Goal: Task Accomplishment & Management: Contribute content

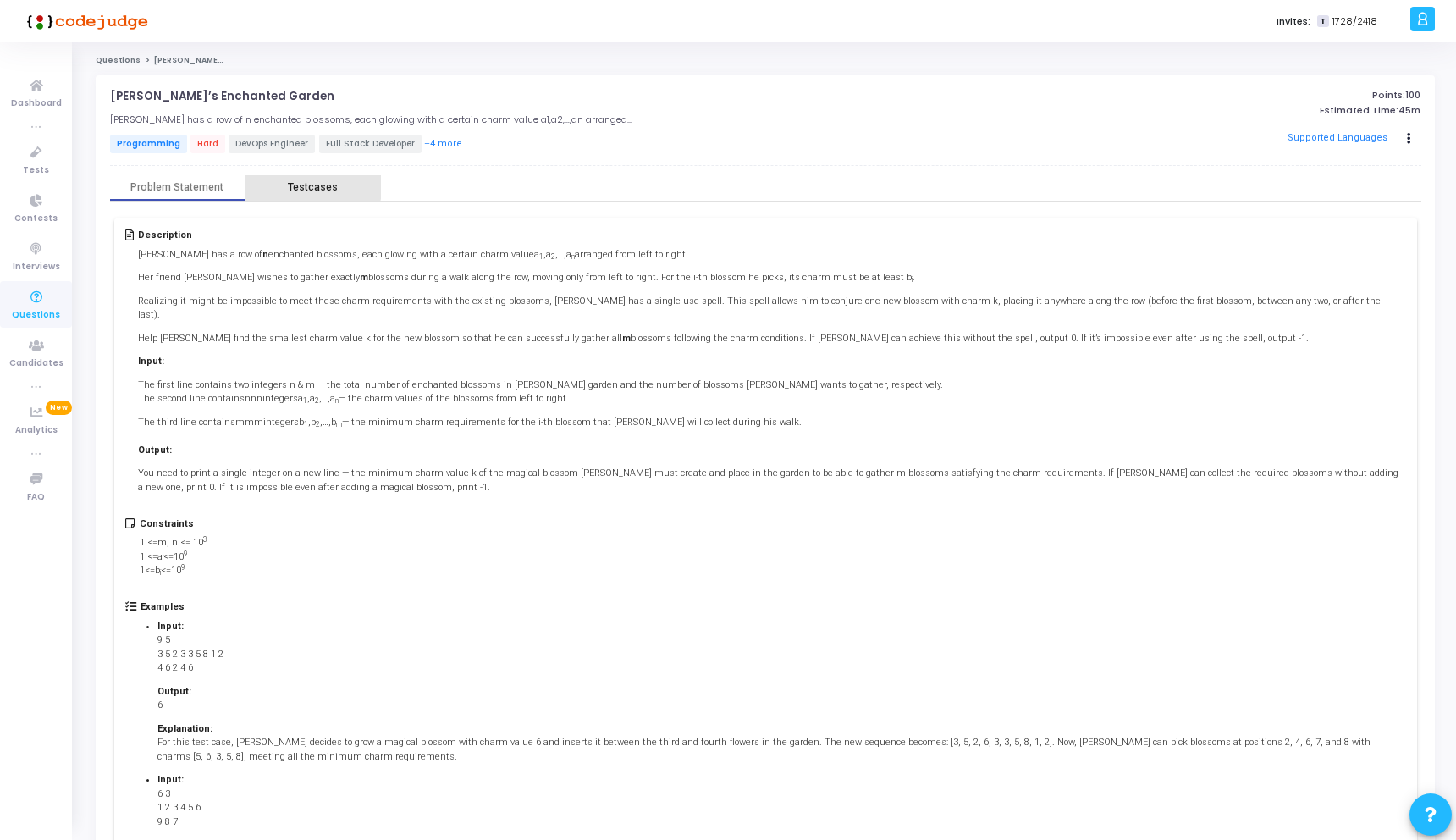
click at [299, 182] on div "Testcases" at bounding box center [313, 187] width 50 height 13
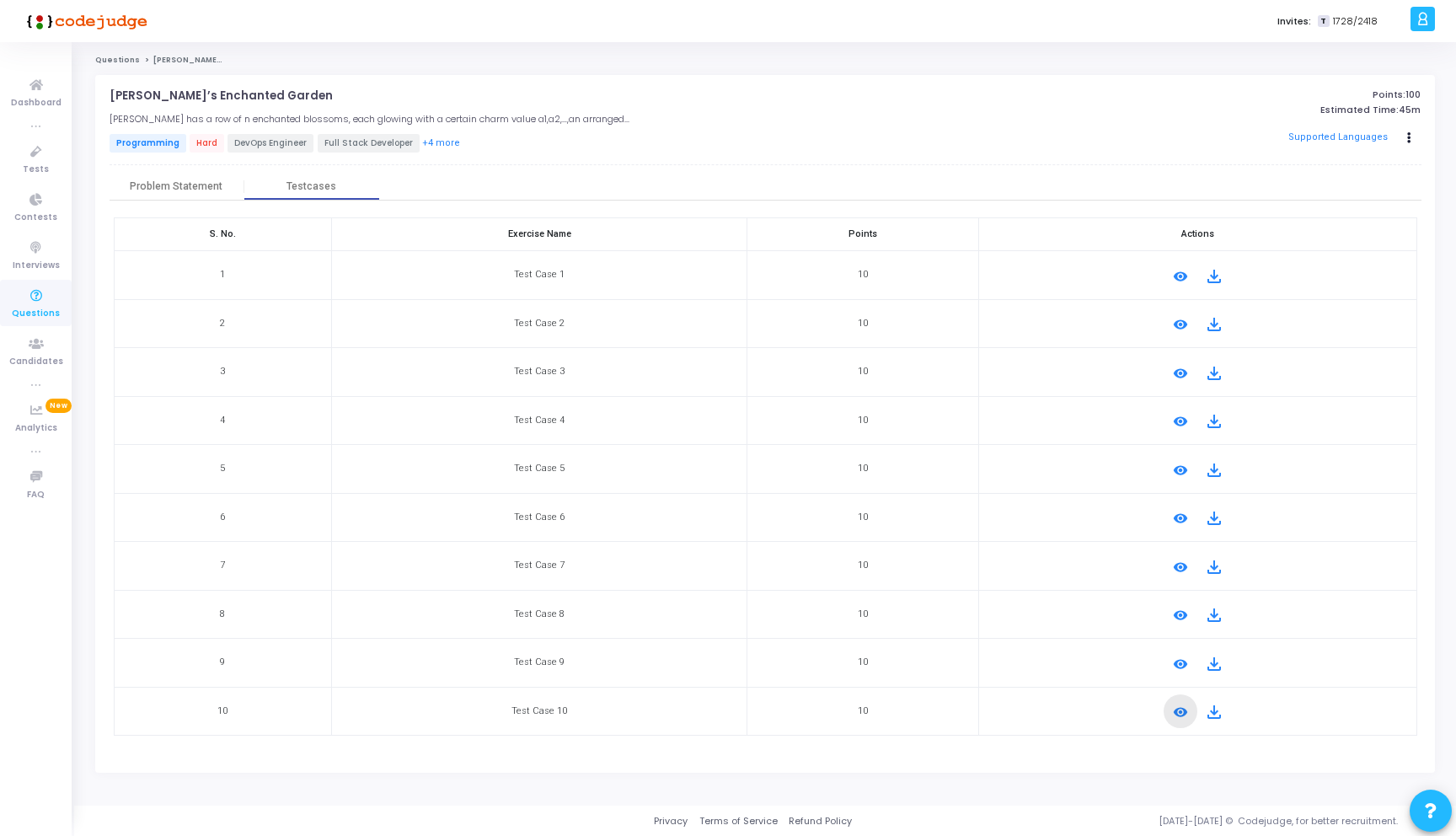
click at [1171, 709] on mat-icon "remove_red_eye" at bounding box center [1180, 712] width 20 height 20
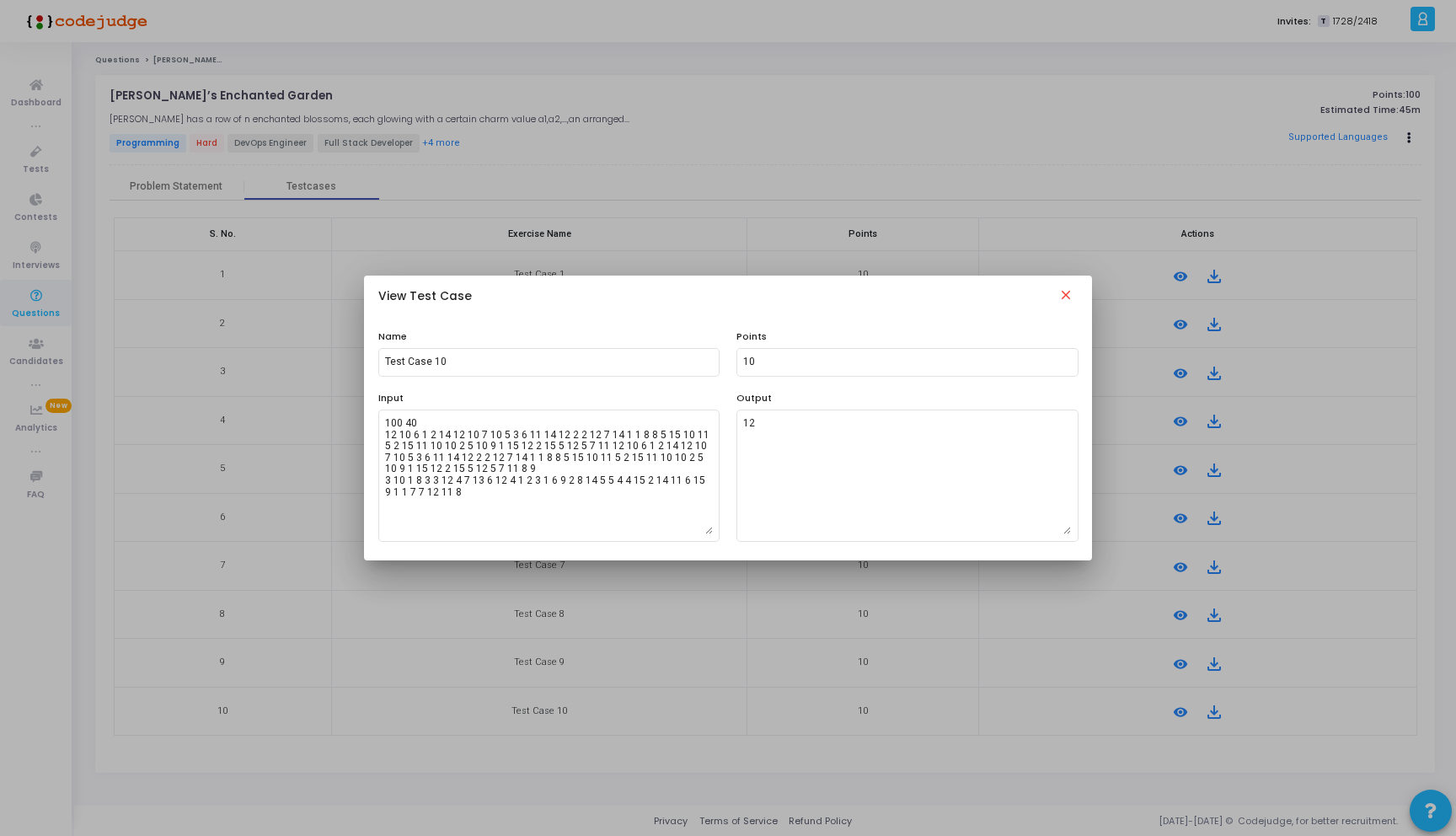
click at [1060, 290] on mat-icon "close" at bounding box center [1065, 297] width 20 height 20
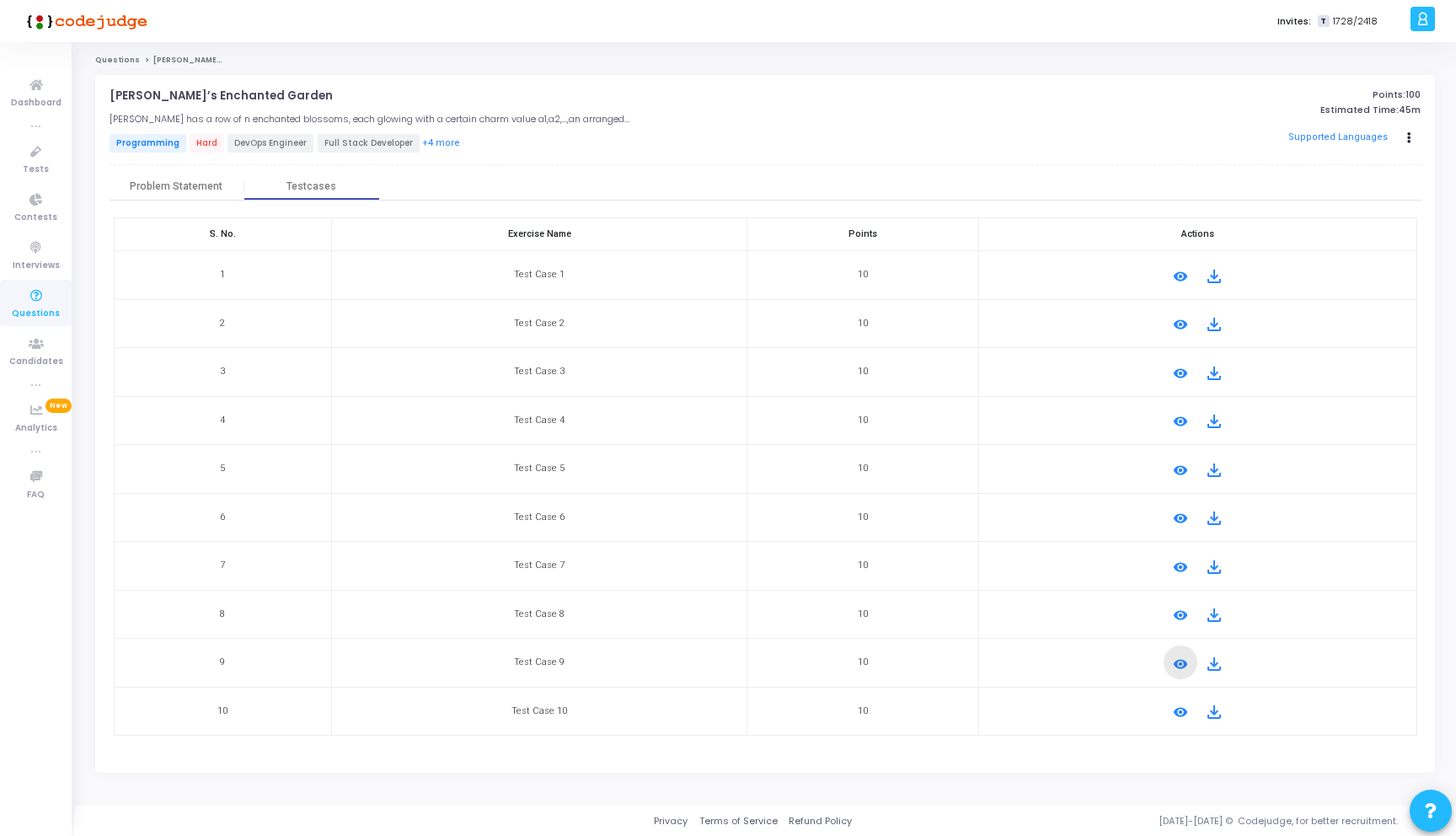
click at [1171, 660] on mat-icon "remove_red_eye" at bounding box center [1180, 663] width 20 height 20
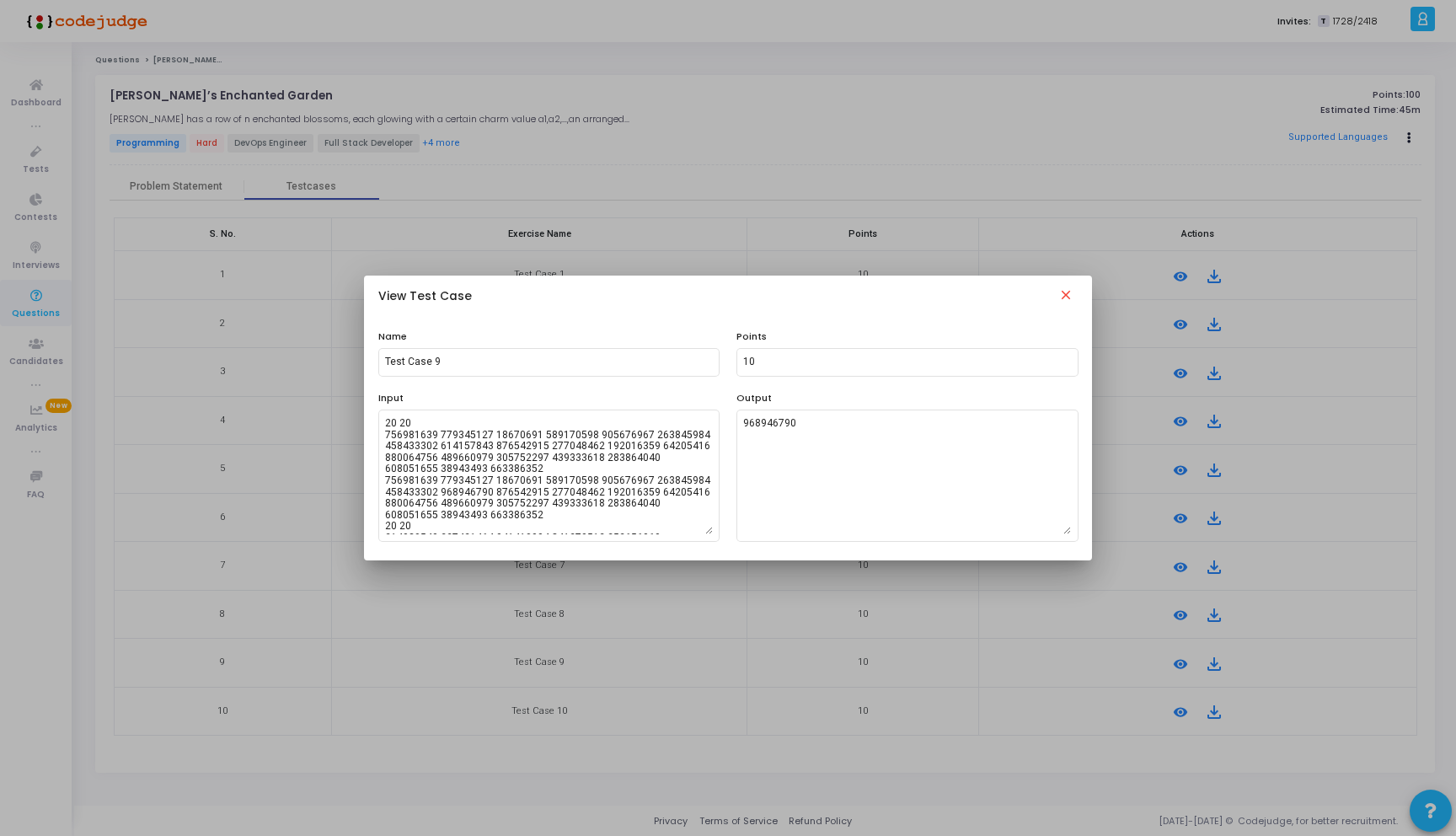
click at [1070, 295] on mat-icon "close" at bounding box center [1065, 297] width 20 height 20
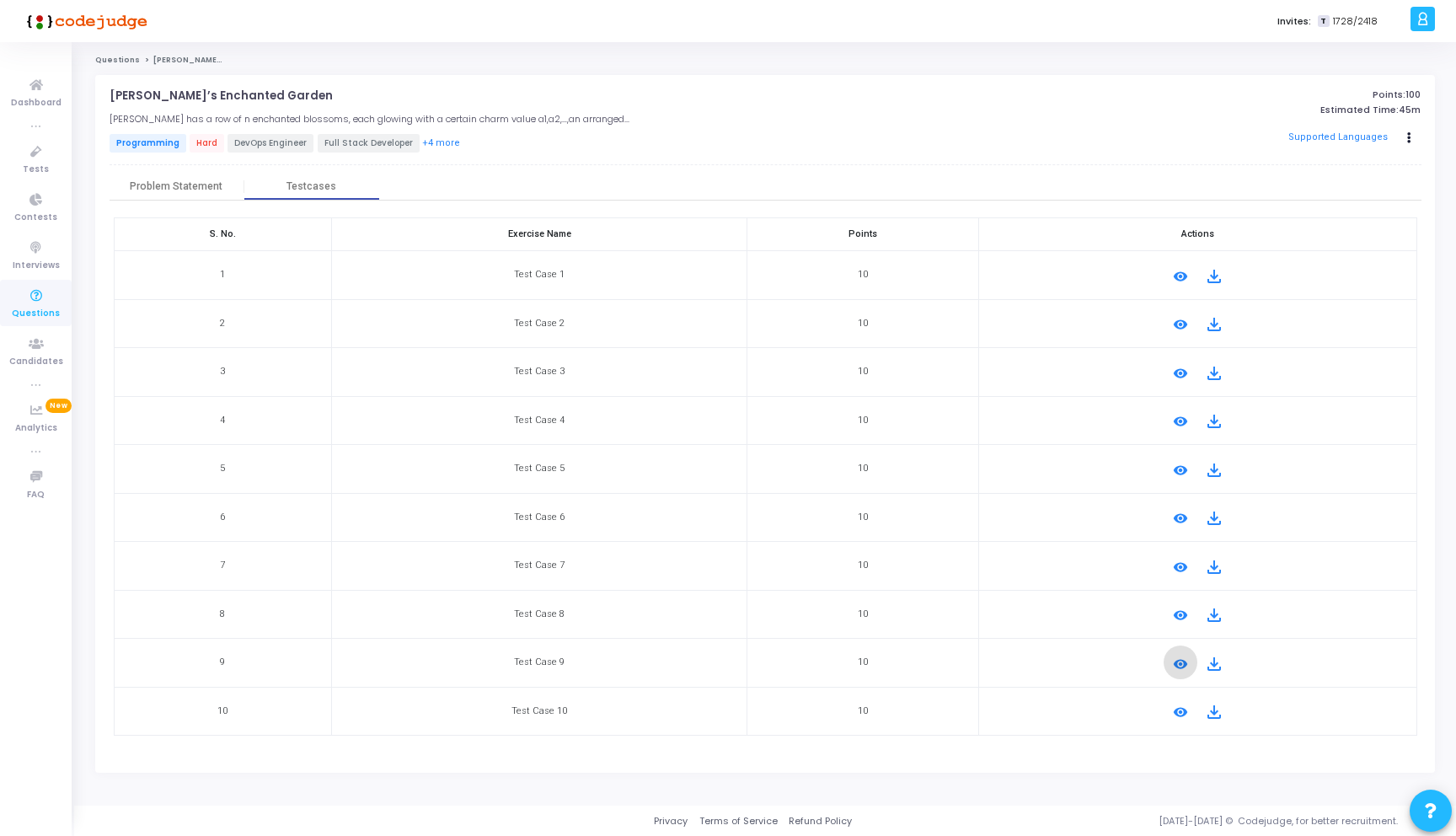
click at [1171, 611] on mat-icon "remove_red_eye" at bounding box center [1180, 614] width 20 height 20
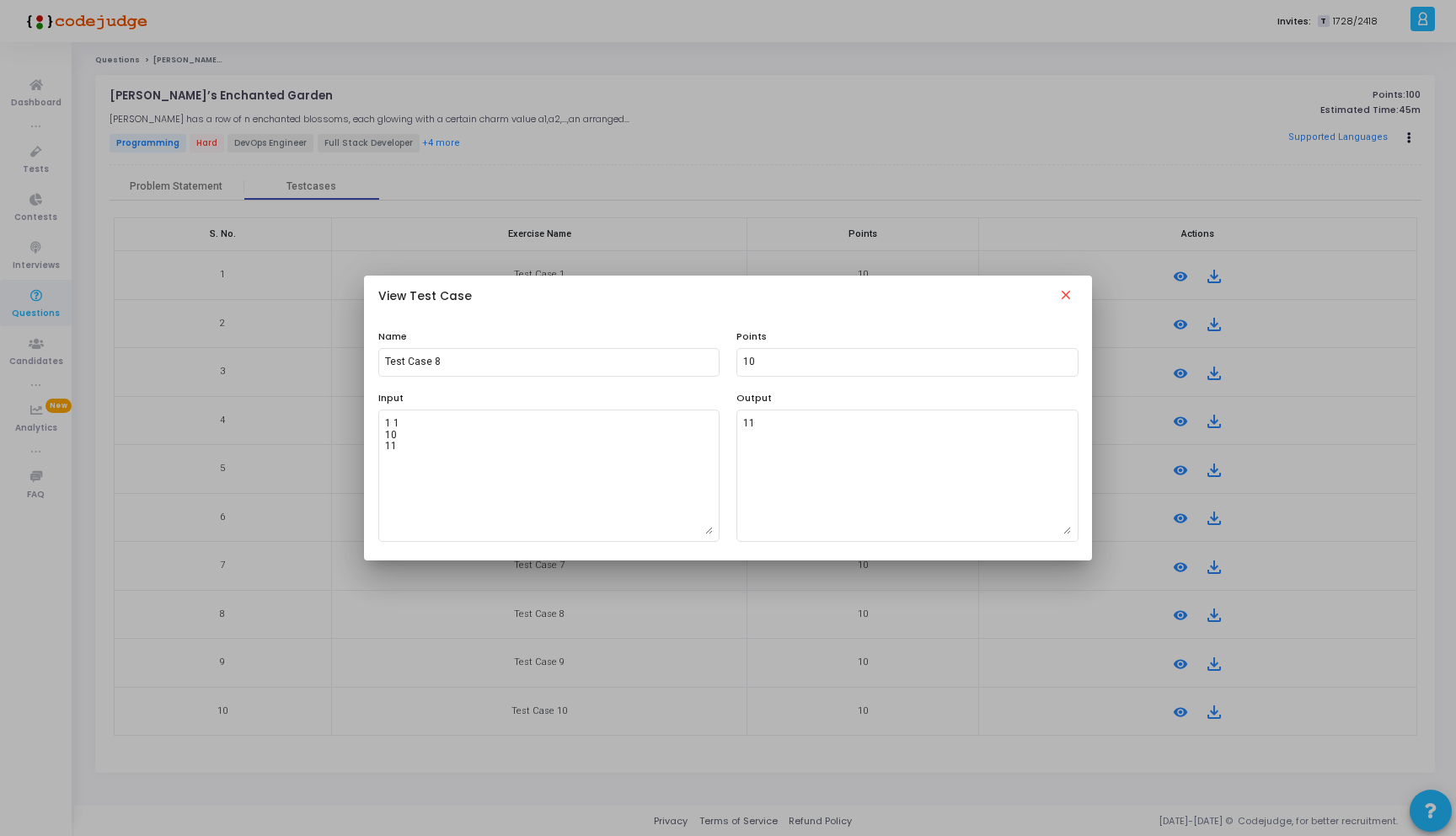
click at [1061, 310] on button "close" at bounding box center [1065, 297] width 43 height 46
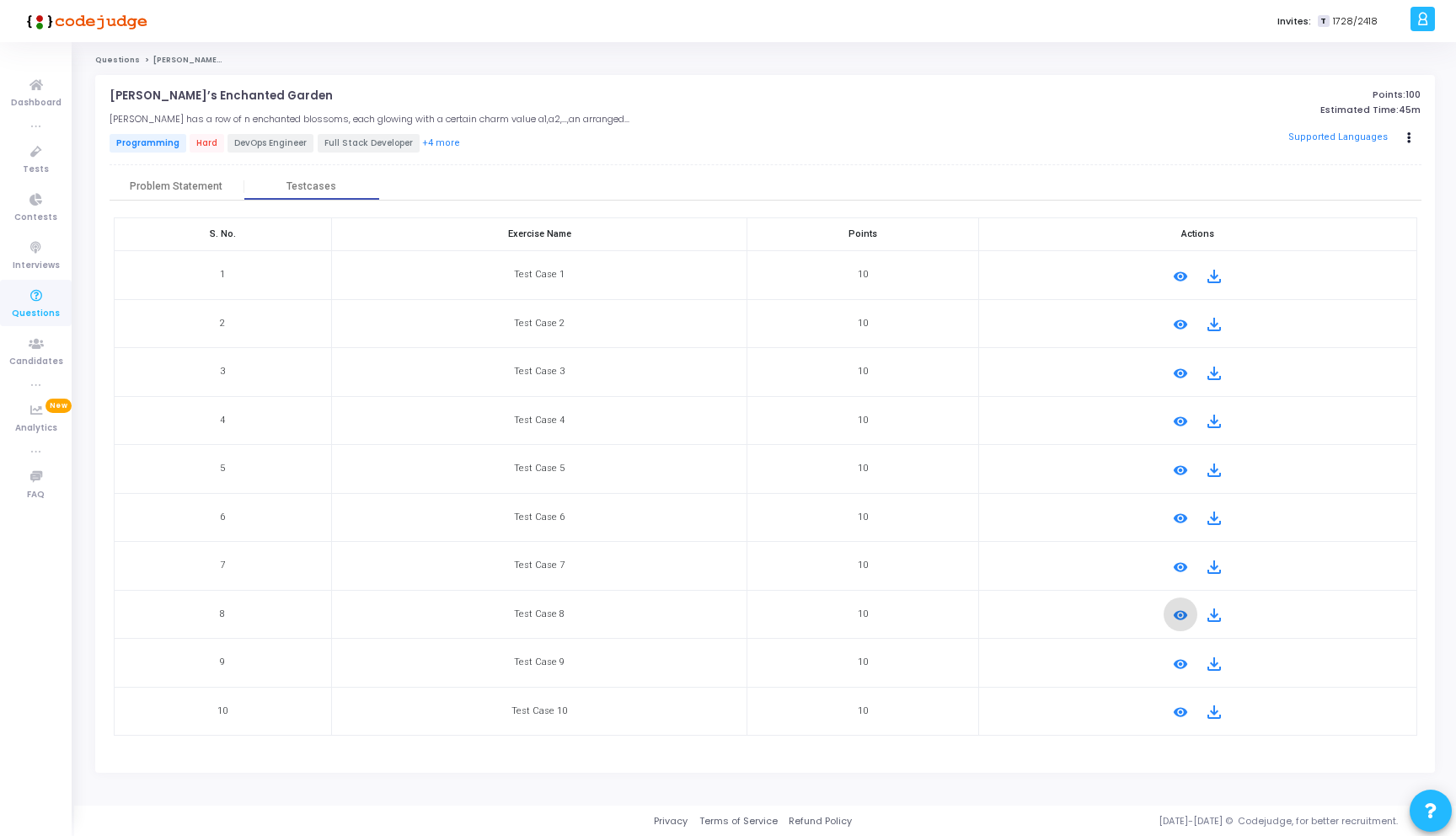
click at [1177, 561] on mat-icon "remove_red_eye" at bounding box center [1180, 567] width 20 height 20
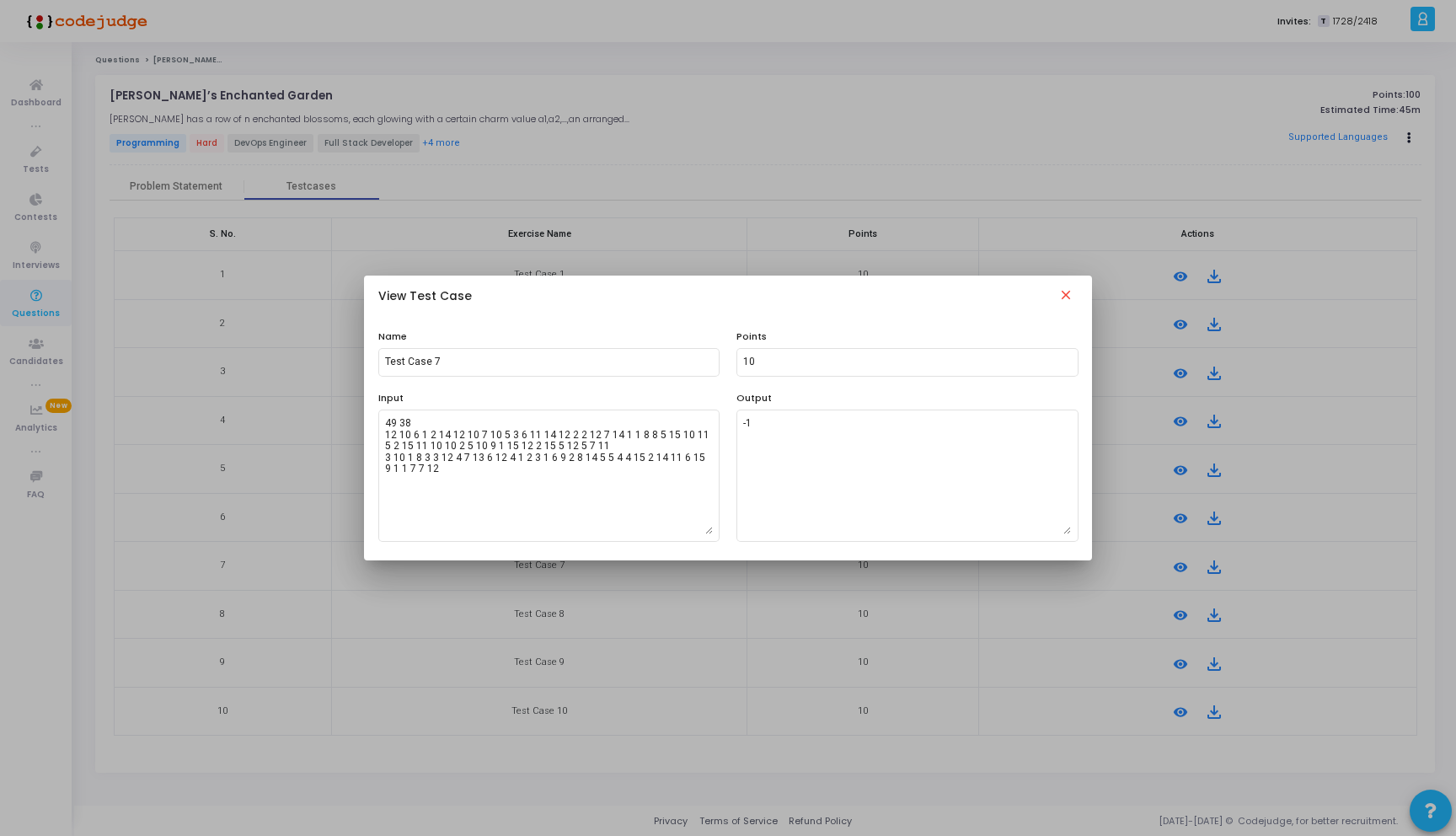
click at [1068, 301] on mat-icon "close" at bounding box center [1065, 297] width 20 height 20
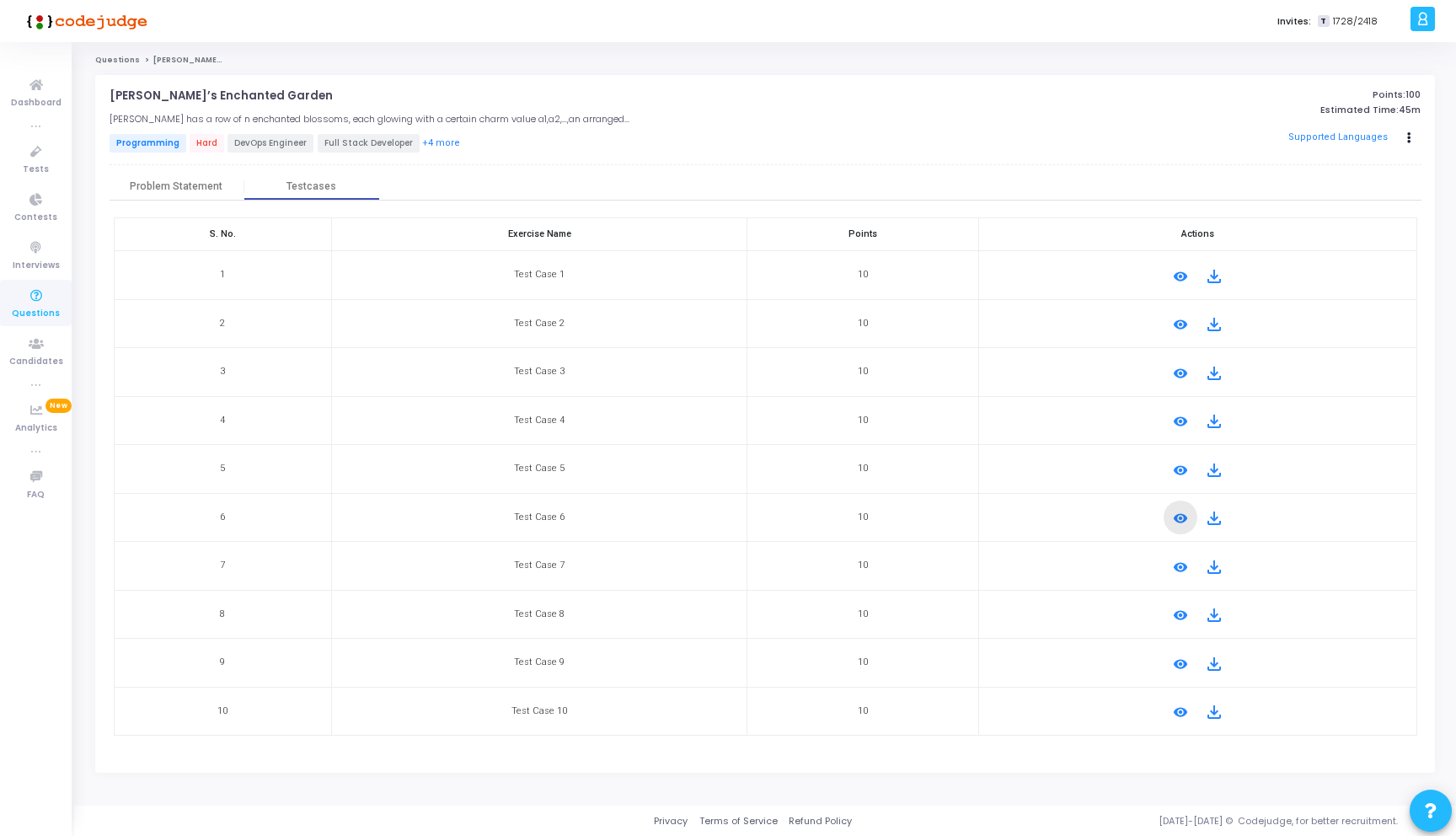
click at [1178, 515] on mat-icon "remove_red_eye" at bounding box center [1180, 518] width 20 height 20
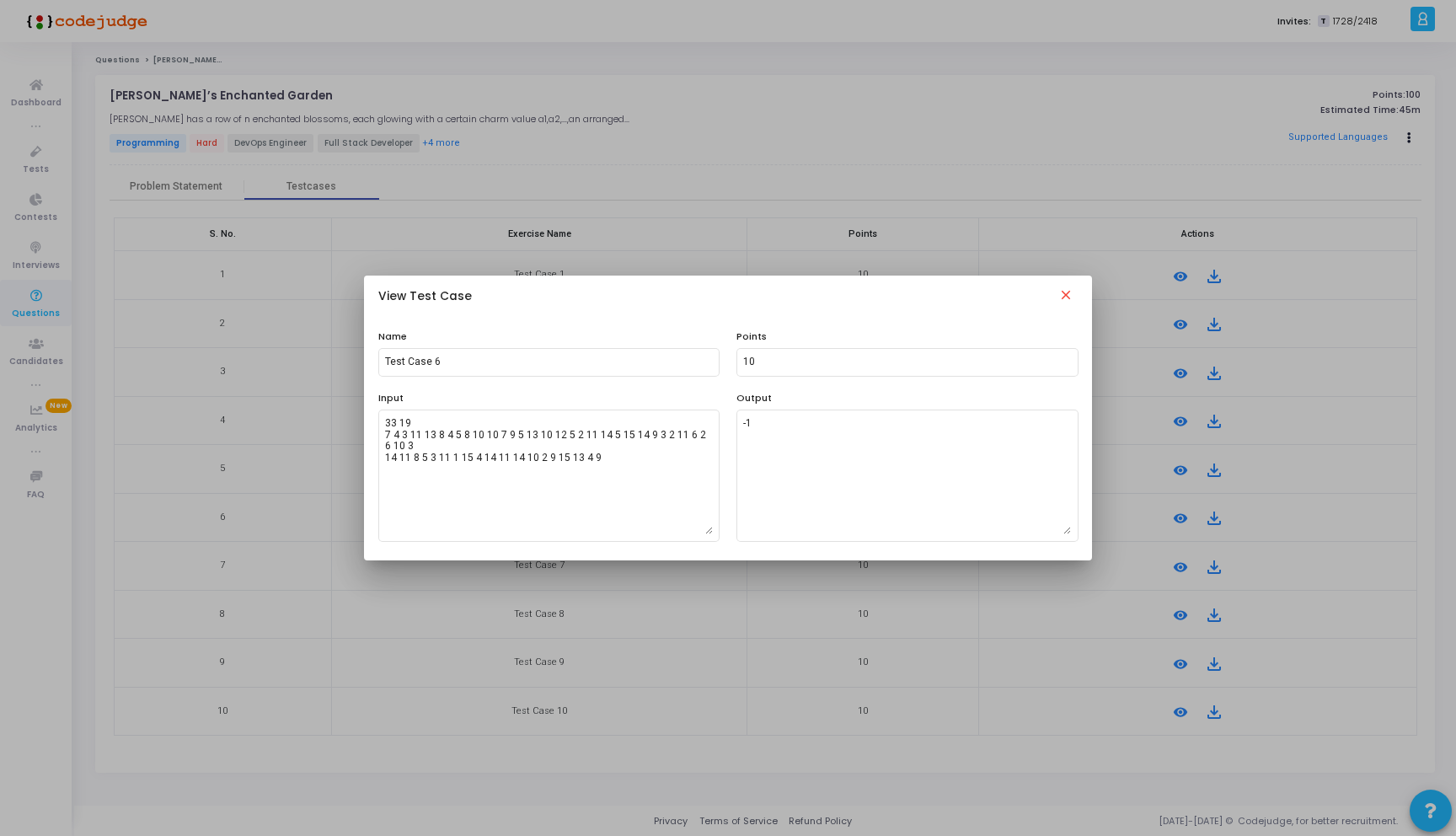
click at [1069, 297] on mat-icon "close" at bounding box center [1065, 297] width 20 height 20
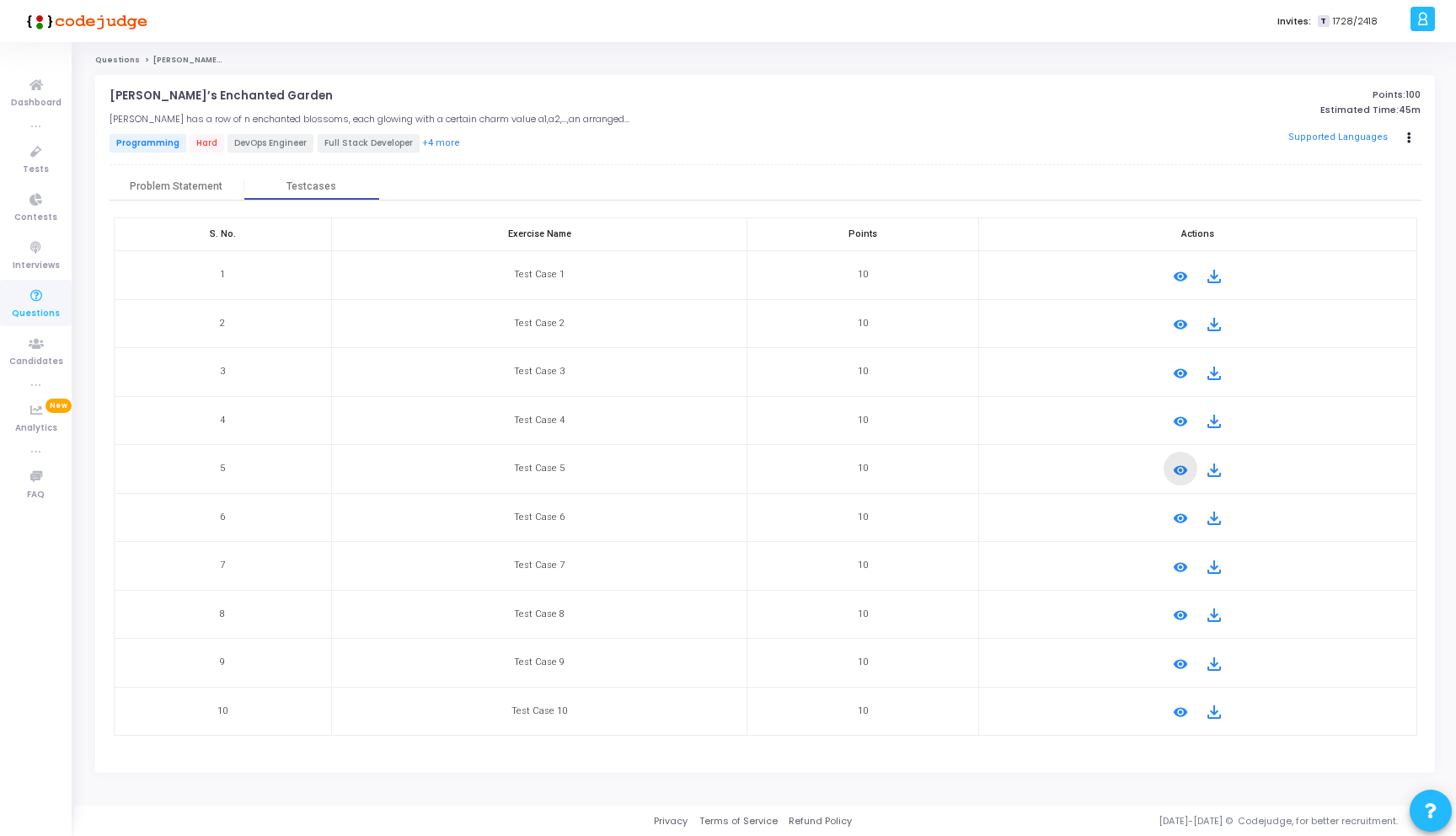
click at [1178, 471] on mat-icon "remove_red_eye" at bounding box center [1180, 470] width 20 height 20
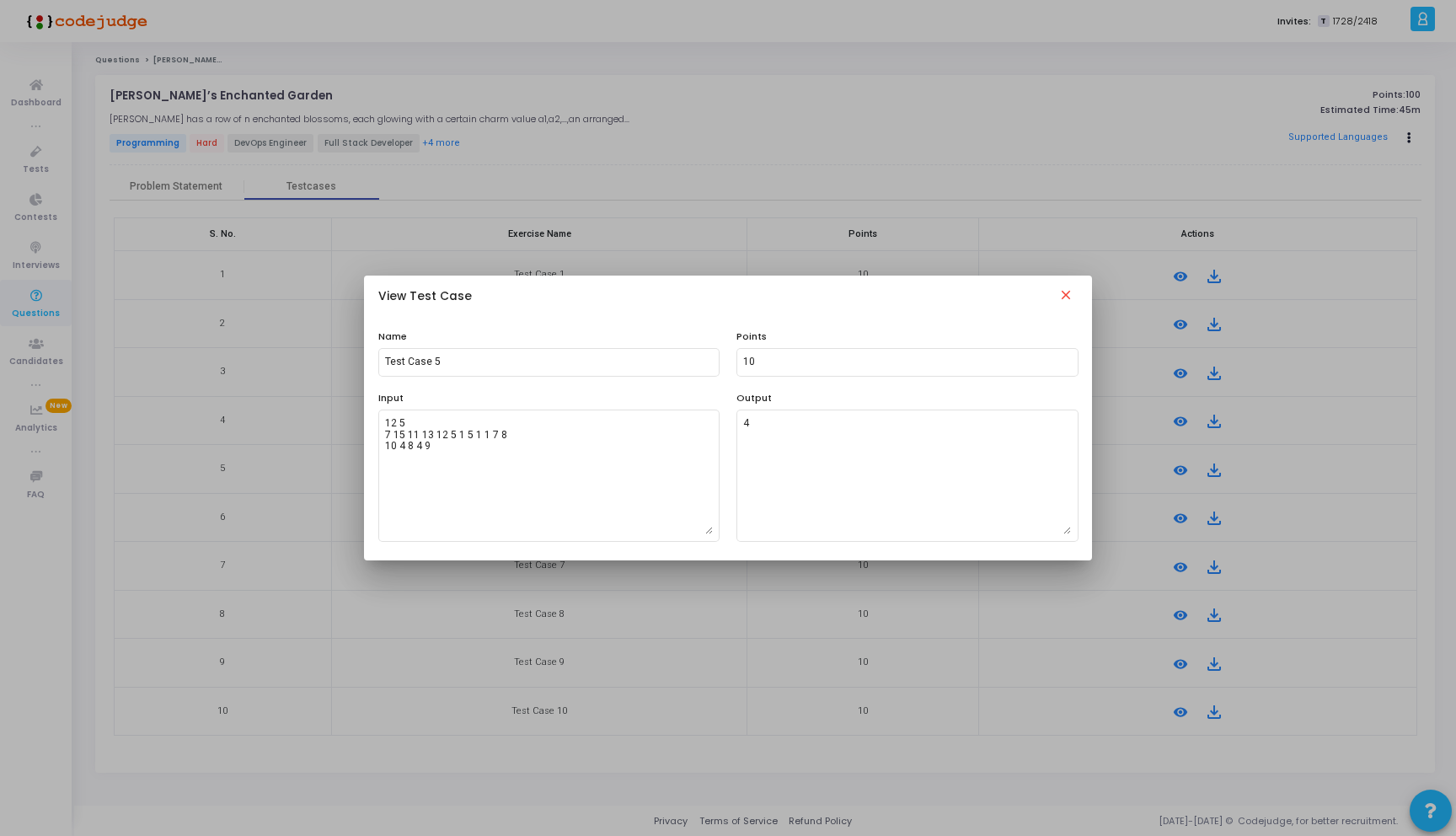
click at [1062, 290] on mat-icon "close" at bounding box center [1065, 297] width 20 height 20
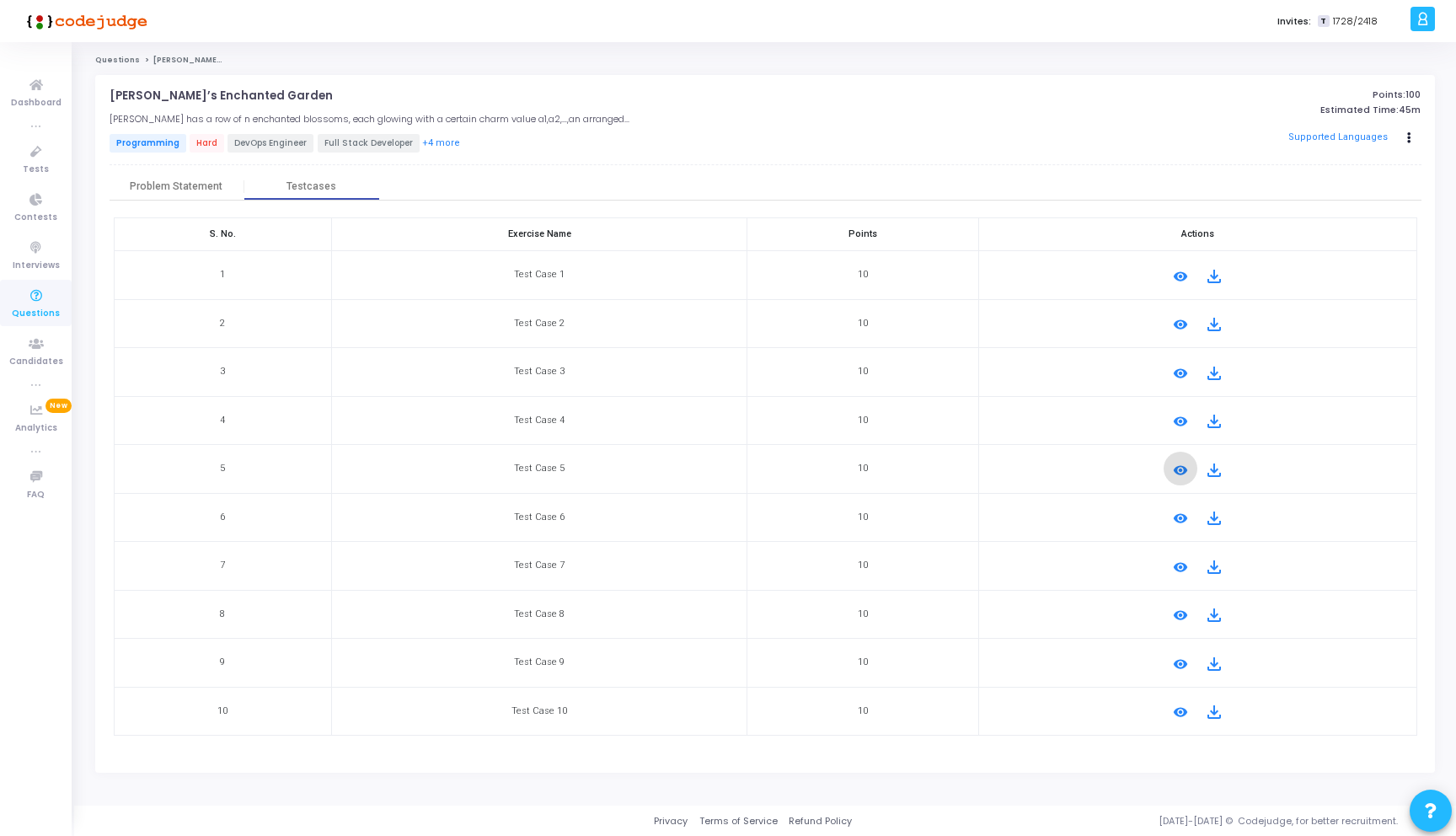
click at [1176, 411] on mat-icon "remove_red_eye" at bounding box center [1180, 420] width 20 height 20
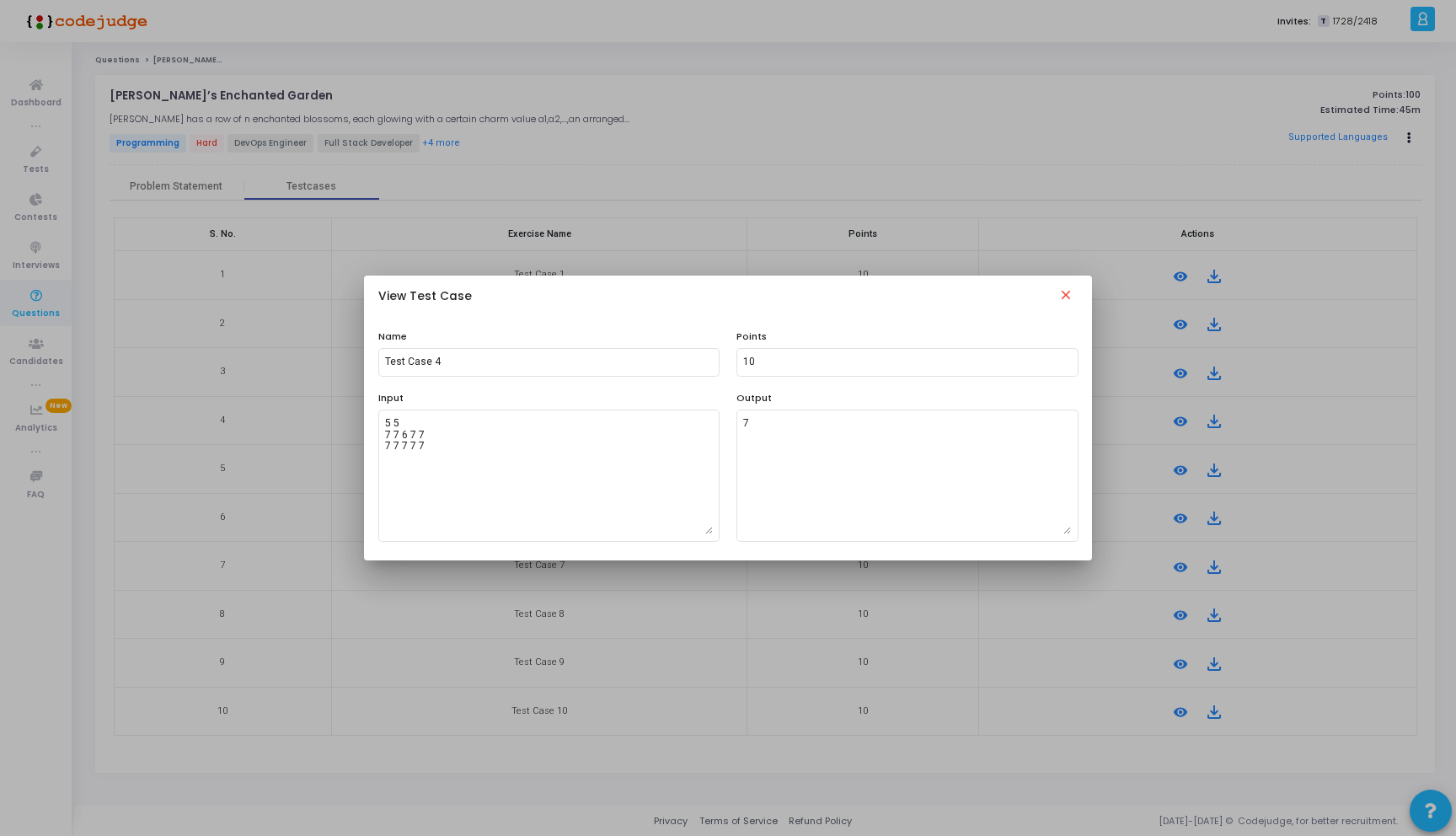
click at [1065, 297] on mat-icon "close" at bounding box center [1065, 297] width 20 height 20
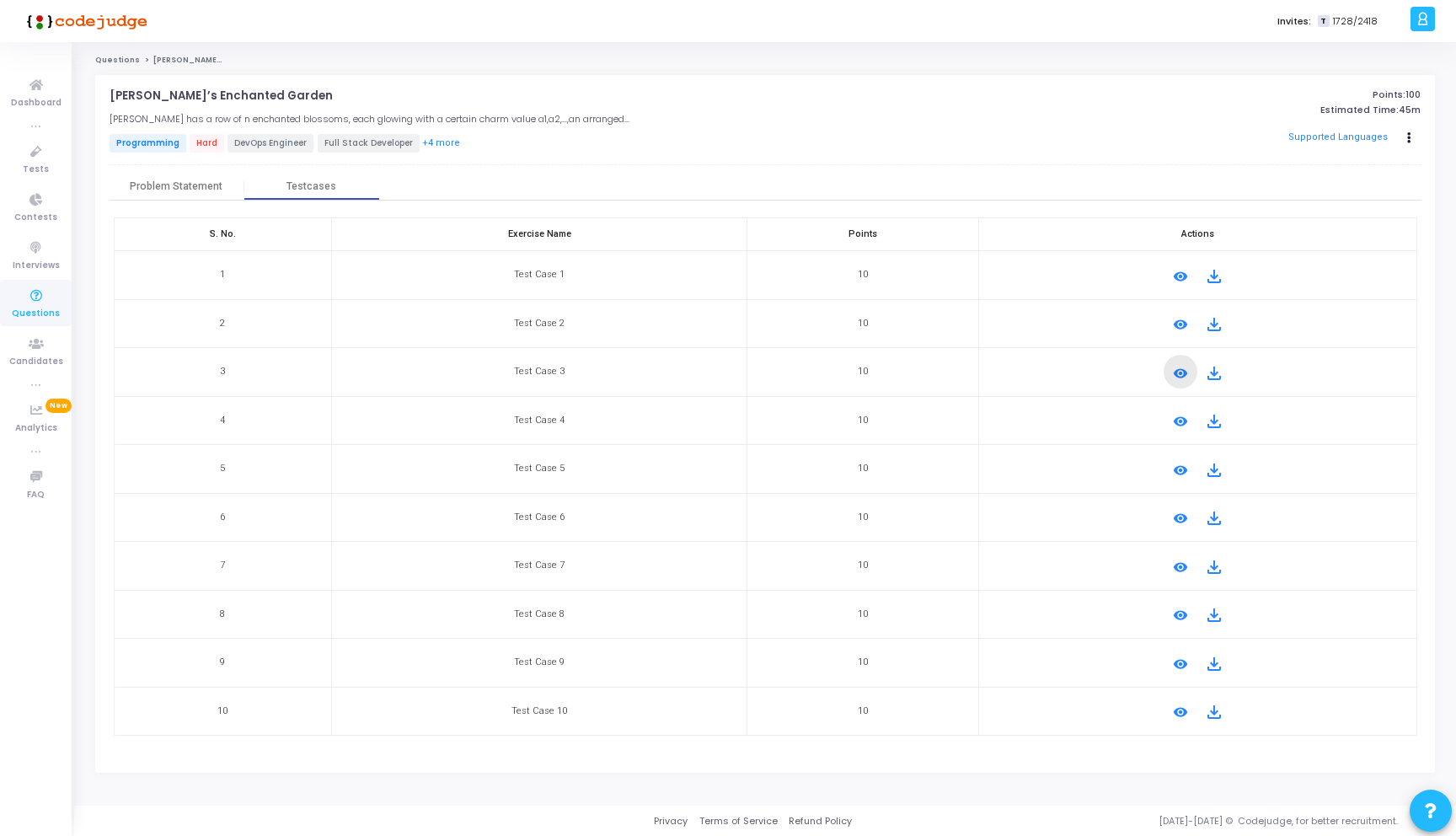
click at [1177, 369] on mat-icon "remove_red_eye" at bounding box center [1180, 373] width 20 height 20
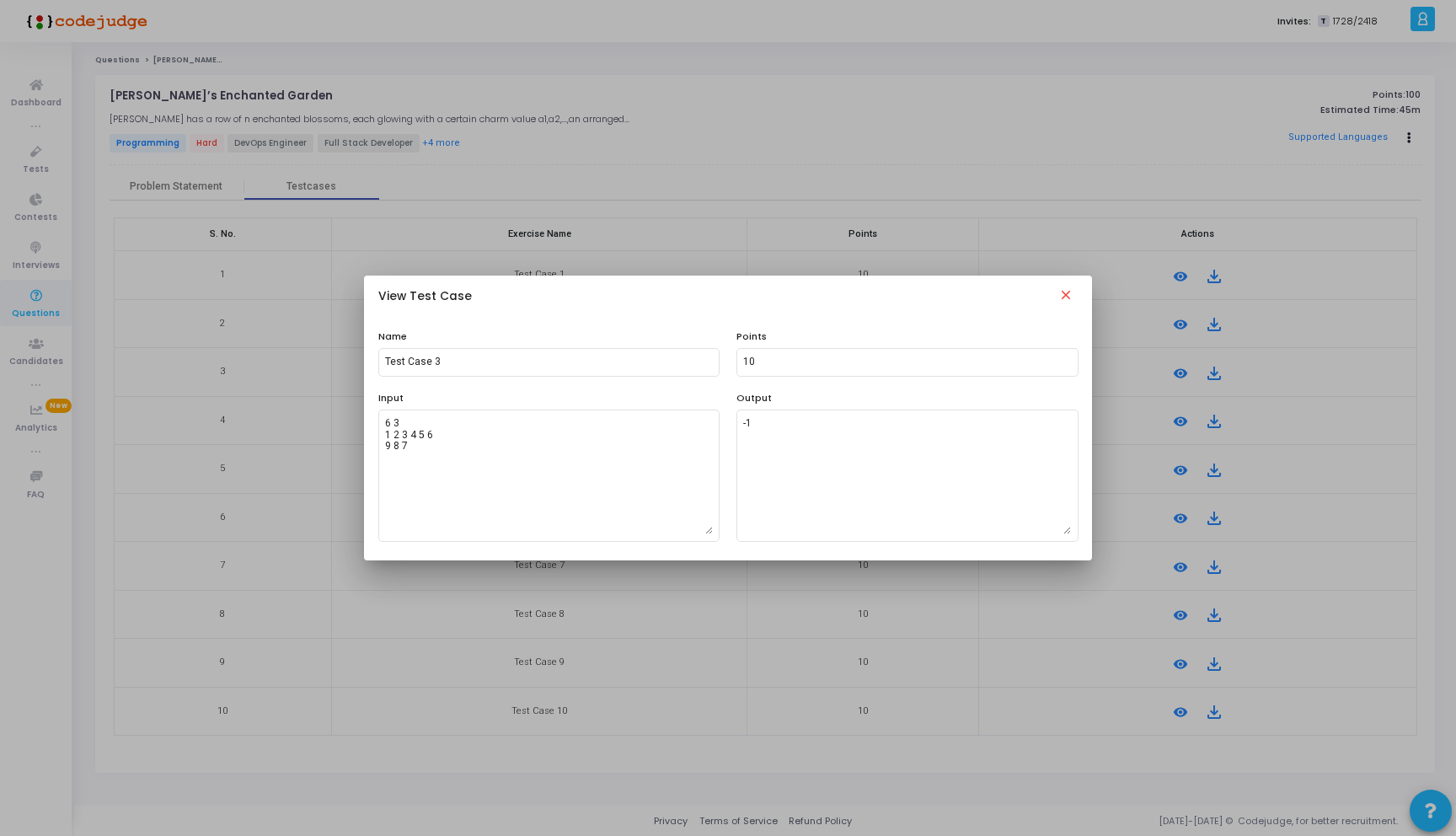
click at [1076, 292] on button "close" at bounding box center [1065, 297] width 43 height 46
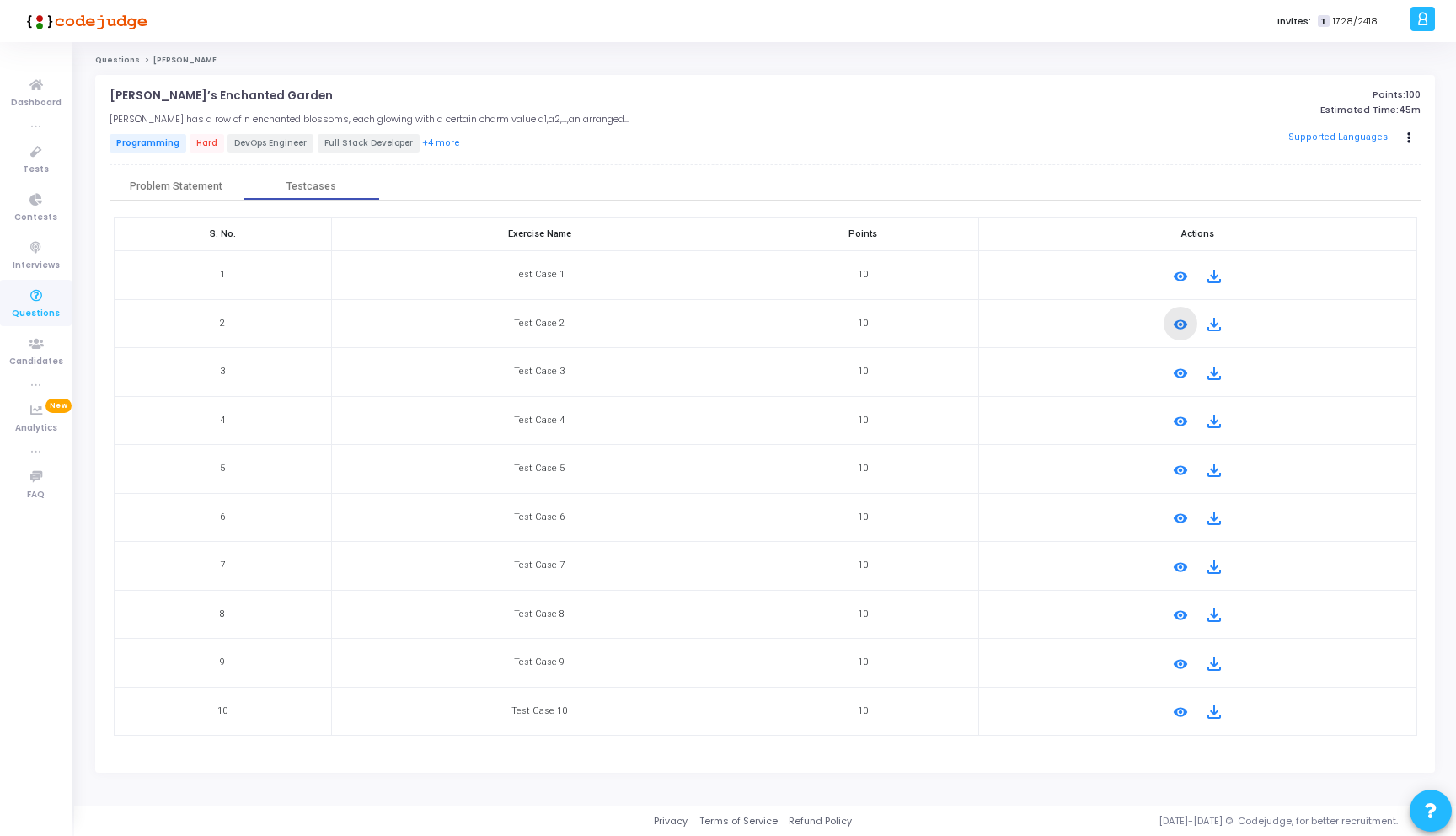
click at [1176, 316] on mat-icon "remove_red_eye" at bounding box center [1180, 324] width 20 height 20
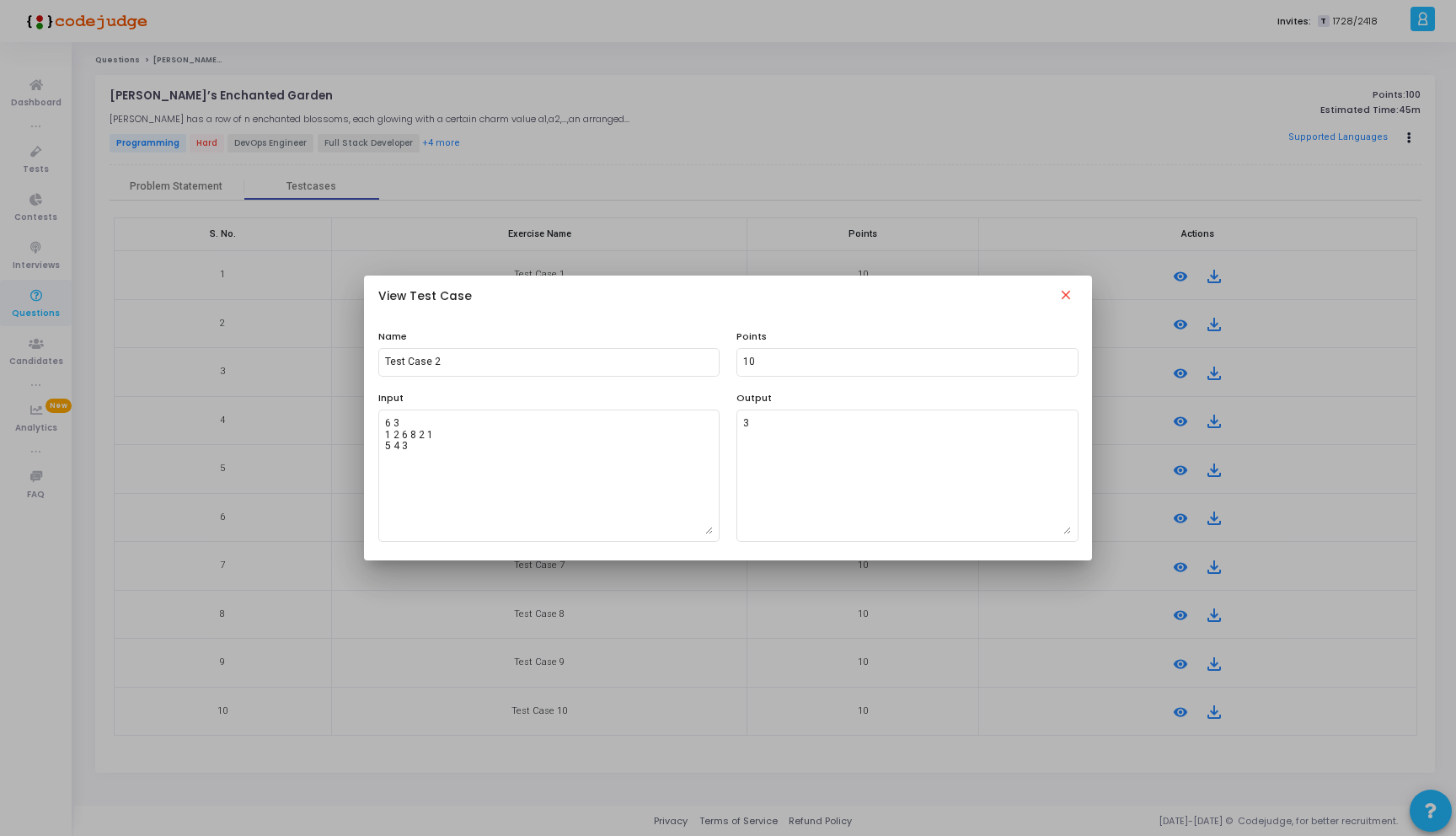
click at [1064, 299] on mat-icon "close" at bounding box center [1065, 297] width 20 height 20
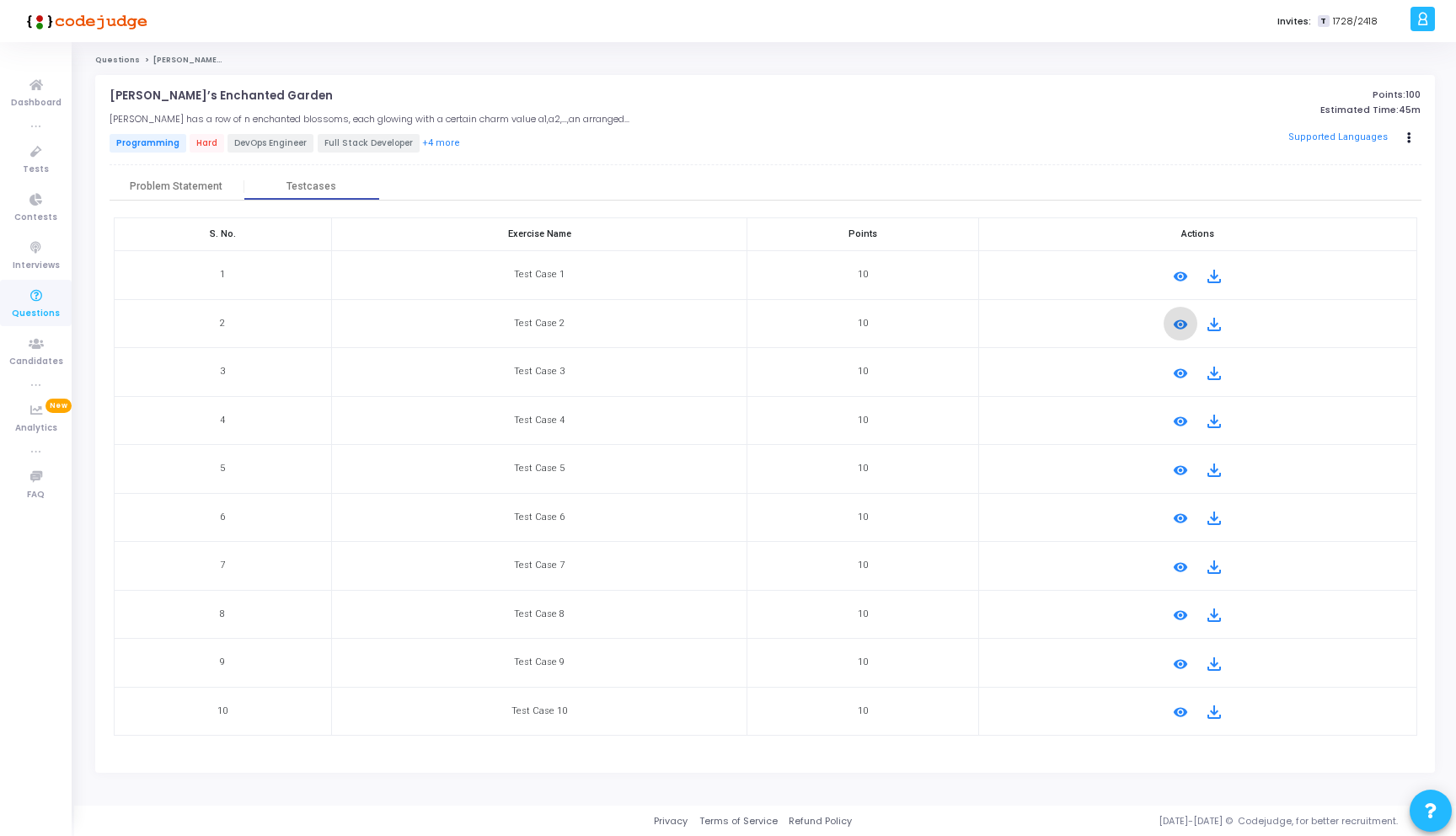
click at [177, 171] on div "Ivan’s Enchanted Garden open_in_new Luna has a row of n enchanted blossoms, eac…" at bounding box center [766, 424] width 1311 height 670
click at [175, 195] on div "Problem Statement" at bounding box center [177, 187] width 135 height 25
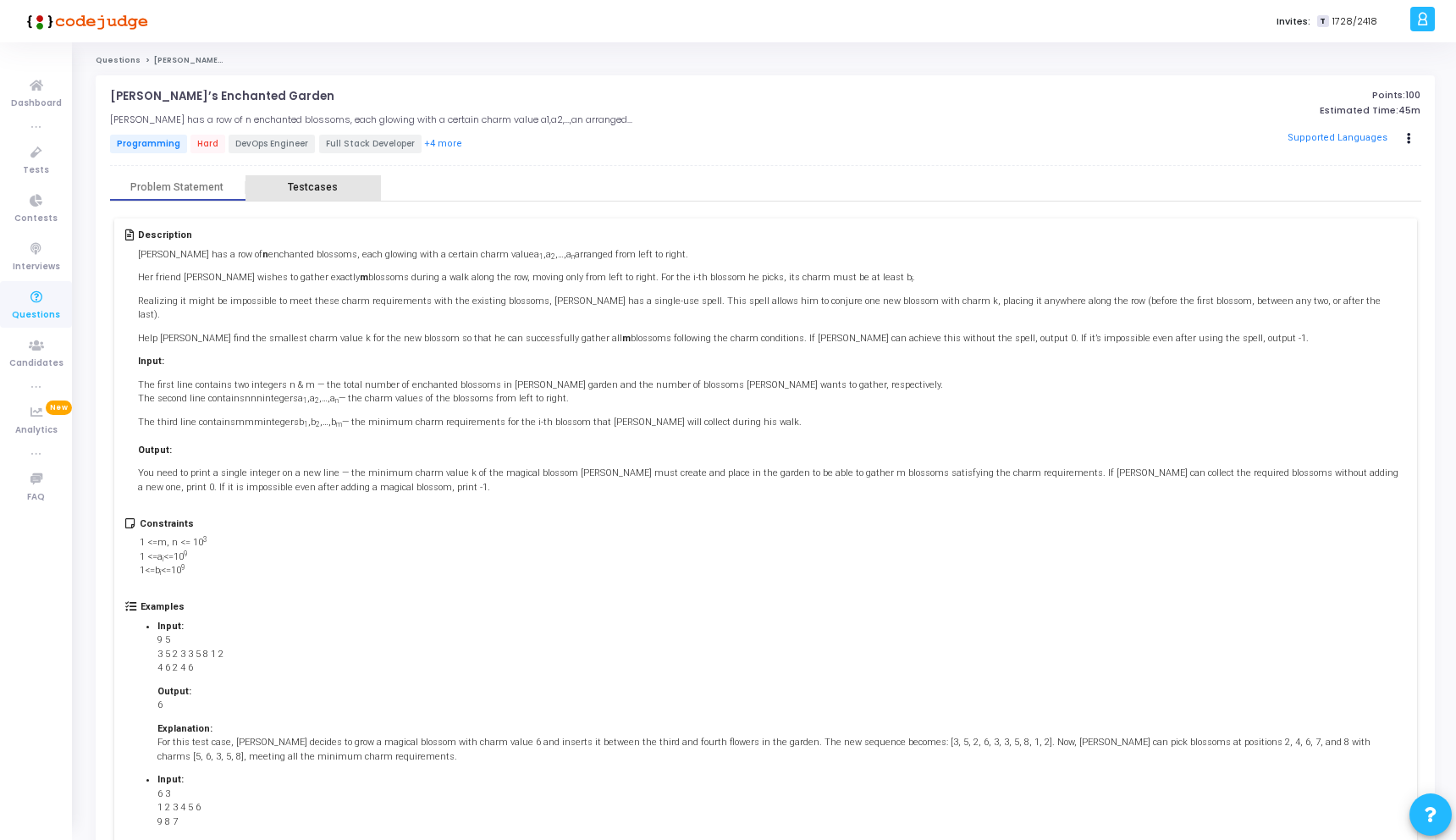
click at [313, 186] on div "Testcases" at bounding box center [313, 187] width 50 height 13
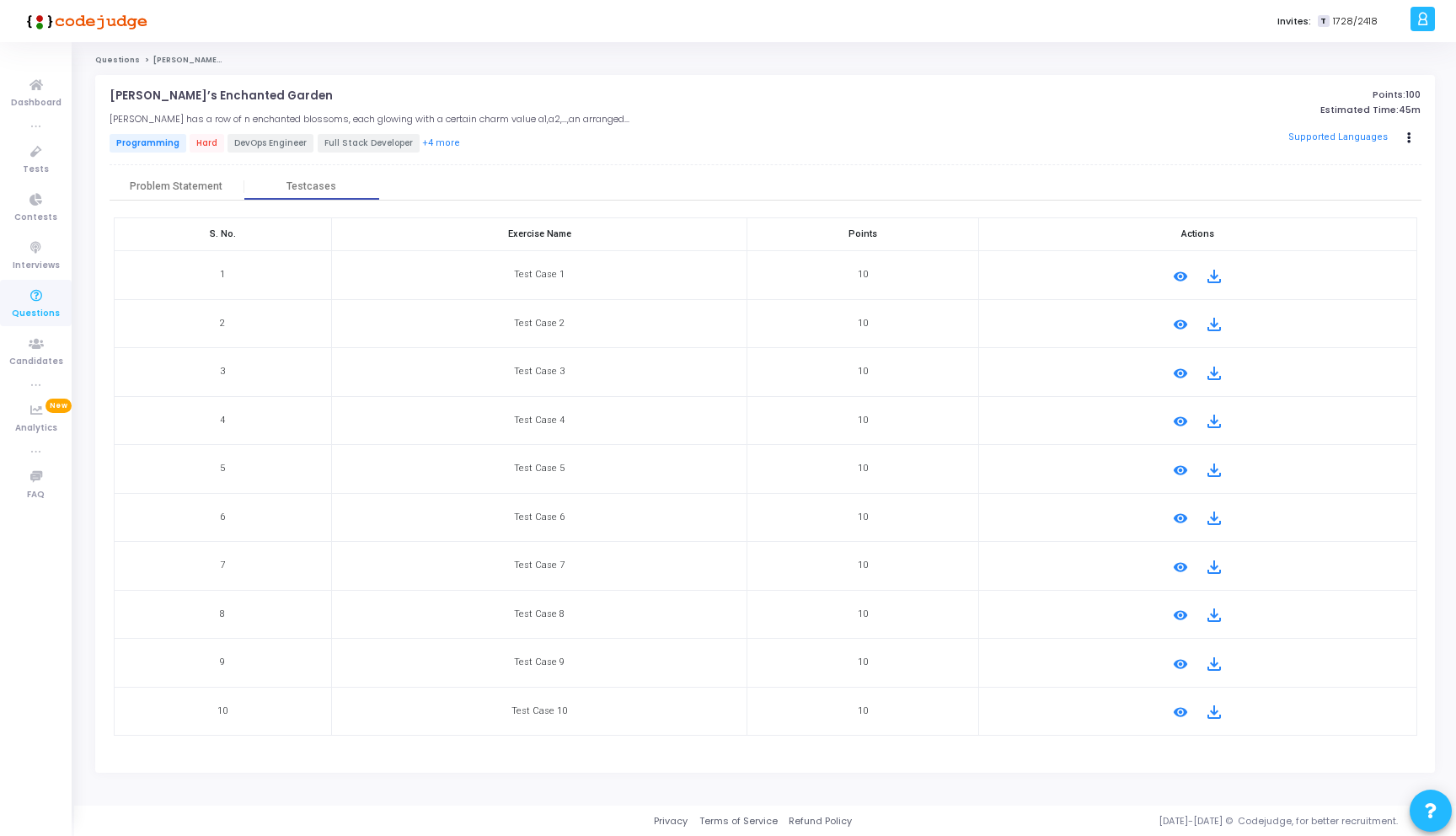
click at [1164, 667] on button "remove_red_eye" at bounding box center [1180, 661] width 34 height 34
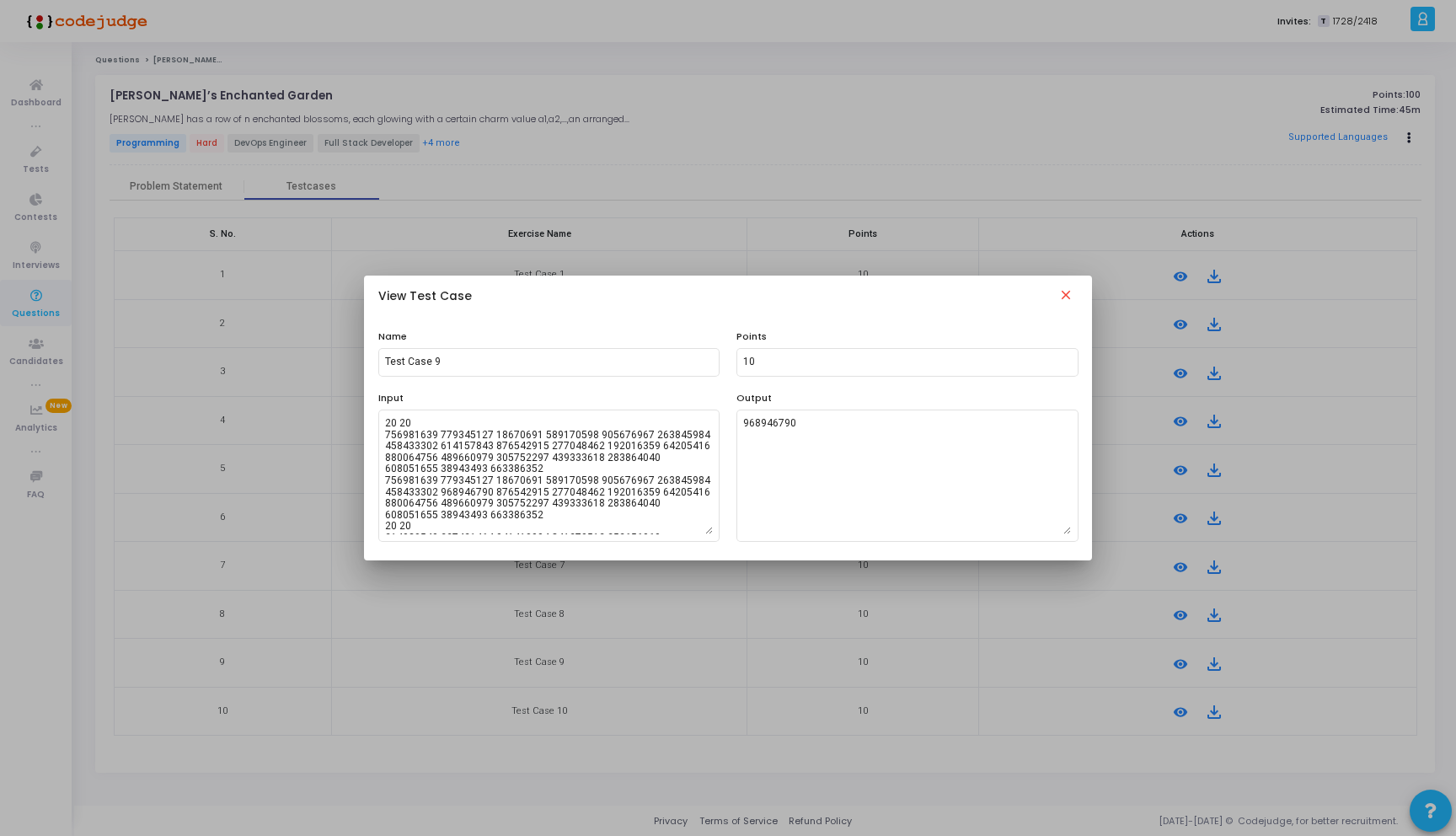
click at [1066, 293] on mat-icon "close" at bounding box center [1065, 297] width 20 height 20
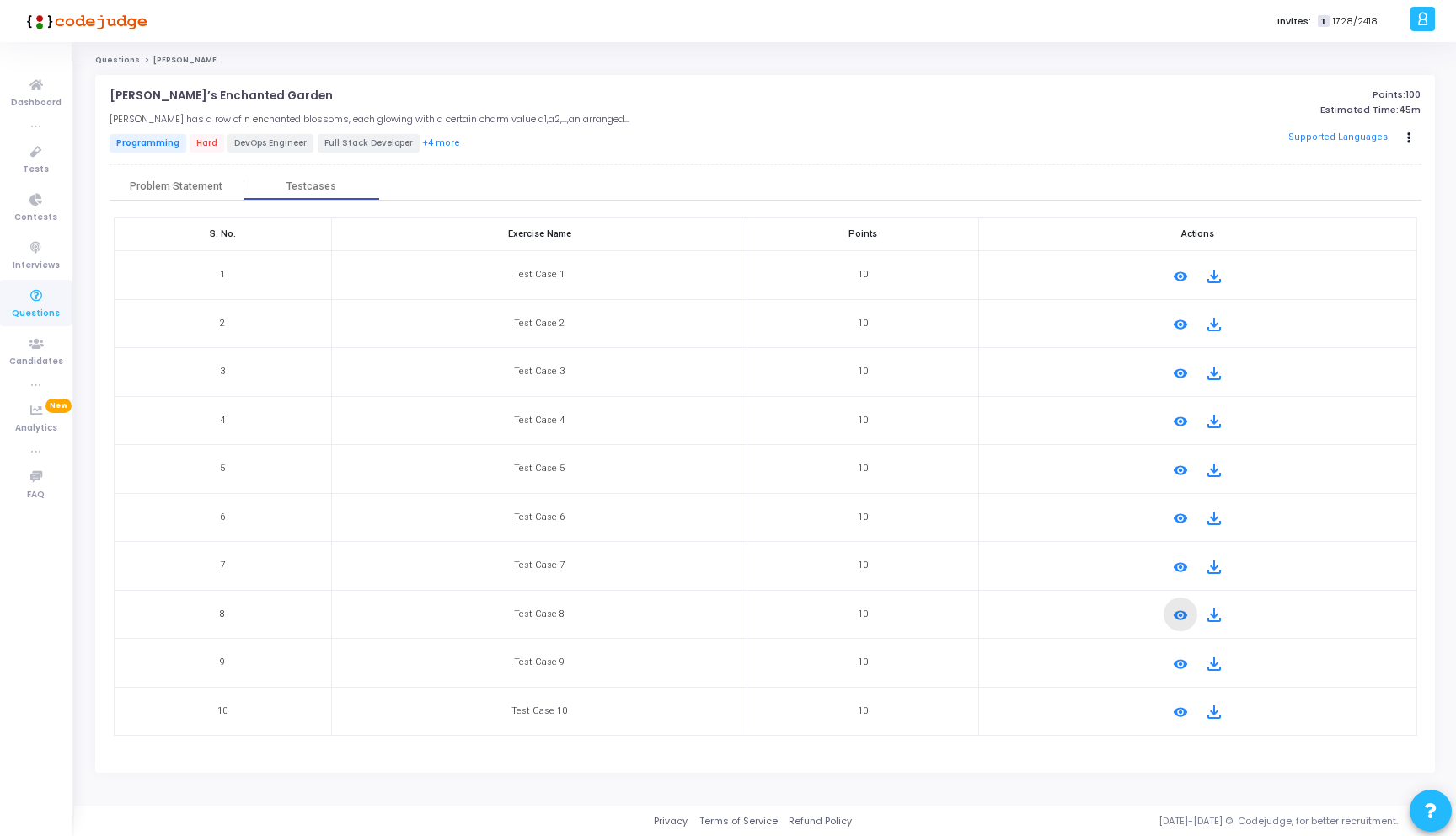
click at [1178, 609] on mat-icon "remove_red_eye" at bounding box center [1180, 614] width 20 height 20
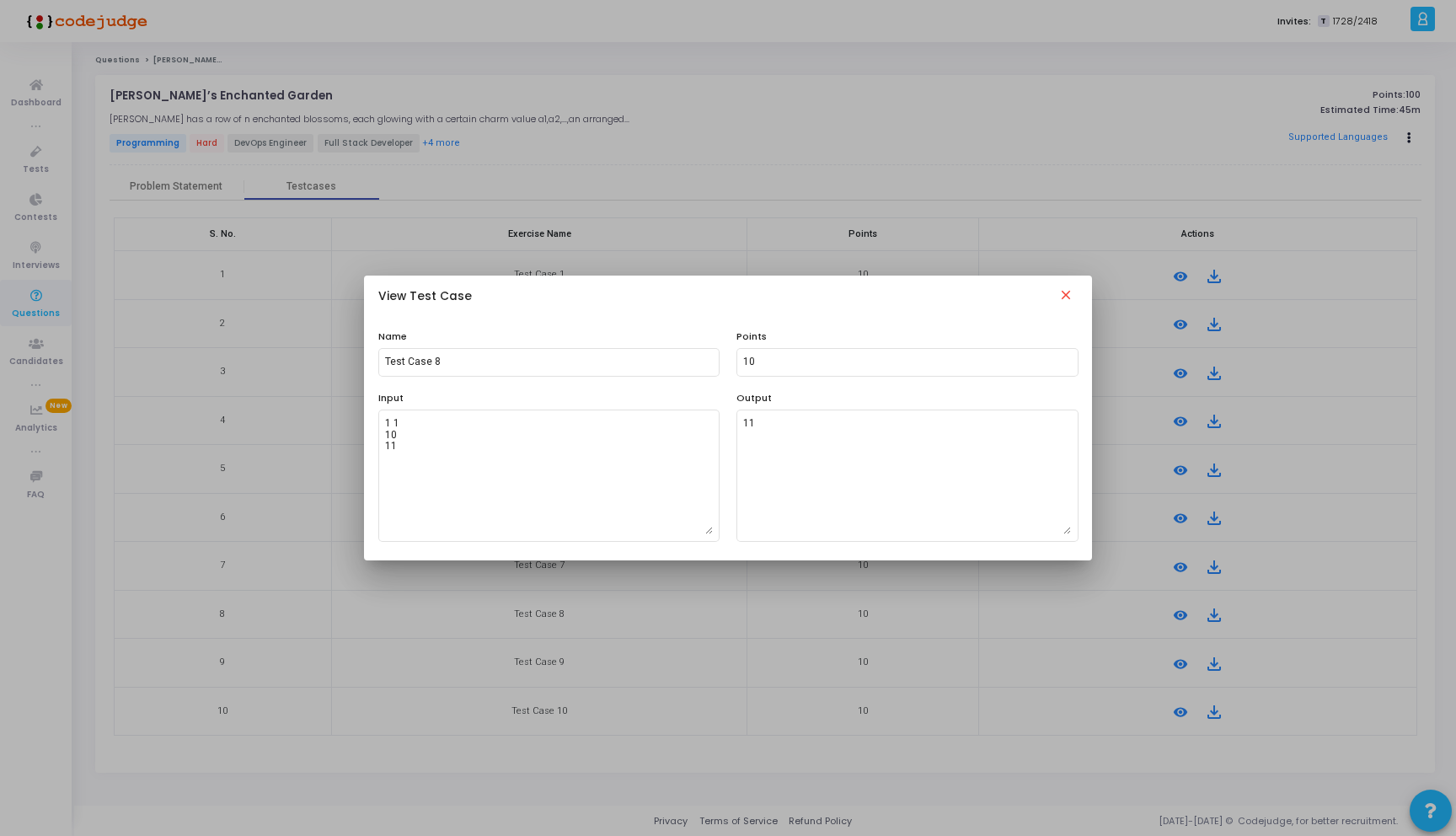
click at [1070, 300] on mat-icon "close" at bounding box center [1065, 297] width 20 height 20
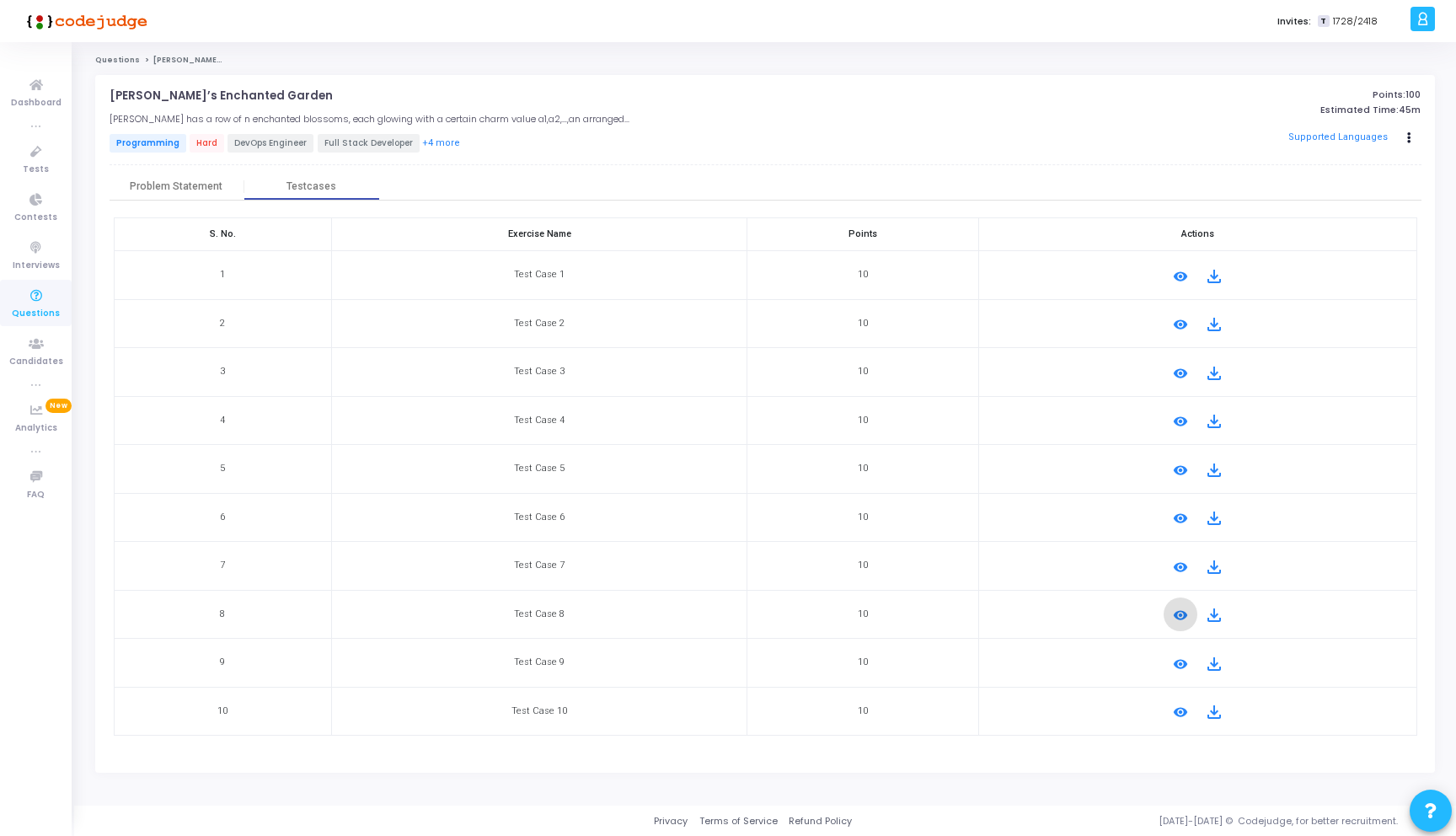
click at [1175, 566] on mat-icon "remove_red_eye" at bounding box center [1180, 567] width 20 height 20
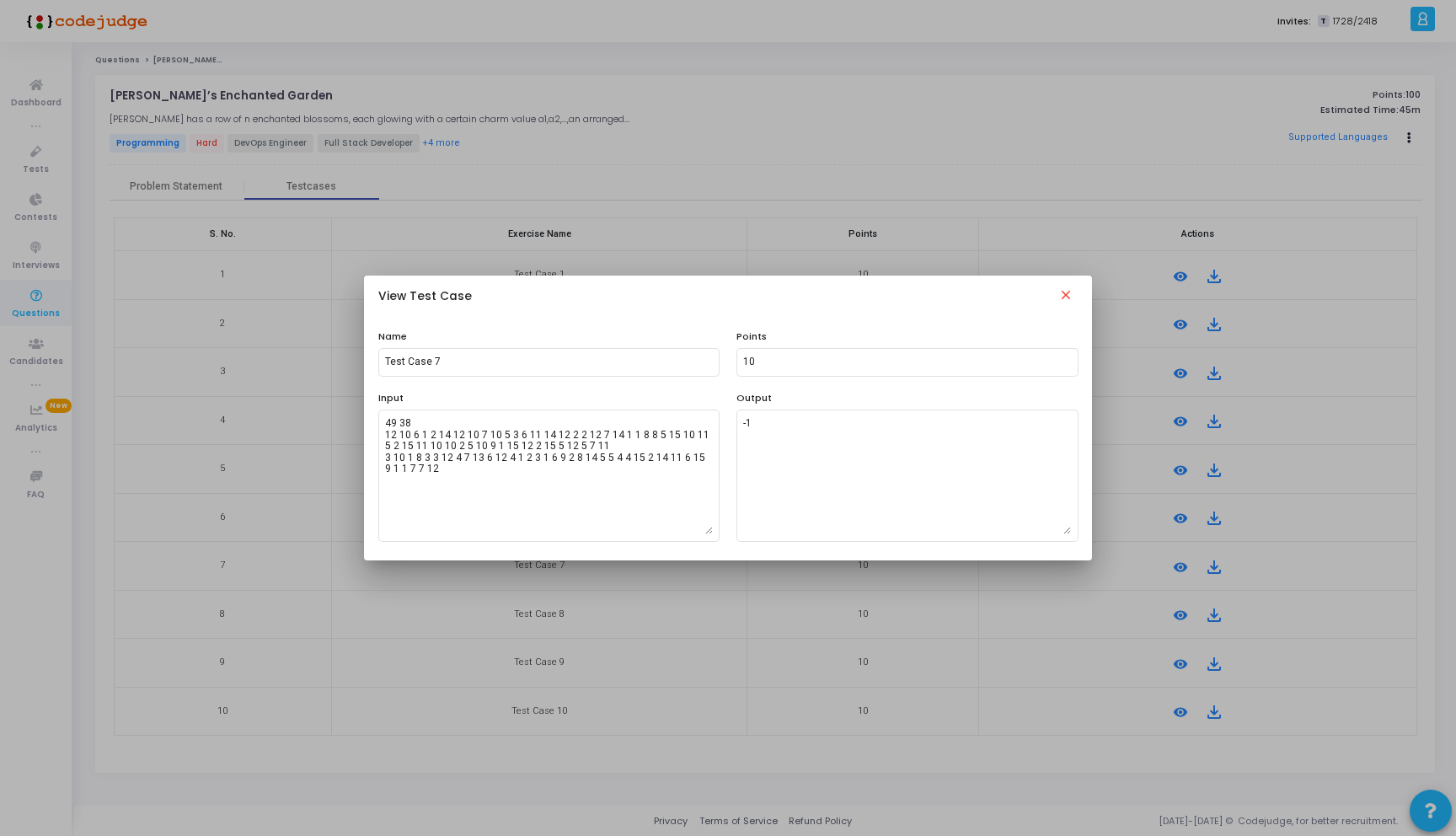
click at [282, 357] on div at bounding box center [728, 418] width 1456 height 836
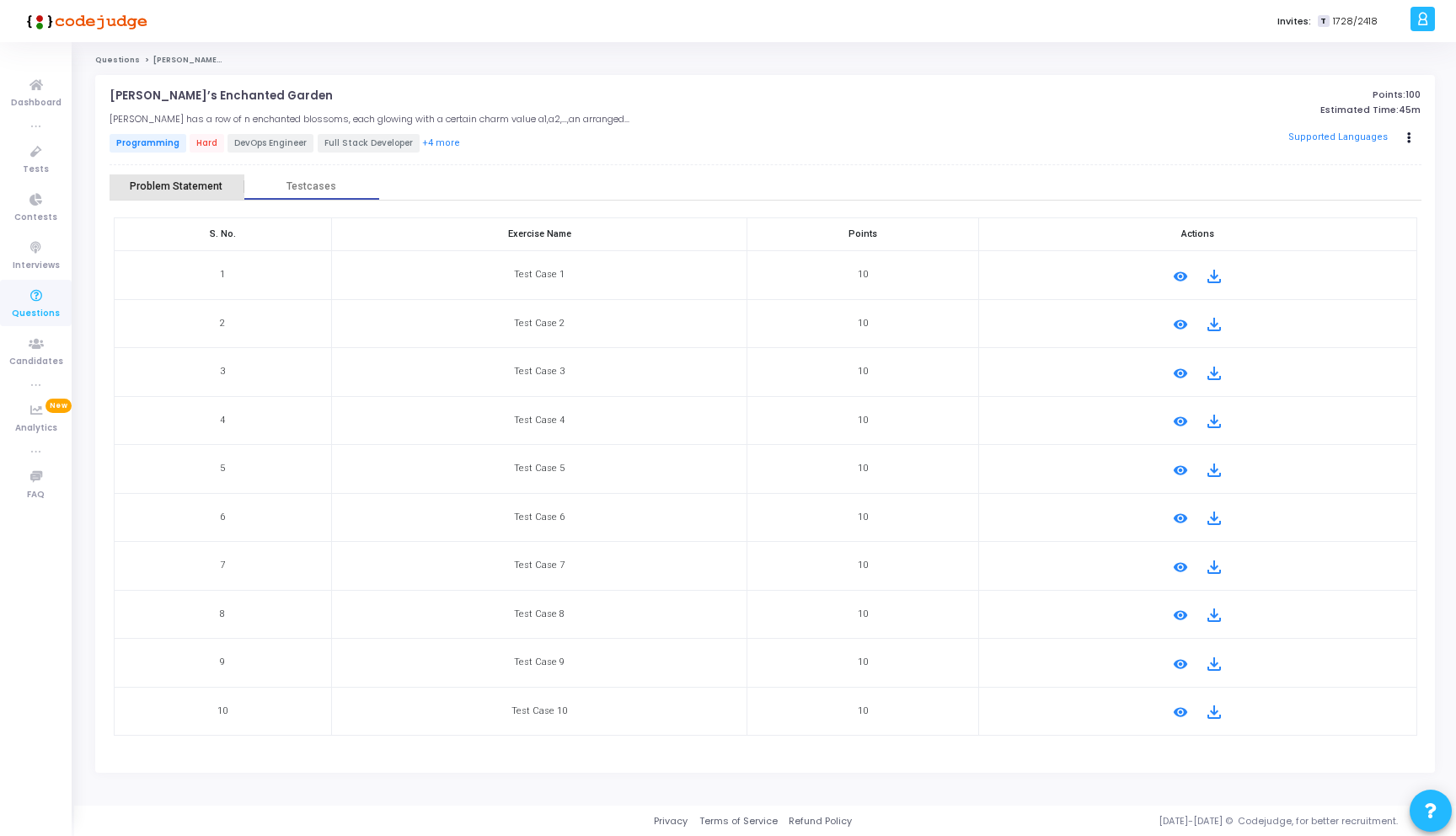
click at [190, 194] on div "Problem Statement" at bounding box center [177, 187] width 135 height 25
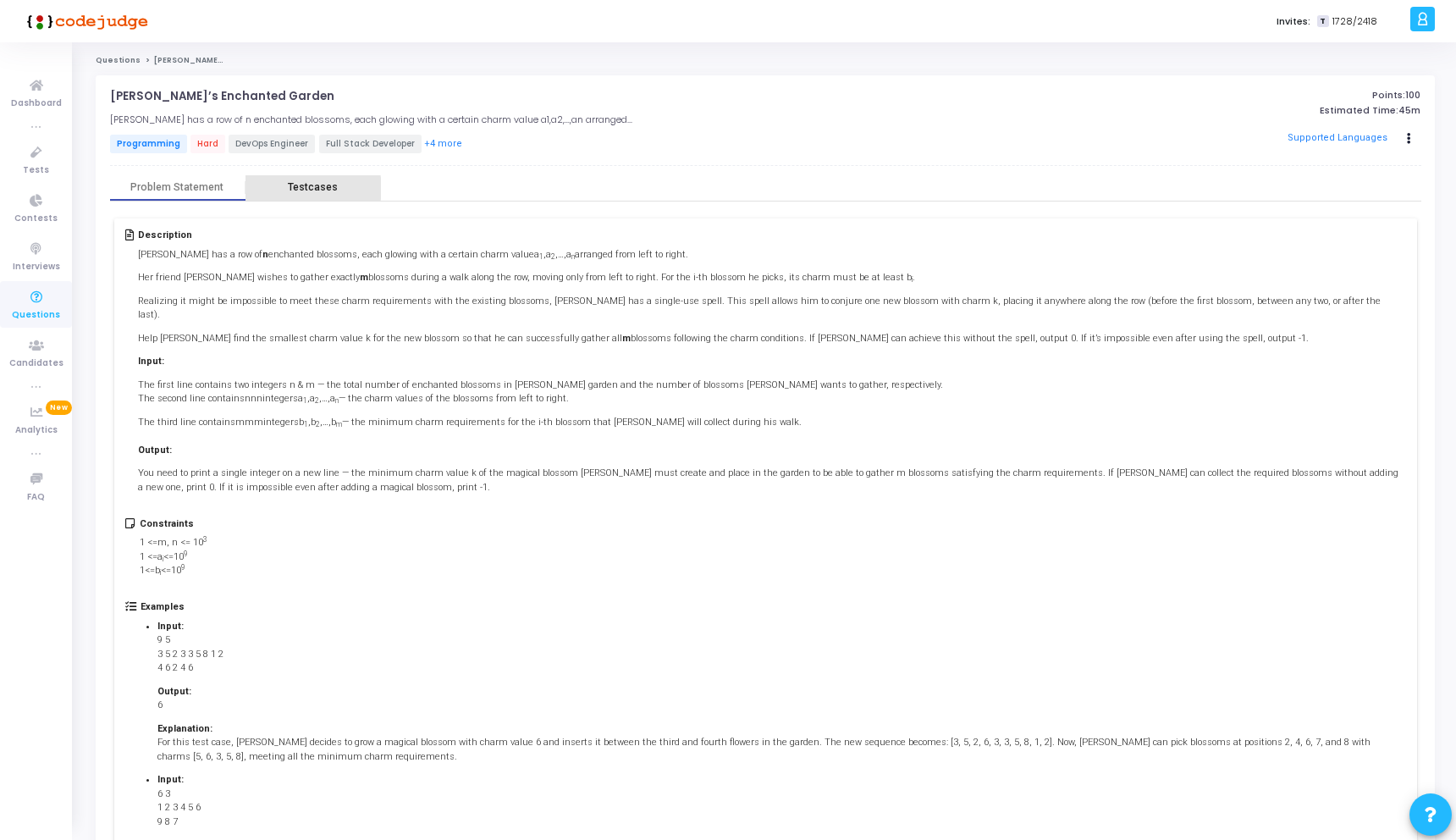
click at [312, 188] on div "Testcases" at bounding box center [313, 187] width 50 height 13
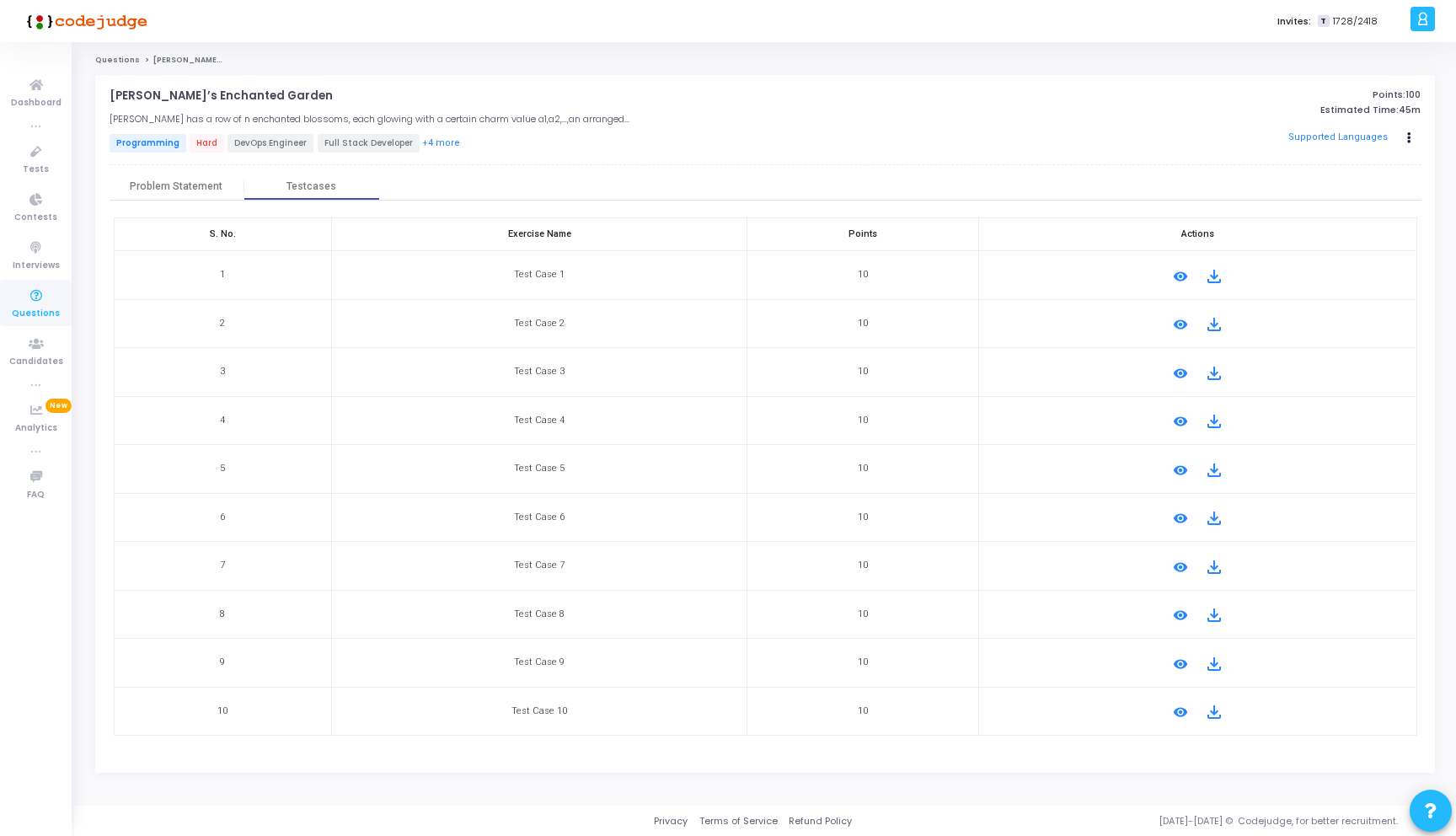
click at [1183, 563] on mat-icon "remove_red_eye" at bounding box center [1180, 567] width 20 height 20
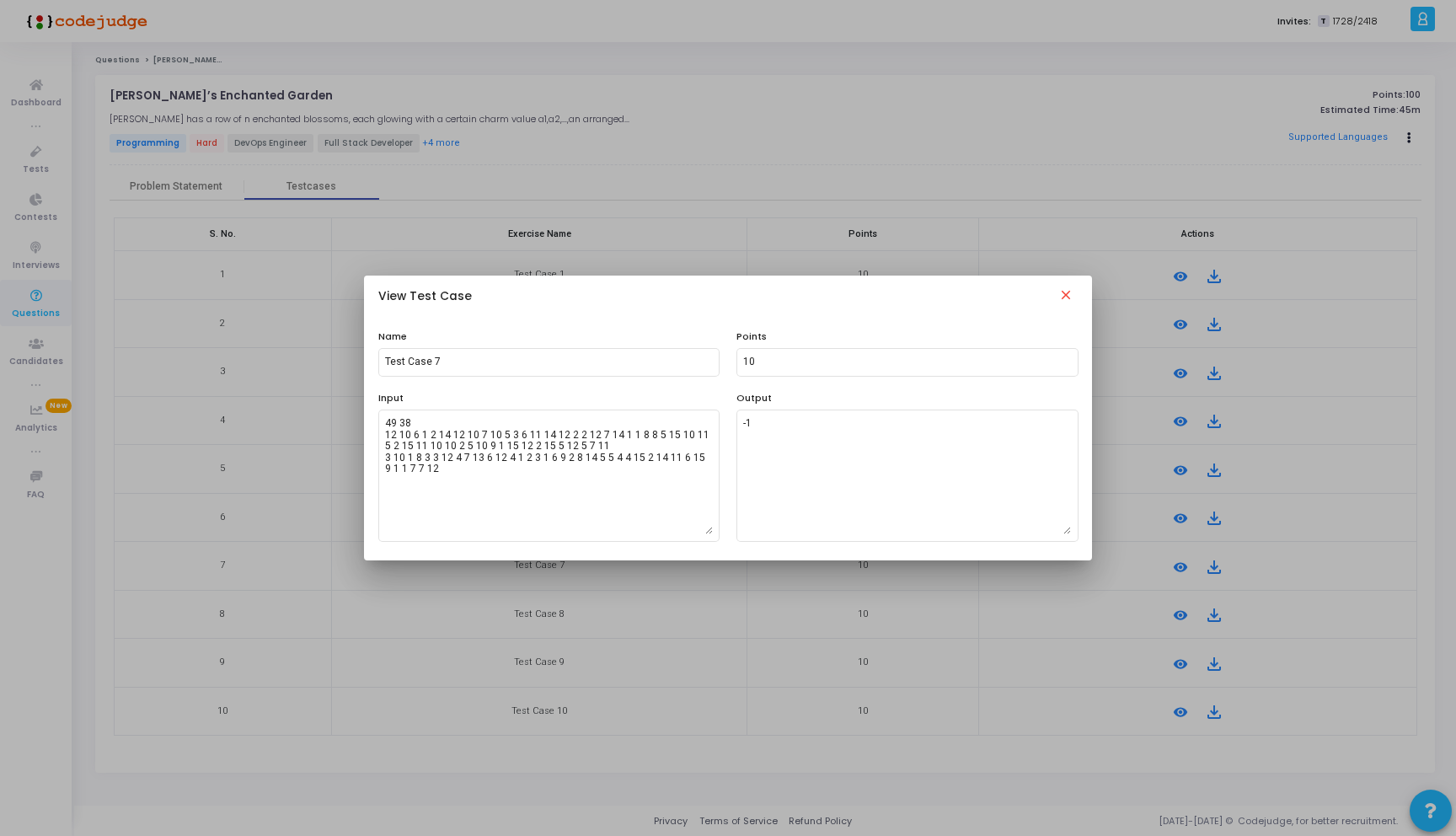
click at [1075, 296] on mat-icon "close" at bounding box center [1065, 297] width 20 height 20
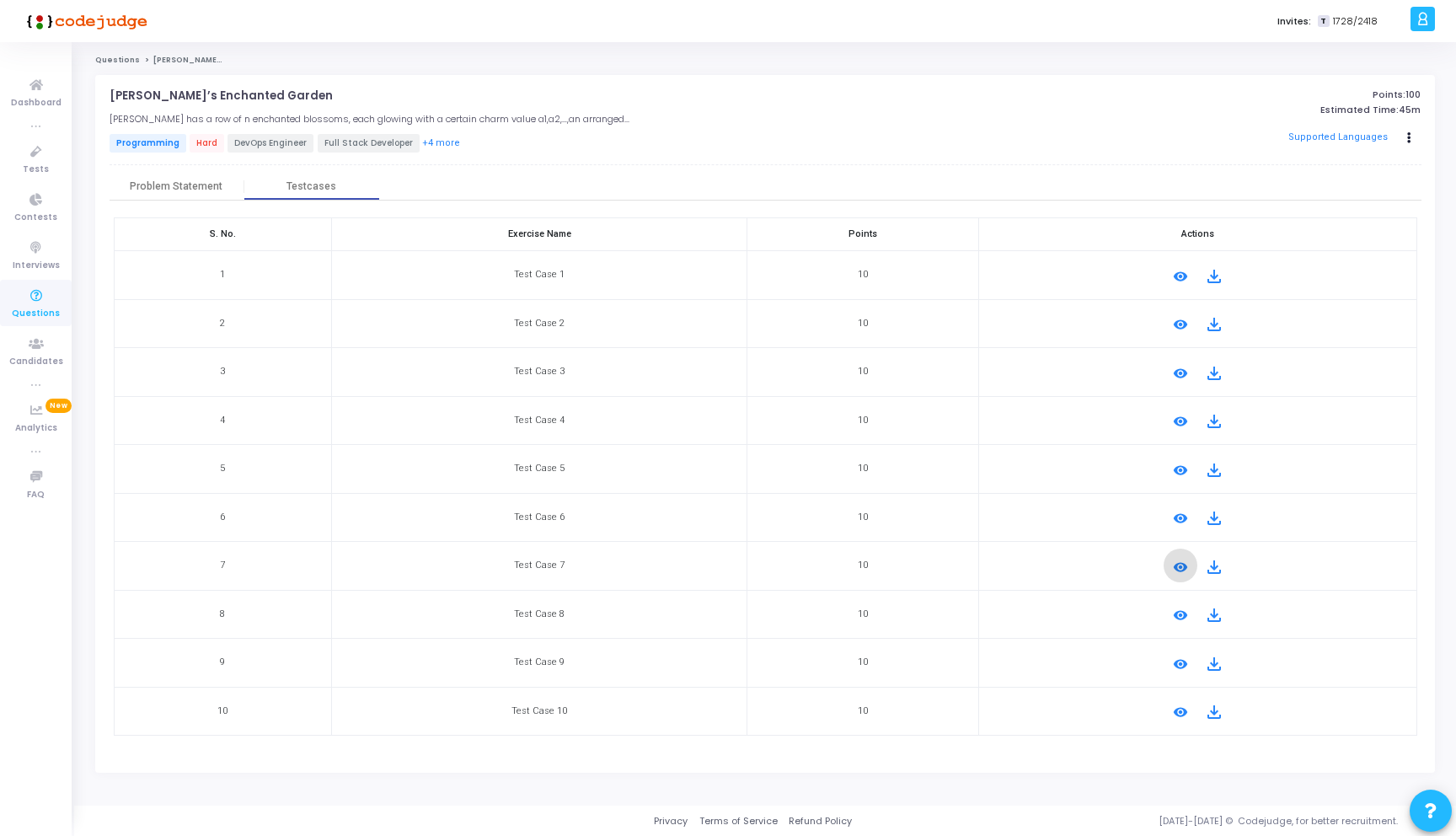
click at [1173, 464] on mat-icon "remove_red_eye" at bounding box center [1180, 470] width 20 height 20
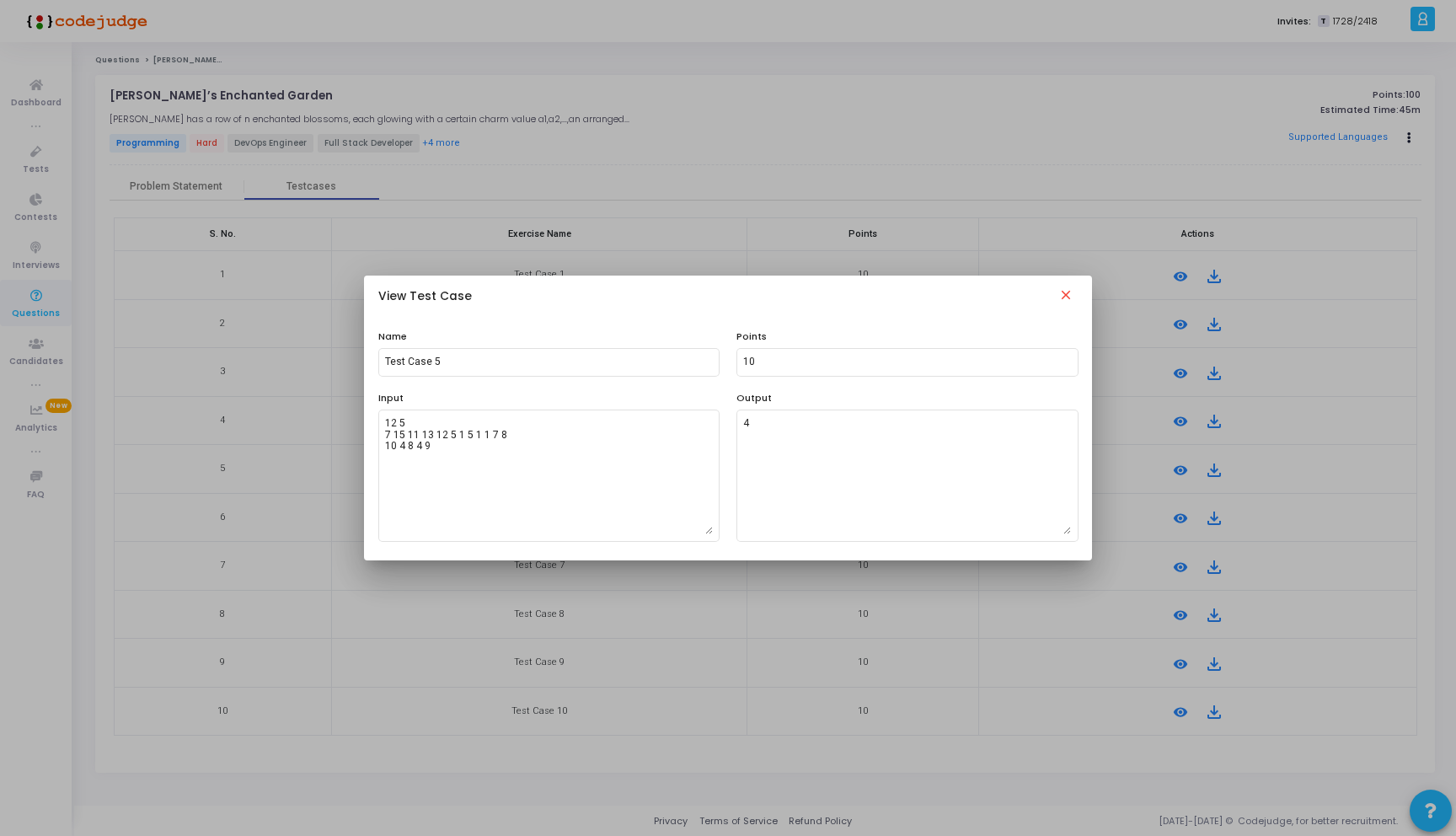
click at [1069, 291] on mat-icon "close" at bounding box center [1065, 297] width 20 height 20
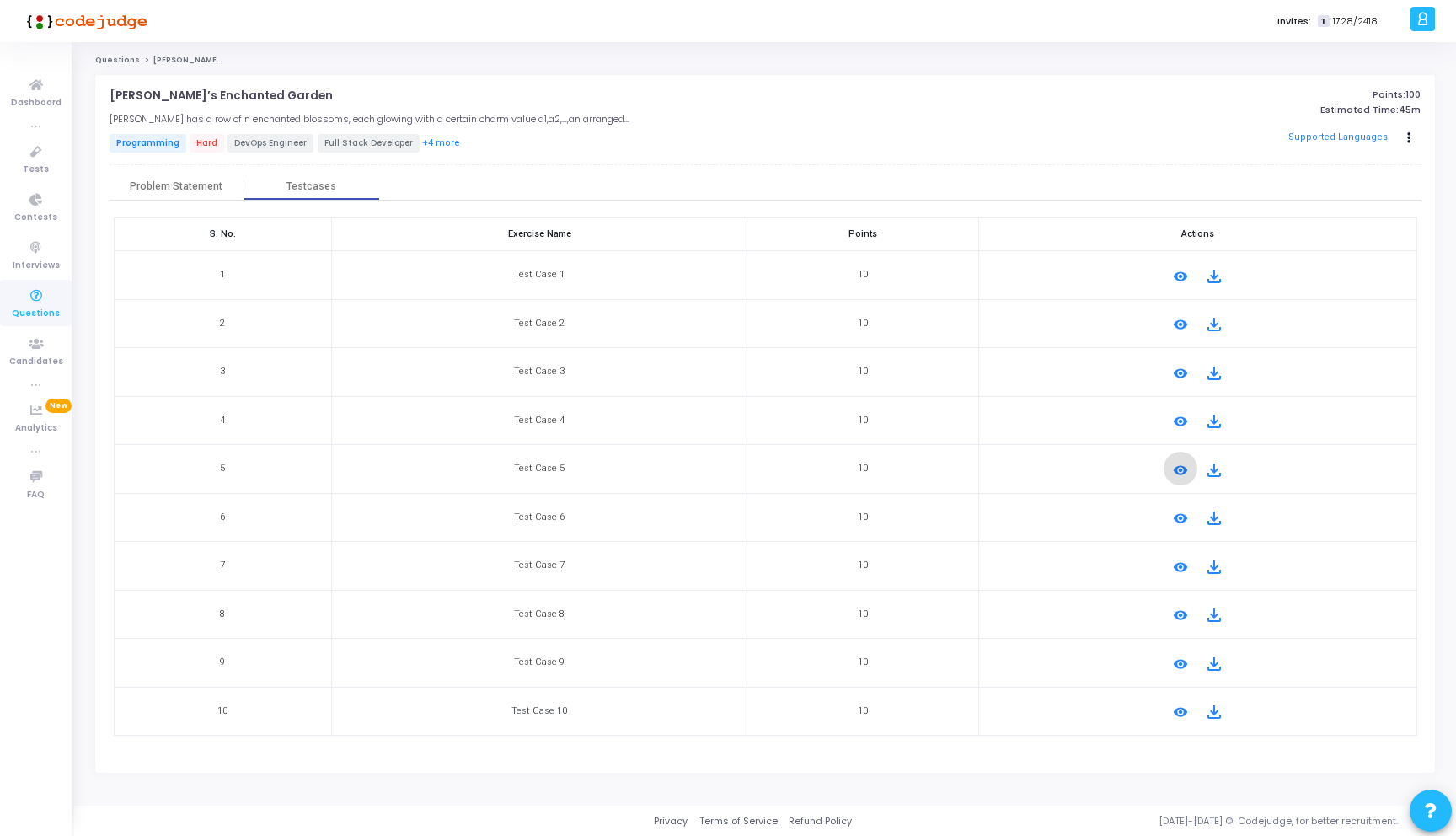
click at [1178, 414] on mat-icon "remove_red_eye" at bounding box center [1180, 420] width 20 height 20
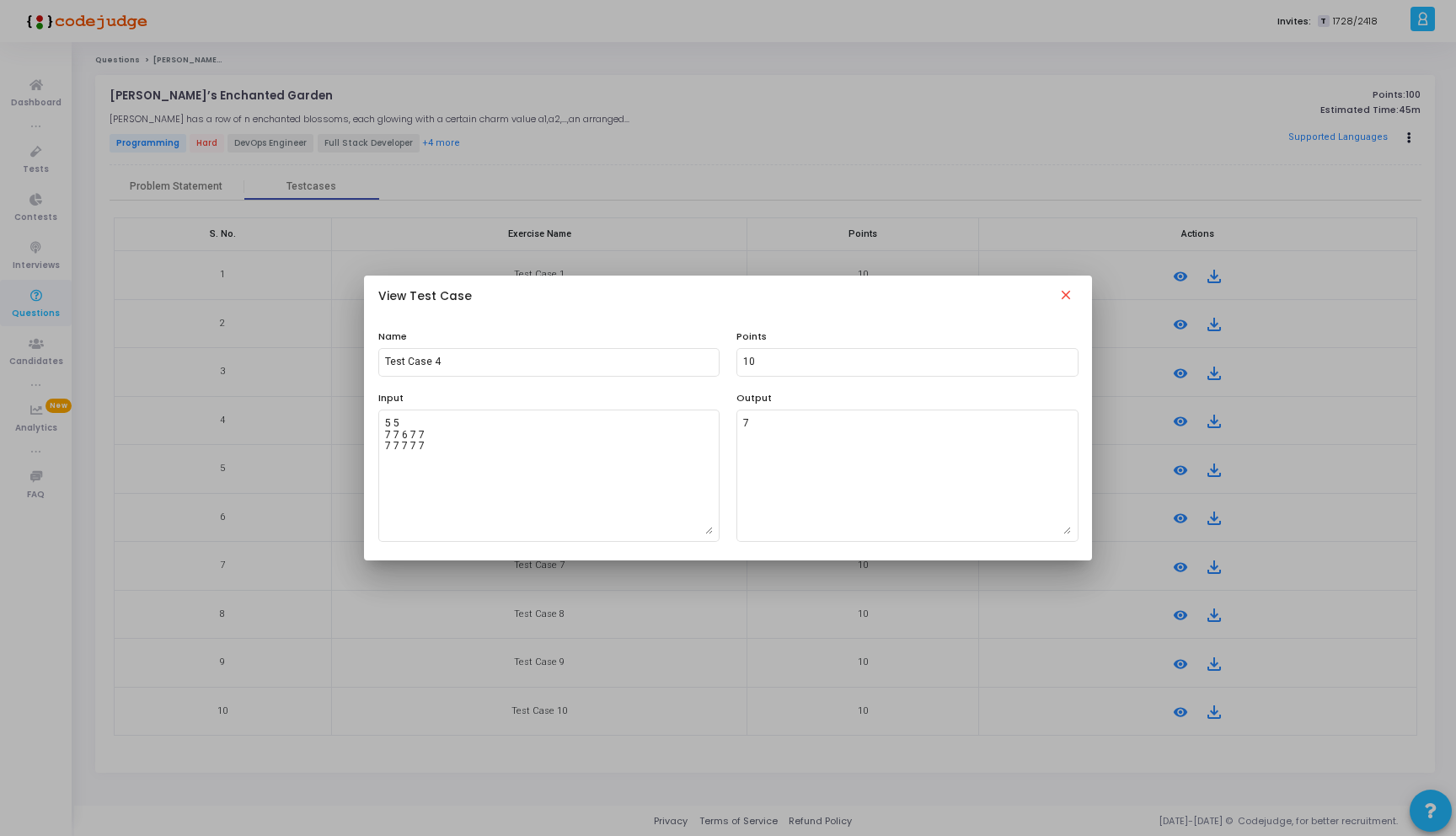
click at [1067, 297] on mat-icon "close" at bounding box center [1065, 297] width 20 height 20
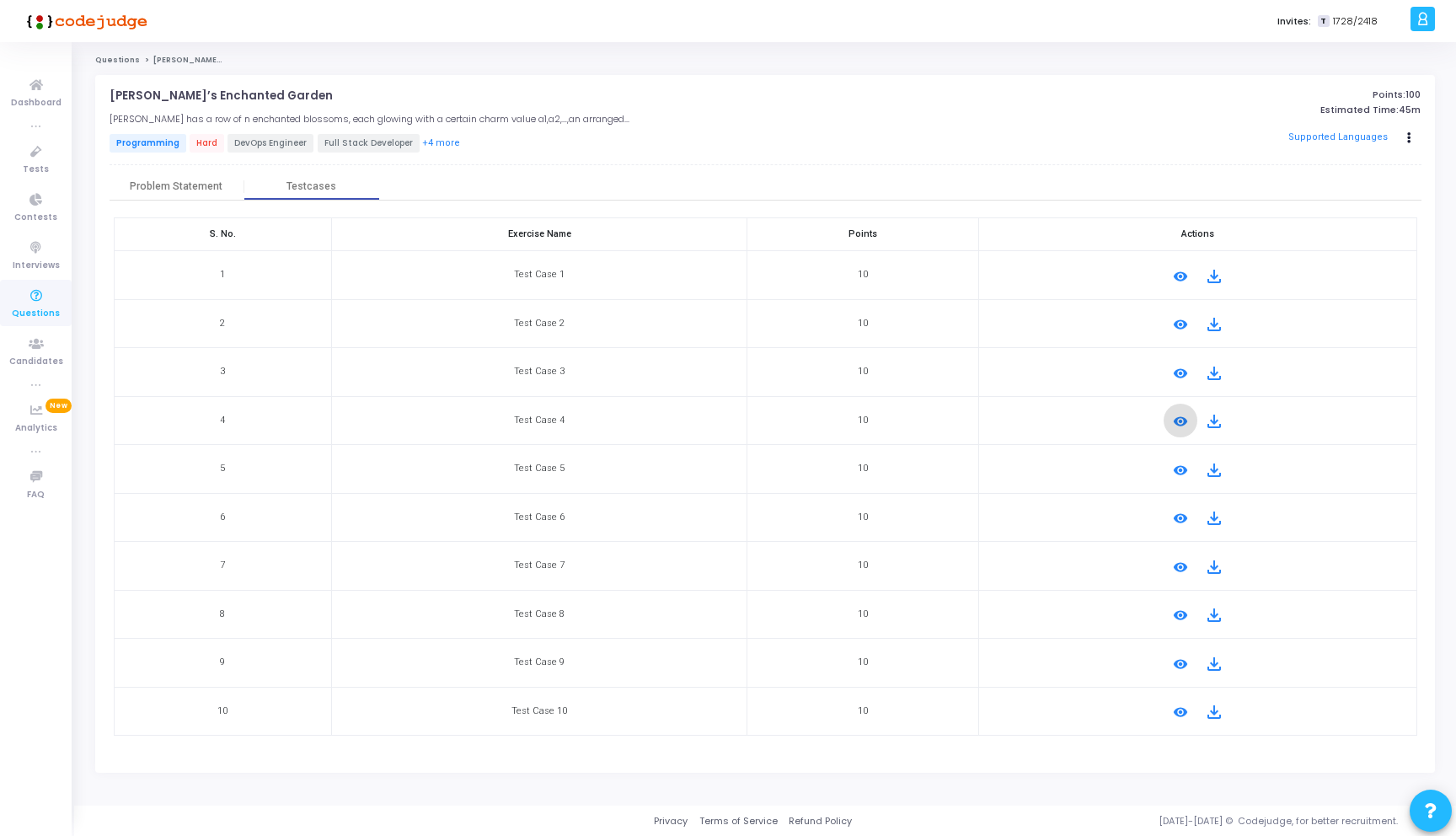
click at [1177, 609] on mat-icon "remove_red_eye" at bounding box center [1180, 614] width 20 height 20
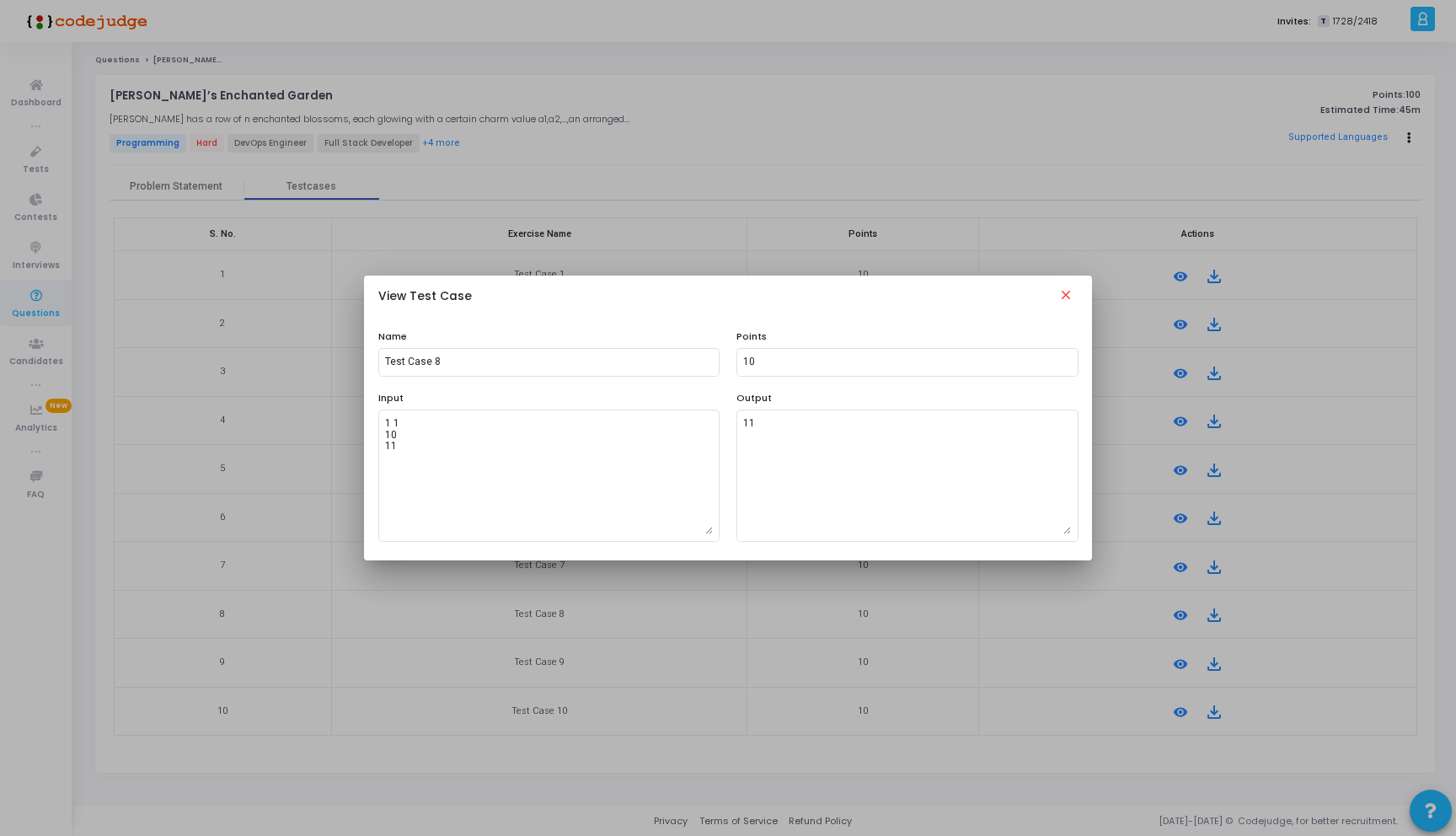
click at [1067, 292] on mat-icon "close" at bounding box center [1065, 297] width 20 height 20
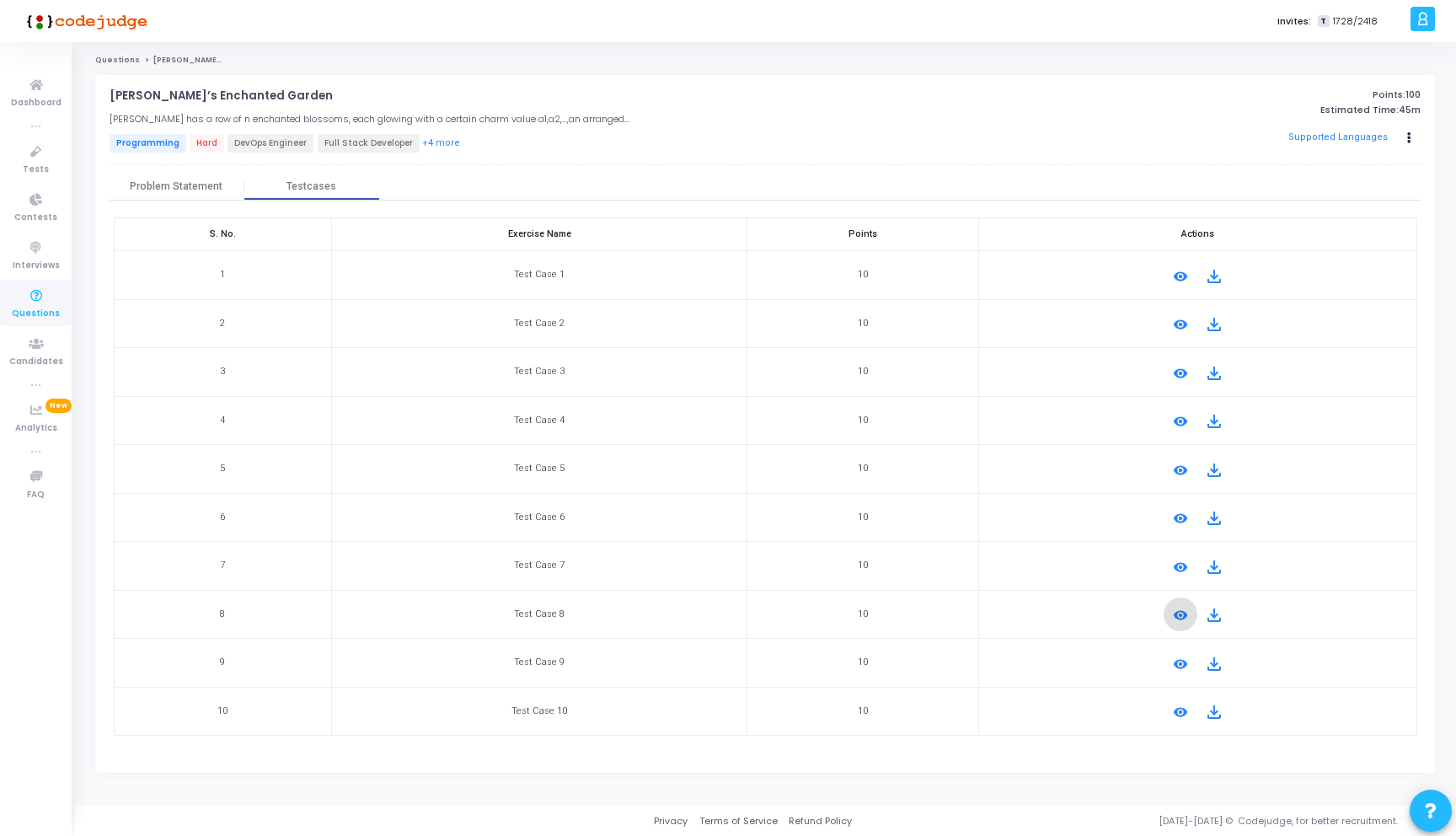
click at [1173, 658] on mat-icon "remove_red_eye" at bounding box center [1180, 663] width 20 height 20
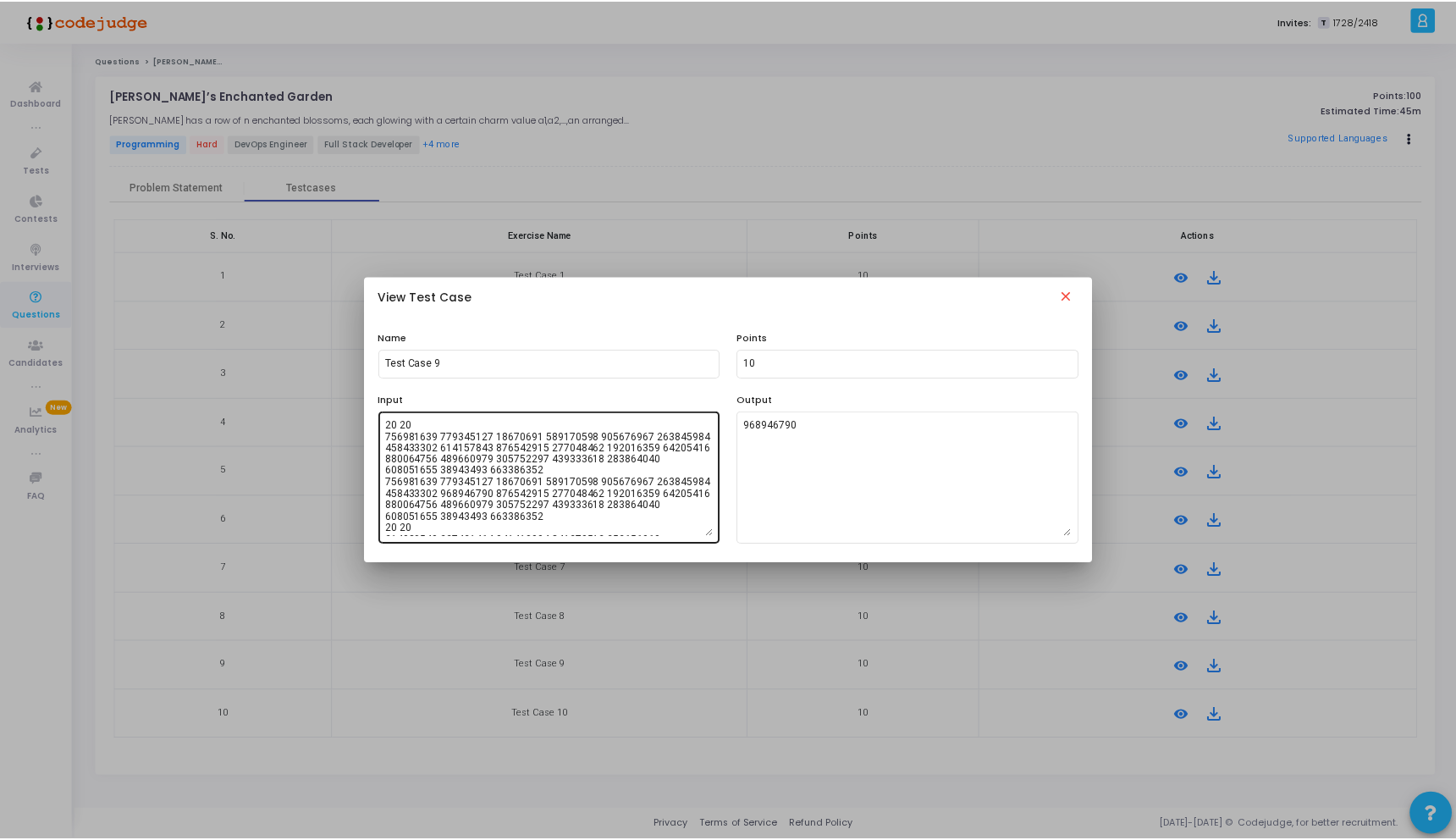
scroll to position [23, 0]
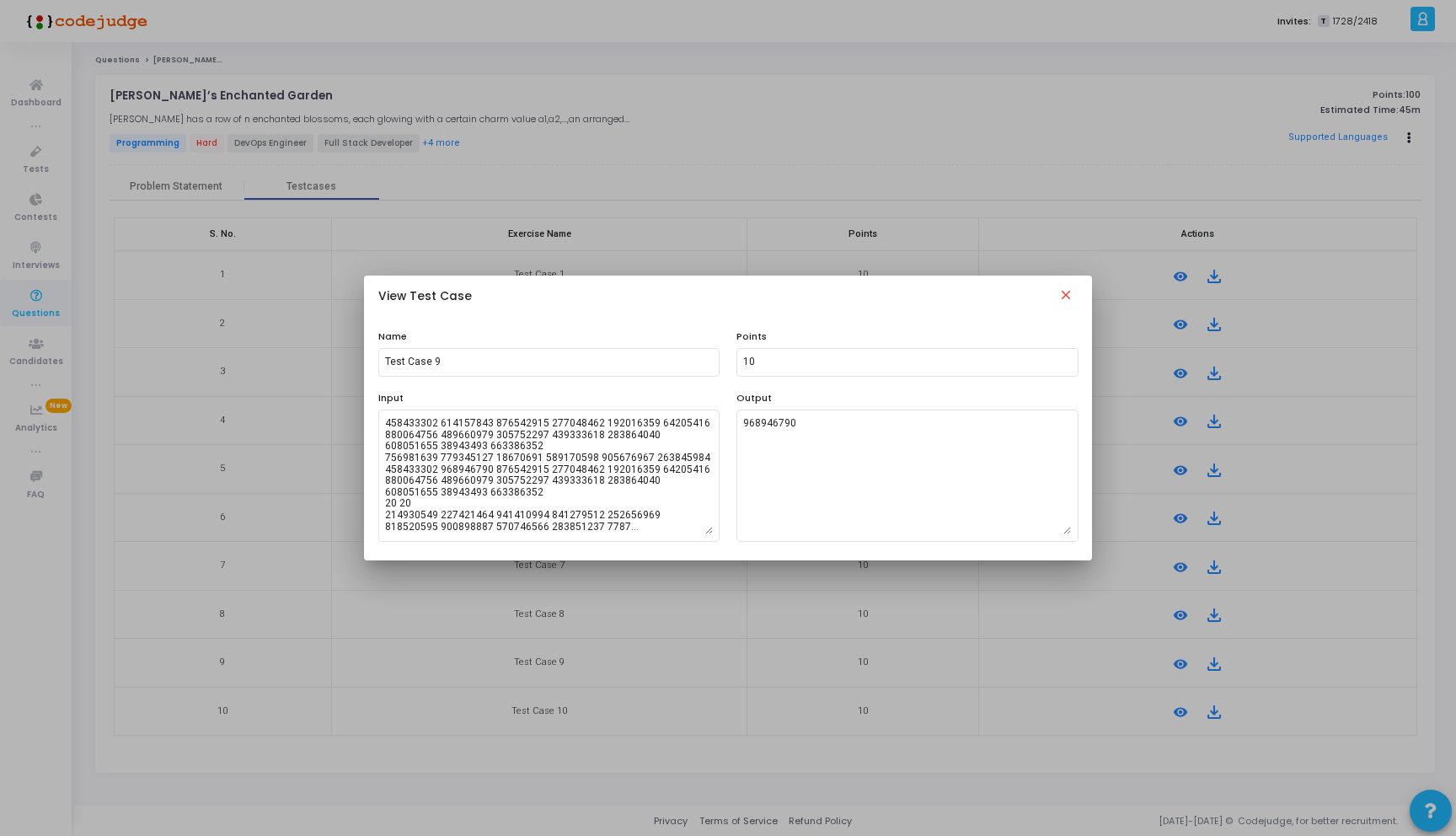
click at [1067, 291] on mat-icon "close" at bounding box center [1065, 297] width 20 height 20
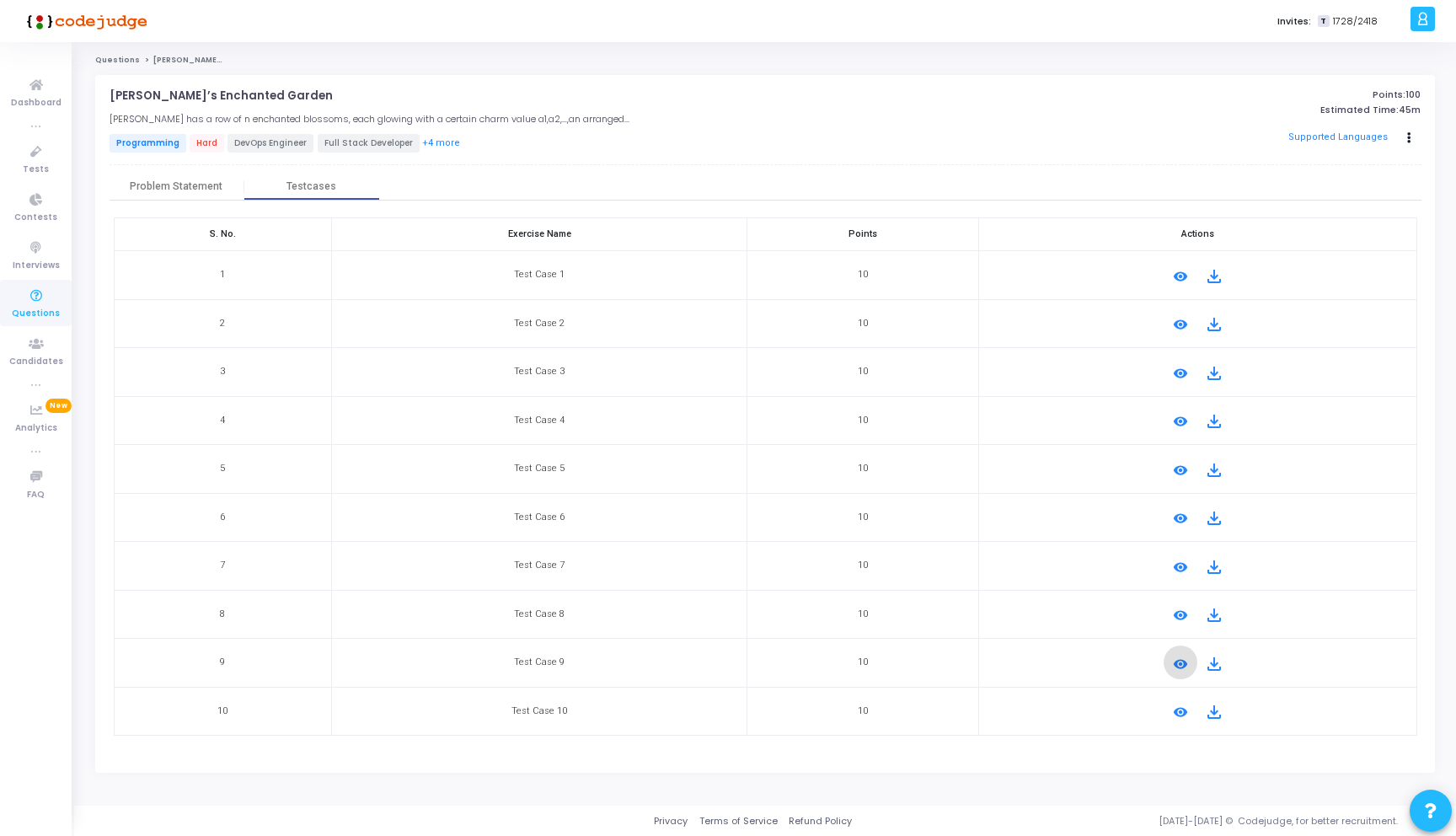
click at [1184, 717] on mat-icon "remove_red_eye" at bounding box center [1180, 712] width 20 height 20
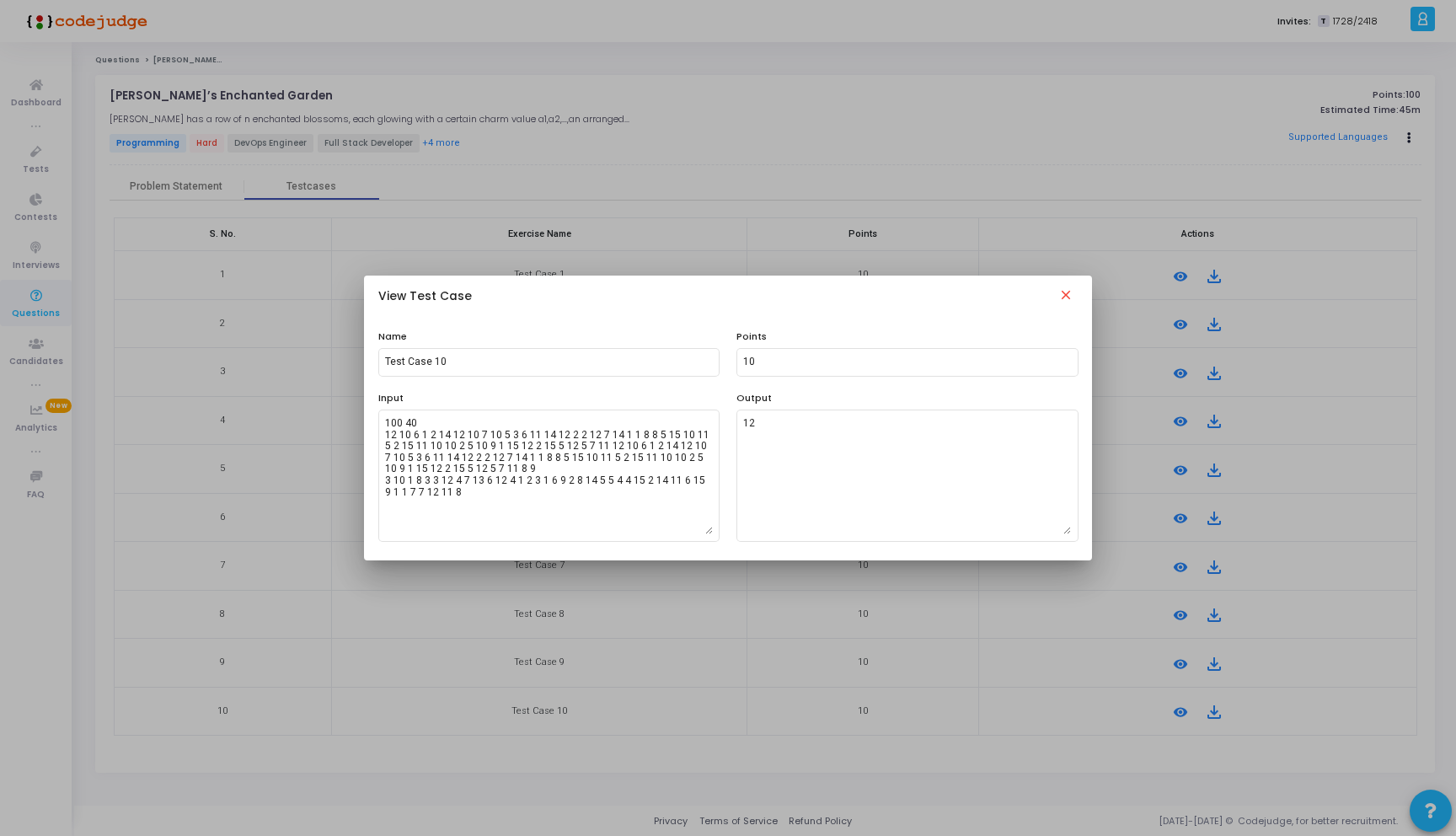
click at [1067, 297] on mat-icon "close" at bounding box center [1065, 297] width 20 height 20
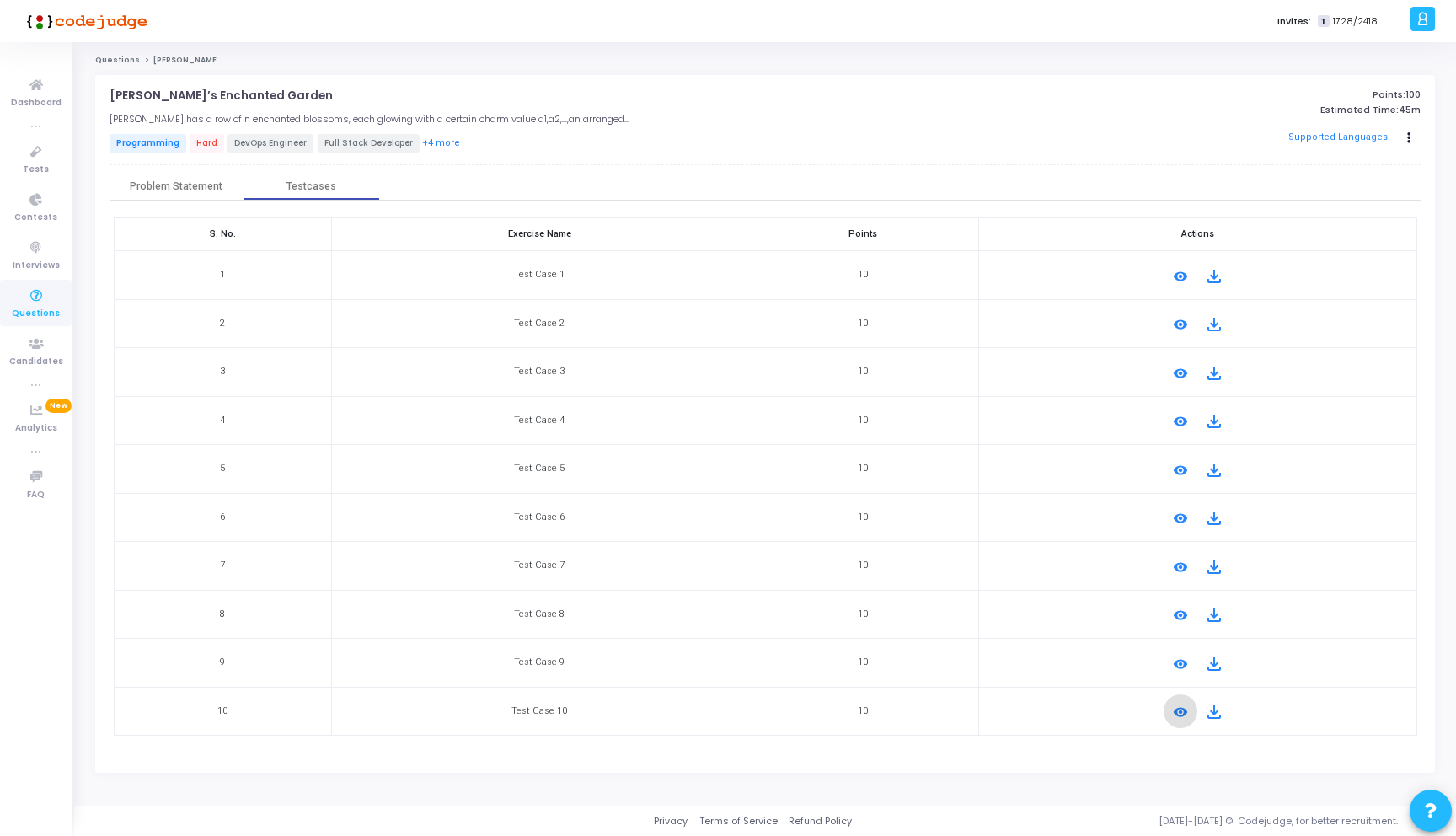
click at [1171, 565] on mat-icon "remove_red_eye" at bounding box center [1180, 567] width 20 height 20
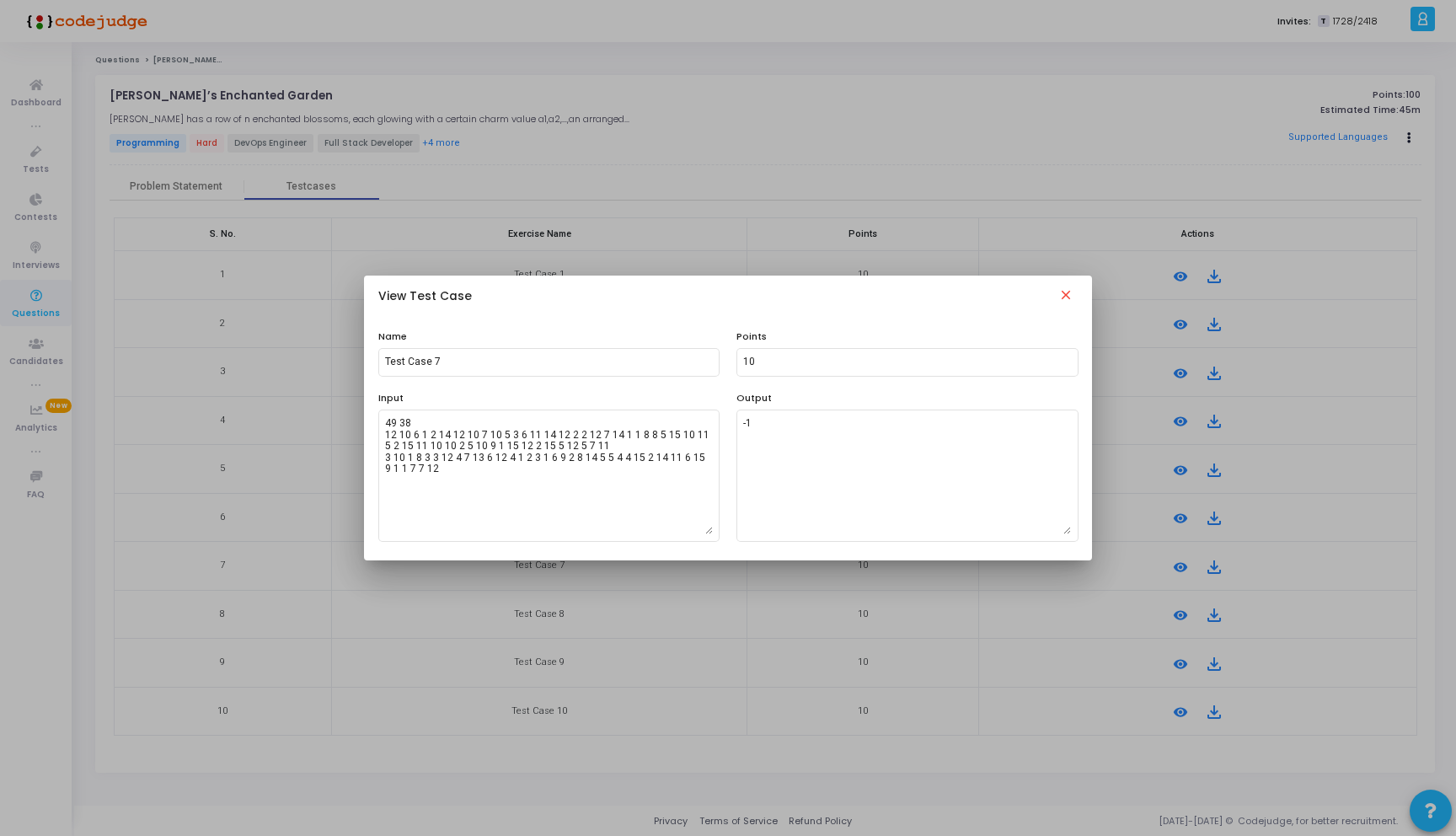
click at [1069, 290] on mat-icon "close" at bounding box center [1065, 297] width 20 height 20
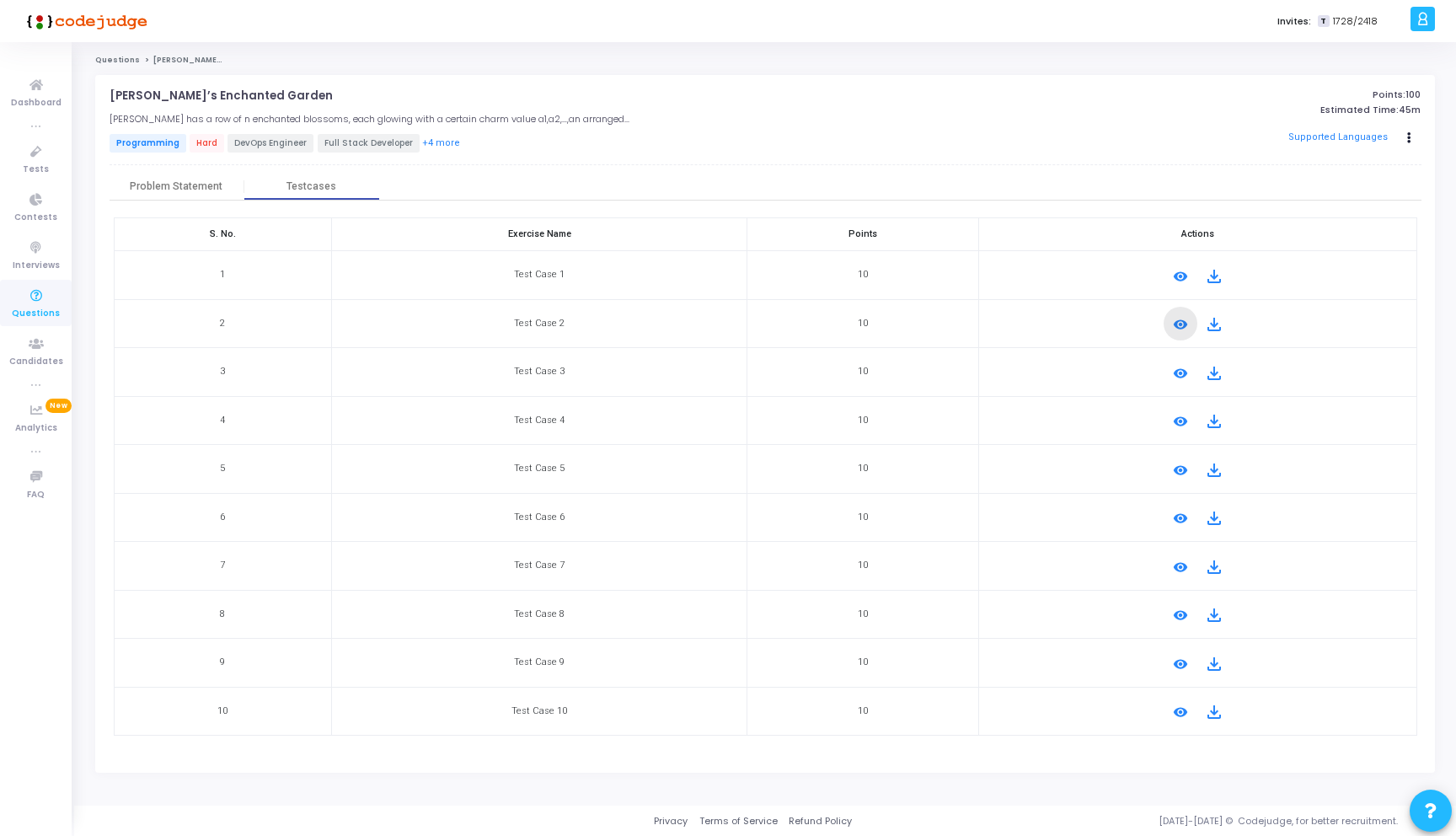
click at [1178, 329] on mat-icon "remove_red_eye" at bounding box center [1180, 324] width 20 height 20
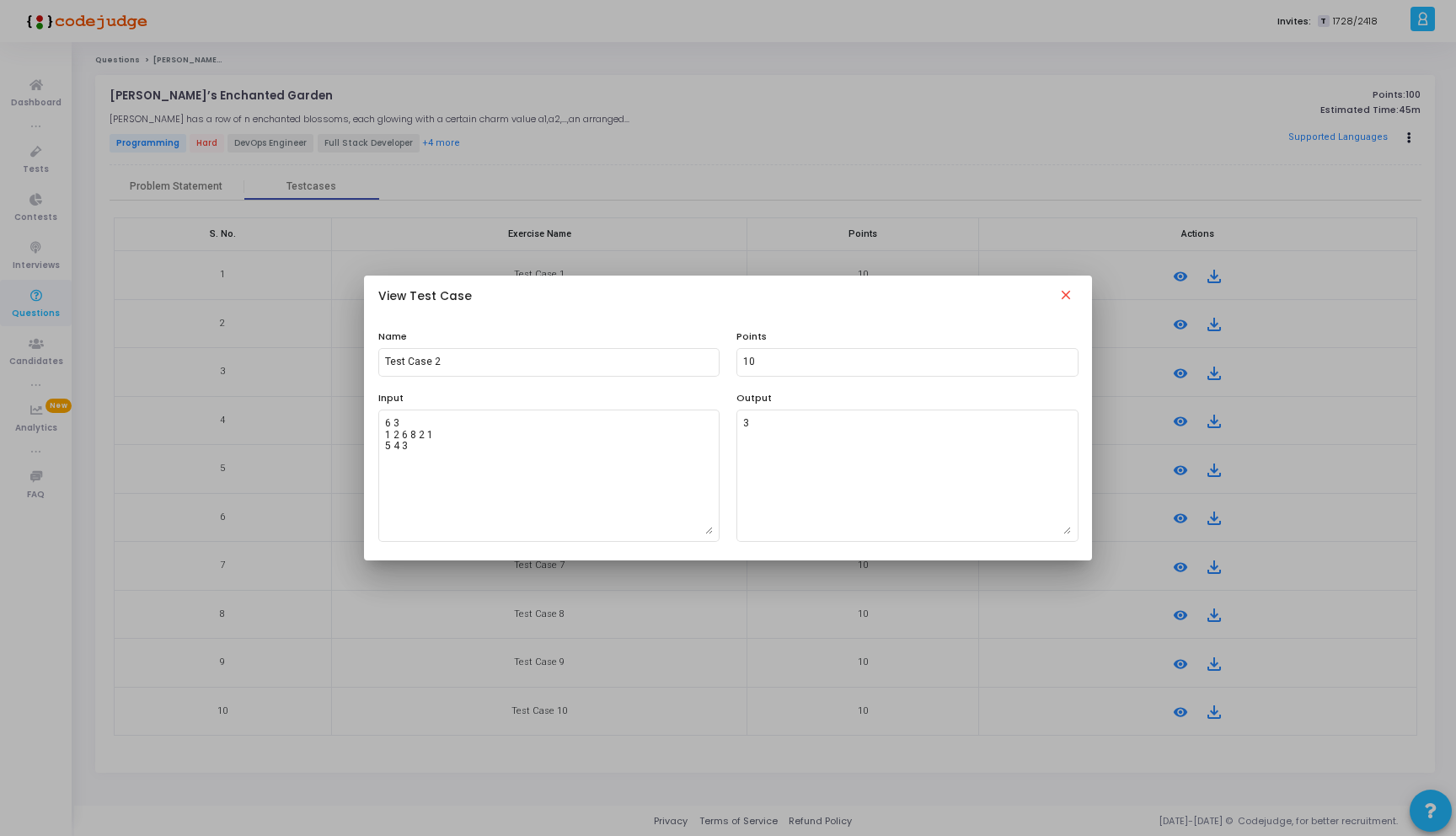
click at [1065, 296] on mat-icon "close" at bounding box center [1065, 297] width 20 height 20
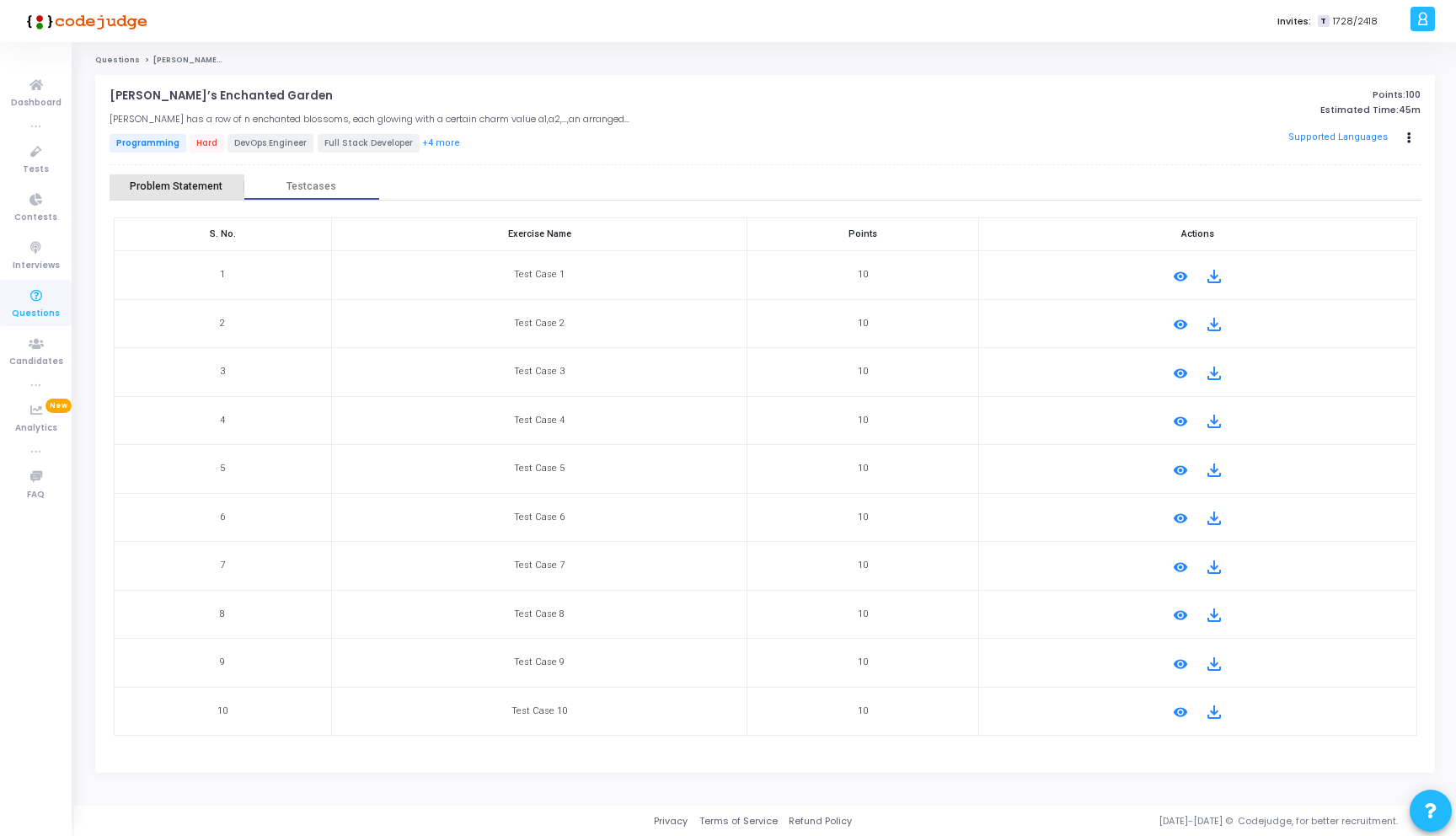
click at [193, 189] on div "Problem Statement" at bounding box center [176, 186] width 93 height 13
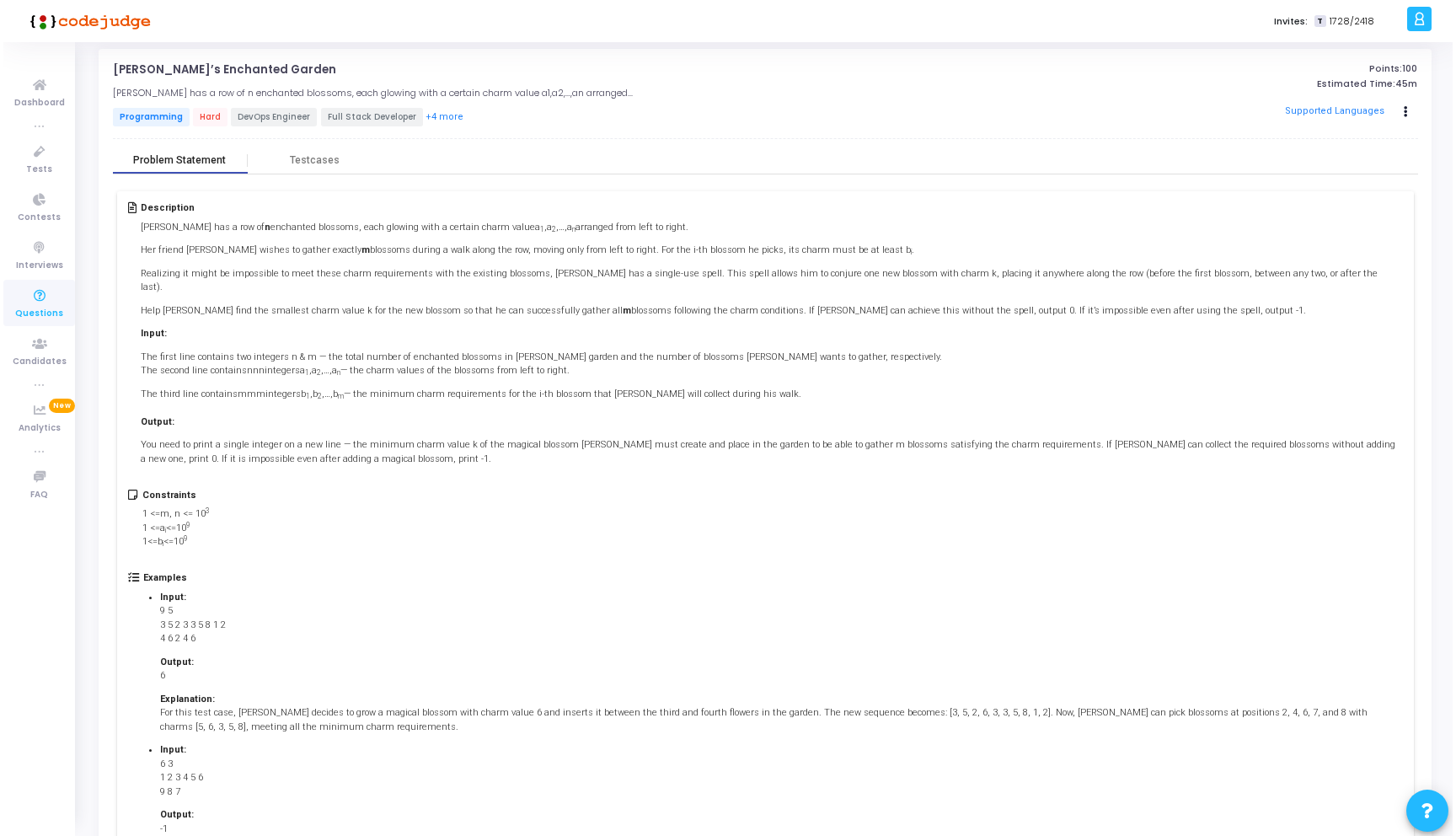
scroll to position [0, 0]
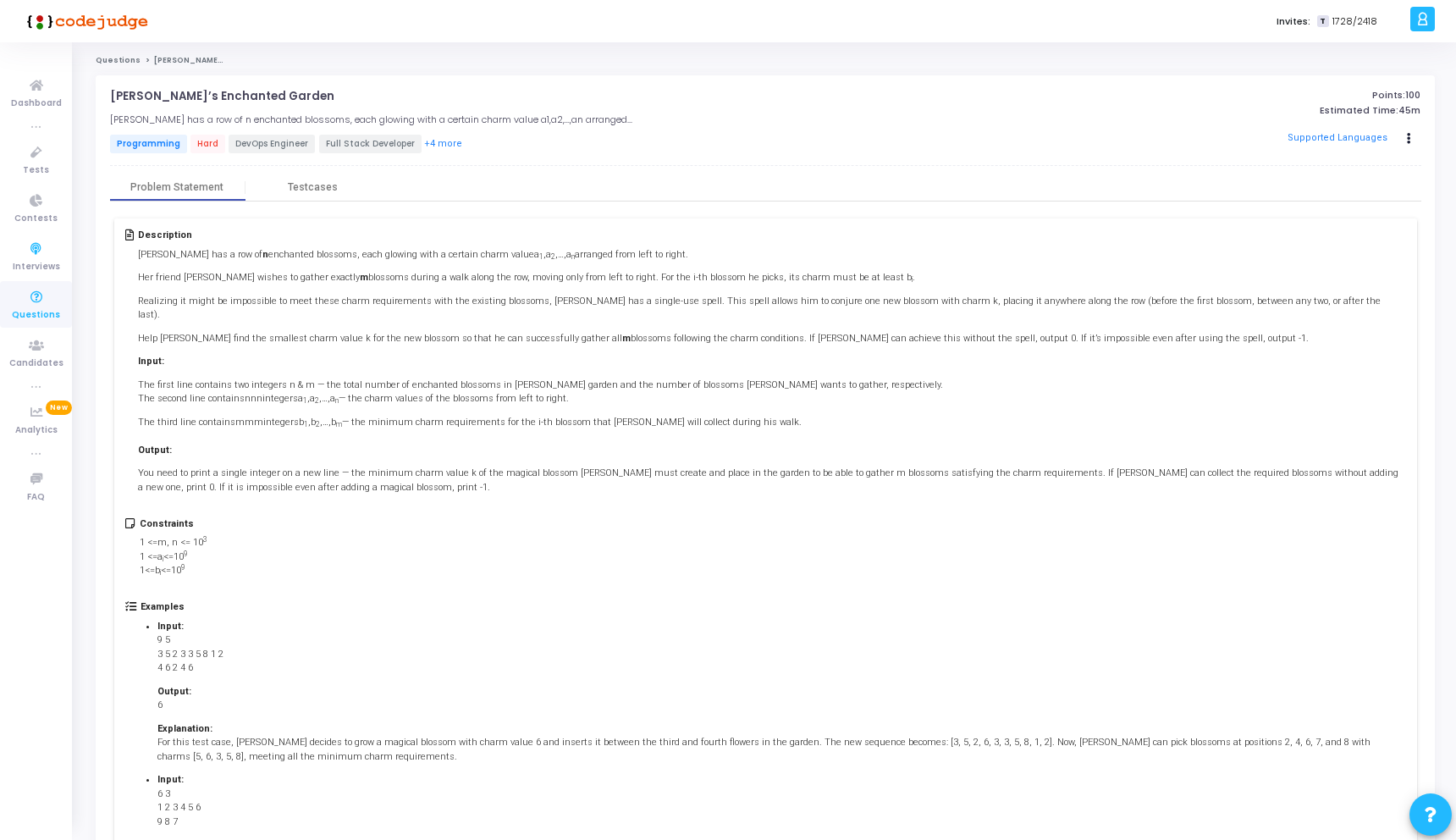
click at [37, 298] on icon at bounding box center [36, 297] width 36 height 21
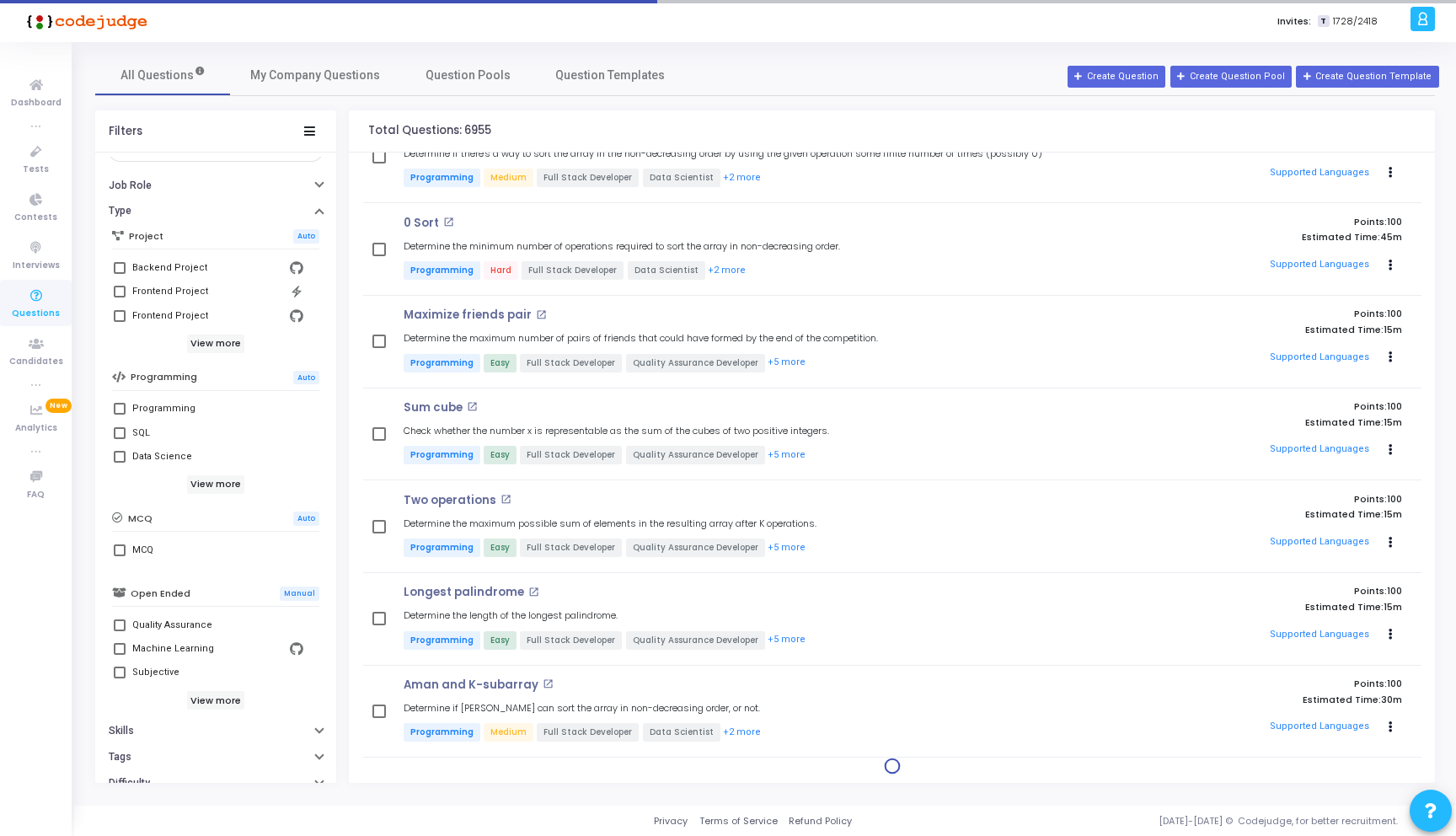
scroll to position [148, 0]
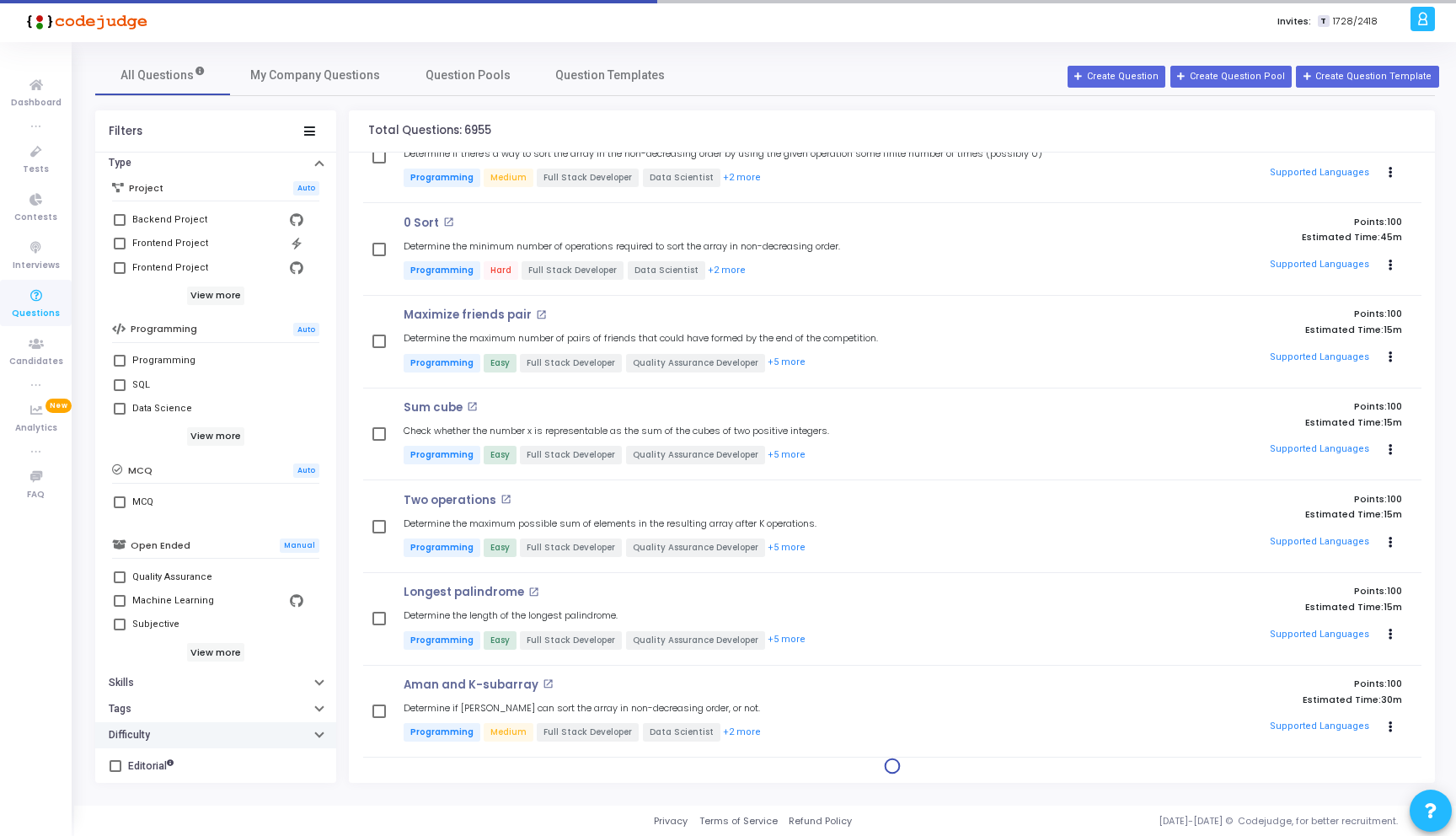
click at [221, 737] on button "Difficulty" at bounding box center [216, 735] width 241 height 26
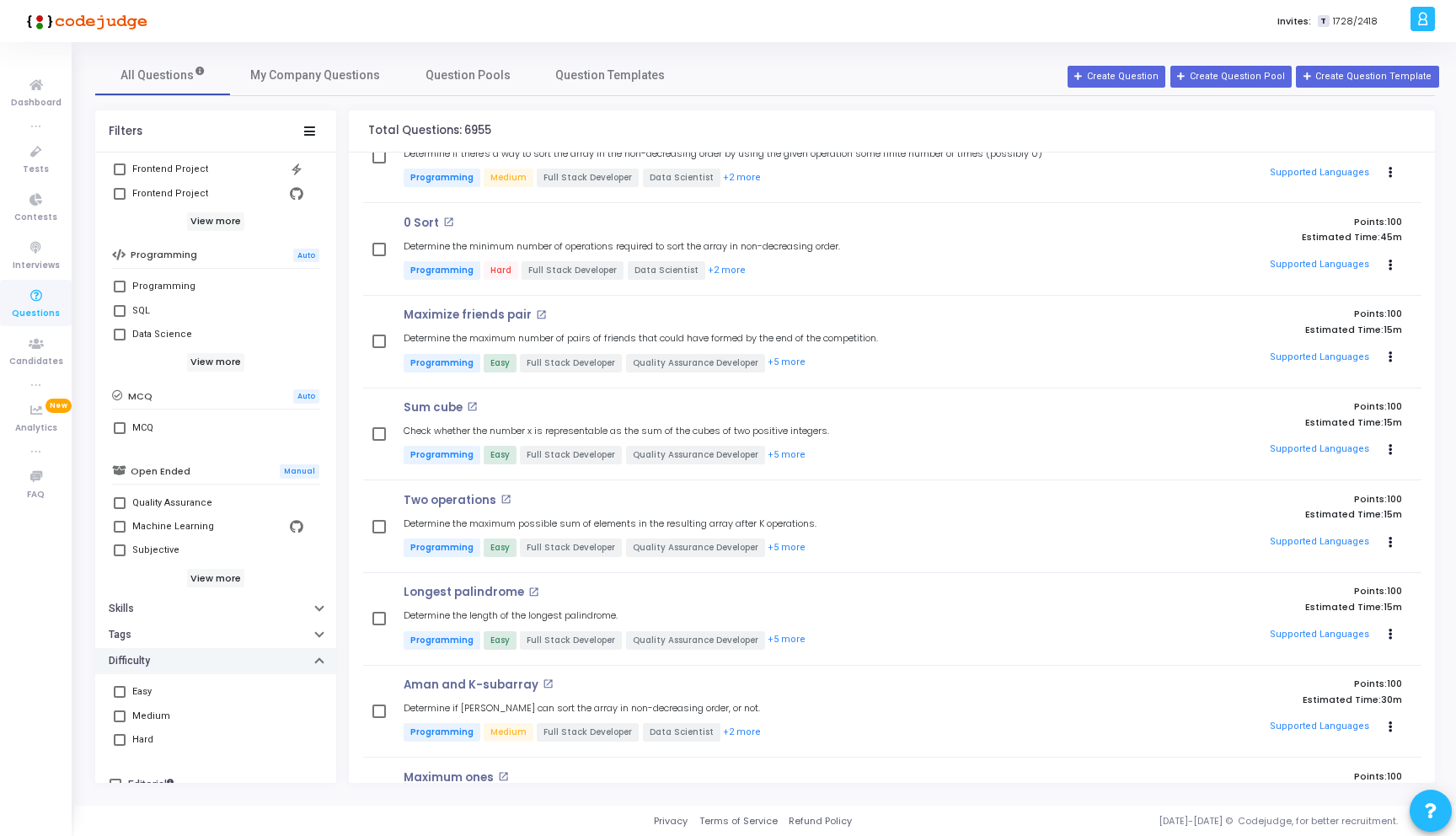
scroll to position [241, 0]
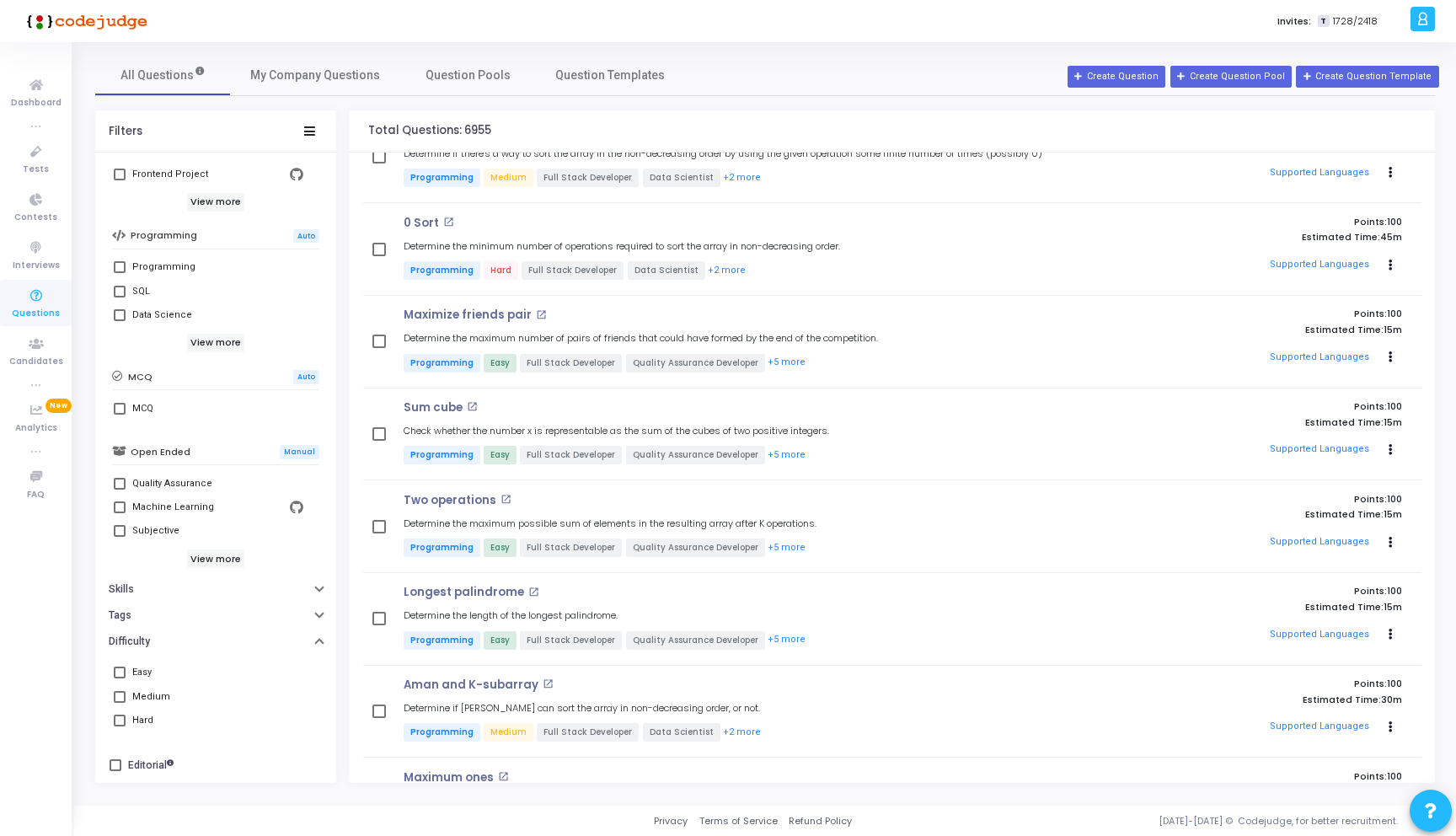
click at [161, 715] on div "Hard" at bounding box center [217, 720] width 171 height 20
click at [120, 726] on input "Hard" at bounding box center [119, 726] width 1 height 1
checkbox input "true"
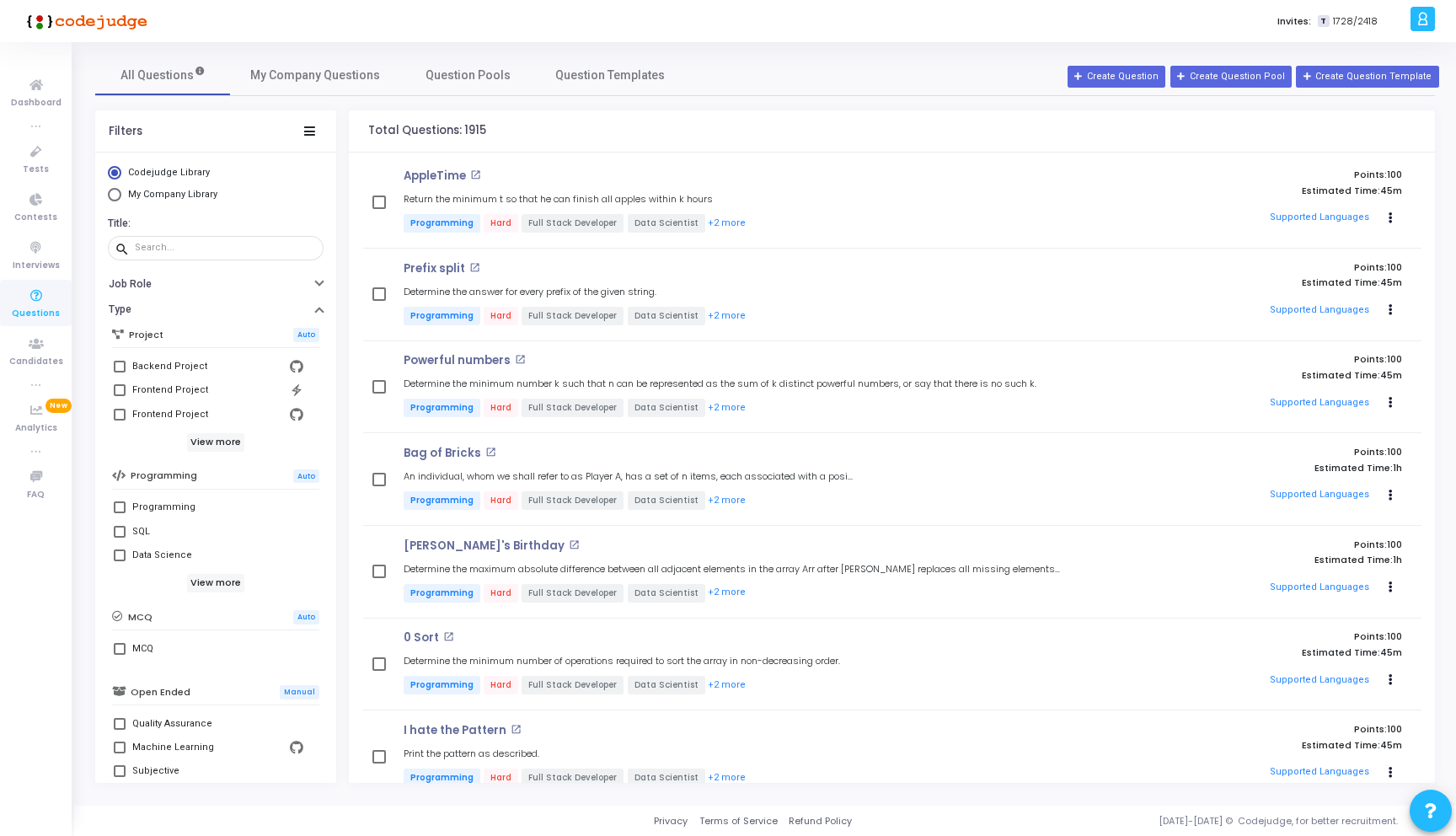
click at [130, 504] on label "Programming" at bounding box center [215, 506] width 203 height 20
click at [120, 513] on input "Programming" at bounding box center [119, 513] width 1 height 1
checkbox input "true"
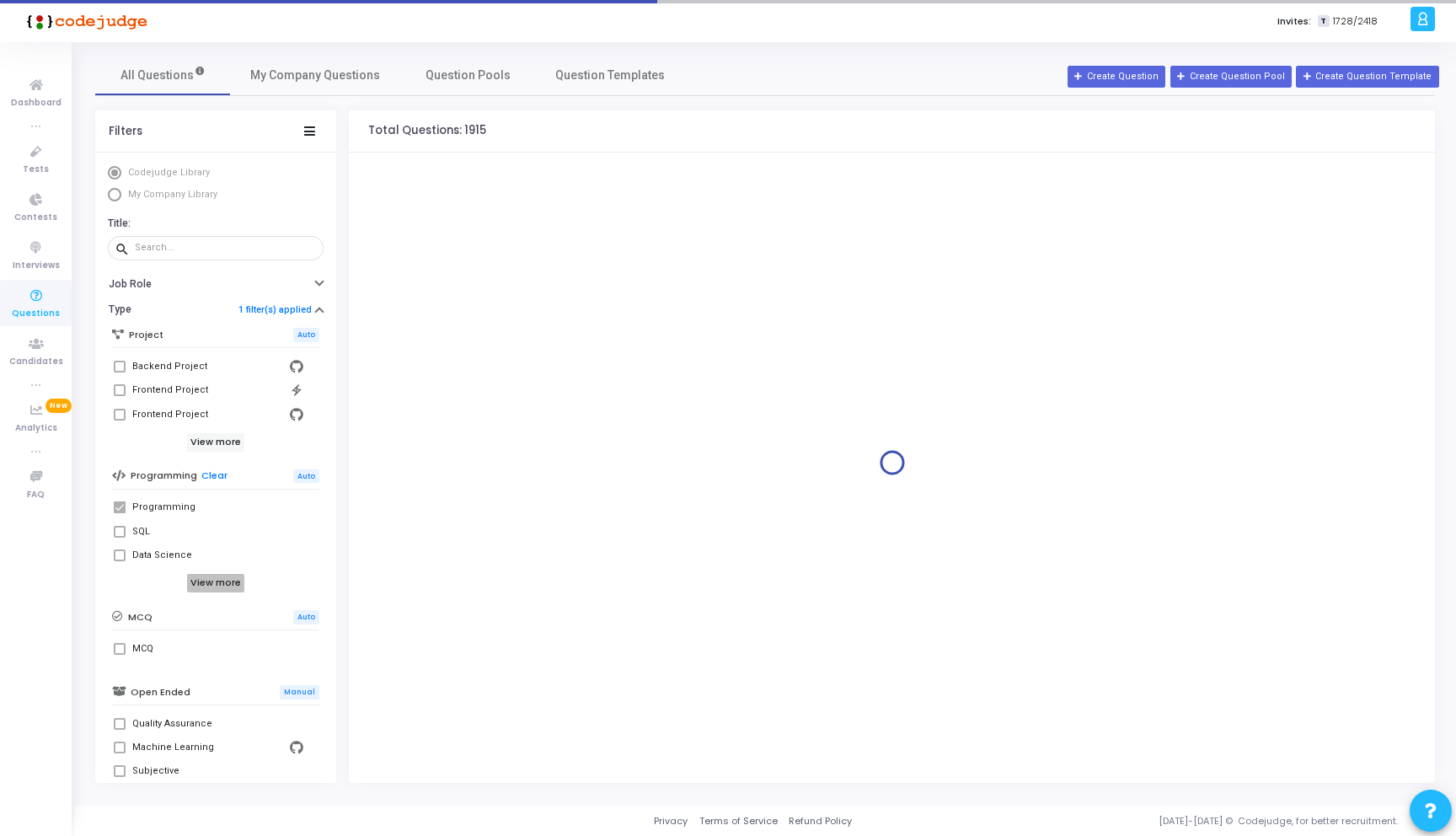
click at [217, 576] on h6 "View more" at bounding box center [216, 582] width 58 height 18
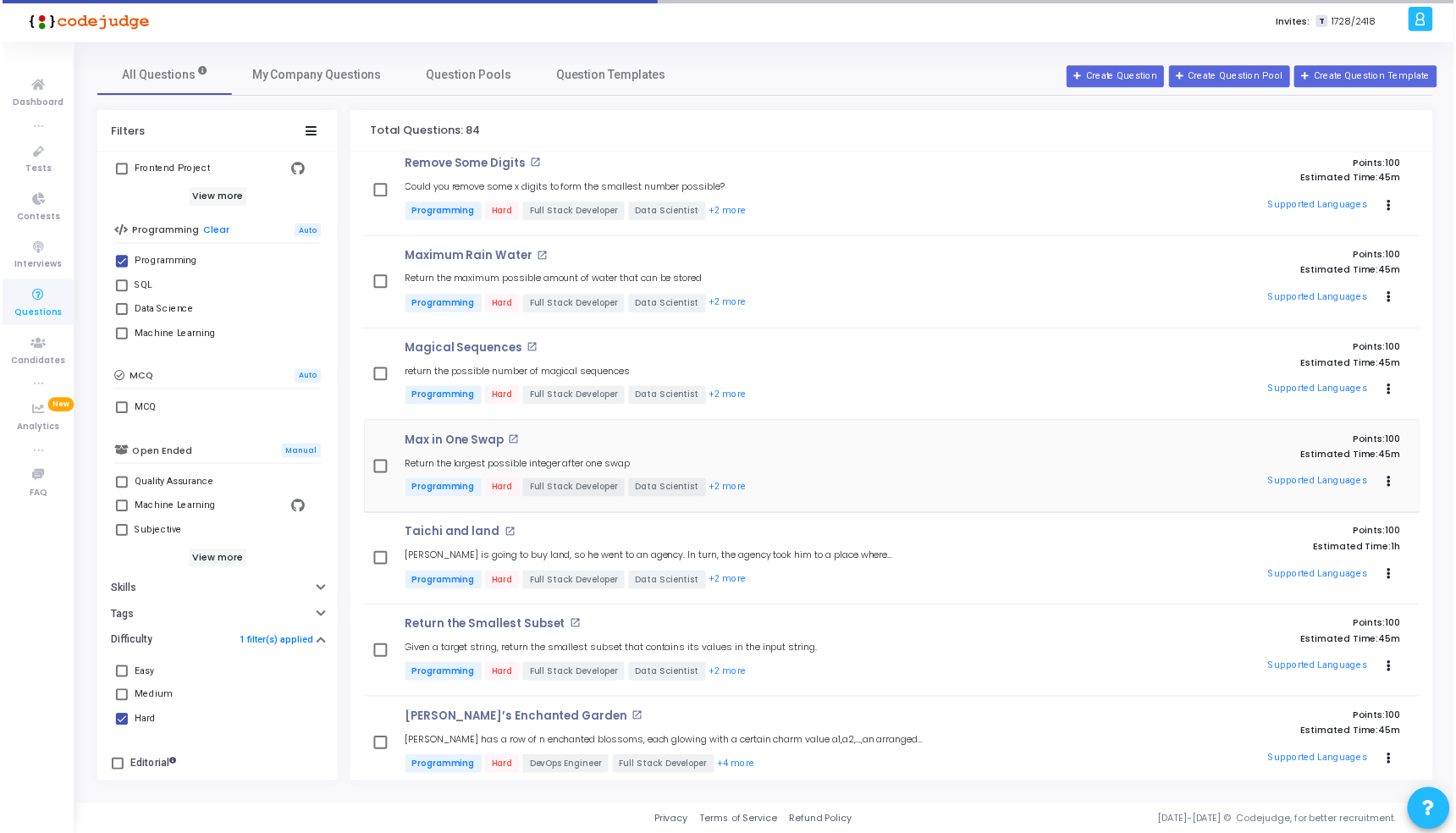
scroll to position [3903, 0]
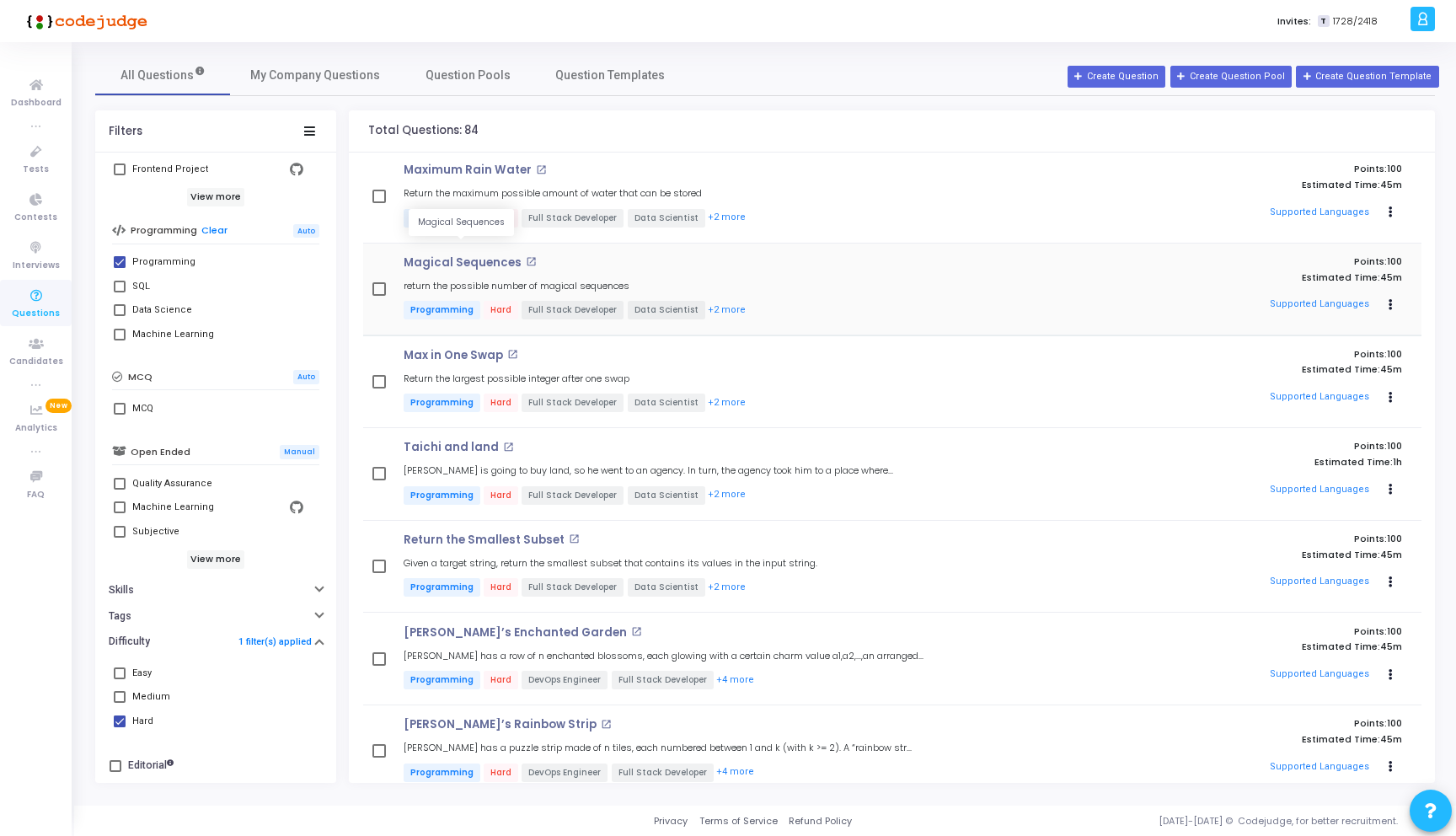
click at [442, 256] on p "Magical Sequences" at bounding box center [462, 263] width 118 height 13
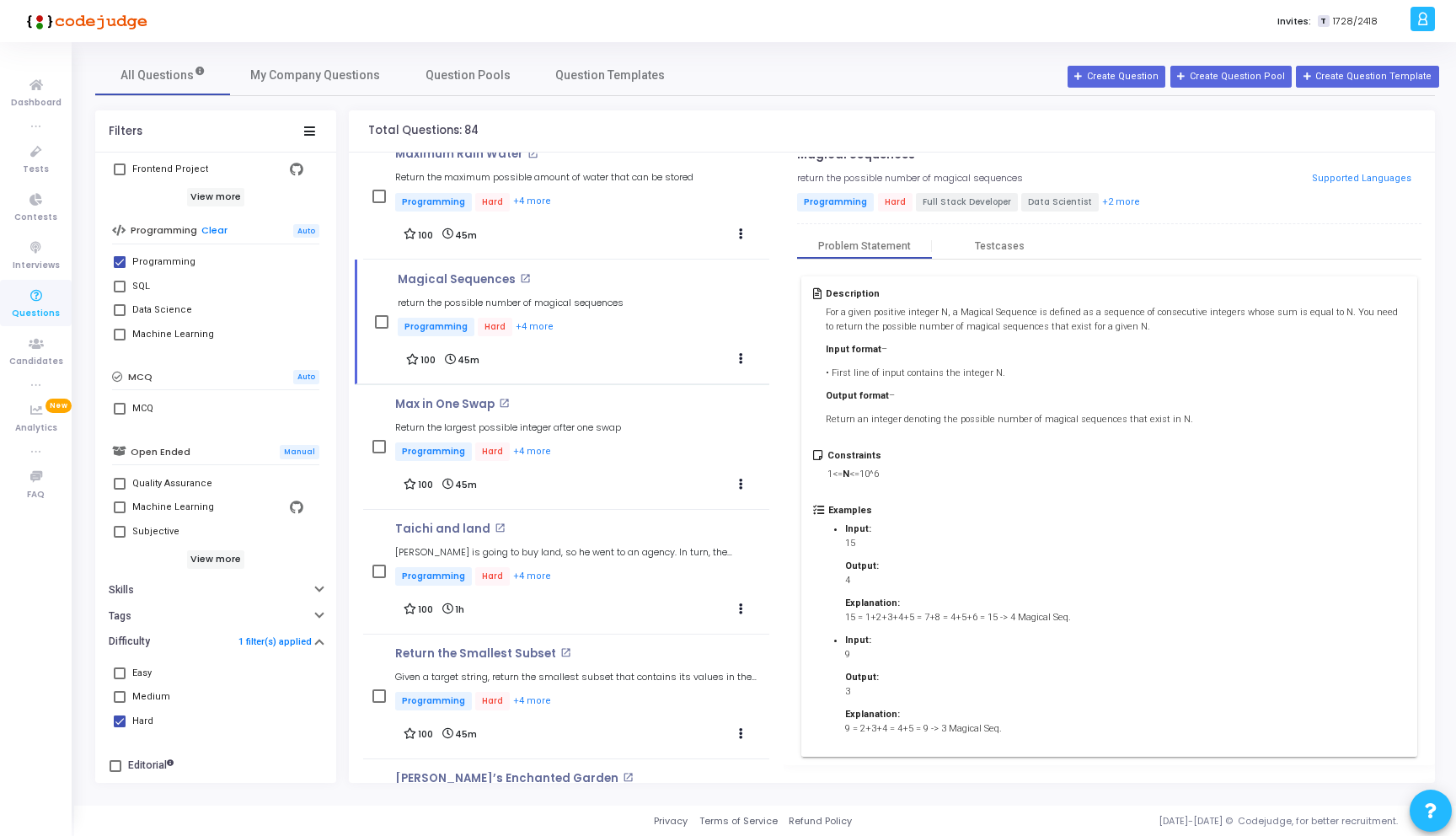
scroll to position [0, 0]
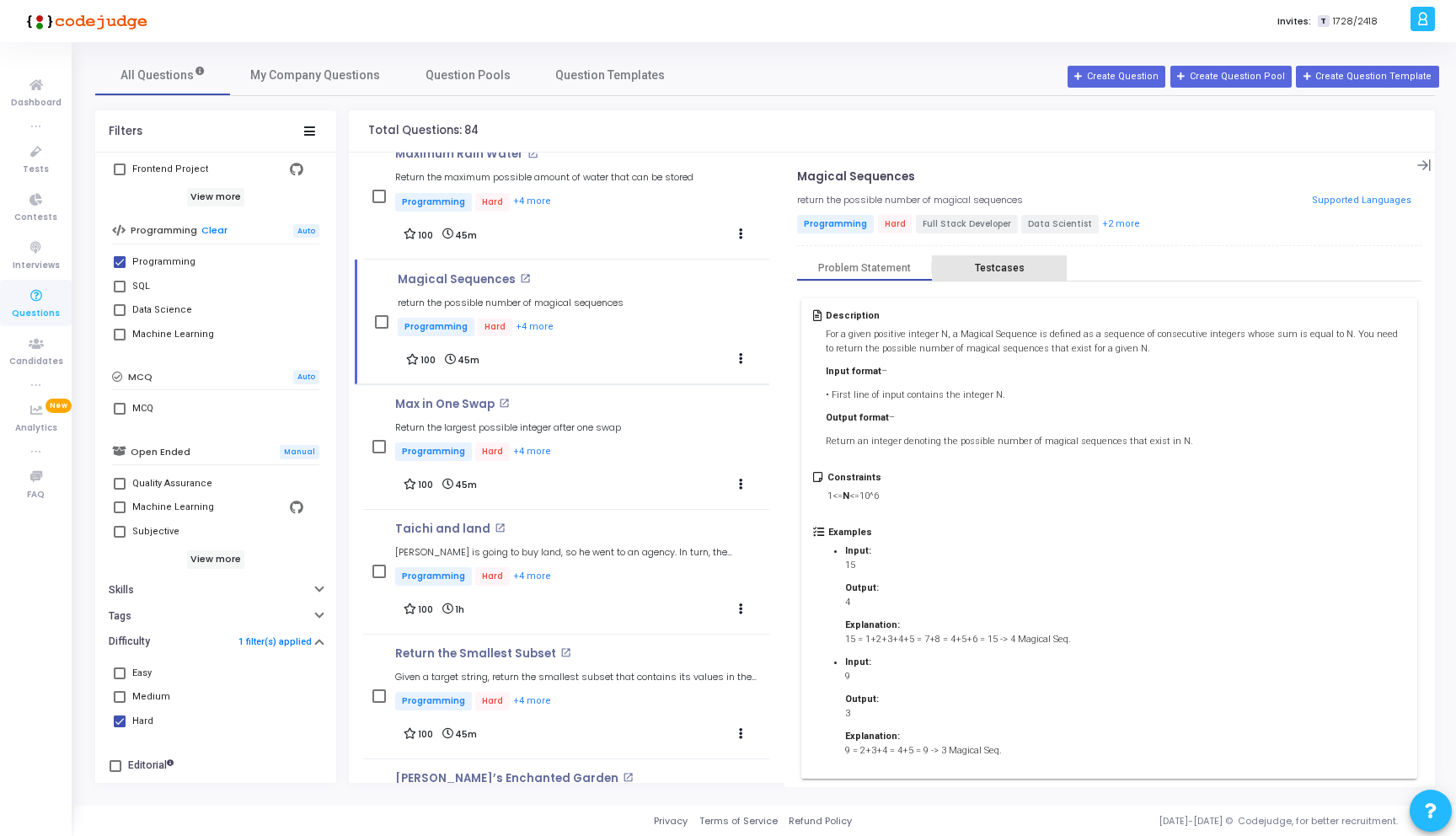
click at [982, 257] on div "Testcases" at bounding box center [999, 268] width 135 height 25
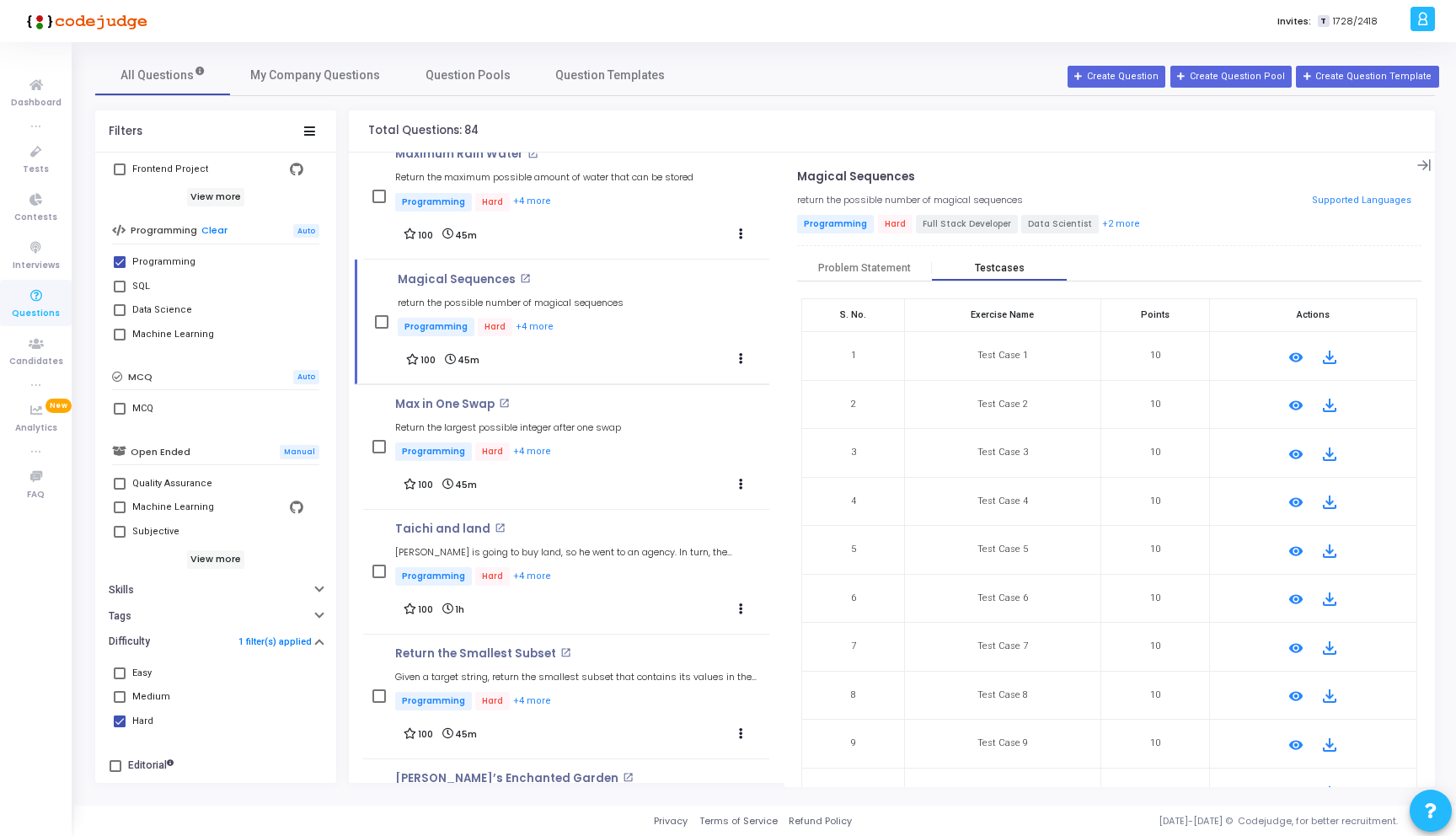
scroll to position [43, 0]
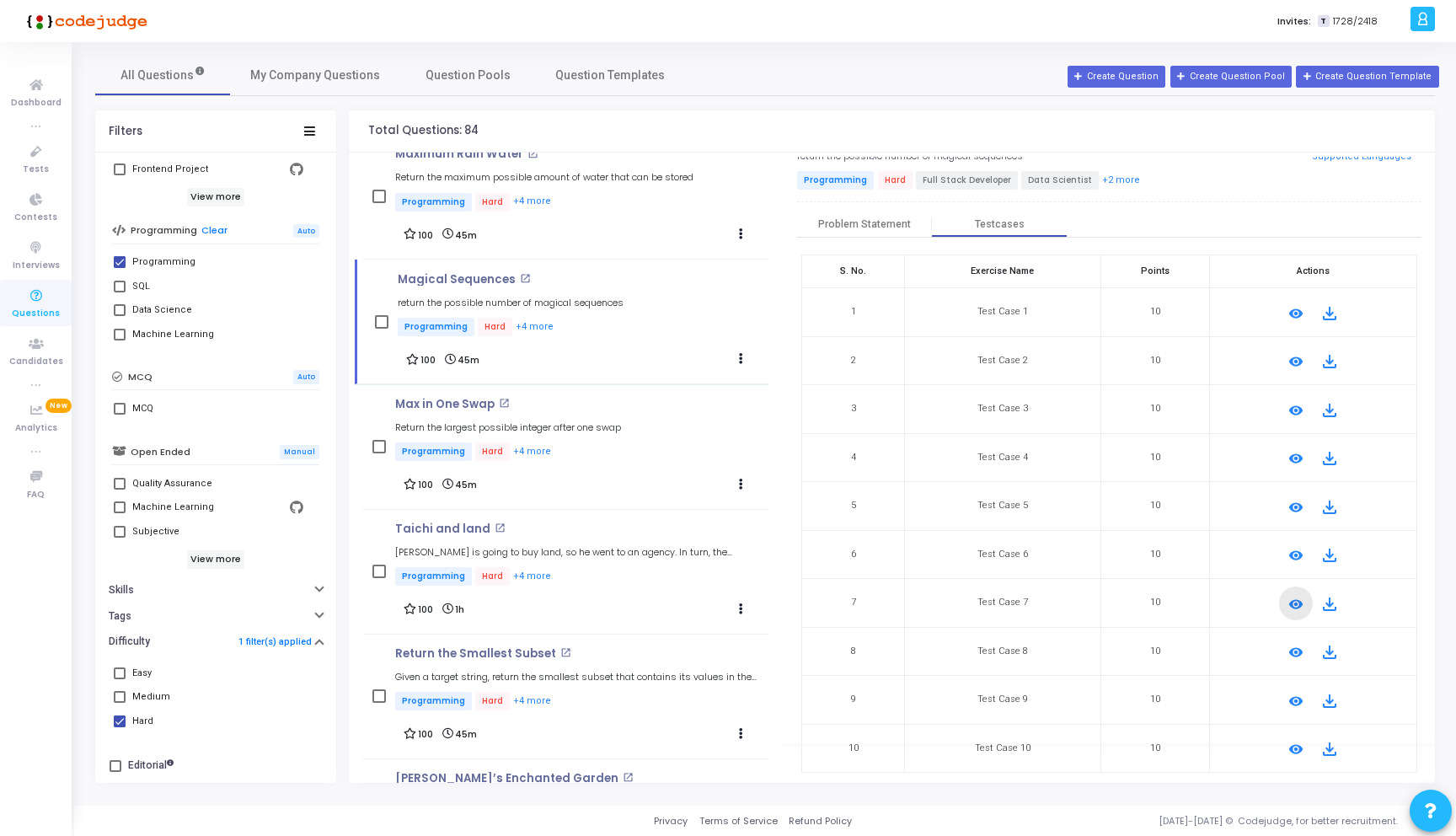
click at [1286, 603] on mat-icon "remove_red_eye" at bounding box center [1295, 604] width 20 height 20
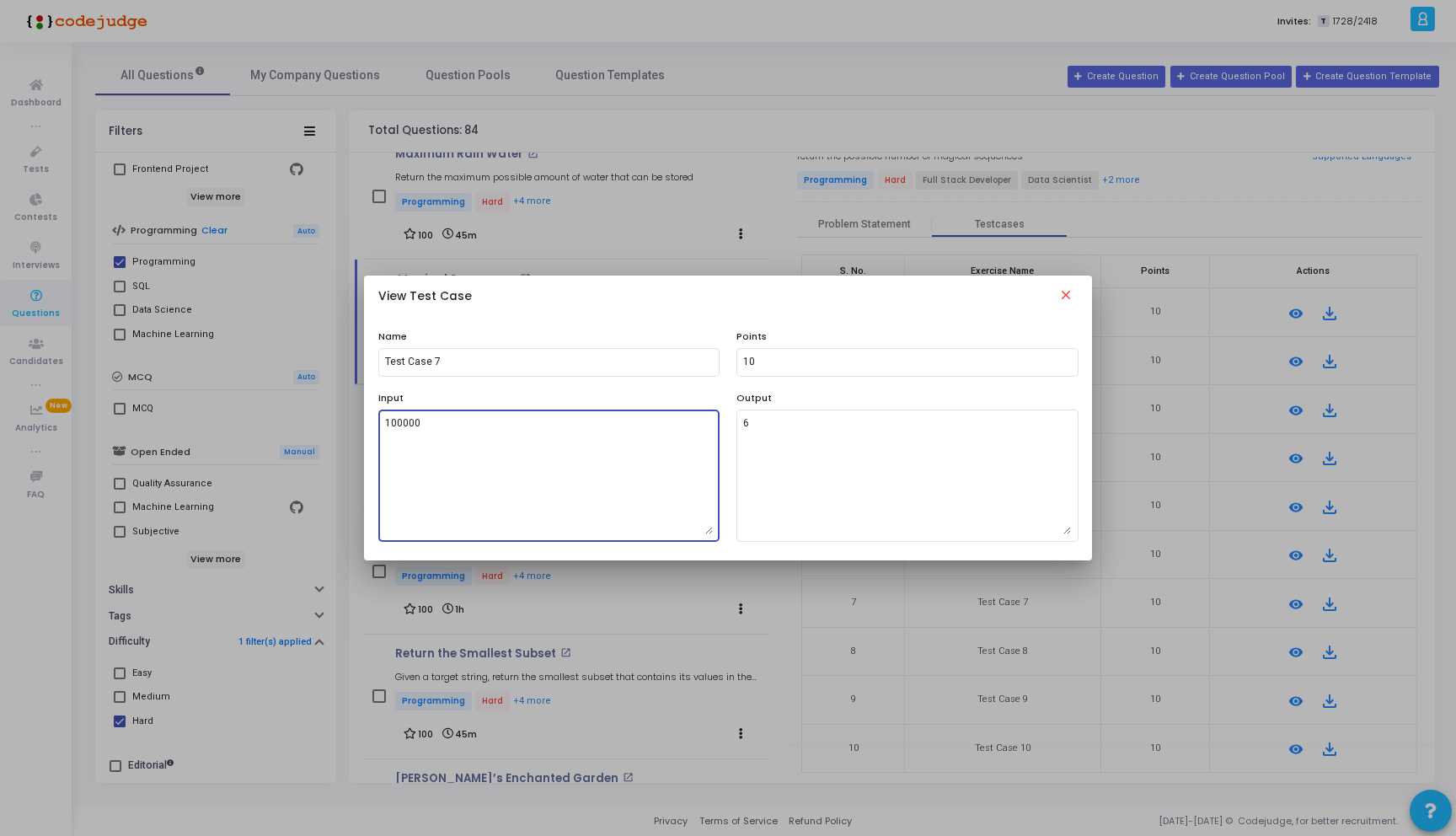
drag, startPoint x: 419, startPoint y: 423, endPoint x: 389, endPoint y: 423, distance: 30.0
click at [389, 423] on textarea "100000" at bounding box center [549, 475] width 328 height 118
click at [678, 464] on textarea "100000" at bounding box center [549, 475] width 328 height 118
click at [478, 436] on textarea "100000" at bounding box center [549, 475] width 328 height 118
click at [1065, 295] on mat-icon "close" at bounding box center [1065, 297] width 20 height 20
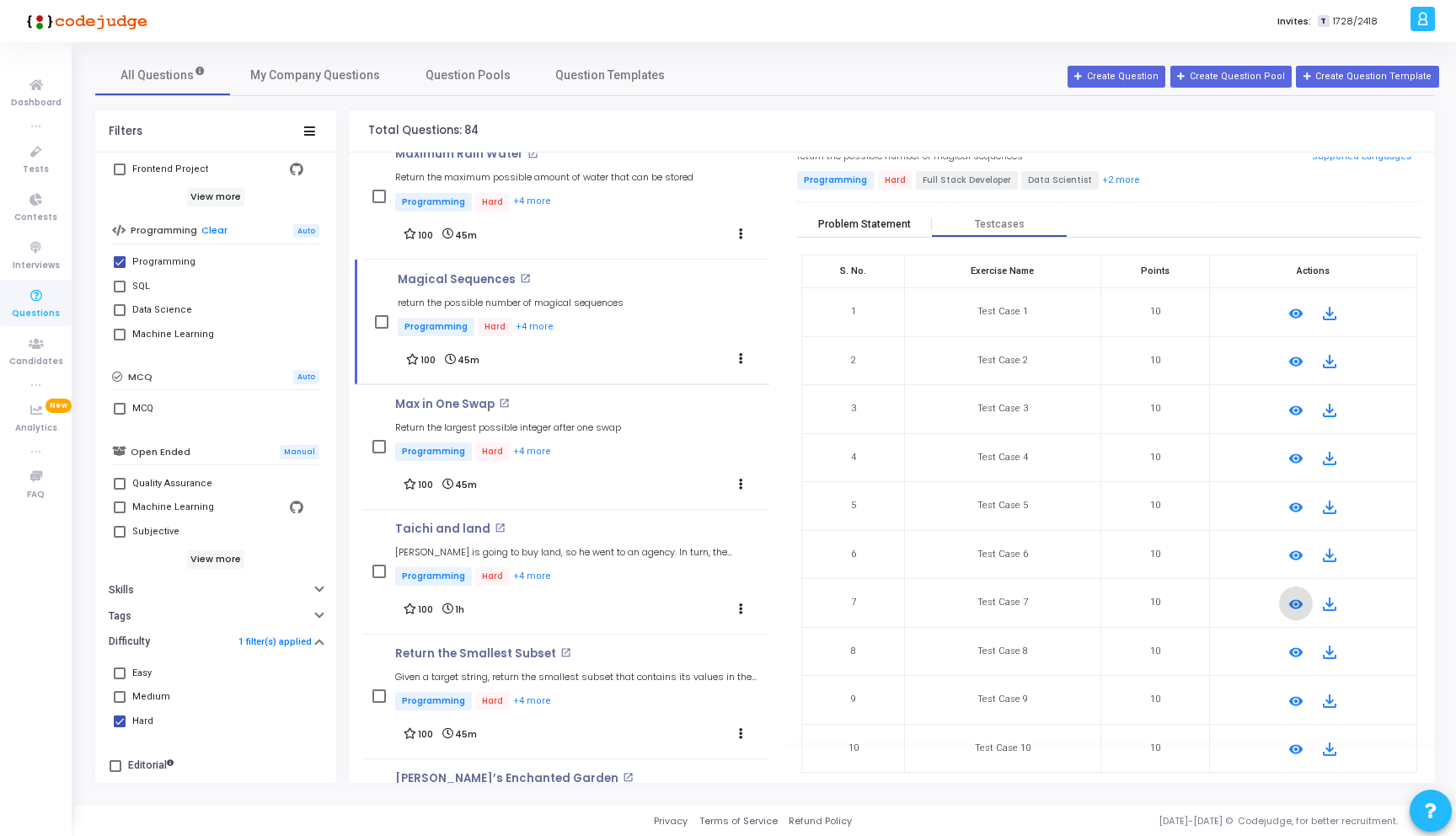
click at [864, 225] on div "Problem Statement" at bounding box center [864, 224] width 93 height 13
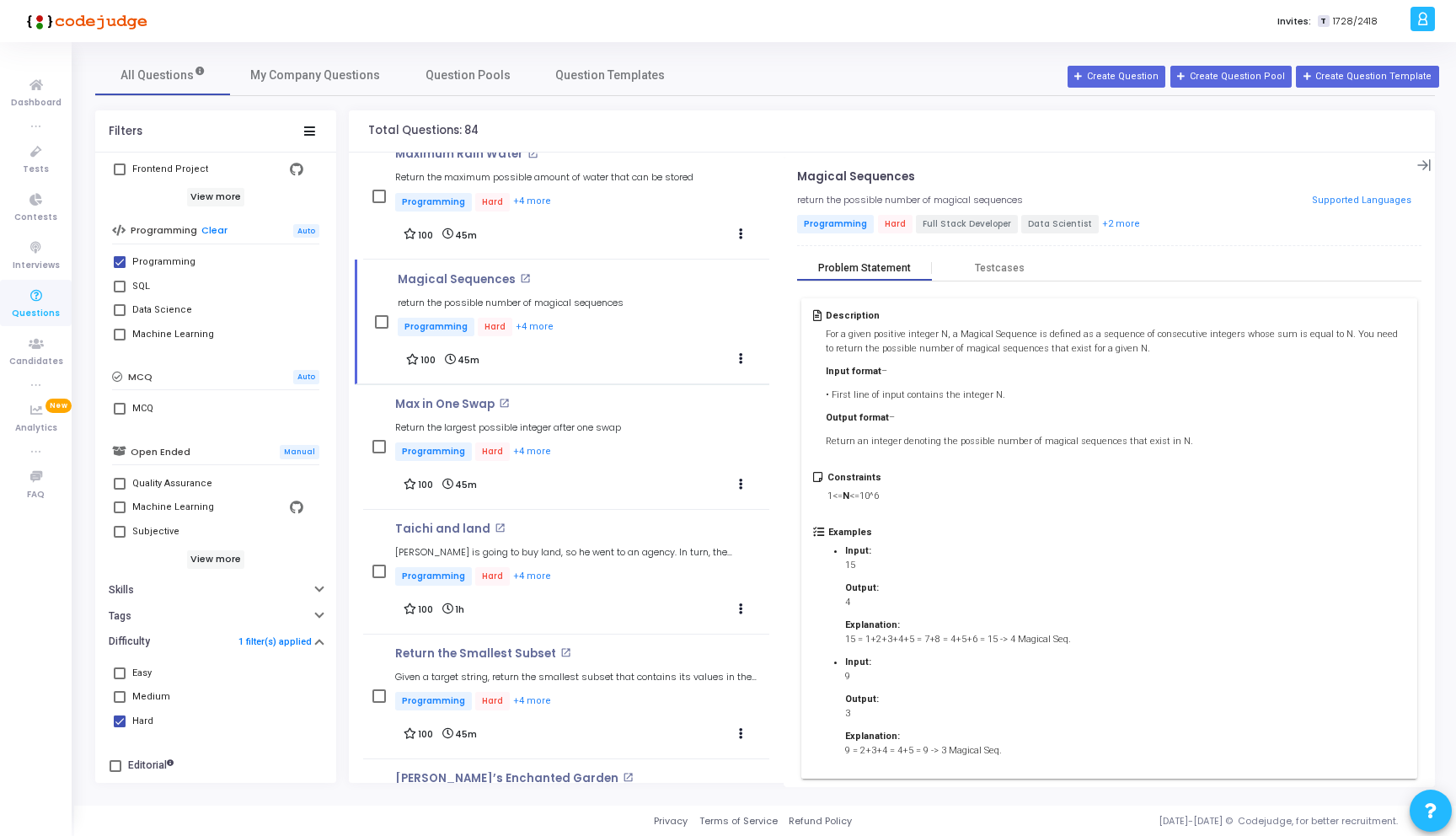
scroll to position [22, 0]
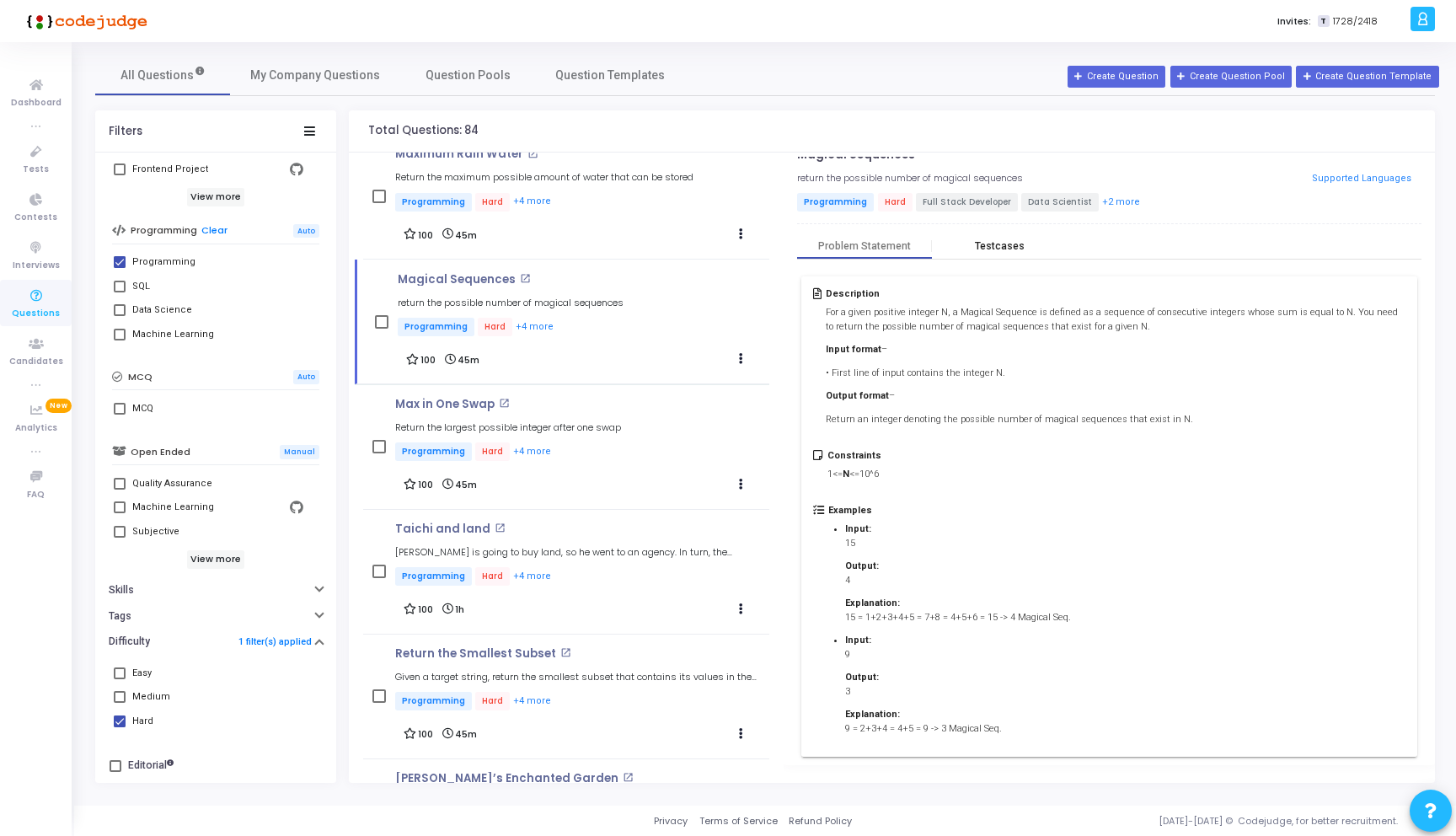
click at [989, 236] on div "Testcases" at bounding box center [999, 246] width 135 height 25
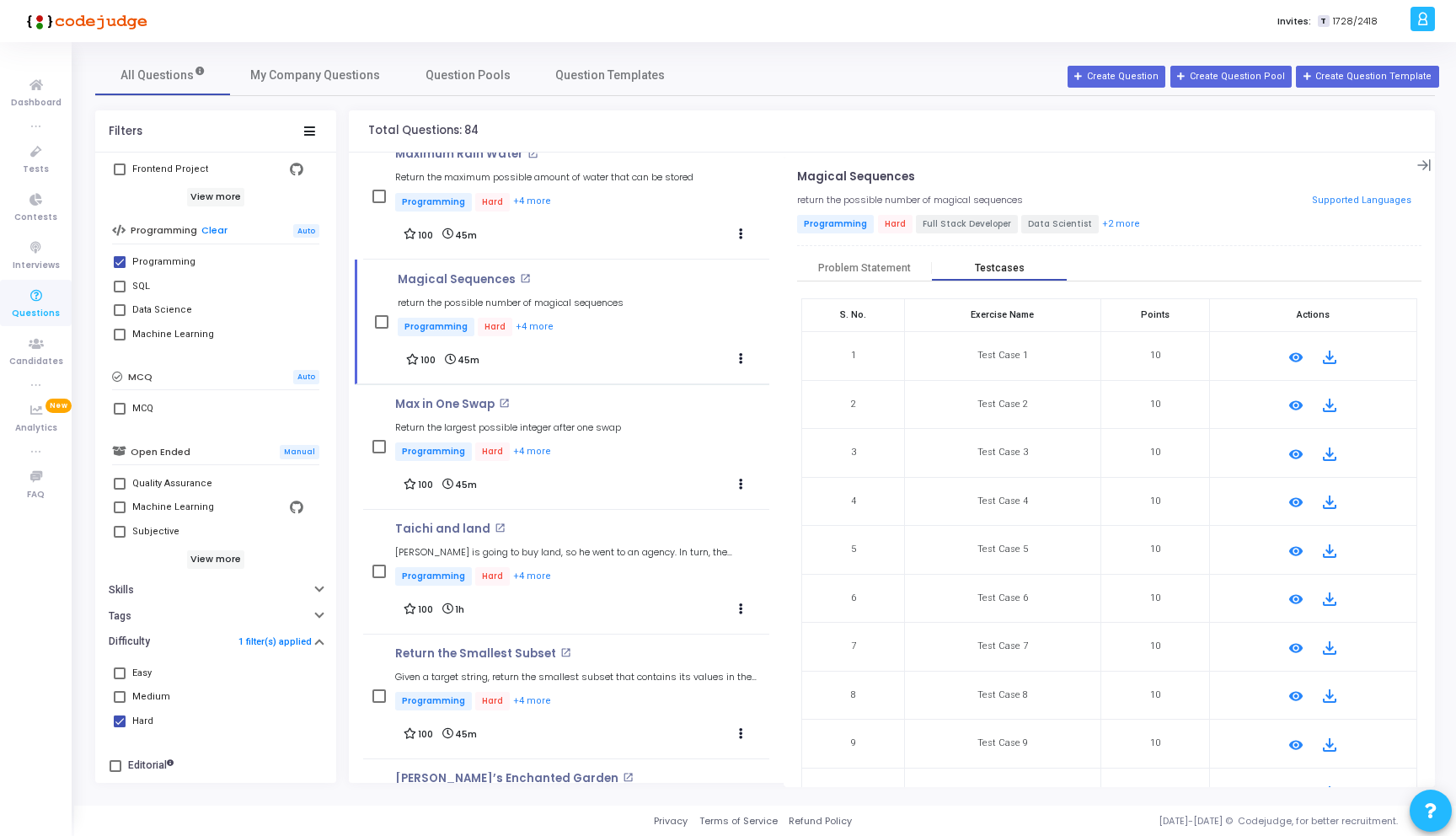
scroll to position [43, 0]
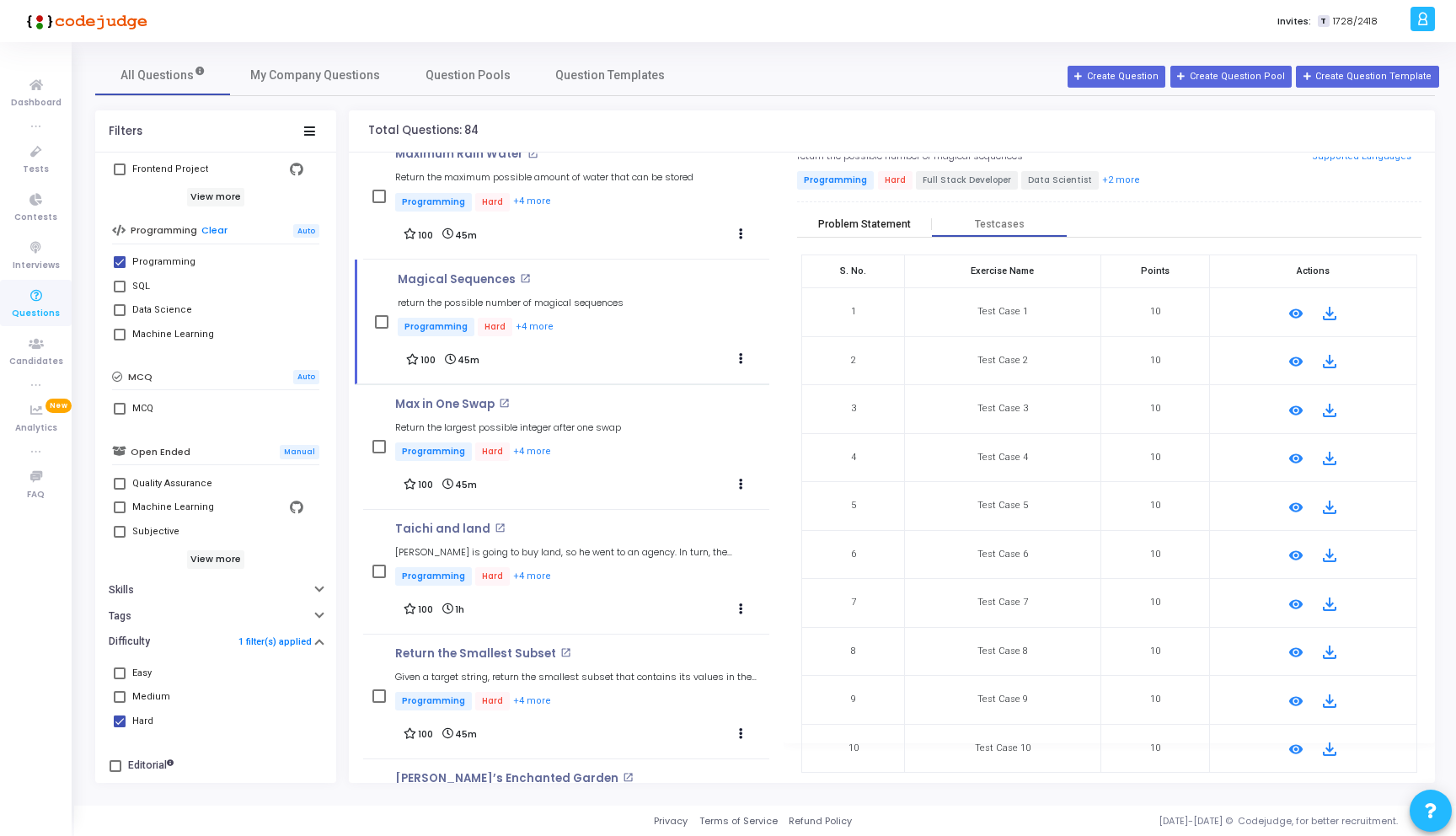
click at [861, 224] on div "Problem Statement" at bounding box center [864, 224] width 93 height 13
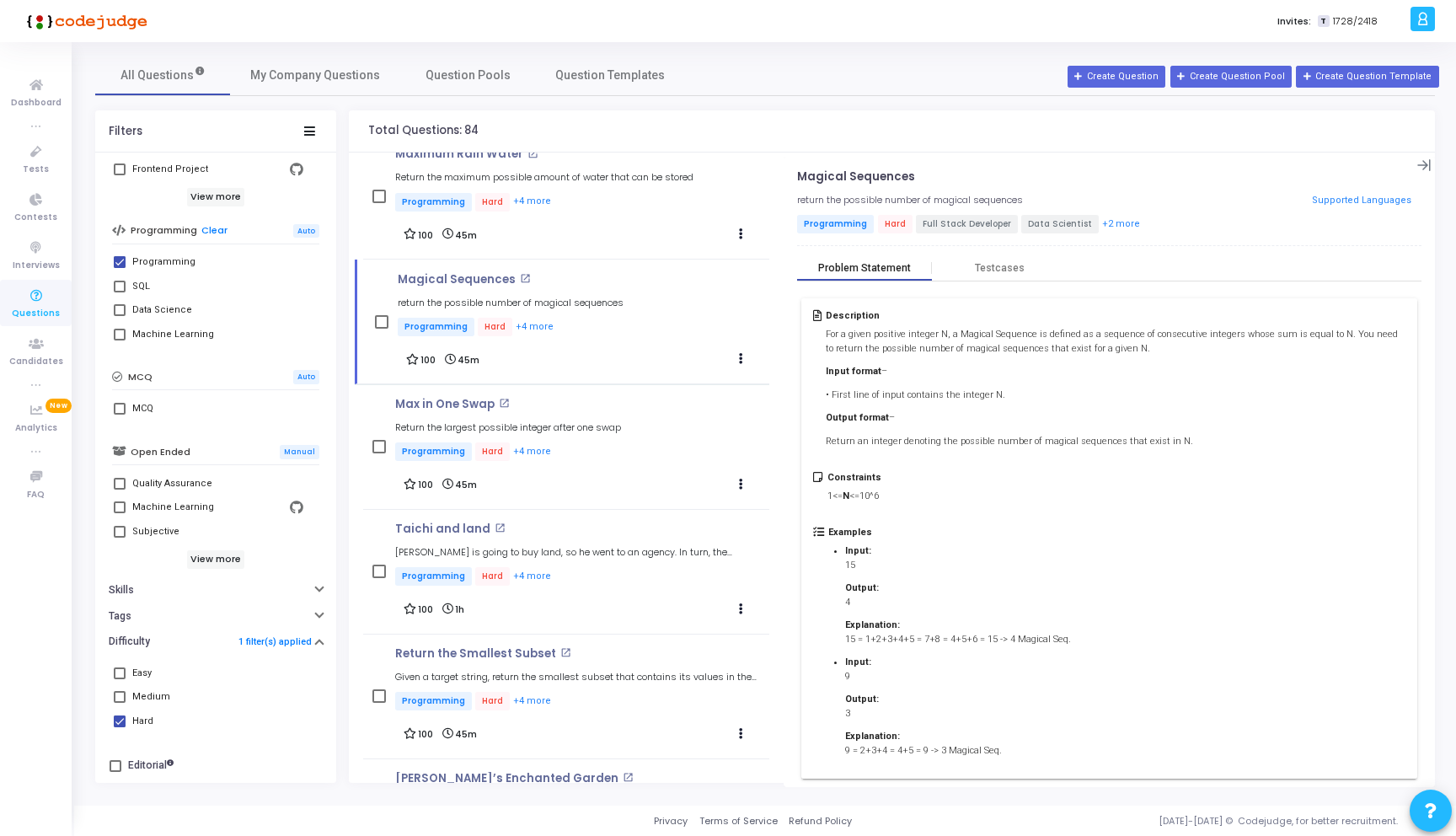
scroll to position [22, 0]
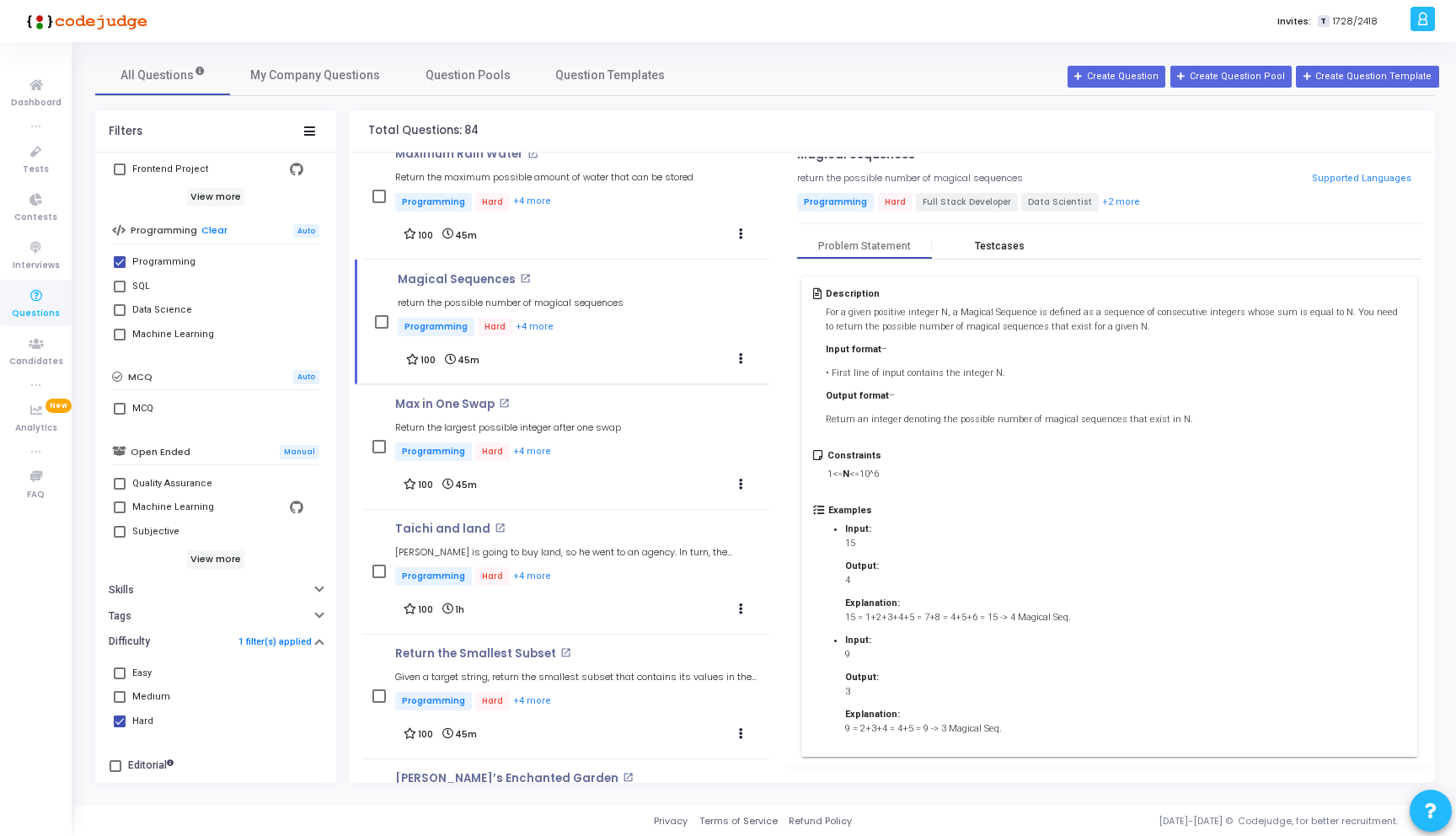
click at [993, 249] on div "Testcases" at bounding box center [1000, 246] width 50 height 13
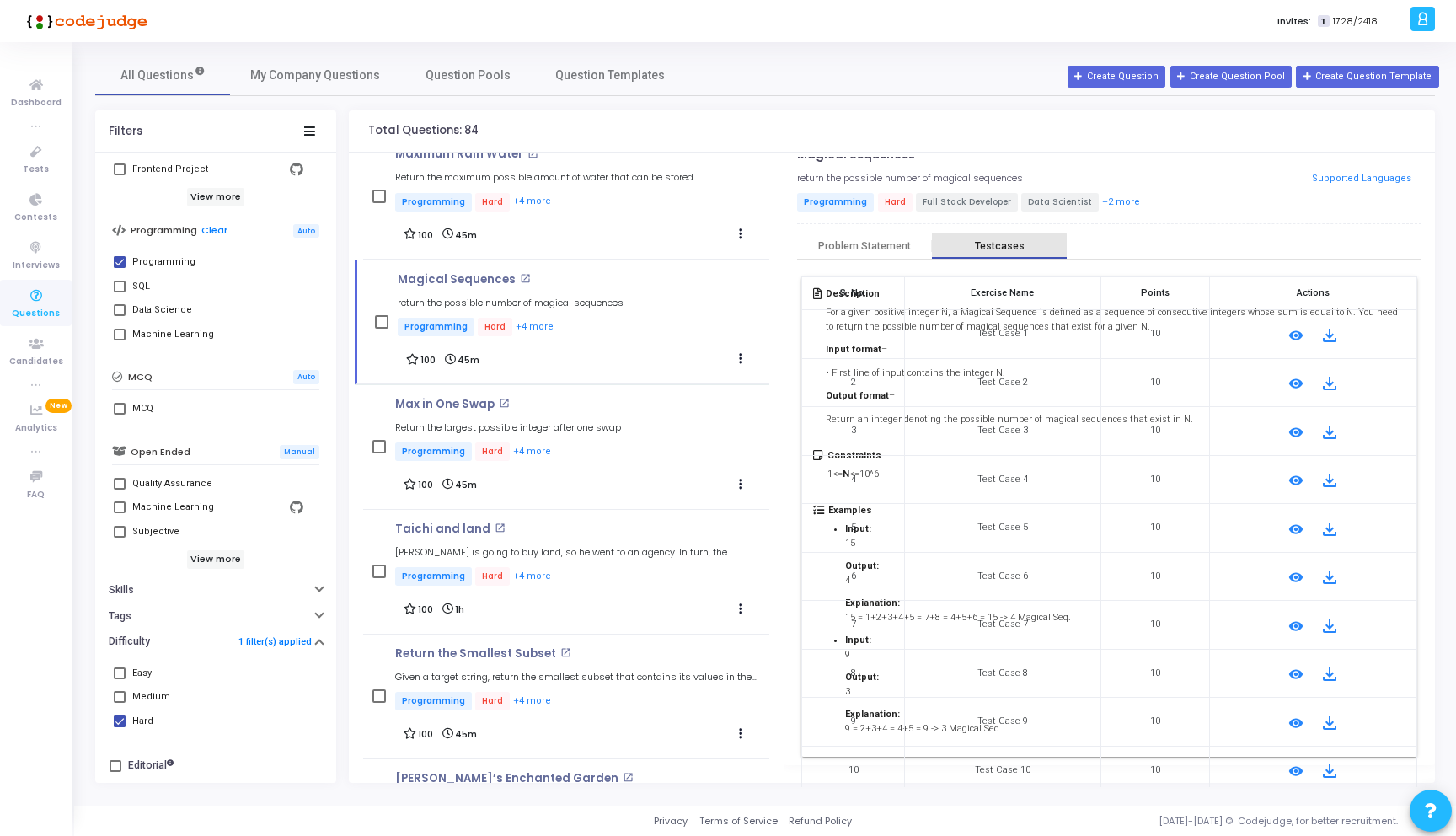
scroll to position [0, 0]
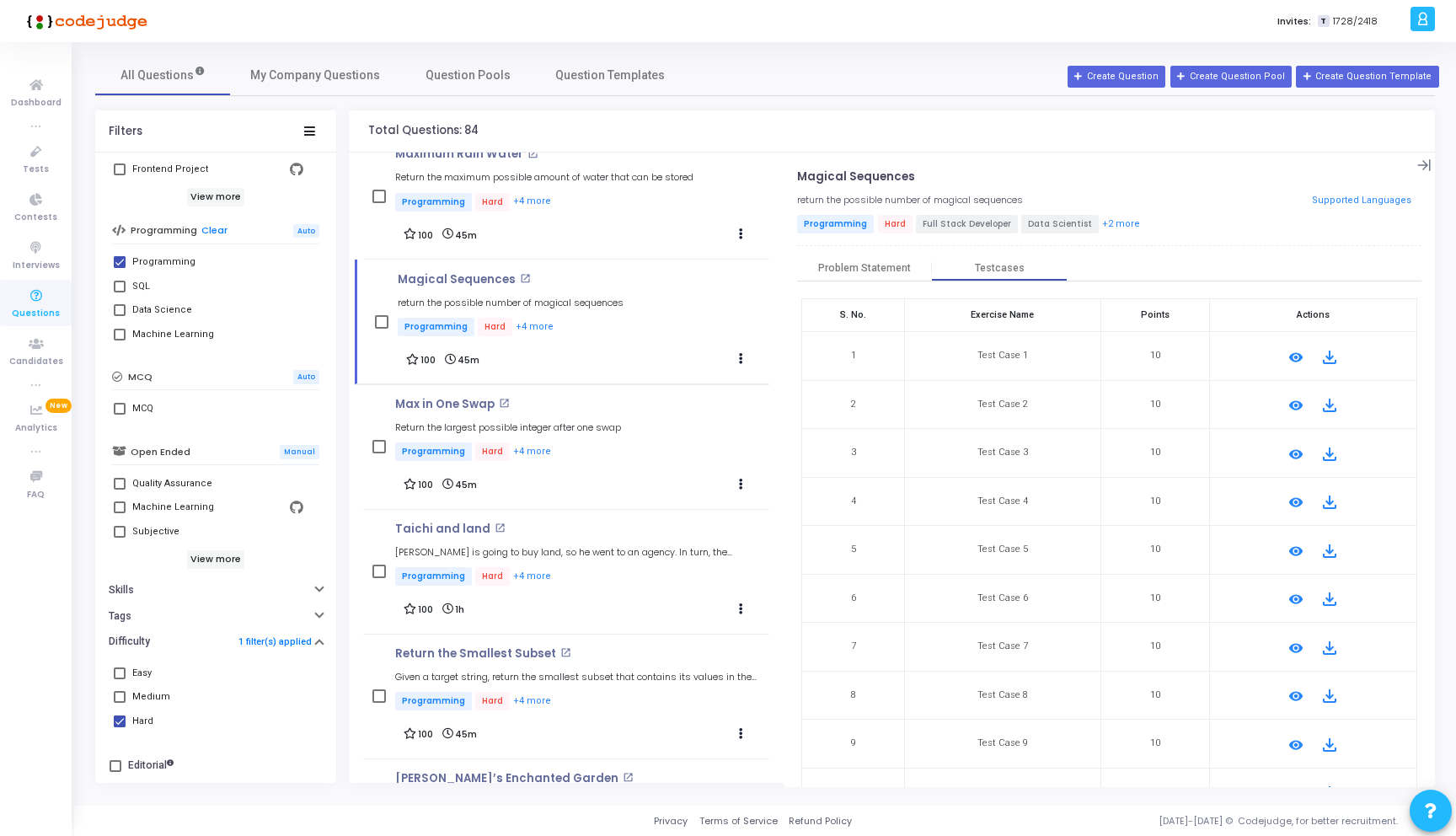
click at [866, 254] on div "Magical Sequences open_in_new return the possible number of magical sequences P…" at bounding box center [1109, 499] width 624 height 661
click at [852, 268] on div "Problem Statement" at bounding box center [864, 268] width 93 height 13
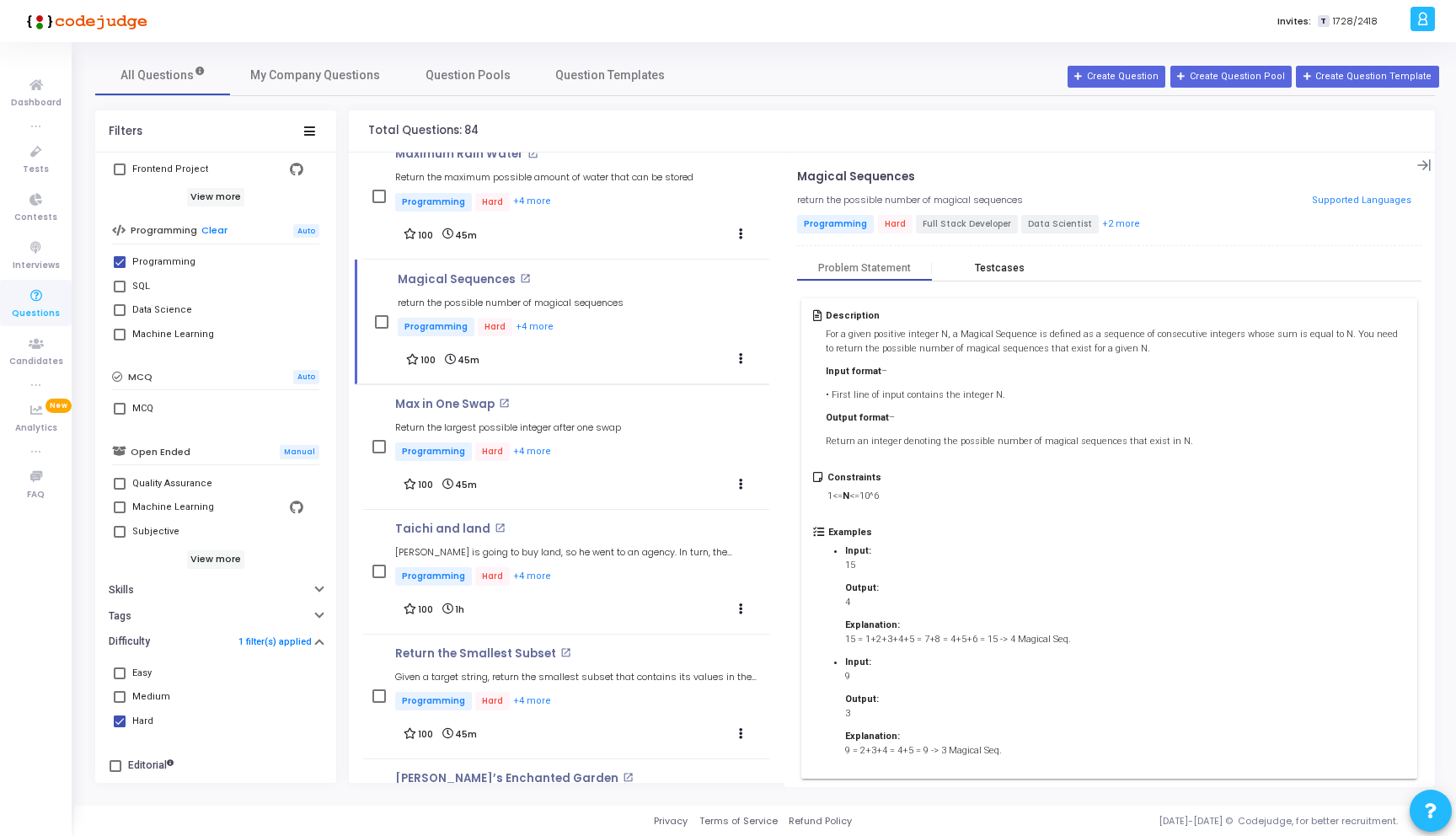
click at [1004, 256] on div "Testcases" at bounding box center [999, 268] width 135 height 25
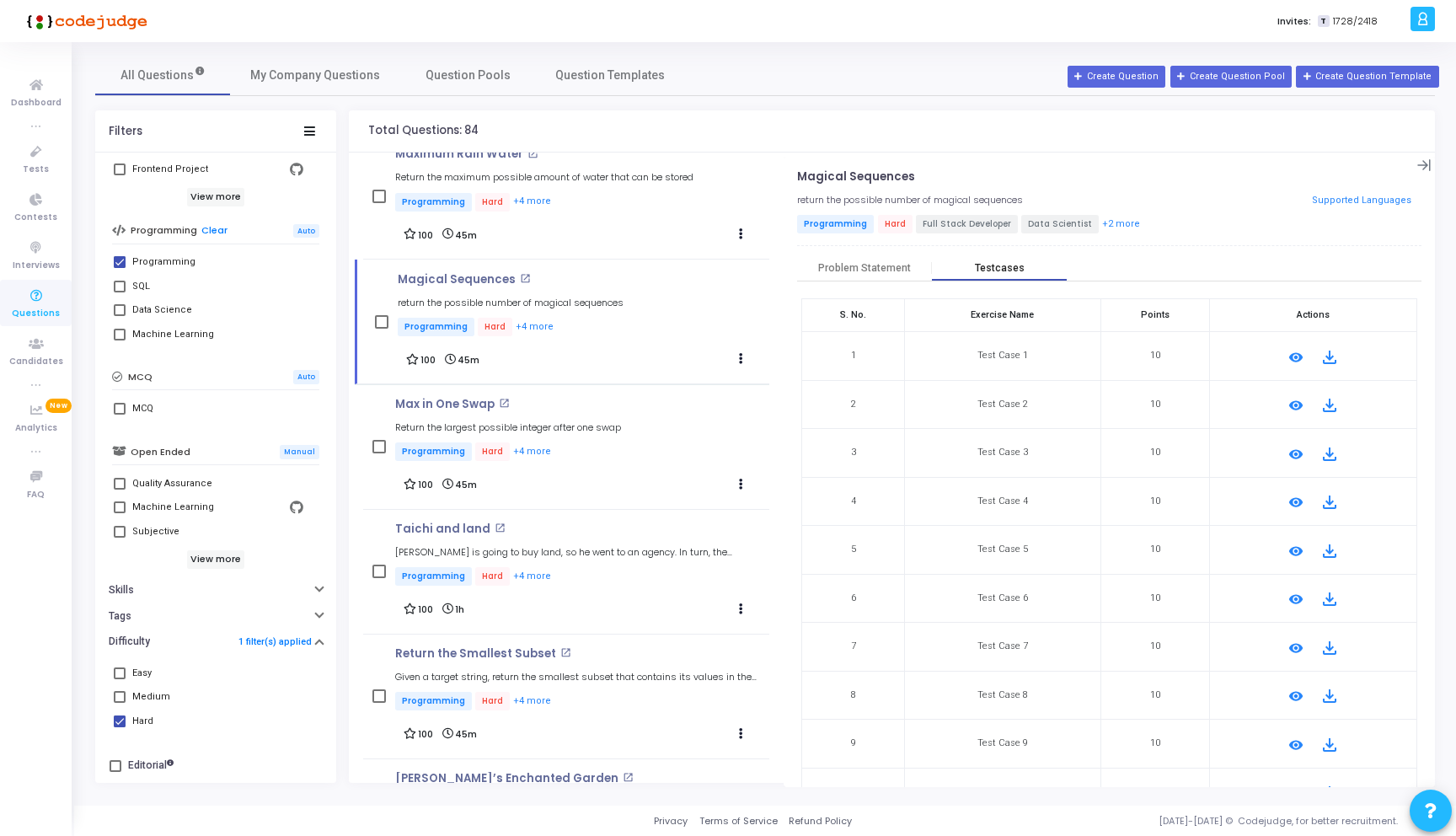
scroll to position [43, 0]
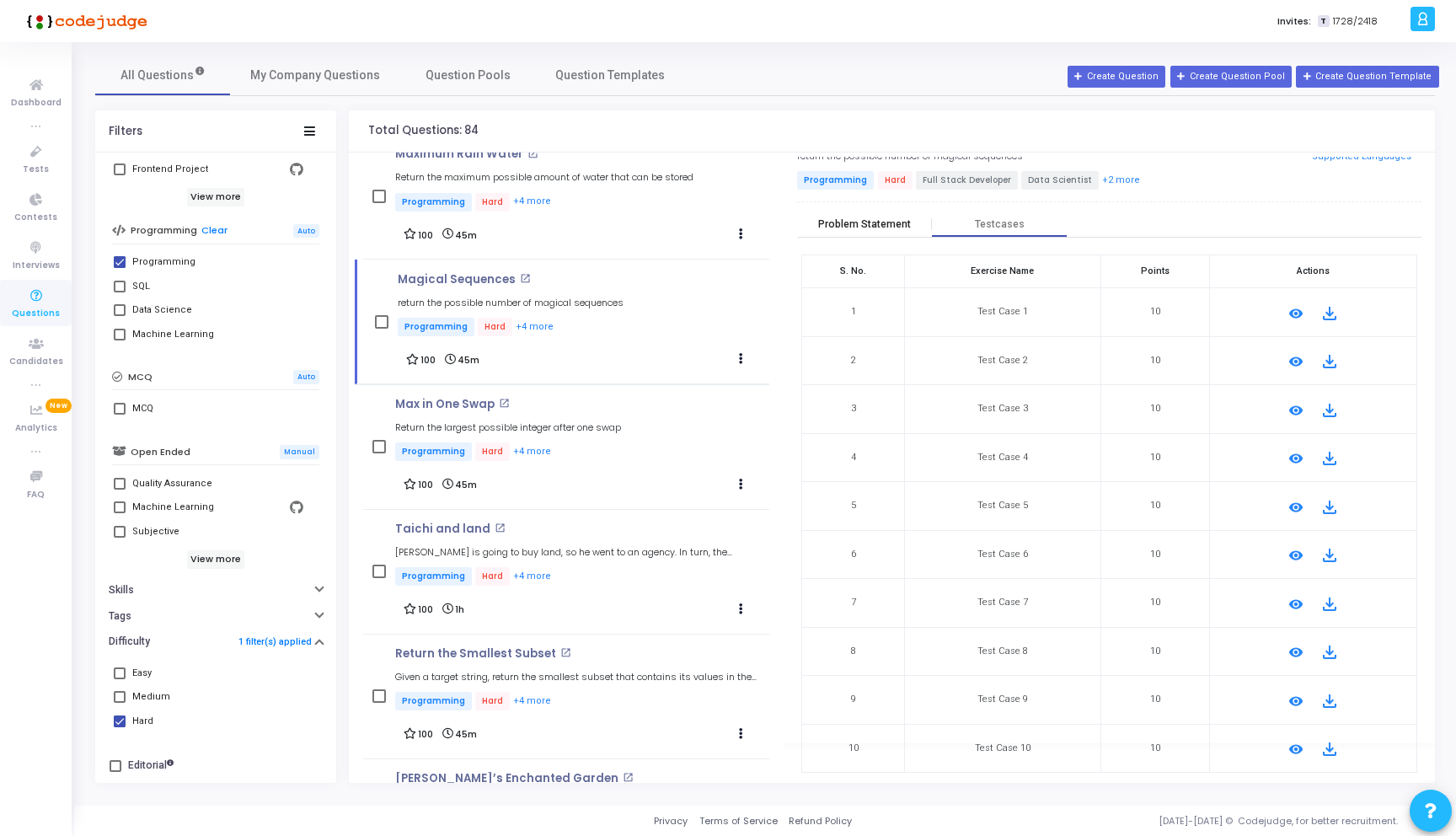
click at [856, 221] on div "Problem Statement" at bounding box center [864, 224] width 93 height 13
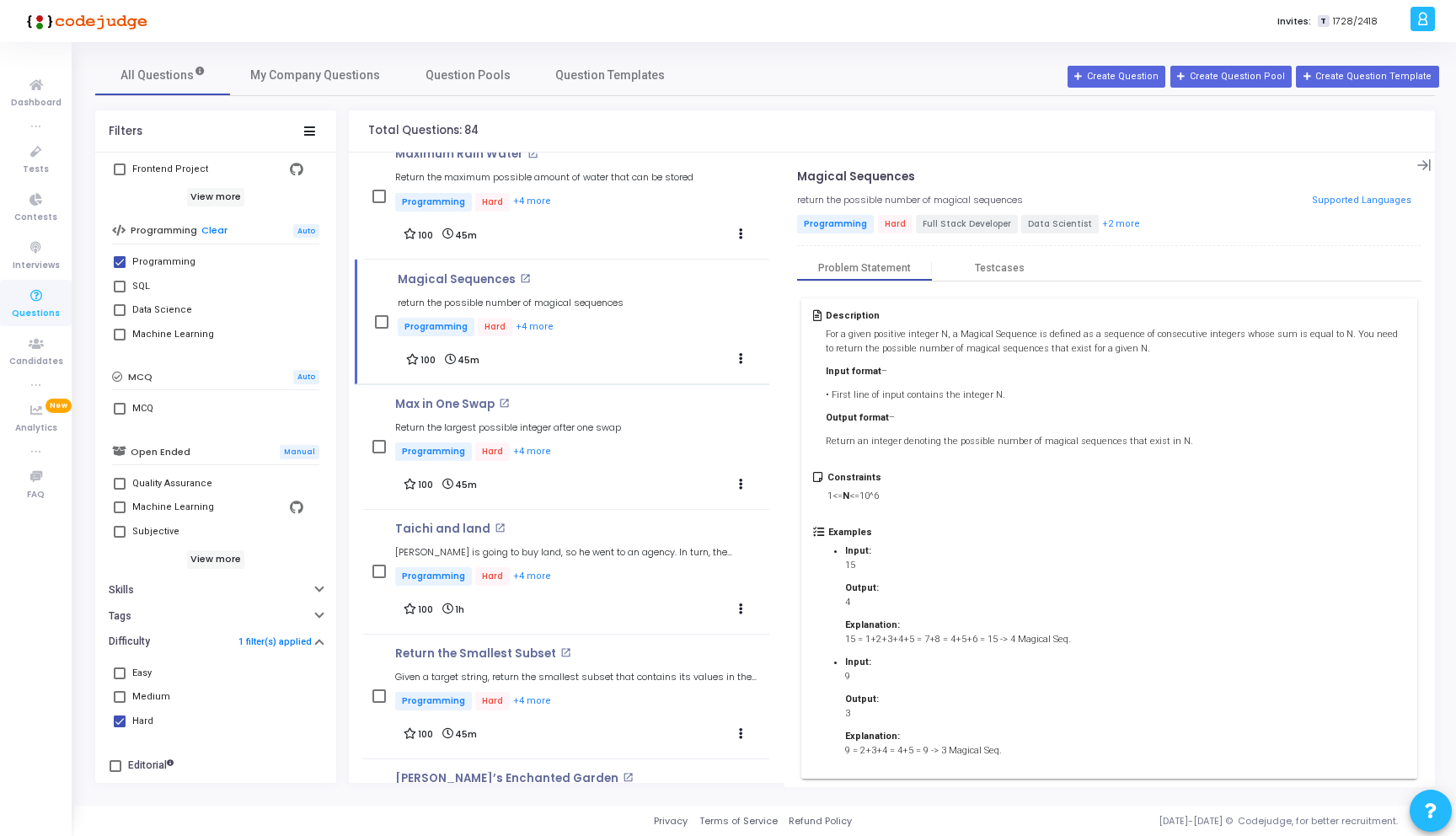
click at [998, 282] on div "Description For a given positive integer N, a Magical Sequence is defined as a …" at bounding box center [1109, 538] width 624 height 514
click at [991, 273] on div "Testcases" at bounding box center [1000, 268] width 50 height 13
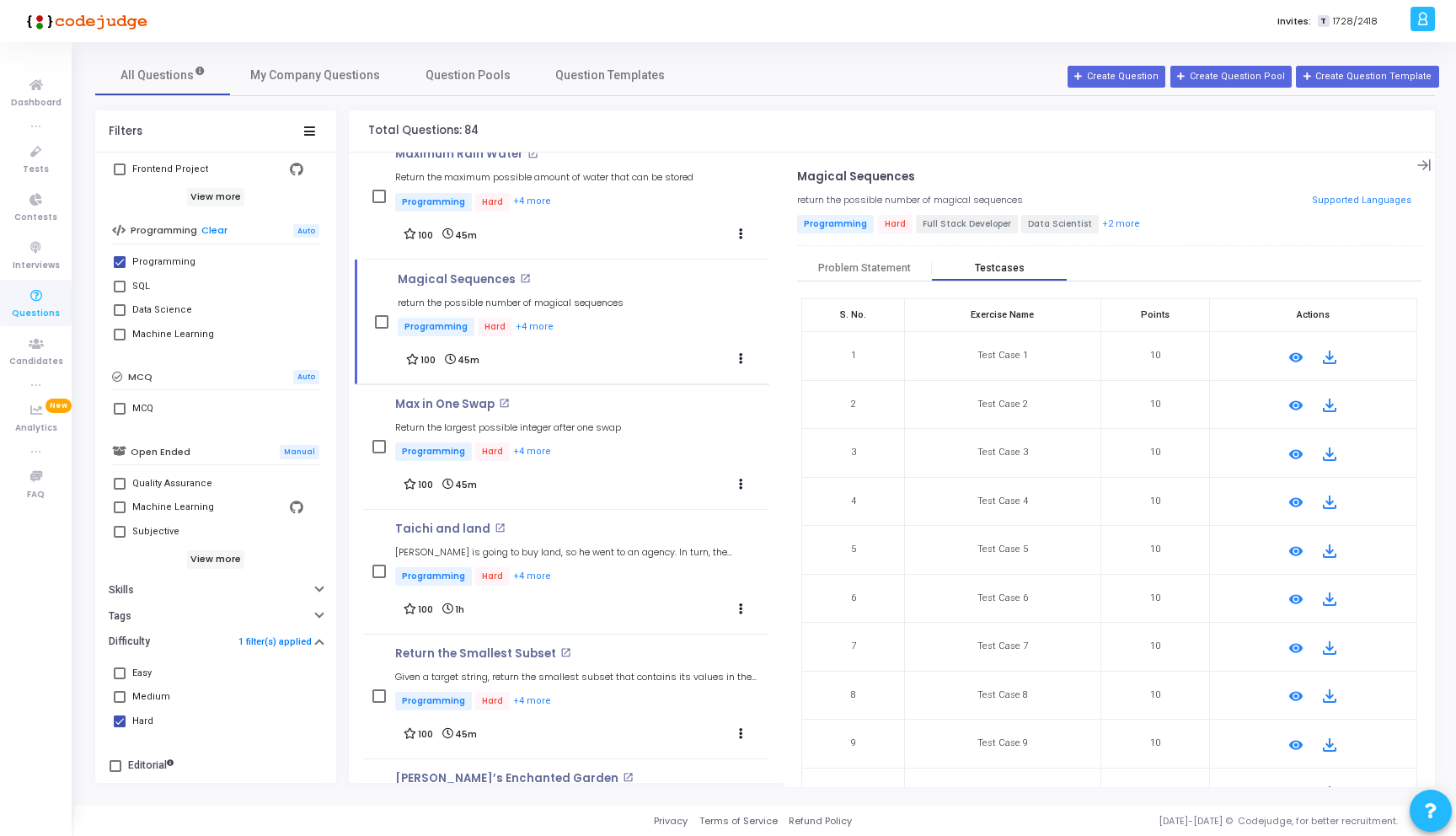
scroll to position [43, 0]
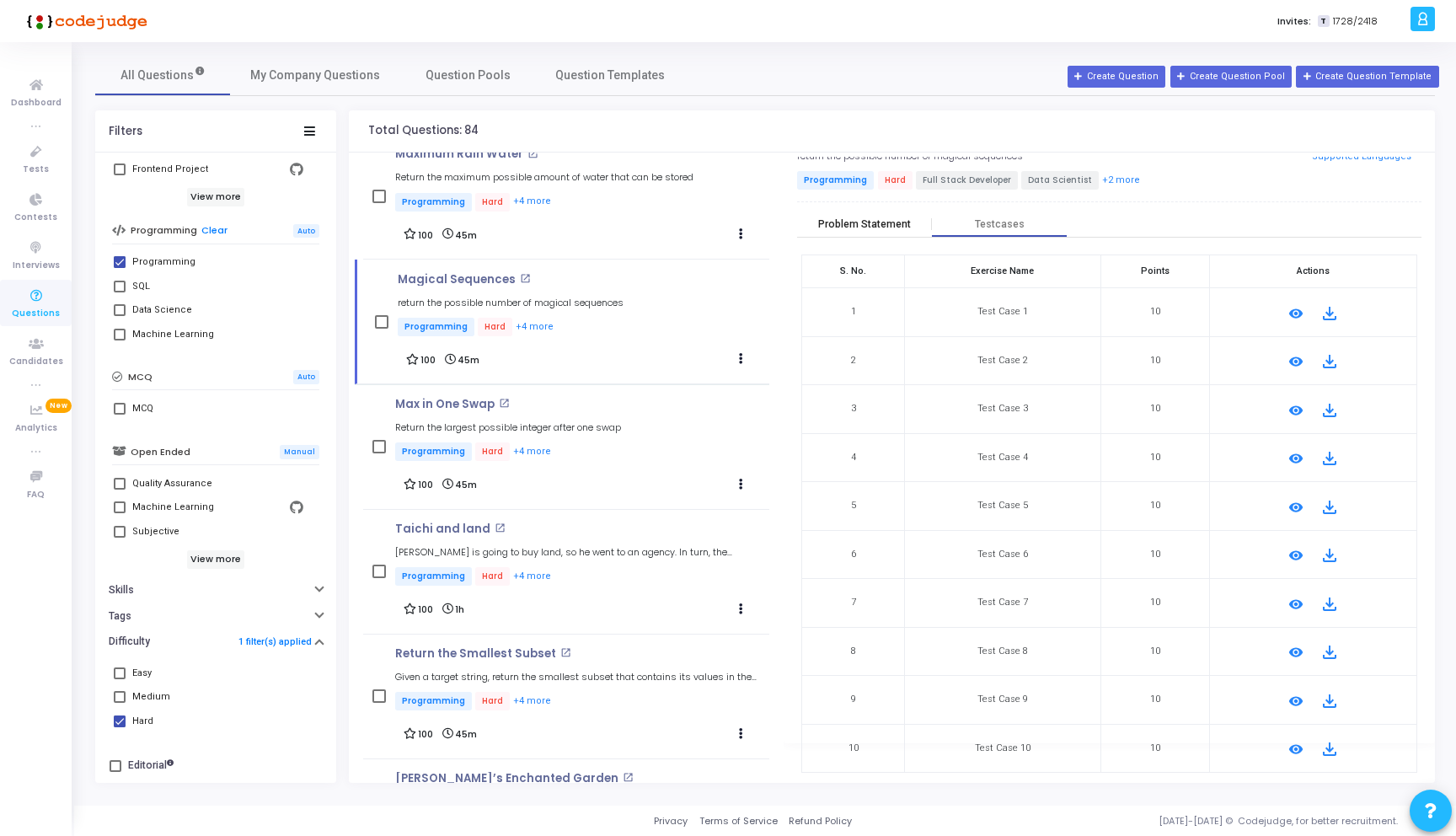
click at [864, 222] on div "Problem Statement" at bounding box center [864, 224] width 93 height 13
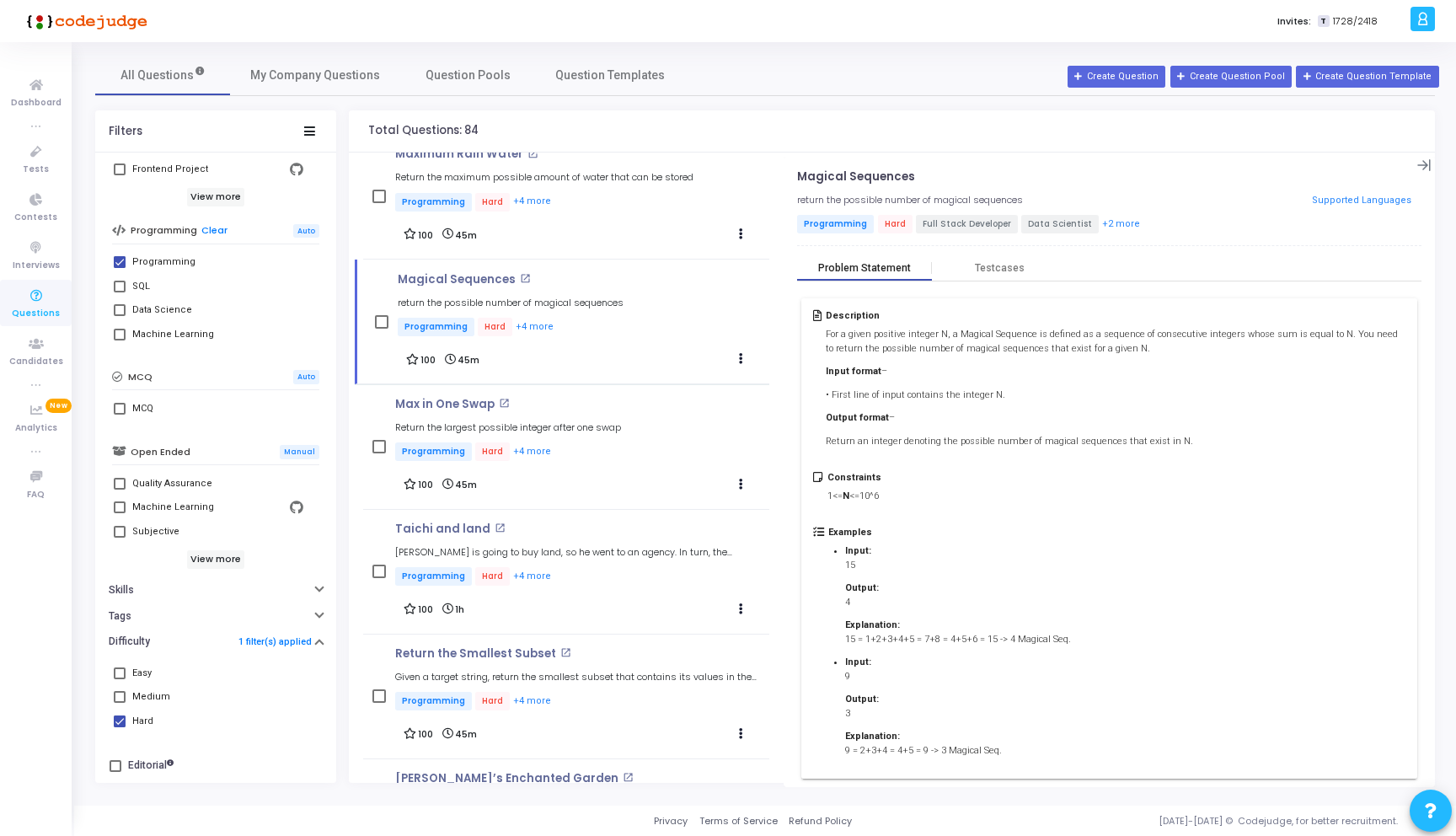
scroll to position [22, 0]
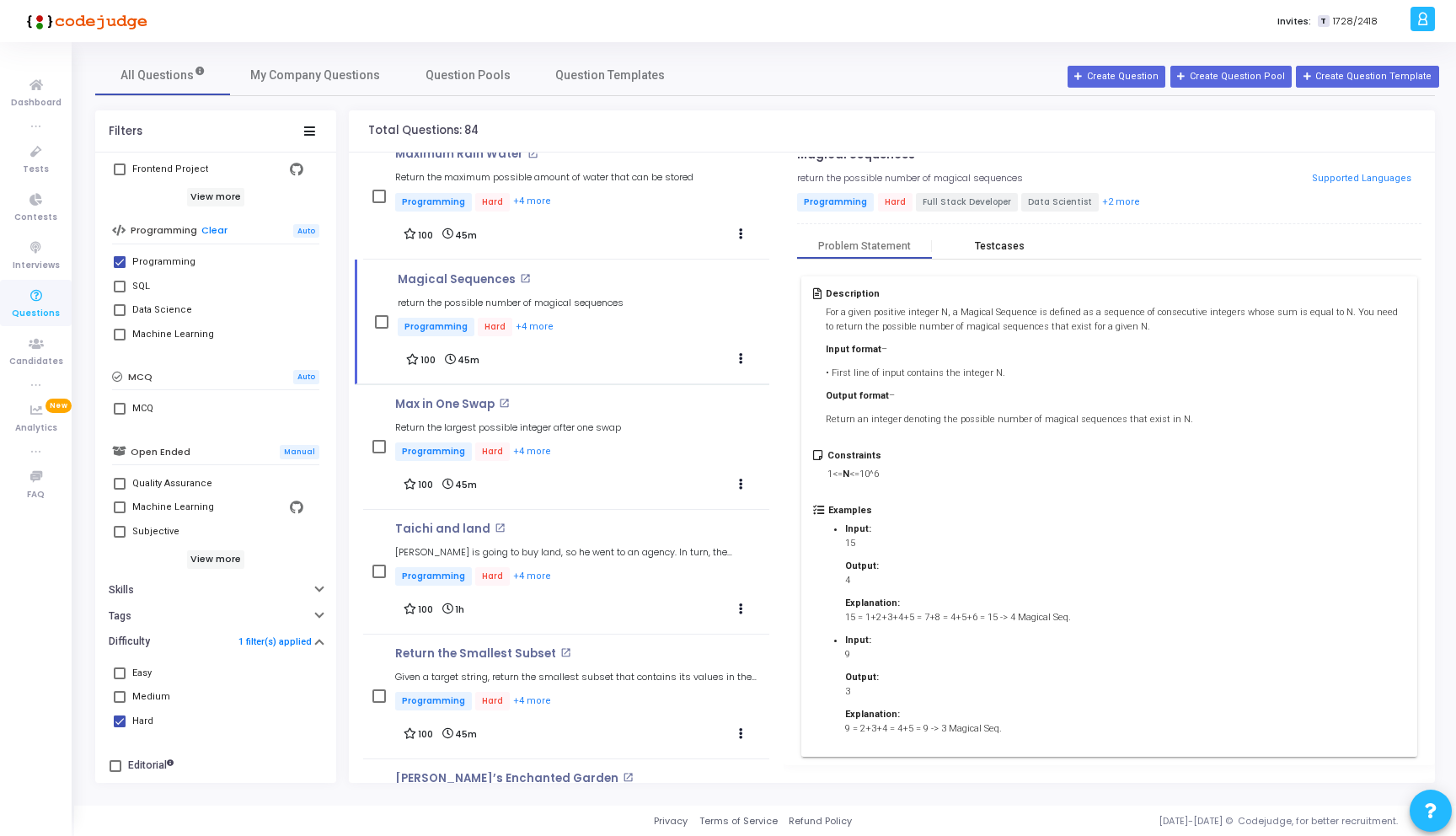
click at [997, 245] on div "Testcases" at bounding box center [1000, 246] width 50 height 13
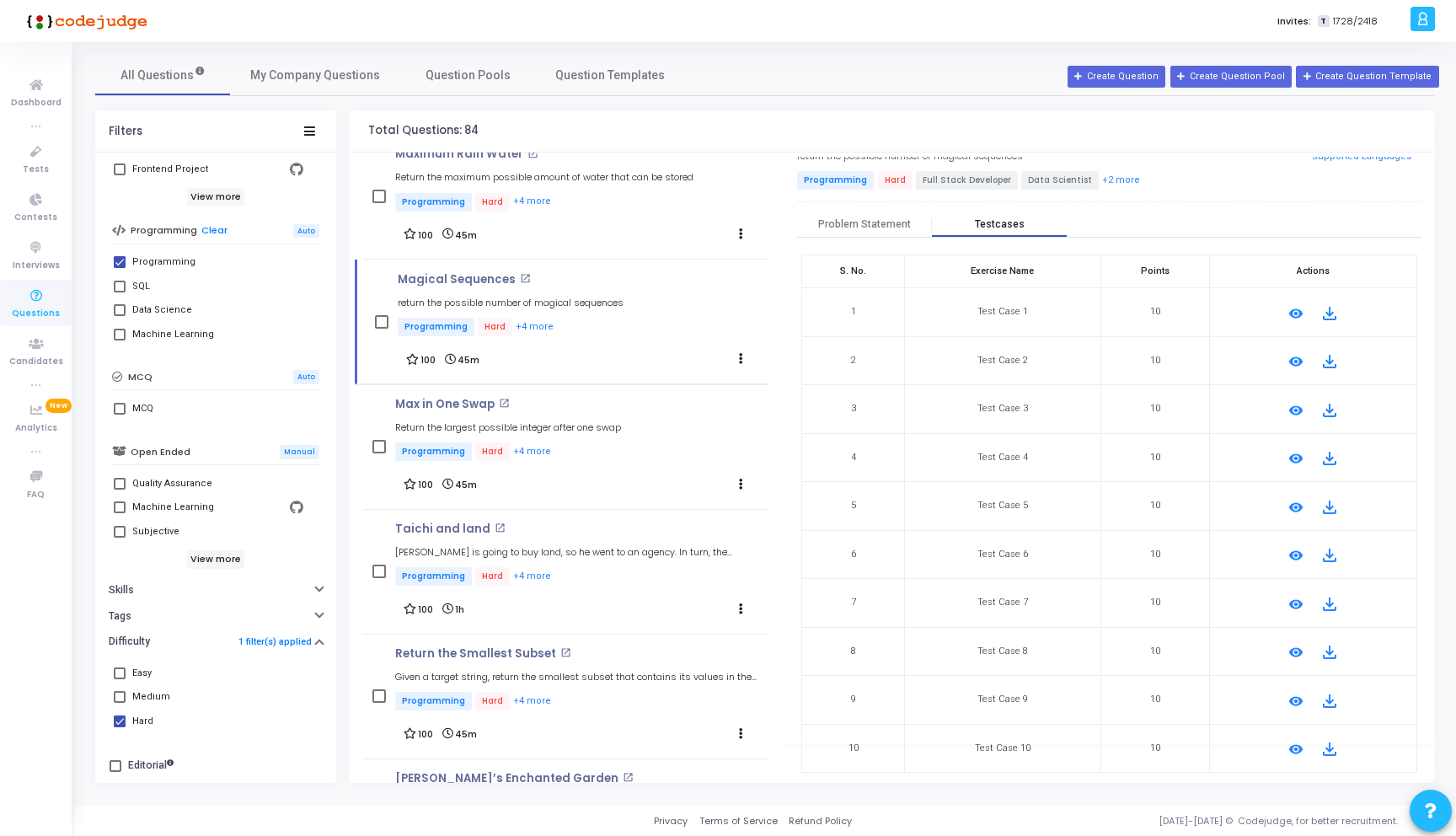
scroll to position [0, 0]
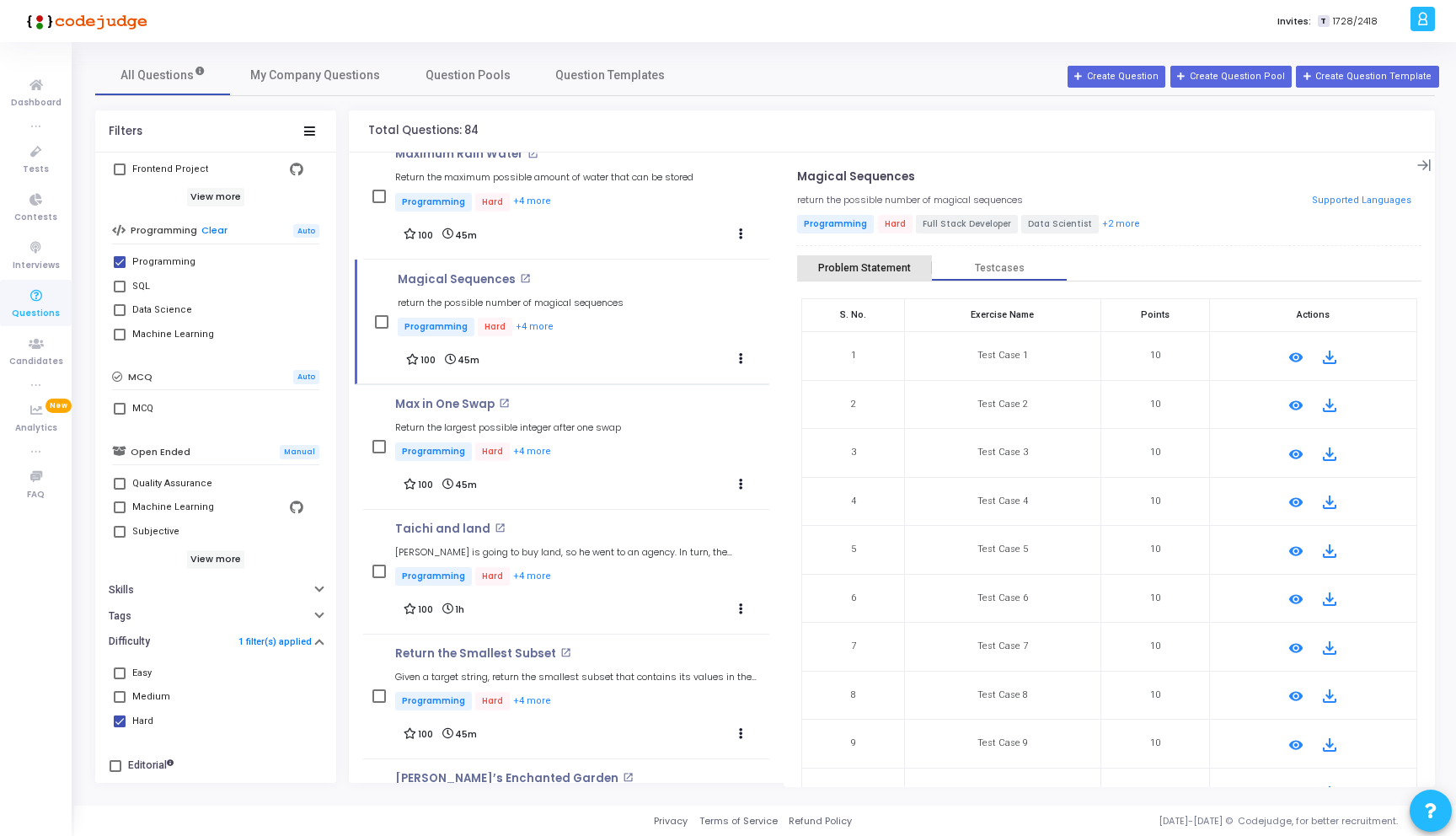
click at [873, 267] on div "Problem Statement" at bounding box center [864, 268] width 93 height 13
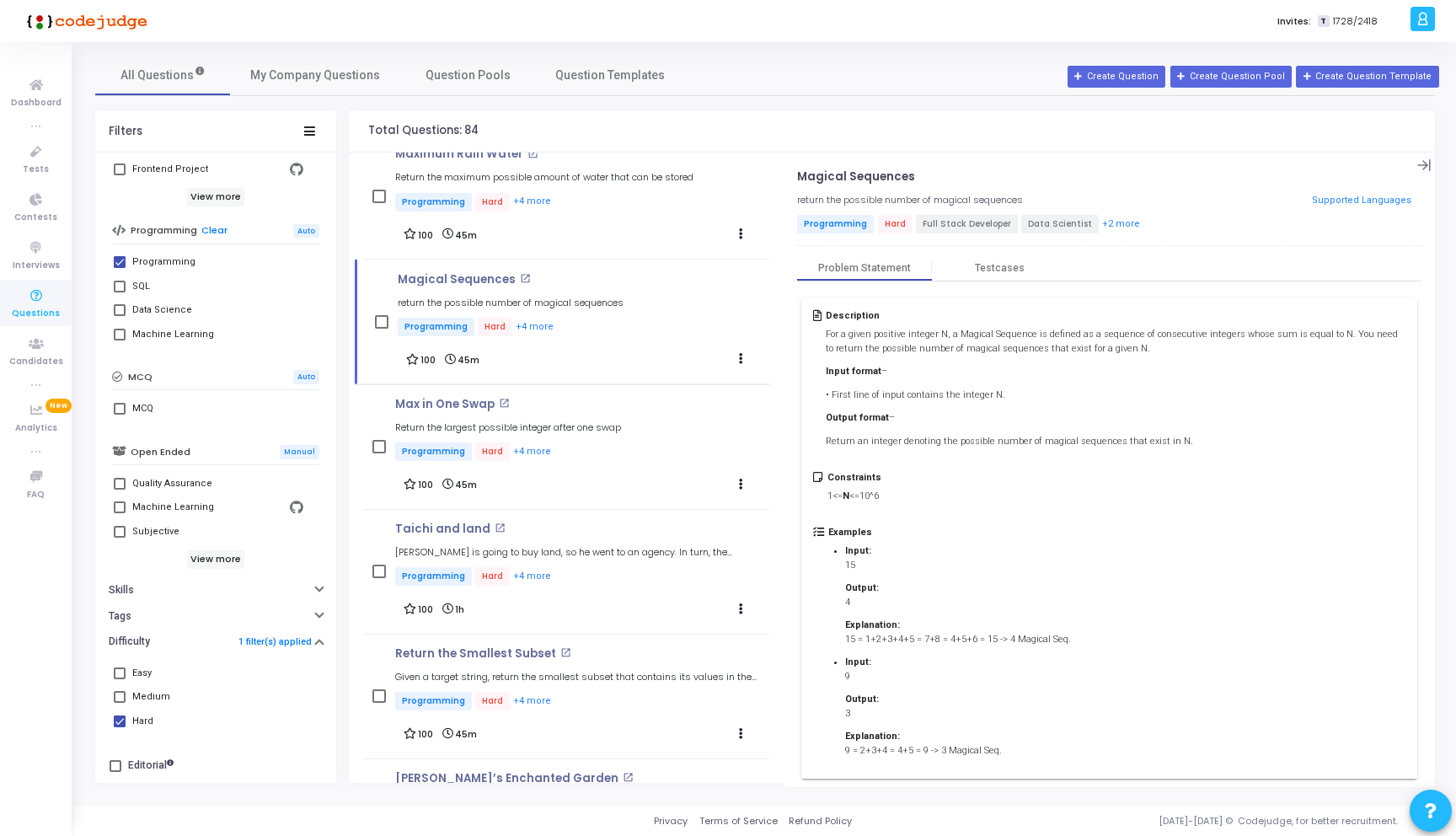
click at [1103, 163] on div "Magical Sequences open_in_new return the possible number of magical sequences P…" at bounding box center [1109, 472] width 651 height 631
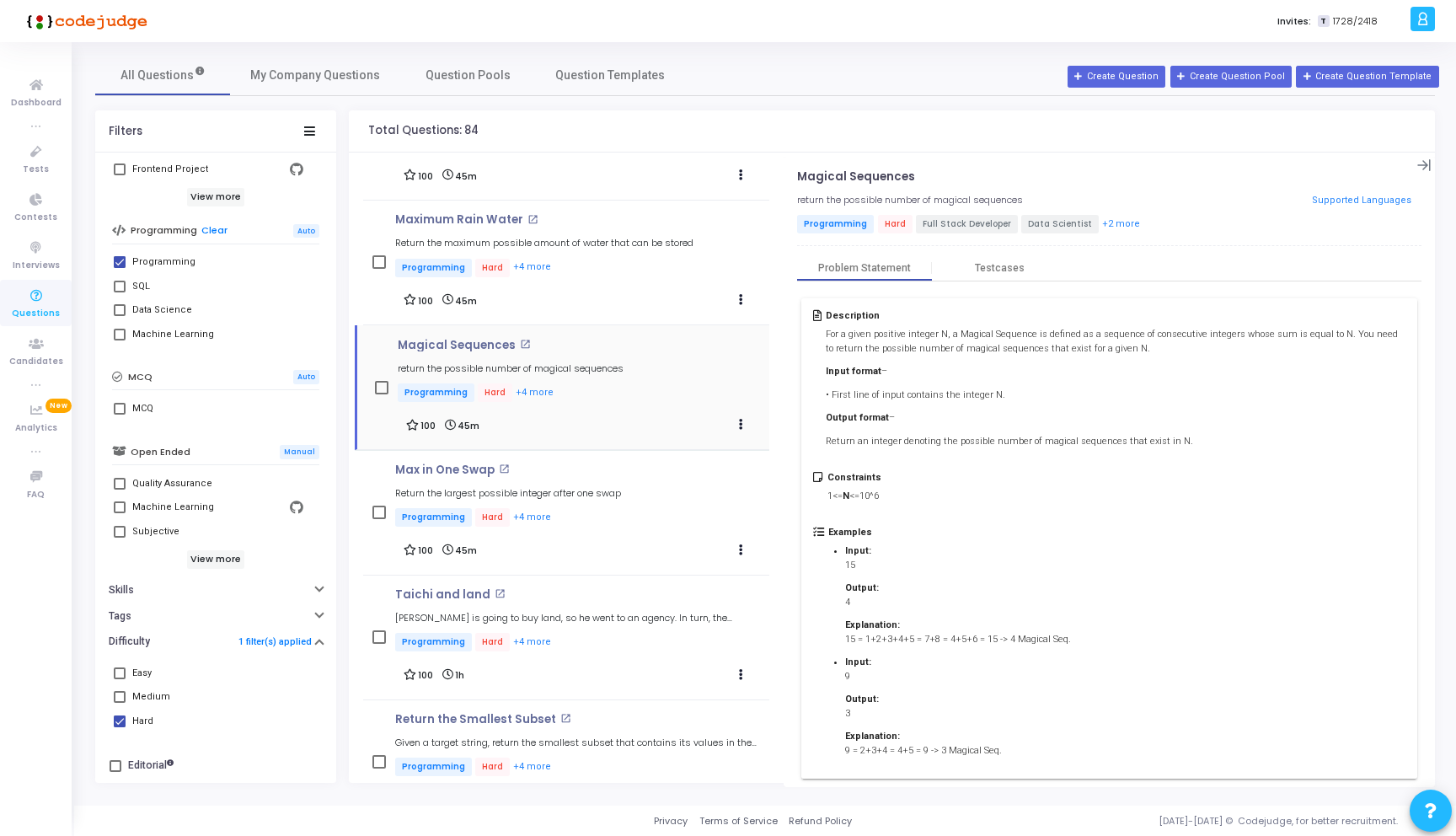
scroll to position [5178, 0]
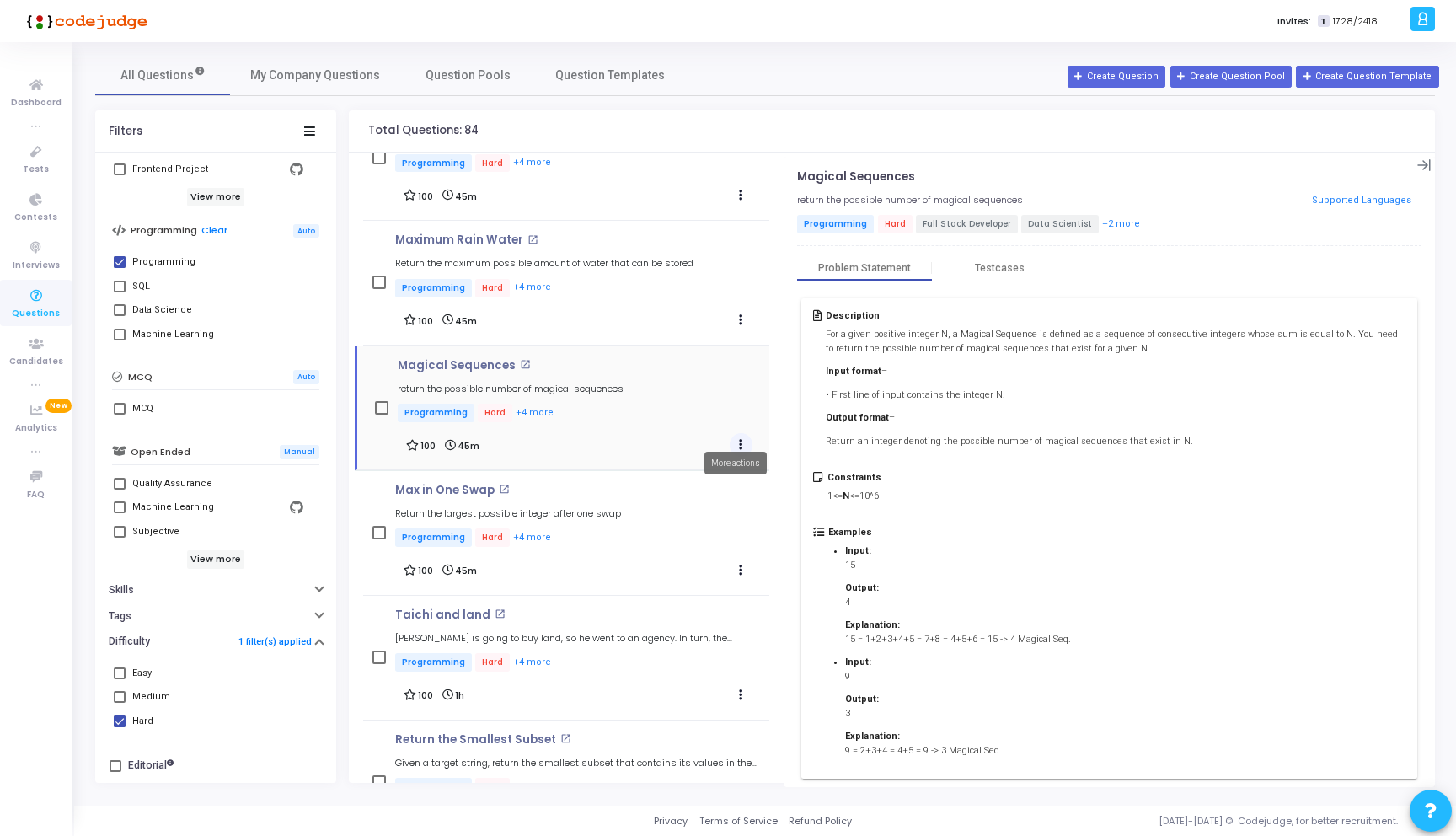
click at [739, 441] on icon "Actions" at bounding box center [741, 445] width 4 height 9
click at [690, 433] on div "100 45m" at bounding box center [580, 445] width 347 height 23
click at [430, 359] on p "Magical Sequences" at bounding box center [456, 365] width 118 height 13
click at [1417, 160] on icon at bounding box center [1424, 165] width 14 height 14
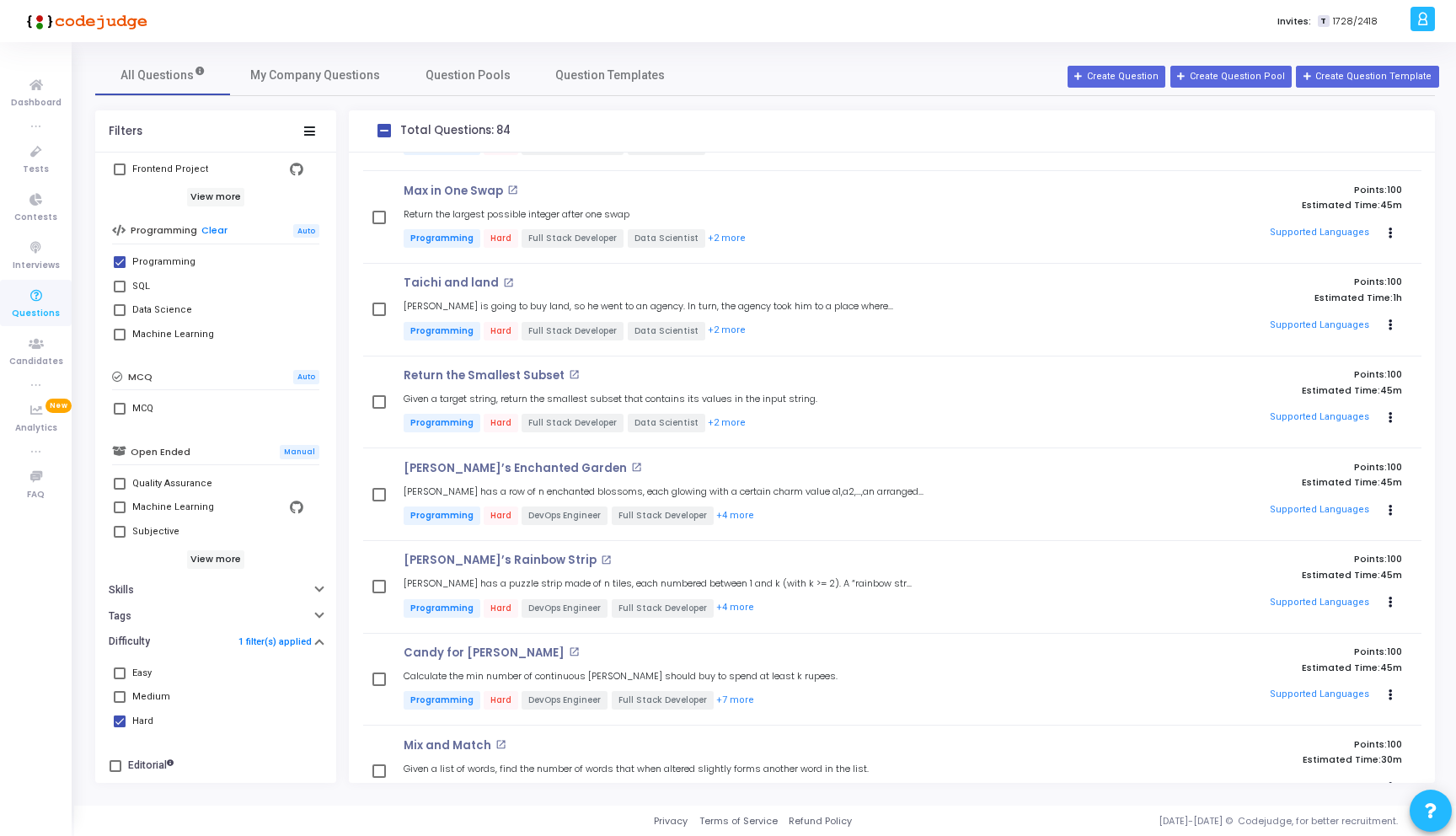
scroll to position [3964, 0]
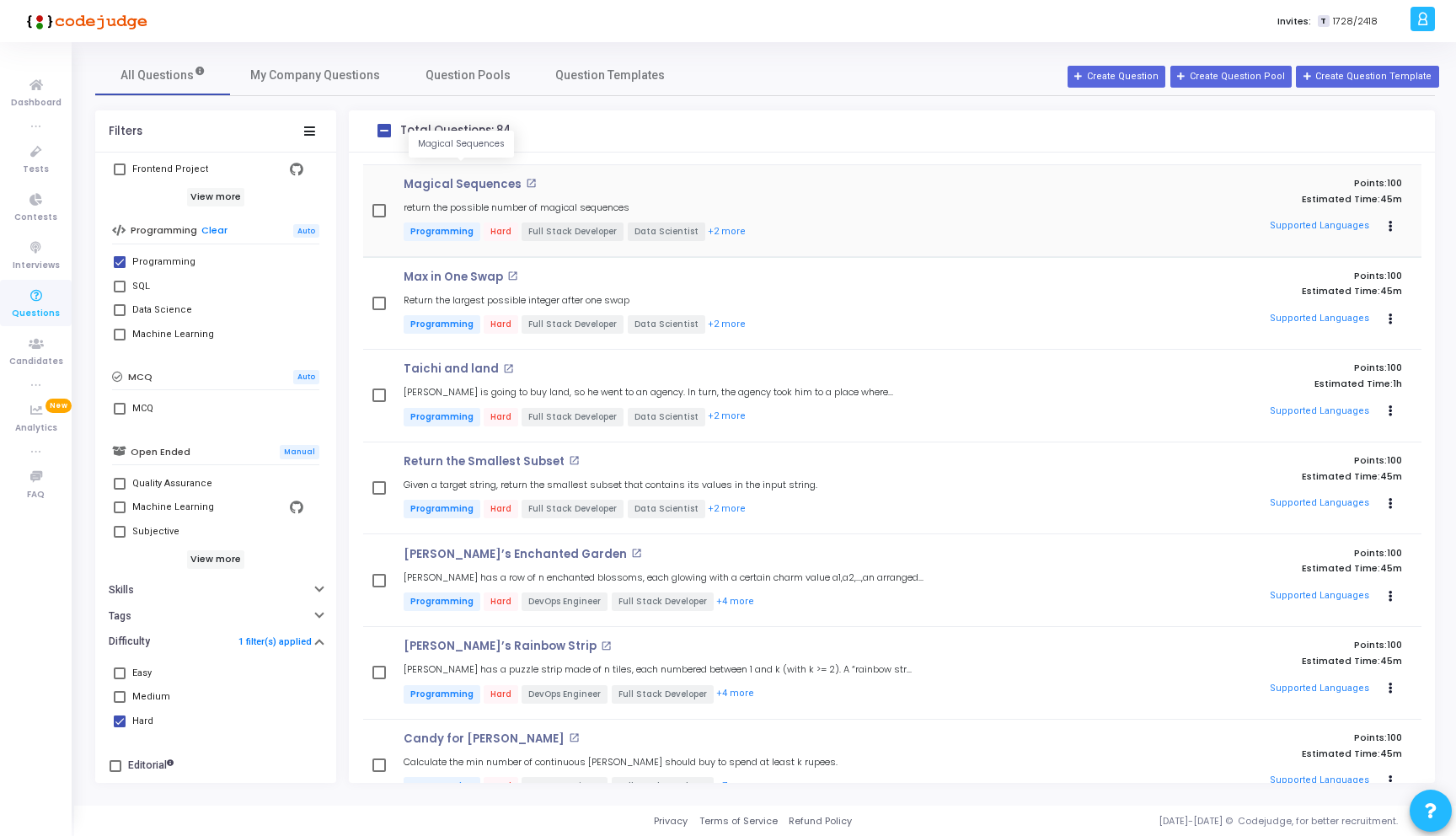
click at [466, 177] on p "Magical Sequences" at bounding box center [462, 184] width 118 height 13
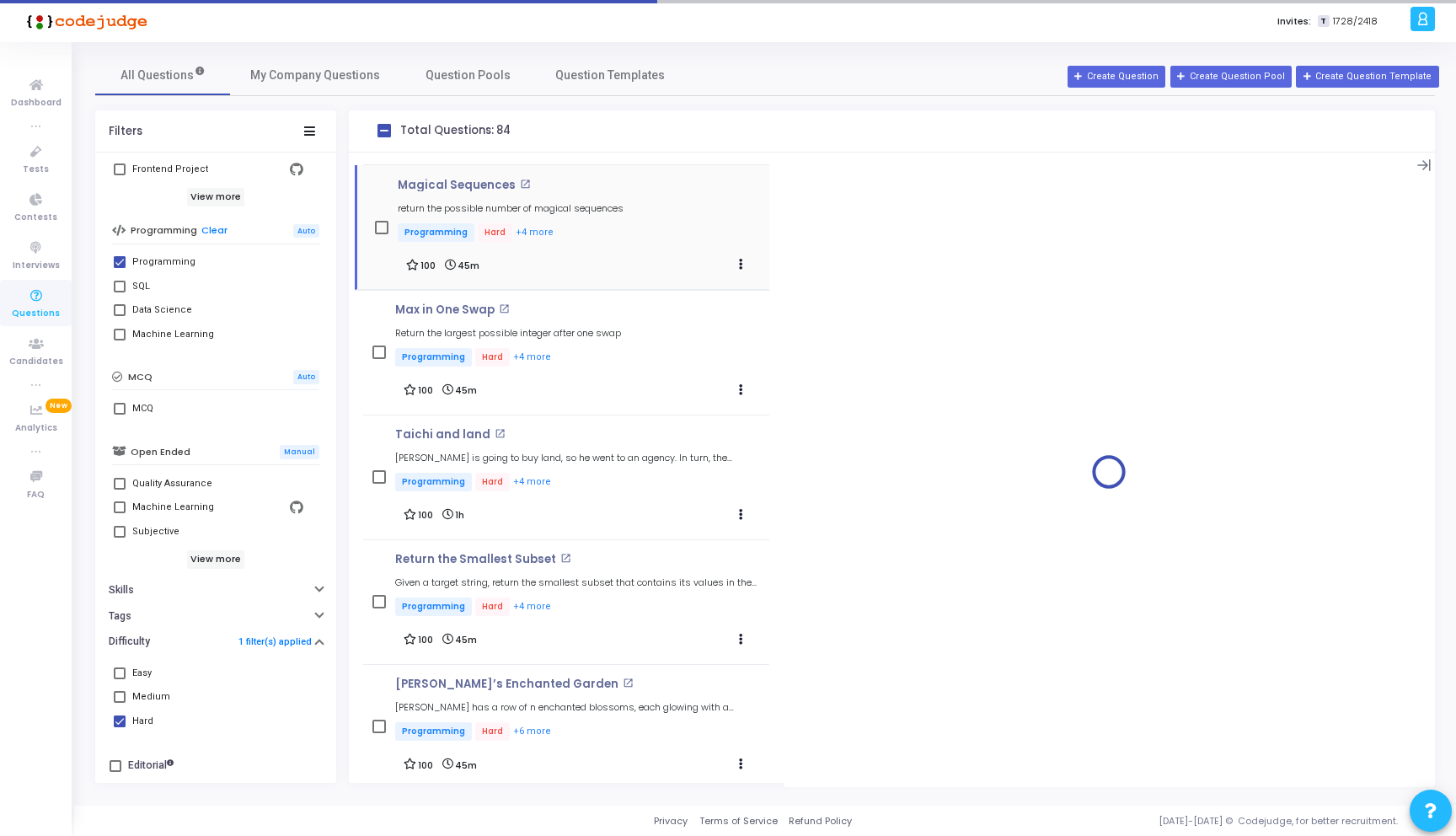
click at [520, 178] on mat-icon "open_in_new" at bounding box center [525, 183] width 11 height 11
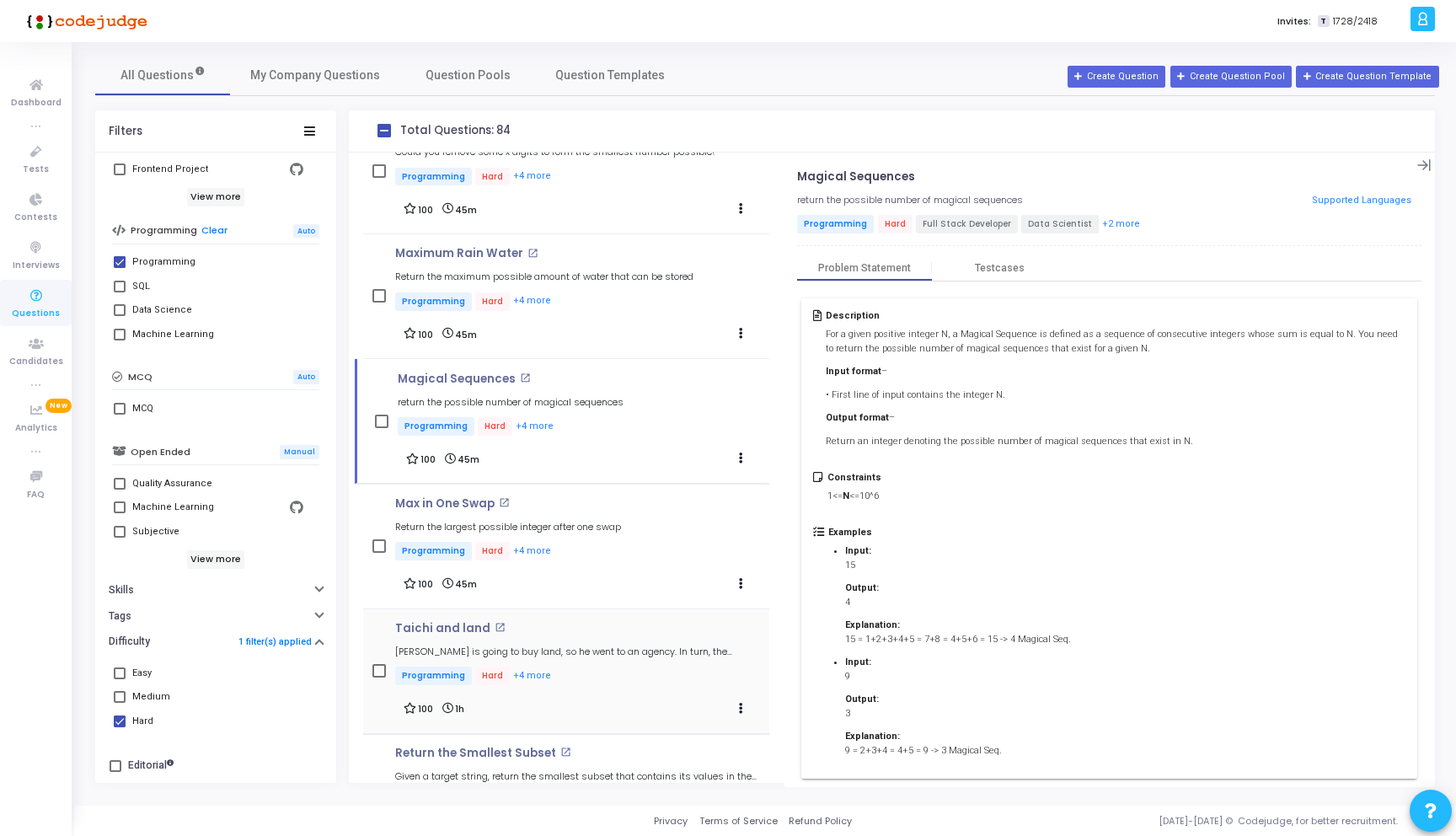
scroll to position [5076, 0]
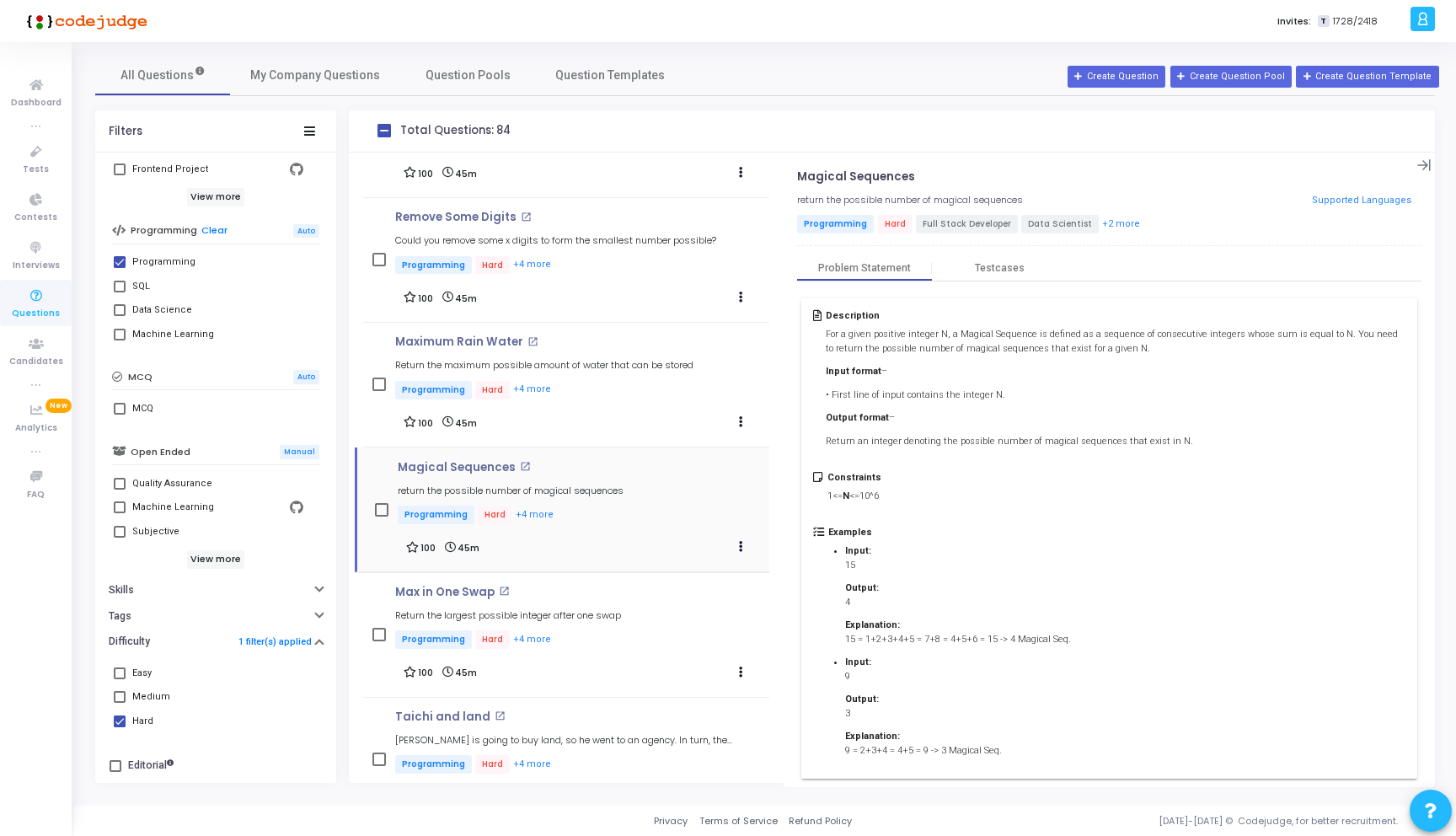
click at [520, 461] on mat-icon "open_in_new" at bounding box center [525, 466] width 11 height 11
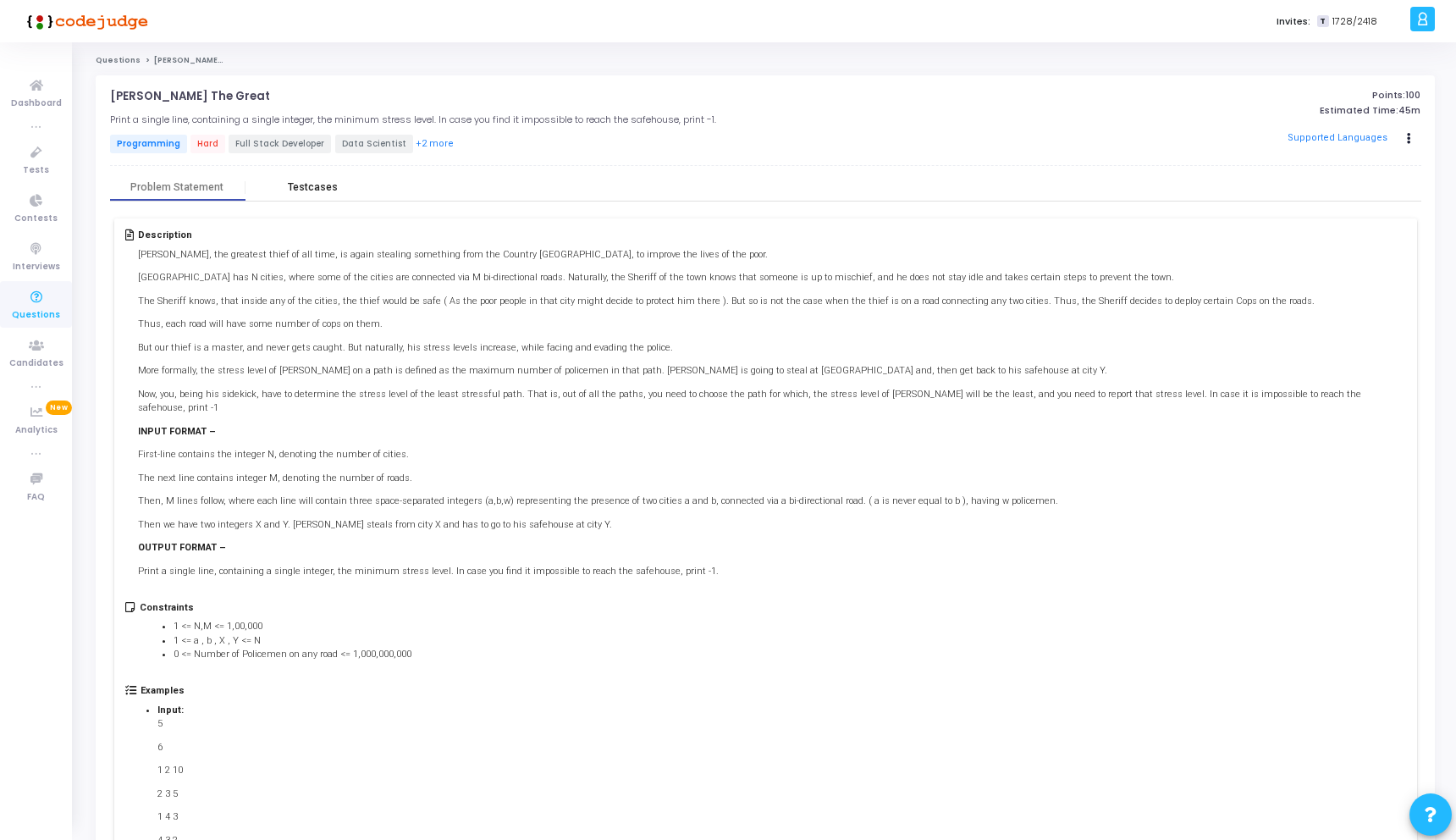
click at [314, 190] on div "Testcases" at bounding box center [313, 187] width 50 height 13
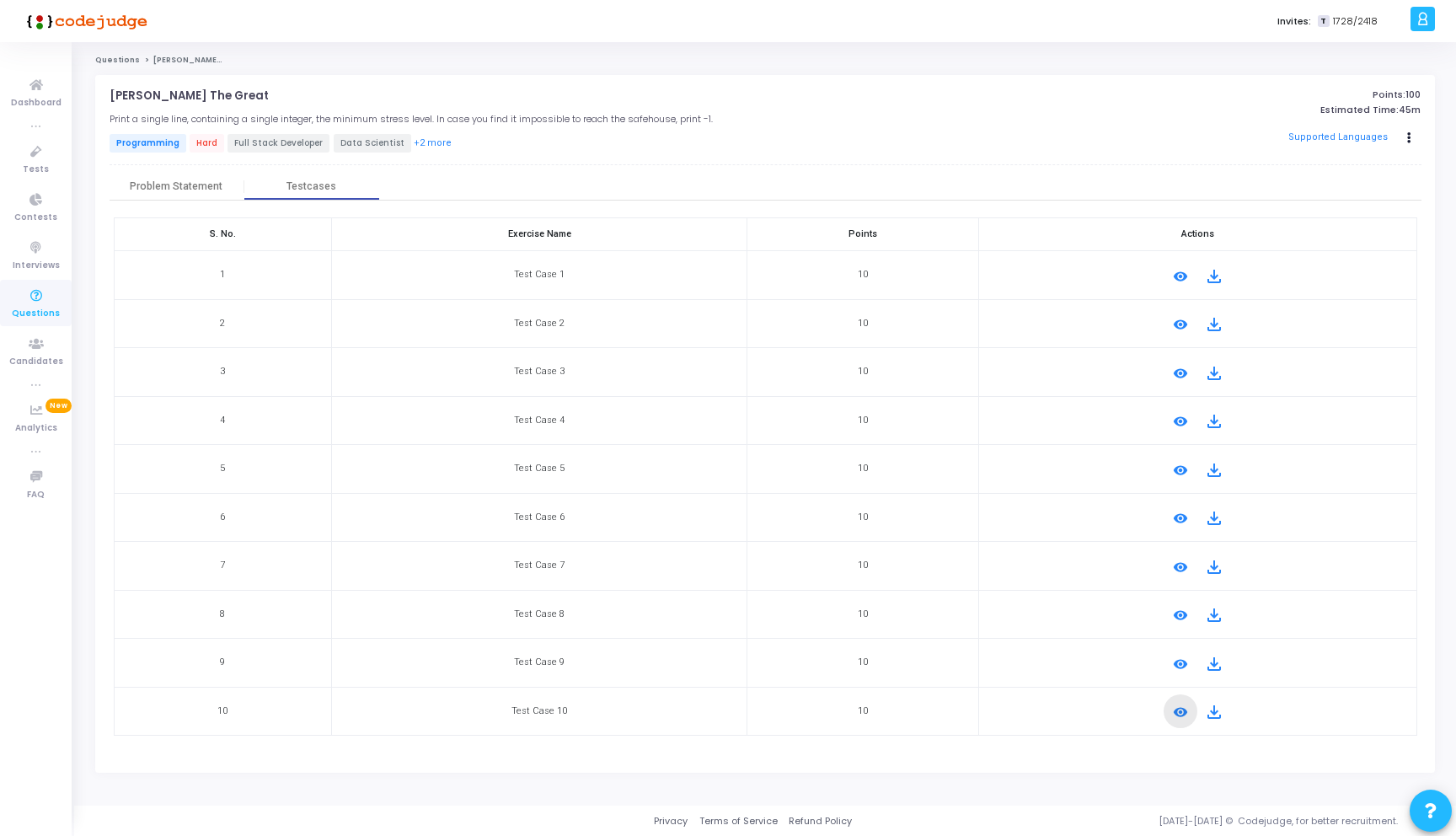
click at [1173, 706] on mat-icon "remove_red_eye" at bounding box center [1180, 712] width 20 height 20
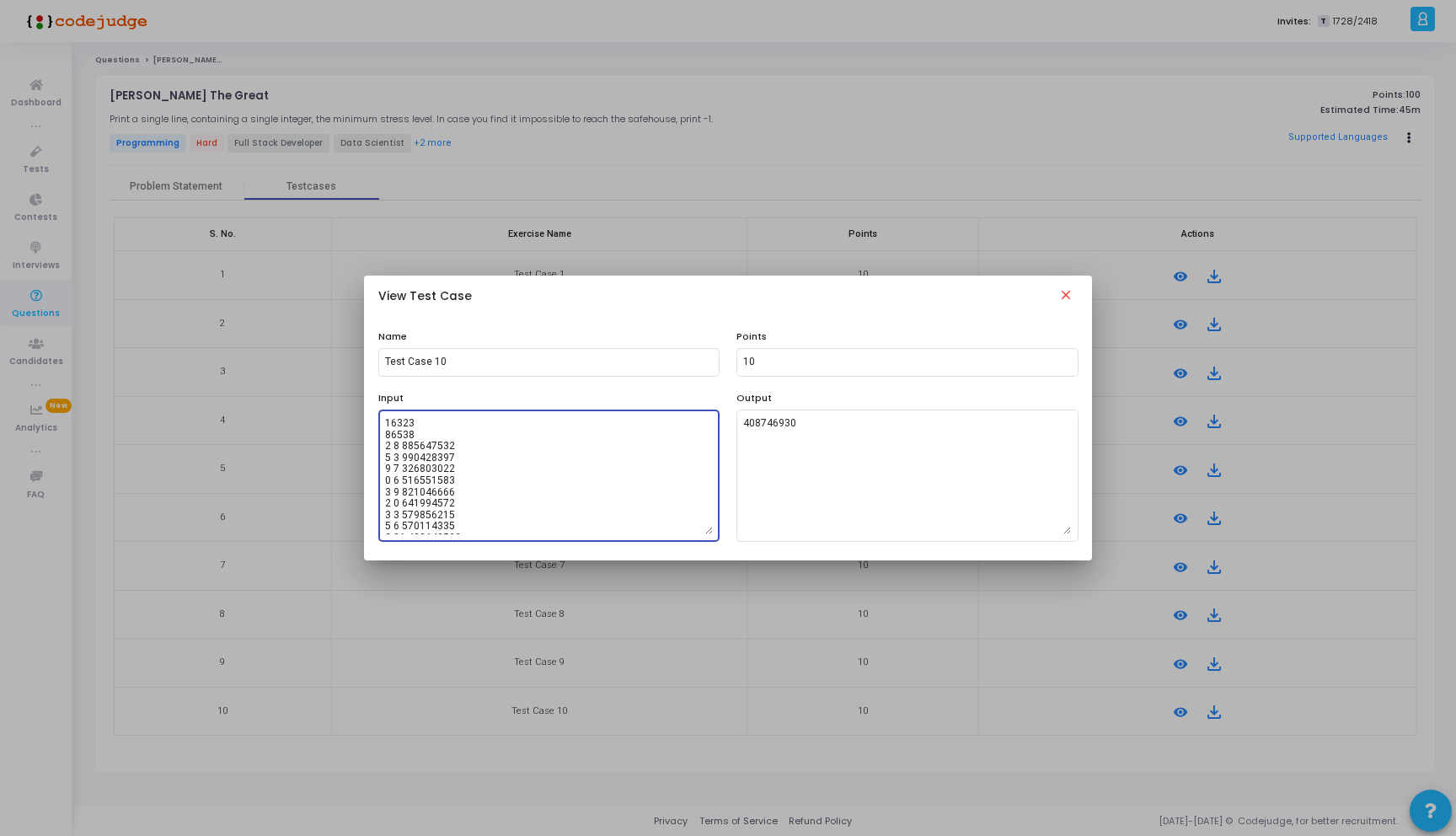
click at [1064, 293] on mat-icon "close" at bounding box center [1065, 297] width 20 height 20
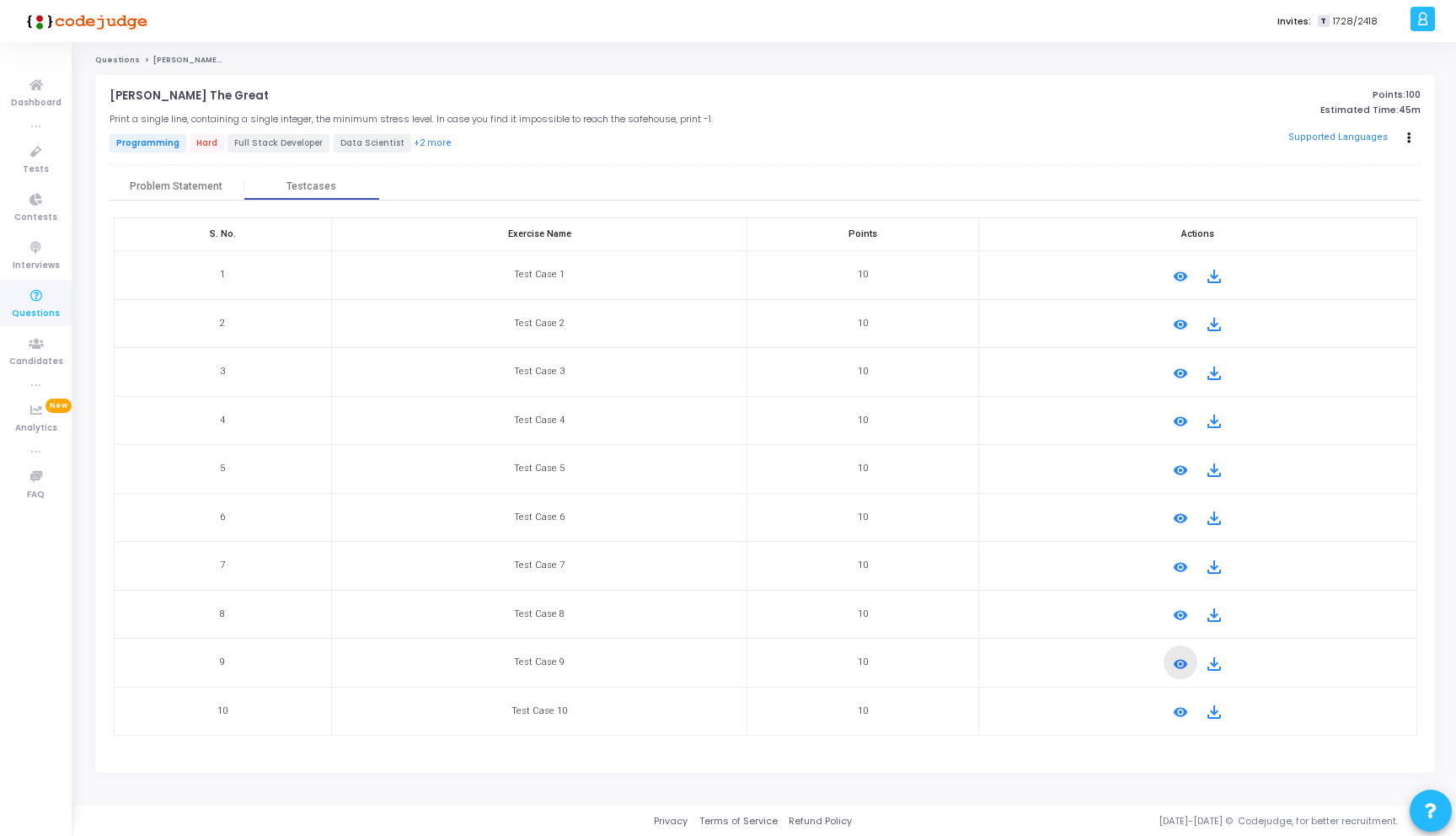
click at [1177, 657] on mat-icon "remove_red_eye" at bounding box center [1180, 663] width 20 height 20
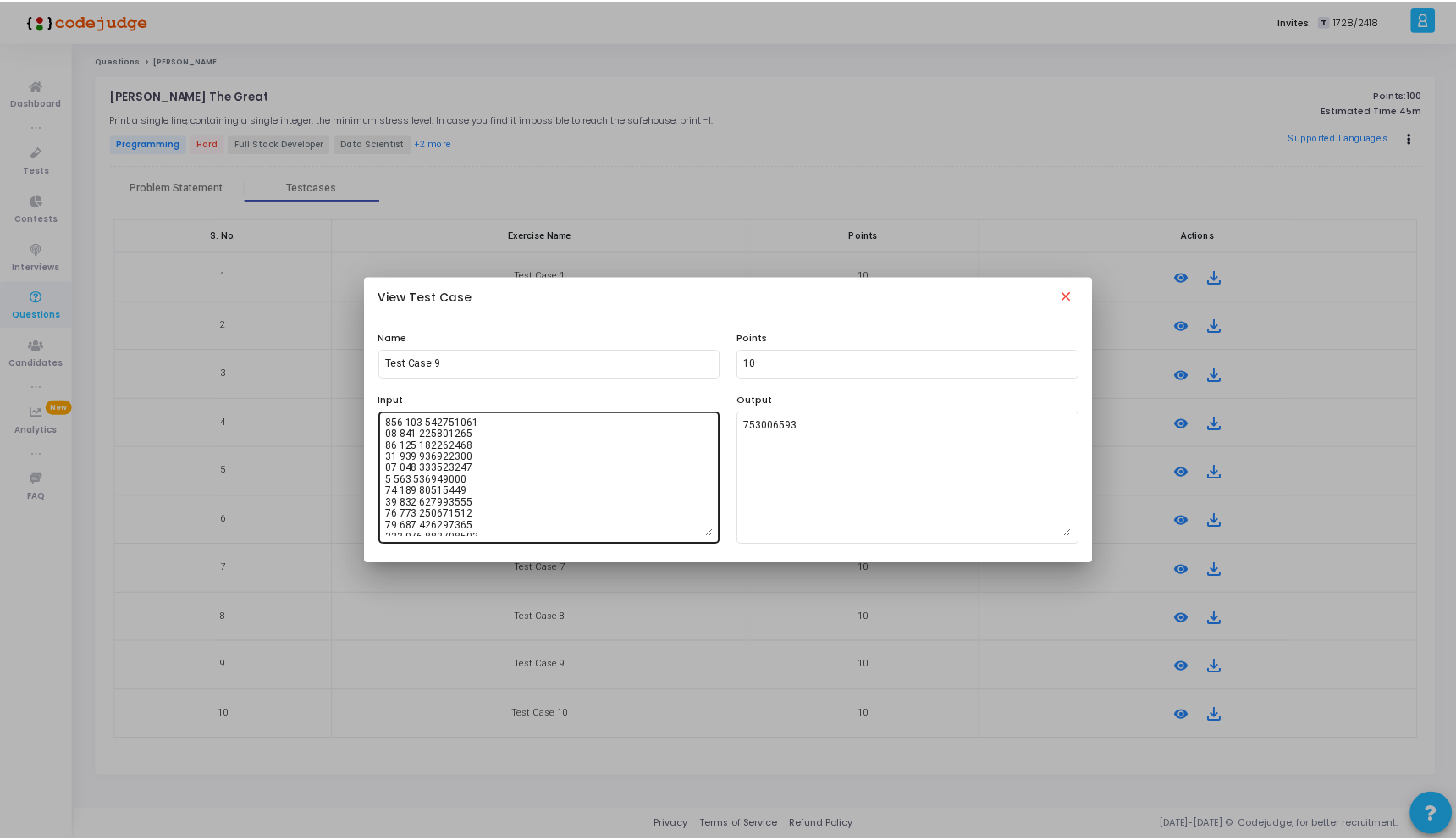
scroll to position [2715, 0]
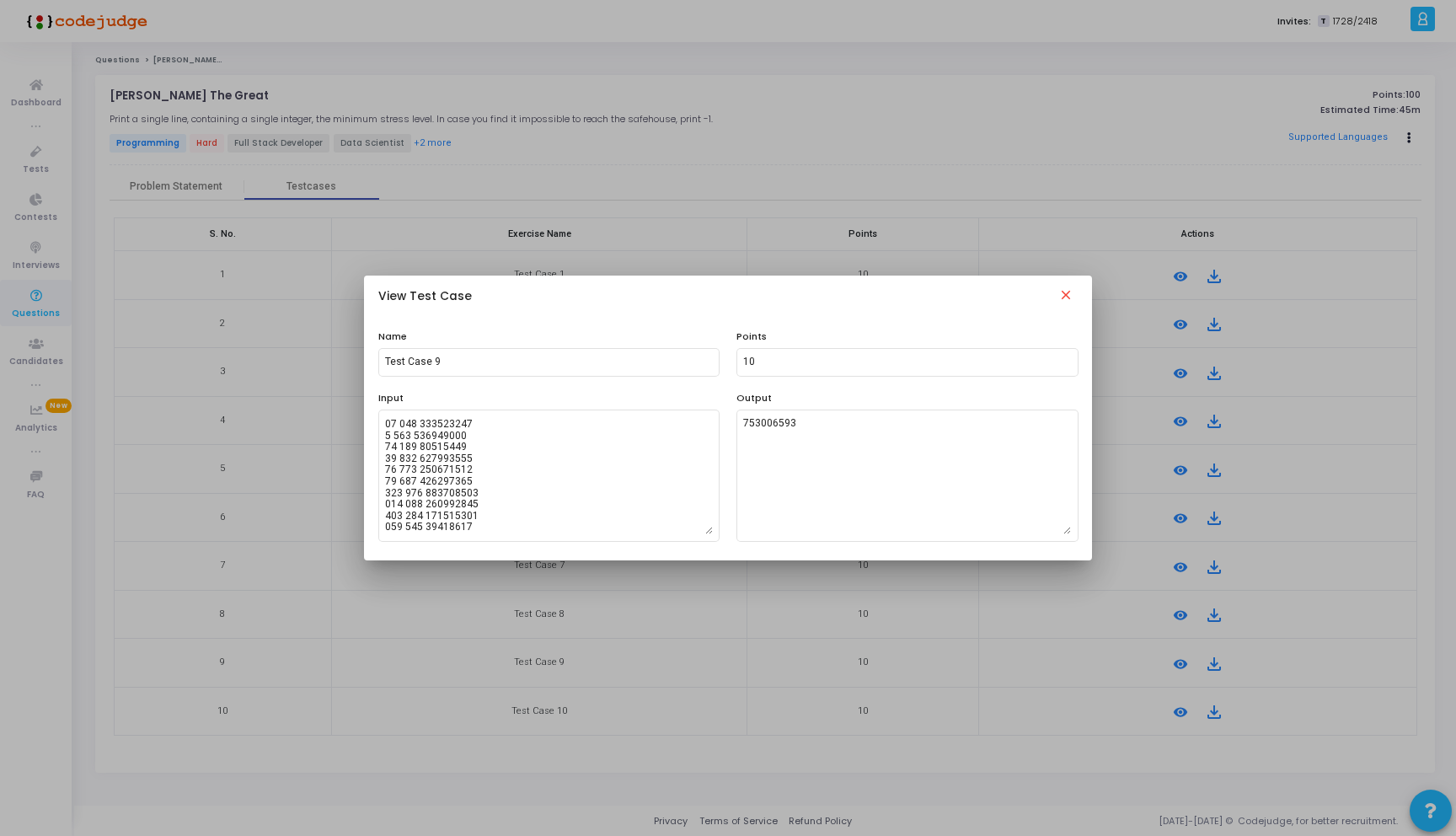
click at [1069, 297] on mat-icon "close" at bounding box center [1065, 297] width 20 height 20
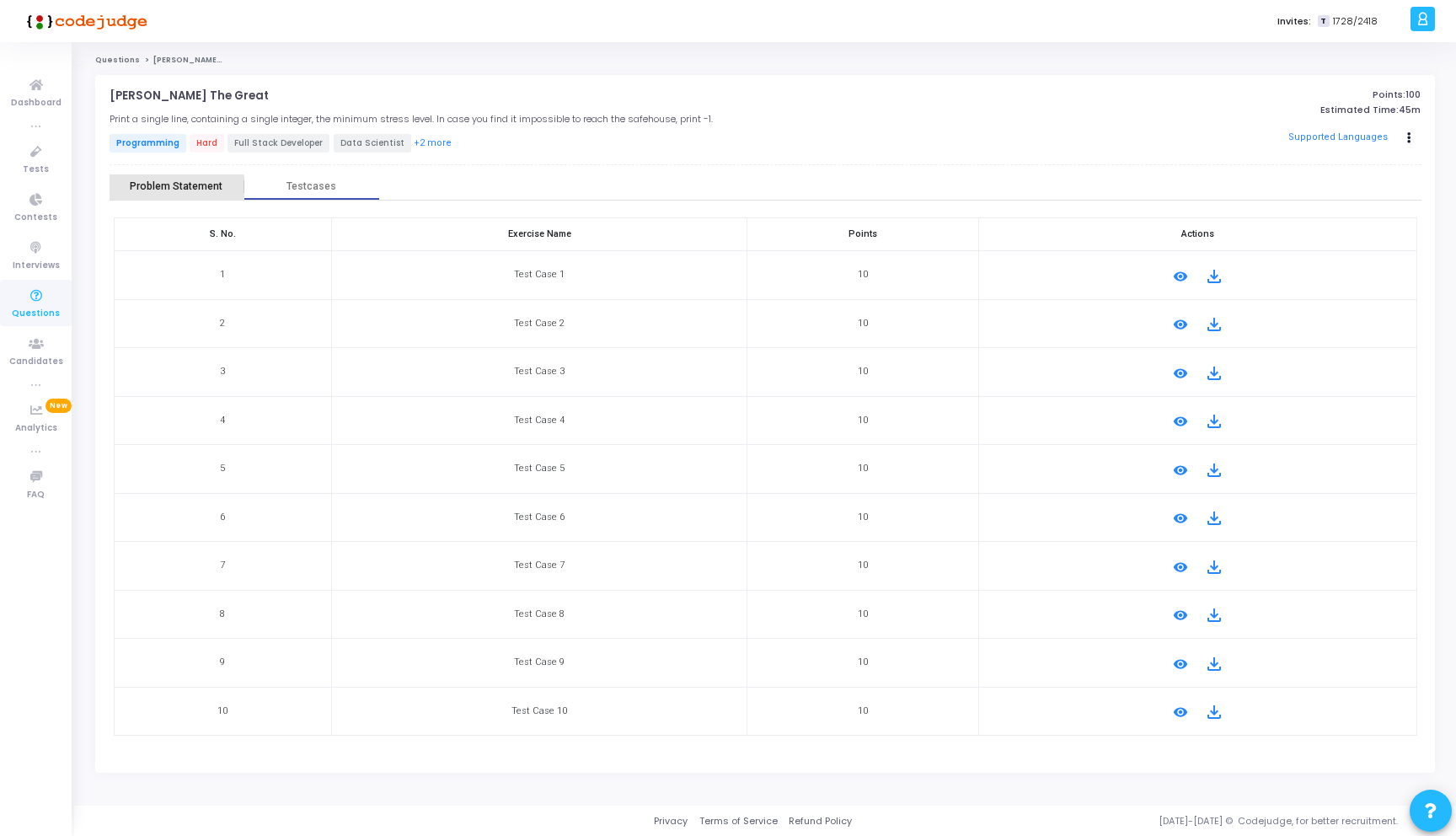
click at [164, 187] on div "Problem Statement" at bounding box center [176, 186] width 93 height 13
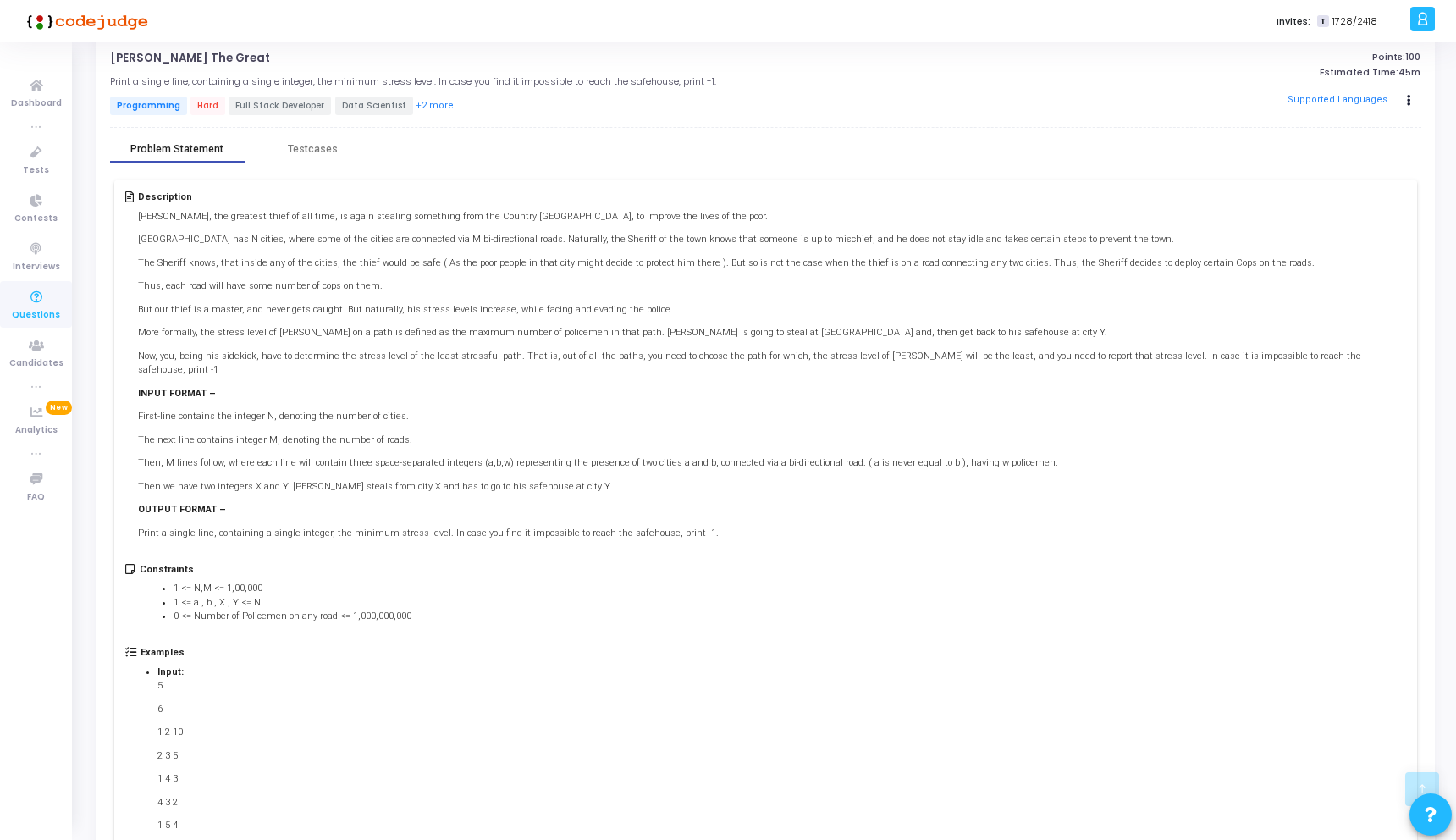
scroll to position [0, 0]
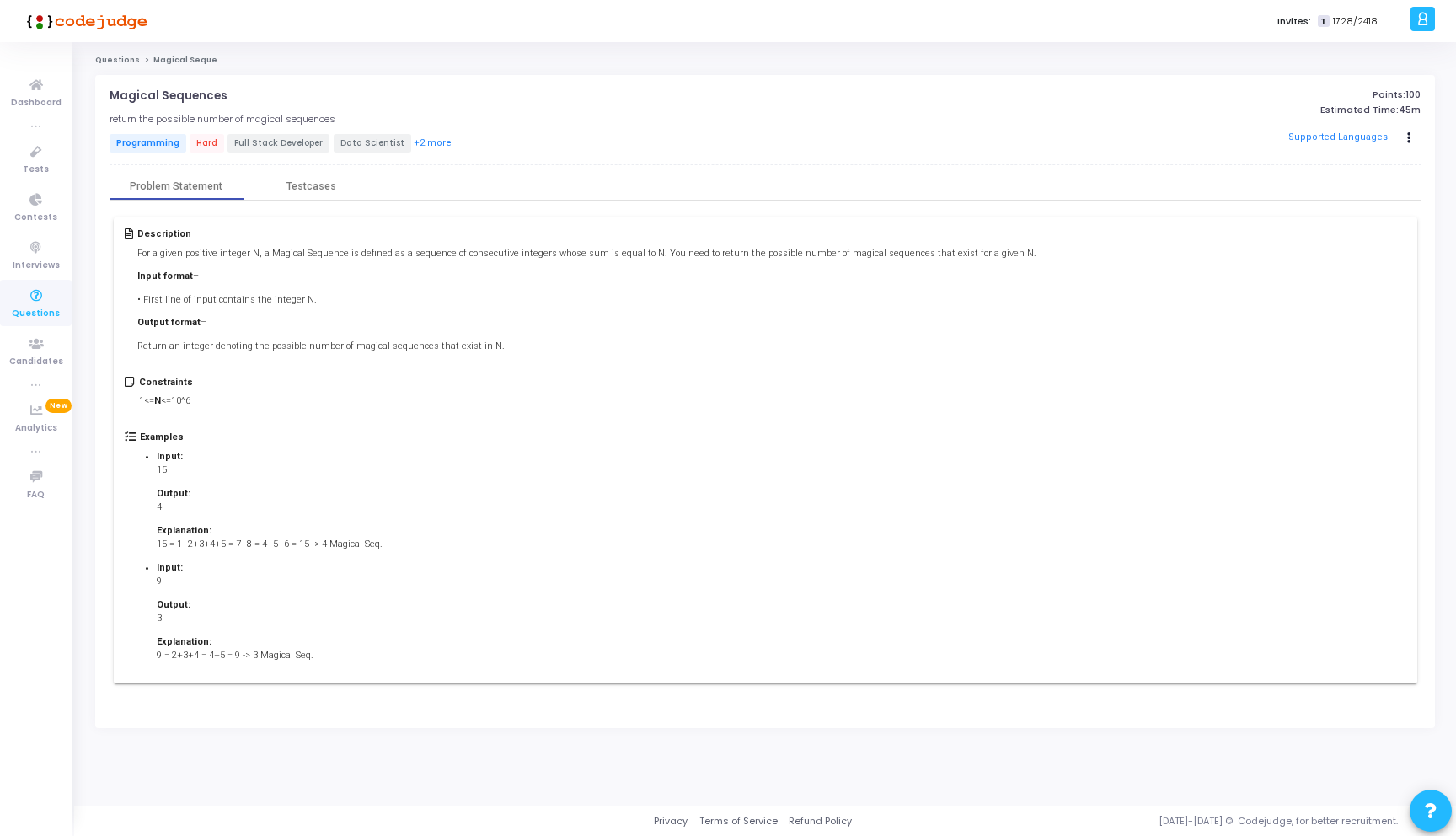
click at [892, 398] on div "Constraints 1<= N <=10^6" at bounding box center [765, 404] width 1281 height 55
click at [865, 422] on div "Constraints 1<= N <=10^6" at bounding box center [765, 404] width 1281 height 55
click at [324, 183] on div "Testcases" at bounding box center [311, 186] width 50 height 13
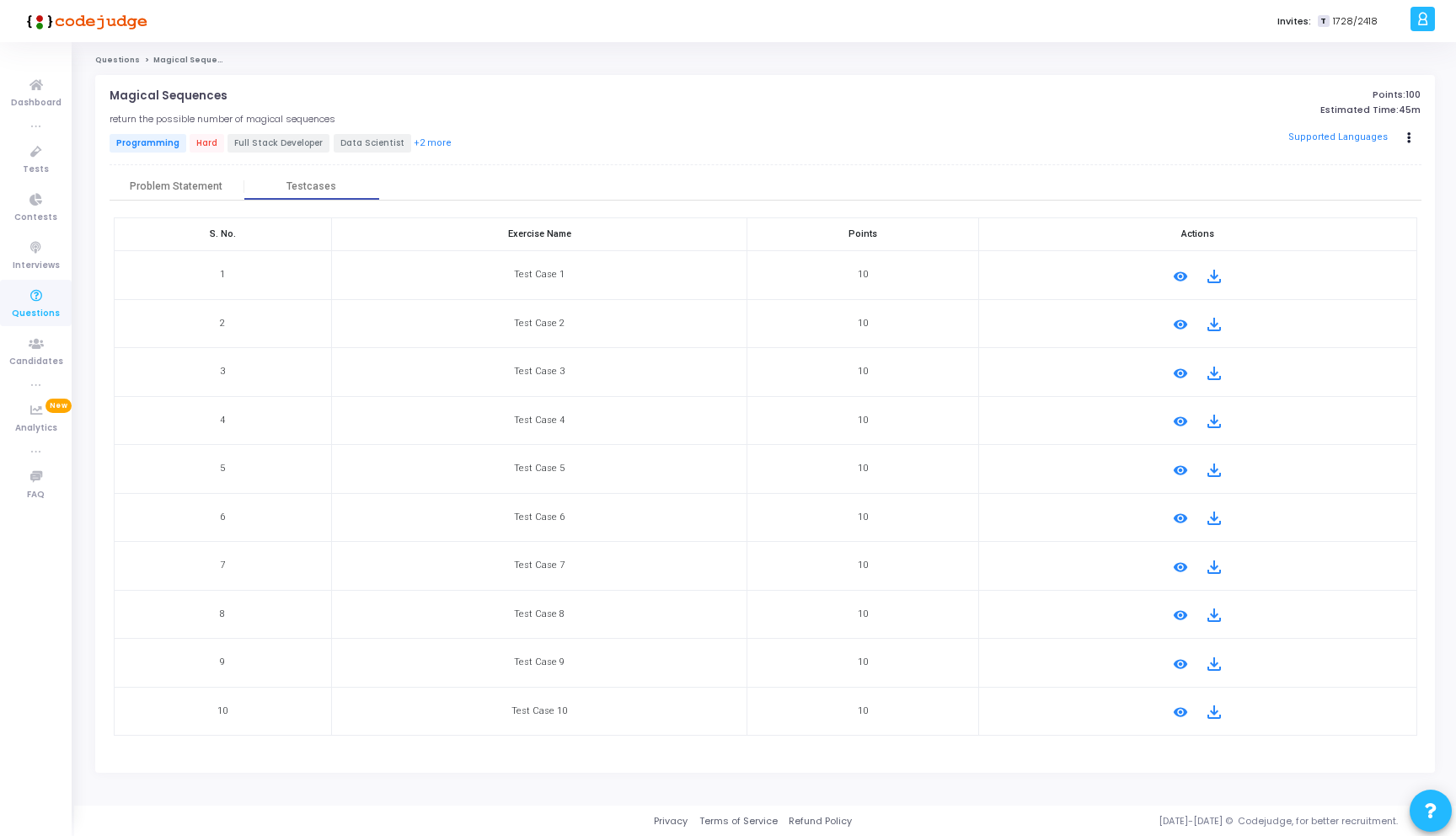
click at [1176, 714] on mat-icon "remove_red_eye" at bounding box center [1180, 712] width 20 height 20
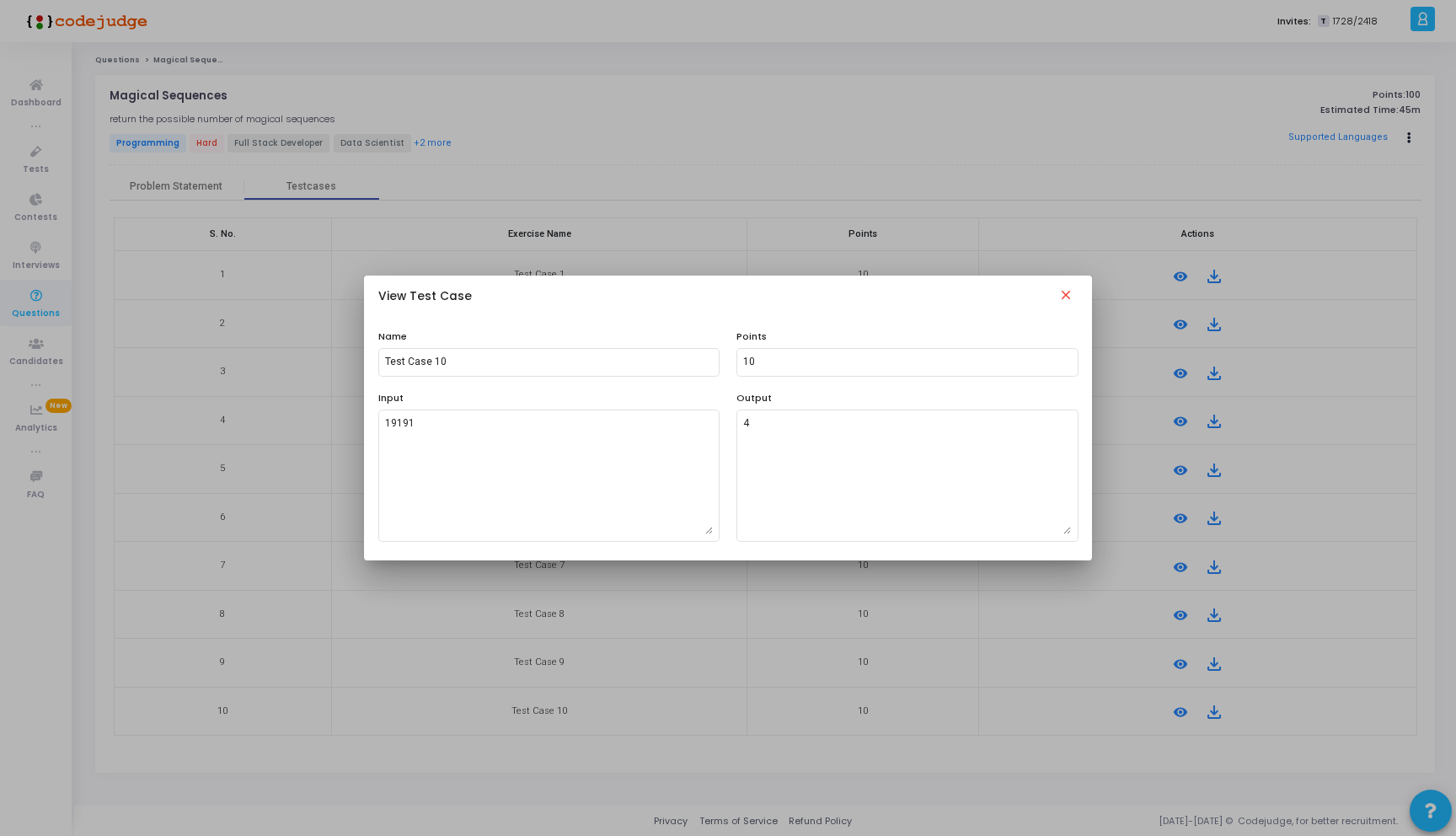
click at [1069, 294] on mat-icon "close" at bounding box center [1065, 297] width 20 height 20
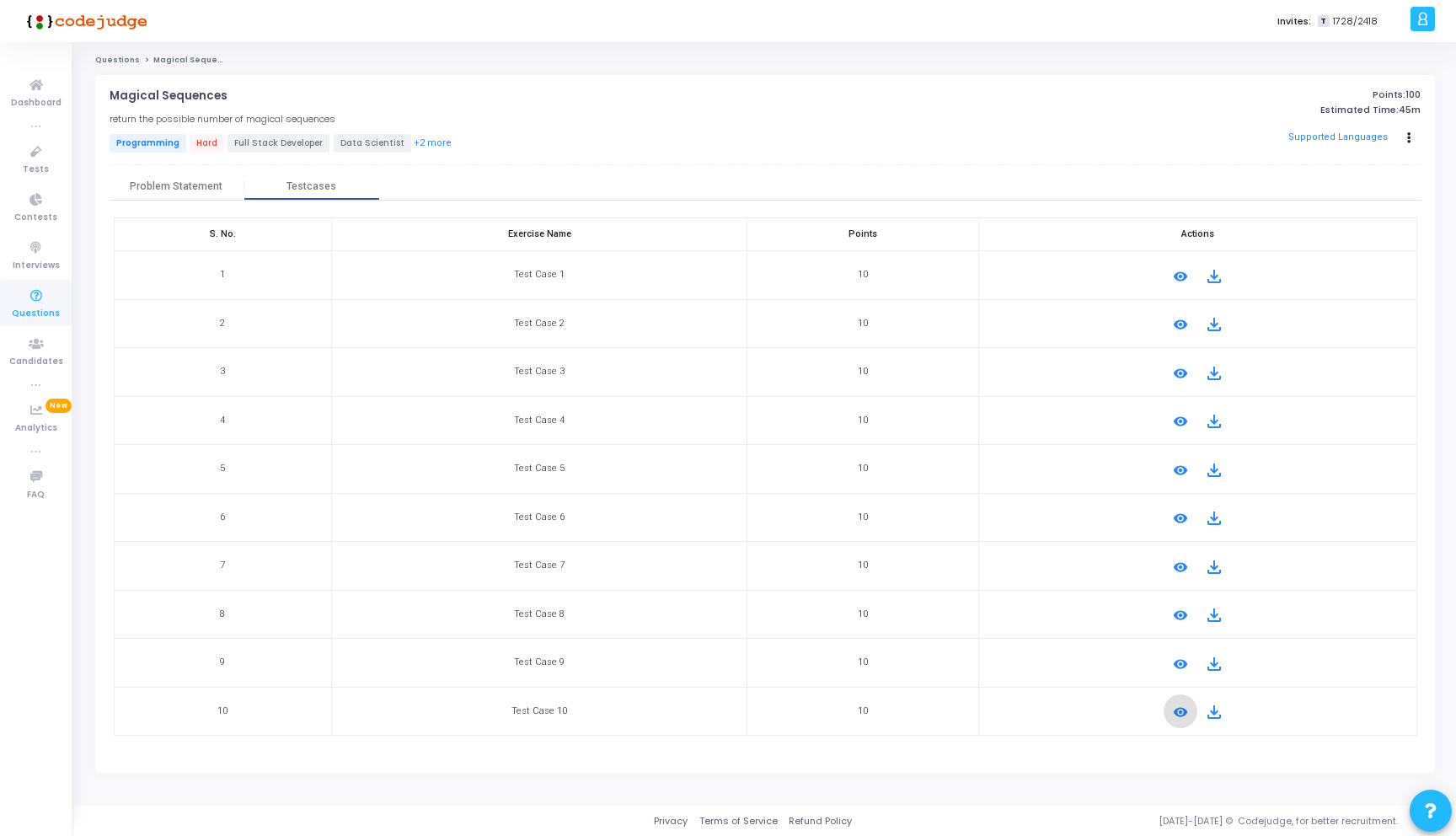
click at [999, 737] on div "S. No. Exercise Name Points Actions 1 Test Case 1 10 remove_red_eye file_downlo…" at bounding box center [766, 481] width 1304 height 528
click at [174, 176] on div "Problem Statement" at bounding box center [177, 187] width 135 height 25
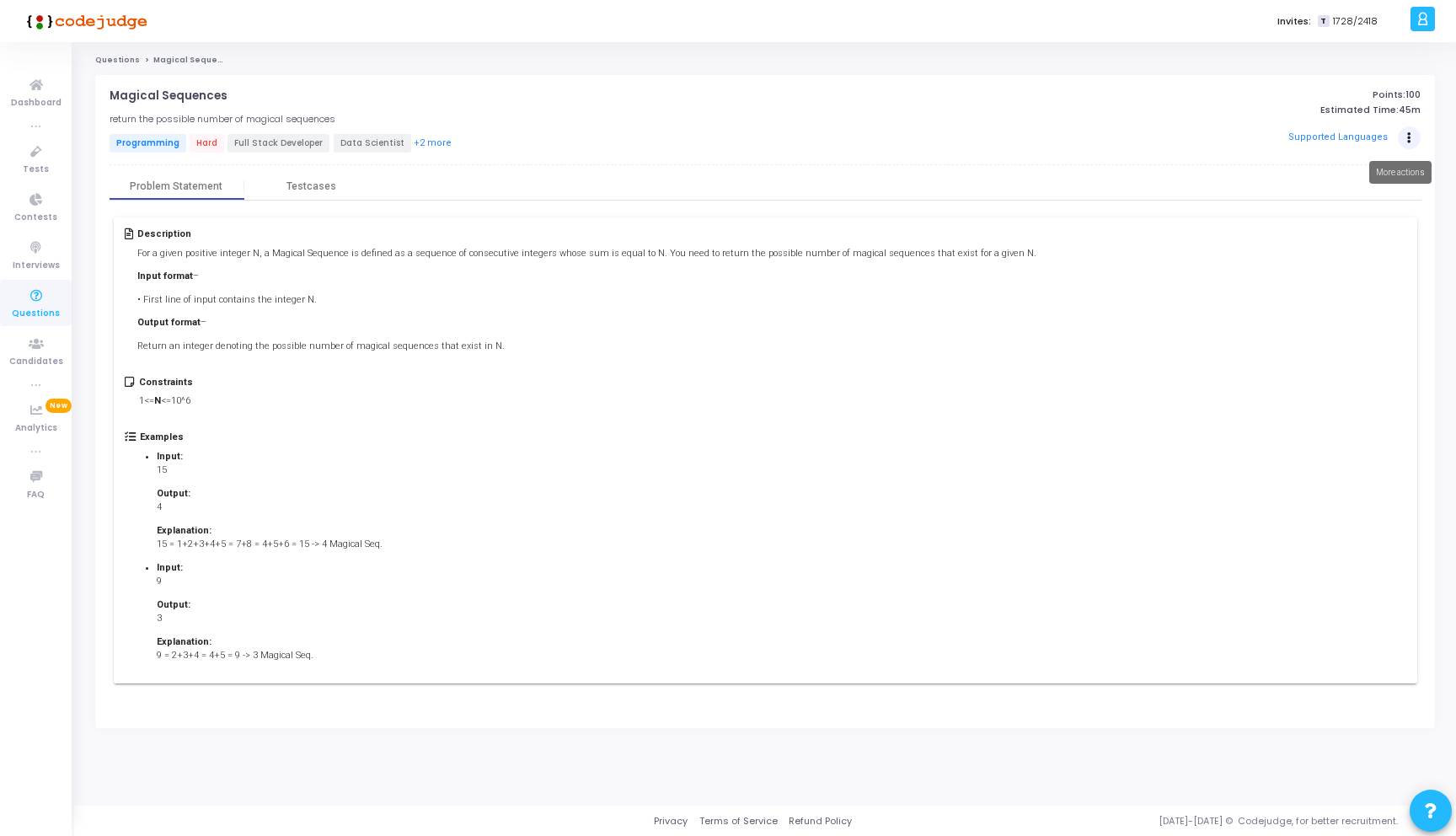
click at [1412, 144] on button "Actions" at bounding box center [1409, 138] width 23 height 23
click at [1345, 175] on button "Clone" at bounding box center [1349, 172] width 108 height 14
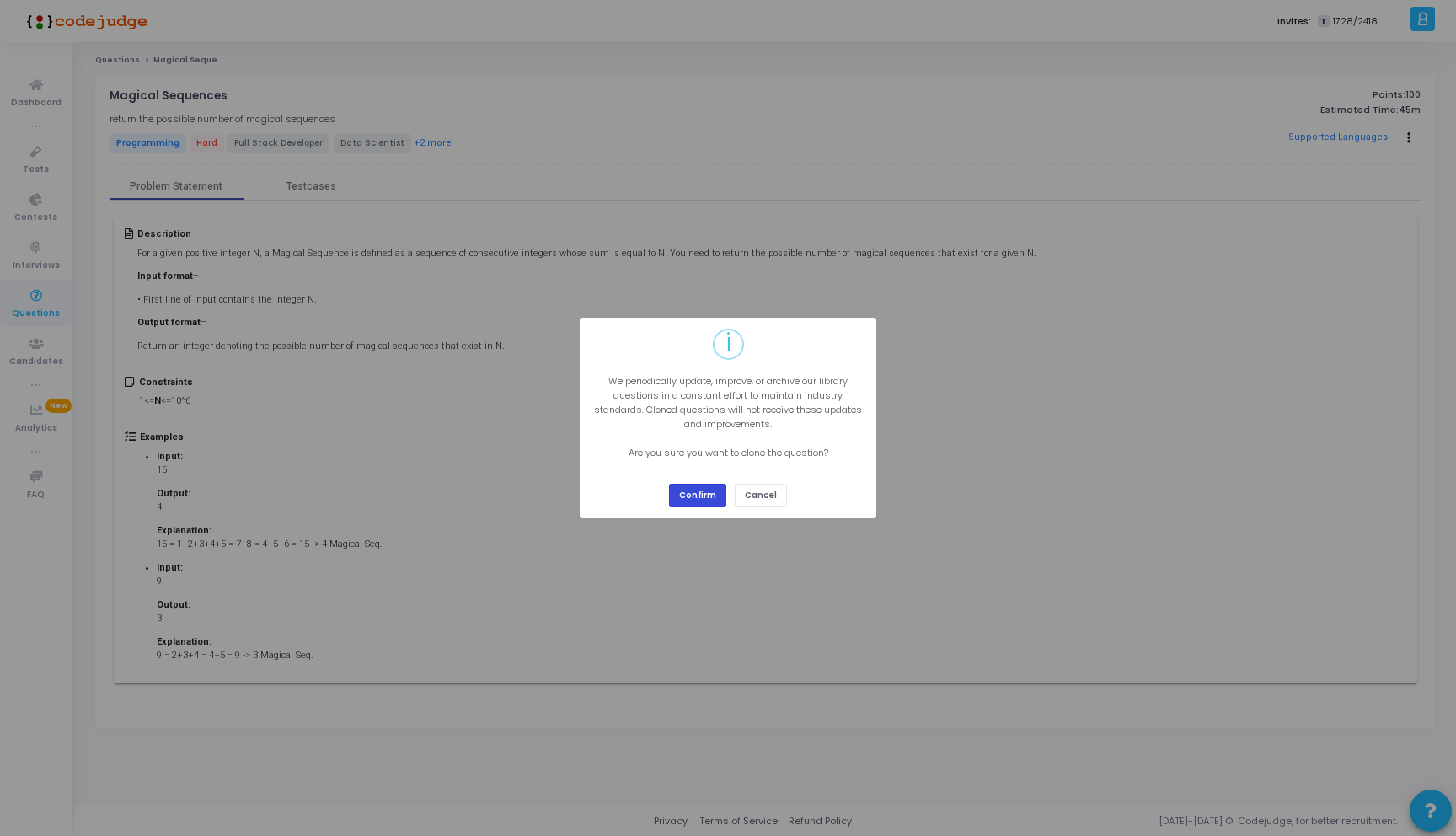
click at [697, 499] on button "Confirm" at bounding box center [697, 495] width 57 height 23
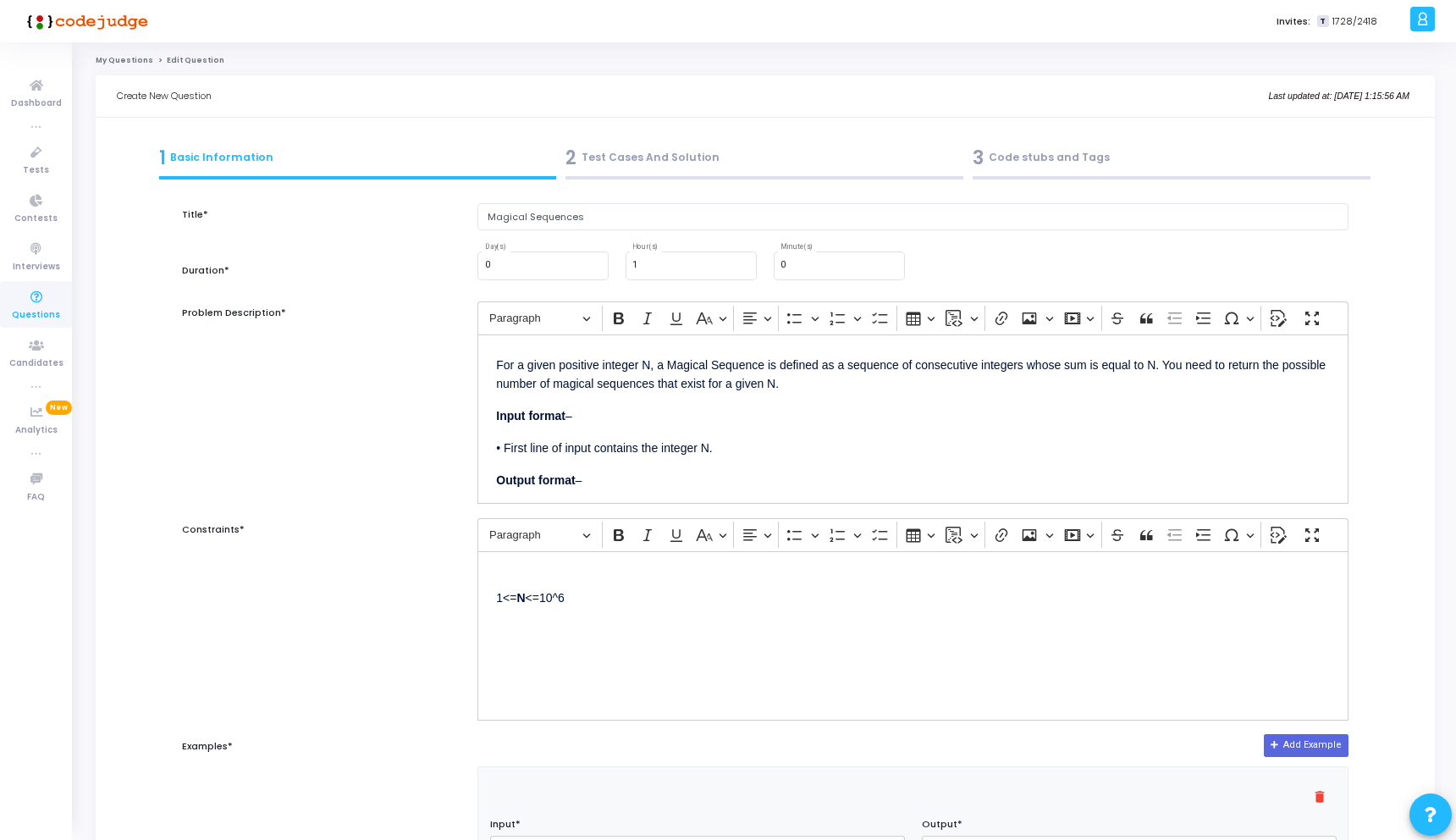
click at [619, 158] on div "2 Test Cases And Solution" at bounding box center [764, 158] width 398 height 28
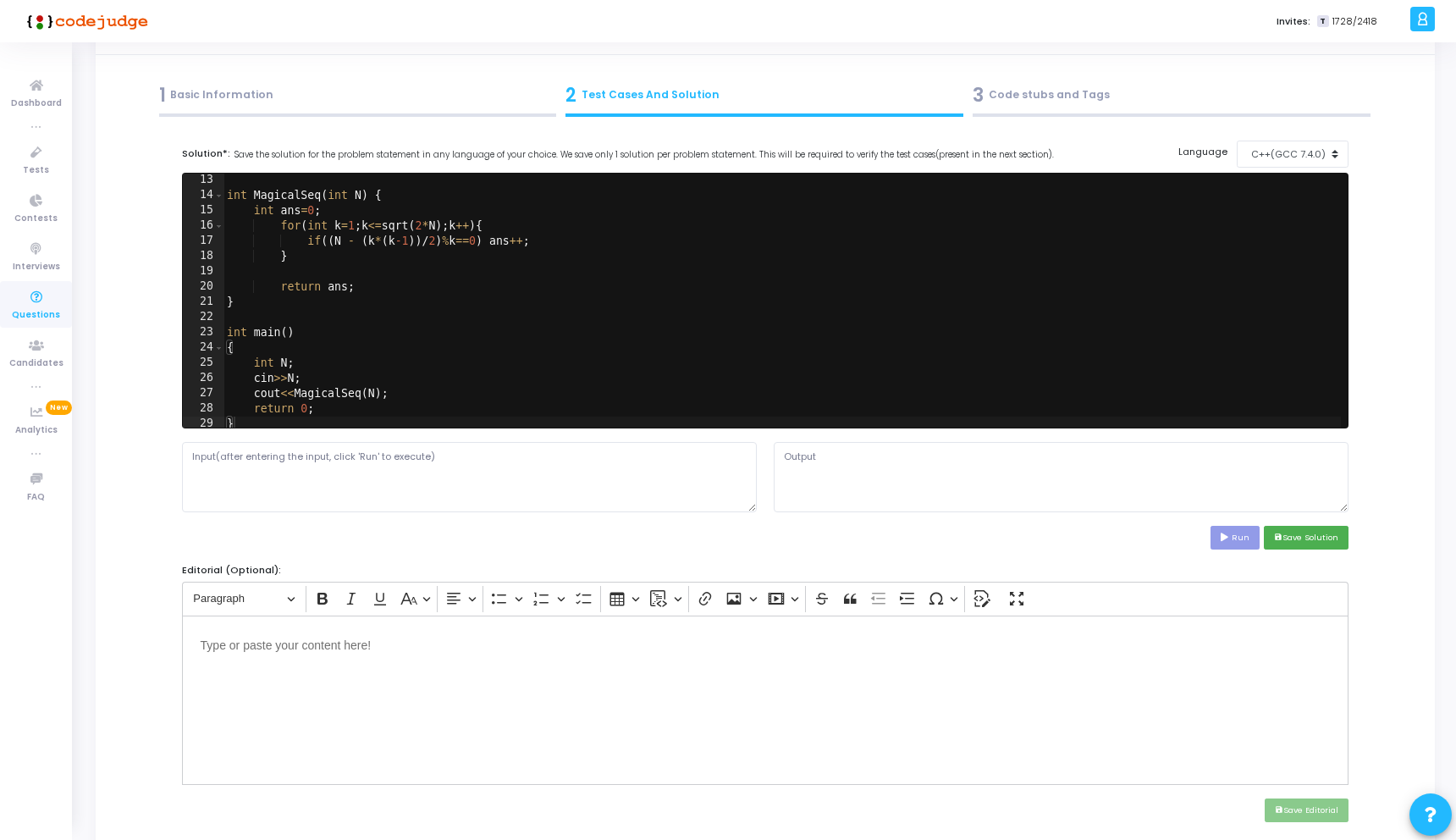
scroll to position [188, 0]
click at [1306, 156] on div "C++(GCC 7.4.0)" at bounding box center [1288, 154] width 83 height 15
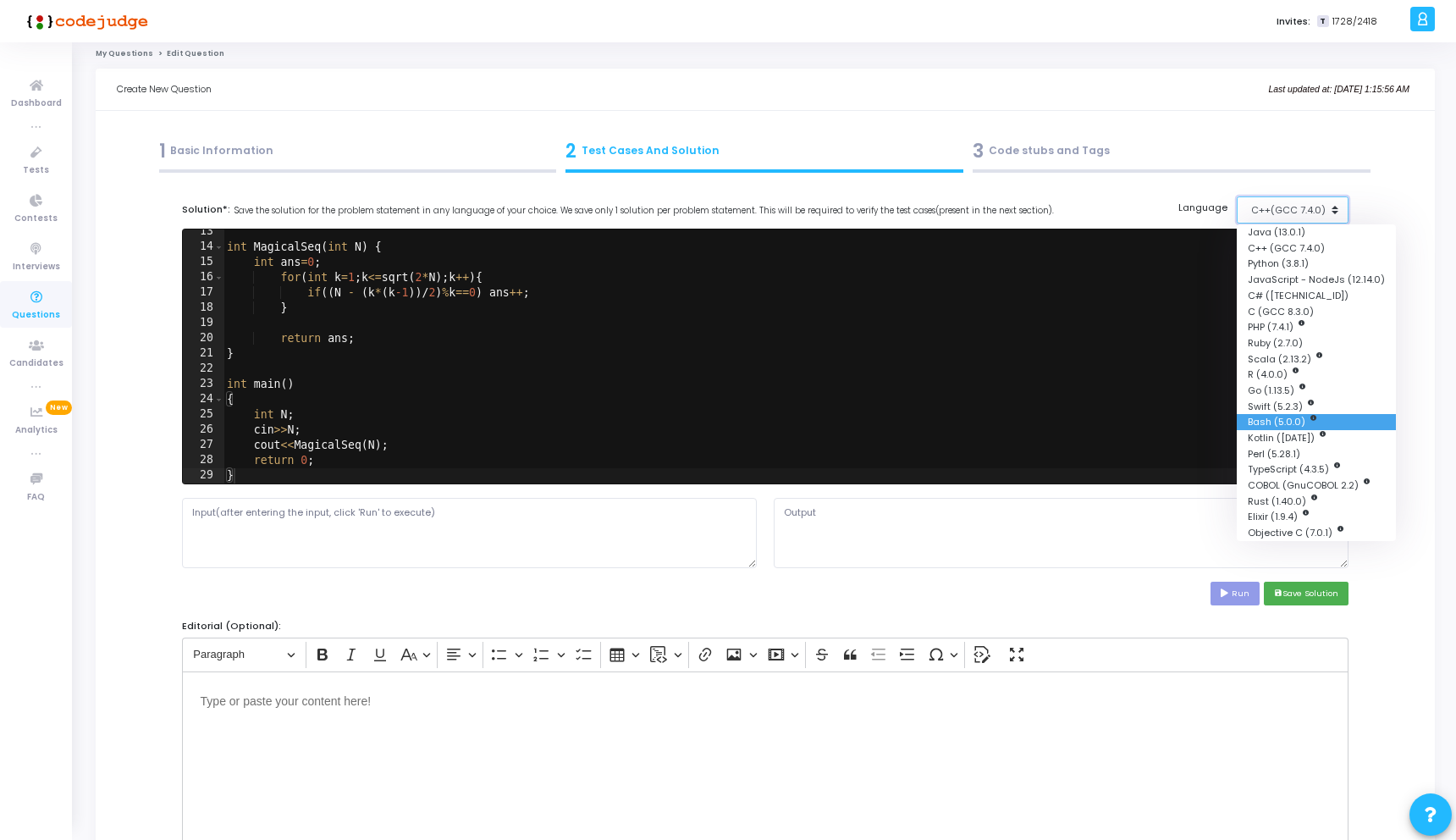
scroll to position [0, 0]
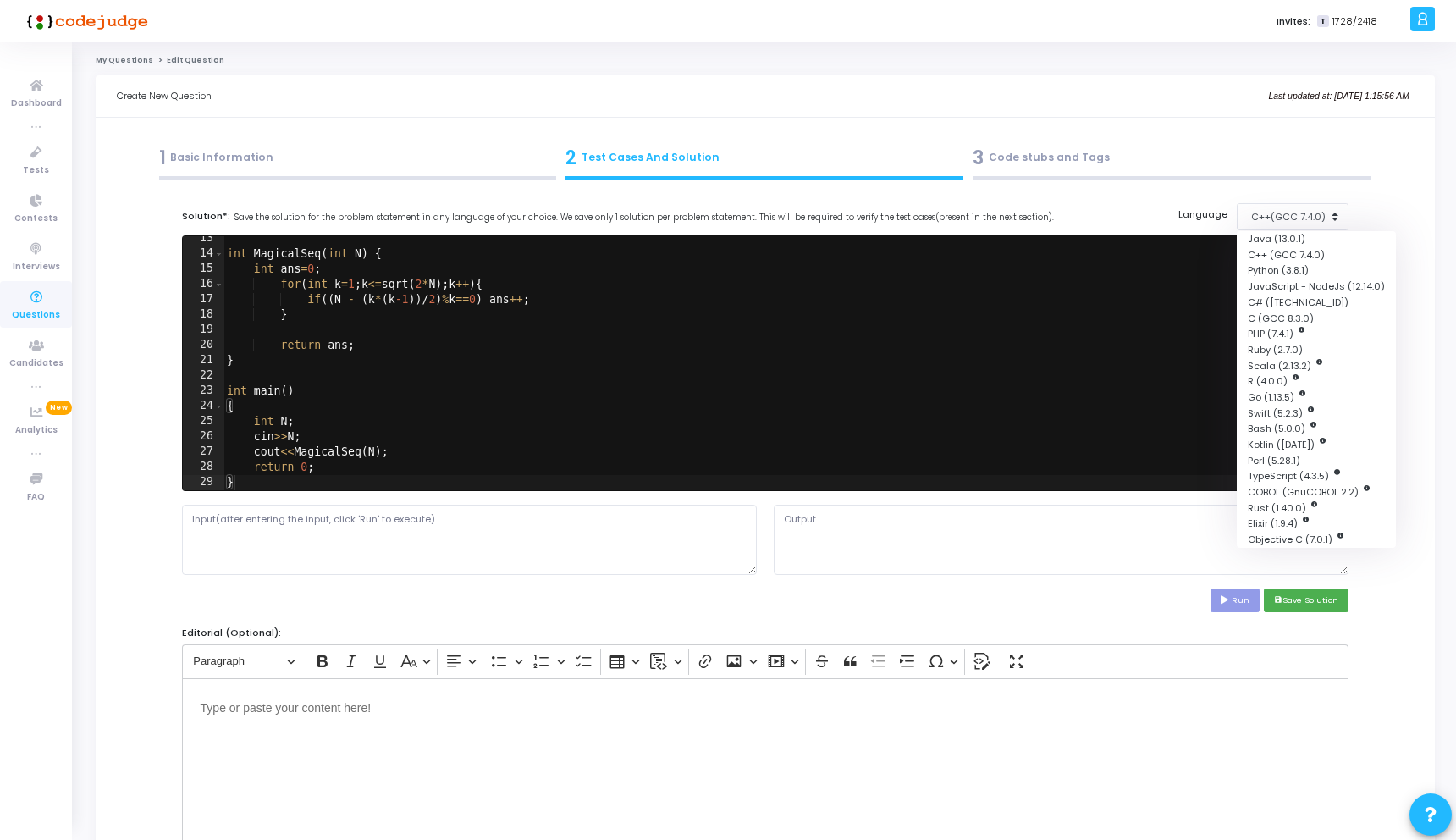
click at [614, 593] on div "Run save Save Solution" at bounding box center [765, 600] width 1167 height 23
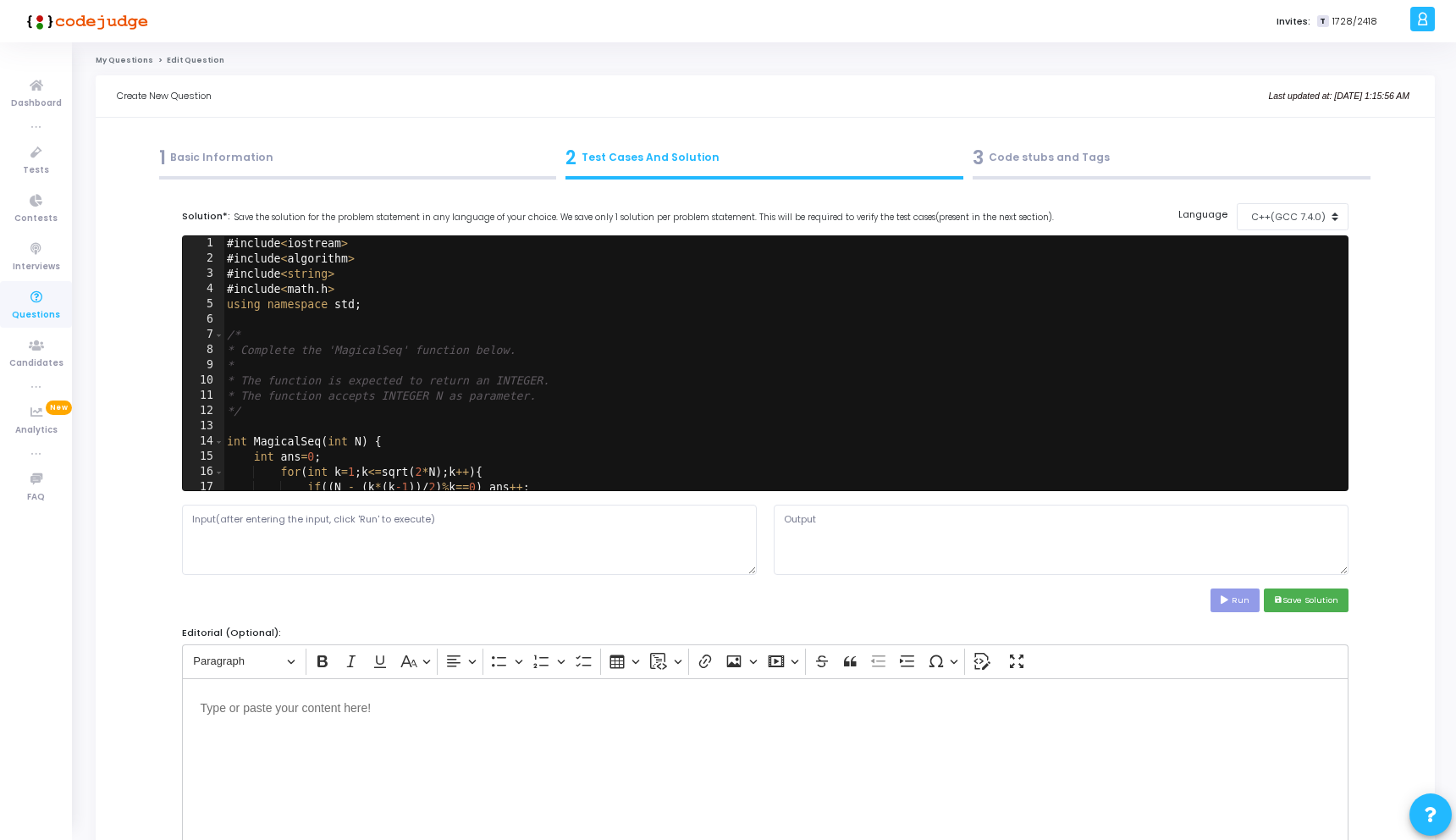
click at [1042, 158] on div "3 Code stubs and Tags" at bounding box center [1171, 158] width 398 height 28
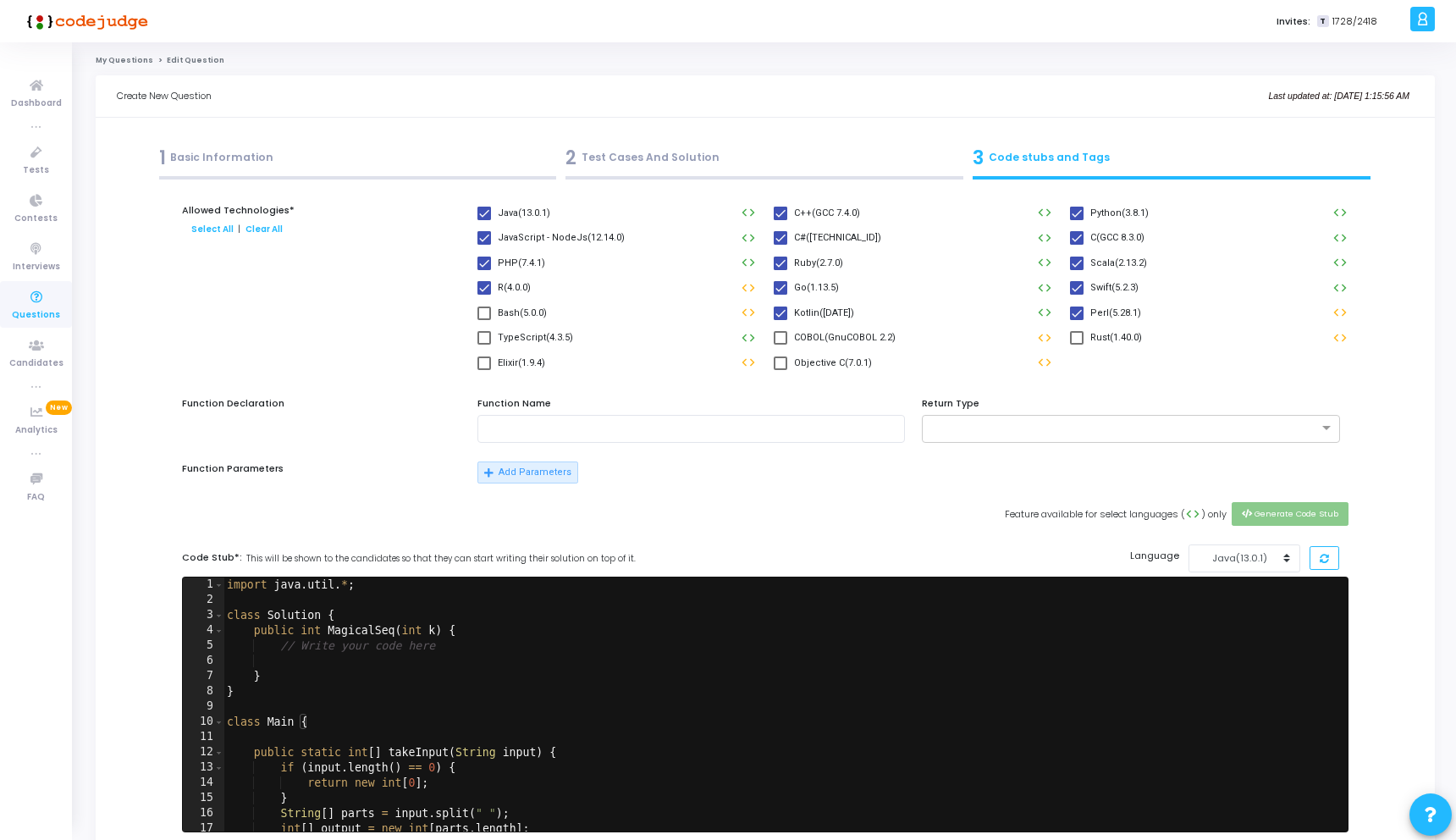
click at [646, 158] on div "2 Test Cases And Solution" at bounding box center [764, 158] width 398 height 28
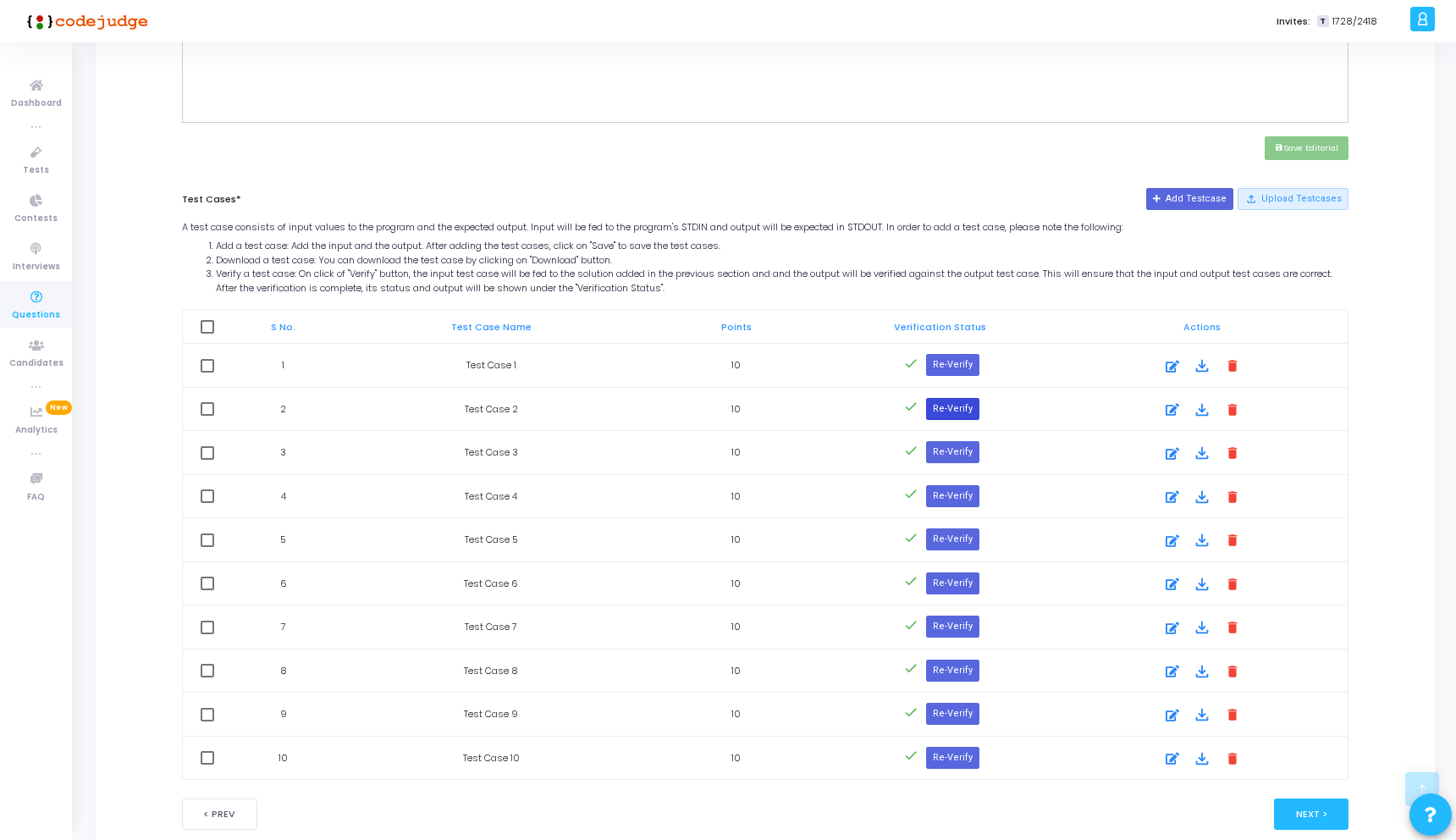
click at [957, 410] on button "Re-Verify" at bounding box center [952, 409] width 53 height 22
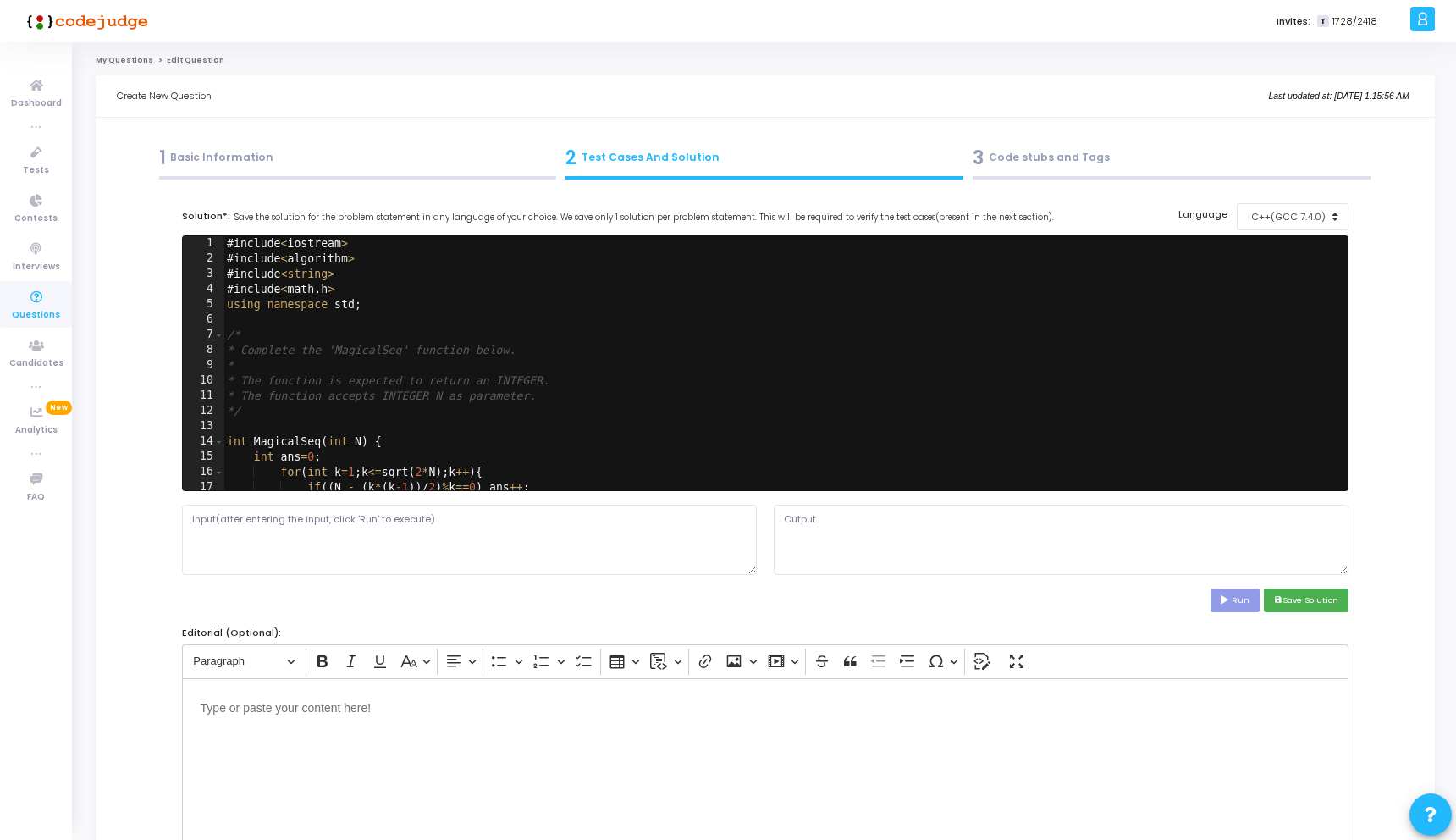
click at [46, 290] on icon at bounding box center [36, 297] width 36 height 21
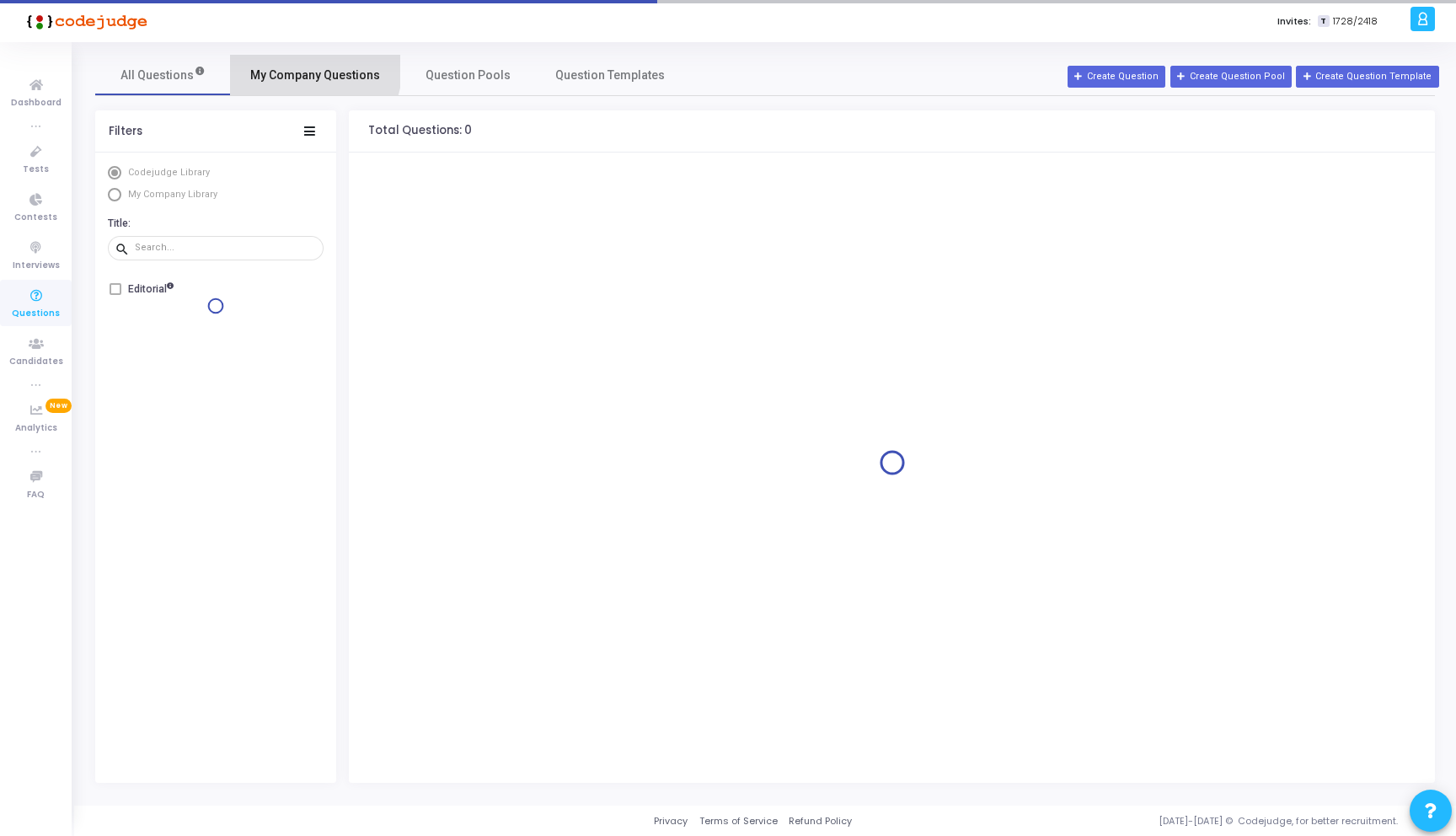
click at [314, 70] on span "My Company Questions" at bounding box center [314, 75] width 130 height 17
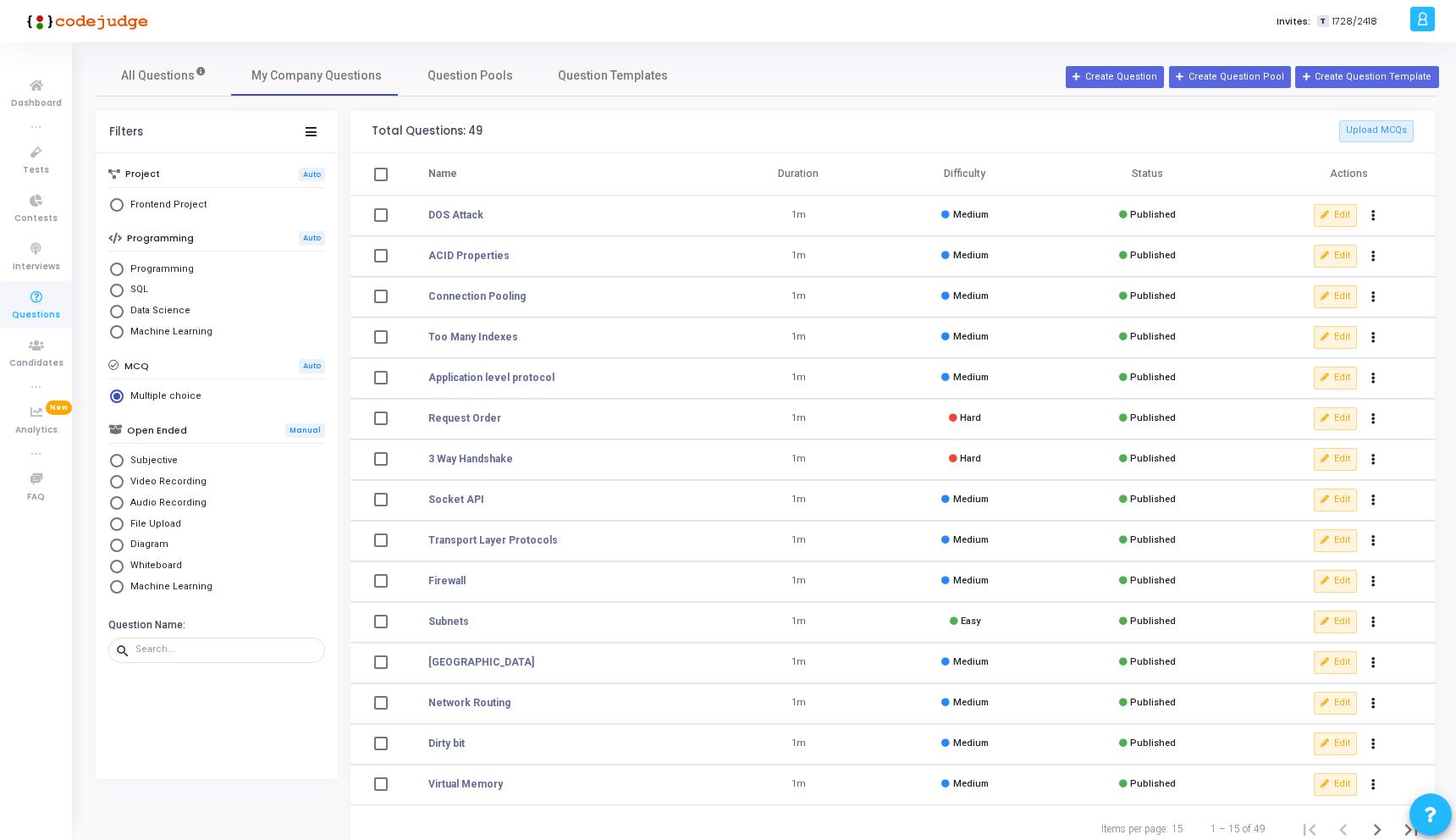
click at [136, 267] on span "Programming" at bounding box center [159, 269] width 71 height 15
click at [124, 267] on input "Programming" at bounding box center [117, 269] width 14 height 14
radio input "true"
radio input "false"
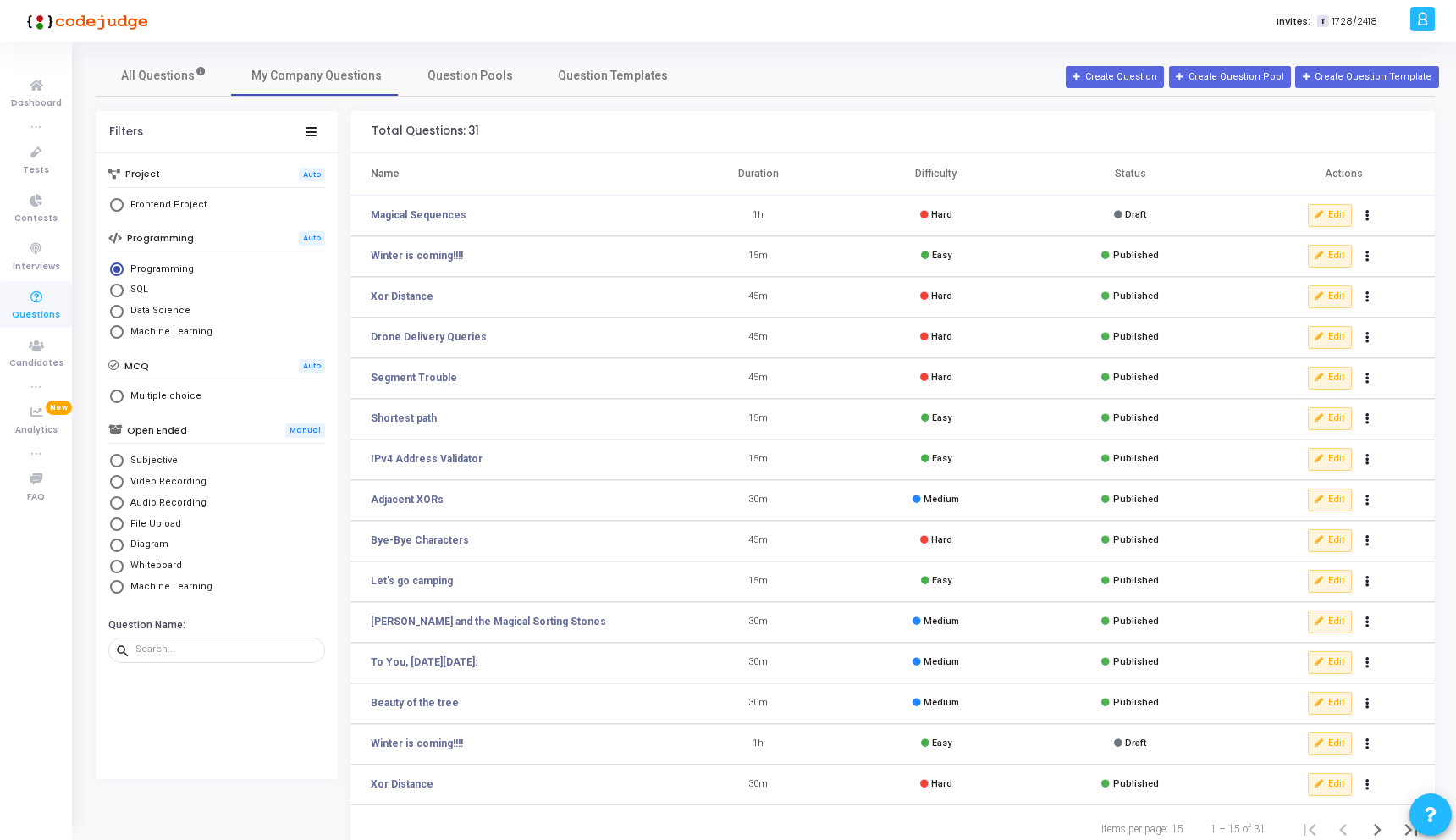
scroll to position [56, 0]
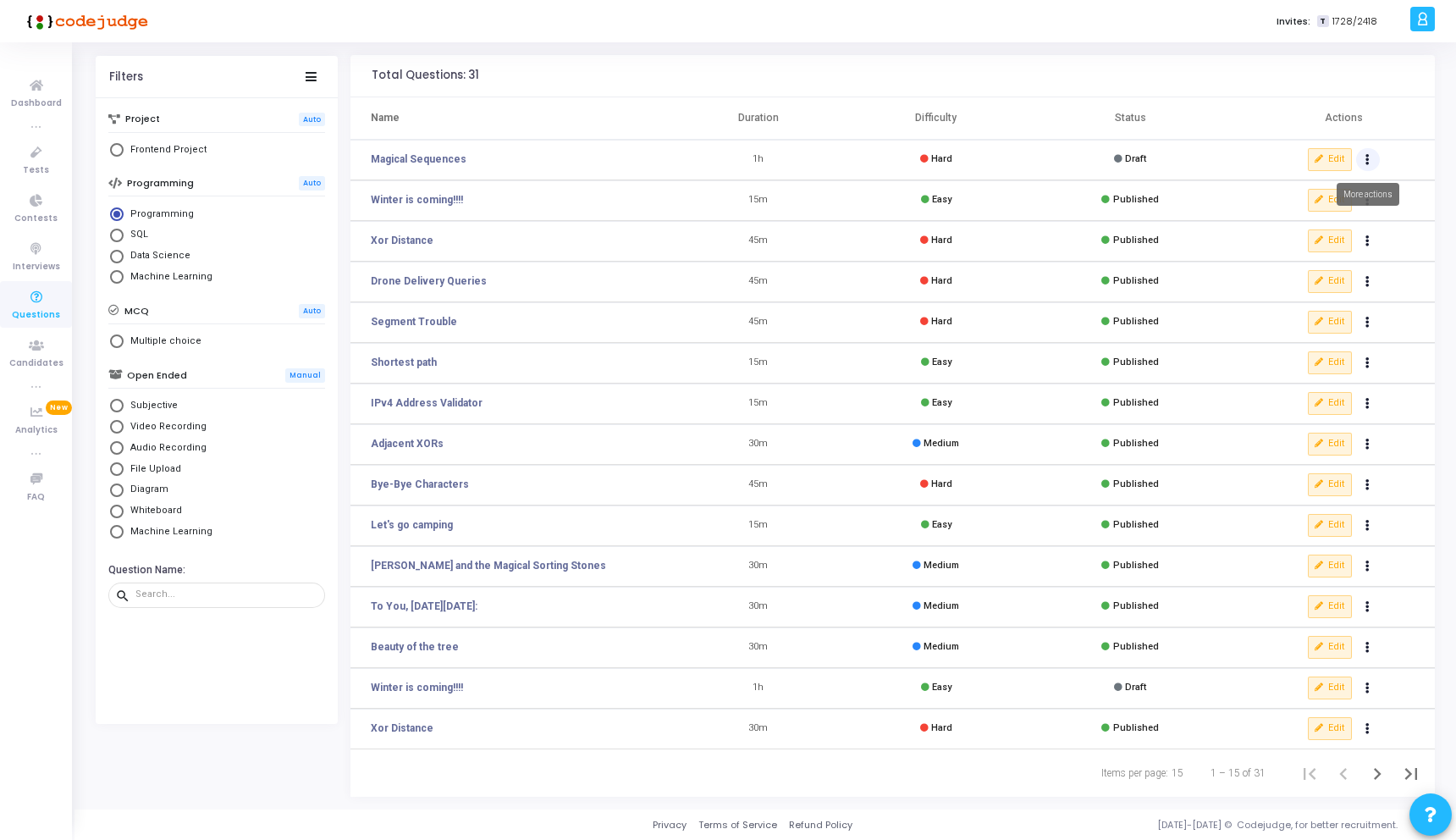
click at [1364, 158] on button "Actions" at bounding box center [1368, 160] width 23 height 23
click at [391, 162] on link "Magical Sequences" at bounding box center [418, 159] width 96 height 16
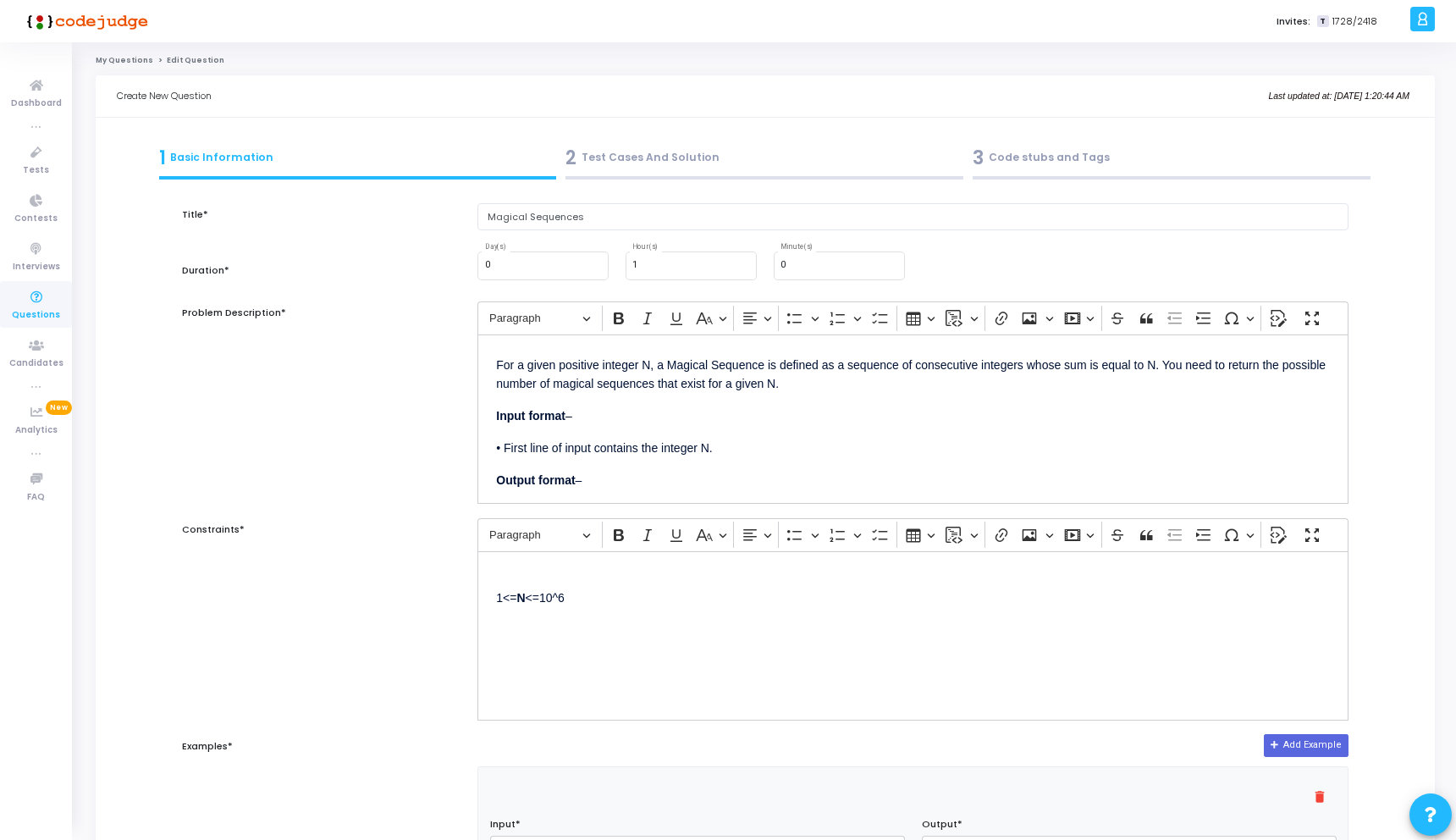
click at [708, 165] on div "2 Test Cases And Solution" at bounding box center [764, 158] width 398 height 28
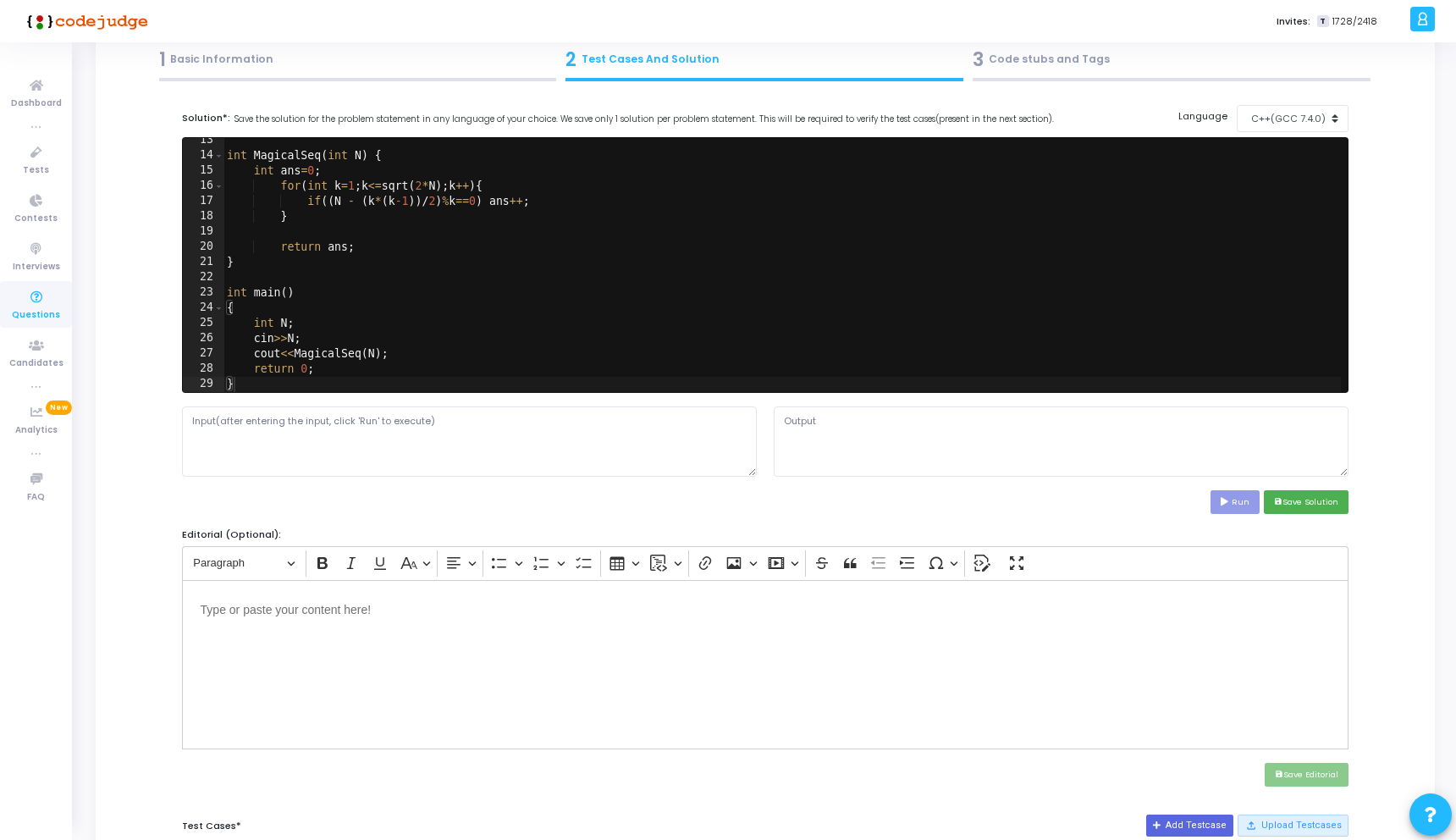
scroll to position [110, 0]
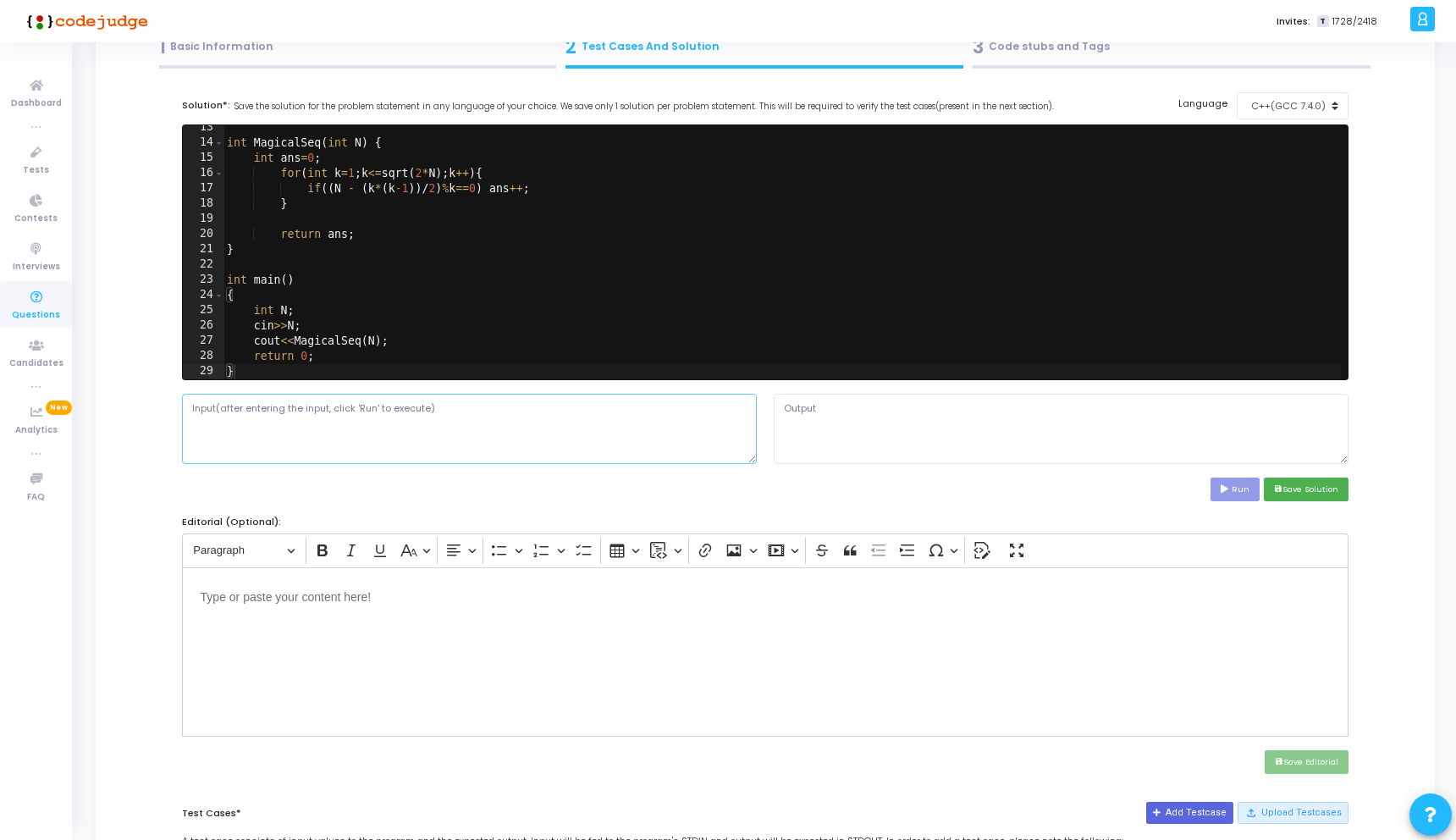
click at [668, 448] on textarea at bounding box center [469, 428] width 574 height 70
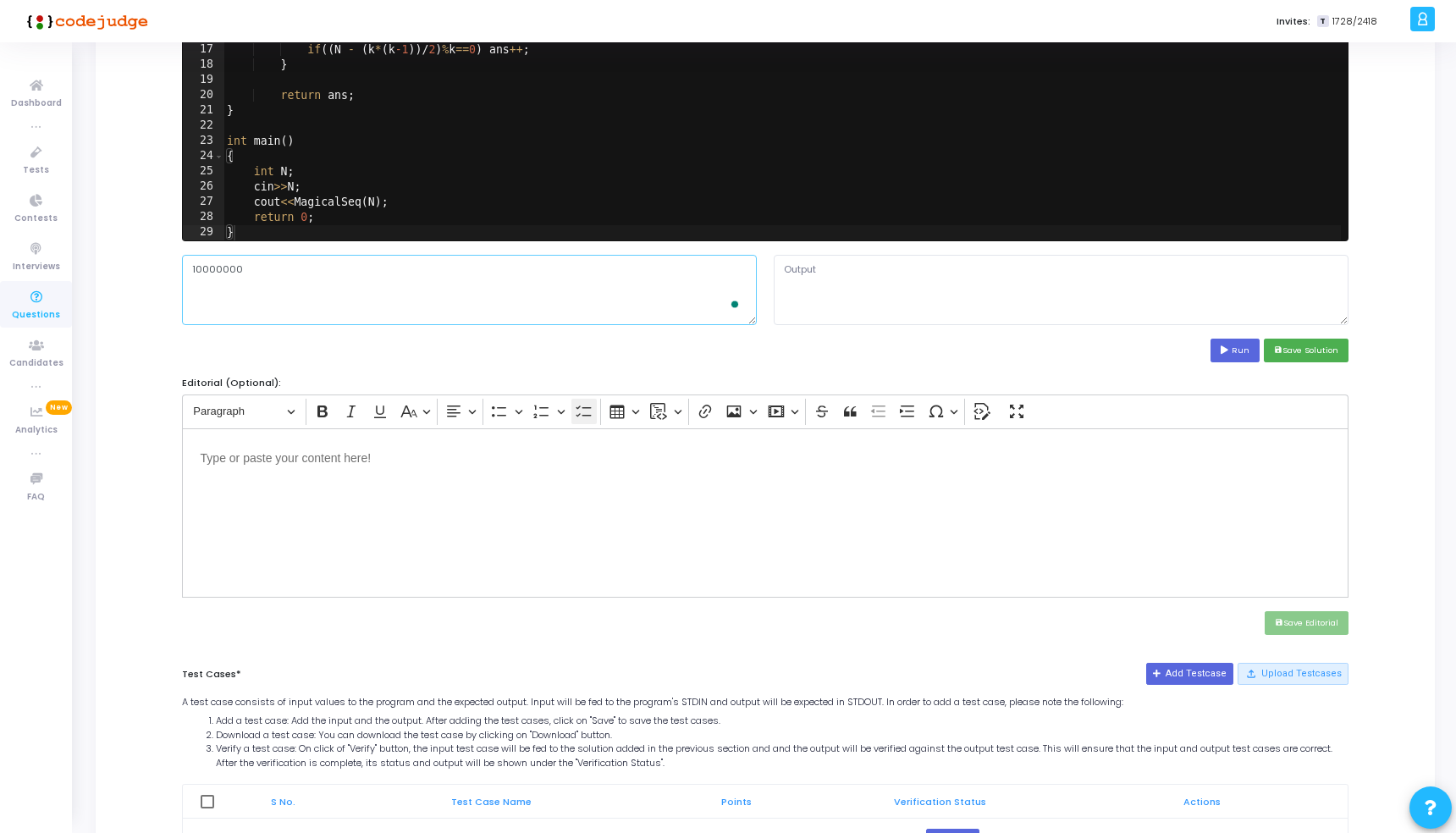
scroll to position [158, 0]
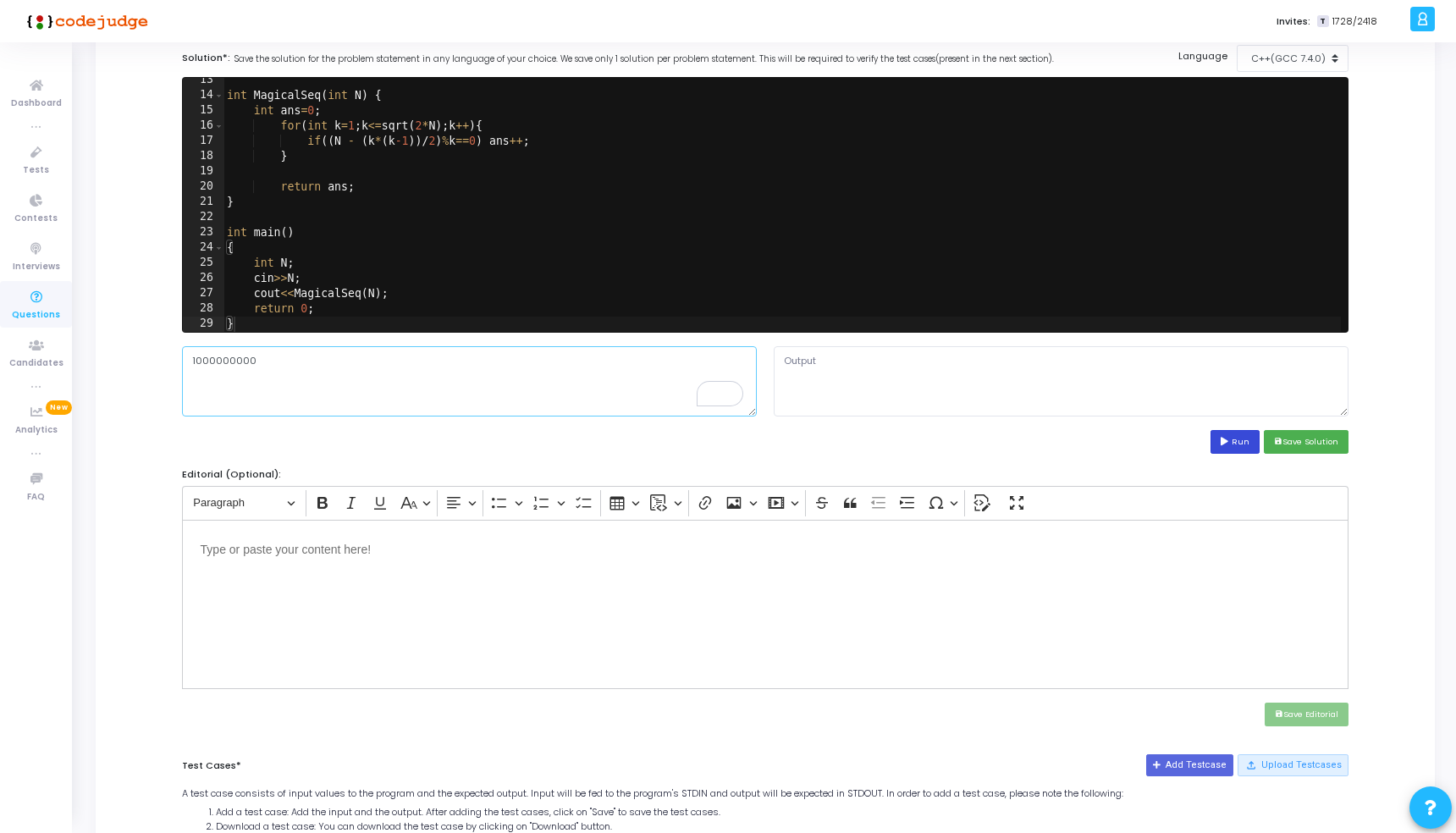
type textarea "1000000000"
click at [1228, 440] on icon at bounding box center [1225, 442] width 11 height 9
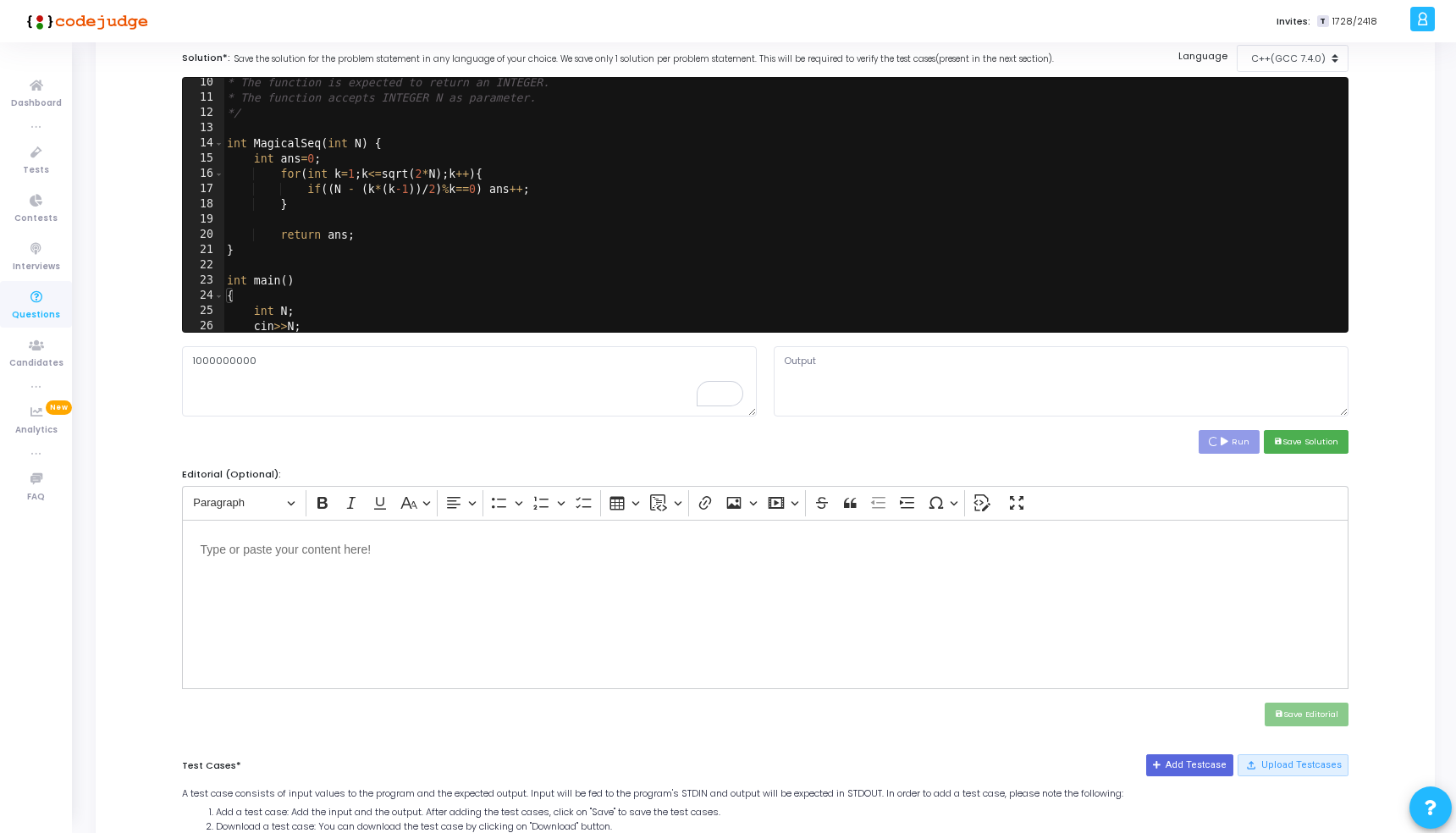
scroll to position [188, 0]
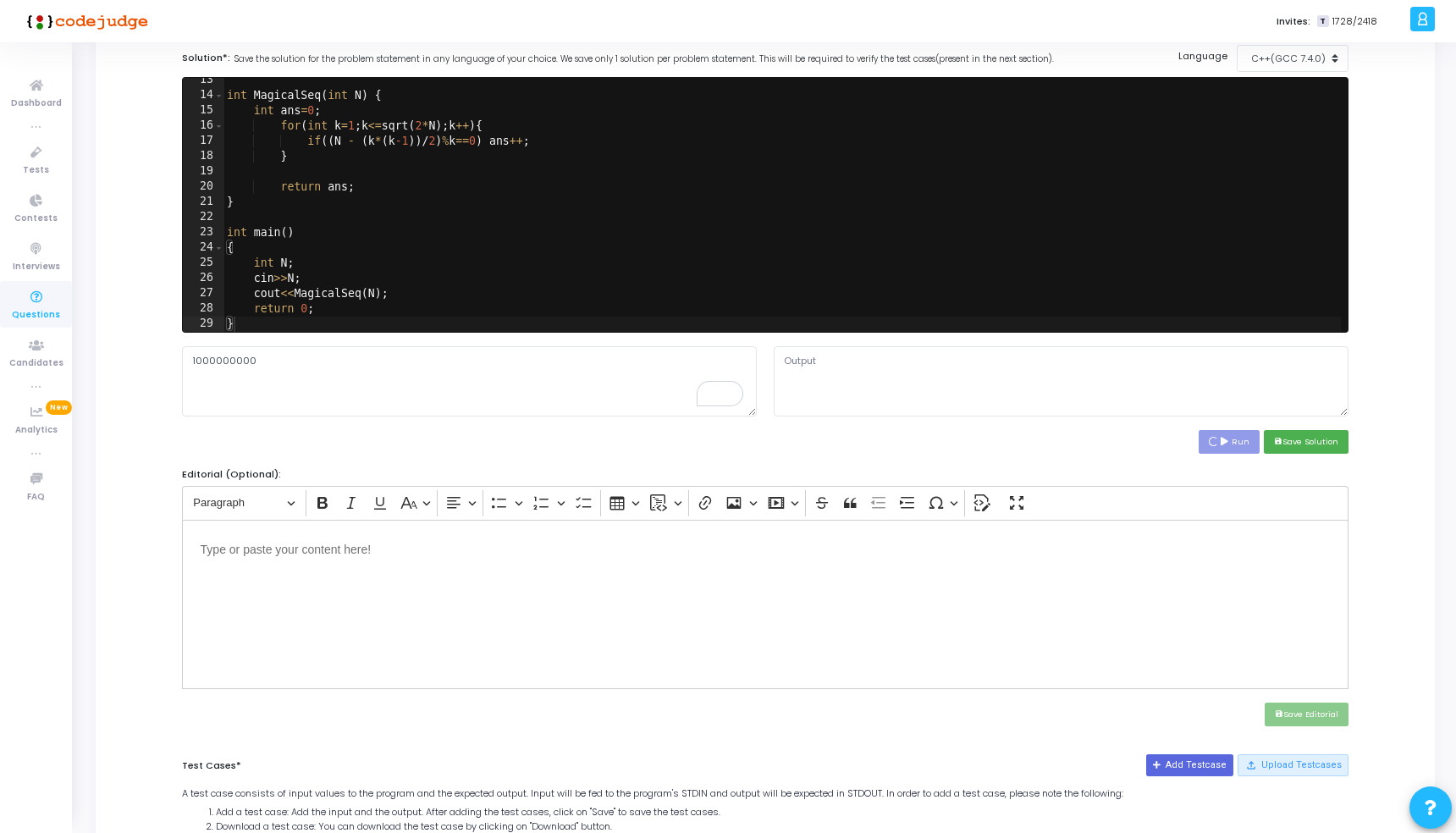
type textarea "10"
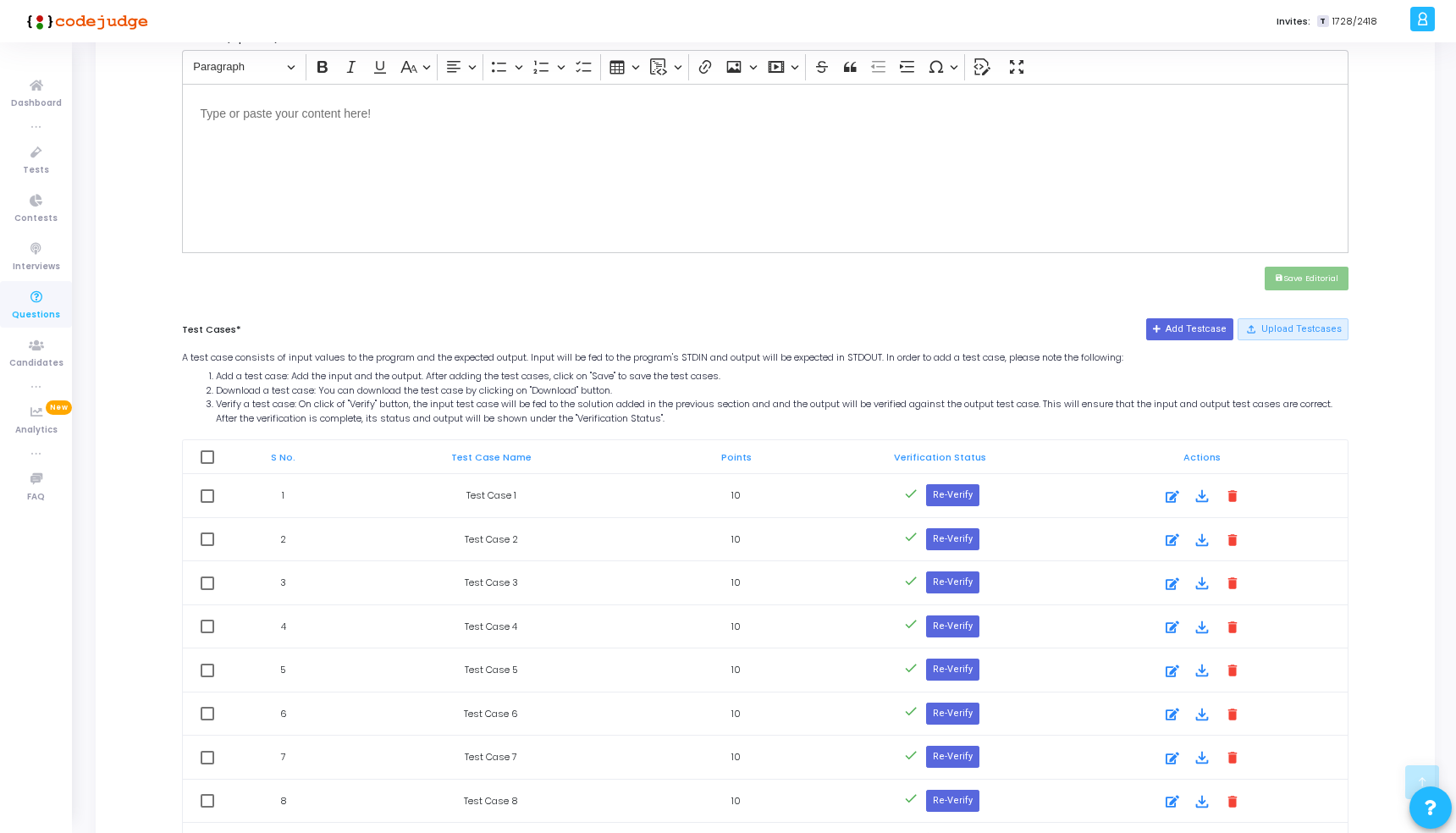
scroll to position [802, 0]
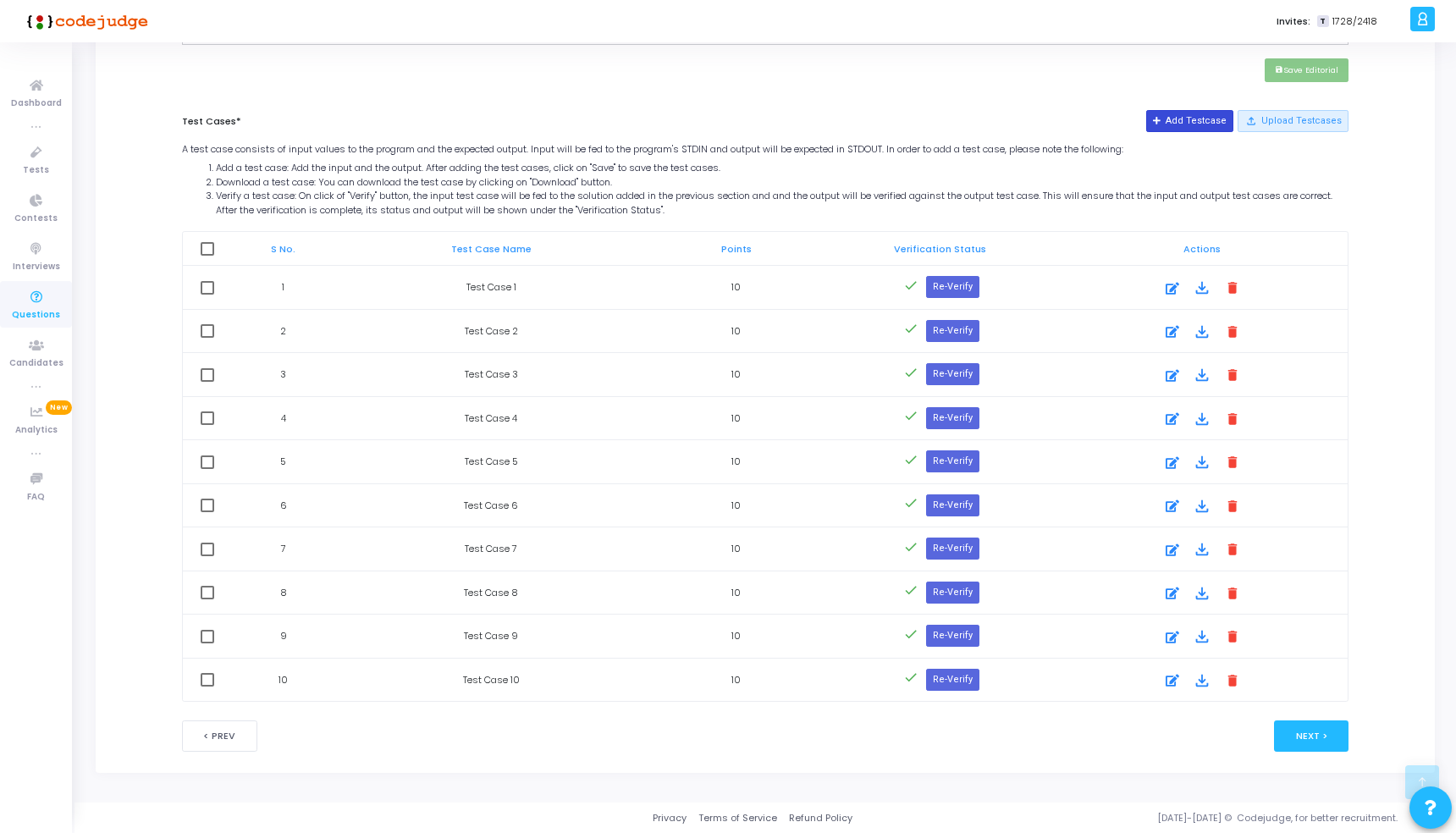
click at [1232, 122] on button "Add Testcase" at bounding box center [1190, 121] width 87 height 22
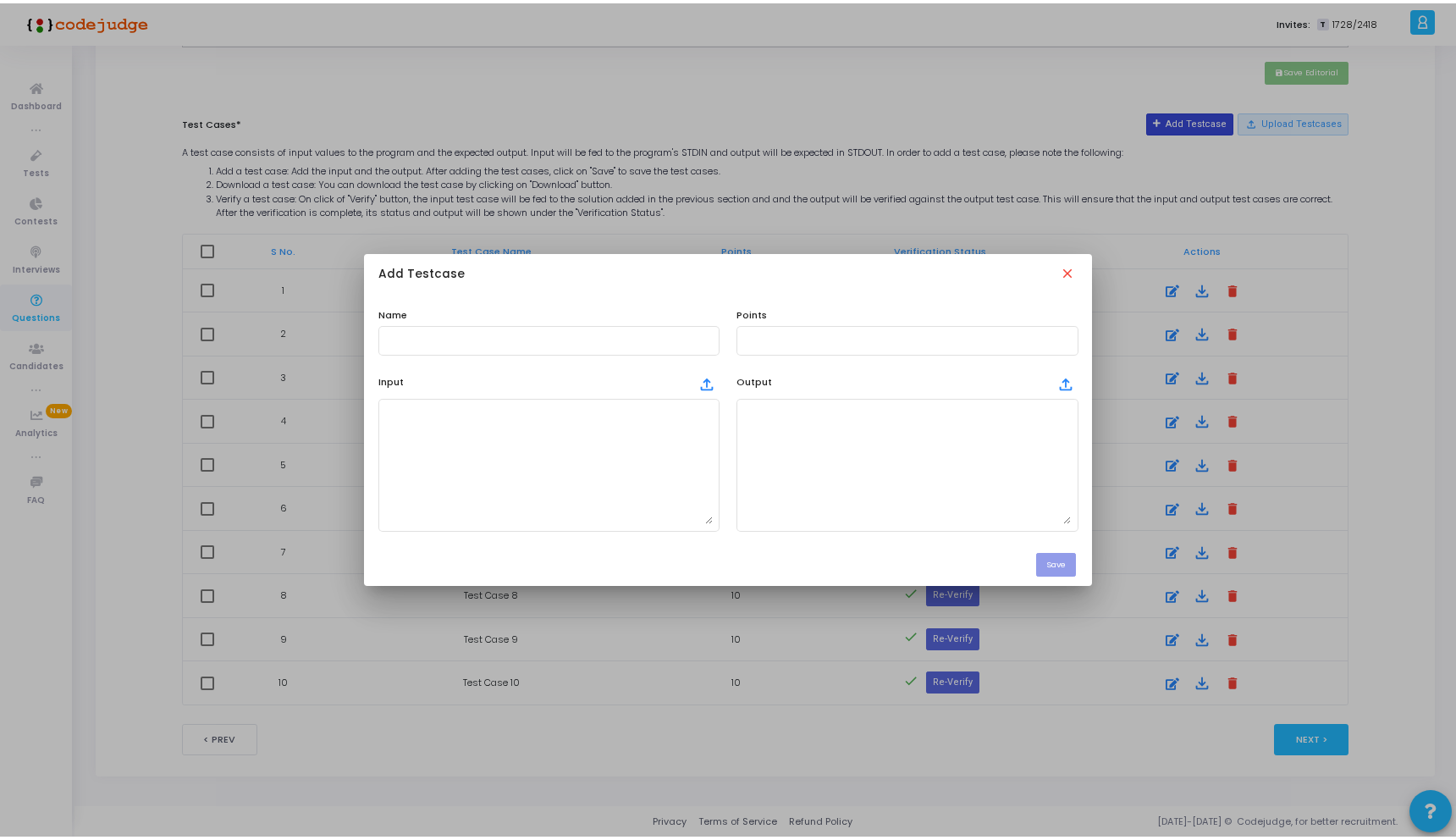
scroll to position [0, 0]
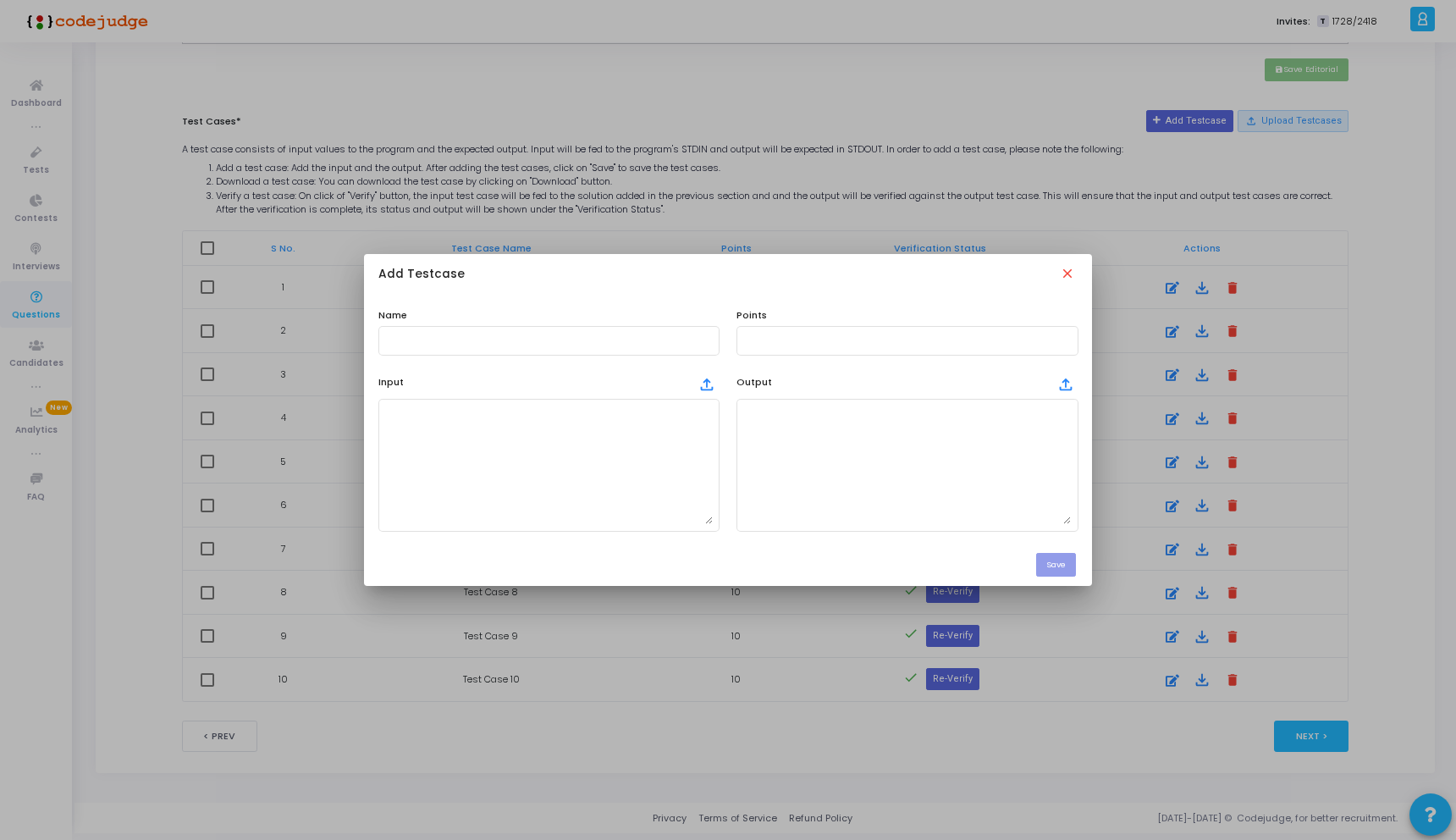
click at [512, 357] on div "Name Points Input file_upload Output file_upload" at bounding box center [728, 420] width 728 height 247
click at [490, 346] on div at bounding box center [549, 339] width 327 height 31
click at [461, 341] on input "text" at bounding box center [549, 340] width 327 height 12
type input "A"
type input "L"
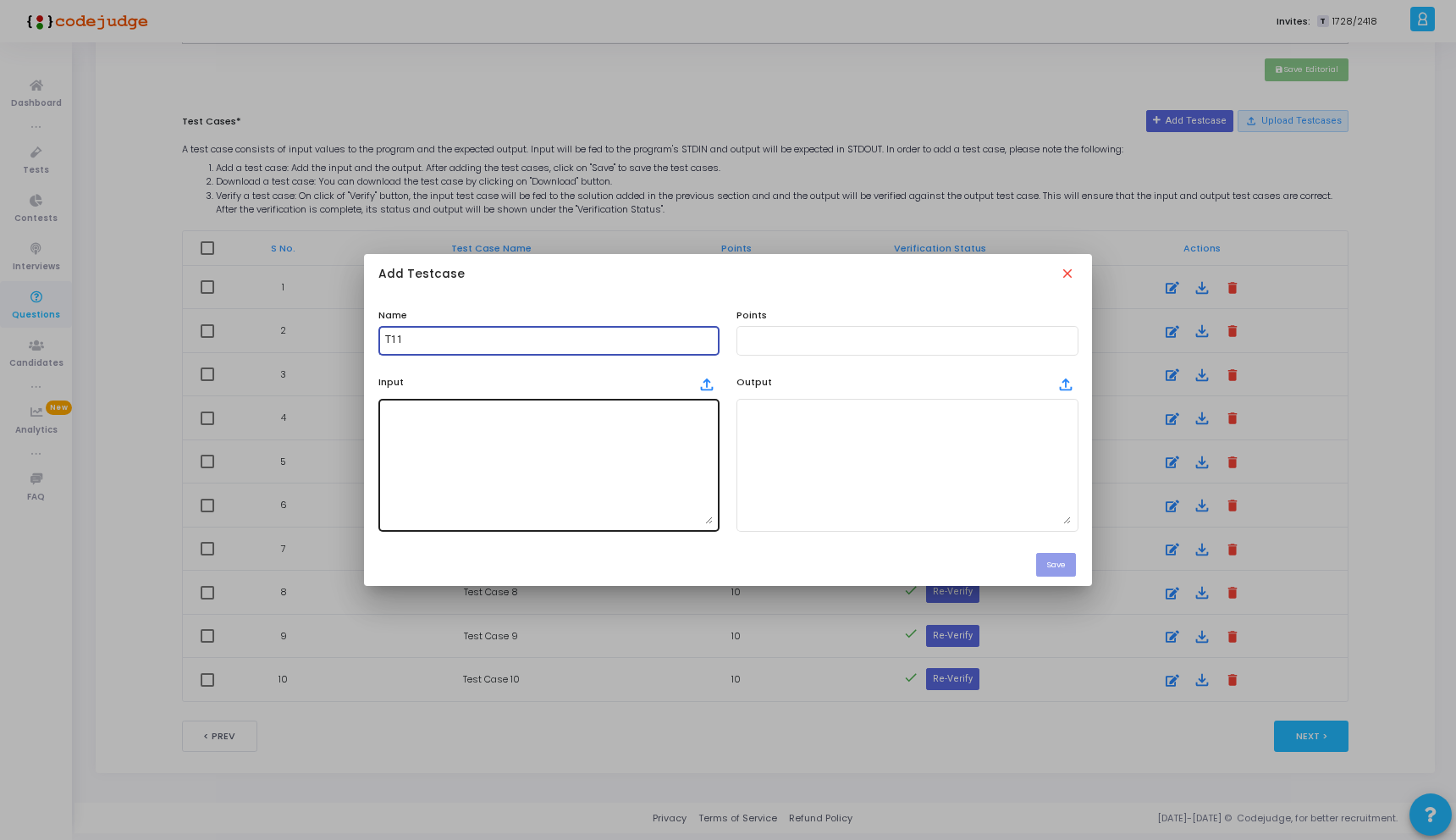
type input "T11"
click at [470, 418] on textarea at bounding box center [549, 464] width 327 height 118
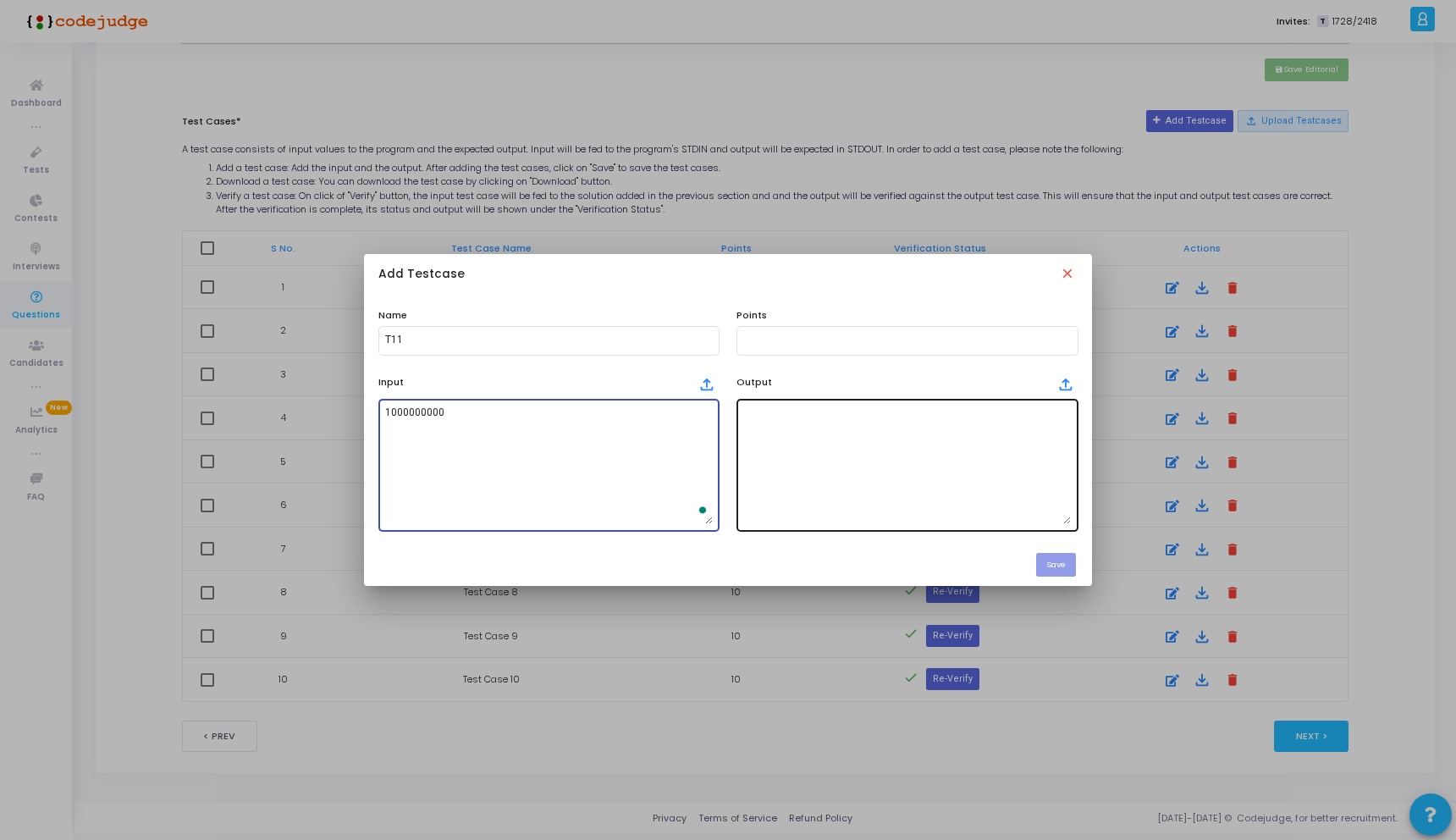
type textarea "1000000000"
click at [769, 464] on textarea at bounding box center [907, 464] width 327 height 118
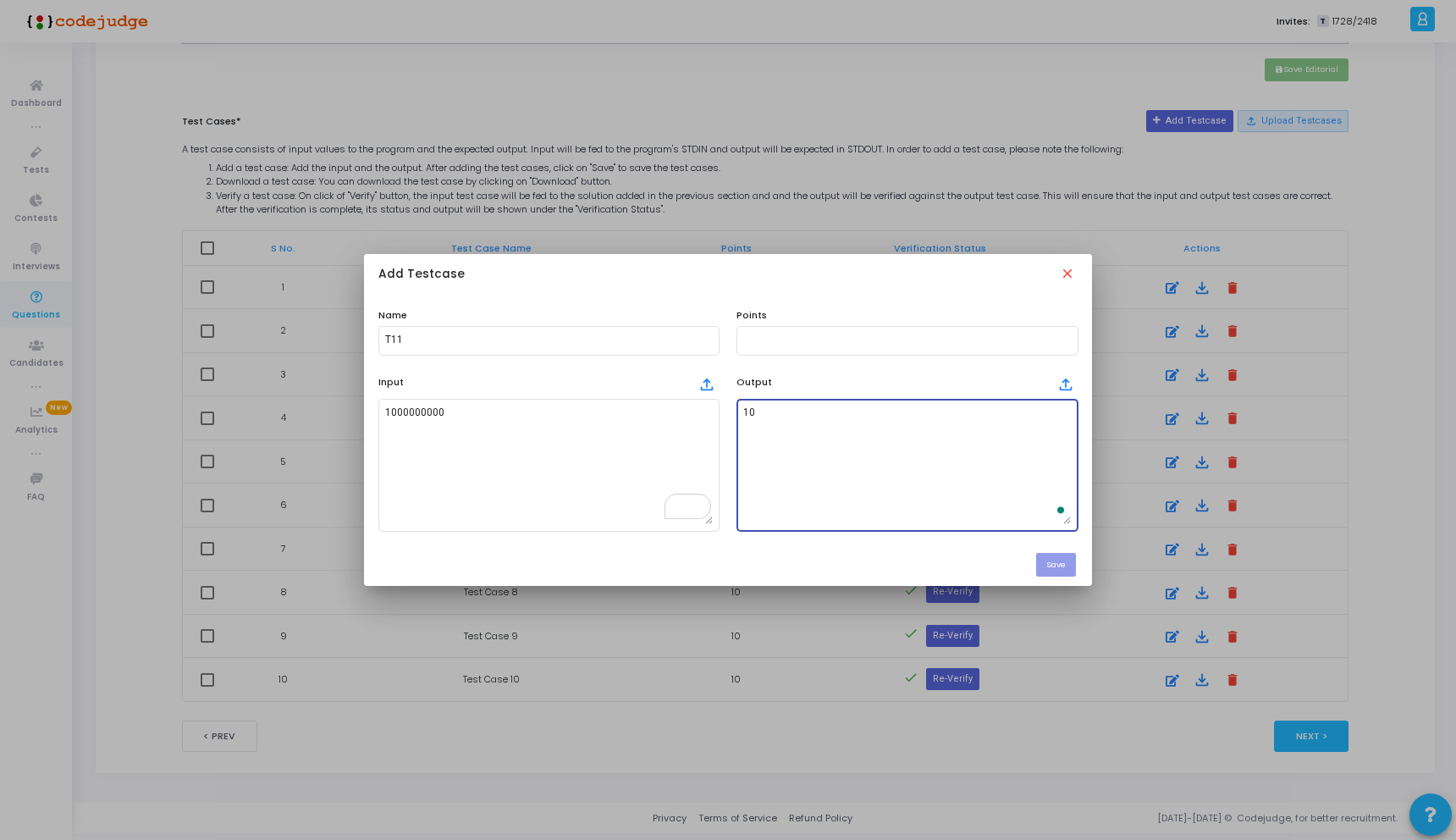
type textarea "10"
click at [992, 584] on div "Save" at bounding box center [728, 565] width 728 height 43
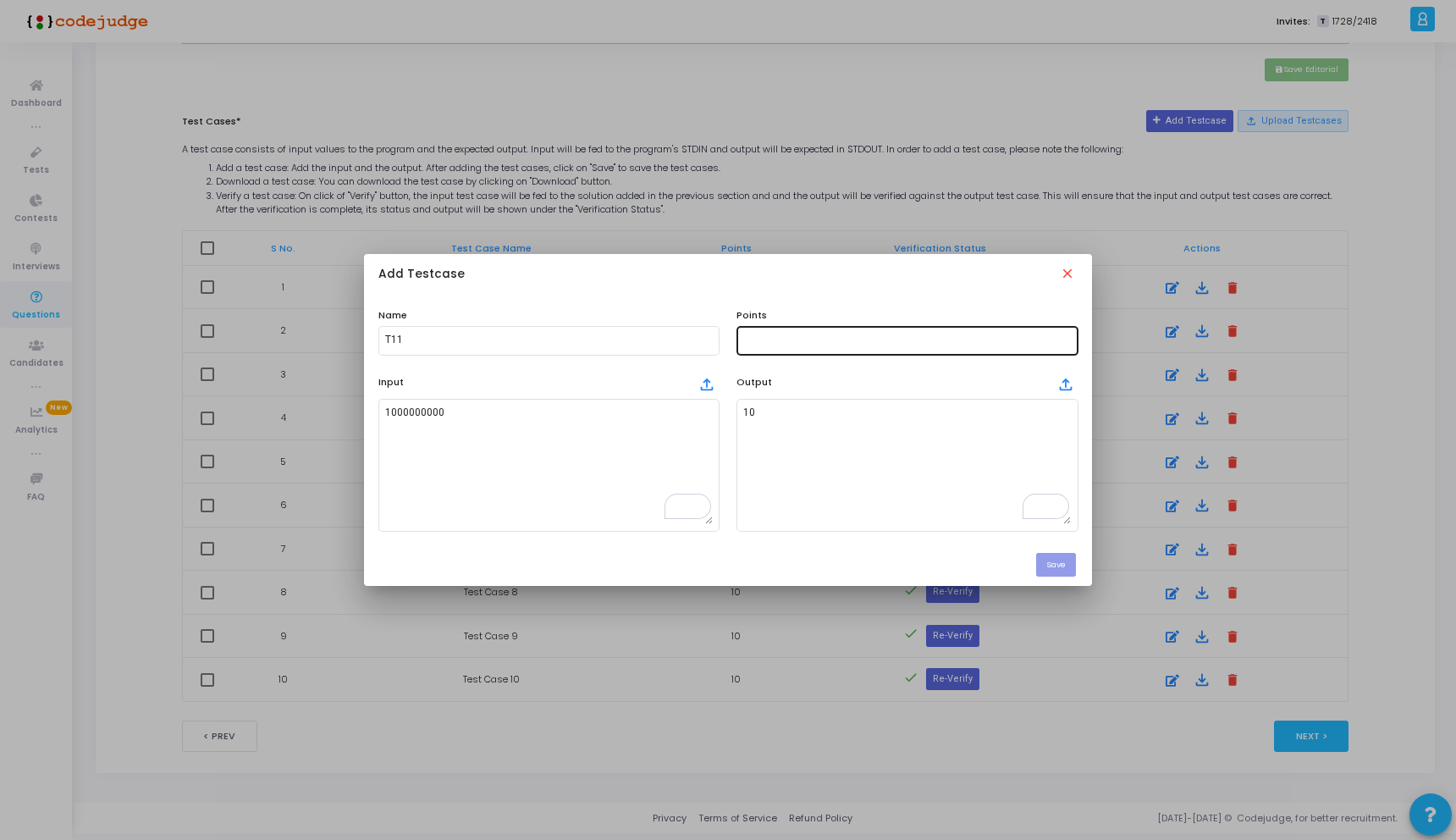
click at [806, 346] on div at bounding box center [907, 339] width 327 height 31
type input "10"
click at [1059, 568] on button "Save" at bounding box center [1055, 565] width 40 height 23
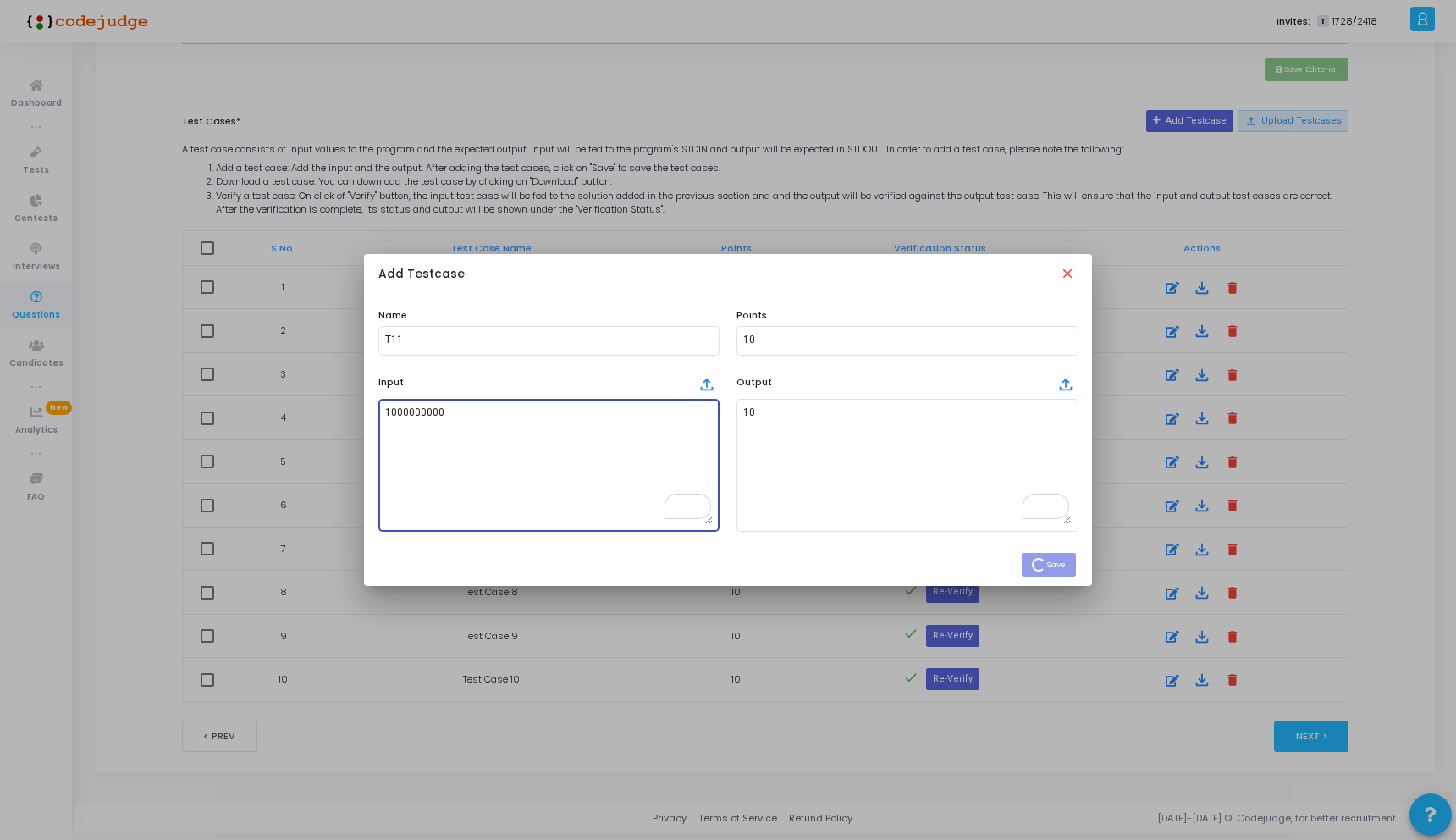
click at [454, 416] on textarea "1000000000" at bounding box center [549, 464] width 327 height 118
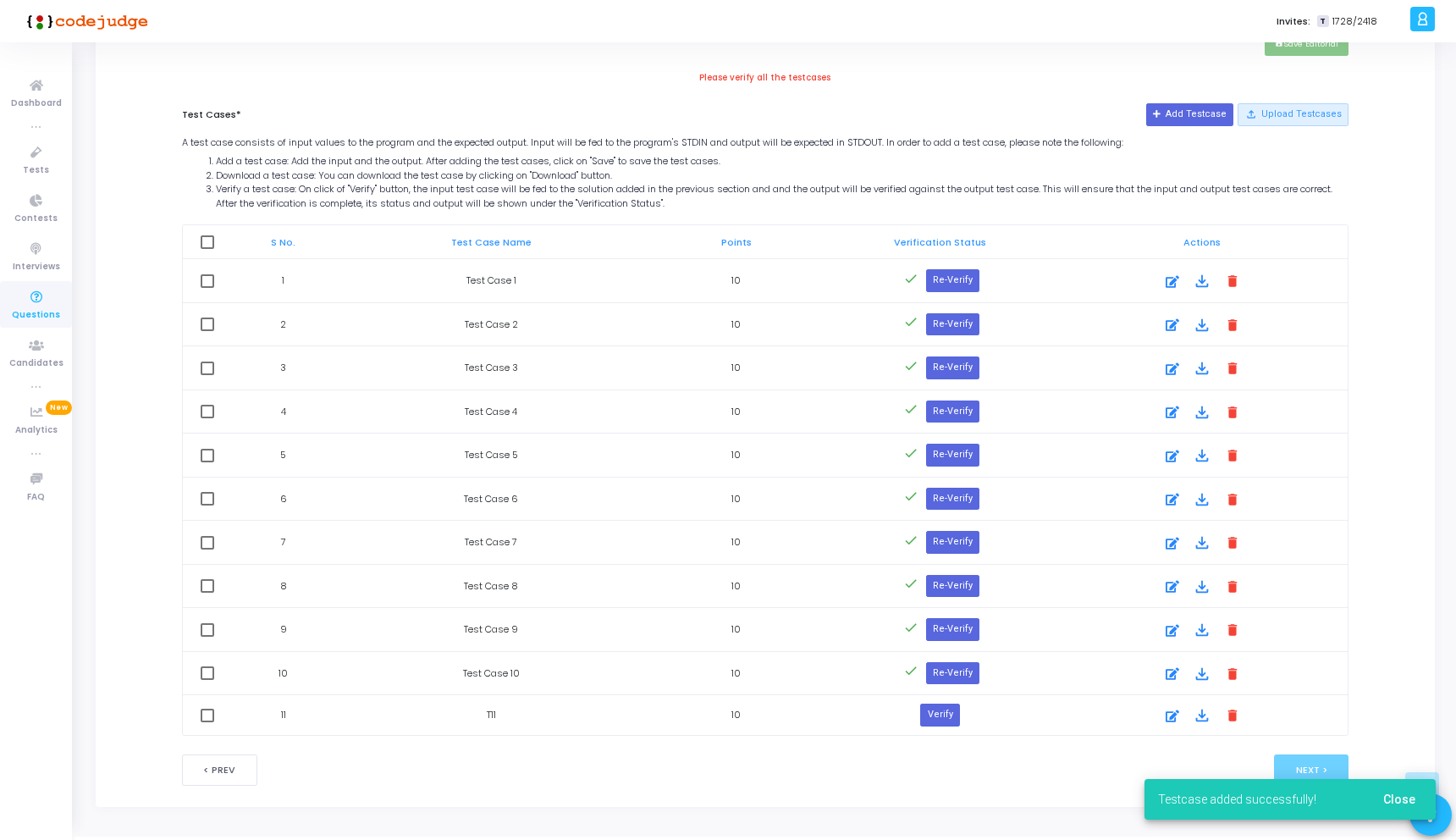
scroll to position [856, 0]
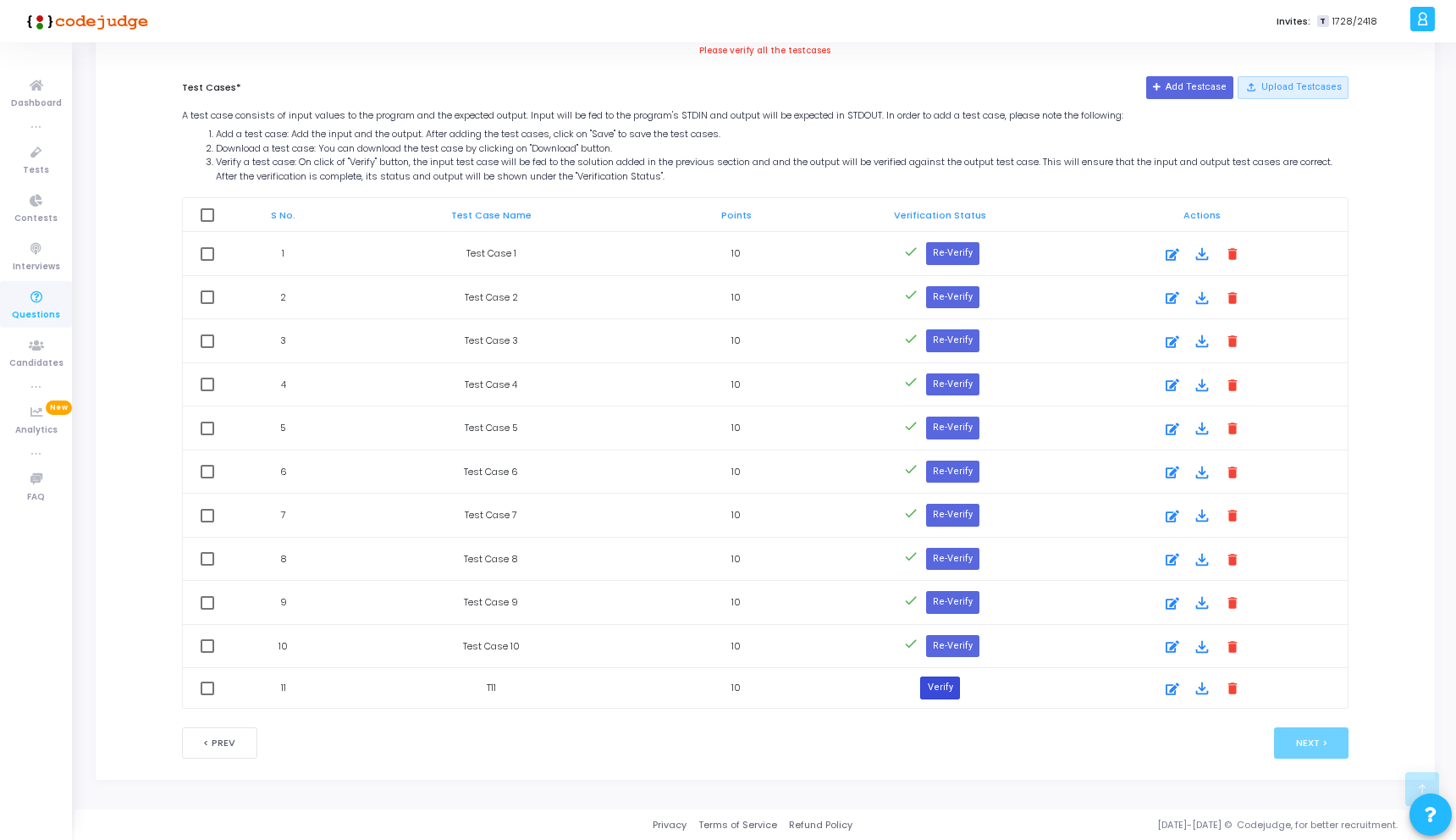
click at [931, 685] on button "Verify" at bounding box center [940, 687] width 39 height 22
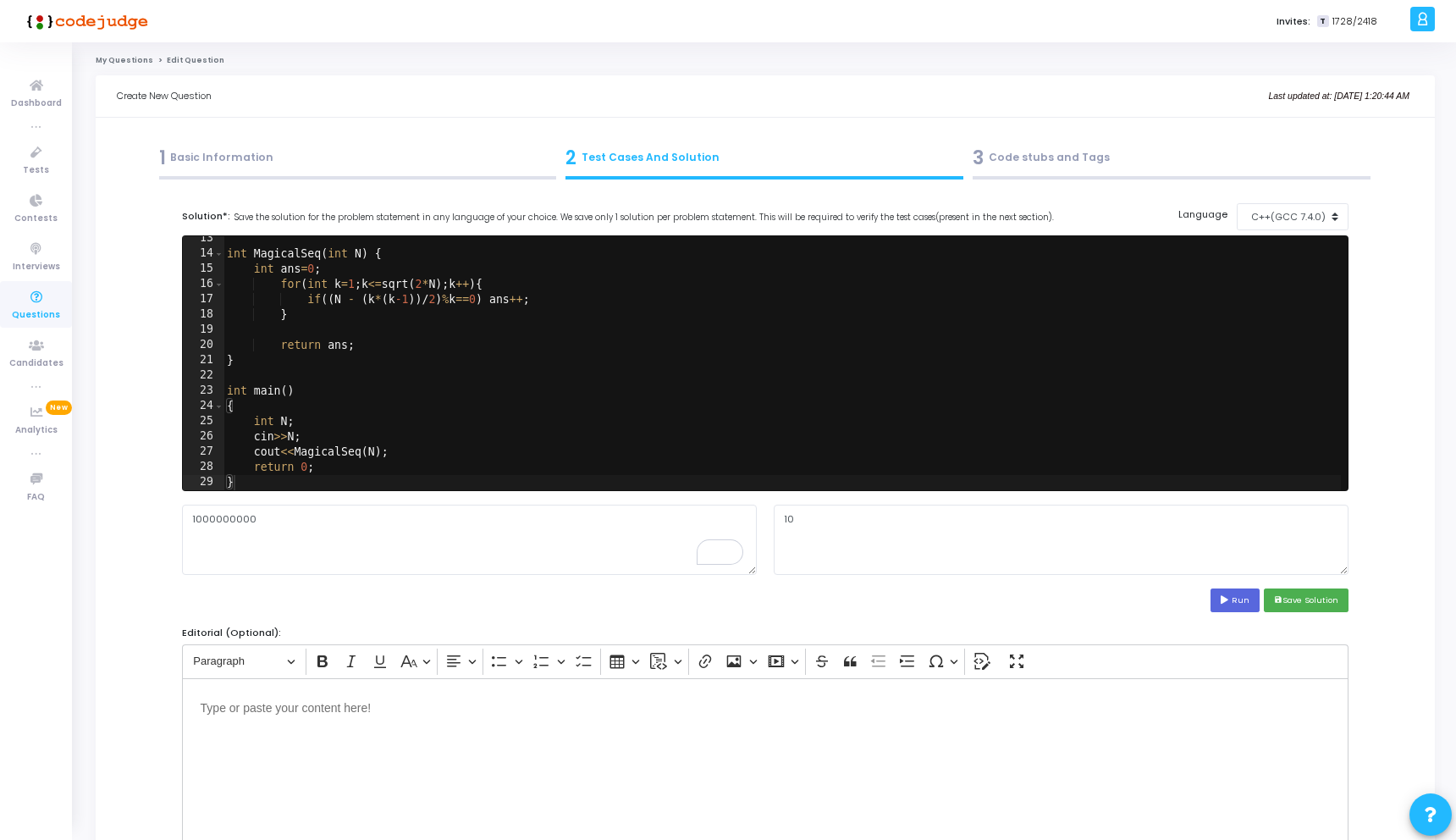
scroll to position [62, 0]
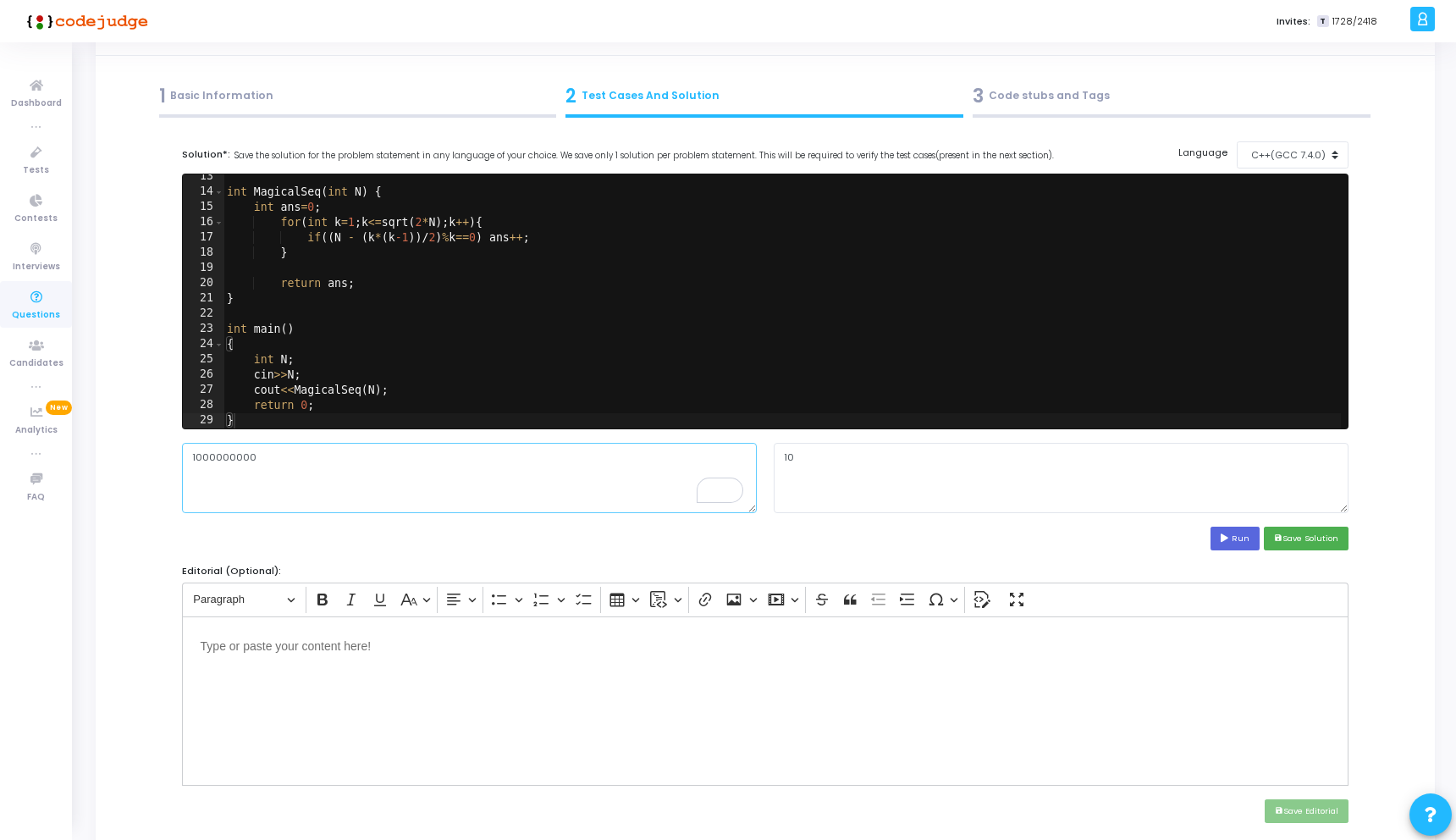
click at [364, 476] on textarea "1000000000" at bounding box center [469, 478] width 574 height 70
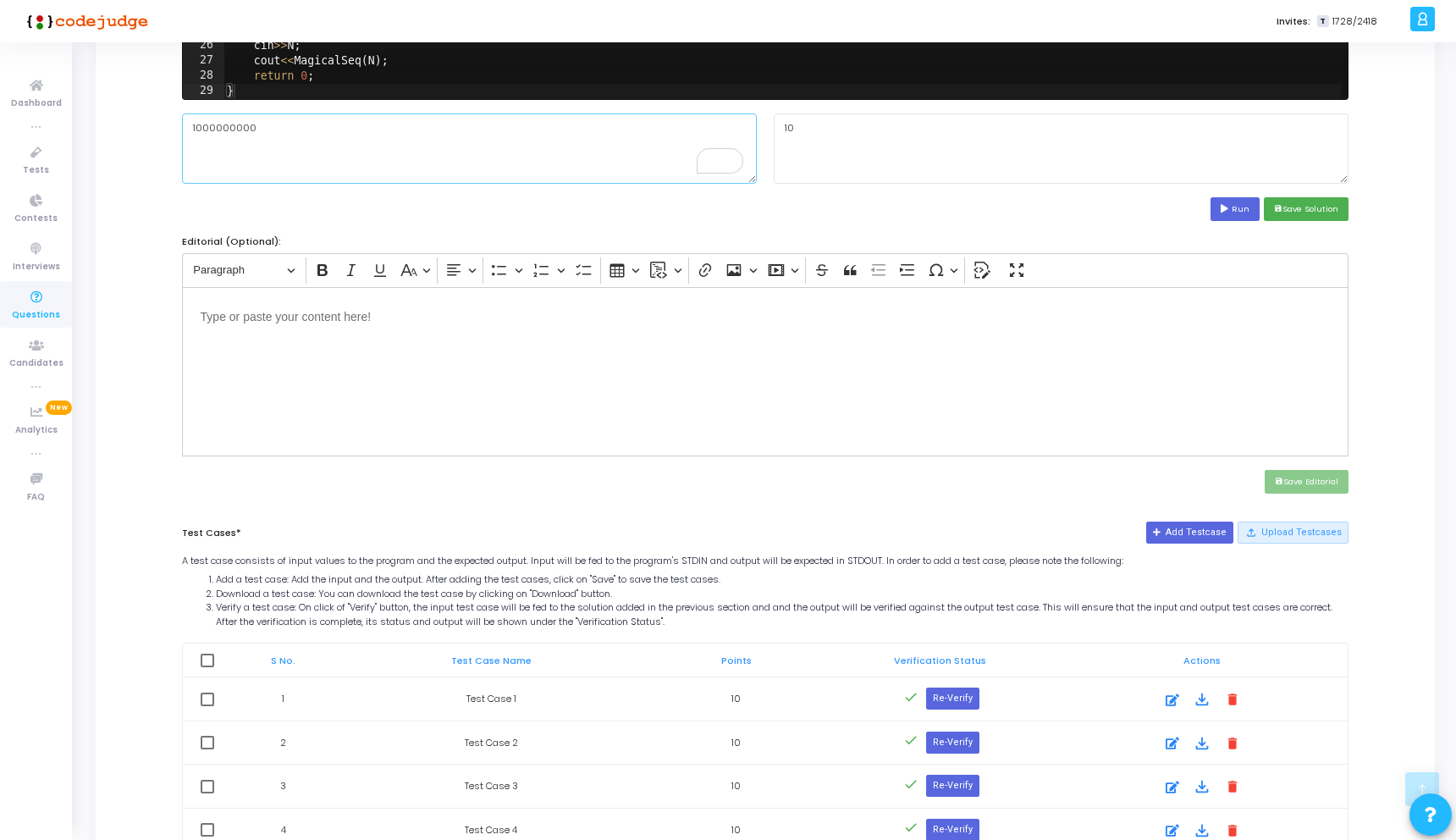
scroll to position [28, 0]
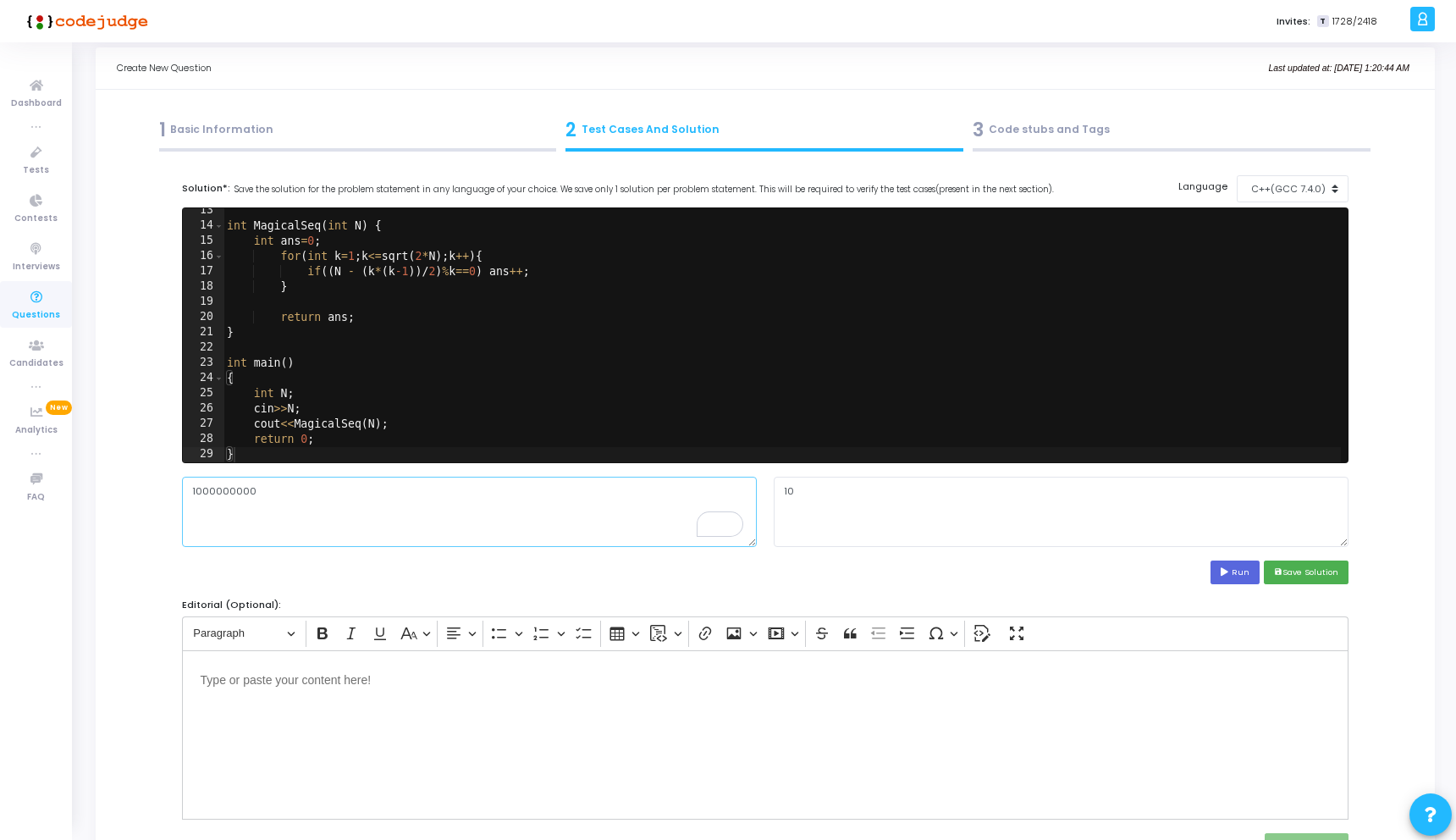
click at [340, 493] on textarea "1000000000" at bounding box center [469, 512] width 574 height 70
type textarea "10000000000"
click at [1229, 584] on div "Solution*: Save the solution for the problem statement in any language of your …" at bounding box center [765, 387] width 1184 height 423
click at [1229, 575] on icon at bounding box center [1225, 572] width 11 height 9
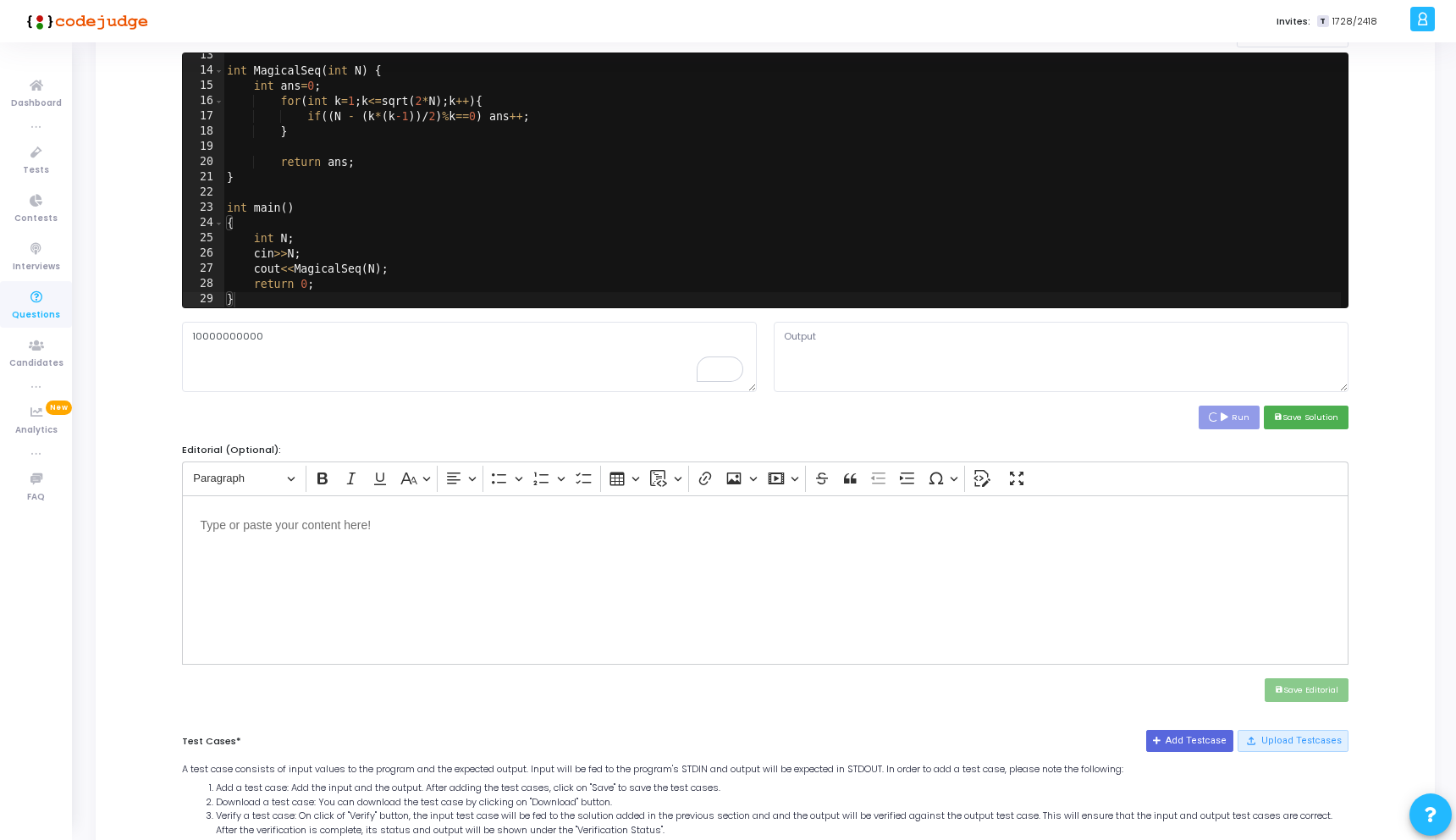
scroll to position [182, 0]
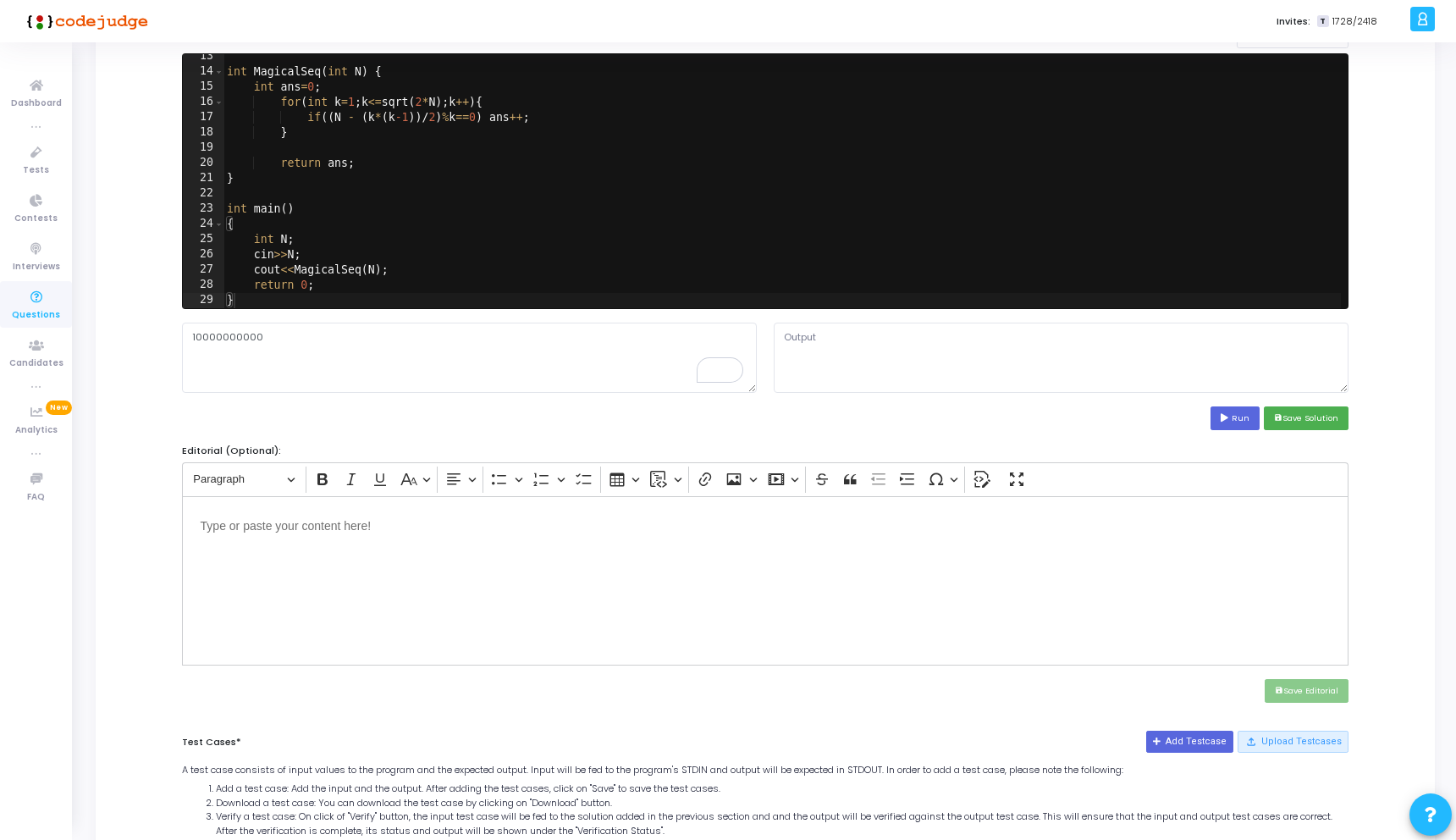
type textarea "0"
click at [428, 359] on textarea "10000000000" at bounding box center [469, 358] width 574 height 70
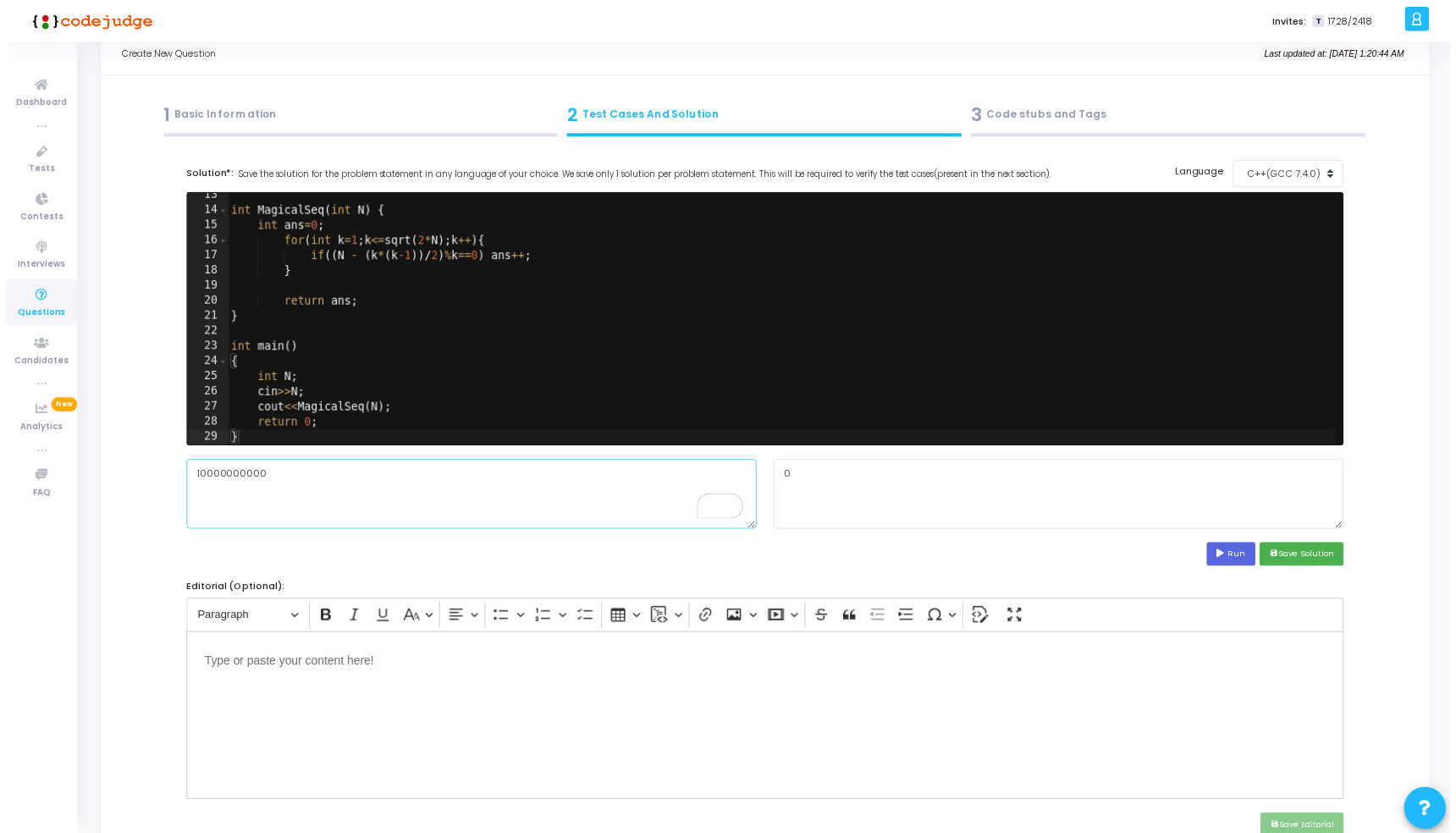
scroll to position [188, 0]
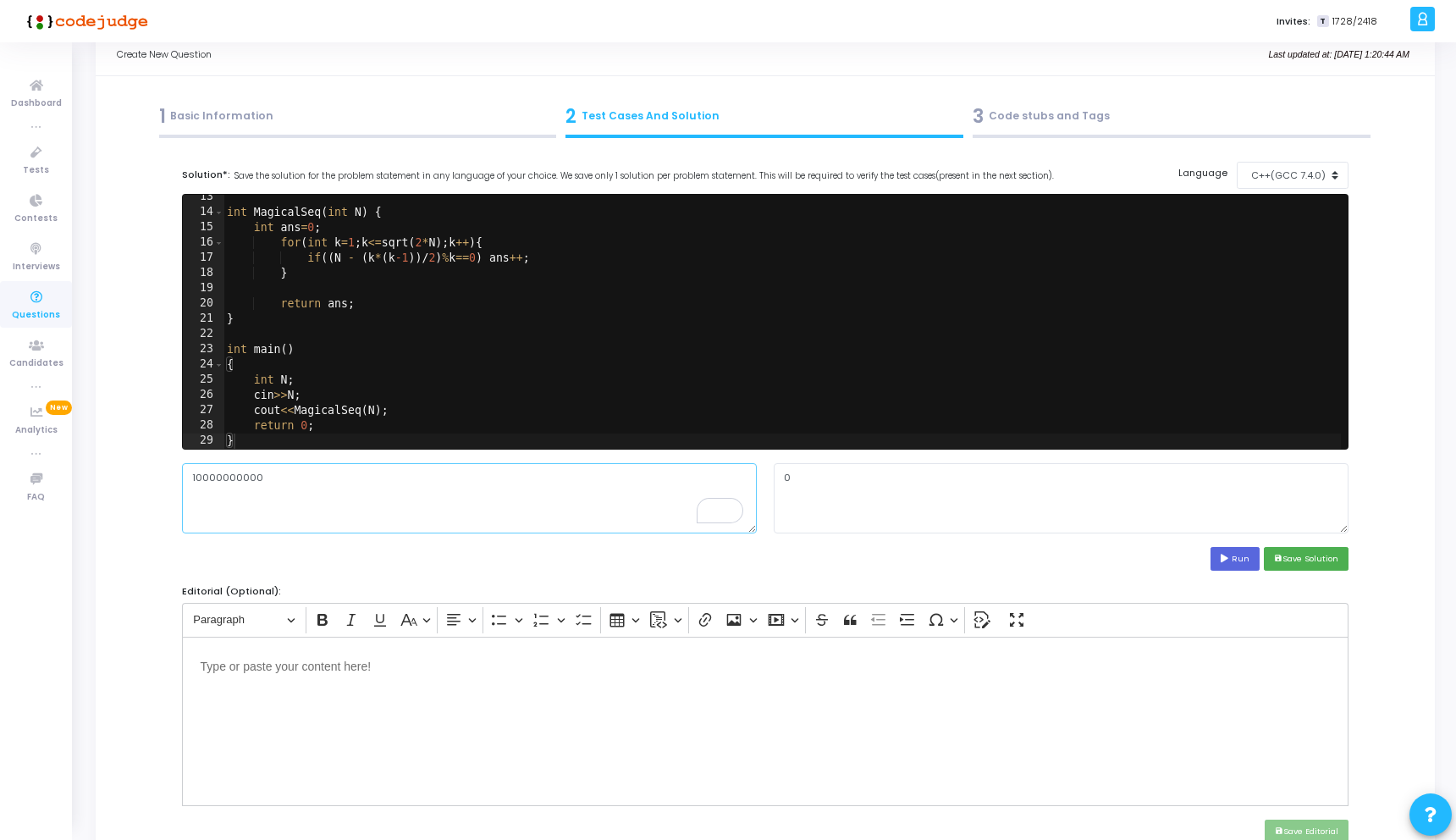
drag, startPoint x: 264, startPoint y: 475, endPoint x: 164, endPoint y: 475, distance: 100.0
click at [164, 475] on div "Title* Magical Sequences Duration* 0 Day(s) 1 Hour(s) 0 Minute(s) Problem Descr…" at bounding box center [765, 850] width 1296 height 1414
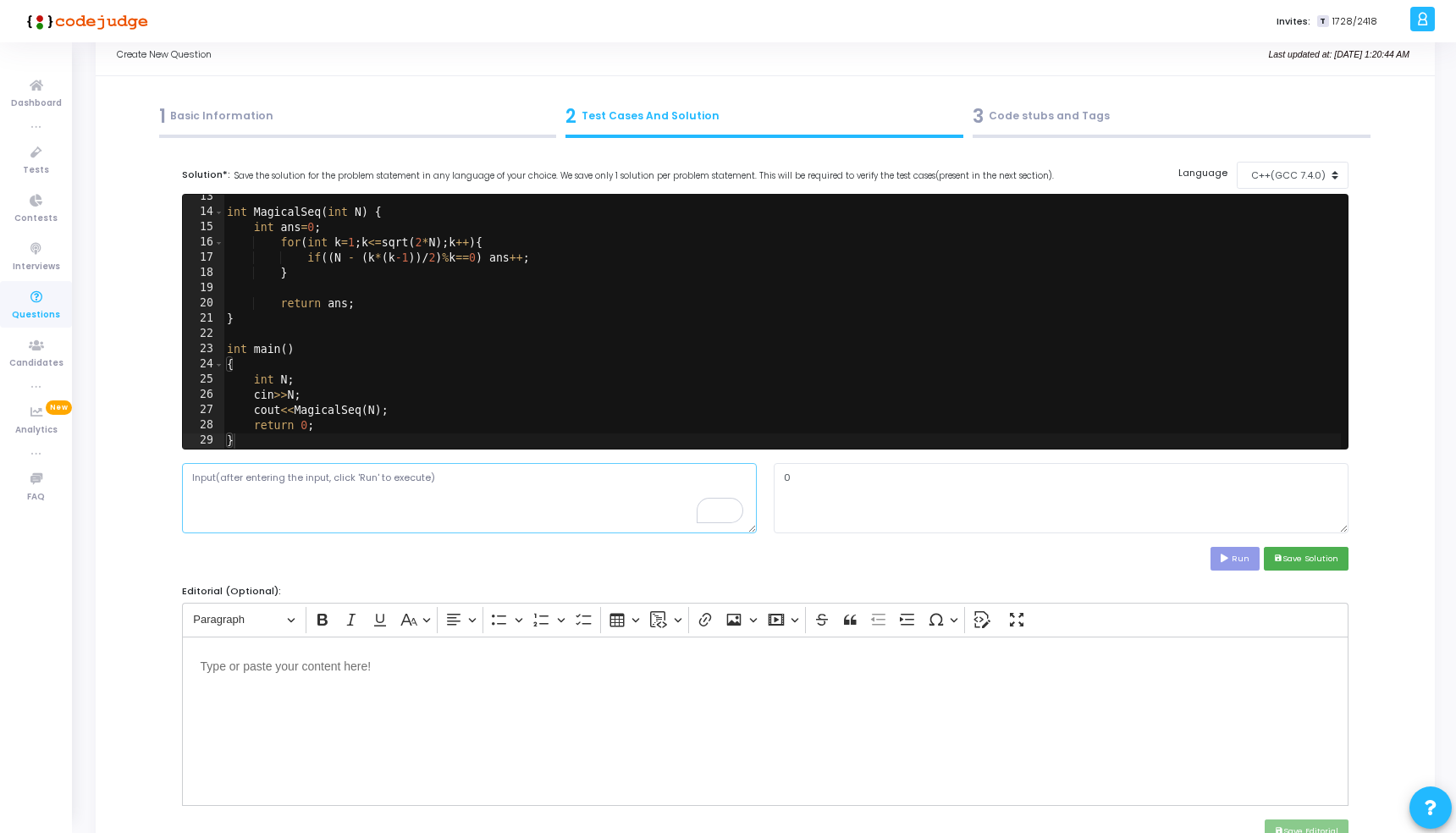
scroll to position [78, 0]
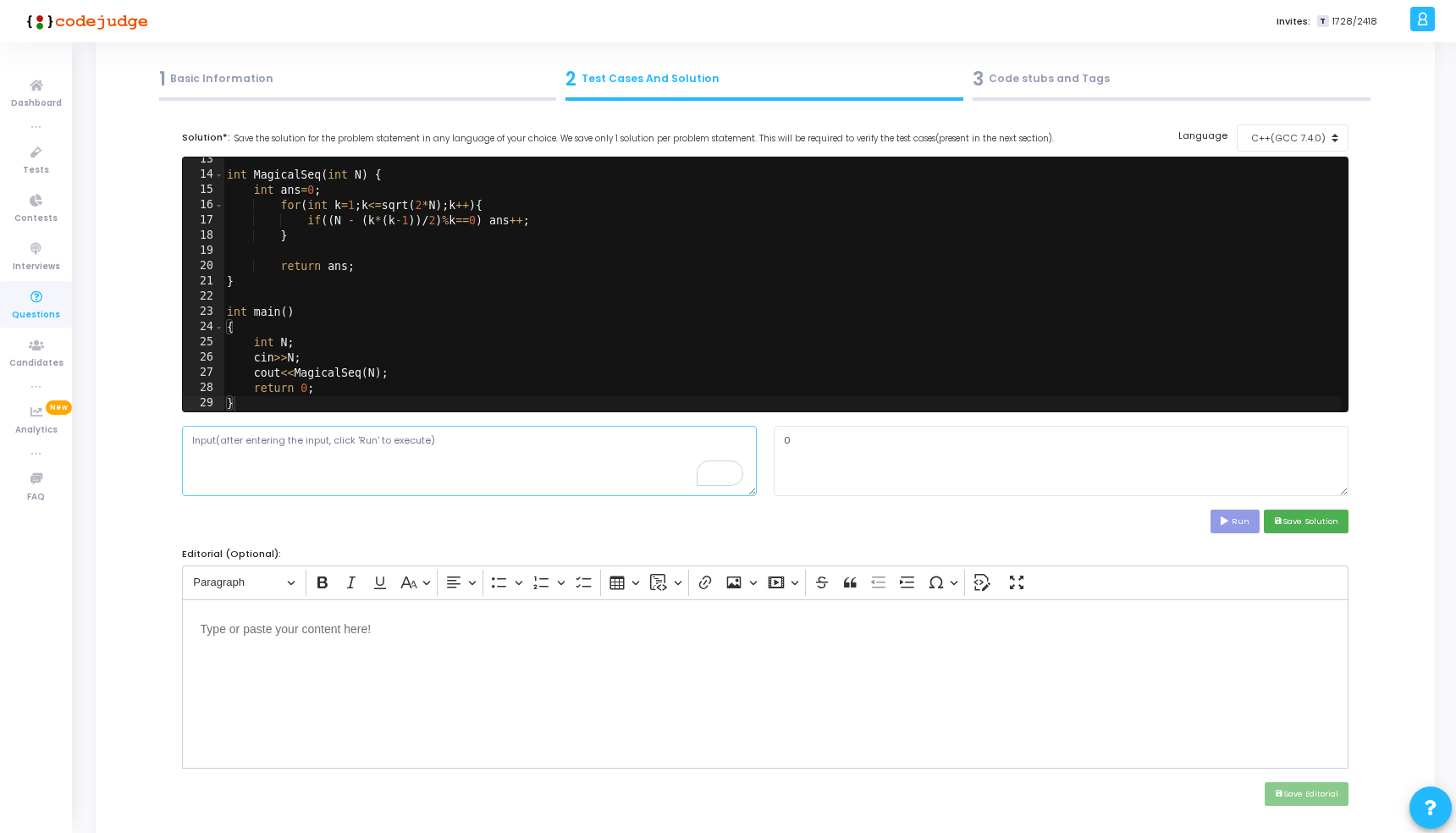
click at [307, 478] on textarea "To enrich screen reader interactions, please activate Accessibility in Grammarl…" at bounding box center [469, 460] width 574 height 70
paste textarea "853 720 491 296 485 713 627 314 509 413 895 276 992 504 138 158 729 640 735 280…"
click at [210, 437] on textarea "853 720 491 296 485 713 627 314 509 413 895 276 992 504 138 158 729 640 735 280…" at bounding box center [469, 460] width 574 height 70
type textarea "853 720 491 296 485 713 627 314 509 413 895 276 992 504 138 158 729 640 735 280…"
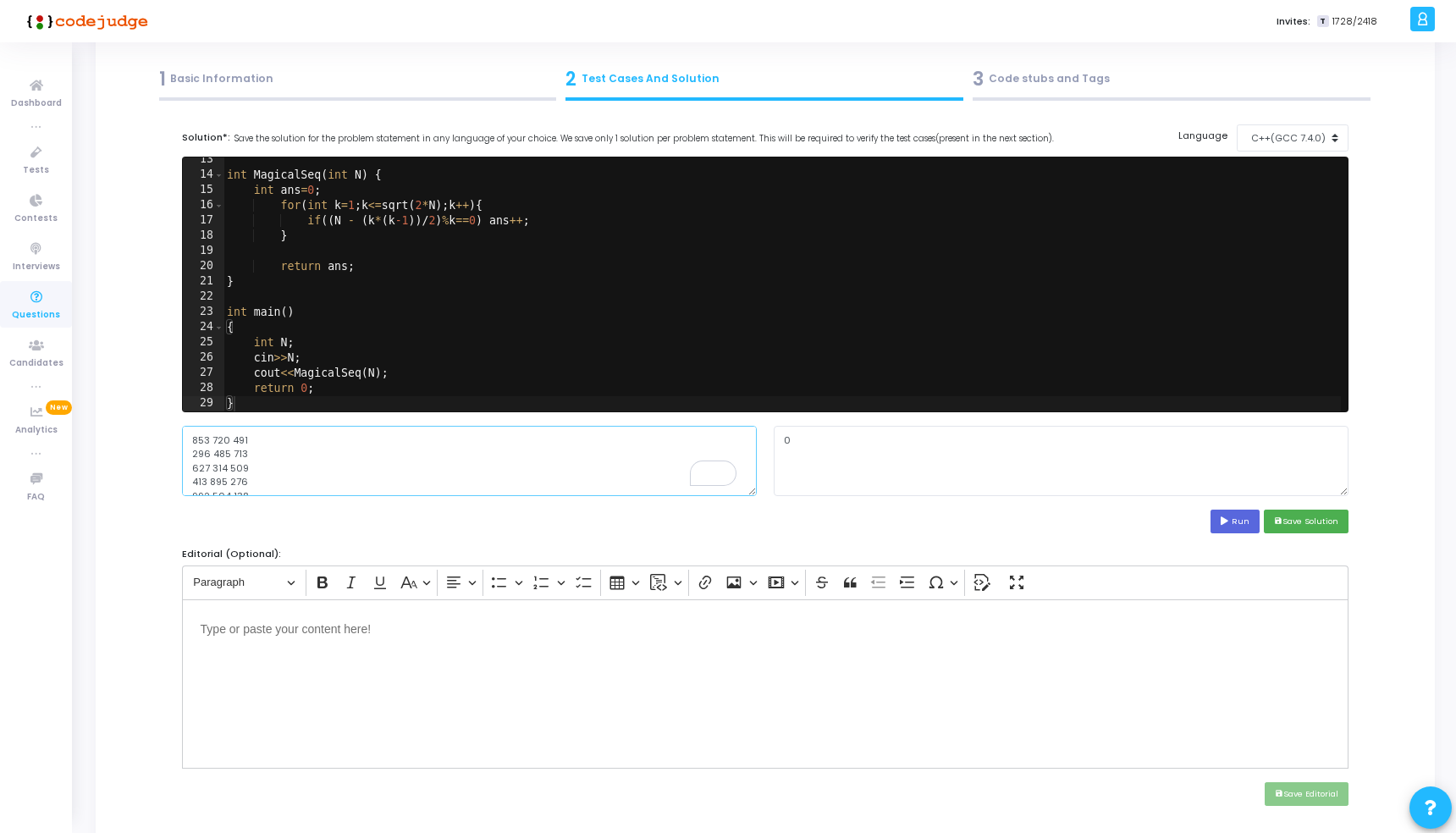
click at [342, 462] on textarea "853 720 491 296 485 713 627 314 509 413 895 276 992 504 138 158 729 640 735 280…" at bounding box center [469, 460] width 574 height 70
paste textarea "853720491 296485713 627314509 413895276 992504138 158729640 735280194 801472563…"
type textarea "853720491 296485713 627314509 413895276 992504138 158729640 735280194 801472563…"
type textarea "int N;"
click at [314, 342] on div "int MagicalSeq ( int N ) { int ans = 0 ; for ( int k = 1 ; k <= sqrt ( 2 * N ) …" at bounding box center [782, 294] width 1117 height 285
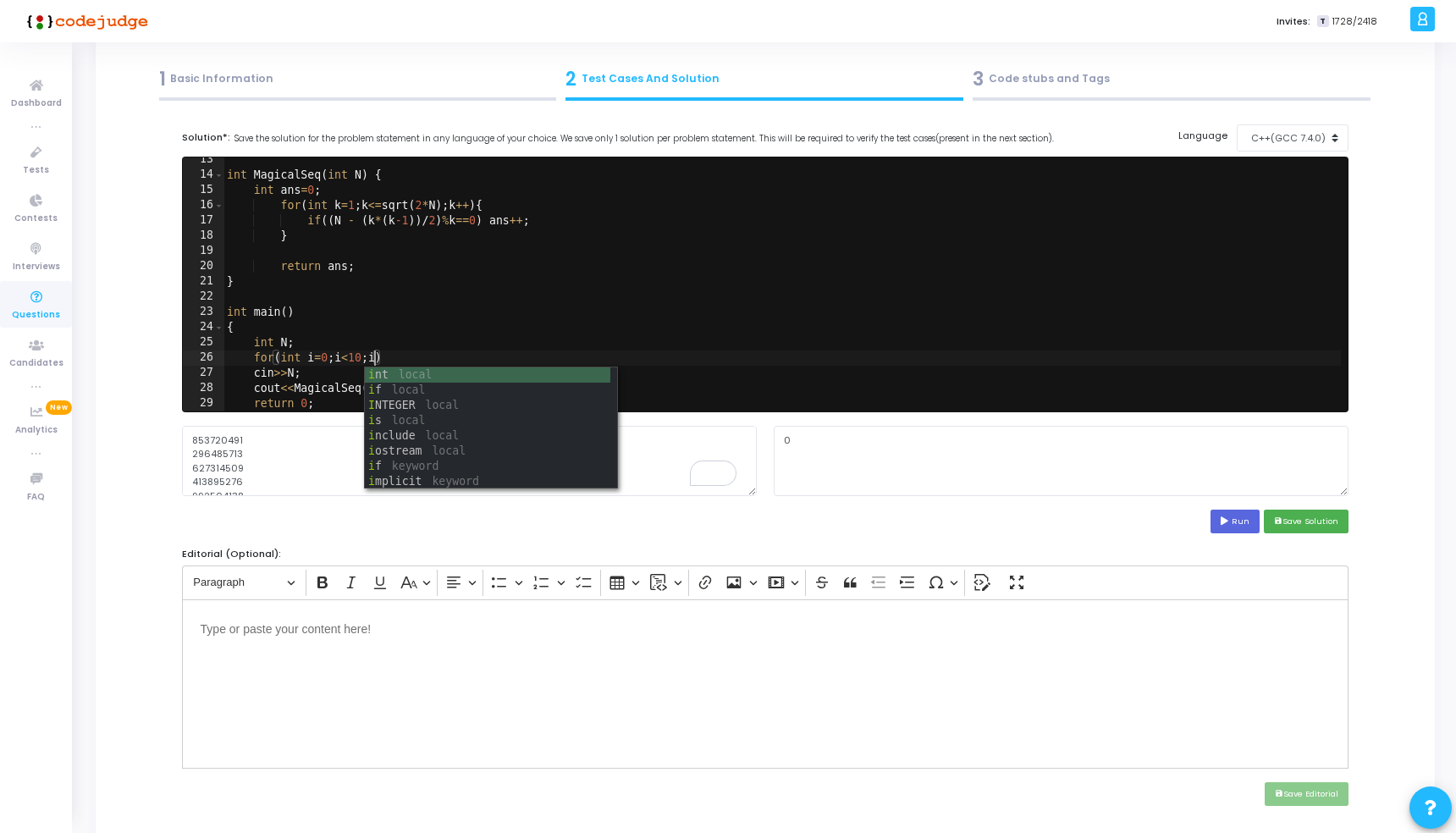
scroll to position [0, 12]
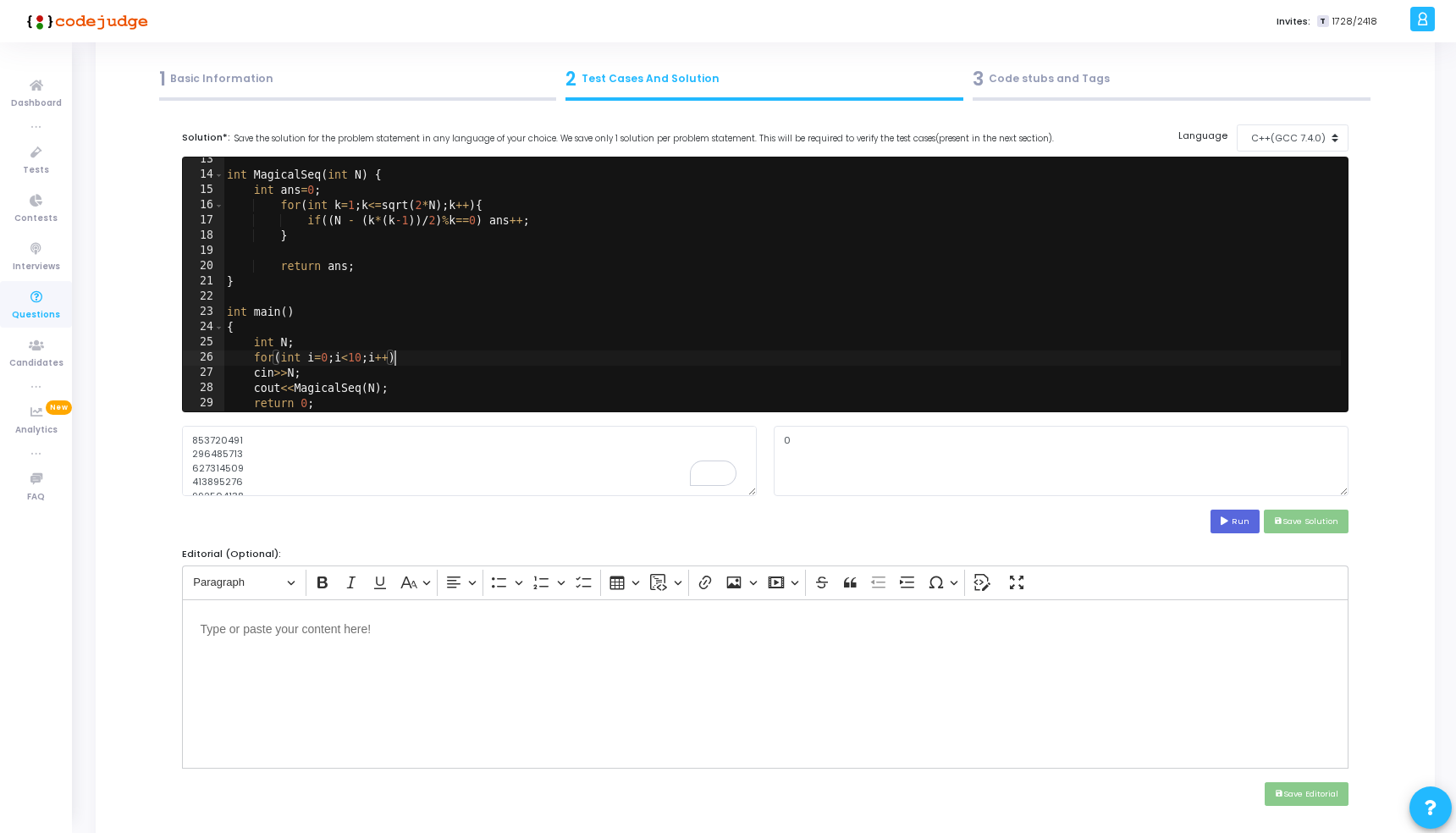
type textarea "for(int i=0;i<10;i++){"
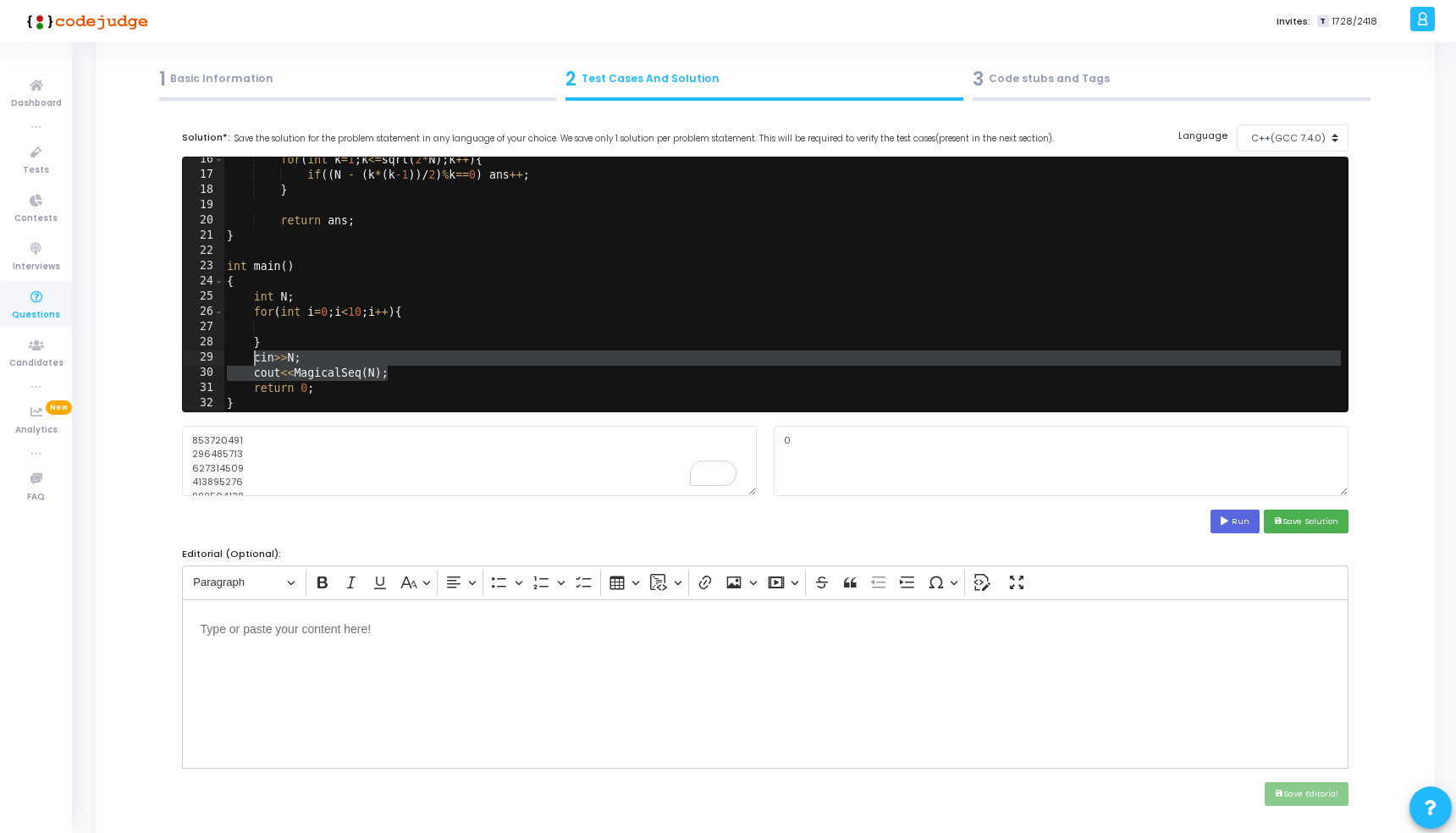
drag, startPoint x: 395, startPoint y: 377, endPoint x: 254, endPoint y: 358, distance: 142.3
click at [254, 358] on div "for ( int k = 1 ; k <= sqrt ( 2 * N ) ; k ++ ) { if (( N - ( k * ( k -1 )) / 2 …" at bounding box center [782, 294] width 1117 height 285
type textarea "cin>>N; cout<<MagicalSeq(N);"
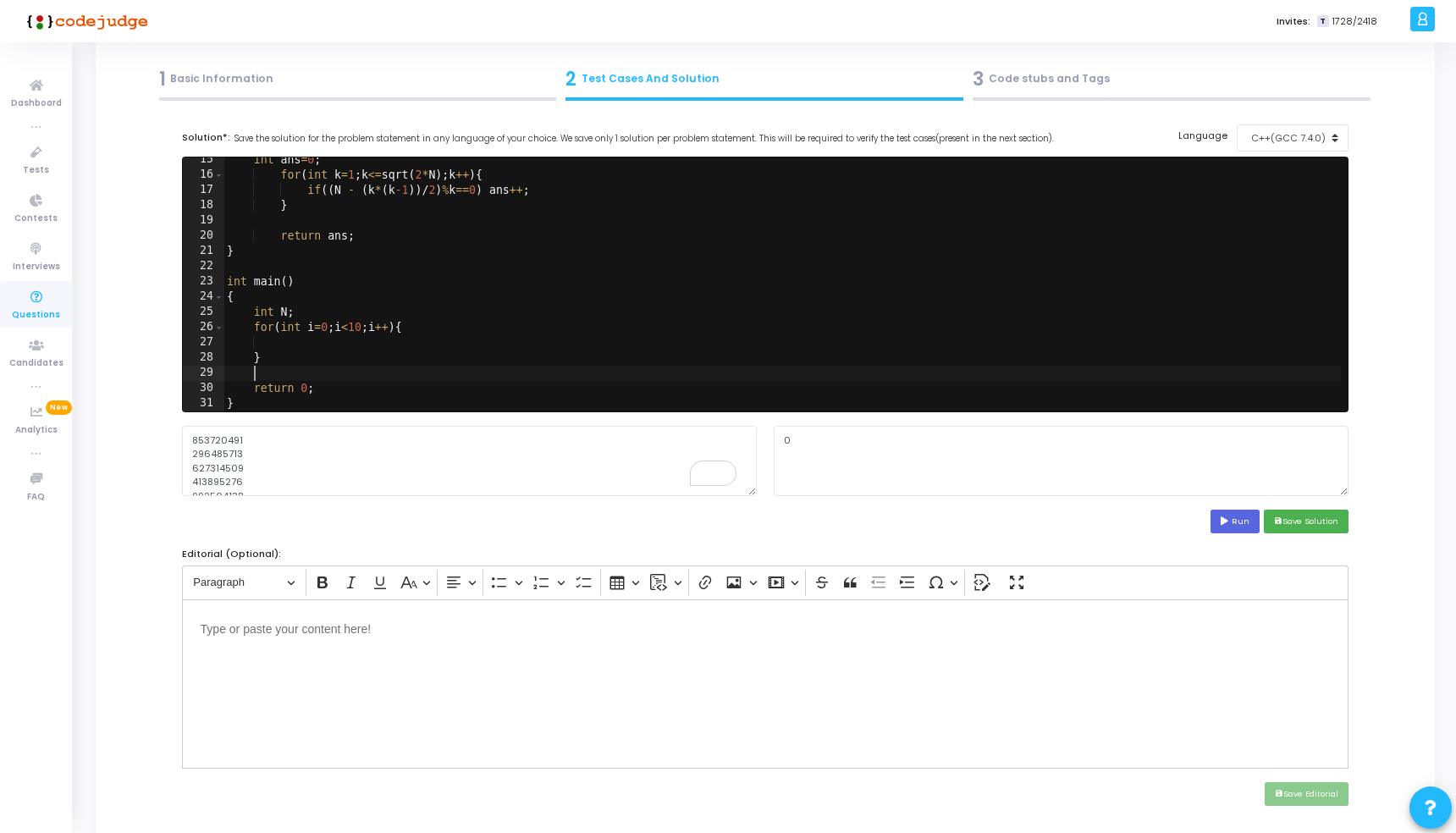
scroll to position [218, 0]
click at [291, 337] on div "int ans = 0 ; for ( int k = 1 ; k <= sqrt ( 2 * N ) ; k ++ ) { if (( N - ( k * …" at bounding box center [782, 294] width 1117 height 285
paste textarea "cout<<MagicalSeq(N);"
click at [257, 357] on div "int ans = 0 ; for ( int k = 1 ; k <= sqrt ( 2 * N ) ; k ++ ) { if (( N - ( k * …" at bounding box center [782, 294] width 1117 height 285
type textarea "}"
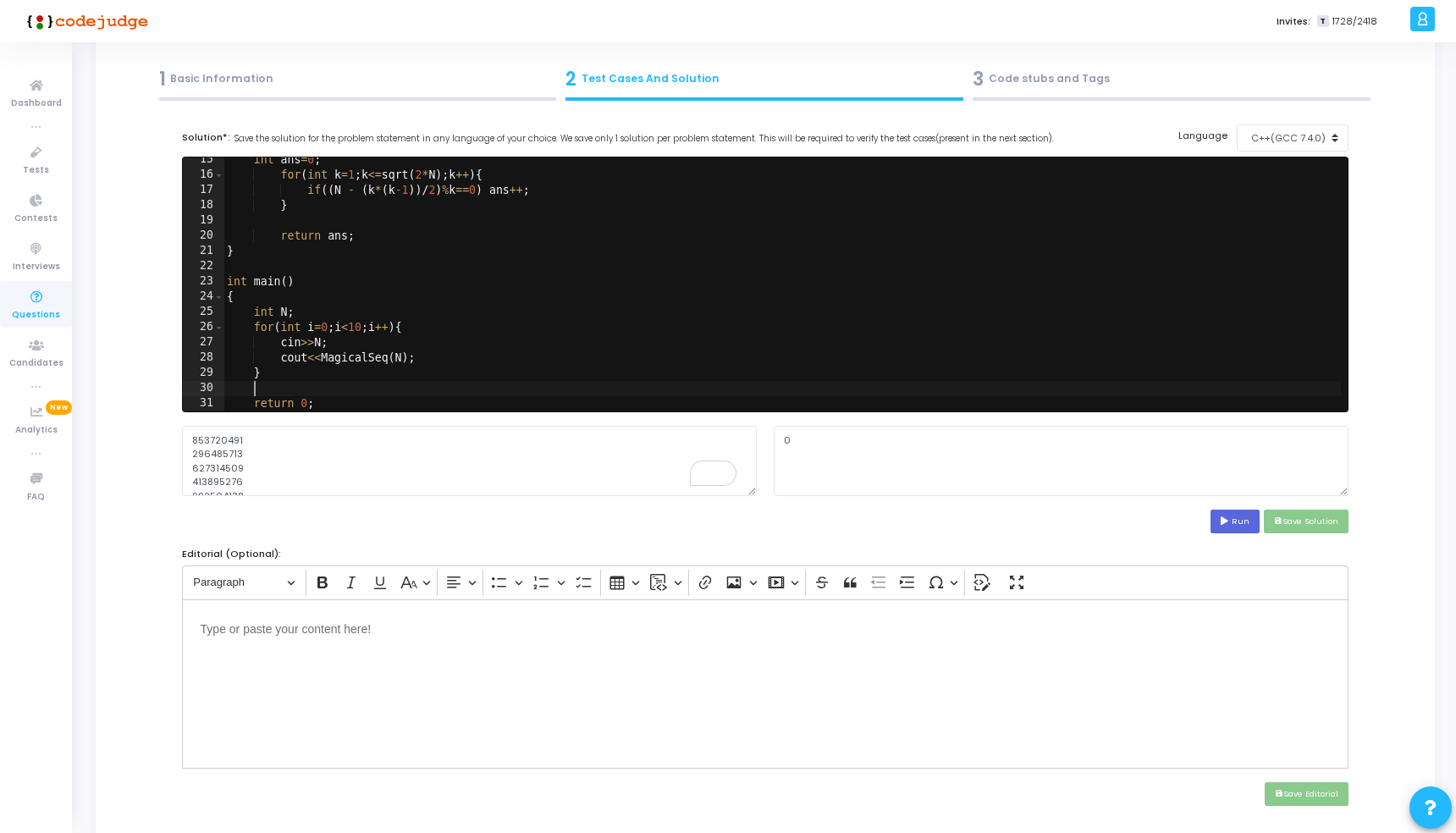
scroll to position [0, 0]
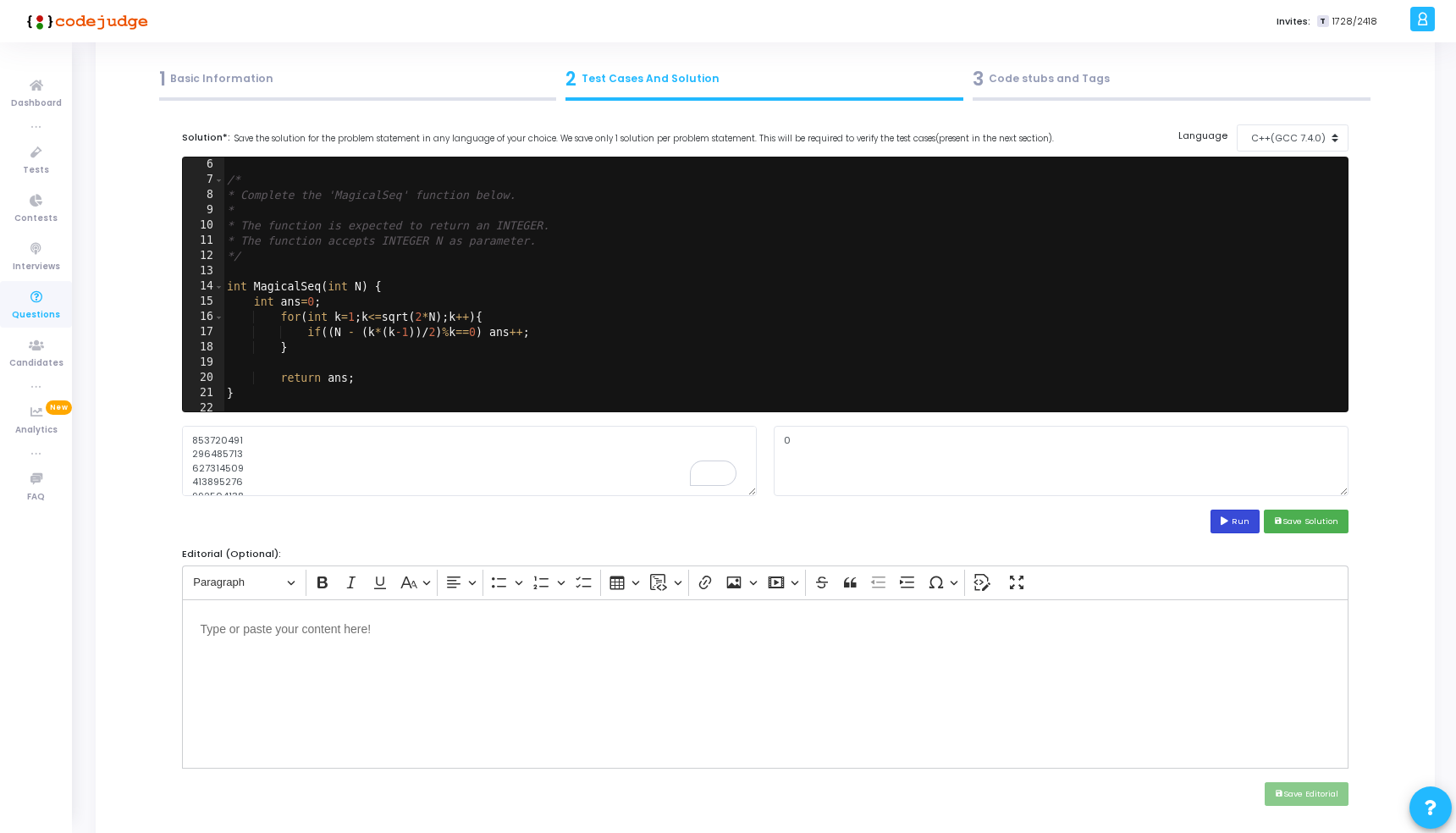
type textarea "}"
click at [1226, 524] on icon at bounding box center [1225, 521] width 11 height 9
type textarea "161246481624832"
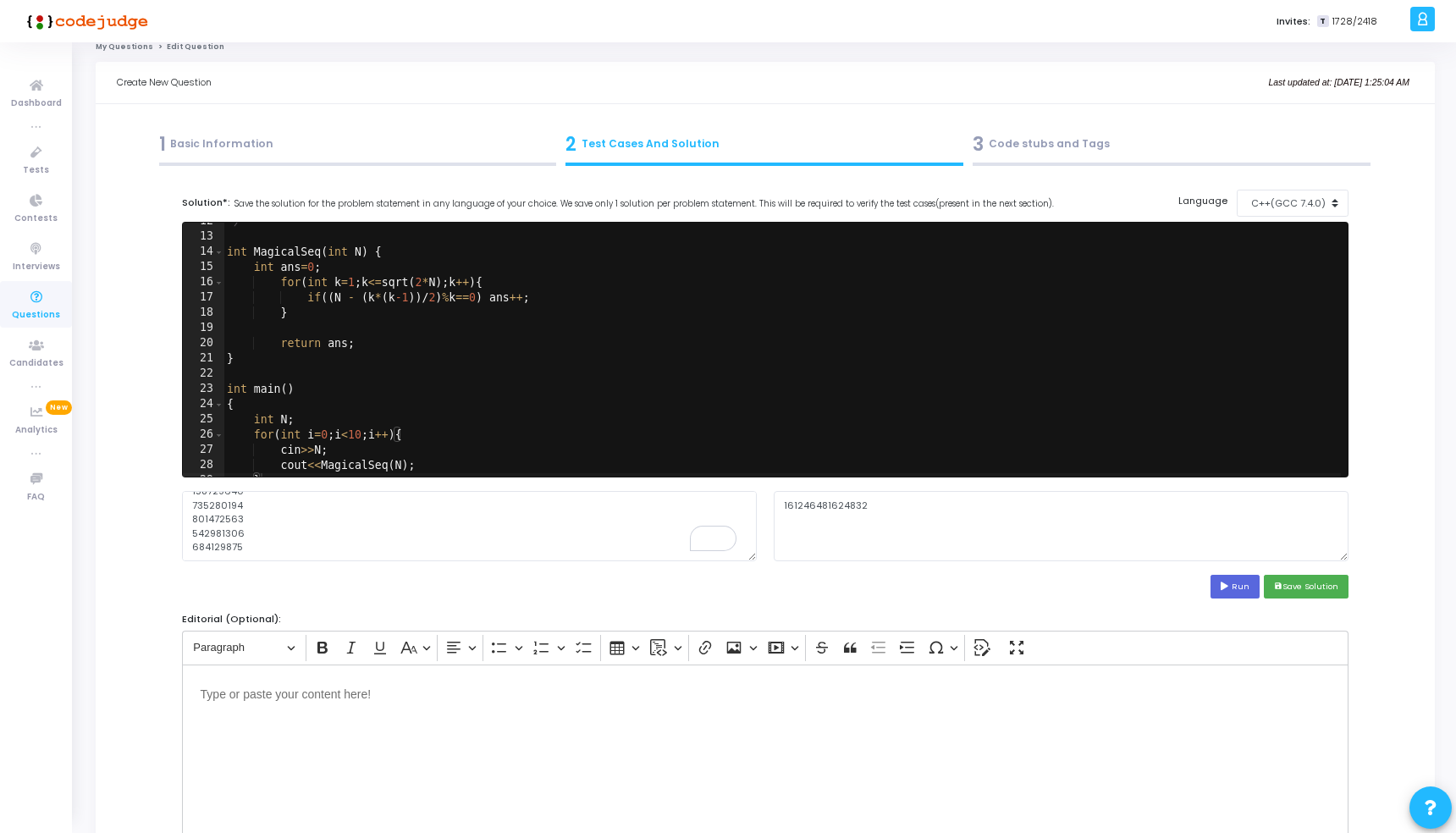
scroll to position [119, 0]
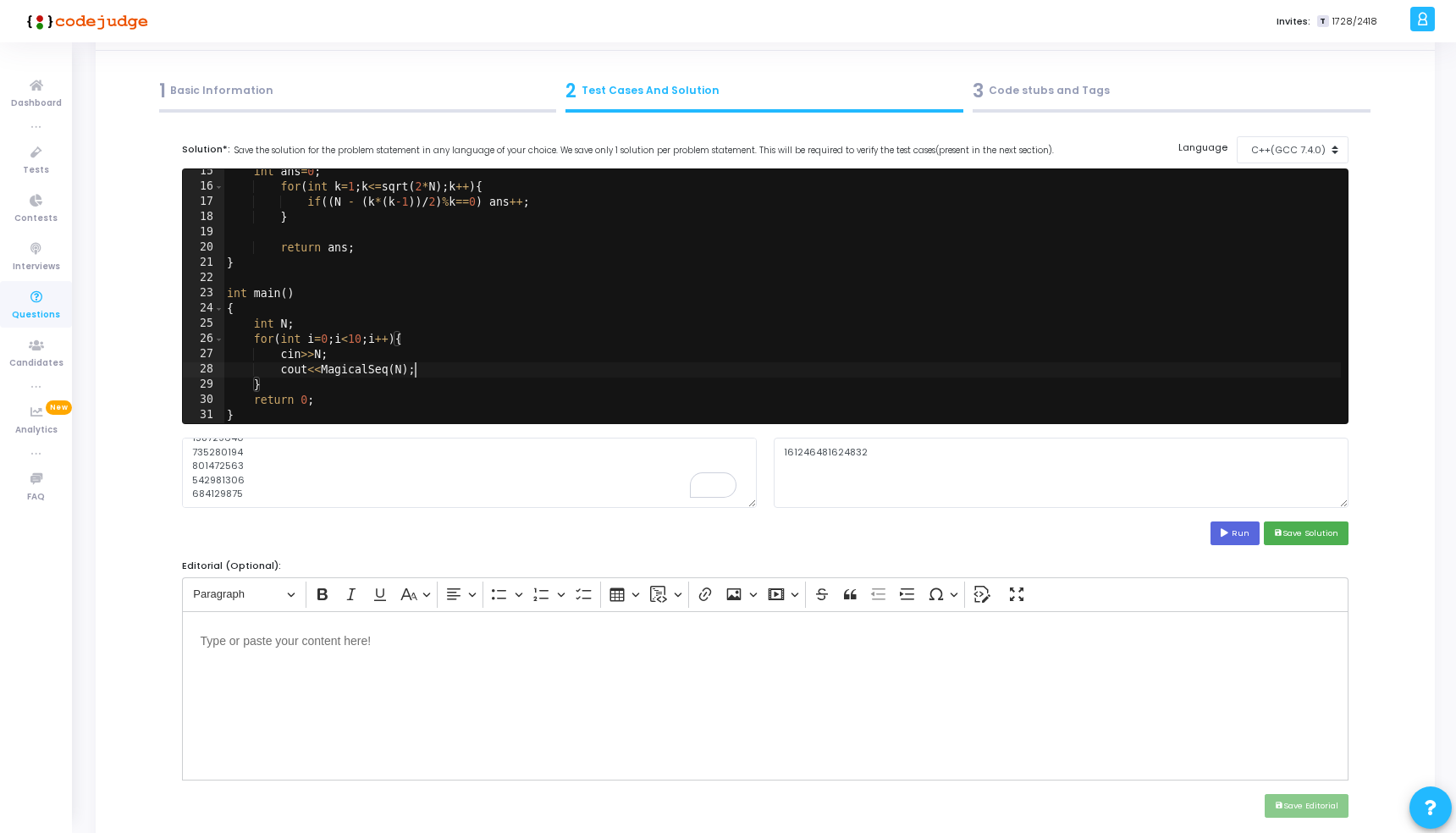
click at [412, 366] on div "int ans = 0 ; for ( int k = 1 ; k <= sqrt ( 2 * N ) ; k ++ ) { if (( N - ( k * …" at bounding box center [782, 306] width 1117 height 285
type textarea "cout<<MagicalSeq(N)<<"\n";"
click at [1229, 519] on cj-code-editor "Solution*: Save the solution for the problem statement in any language of your …" at bounding box center [765, 341] width 1167 height 409
click at [1218, 529] on button "Run" at bounding box center [1234, 533] width 49 height 23
type textarea "16 12 4 6 4 8 16 24 8 32"
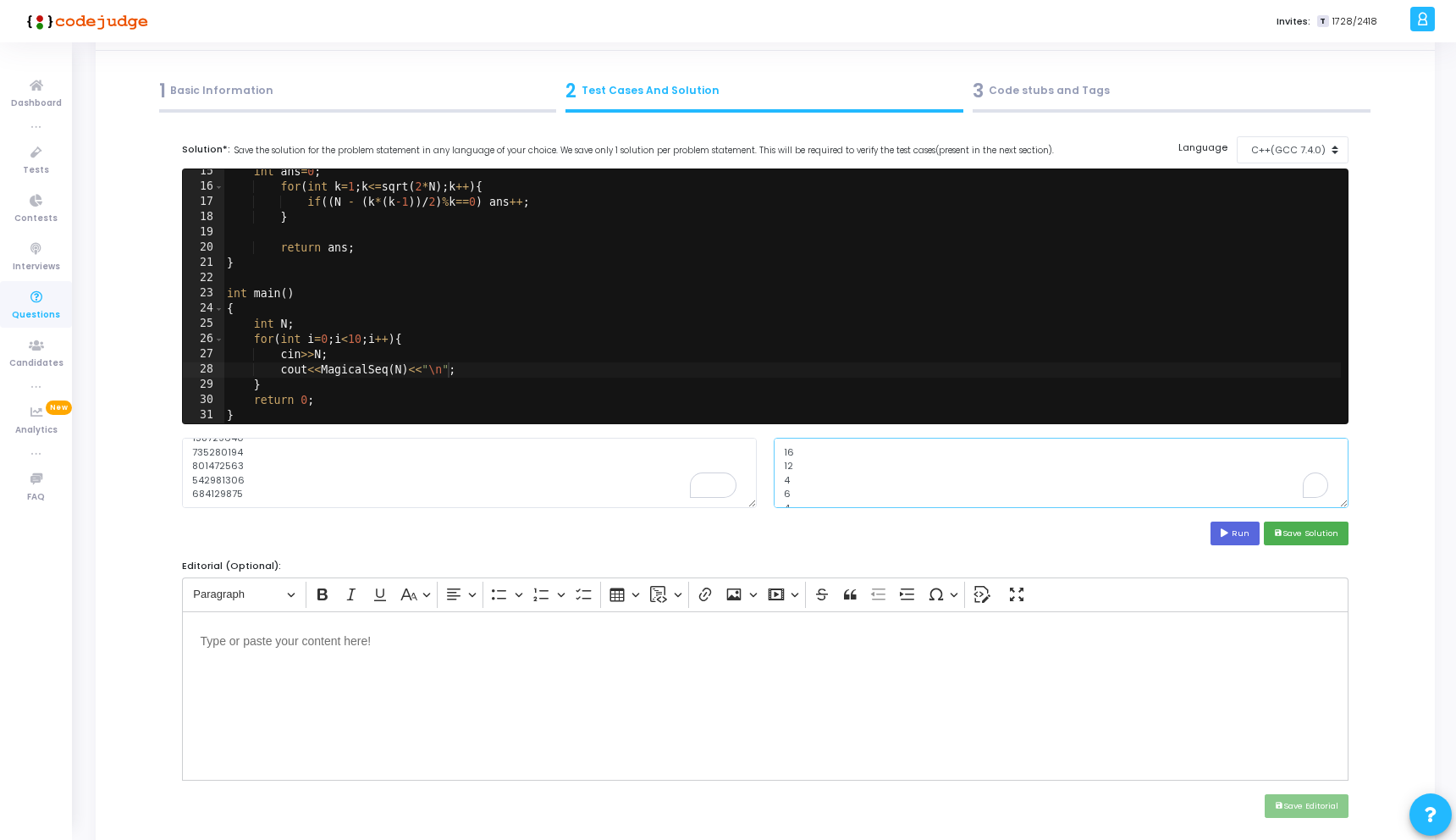
drag, startPoint x: 818, startPoint y: 480, endPoint x: 757, endPoint y: 430, distance: 78.9
click at [757, 430] on cj-code-editor "Solution*: Save the solution for the problem statement in any language of your …" at bounding box center [765, 341] width 1167 height 409
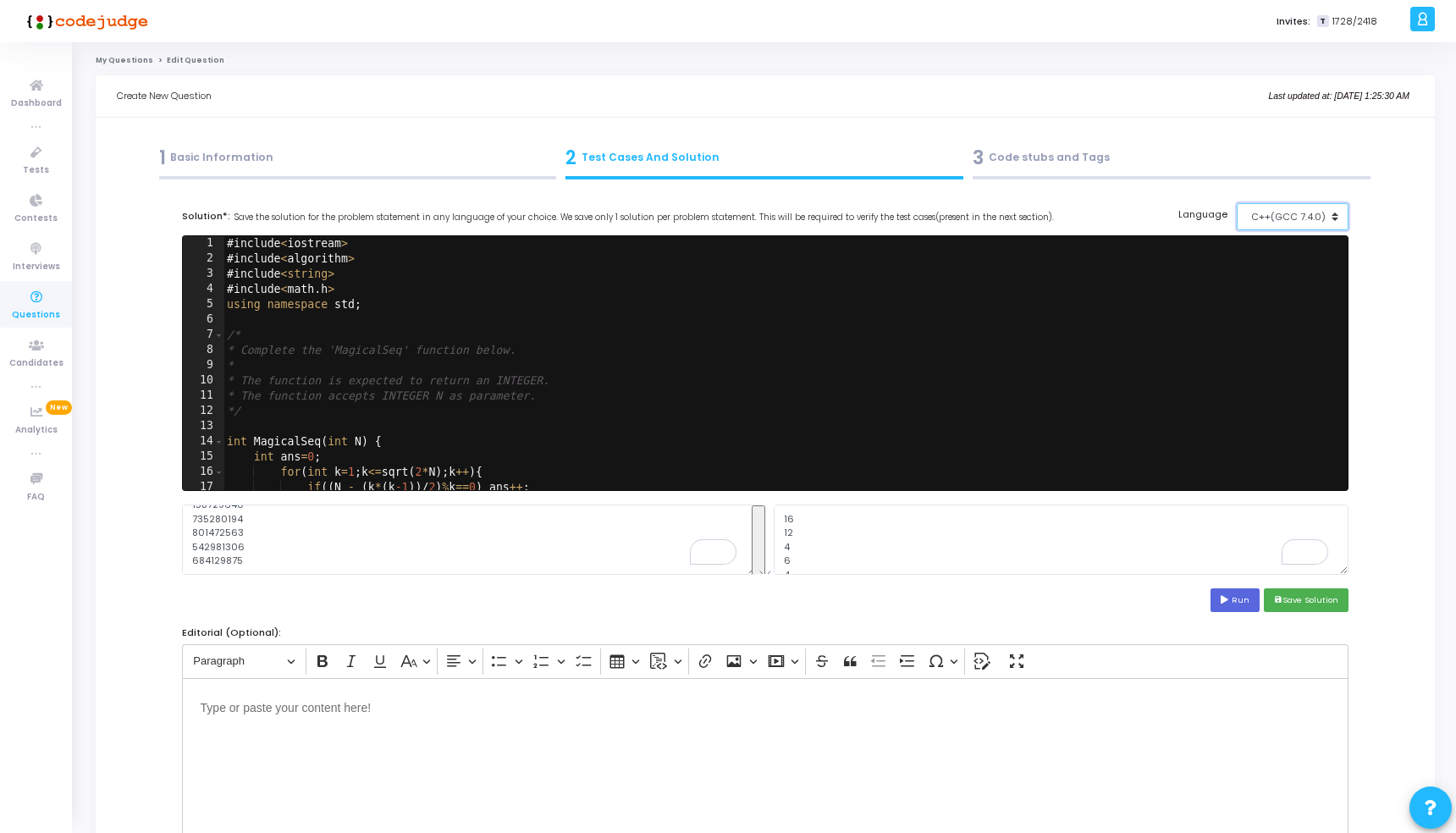
click at [1280, 218] on div "C++(GCC 7.4.0)" at bounding box center [1288, 217] width 83 height 15
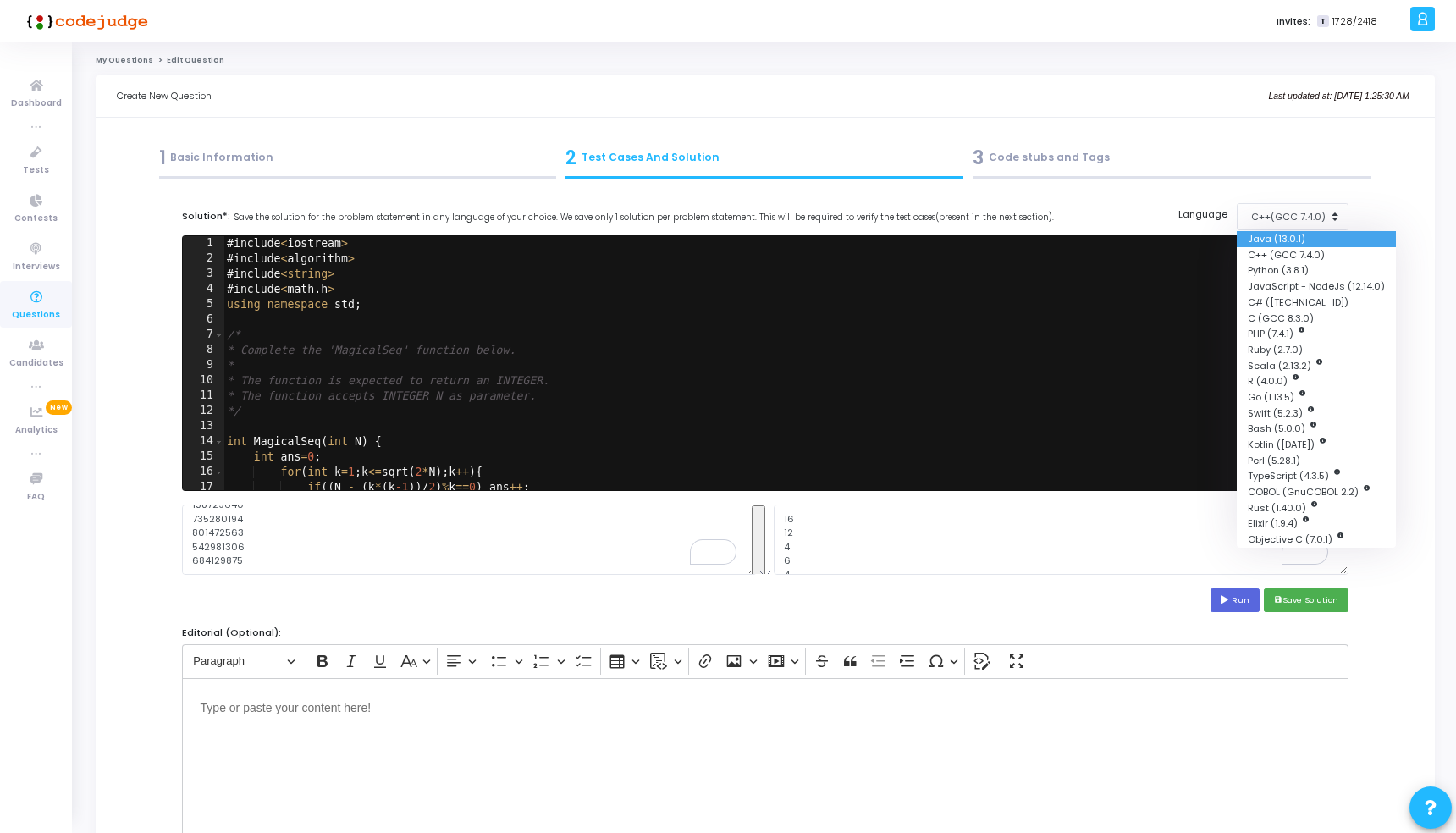
click at [1277, 241] on button "Java (13.0.1)" at bounding box center [1316, 239] width 159 height 16
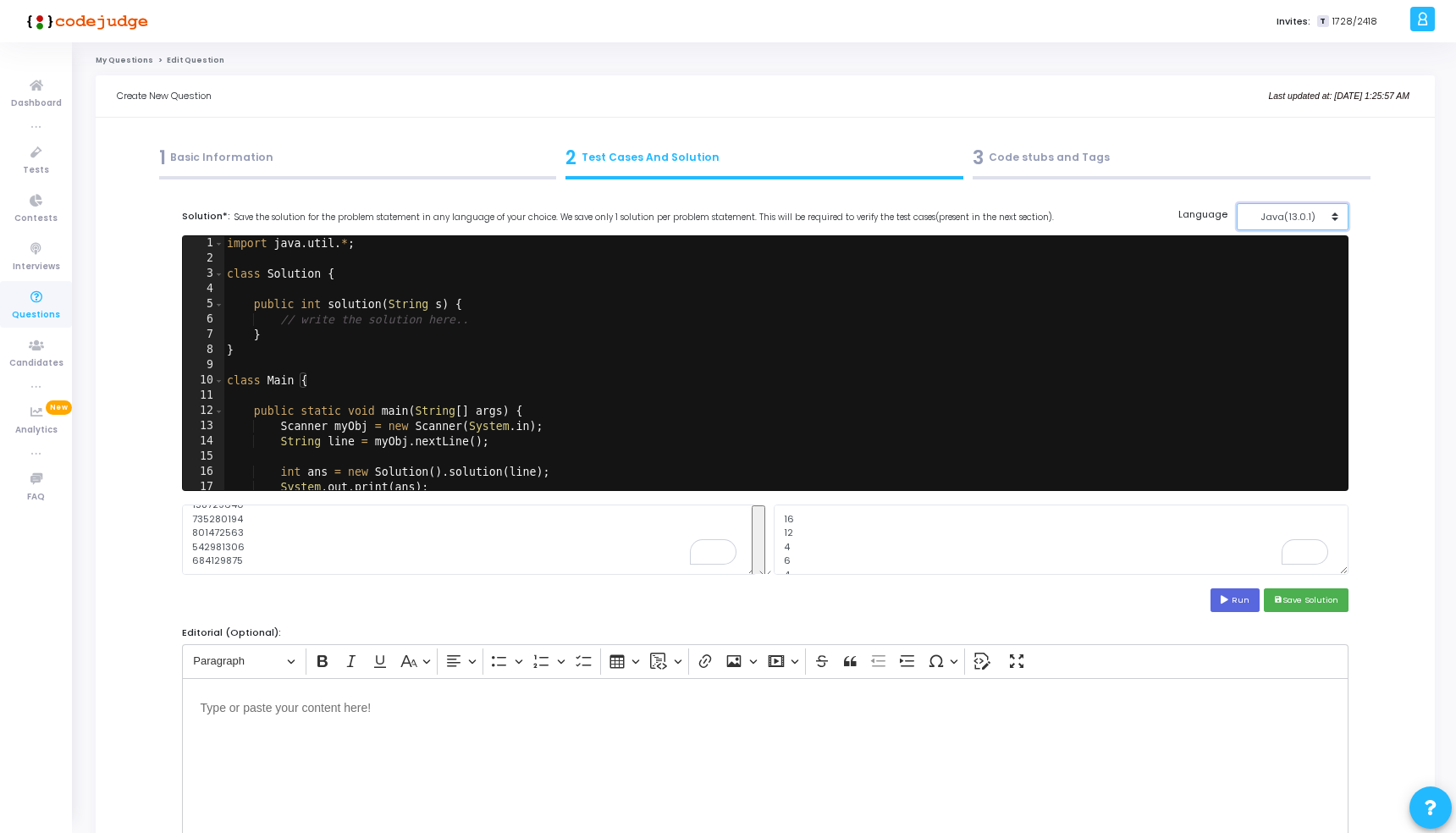
click at [1287, 213] on div "Java(13.0.1)" at bounding box center [1288, 217] width 83 height 15
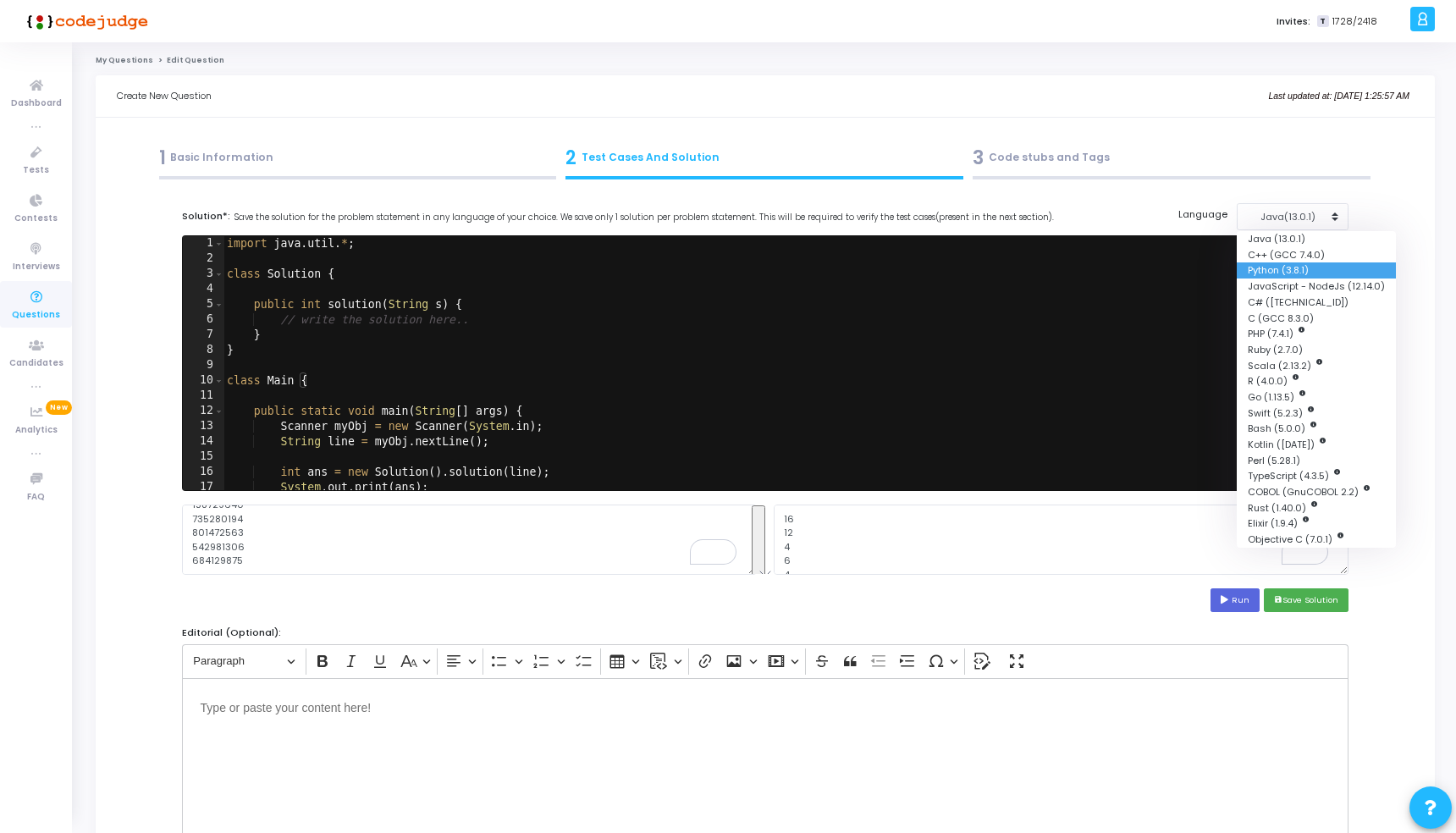
click at [1297, 264] on button "Python (3.8.1)" at bounding box center [1316, 270] width 159 height 16
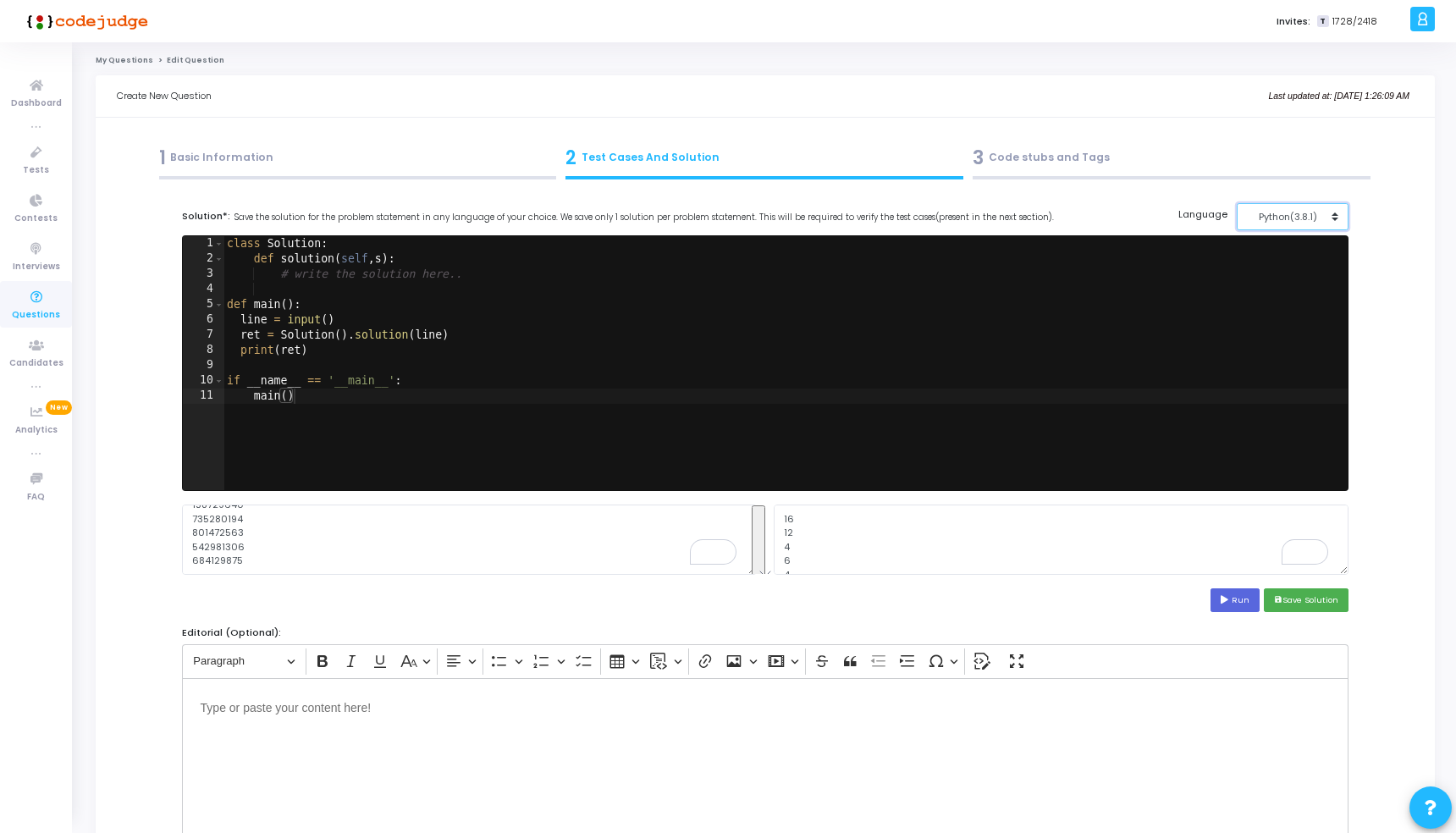
click at [1255, 208] on button "Python(3.8.1)" at bounding box center [1292, 217] width 112 height 28
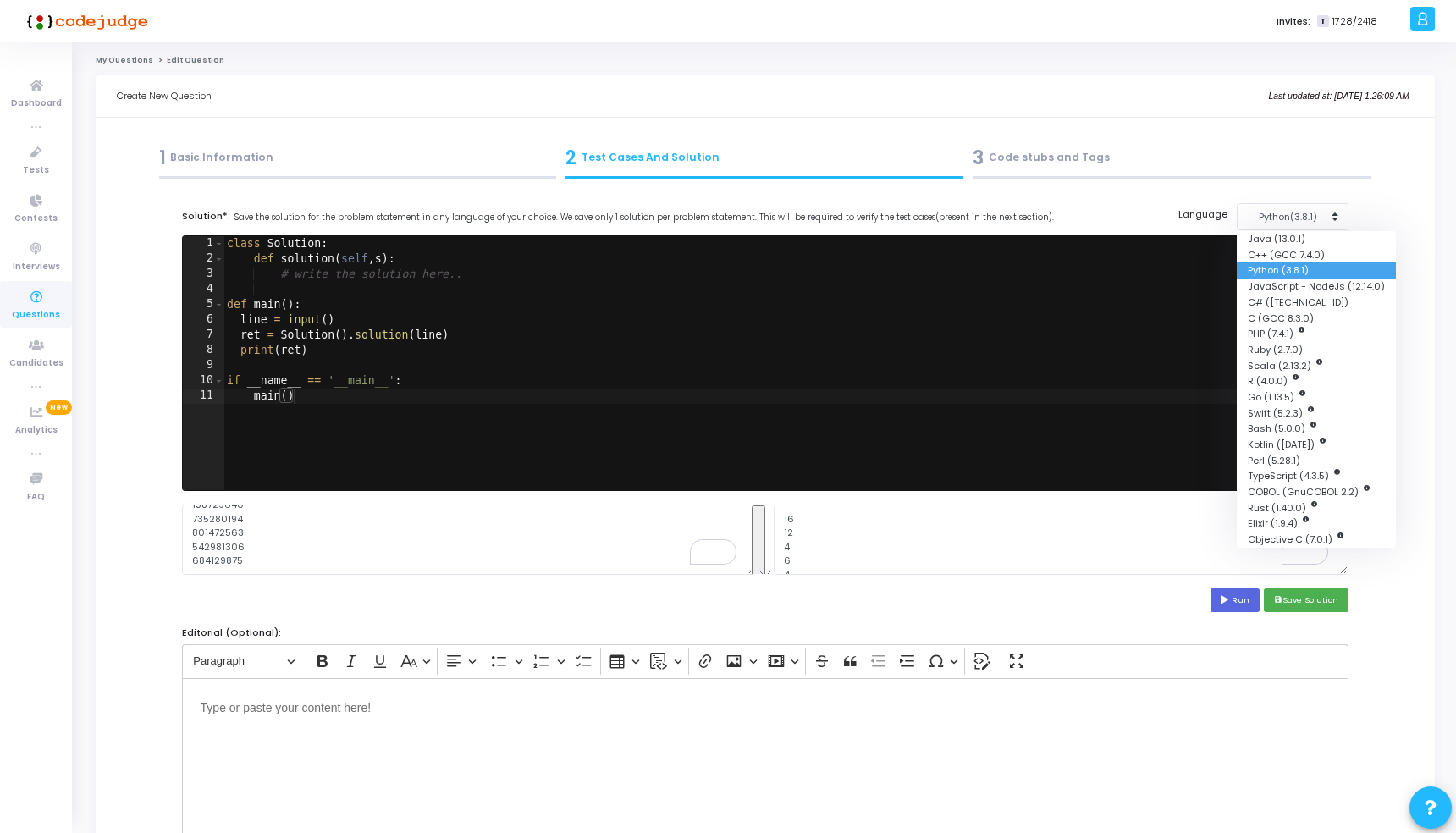
click at [1308, 268] on button "Python (3.8.1)" at bounding box center [1316, 270] width 159 height 16
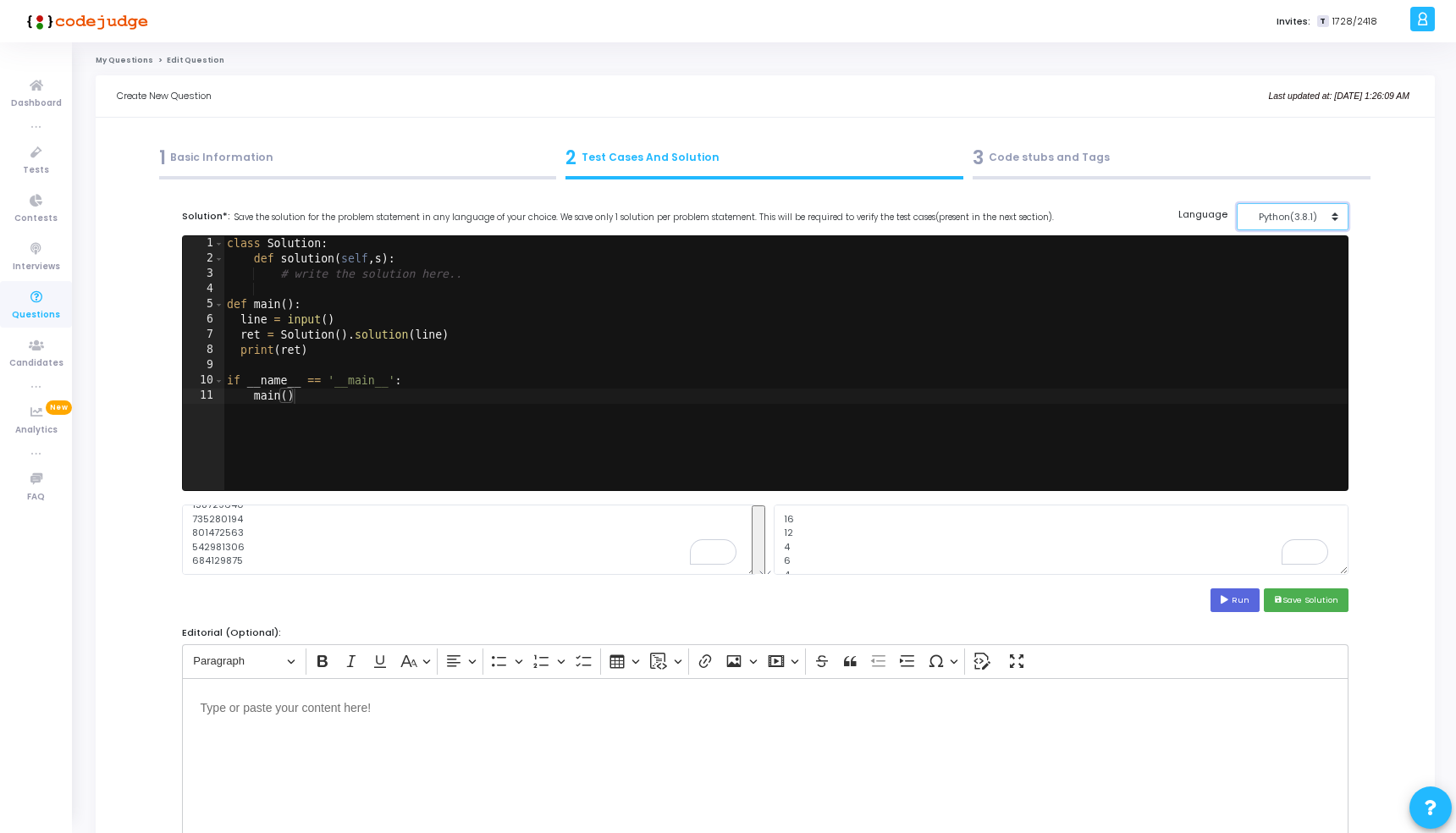
click at [1290, 215] on div "Python(3.8.1)" at bounding box center [1288, 217] width 83 height 15
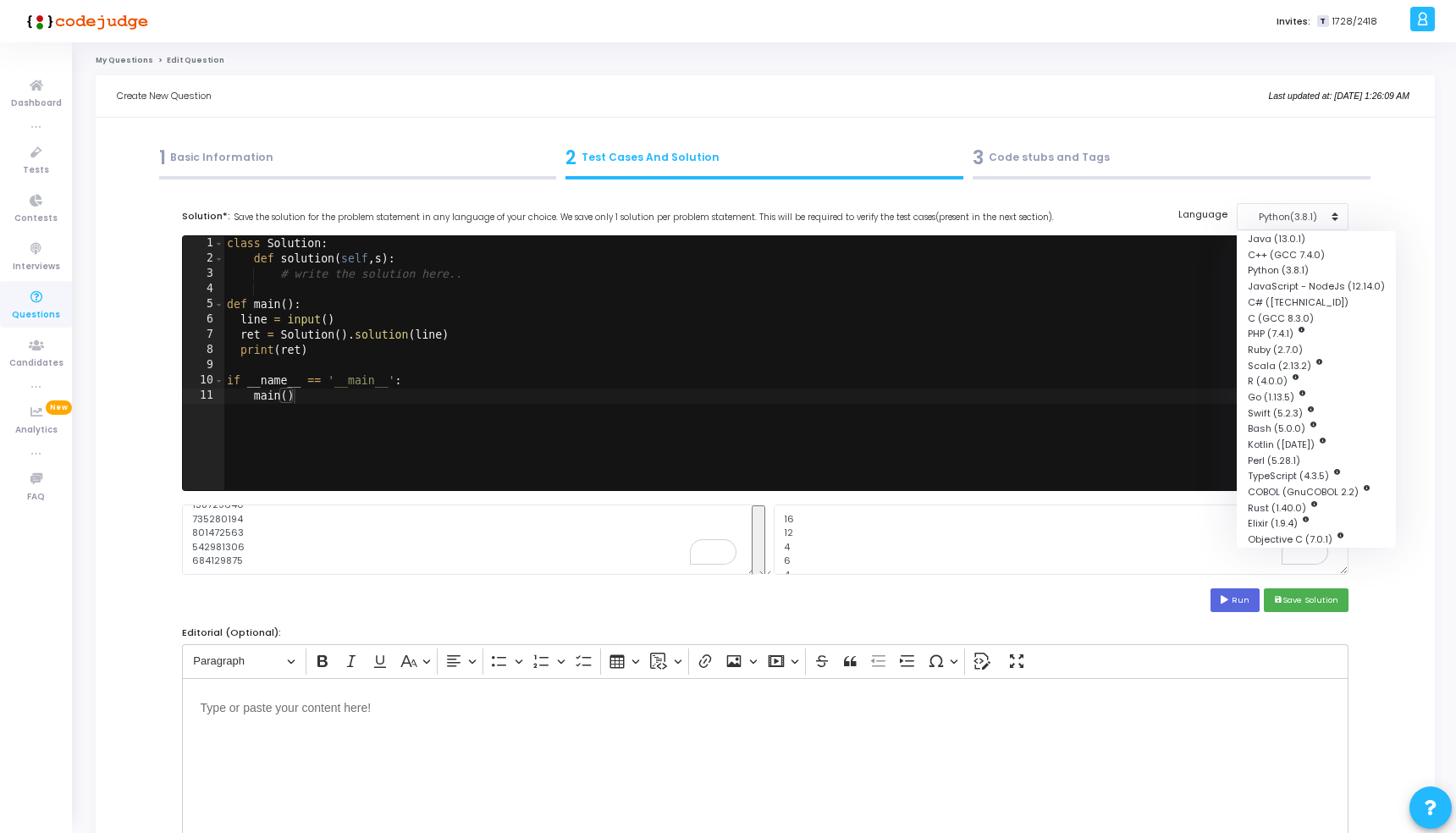
click at [1096, 163] on div "3 Code stubs and Tags" at bounding box center [1171, 158] width 398 height 28
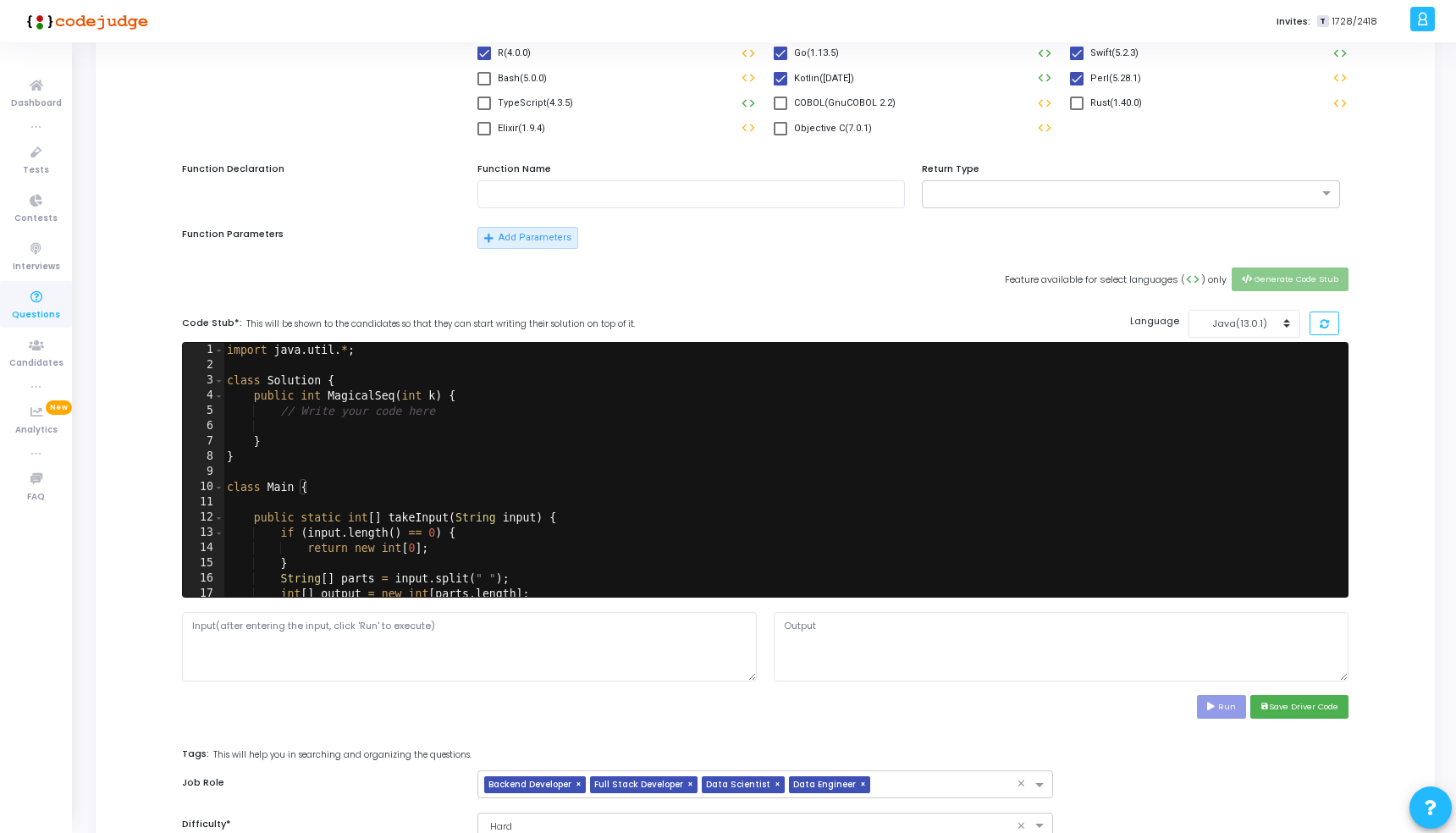
scroll to position [225, 0]
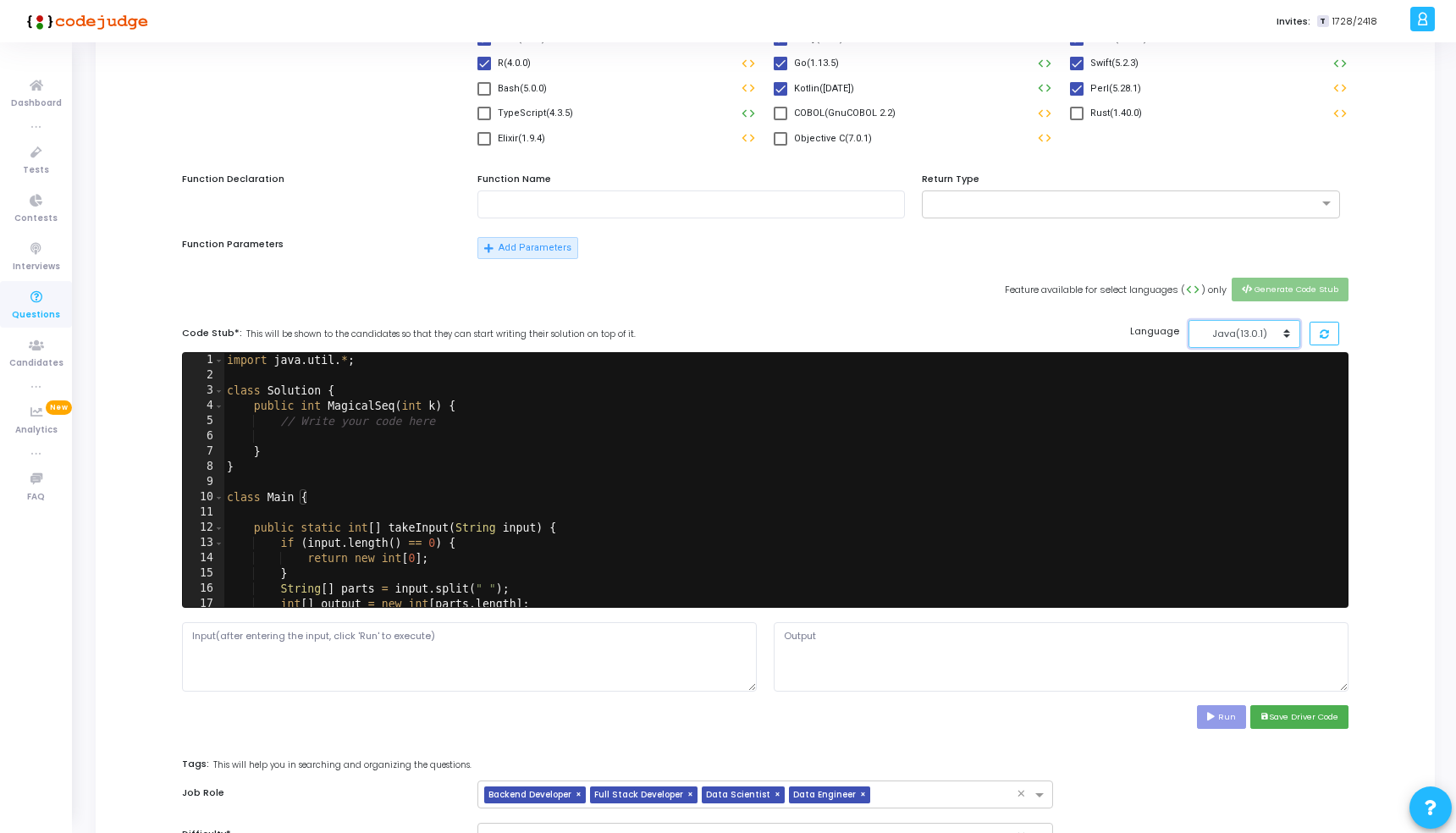
click at [1252, 336] on div "Java(13.0.1)" at bounding box center [1240, 333] width 83 height 15
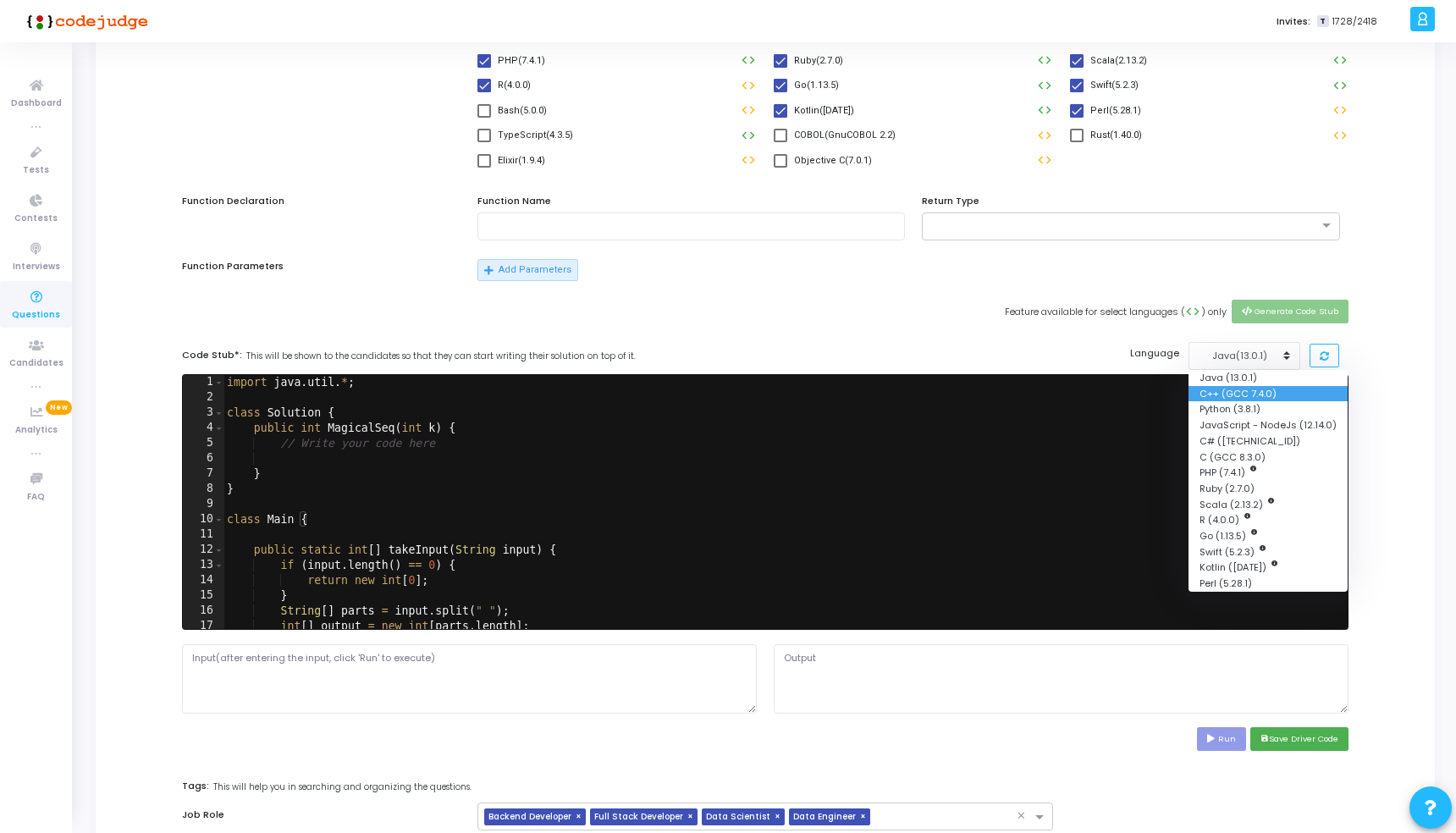
click at [1237, 388] on button "C++ (GCC 7.4.0)" at bounding box center [1268, 393] width 159 height 16
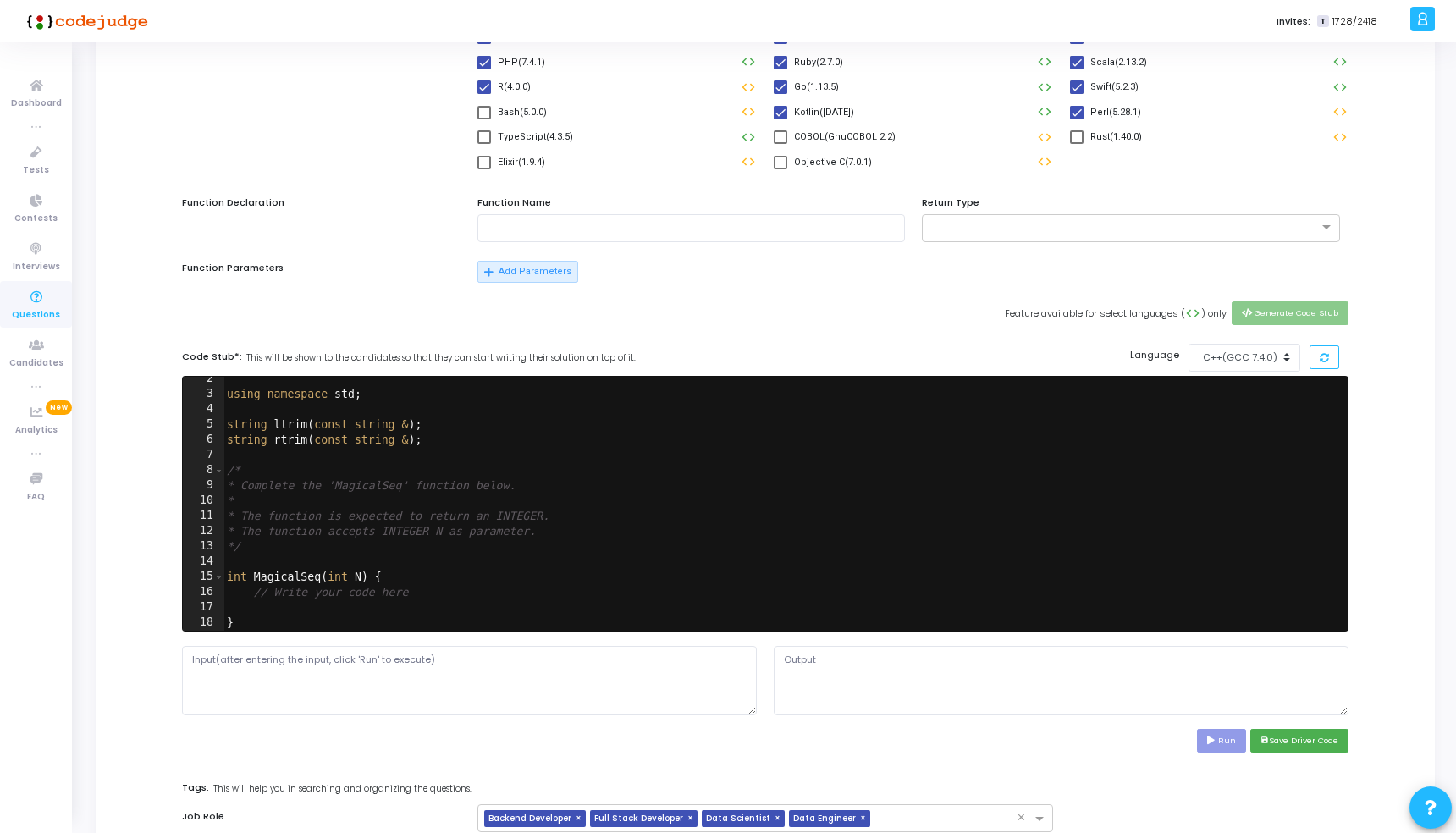
scroll to position [3, 0]
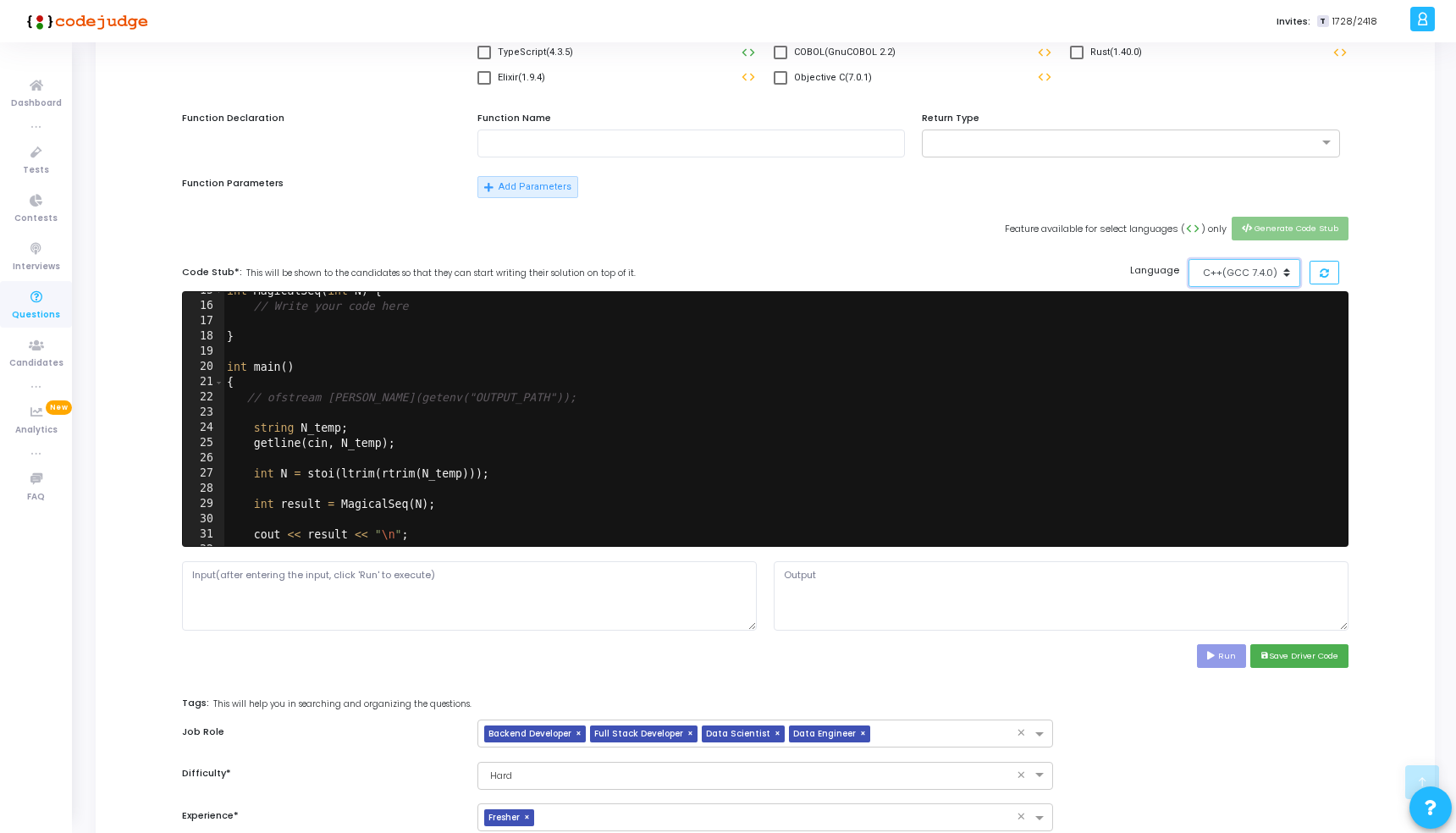
click at [1261, 278] on div "C++(GCC 7.4.0)" at bounding box center [1240, 272] width 83 height 15
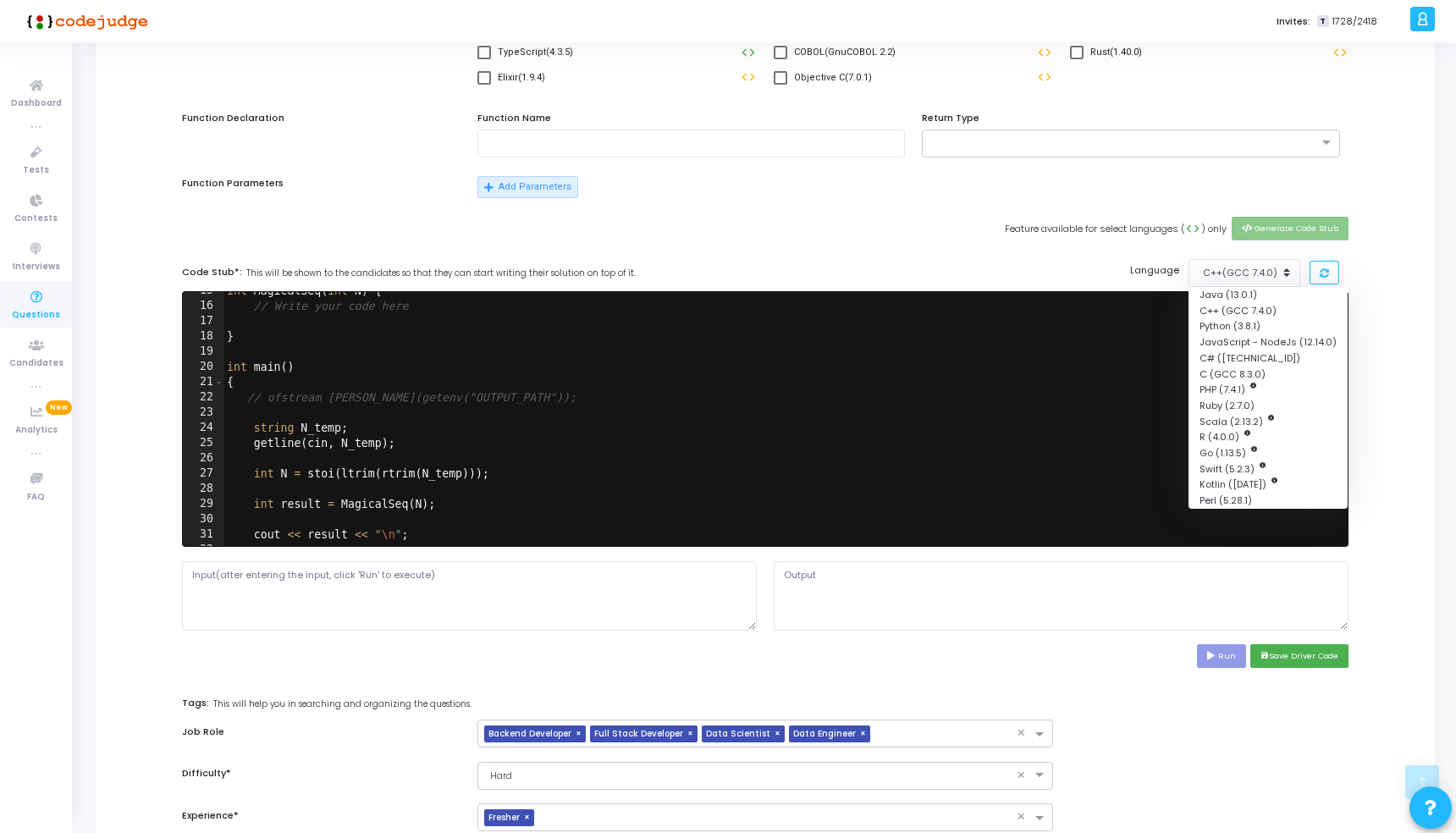
click at [1002, 292] on div "int MagicalSeq ( int N ) { // Write your code here } int main ( ) { // ofstream…" at bounding box center [782, 426] width 1117 height 285
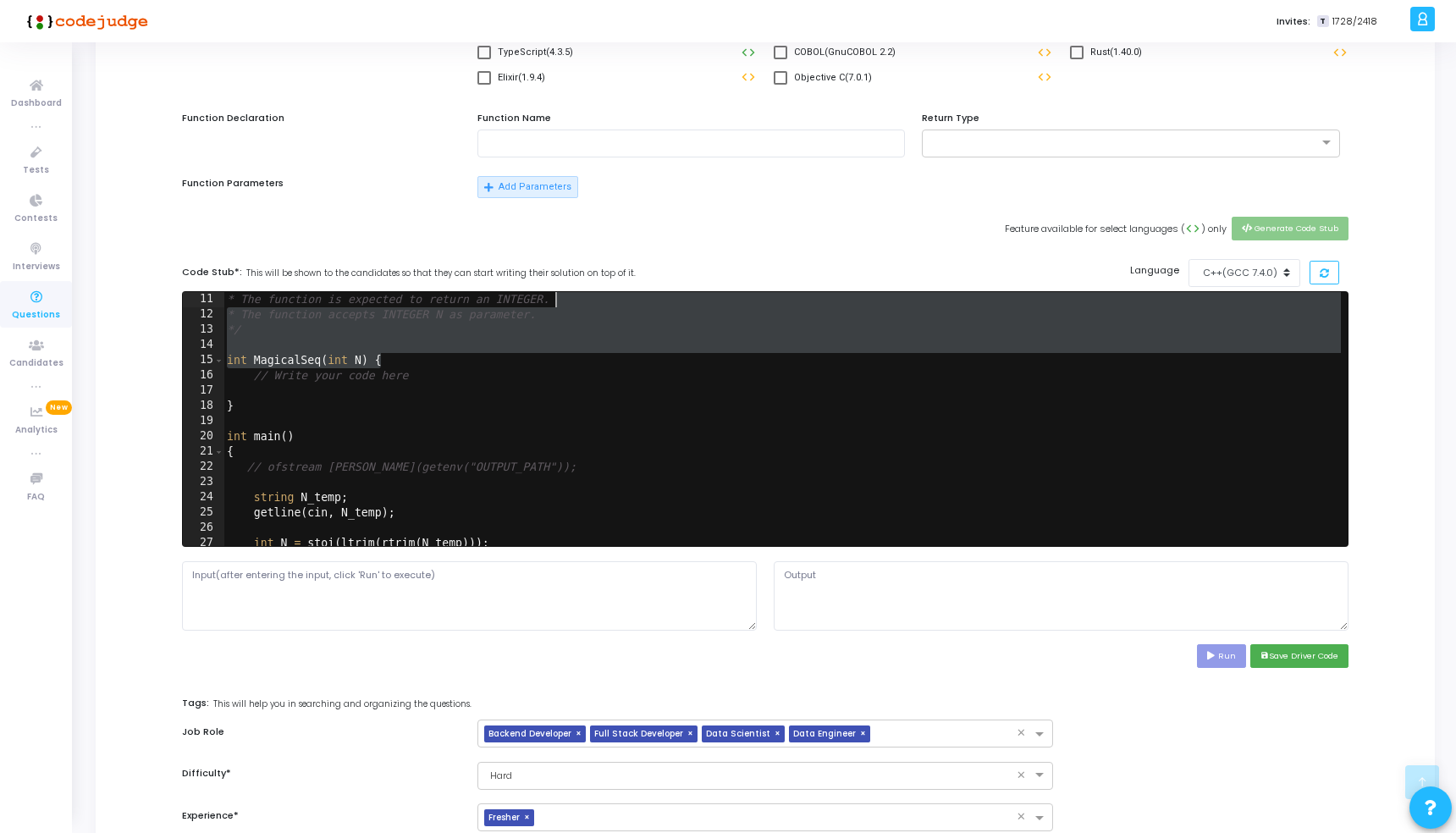
scroll to position [152, 0]
click at [1319, 267] on button at bounding box center [1324, 272] width 30 height 23
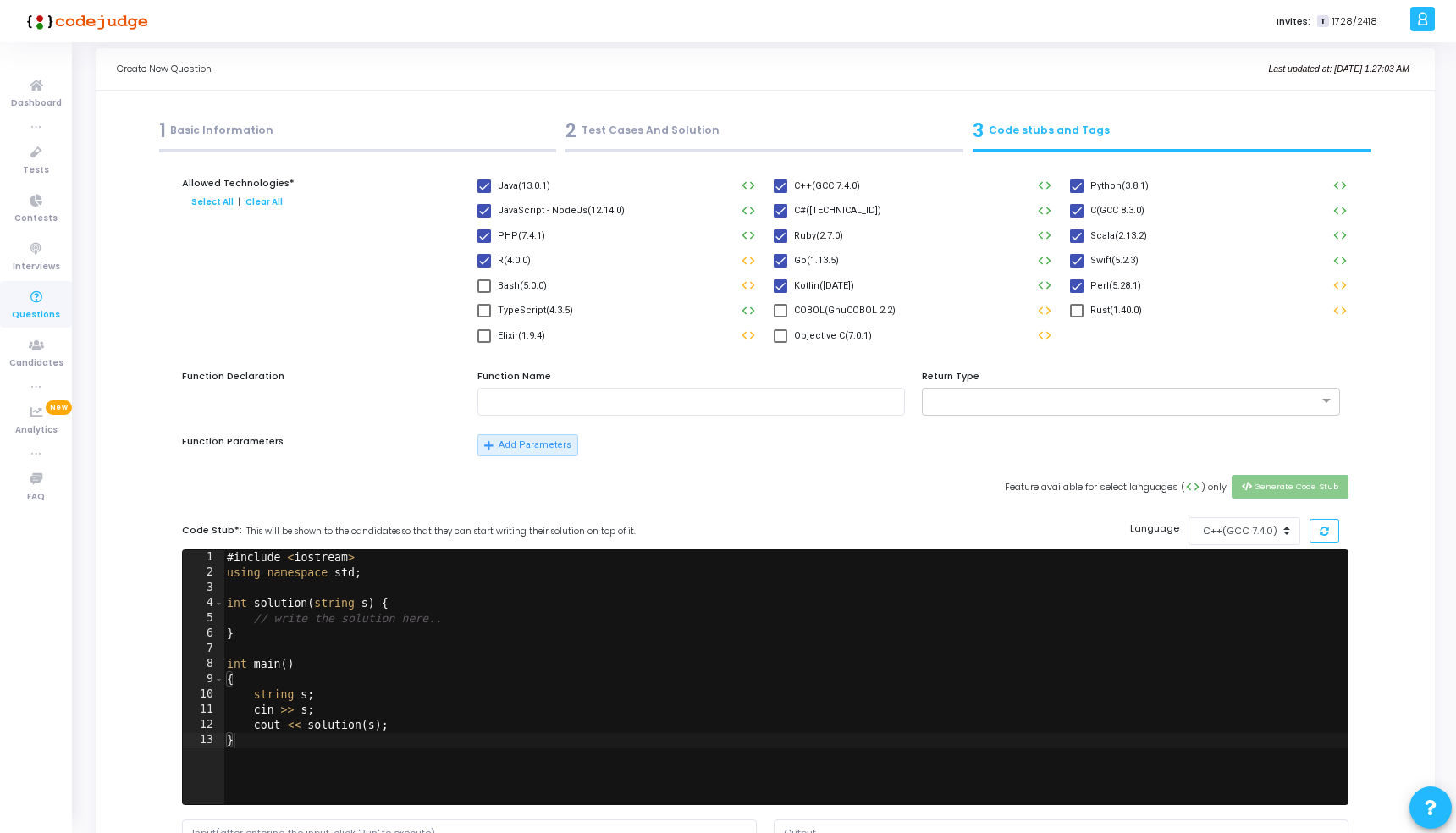
scroll to position [24, 0]
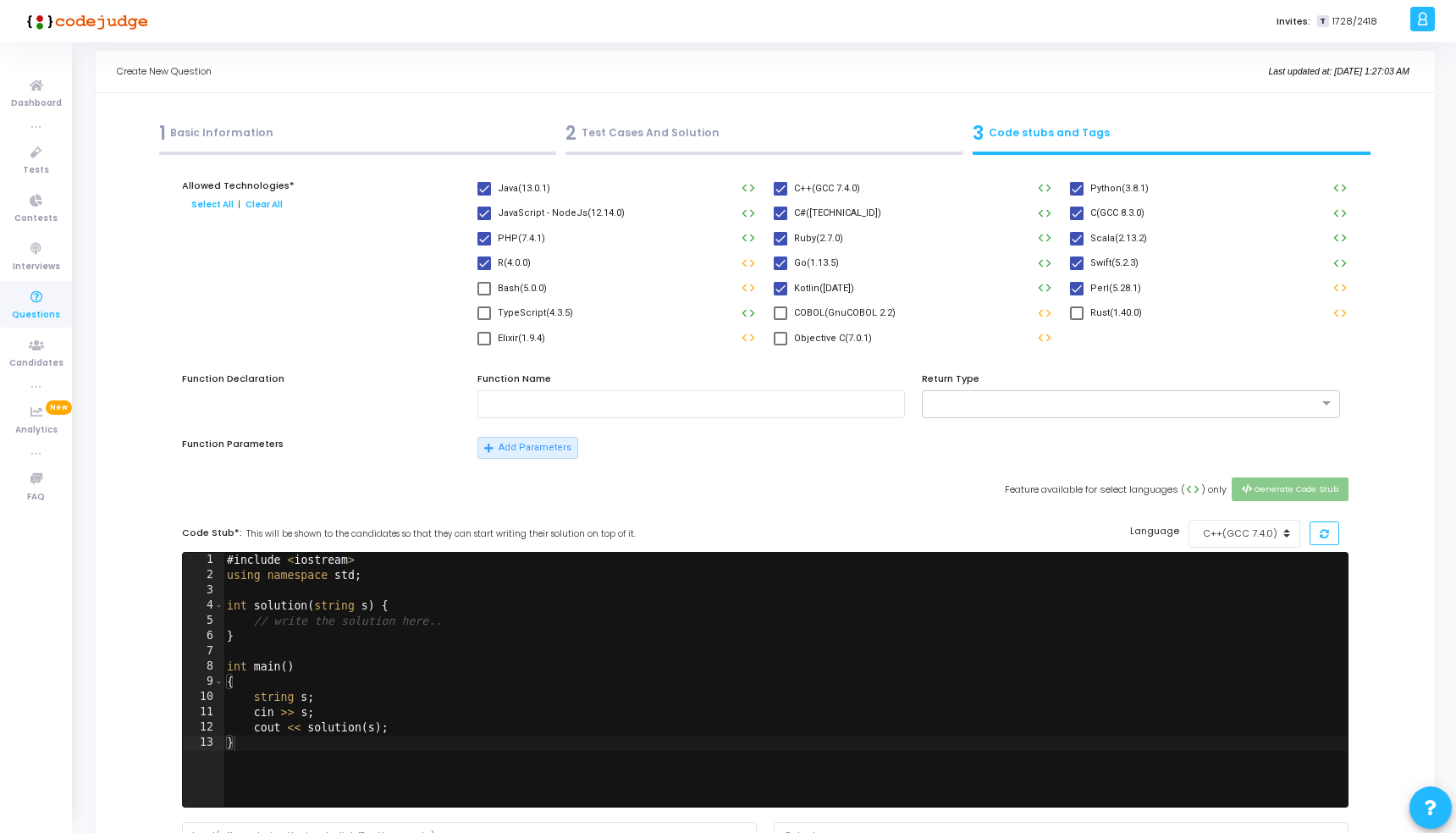
click at [748, 139] on div "2 Test Cases And Solution" at bounding box center [764, 133] width 398 height 28
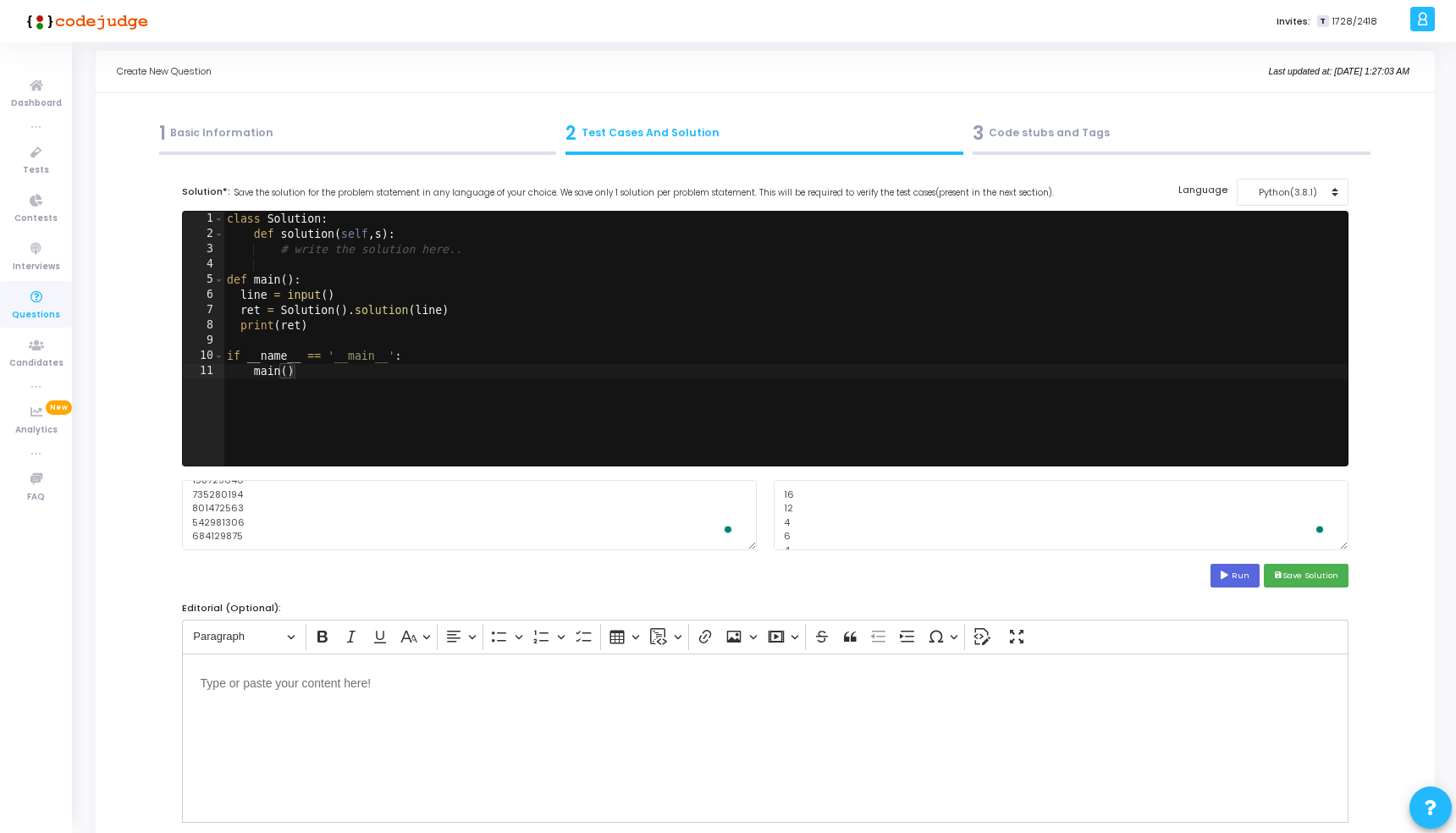
scroll to position [19, 0]
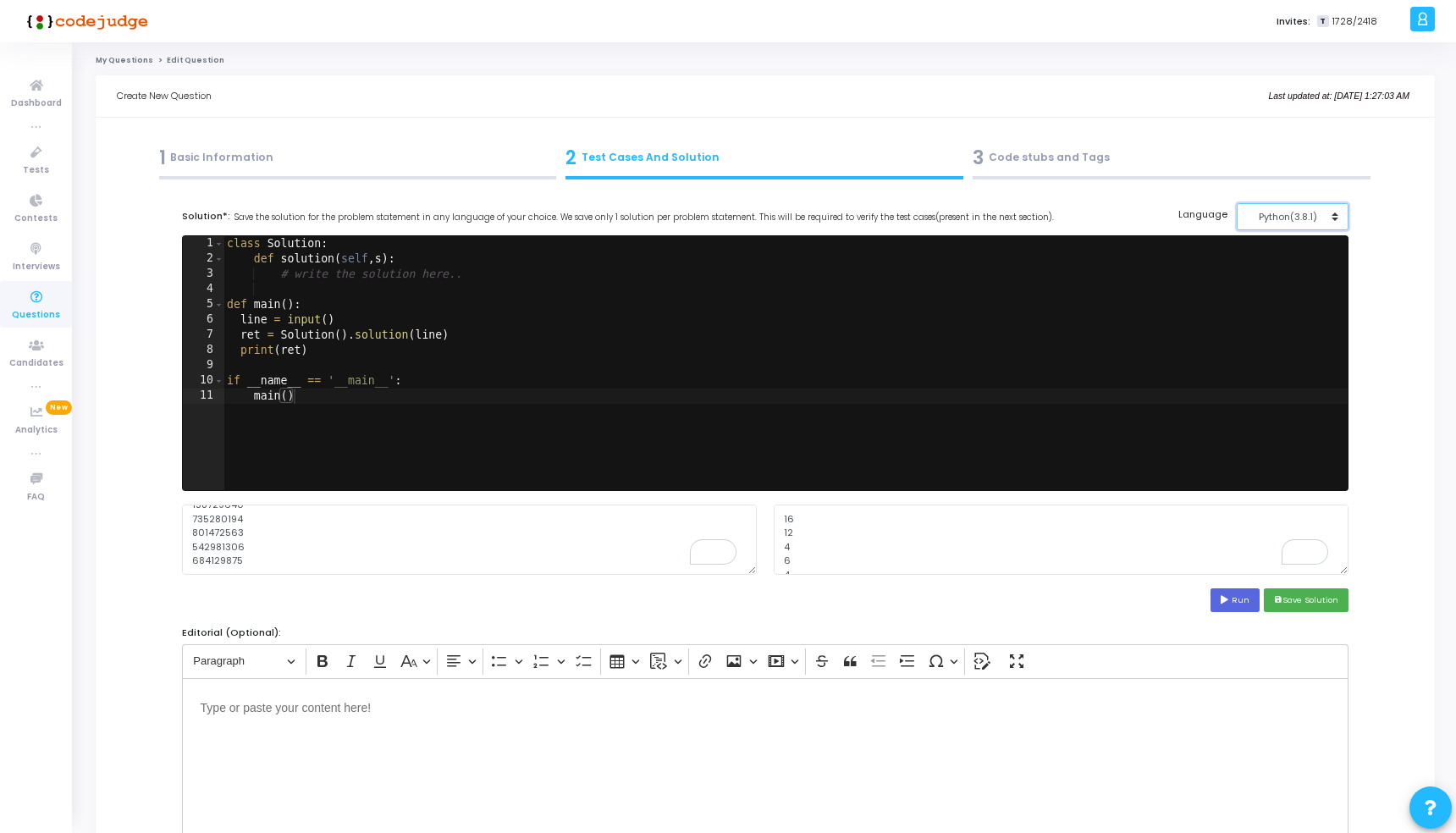
click at [1263, 217] on div "Python(3.8.1)" at bounding box center [1288, 217] width 83 height 15
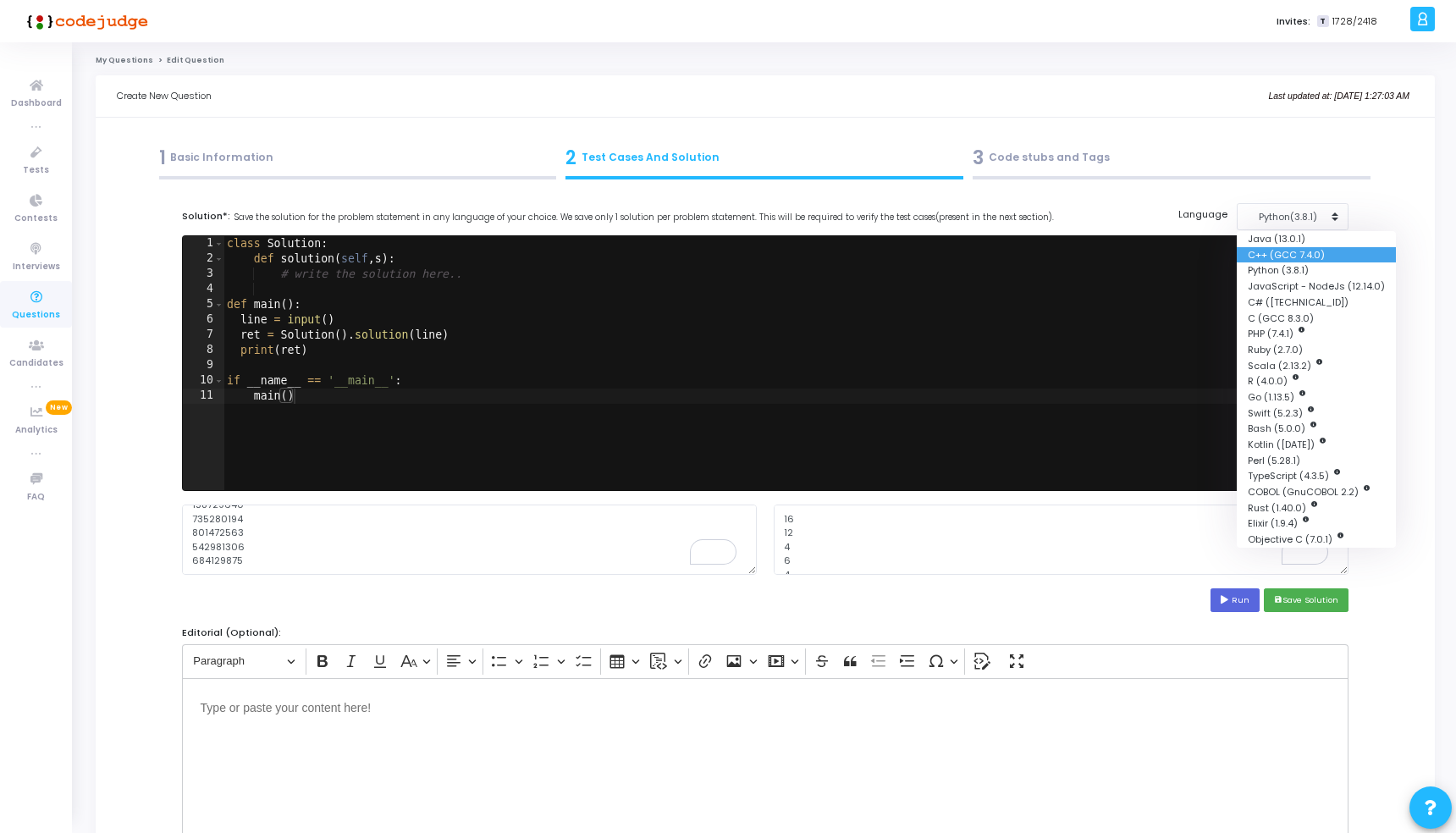
click at [1284, 255] on button "C++ (GCC 7.4.0)" at bounding box center [1316, 254] width 159 height 16
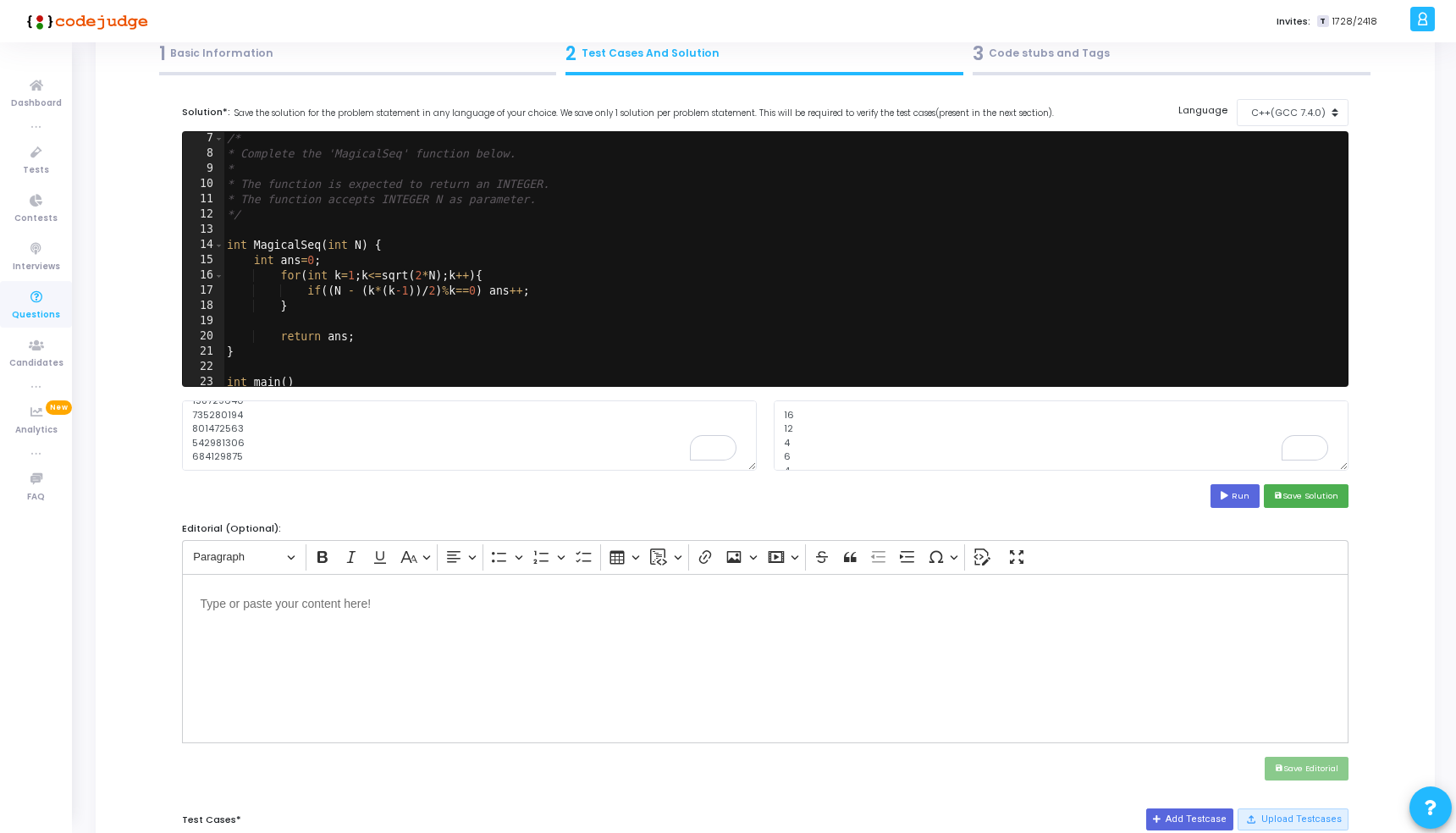
click at [1085, 53] on div "3 Code stubs and Tags" at bounding box center [1171, 53] width 398 height 28
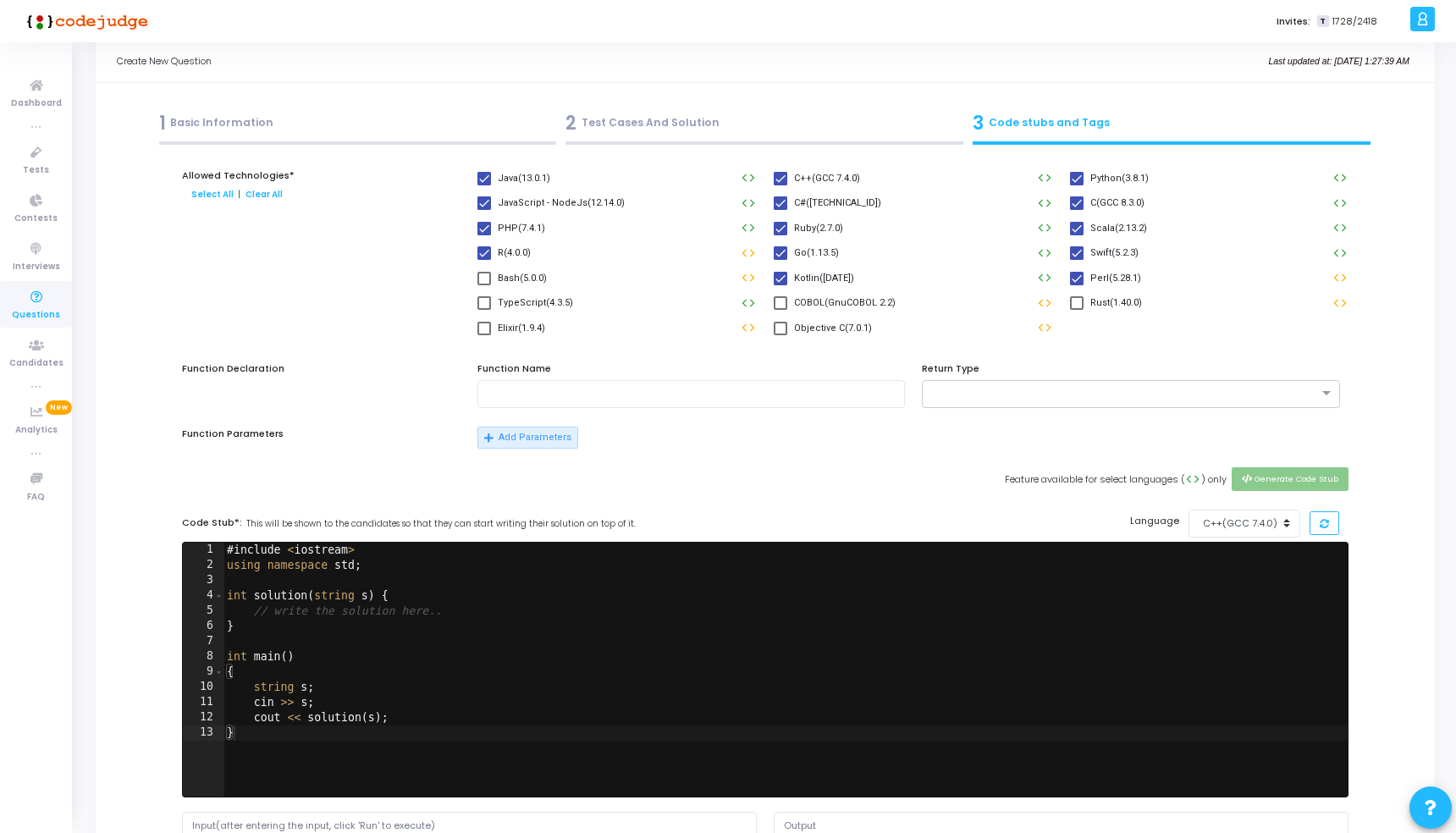
click at [886, 545] on div "# include < iostream > using namespace std ; int solution ( string s ) { // wri…" at bounding box center [786, 685] width 1124 height 285
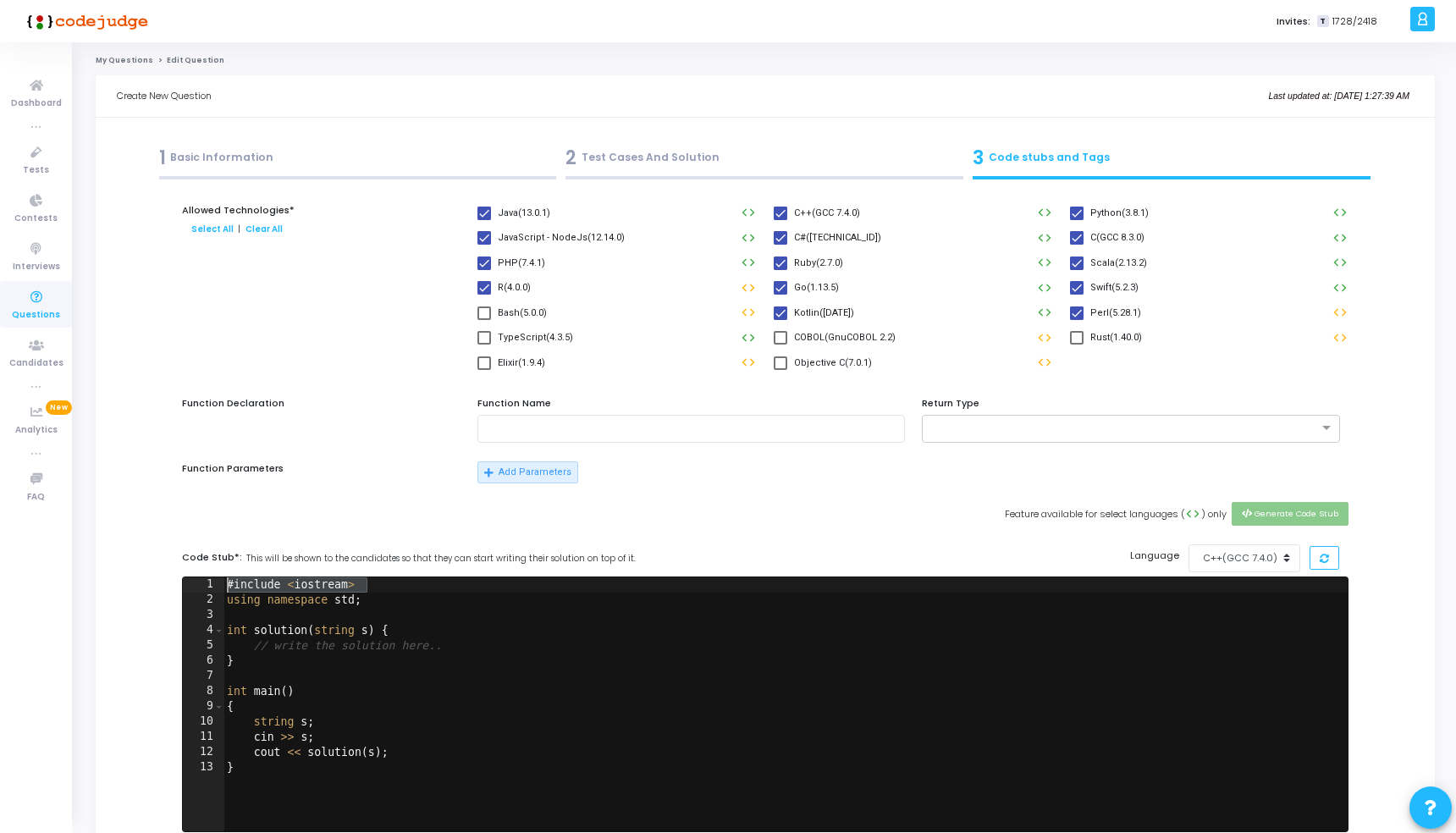
click at [820, 647] on div "# include < iostream > using namespace std ; int solution ( string s ) { // wri…" at bounding box center [786, 720] width 1124 height 285
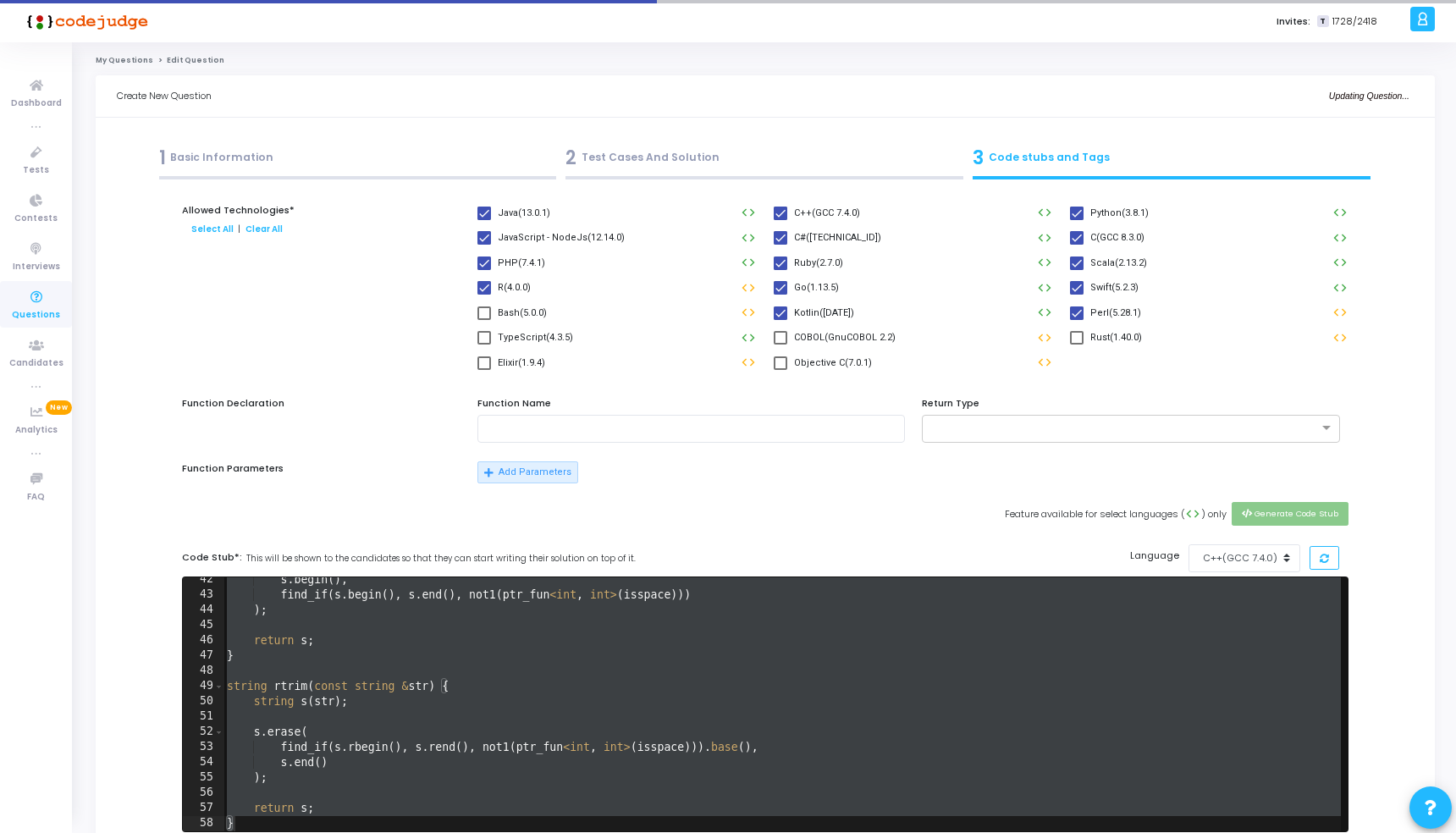
click at [897, 491] on div "Add Parameters" at bounding box center [913, 481] width 888 height 41
click at [769, 537] on div "Feature available for select languages ( code ) only Generate Code Stub" at bounding box center [765, 522] width 1184 height 42
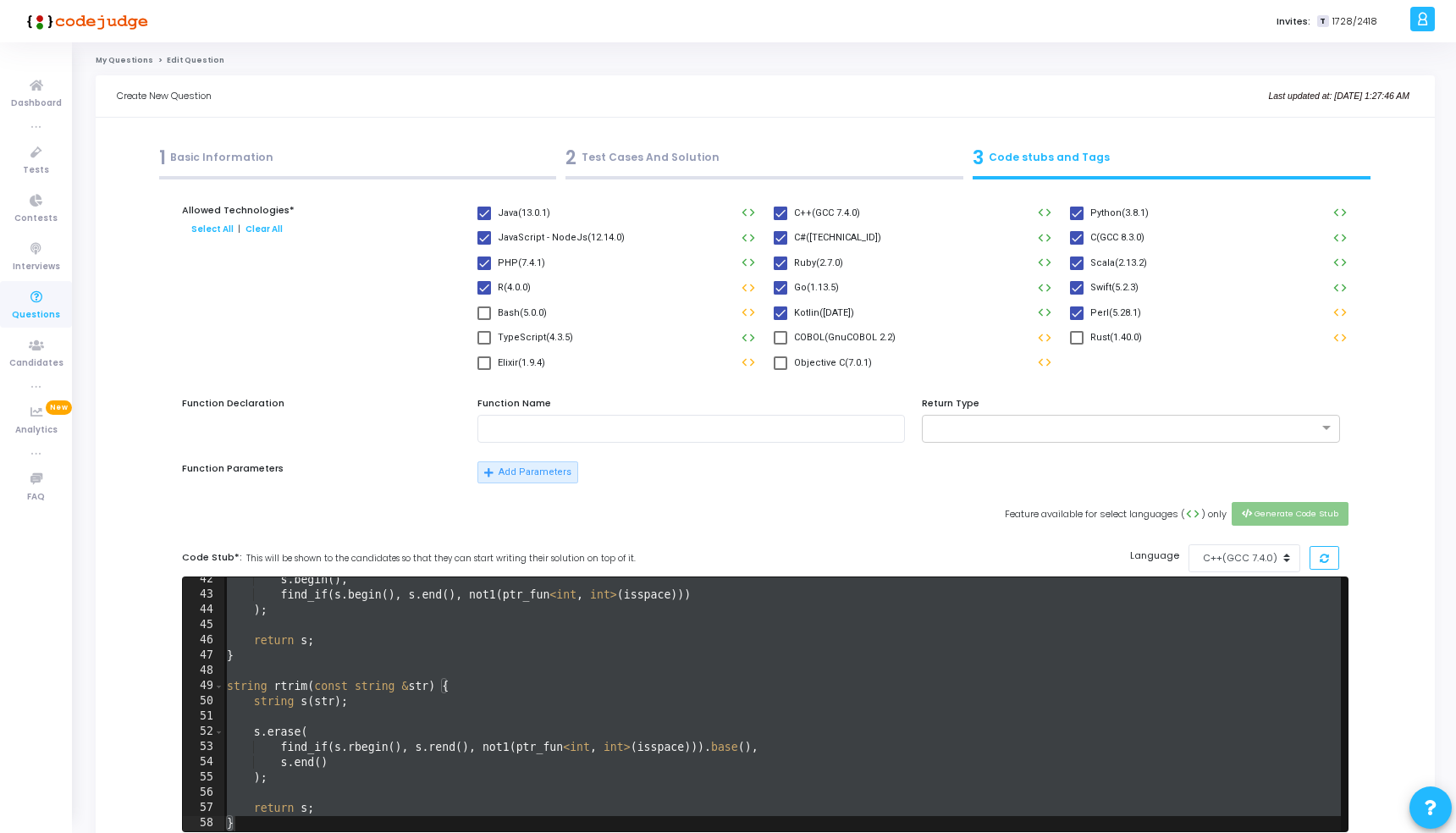
click at [750, 653] on div "s . begin ( ) , find_if ( s . begin ( ) , s . end ( ) , not1 ( ptr_fun < int , …" at bounding box center [782, 715] width 1117 height 285
type textarea "}"
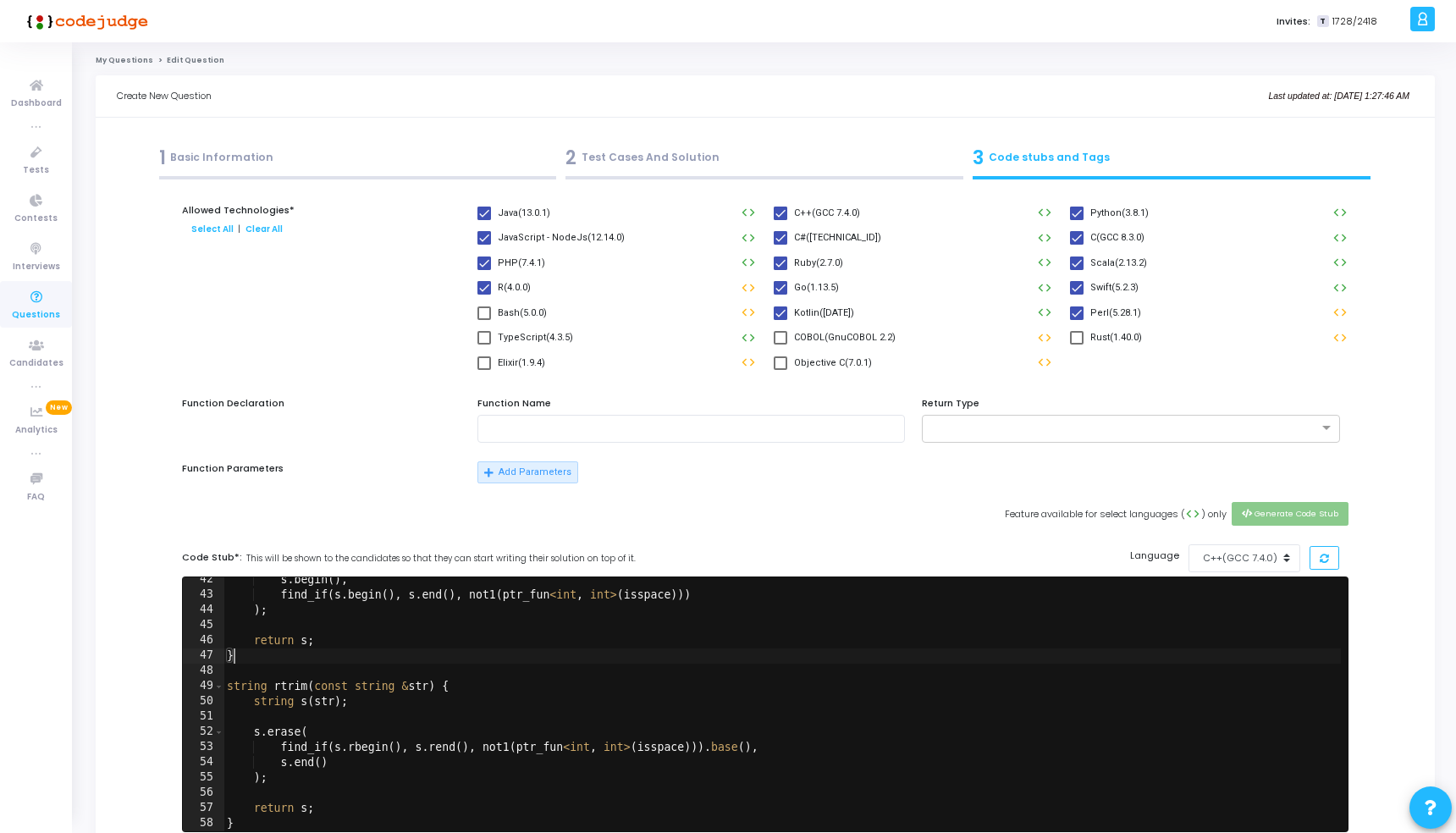
click at [721, 167] on div "2 Test Cases And Solution" at bounding box center [764, 158] width 398 height 28
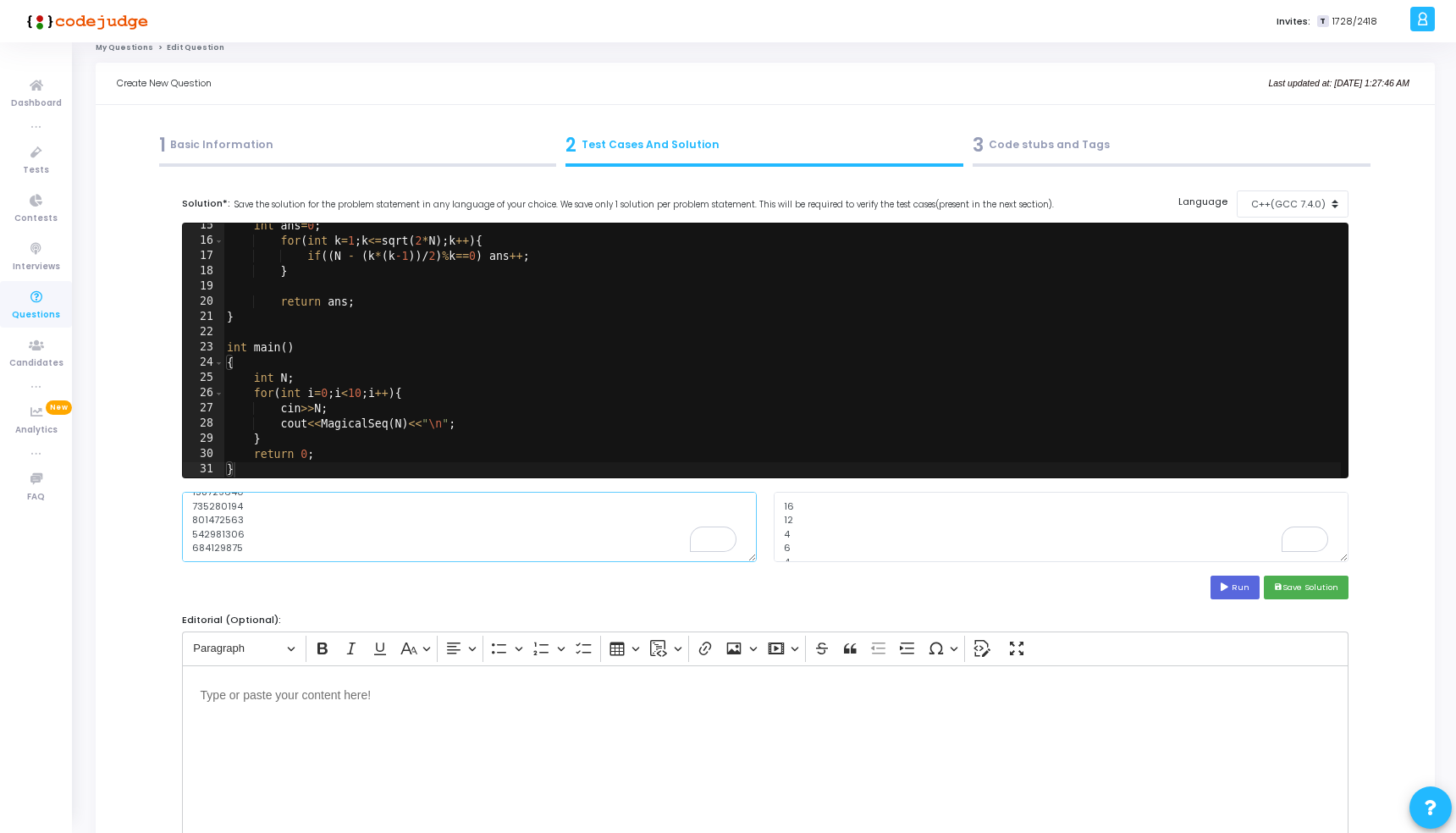
click at [462, 507] on textarea "853720491 296485713 627314509 413895276 992504138 158729640 735280194 801472563…" at bounding box center [469, 527] width 574 height 70
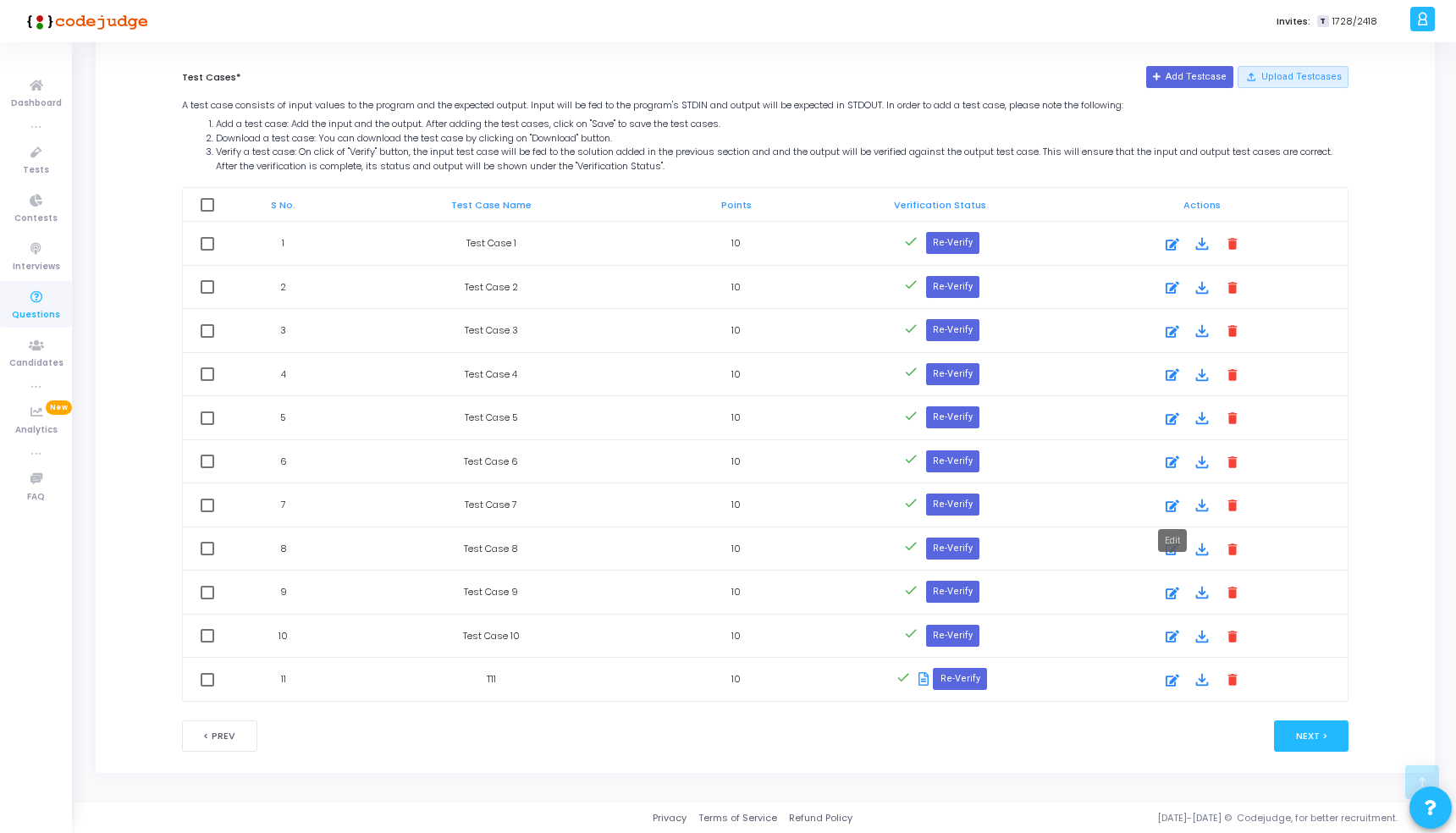
click at [1170, 501] on icon at bounding box center [1172, 506] width 14 height 20
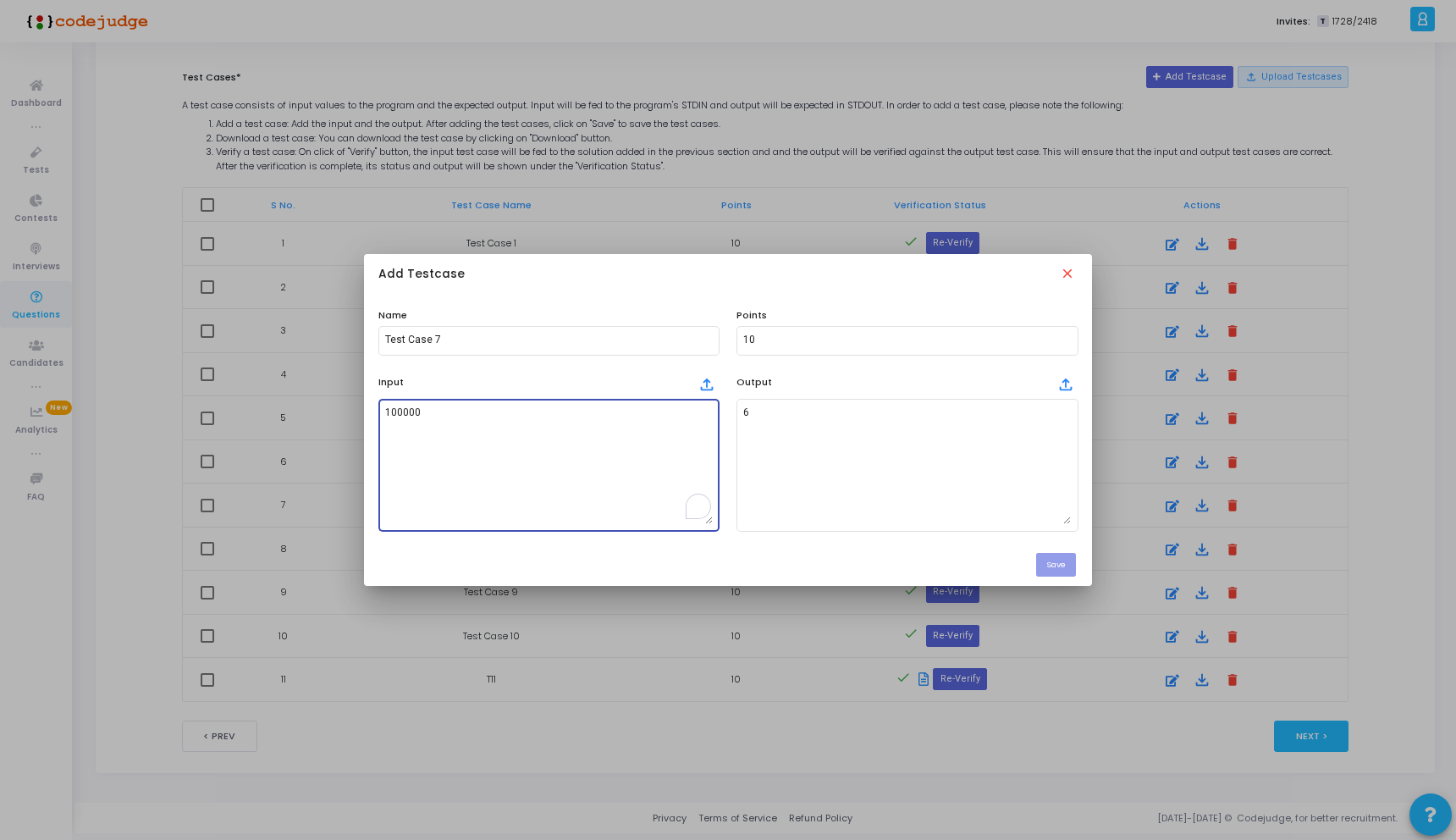
drag, startPoint x: 418, startPoint y: 408, endPoint x: 387, endPoint y: 410, distance: 31.1
click at [387, 410] on textarea "100000" at bounding box center [549, 464] width 327 height 118
click at [1065, 271] on mat-icon "close" at bounding box center [1069, 274] width 18 height 18
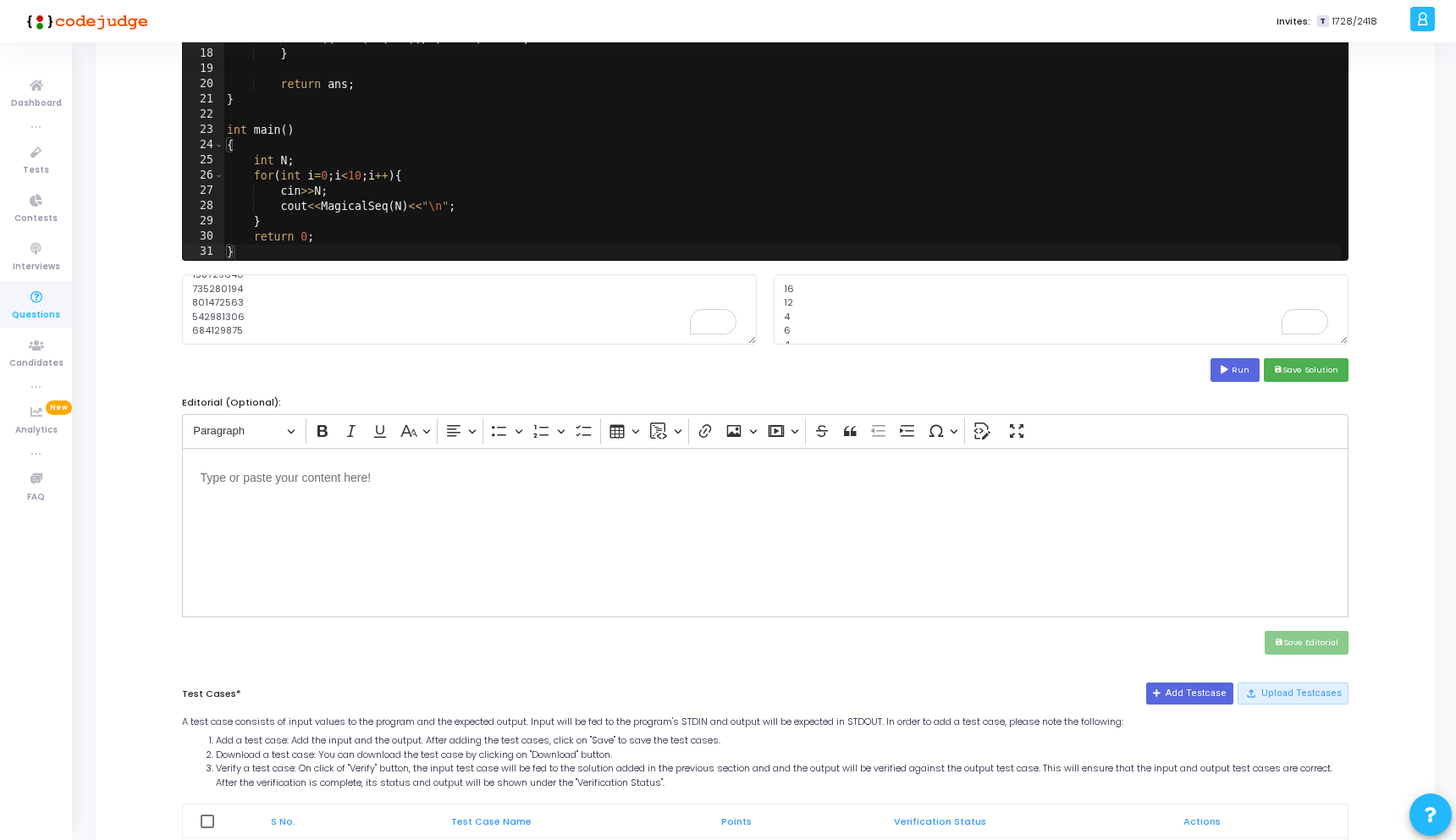
scroll to position [184, 0]
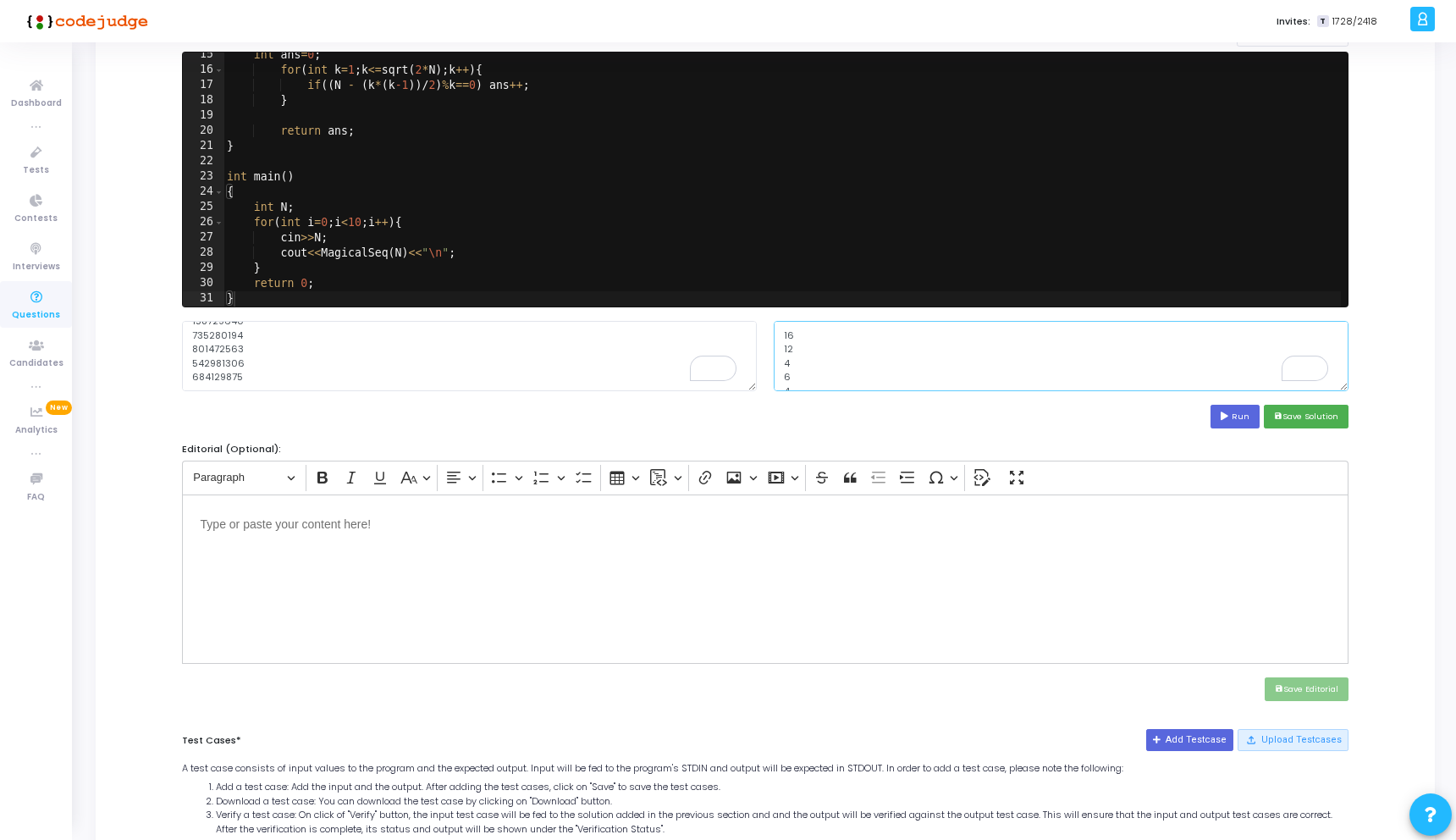
click at [861, 367] on textarea "16 12 4 6 4 8 16 24 8 32" at bounding box center [1061, 356] width 574 height 70
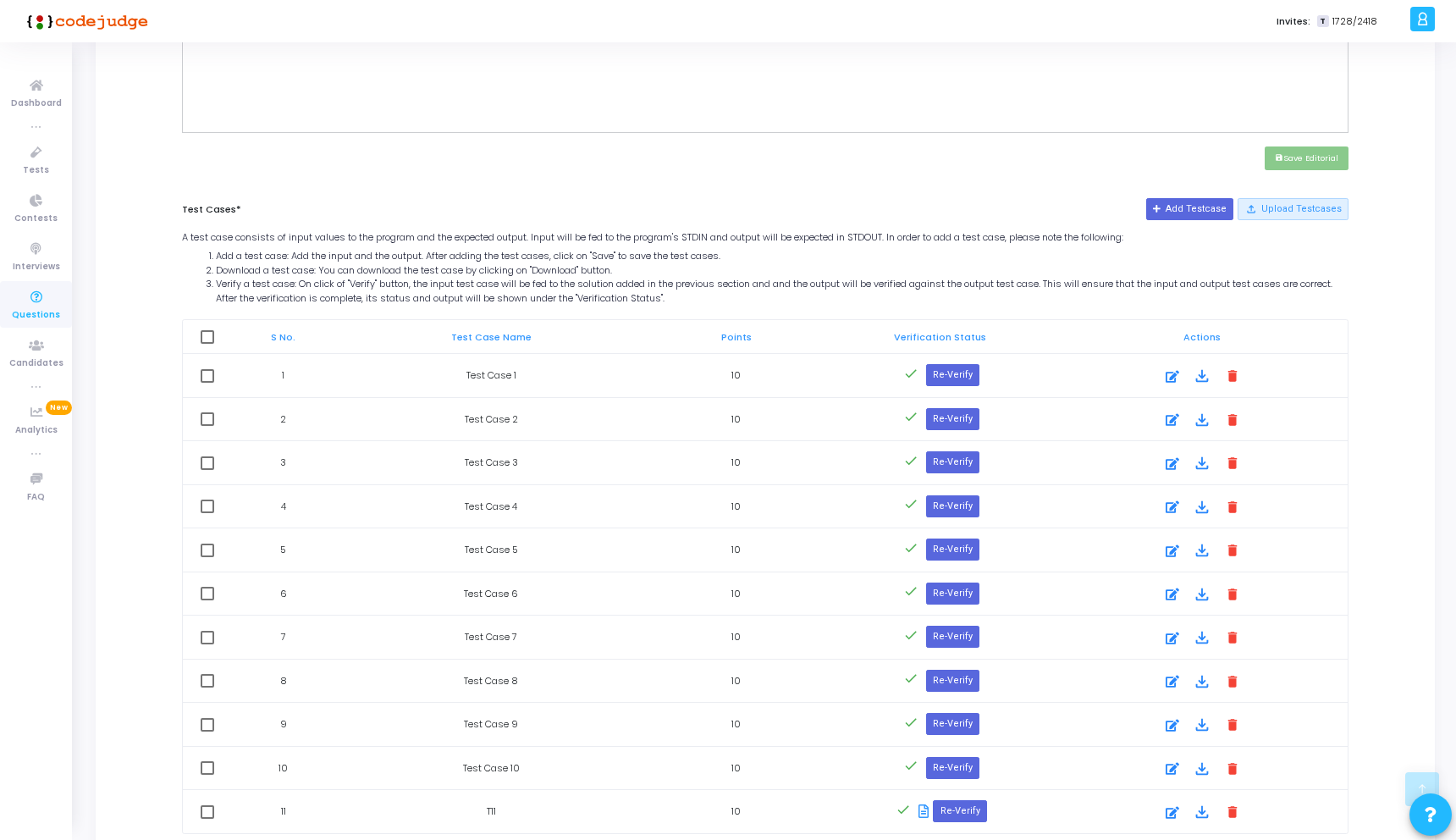
scroll to position [740, 0]
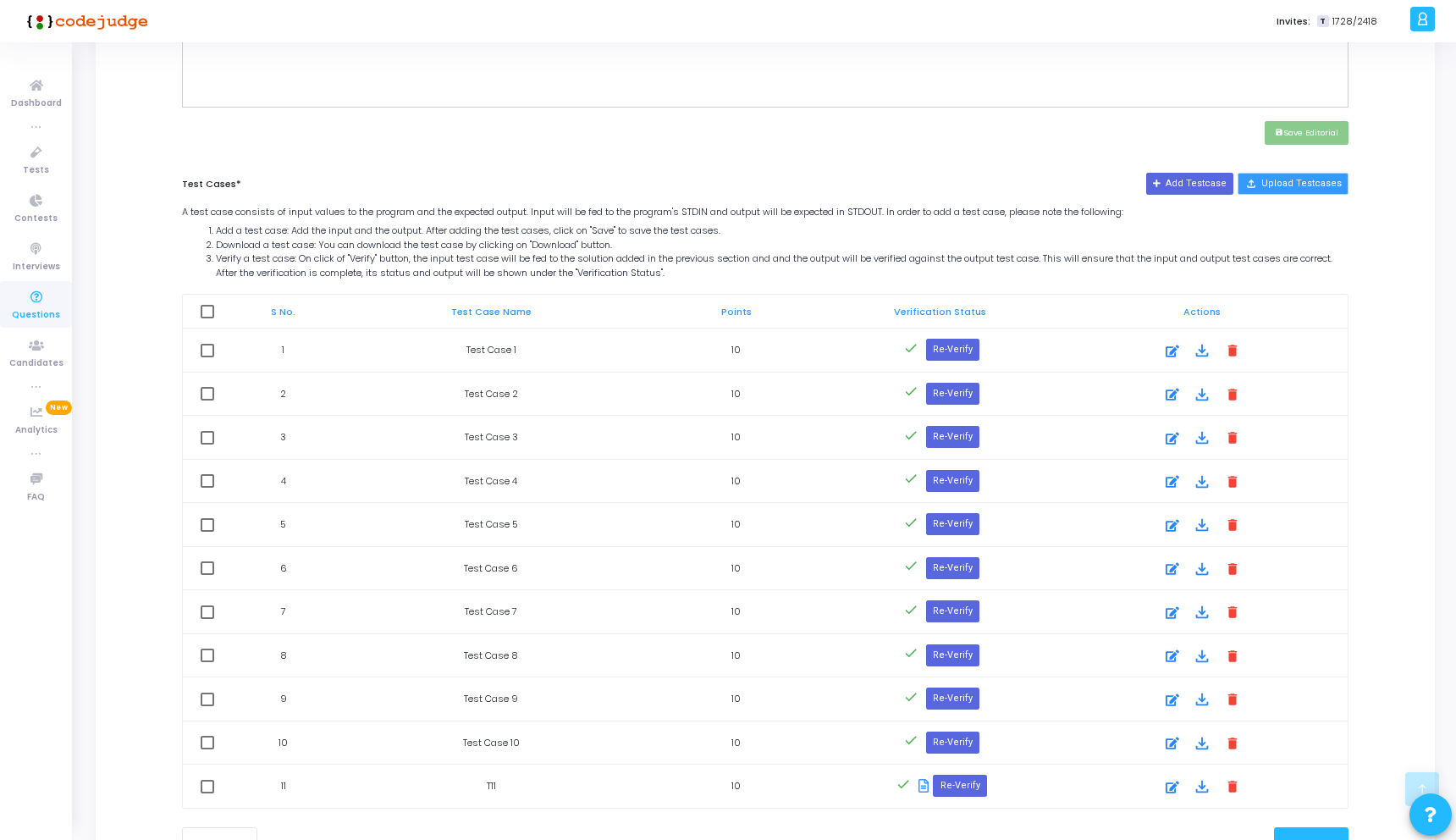
click at [1289, 179] on button "file_upload Upload Testcases" at bounding box center [1292, 183] width 110 height 22
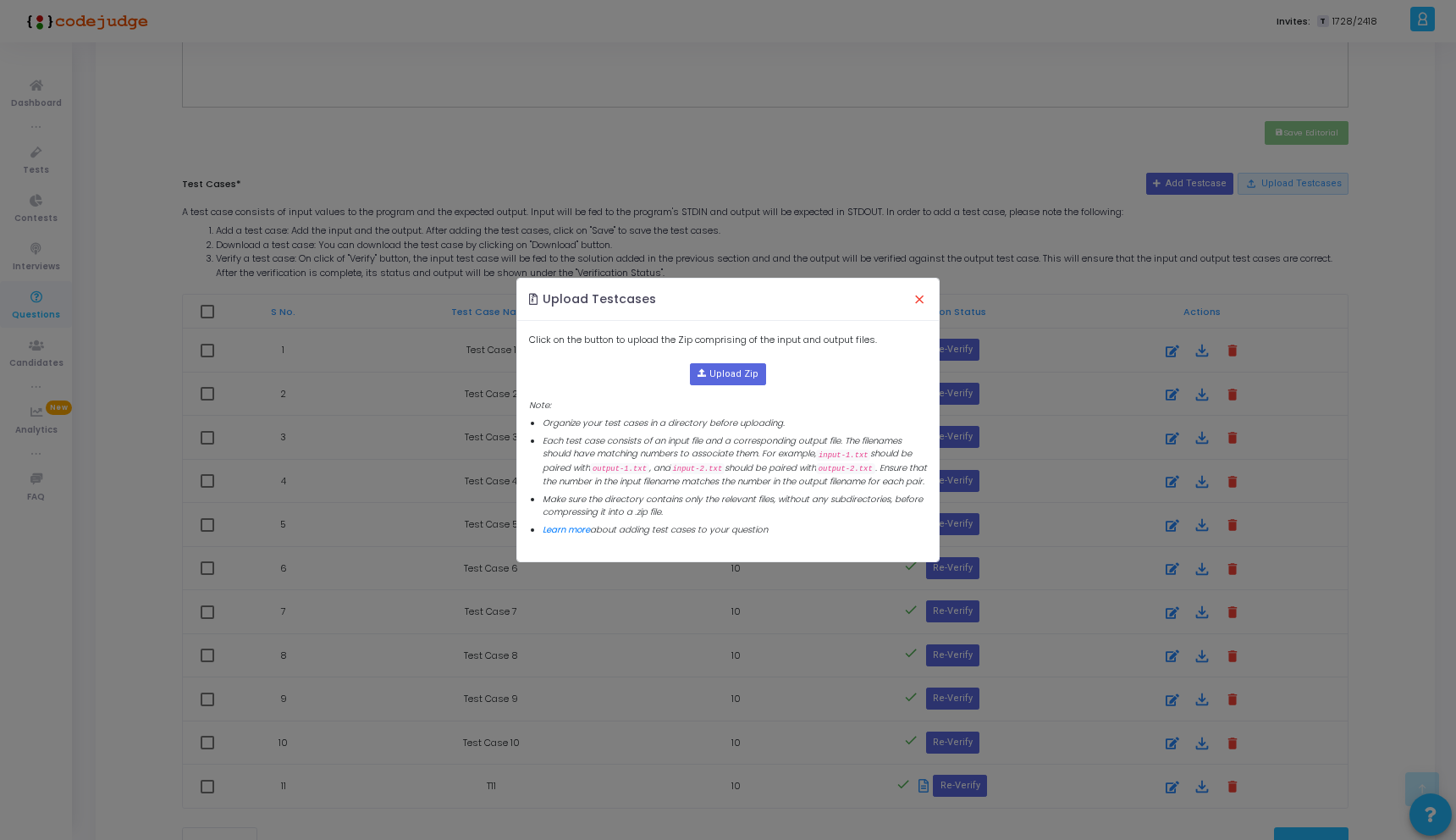
click at [914, 297] on button "×" at bounding box center [918, 299] width 36 height 37
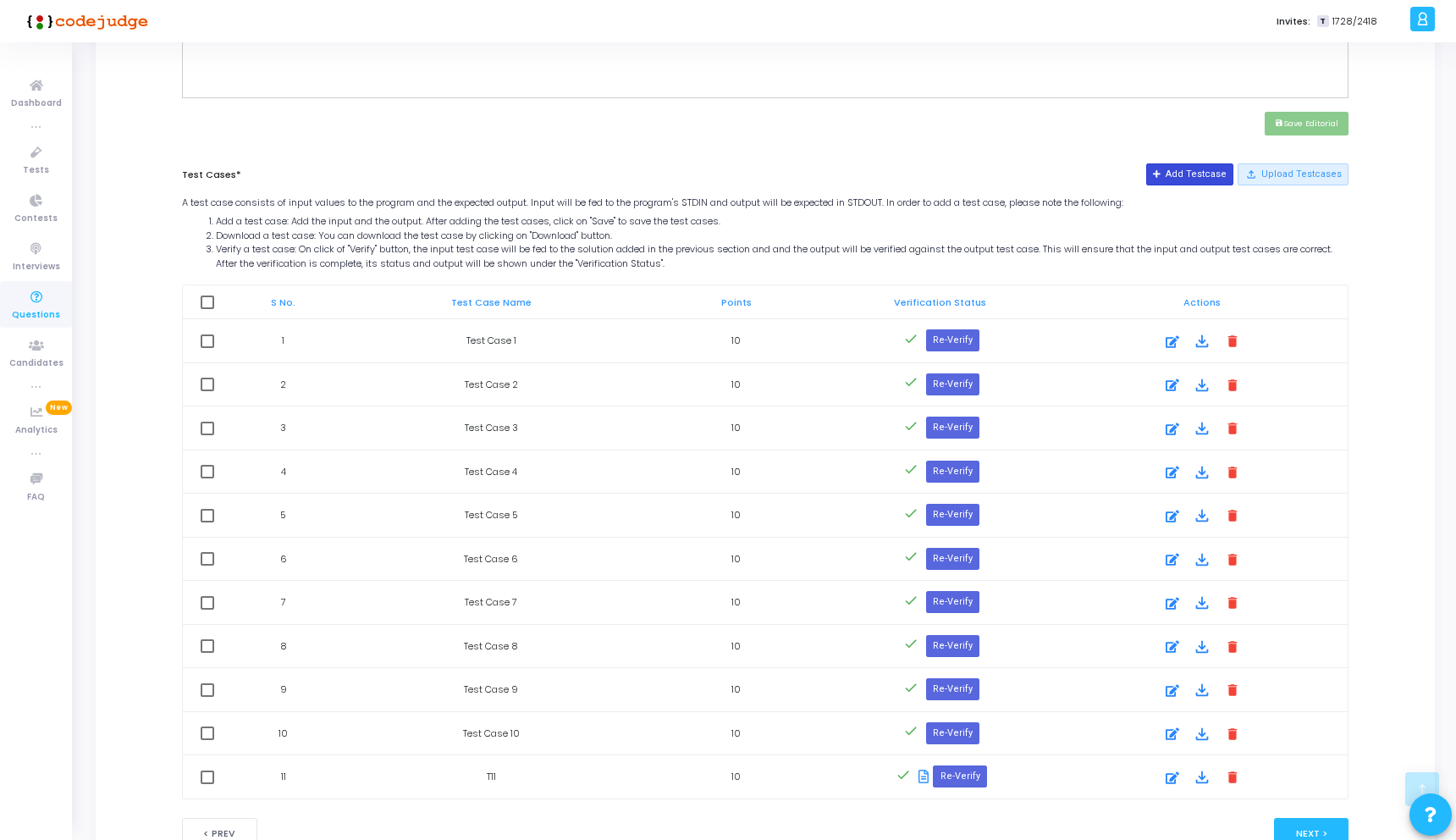
scroll to position [748, 0]
click at [1175, 179] on button "Add Testcase" at bounding box center [1190, 174] width 87 height 22
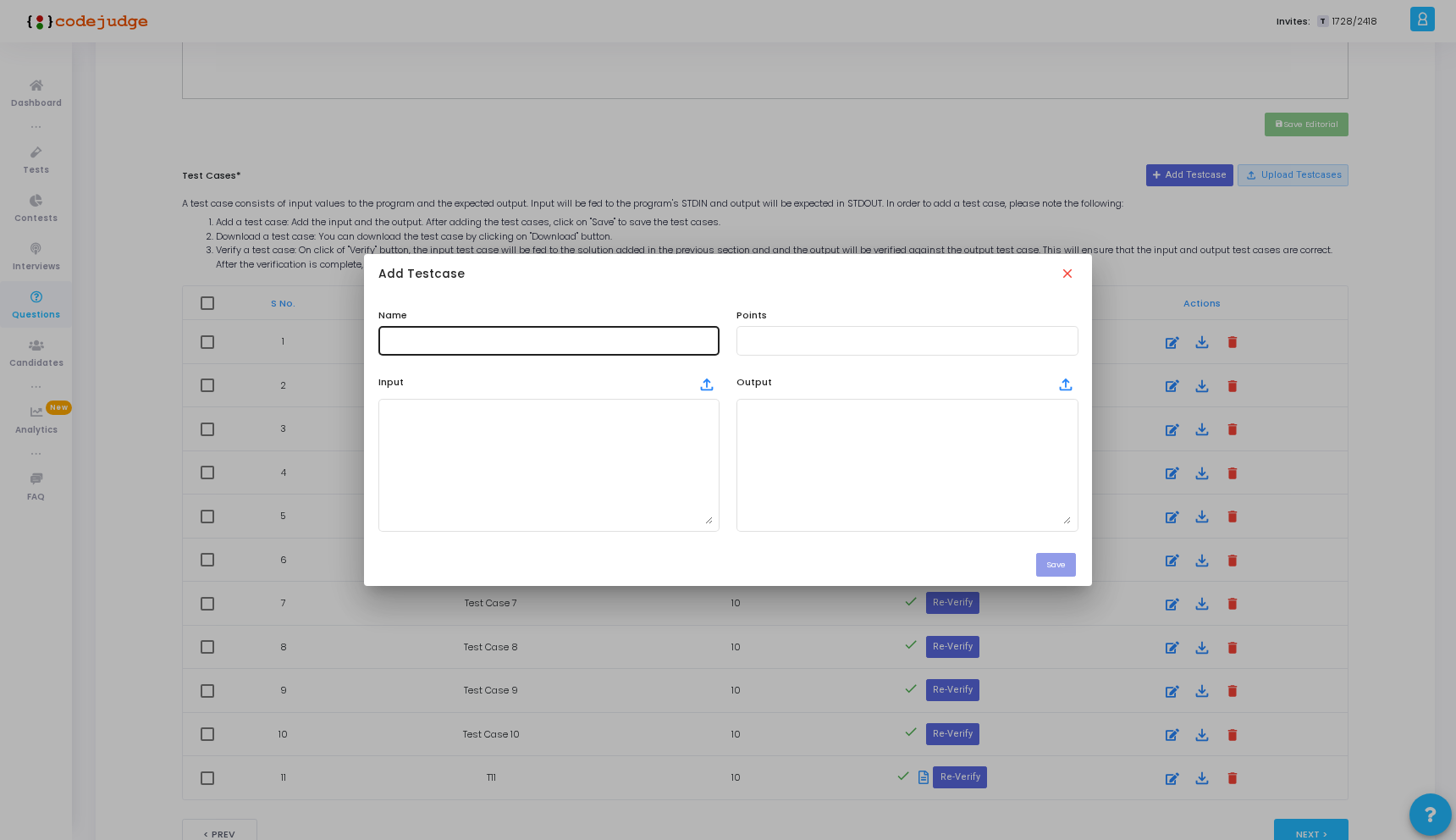
click at [538, 331] on div at bounding box center [549, 339] width 327 height 31
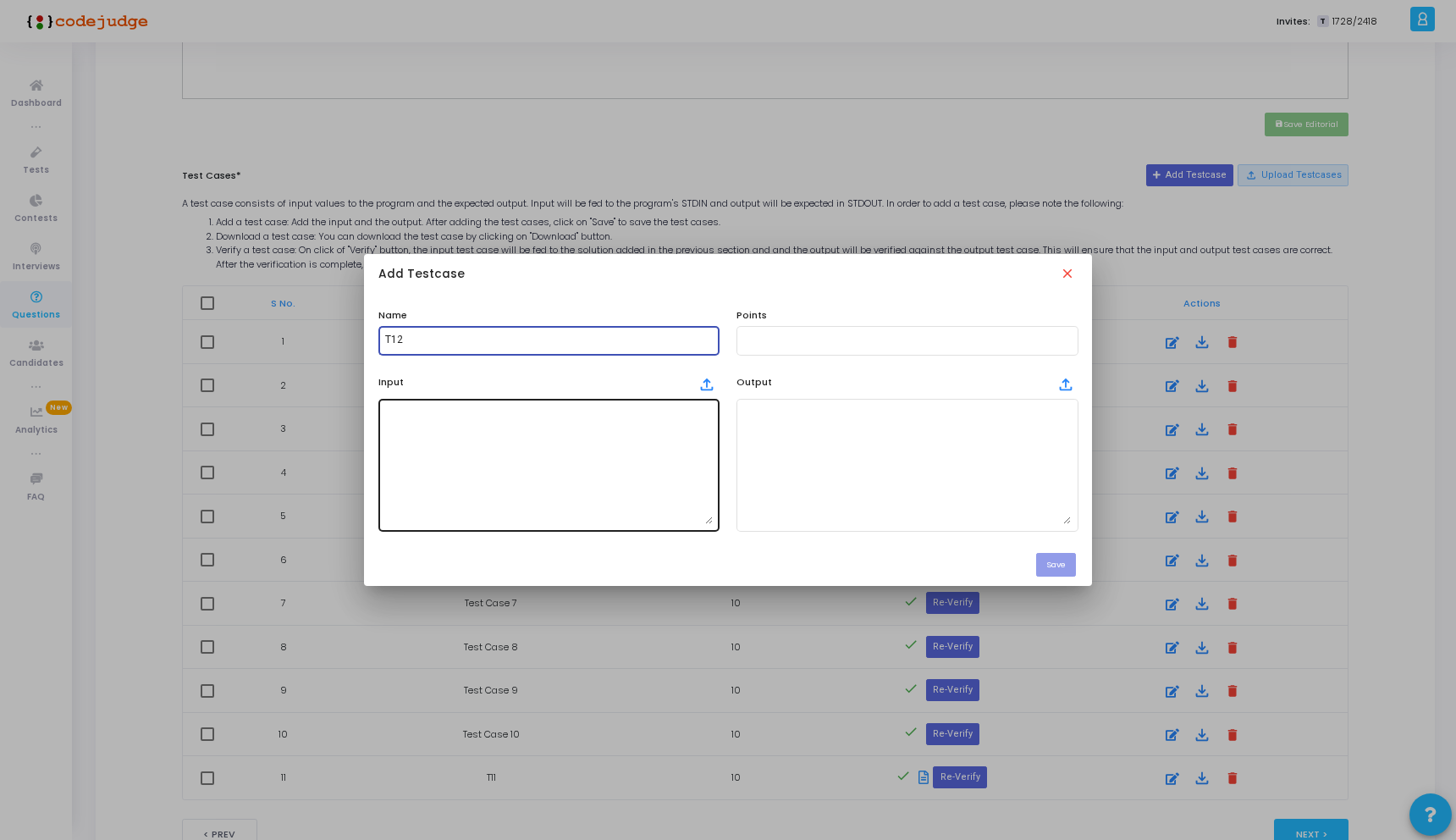
type input "T12"
click at [511, 440] on textarea at bounding box center [549, 464] width 327 height 118
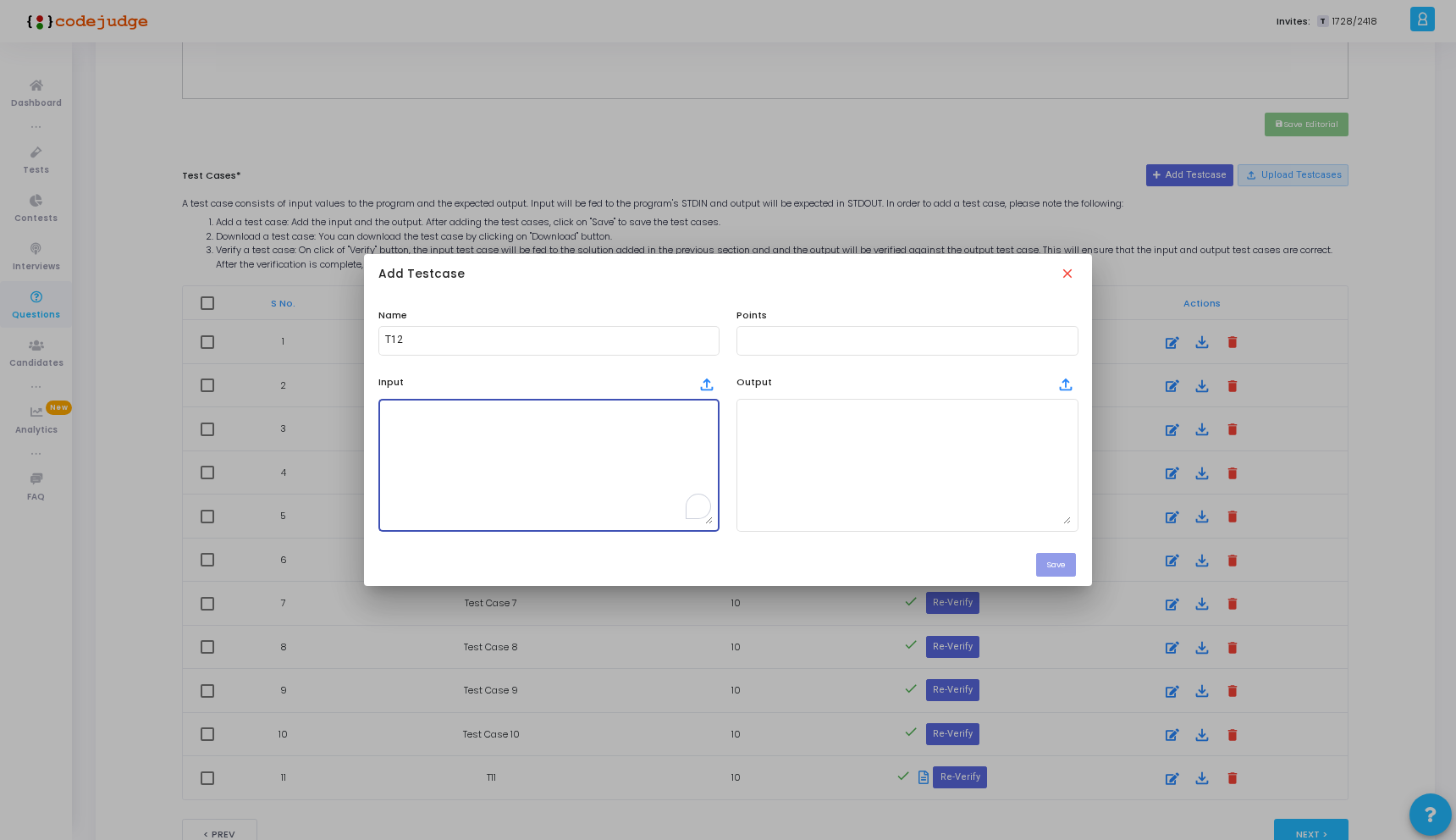
paste textarea "853720491"
type textarea "853720491"
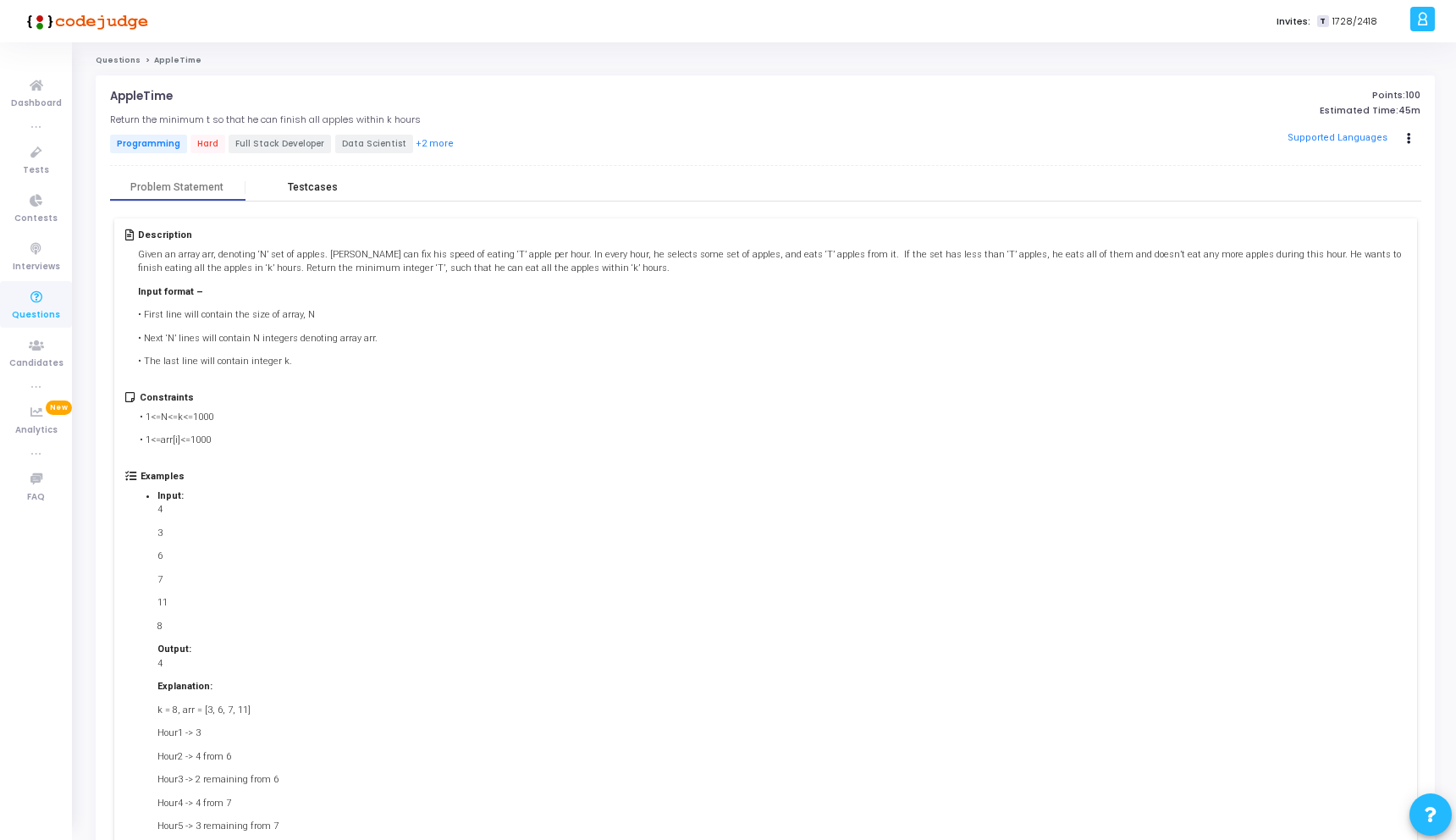
click at [310, 196] on div "Testcases" at bounding box center [313, 188] width 136 height 25
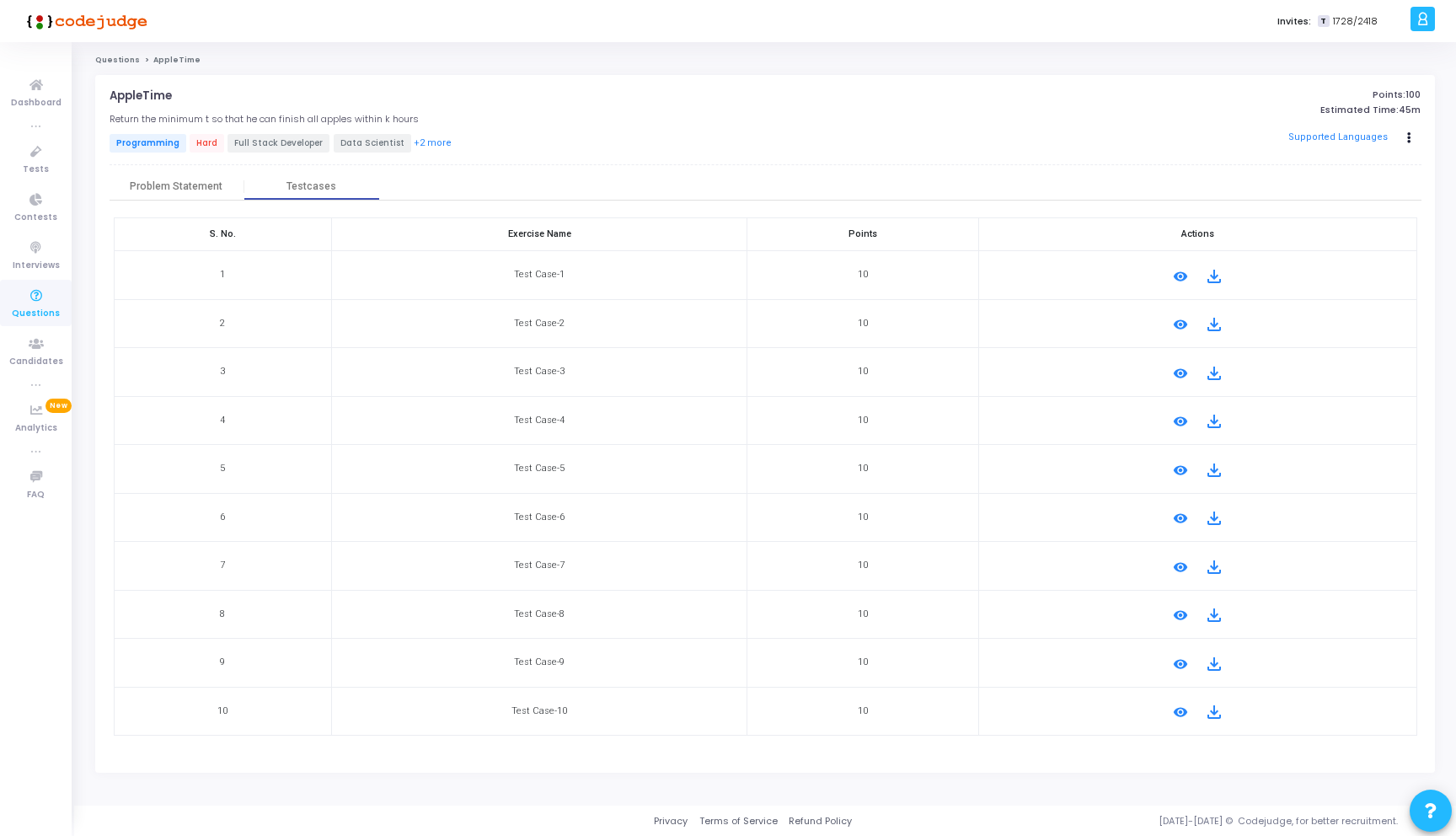
click at [1177, 703] on mat-icon "remove_red_eye" at bounding box center [1180, 712] width 20 height 20
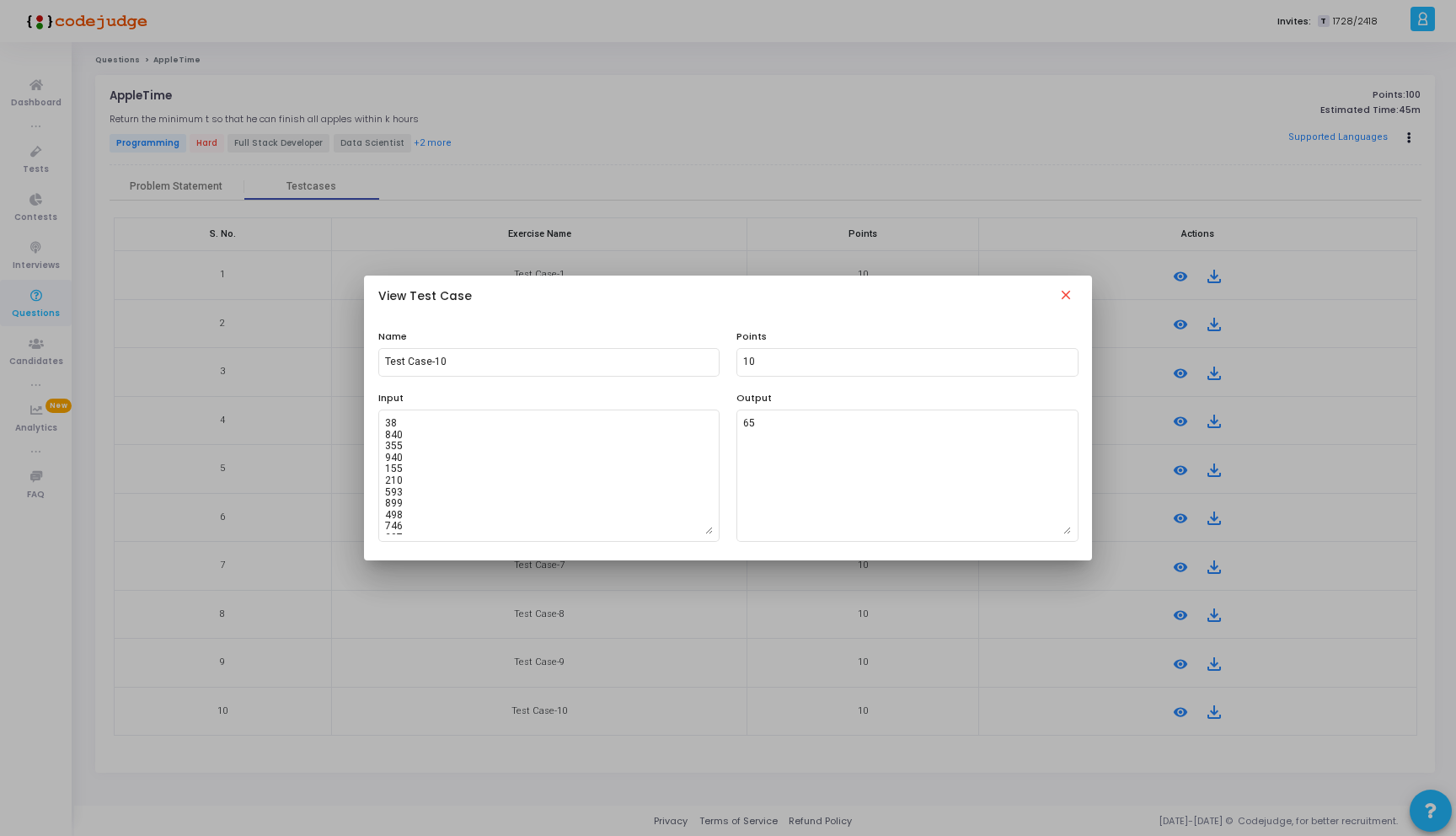
click at [1067, 288] on mat-icon "close" at bounding box center [1065, 297] width 20 height 20
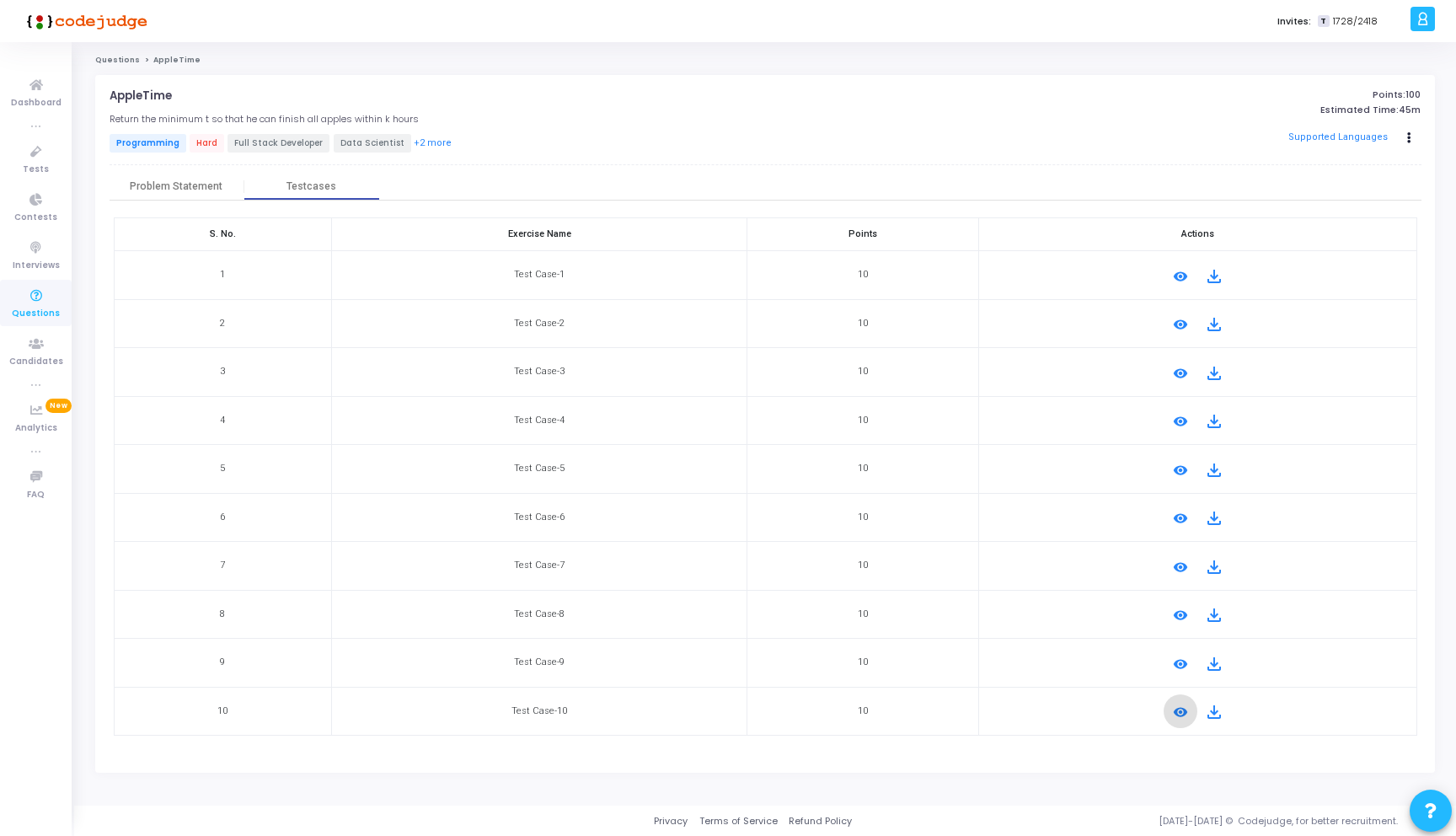
click at [1171, 666] on mat-icon "remove_red_eye" at bounding box center [1180, 663] width 20 height 20
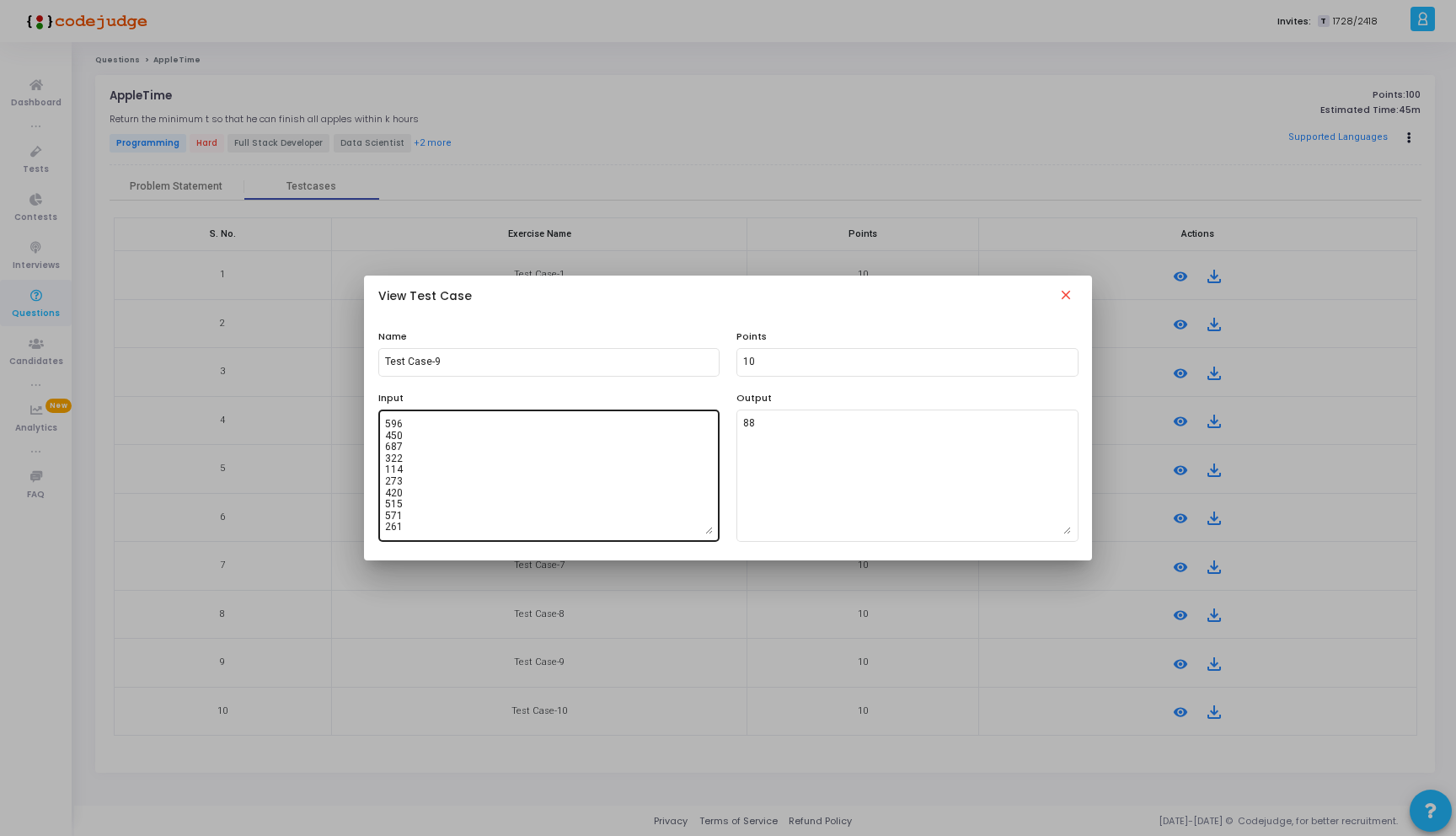
scroll to position [605, 0]
click at [1070, 302] on mat-icon "close" at bounding box center [1065, 297] width 20 height 20
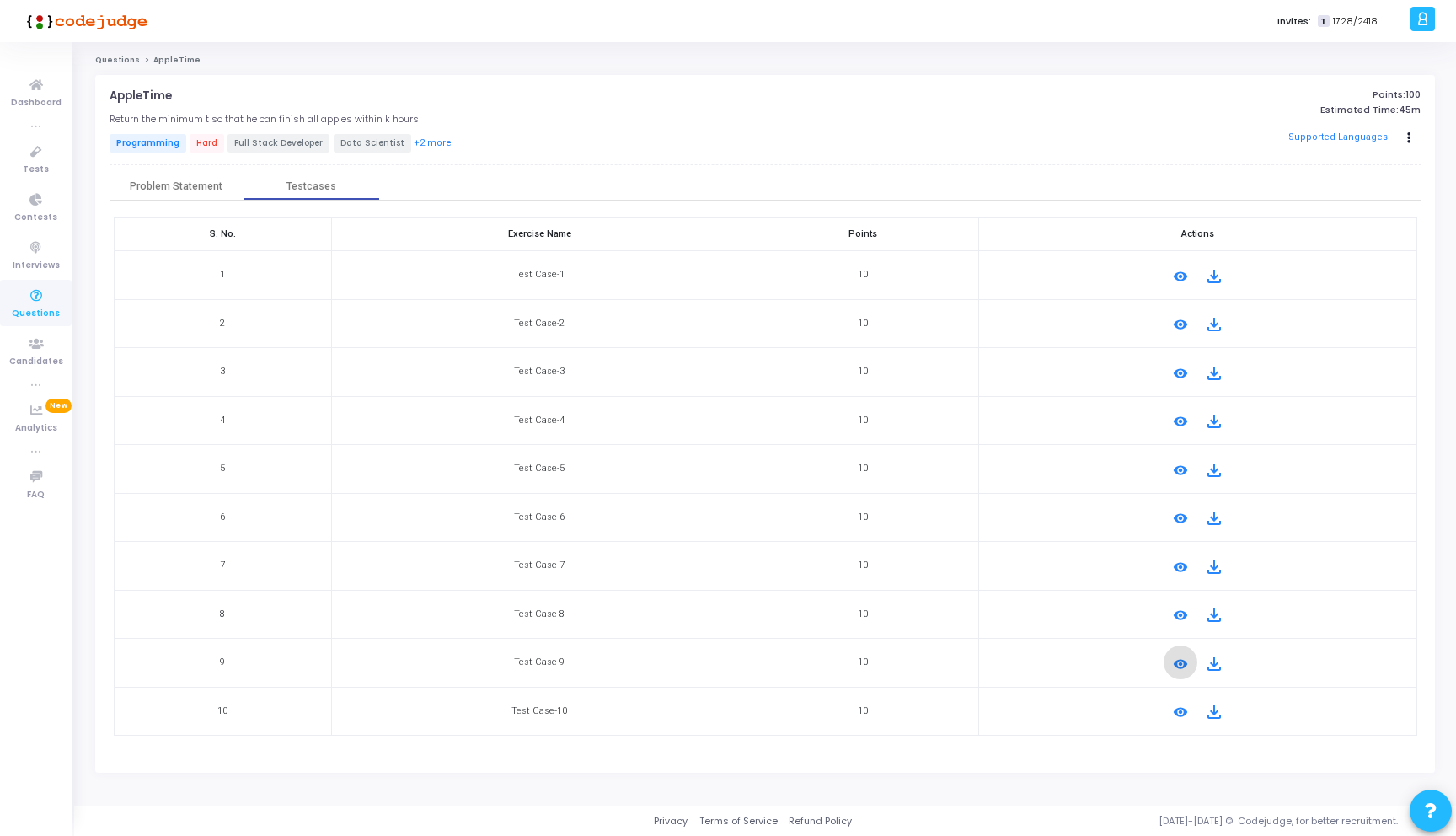
click at [880, 98] on h4 "AppleTime open_in_new" at bounding box center [543, 96] width 866 height 13
click at [157, 177] on div "Problem Statement" at bounding box center [177, 187] width 135 height 25
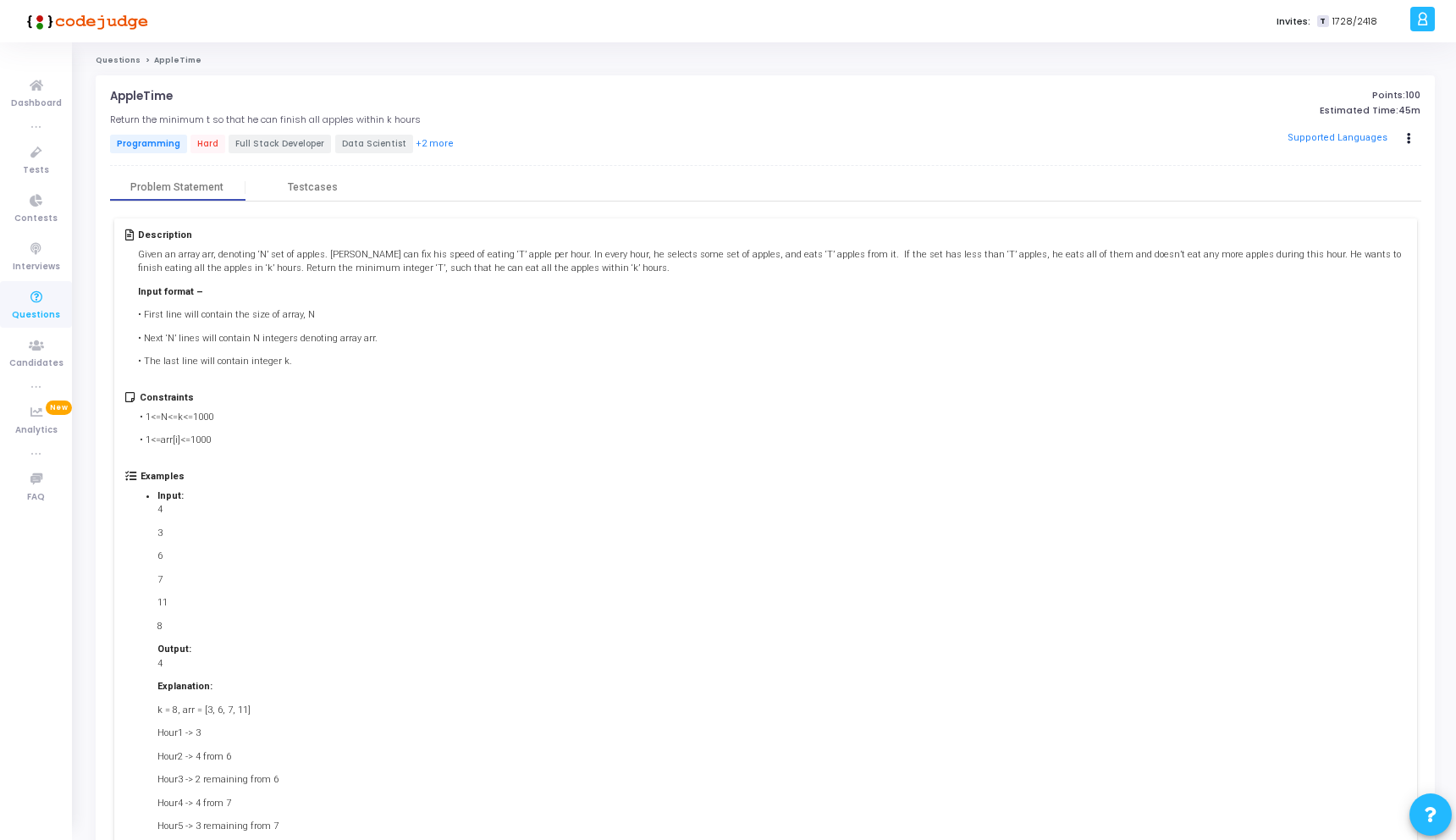
click at [317, 202] on div "Description Given an array arr, denoting ‘N’ set of apples. Rio can fix his spe…" at bounding box center [765, 595] width 1311 height 787
click at [319, 192] on div "Testcases" at bounding box center [313, 187] width 50 height 13
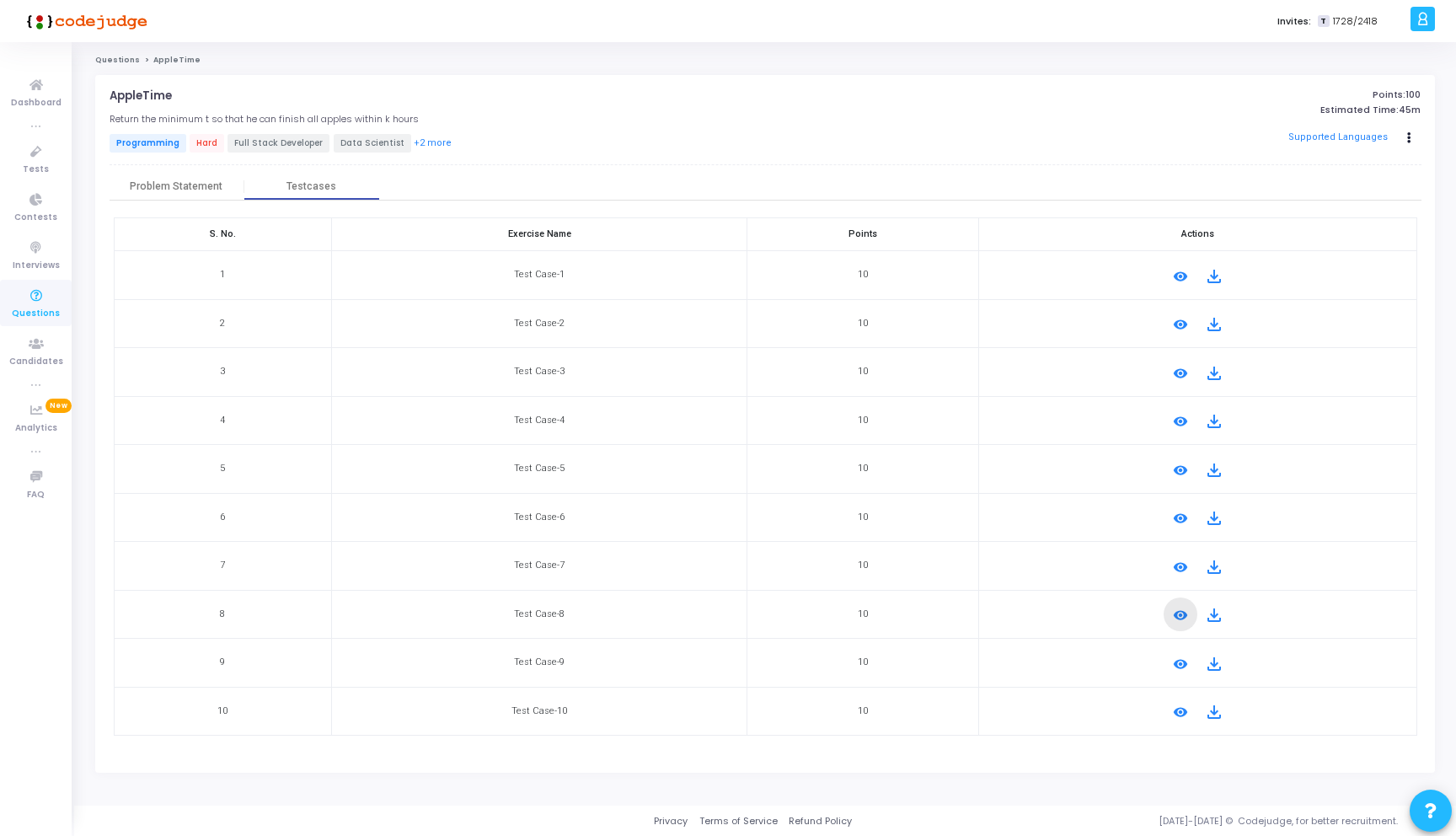
click at [1183, 614] on mat-icon "remove_red_eye" at bounding box center [1180, 614] width 20 height 20
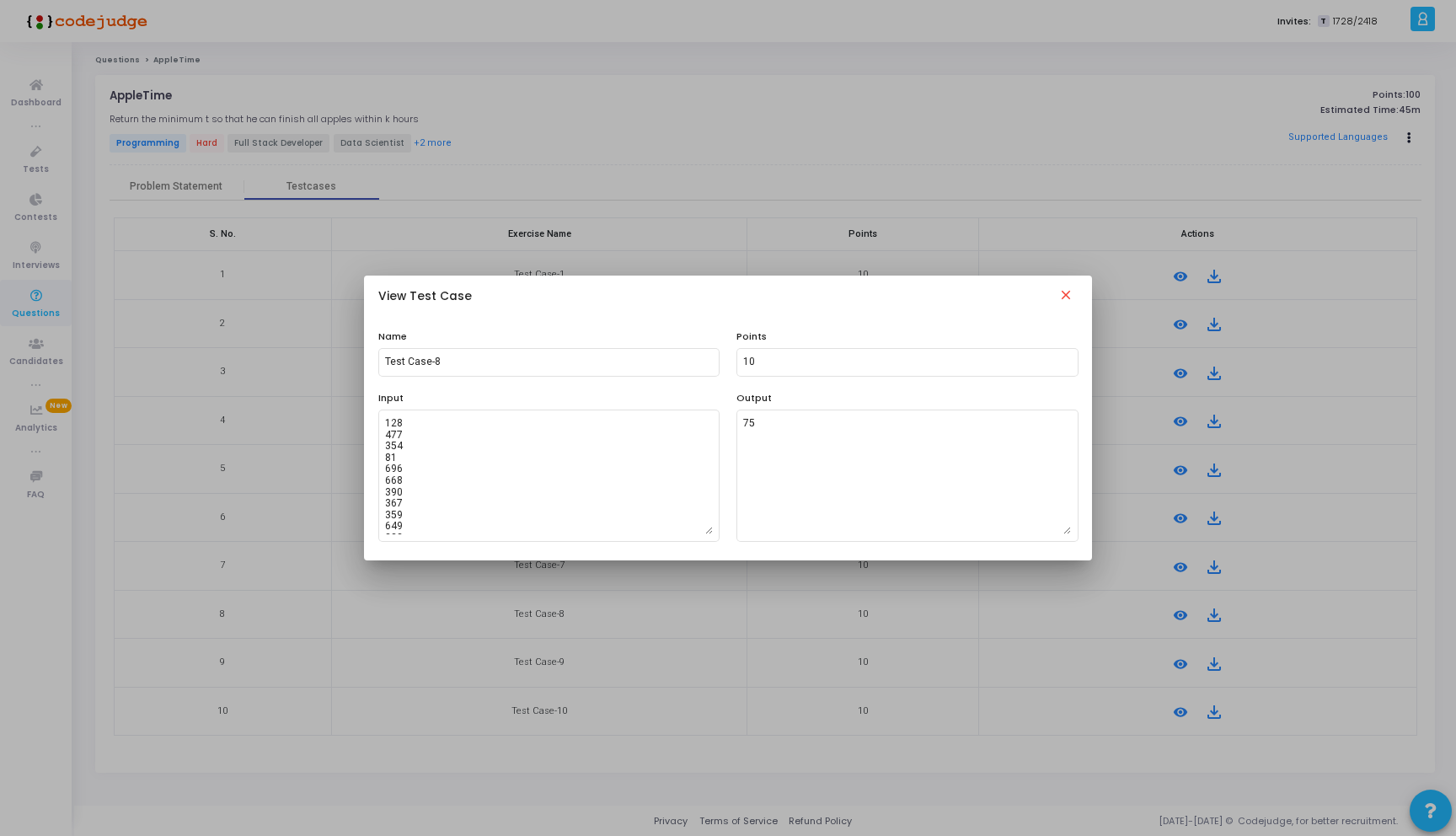
click at [1054, 196] on div at bounding box center [728, 418] width 1456 height 836
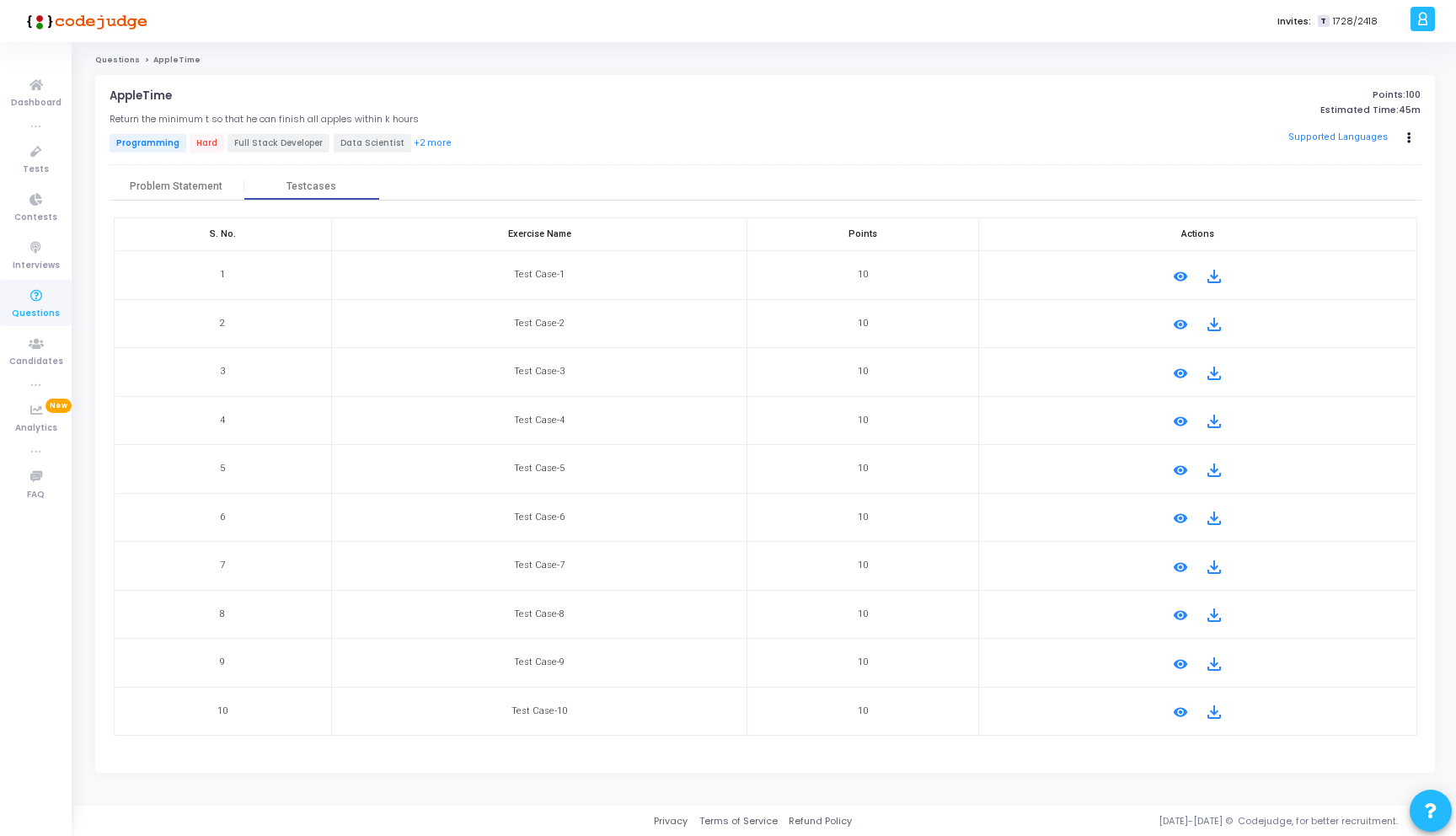
click at [1177, 573] on mat-icon "remove_red_eye" at bounding box center [1180, 567] width 20 height 20
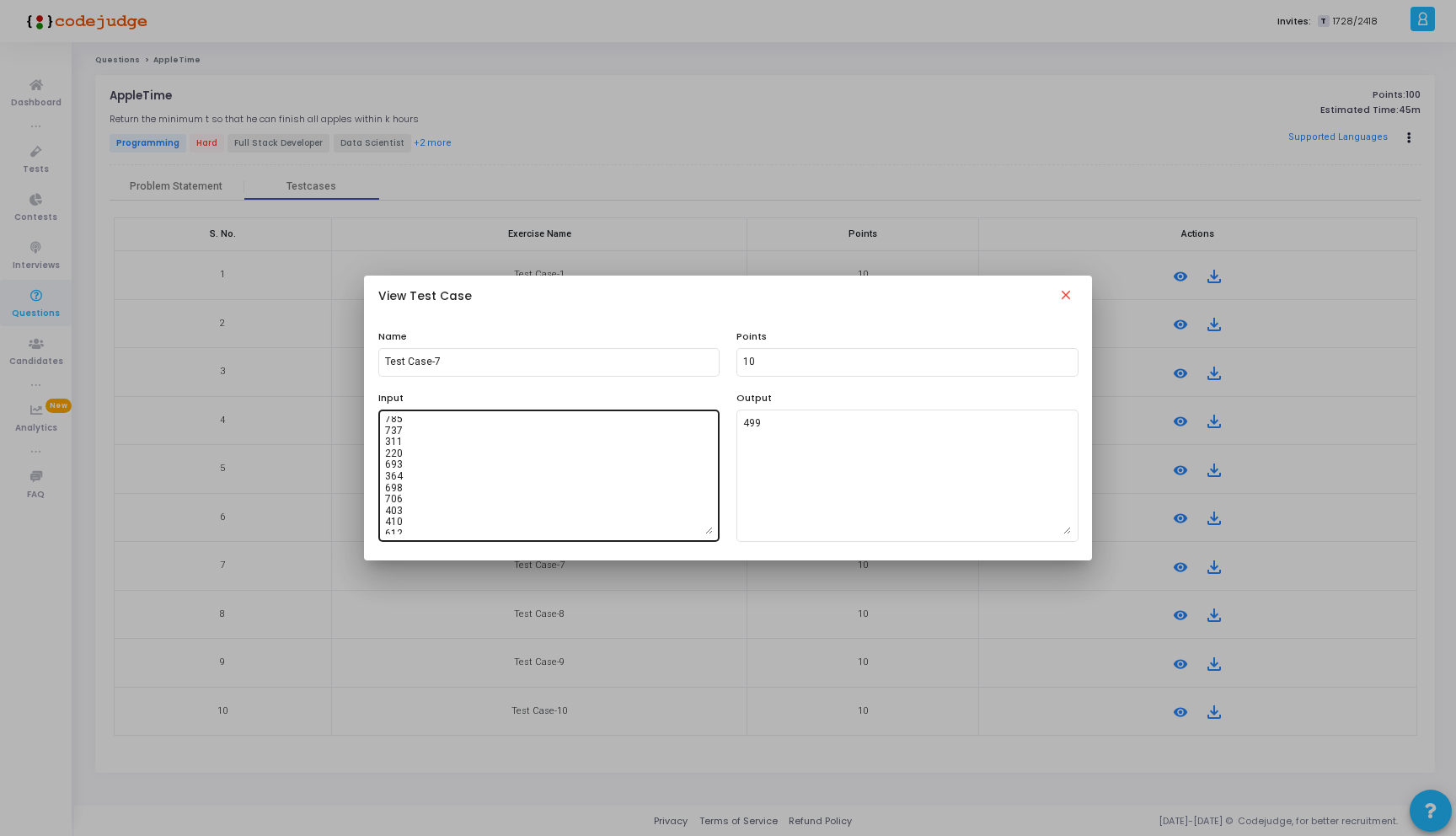
scroll to position [1284, 0]
click at [1065, 295] on mat-icon "close" at bounding box center [1065, 297] width 20 height 20
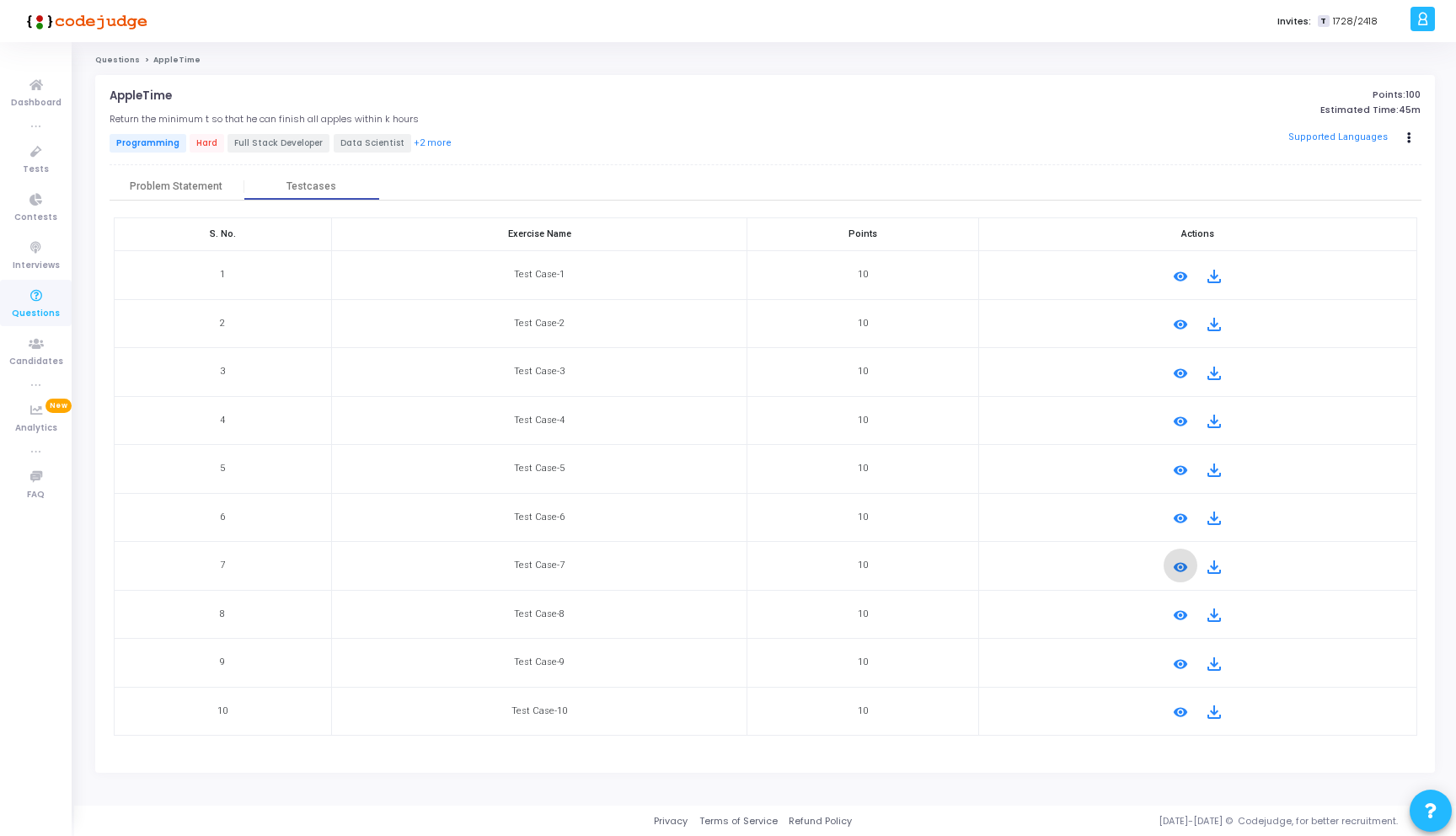
click at [1181, 510] on mat-icon "remove_red_eye" at bounding box center [1180, 518] width 20 height 20
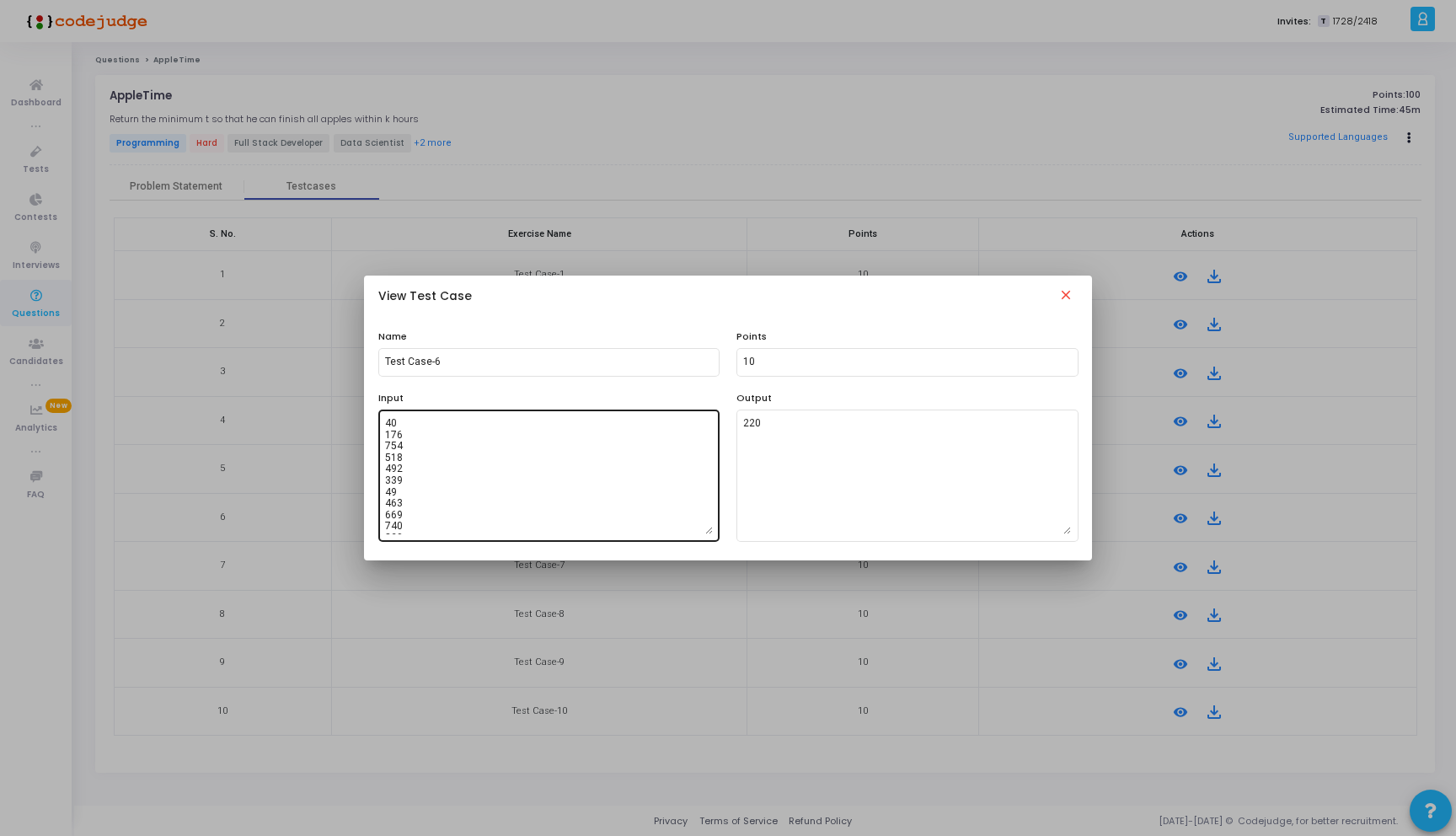
scroll to position [378, 0]
click at [1064, 302] on mat-icon "close" at bounding box center [1065, 297] width 20 height 20
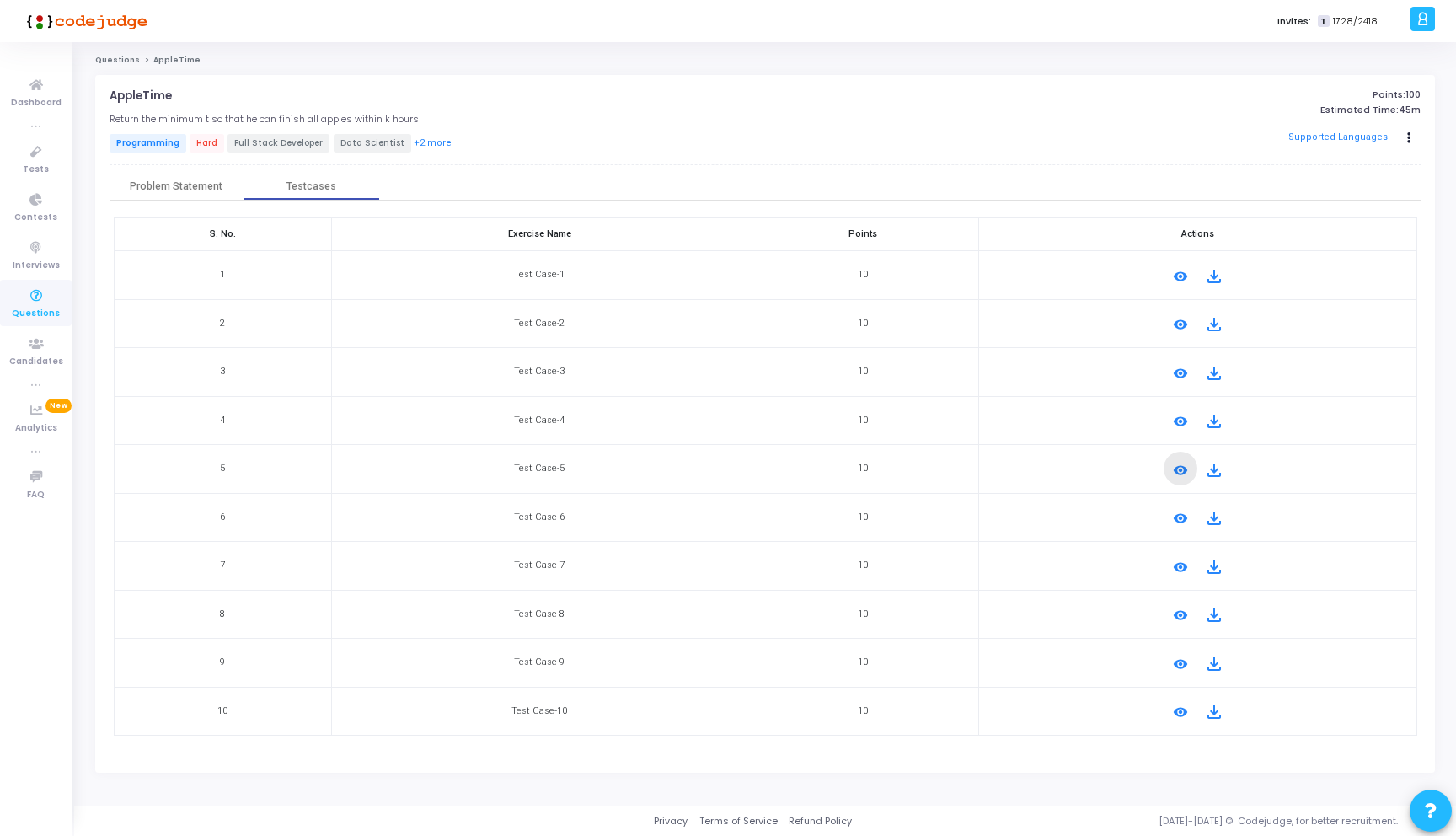
click at [1171, 460] on mat-icon "remove_red_eye" at bounding box center [1180, 470] width 20 height 20
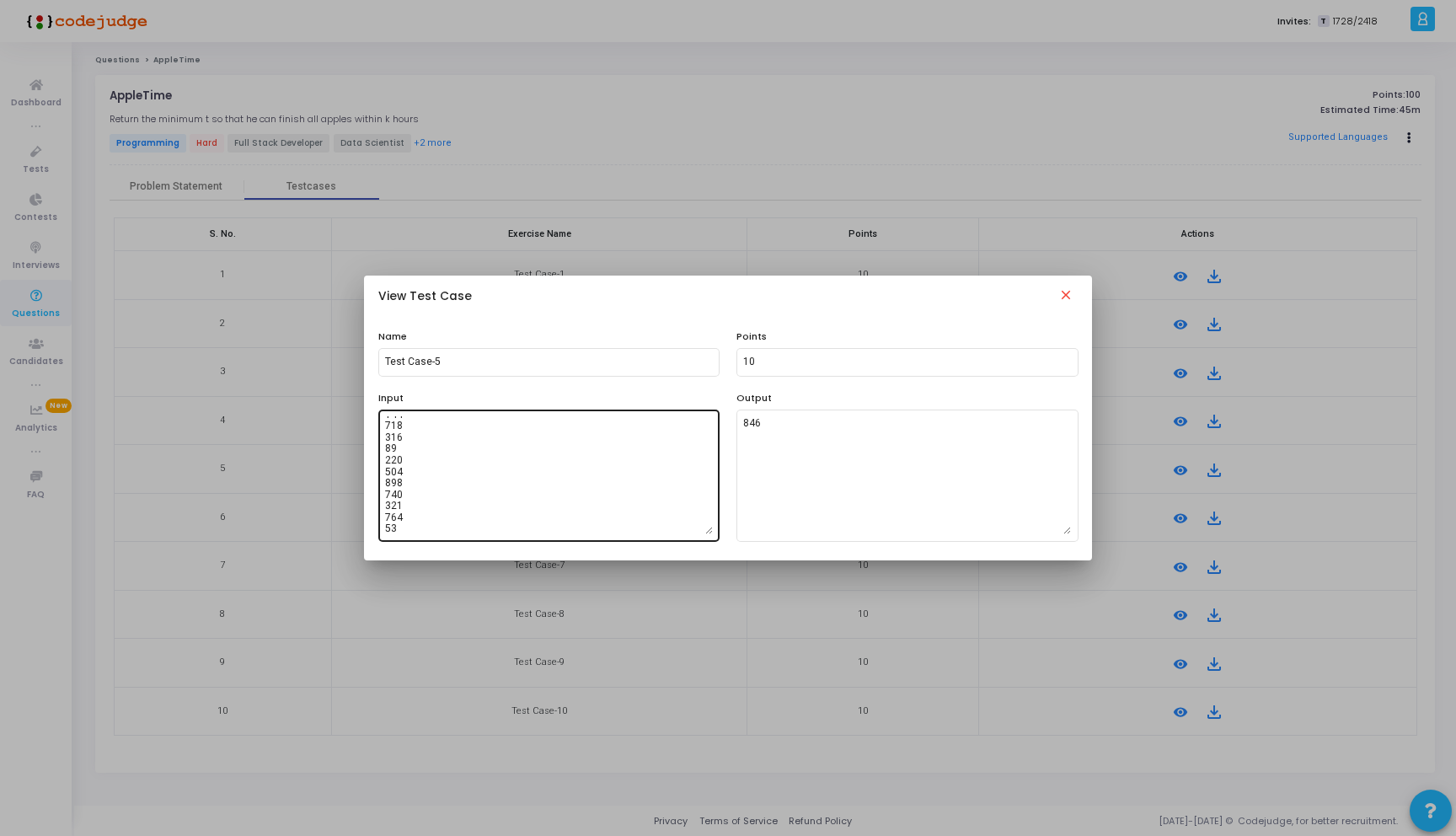
scroll to position [919, 0]
click at [1070, 289] on mat-icon "close" at bounding box center [1065, 297] width 20 height 20
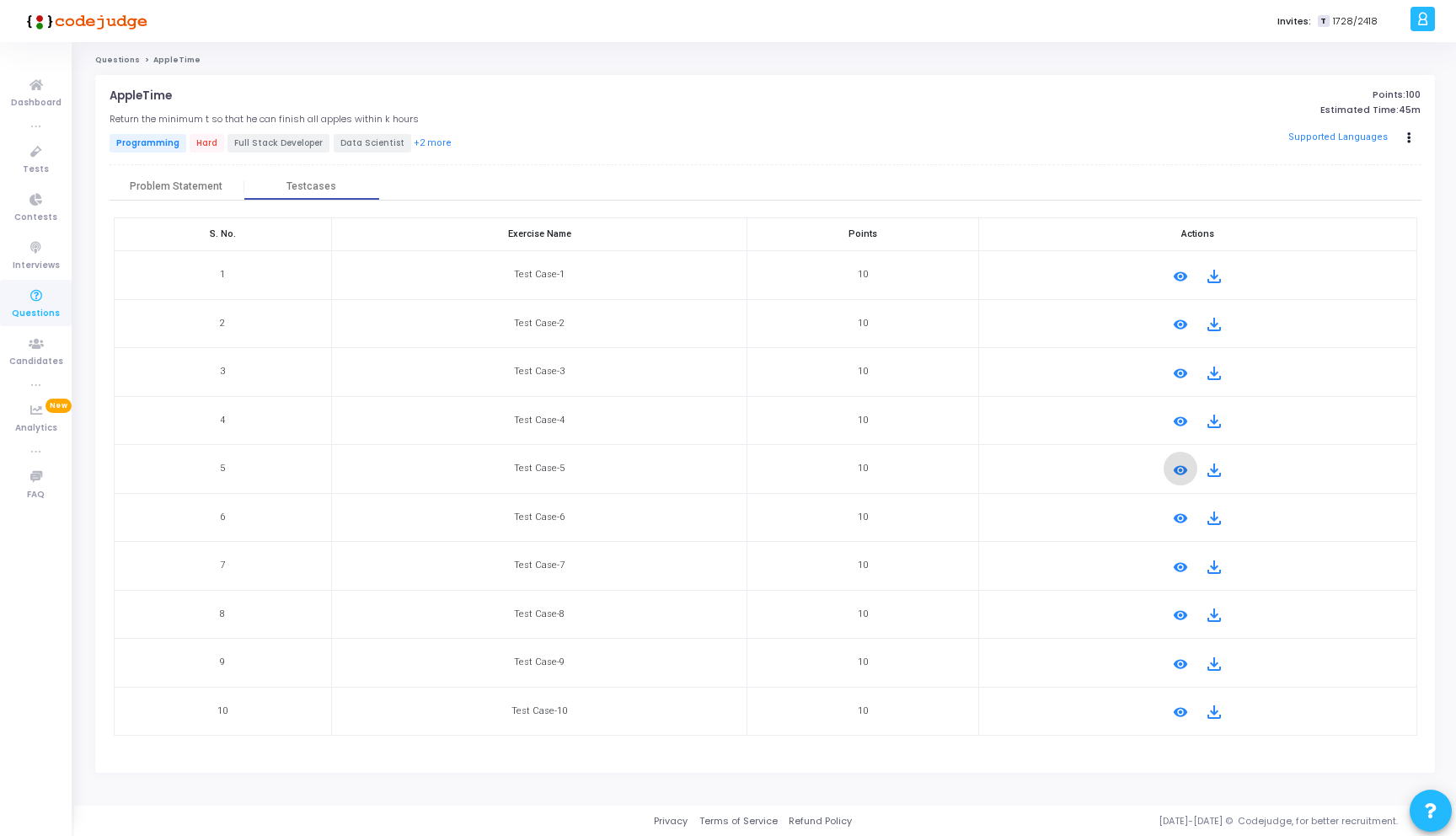
click at [1180, 411] on mat-icon "remove_red_eye" at bounding box center [1180, 420] width 20 height 20
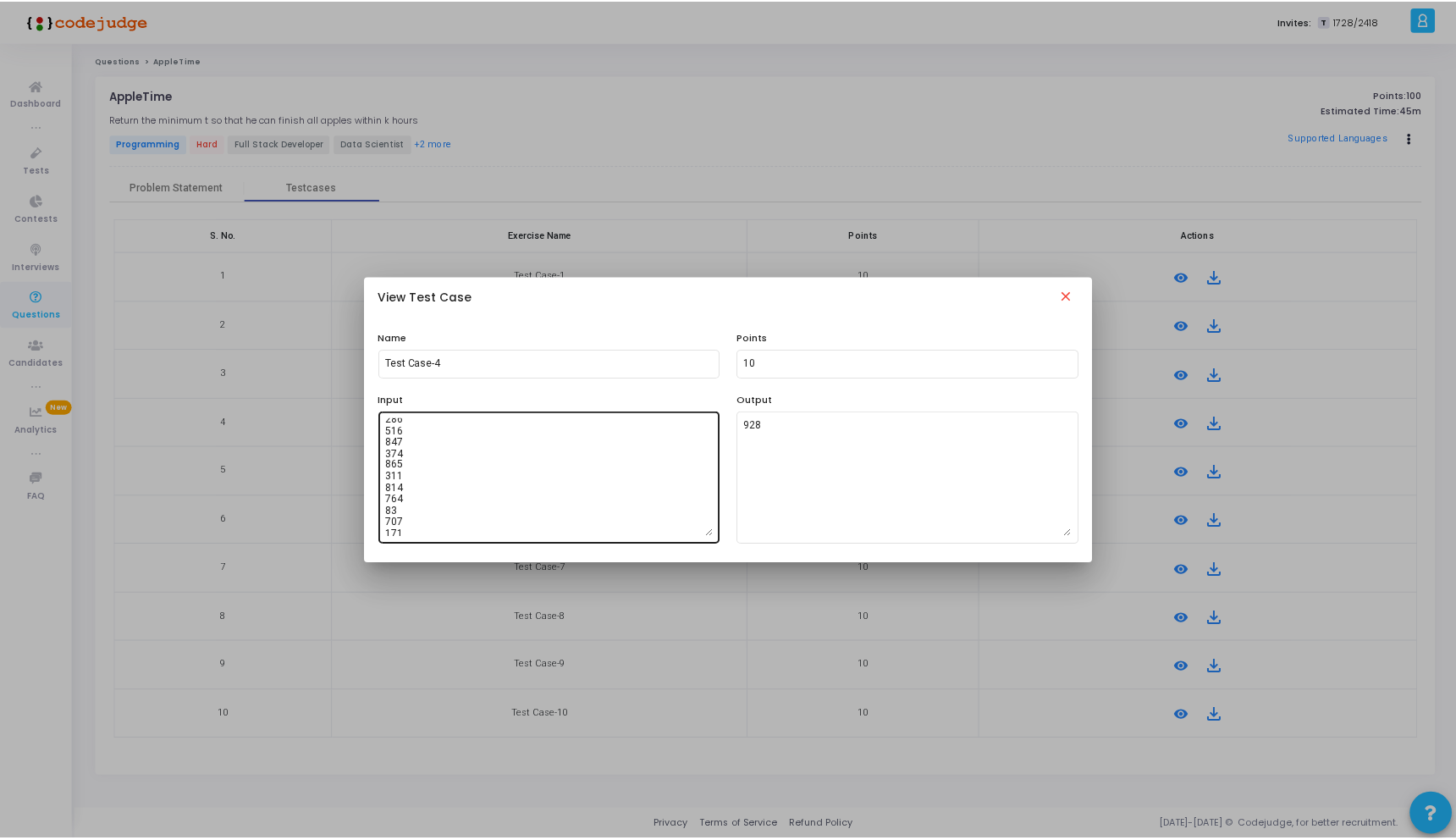
scroll to position [9550, 0]
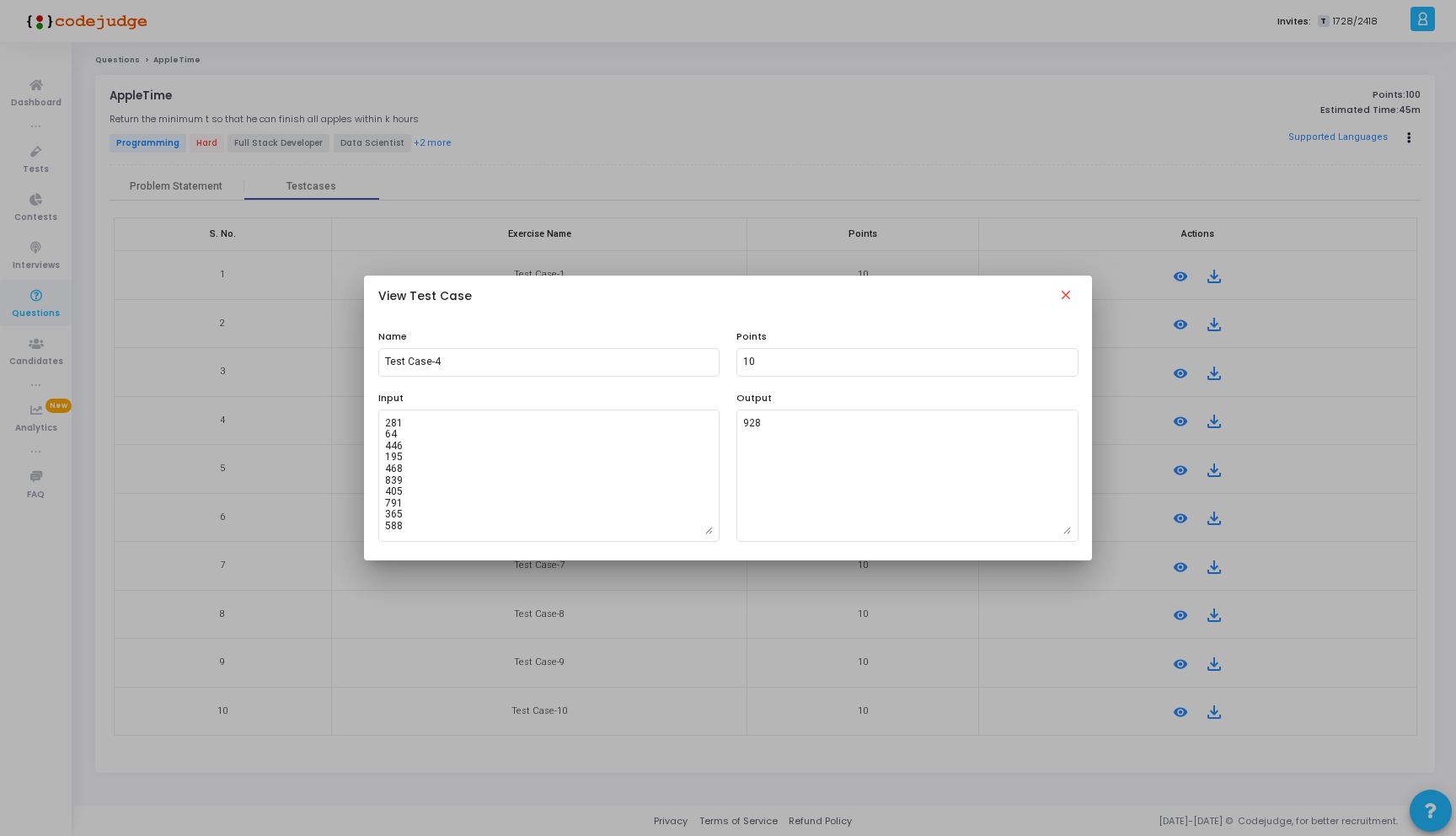
click at [1064, 288] on mat-icon "close" at bounding box center [1065, 297] width 20 height 20
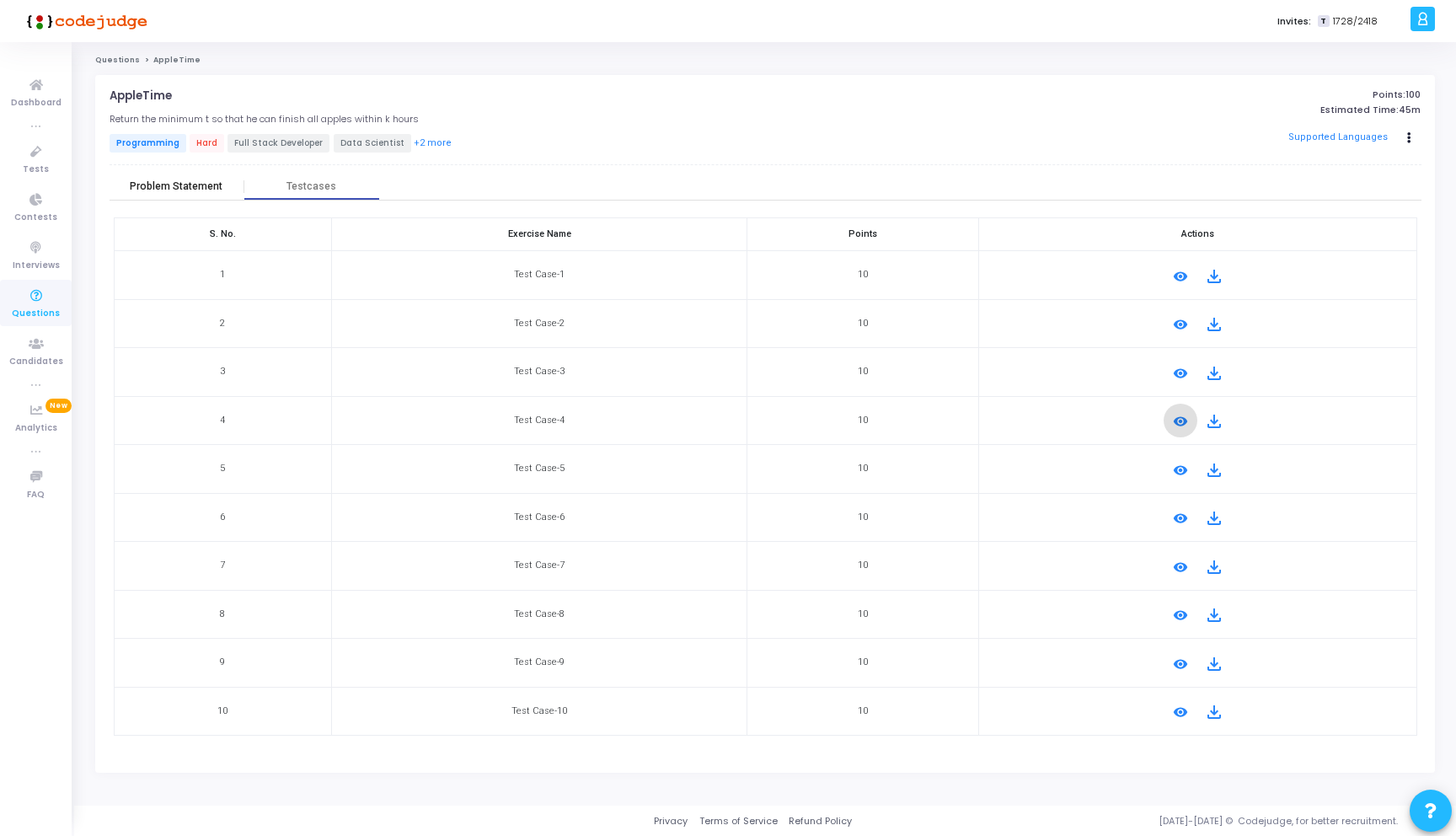
click at [186, 196] on div "Problem Statement" at bounding box center [177, 187] width 135 height 25
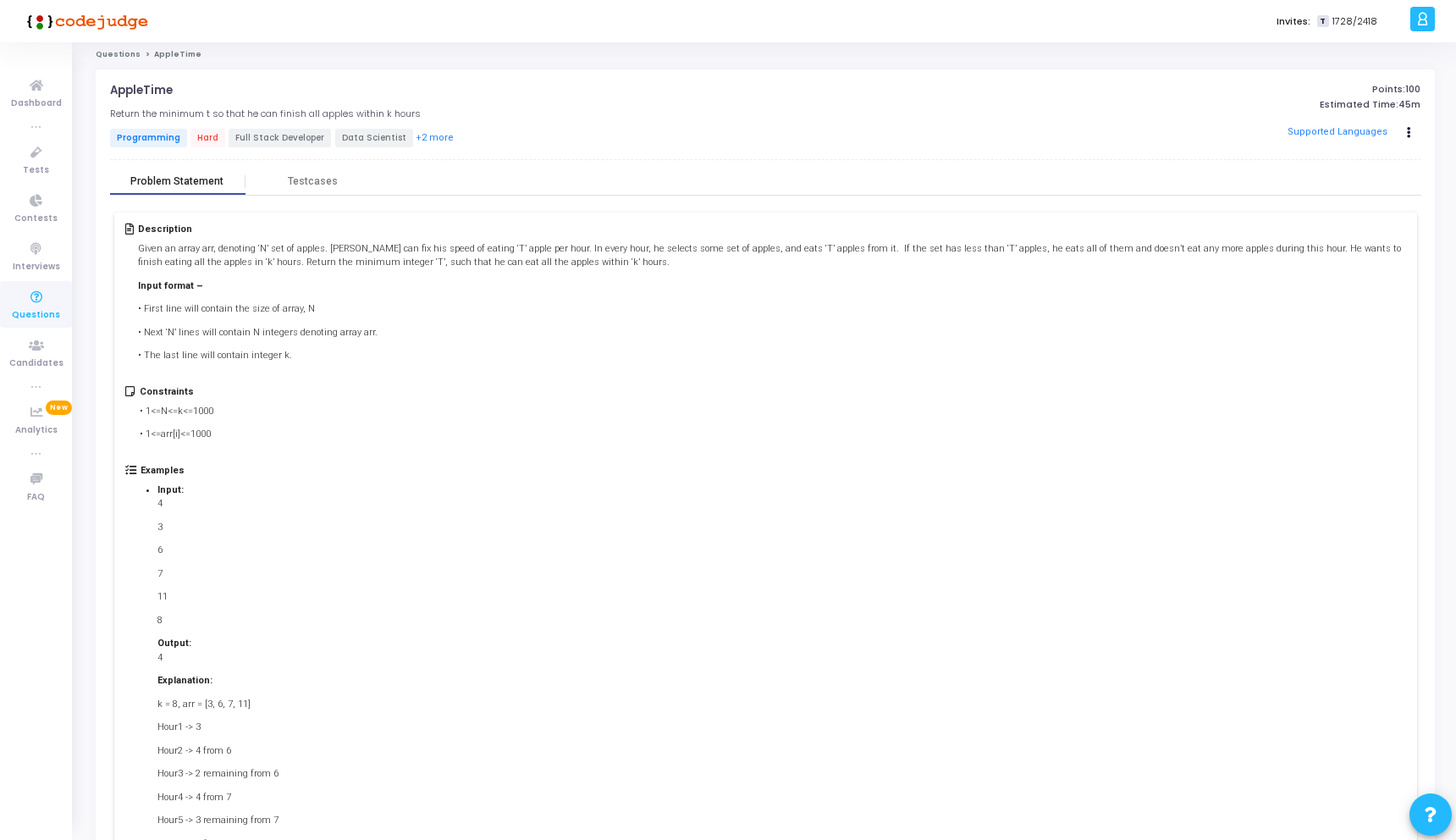
scroll to position [0, 0]
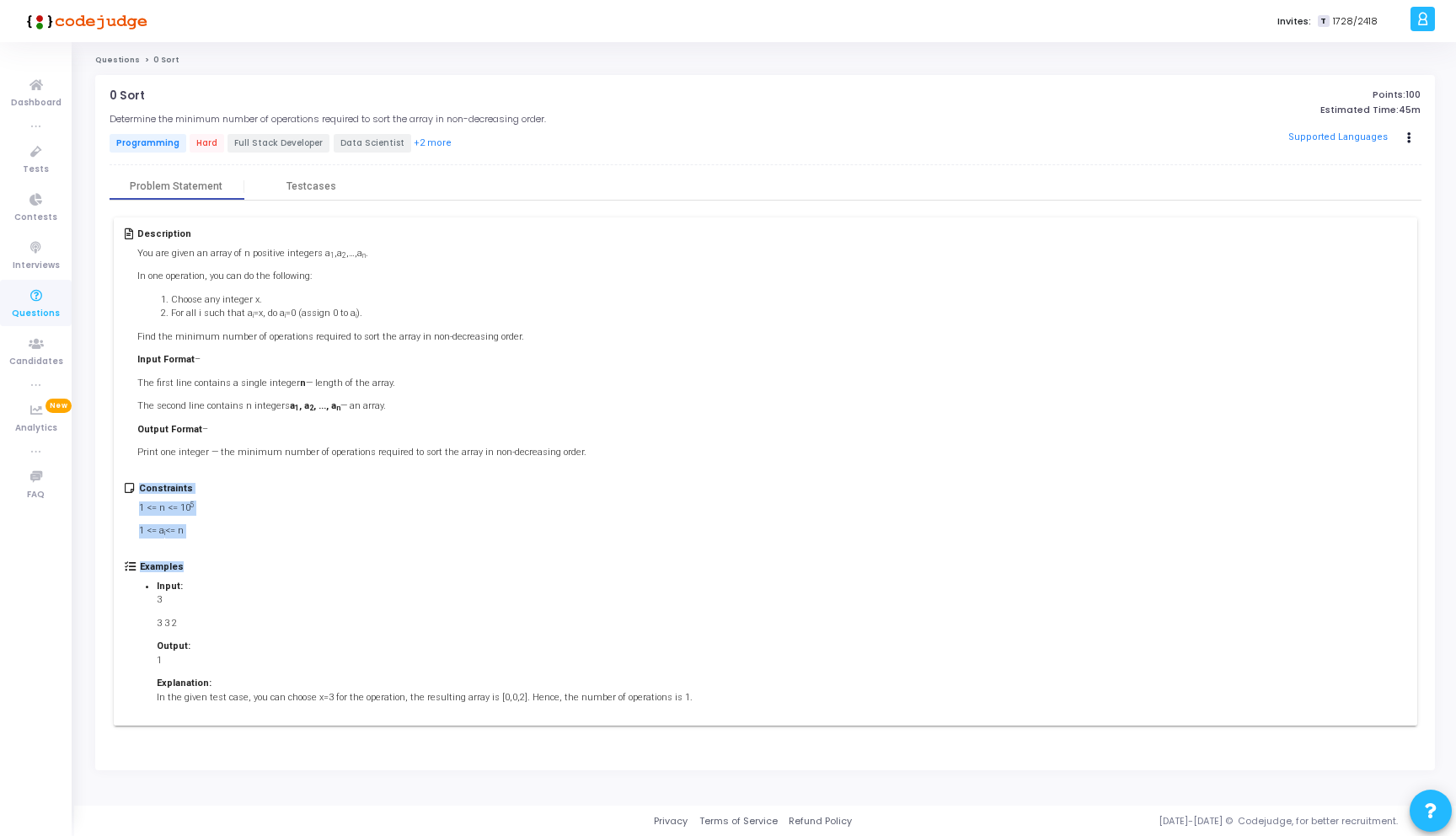
drag, startPoint x: 843, startPoint y: 561, endPoint x: 1015, endPoint y: 410, distance: 228.9
click at [1005, 415] on div "Description You are given an array of n positive integers a 1 ,a 2 ,…,a n . In …" at bounding box center [766, 471] width 1304 height 508
click at [982, 362] on div "Description You are given an array of n positive integers a 1 ,a 2 ,…,a n . In …" at bounding box center [765, 356] width 1281 height 255
drag, startPoint x: 137, startPoint y: 335, endPoint x: 503, endPoint y: 335, distance: 366.0
click at [503, 335] on div "Description You are given an array of n positive integers a 1 ,a 2 ,…,a n . In …" at bounding box center [765, 356] width 1281 height 255
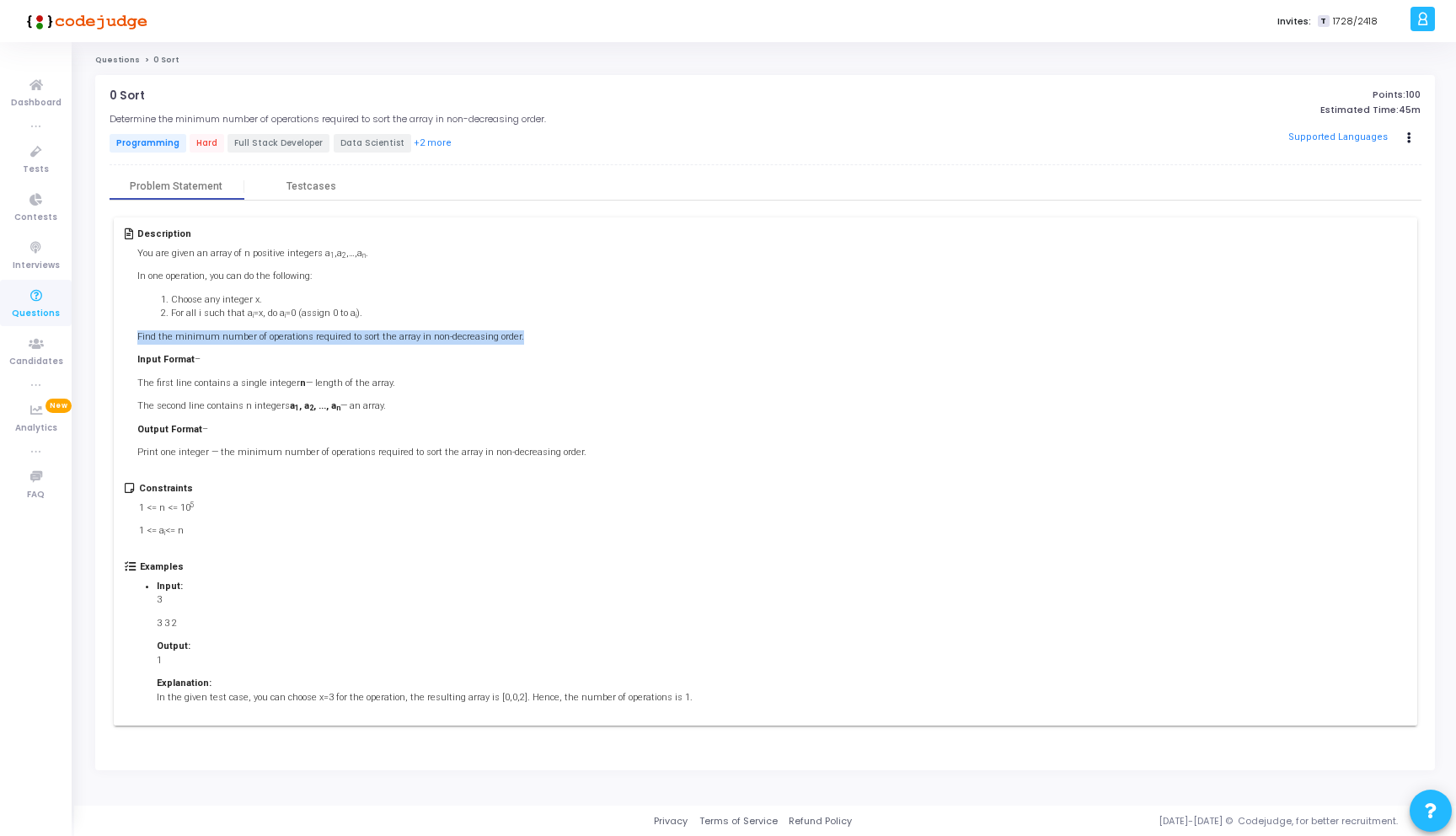
click at [505, 335] on p "Find the minimum number of operations required to sort the array in non-decreas…" at bounding box center [362, 337] width 449 height 14
click at [288, 178] on div "Testcases" at bounding box center [311, 187] width 135 height 25
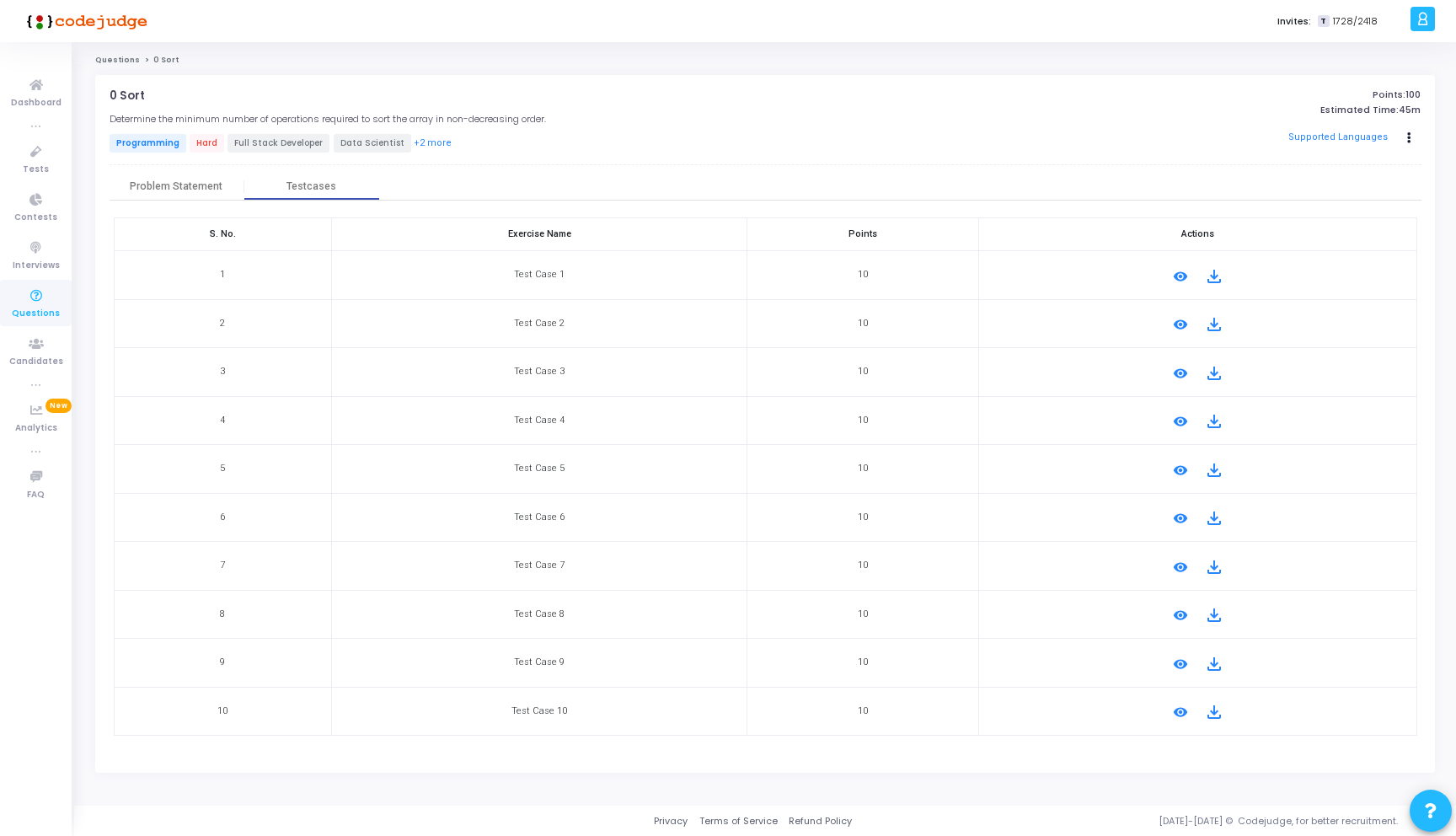
click at [1179, 711] on mat-icon "remove_red_eye" at bounding box center [1180, 712] width 20 height 20
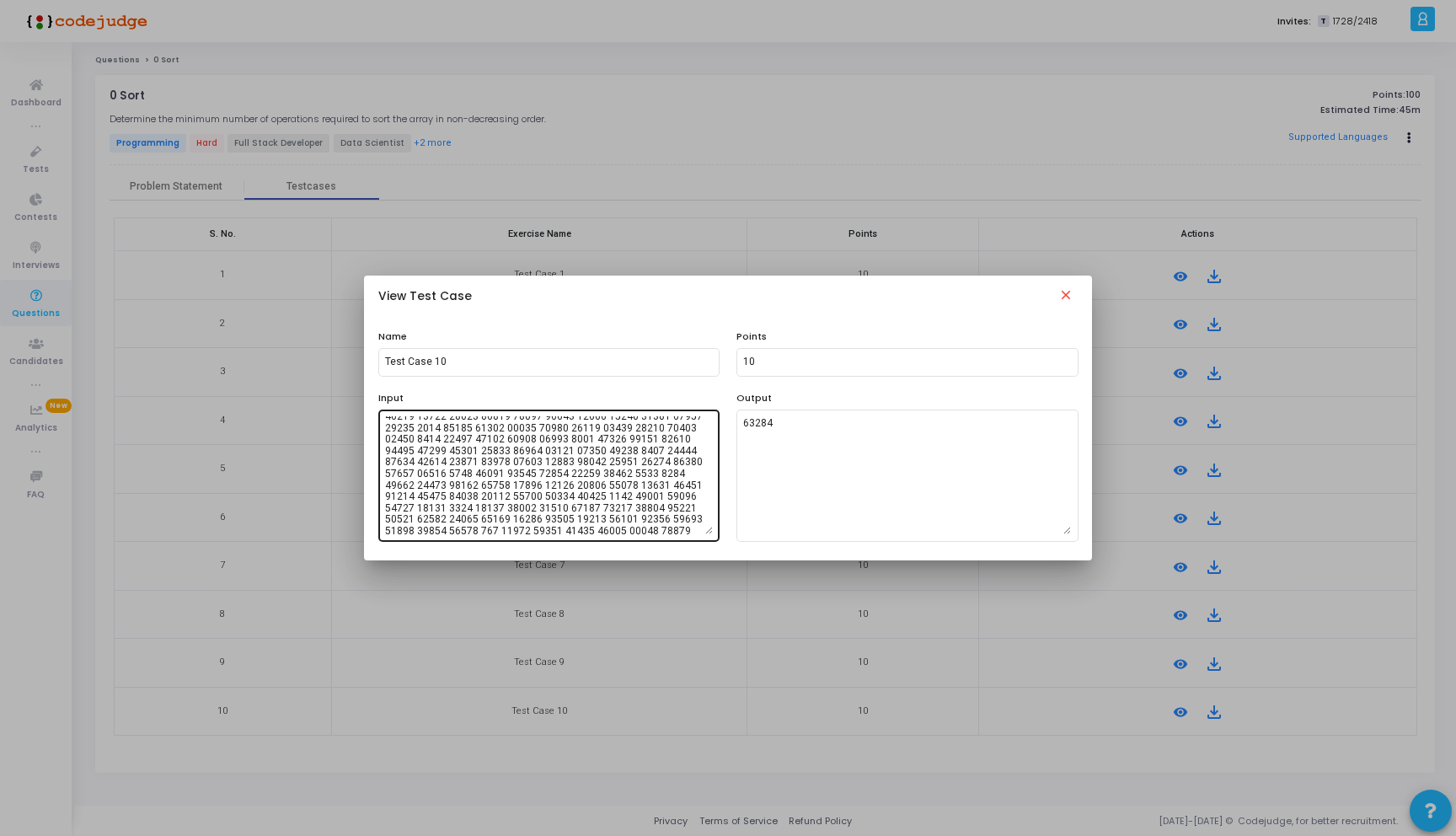
scroll to position [462, 0]
click at [1060, 297] on mat-icon "close" at bounding box center [1065, 297] width 20 height 20
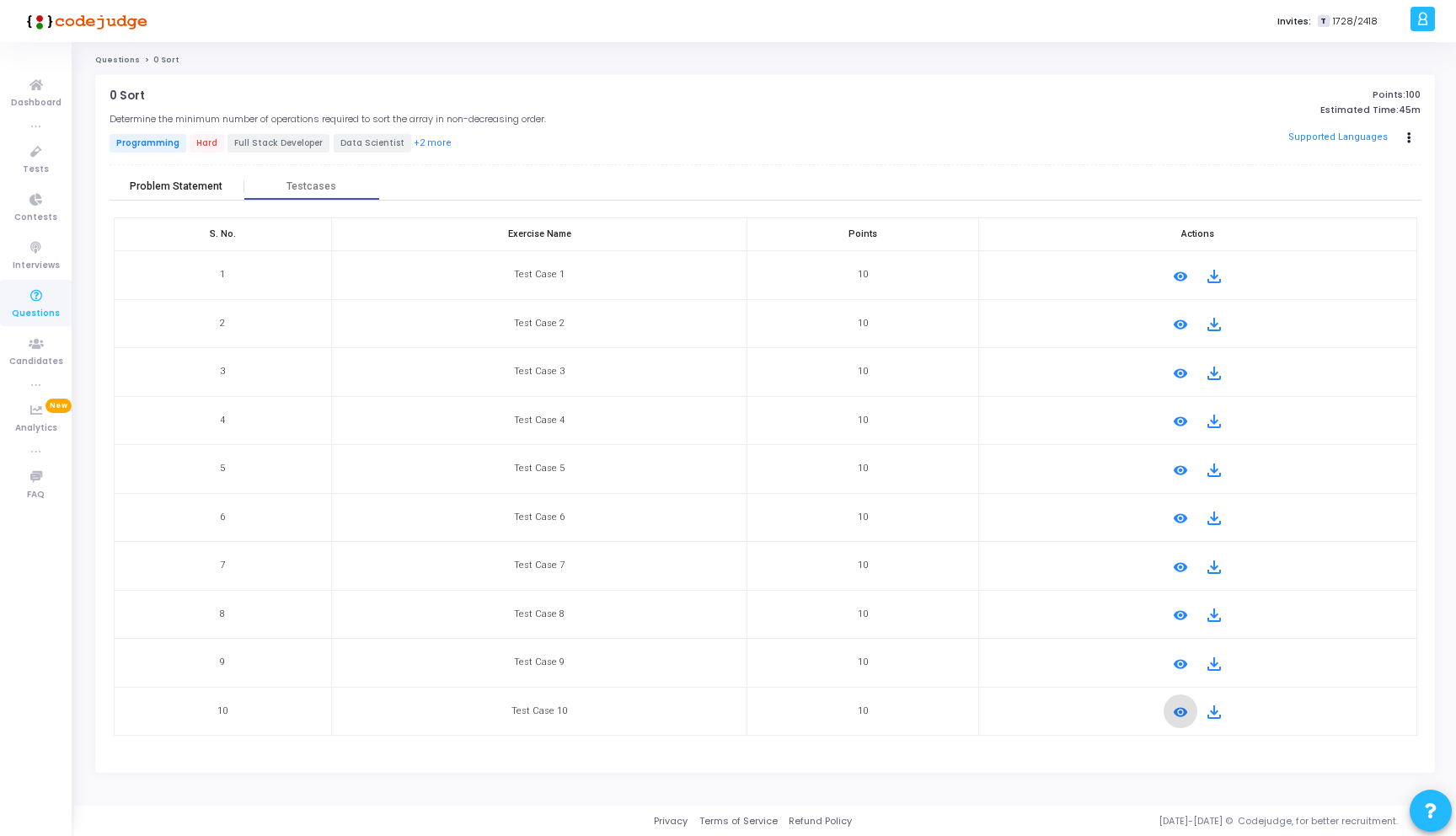
click at [135, 175] on div "Problem Statement" at bounding box center [177, 187] width 135 height 25
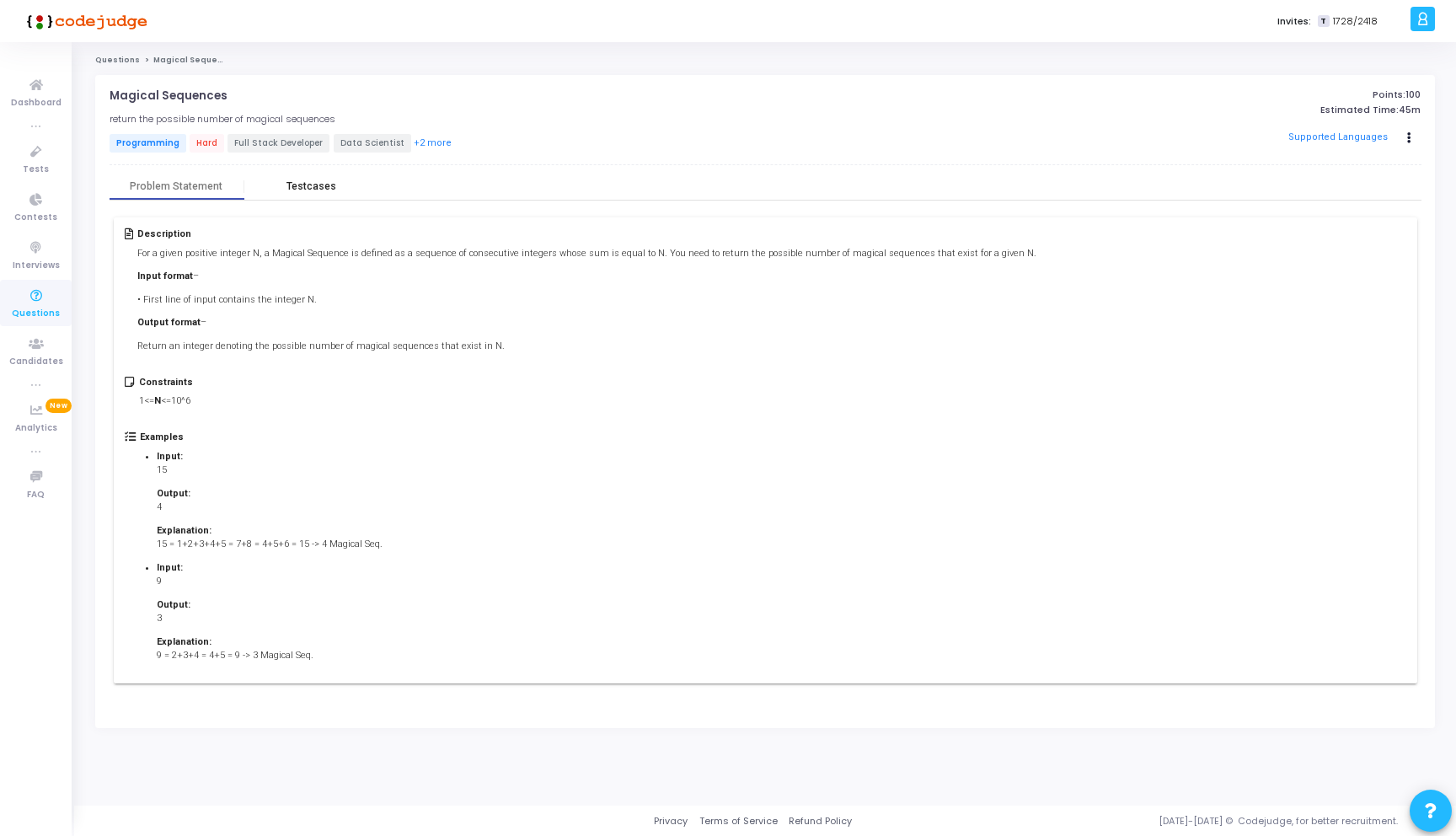
click at [310, 183] on div "Testcases" at bounding box center [311, 186] width 50 height 13
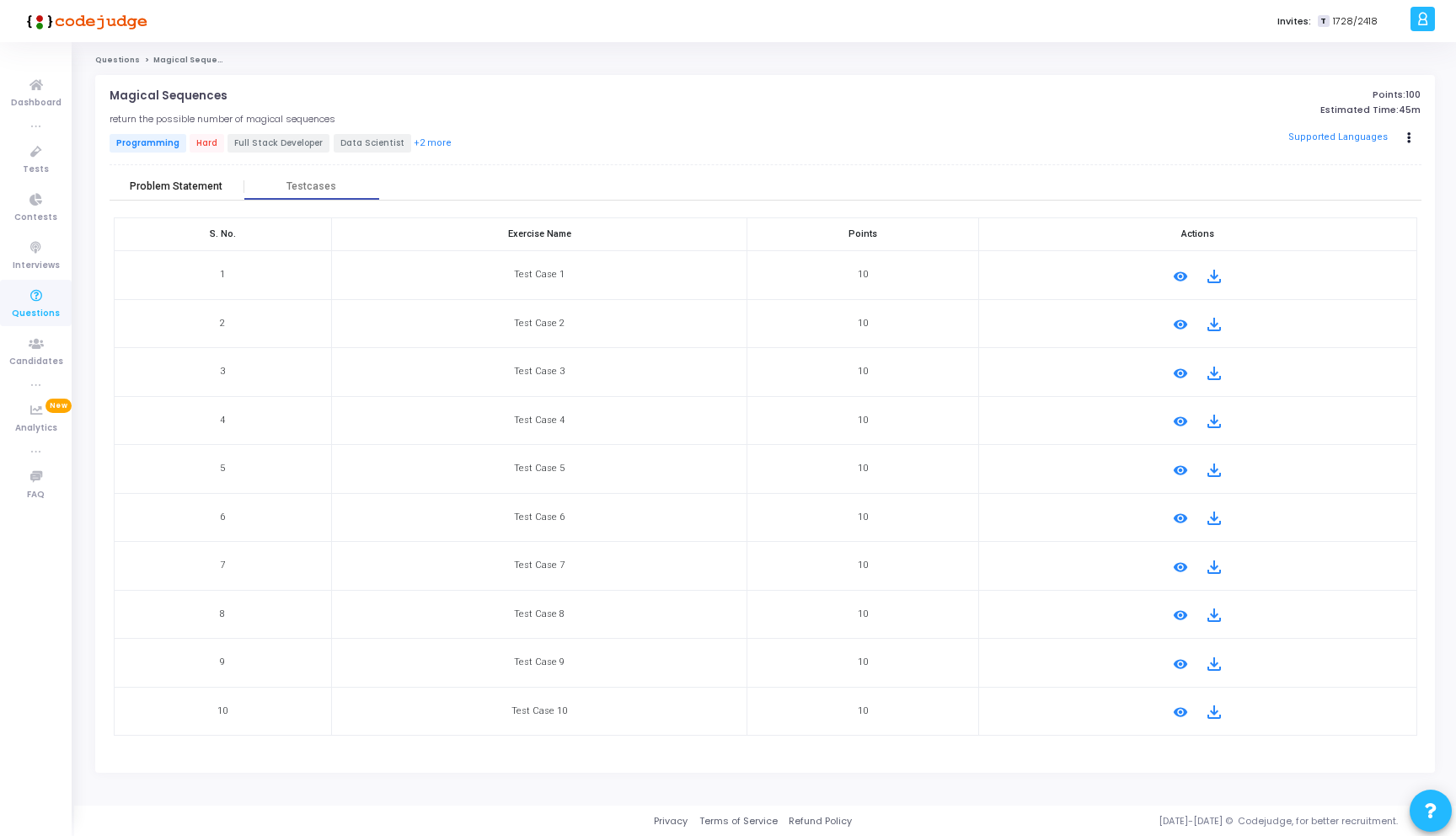
click at [195, 188] on div "Problem Statement" at bounding box center [176, 186] width 93 height 13
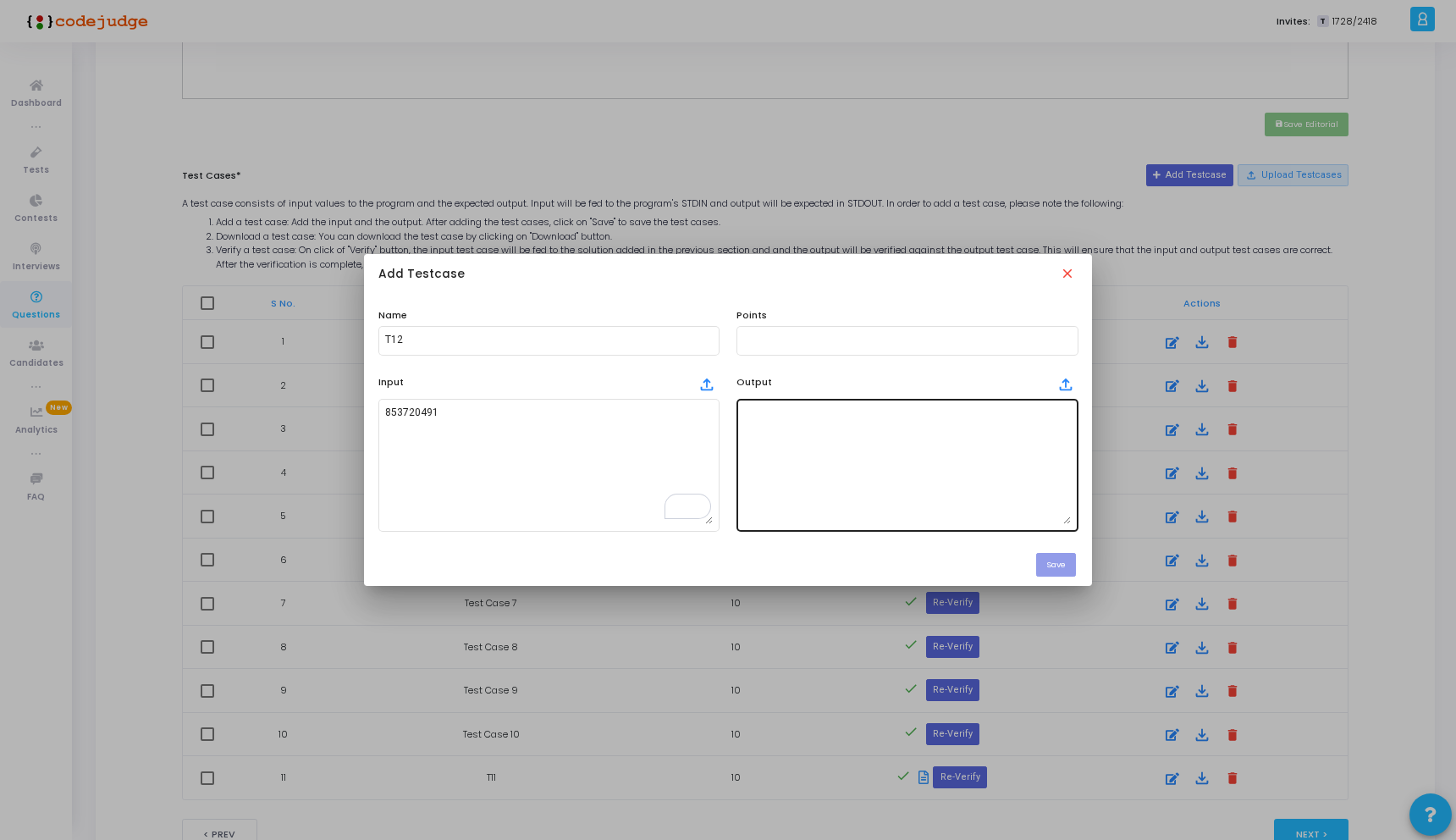
click at [791, 445] on textarea at bounding box center [907, 464] width 327 height 118
paste textarea "16"
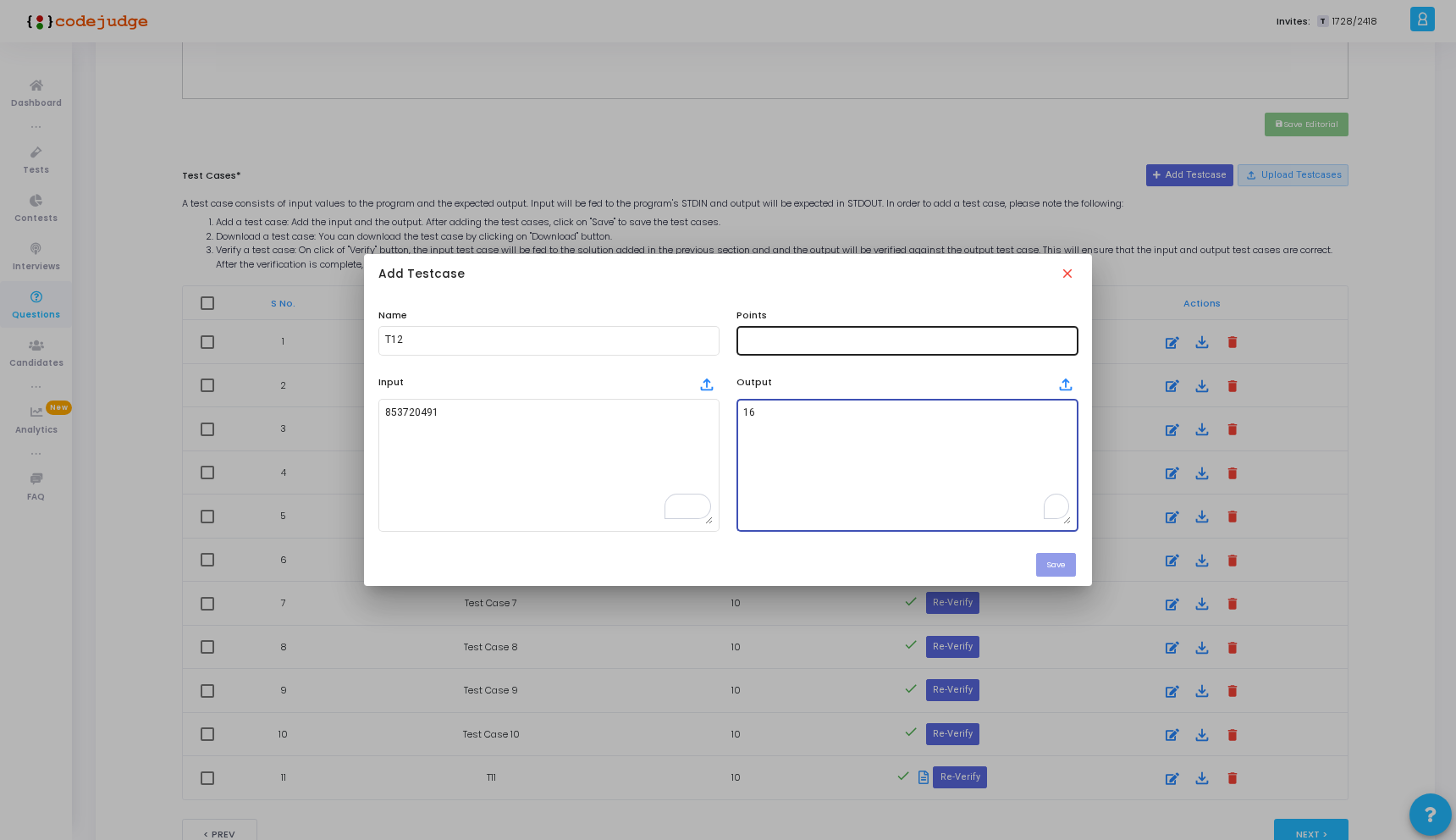
type textarea "16"
click at [781, 341] on input "text" at bounding box center [907, 340] width 327 height 12
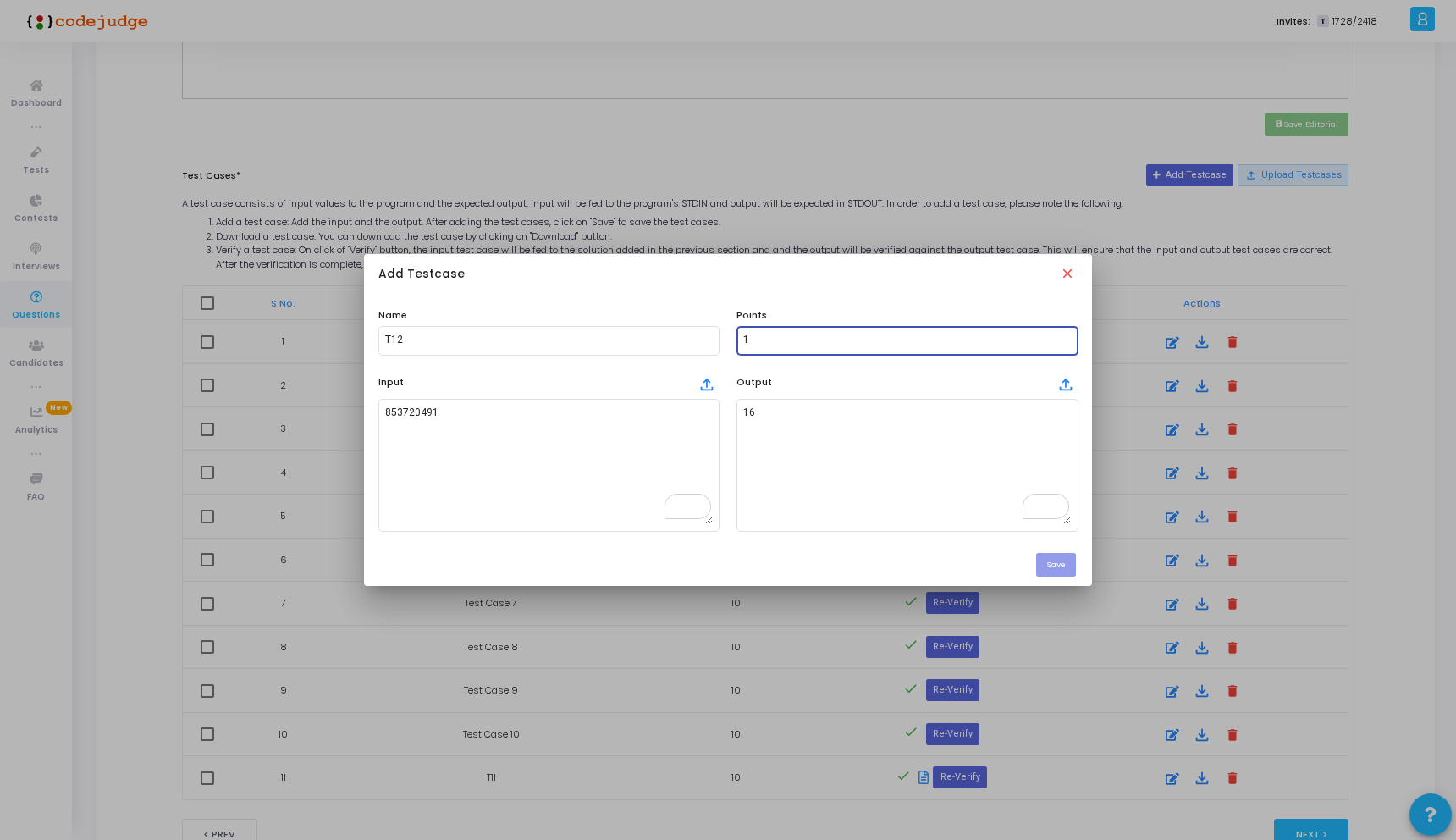
scroll to position [97, 0]
type input "1"
type input "7"
type input "10"
click at [1067, 564] on button "Save" at bounding box center [1055, 565] width 40 height 23
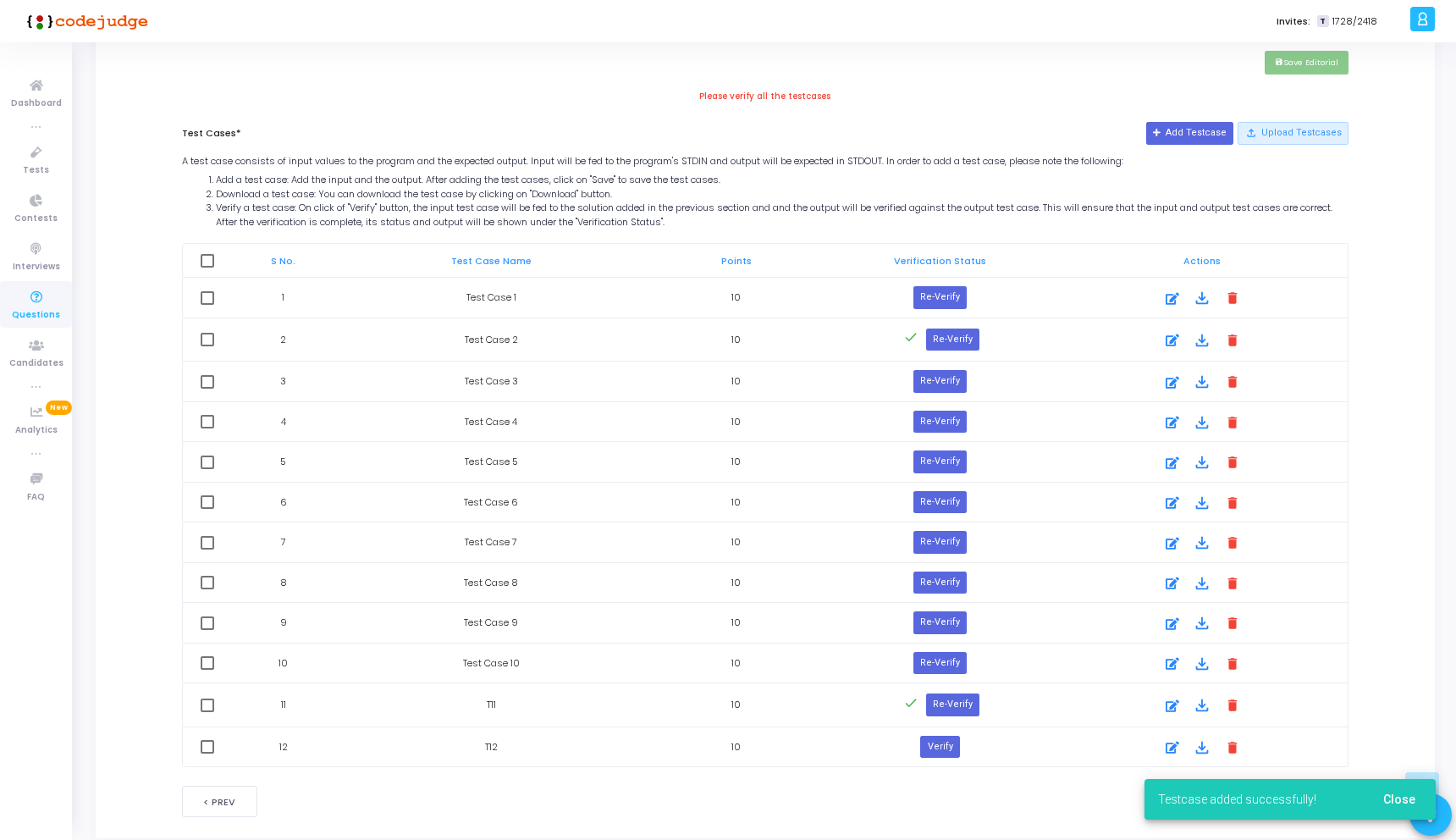
scroll to position [868, 0]
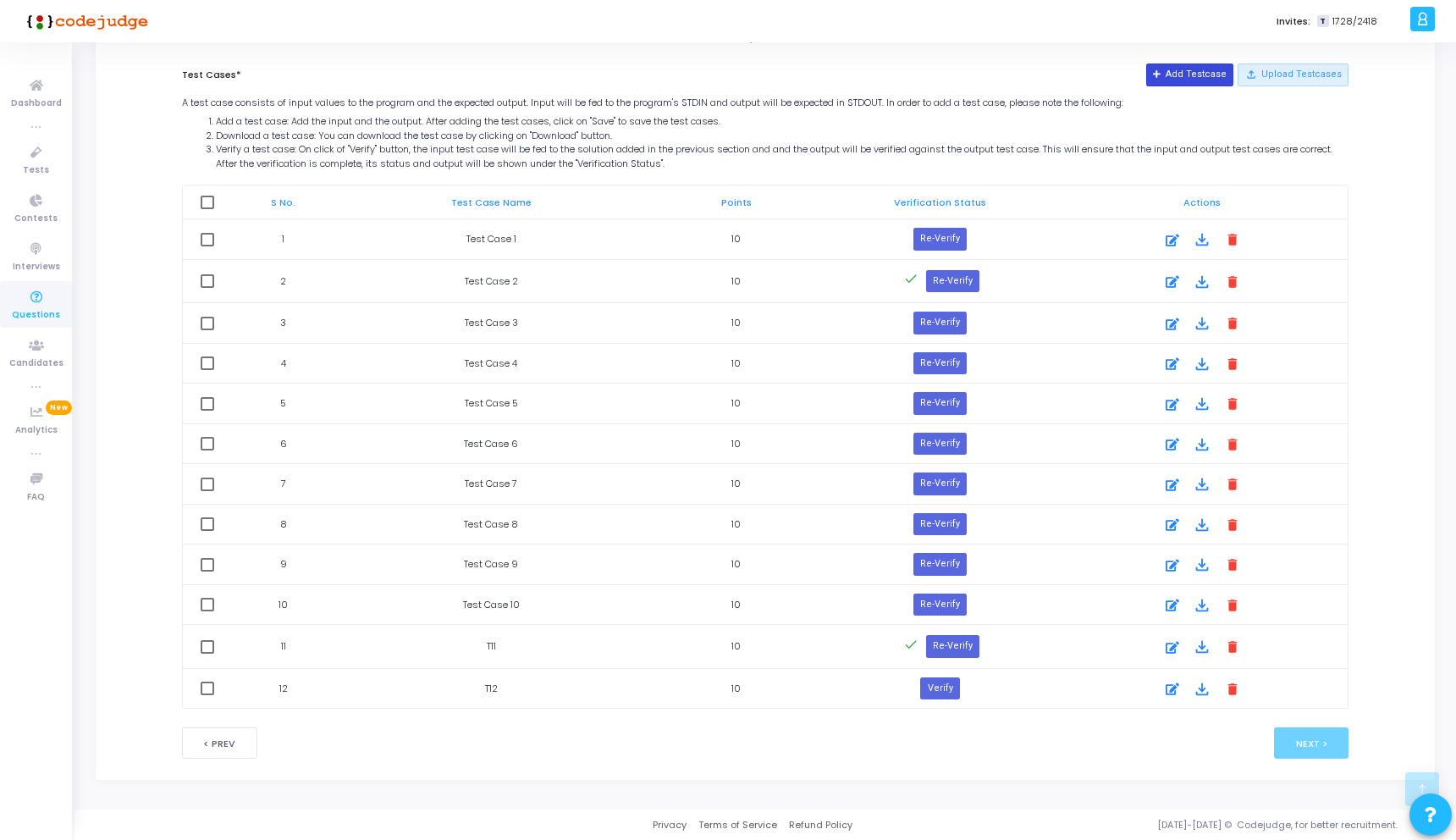
click at [1191, 75] on button "Add Testcase" at bounding box center [1190, 75] width 87 height 22
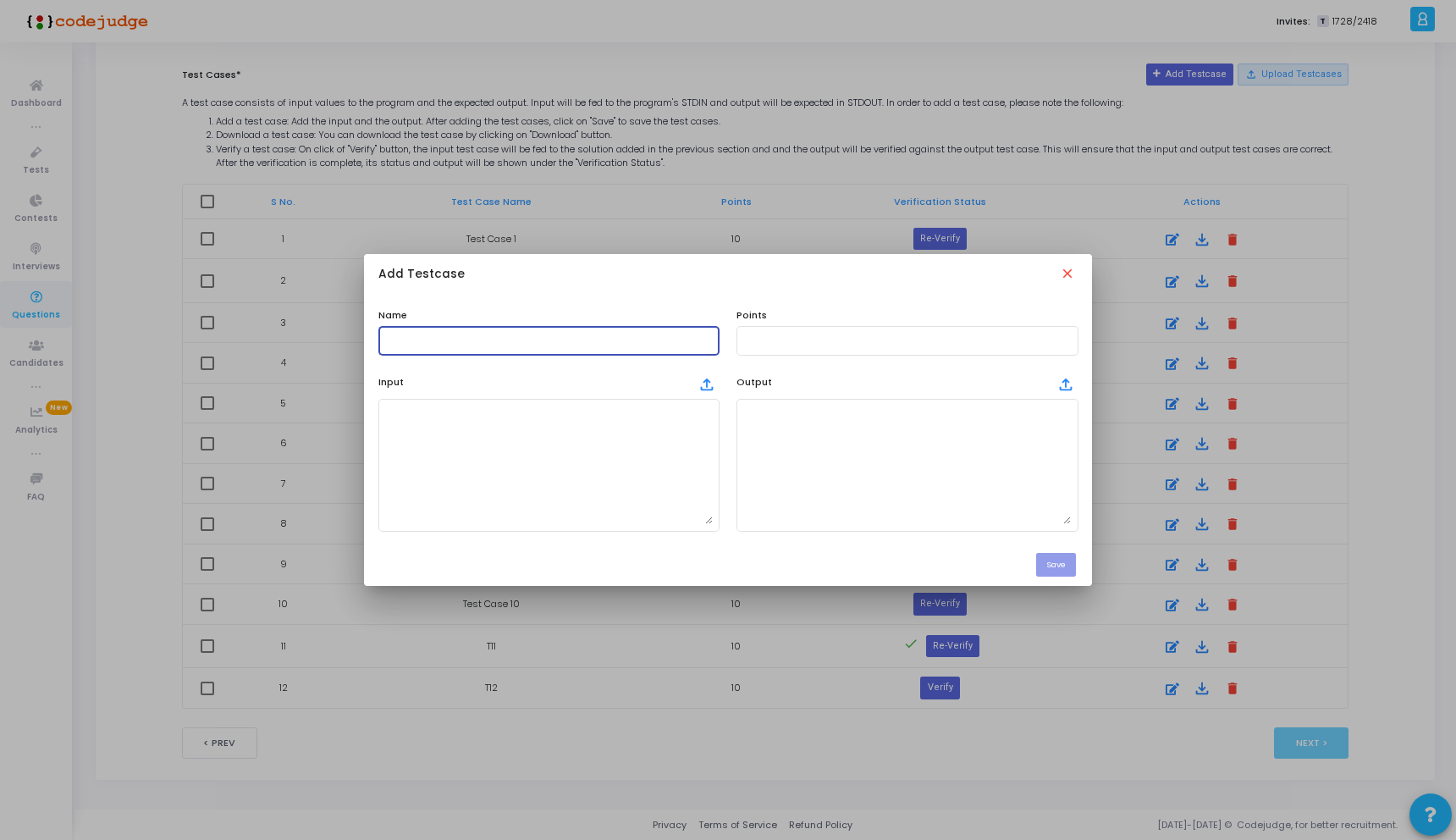
click at [611, 343] on input "text" at bounding box center [549, 340] width 327 height 12
type input "T13"
click at [801, 349] on div at bounding box center [907, 339] width 327 height 31
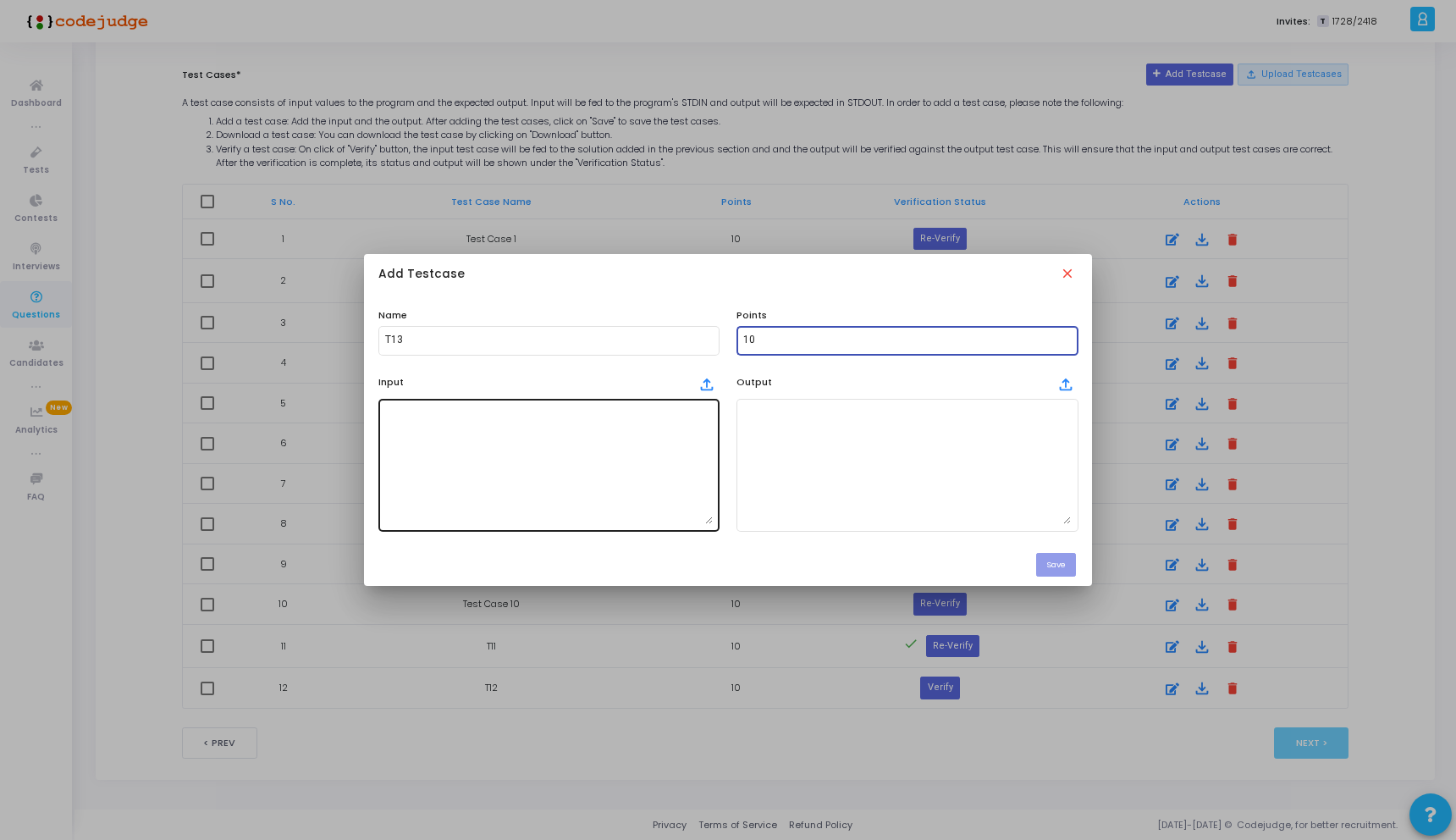
type input "10"
click at [500, 470] on textarea at bounding box center [549, 464] width 327 height 118
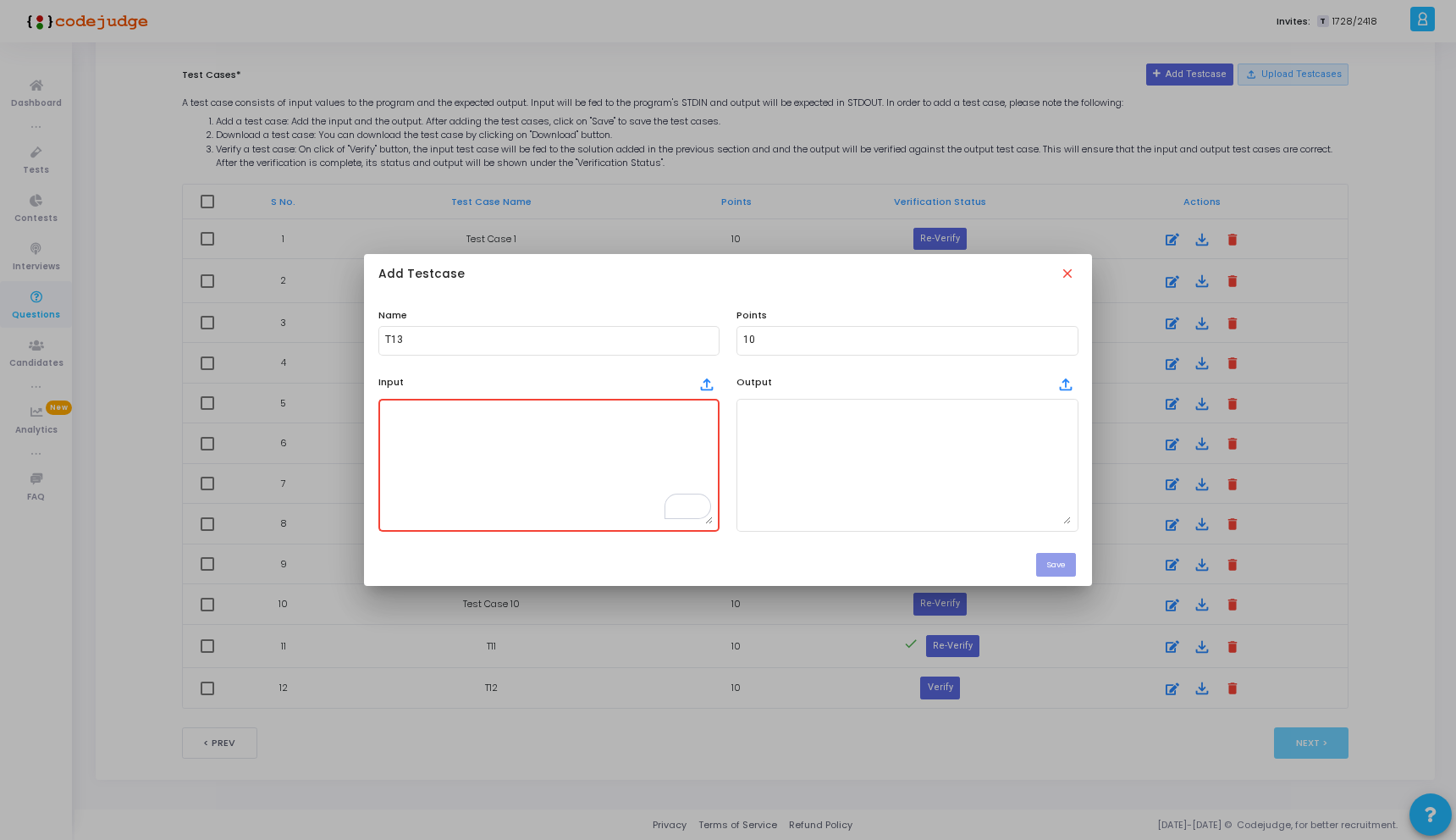
scroll to position [97, 0]
click at [459, 431] on textarea "To enrich screen reader interactions, please activate Accessibility in Grammarl…" at bounding box center [549, 464] width 327 height 118
paste textarea "296485713"
type textarea "296485713"
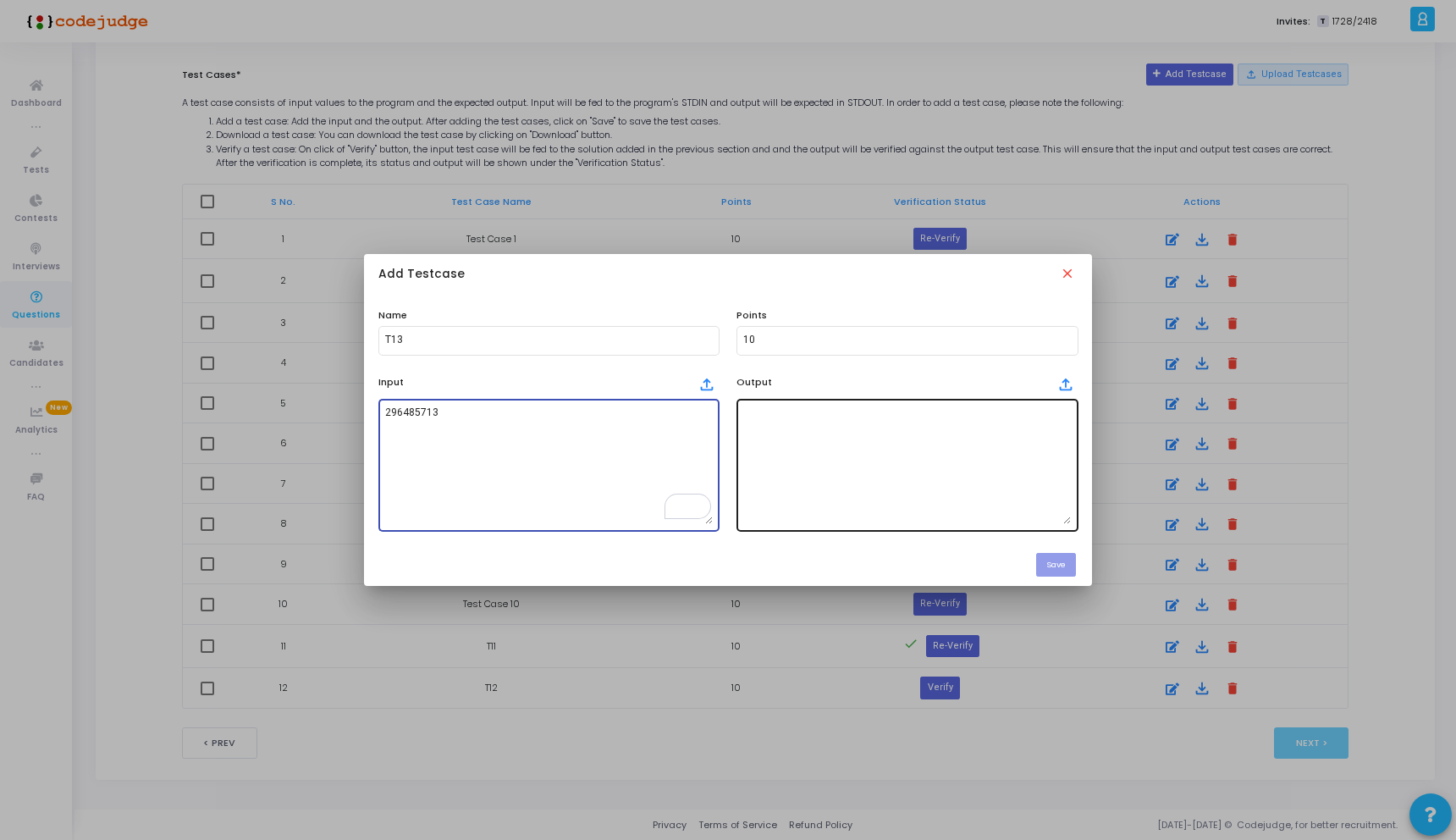
click at [834, 430] on textarea at bounding box center [907, 464] width 327 height 118
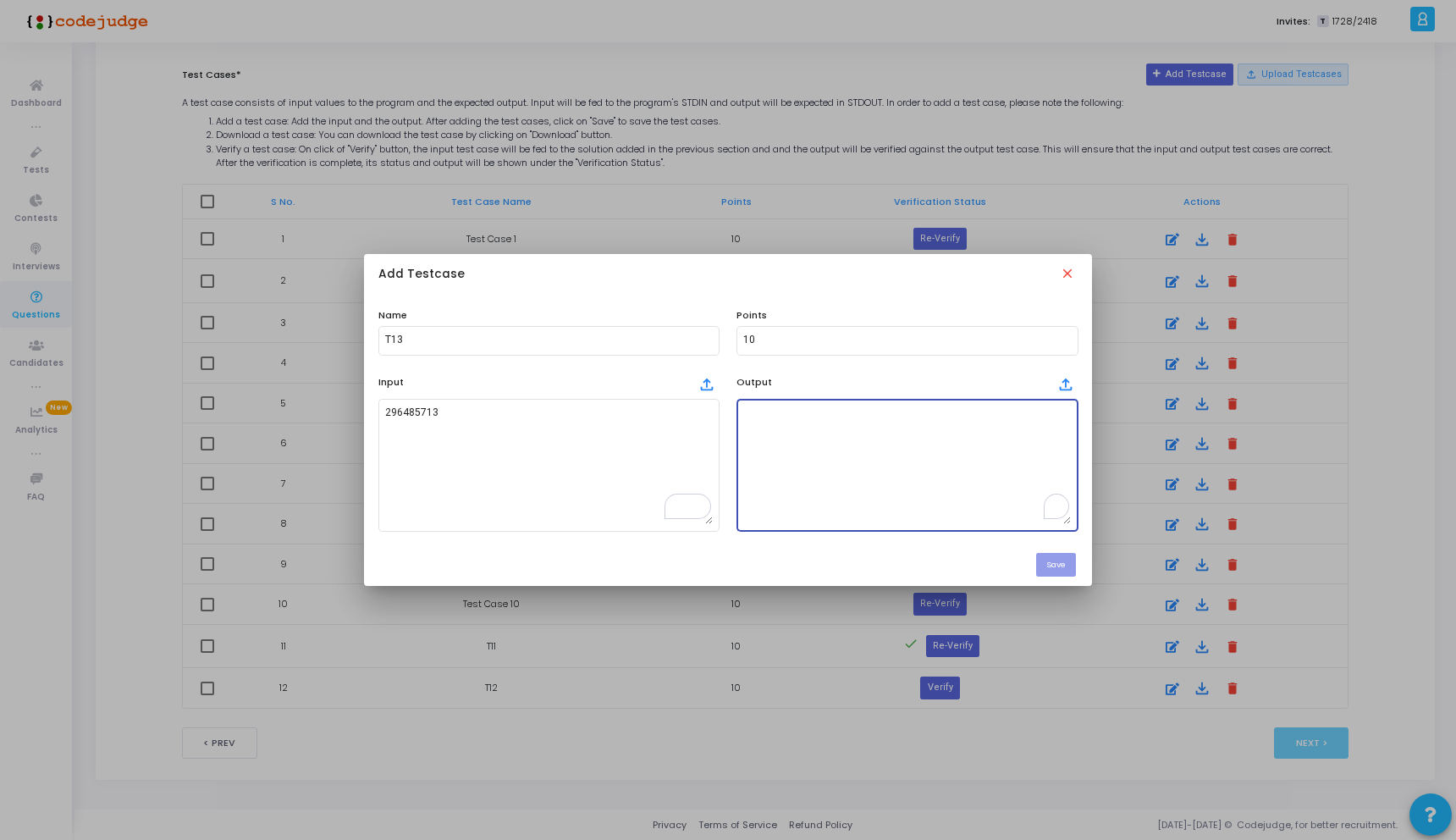
paste textarea "12"
type textarea "12"
click at [1068, 570] on button "Save" at bounding box center [1055, 565] width 40 height 23
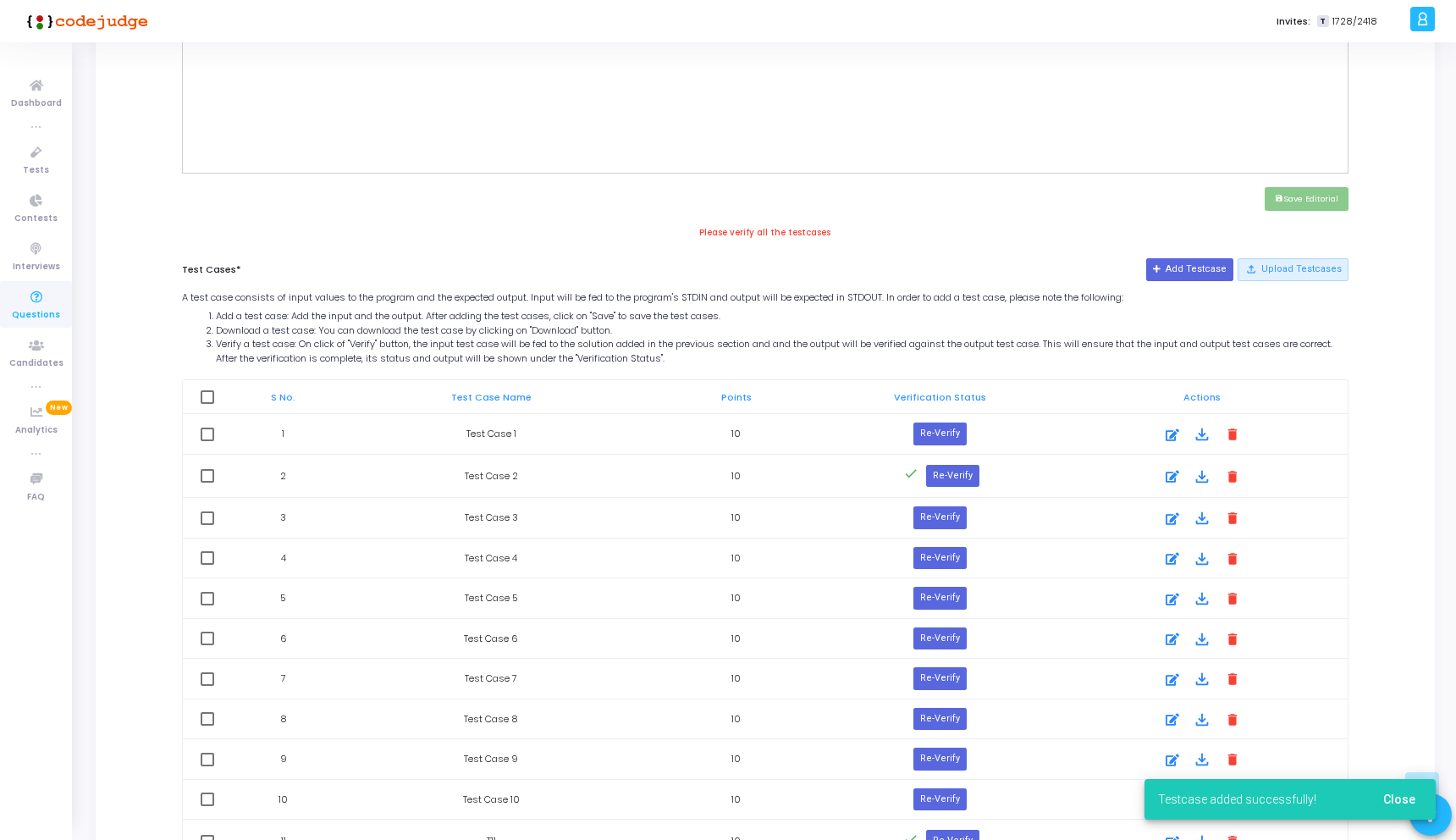
scroll to position [555, 0]
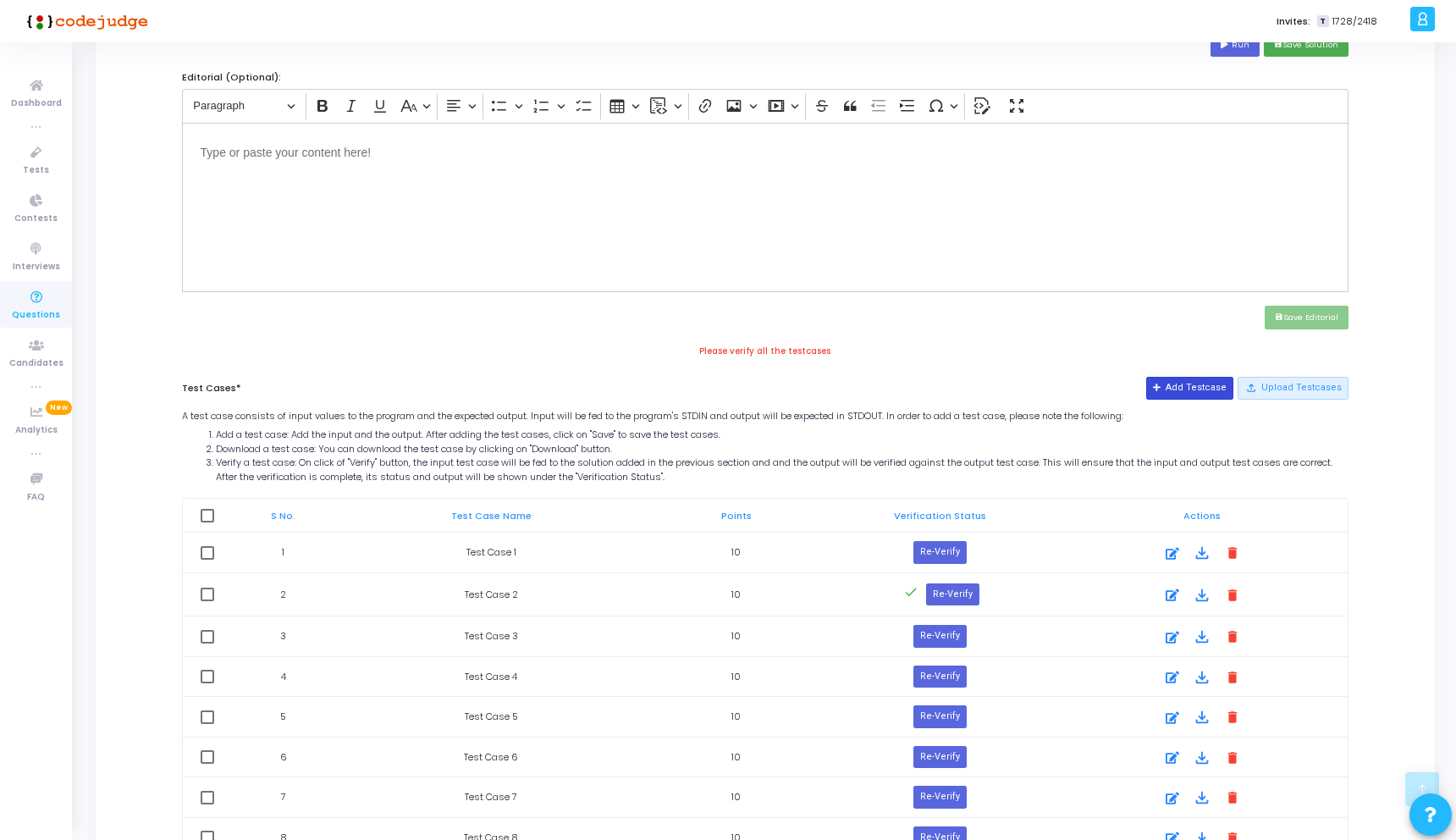
click at [1193, 386] on button "Add Testcase" at bounding box center [1190, 388] width 87 height 22
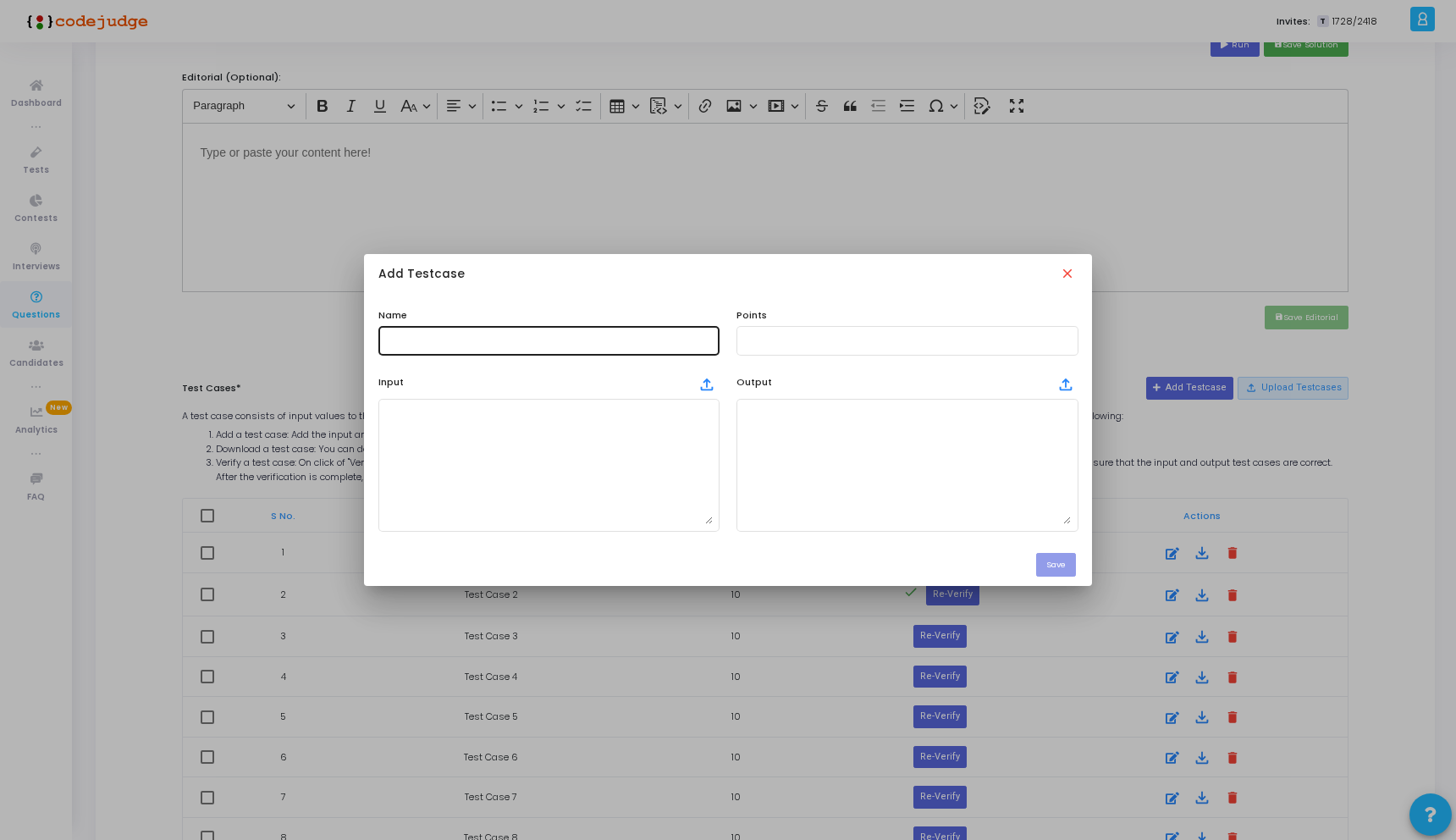
click at [532, 327] on div at bounding box center [549, 339] width 327 height 31
type input "T14"
click at [1069, 280] on mat-icon "close" at bounding box center [1069, 274] width 18 height 18
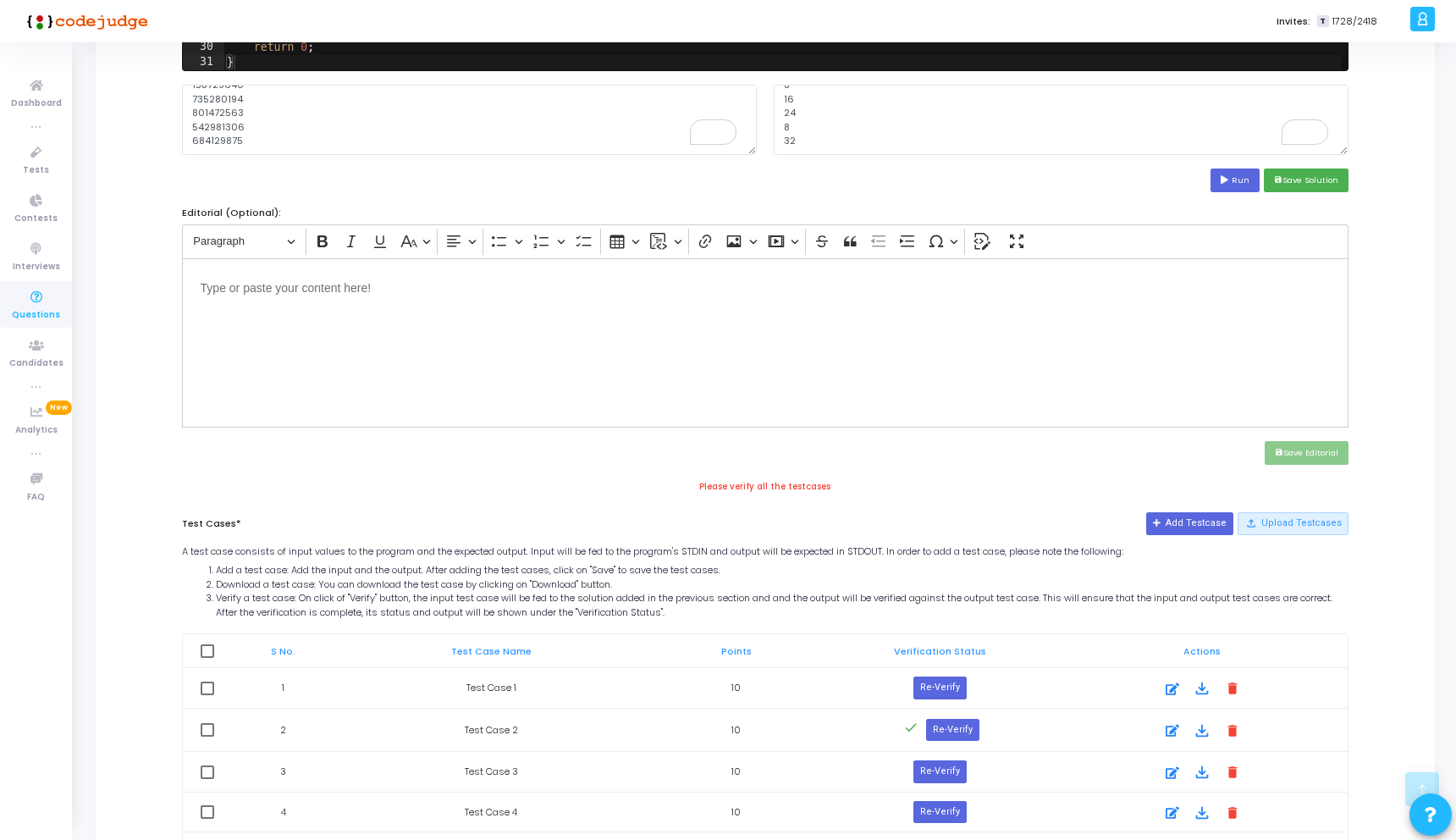
scroll to position [333, 0]
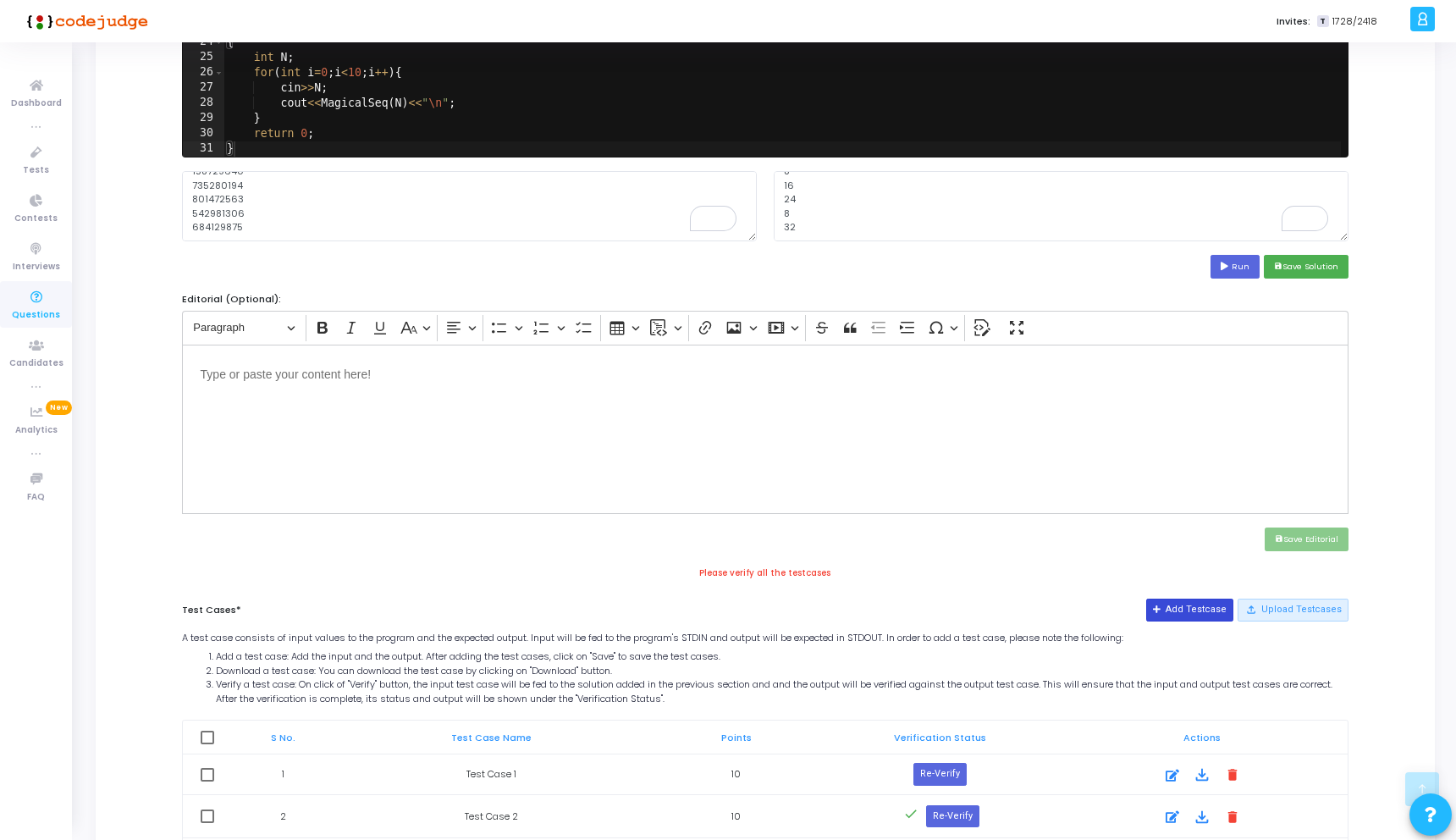
click at [1209, 606] on button "Add Testcase" at bounding box center [1190, 609] width 87 height 22
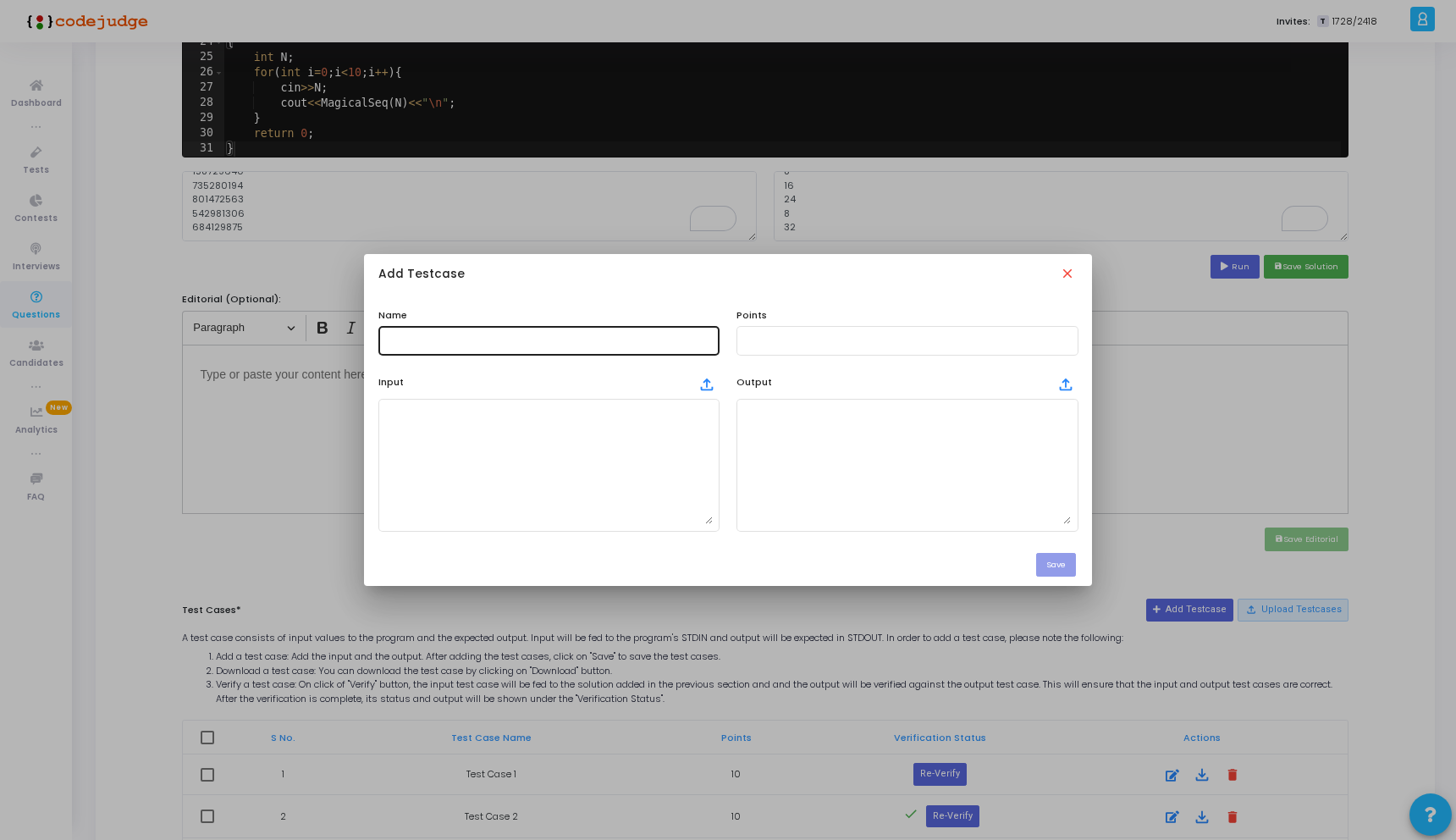
click at [523, 350] on div at bounding box center [549, 339] width 327 height 31
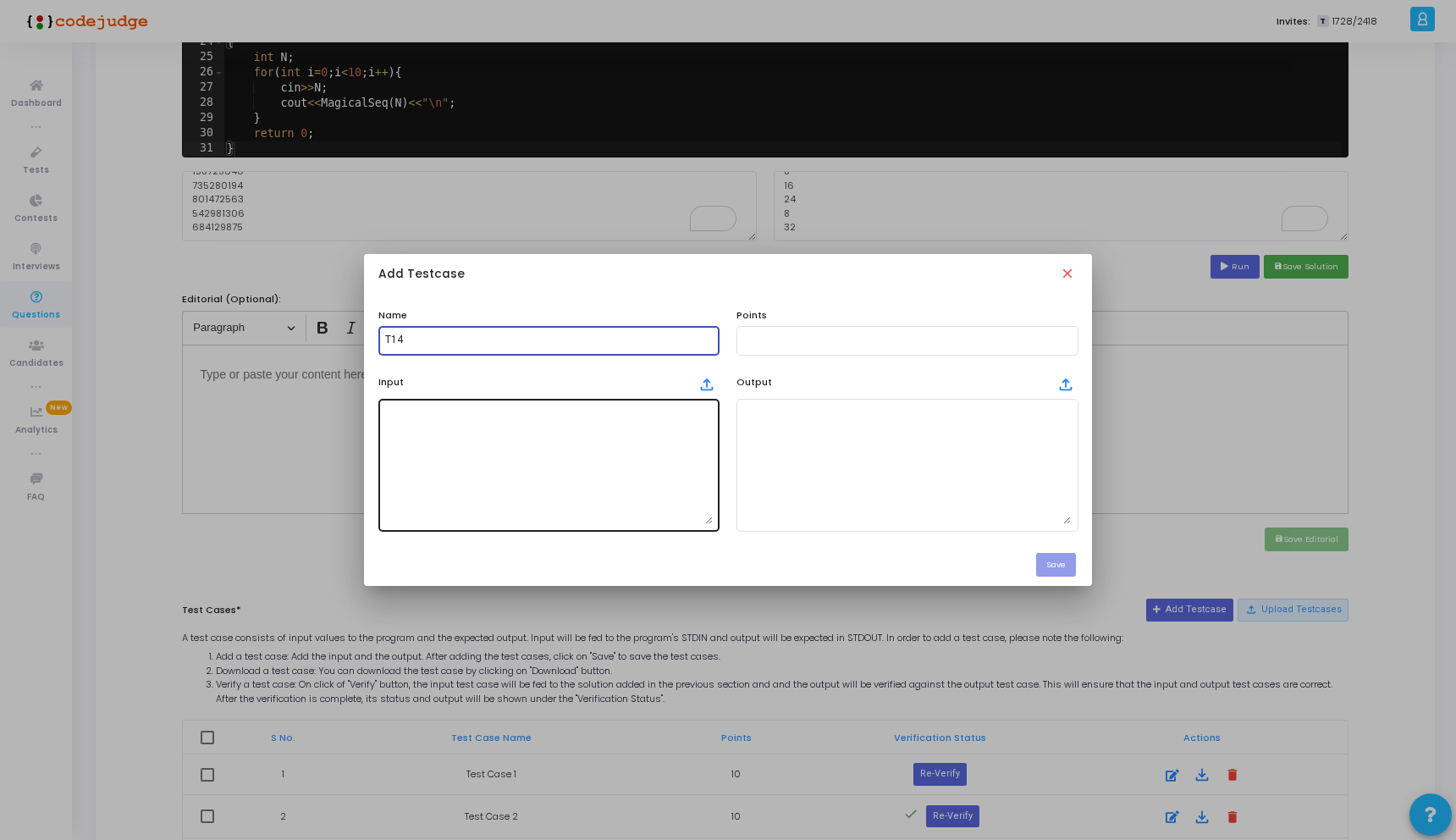
type input "T14"
click at [653, 480] on textarea at bounding box center [549, 464] width 327 height 118
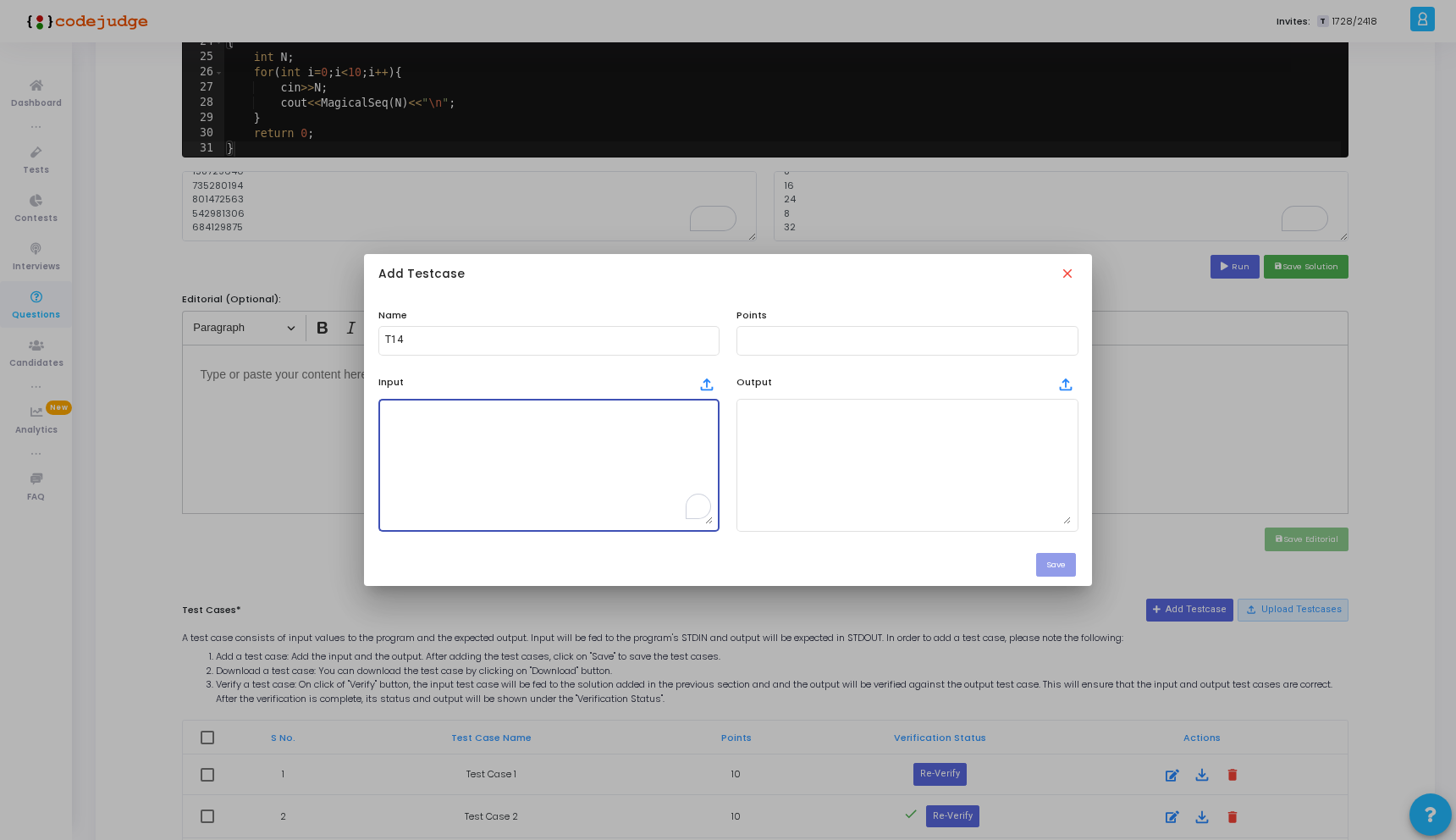
paste textarea "296485713"
type textarea "296485713"
drag, startPoint x: 452, startPoint y: 419, endPoint x: 277, endPoint y: 419, distance: 175.0
click at [277, 419] on div "Add Testcase close Name T14 Points Input file_upload 296485713 Output file_uplo…" at bounding box center [728, 420] width 1456 height 840
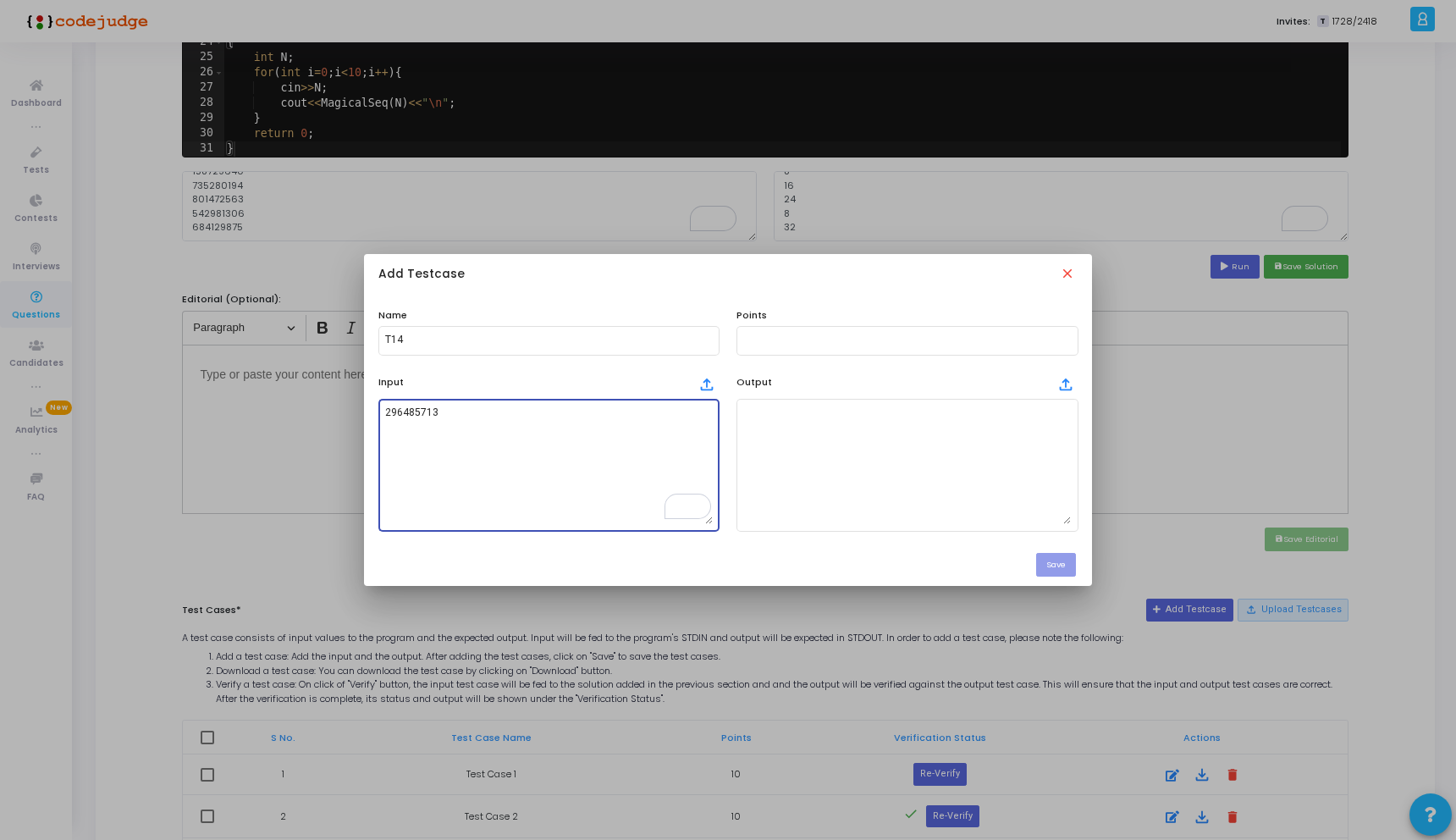
paste textarea "627314509"
type textarea "627314509"
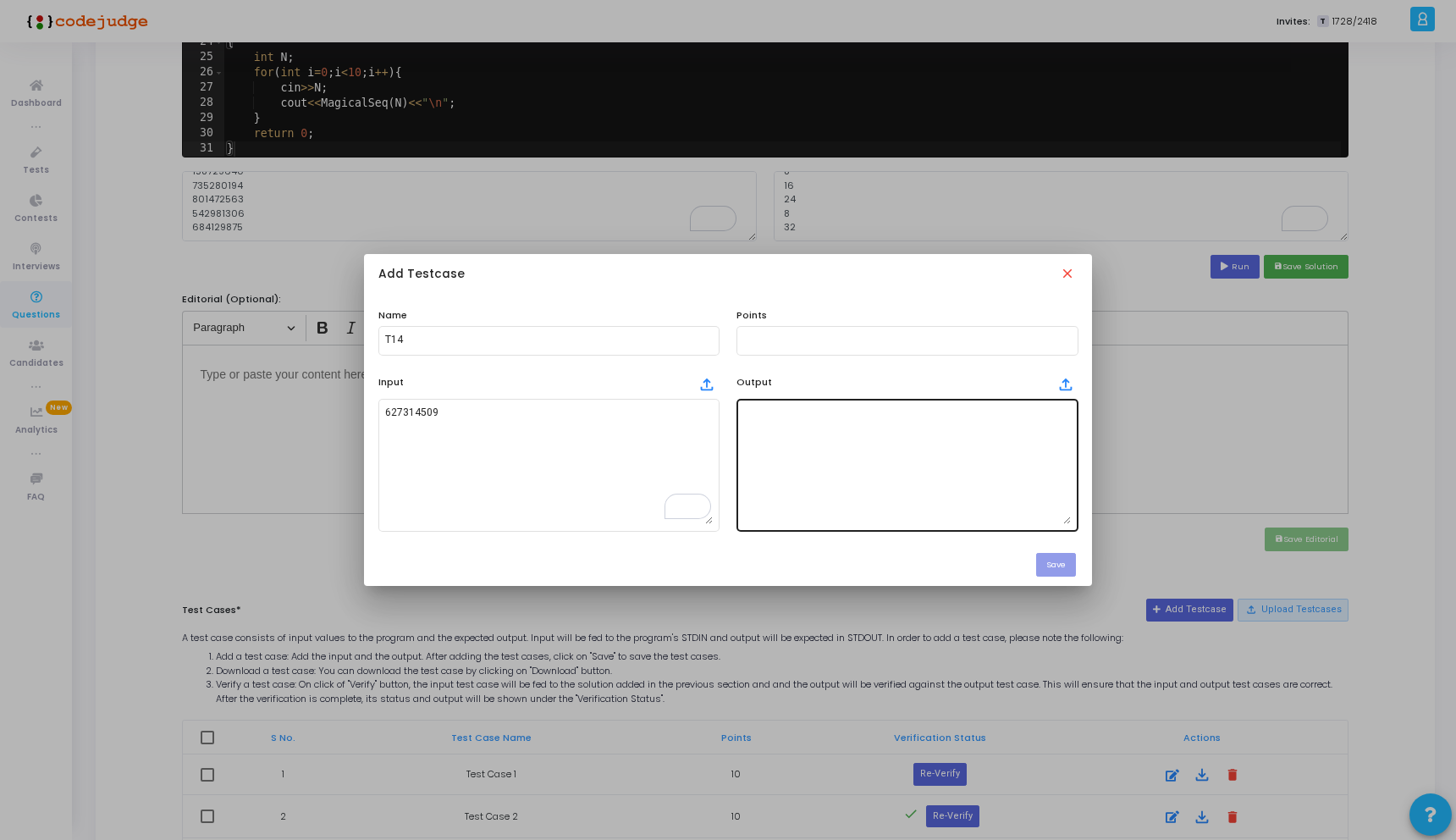
click at [813, 463] on textarea at bounding box center [907, 464] width 327 height 118
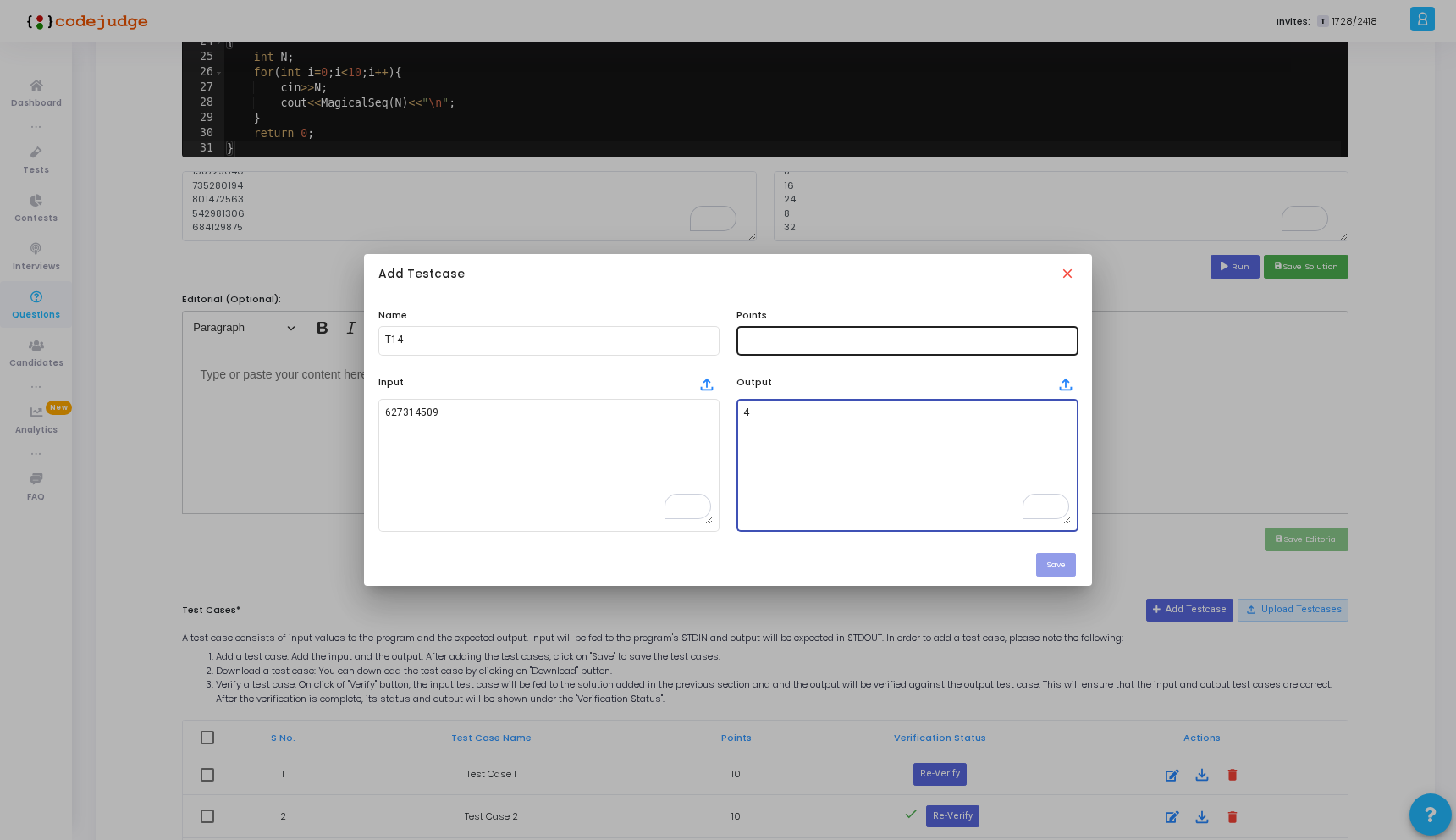
scroll to position [97, 0]
type textarea "4"
click at [760, 339] on input "text" at bounding box center [907, 340] width 327 height 12
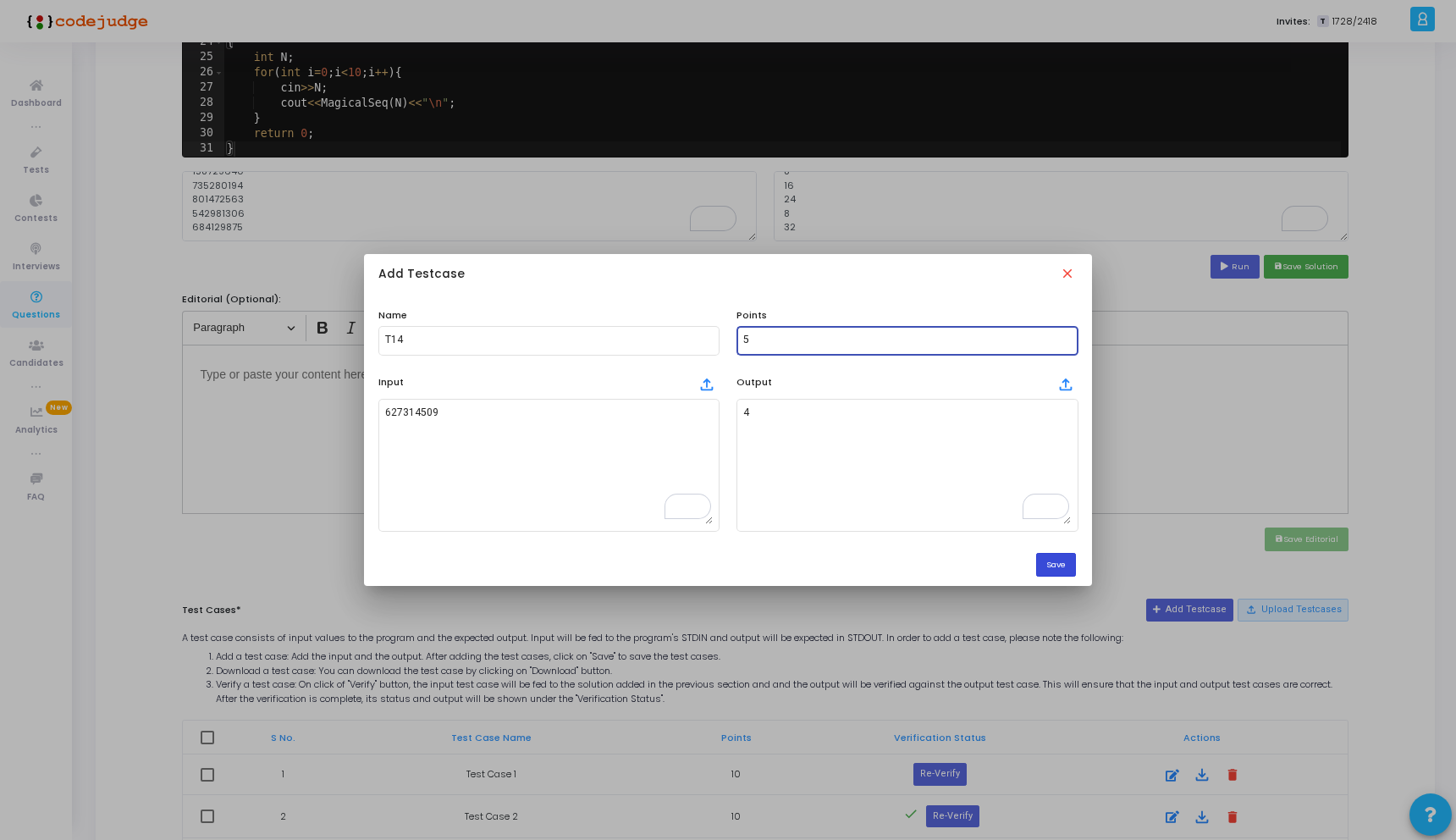
type input "5"
click at [1073, 576] on button "Save" at bounding box center [1055, 565] width 40 height 23
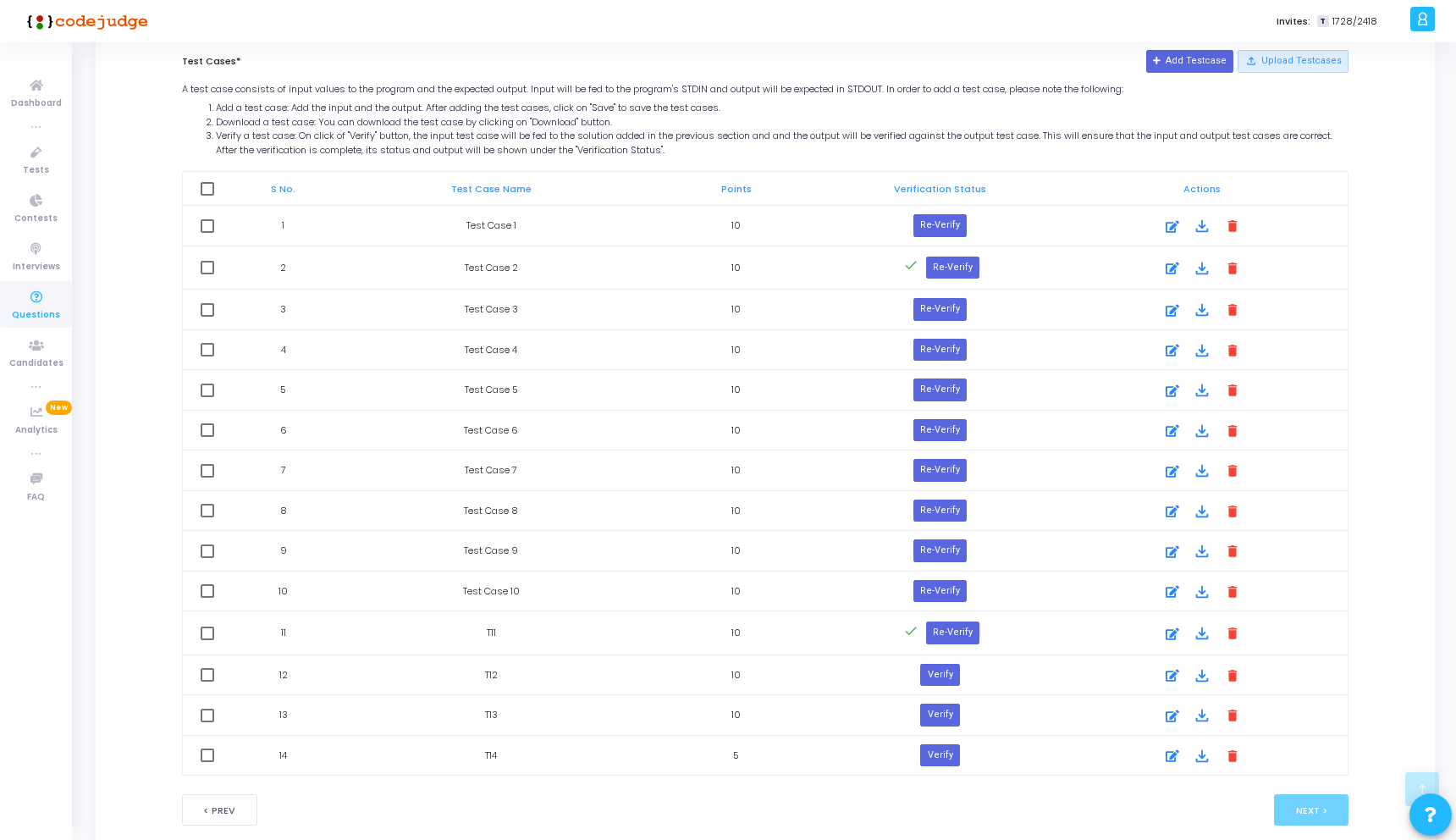
scroll to position [949, 0]
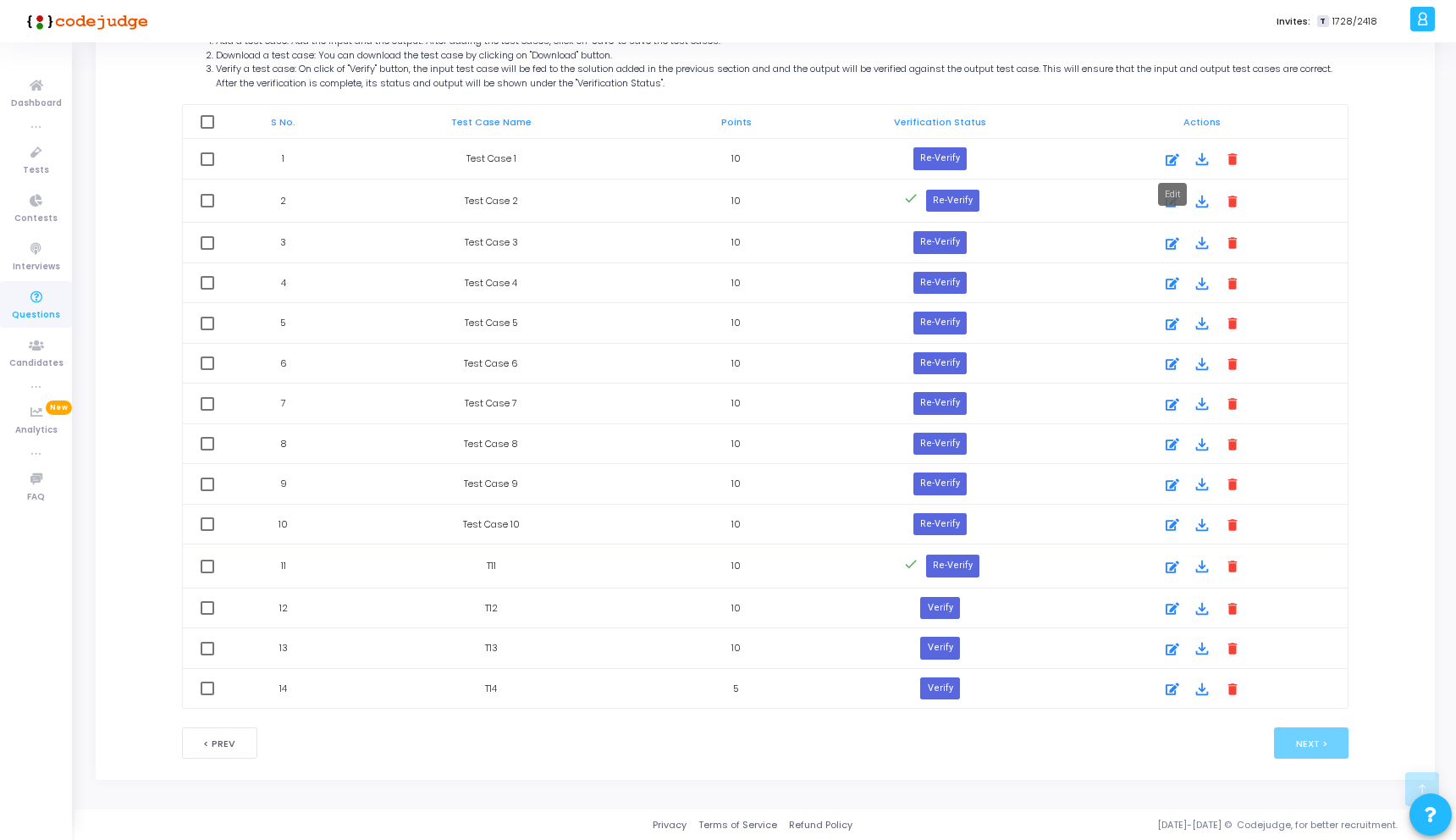
click at [1170, 162] on icon at bounding box center [1172, 160] width 14 height 20
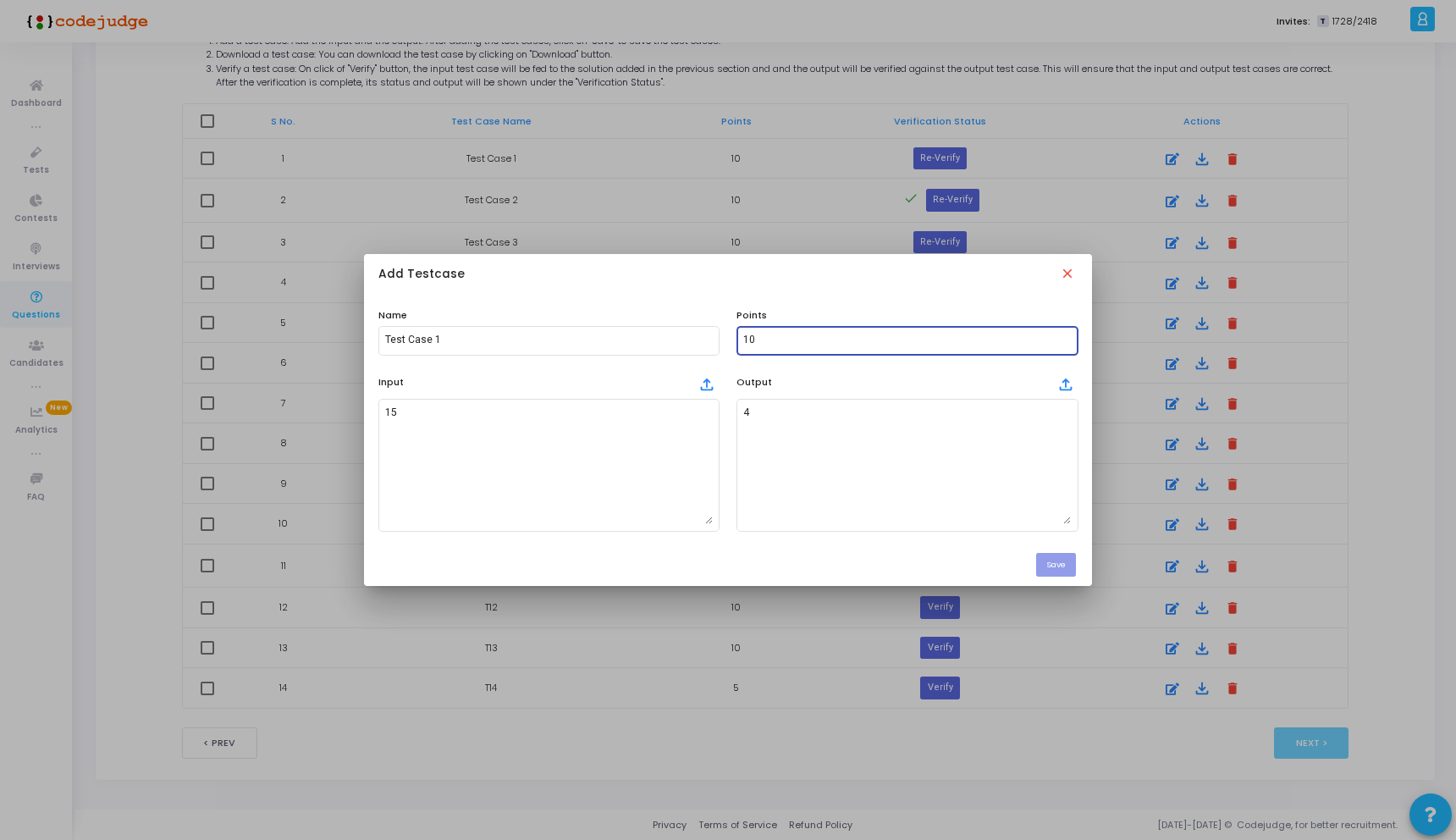
click at [814, 345] on input "10" at bounding box center [907, 340] width 327 height 12
type input "1"
click at [1049, 565] on button "Save" at bounding box center [1055, 565] width 40 height 23
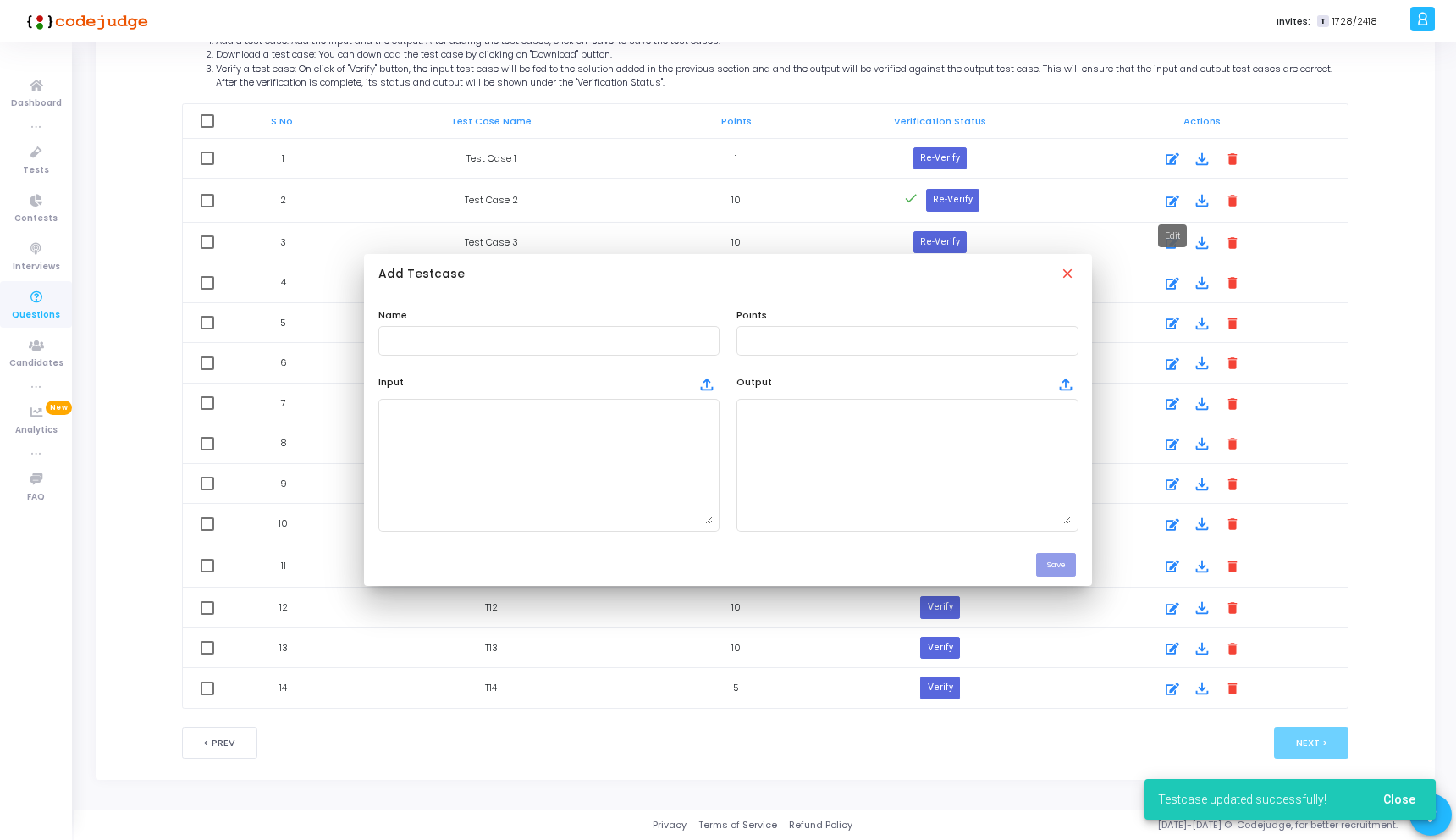
scroll to position [949, 0]
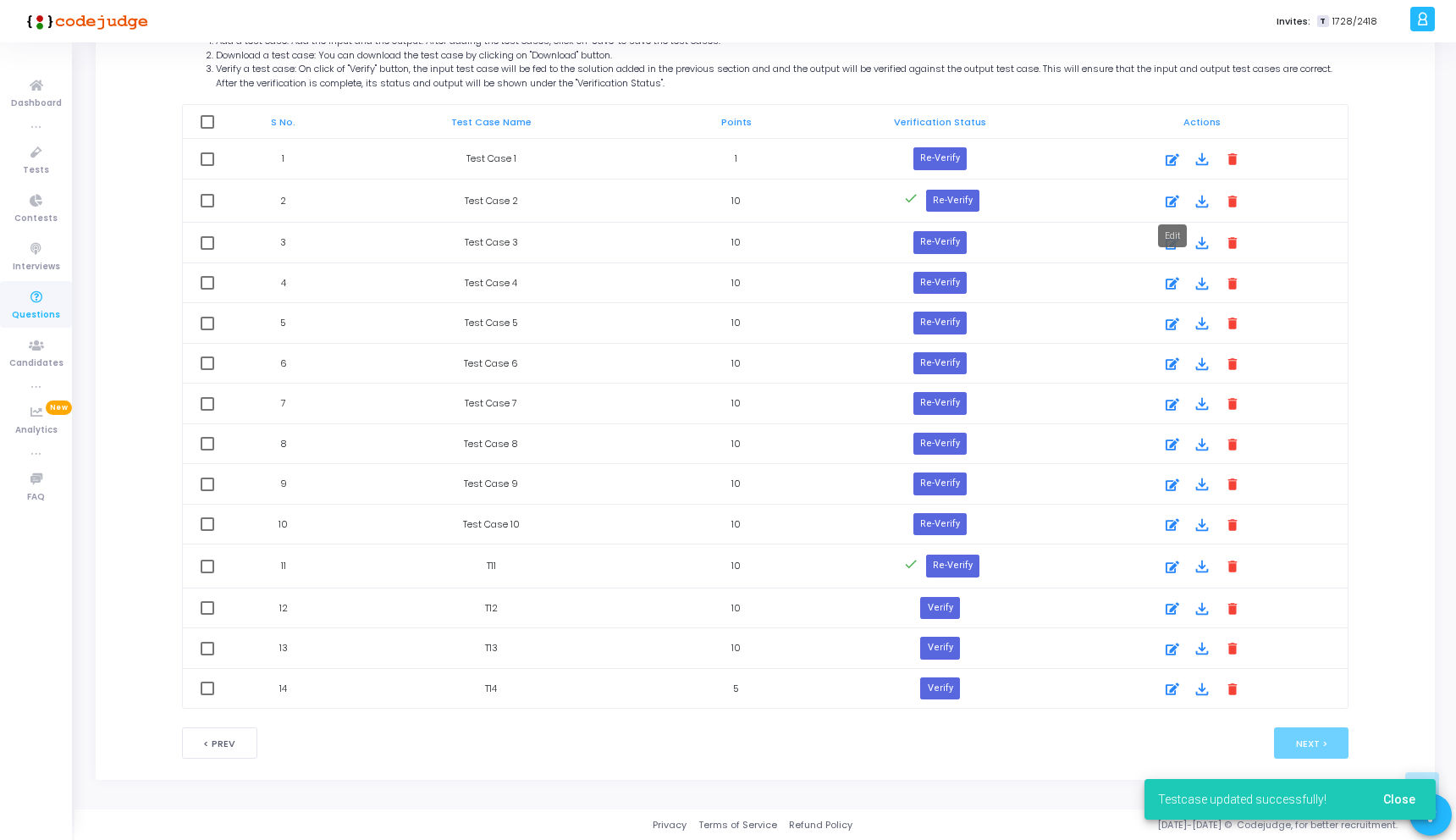
click at [1169, 205] on icon at bounding box center [1172, 201] width 14 height 20
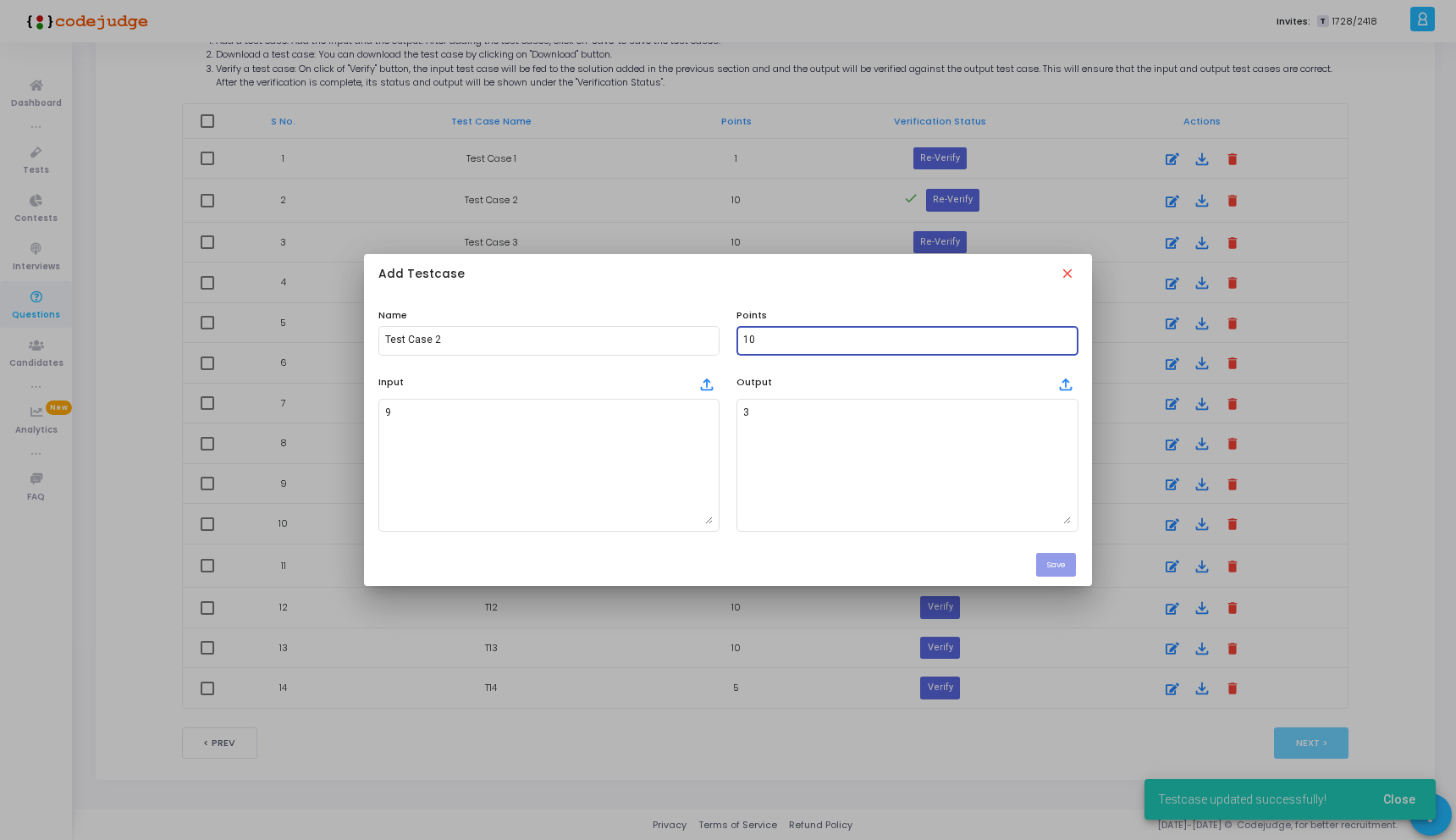
click at [794, 338] on input "10" at bounding box center [907, 340] width 327 height 12
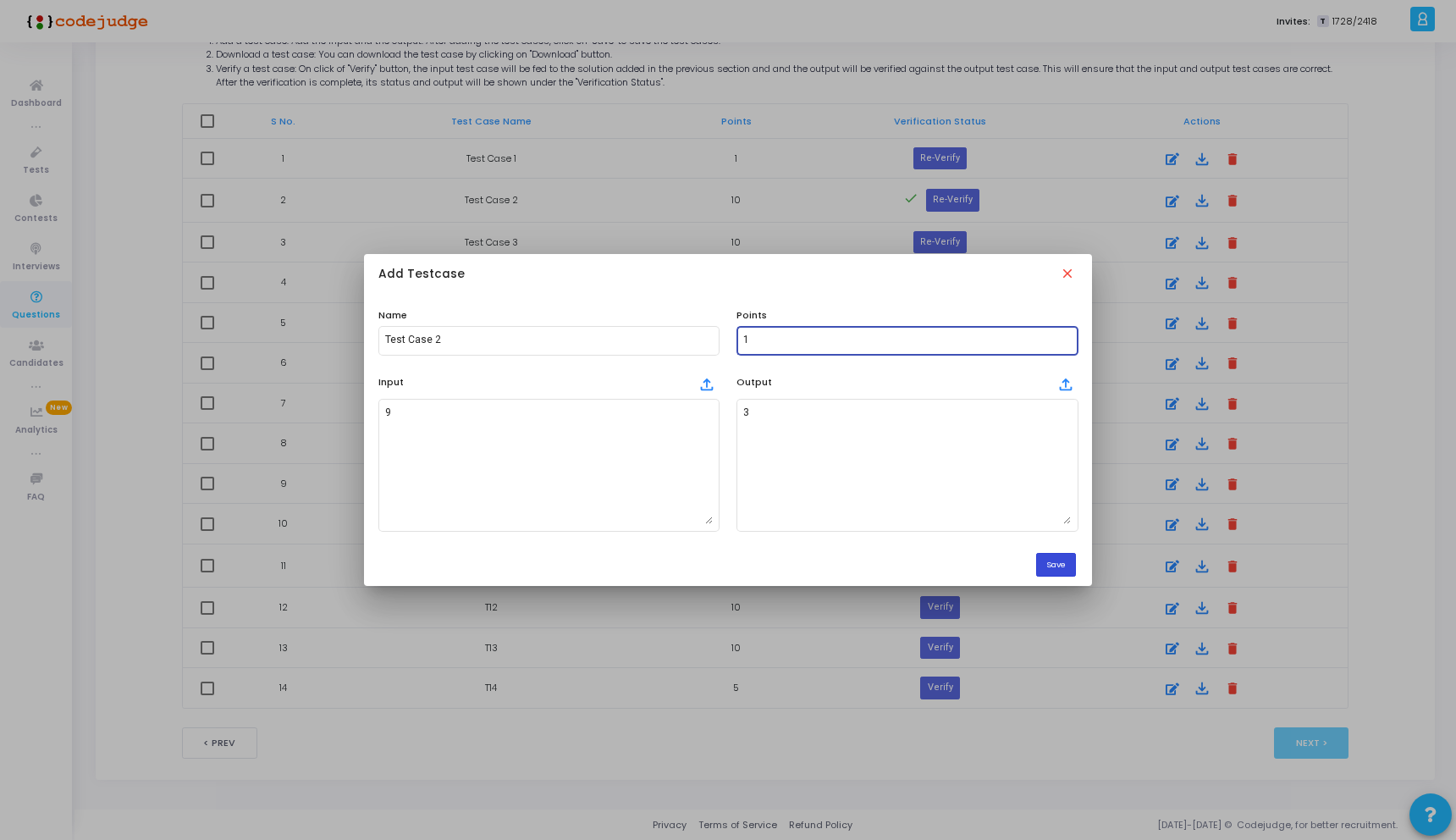
type input "1"
click at [1052, 565] on button "Save" at bounding box center [1055, 565] width 40 height 23
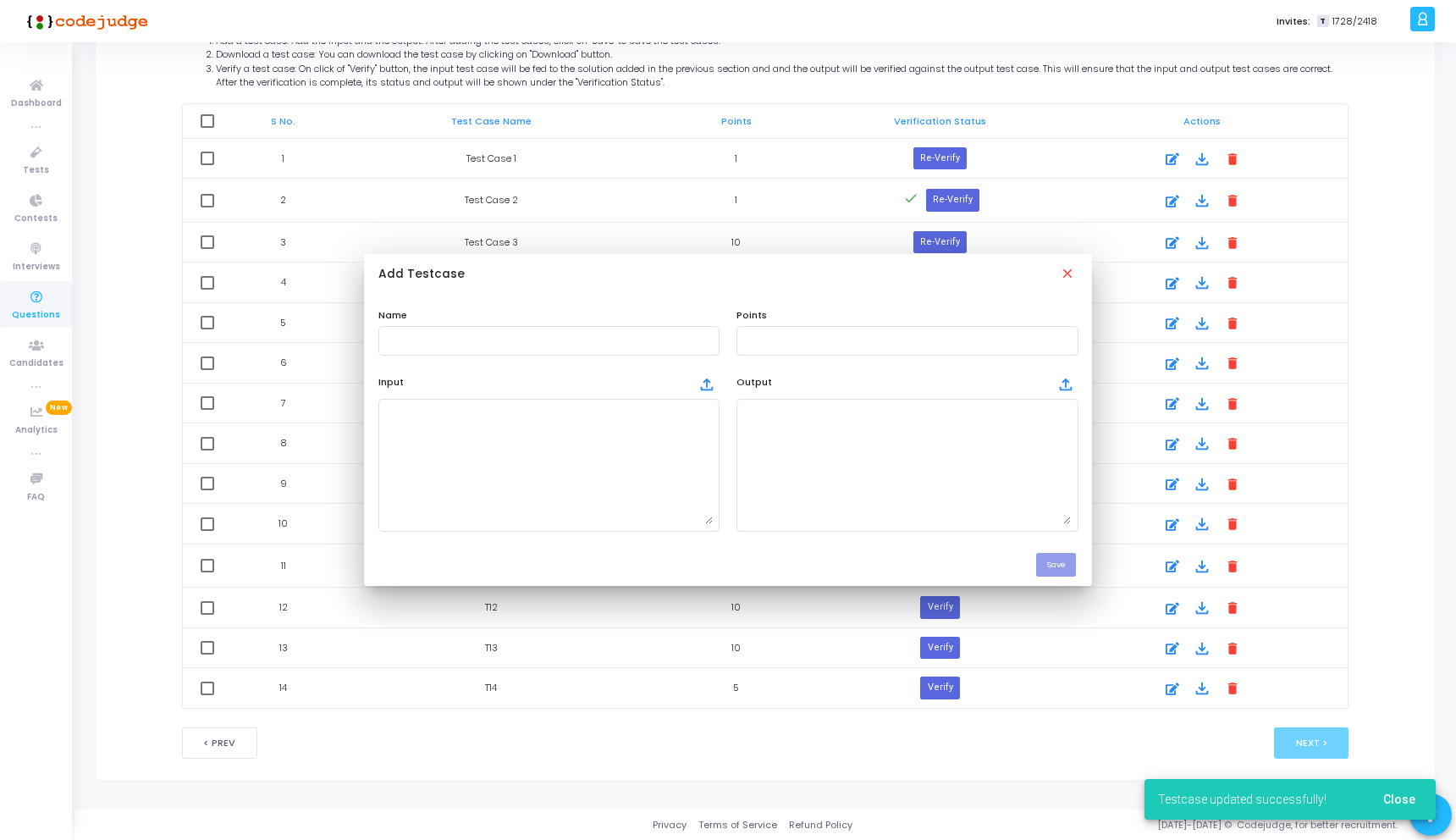
scroll to position [949, 0]
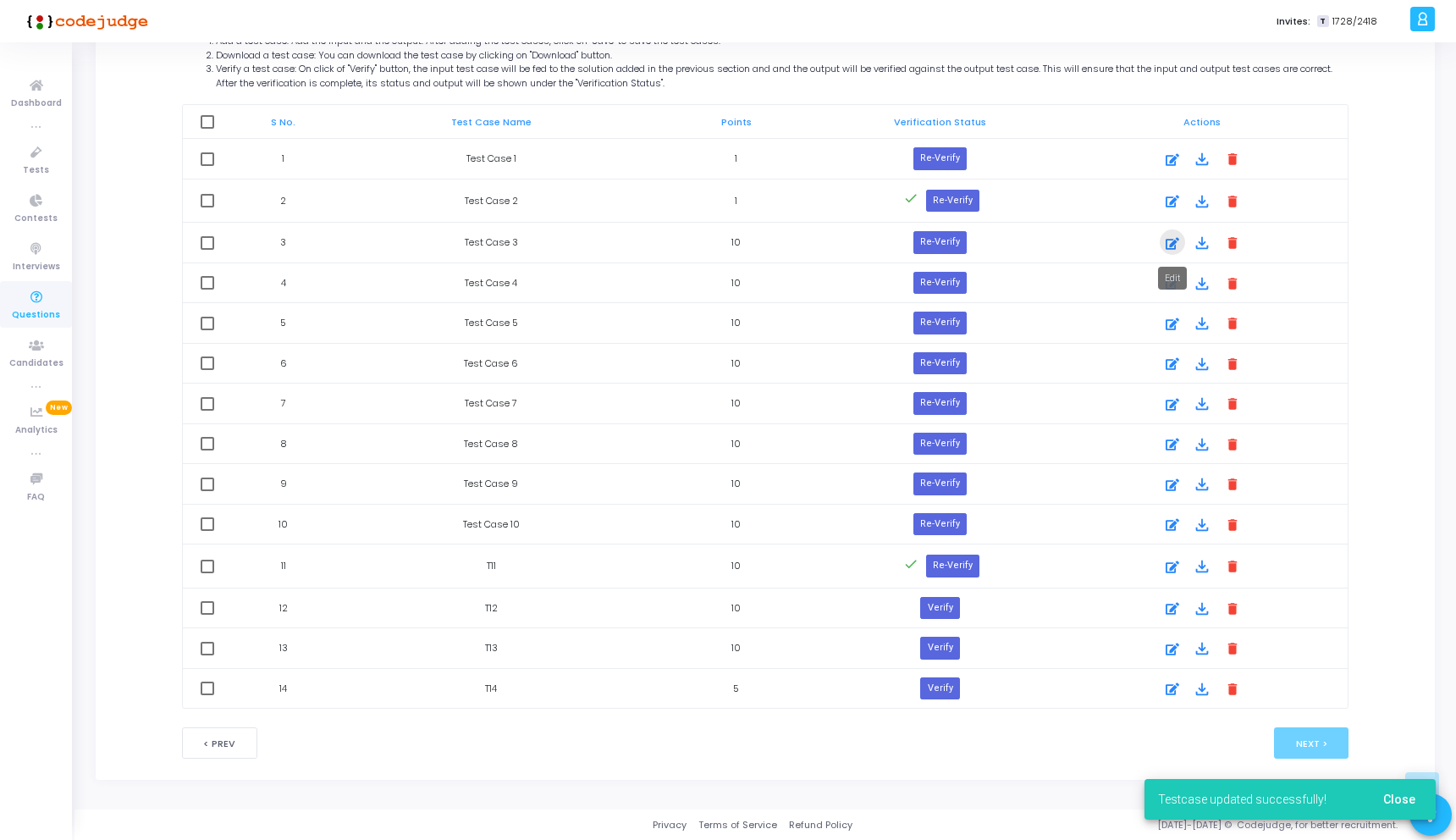
click at [1173, 238] on icon at bounding box center [1172, 243] width 14 height 20
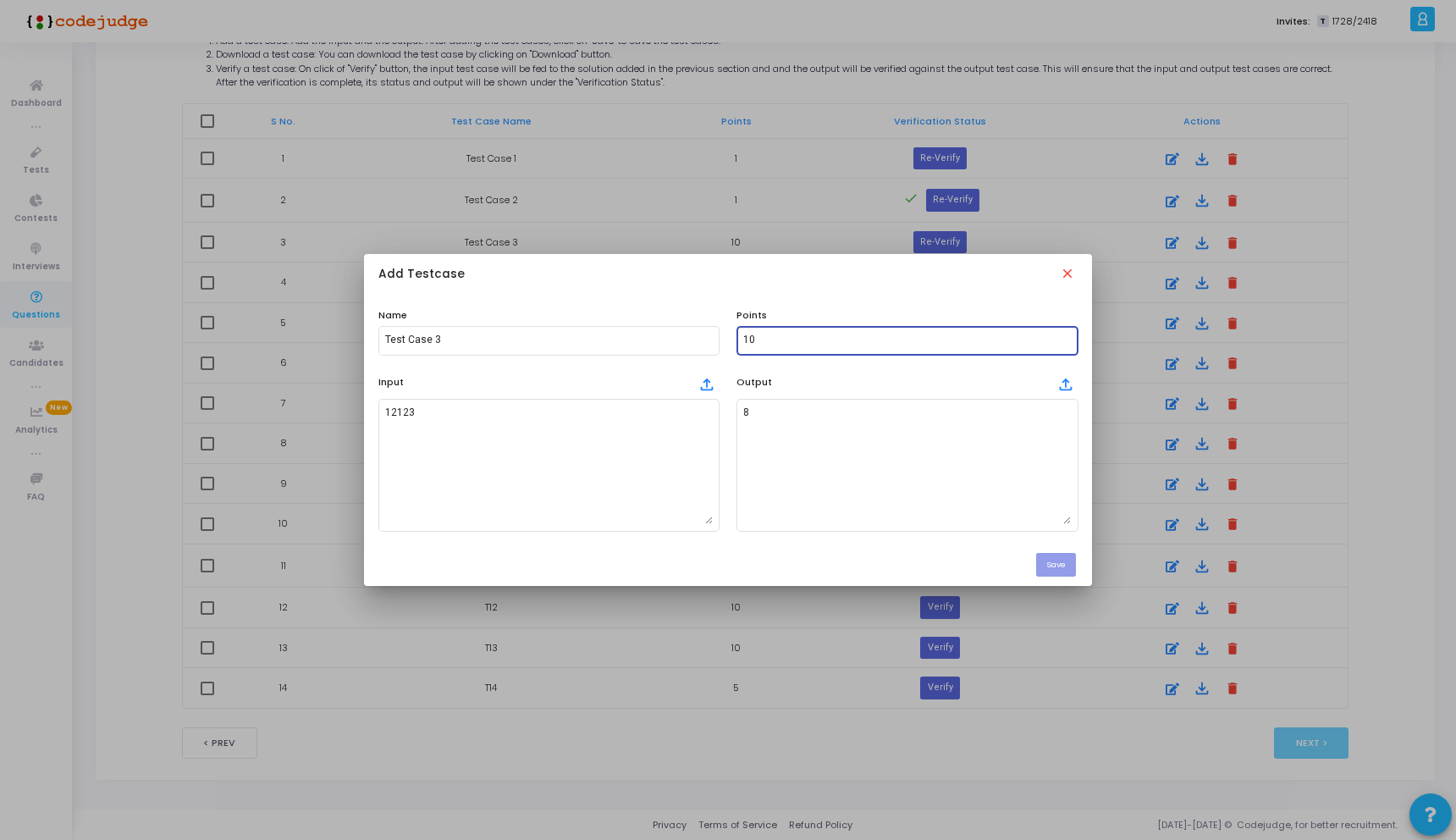
click at [788, 344] on input "10" at bounding box center [907, 340] width 327 height 12
type input "1"
click at [1048, 558] on button "Save" at bounding box center [1055, 565] width 40 height 23
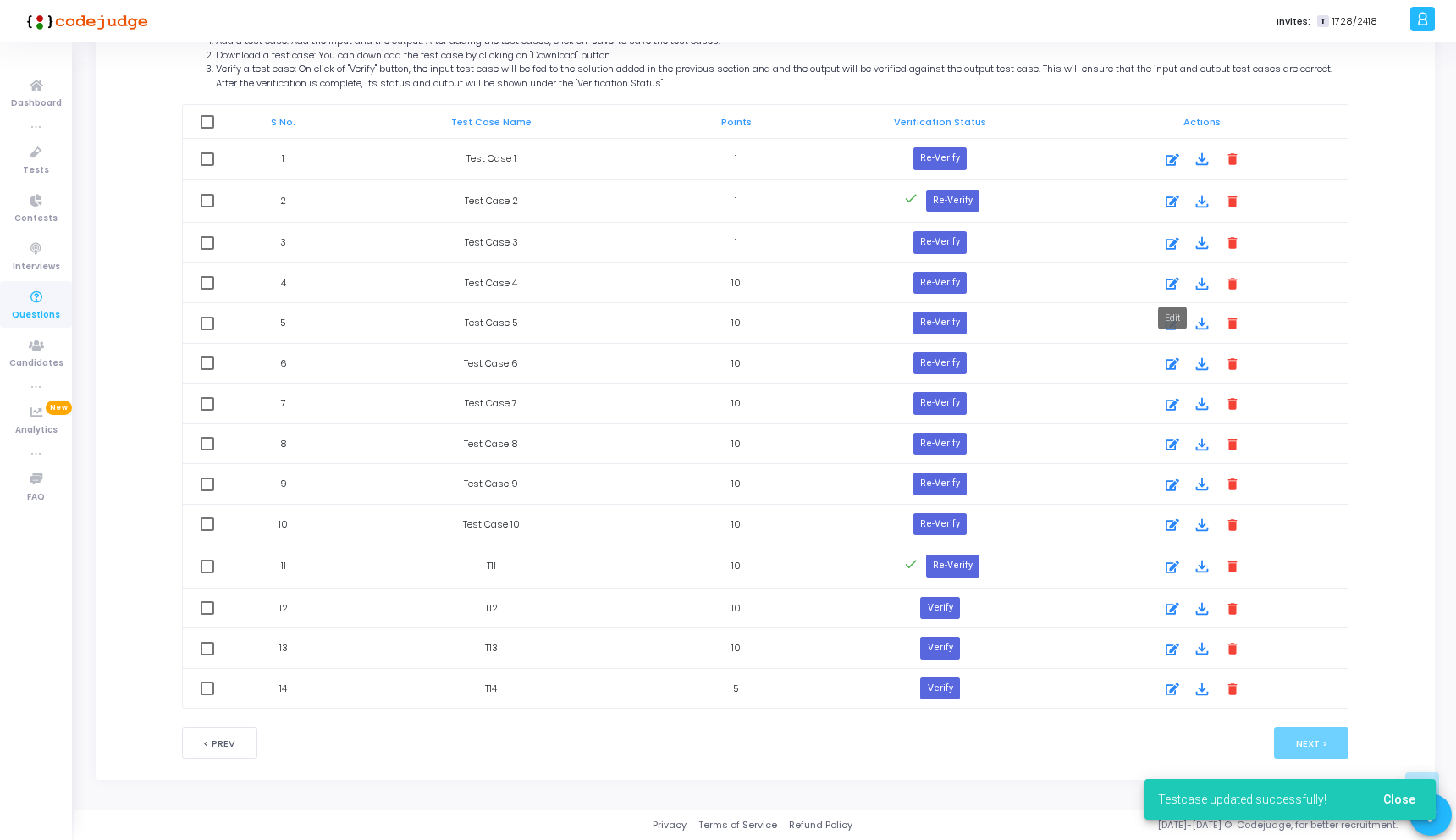
click at [1171, 278] on icon at bounding box center [1172, 283] width 14 height 20
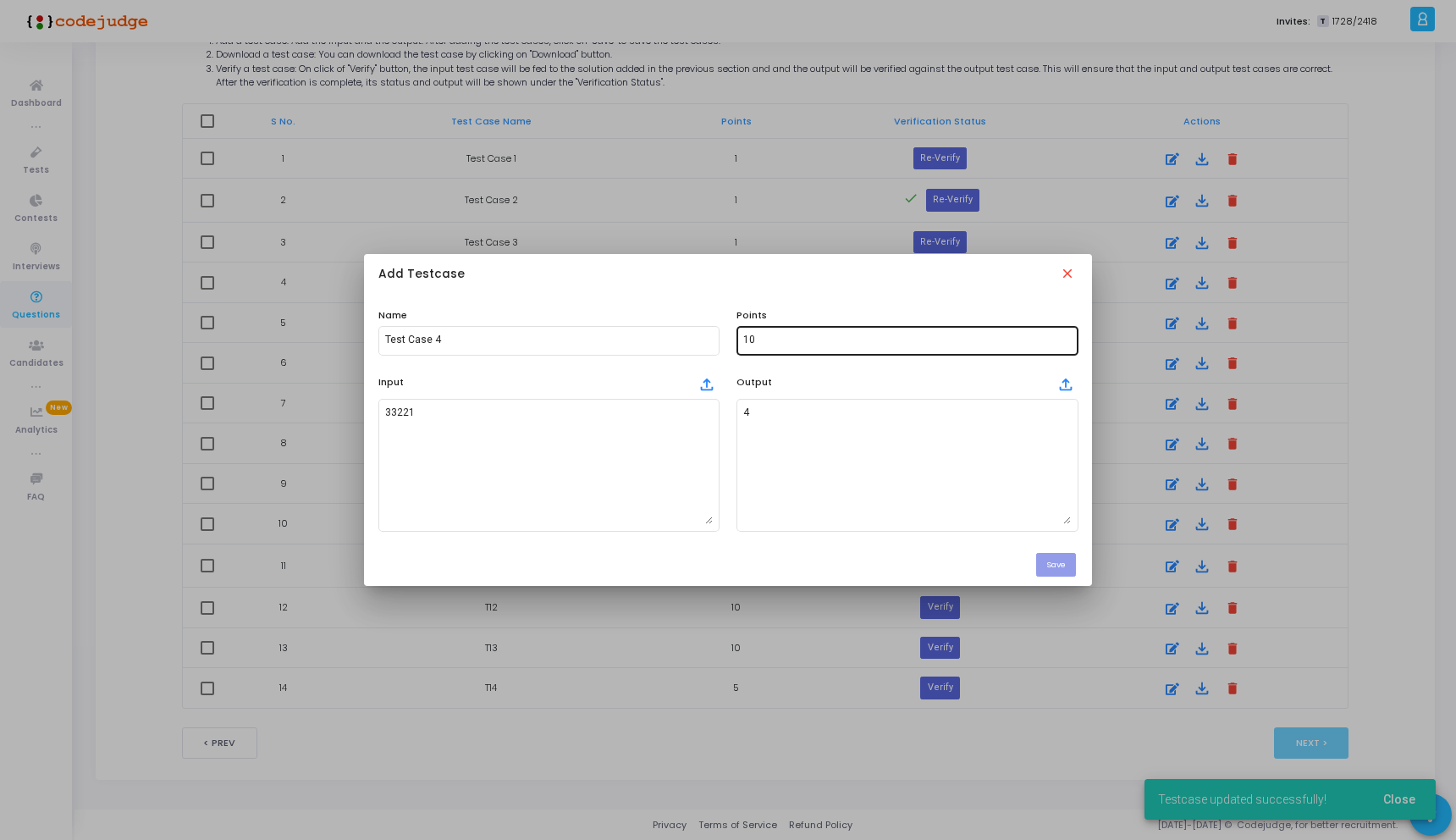
click at [872, 330] on div "10" at bounding box center [907, 339] width 327 height 31
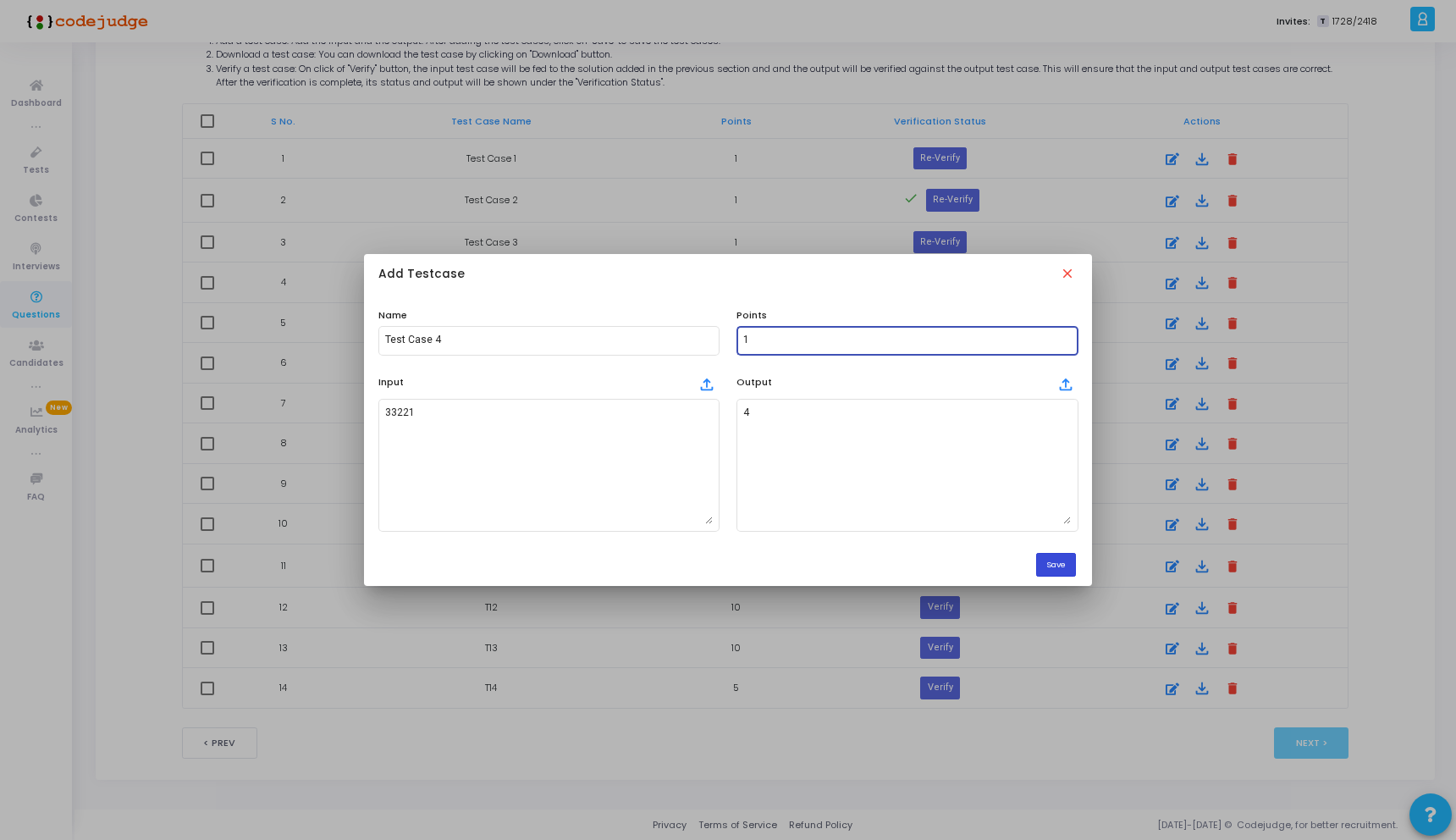
type input "1"
click at [1060, 570] on button "Save" at bounding box center [1055, 565] width 40 height 23
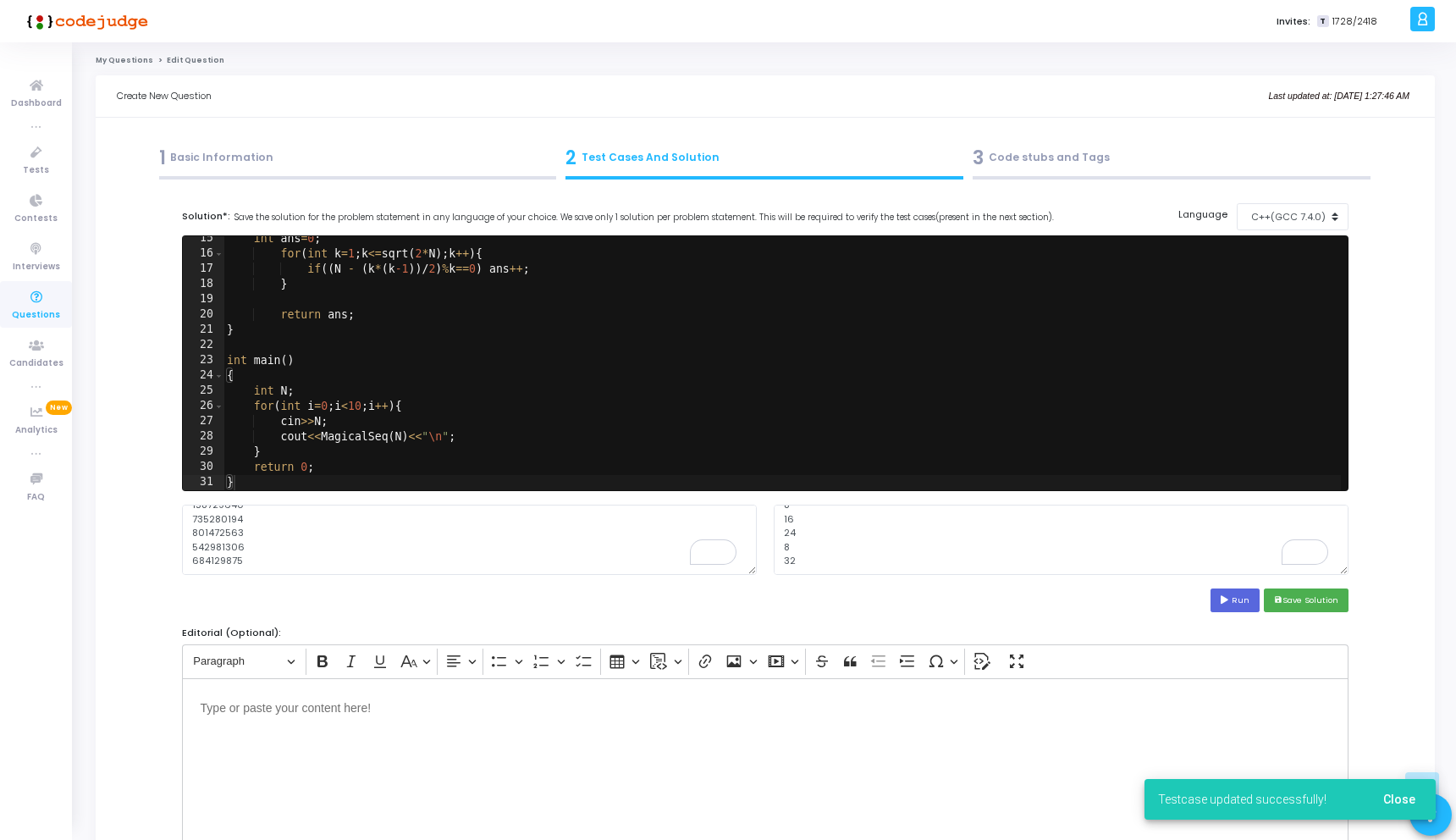
scroll to position [949, 0]
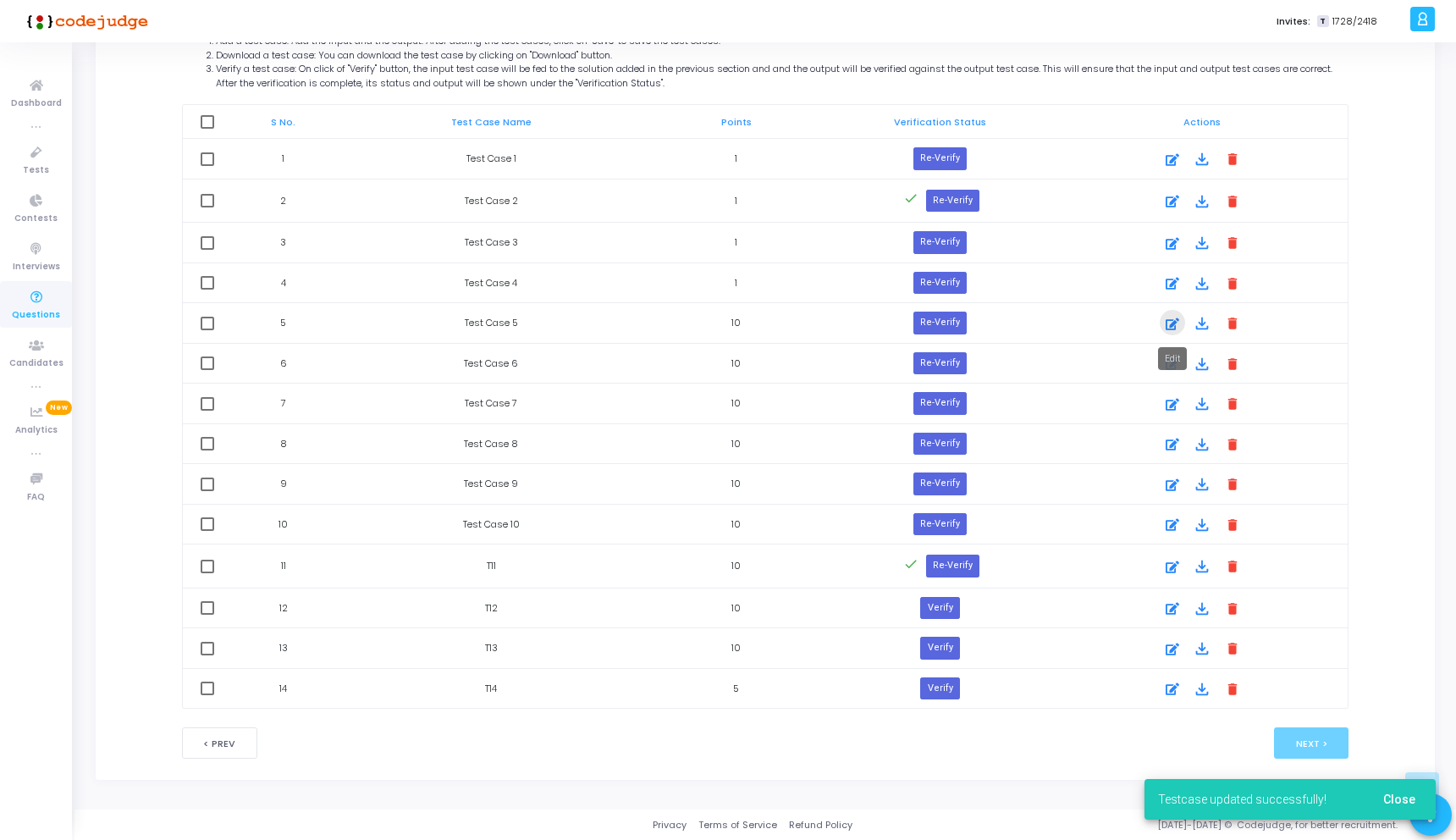
click at [1173, 330] on icon at bounding box center [1172, 324] width 14 height 20
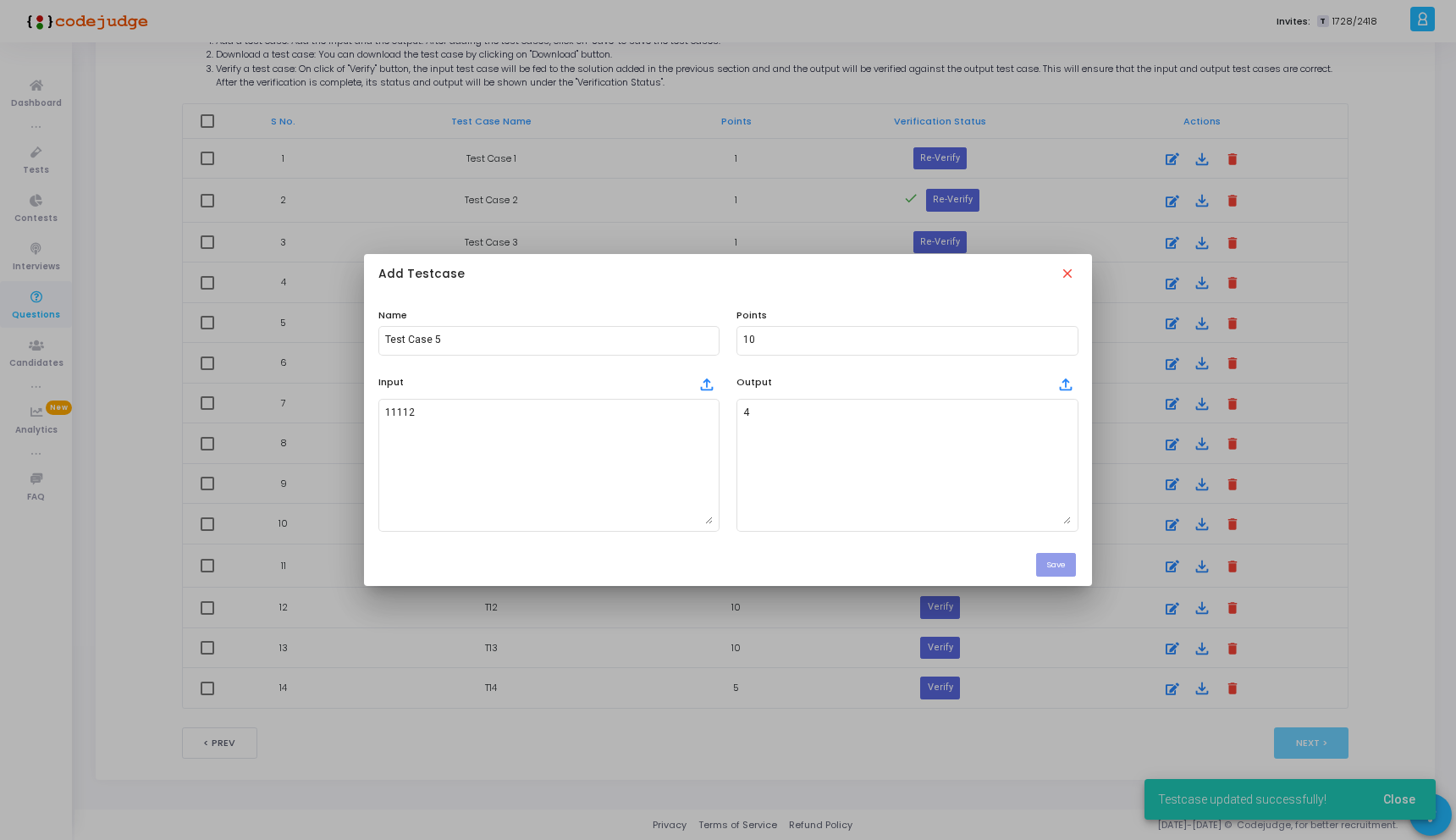
scroll to position [0, 0]
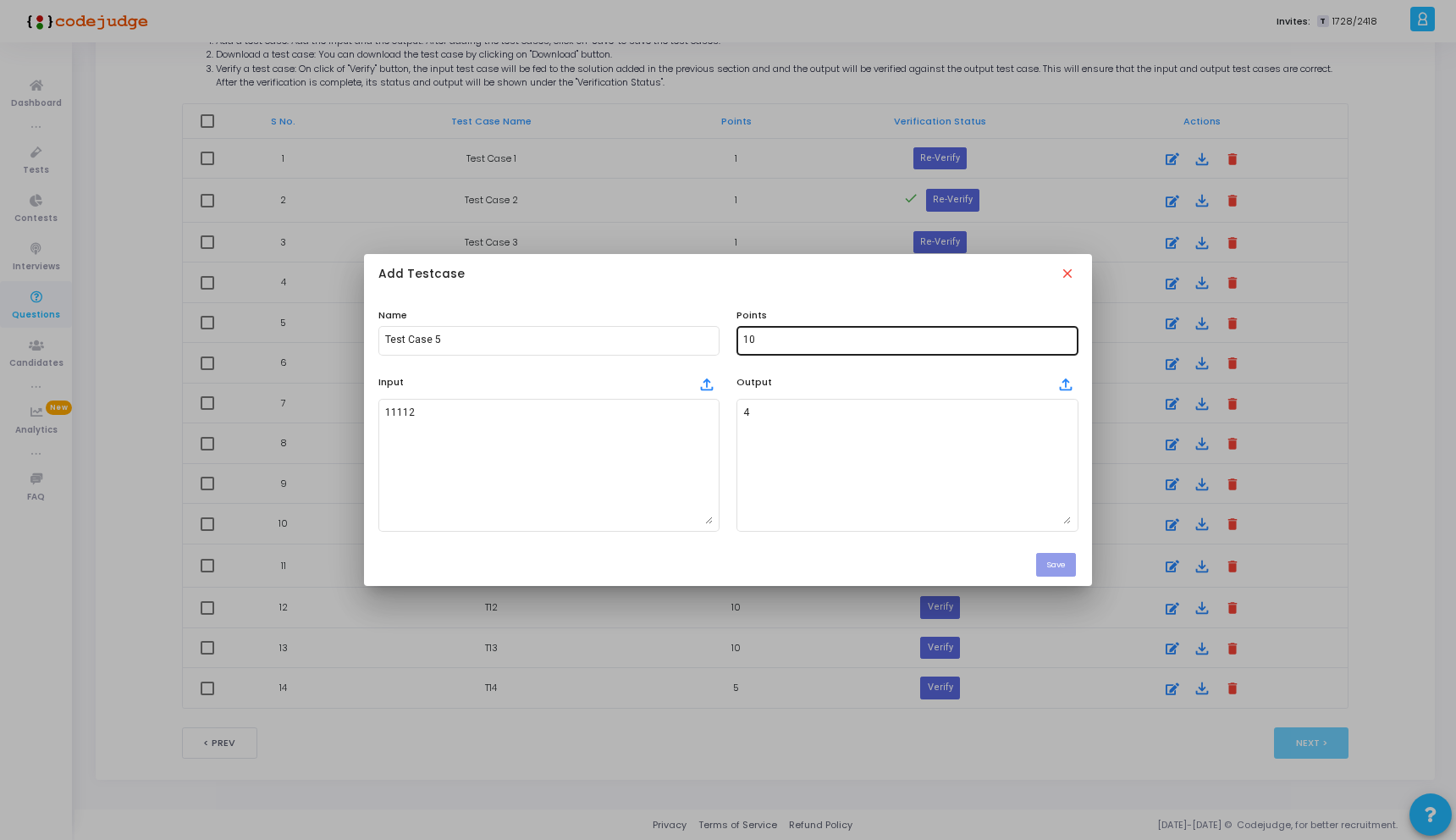
click at [818, 337] on input "10" at bounding box center [907, 340] width 327 height 12
type input "1"
click at [1064, 571] on button "Save" at bounding box center [1055, 565] width 40 height 23
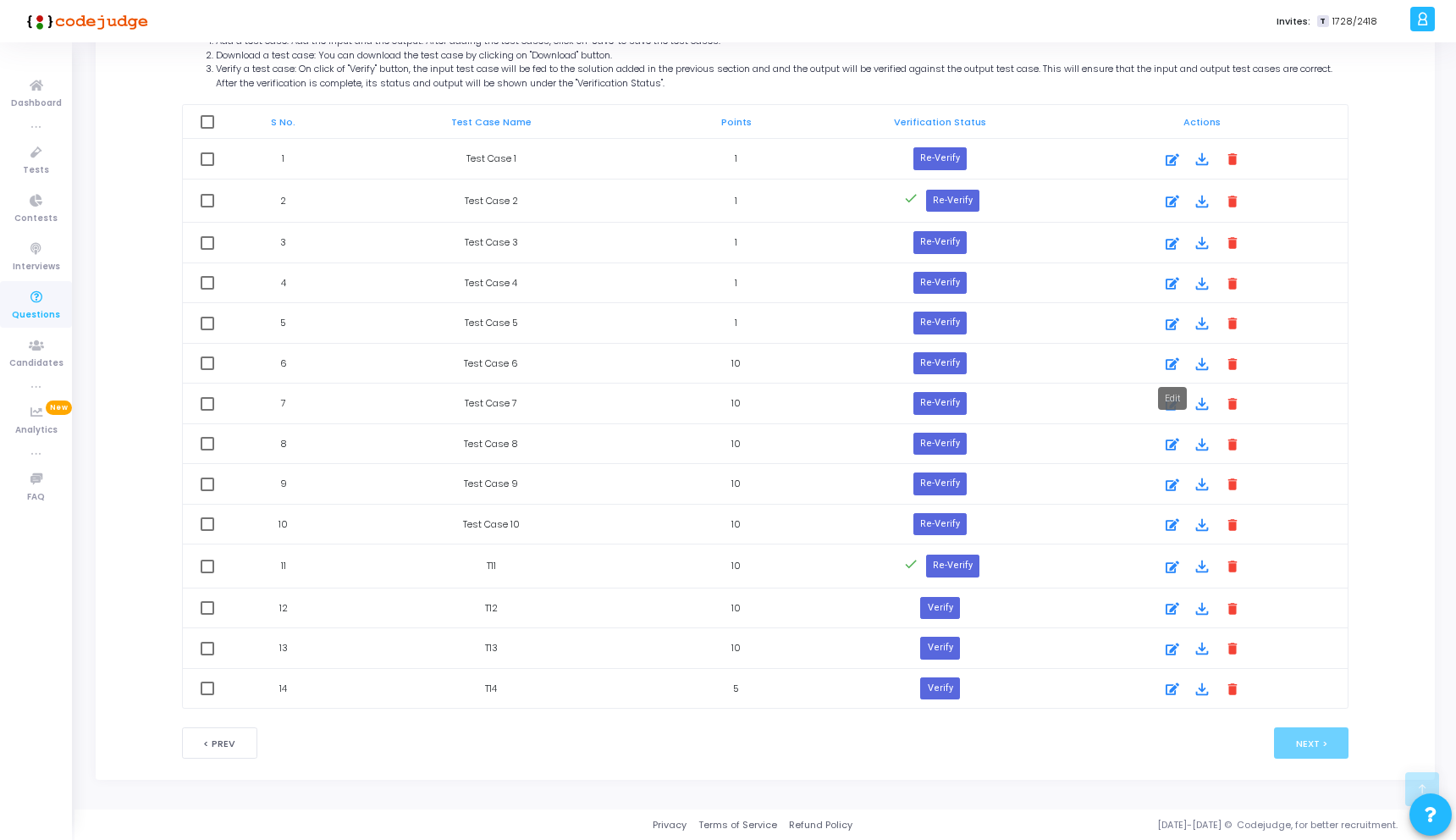
click at [1175, 361] on icon at bounding box center [1172, 363] width 14 height 20
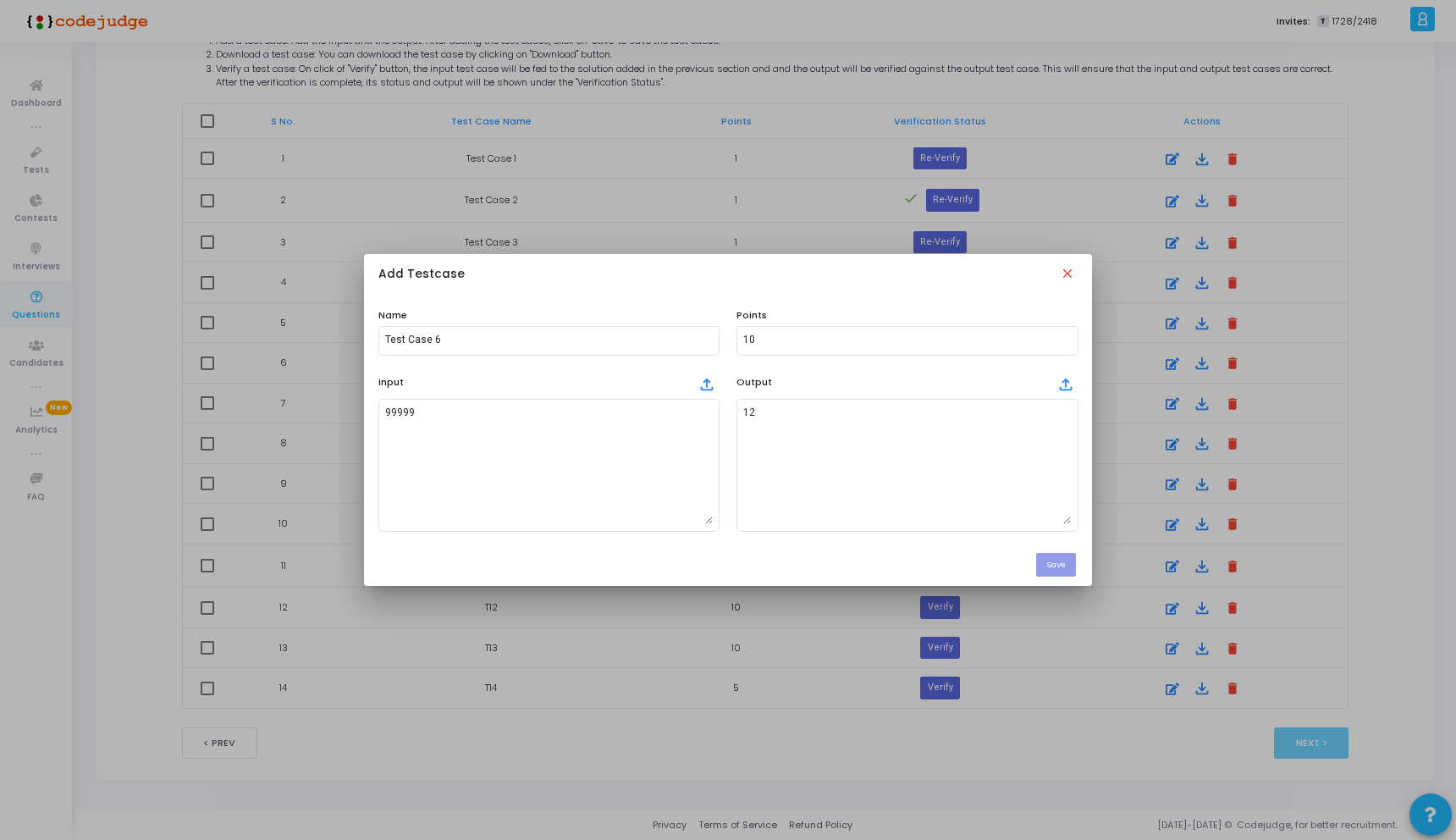
scroll to position [0, 0]
click at [772, 336] on input "10" at bounding box center [907, 340] width 327 height 12
type input "1"
type input "2"
click at [1059, 562] on button "Save" at bounding box center [1055, 565] width 40 height 23
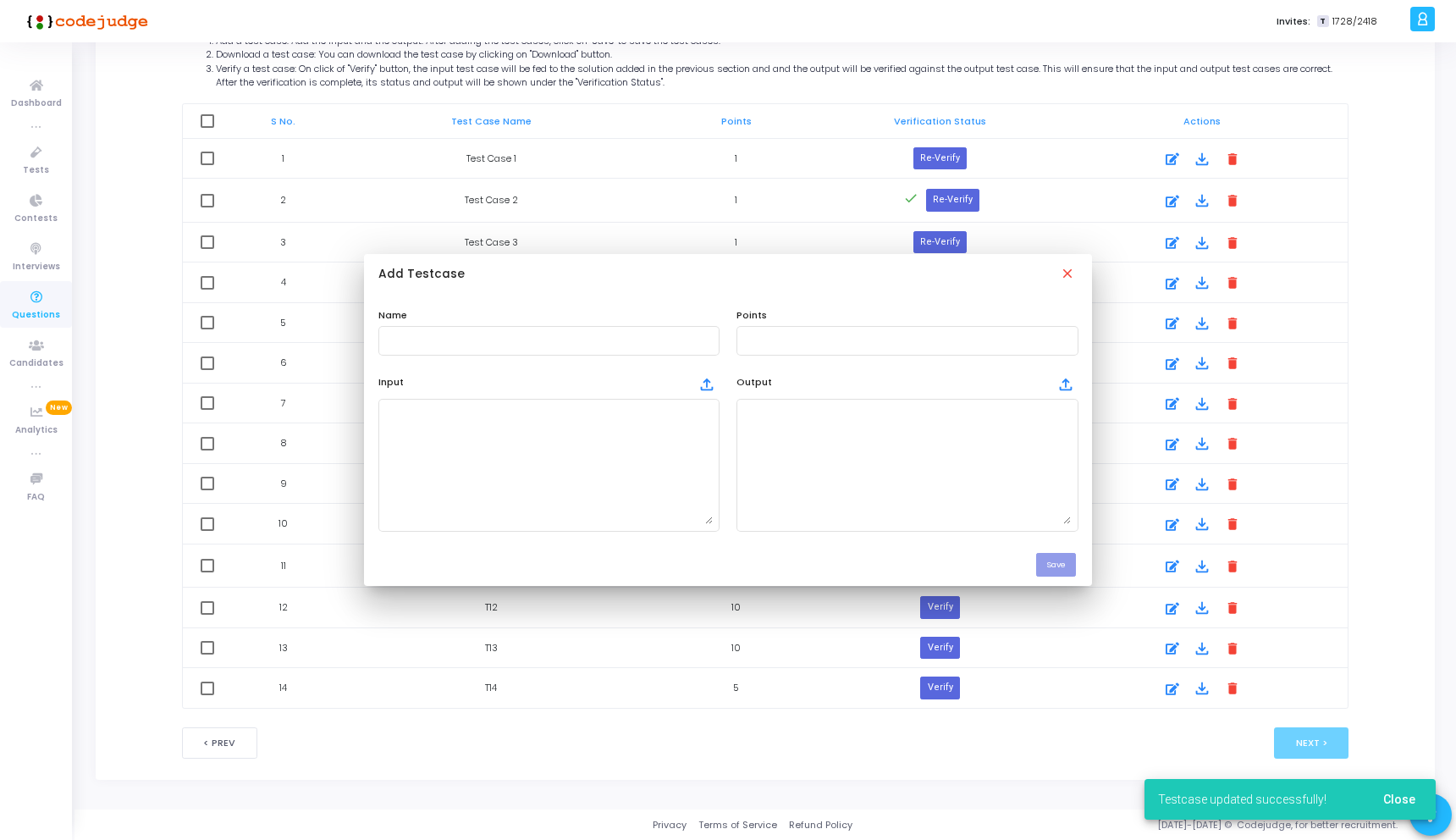
scroll to position [949, 0]
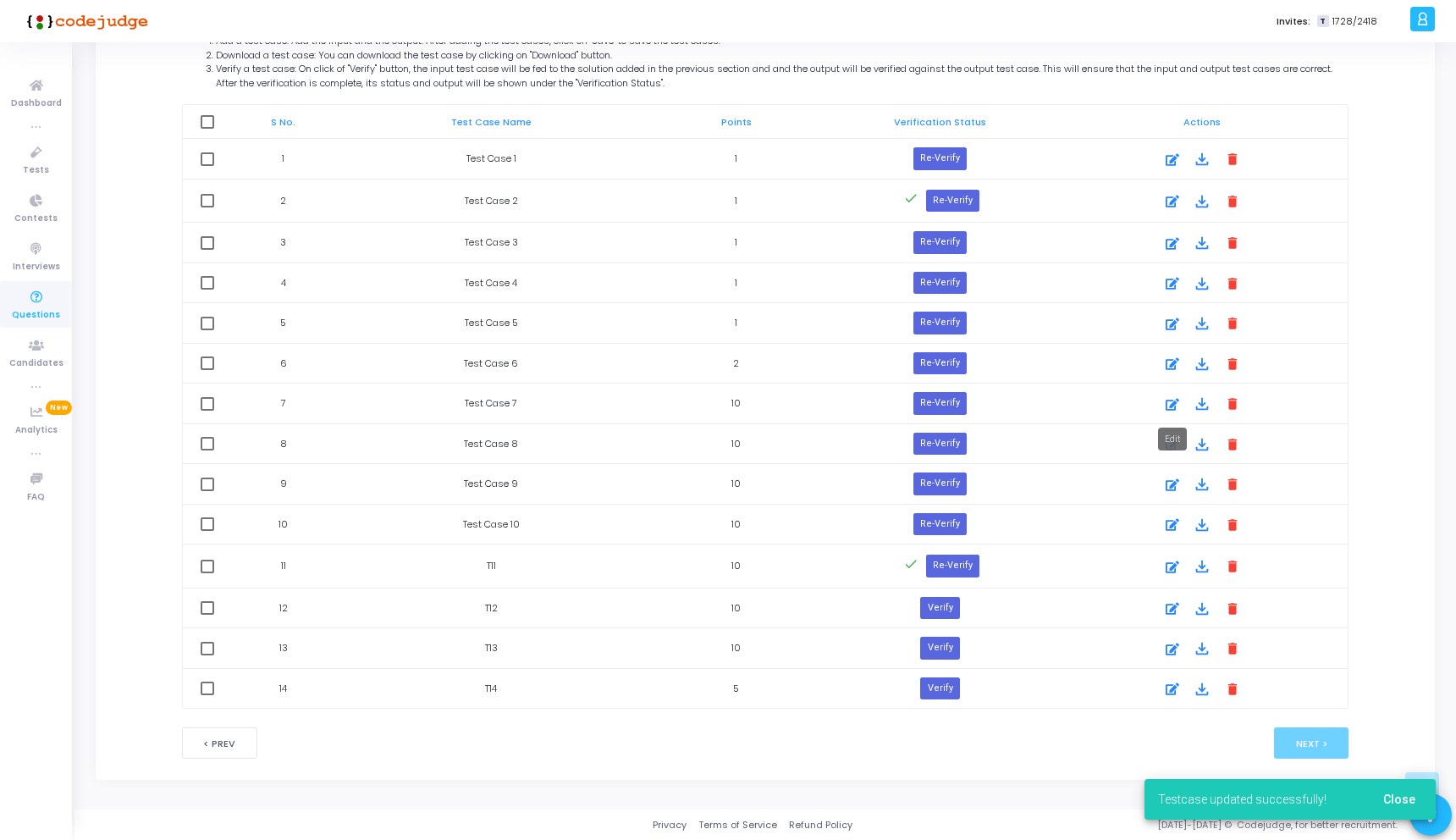
click at [1175, 405] on icon at bounding box center [1172, 404] width 14 height 20
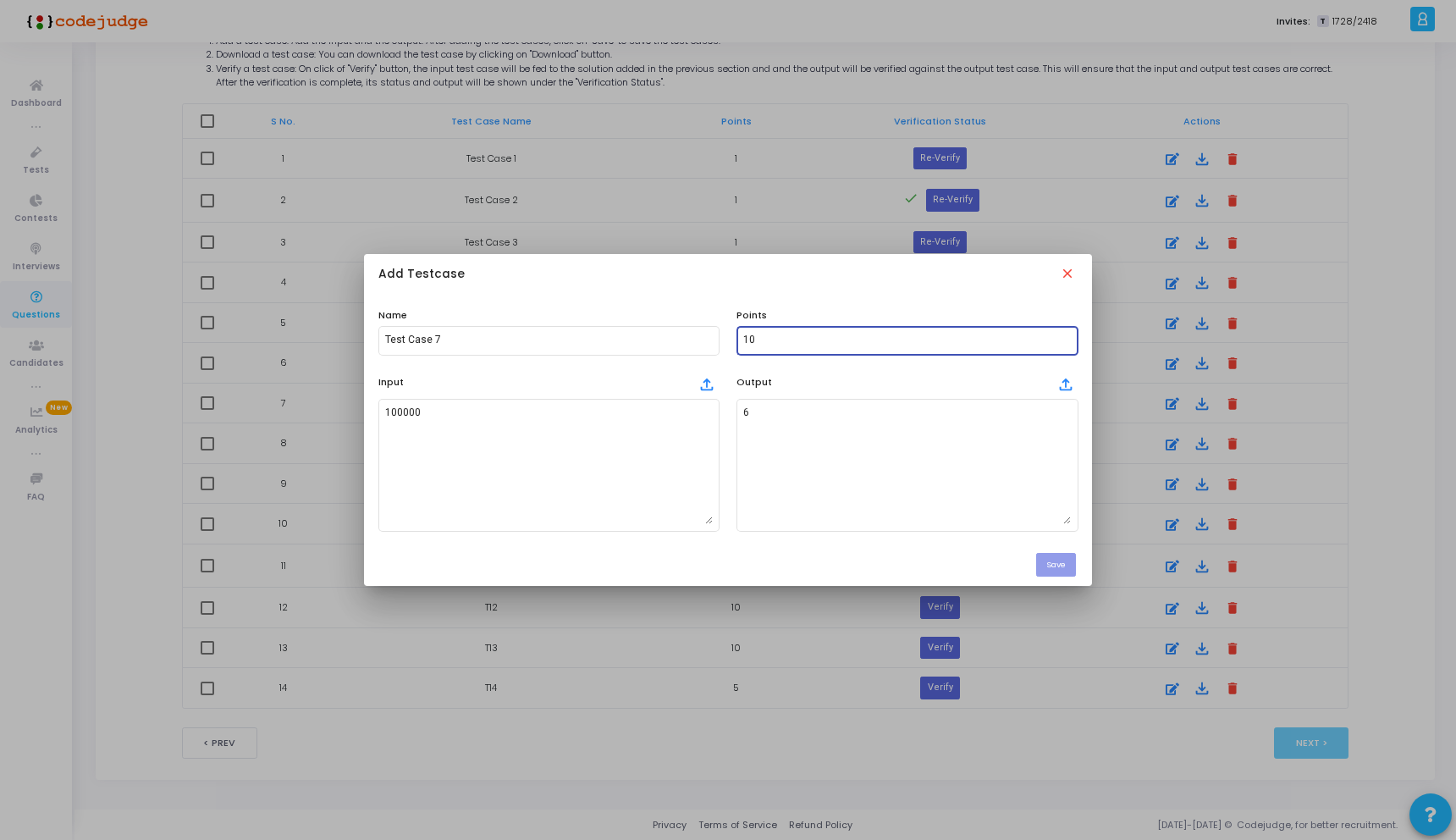
click at [803, 335] on input "10" at bounding box center [907, 340] width 327 height 12
type input "1"
type input "2"
click at [1063, 566] on button "Save" at bounding box center [1055, 565] width 40 height 23
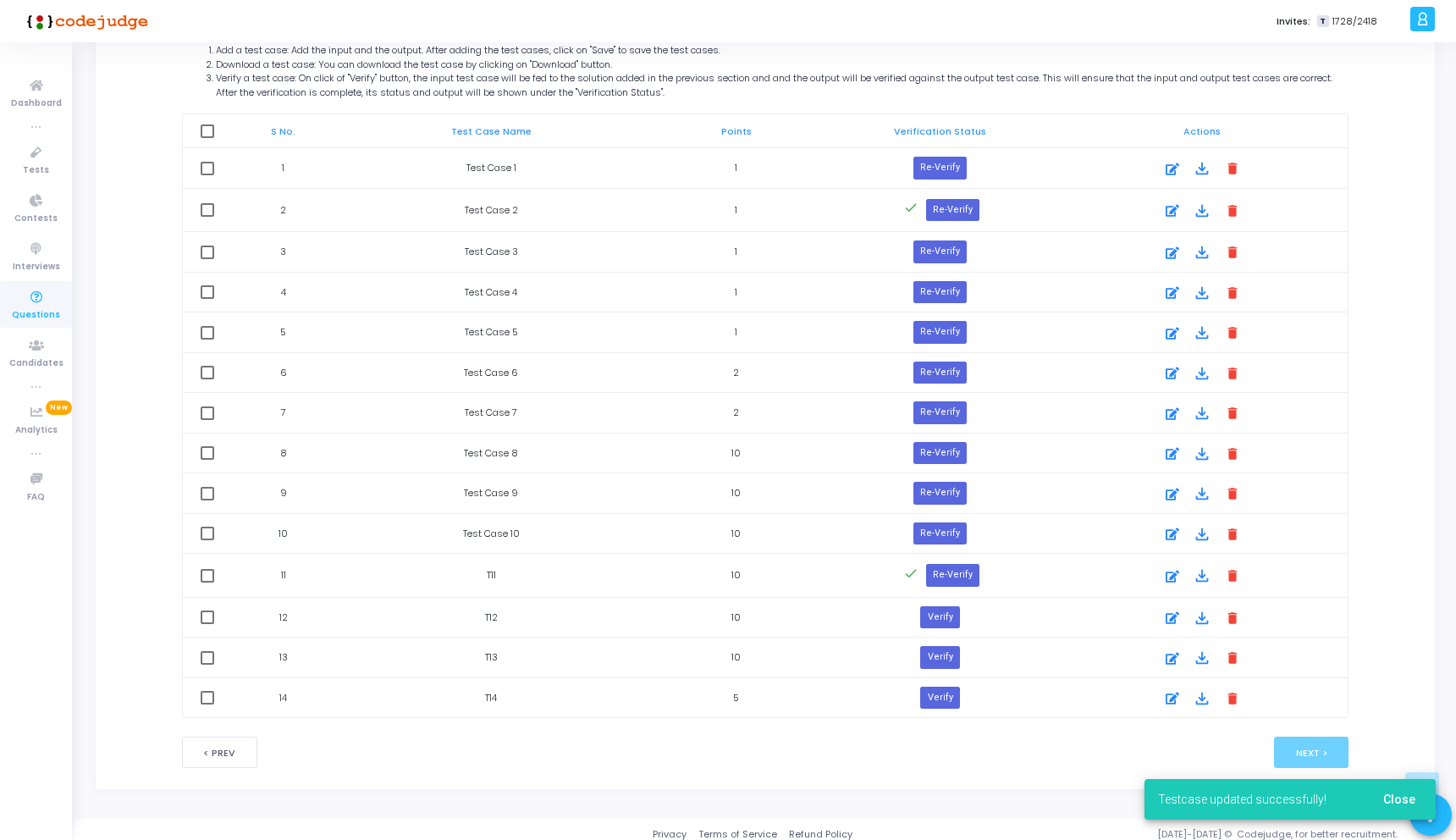
scroll to position [944, 0]
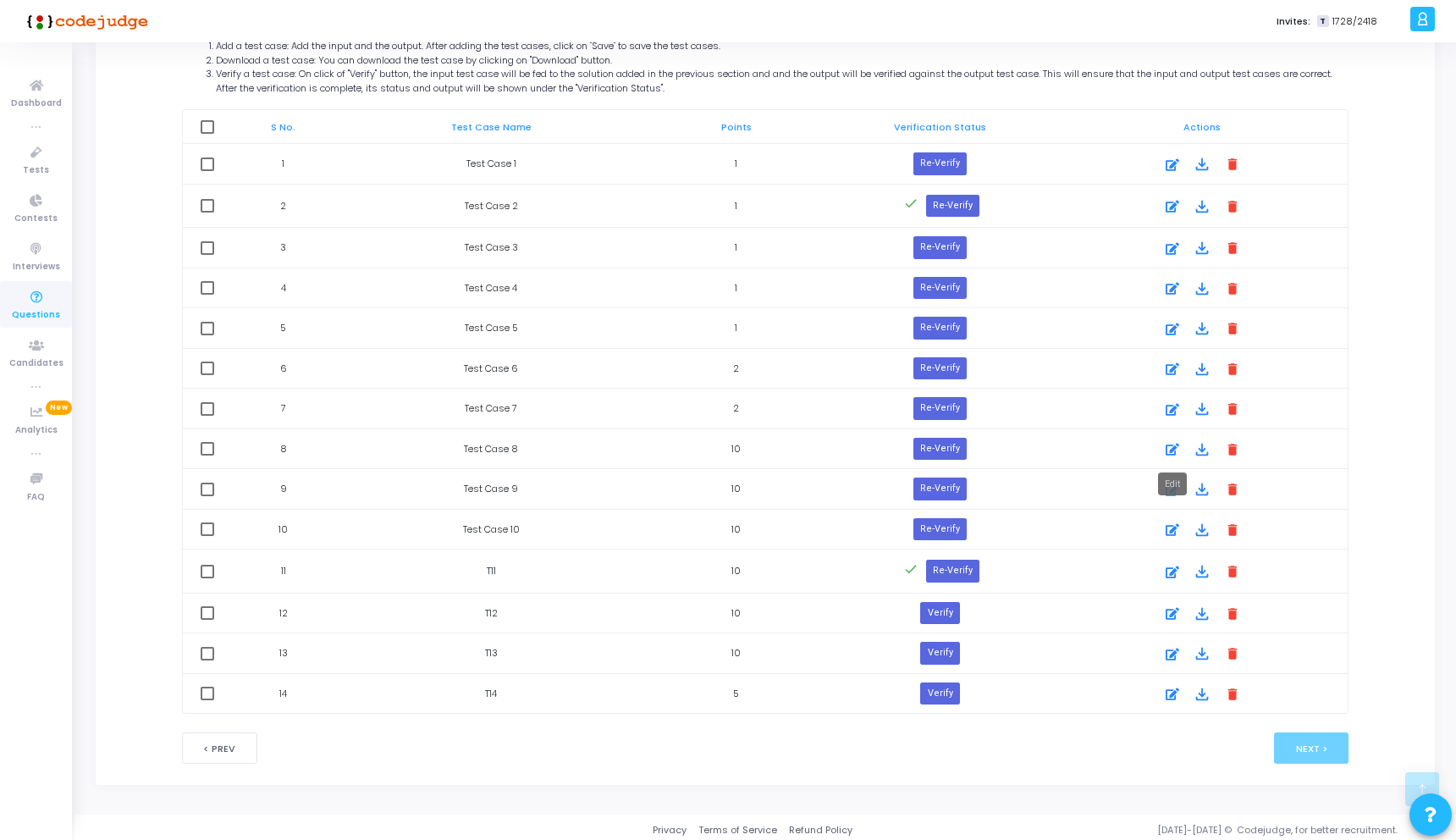
click at [1174, 448] on icon at bounding box center [1172, 449] width 14 height 20
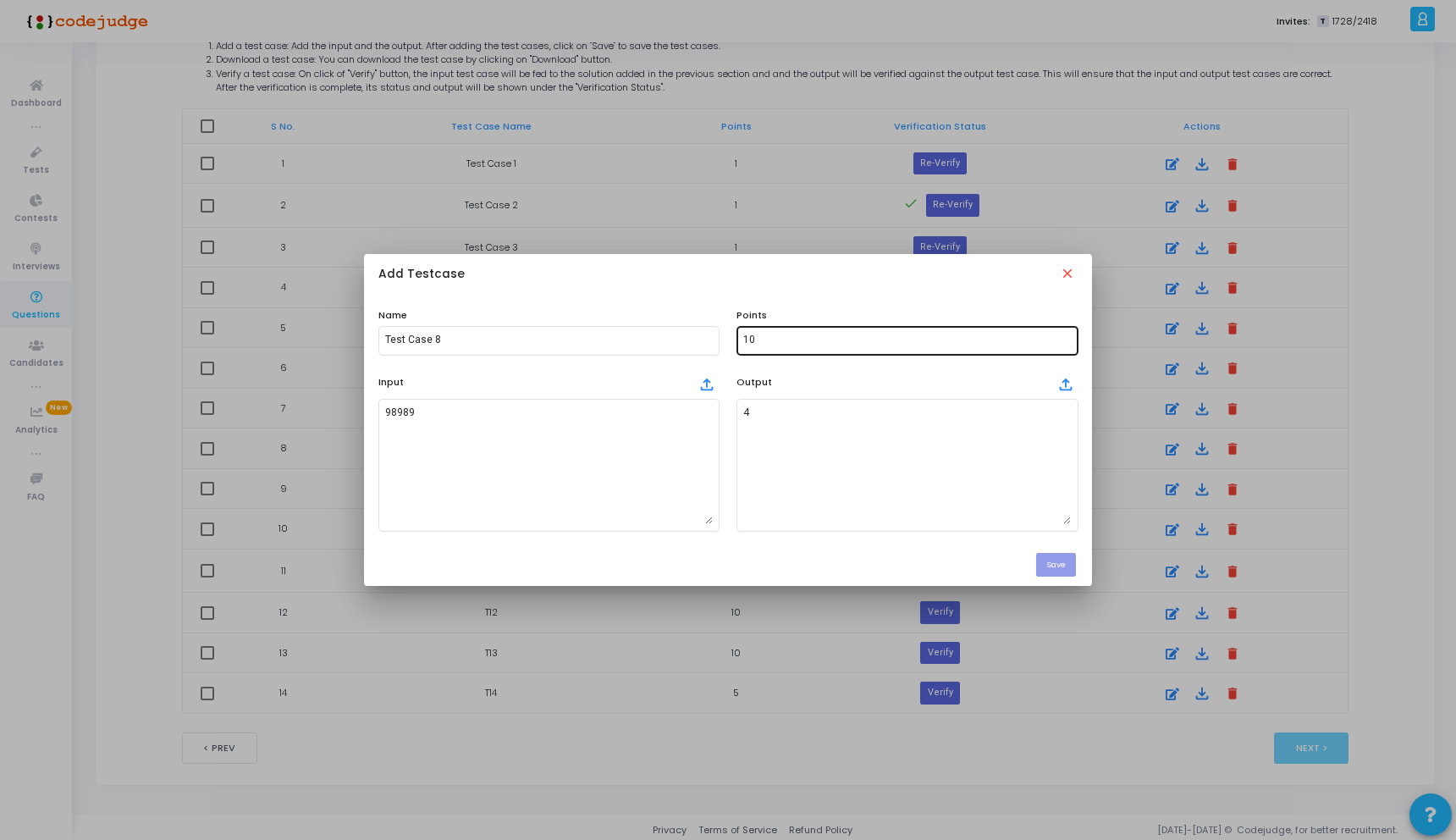
click at [792, 342] on input "10" at bounding box center [907, 340] width 327 height 12
type input "1"
type input "2"
click at [1051, 555] on button "Save" at bounding box center [1055, 565] width 40 height 23
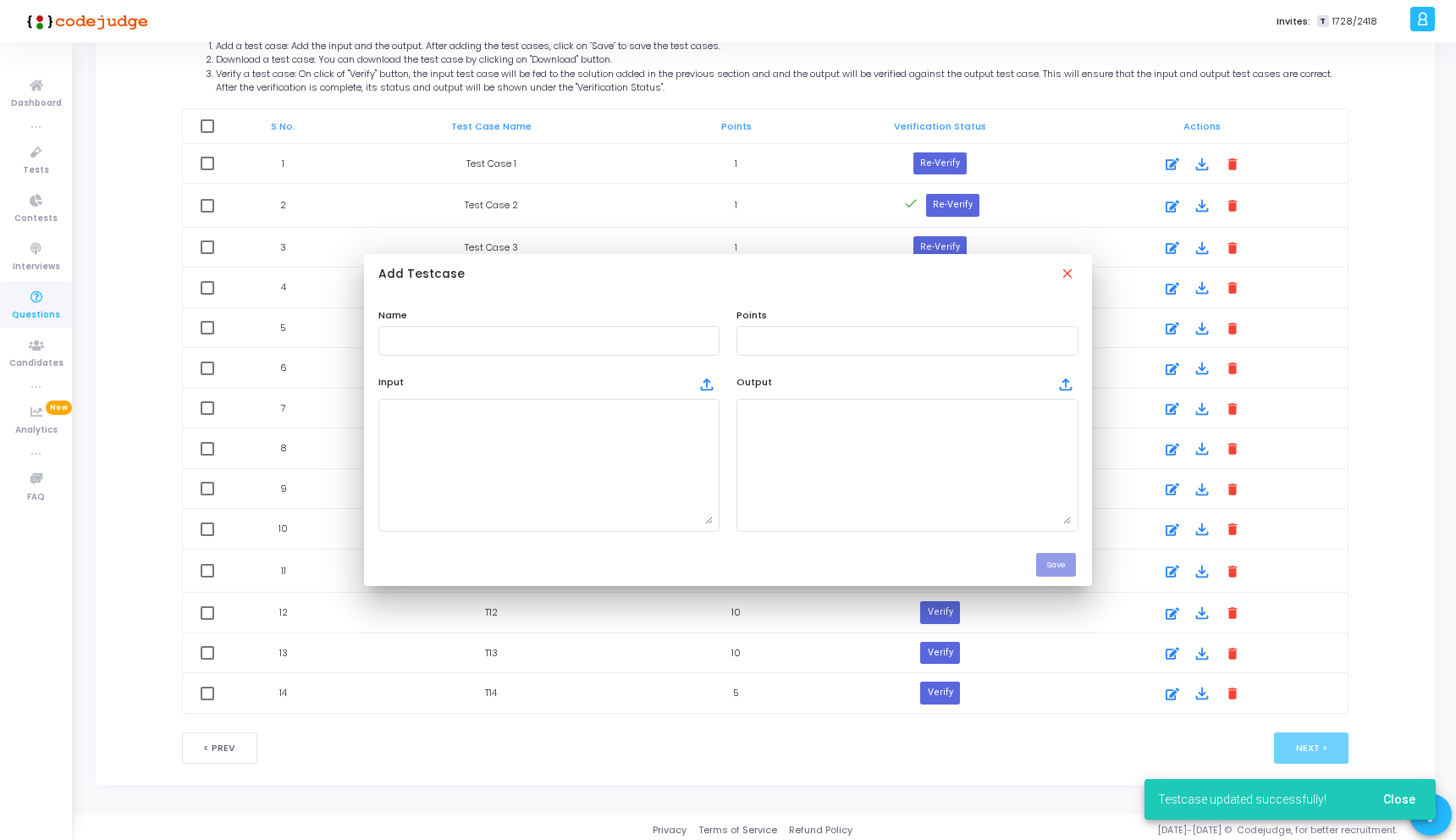
scroll to position [944, 0]
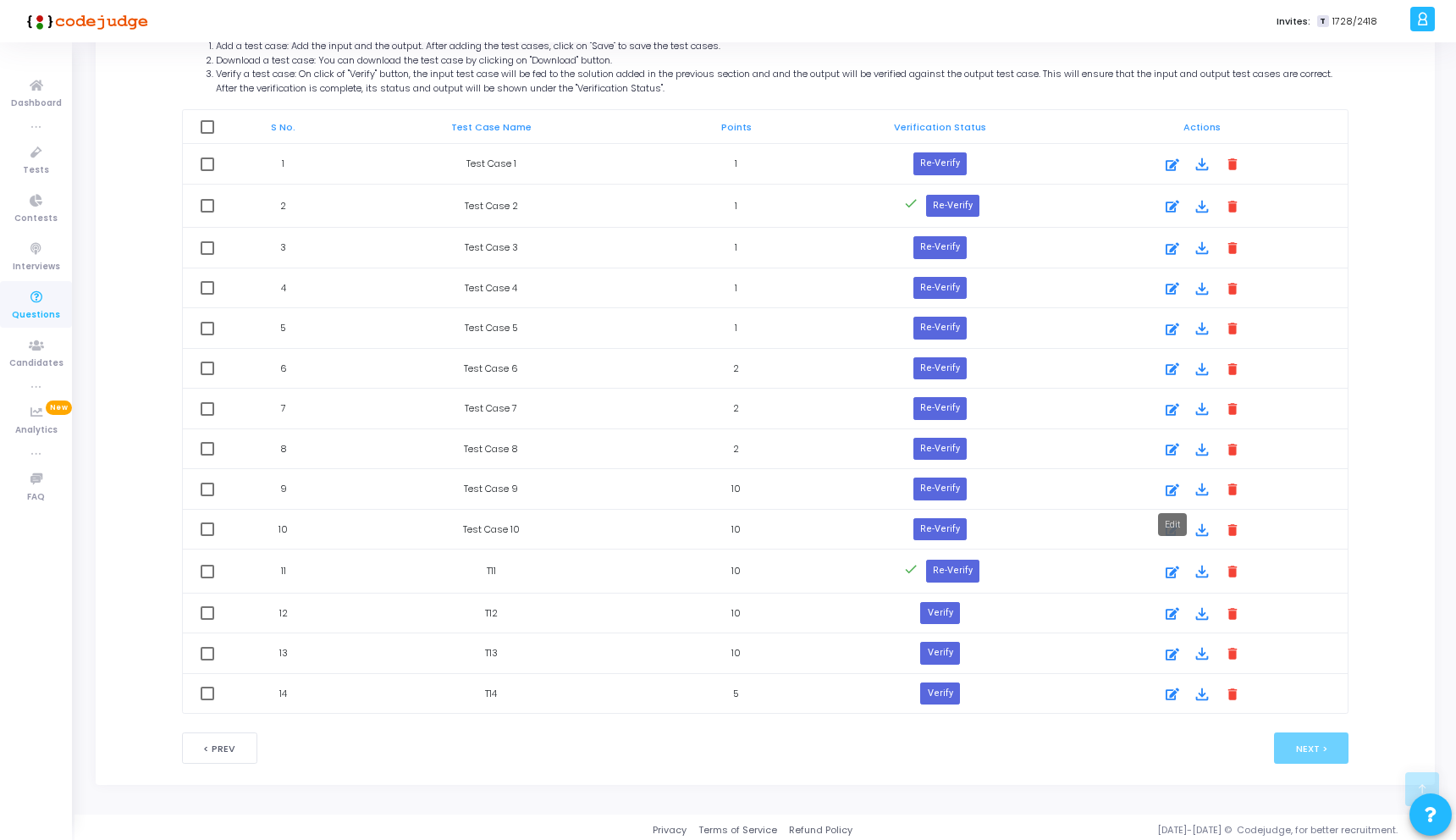
click at [1165, 482] on icon at bounding box center [1172, 489] width 14 height 20
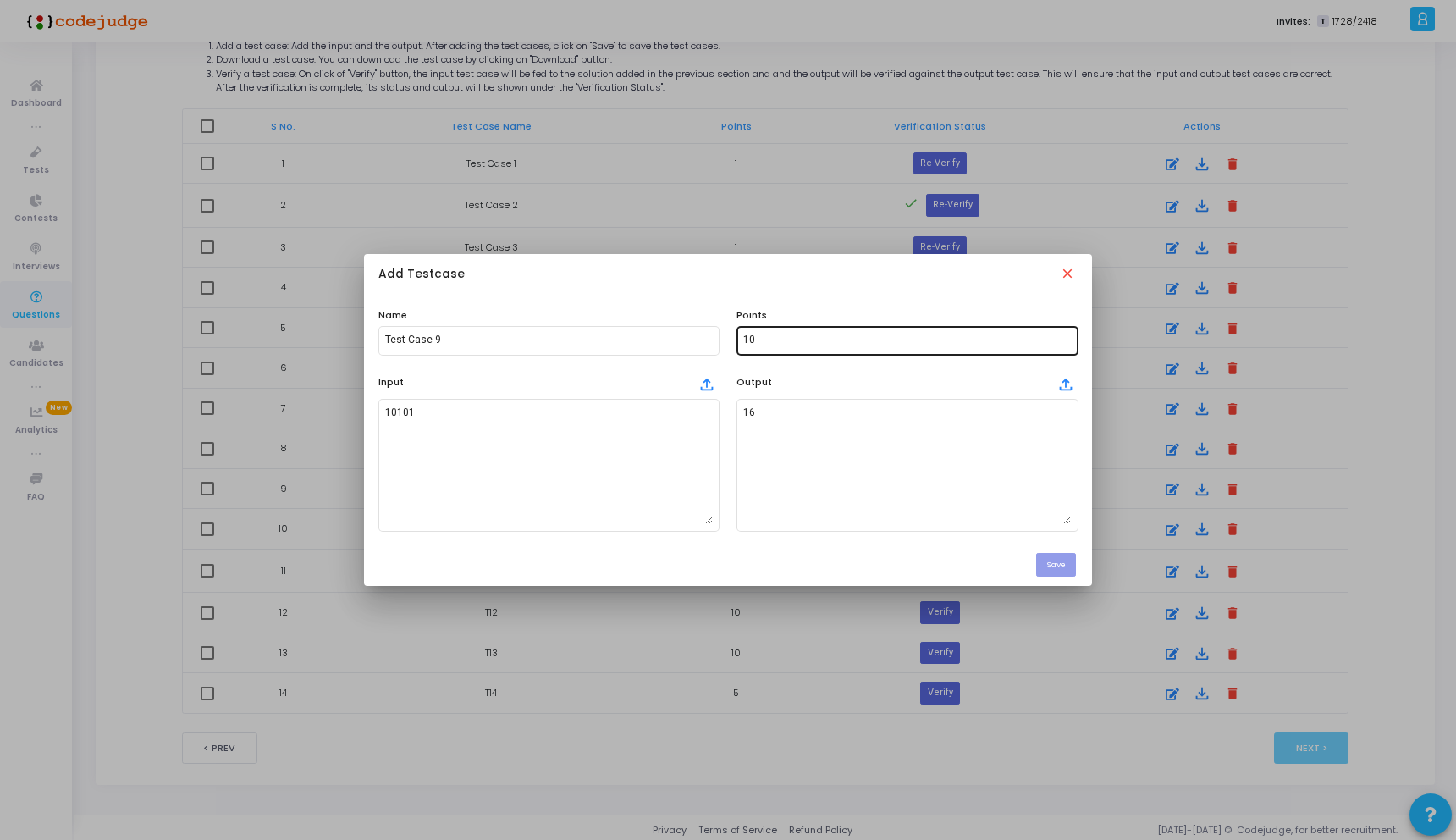
click at [760, 339] on input "10" at bounding box center [907, 340] width 327 height 12
type input "1"
type input "2"
click at [1053, 557] on button "Save" at bounding box center [1055, 565] width 40 height 23
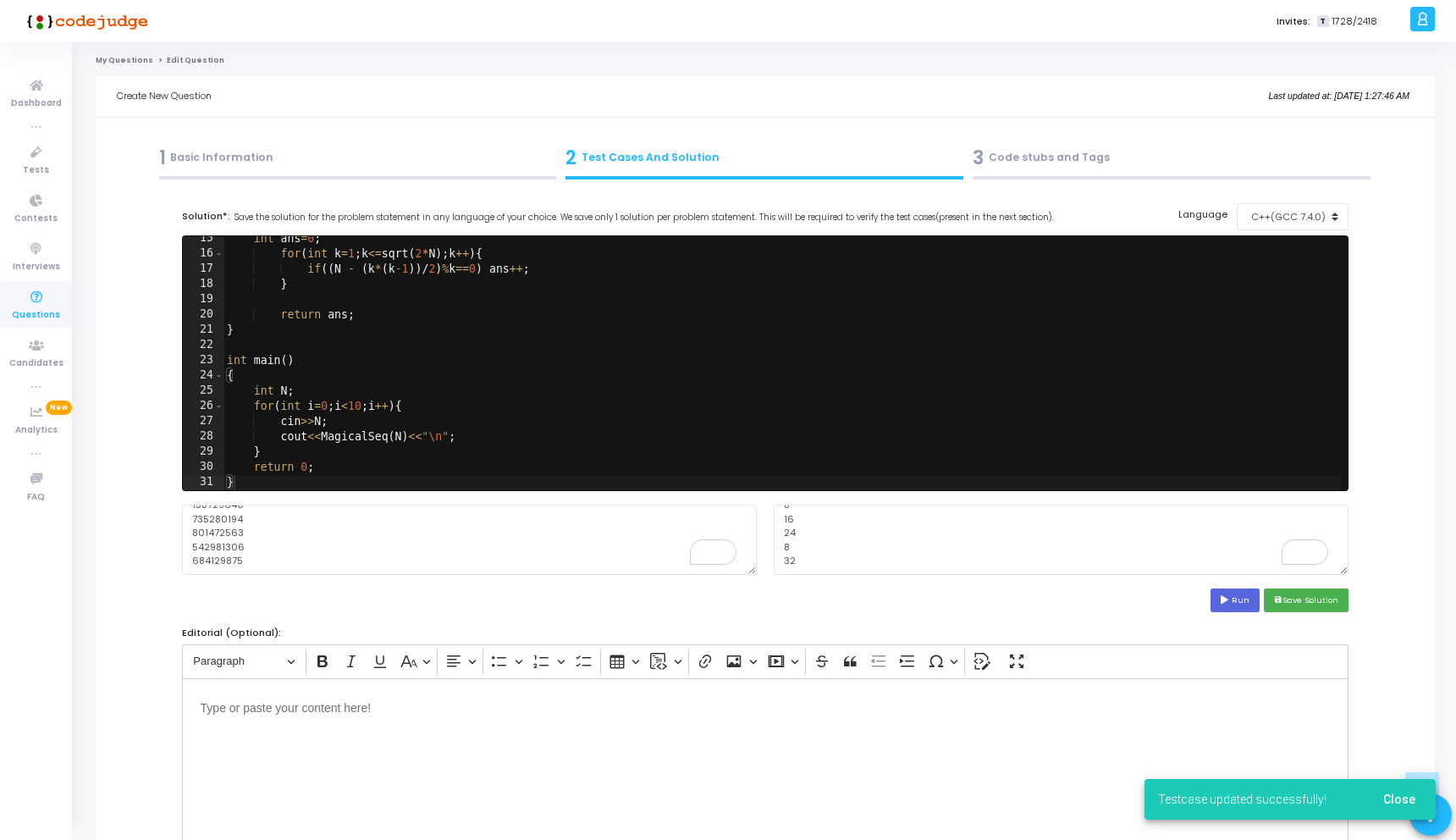
scroll to position [944, 0]
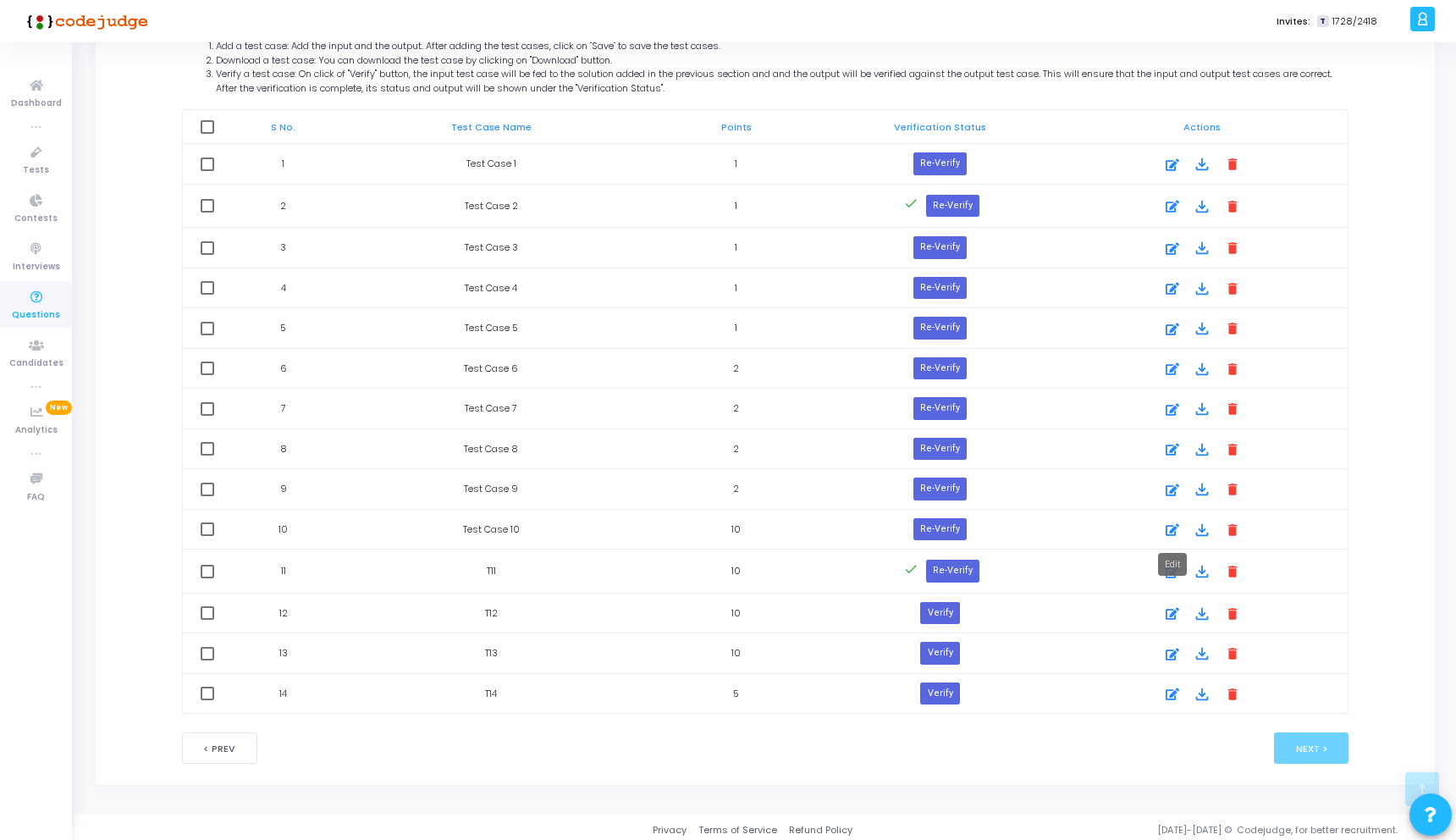
click at [1174, 527] on icon at bounding box center [1172, 529] width 14 height 20
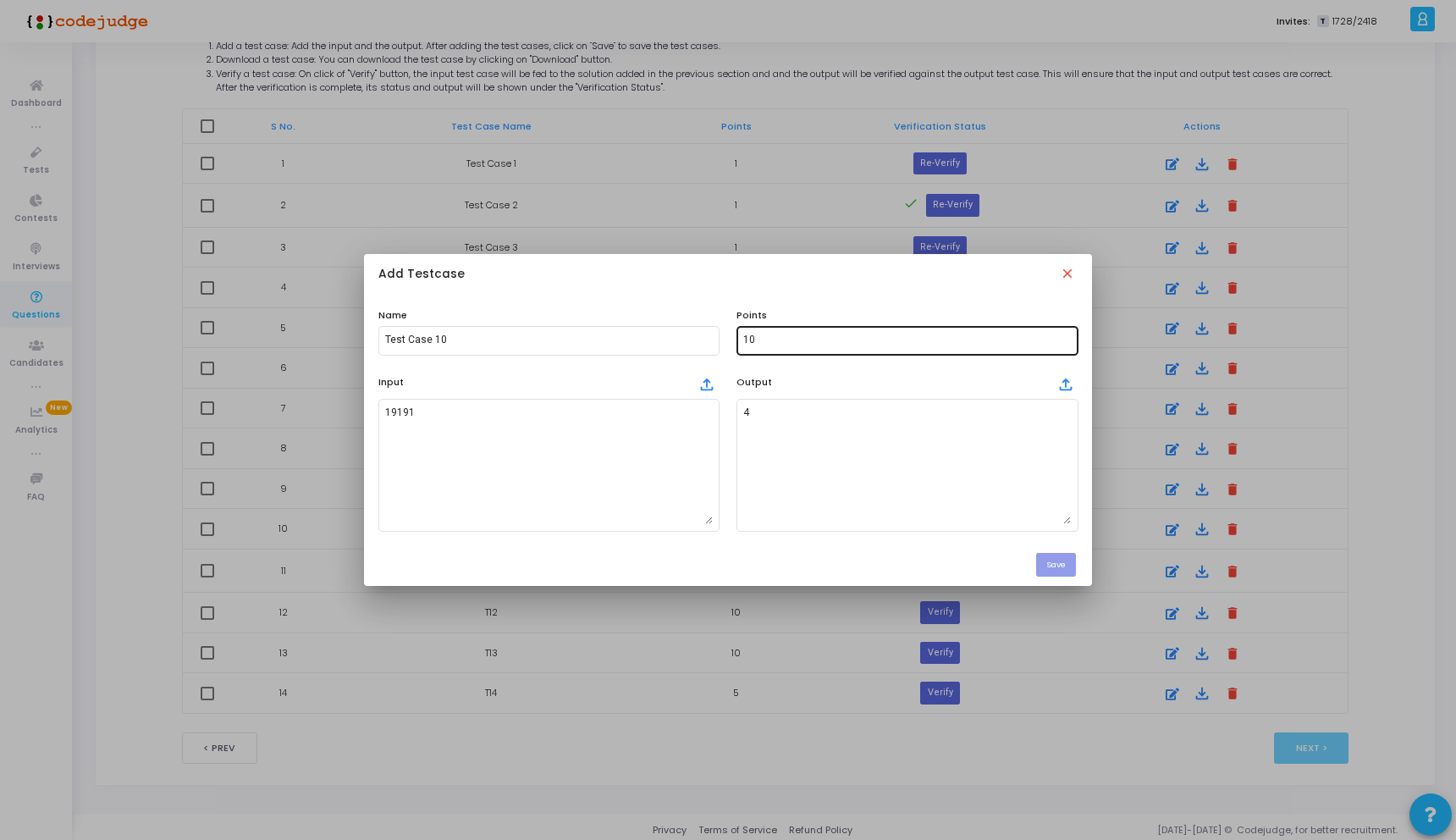
click at [845, 345] on input "10" at bounding box center [907, 340] width 327 height 12
type input "1"
type input "2"
click at [1054, 562] on button "Save" at bounding box center [1055, 565] width 40 height 23
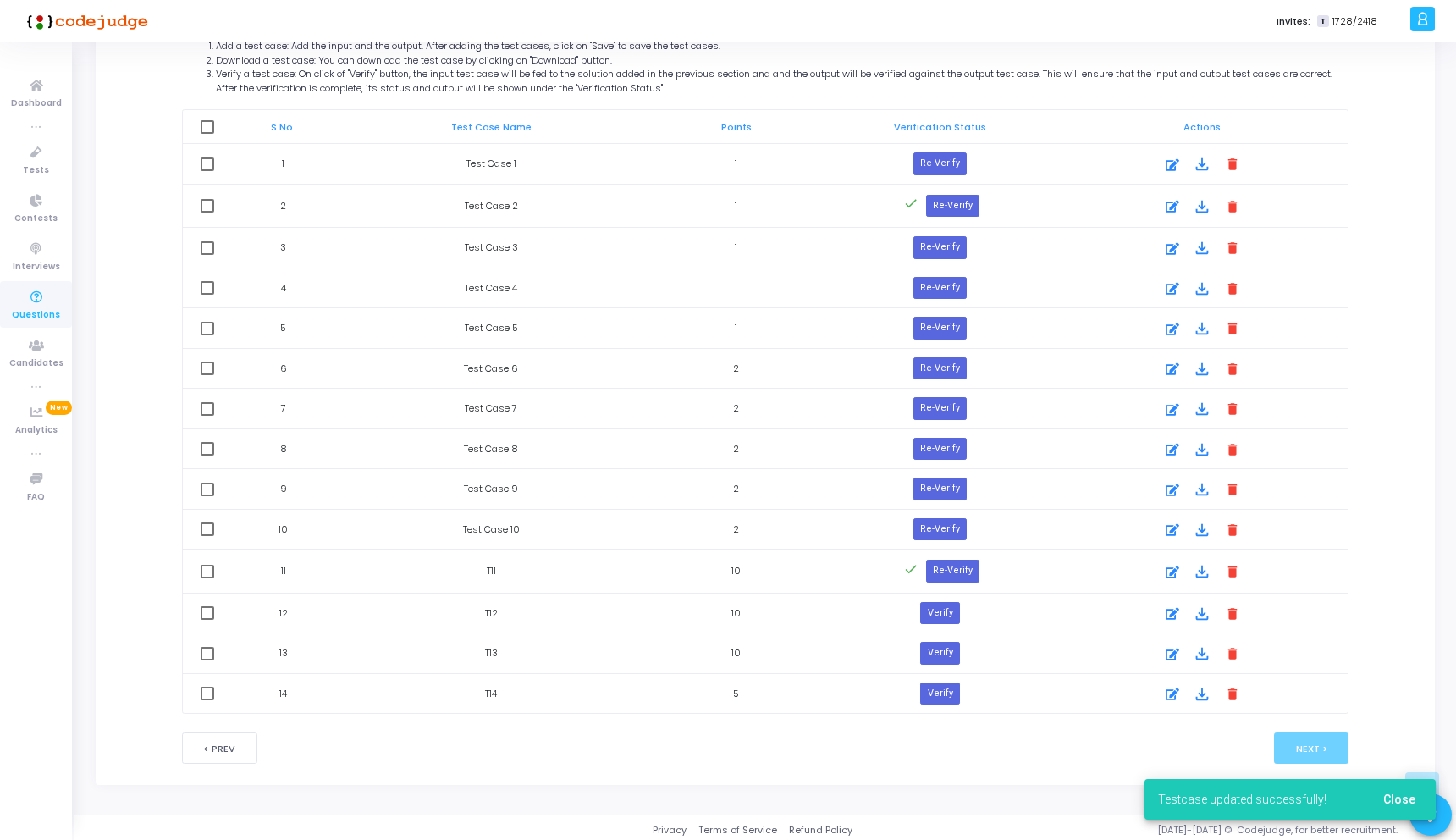
scroll to position [949, 0]
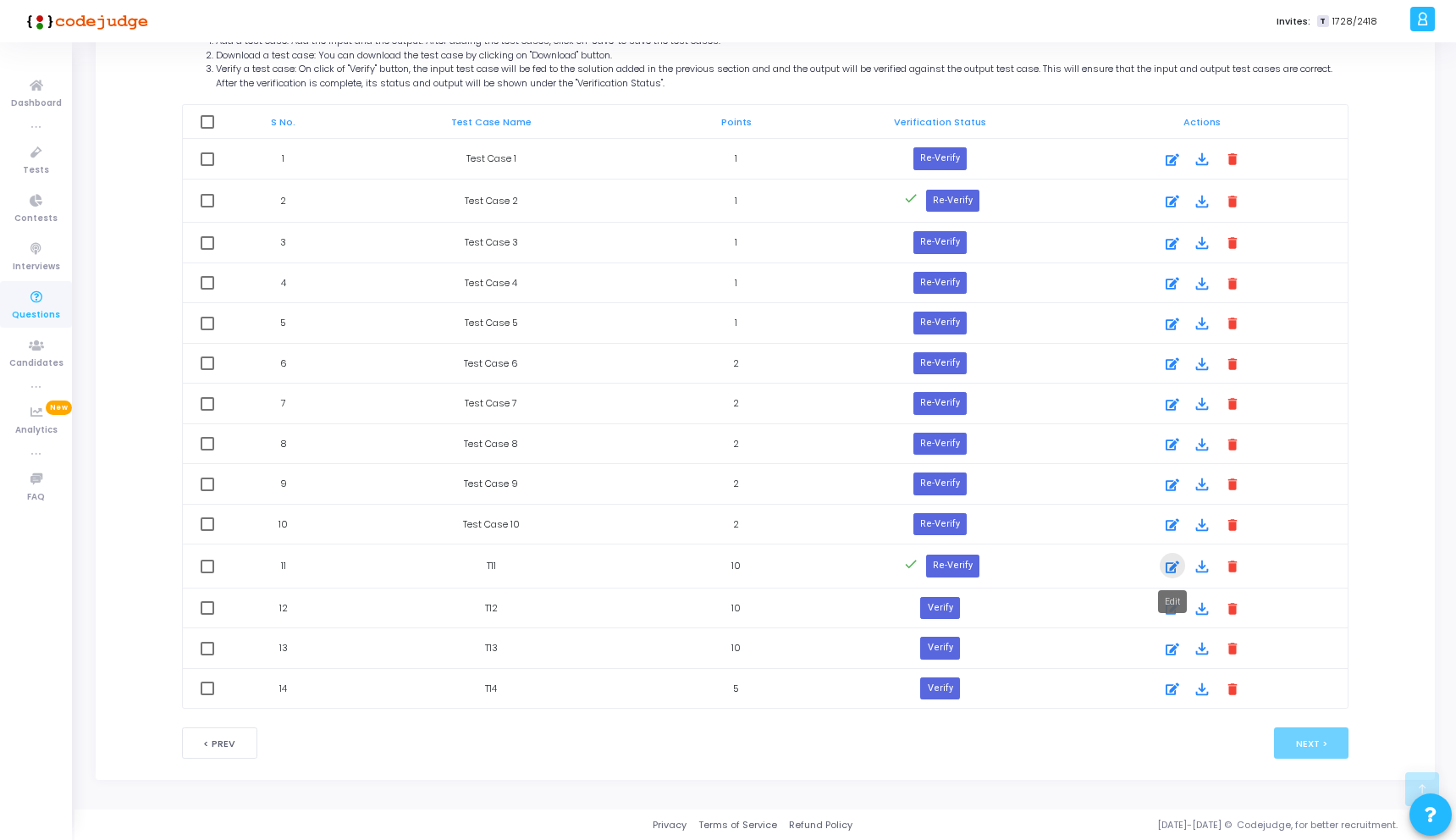
click at [1165, 566] on icon at bounding box center [1172, 567] width 14 height 20
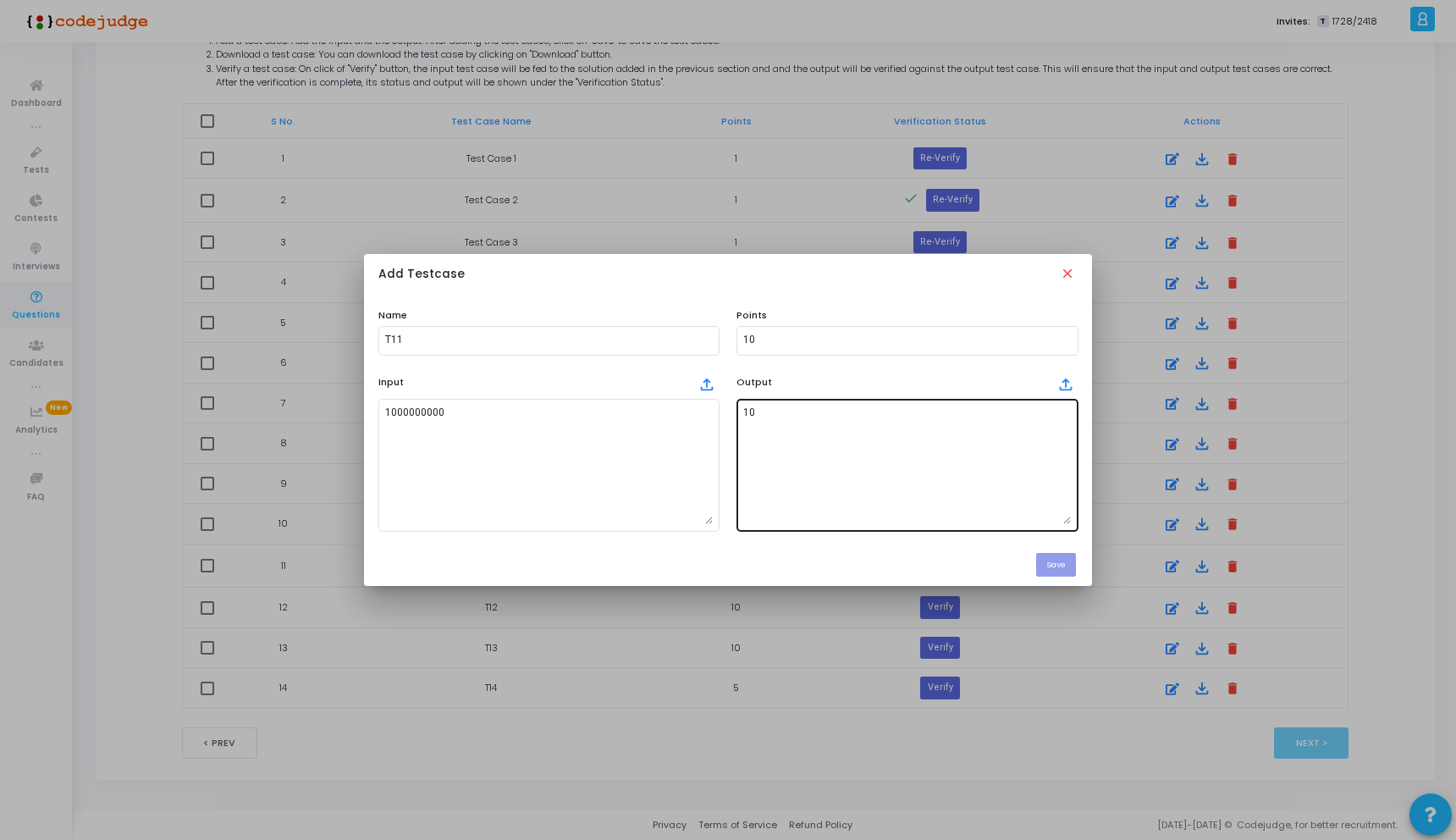
click at [759, 420] on textarea "10" at bounding box center [907, 464] width 327 height 118
type textarea "1"
type textarea "5"
click at [1056, 566] on button "Save" at bounding box center [1055, 565] width 40 height 23
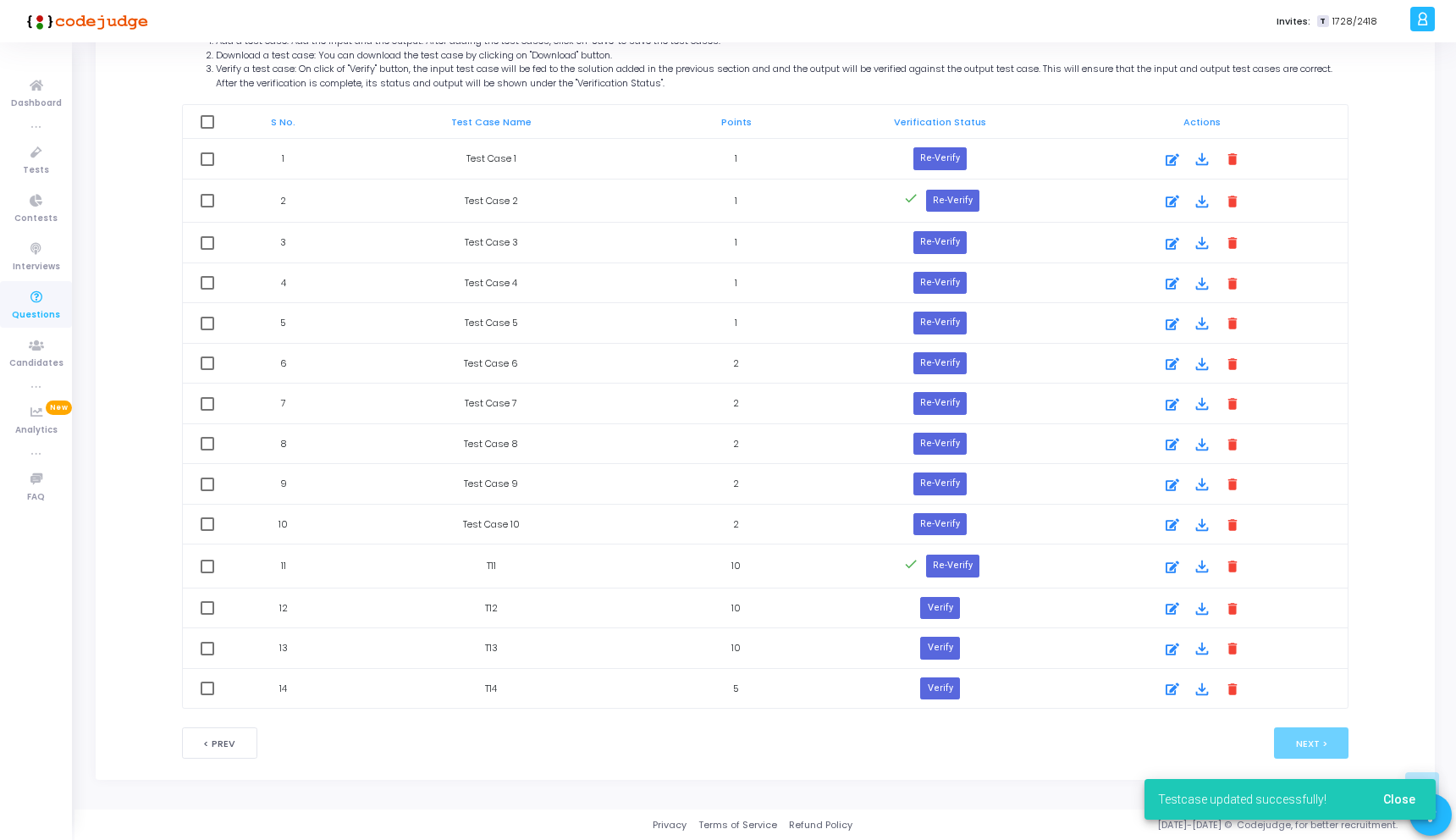
scroll to position [83, 0]
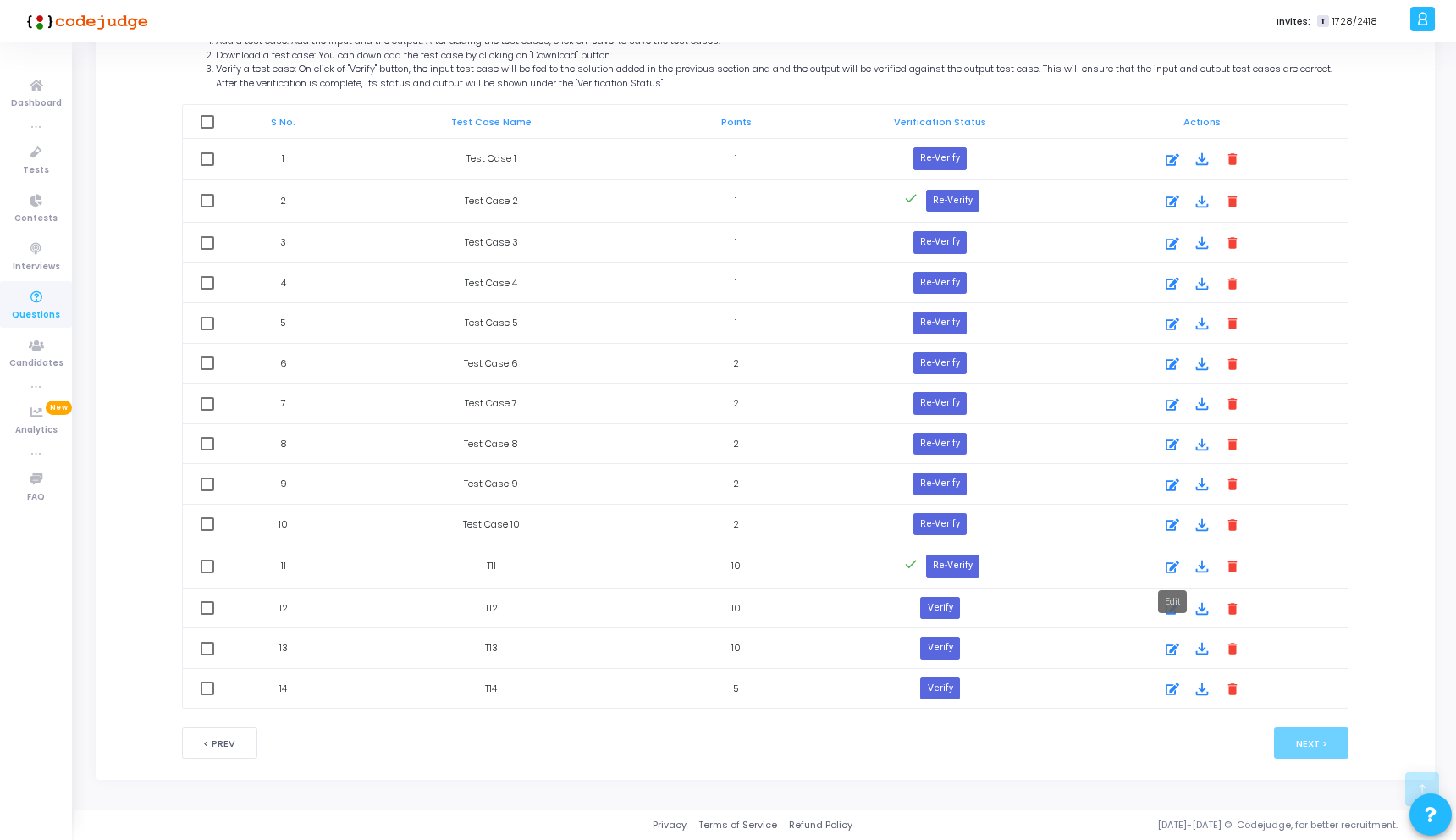
click at [1167, 566] on icon at bounding box center [1172, 567] width 14 height 20
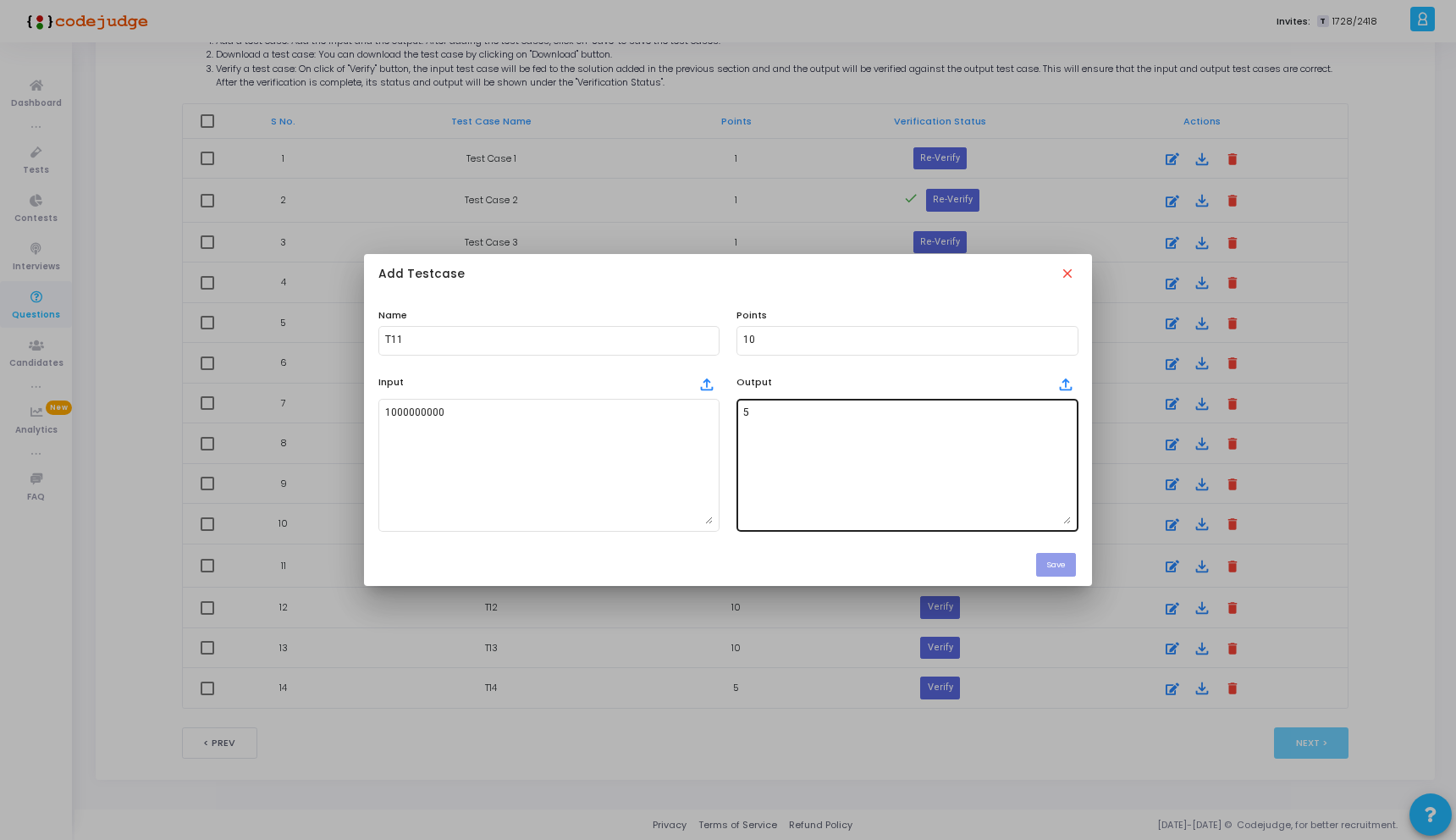
click at [853, 418] on textarea "5" at bounding box center [907, 464] width 327 height 118
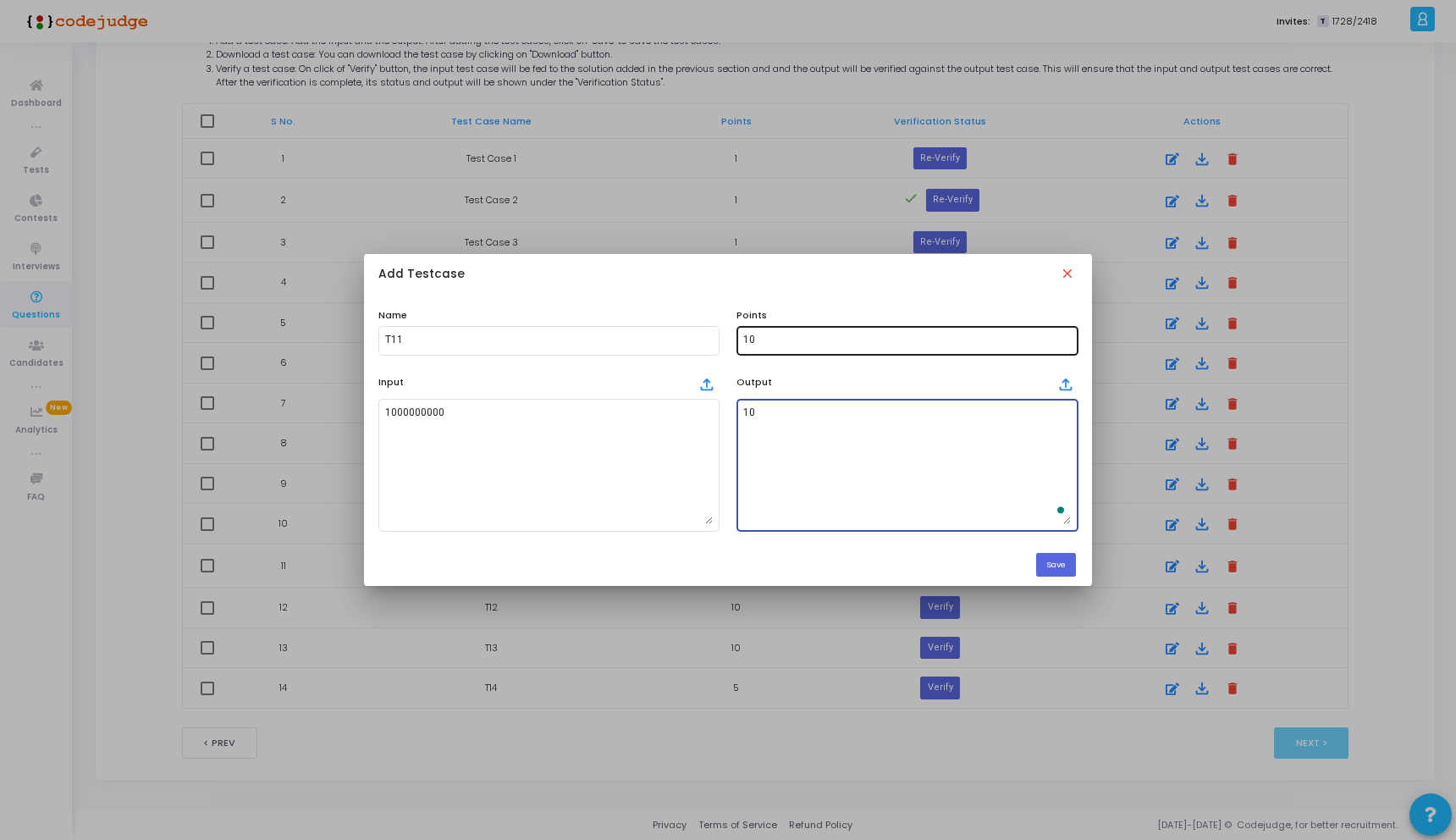
type textarea "10"
click at [769, 347] on div "10" at bounding box center [907, 339] width 327 height 31
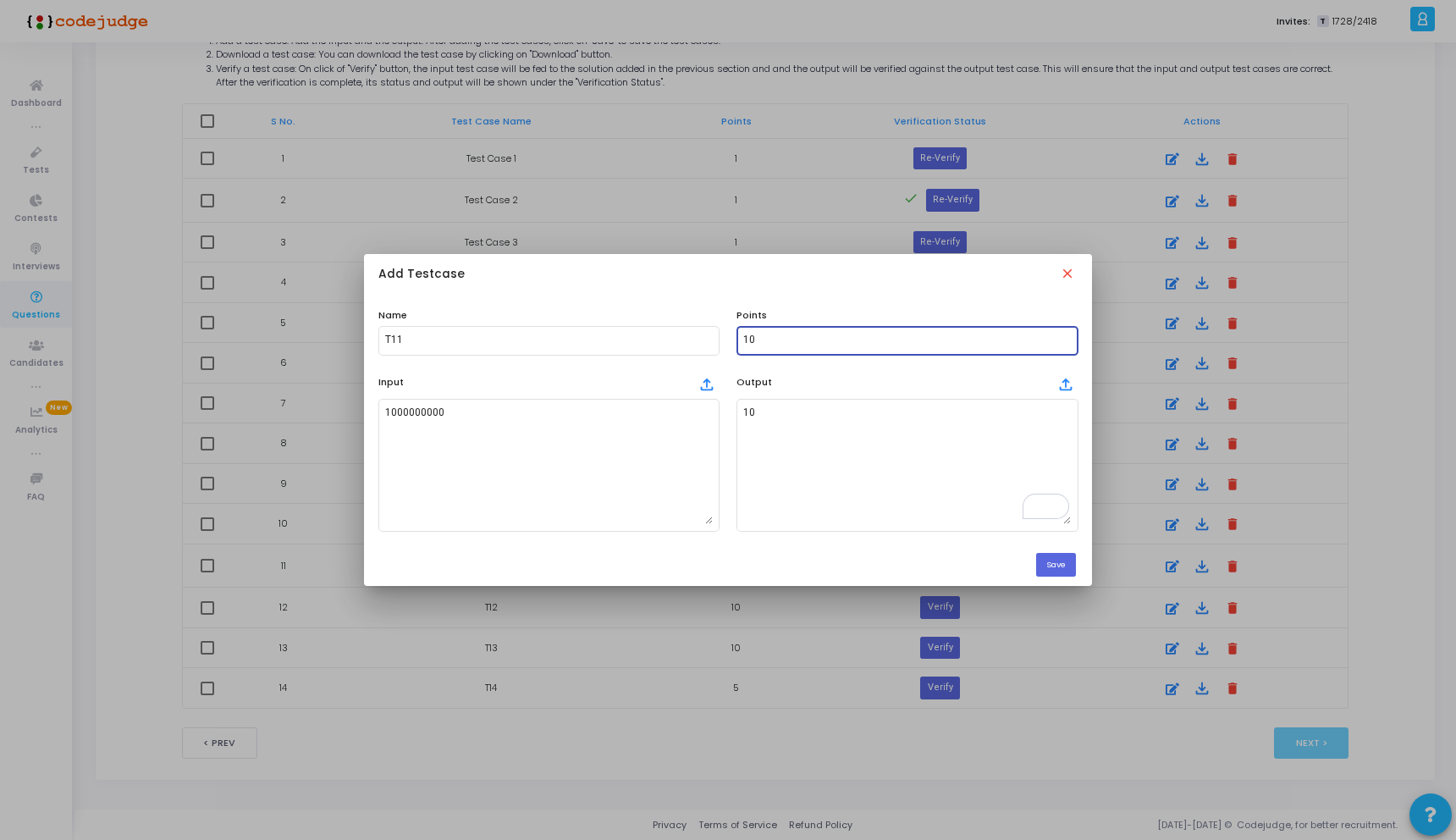
type input "1"
type input "5"
click at [1069, 573] on button "Save" at bounding box center [1055, 565] width 40 height 23
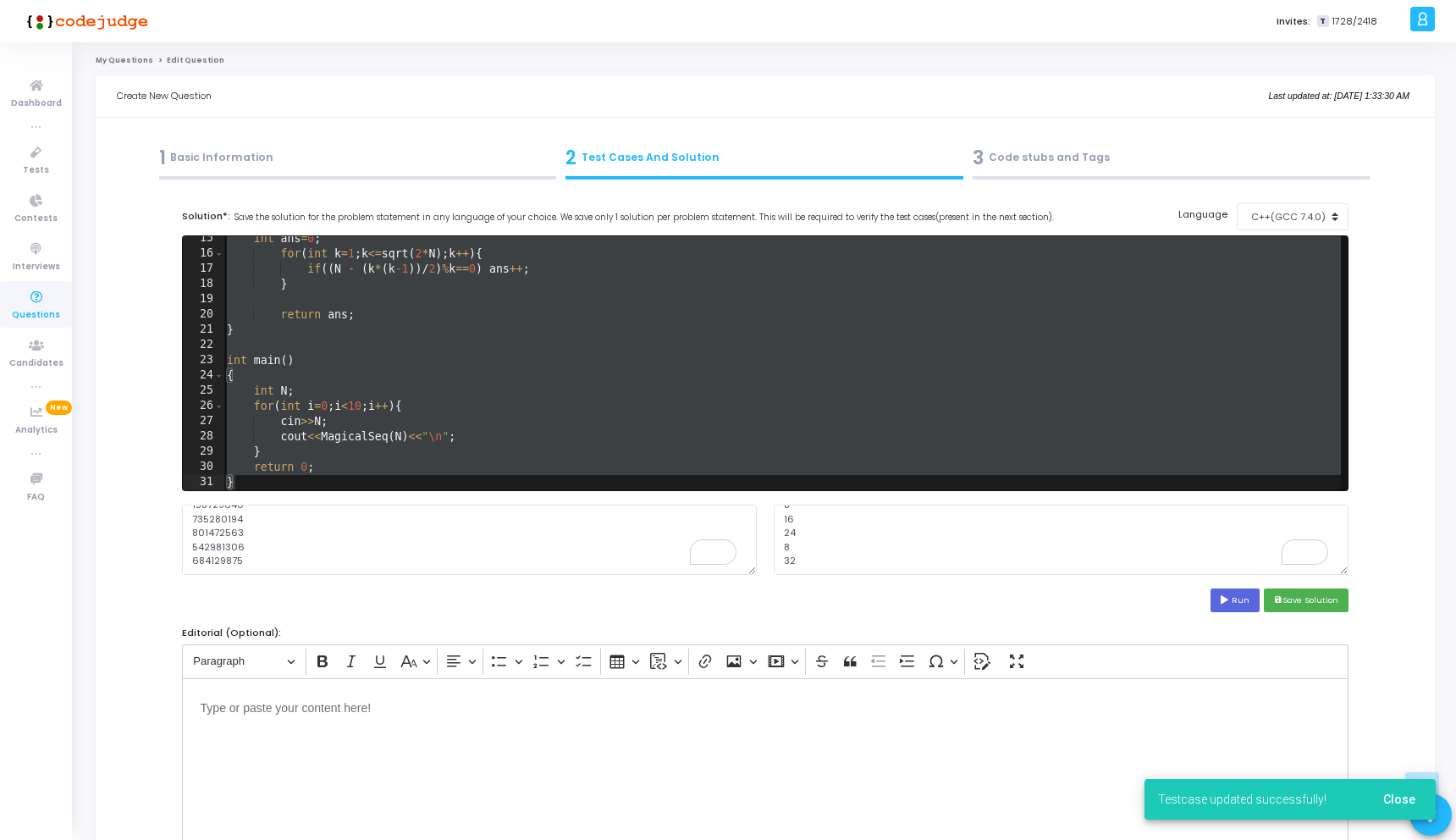
scroll to position [949, 0]
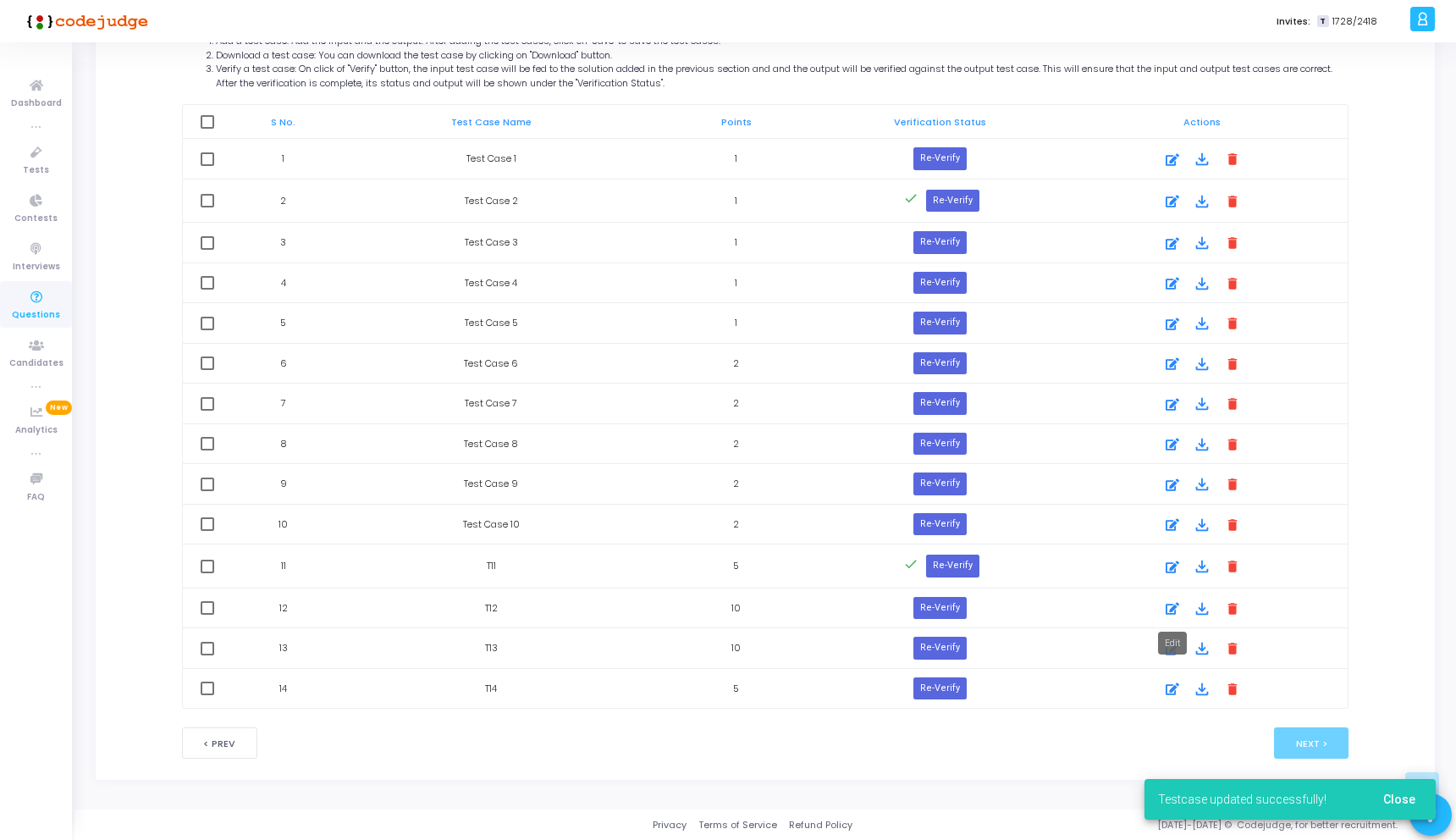
click at [1166, 607] on icon at bounding box center [1172, 608] width 14 height 20
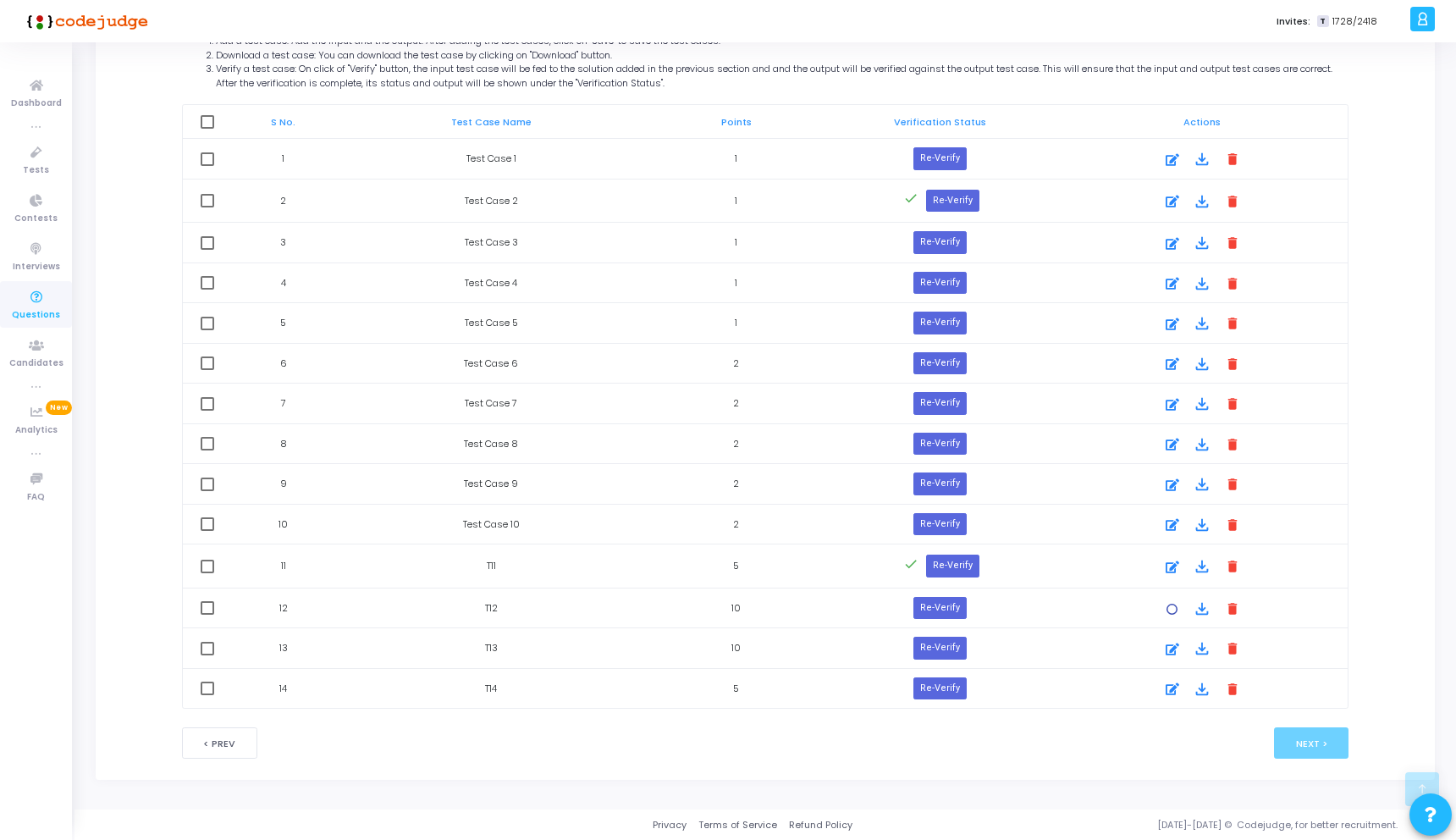
scroll to position [0, 0]
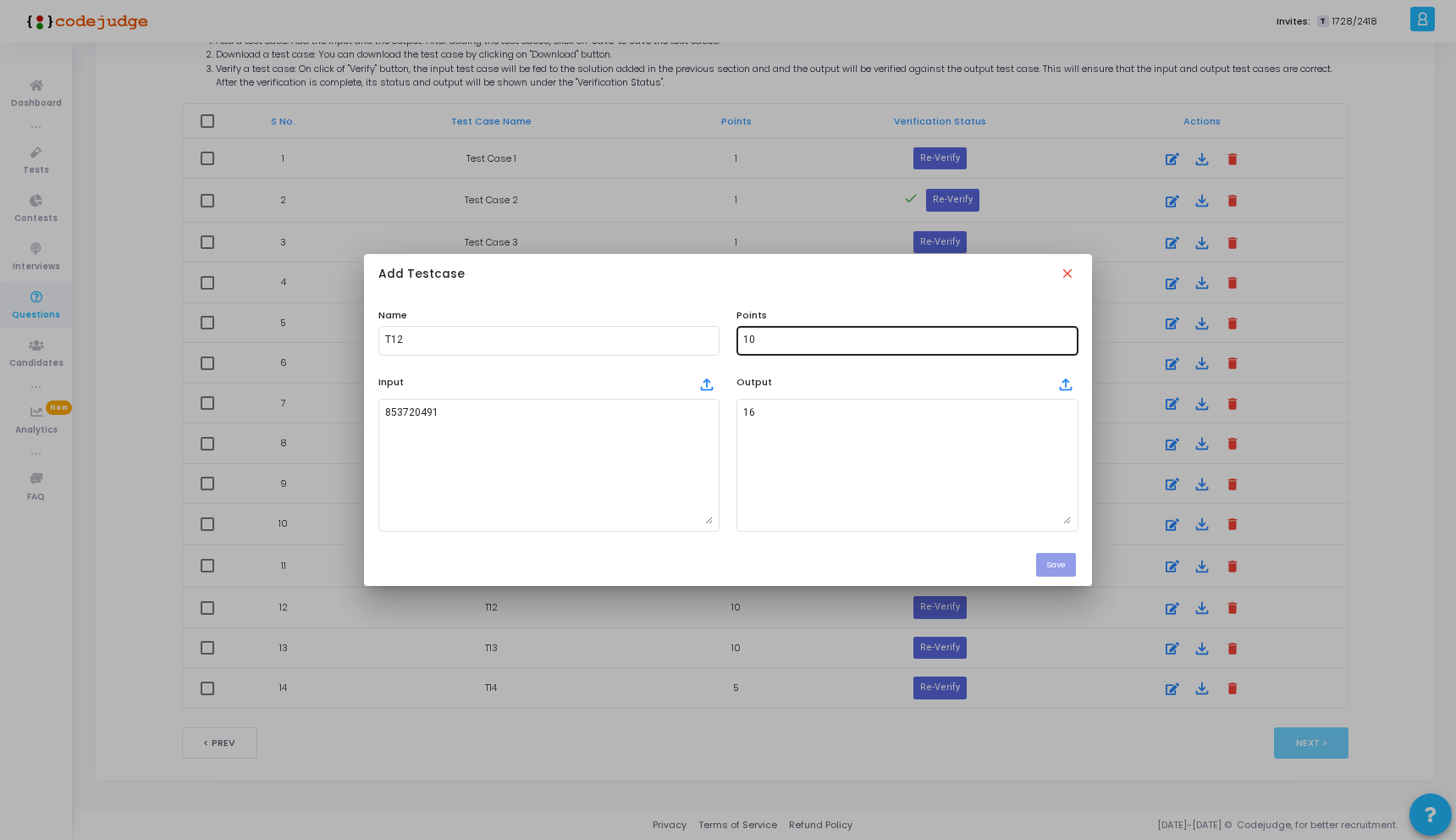
click at [774, 341] on input "10" at bounding box center [907, 340] width 327 height 12
type input "1"
type input "5"
click at [1068, 570] on button "Save" at bounding box center [1055, 565] width 40 height 23
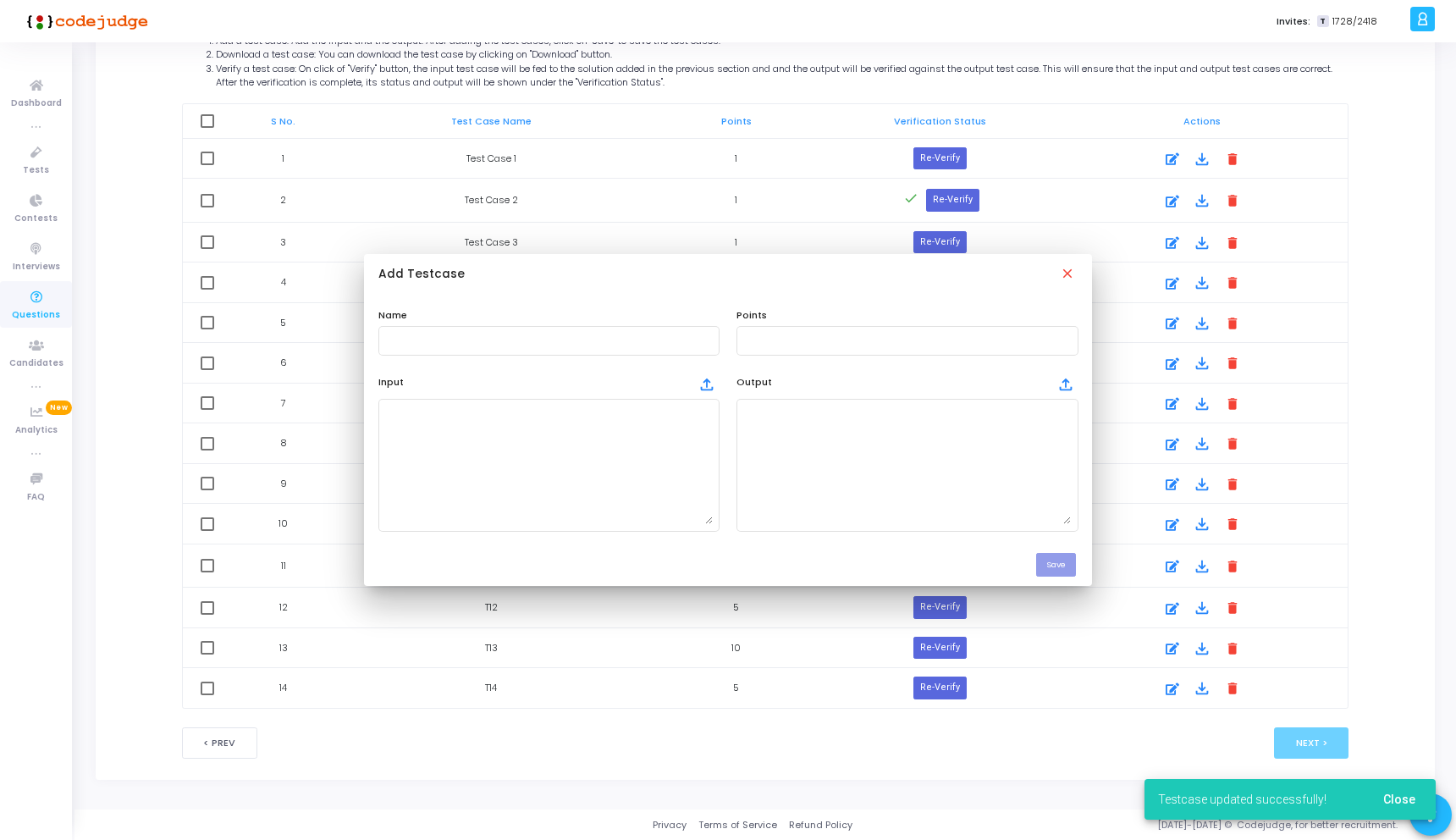
scroll to position [949, 0]
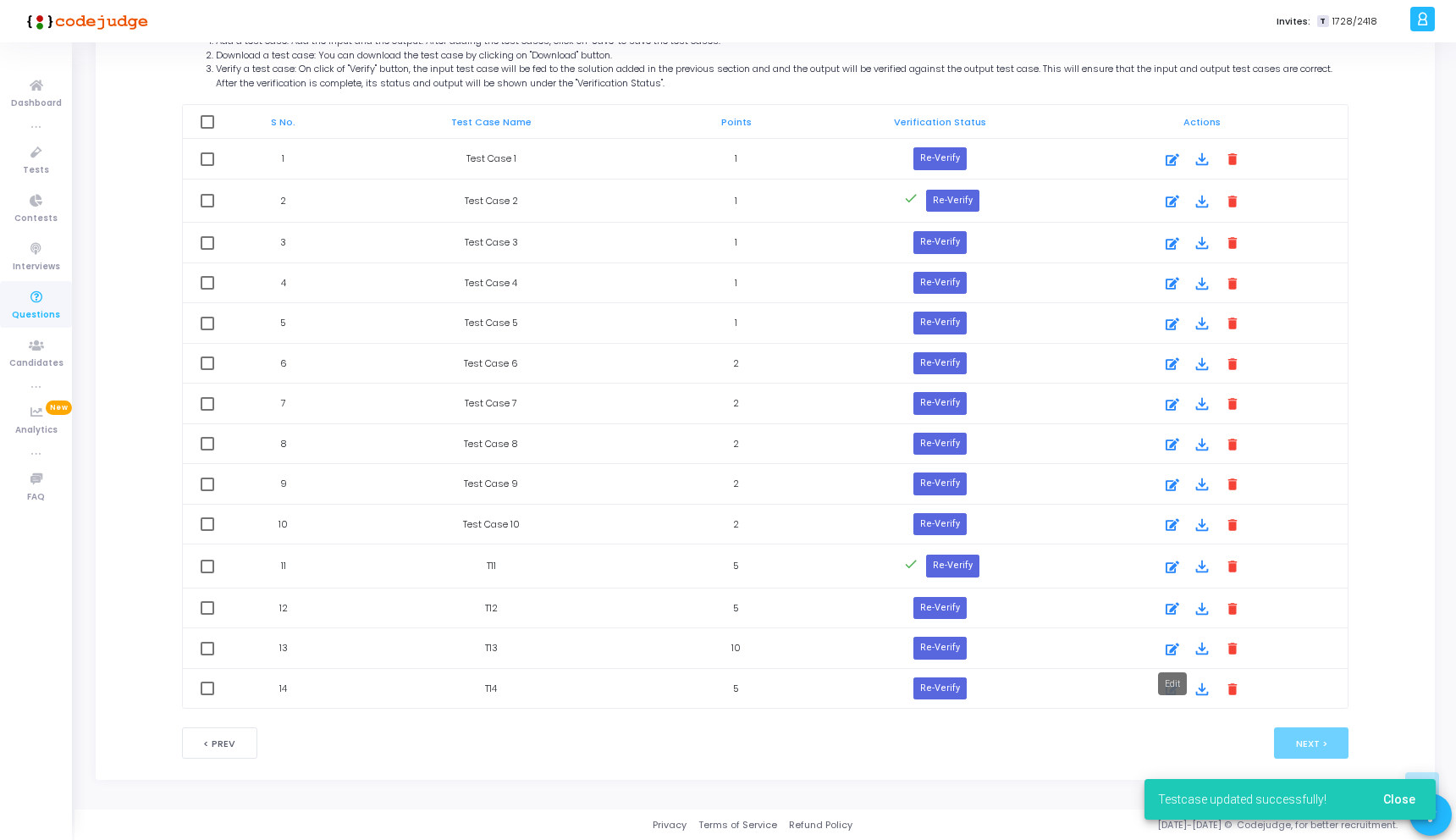
click at [1169, 652] on icon at bounding box center [1172, 649] width 14 height 20
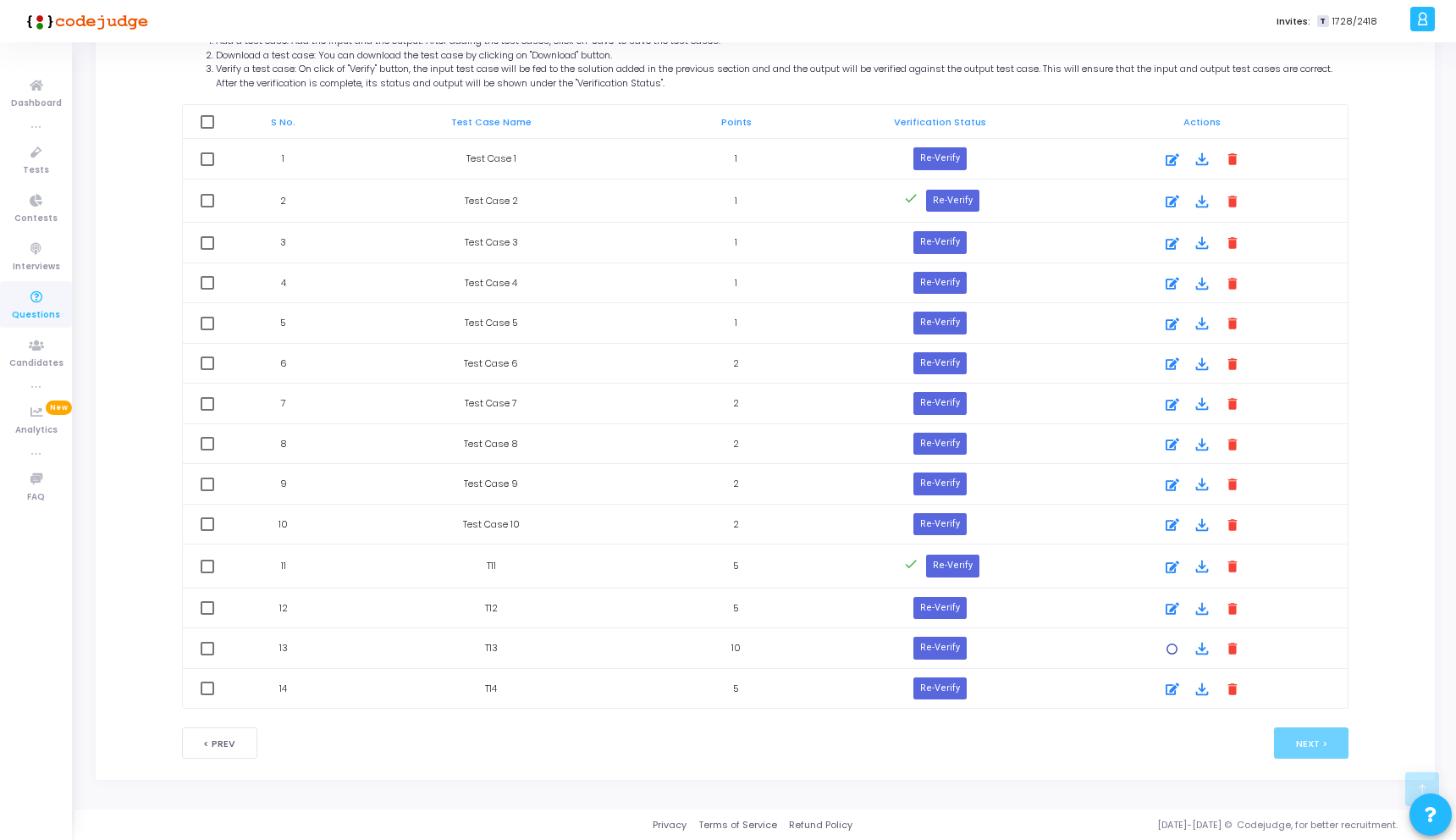
scroll to position [0, 0]
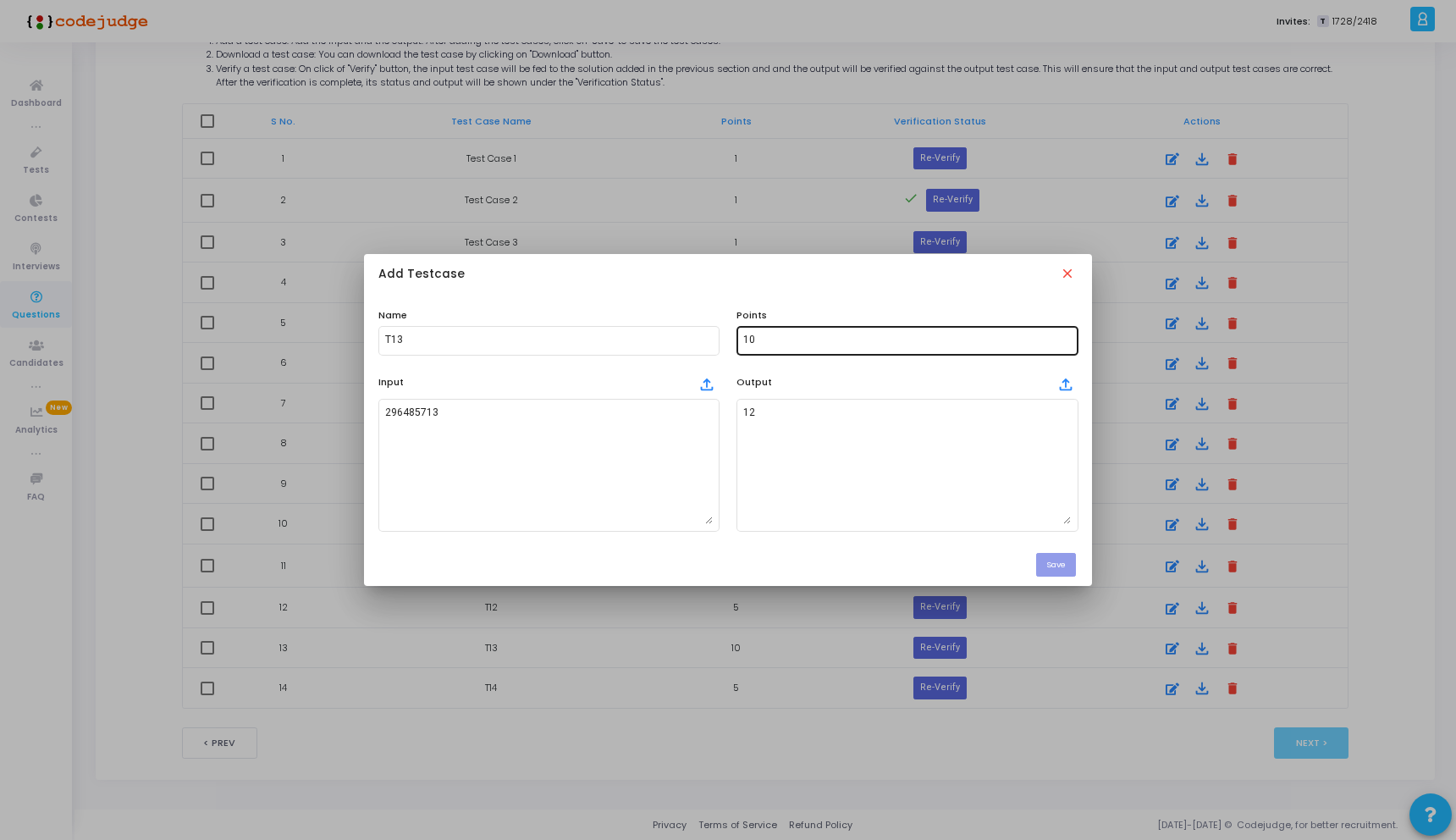
click at [766, 344] on input "10" at bounding box center [907, 340] width 327 height 12
type input "1"
type input "5"
click at [1056, 564] on button "Save" at bounding box center [1055, 565] width 40 height 23
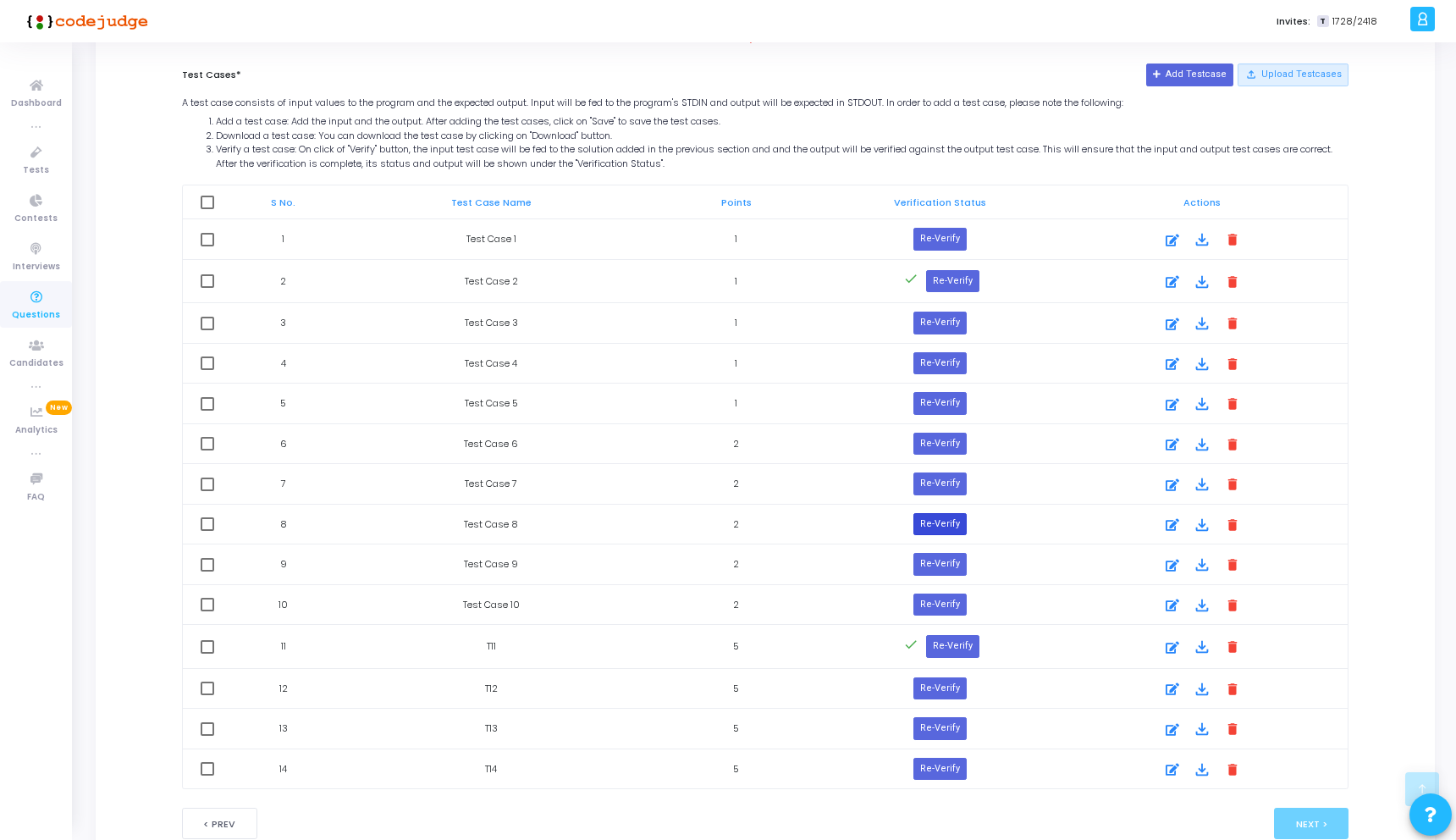
scroll to position [949, 0]
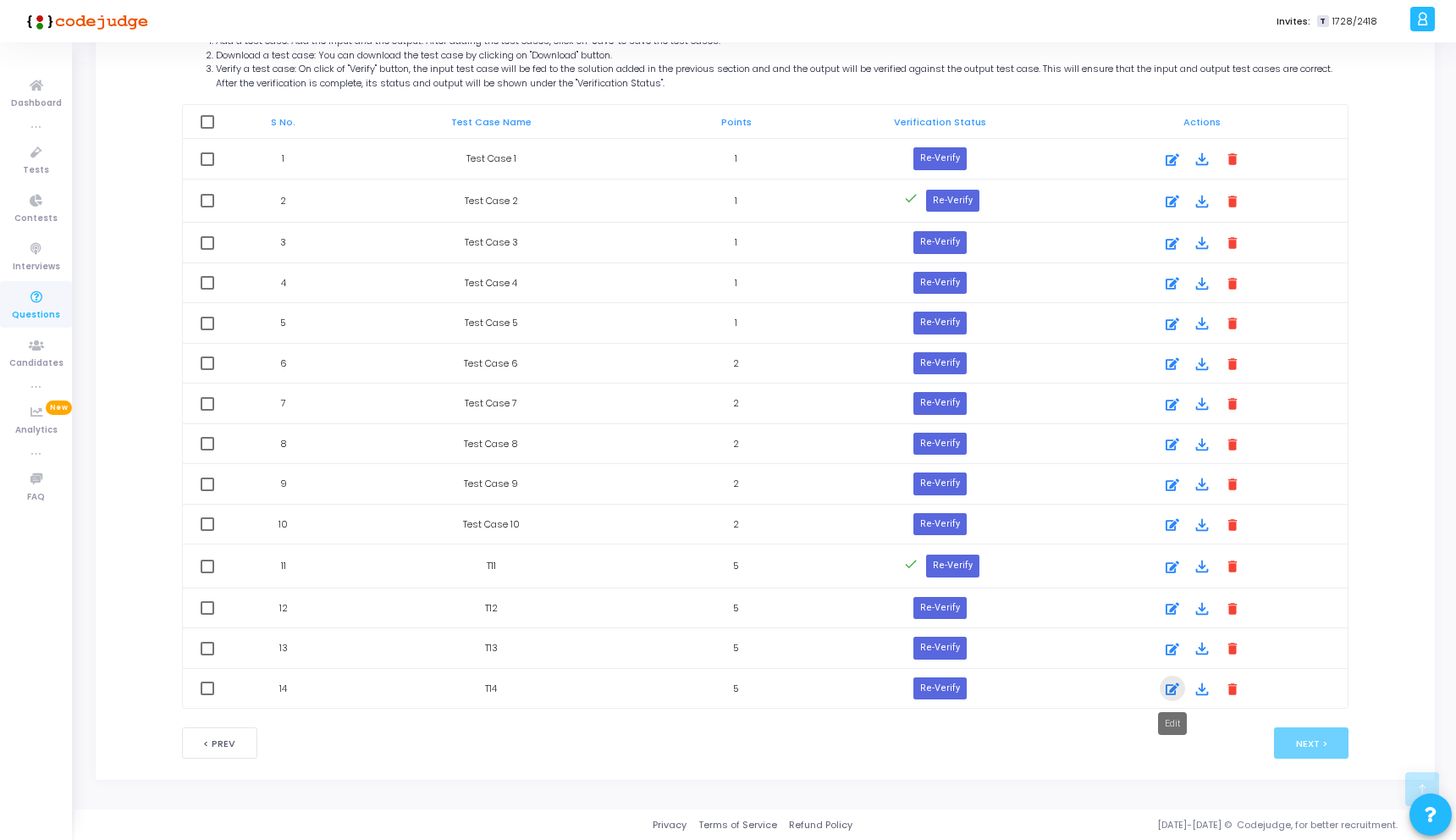
click at [1175, 687] on icon at bounding box center [1172, 689] width 14 height 20
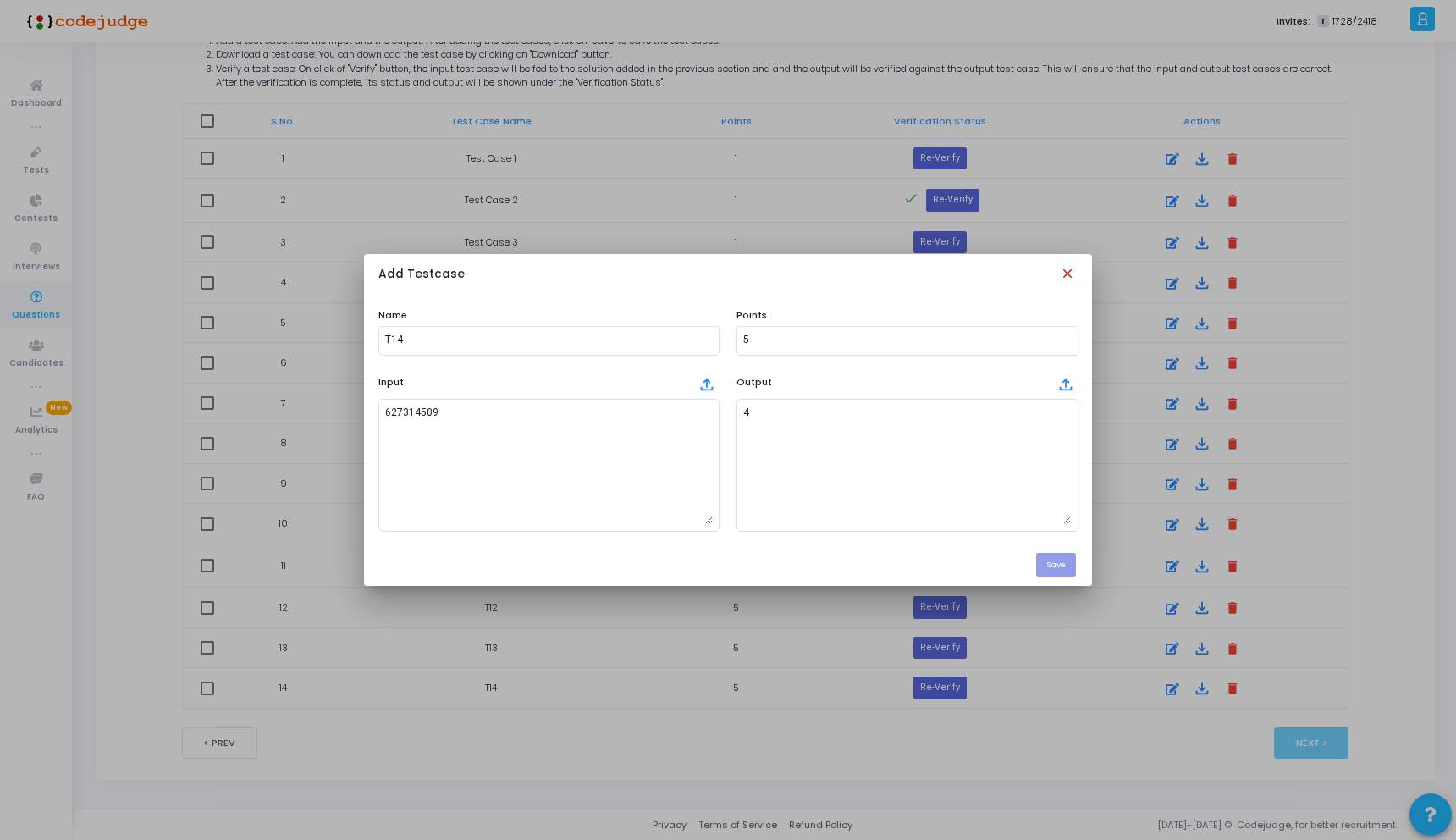
click at [1072, 278] on mat-icon "close" at bounding box center [1069, 274] width 18 height 18
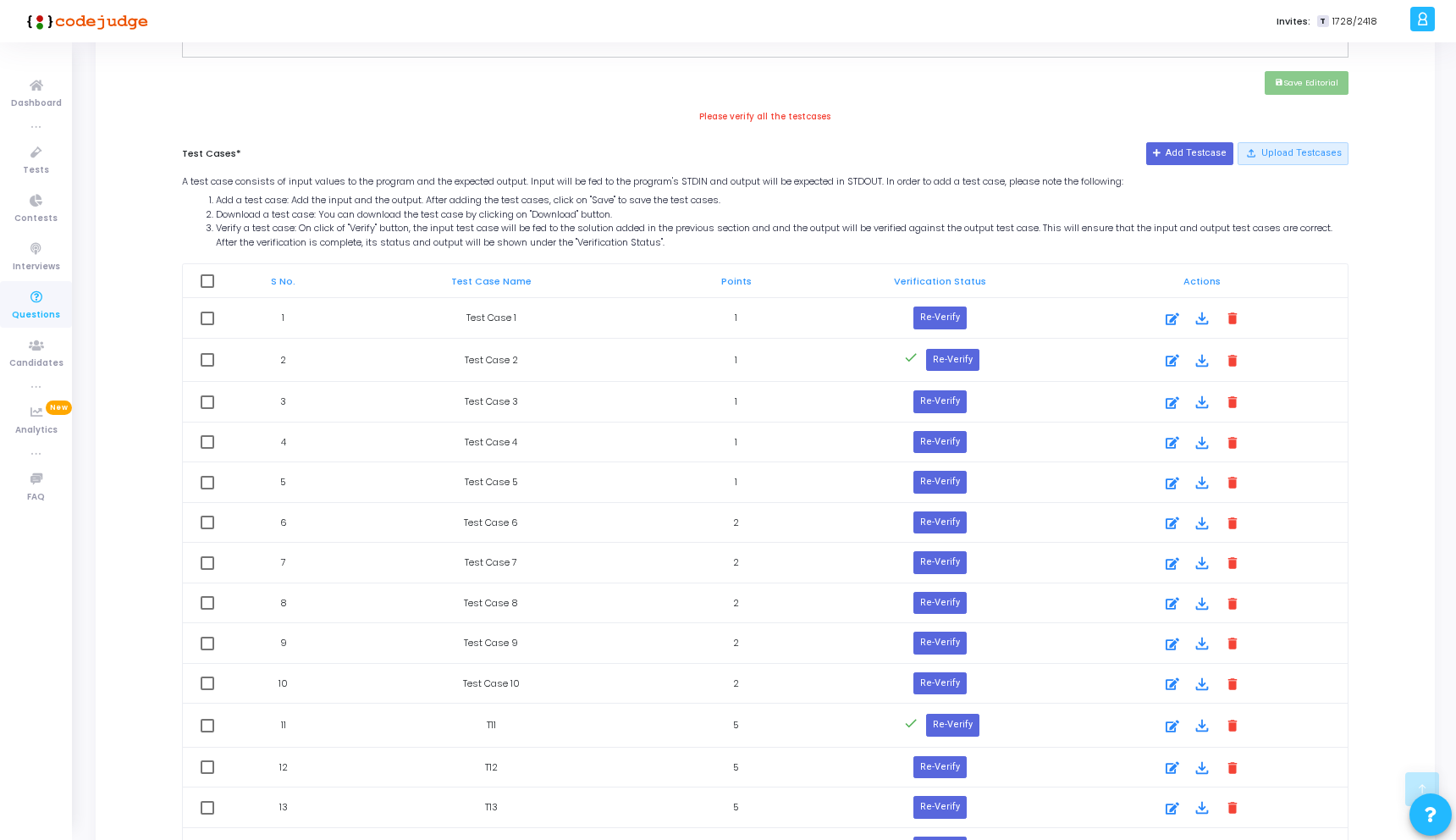
scroll to position [705, 0]
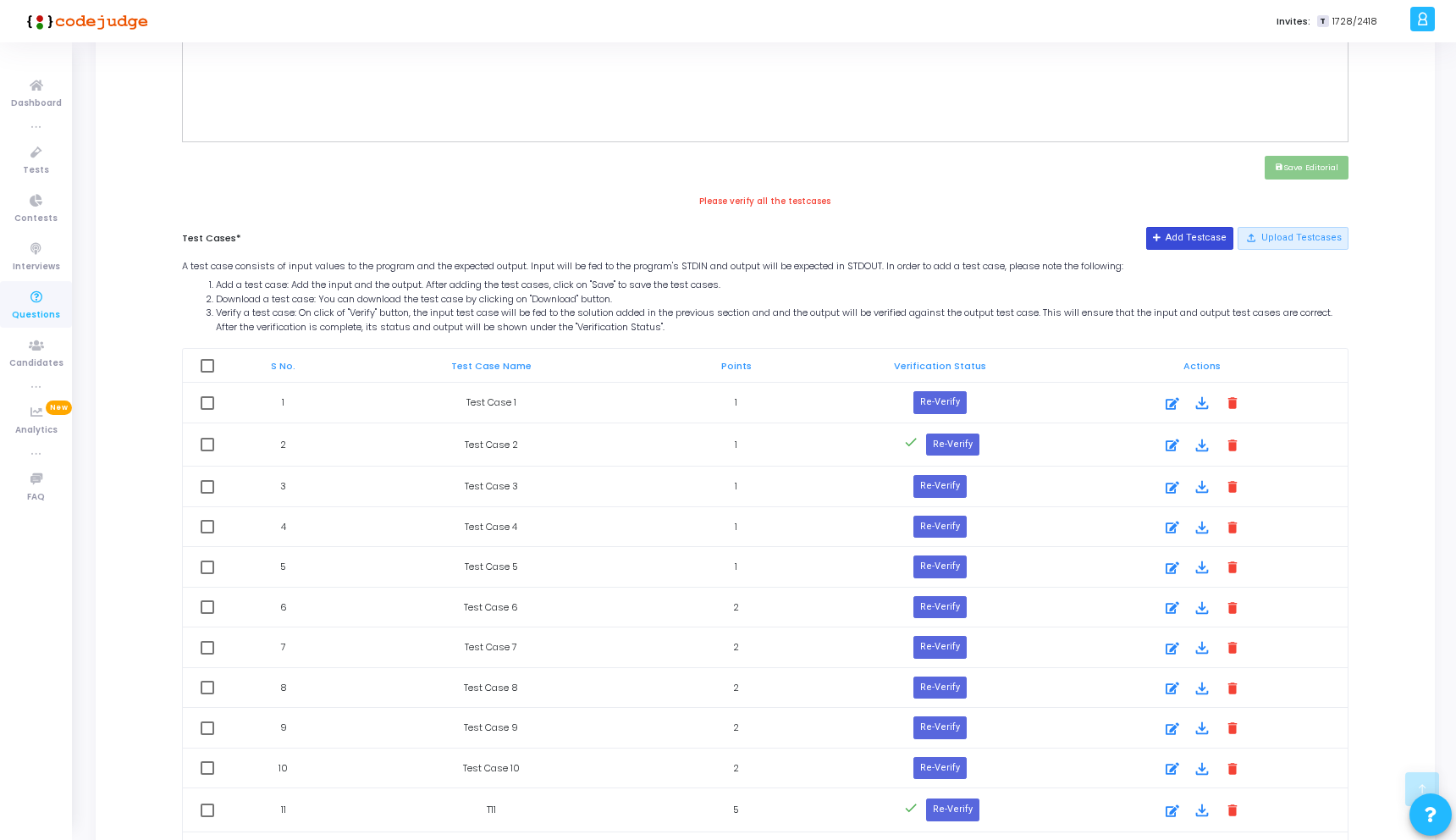
click at [1183, 236] on button "Add Testcase" at bounding box center [1190, 237] width 87 height 22
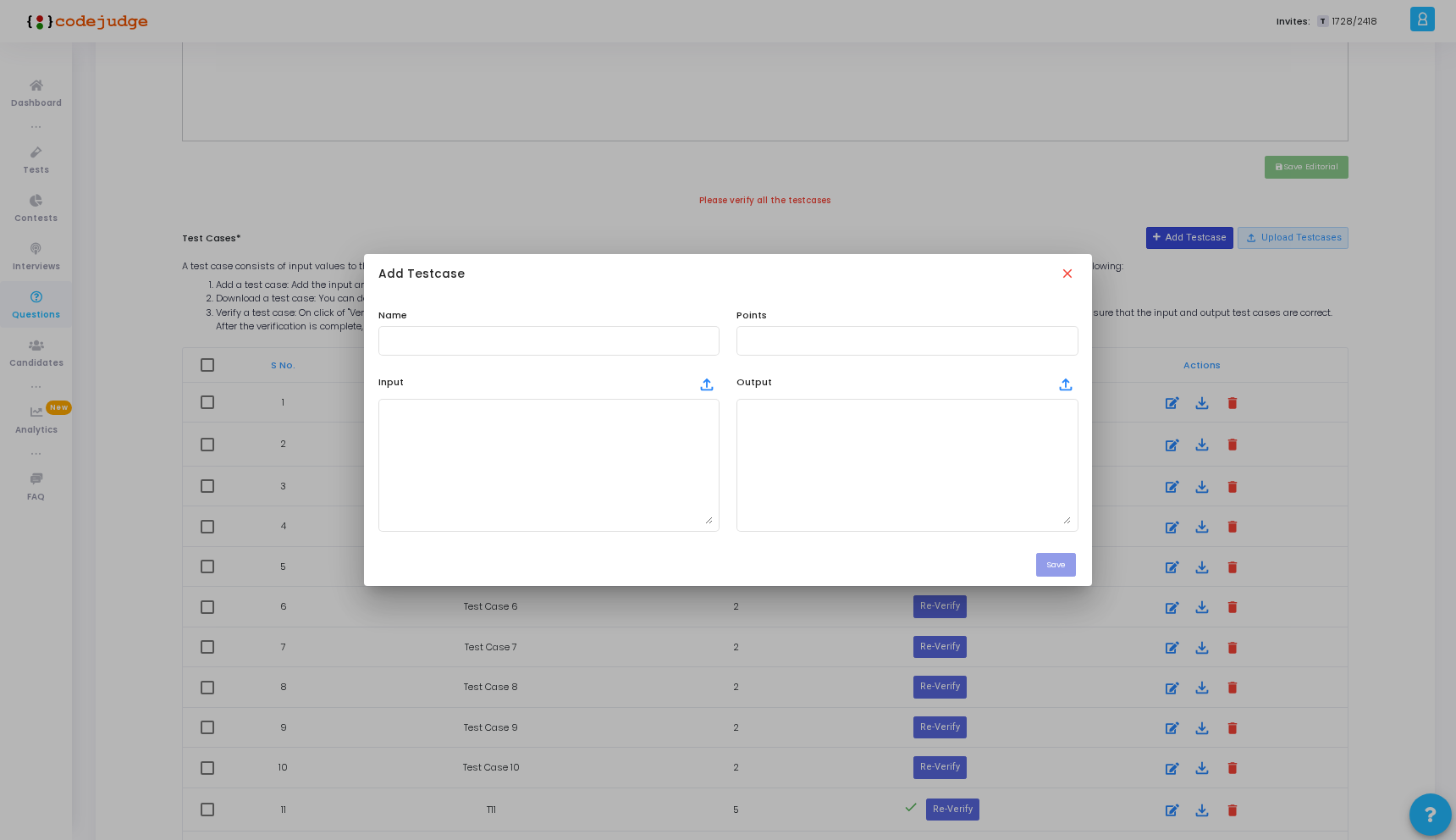
scroll to position [0, 0]
click at [546, 349] on div at bounding box center [549, 339] width 327 height 31
type input "t"
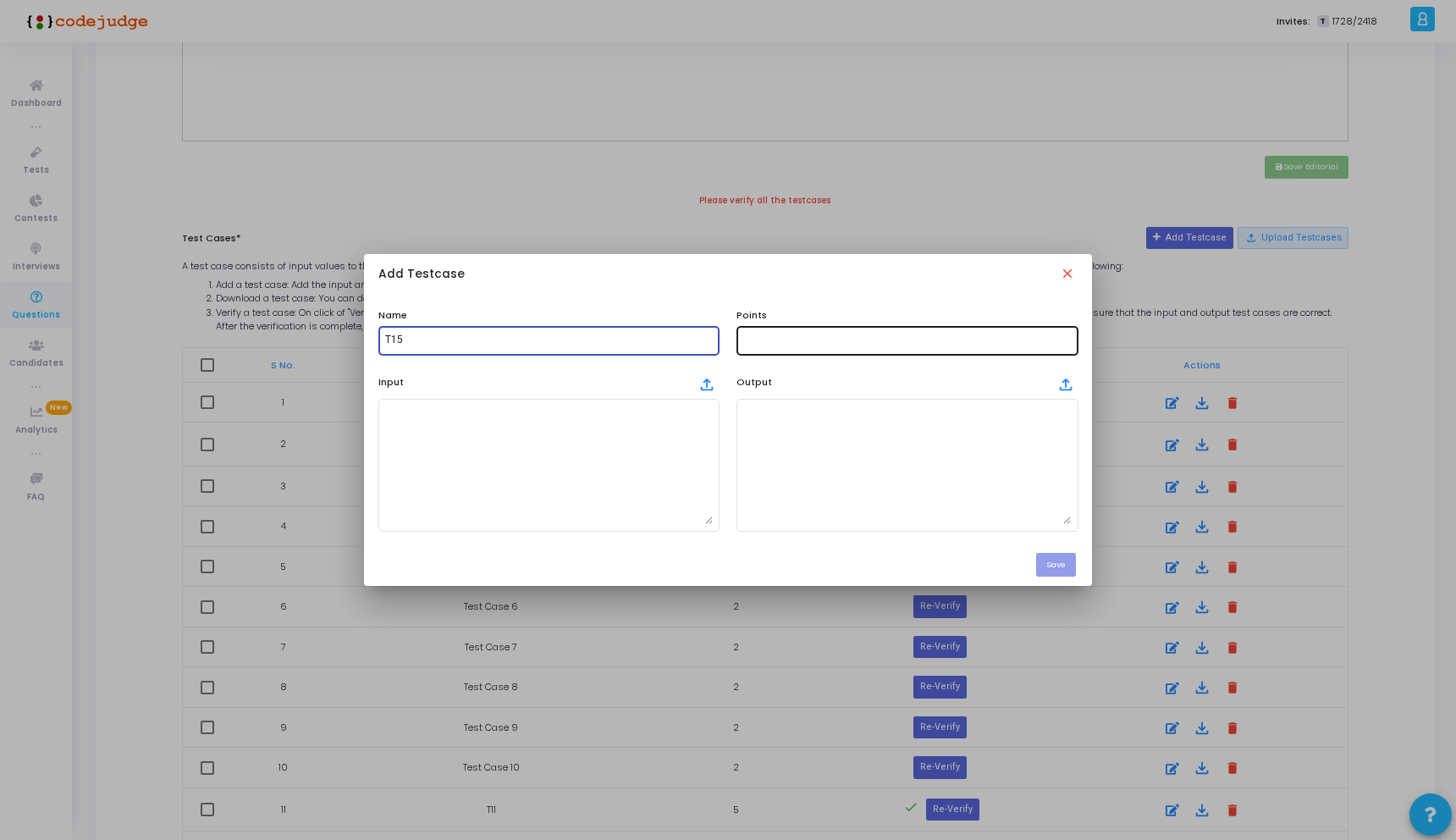
type input "T15"
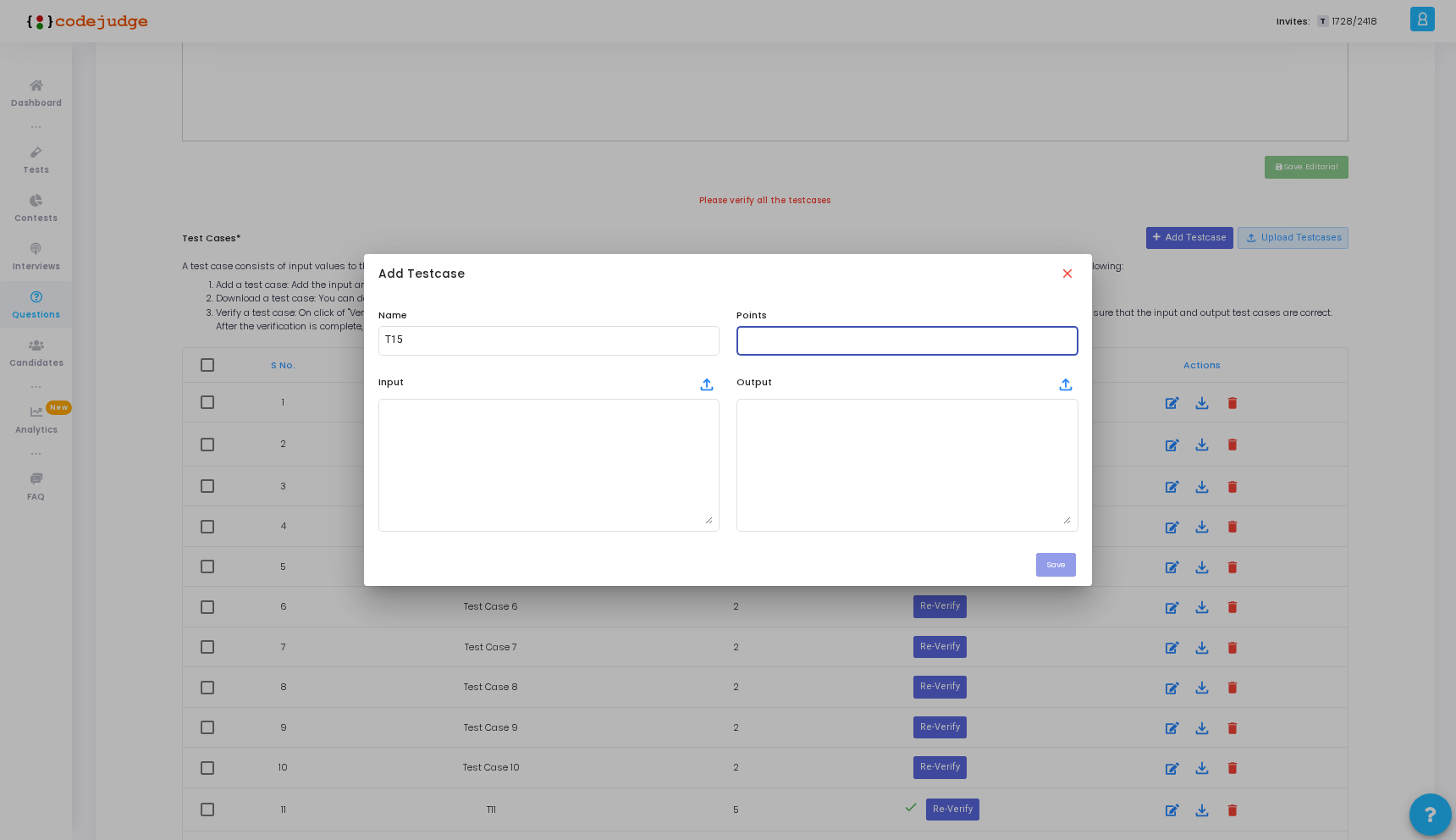
click at [782, 342] on input "text" at bounding box center [907, 340] width 327 height 12
type input "5"
click at [640, 442] on textarea at bounding box center [549, 464] width 327 height 118
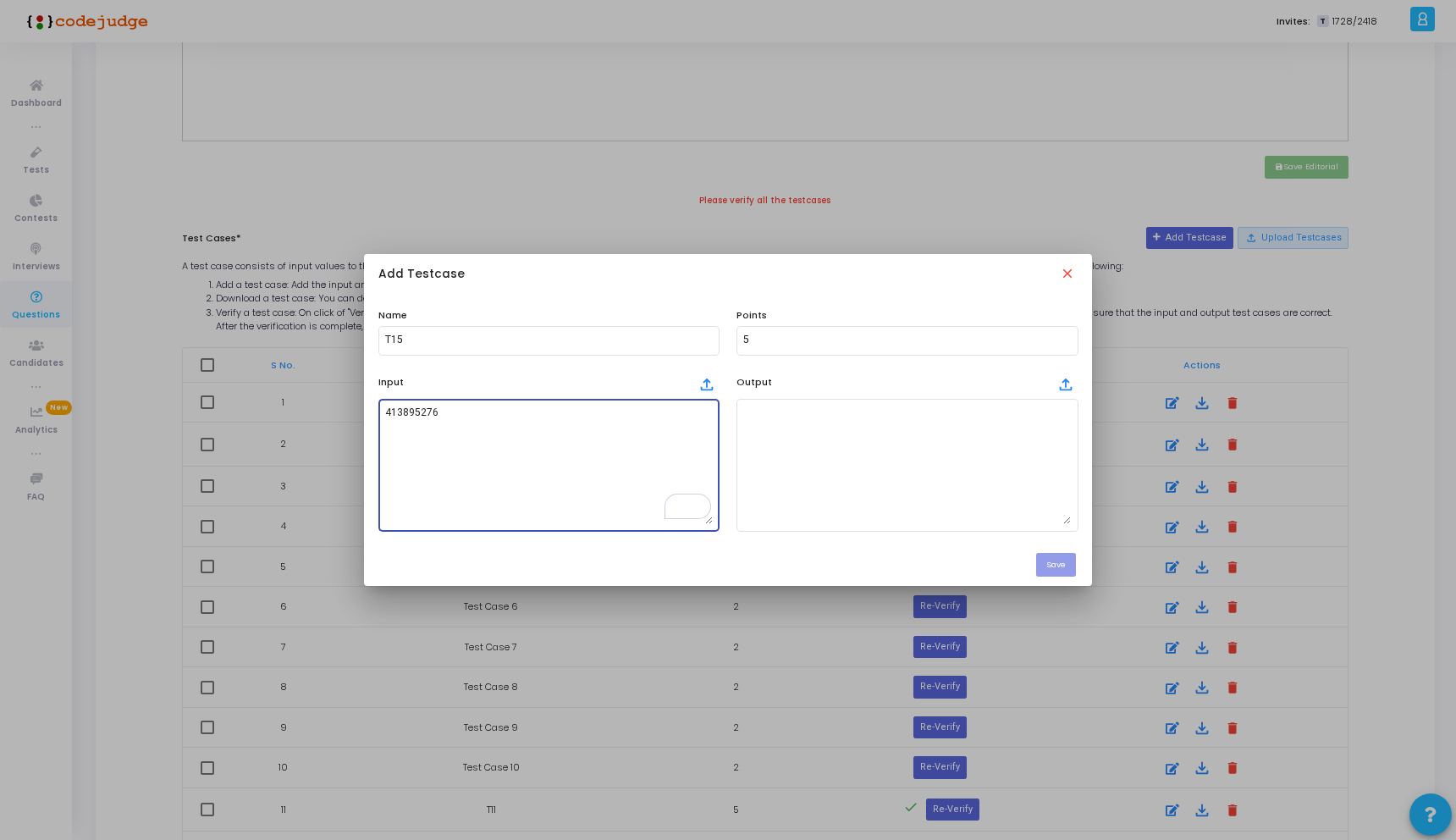
type textarea "413895276"
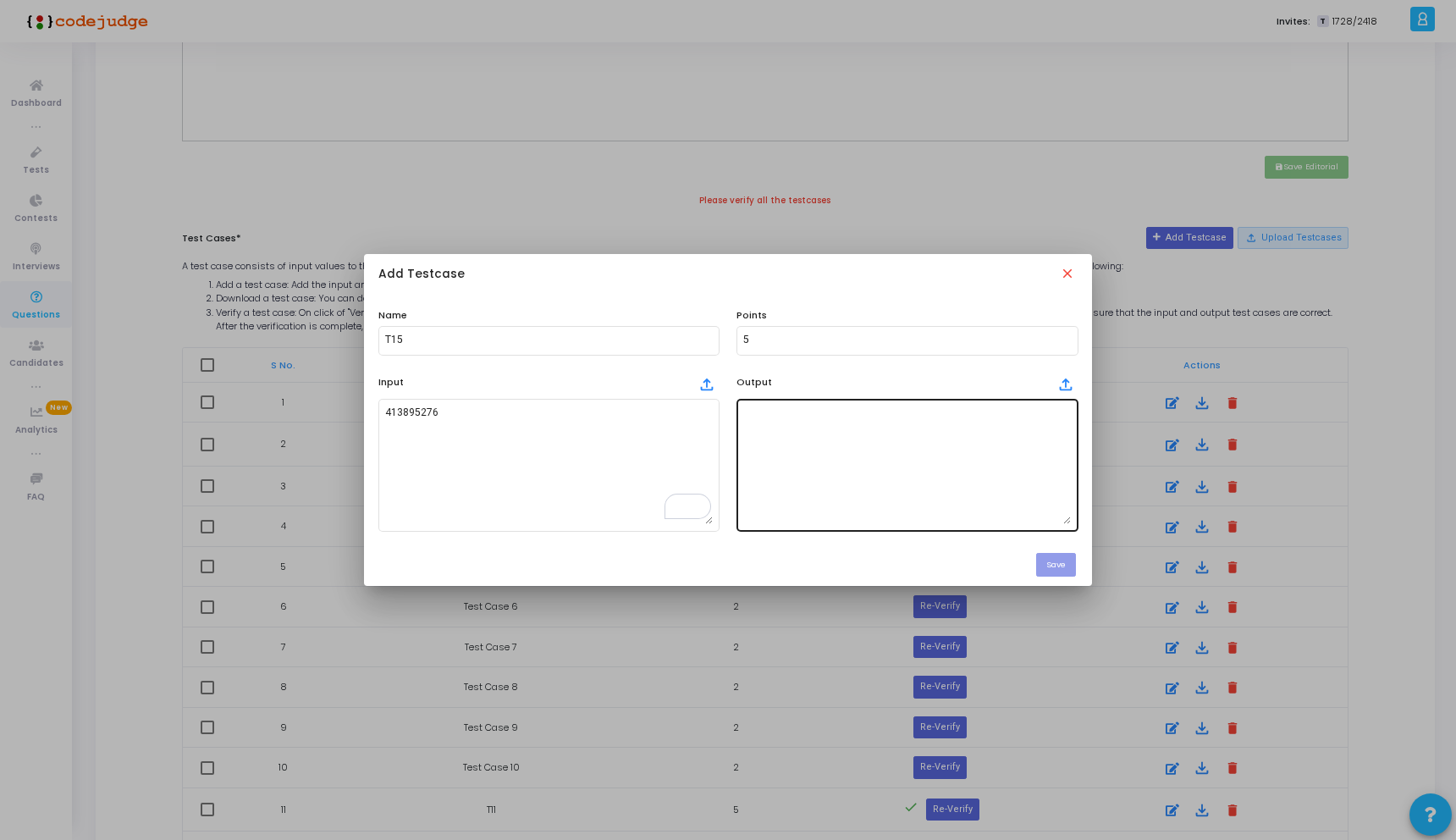
click at [774, 429] on textarea at bounding box center [907, 464] width 327 height 118
type textarea "6"
click at [1055, 568] on button "Save" at bounding box center [1055, 565] width 40 height 23
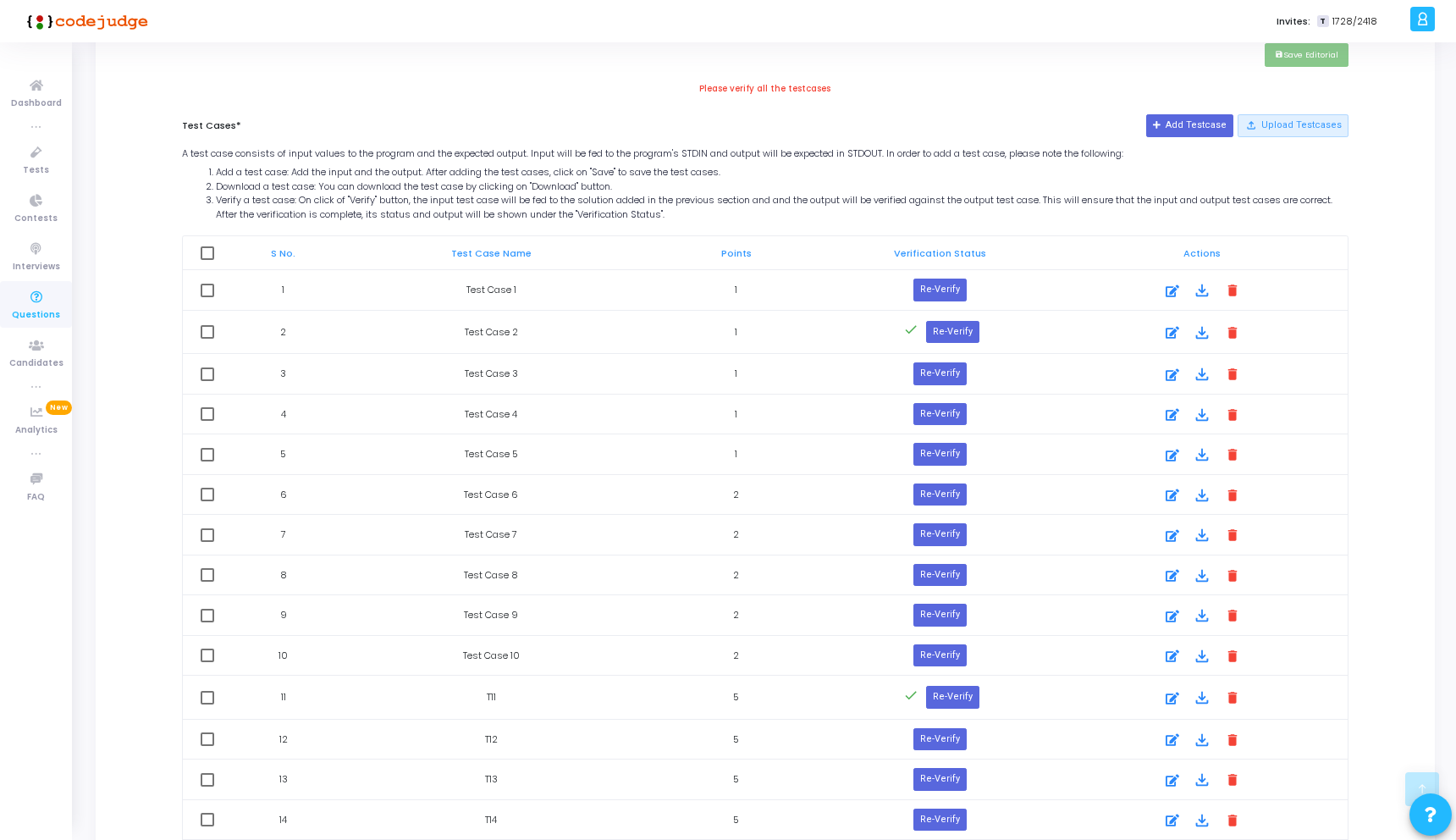
scroll to position [783, 0]
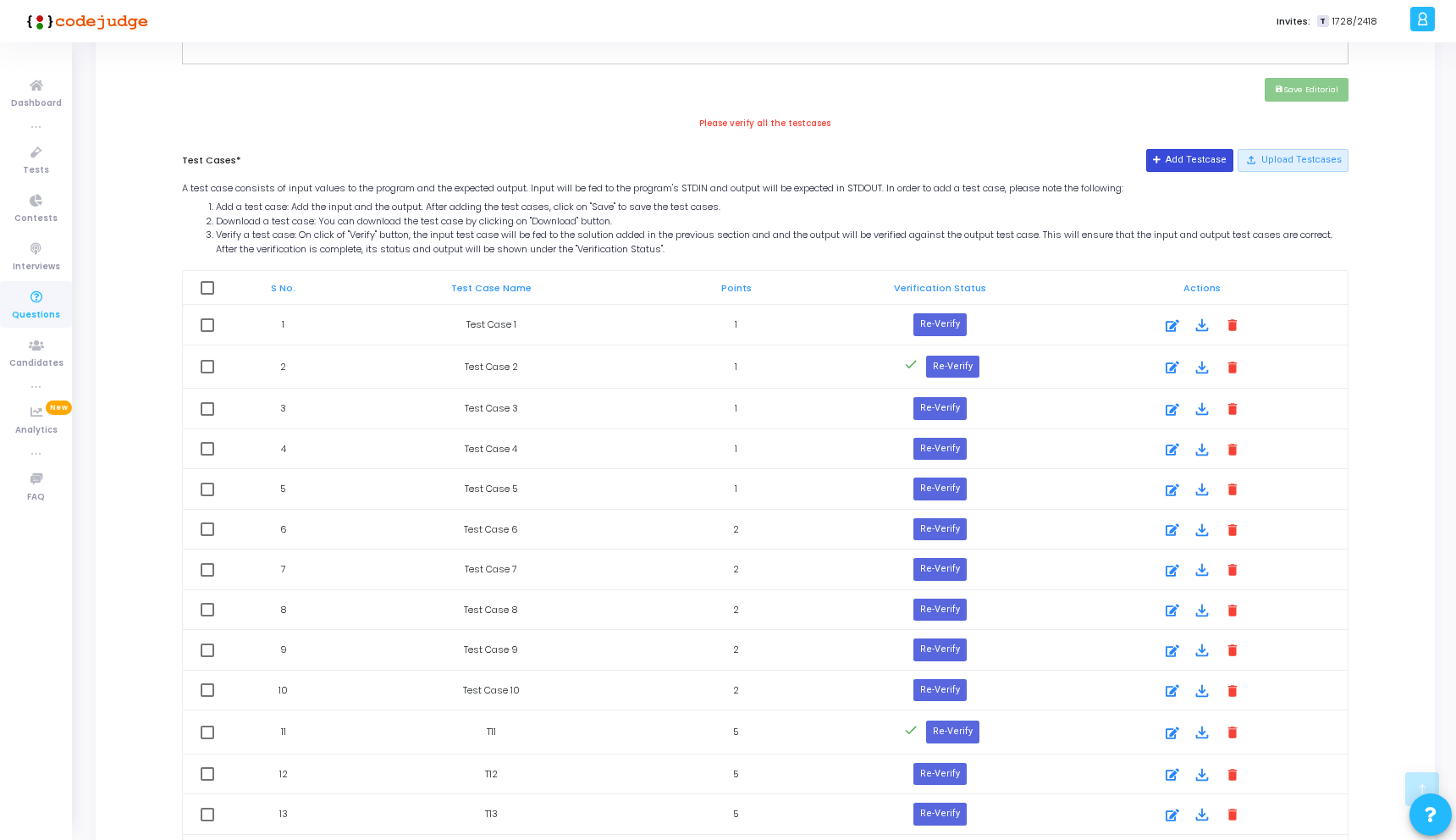
click at [1192, 150] on button "Add Testcase" at bounding box center [1190, 160] width 87 height 22
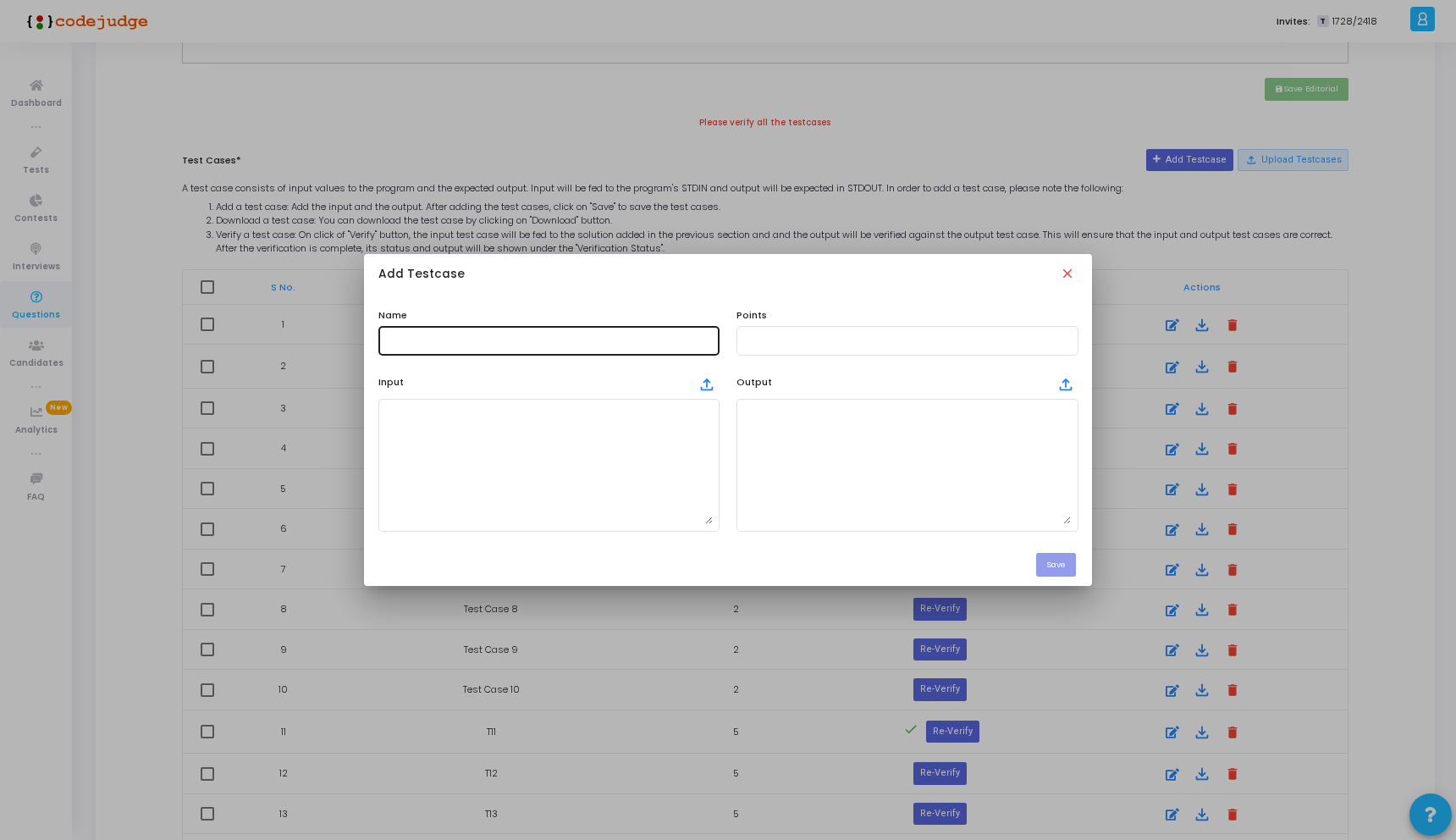
click at [439, 338] on input "text" at bounding box center [549, 340] width 327 height 12
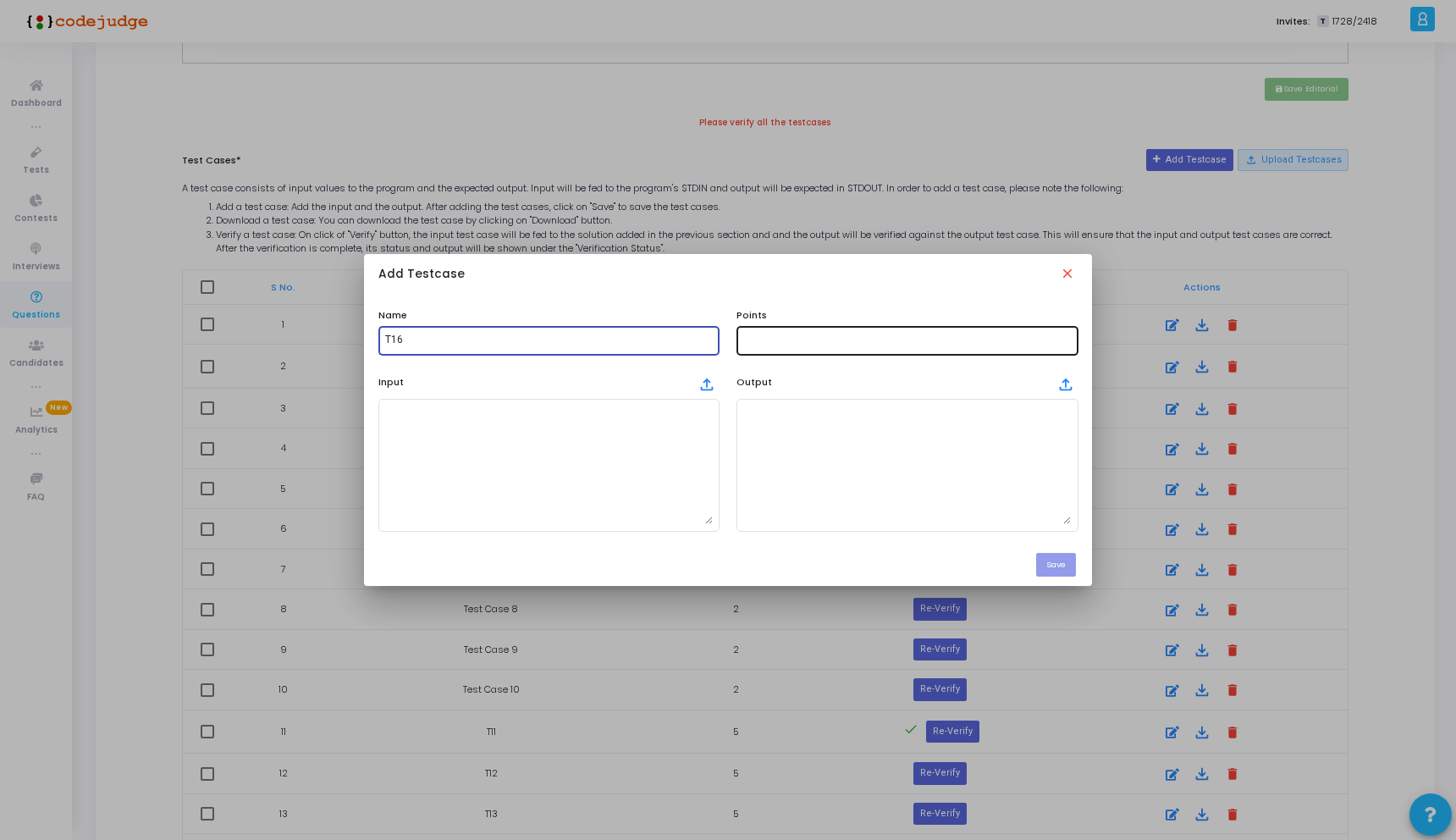
type input "T16"
click at [818, 339] on input "text" at bounding box center [907, 340] width 327 height 12
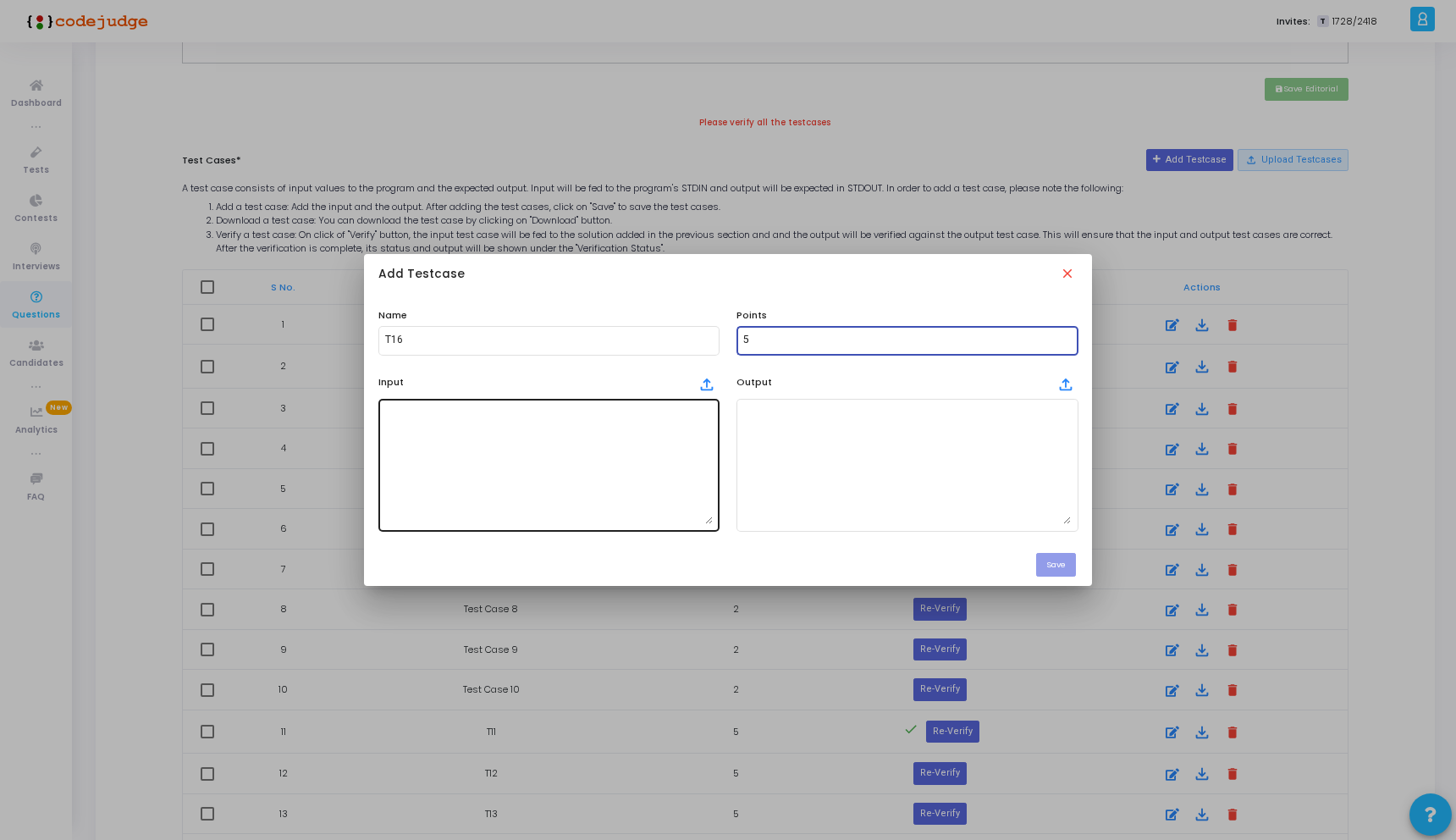
type input "5"
click at [642, 431] on textarea at bounding box center [549, 464] width 327 height 118
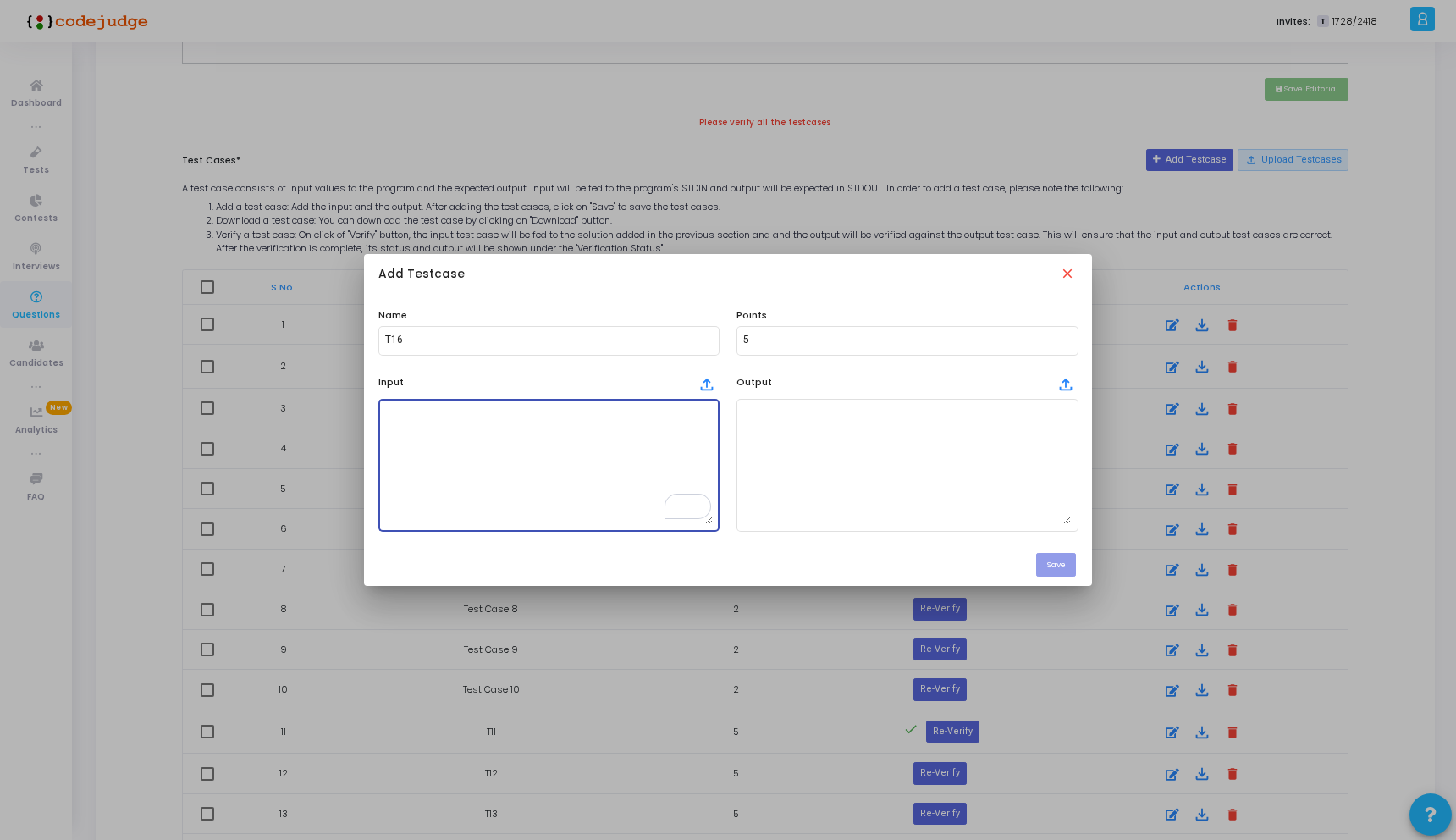
scroll to position [97, 0]
click at [465, 441] on textarea "To enrich screen reader interactions, please activate Accessibility in Grammarl…" at bounding box center [549, 464] width 327 height 118
paste textarea "992504138"
type textarea "992504138"
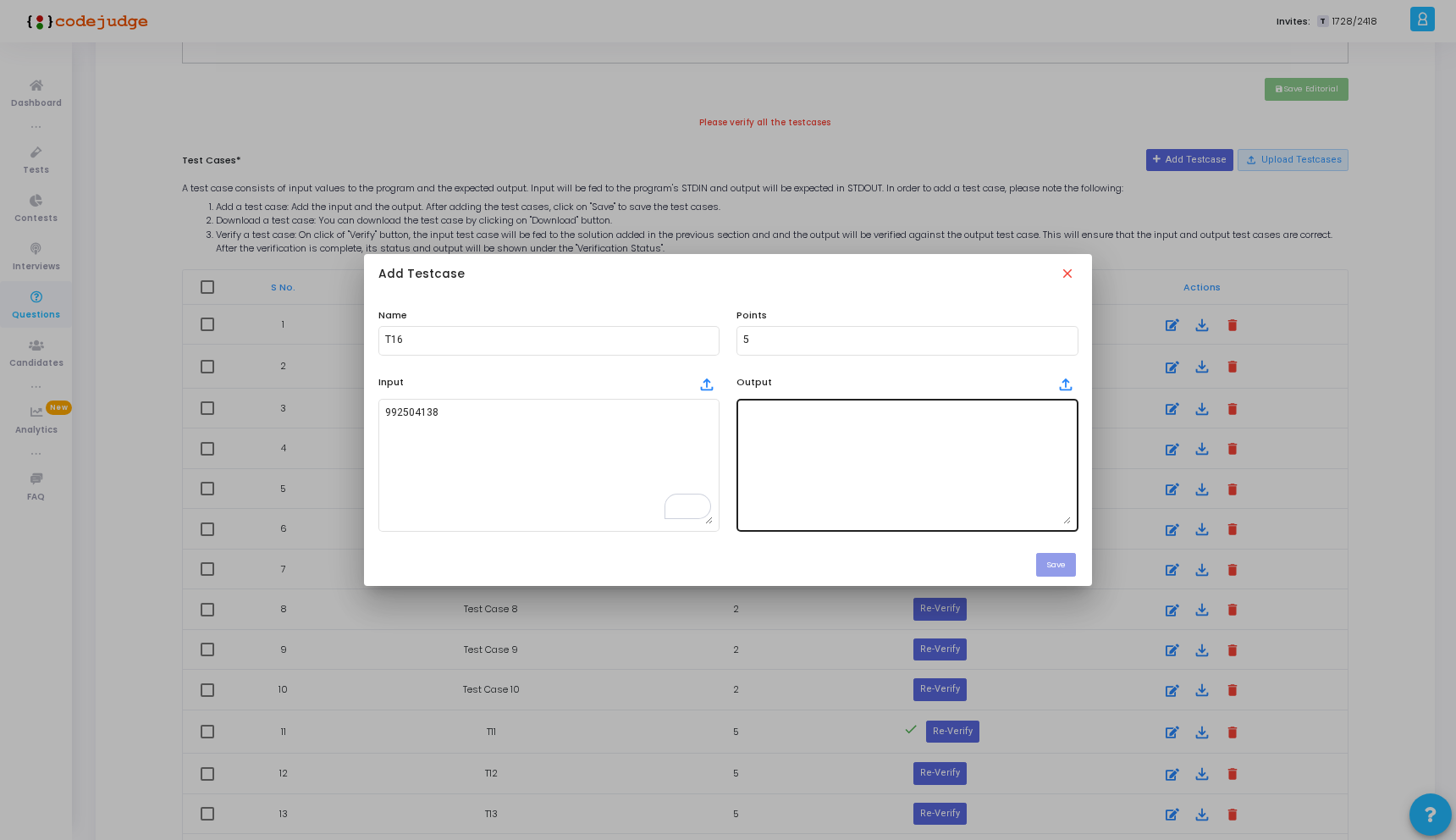
click at [754, 424] on textarea at bounding box center [907, 464] width 327 height 118
type textarea "4"
click at [1068, 568] on button "Save" at bounding box center [1055, 565] width 40 height 23
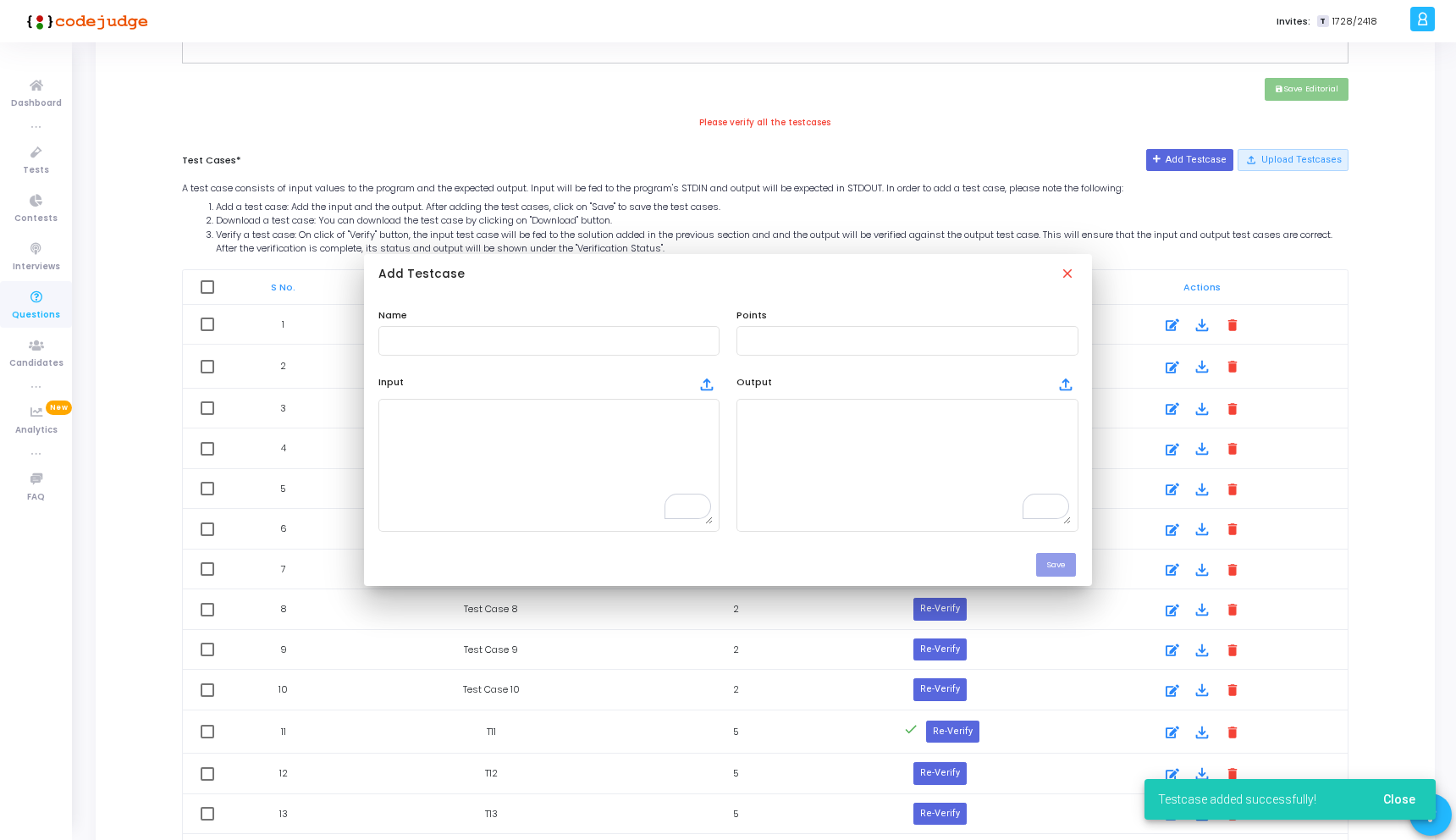
scroll to position [783, 0]
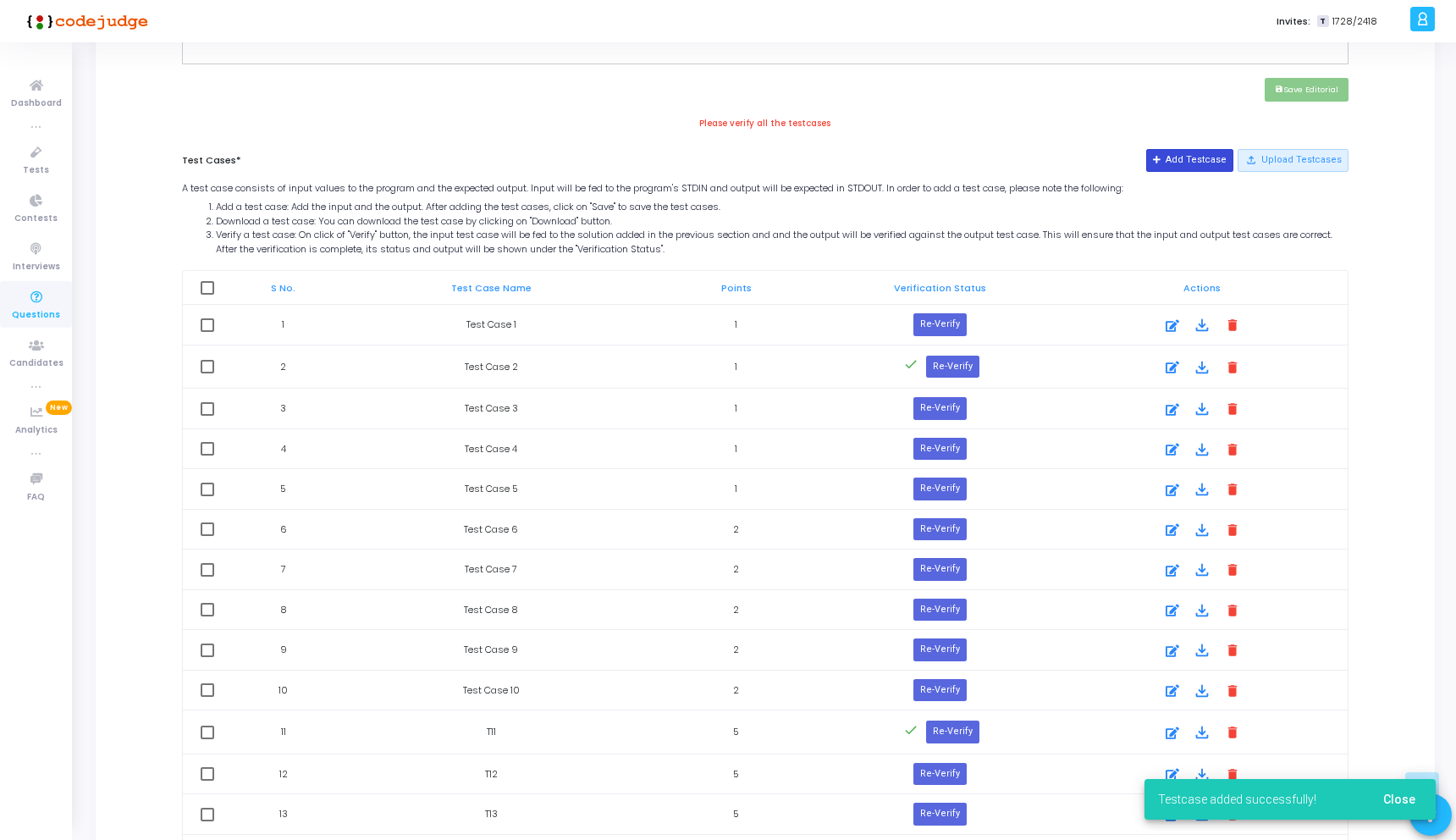
click at [1196, 160] on button "Add Testcase" at bounding box center [1190, 160] width 87 height 22
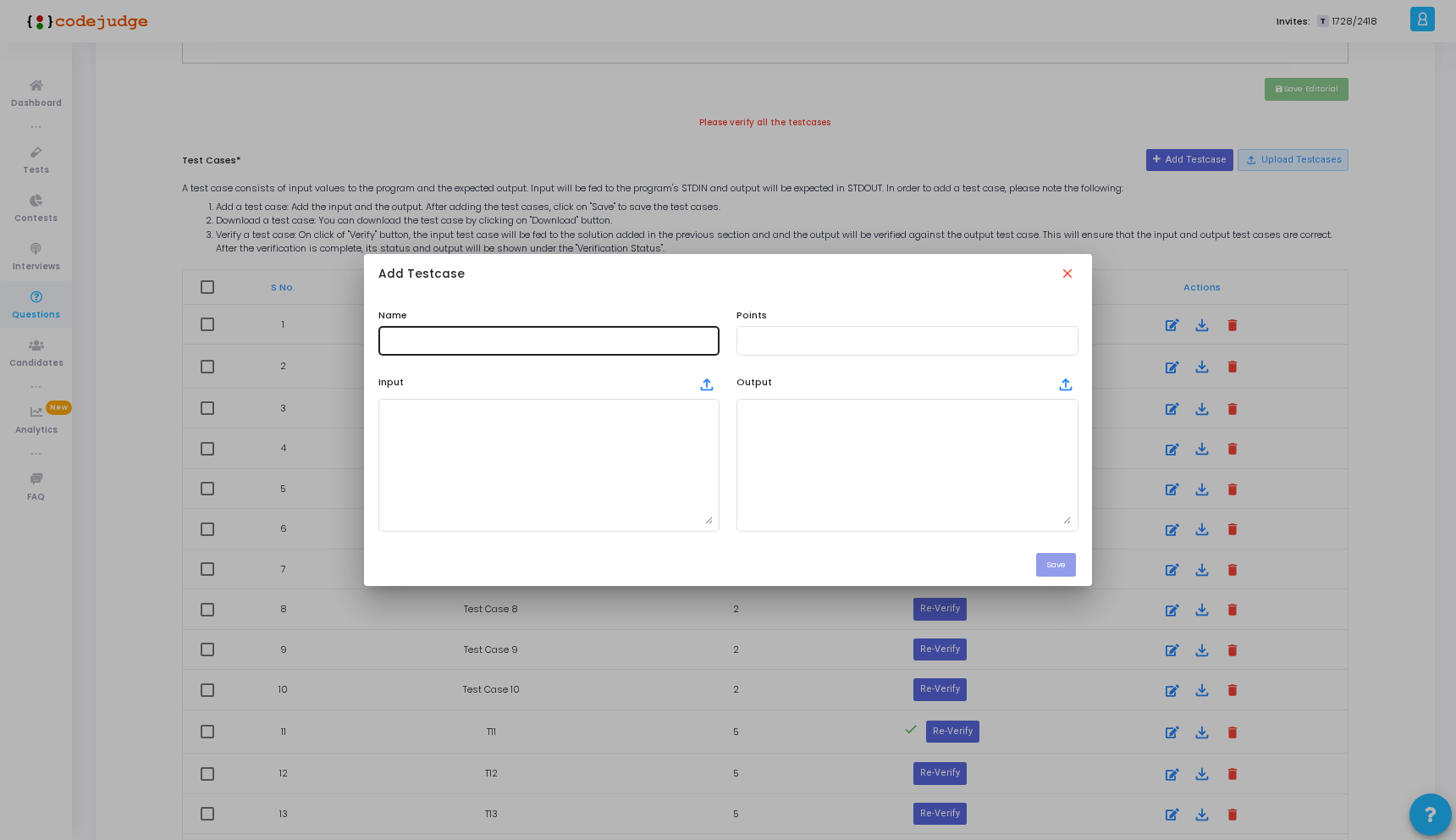
click at [545, 347] on div at bounding box center [549, 339] width 327 height 31
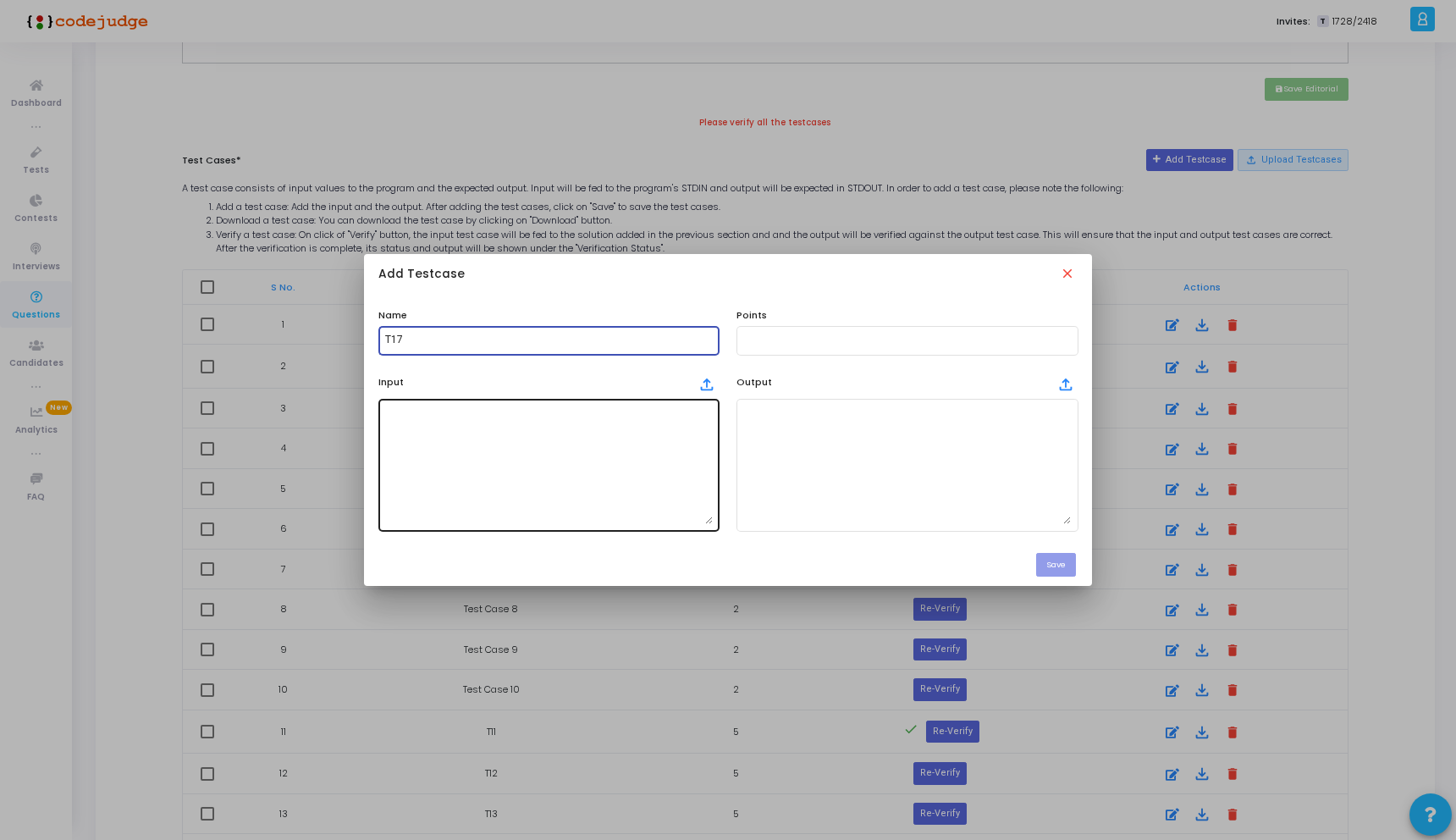
paste input "158729640"
type input "T19"
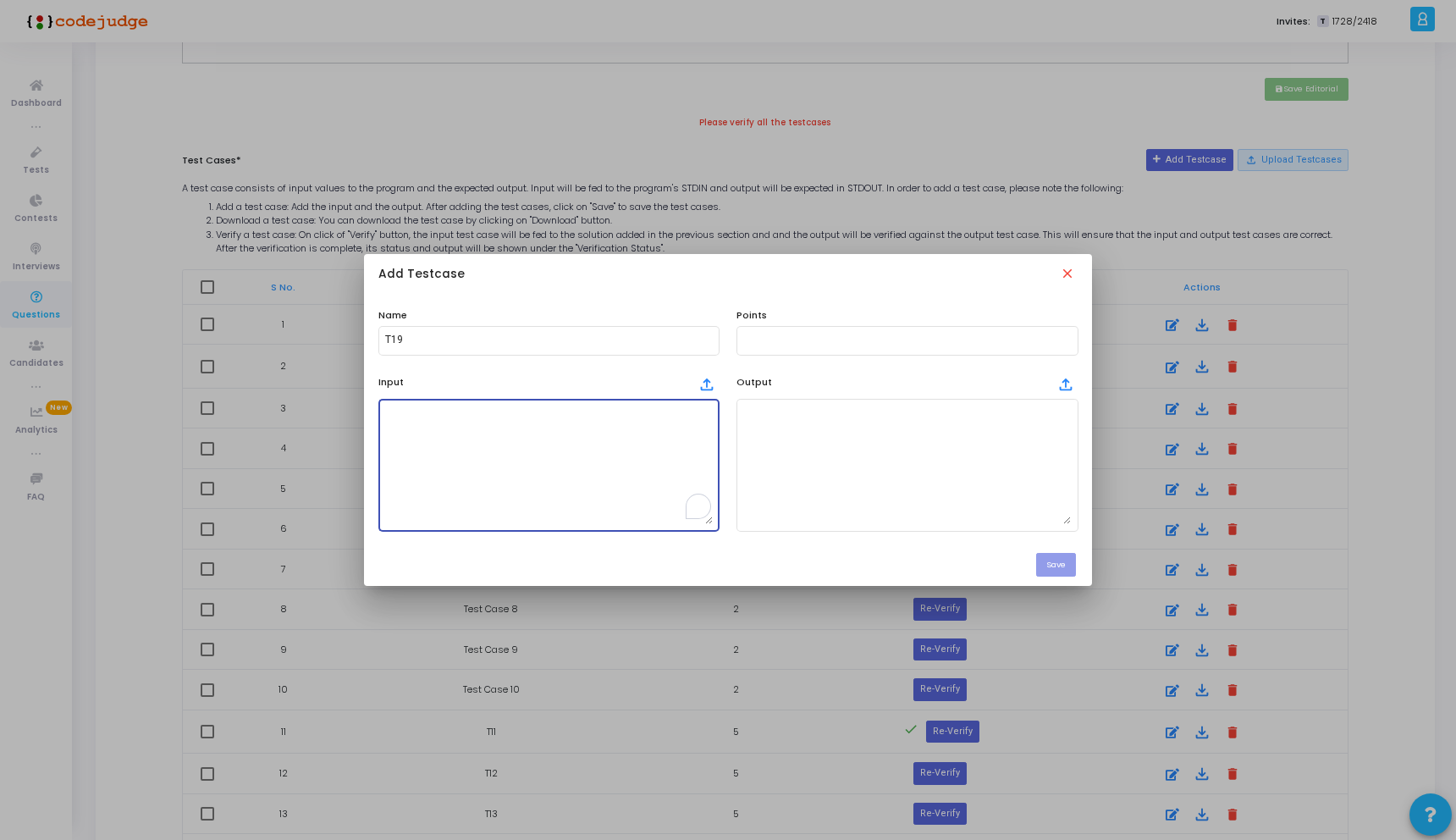
click at [464, 435] on textarea "To enrich screen reader interactions, please activate Accessibility in Grammarl…" at bounding box center [549, 464] width 327 height 118
paste textarea "158729640"
type textarea "158729640"
click at [819, 352] on div at bounding box center [907, 339] width 327 height 31
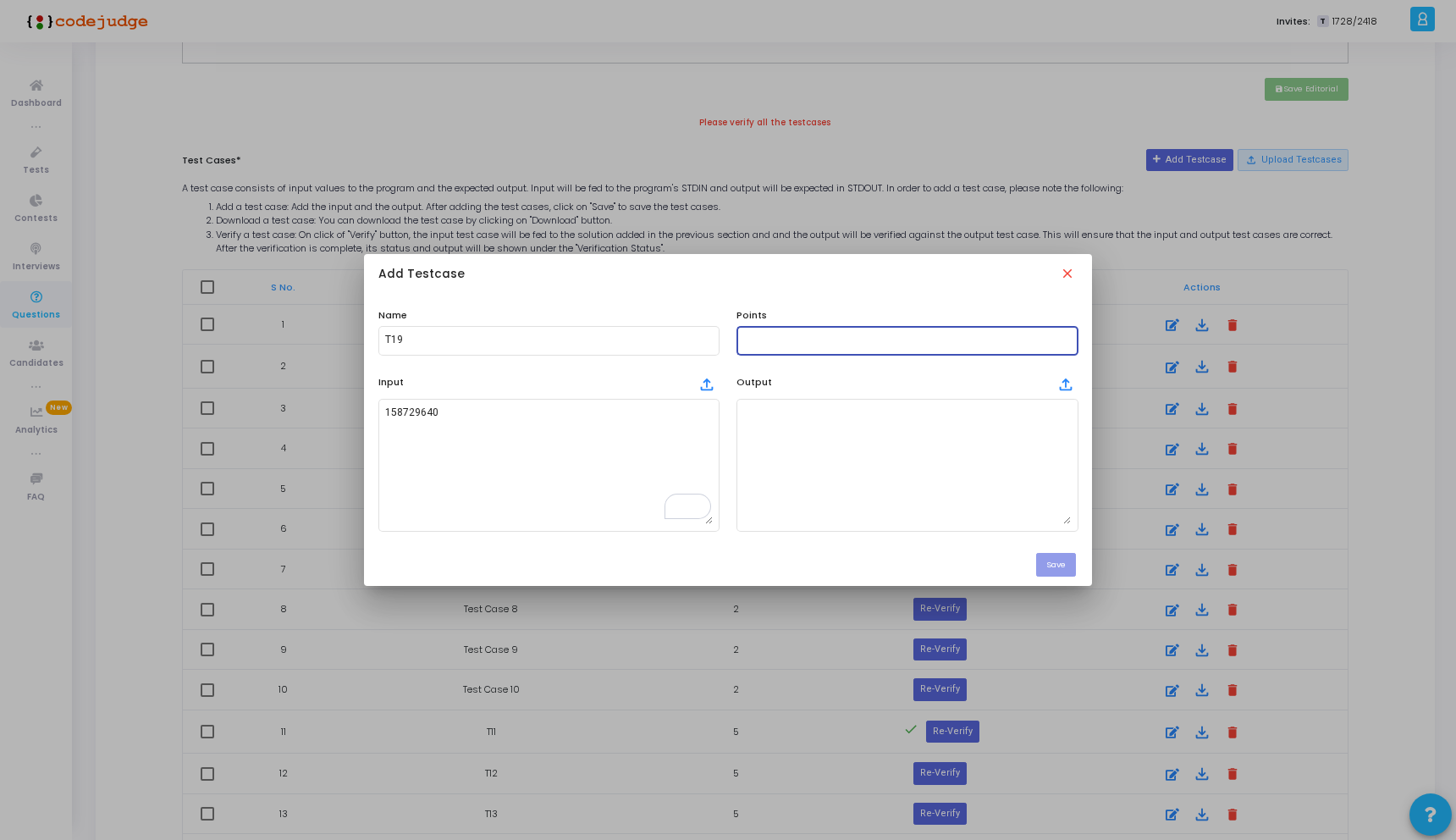
scroll to position [97, 0]
type input "5"
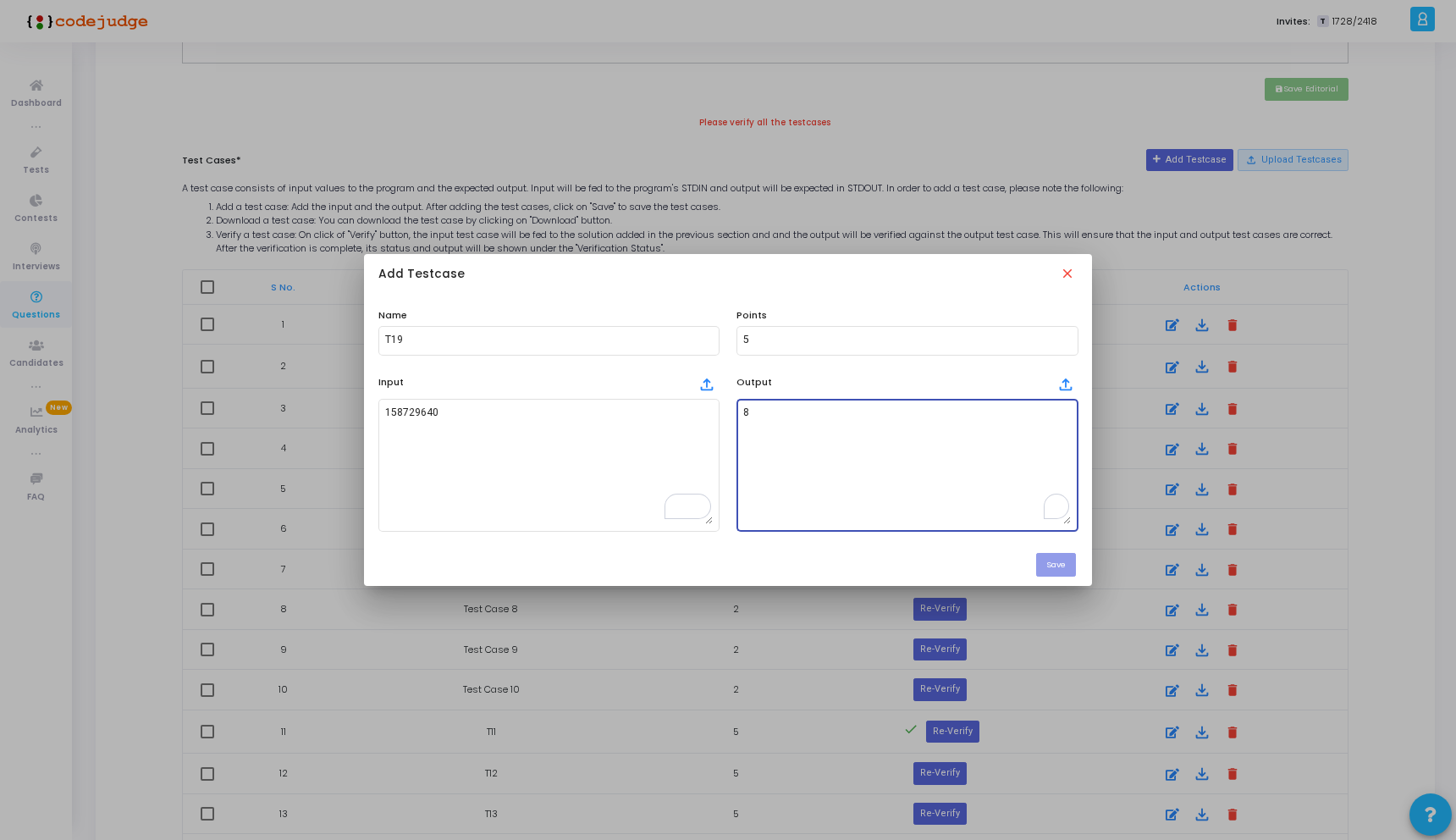
scroll to position [97, 0]
type textarea "8"
click at [1060, 566] on button "Save" at bounding box center [1055, 565] width 40 height 23
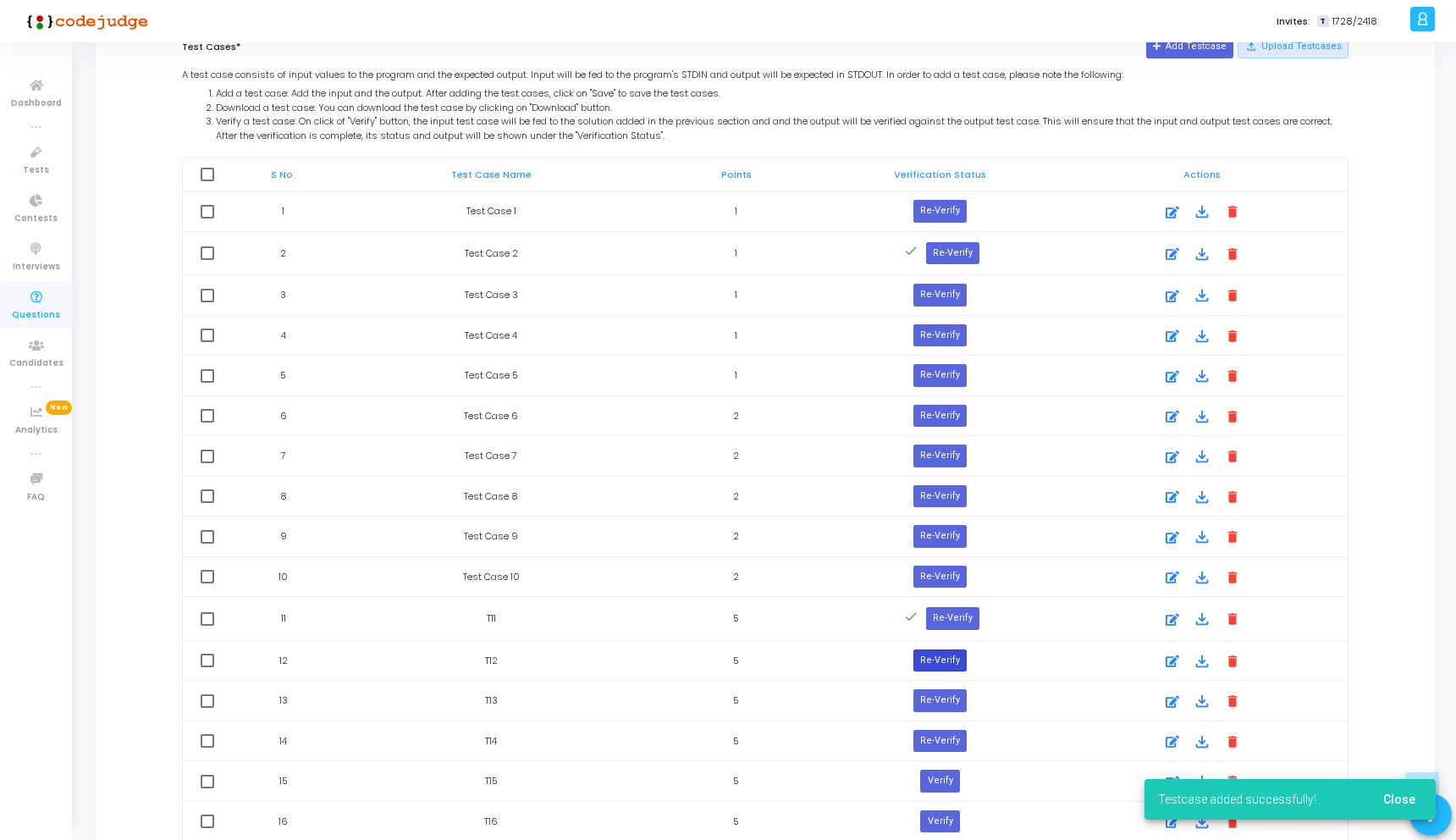
scroll to position [868, 0]
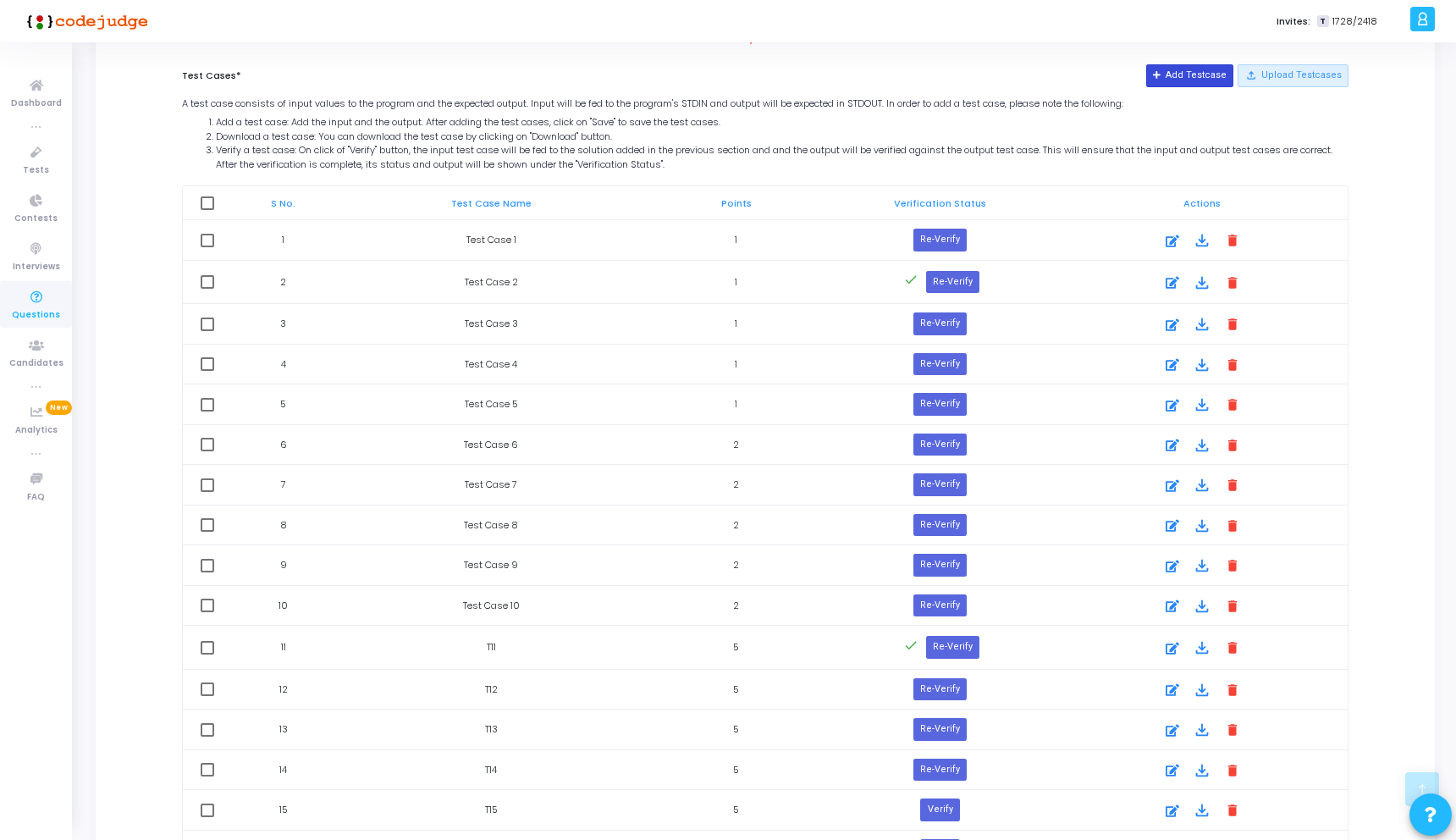
click at [1186, 78] on button "Add Testcase" at bounding box center [1190, 75] width 87 height 22
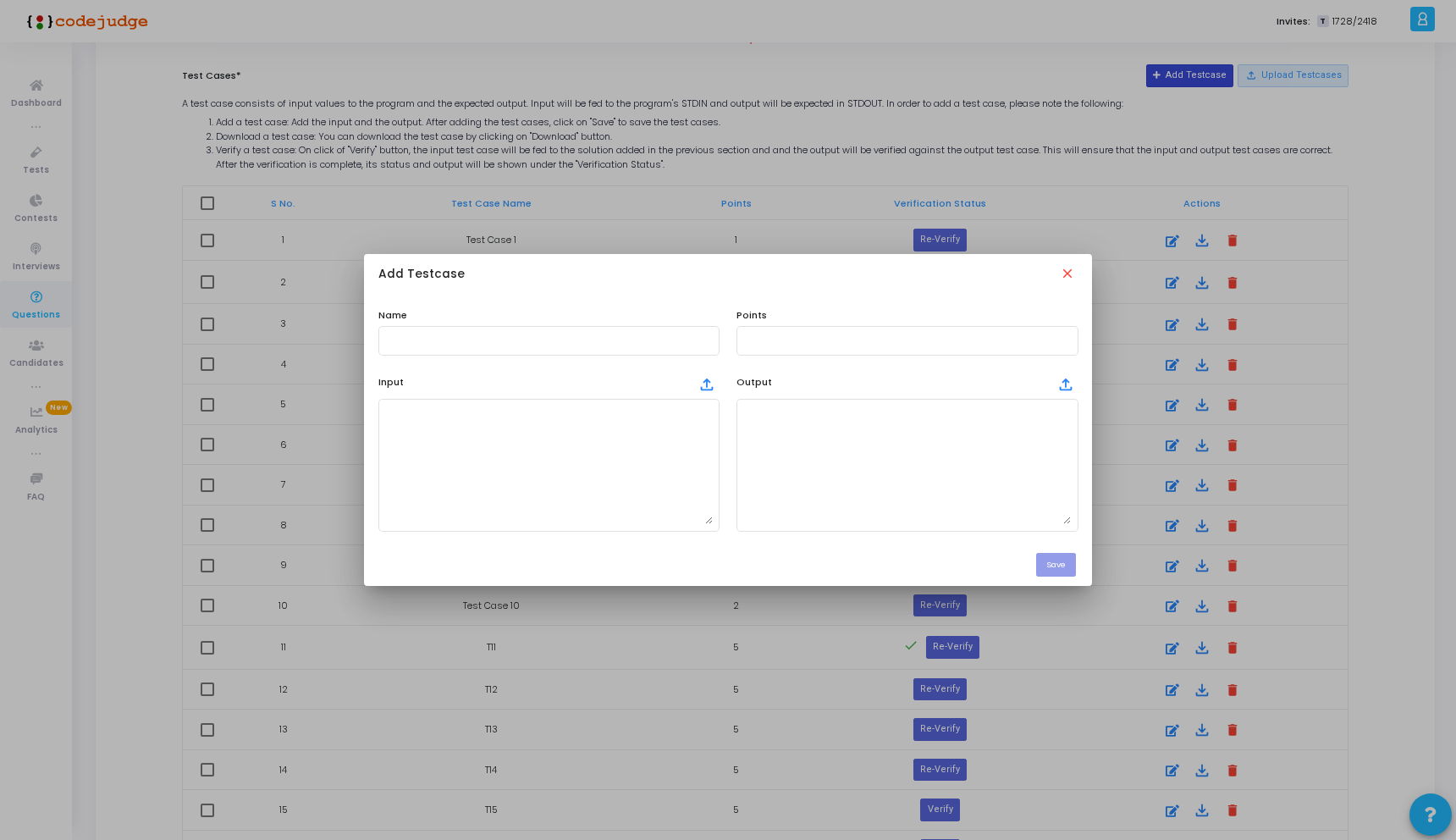
scroll to position [0, 0]
click at [461, 420] on textarea at bounding box center [549, 464] width 327 height 118
paste textarea "735280194"
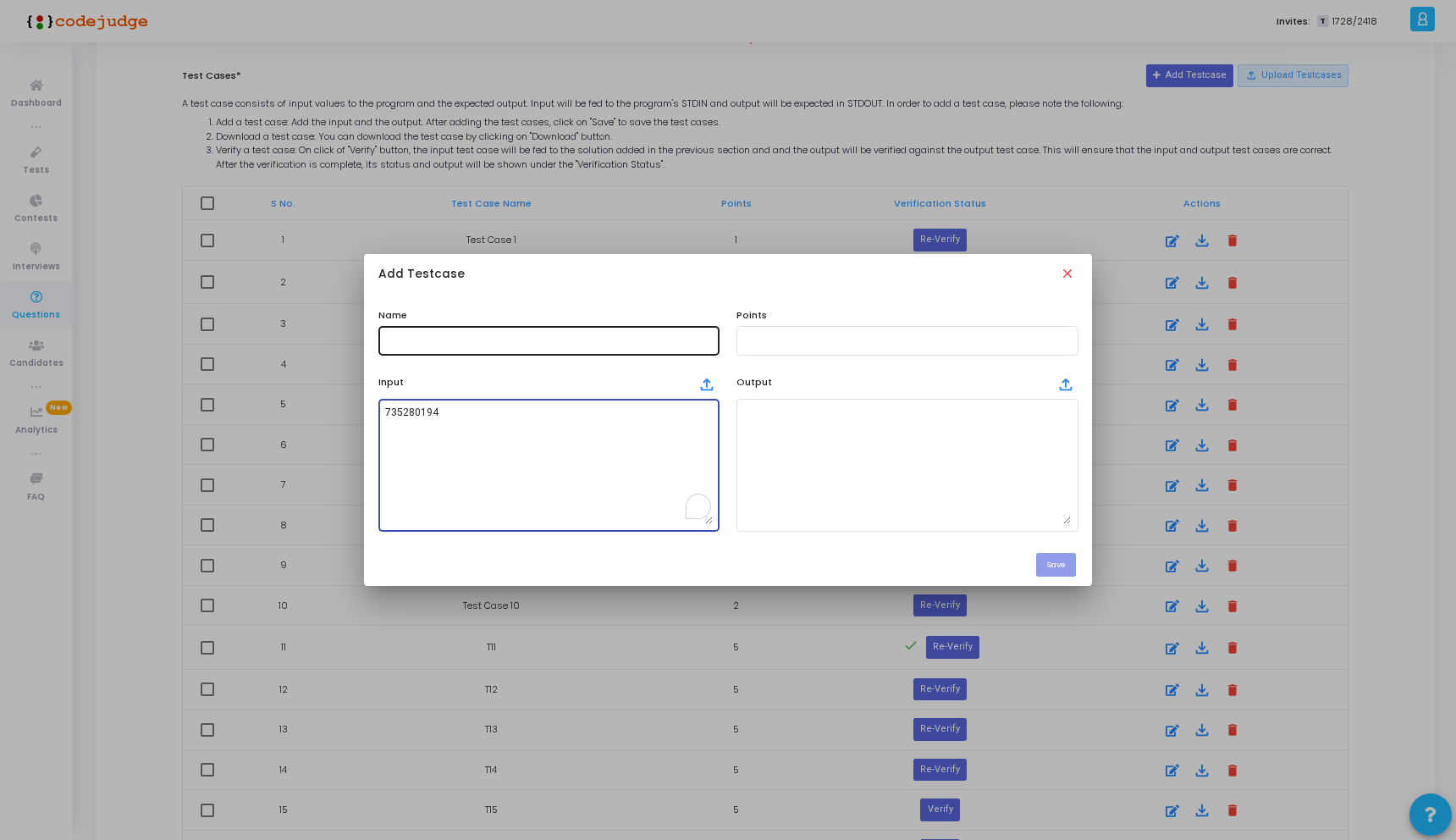
type textarea "735280194"
click at [435, 341] on input "text" at bounding box center [549, 340] width 327 height 12
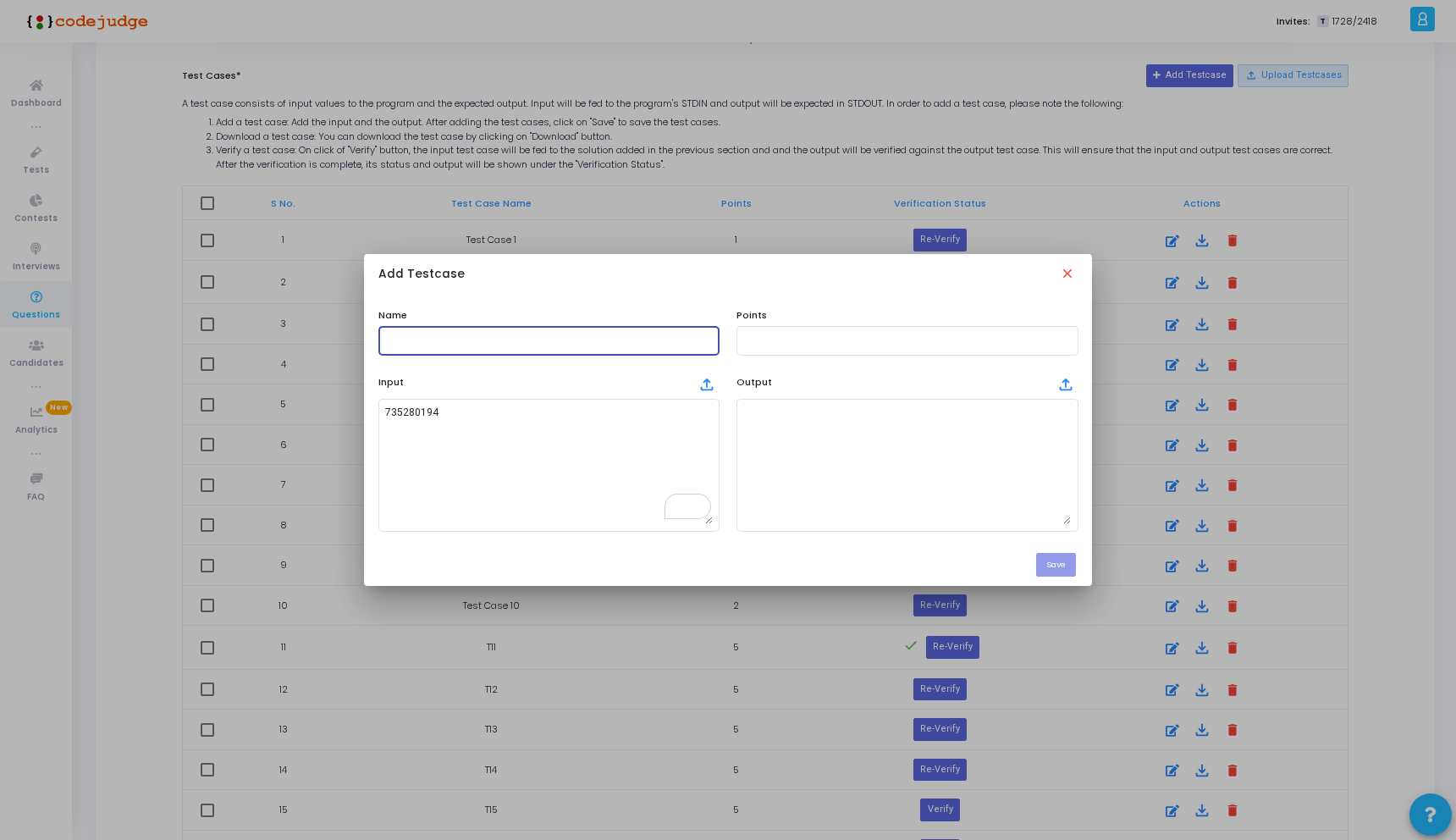
scroll to position [97, 0]
type input "t"
type input "T18"
click at [902, 479] on textarea at bounding box center [907, 464] width 327 height 118
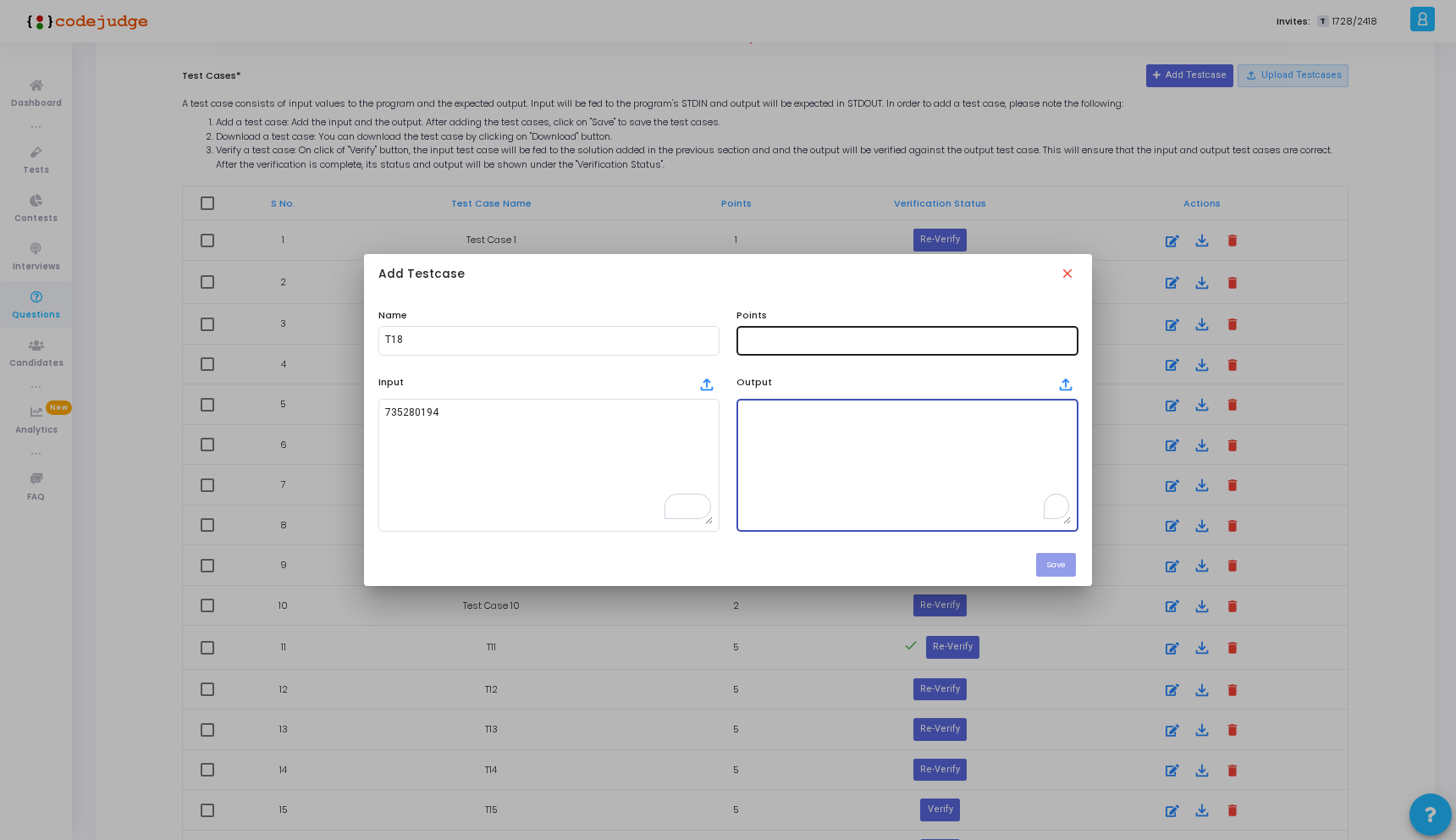
click at [781, 352] on div at bounding box center [907, 339] width 327 height 31
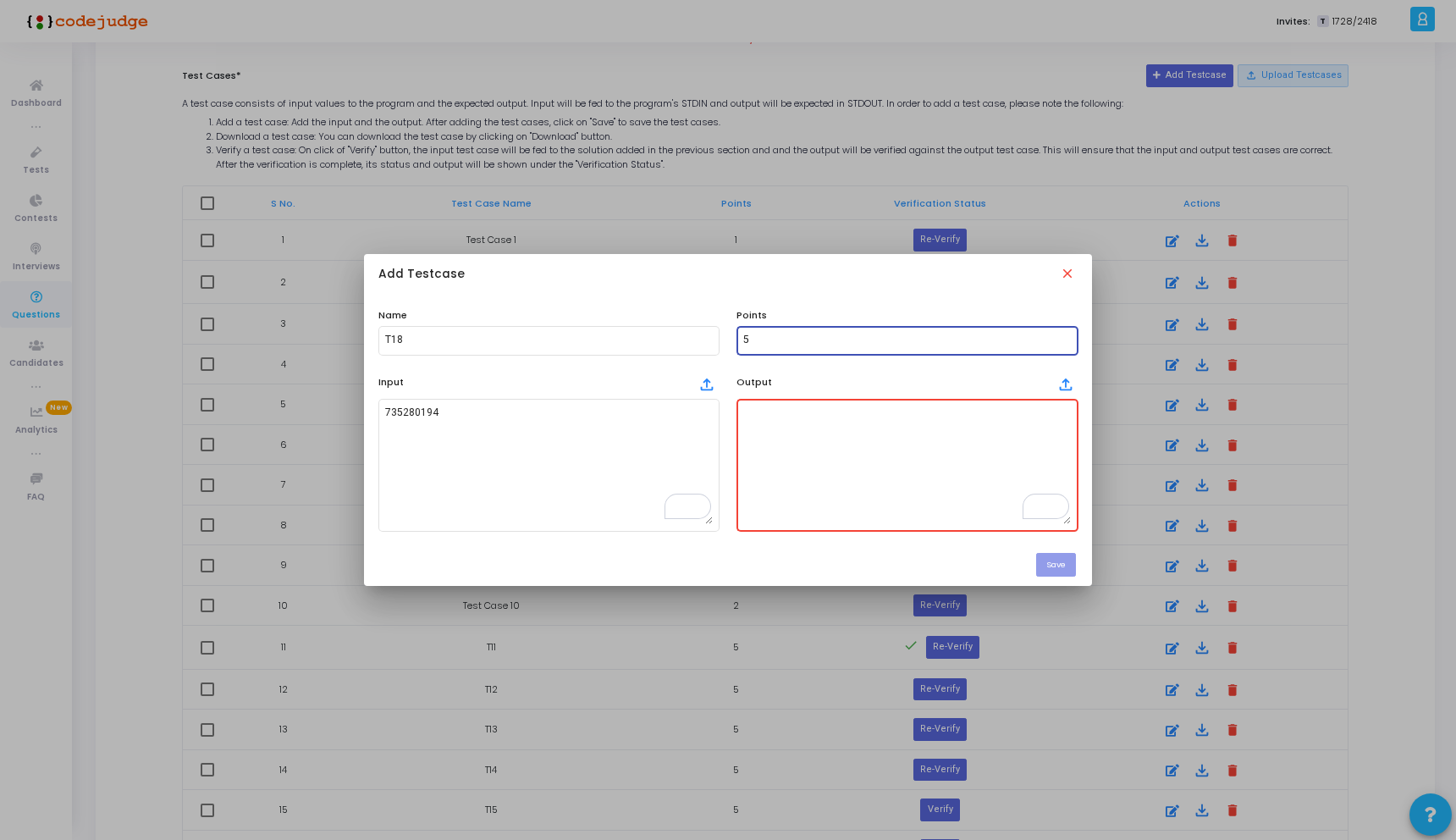
type input "5"
click at [826, 432] on textarea "To enrich screen reader interactions, please activate Accessibility in Grammarl…" at bounding box center [907, 464] width 327 height 118
paste textarea "16"
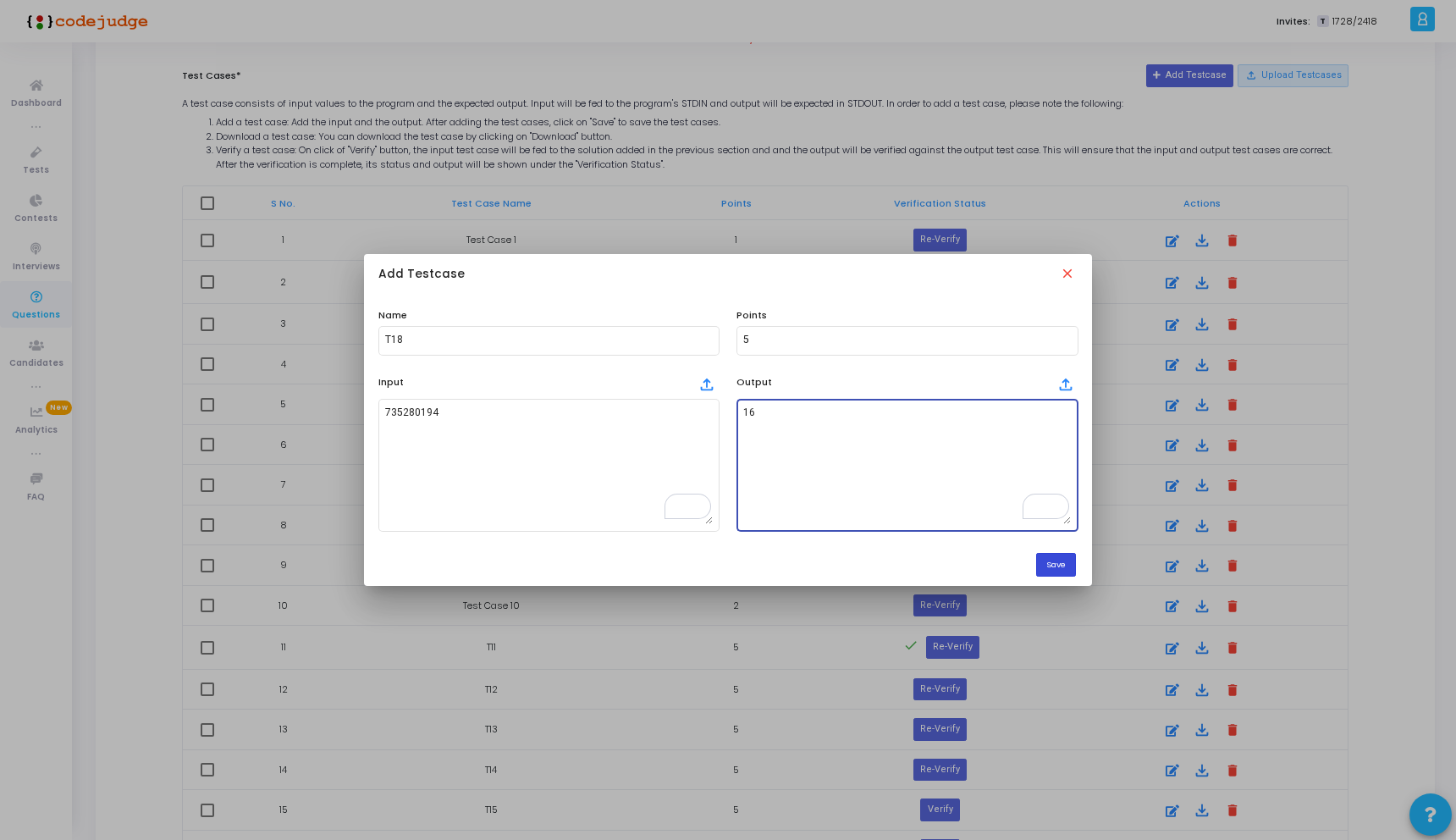
type textarea "16"
click at [1053, 566] on button "Save" at bounding box center [1055, 565] width 40 height 23
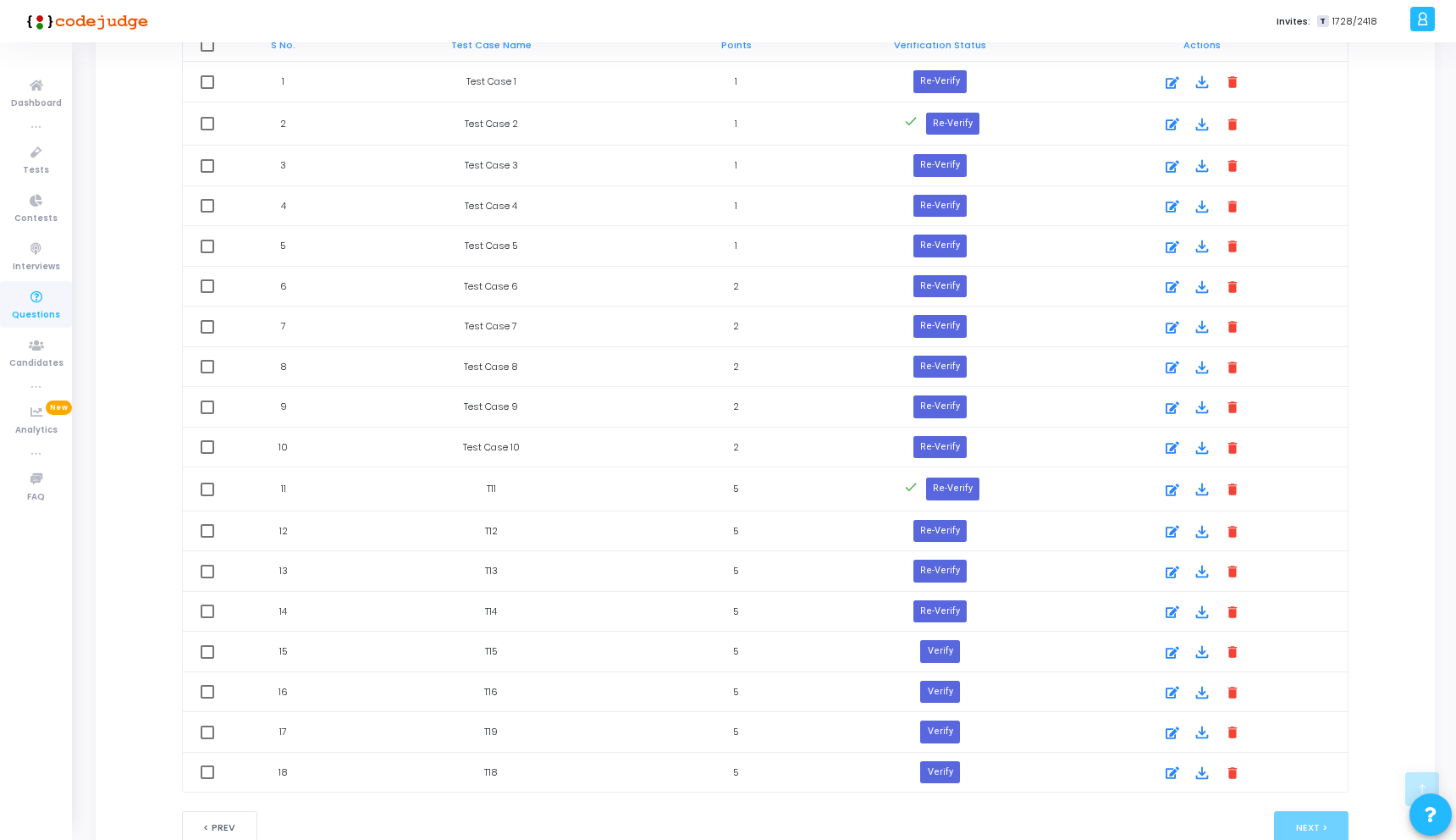
scroll to position [772, 0]
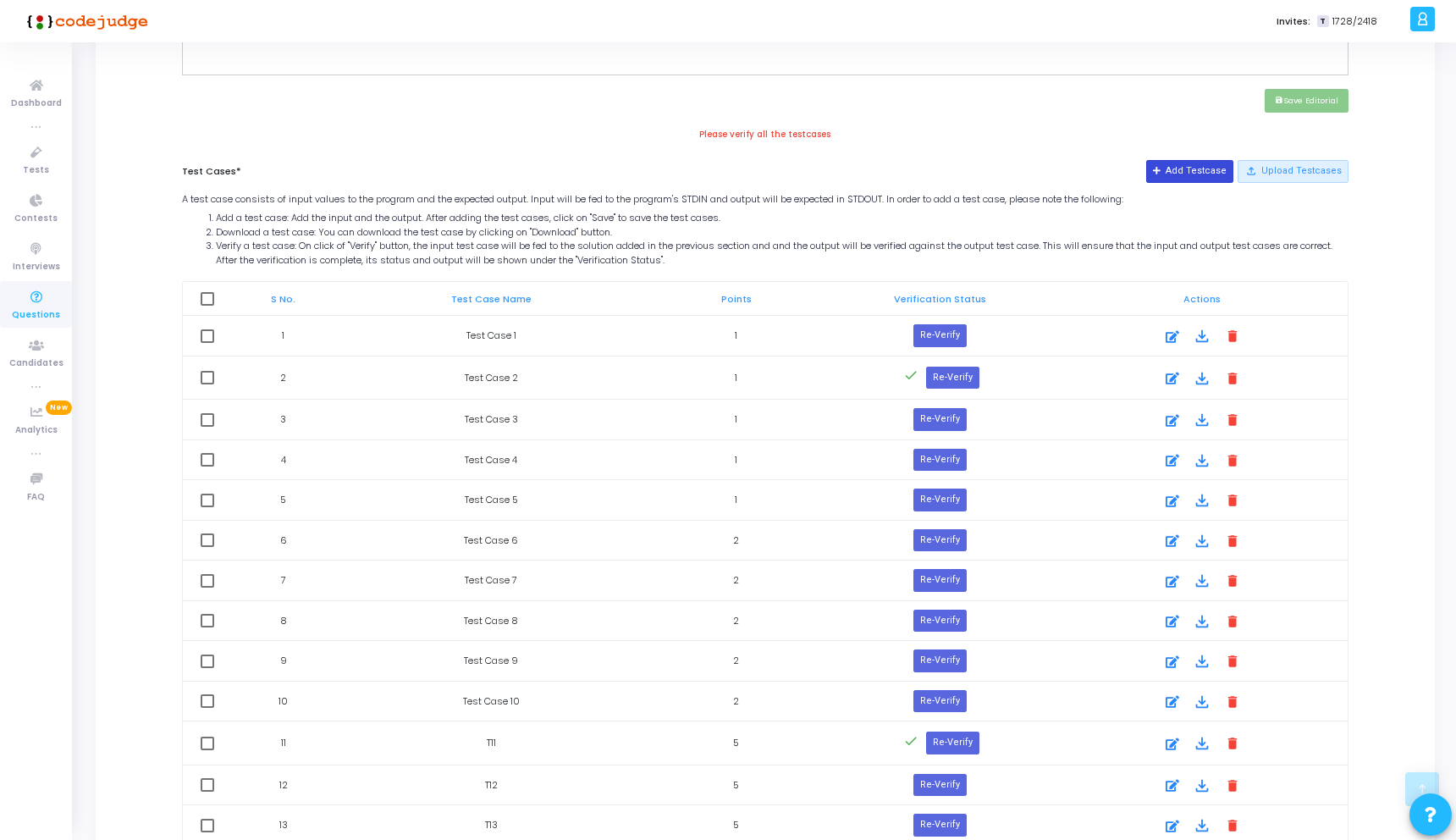
click at [1197, 178] on button "Add Testcase" at bounding box center [1190, 171] width 87 height 22
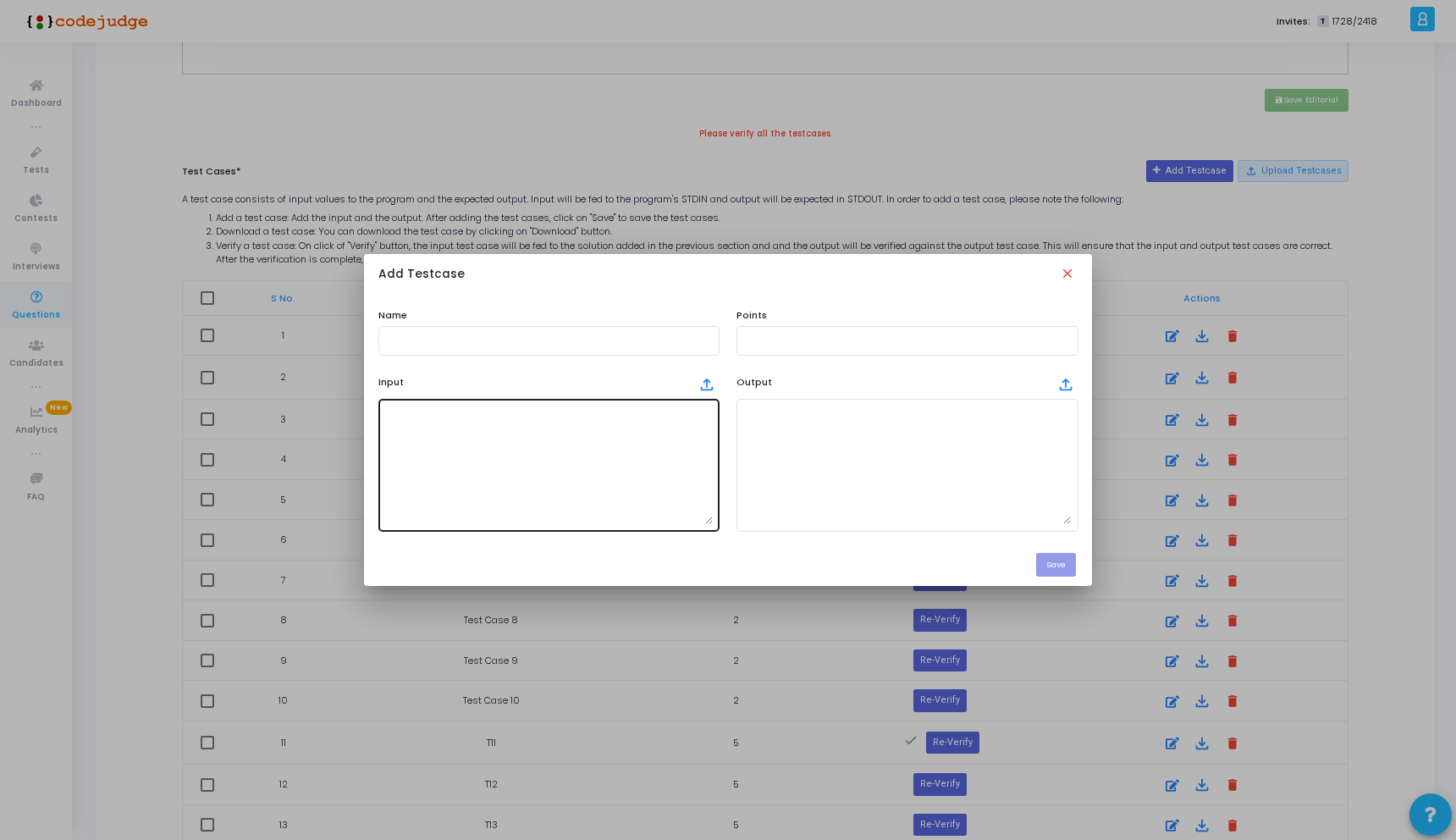
click at [483, 470] on textarea at bounding box center [549, 464] width 327 height 118
paste textarea "801472563"
type textarea "801472563"
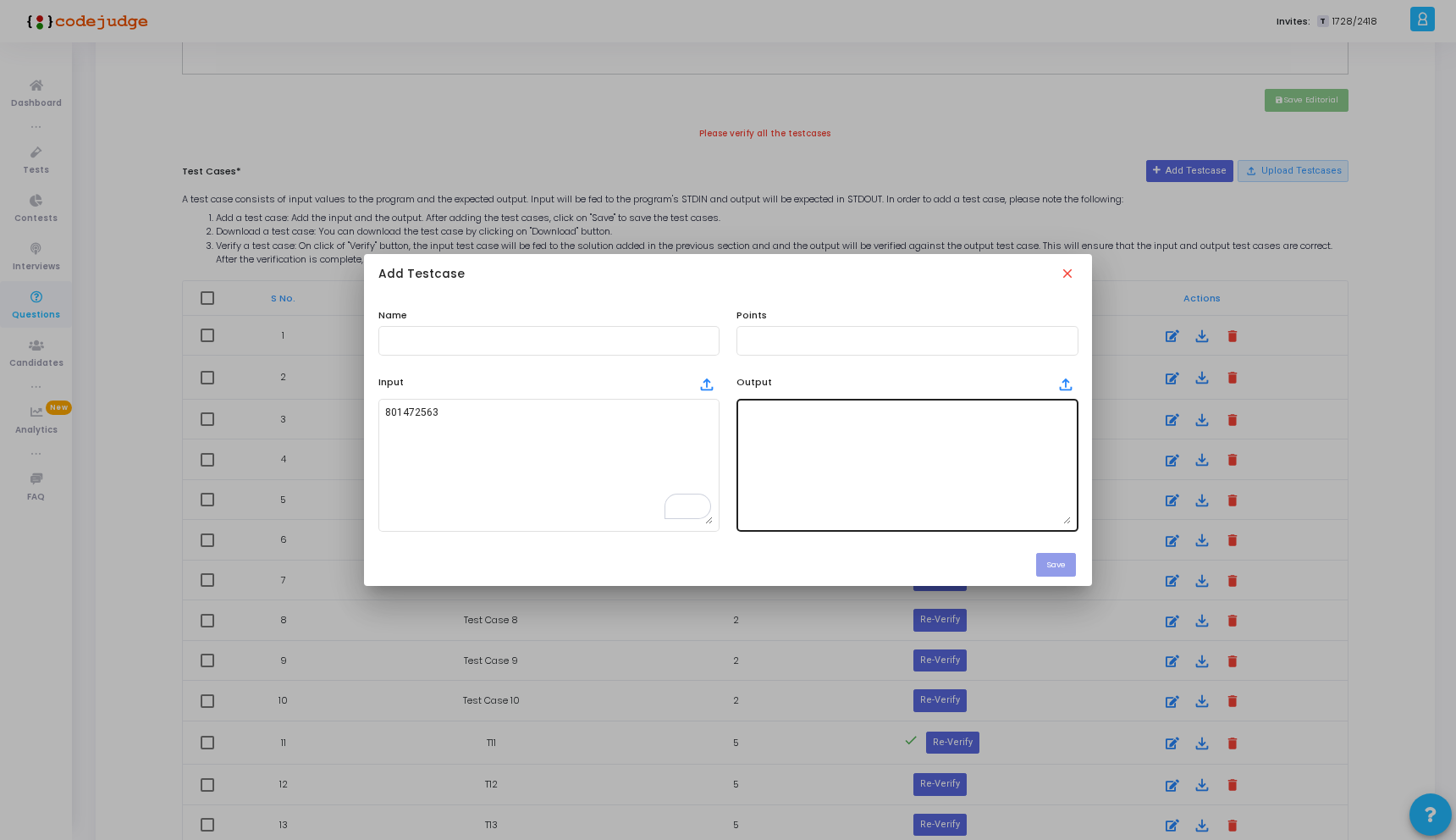
click at [806, 428] on textarea at bounding box center [907, 464] width 327 height 118
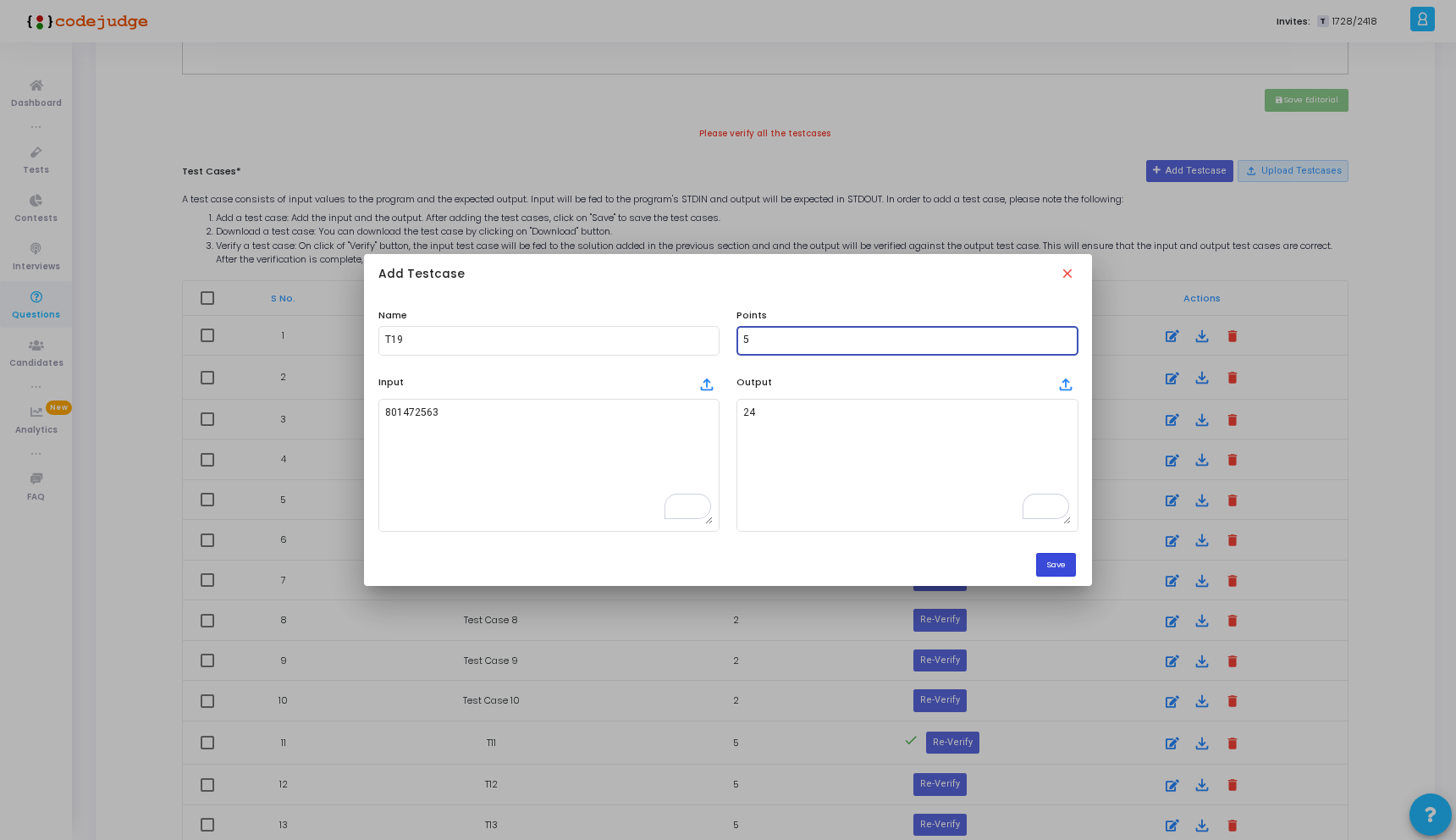
type input "5"
click at [1054, 559] on button "Save" at bounding box center [1055, 565] width 40 height 23
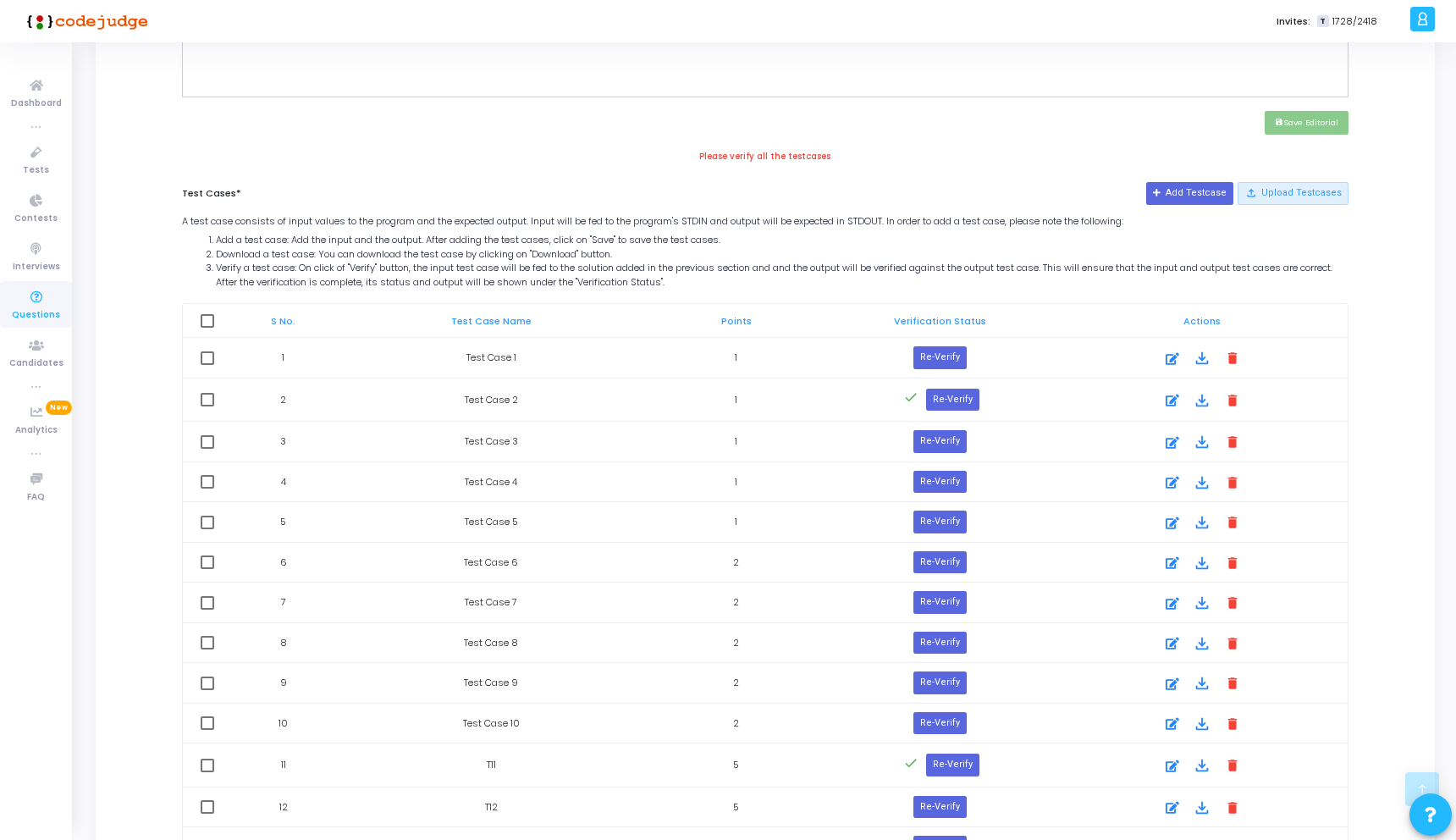
scroll to position [638, 0]
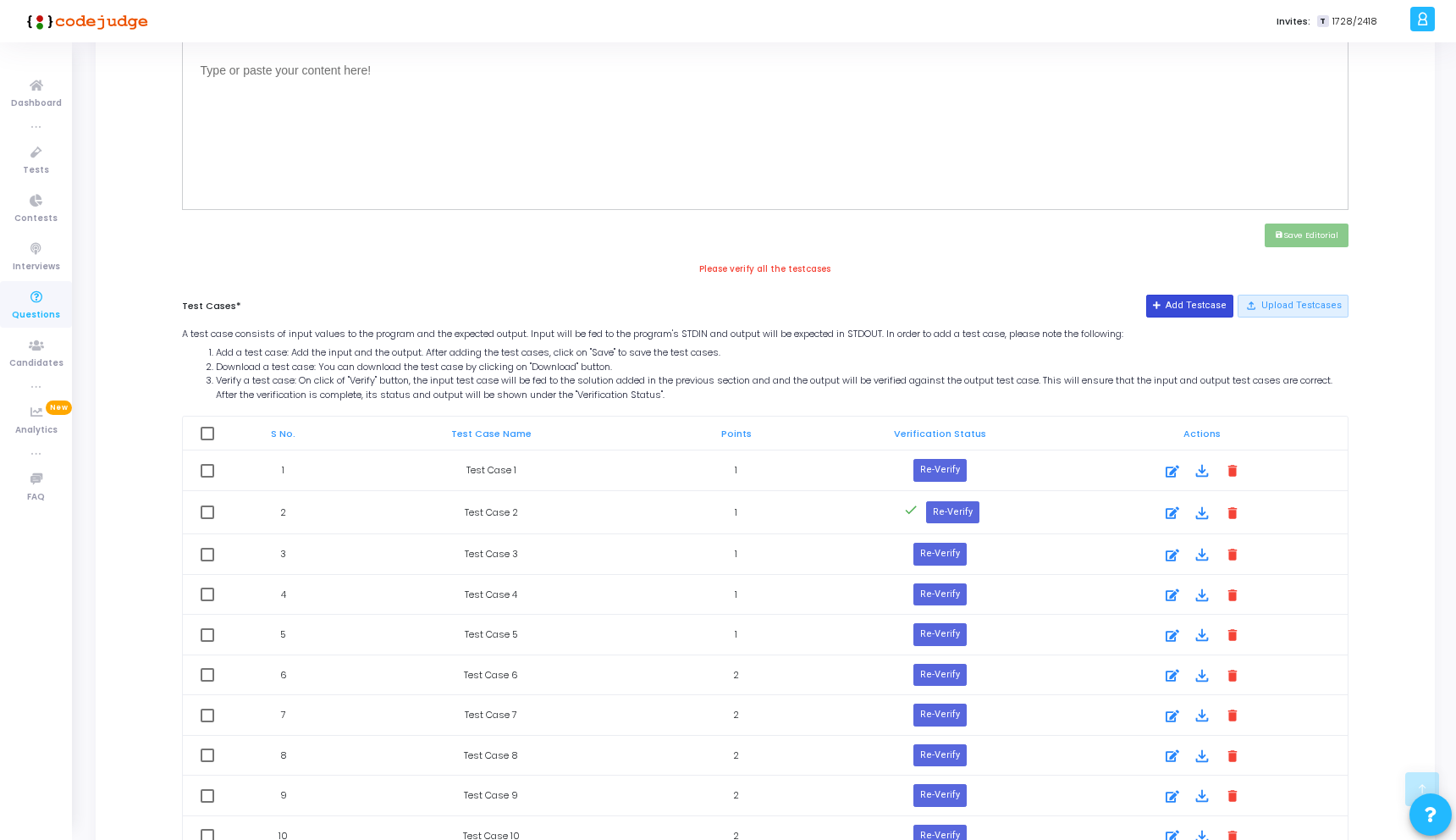
click at [1199, 303] on button "Add Testcase" at bounding box center [1190, 305] width 87 height 22
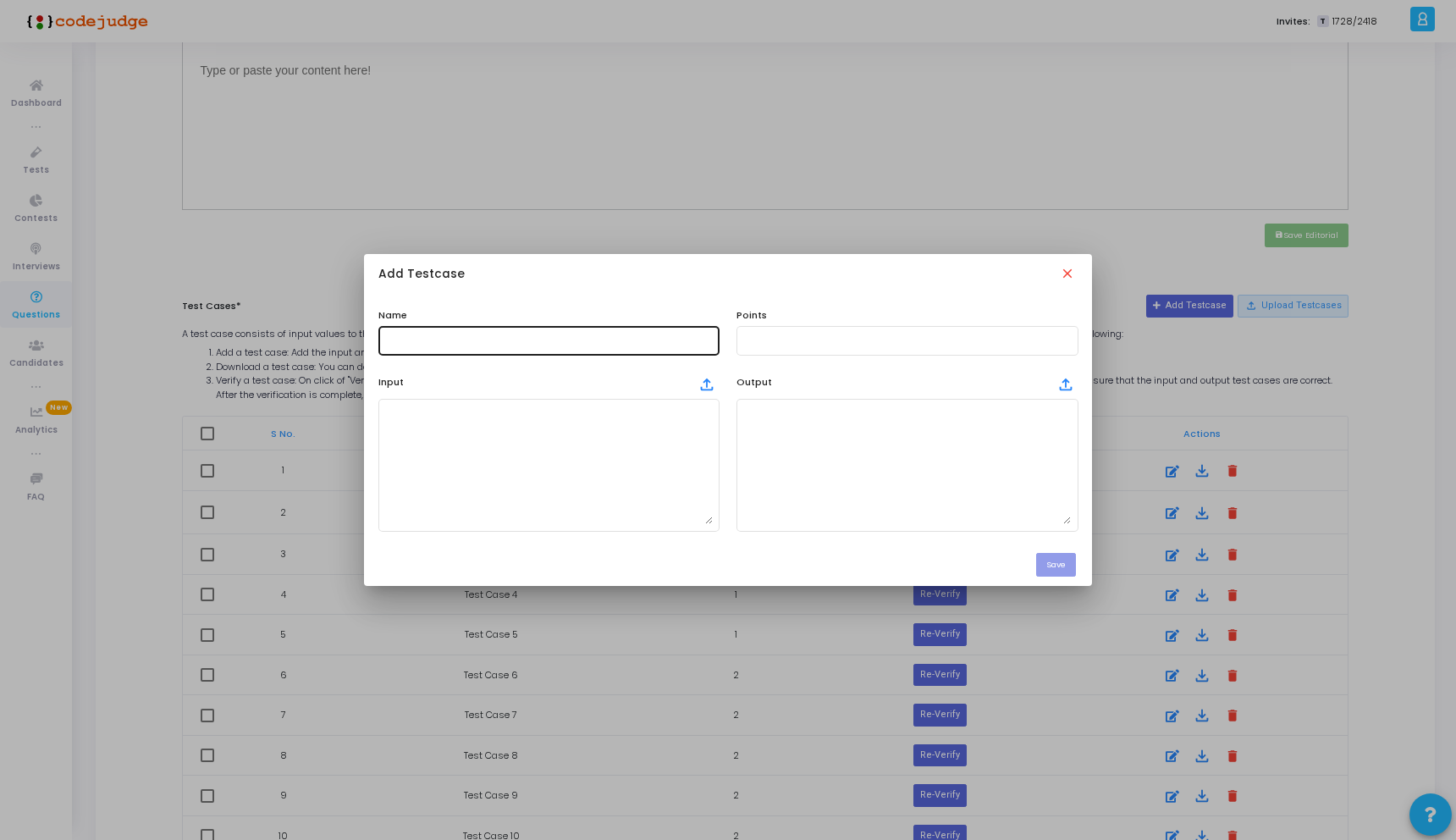
click at [445, 338] on input "text" at bounding box center [549, 340] width 327 height 12
paste input "542981306"
type input "542981306"
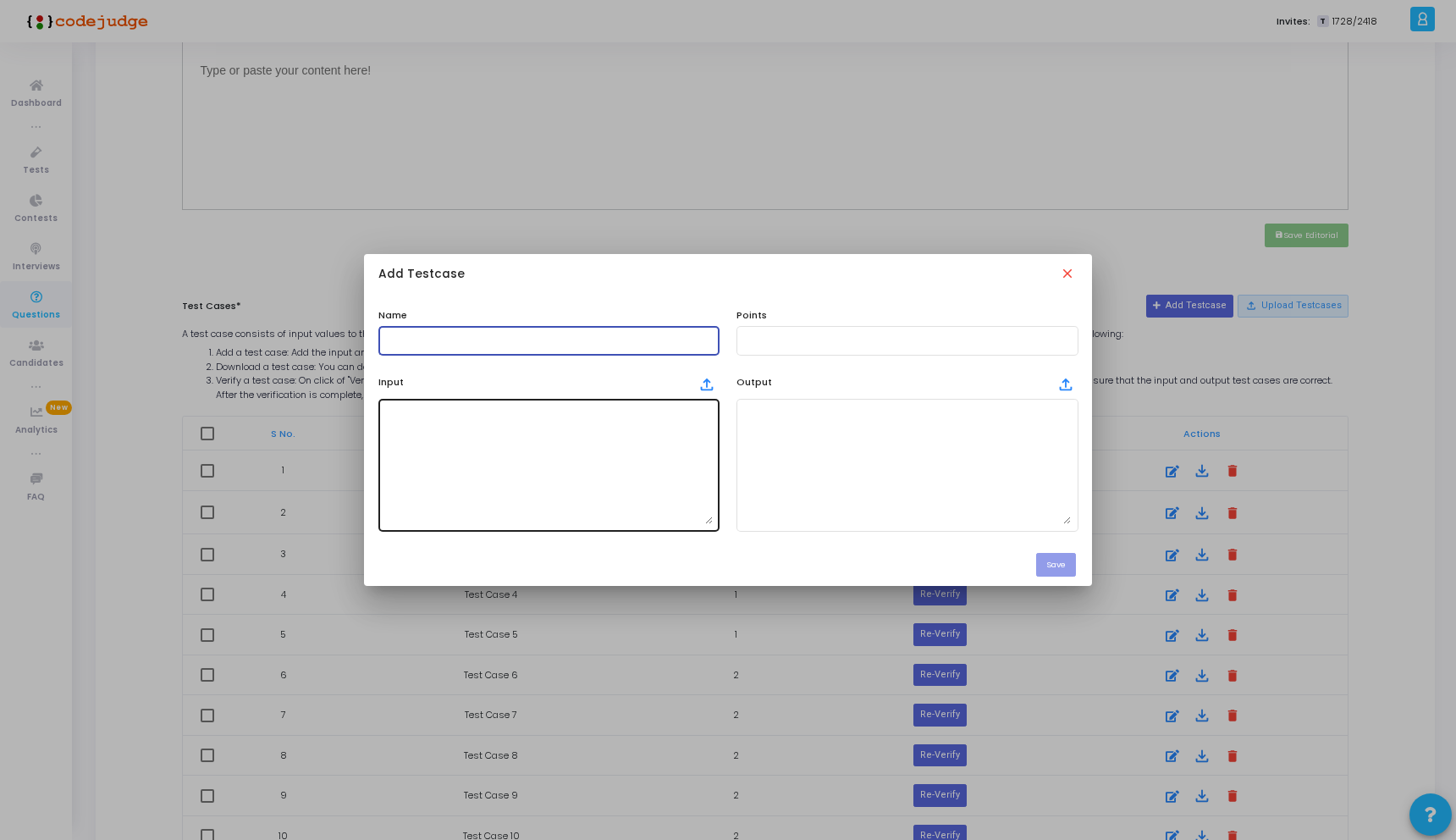
click at [418, 451] on textarea at bounding box center [549, 464] width 327 height 118
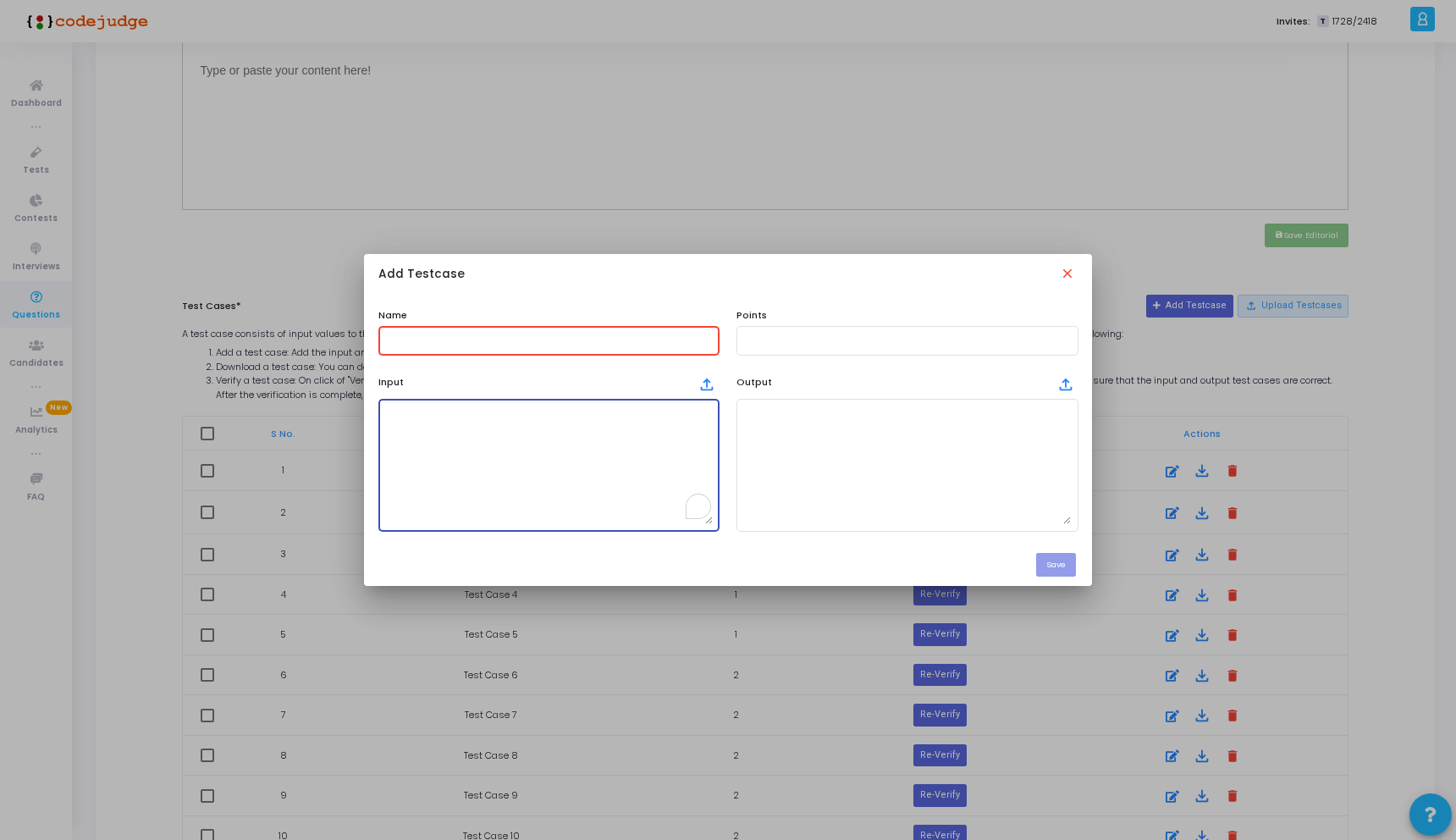
paste textarea "542981306"
type textarea "542981306"
click at [423, 342] on input "text" at bounding box center [549, 340] width 327 height 12
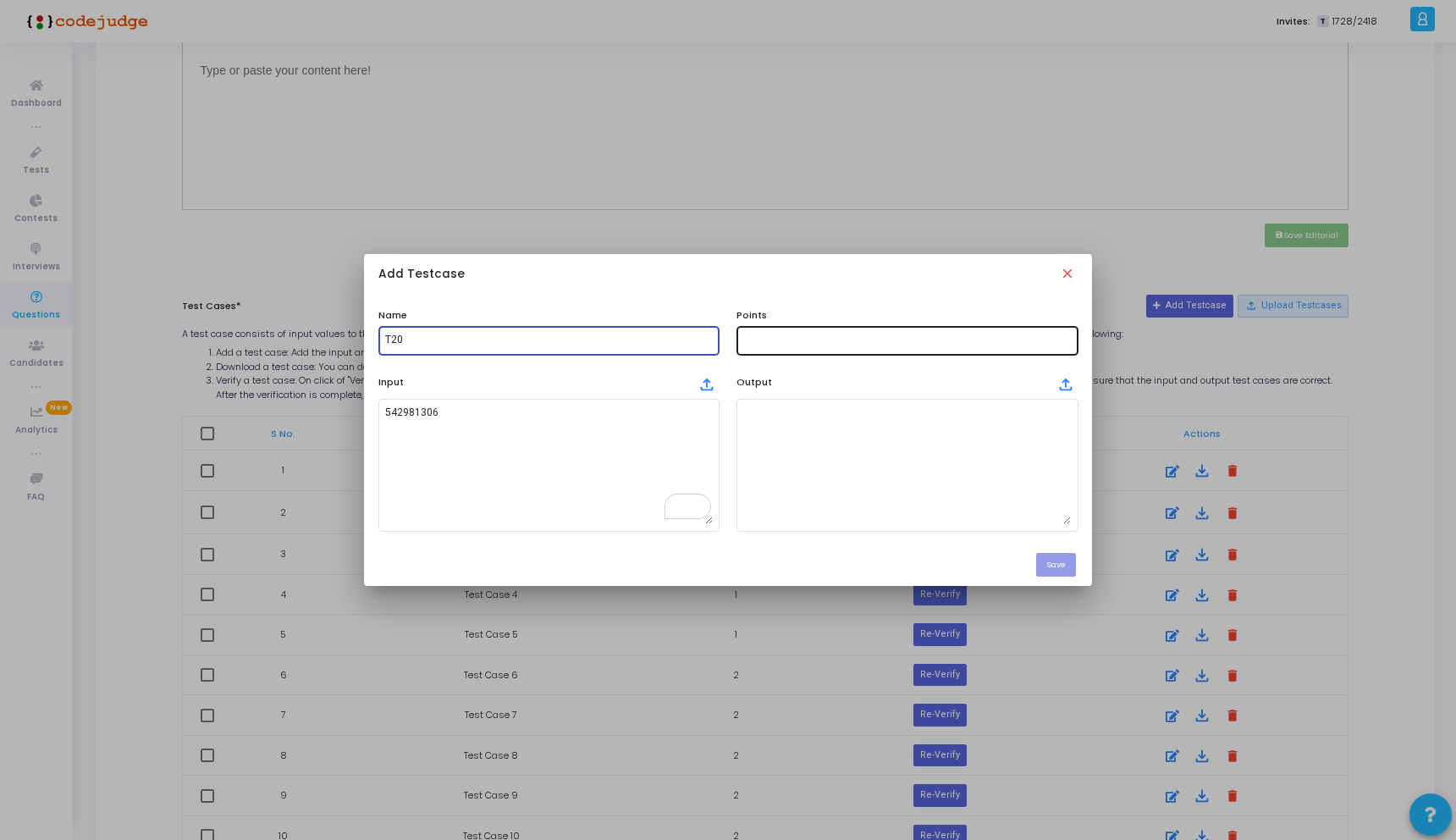
type input "T20"
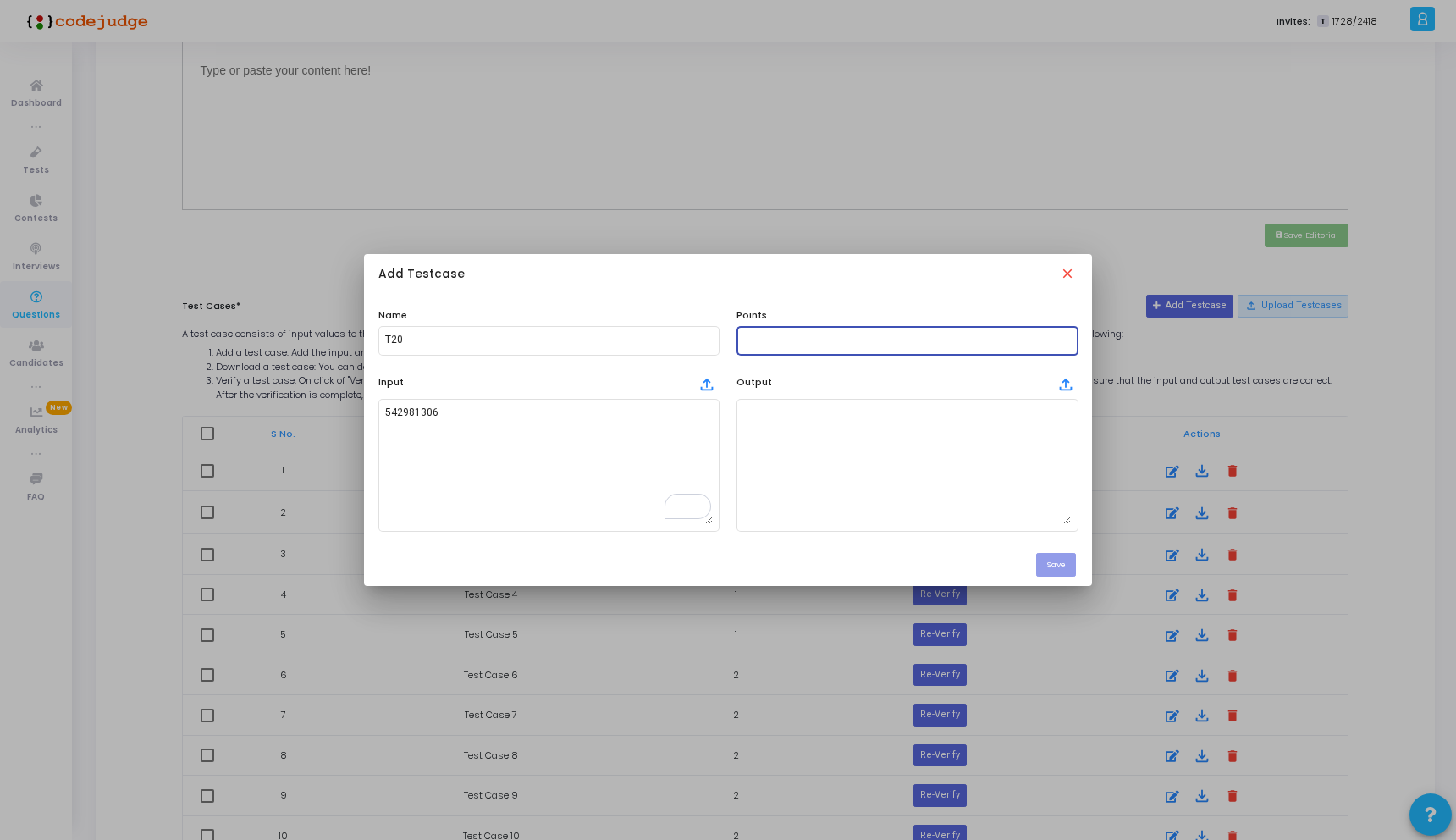
click at [788, 338] on input "text" at bounding box center [907, 340] width 327 height 12
type input "10"
click at [916, 484] on textarea at bounding box center [907, 464] width 327 height 118
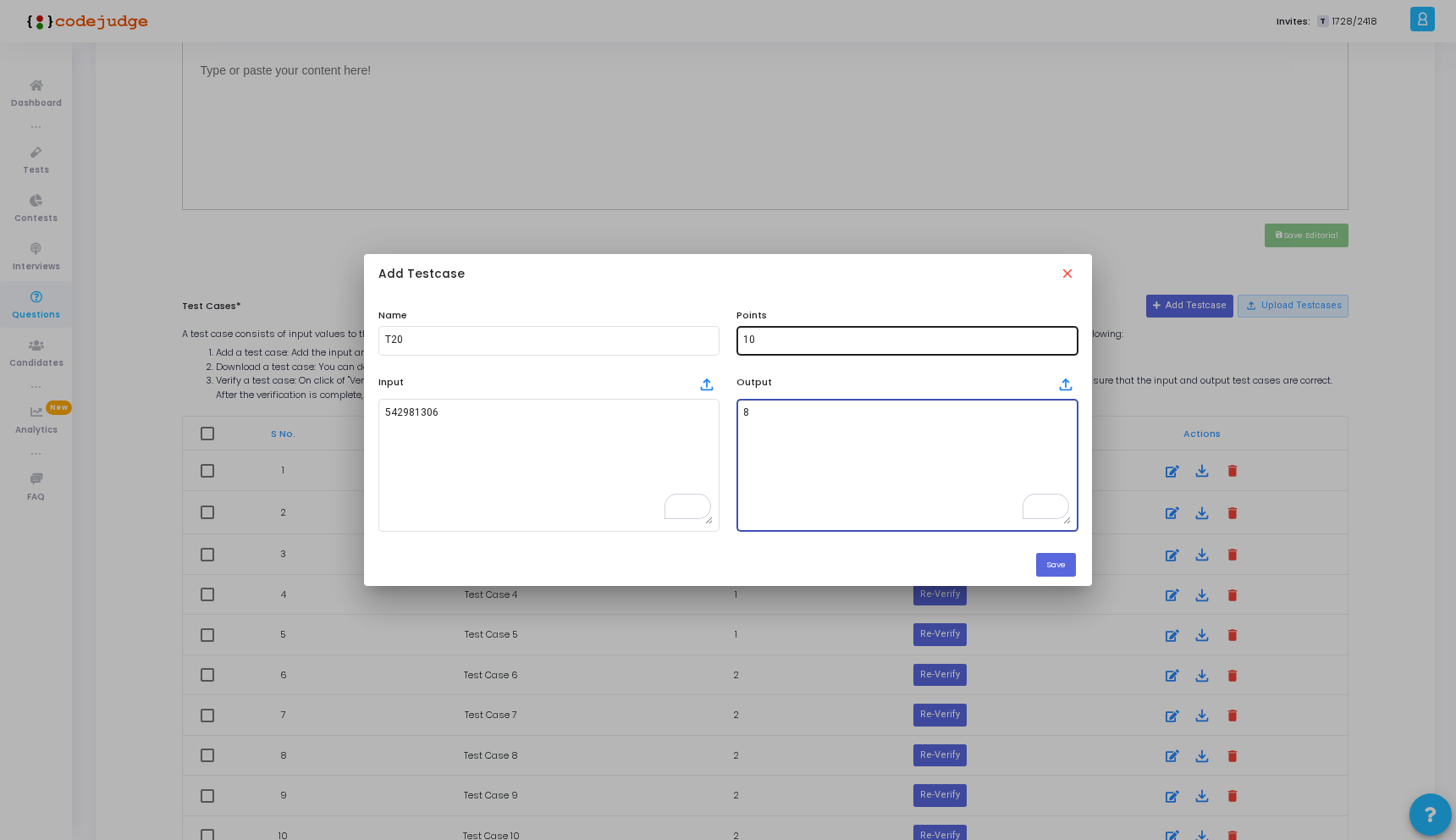
type textarea "8"
click at [803, 326] on div "10" at bounding box center [907, 339] width 327 height 31
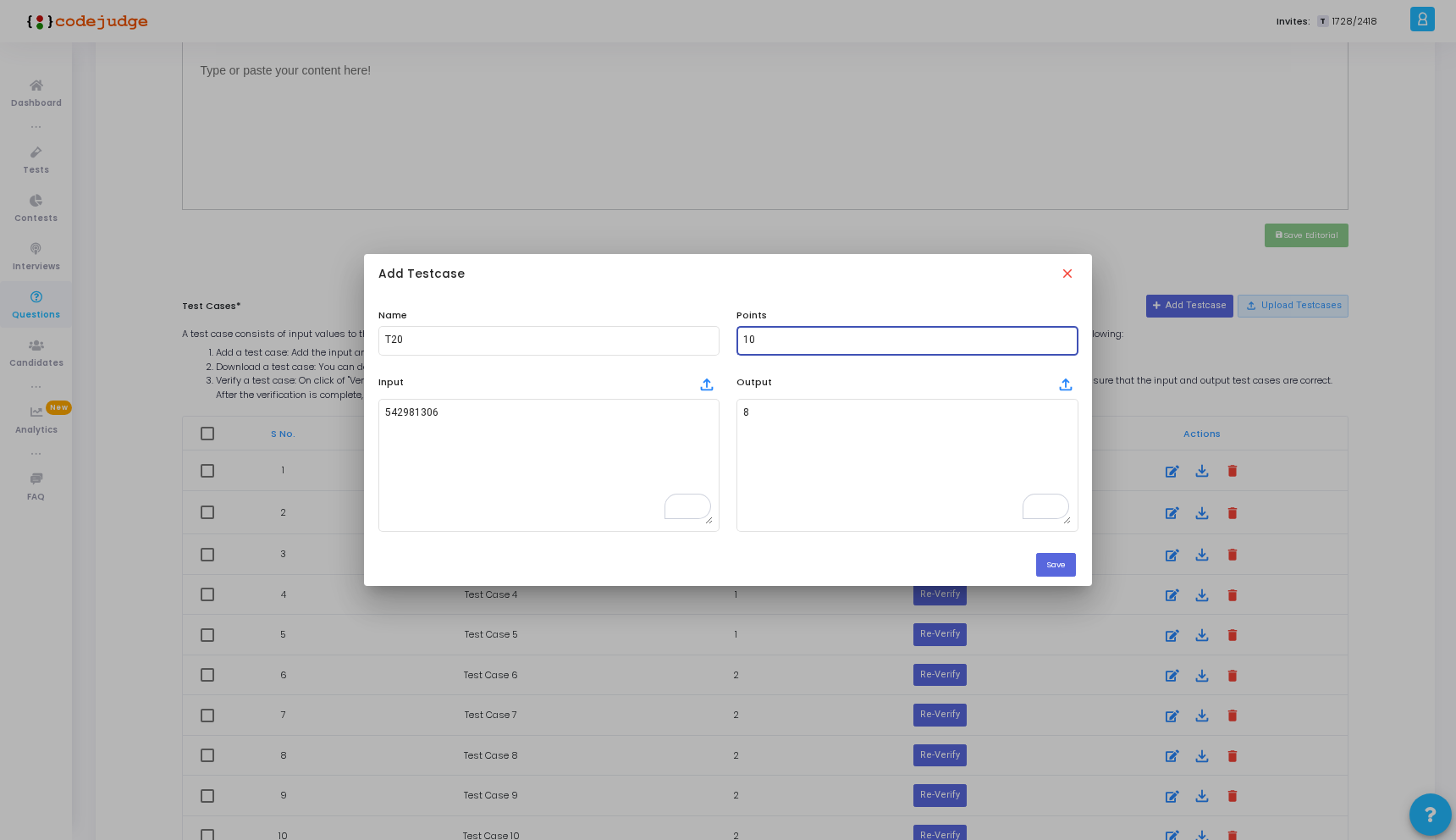
type input "1"
type input "5"
click at [1049, 564] on button "Save" at bounding box center [1055, 565] width 40 height 23
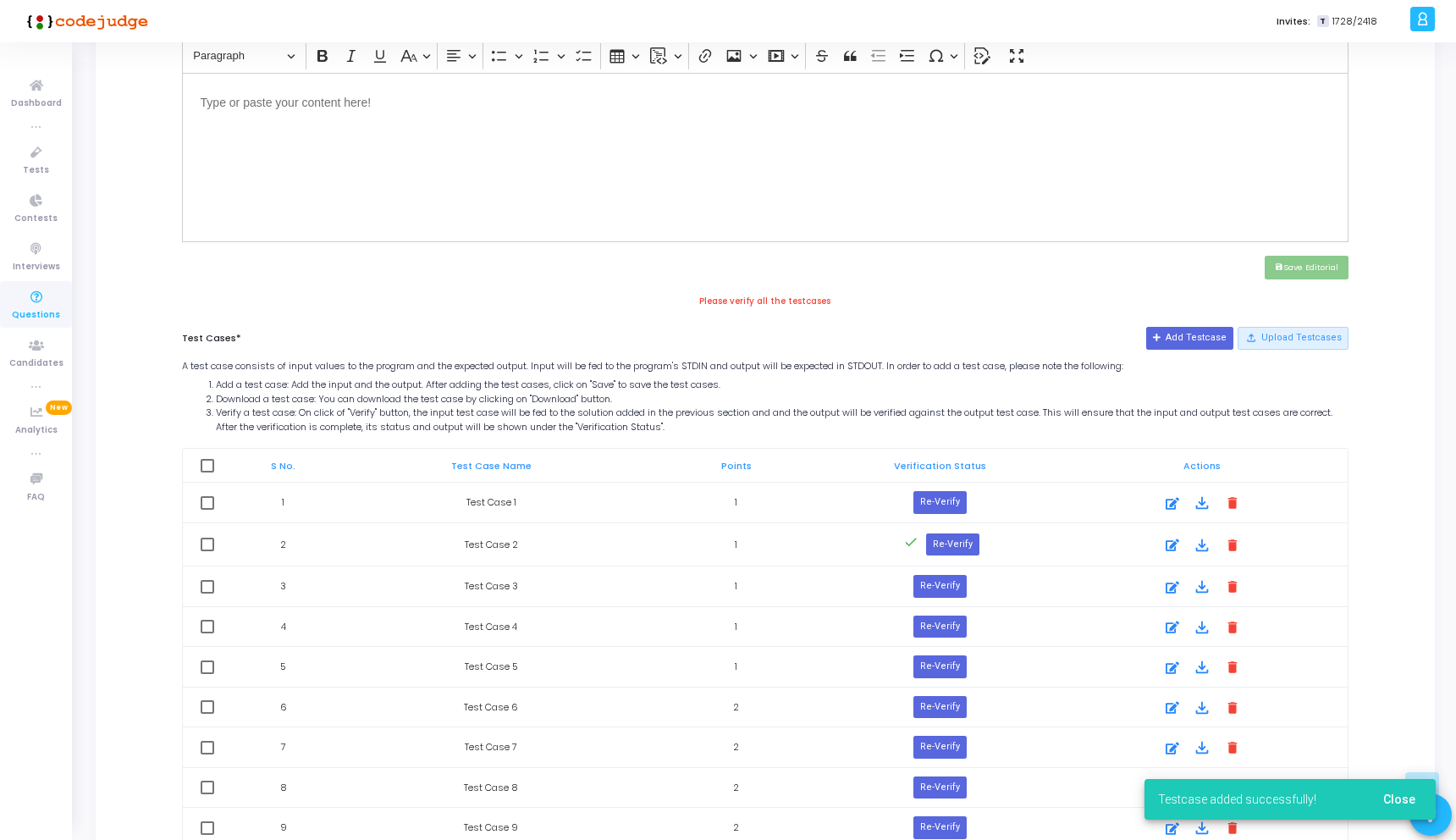
scroll to position [541, 0]
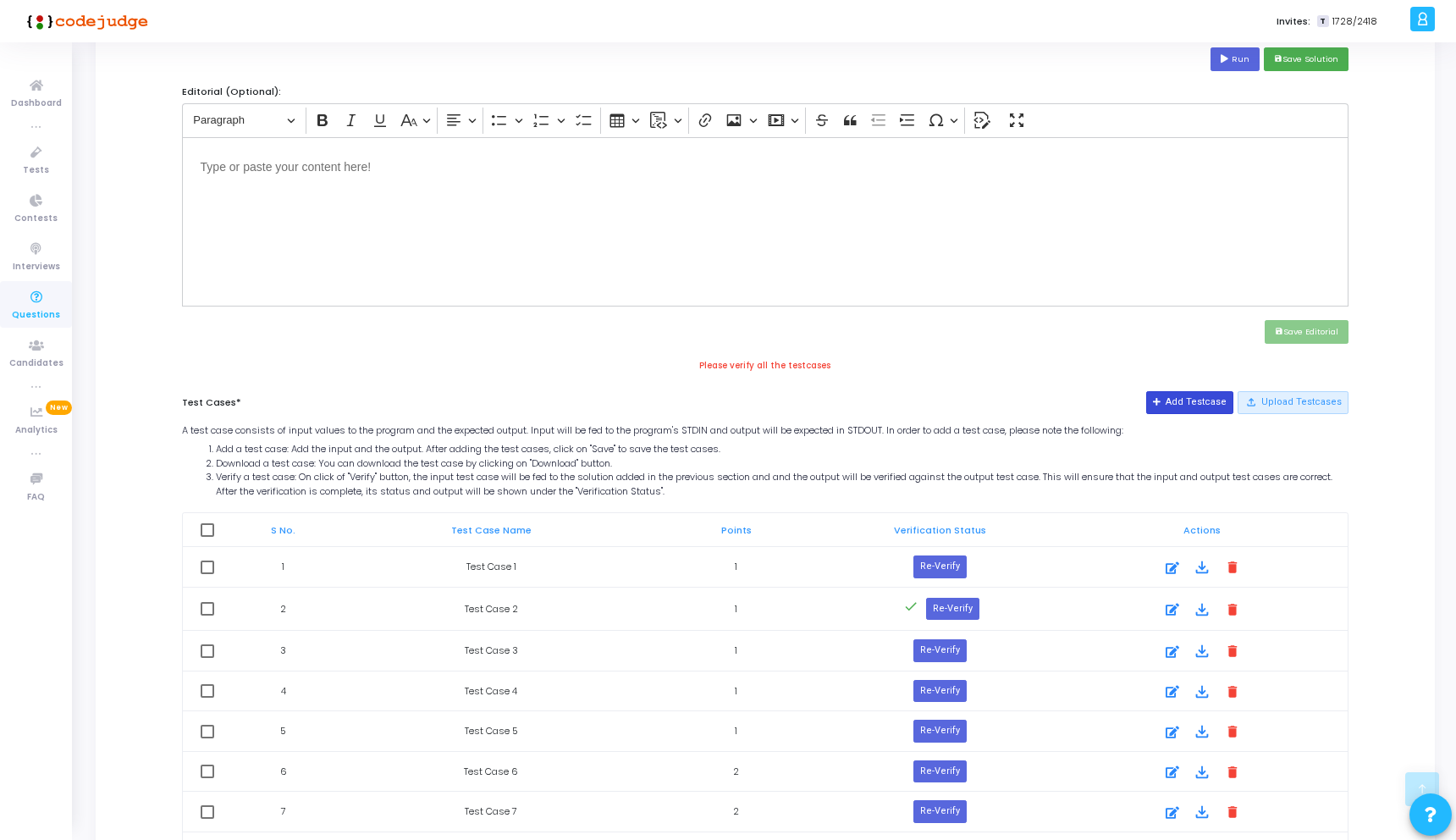
click at [1170, 395] on button "Add Testcase" at bounding box center [1190, 402] width 87 height 22
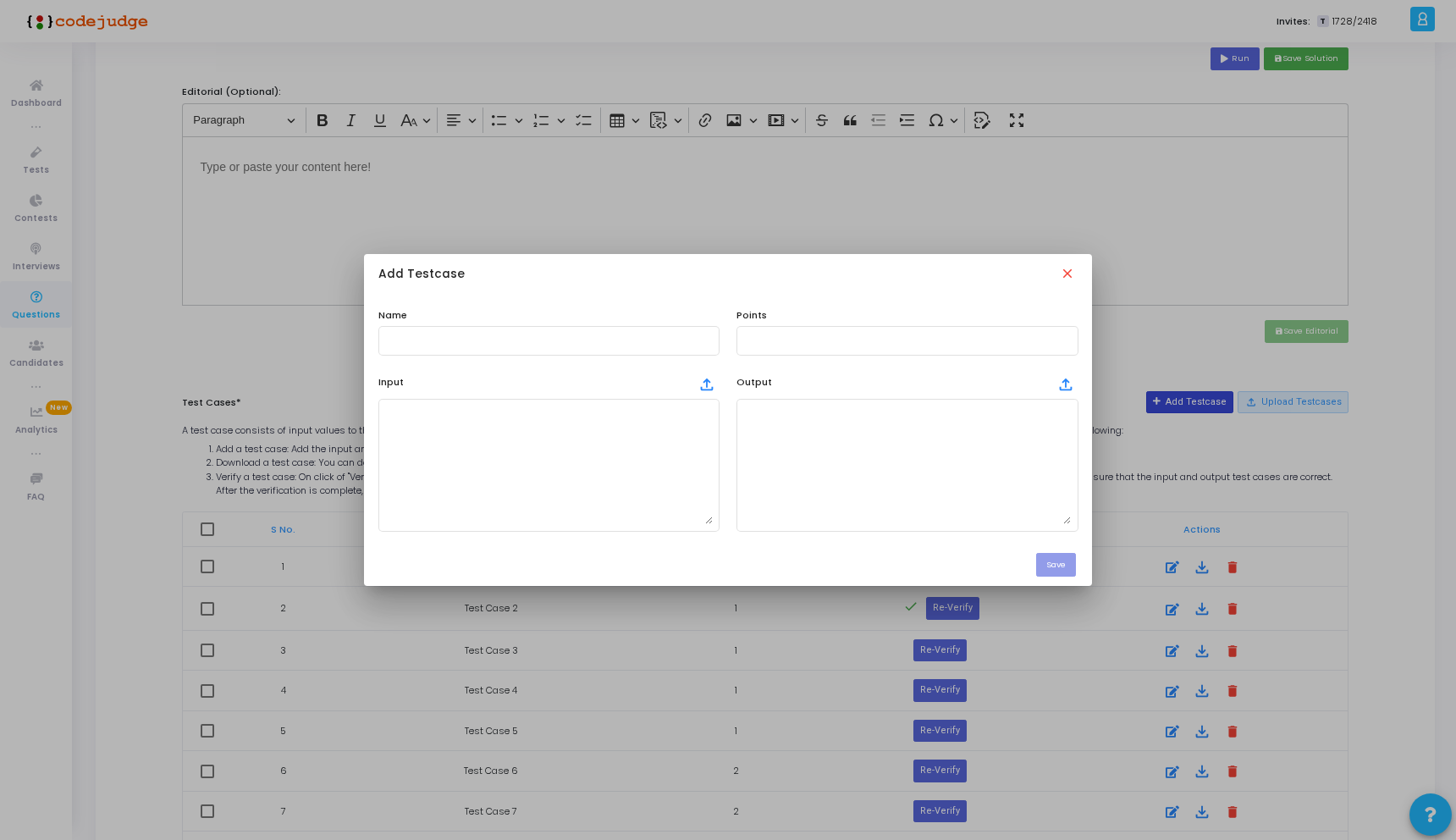
scroll to position [0, 0]
click at [457, 416] on textarea "To enrich screen reader interactions, please activate Accessibility in Grammarl…" at bounding box center [549, 464] width 327 height 118
paste textarea "684129875"
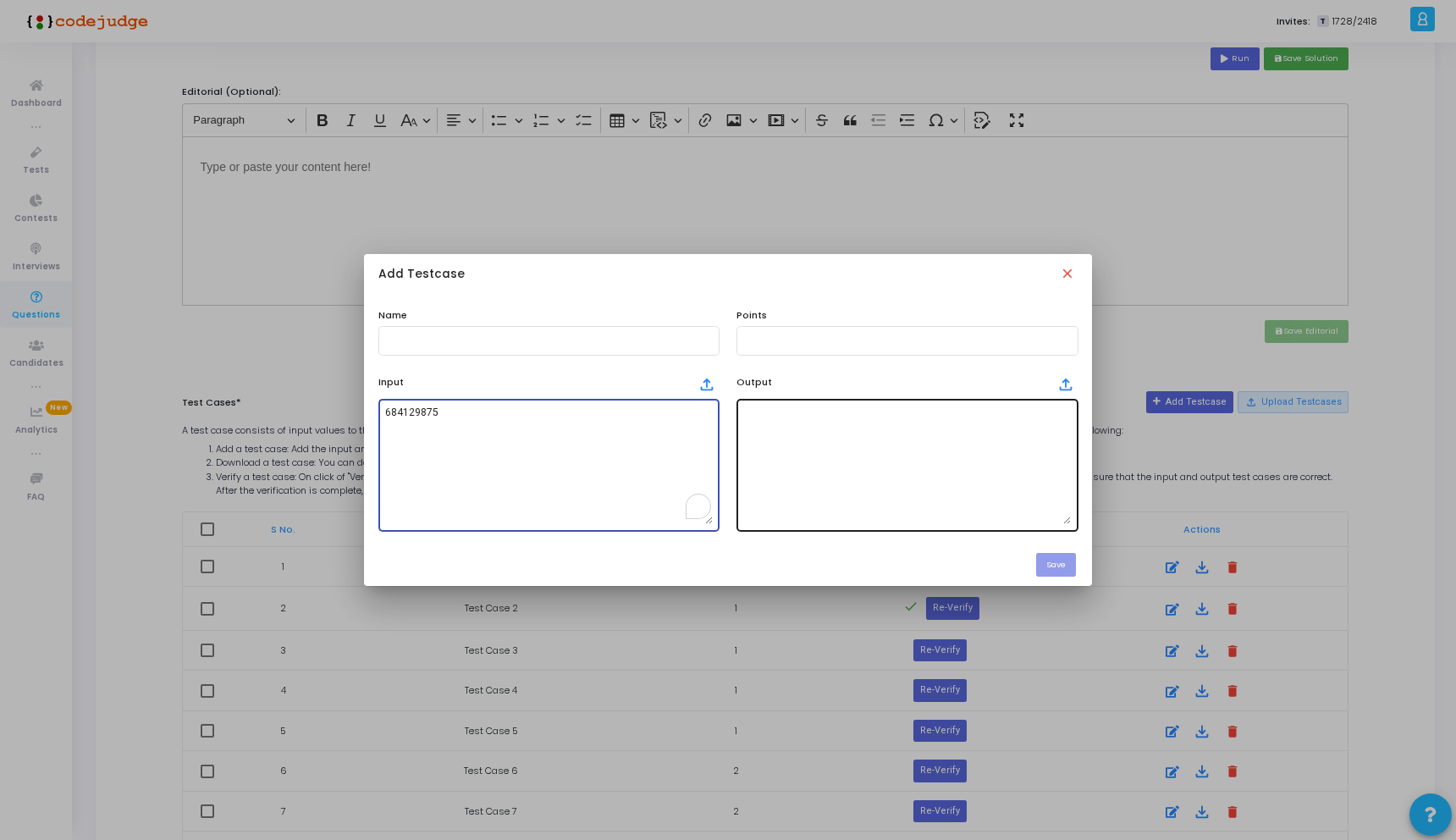
type textarea "684129875"
click at [842, 434] on textarea at bounding box center [907, 464] width 327 height 118
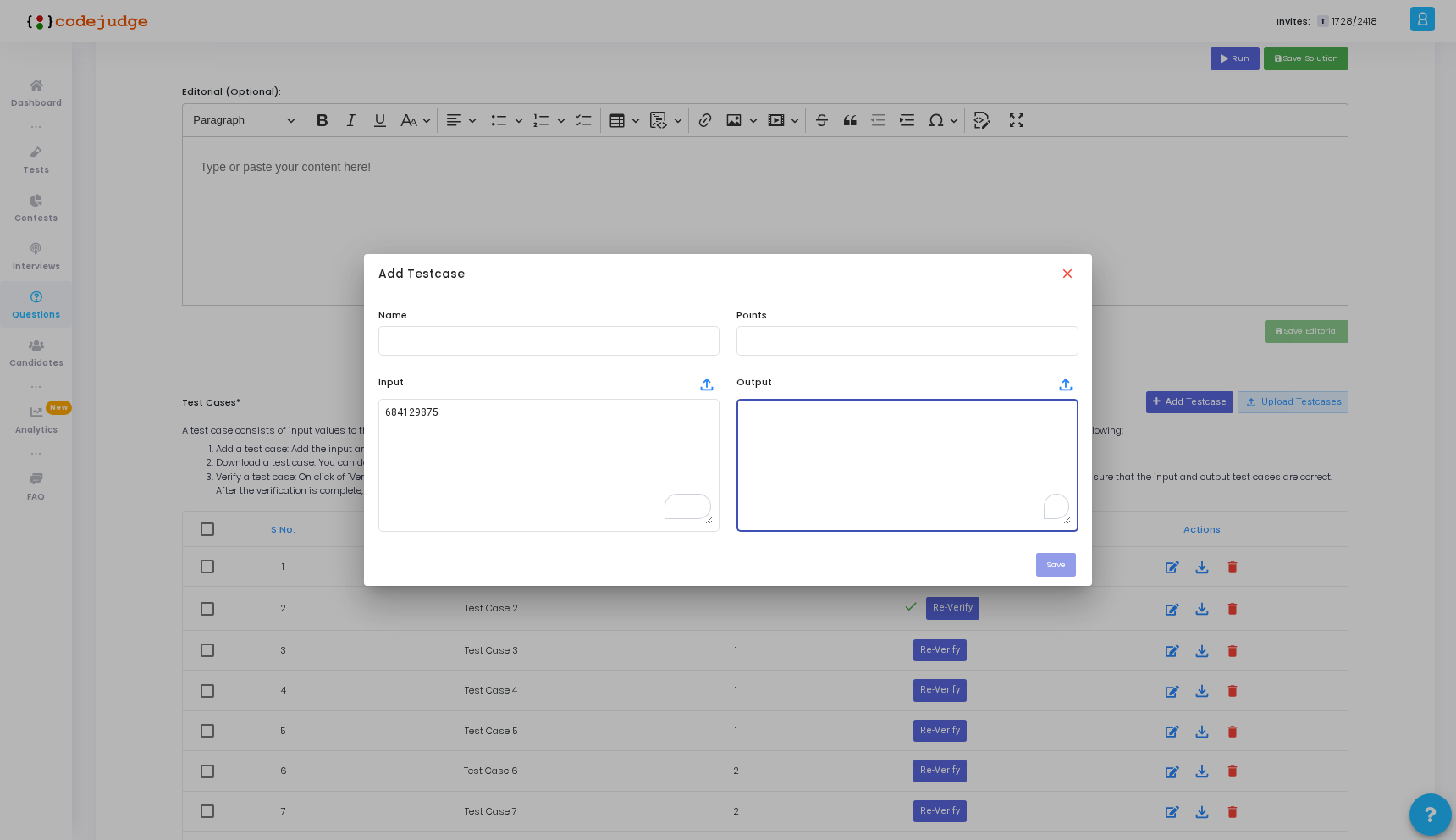
scroll to position [97, 0]
paste textarea "32"
type textarea "32"
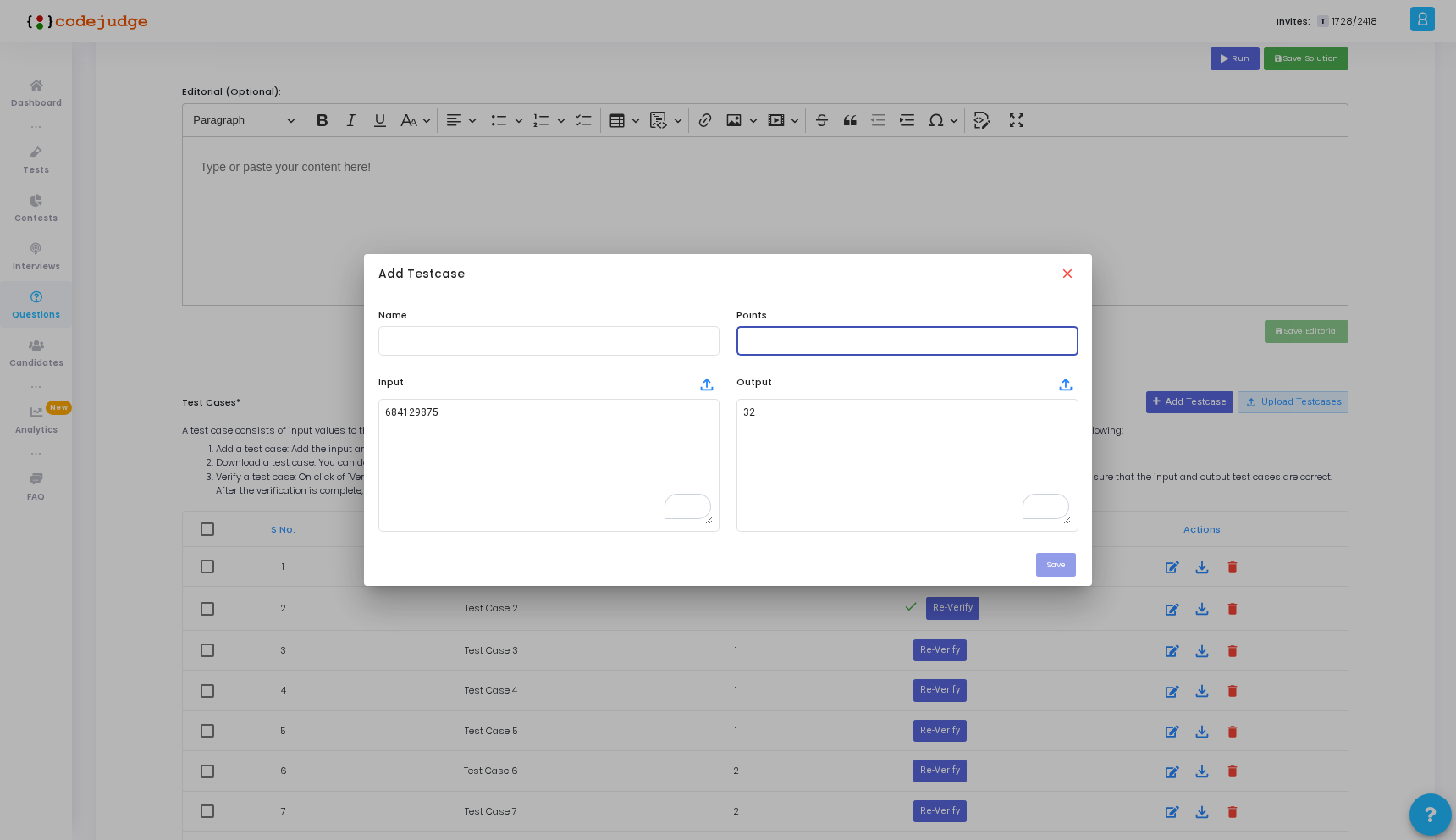
click at [765, 340] on input "text" at bounding box center [907, 340] width 327 height 12
type input "10"
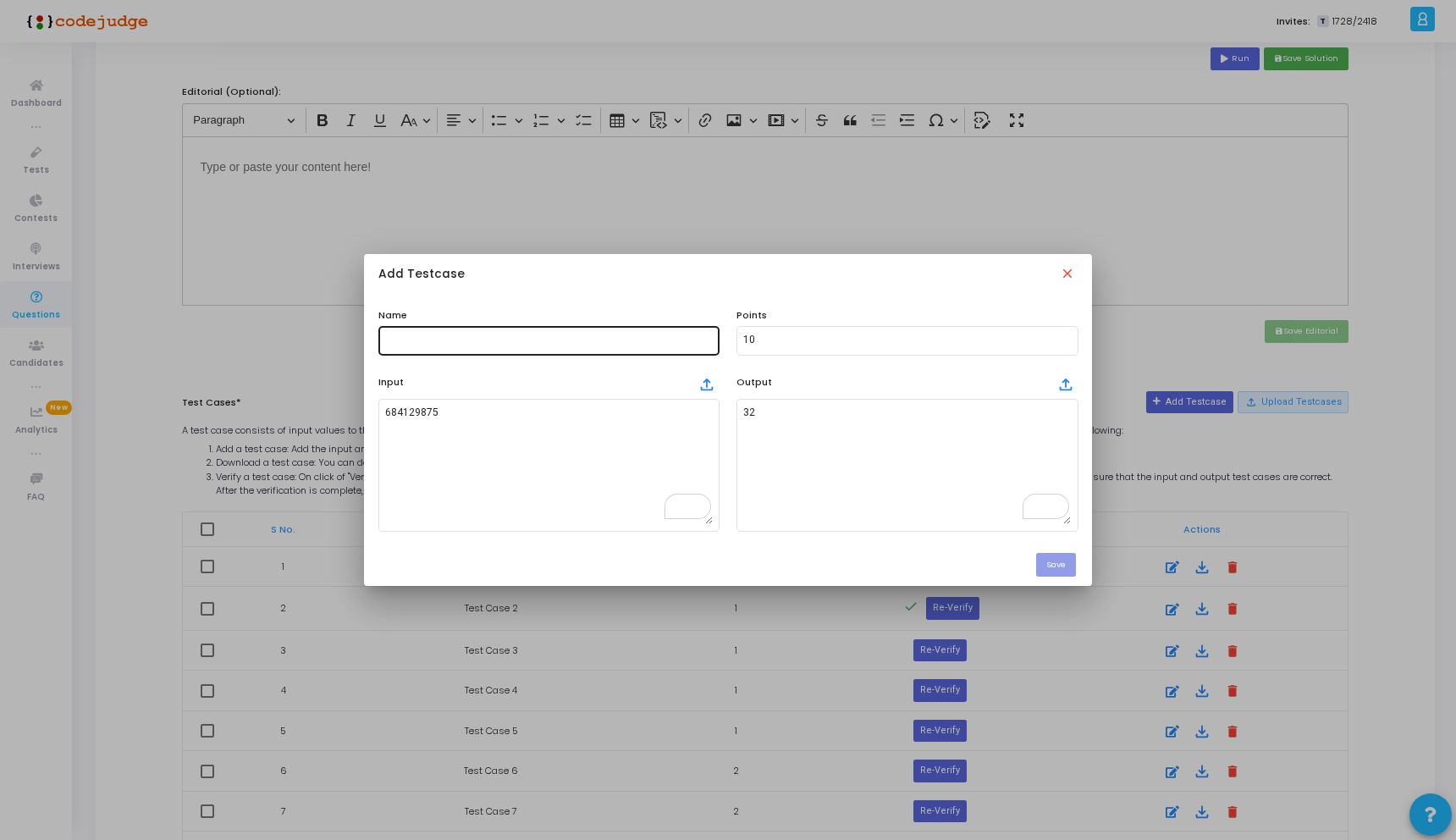
click at [606, 332] on div at bounding box center [549, 339] width 327 height 31
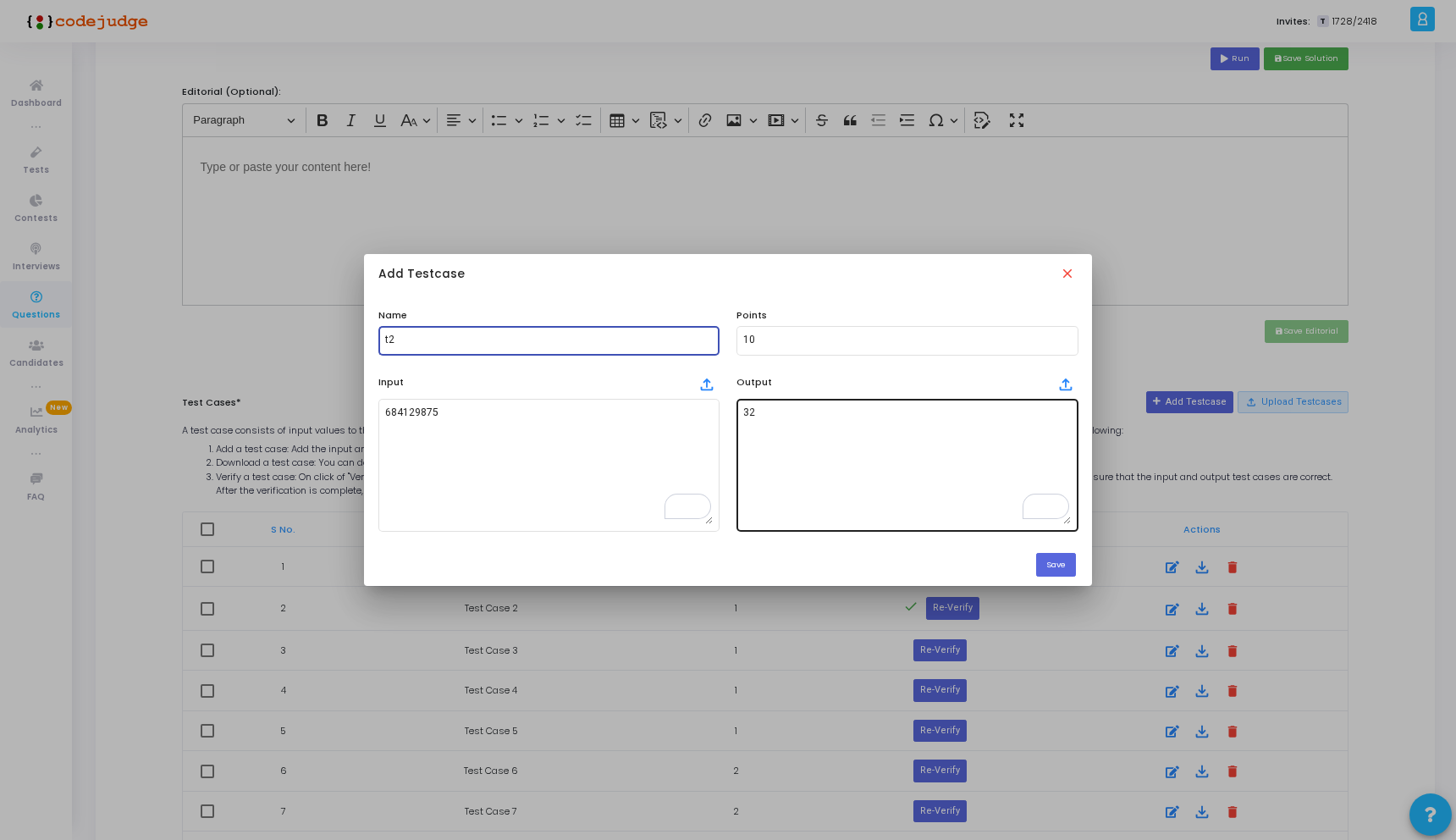
type input "t"
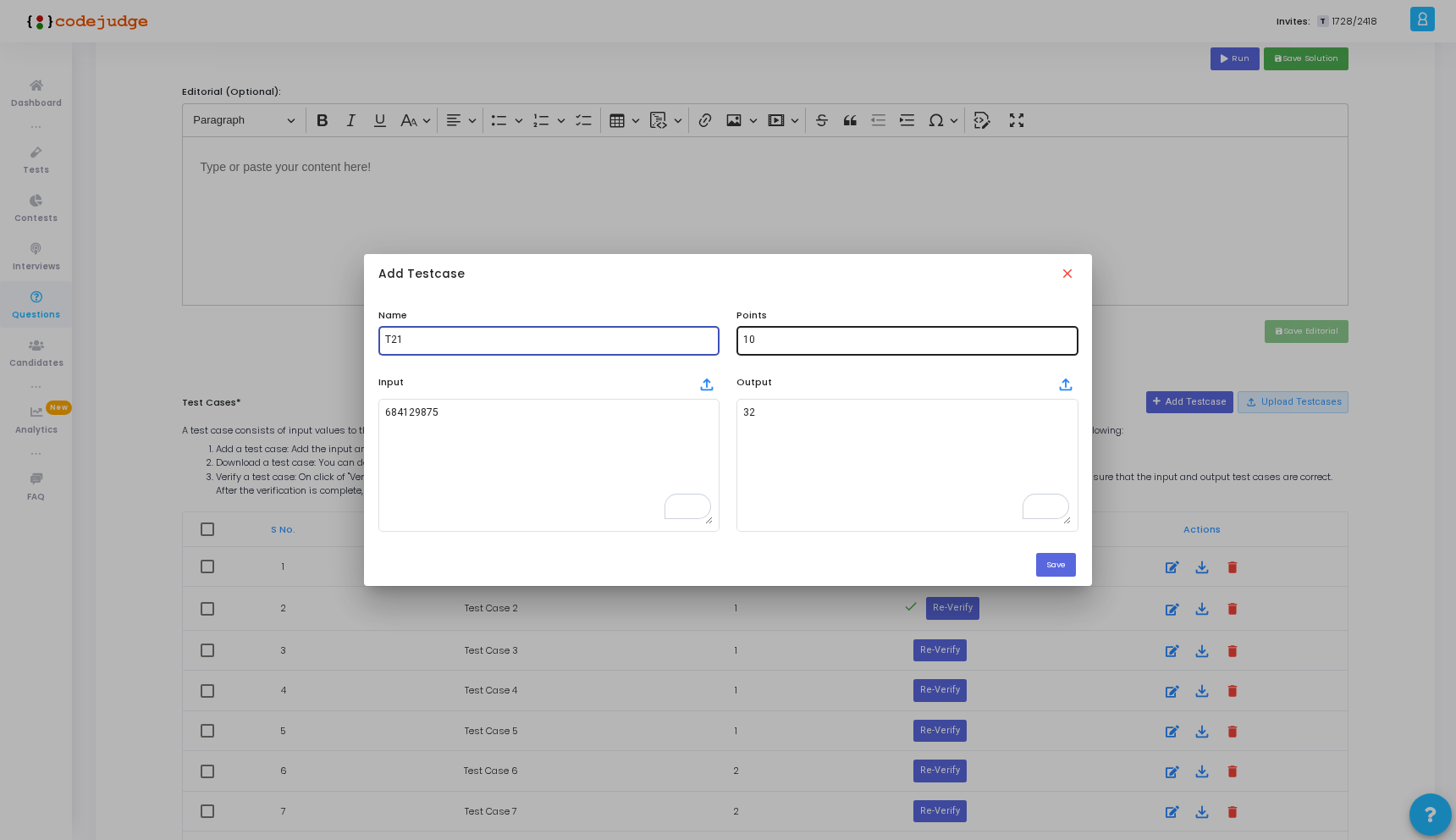
type input "T21"
click at [763, 342] on input "10" at bounding box center [907, 340] width 327 height 12
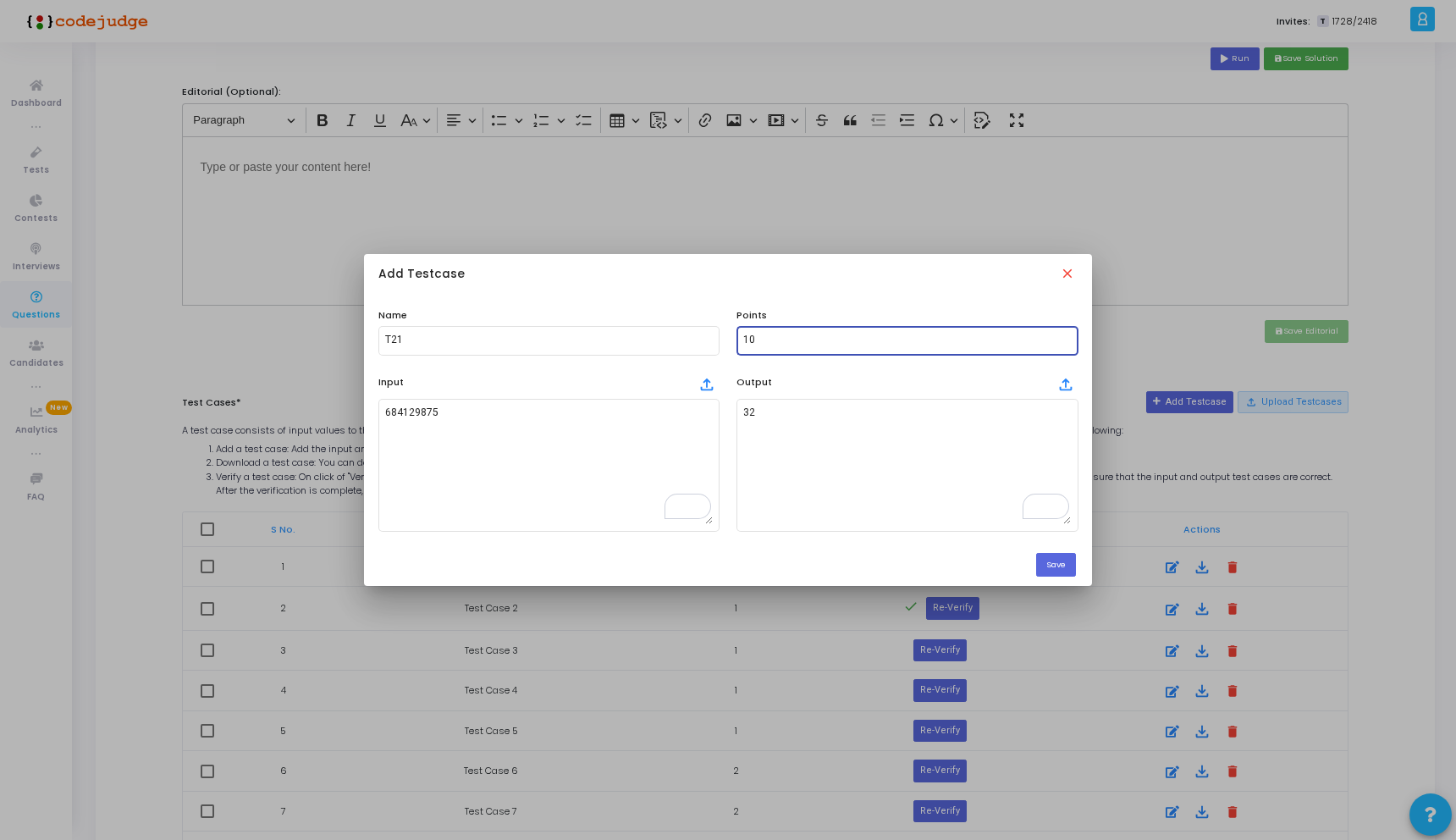
type input "1"
type input "5"
click at [1054, 558] on button "Save" at bounding box center [1055, 565] width 40 height 23
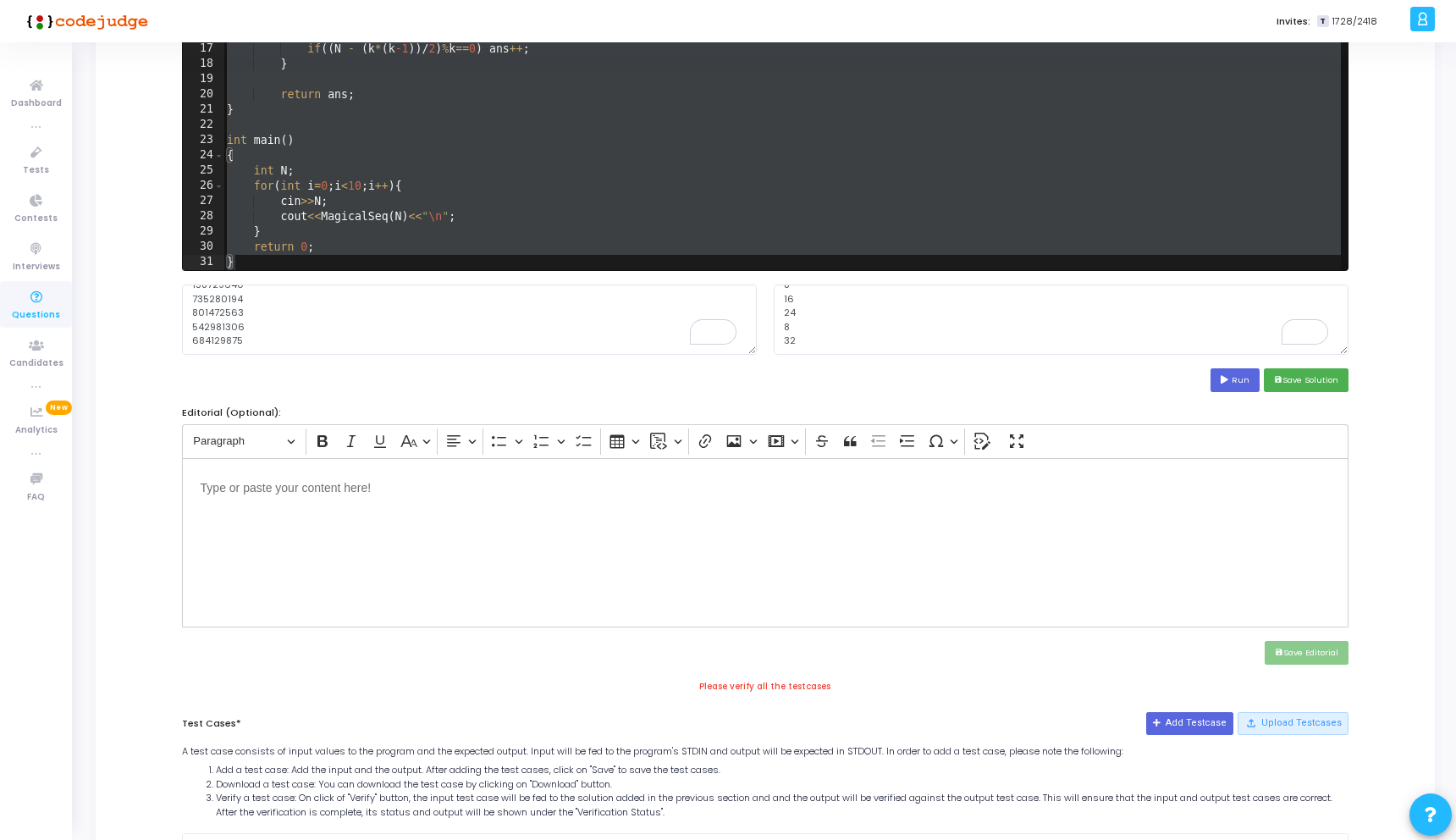
scroll to position [198, 0]
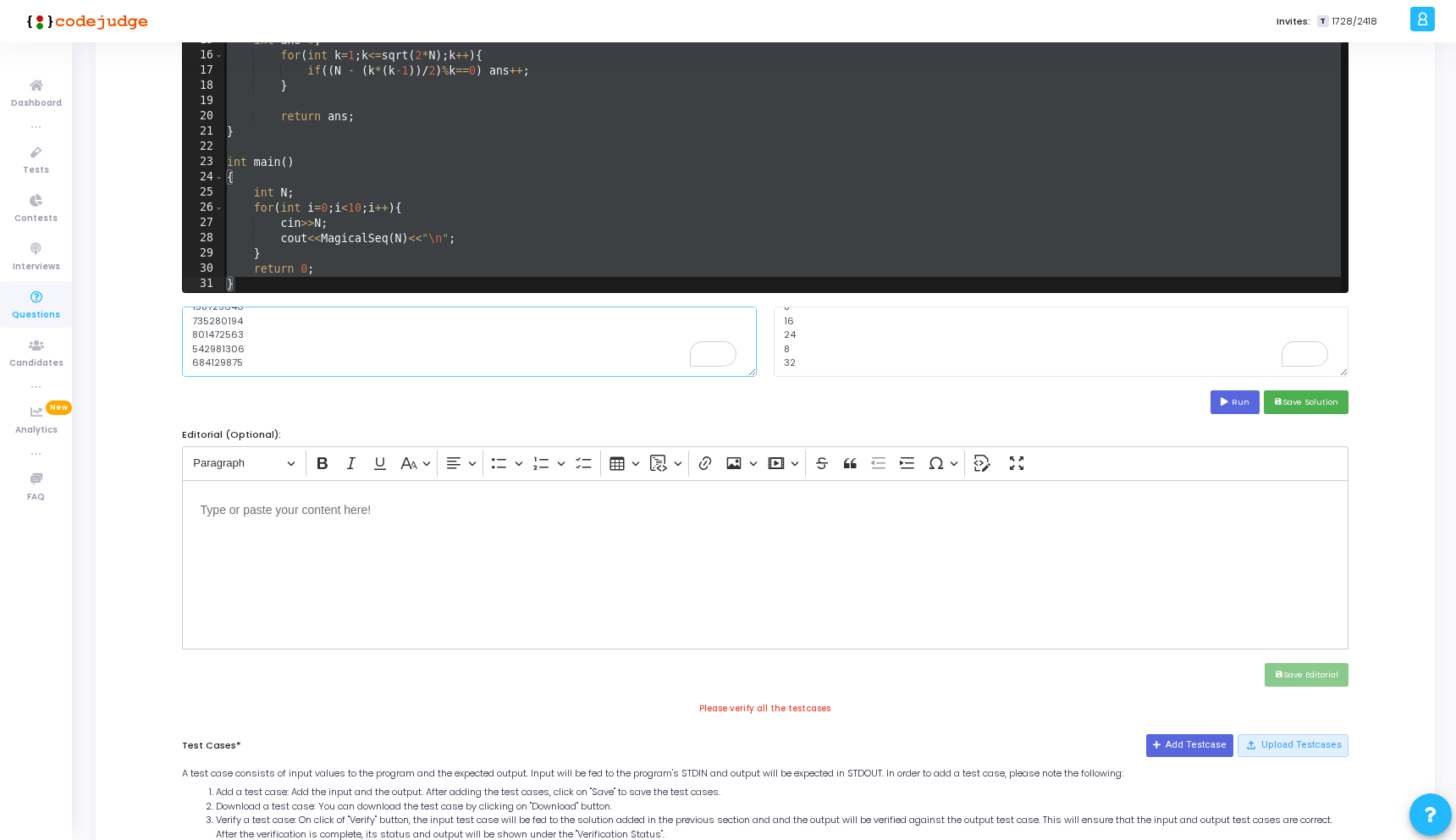
click at [336, 367] on textarea "853720491 296485713 627314509 413895276 992504138 158729640 735280194 801472563…" at bounding box center [469, 341] width 574 height 70
paste textarea "90561472"
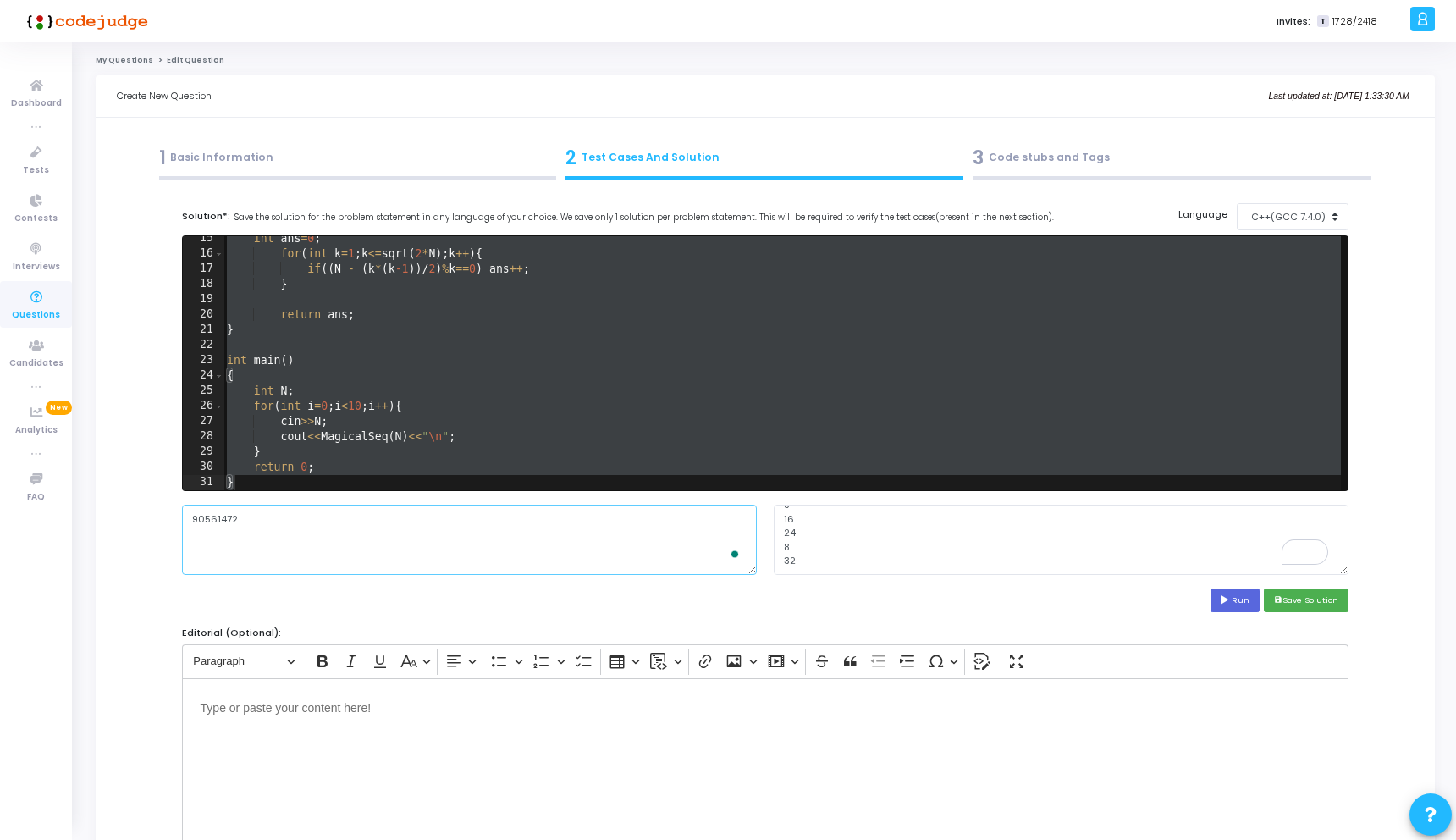
type textarea "90561472"
click at [643, 439] on div "int ans = 0 ; for ( int k = 1 ; k <= sqrt ( 2 * N ) ; k ++ ) { if (( N - ( k * …" at bounding box center [782, 374] width 1117 height 285
type textarea "cout<<MagicalSeq(N)<<"\n";"
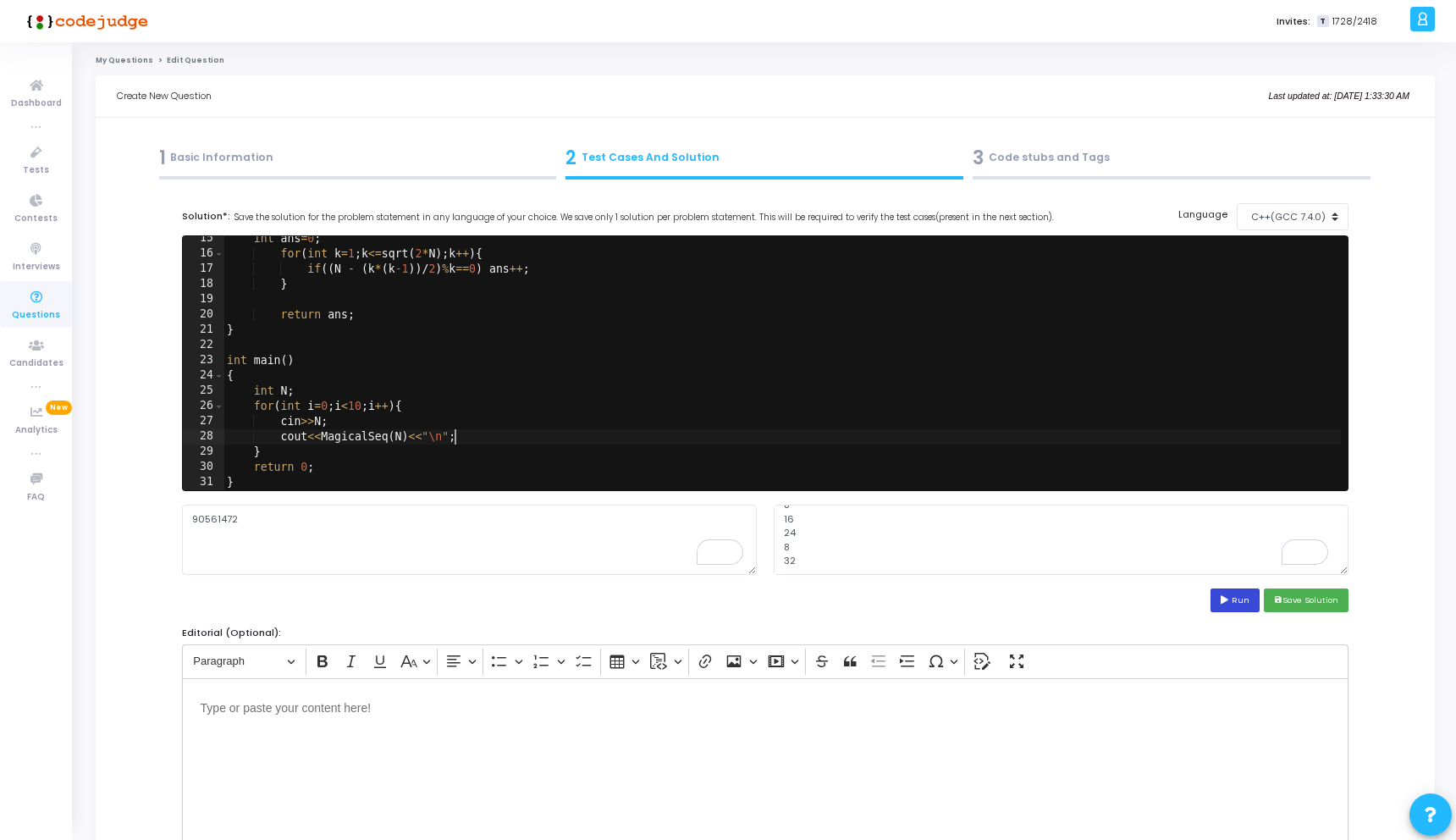
click at [1240, 602] on button "Run" at bounding box center [1234, 600] width 49 height 23
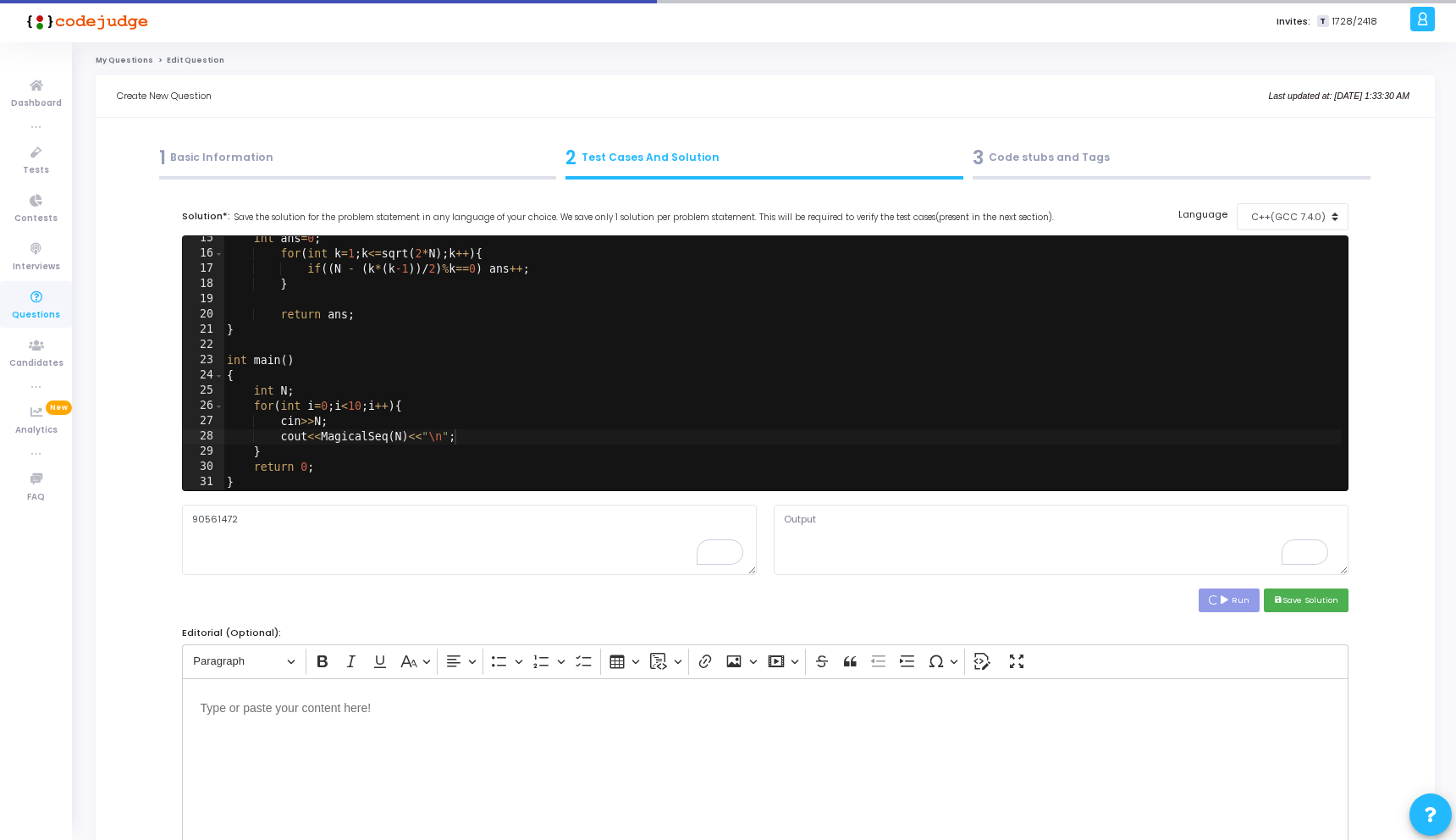
scroll to position [0, 0]
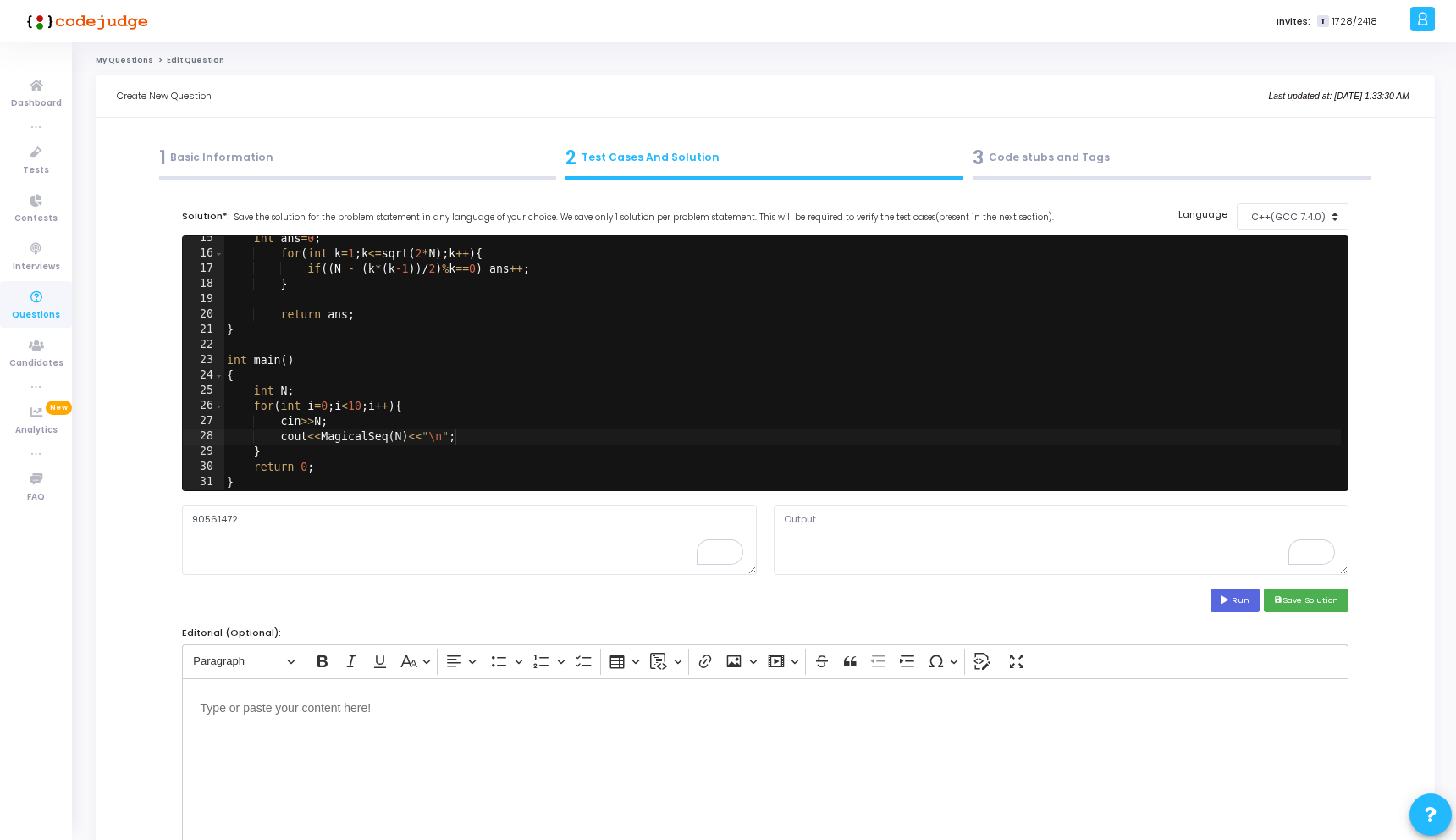
type textarea "2 2 2 2 2 2 2 2 2 2"
click at [421, 452] on div "int ans = 0 ; for ( int k = 1 ; k <= sqrt ( 2 * N ) ; k ++ ) { if (( N - ( k * …" at bounding box center [782, 374] width 1117 height 285
click at [292, 450] on div "int ans = 0 ; for ( int k = 1 ; k <= sqrt ( 2 * N ) ; k ++ ) { if (( N - ( k * …" at bounding box center [782, 374] width 1117 height 285
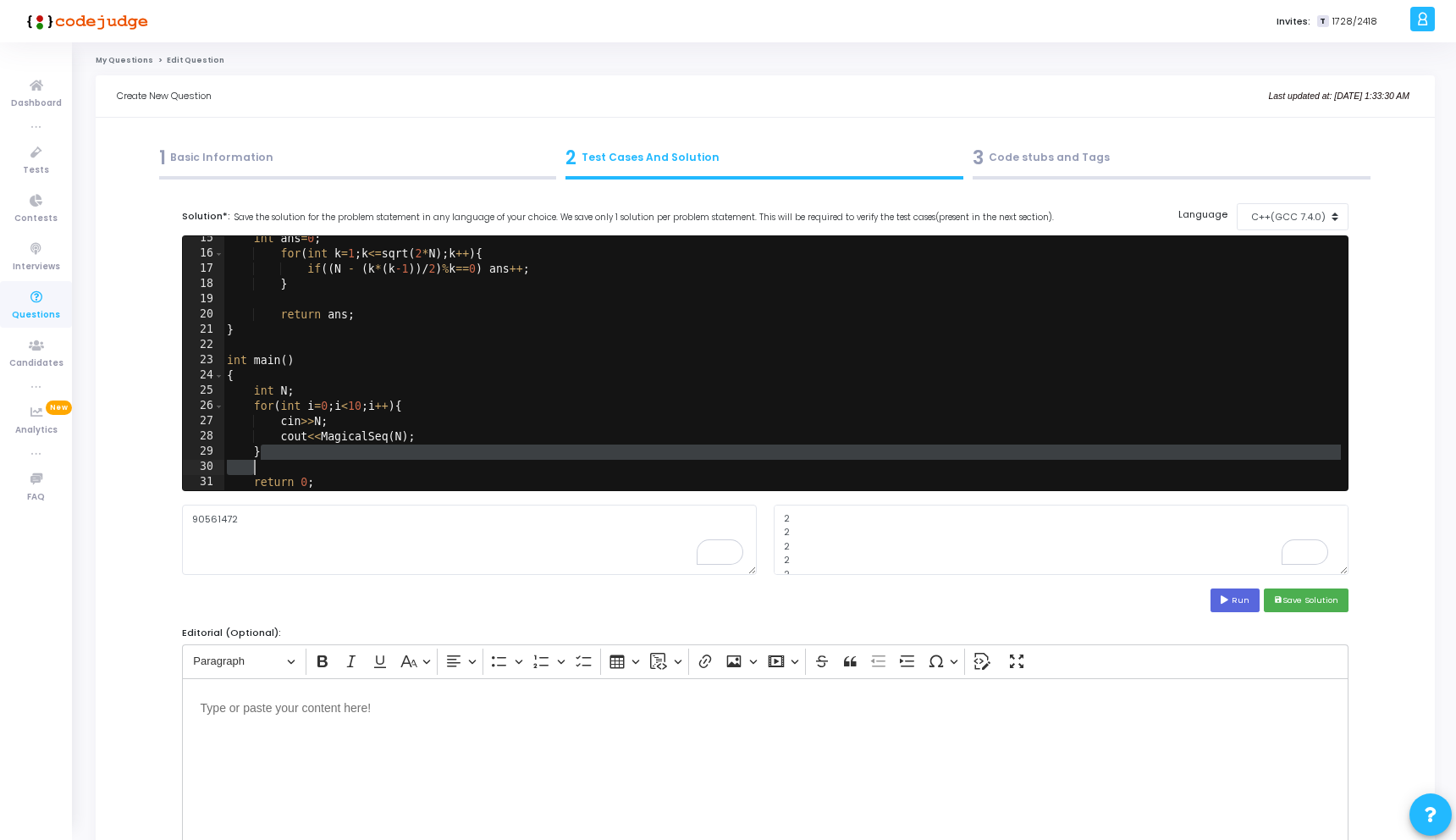
type textarea "cout<<MagicalSeq(N);"
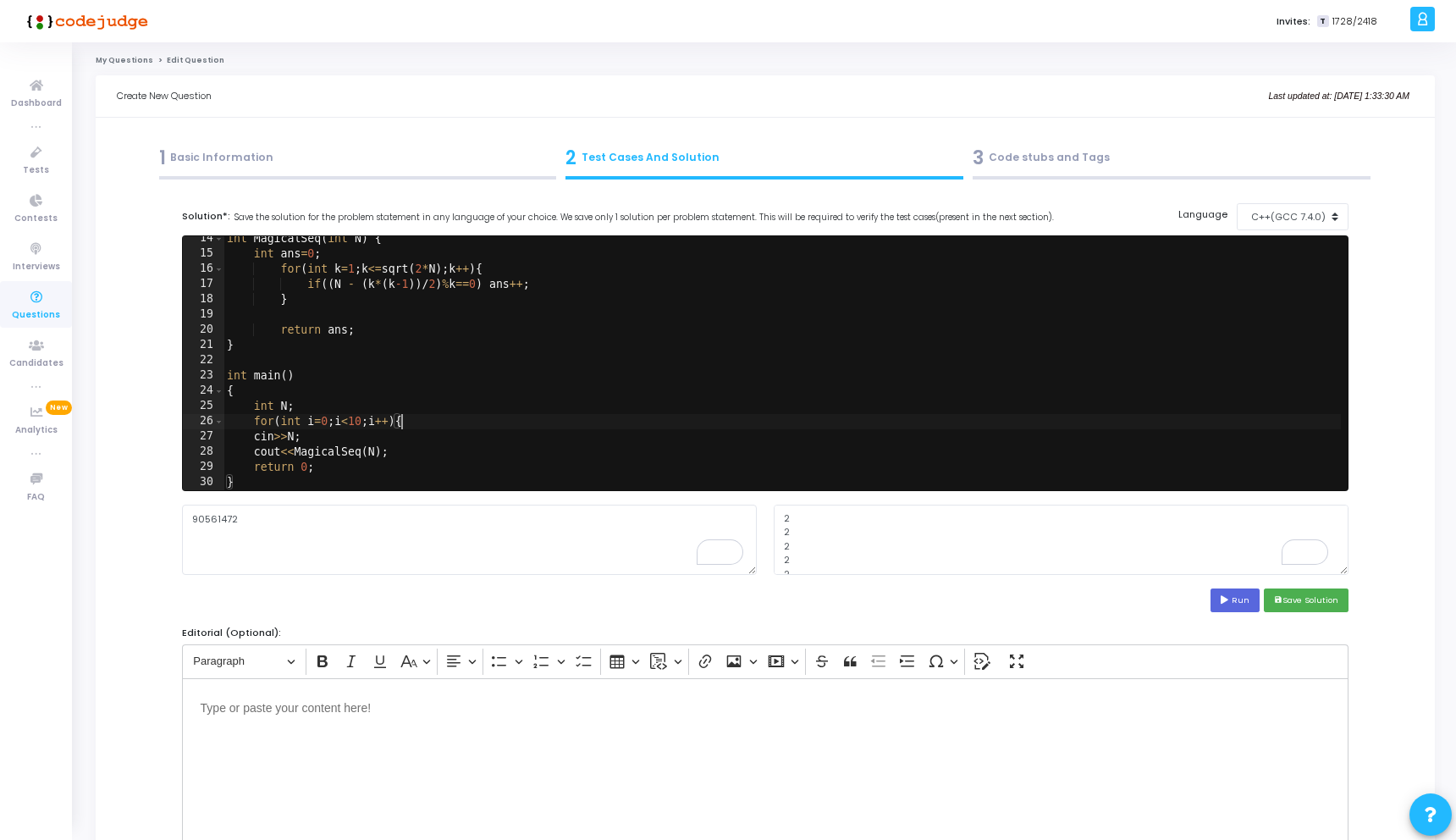
scroll to position [203, 0]
type textarea "int N;"
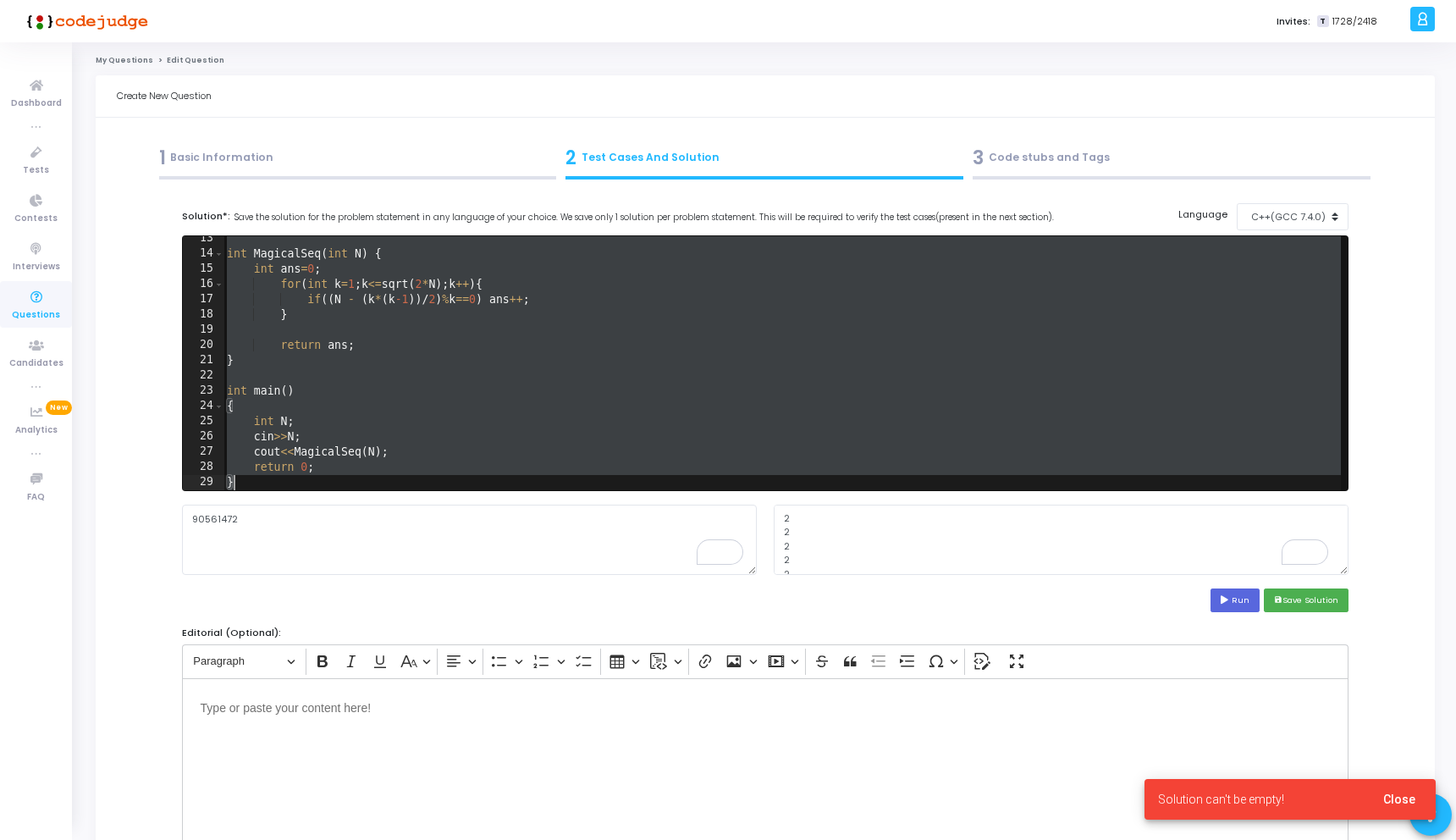
click at [606, 438] on div "int MagicalSeq ( int N ) { int ans = 0 ; for ( int k = 1 ; k <= sqrt ( 2 * N ) …" at bounding box center [782, 374] width 1117 height 285
type textarea "cin>>N;"
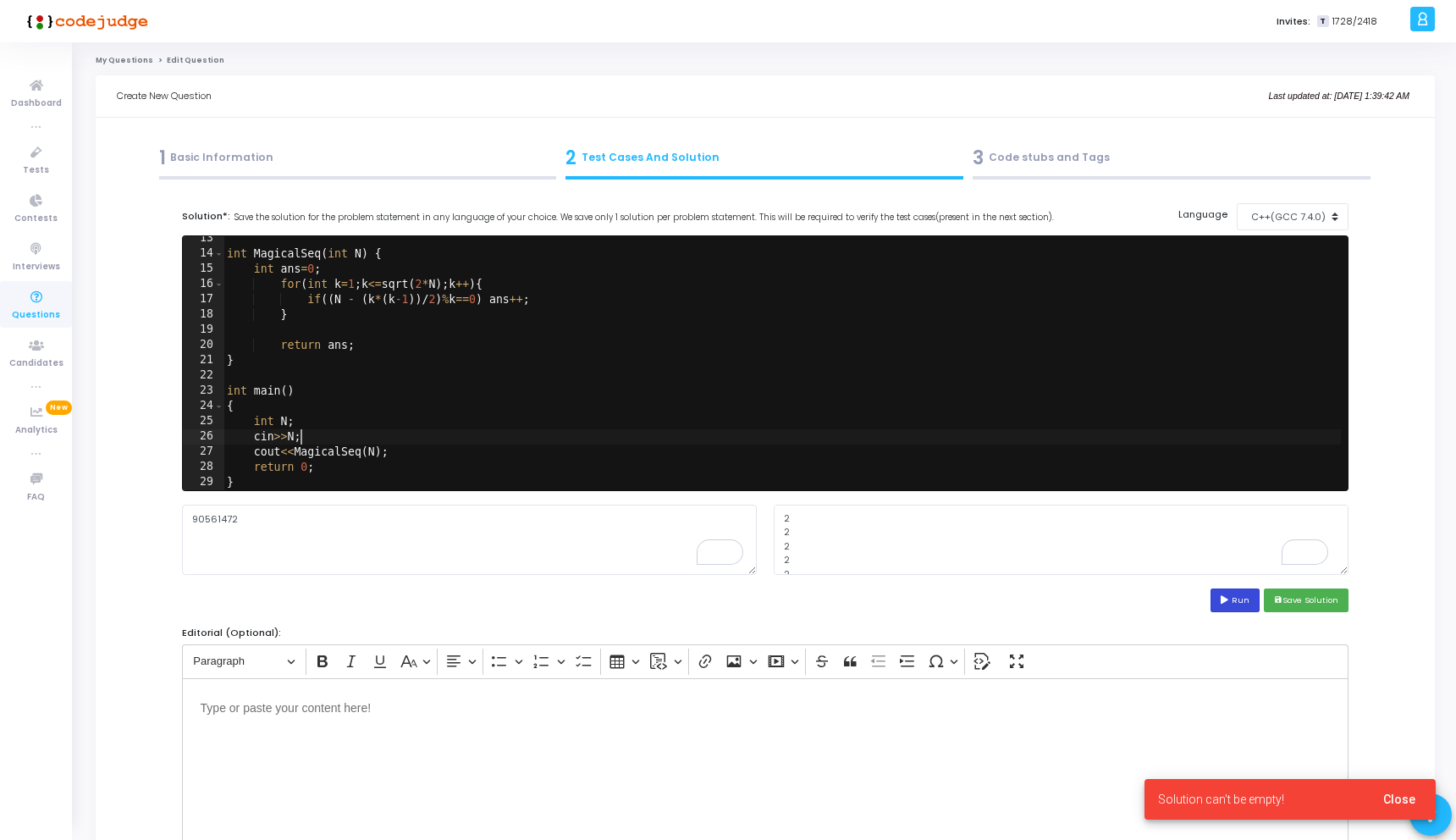
click at [1230, 594] on button "Run" at bounding box center [1234, 600] width 49 height 23
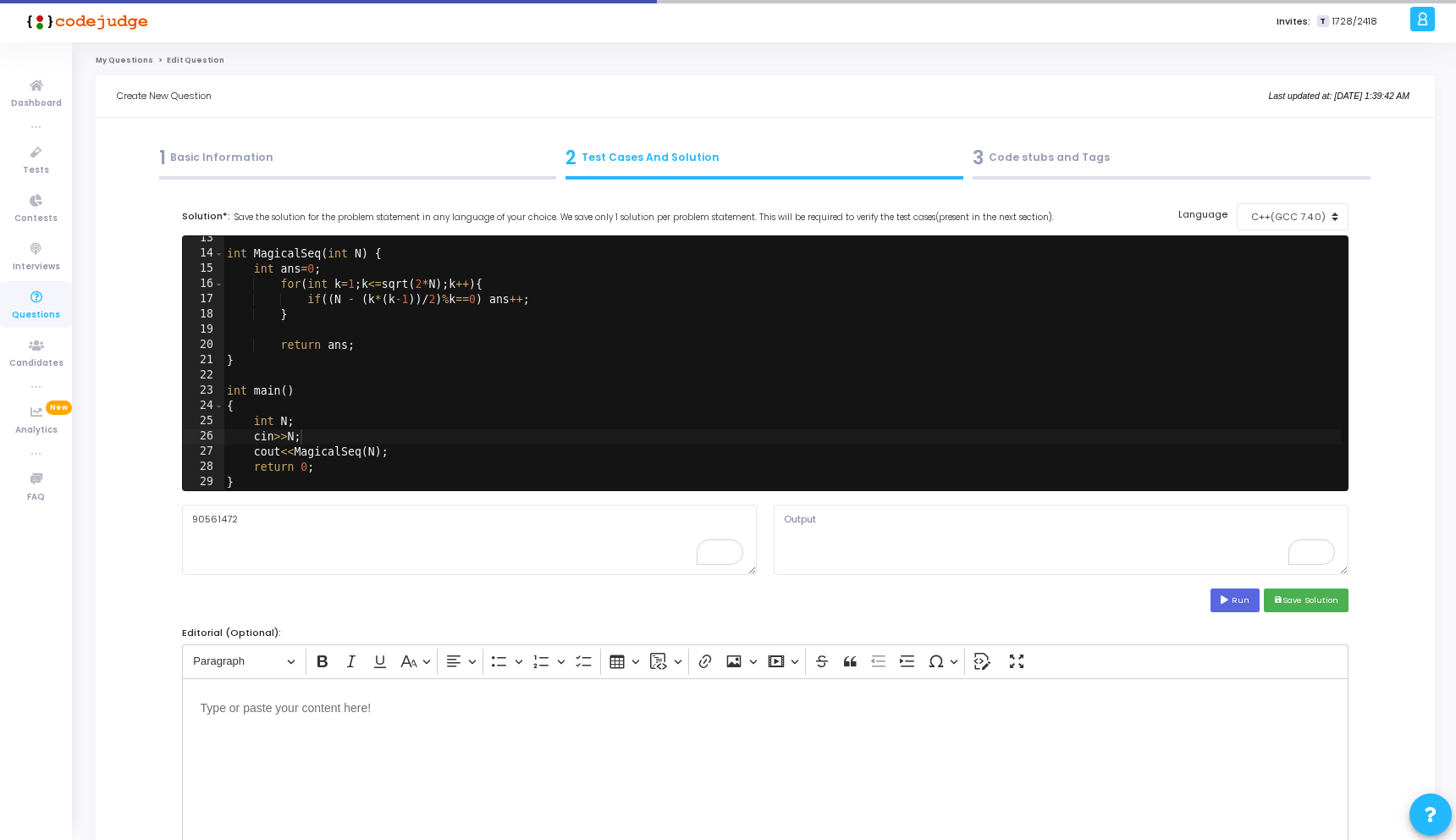
type textarea "2"
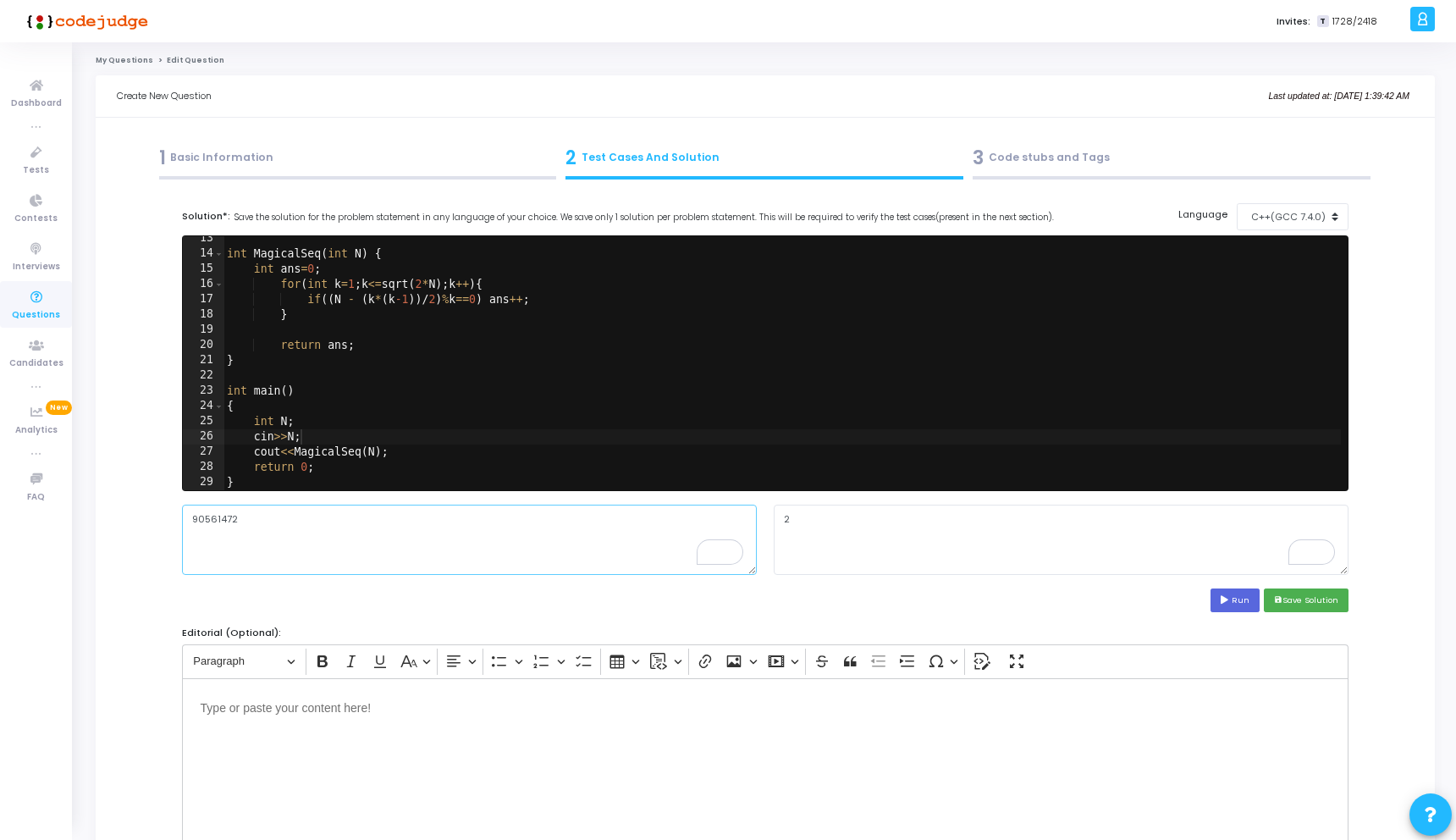
click at [302, 552] on textarea "90561472" at bounding box center [469, 540] width 574 height 70
drag, startPoint x: 274, startPoint y: 533, endPoint x: 186, endPoint y: 528, distance: 88.1
click at [188, 530] on textarea "90561472" at bounding box center [469, 540] width 574 height 70
drag, startPoint x: 238, startPoint y: 516, endPoint x: 160, endPoint y: 516, distance: 78.0
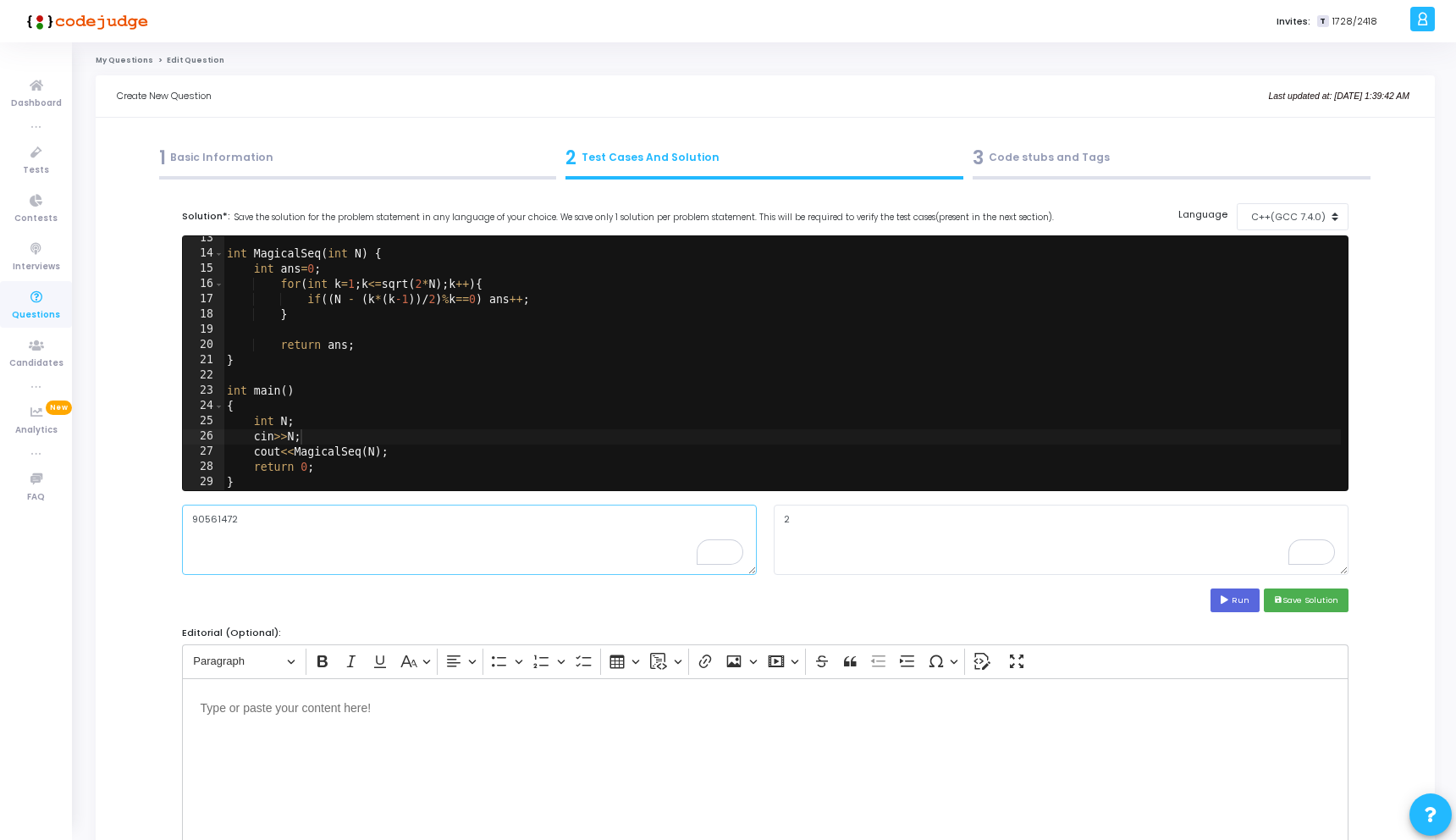
paste textarea "28463977"
type textarea "28463977"
click at [1242, 591] on button "Run" at bounding box center [1234, 600] width 49 height 23
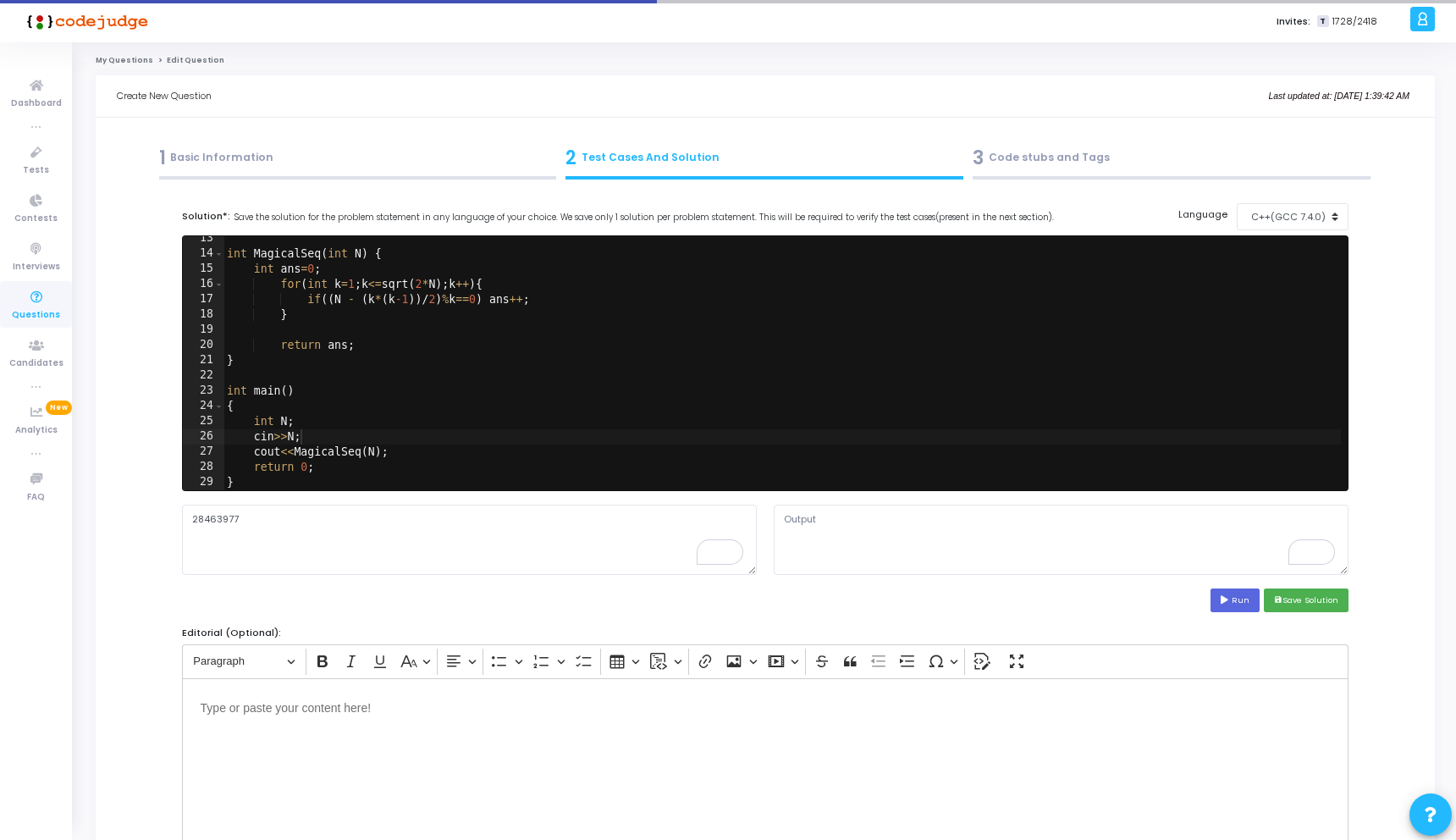
type textarea "4"
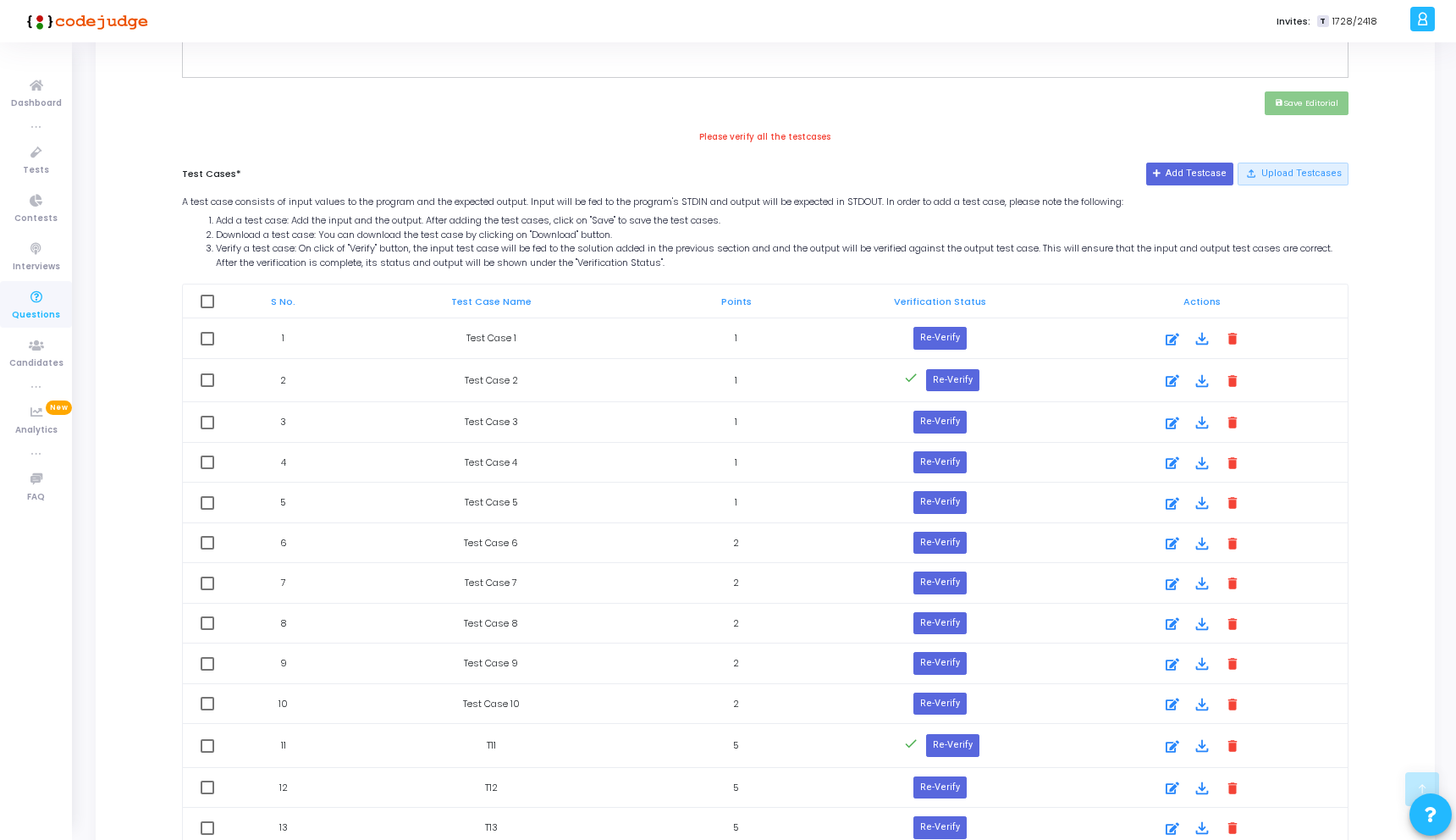
scroll to position [733, 0]
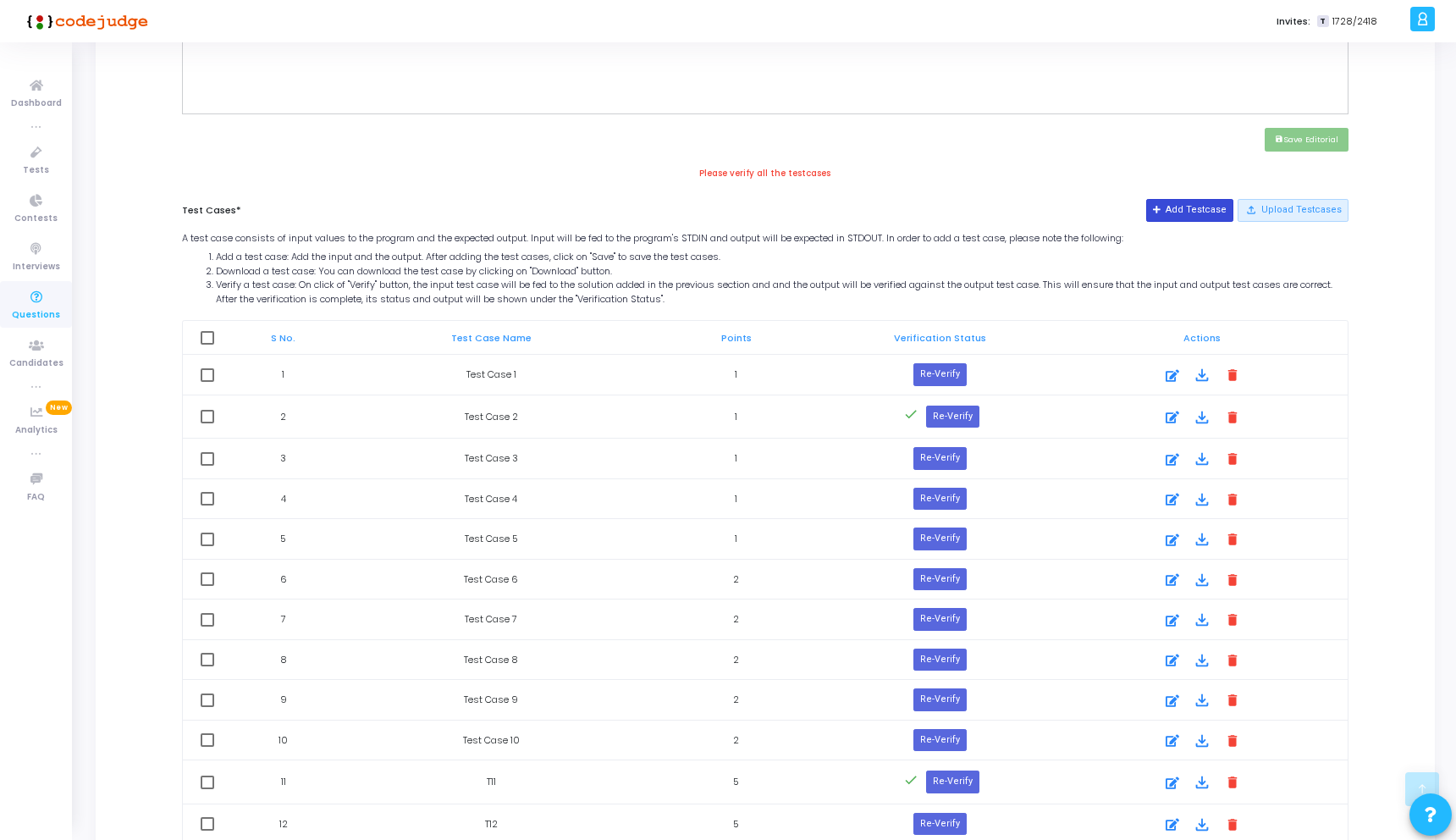
click at [1211, 206] on button "Add Testcase" at bounding box center [1190, 209] width 87 height 22
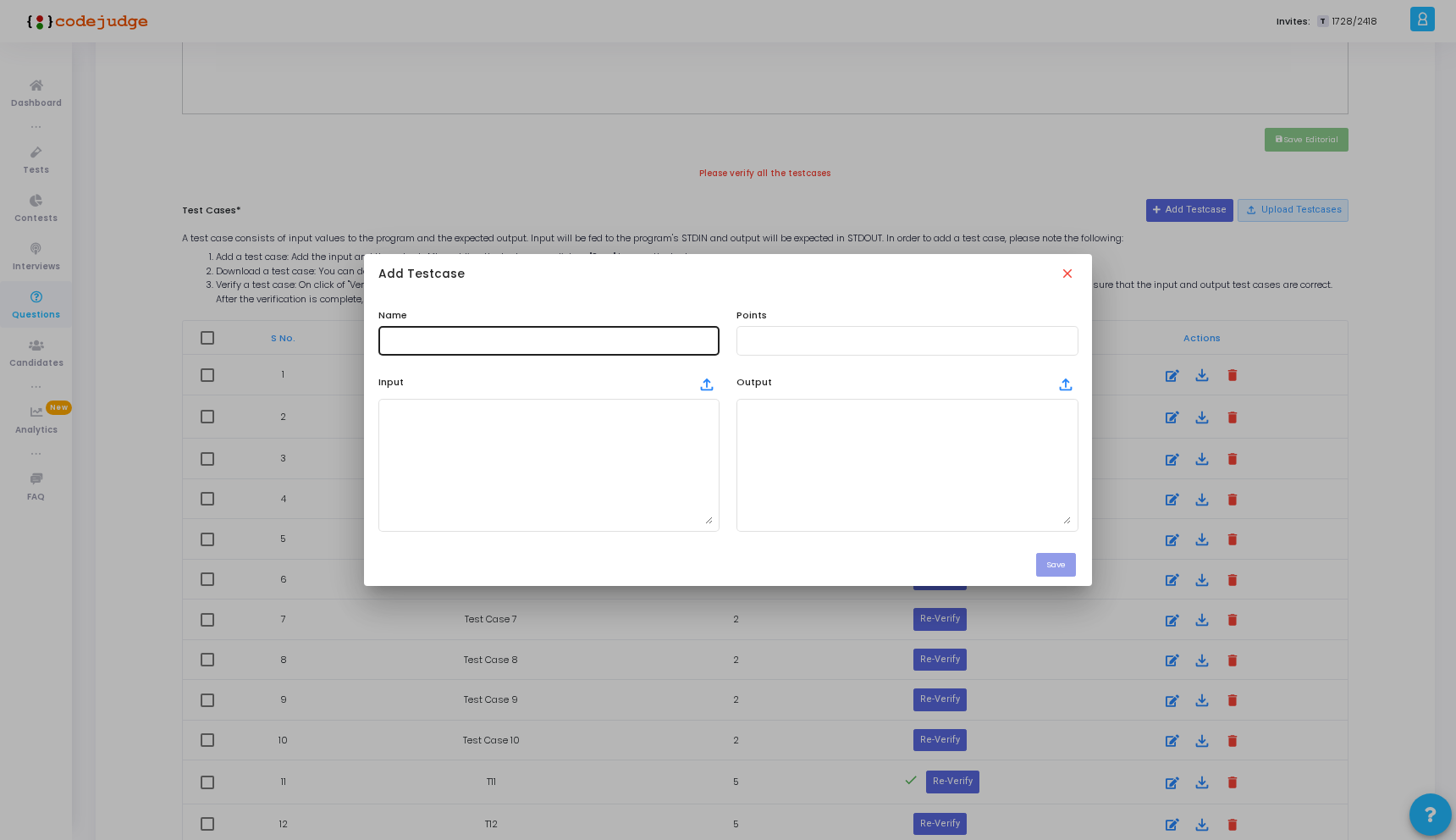
click at [491, 347] on div at bounding box center [549, 339] width 327 height 31
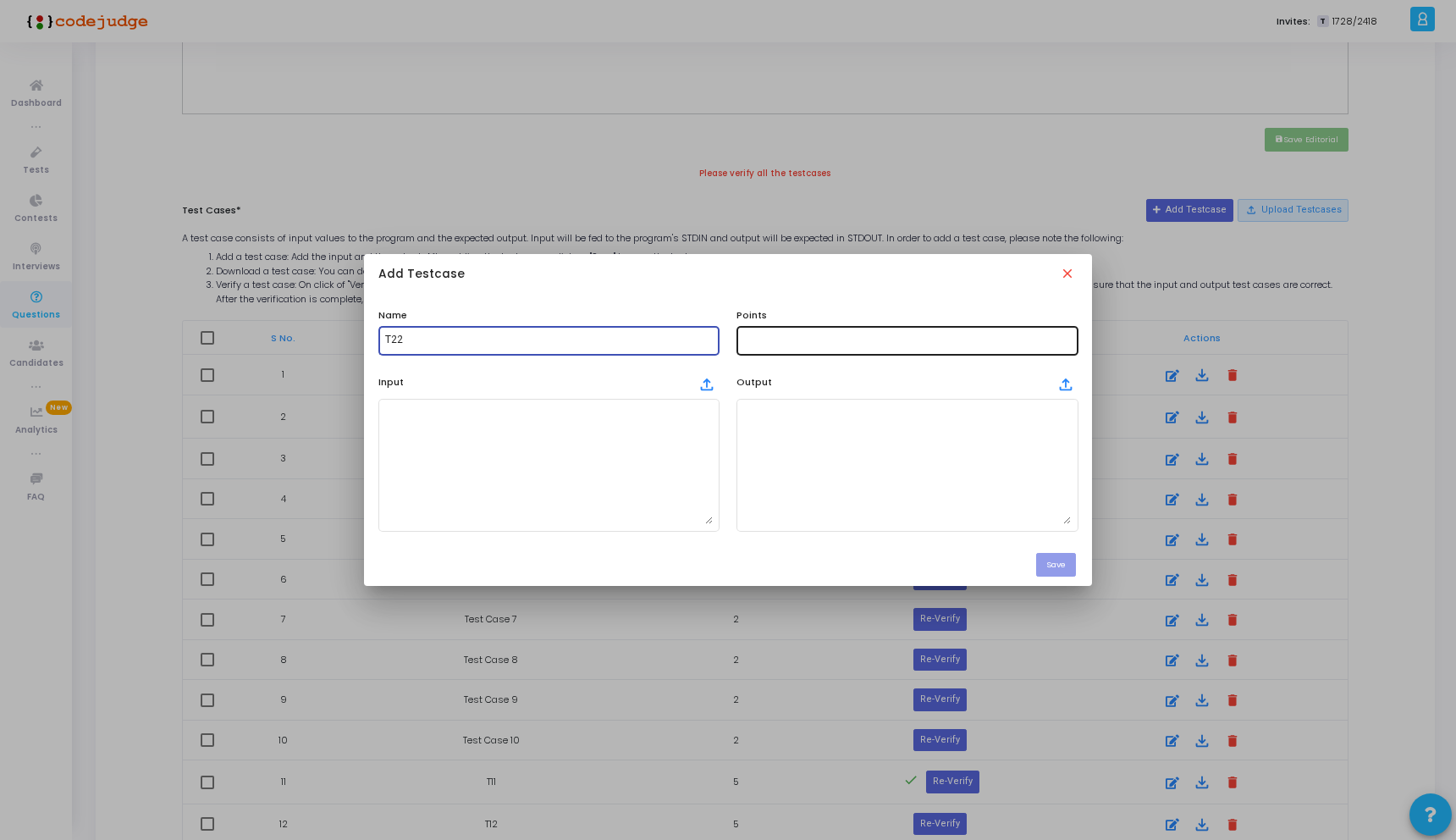
type input "T22"
click at [783, 339] on input "text" at bounding box center [907, 340] width 327 height 12
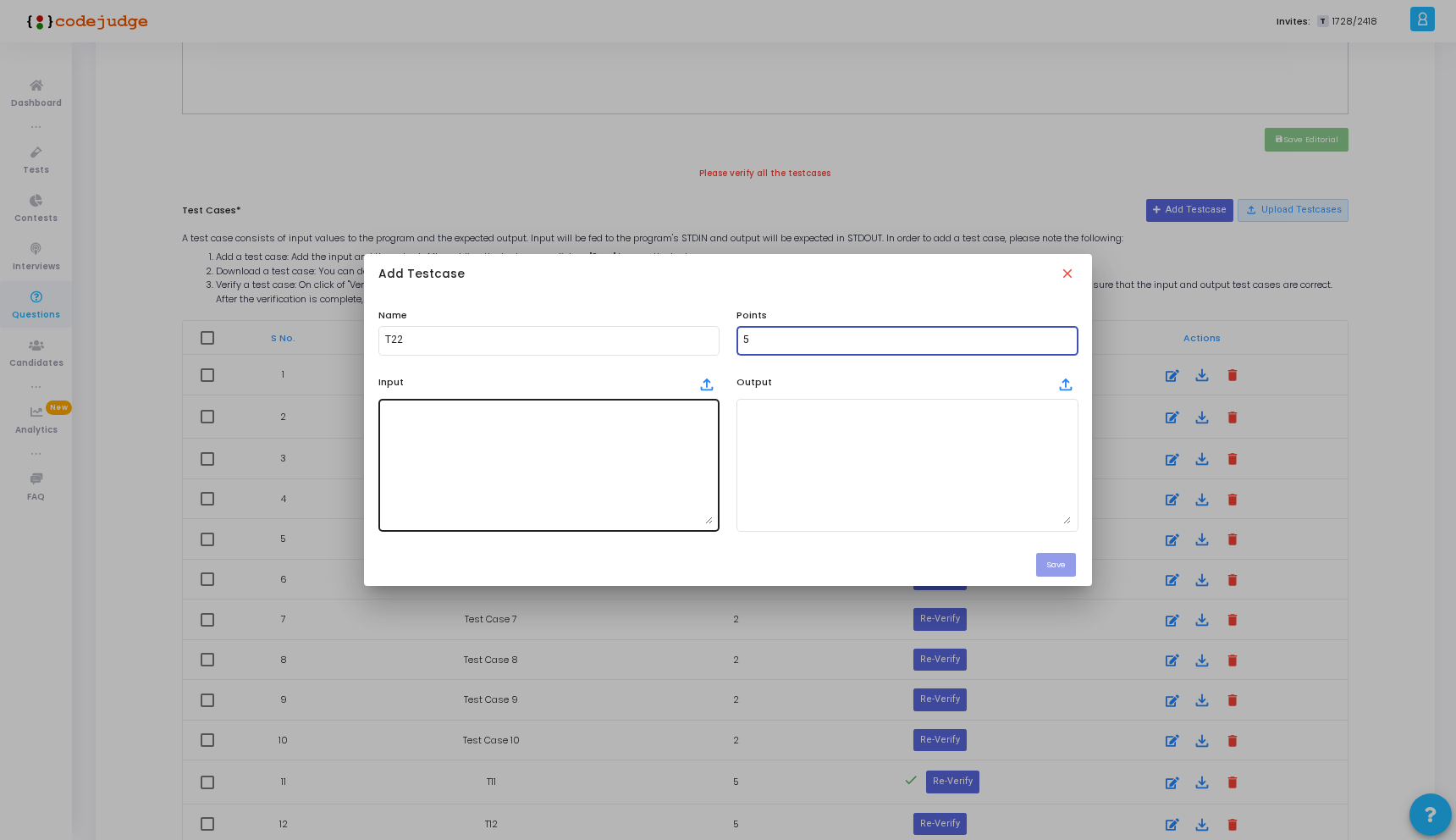
type input "5"
click at [694, 432] on textarea at bounding box center [549, 464] width 327 height 118
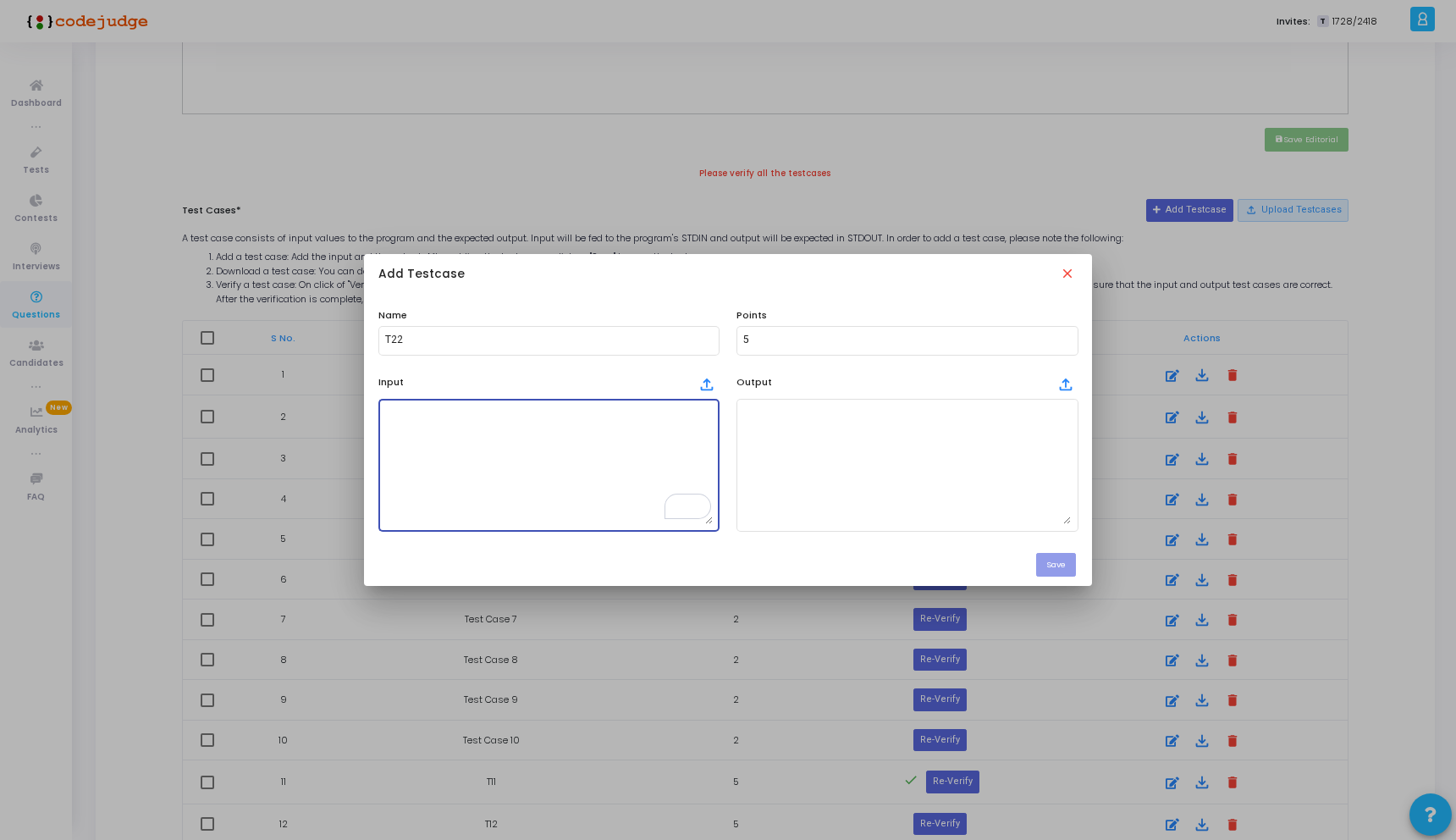
paste textarea "90561472"
type textarea "90561472"
click at [886, 424] on textarea at bounding box center [907, 464] width 327 height 118
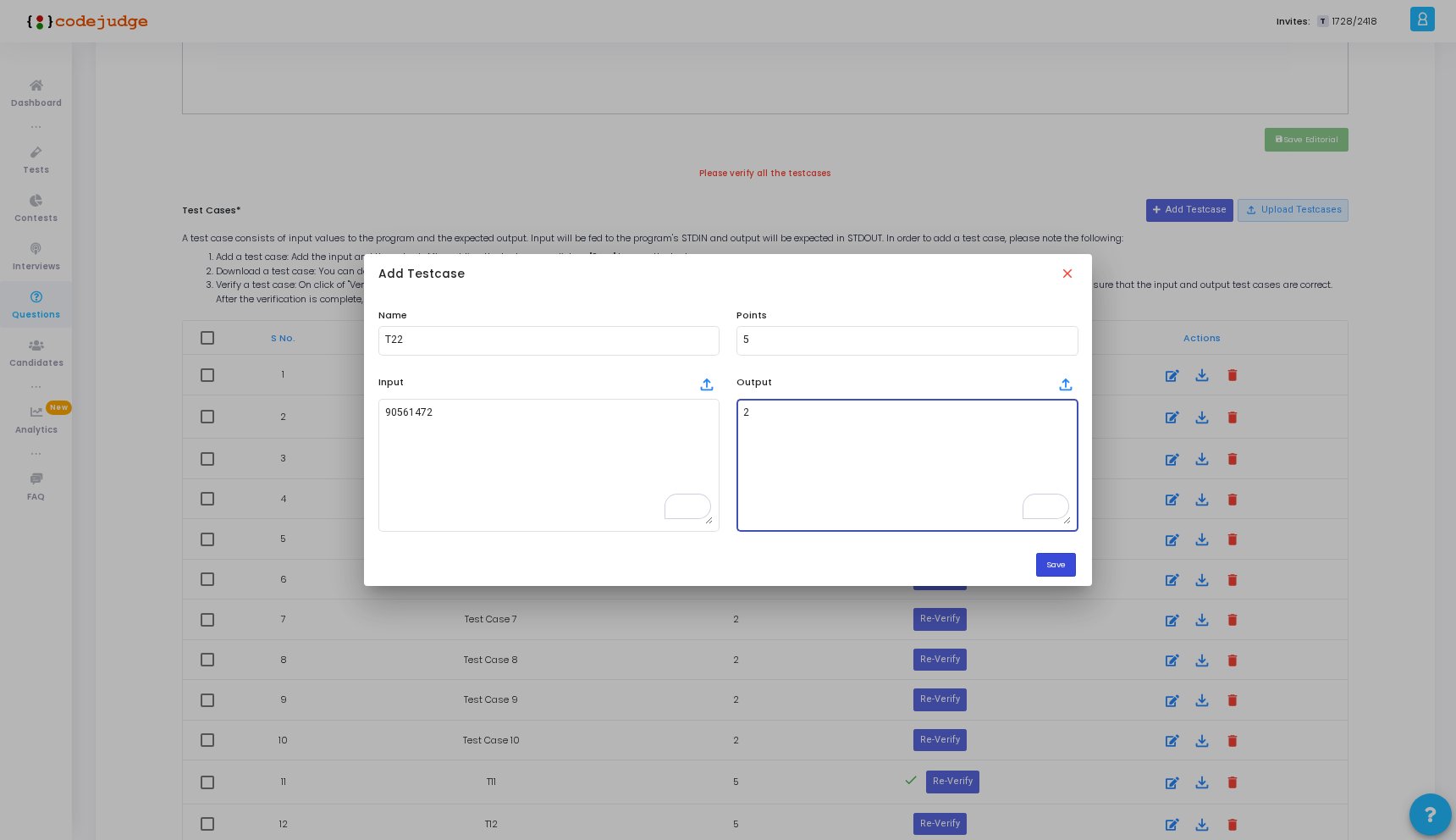
type textarea "2"
click at [1057, 558] on button "Save" at bounding box center [1055, 565] width 40 height 23
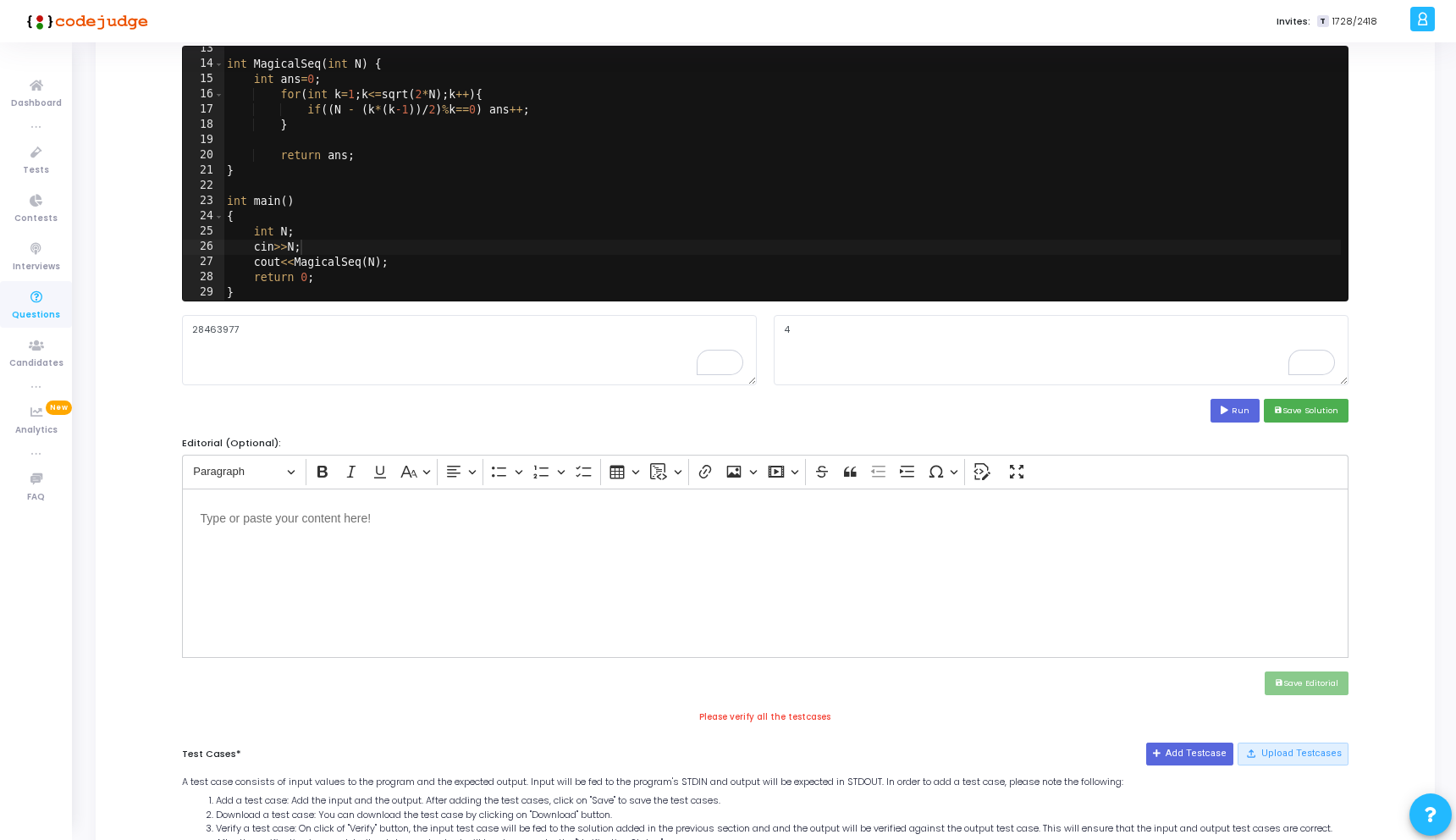
scroll to position [182, 0]
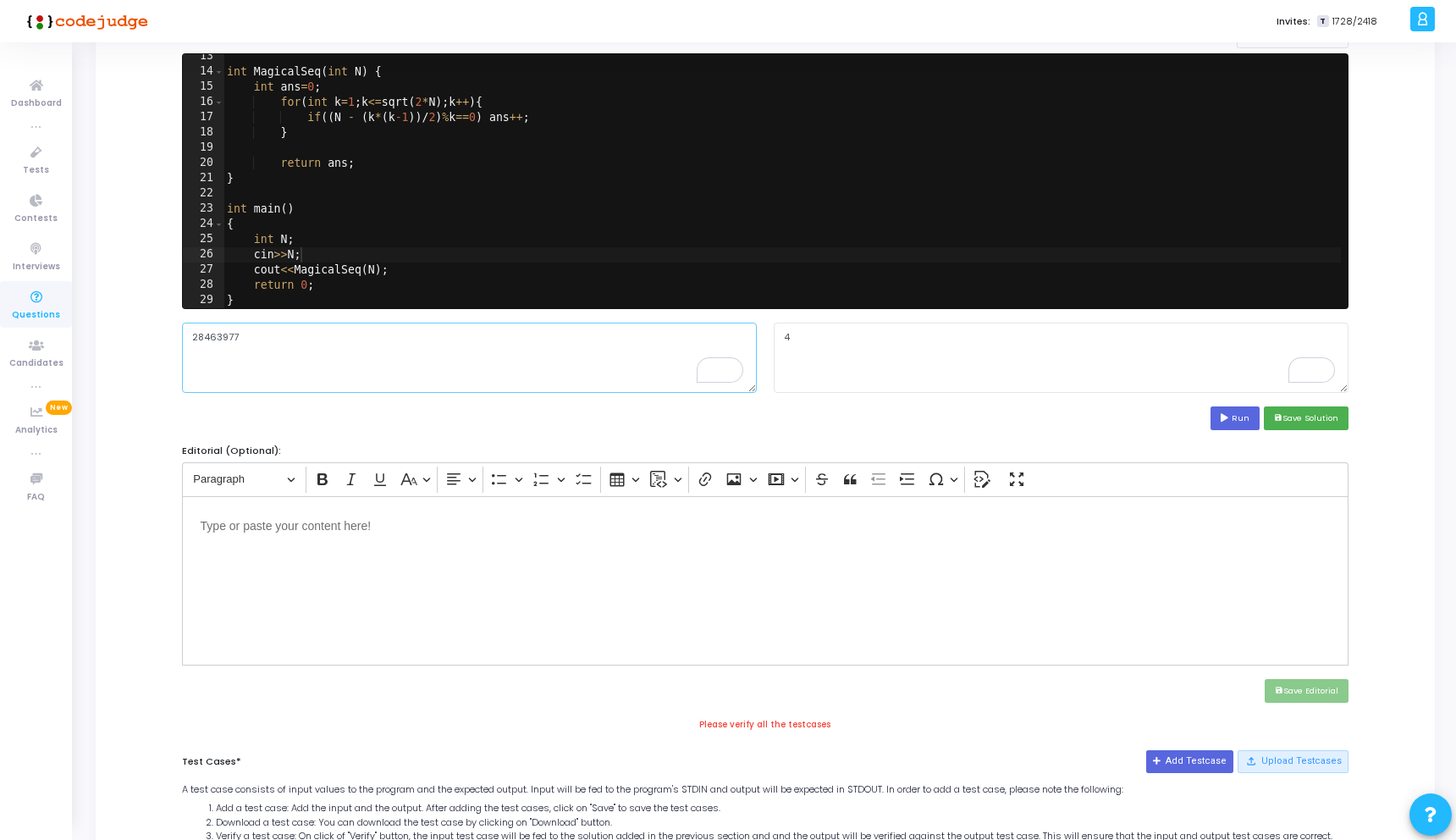
click at [265, 338] on textarea "28463977" at bounding box center [469, 358] width 574 height 70
drag, startPoint x: 265, startPoint y: 338, endPoint x: 140, endPoint y: 337, distance: 125.0
paste textarea "17645328"
type textarea "1764532"
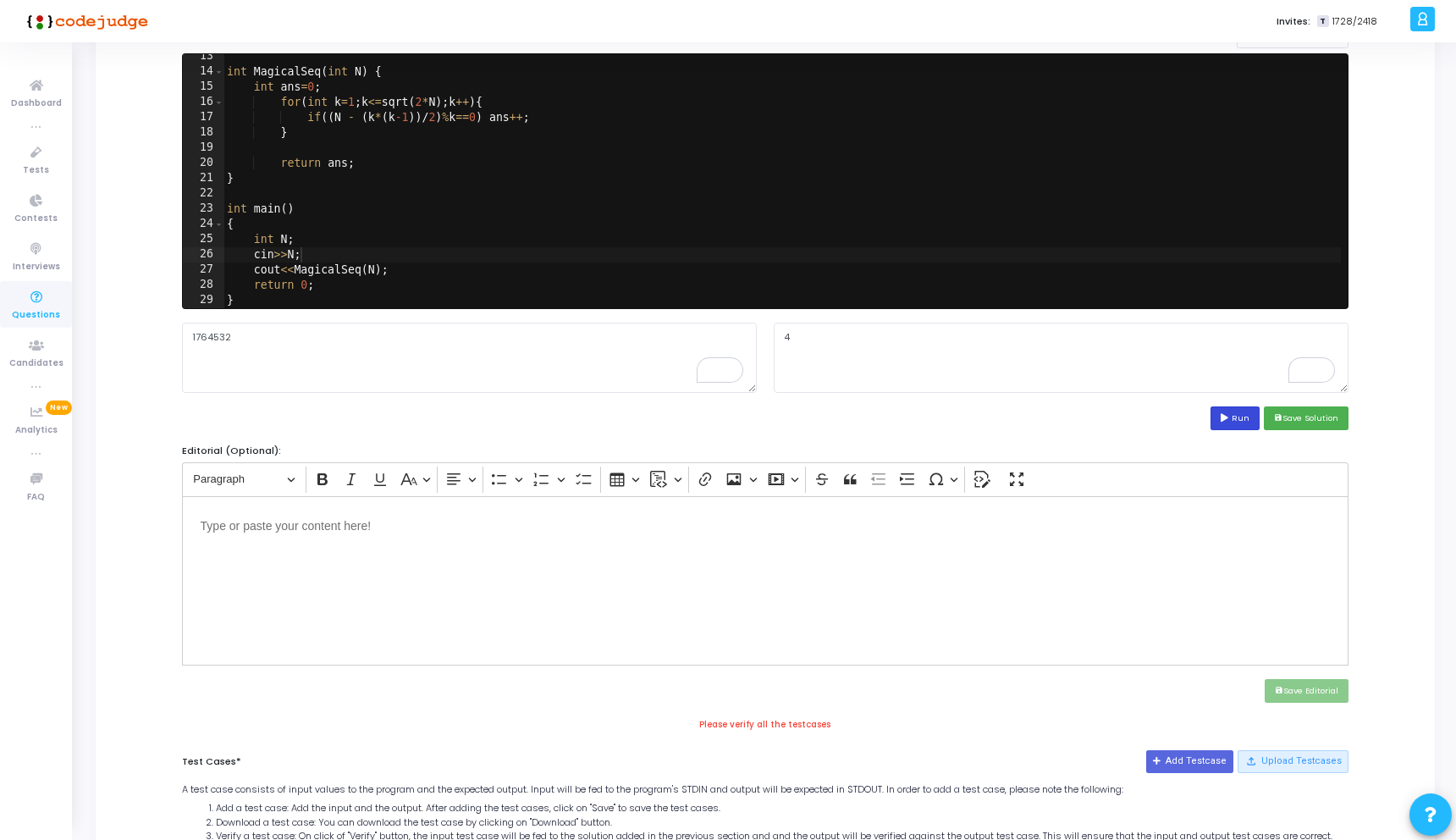
click at [1243, 419] on button "Run" at bounding box center [1234, 418] width 49 height 23
type textarea "16"
drag, startPoint x: 244, startPoint y: 341, endPoint x: 137, endPoint y: 341, distance: 107.0
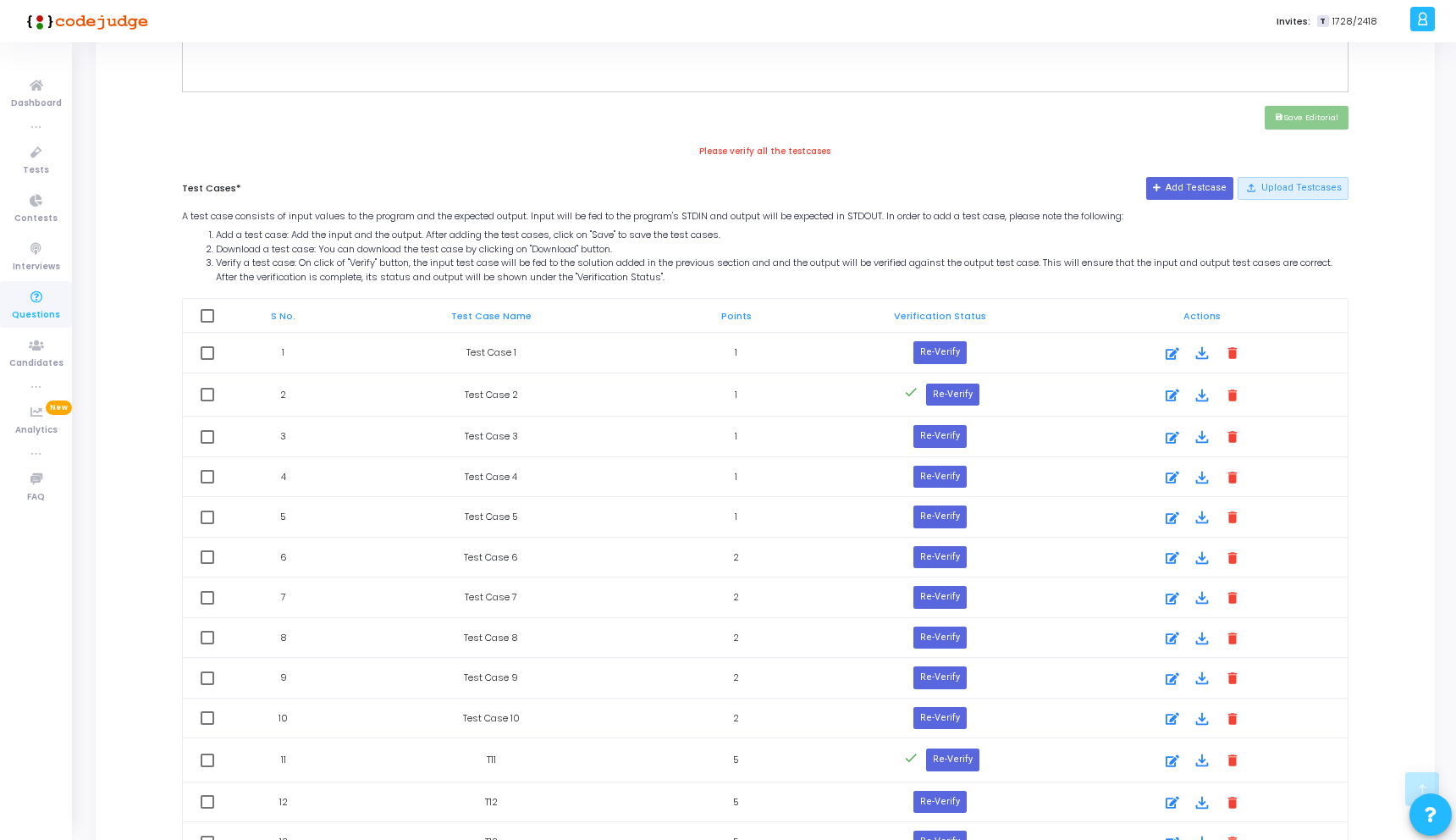
scroll to position [708, 0]
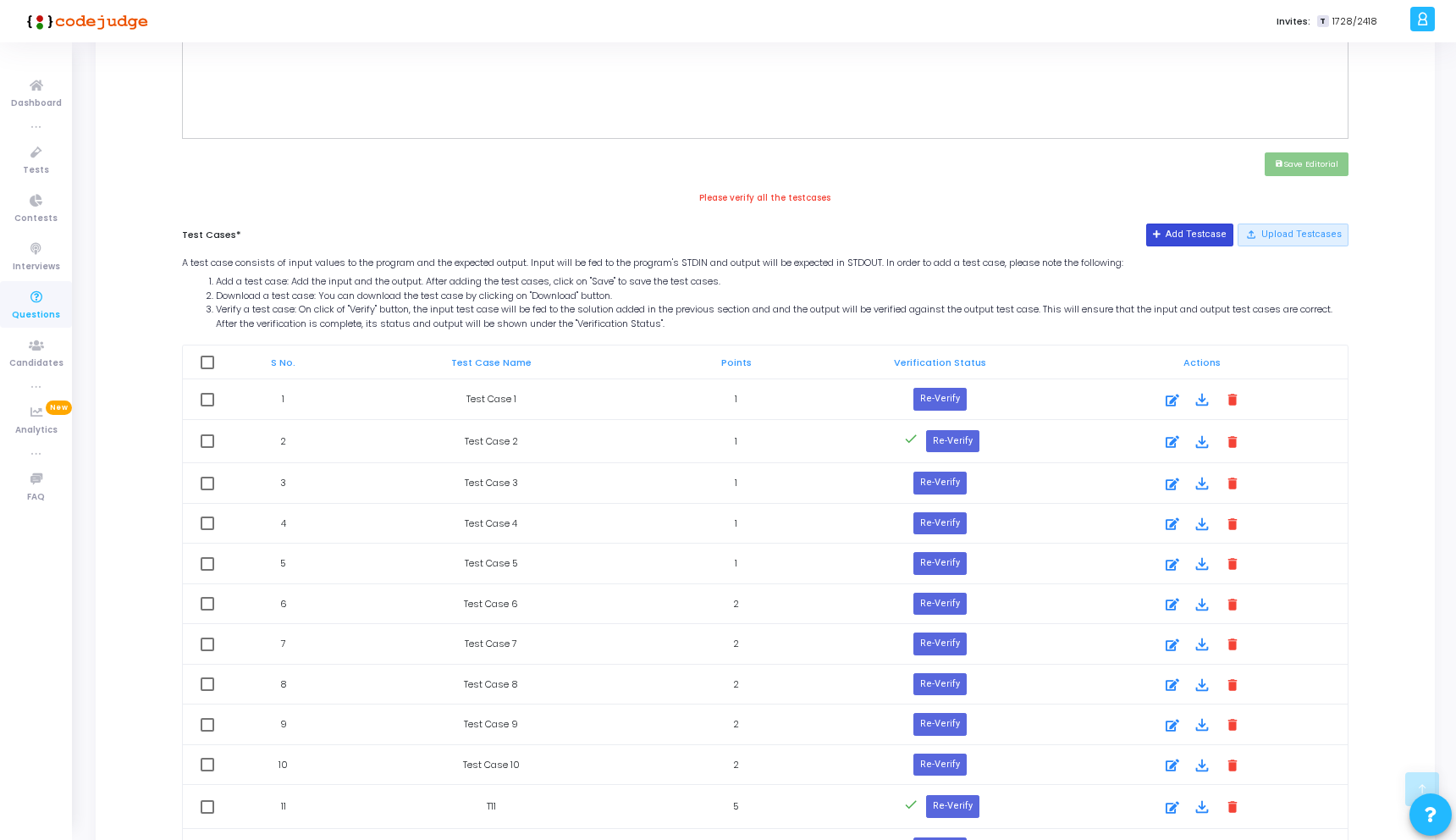
click at [1188, 227] on button "Add Testcase" at bounding box center [1190, 234] width 87 height 22
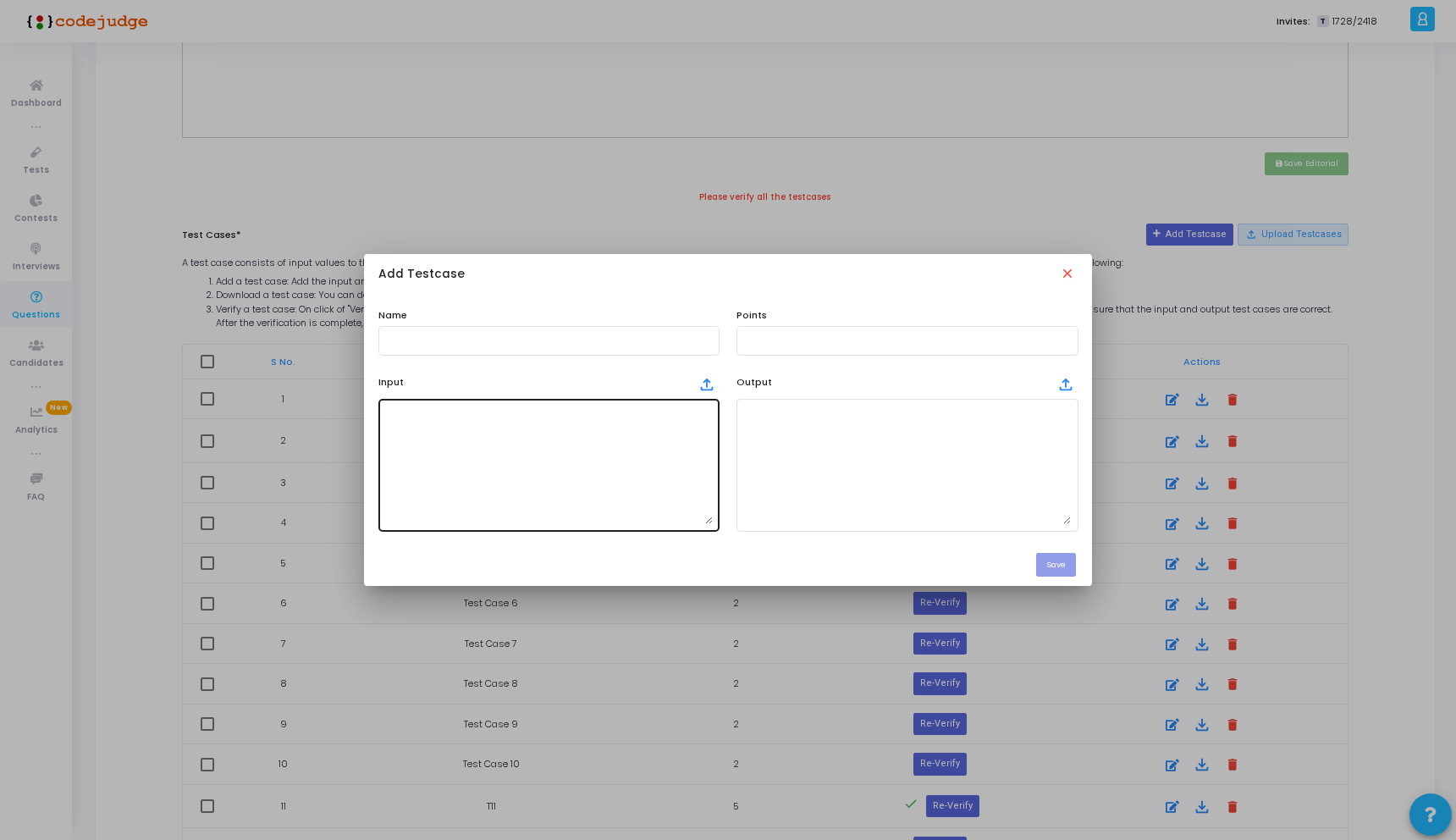
click at [493, 430] on textarea at bounding box center [549, 464] width 327 height 118
paste textarea "1764532"
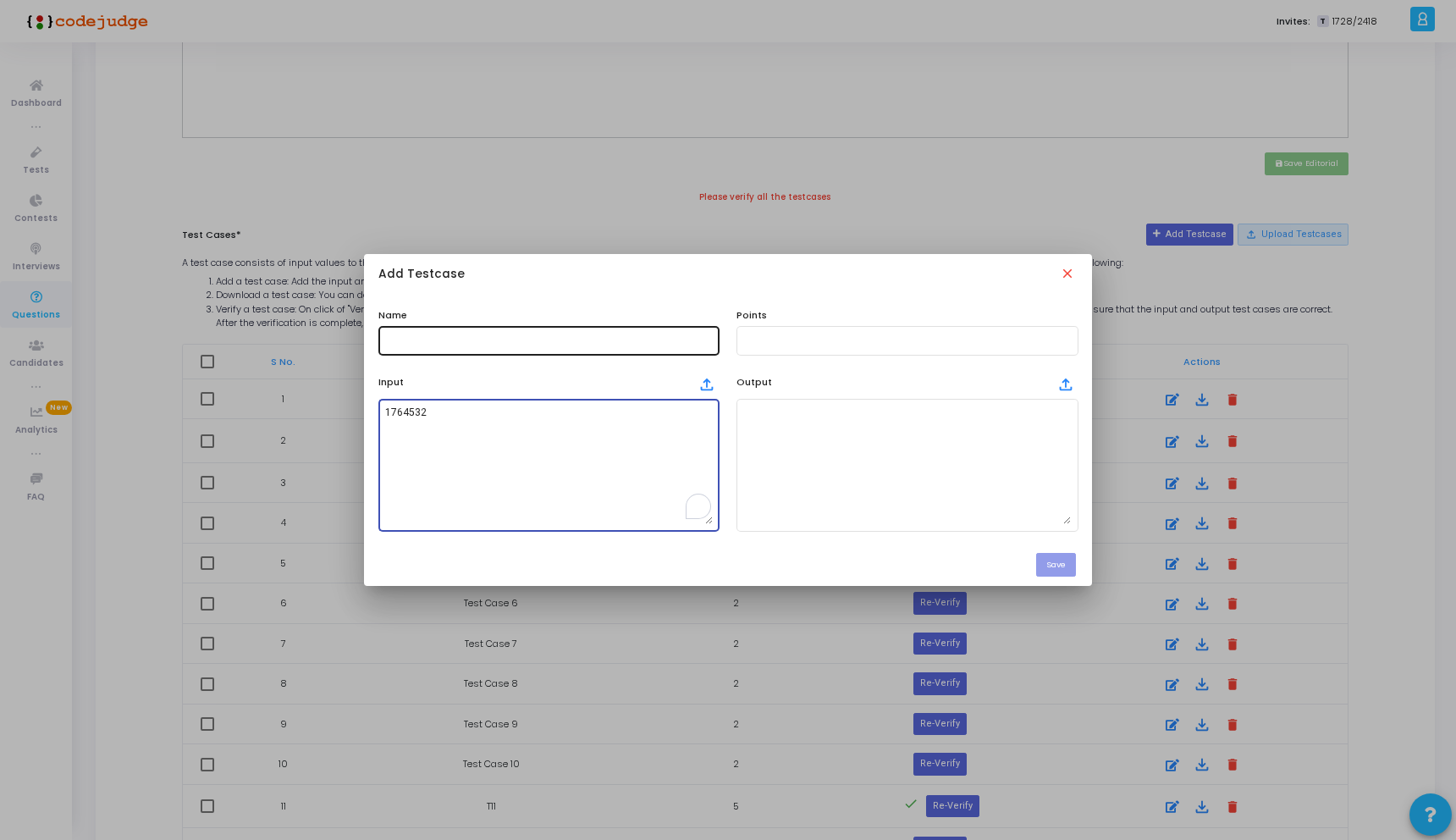
type textarea "1764532"
click at [410, 331] on div at bounding box center [549, 339] width 327 height 31
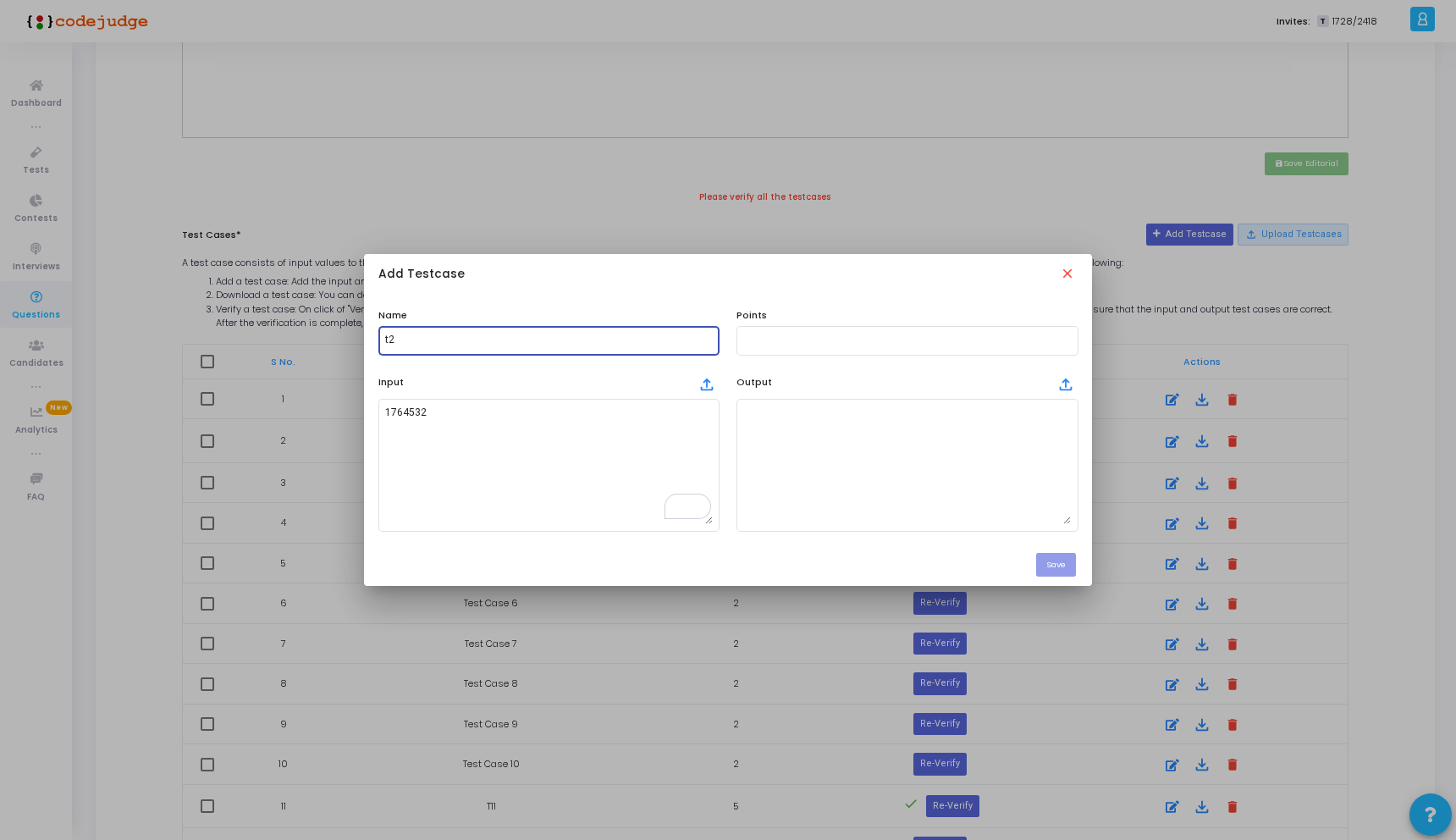
type input "t"
type input "T23"
click at [809, 332] on div at bounding box center [907, 339] width 327 height 31
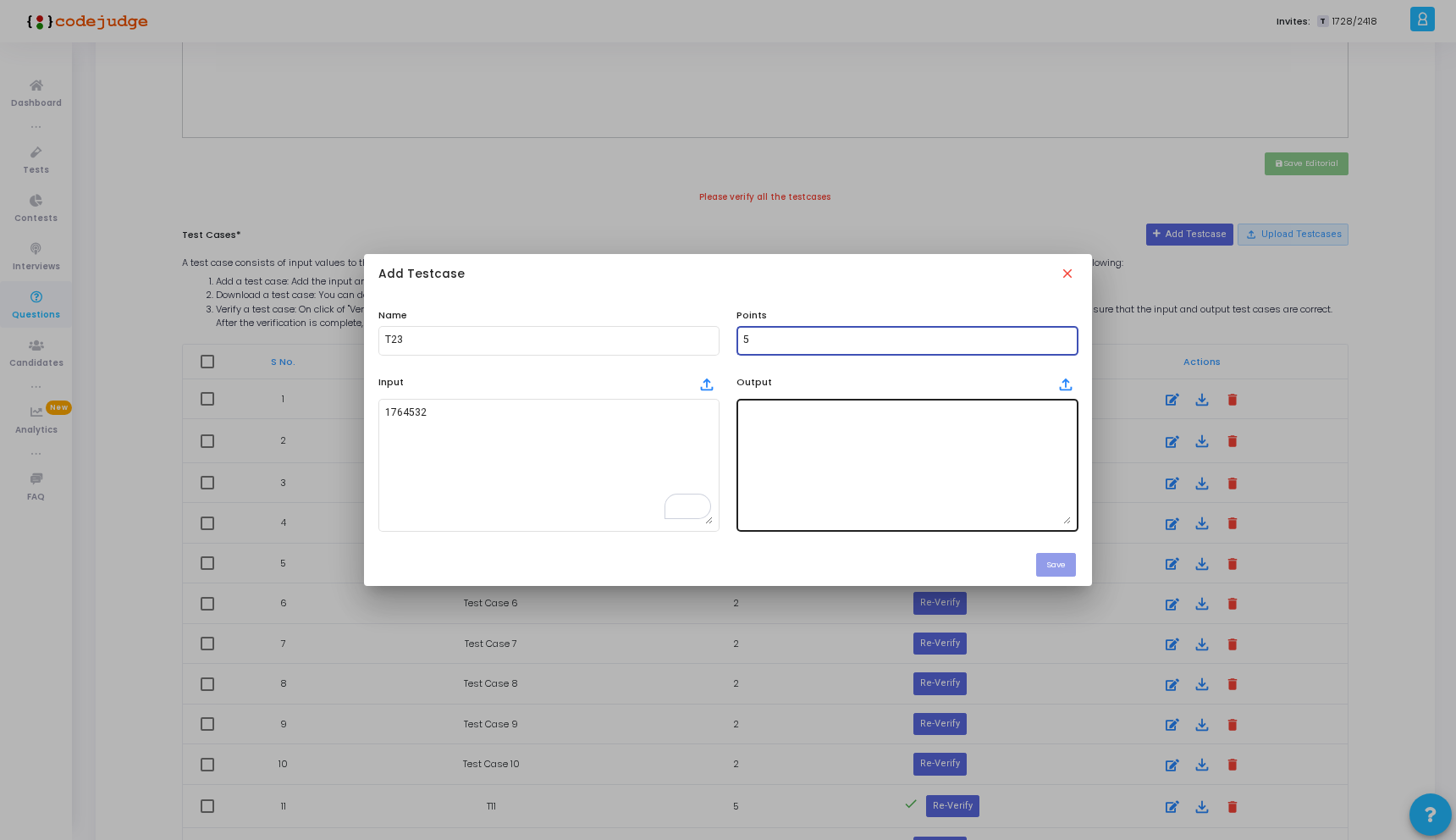
type input "5"
click at [822, 426] on textarea at bounding box center [907, 464] width 327 height 118
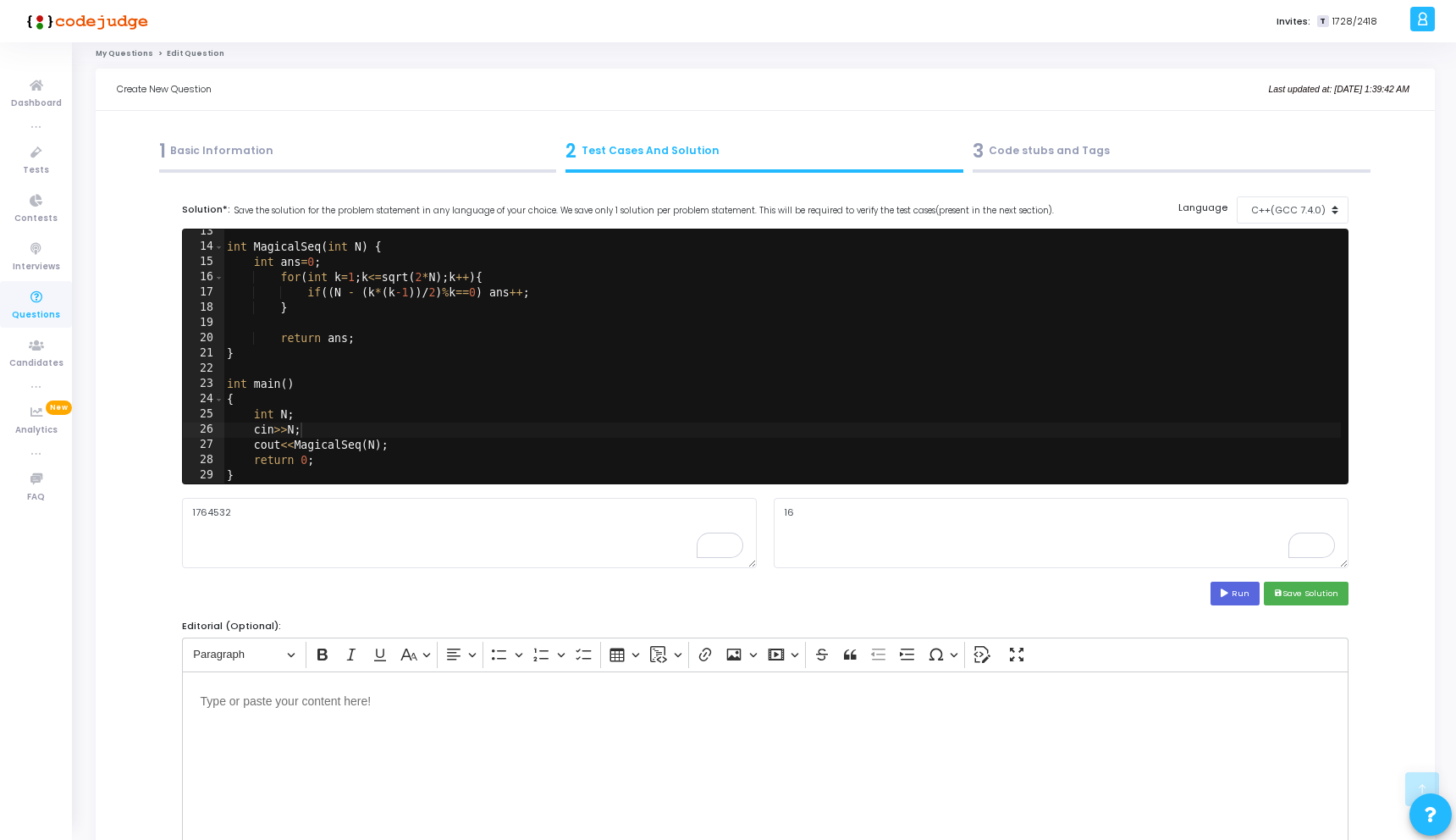
scroll to position [188, 0]
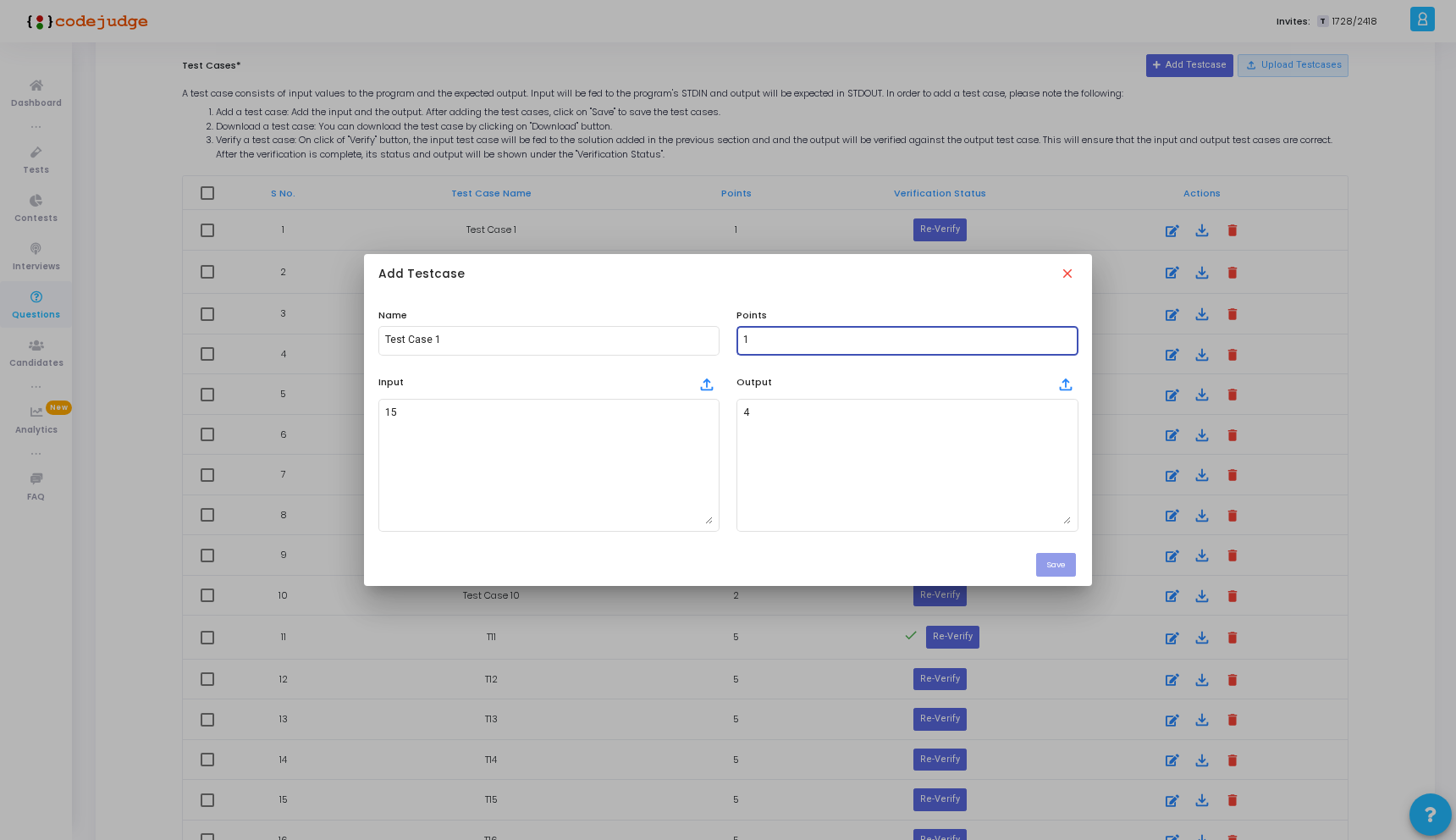
click at [793, 340] on input "1" at bounding box center [907, 340] width 327 height 12
type input "2"
click at [1046, 569] on button "Save" at bounding box center [1055, 565] width 40 height 23
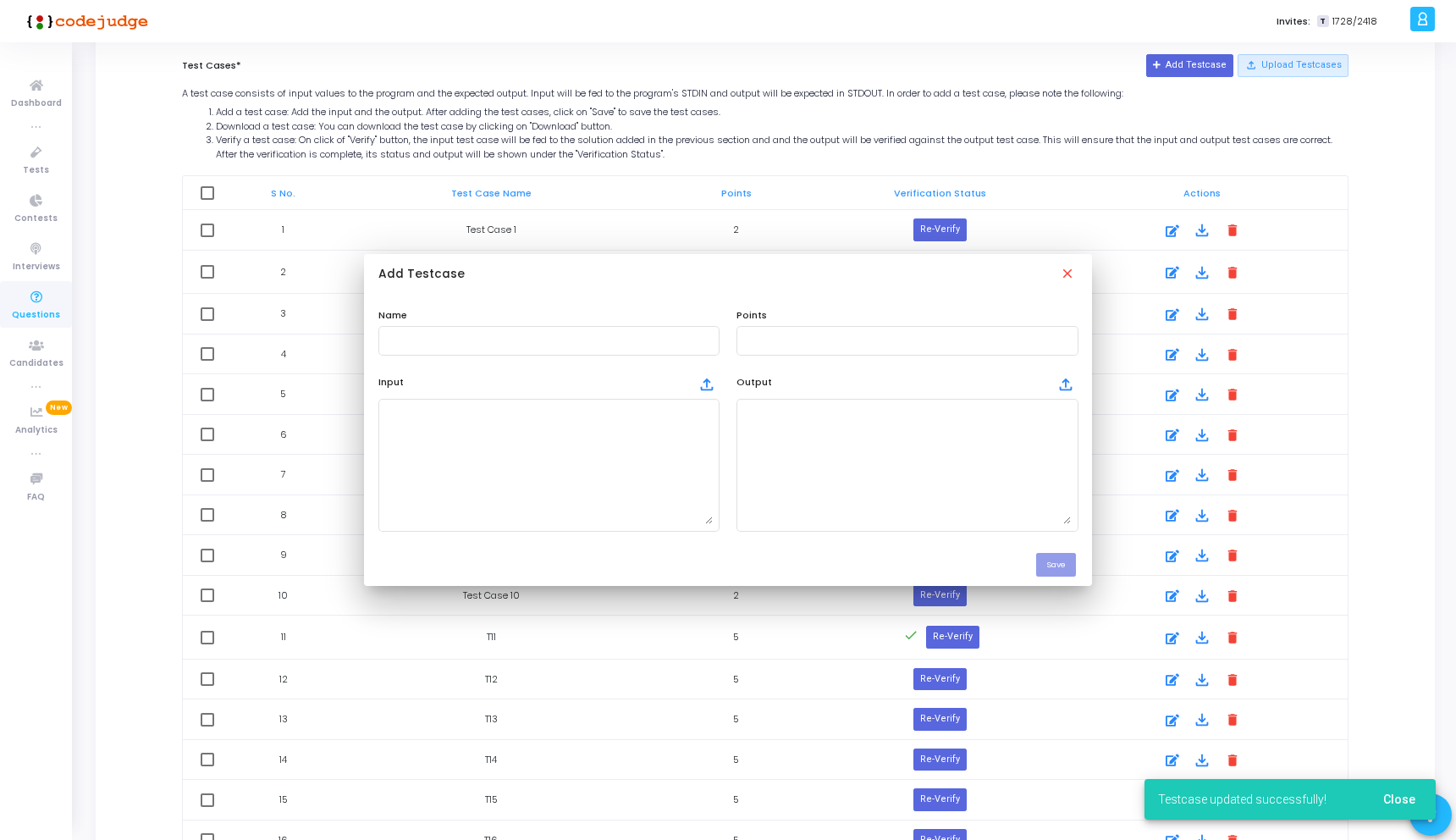
scroll to position [878, 0]
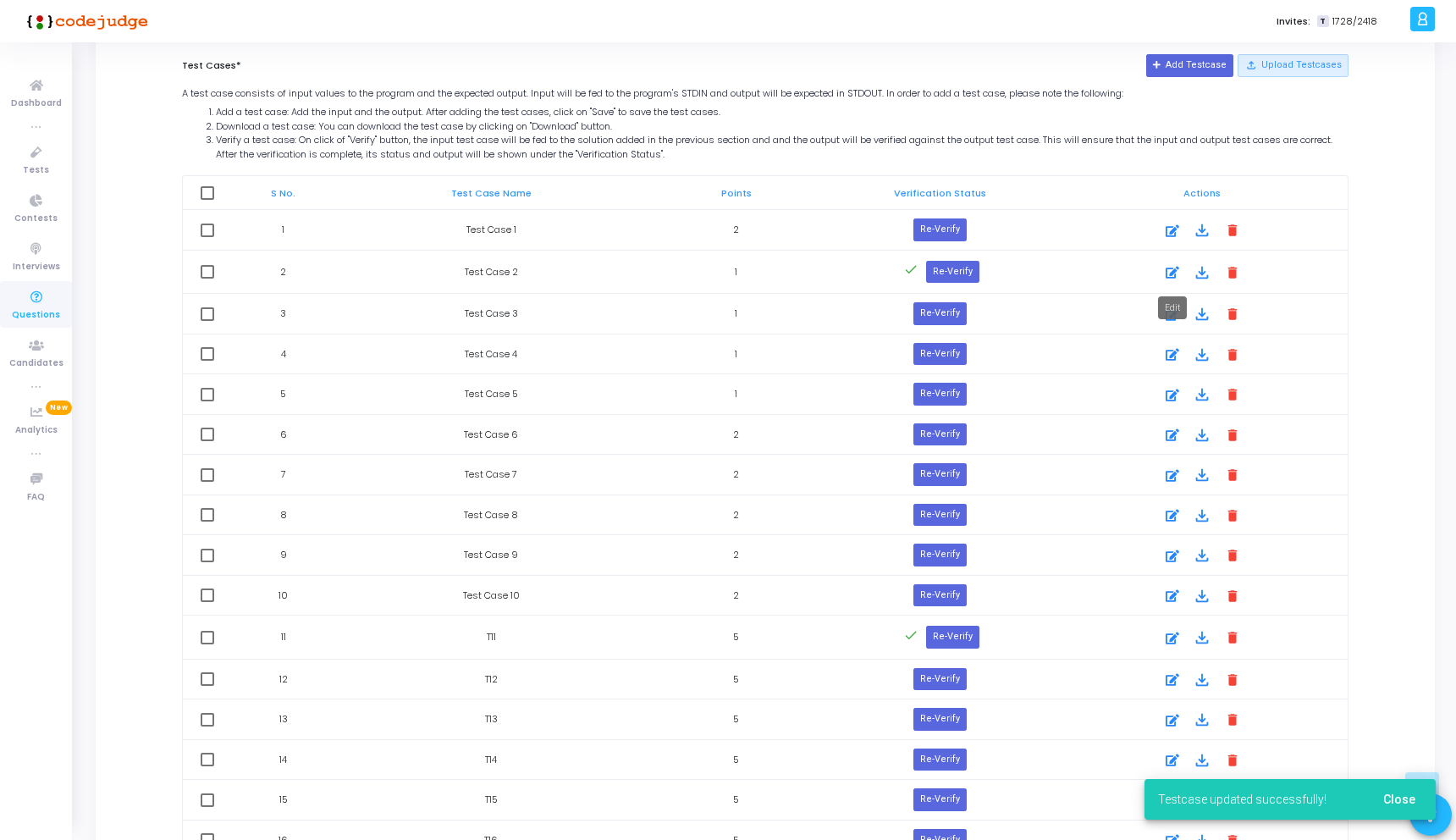
click at [1179, 281] on div at bounding box center [1172, 272] width 25 height 20
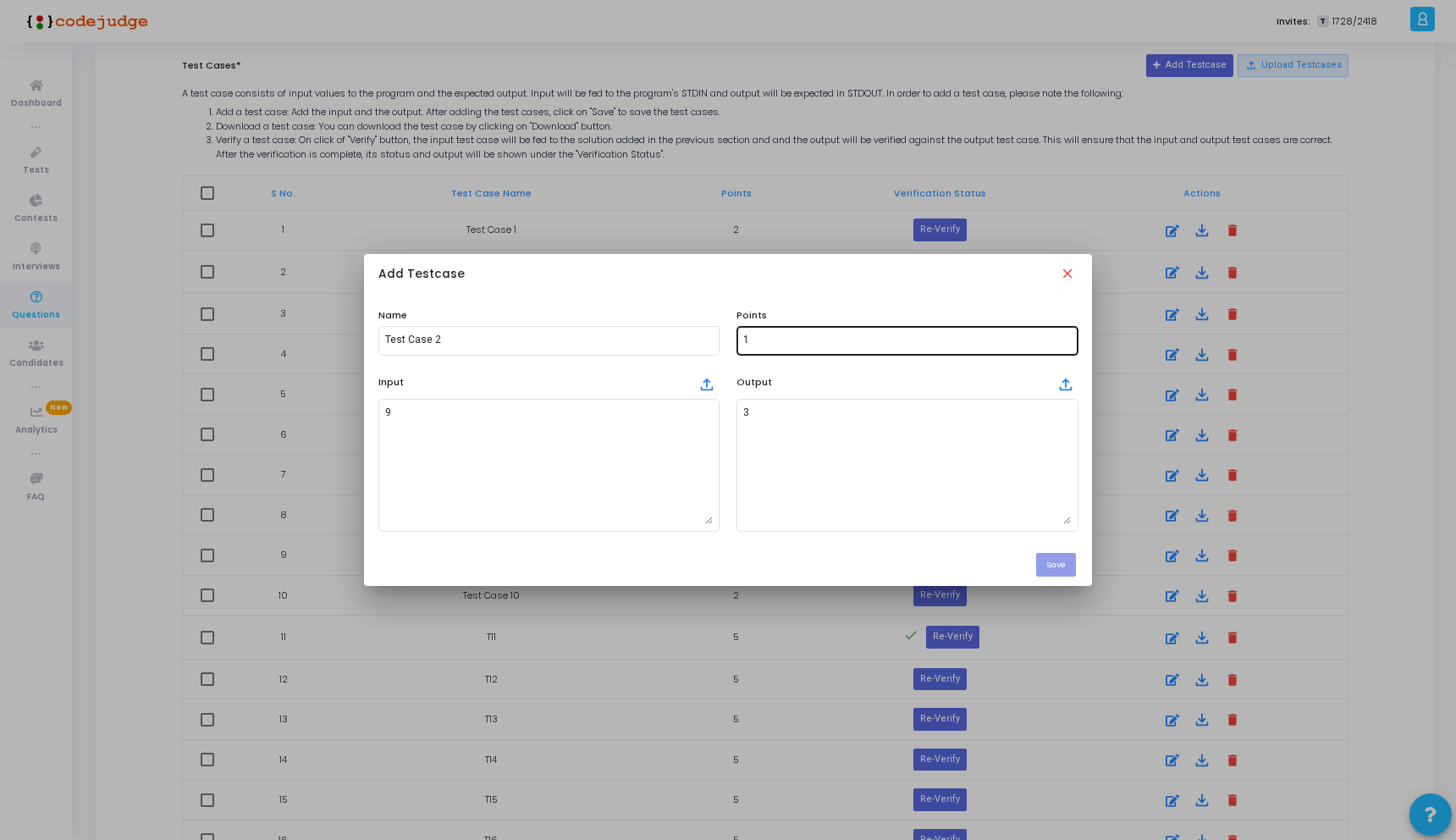
click at [763, 349] on div "1" at bounding box center [907, 339] width 327 height 31
type input "2"
click at [1062, 573] on button "Save" at bounding box center [1055, 565] width 40 height 23
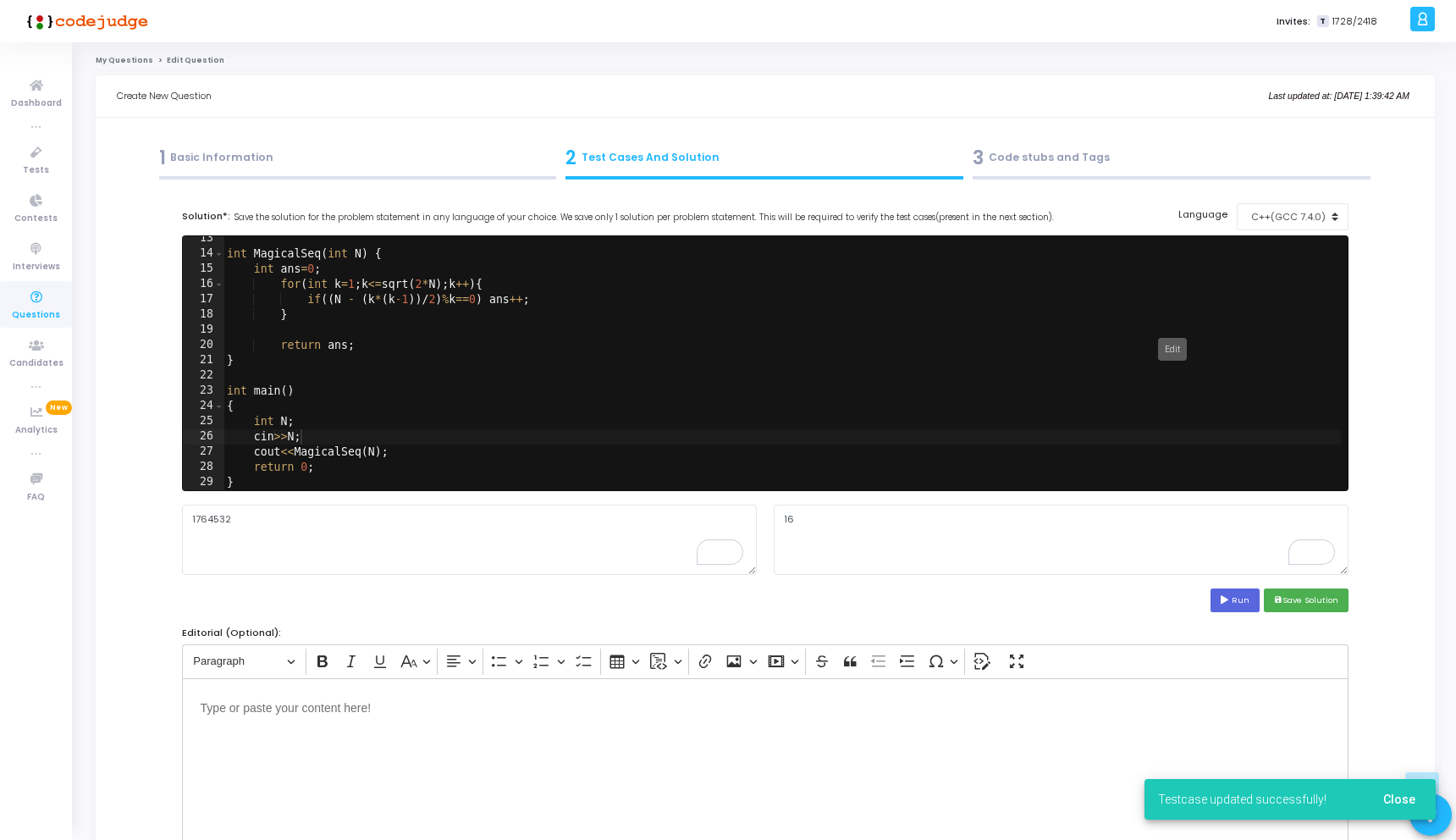
scroll to position [878, 0]
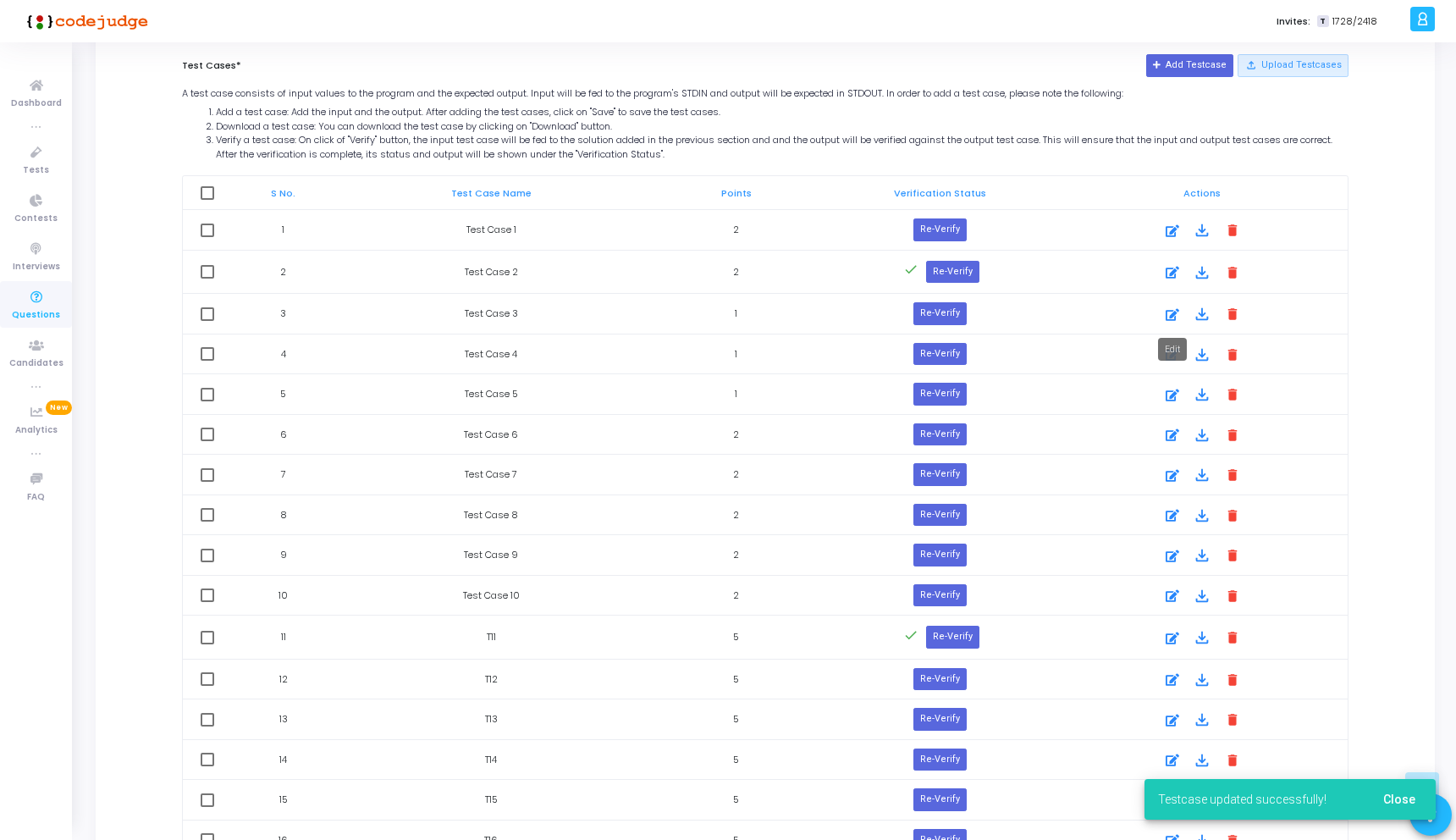
click at [1171, 317] on icon at bounding box center [1172, 315] width 14 height 20
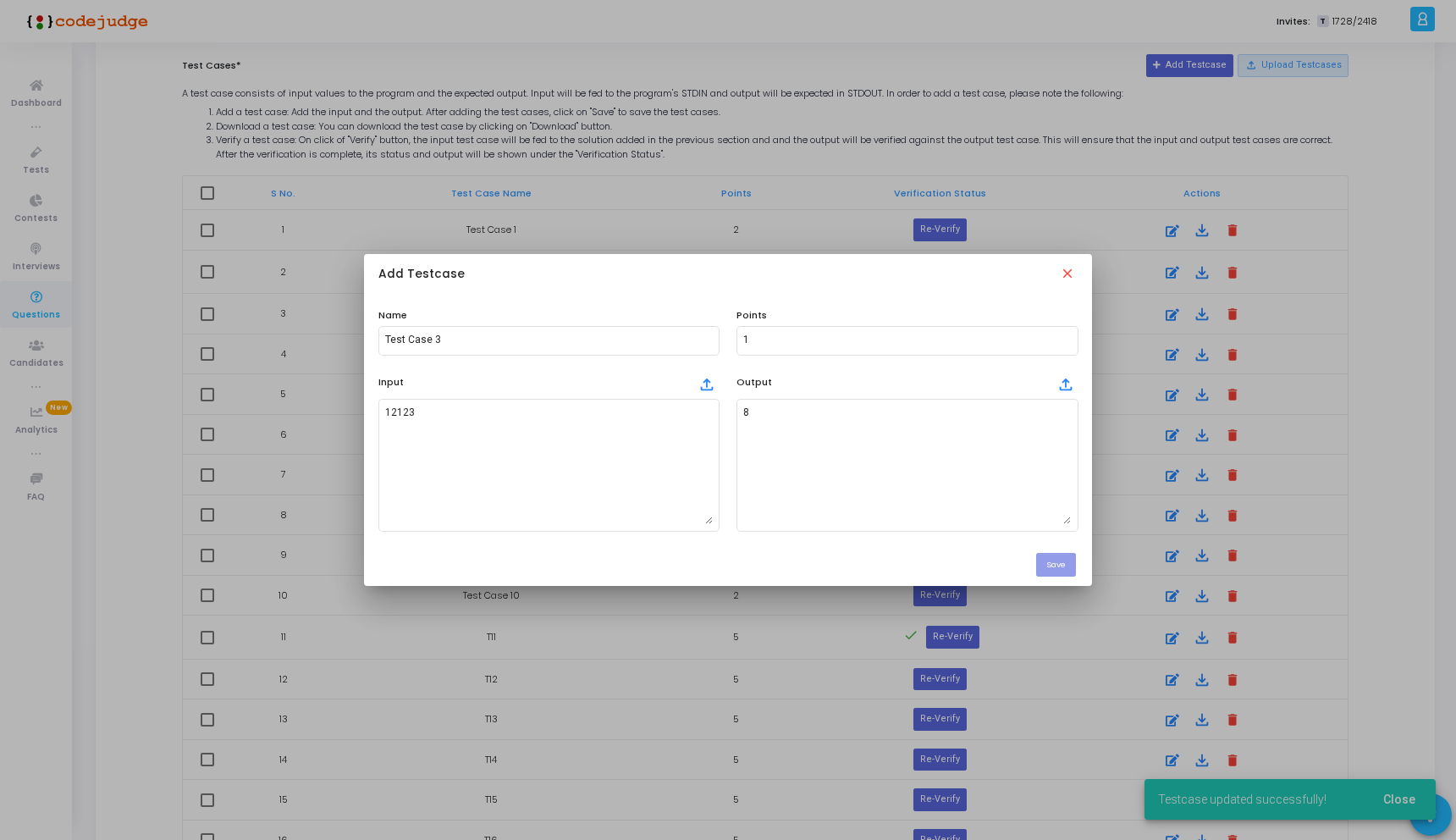
scroll to position [0, 0]
click at [760, 337] on input "1" at bounding box center [907, 340] width 327 height 12
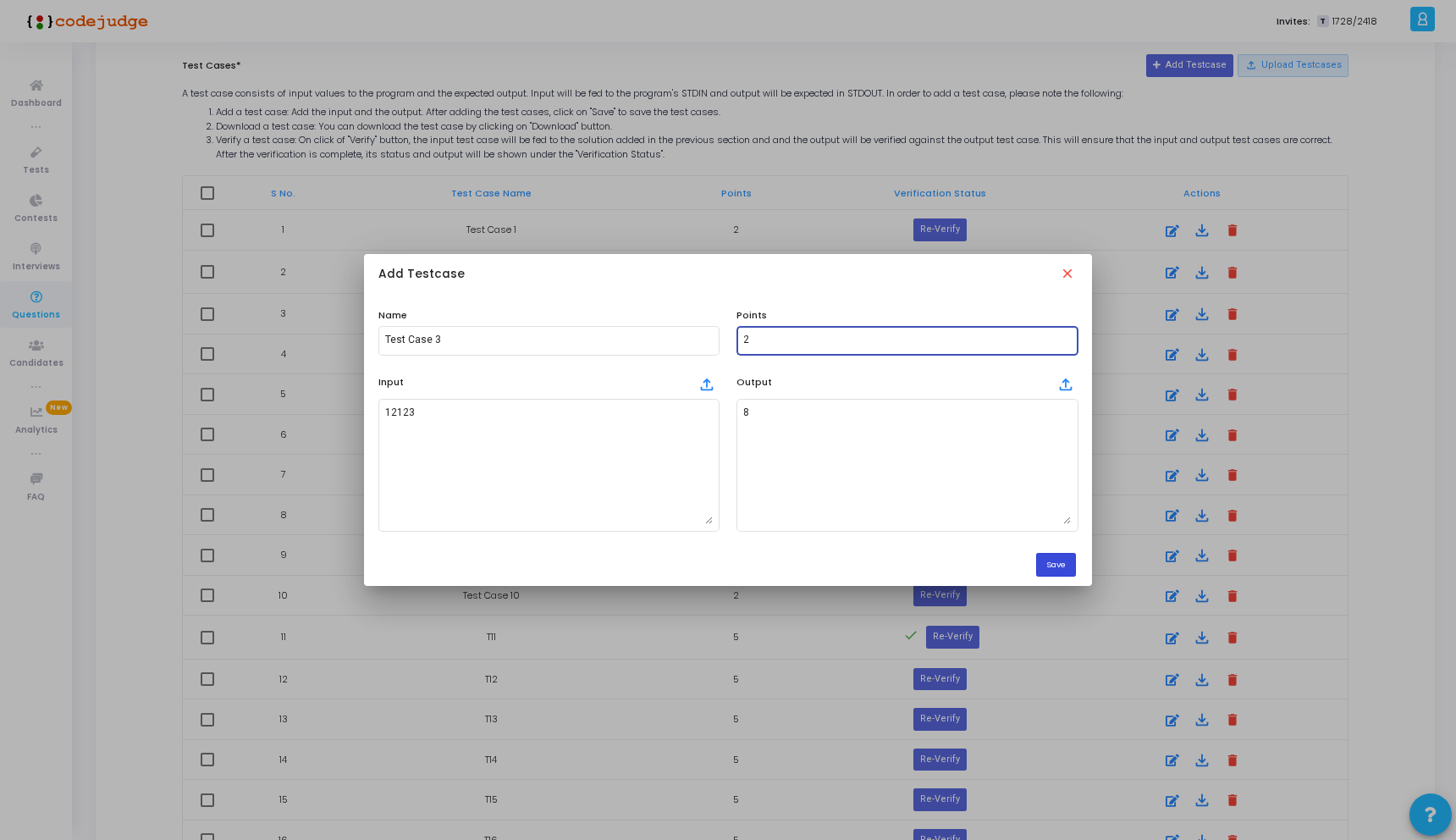
type input "2"
click at [1062, 566] on button "Save" at bounding box center [1055, 565] width 40 height 23
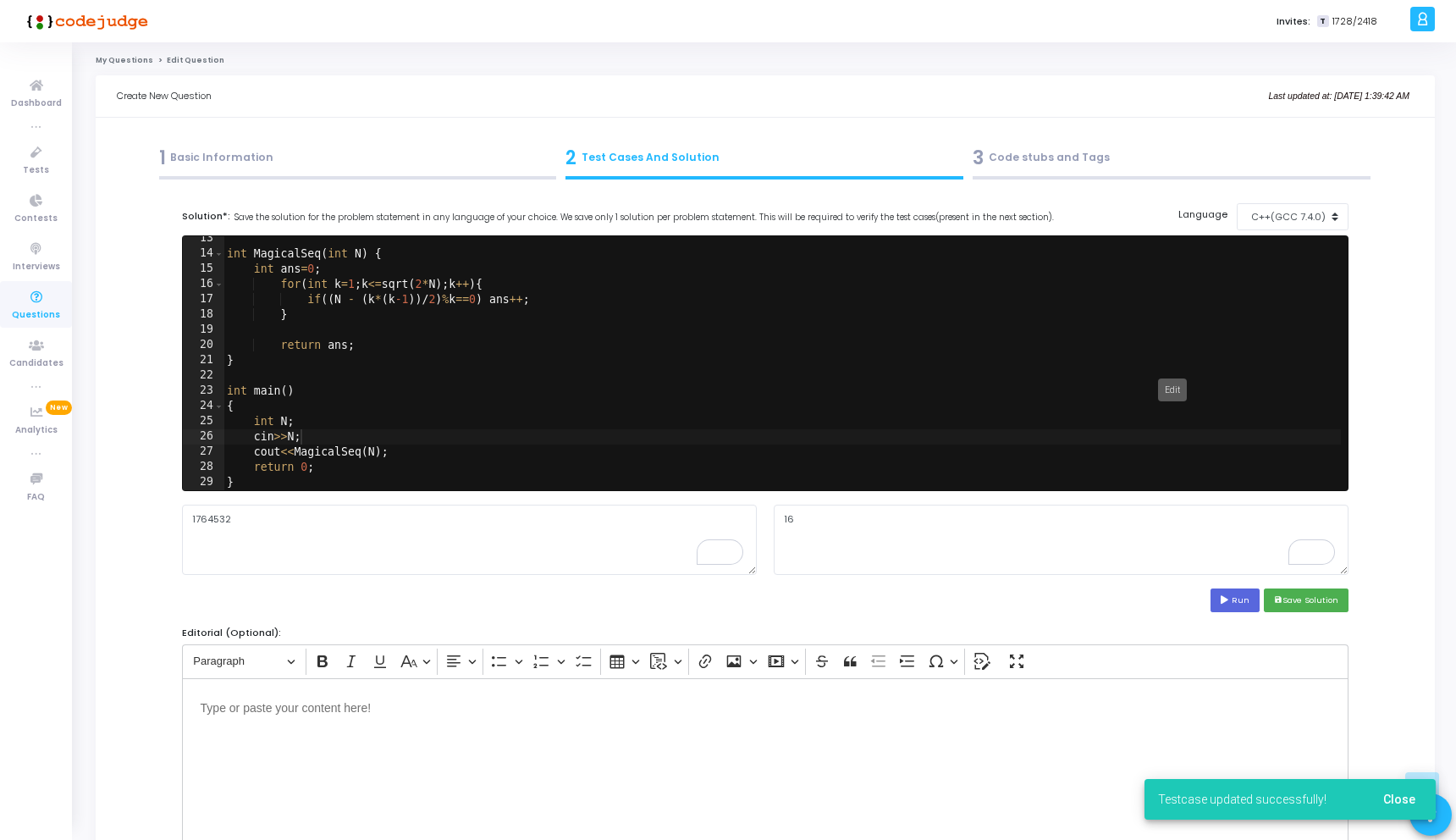
scroll to position [878, 0]
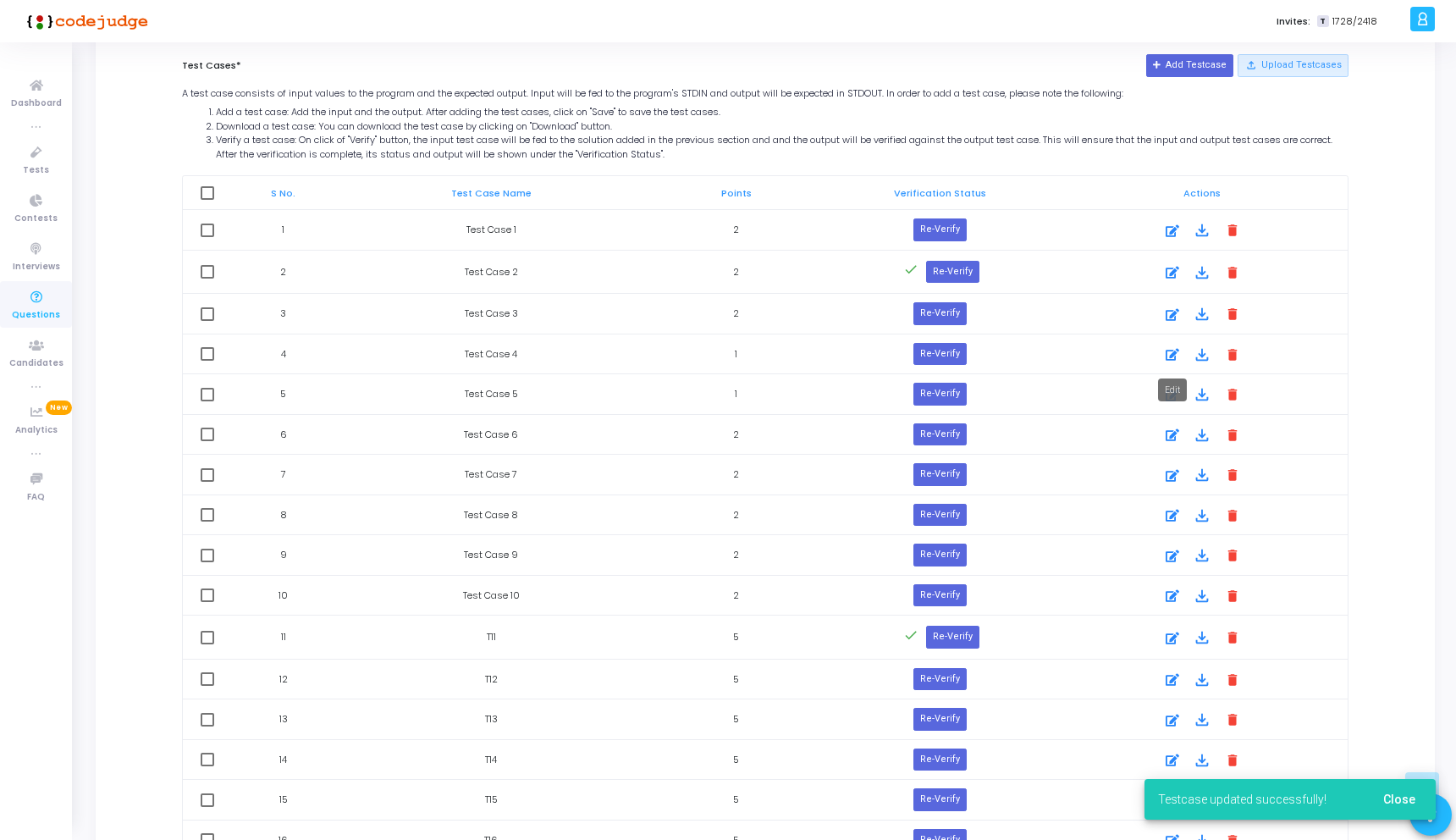
click at [1172, 355] on icon at bounding box center [1172, 355] width 14 height 20
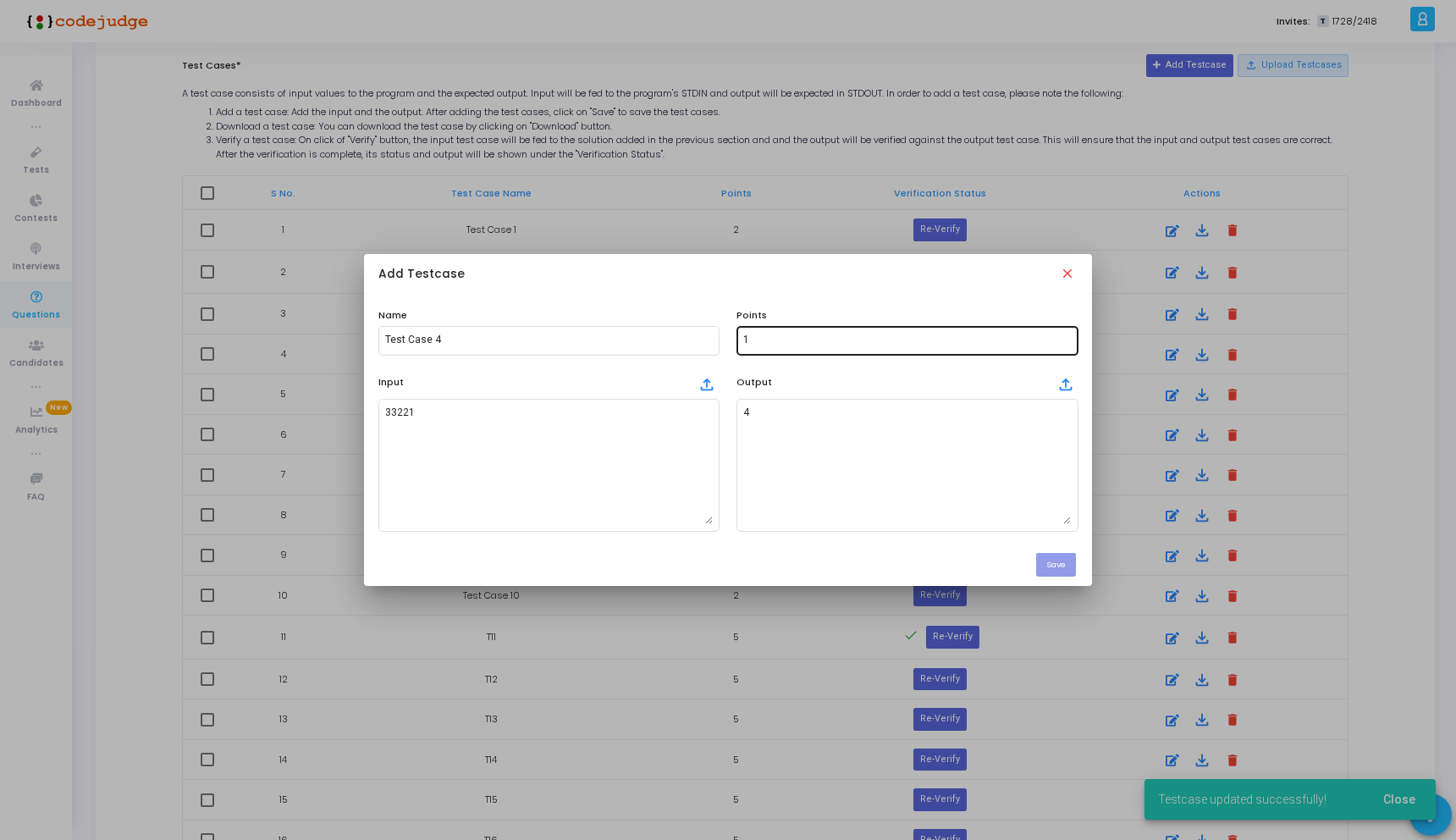
click at [774, 346] on div "1" at bounding box center [907, 339] width 327 height 31
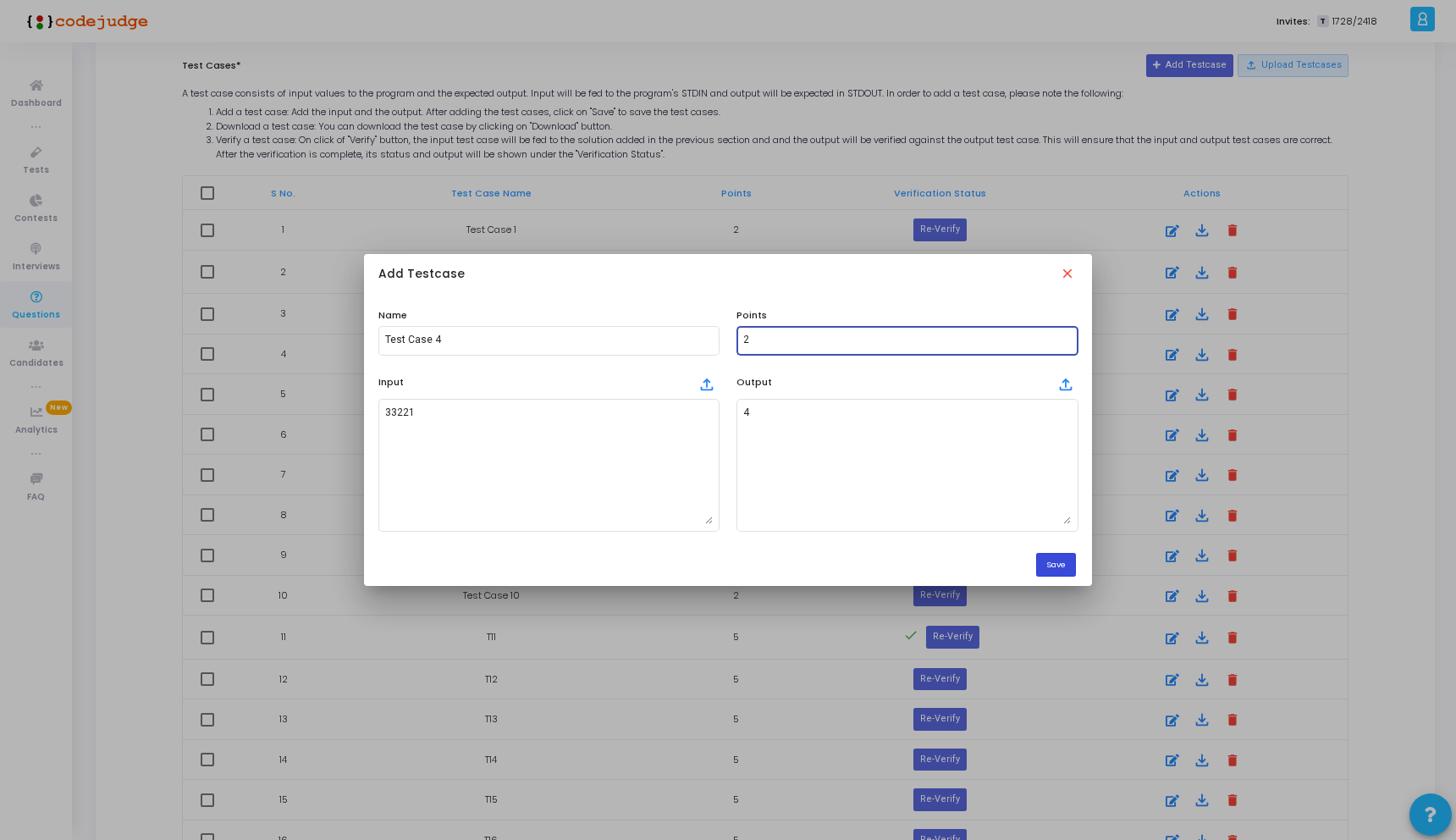
type input "2"
click at [1056, 567] on button "Save" at bounding box center [1055, 565] width 40 height 23
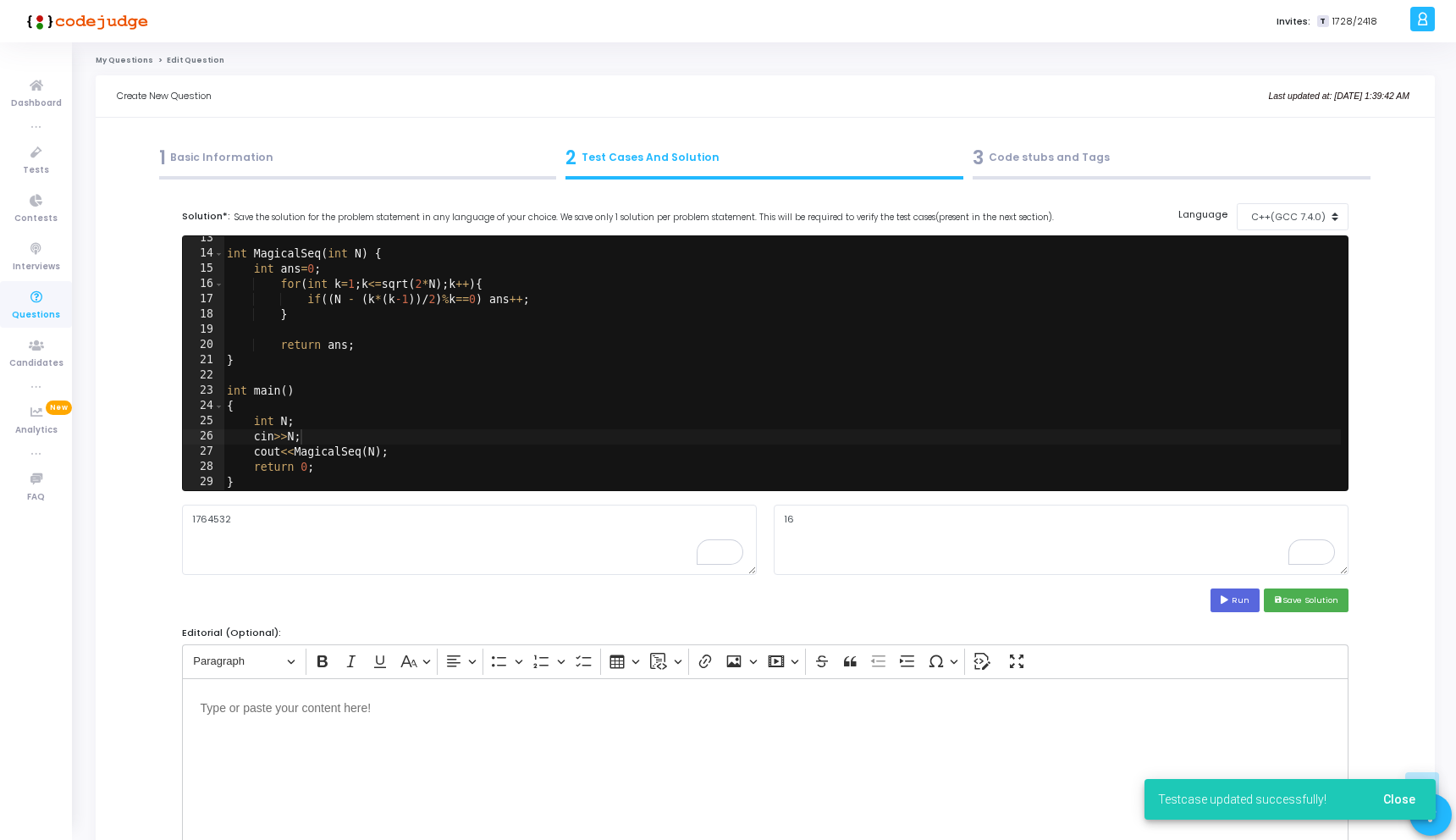
scroll to position [878, 0]
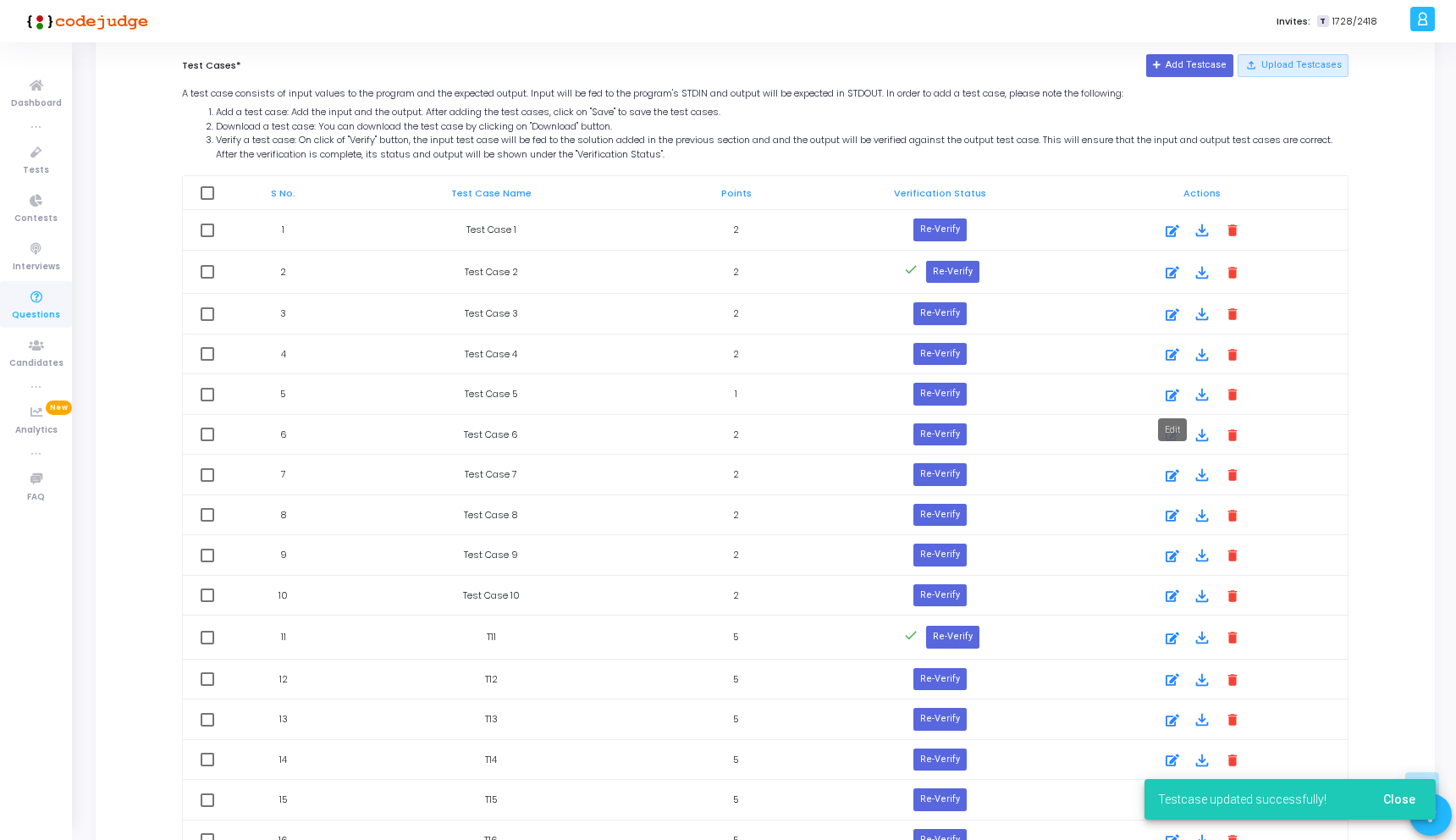
click at [1176, 392] on icon at bounding box center [1172, 395] width 14 height 20
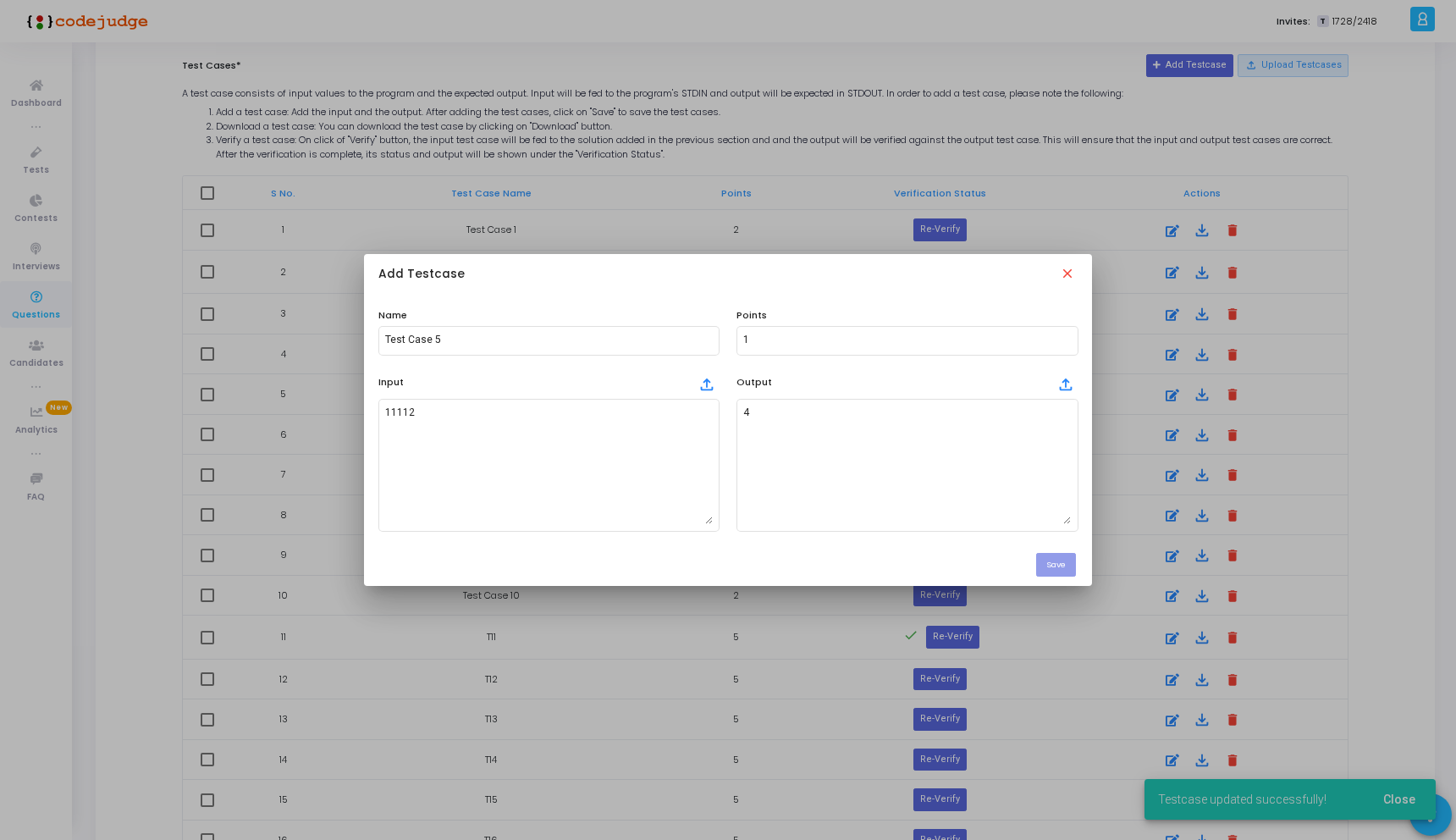
scroll to position [0, 0]
click at [798, 341] on input "1" at bounding box center [907, 340] width 327 height 12
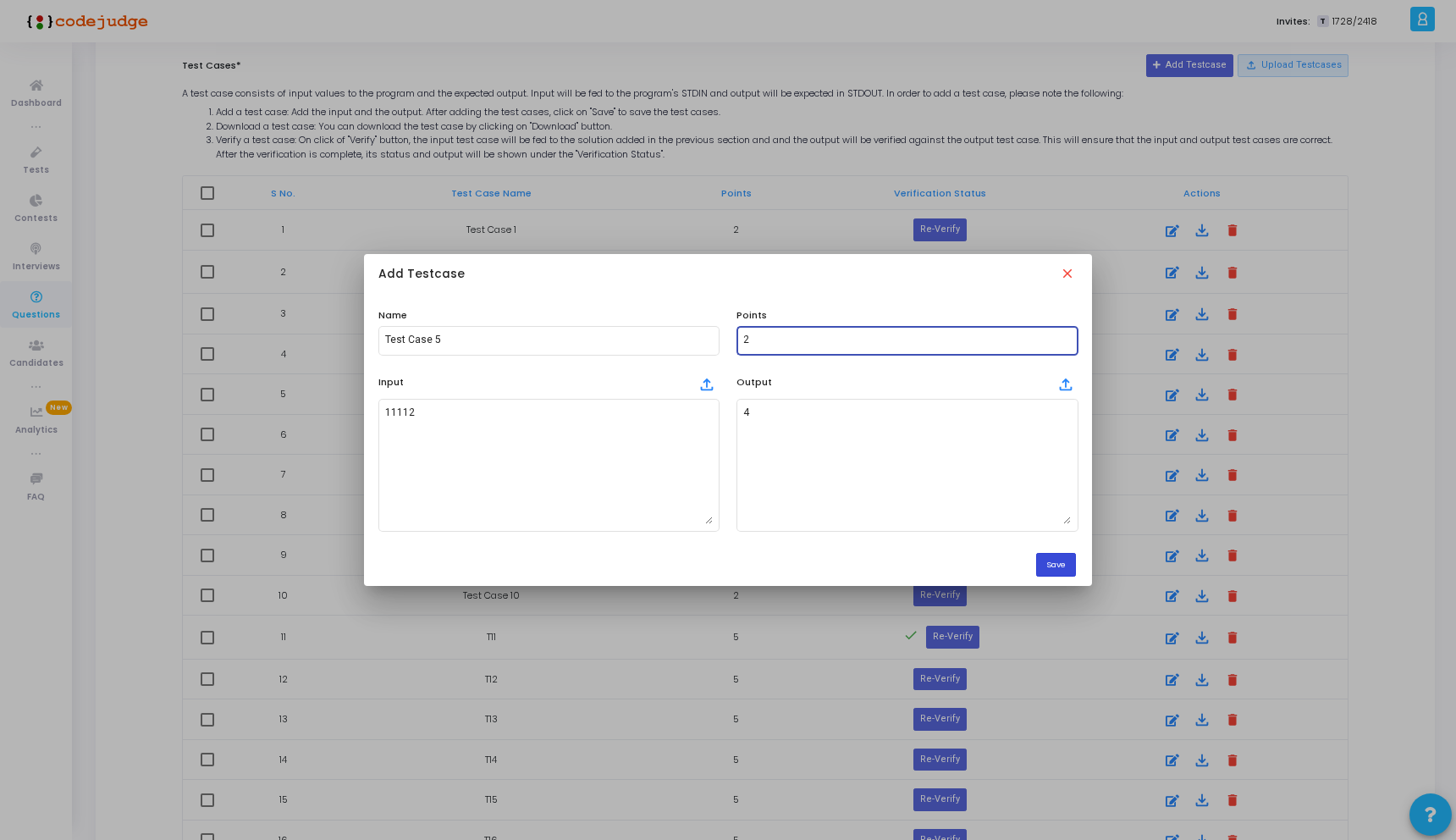
type input "2"
click at [1047, 566] on button "Save" at bounding box center [1055, 565] width 40 height 23
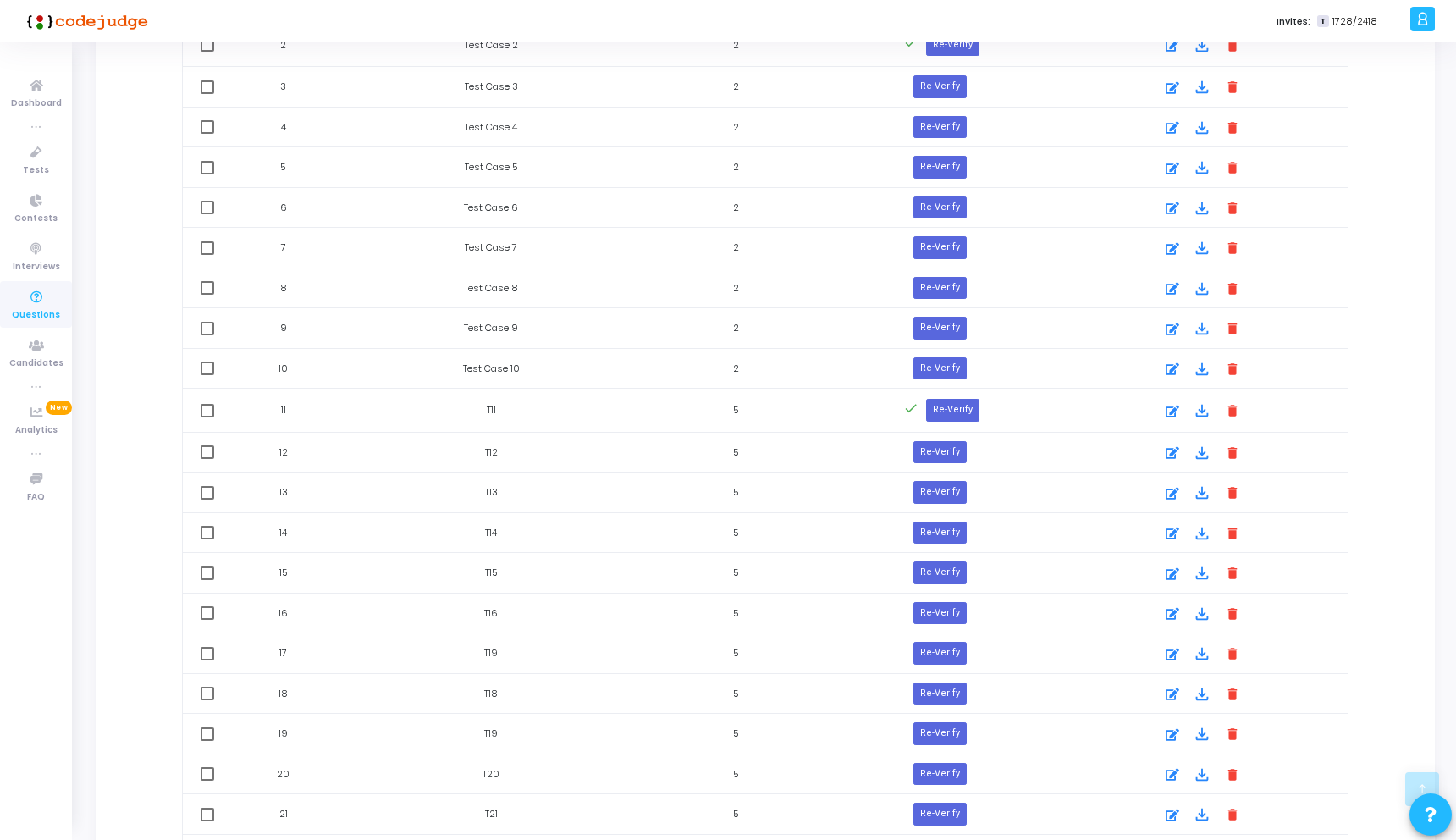
scroll to position [1092, 0]
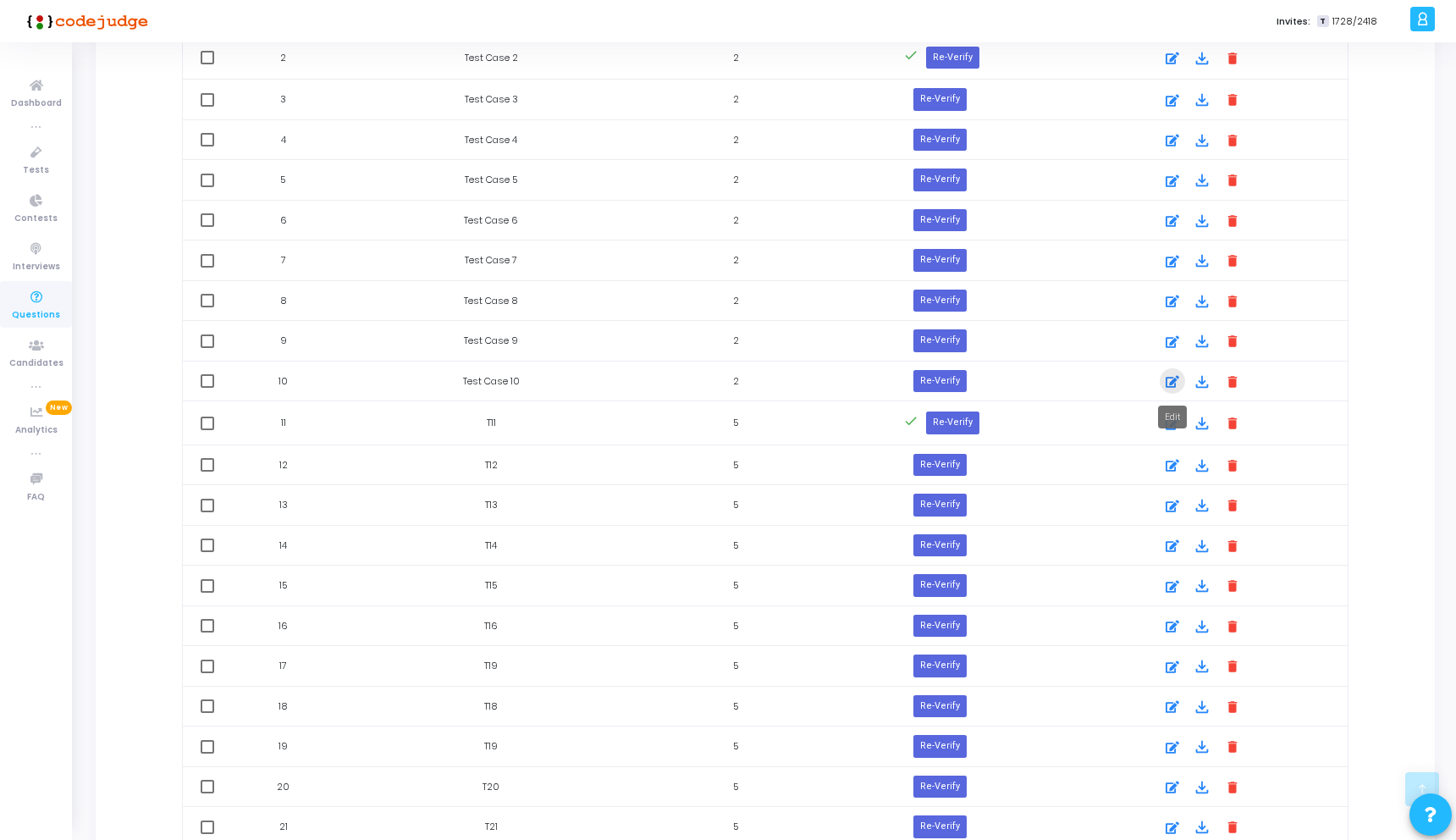
click at [1173, 380] on icon at bounding box center [1172, 382] width 14 height 20
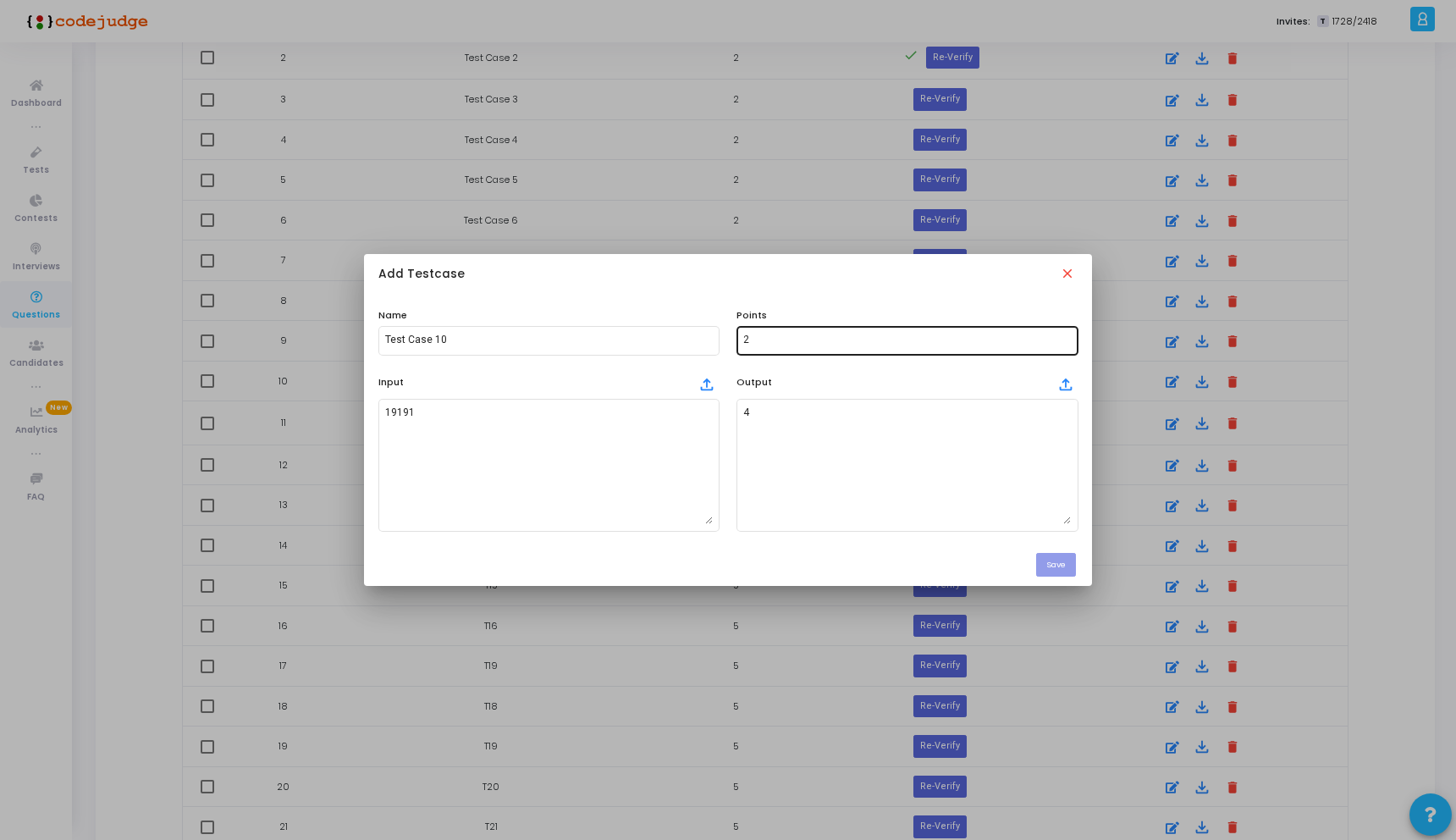
scroll to position [0, 0]
click at [813, 334] on input "2" at bounding box center [907, 340] width 327 height 12
type input "5"
click at [1057, 569] on button "Save" at bounding box center [1055, 565] width 40 height 23
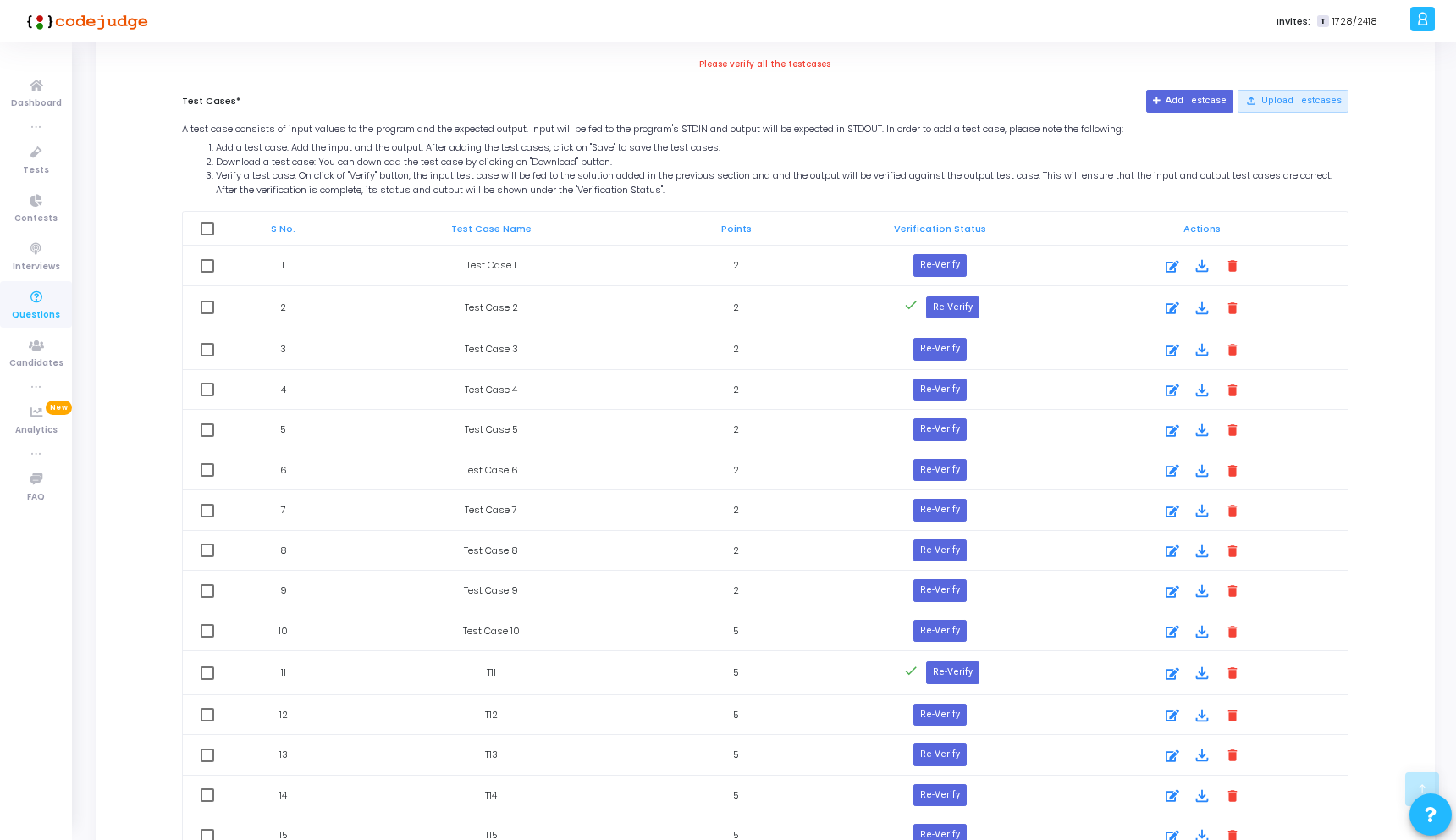
scroll to position [874, 0]
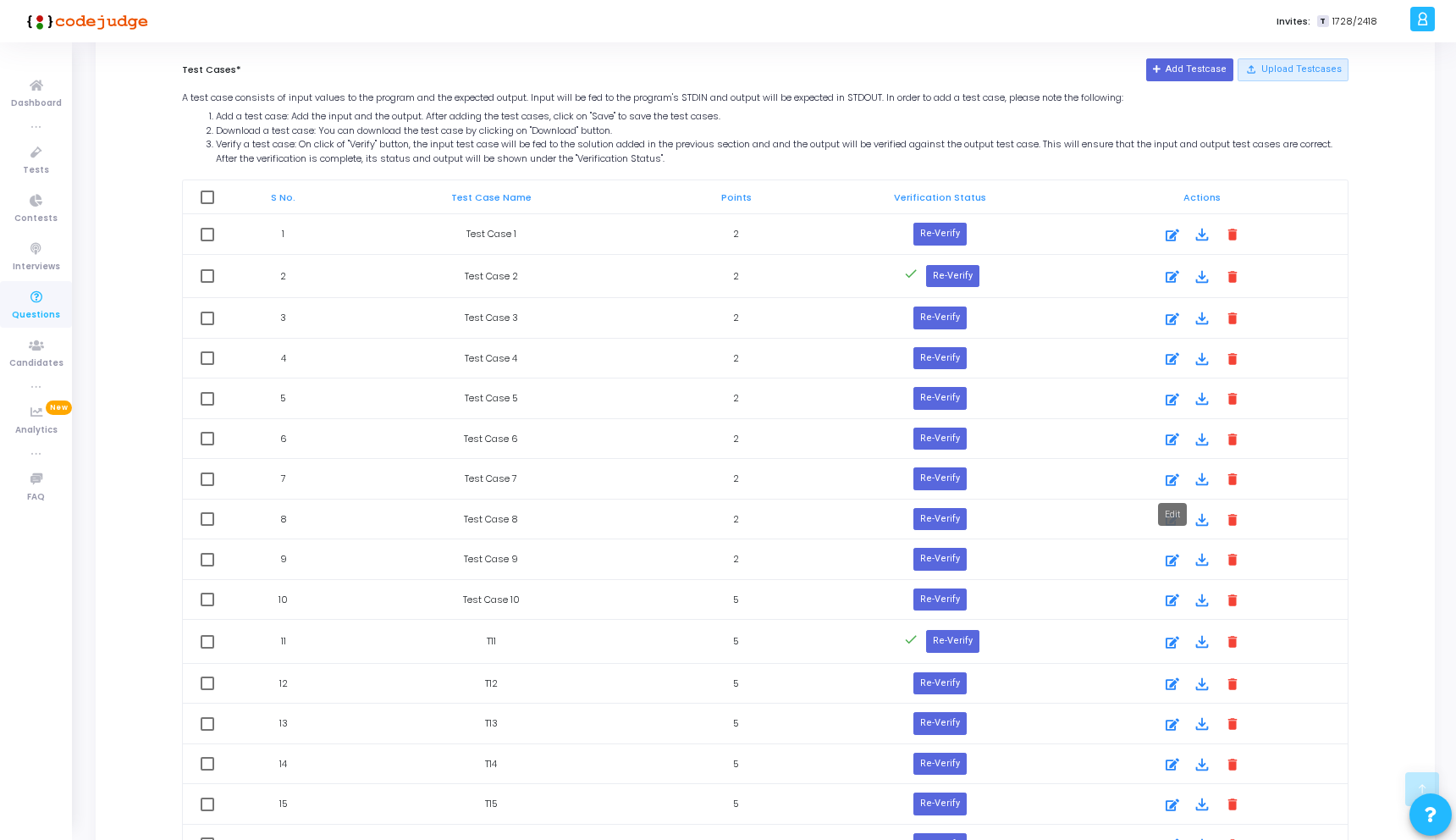
click at [1176, 479] on icon at bounding box center [1172, 480] width 14 height 20
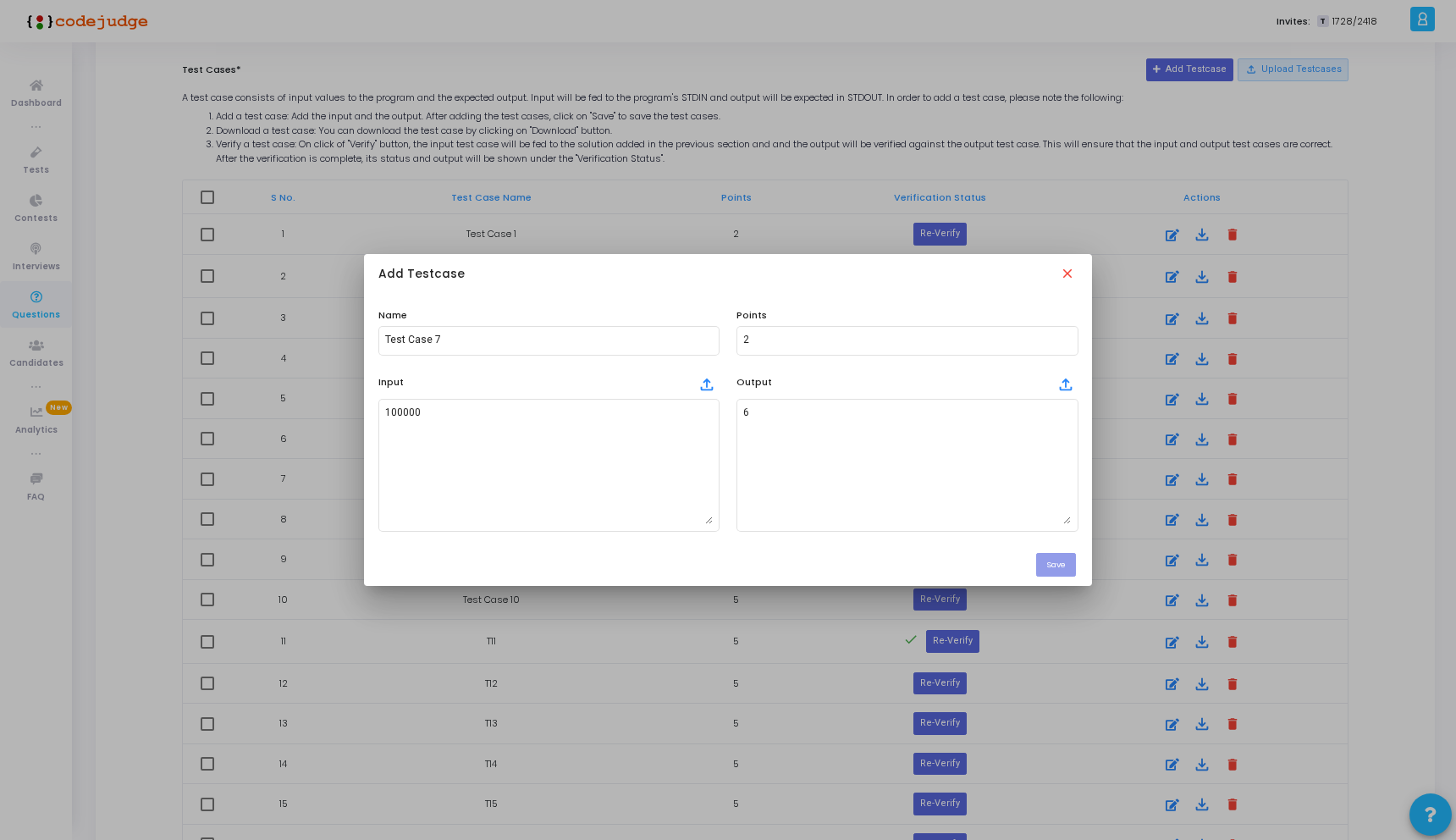
scroll to position [0, 0]
click at [1070, 268] on mat-icon "close" at bounding box center [1069, 274] width 18 height 18
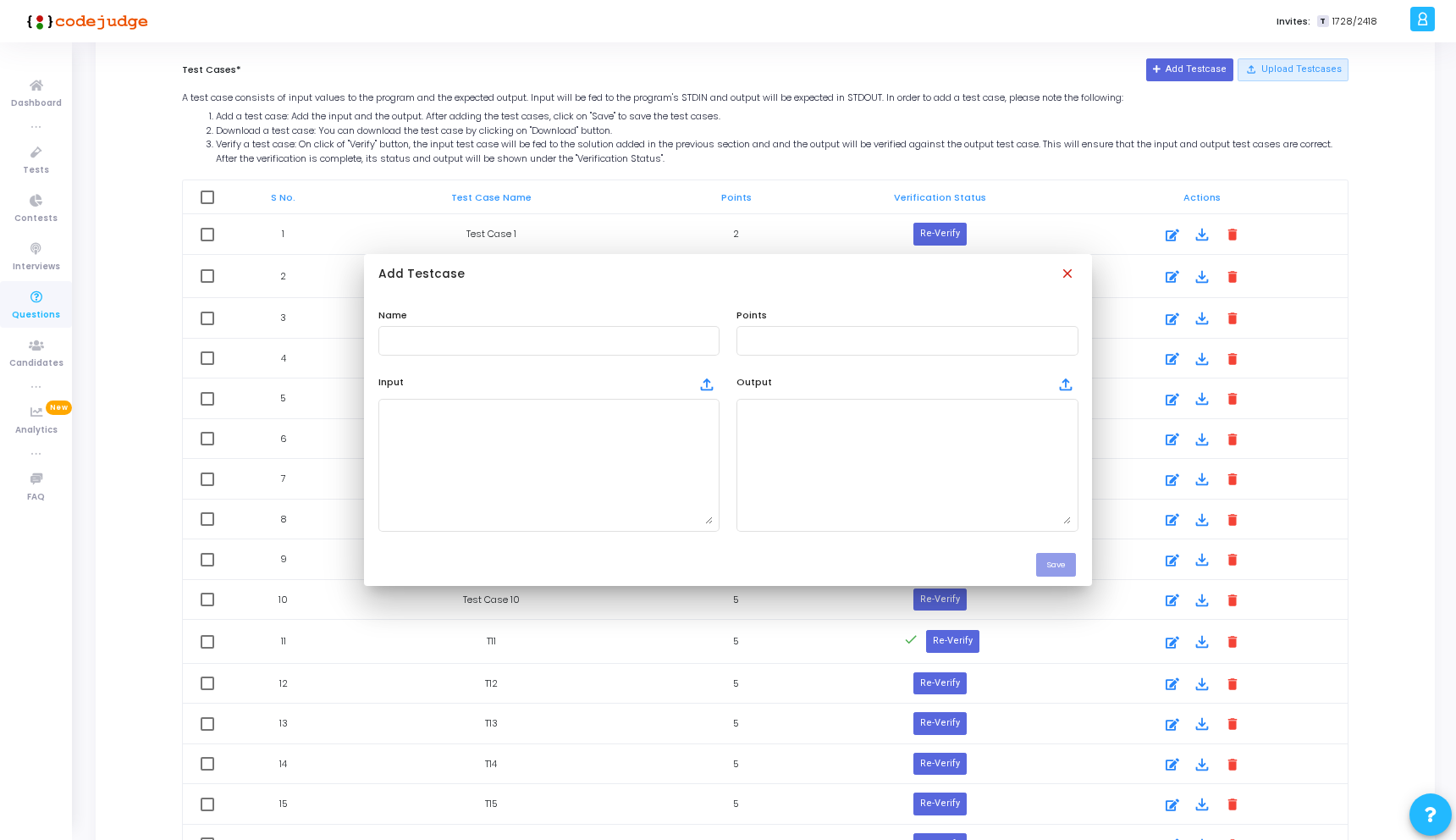
scroll to position [874, 0]
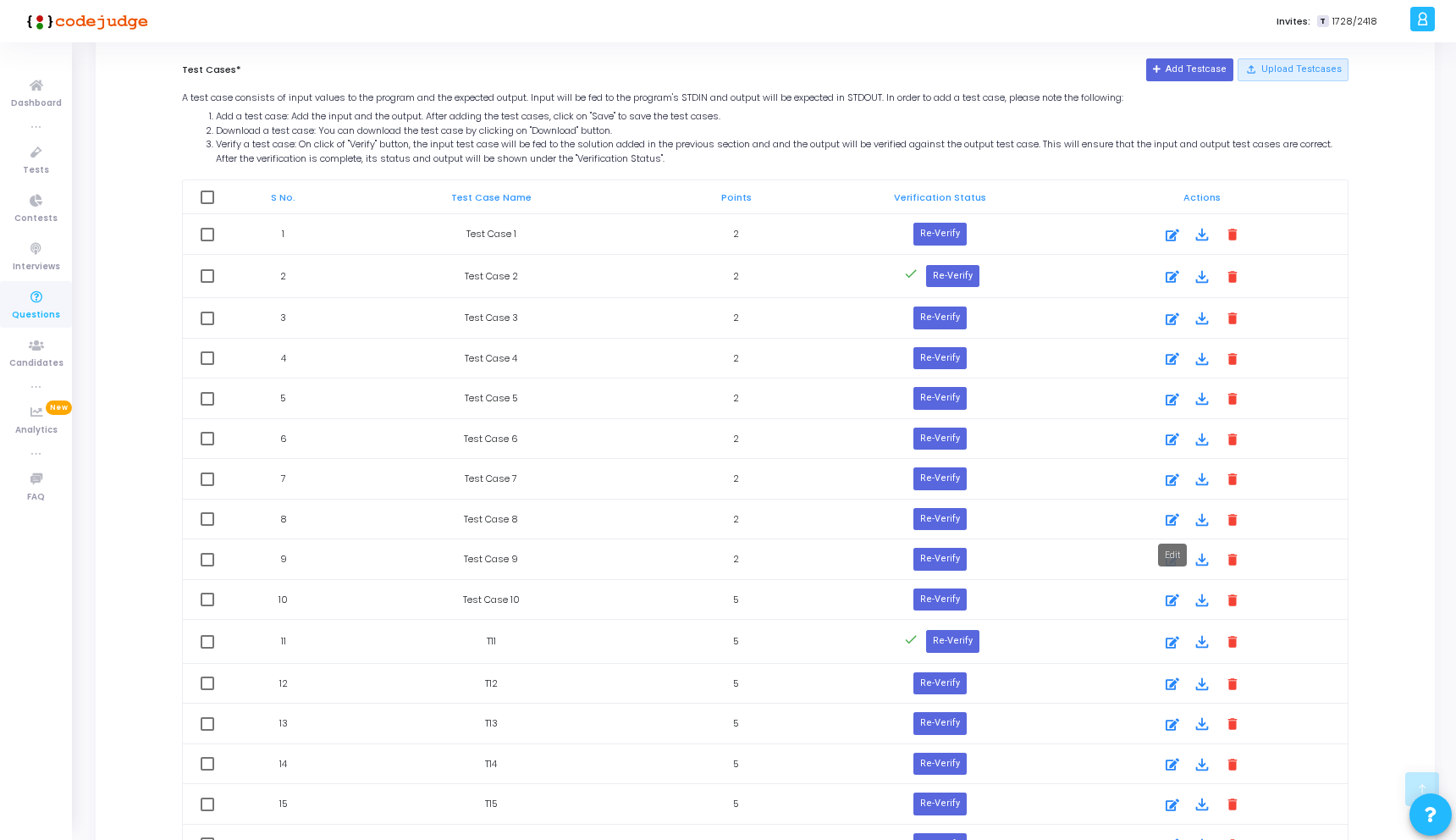
click at [1172, 510] on icon at bounding box center [1172, 519] width 14 height 20
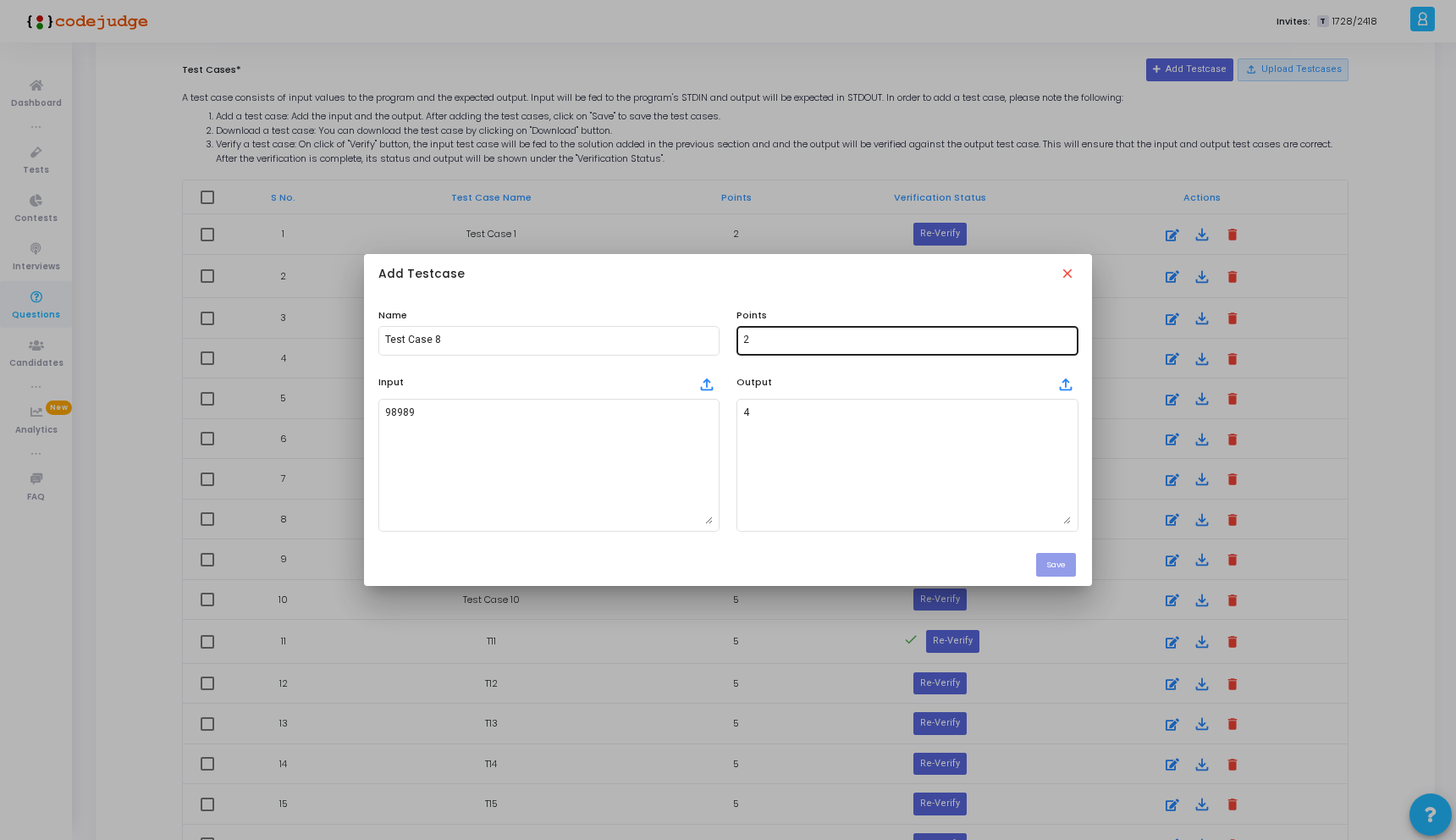
click at [810, 339] on input "2" at bounding box center [907, 340] width 327 height 12
type input "5"
click at [1070, 570] on button "Save" at bounding box center [1055, 565] width 40 height 23
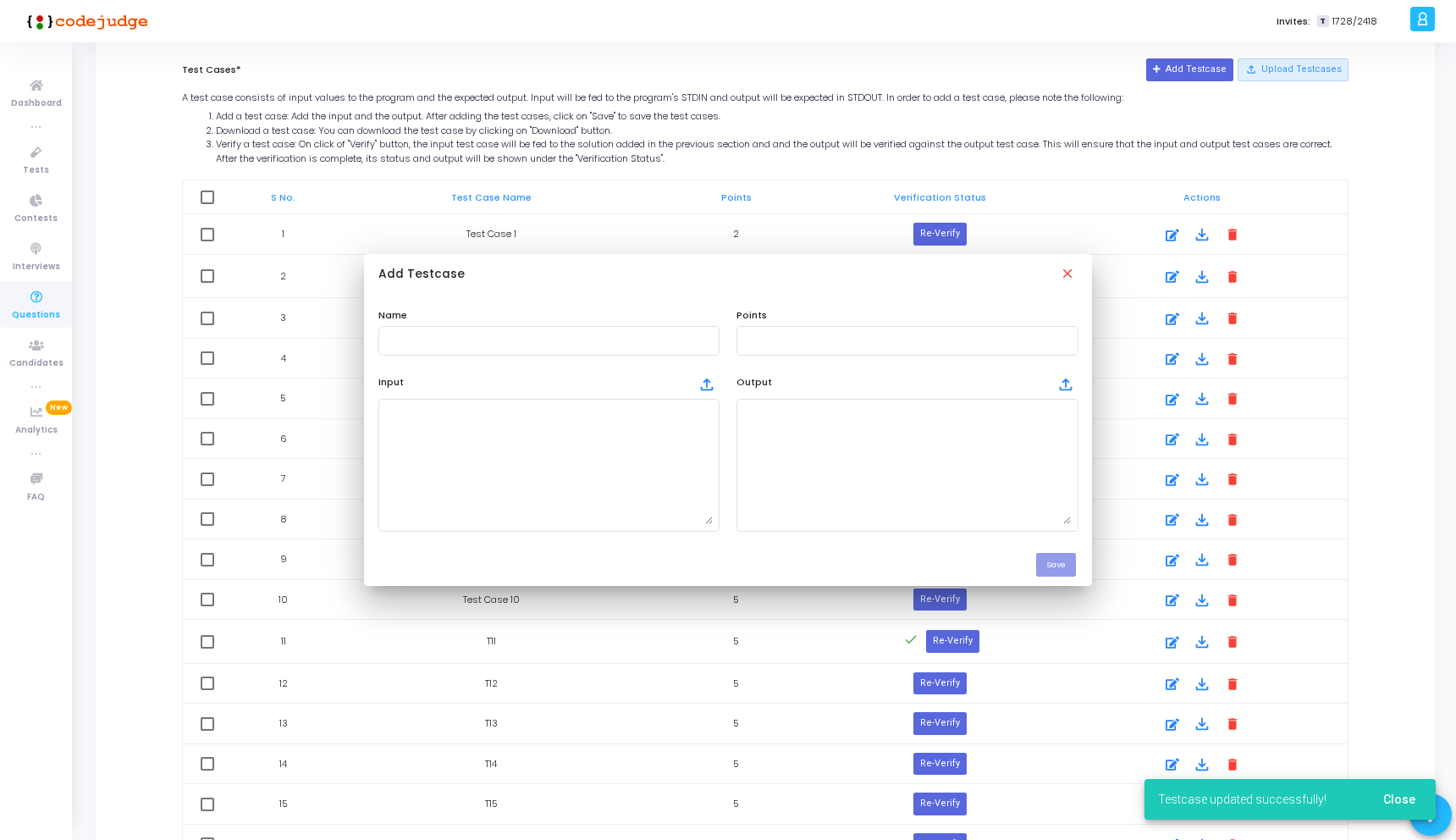
scroll to position [874, 0]
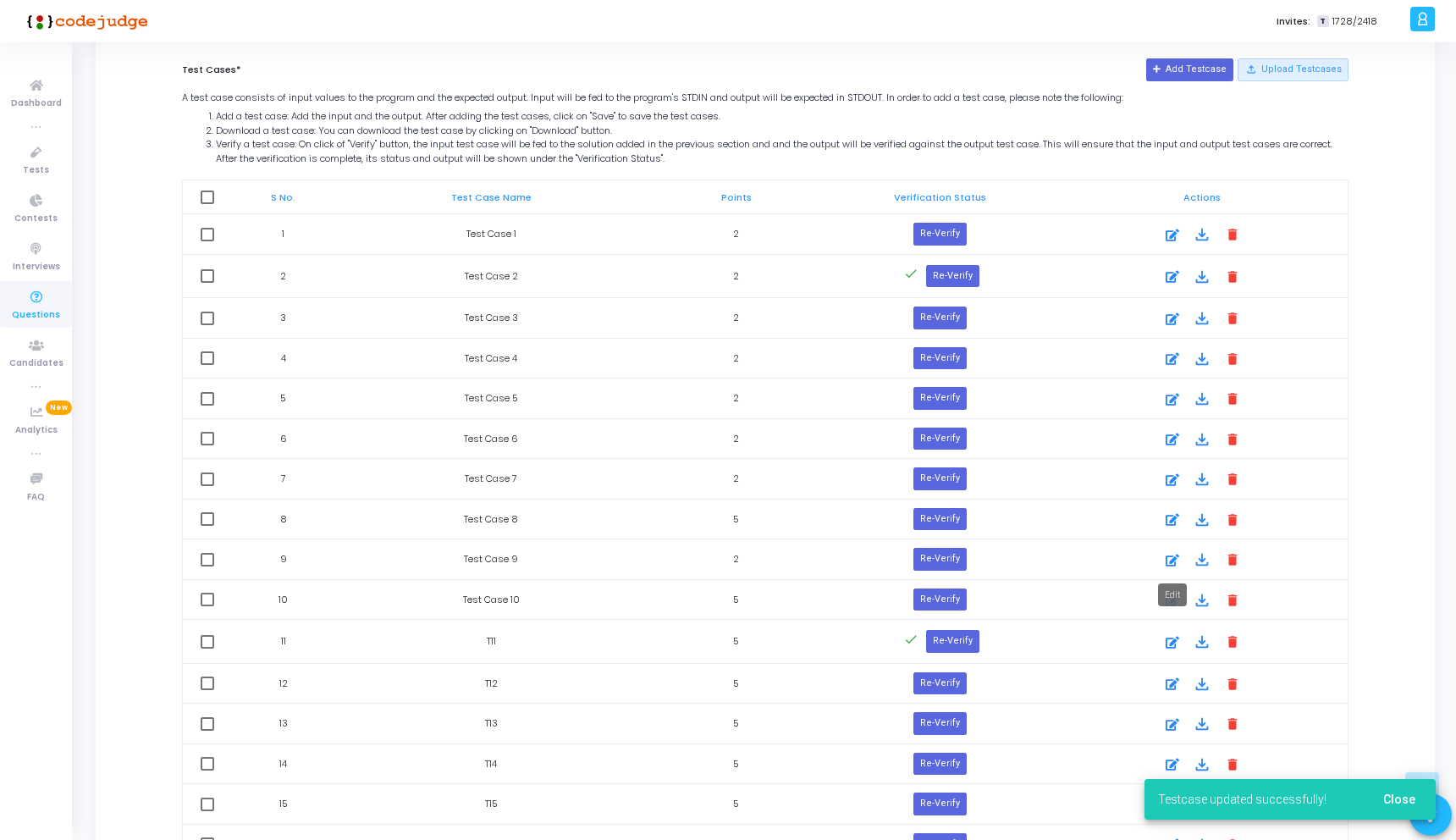
click at [1169, 558] on icon at bounding box center [1172, 560] width 14 height 20
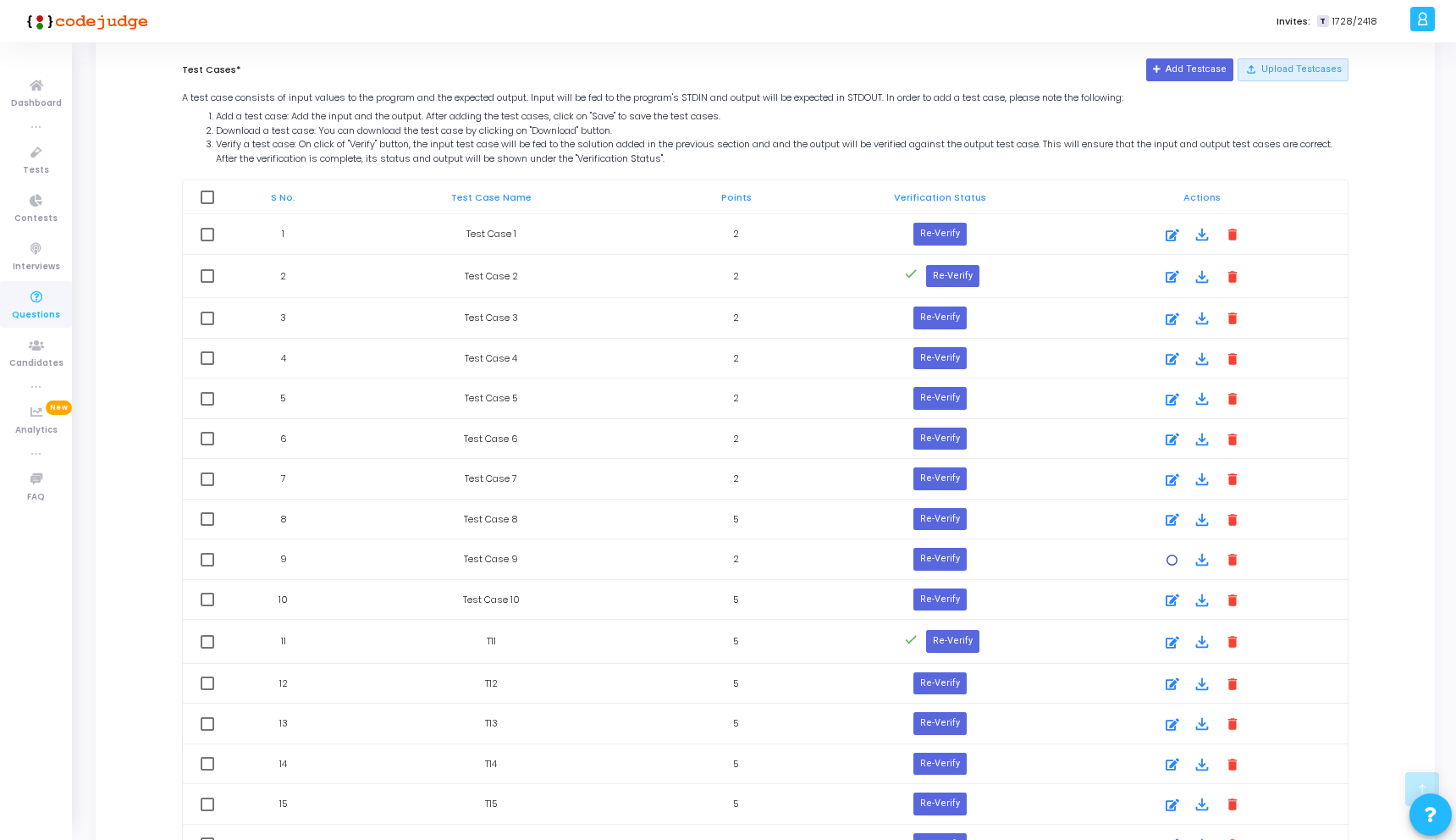
scroll to position [0, 0]
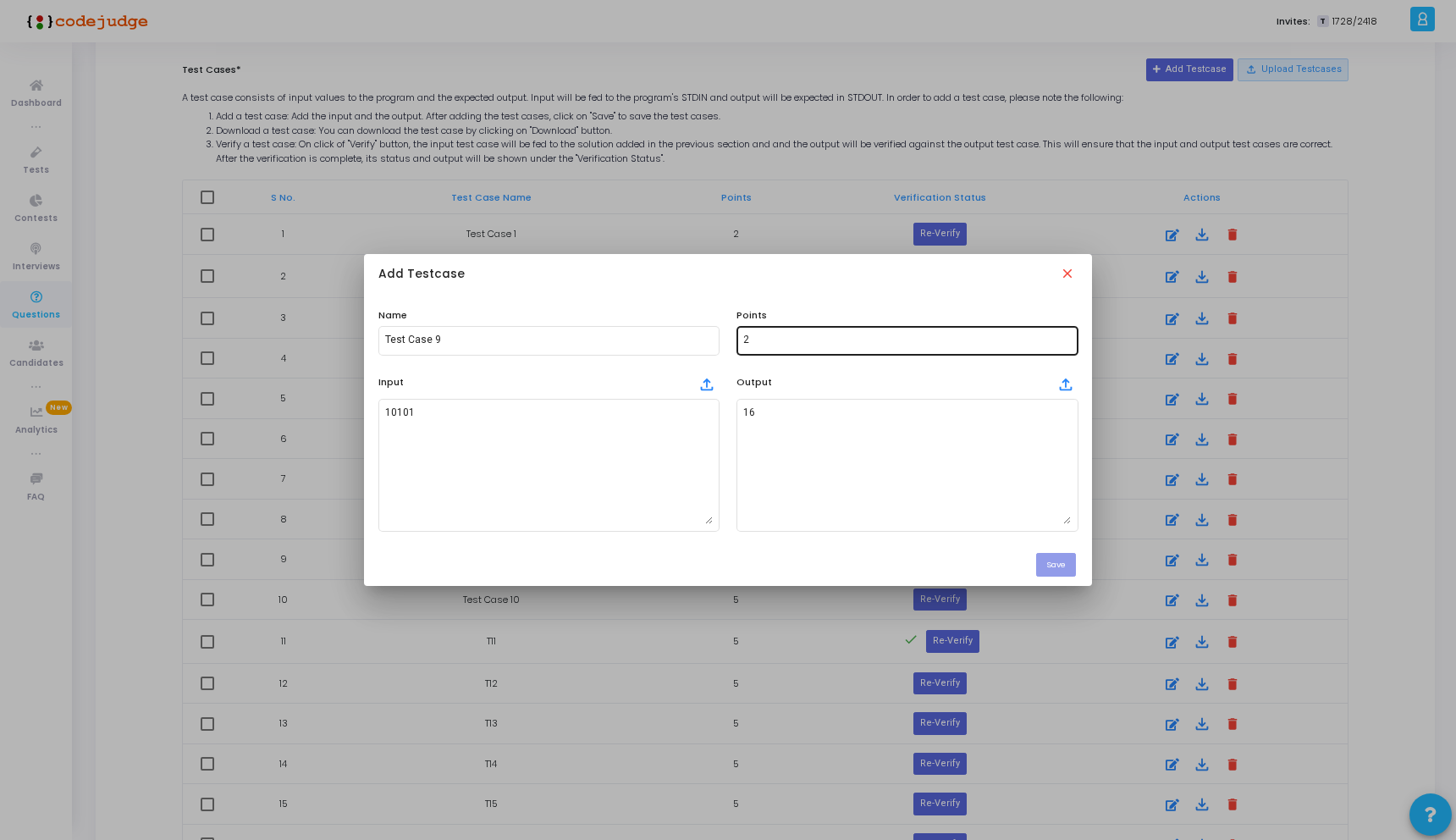
click at [794, 347] on div "2" at bounding box center [907, 339] width 327 height 31
type input "5"
click at [1055, 556] on button "Save" at bounding box center [1055, 565] width 40 height 23
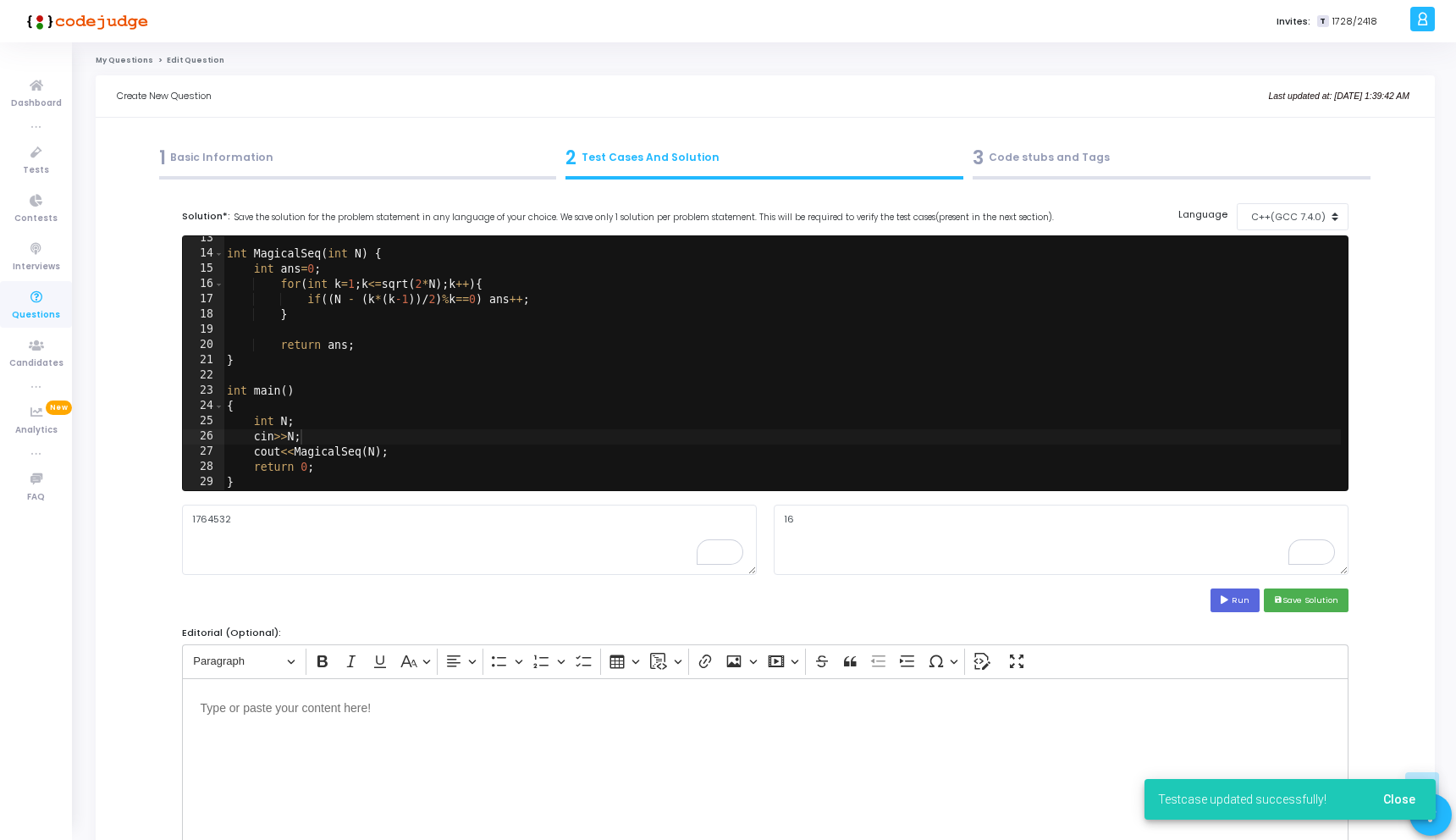
scroll to position [874, 0]
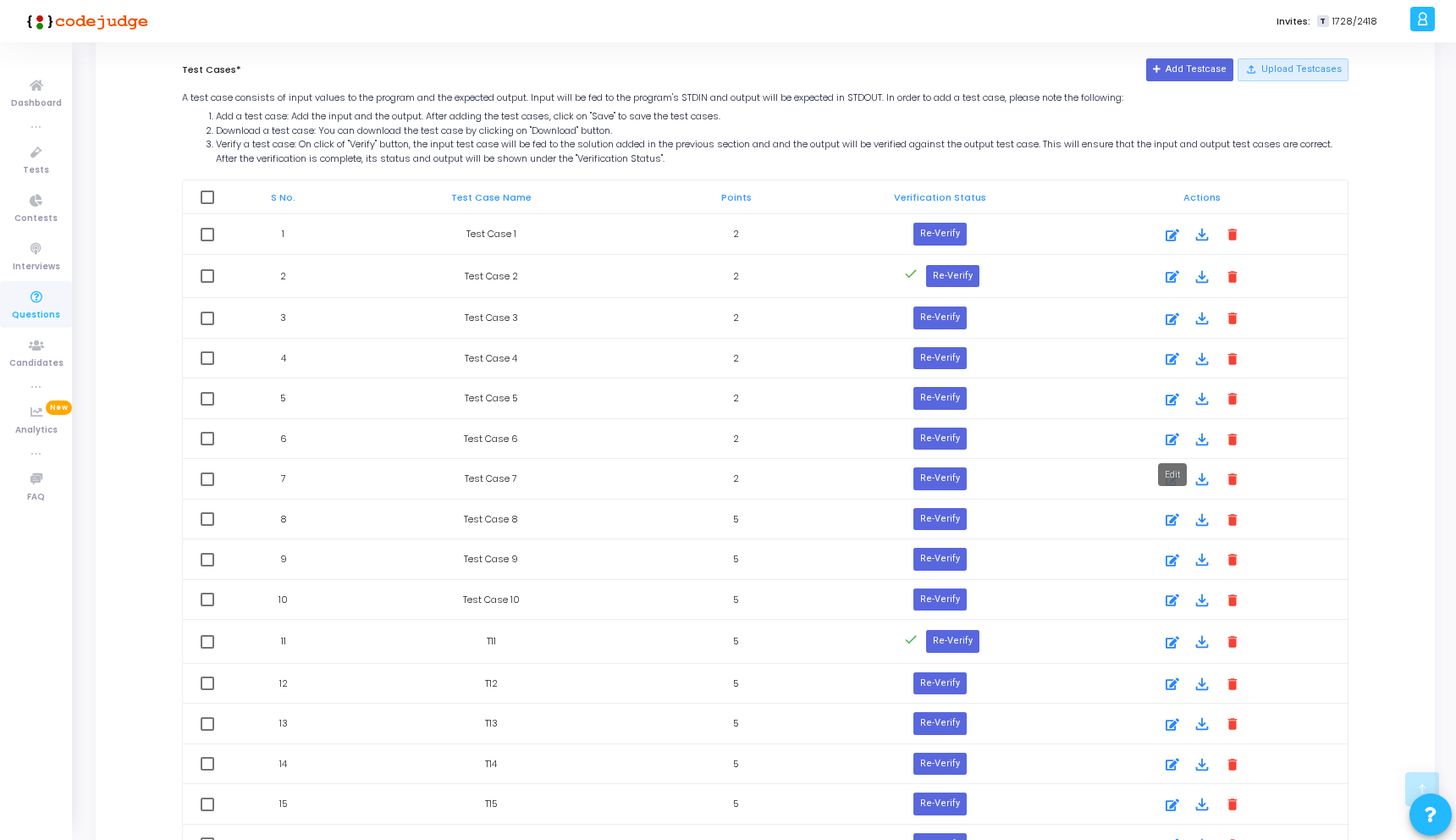
click at [1169, 441] on icon at bounding box center [1172, 439] width 14 height 20
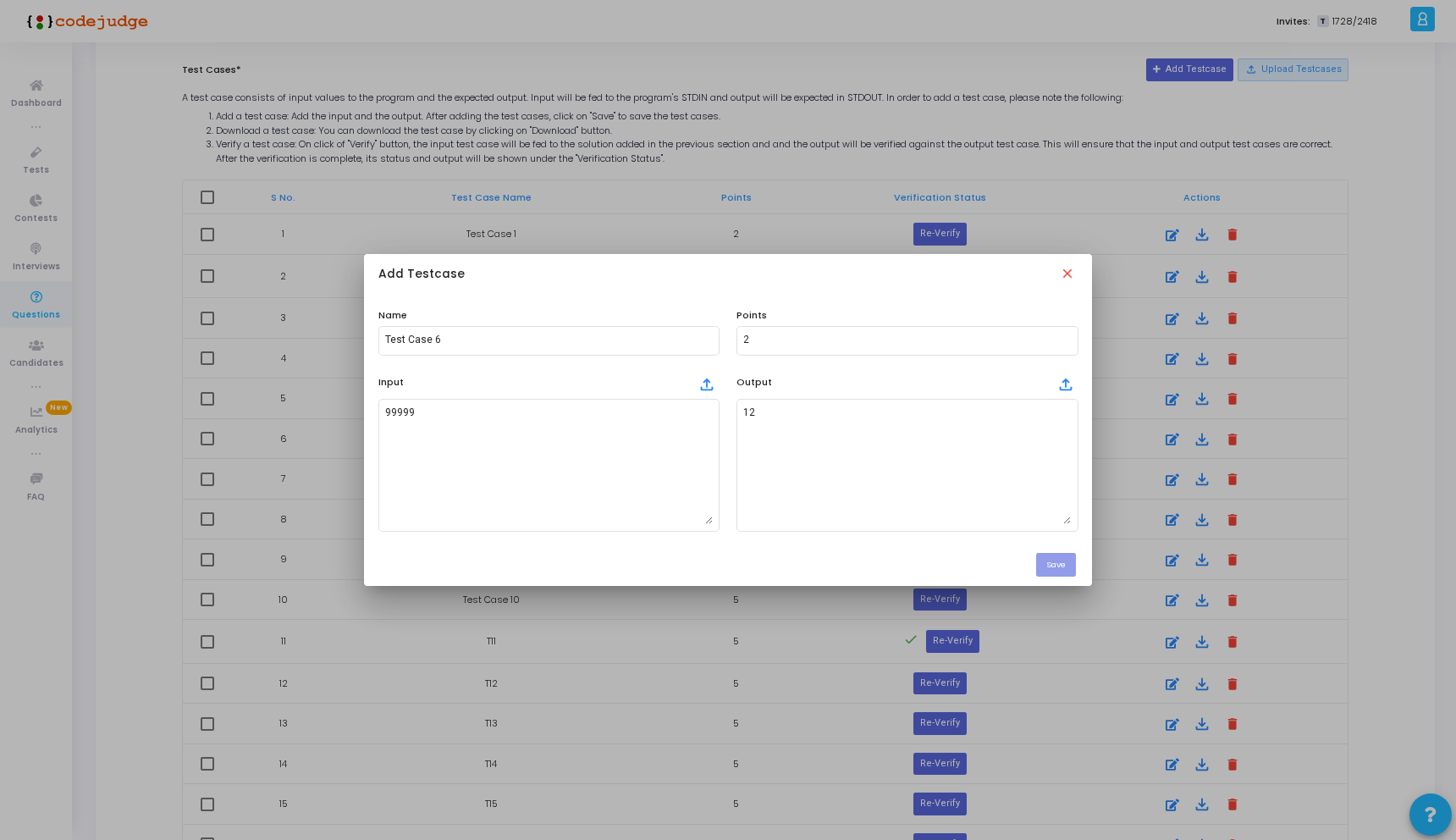
scroll to position [0, 0]
click at [754, 336] on input "2" at bounding box center [907, 340] width 327 height 12
type input "5"
click at [1069, 576] on div "Save" at bounding box center [728, 565] width 728 height 43
click at [1059, 566] on button "Save" at bounding box center [1055, 565] width 40 height 23
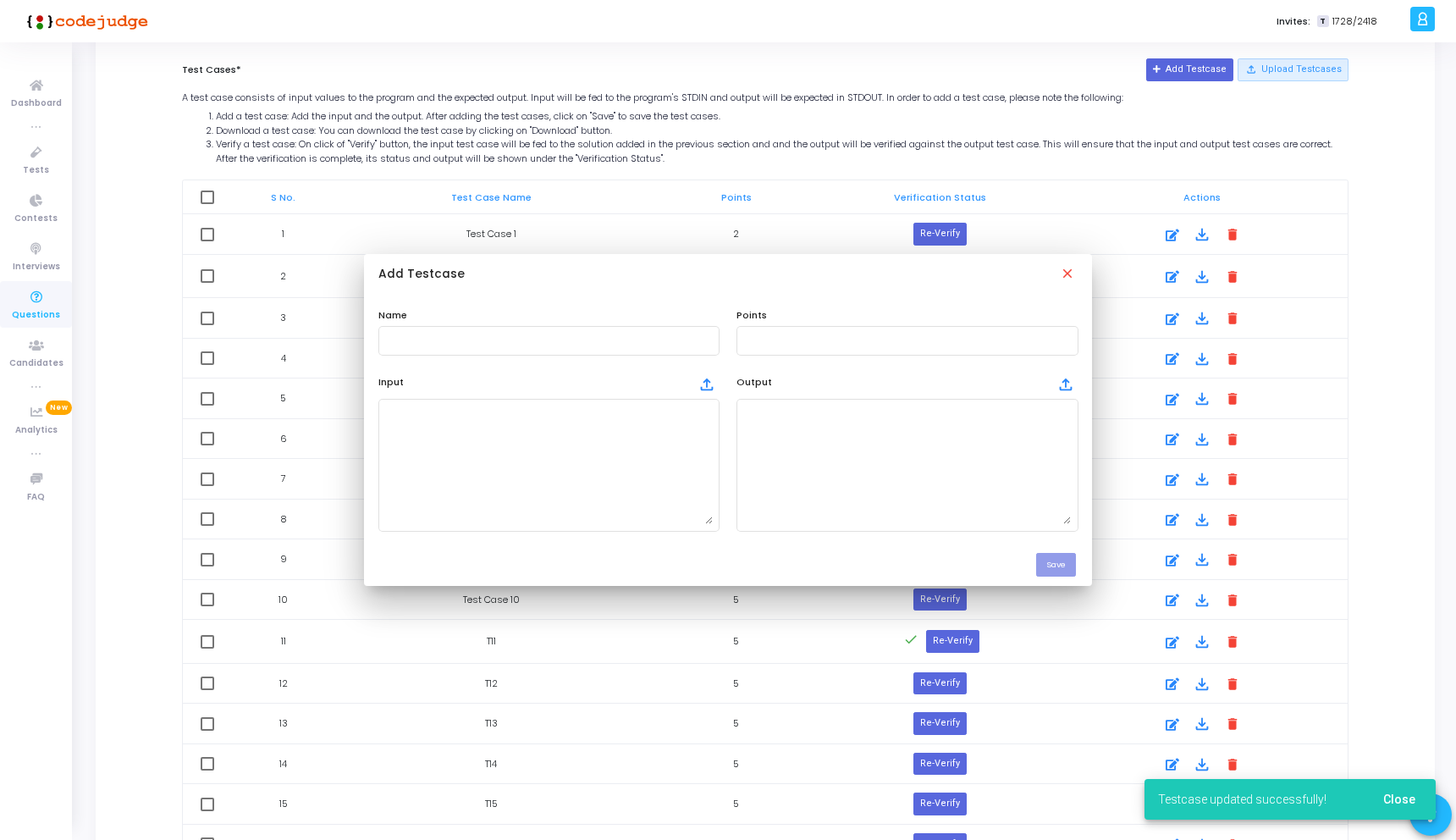
scroll to position [874, 0]
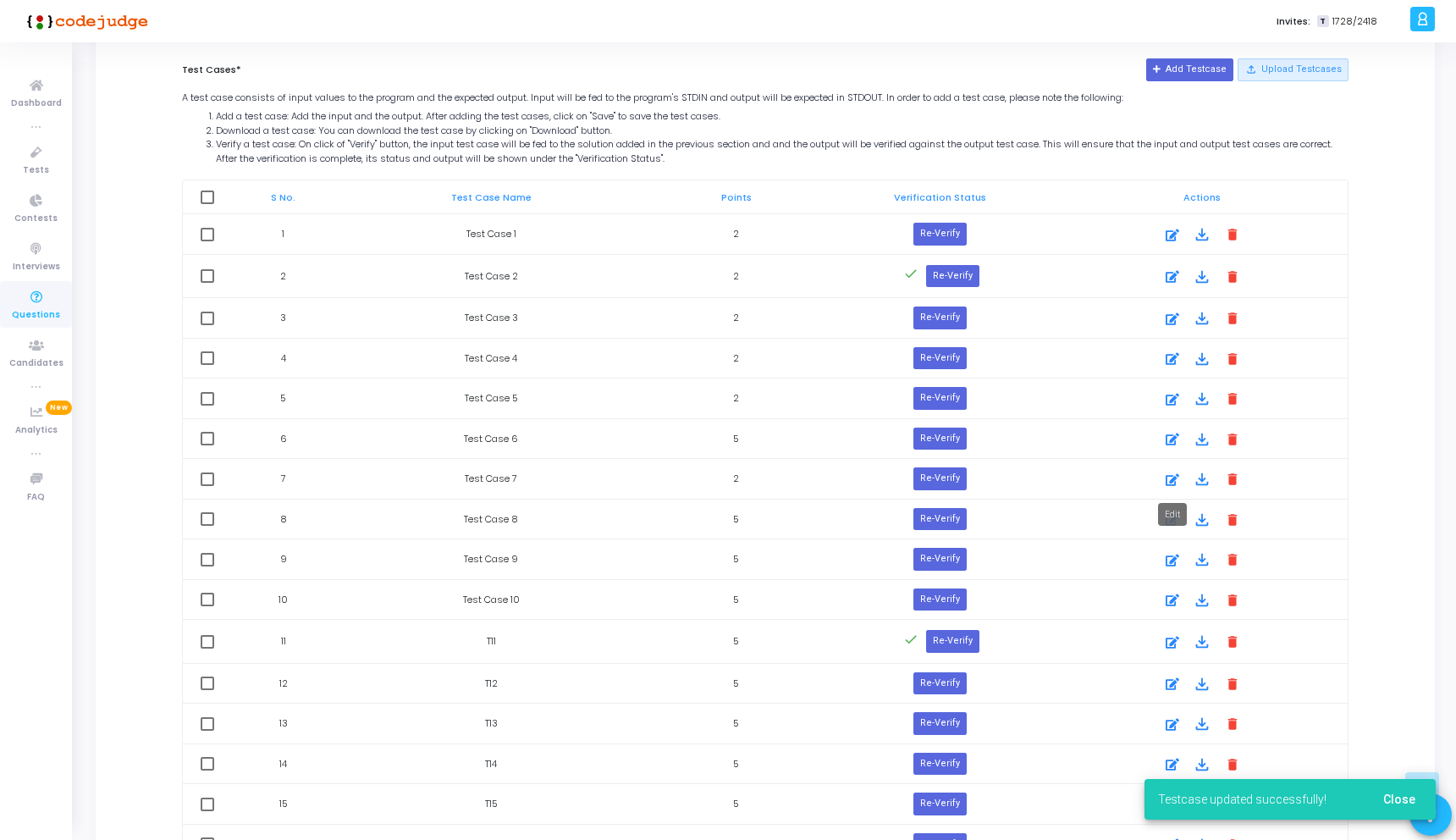
click at [1162, 474] on div at bounding box center [1172, 480] width 25 height 20
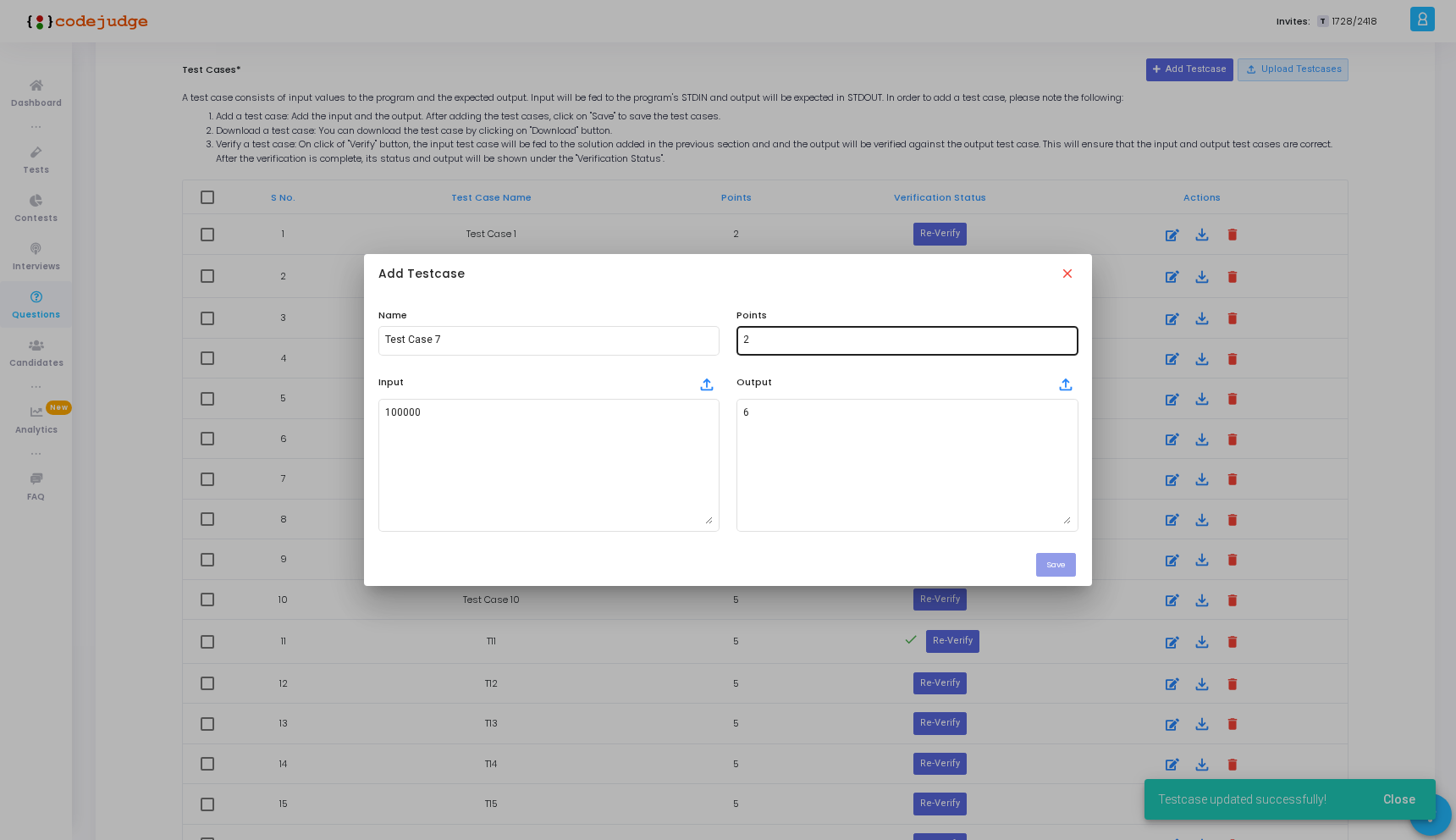
scroll to position [0, 0]
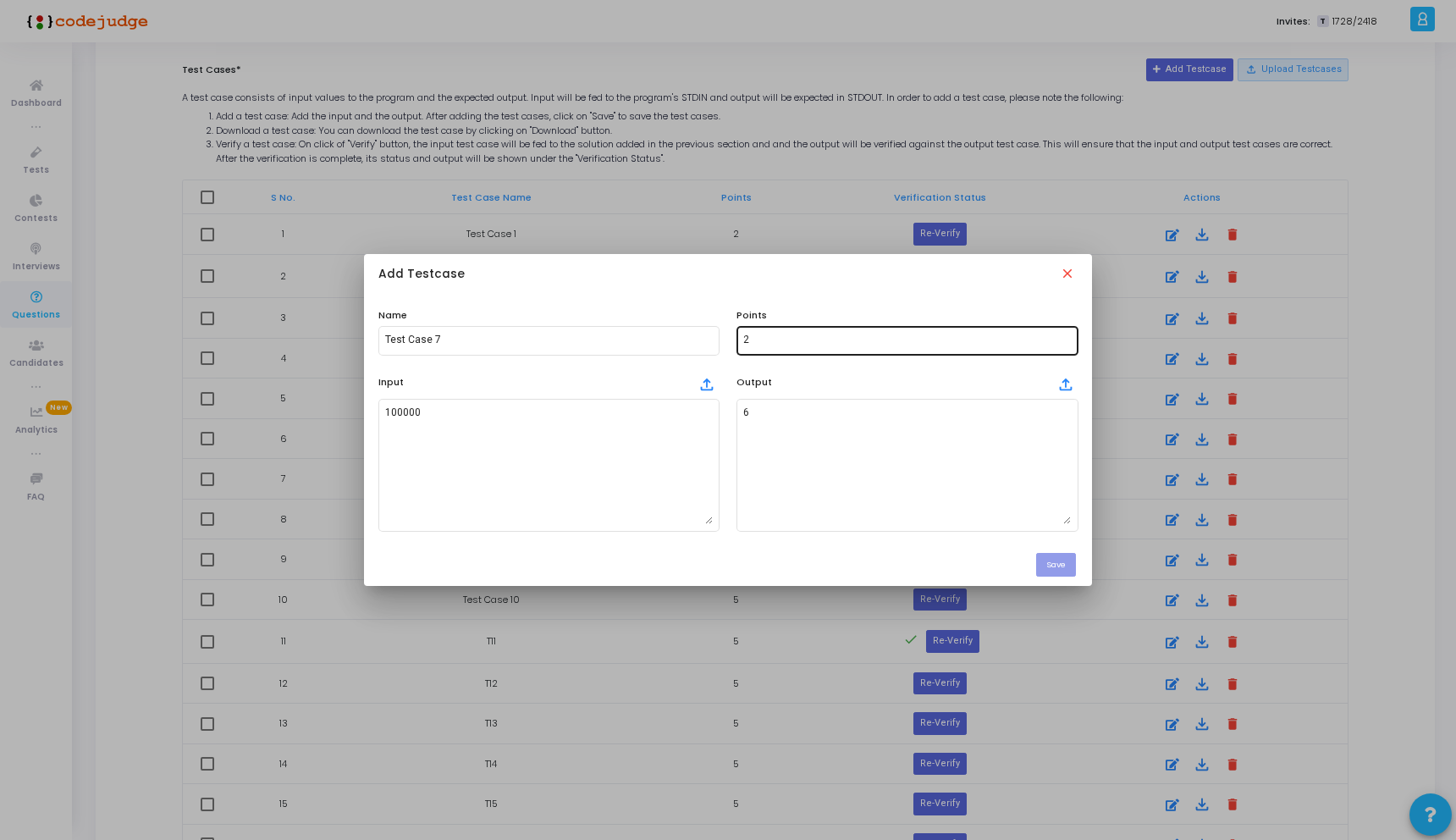
click at [793, 333] on div "2" at bounding box center [907, 339] width 327 height 31
type input "5"
click at [1050, 565] on button "Save" at bounding box center [1055, 565] width 40 height 23
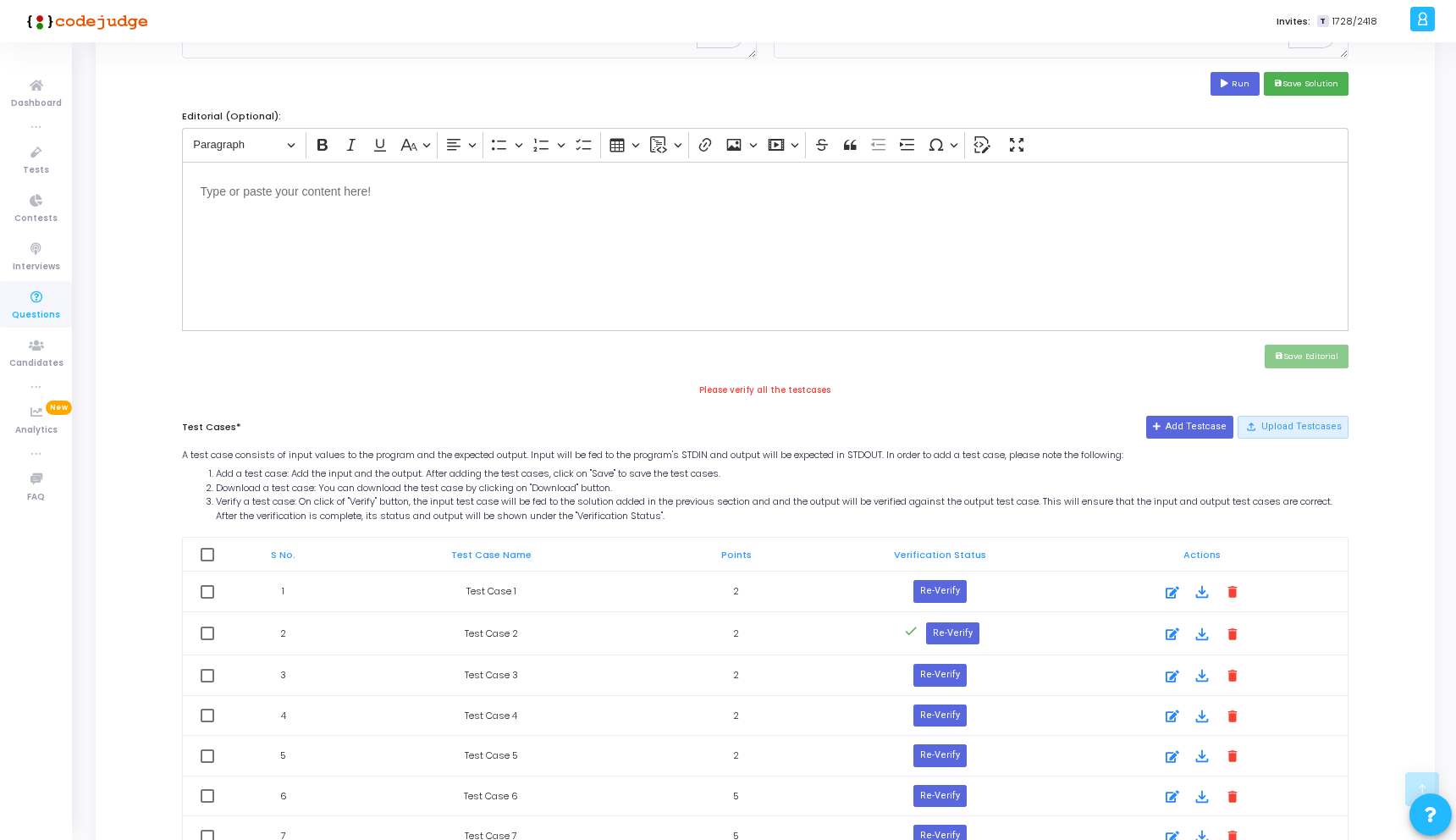
scroll to position [667, 0]
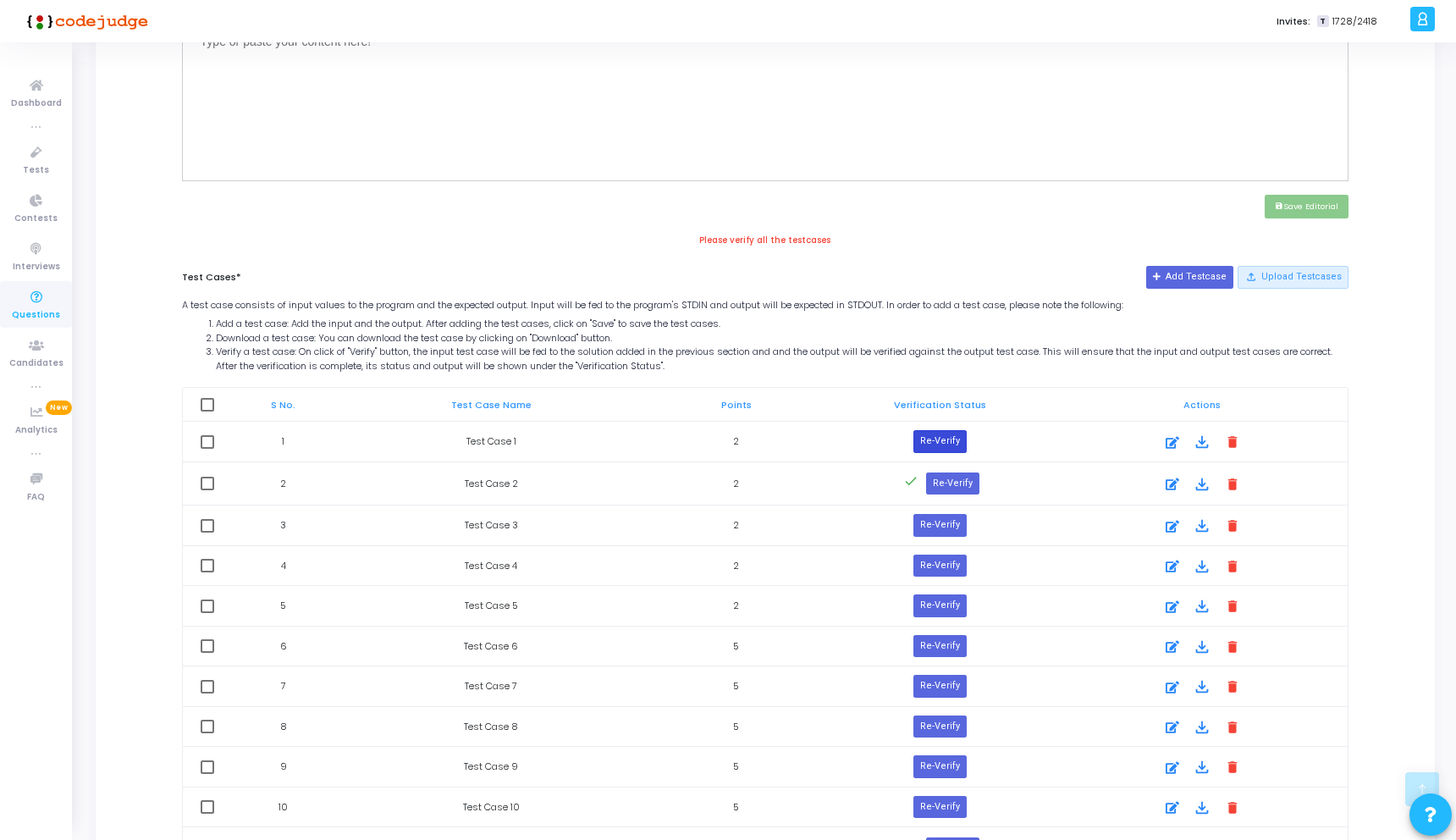
click at [944, 444] on button "Re-Verify" at bounding box center [940, 441] width 53 height 22
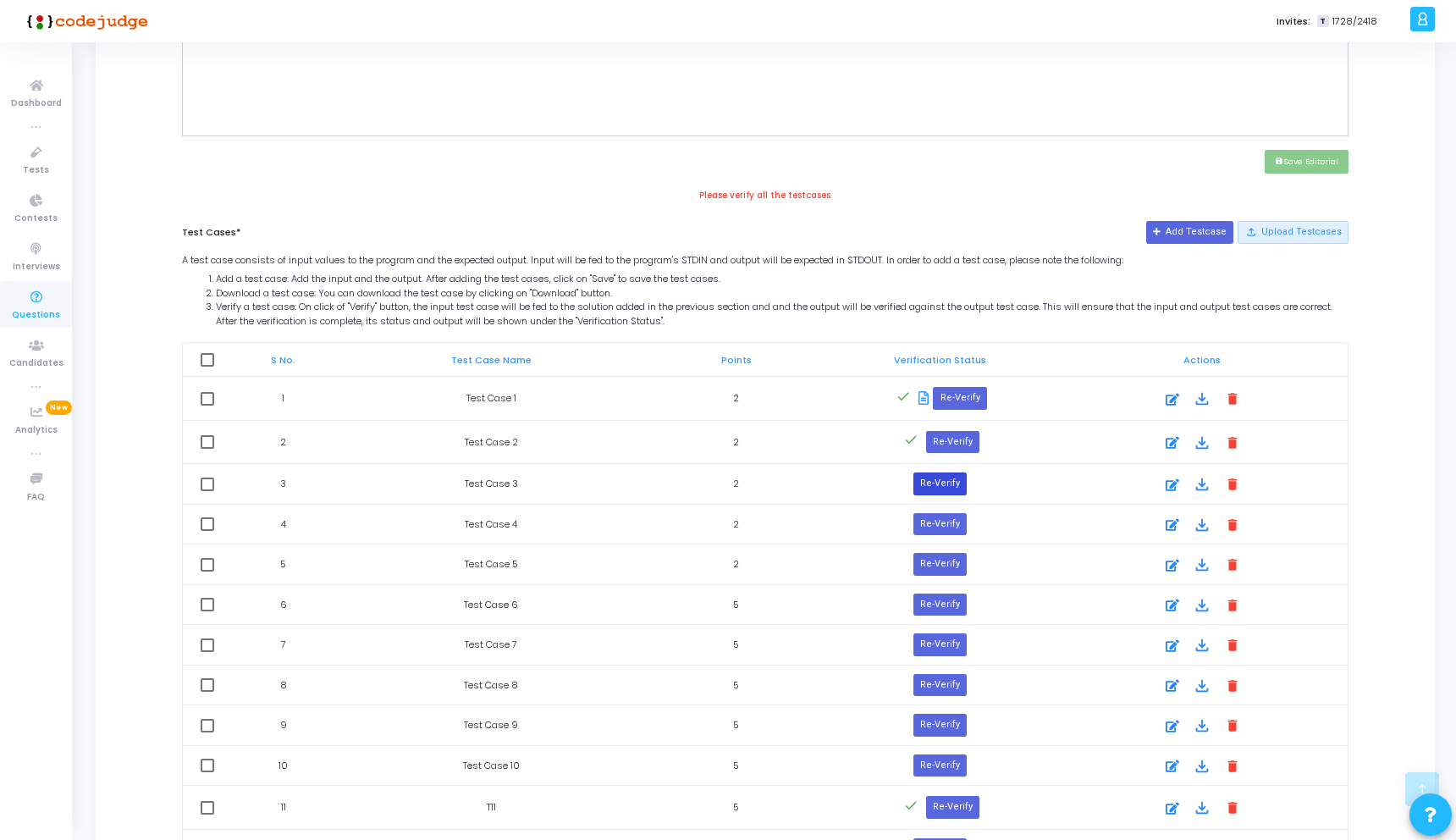
scroll to position [714, 0]
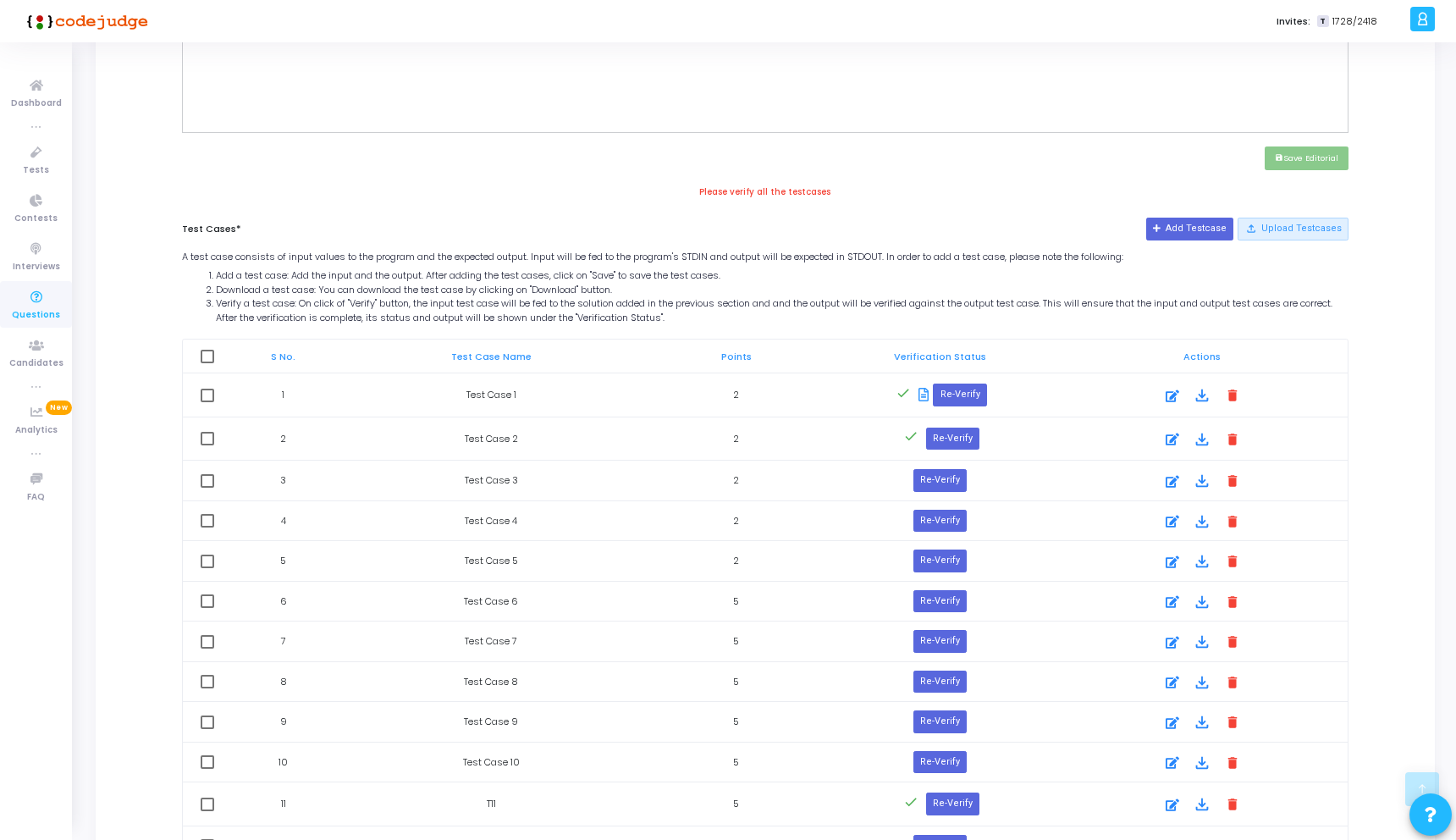
click at [938, 466] on td "Re-Verify" at bounding box center [940, 481] width 232 height 41
click at [934, 478] on button "Re-Verify" at bounding box center [940, 480] width 53 height 22
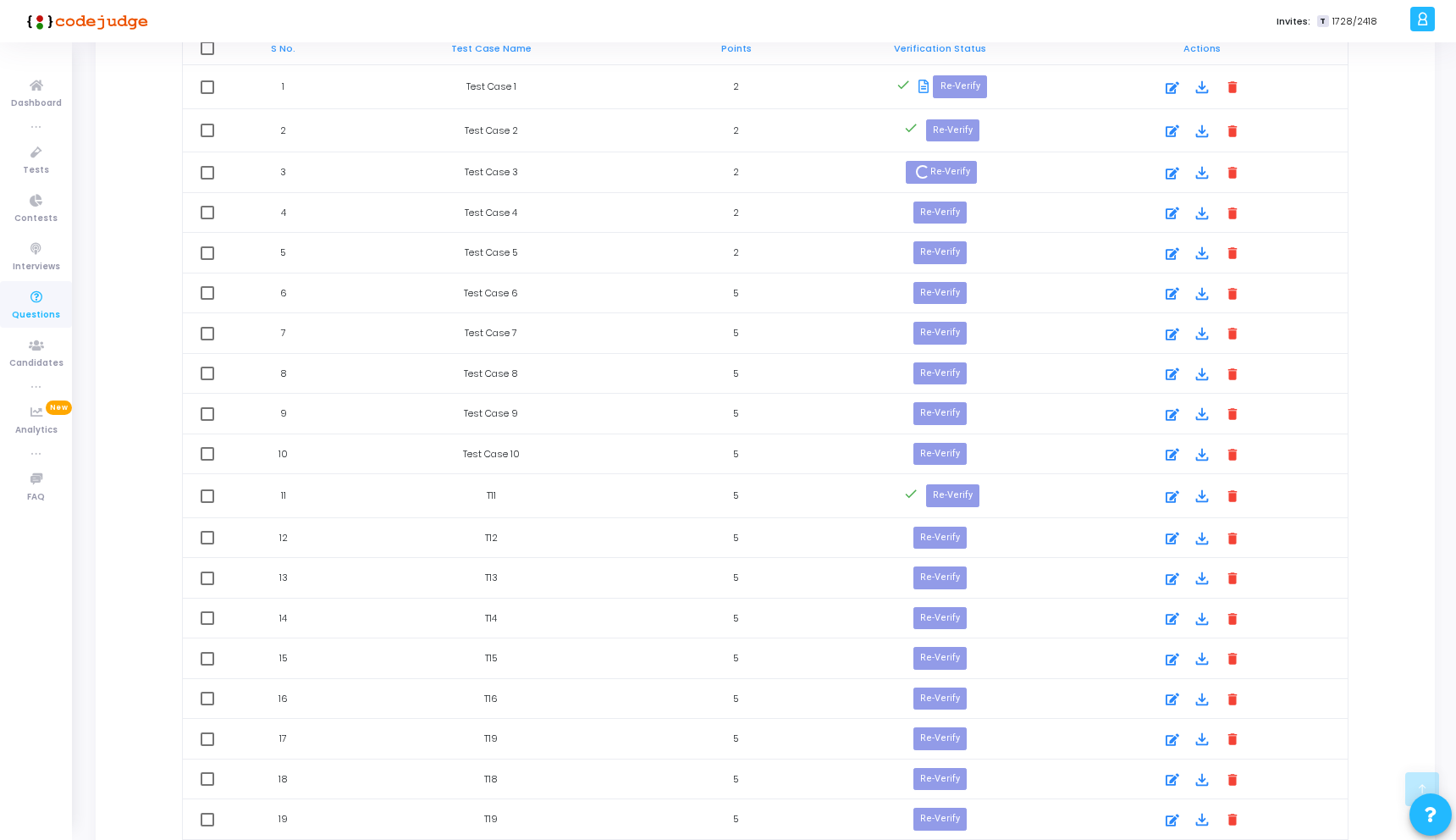
scroll to position [956, 0]
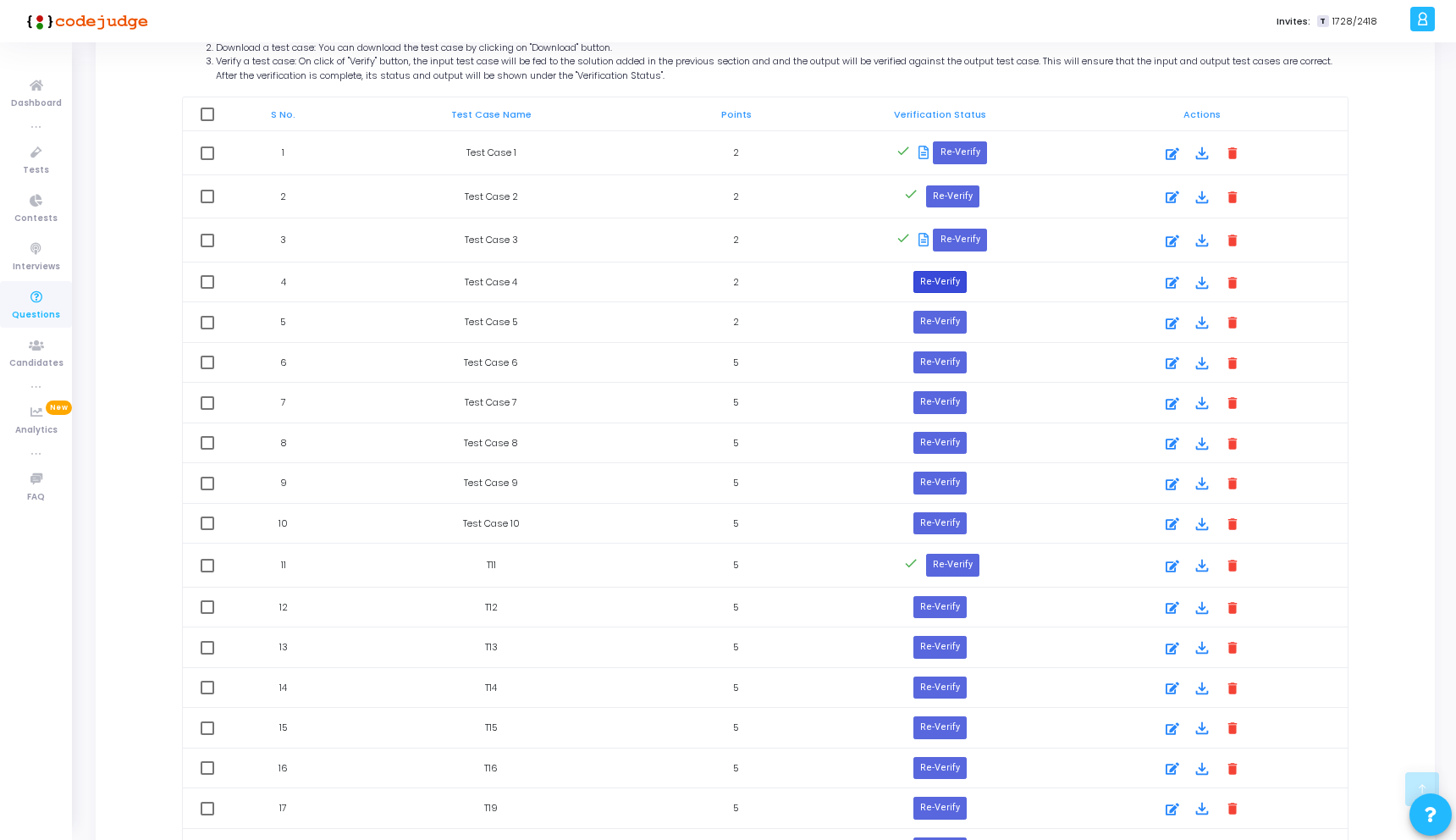
click at [927, 278] on button "Re-Verify" at bounding box center [940, 282] width 53 height 22
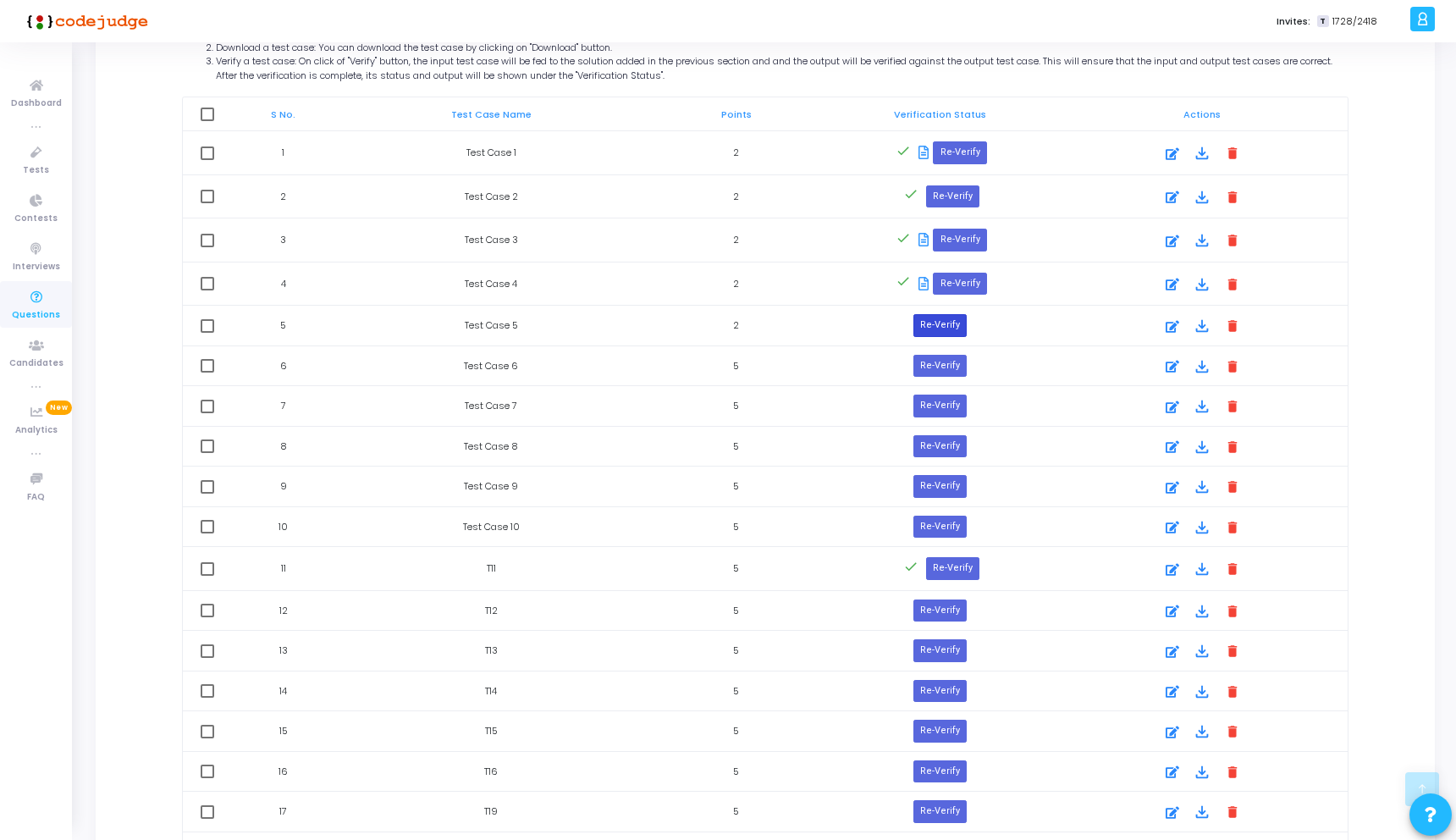
click at [938, 320] on button "Re-Verify" at bounding box center [940, 325] width 53 height 22
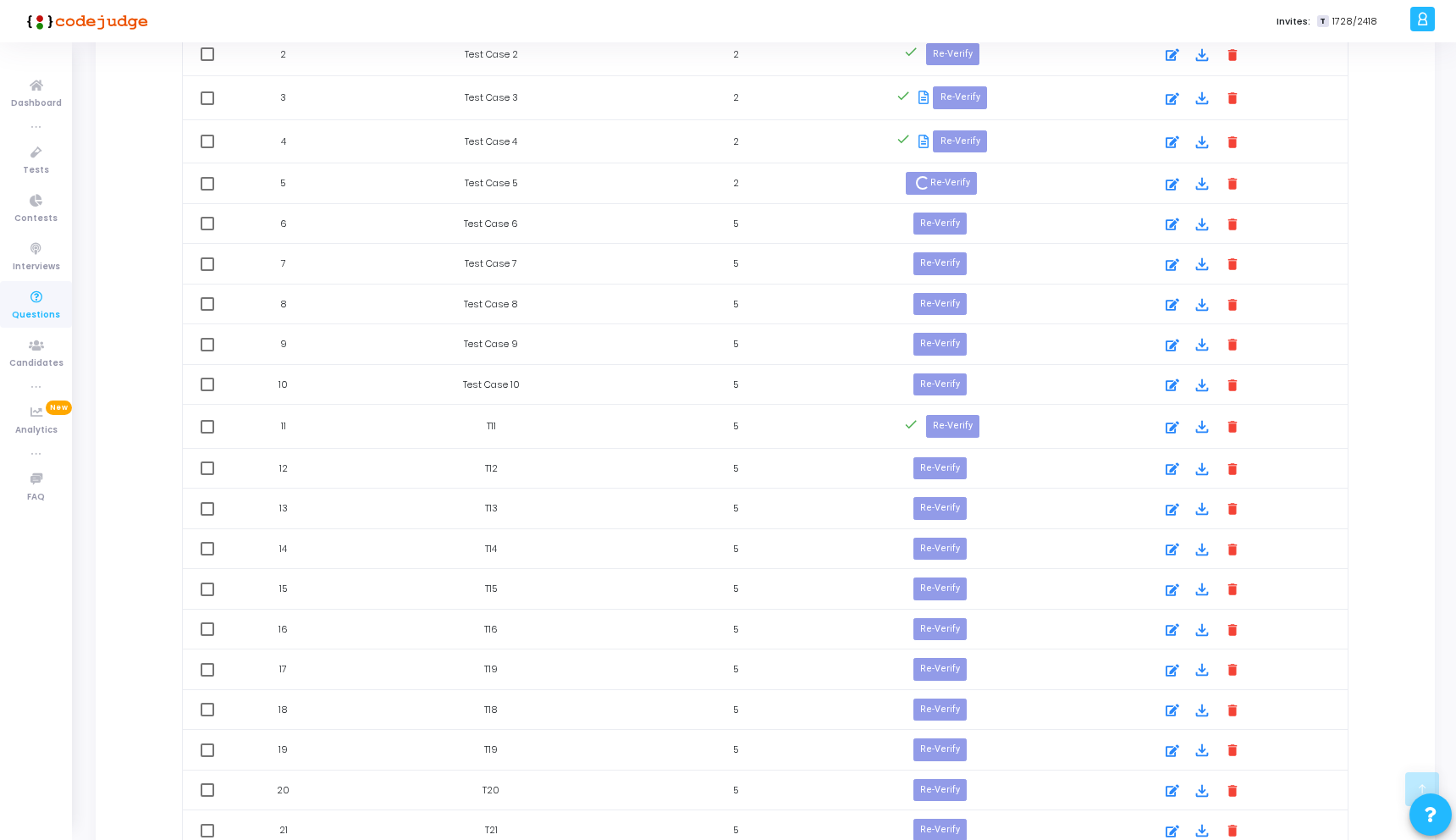
scroll to position [1131, 0]
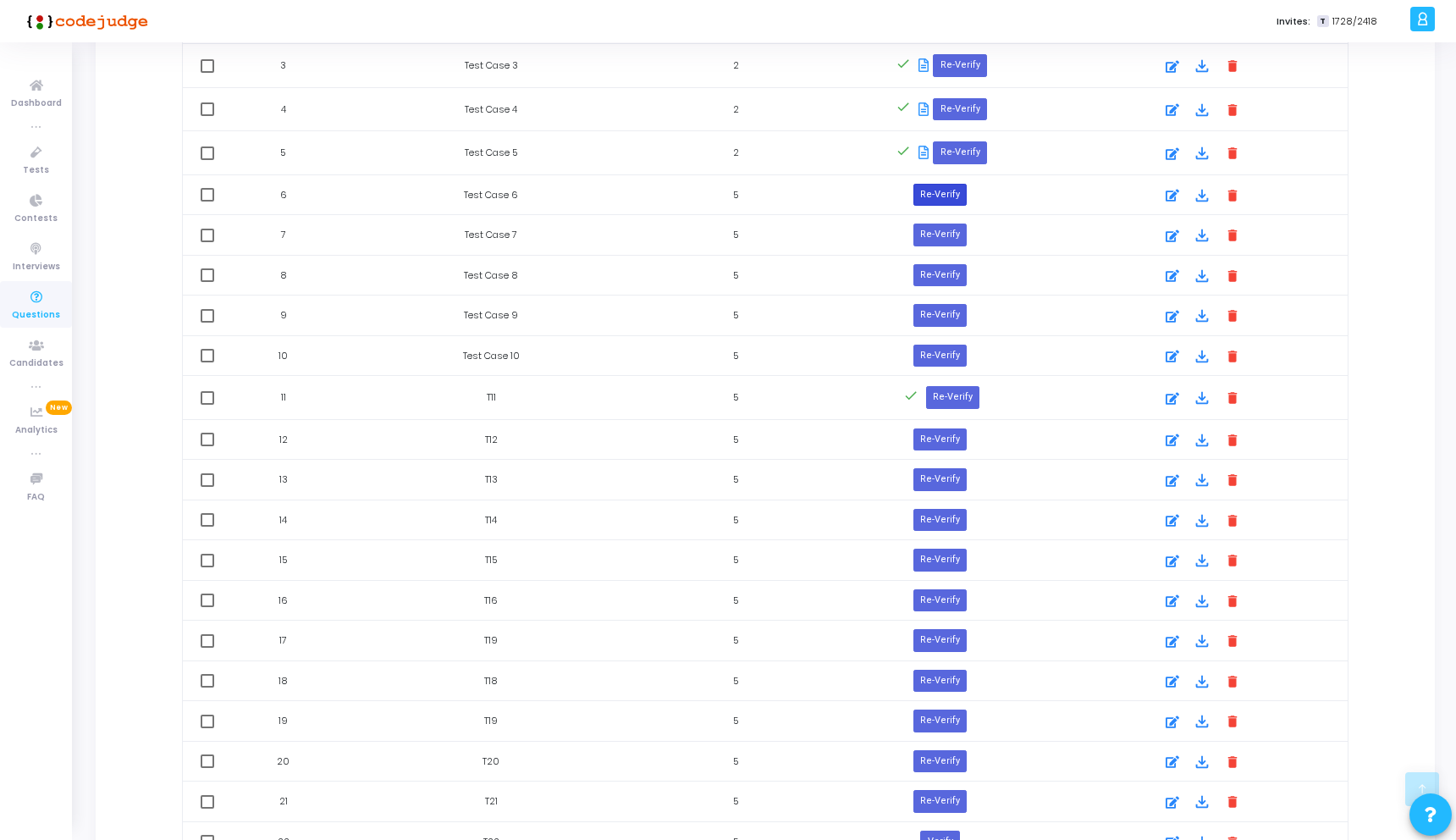
click at [936, 189] on button "Re-Verify" at bounding box center [940, 195] width 53 height 22
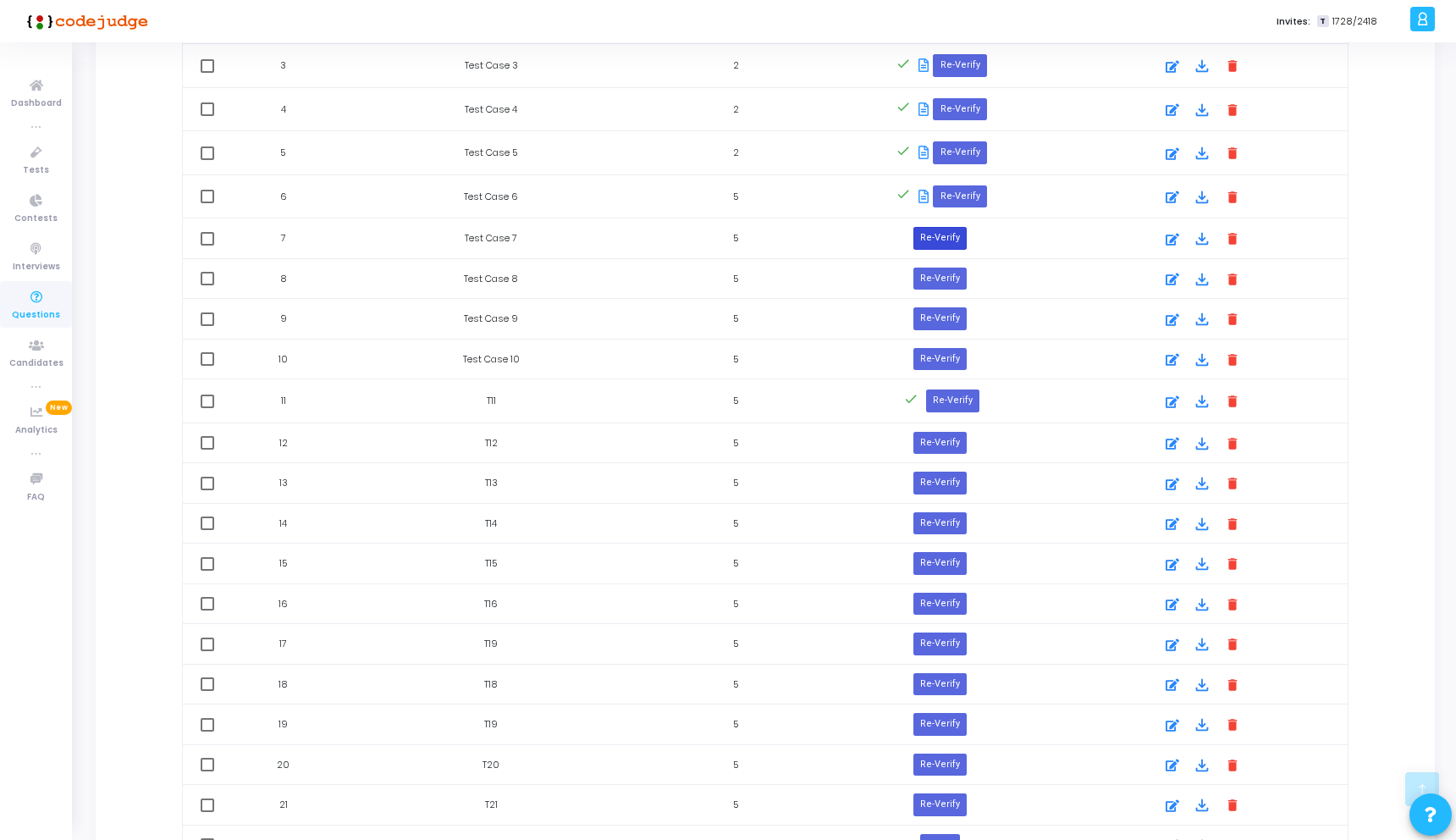
click at [935, 235] on button "Re-Verify" at bounding box center [940, 237] width 53 height 22
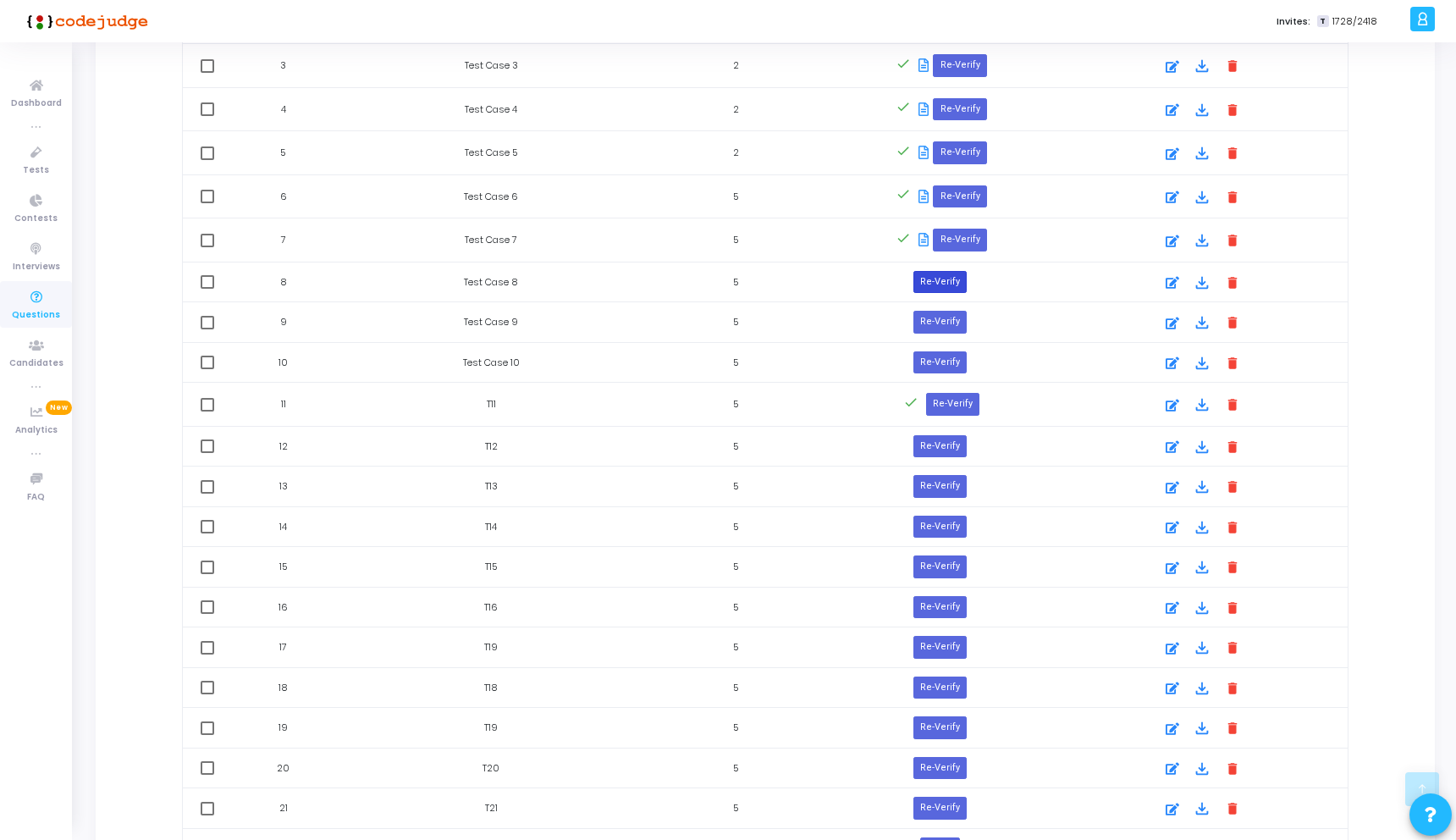
click at [933, 276] on button "Re-Verify" at bounding box center [940, 282] width 53 height 22
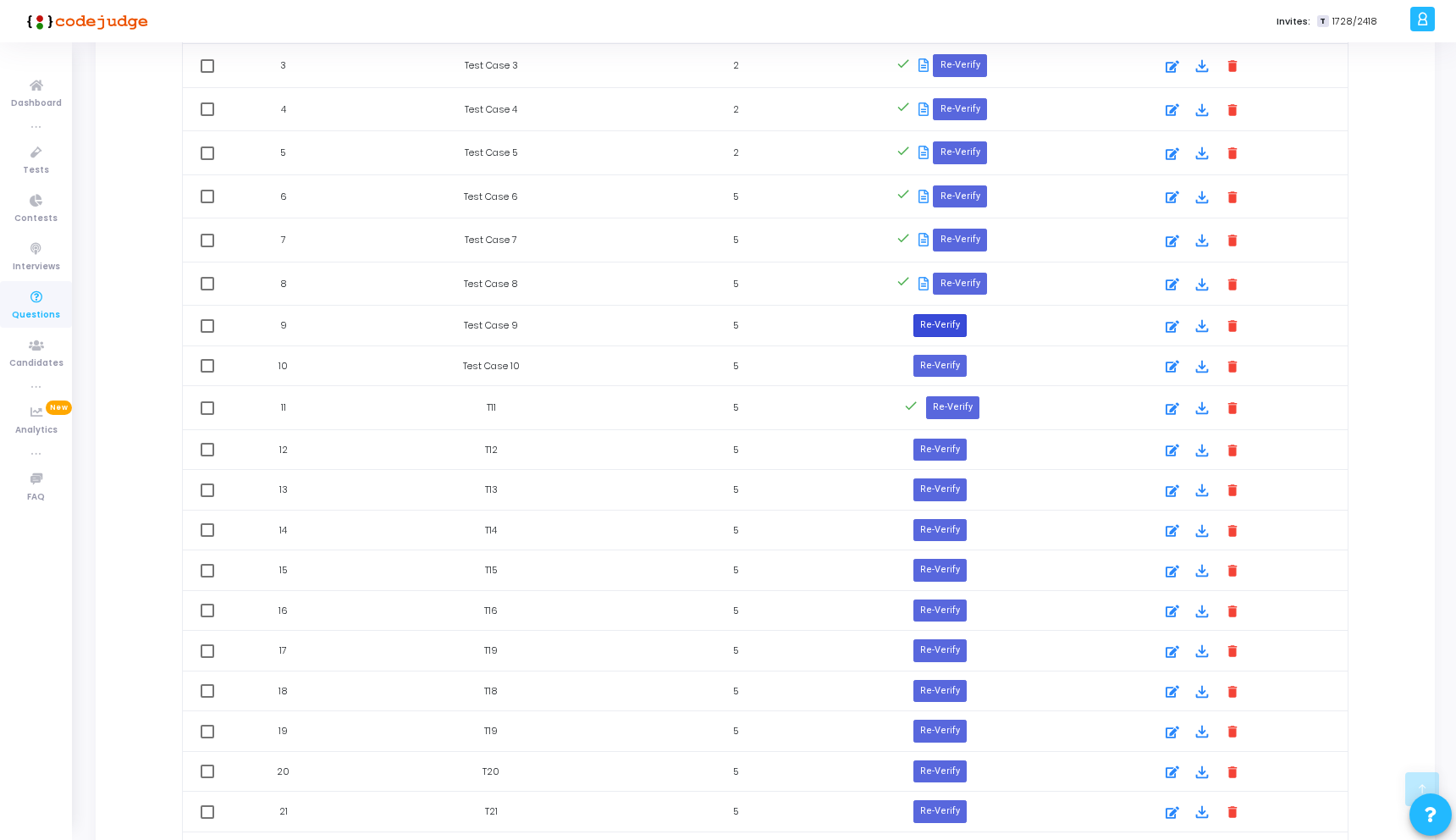
click at [940, 316] on button "Re-Verify" at bounding box center [940, 325] width 53 height 22
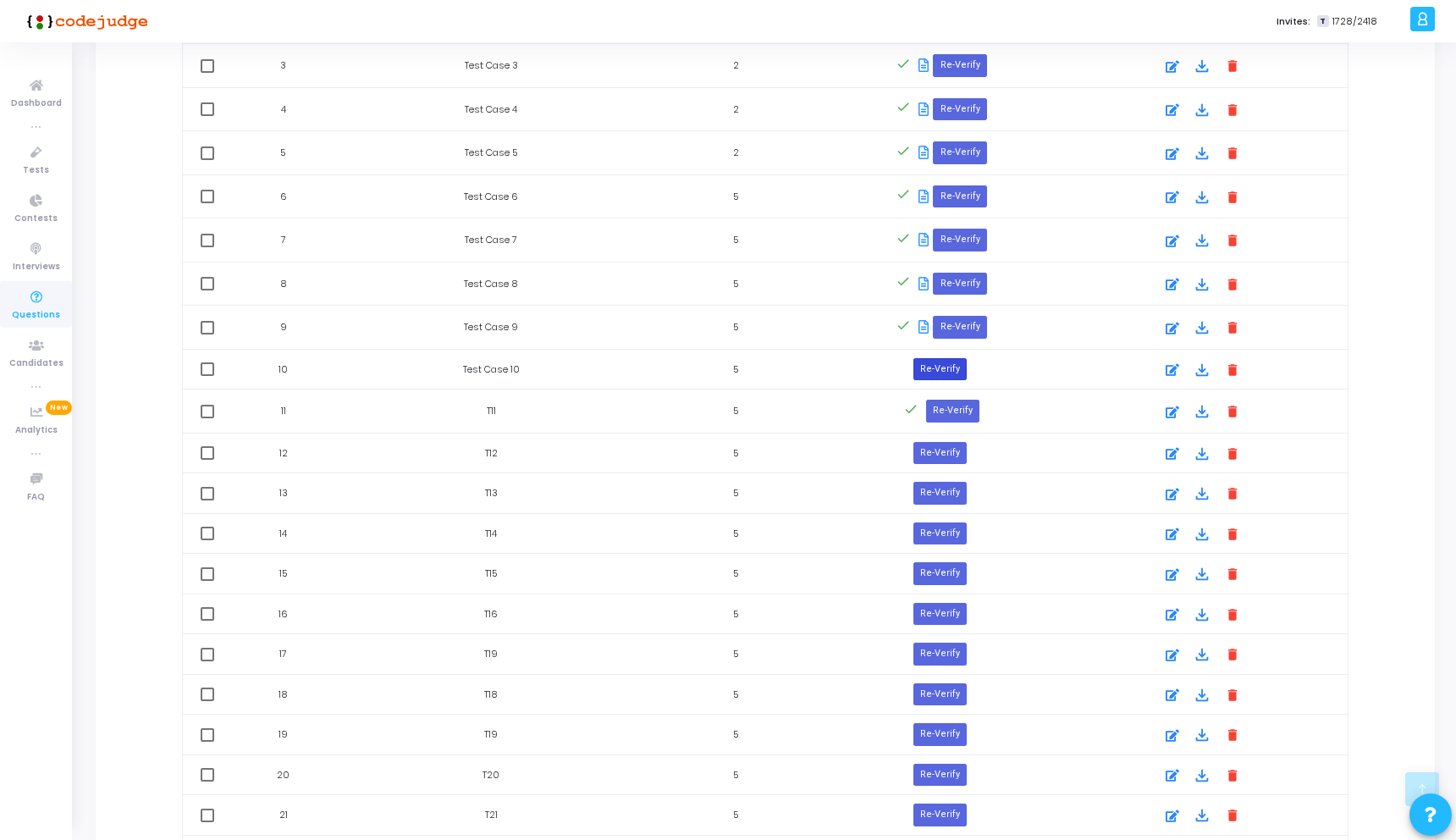
click at [945, 373] on button "Re-Verify" at bounding box center [940, 369] width 53 height 22
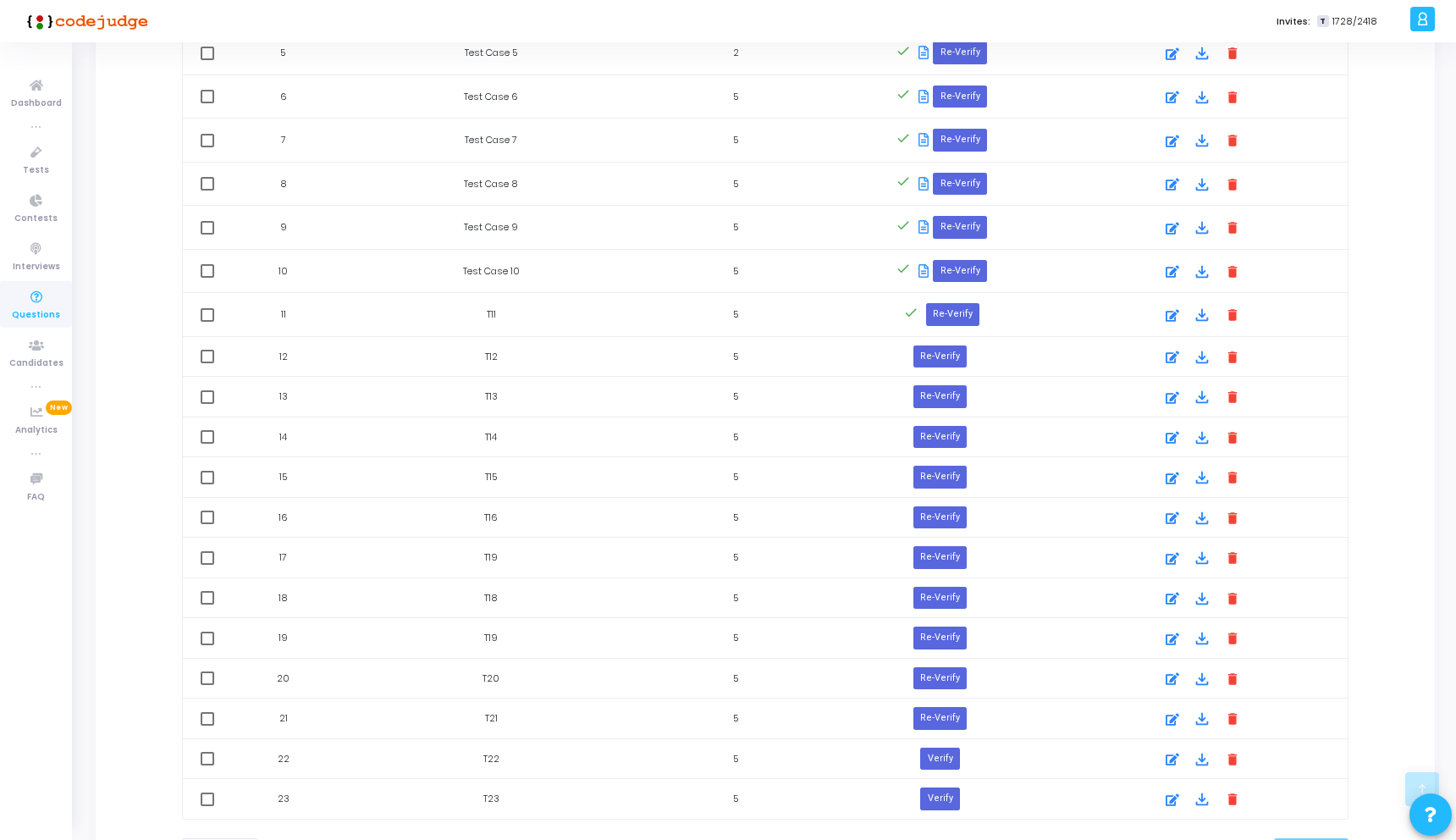
scroll to position [1185, 0]
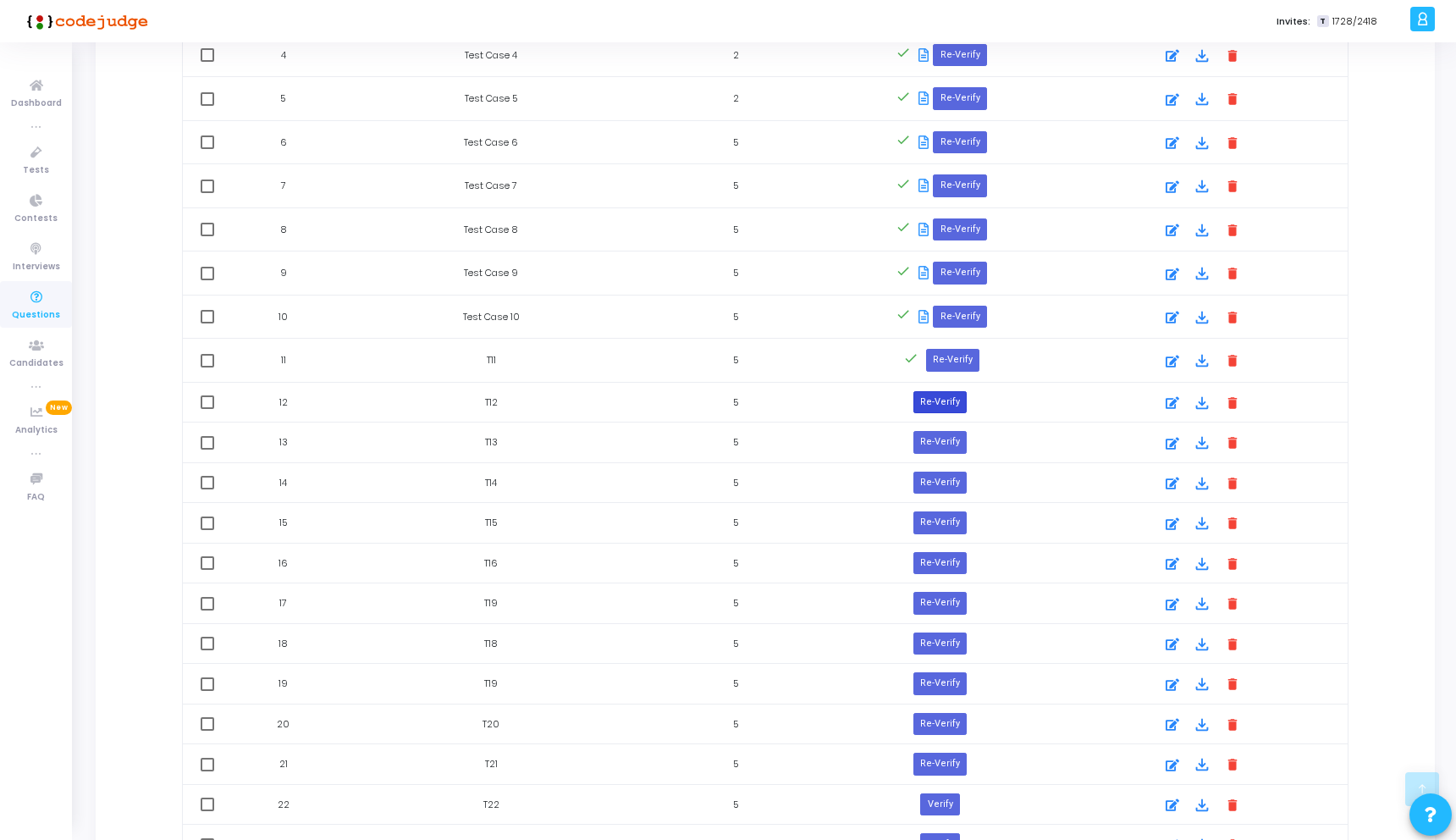
click at [952, 402] on button "Re-Verify" at bounding box center [940, 402] width 53 height 22
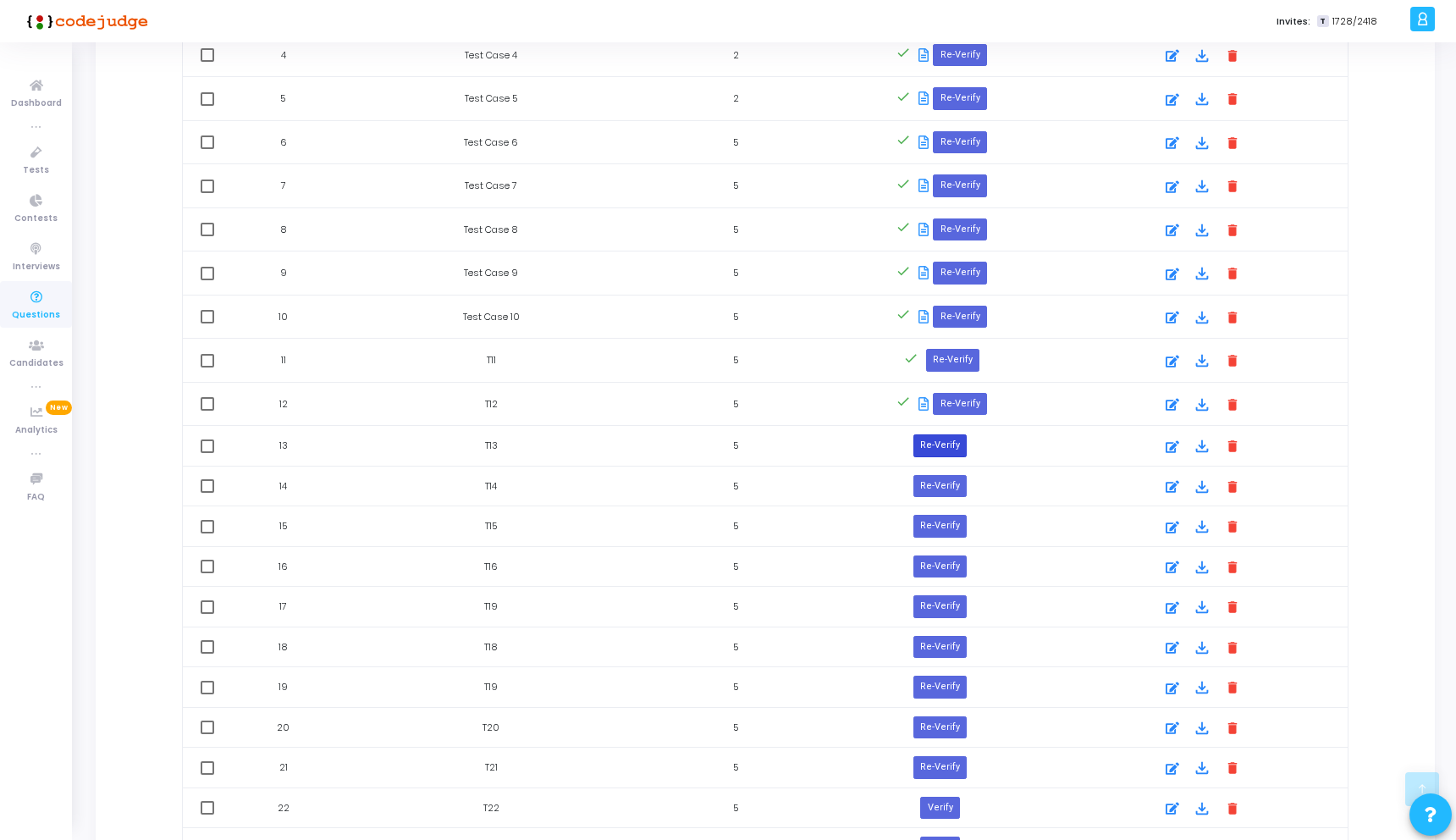
click at [945, 440] on button "Re-Verify" at bounding box center [940, 445] width 53 height 22
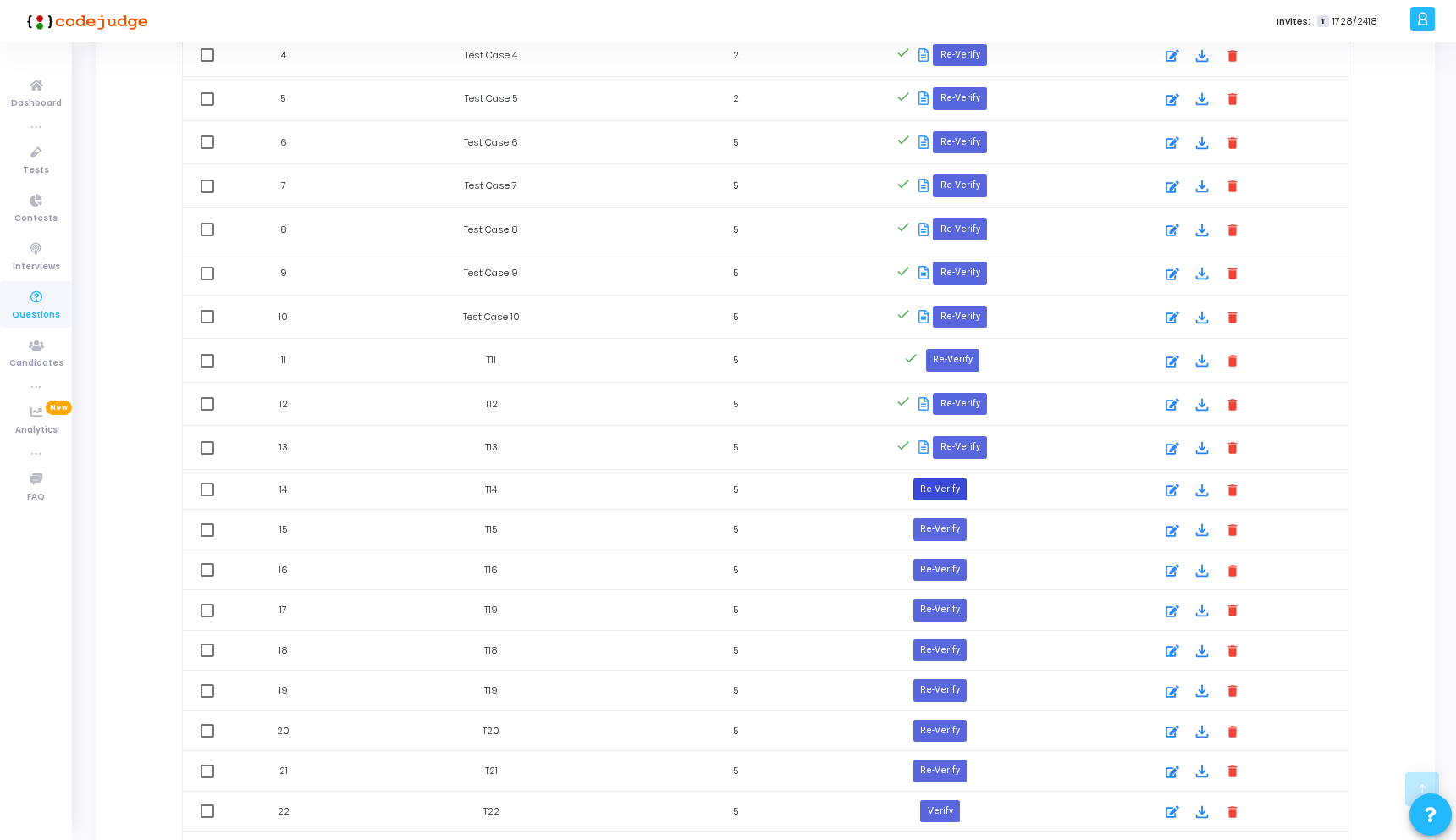
click at [939, 482] on button "Re-Verify" at bounding box center [940, 489] width 53 height 22
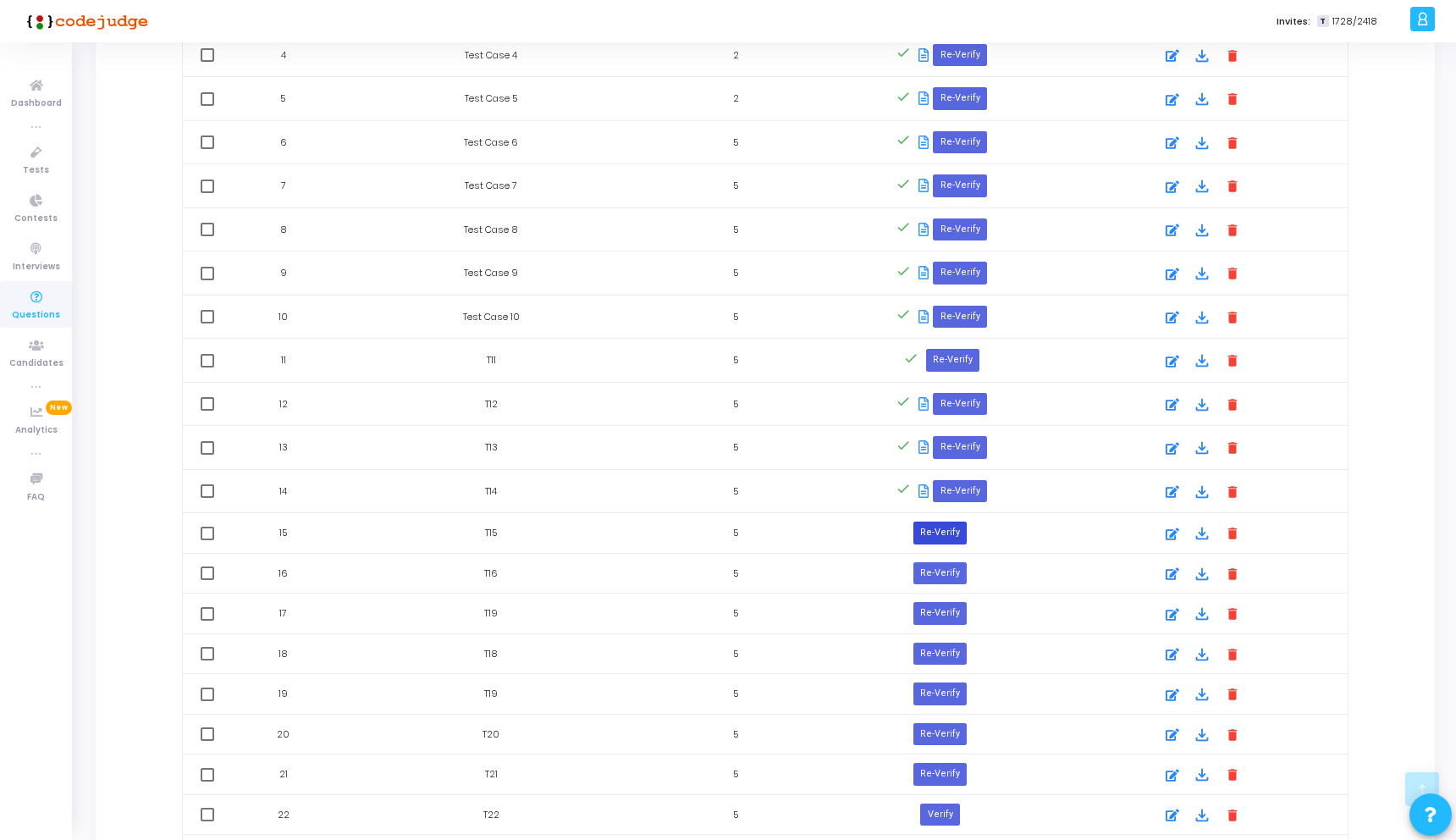
click at [942, 527] on button "Re-Verify" at bounding box center [940, 532] width 53 height 22
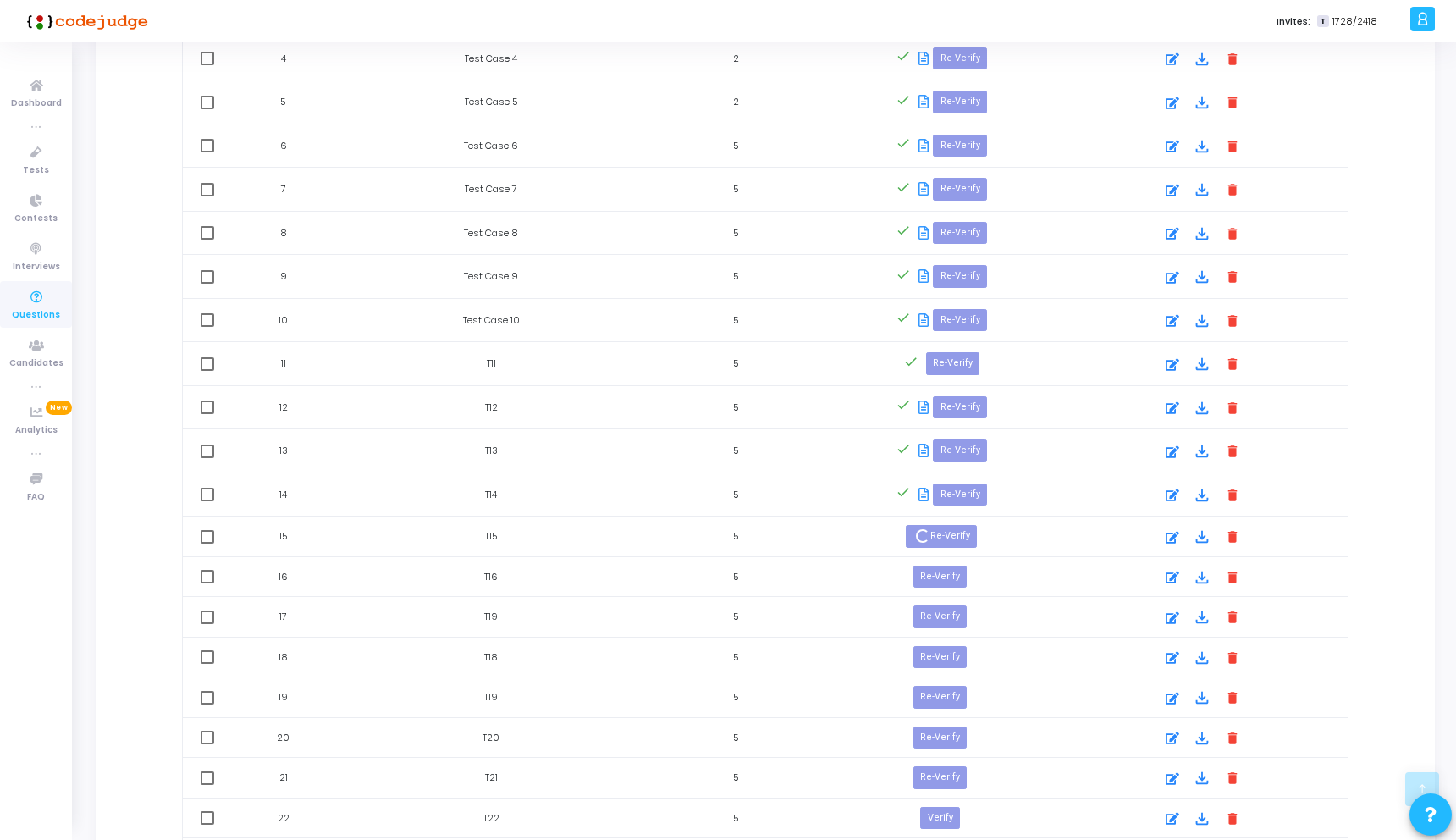
scroll to position [1352, 0]
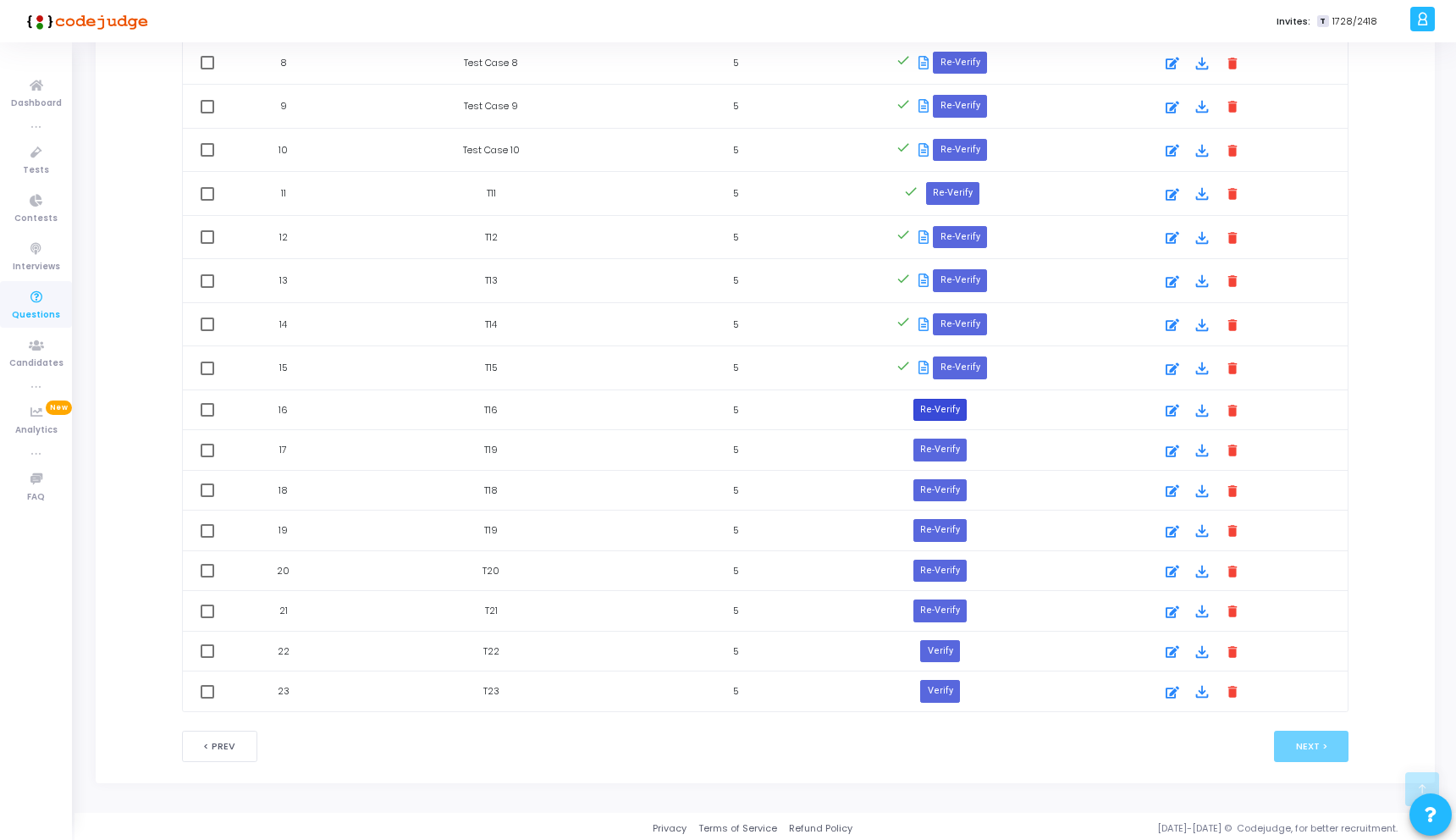
click at [942, 411] on button "Re-Verify" at bounding box center [940, 410] width 53 height 22
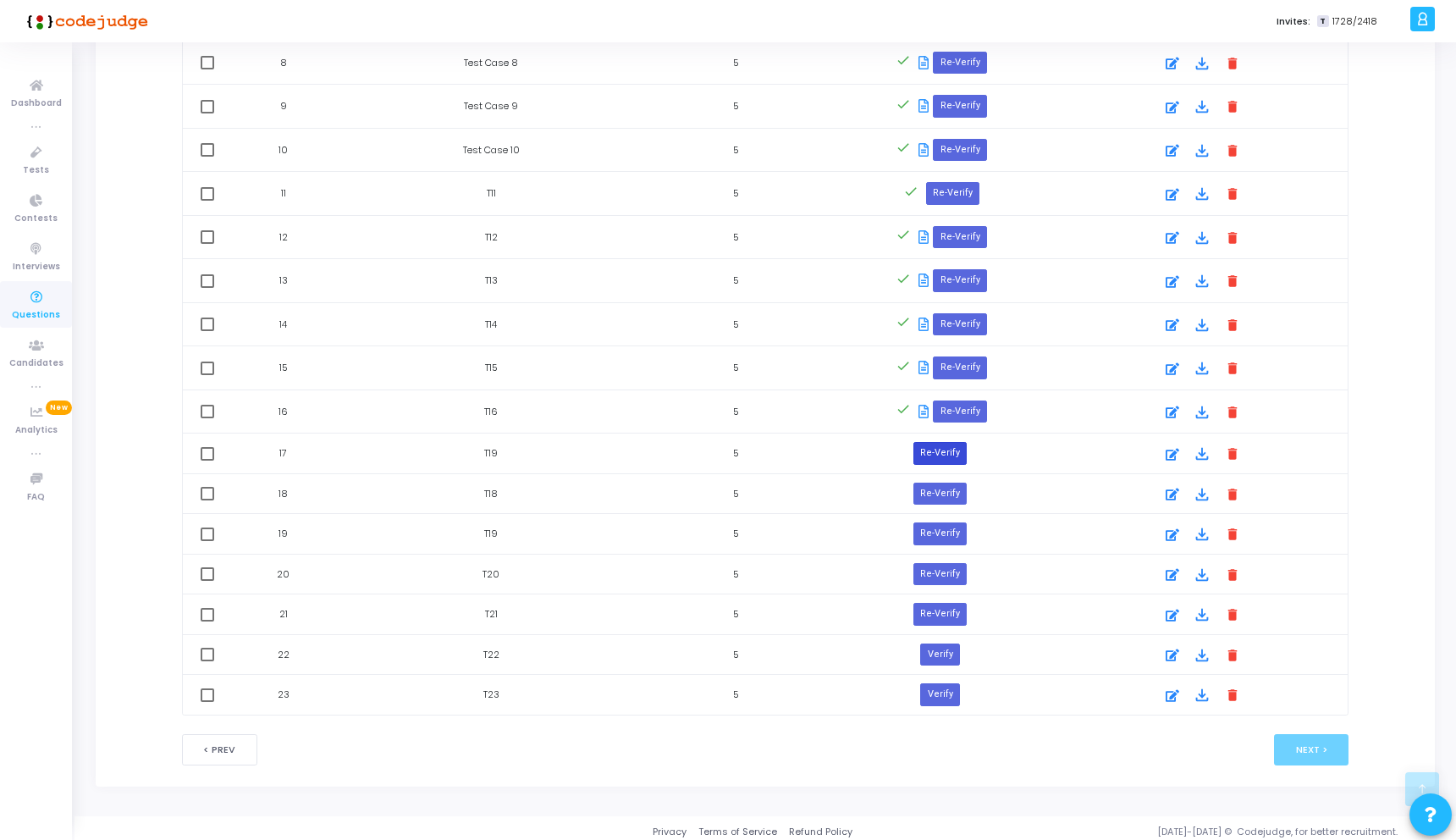
click at [949, 442] on button "Re-Verify" at bounding box center [940, 452] width 53 height 22
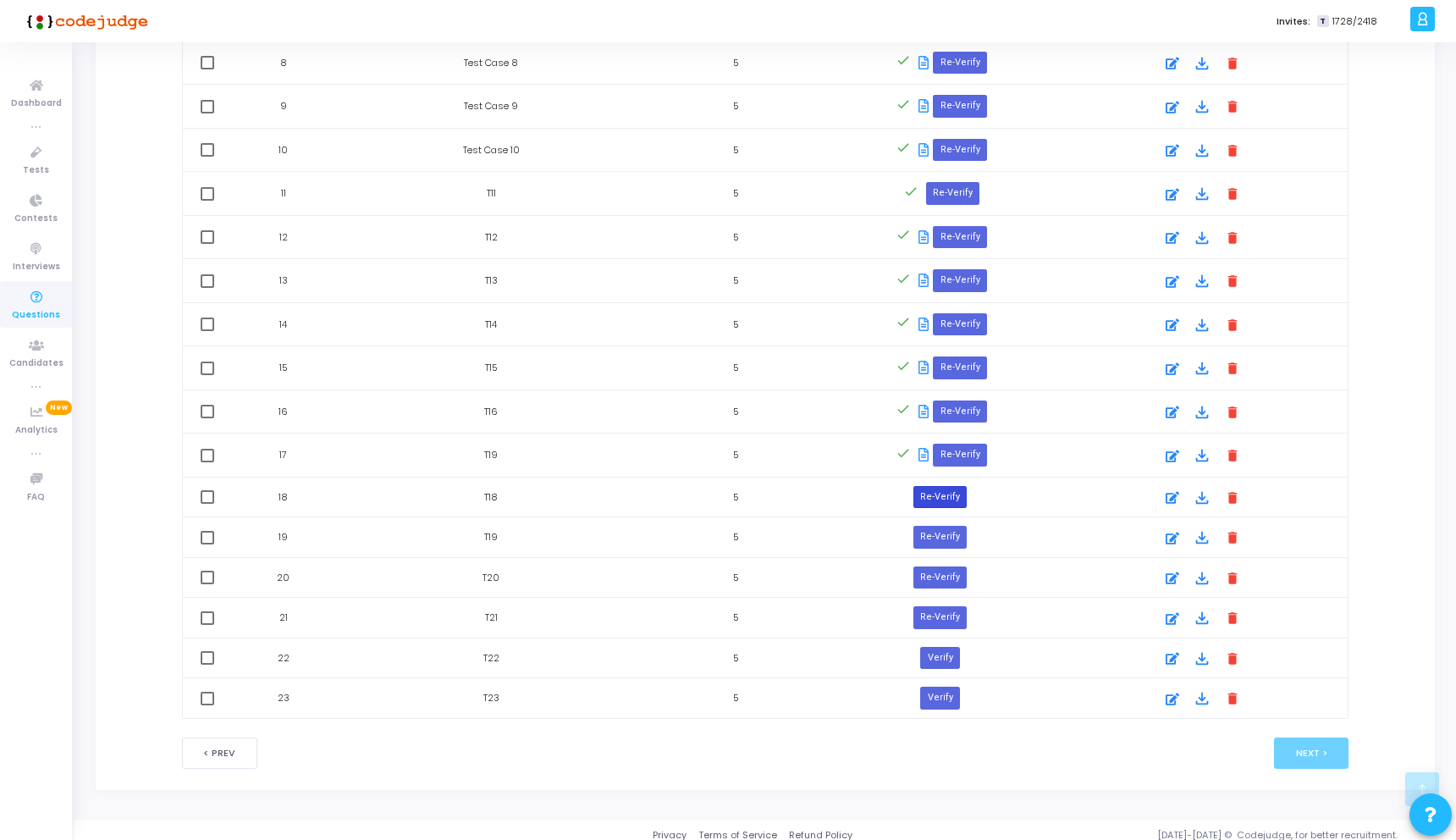
click at [934, 488] on button "Re-Verify" at bounding box center [940, 496] width 53 height 22
click at [955, 536] on button "Re-Verify" at bounding box center [940, 540] width 53 height 22
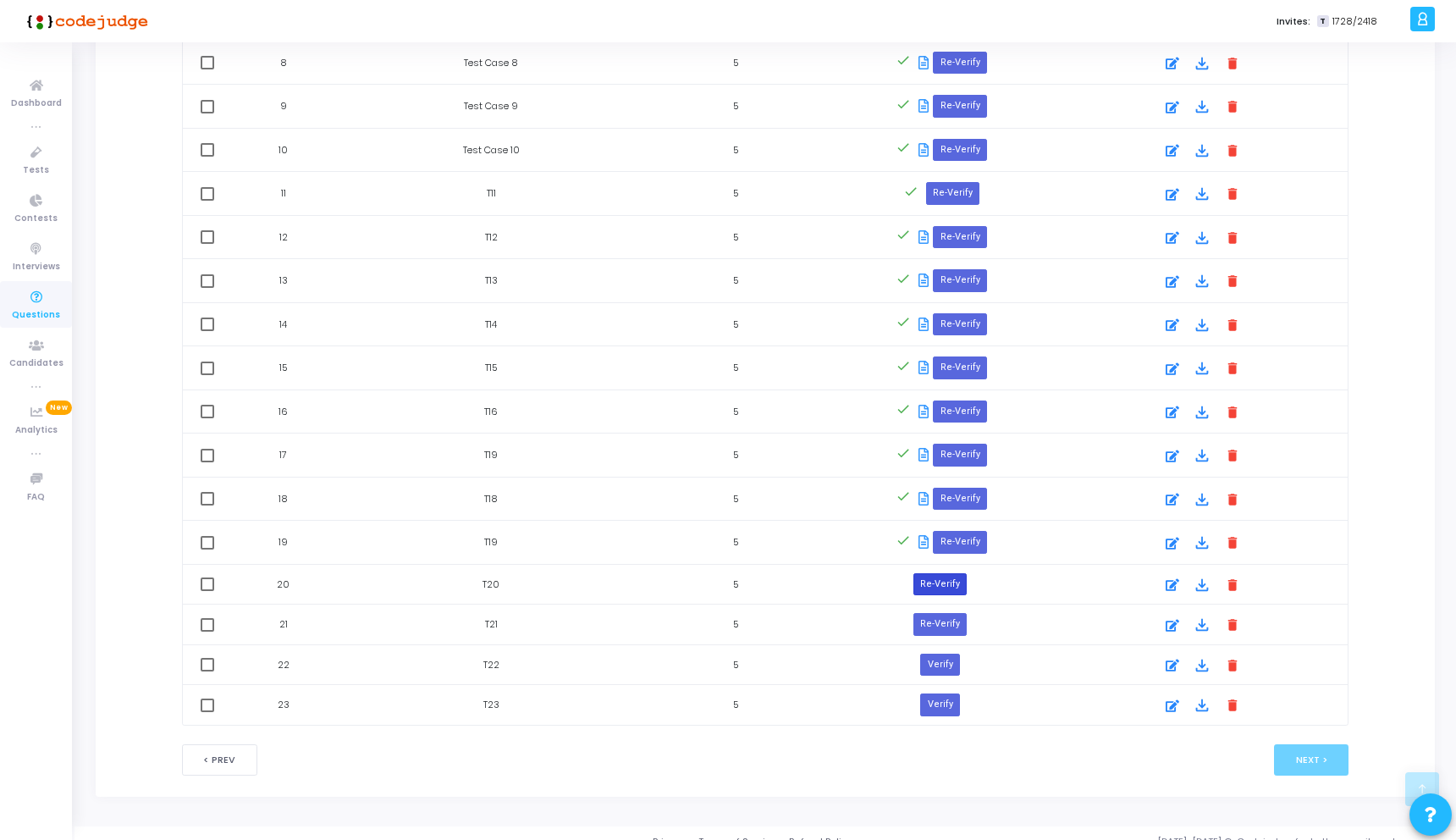
click at [948, 576] on button "Re-Verify" at bounding box center [940, 583] width 53 height 22
click at [940, 631] on button "Re-Verify" at bounding box center [940, 627] width 53 height 22
click at [945, 664] on button "Verify" at bounding box center [940, 670] width 39 height 22
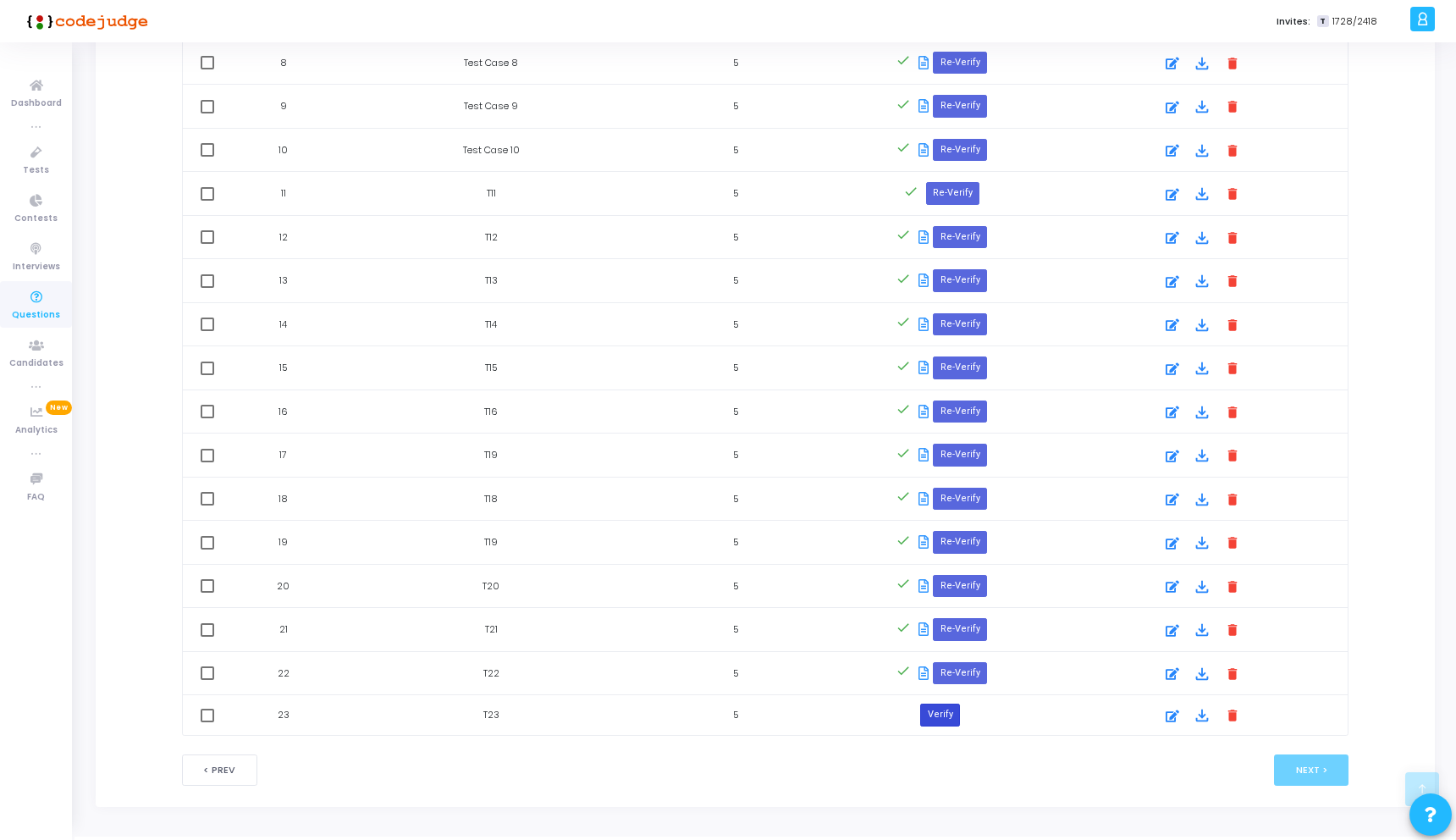
click at [934, 709] on button "Verify" at bounding box center [940, 714] width 39 height 22
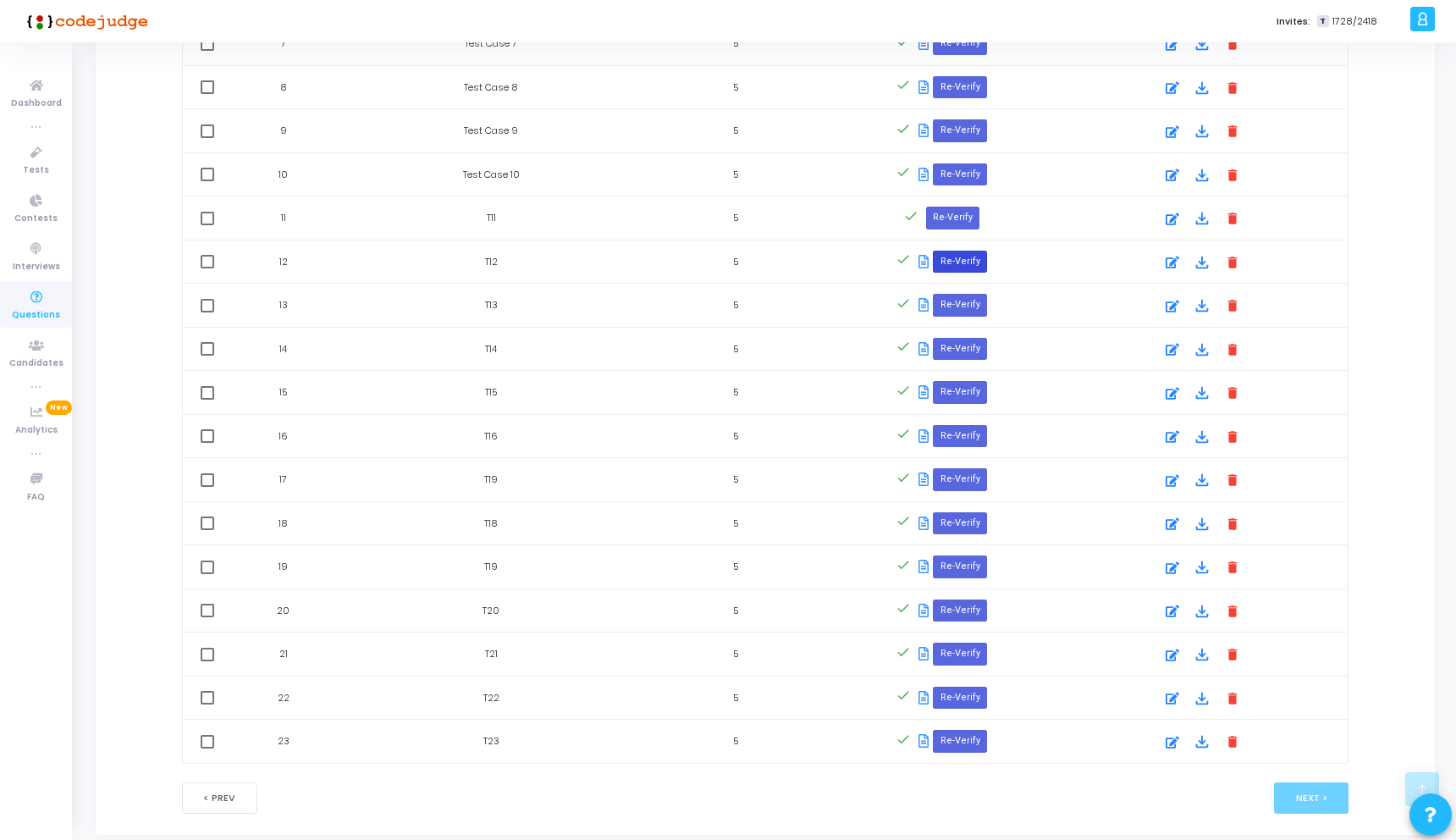
scroll to position [1323, 0]
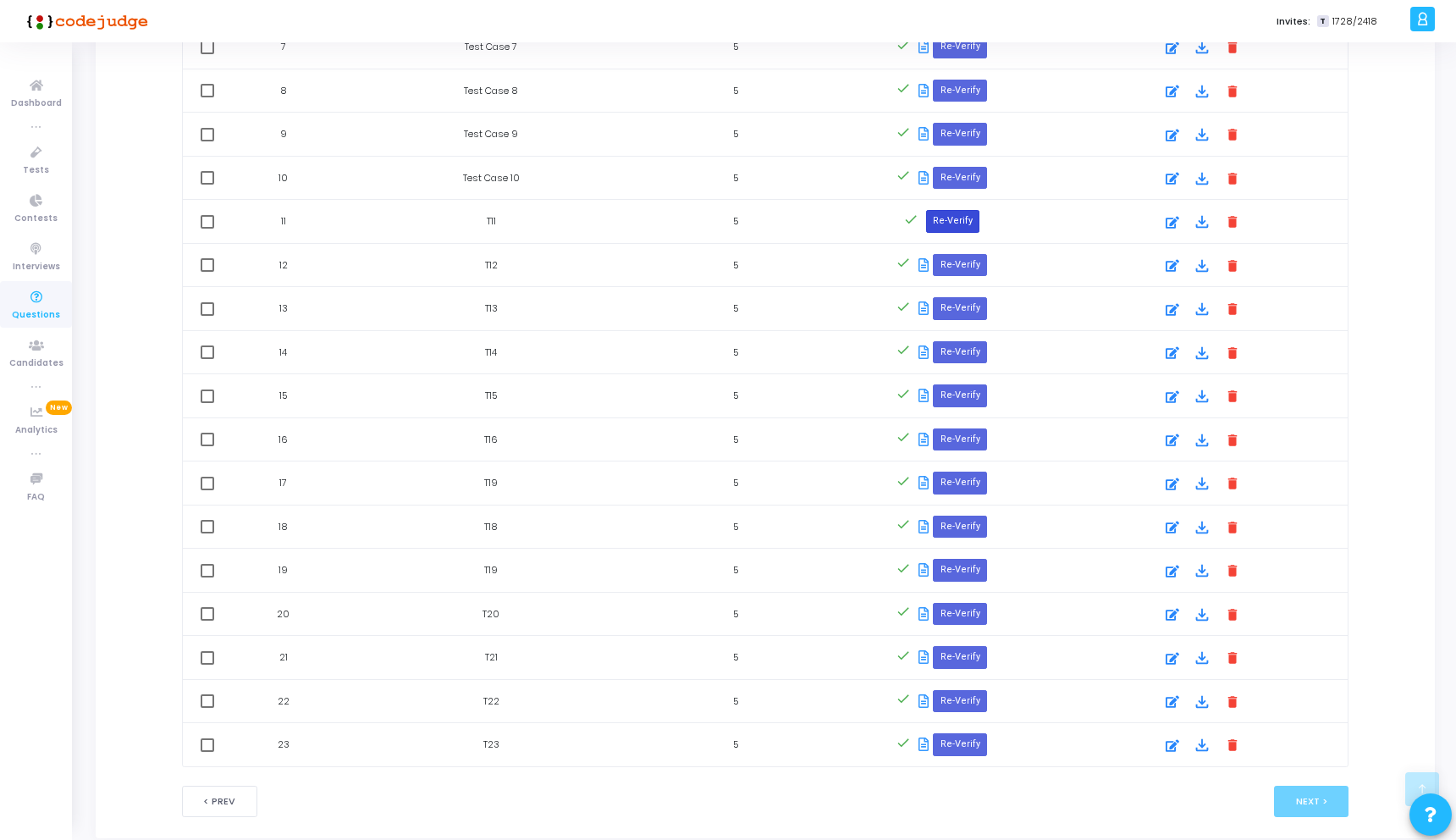
click at [933, 215] on button "Re-Verify" at bounding box center [952, 221] width 53 height 22
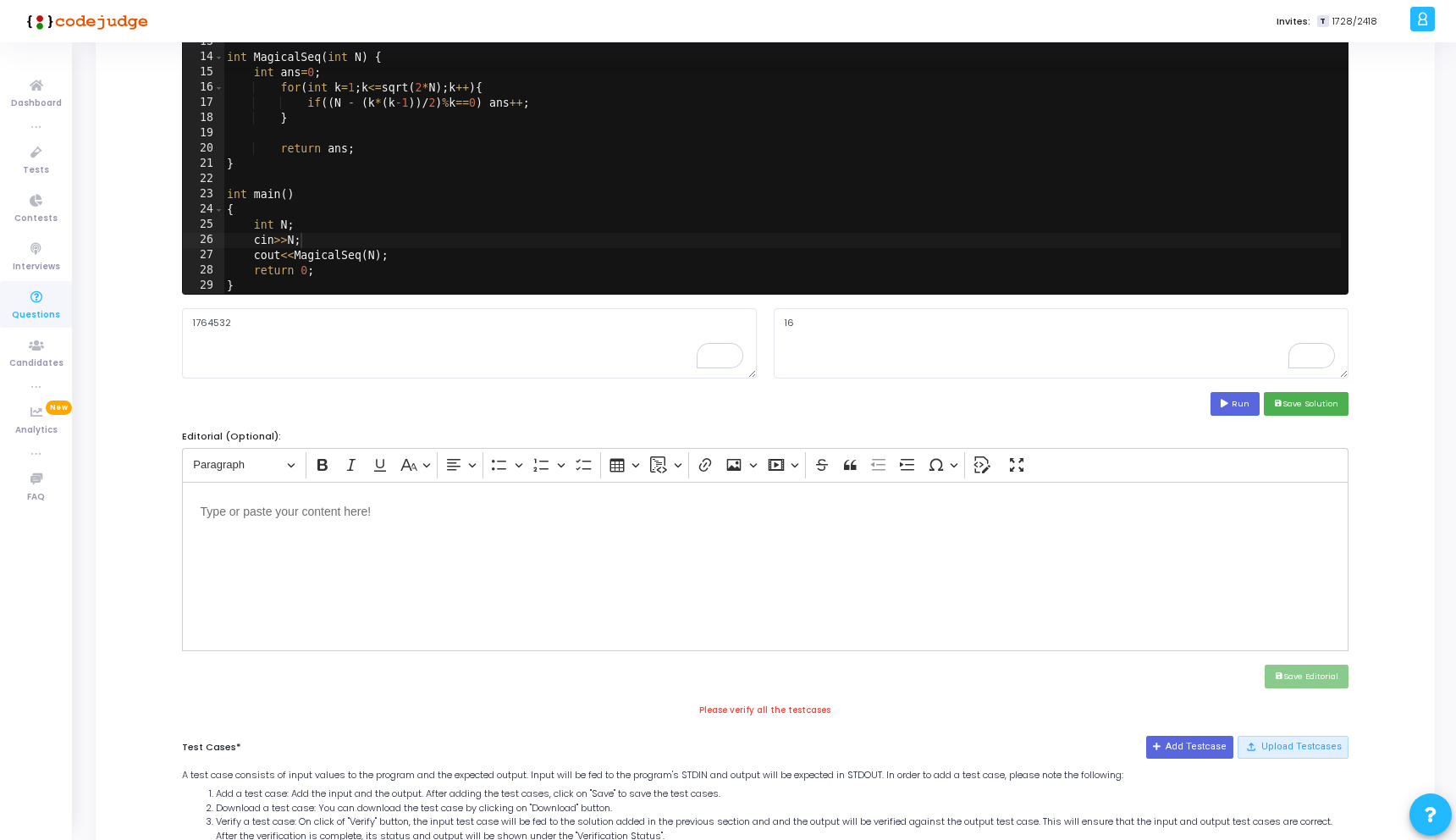
scroll to position [93, 0]
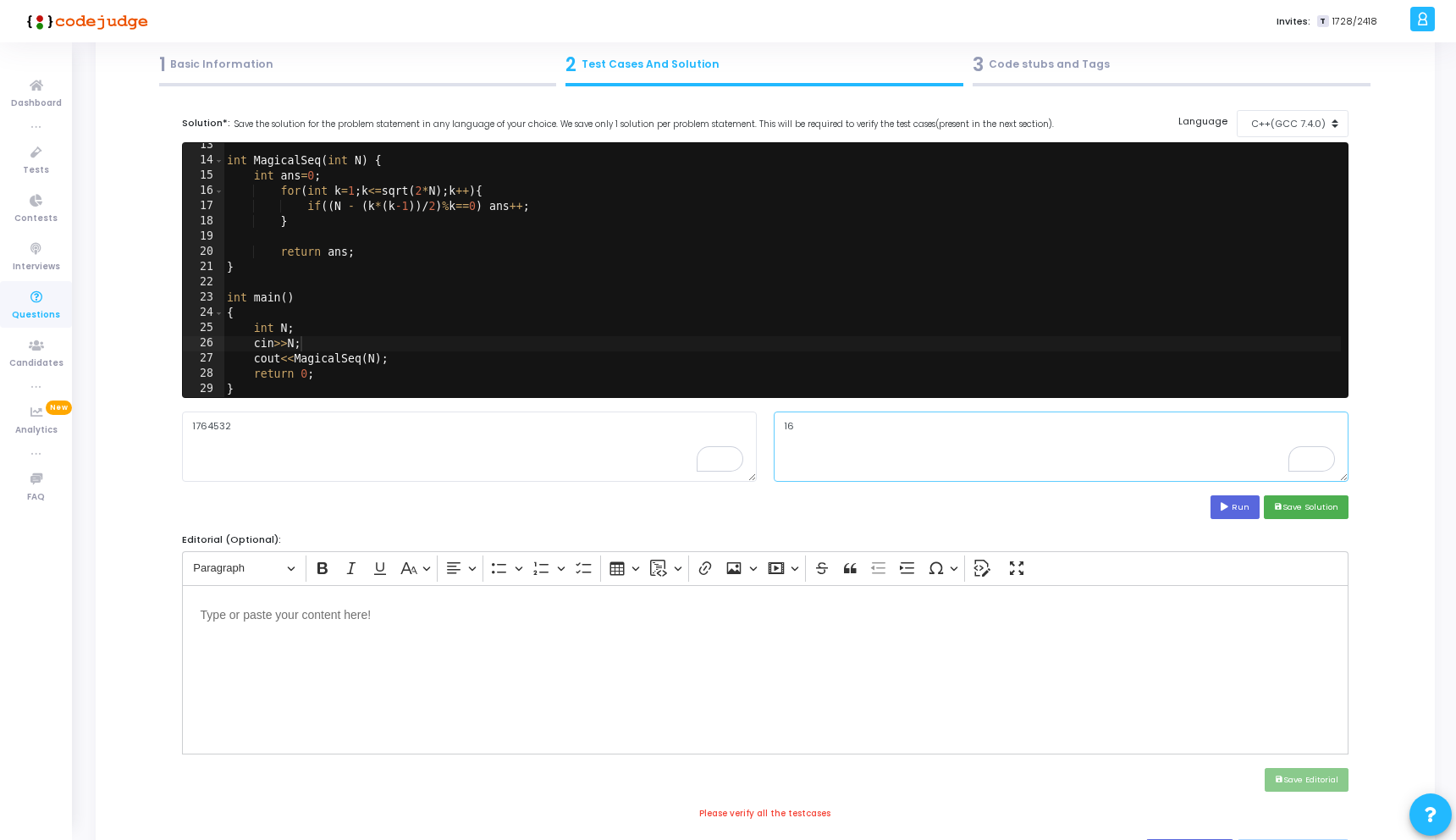
click at [814, 425] on textarea "16" at bounding box center [1061, 447] width 574 height 70
type textarea "1"
click at [419, 419] on textarea "1764532" at bounding box center [469, 447] width 574 height 70
type textarea "1"
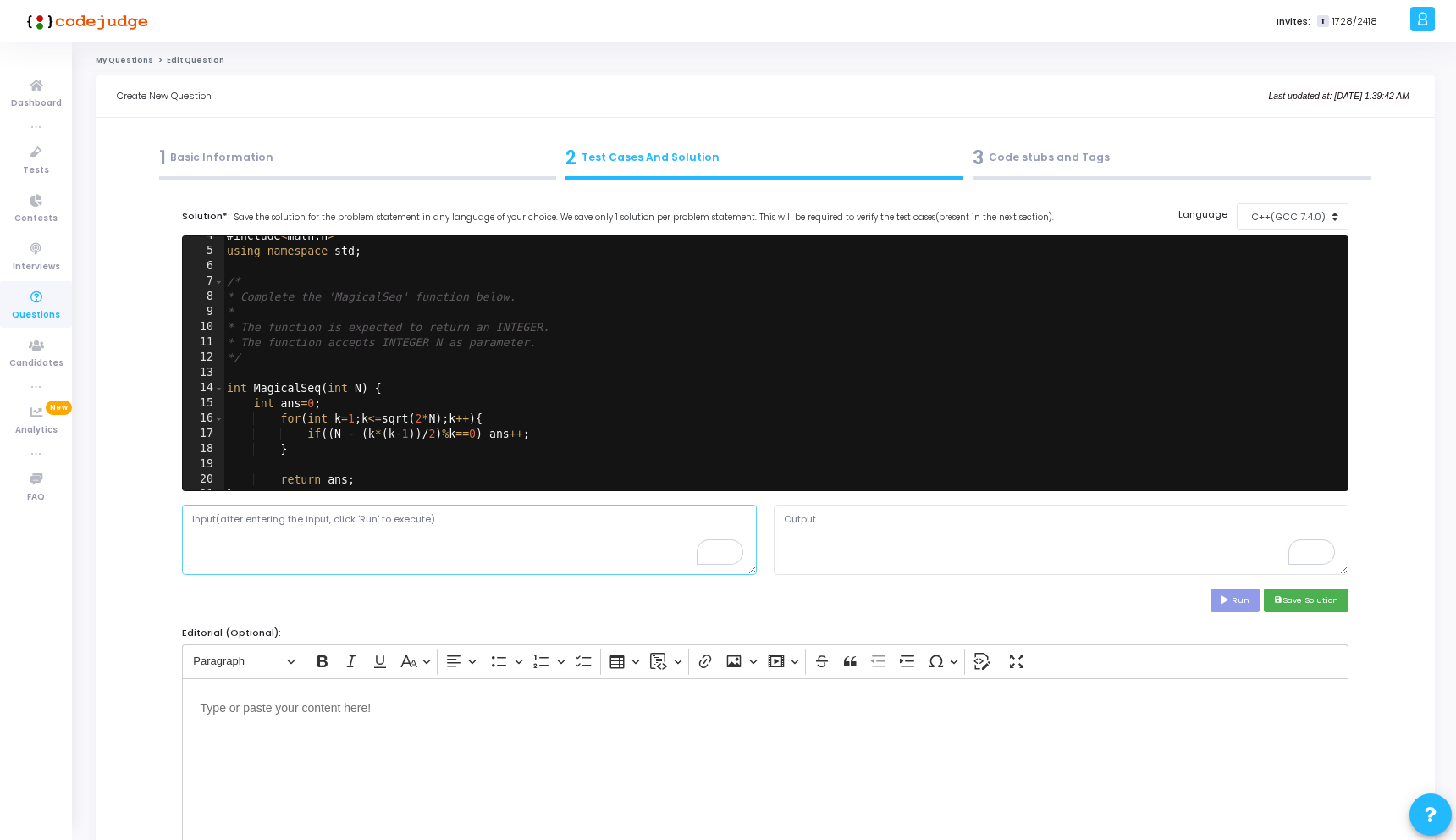
scroll to position [0, 0]
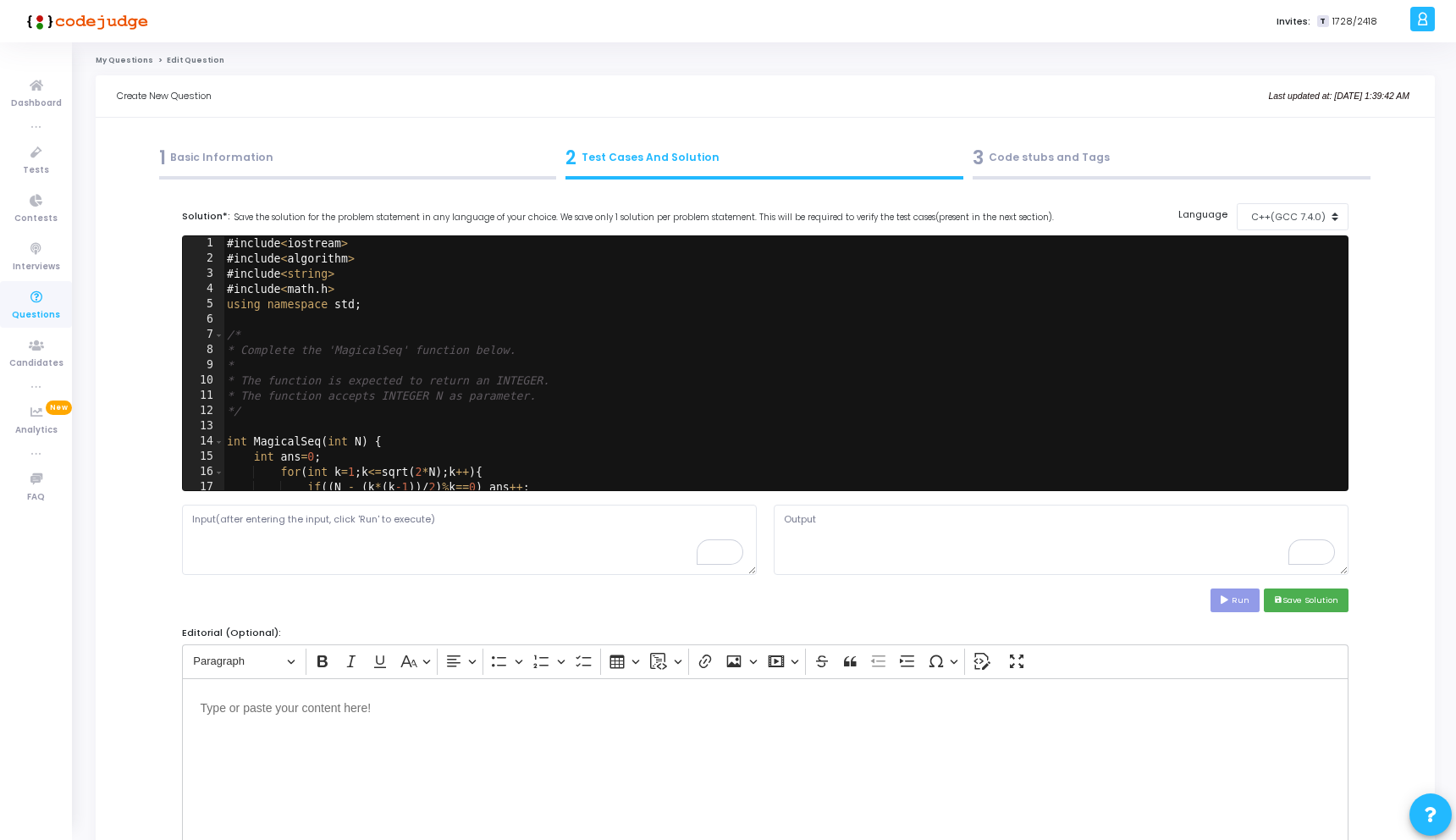
click at [298, 167] on div "1 Basic Information" at bounding box center [357, 158] width 398 height 28
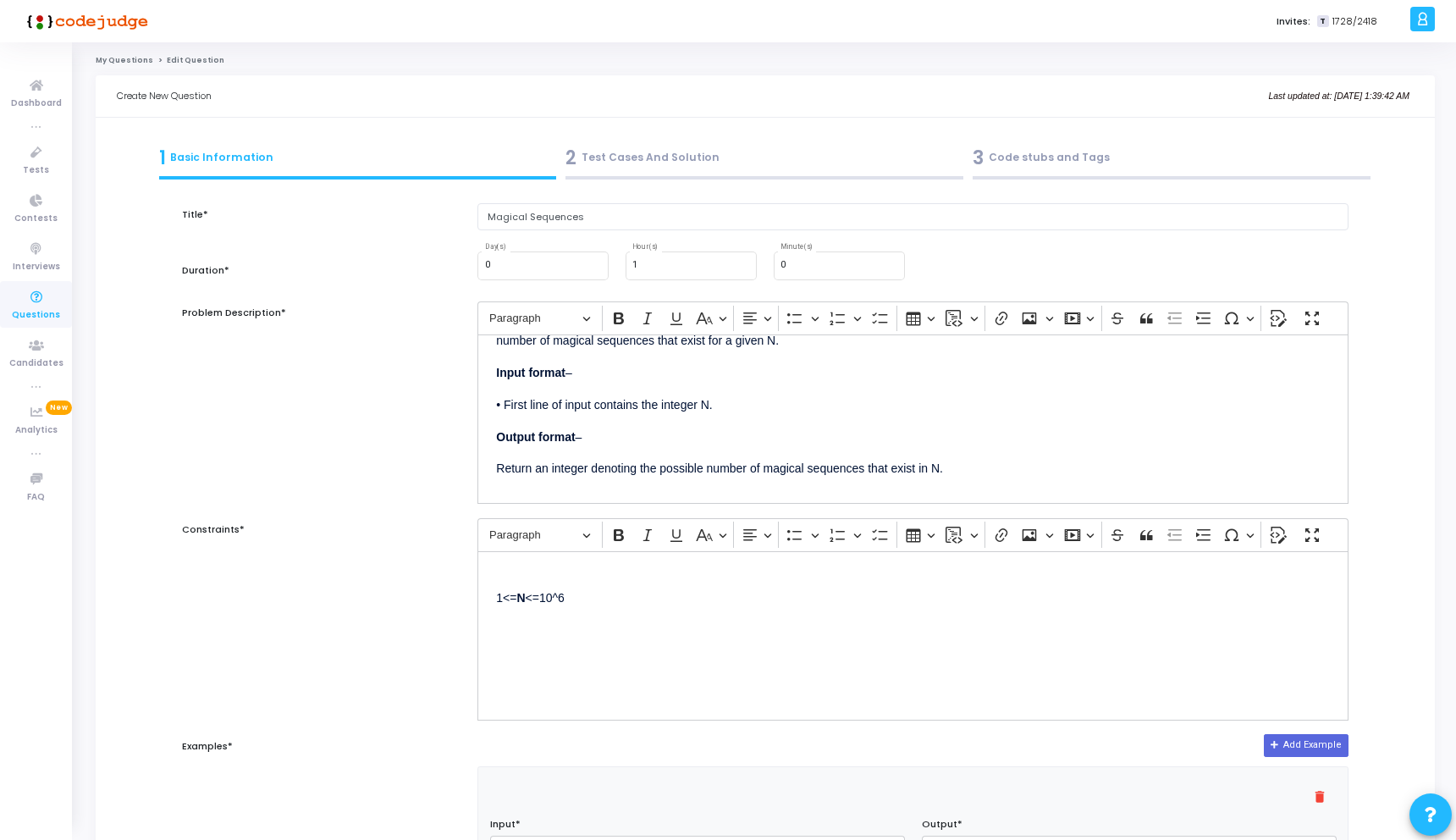
scroll to position [47, 0]
click at [657, 151] on div "2 Test Cases And Solution" at bounding box center [764, 158] width 398 height 28
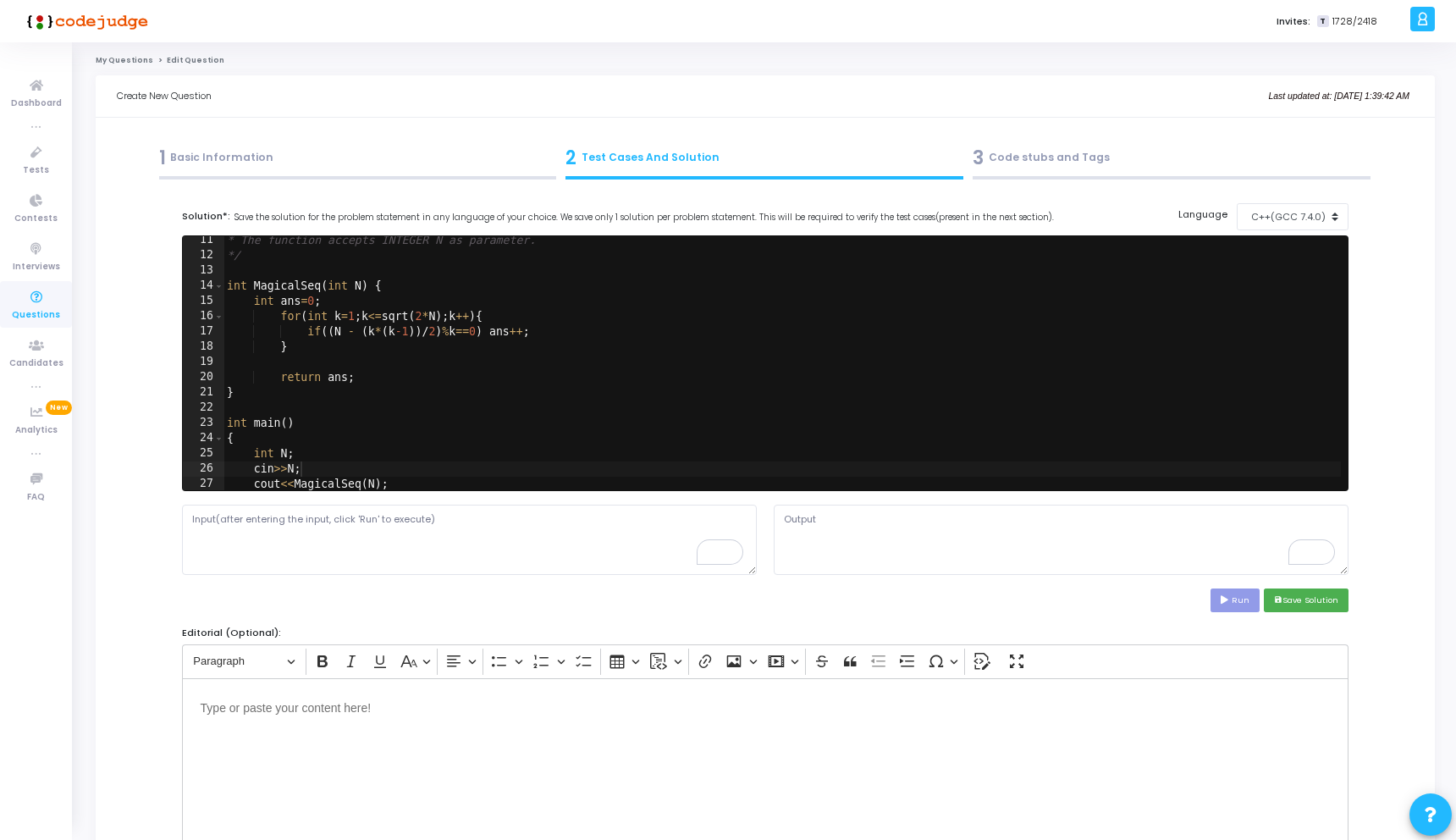
scroll to position [188, 0]
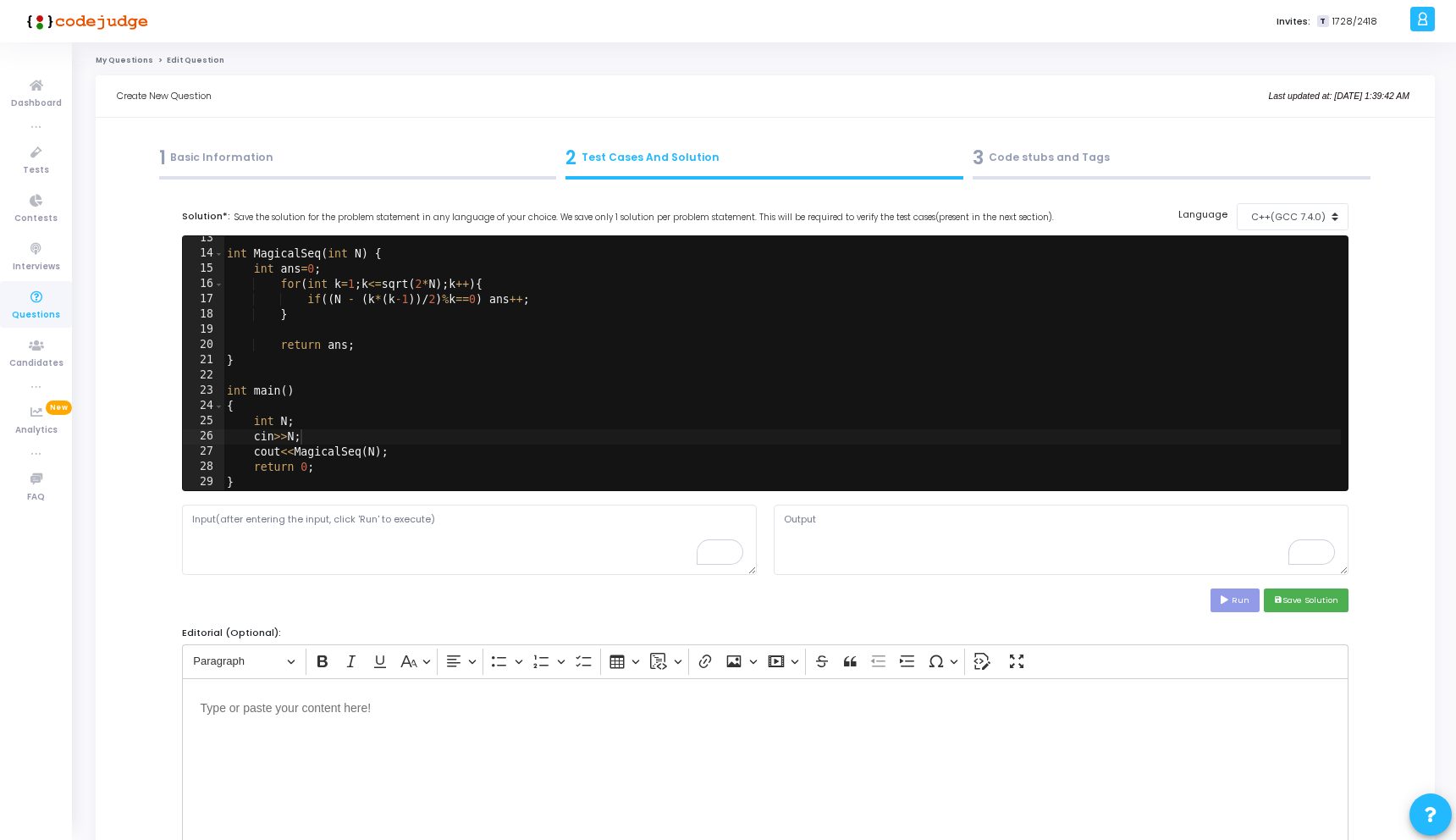
click at [390, 163] on div "1 Basic Information" at bounding box center [357, 158] width 398 height 28
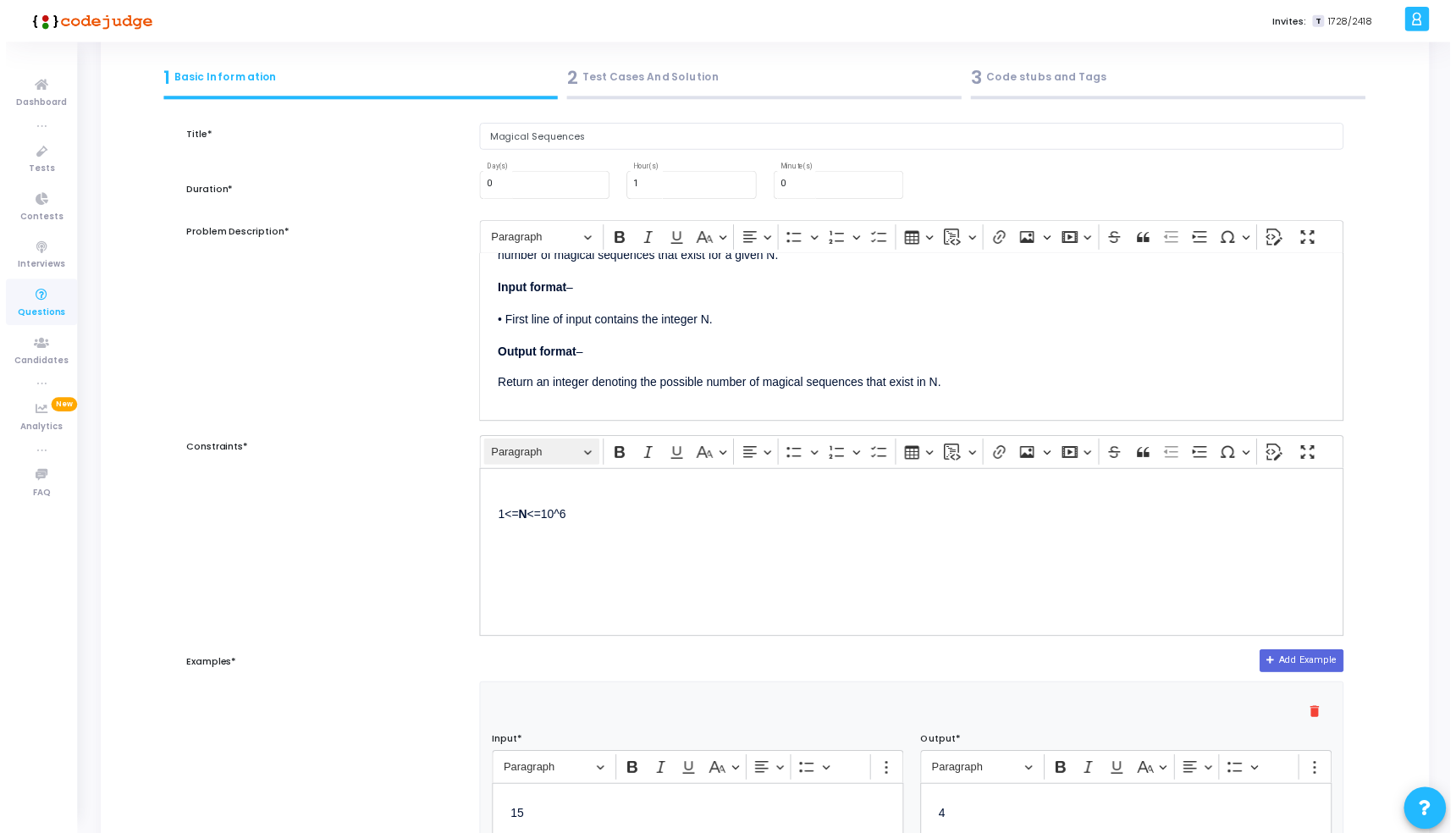
scroll to position [104, 0]
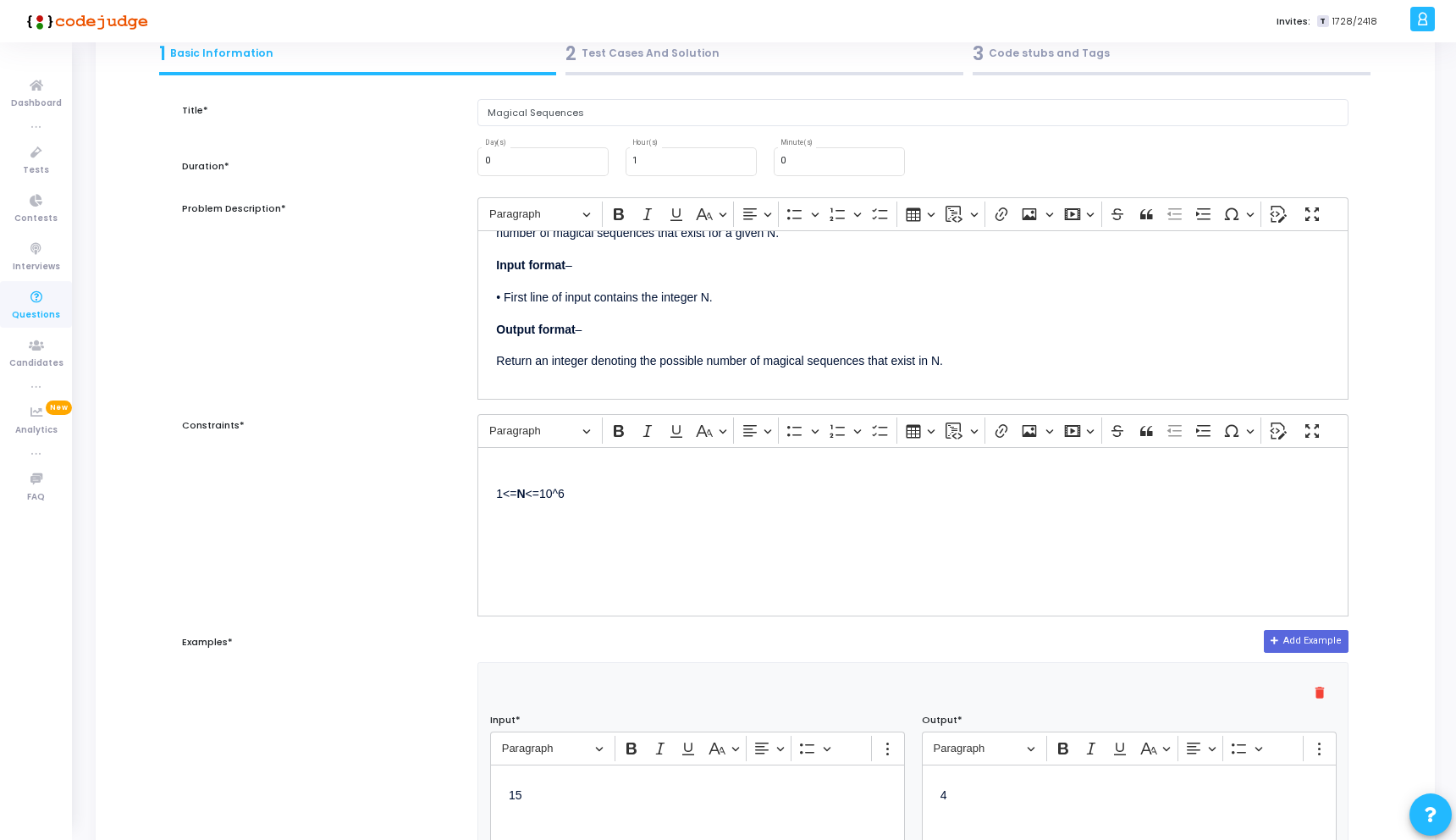
click at [570, 488] on p "1<= N <=10^6" at bounding box center [913, 493] width 834 height 21
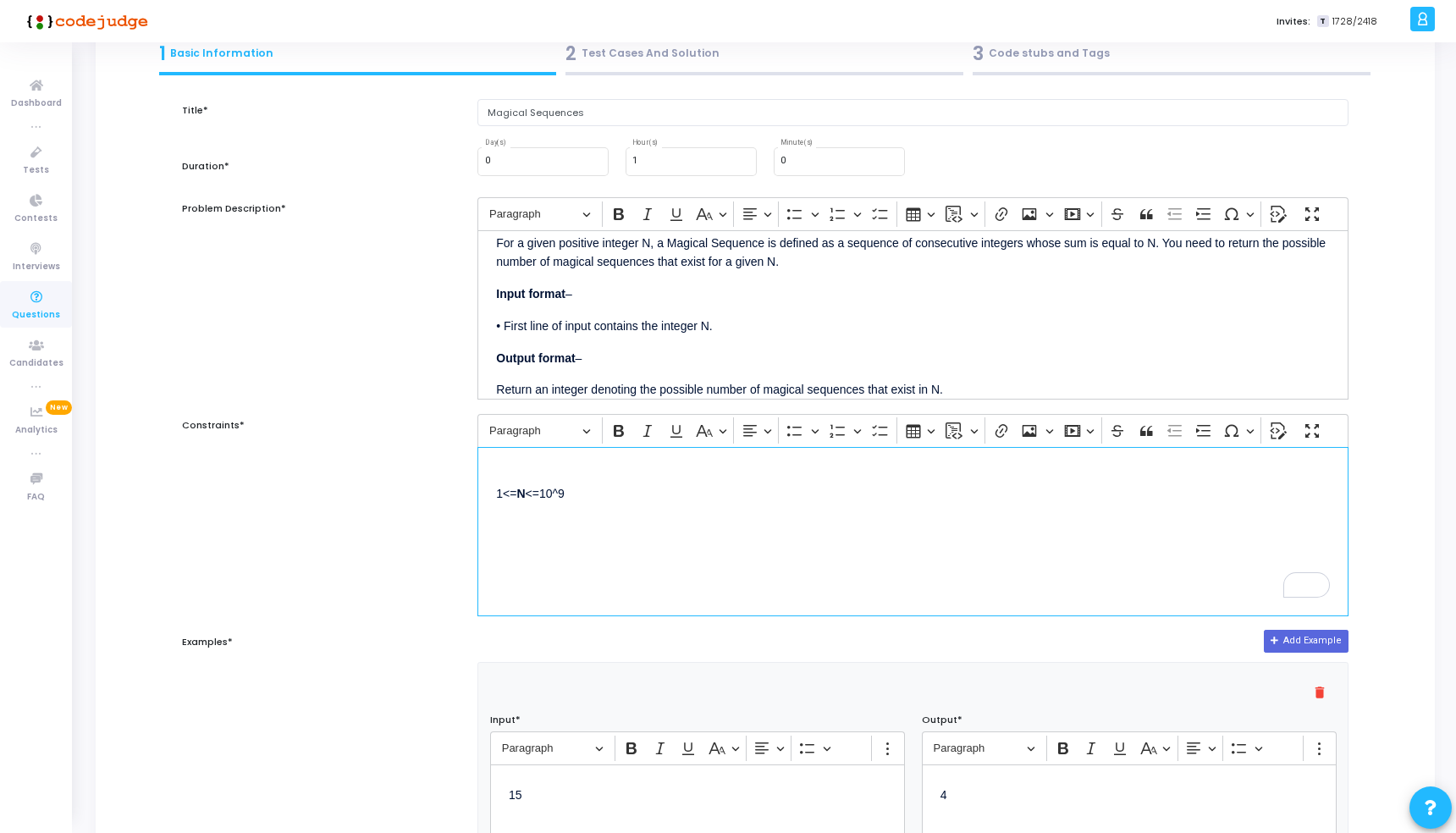
scroll to position [37, 0]
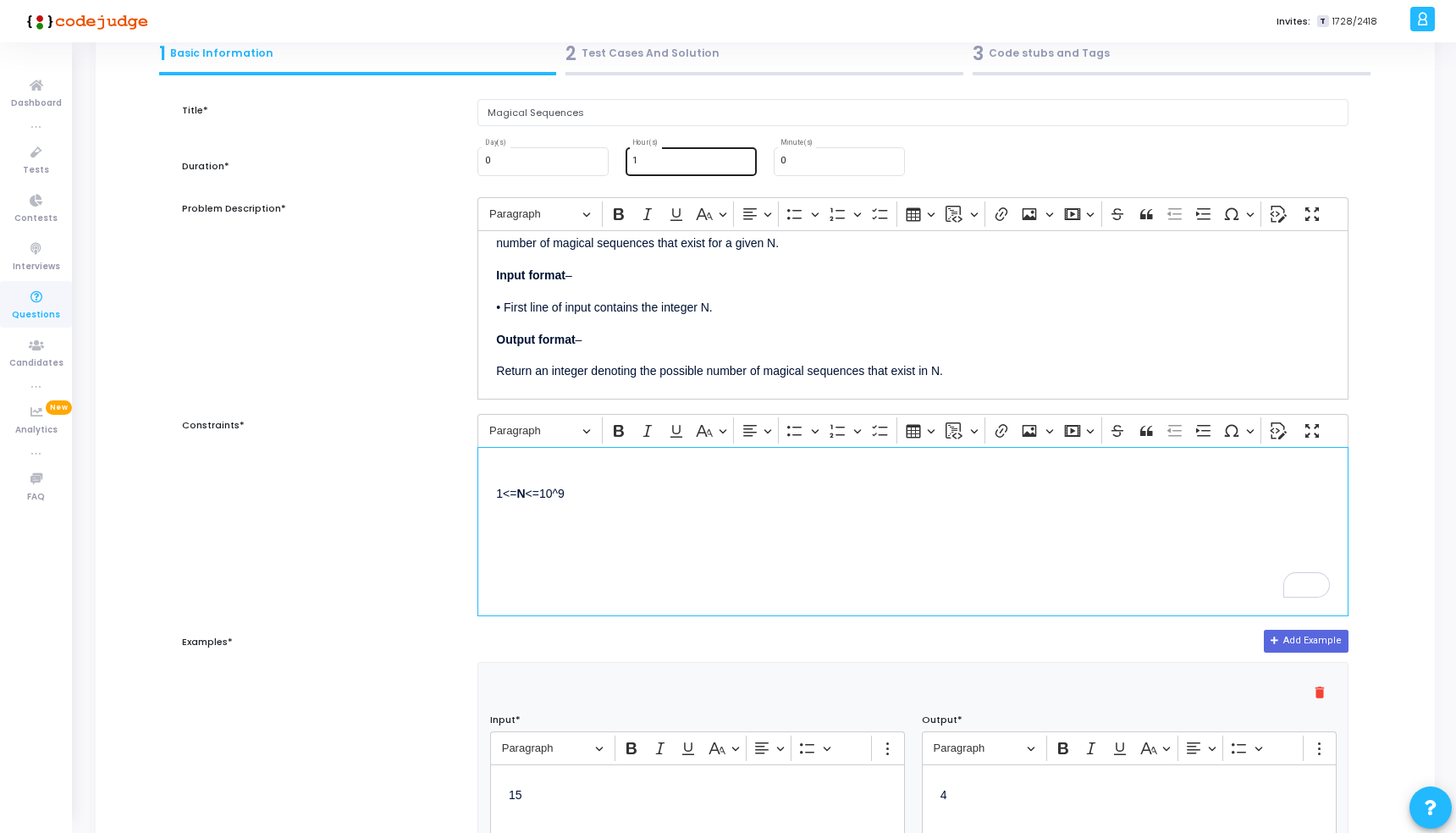
click at [672, 171] on div "1 Hour(s)" at bounding box center [691, 159] width 117 height 30
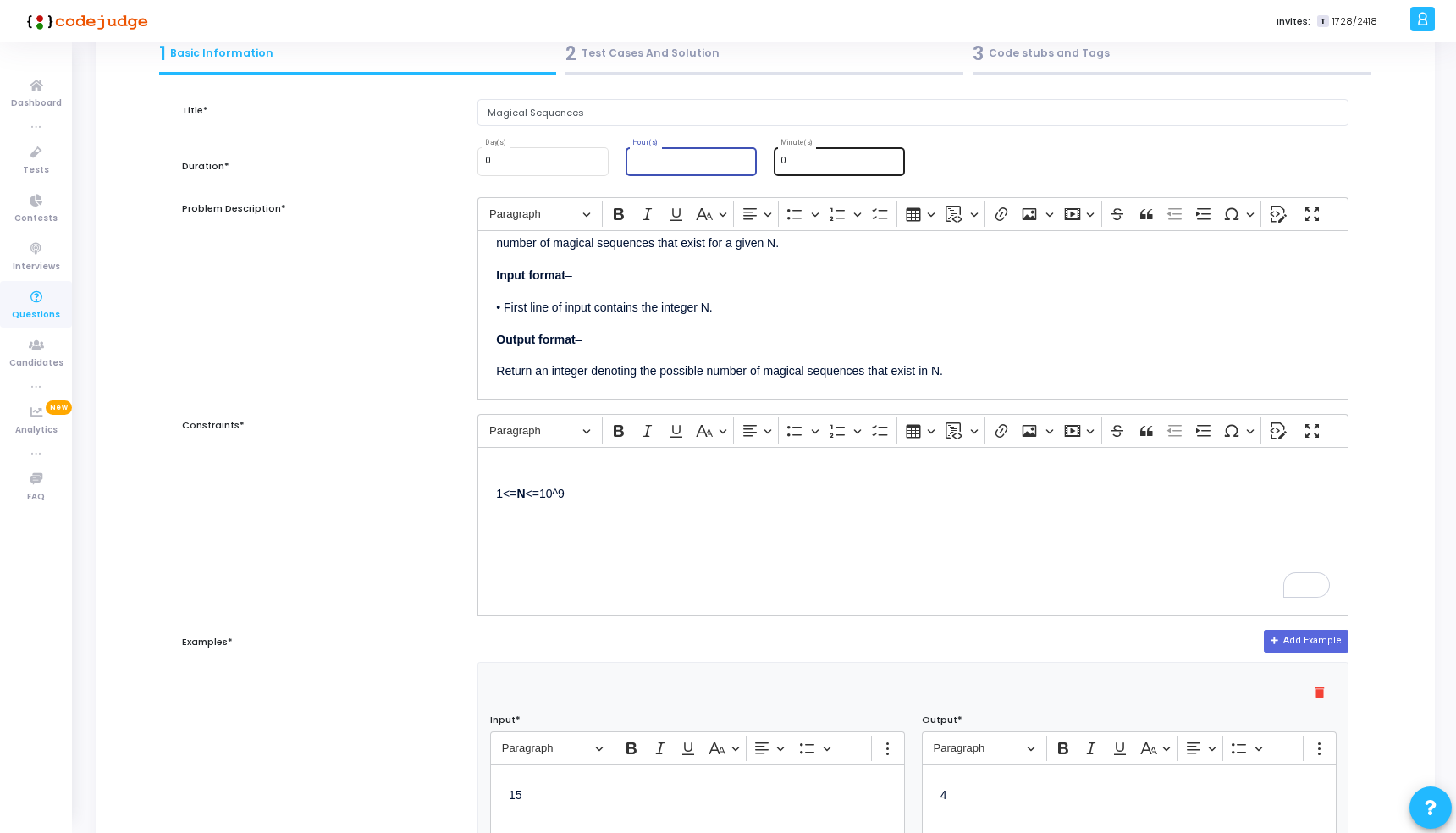
click at [793, 167] on div "0 Minute(s)" at bounding box center [839, 159] width 117 height 30
click at [983, 177] on div "0 Day(s) Hour(s) 15 Minute(s)" at bounding box center [913, 161] width 888 height 33
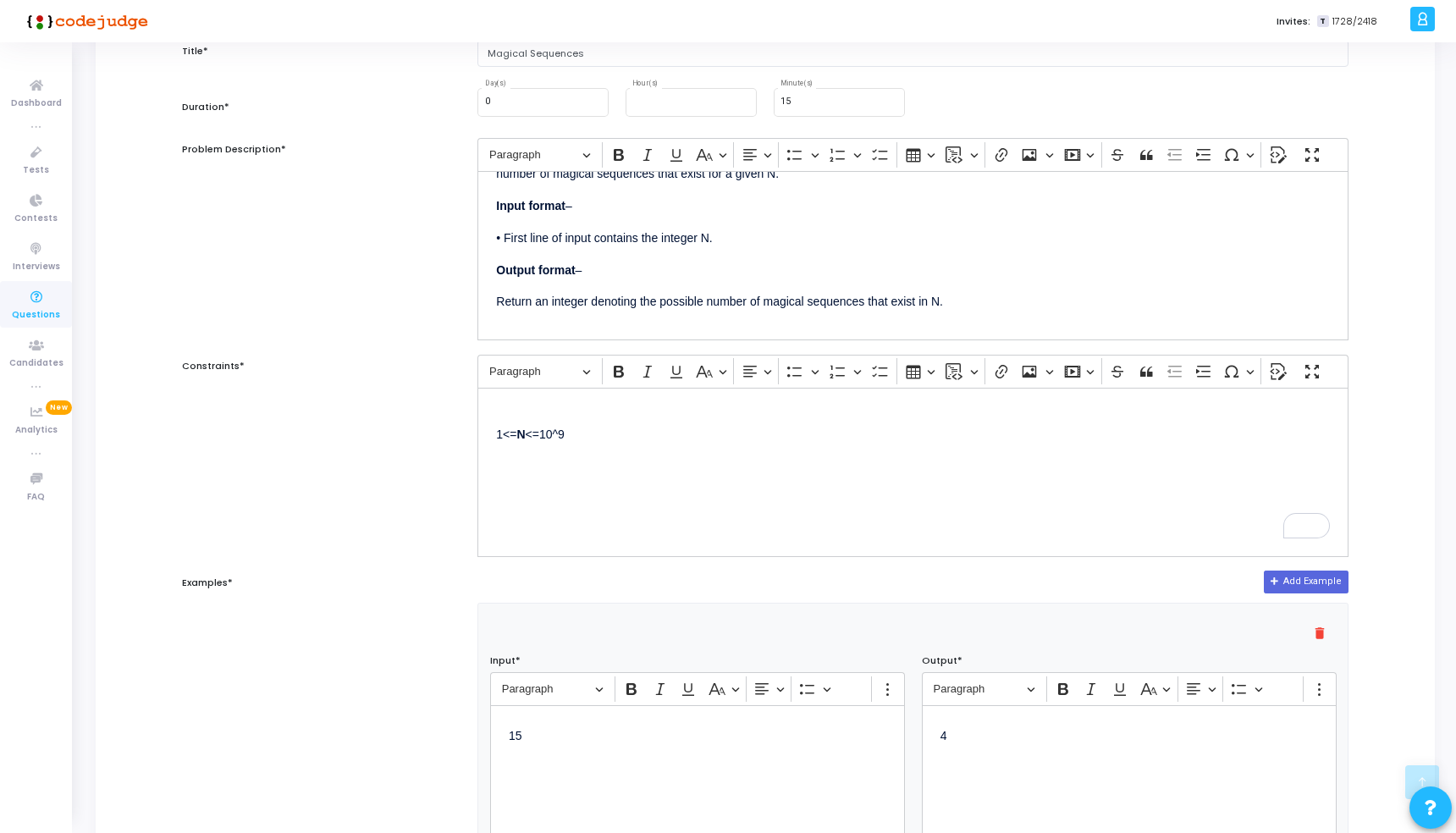
scroll to position [0, 0]
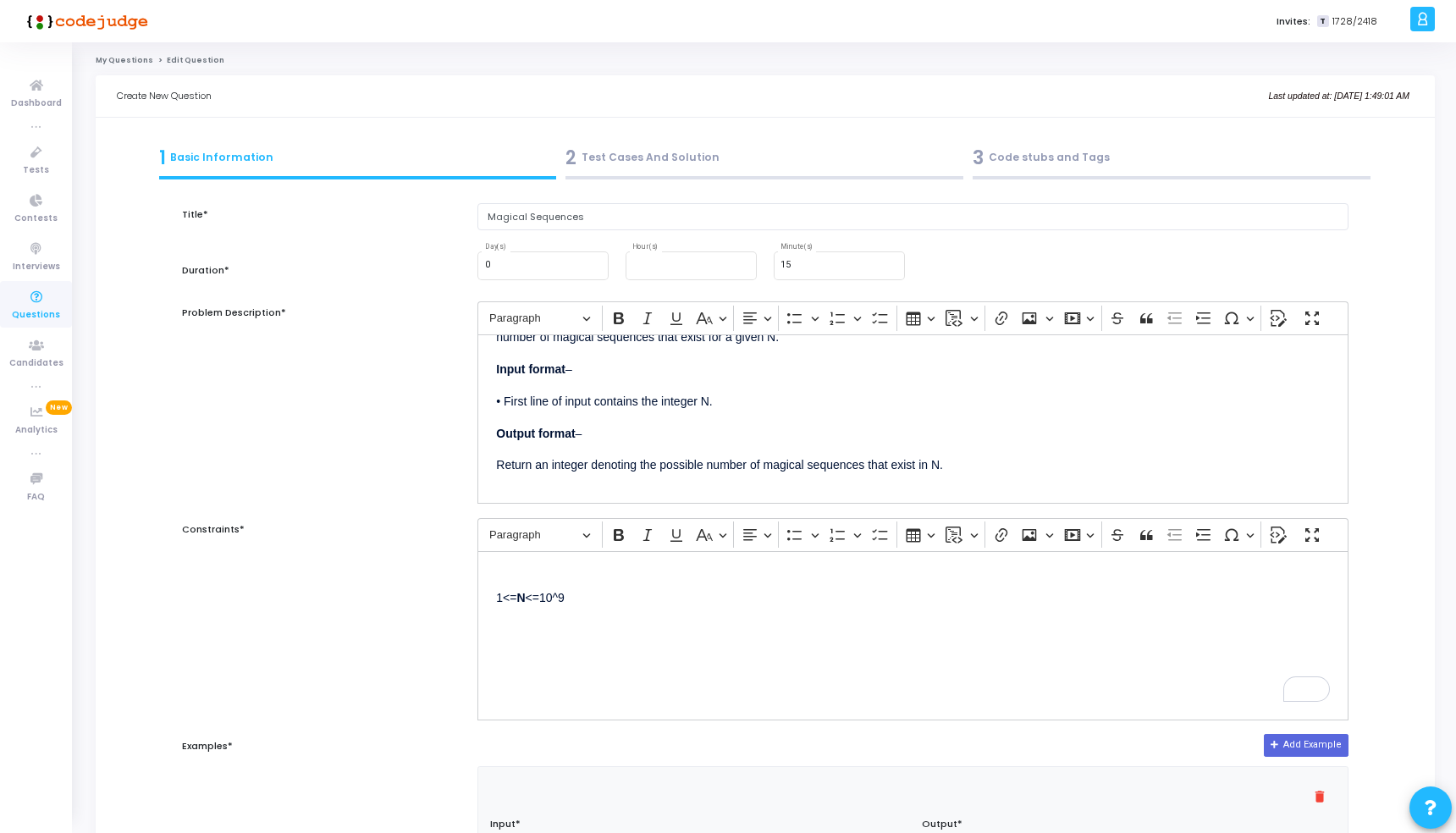
click at [1000, 170] on div "3 Code stubs and Tags" at bounding box center [1172, 161] width 407 height 46
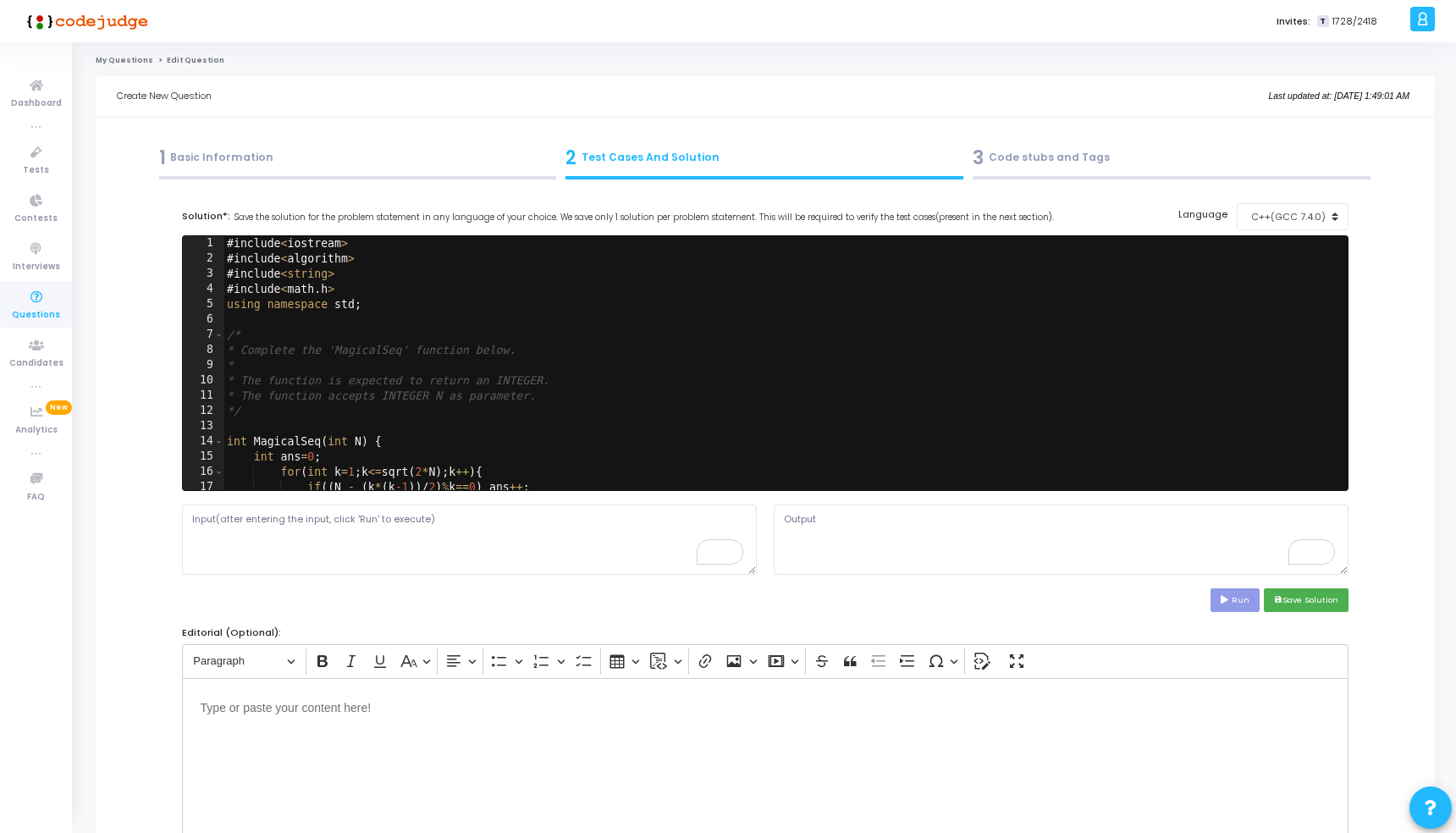
click at [1040, 163] on div "3 Code stubs and Tags" at bounding box center [1171, 158] width 398 height 28
click at [1023, 151] on div "3 Code stubs and Tags" at bounding box center [1171, 158] width 398 height 28
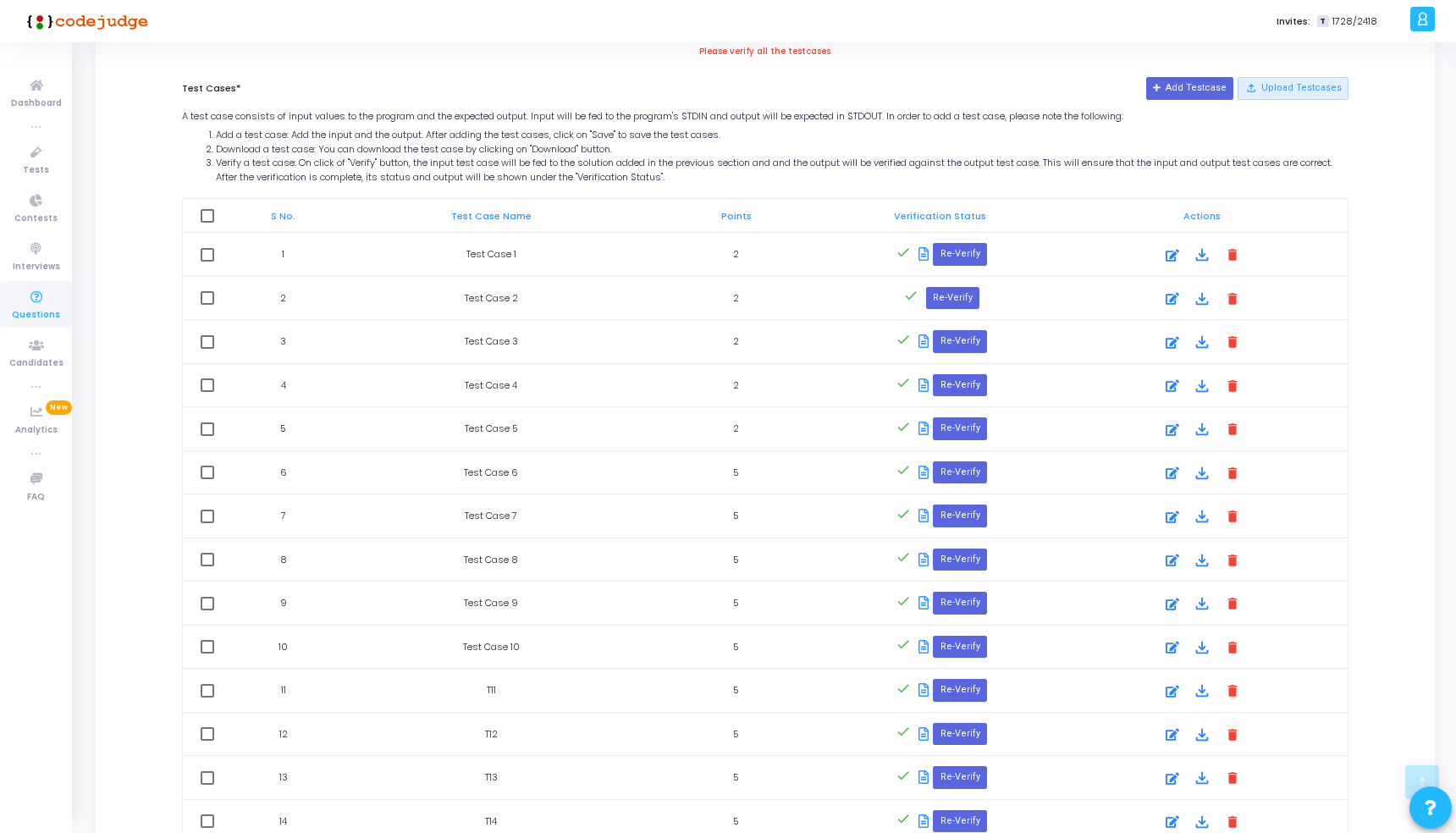
scroll to position [831, 0]
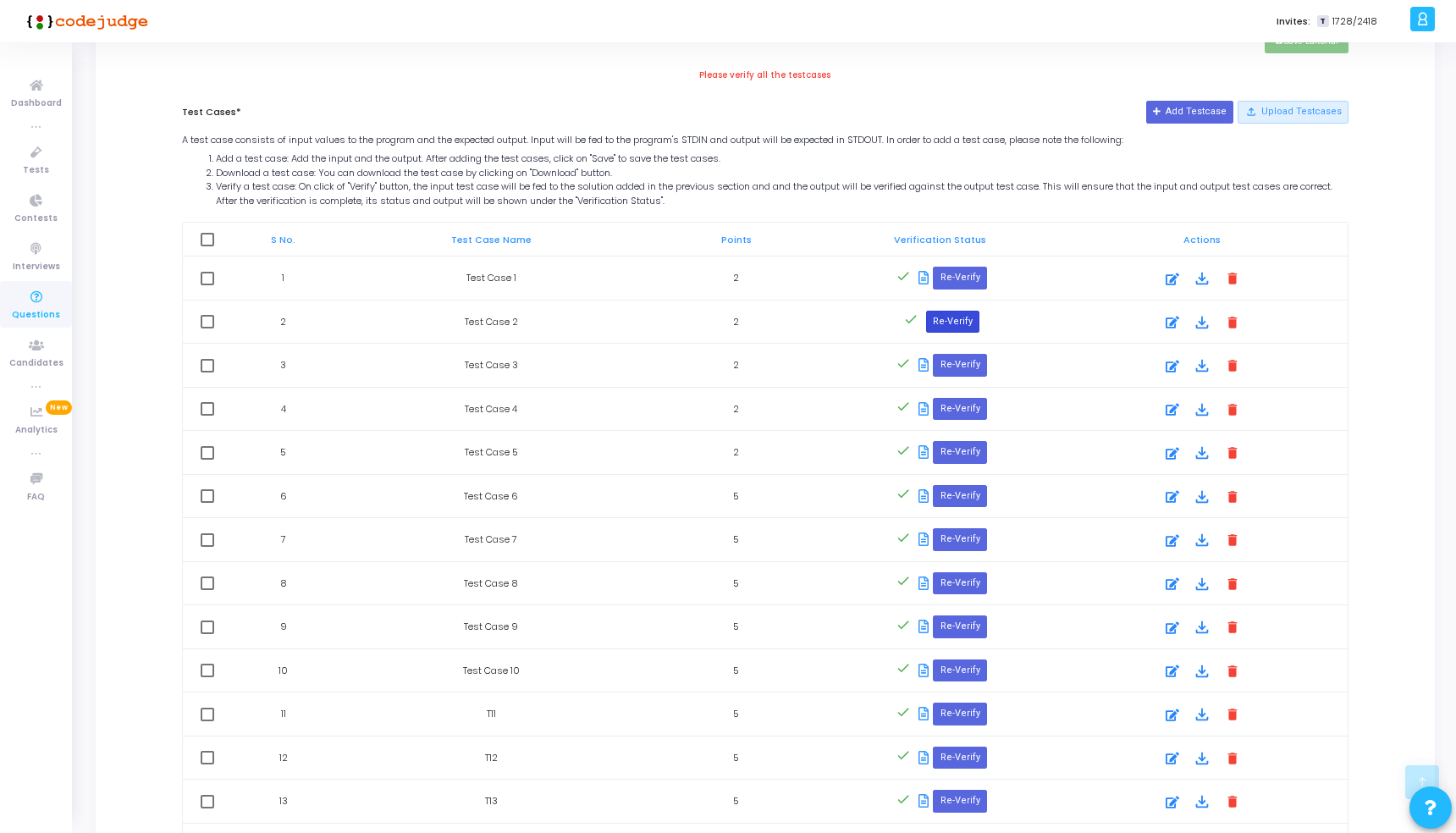
click at [935, 323] on button "Re-Verify" at bounding box center [952, 322] width 53 height 22
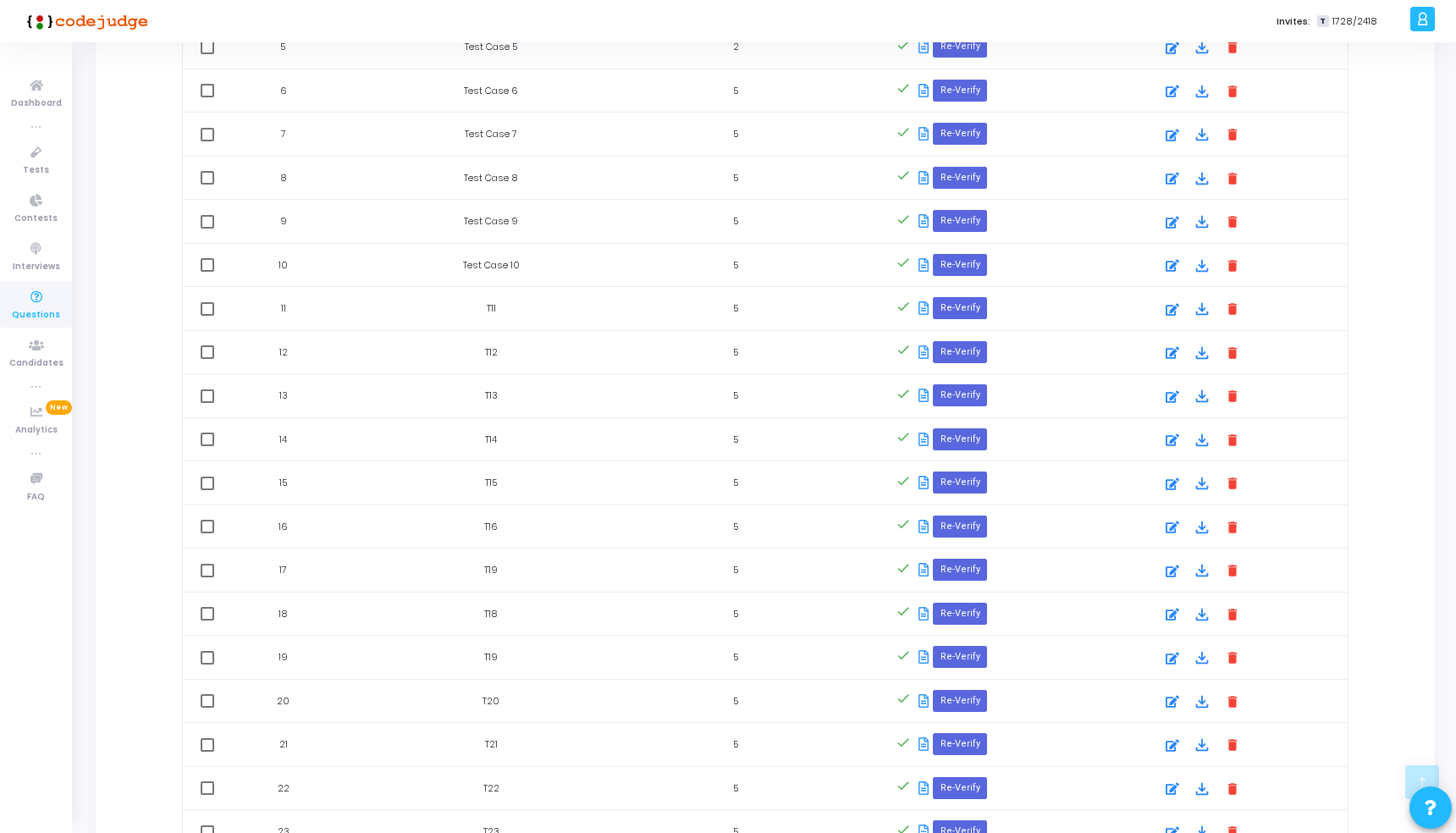
scroll to position [1370, 0]
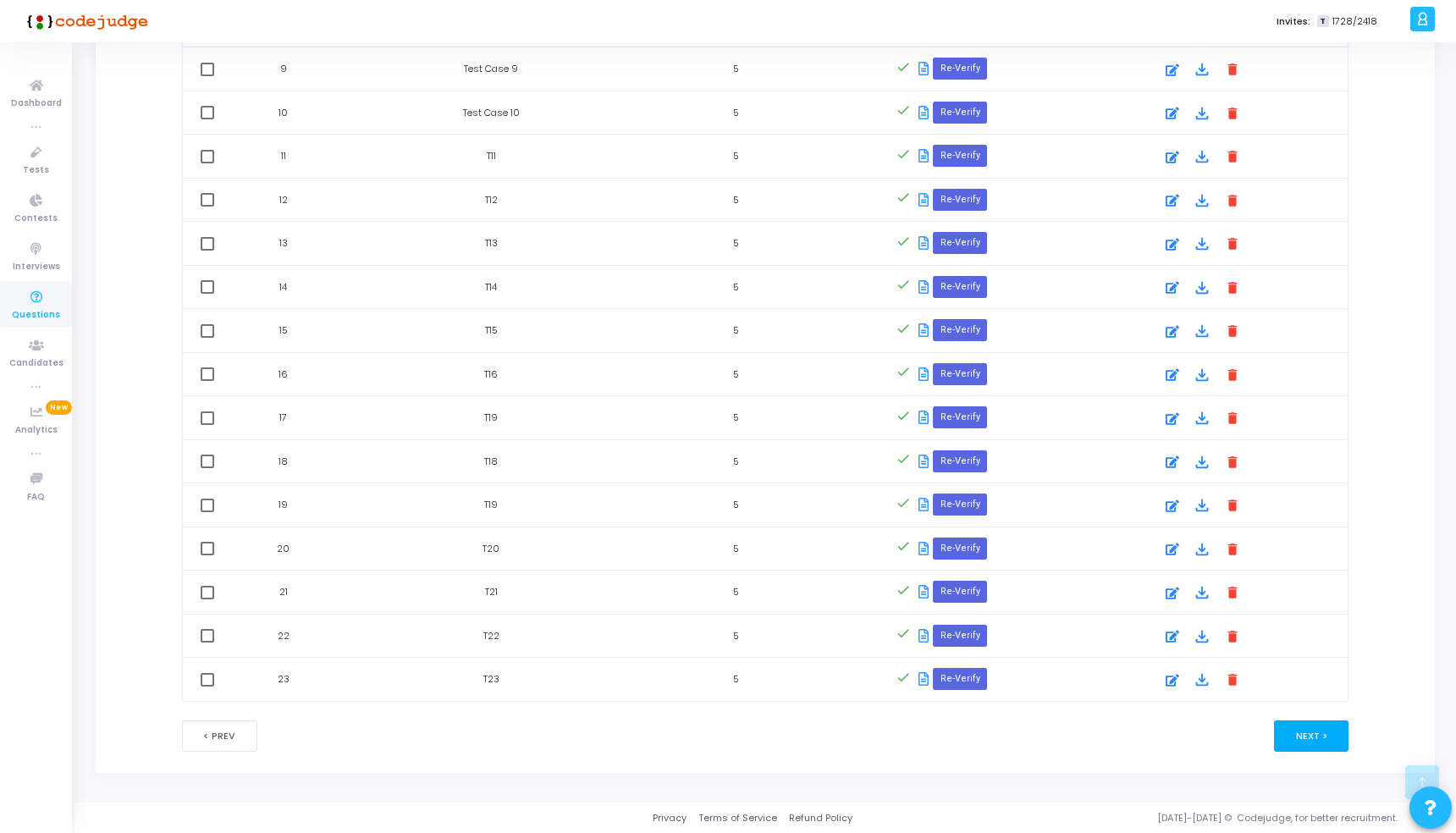
click at [1309, 731] on button "Next >" at bounding box center [1312, 736] width 76 height 31
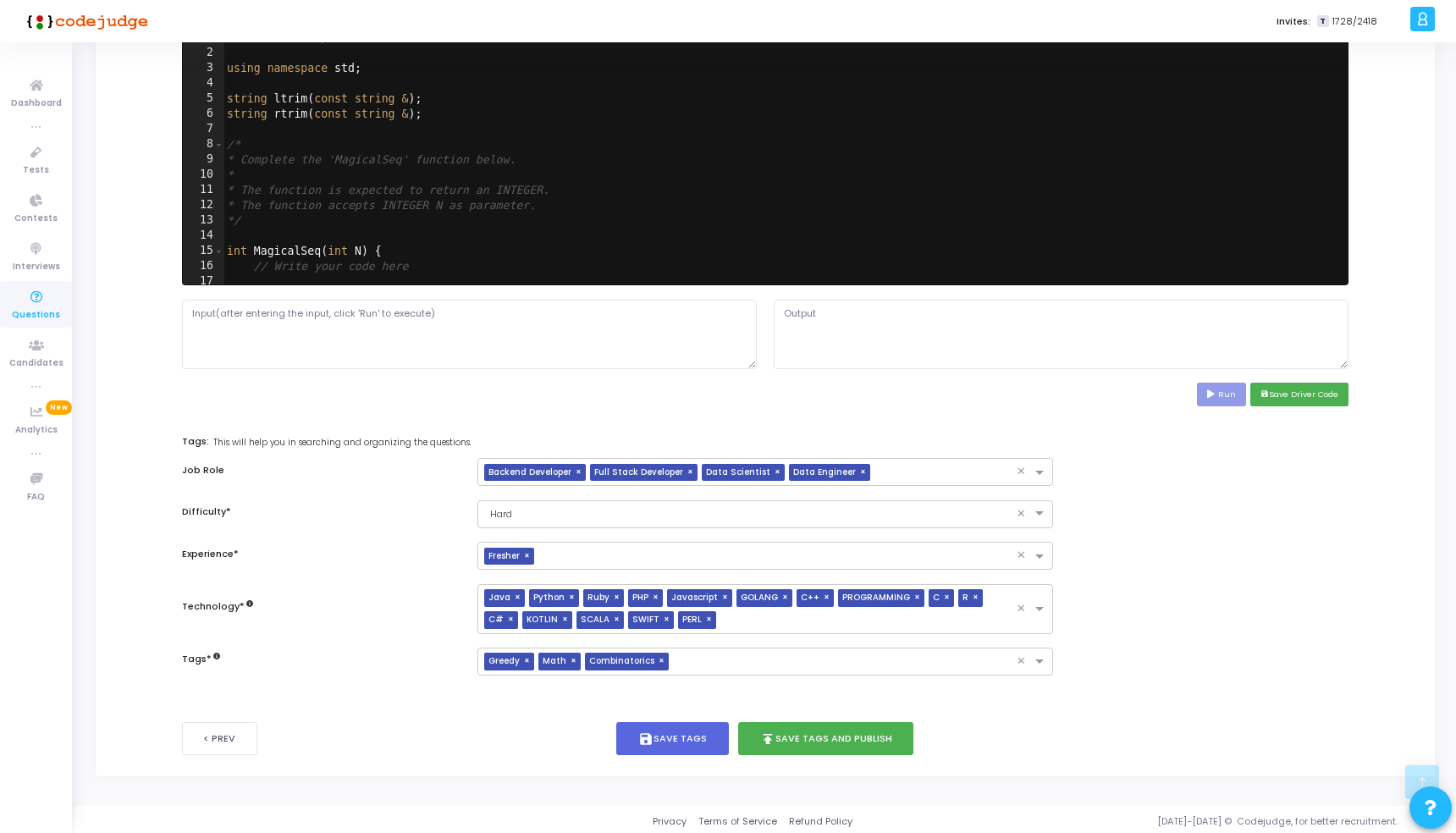
scroll to position [548, 0]
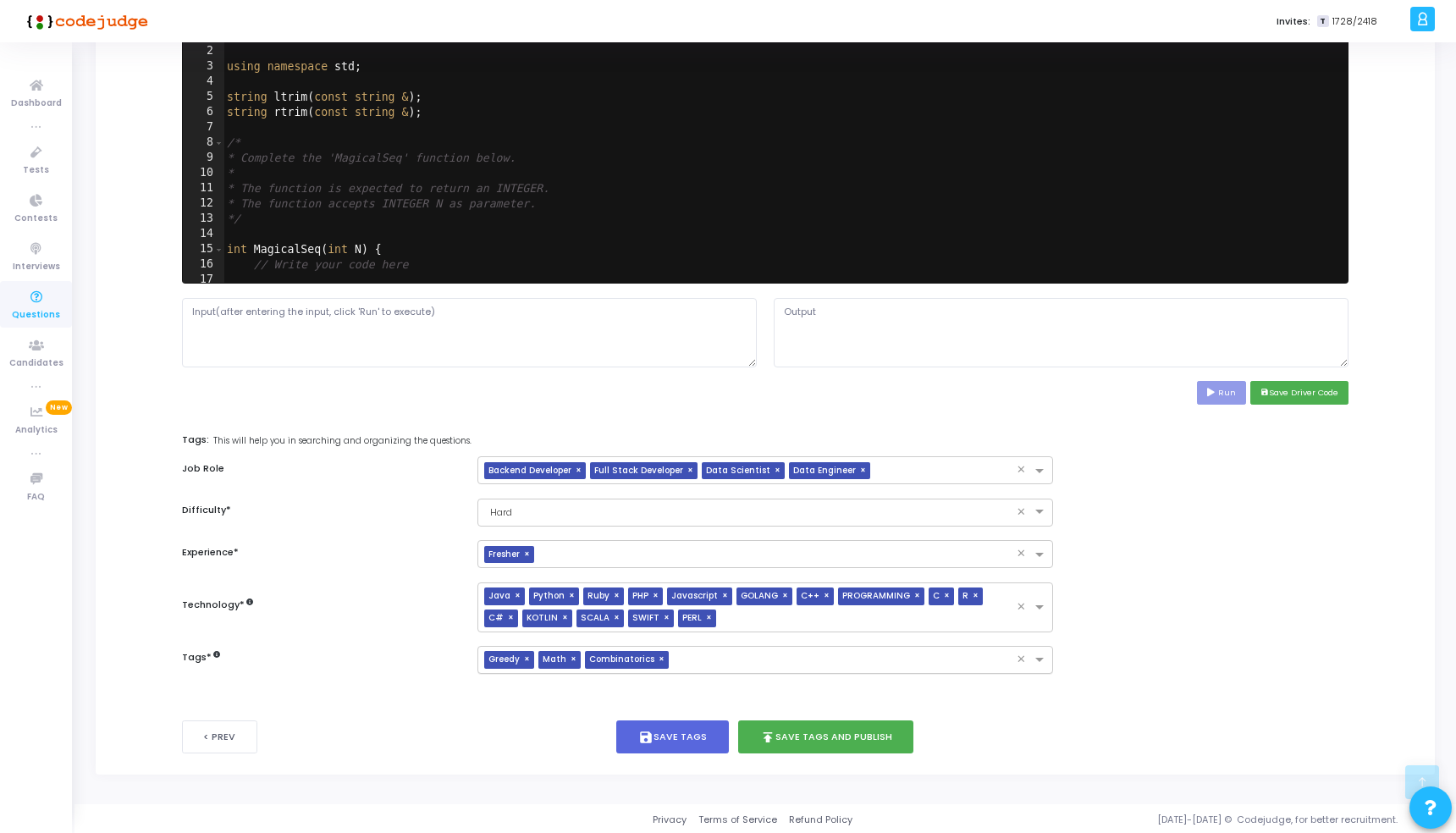
click at [528, 660] on span "×" at bounding box center [529, 660] width 10 height 17
click at [604, 658] on span "×" at bounding box center [609, 660] width 10 height 17
click at [588, 516] on input "text" at bounding box center [747, 510] width 522 height 15
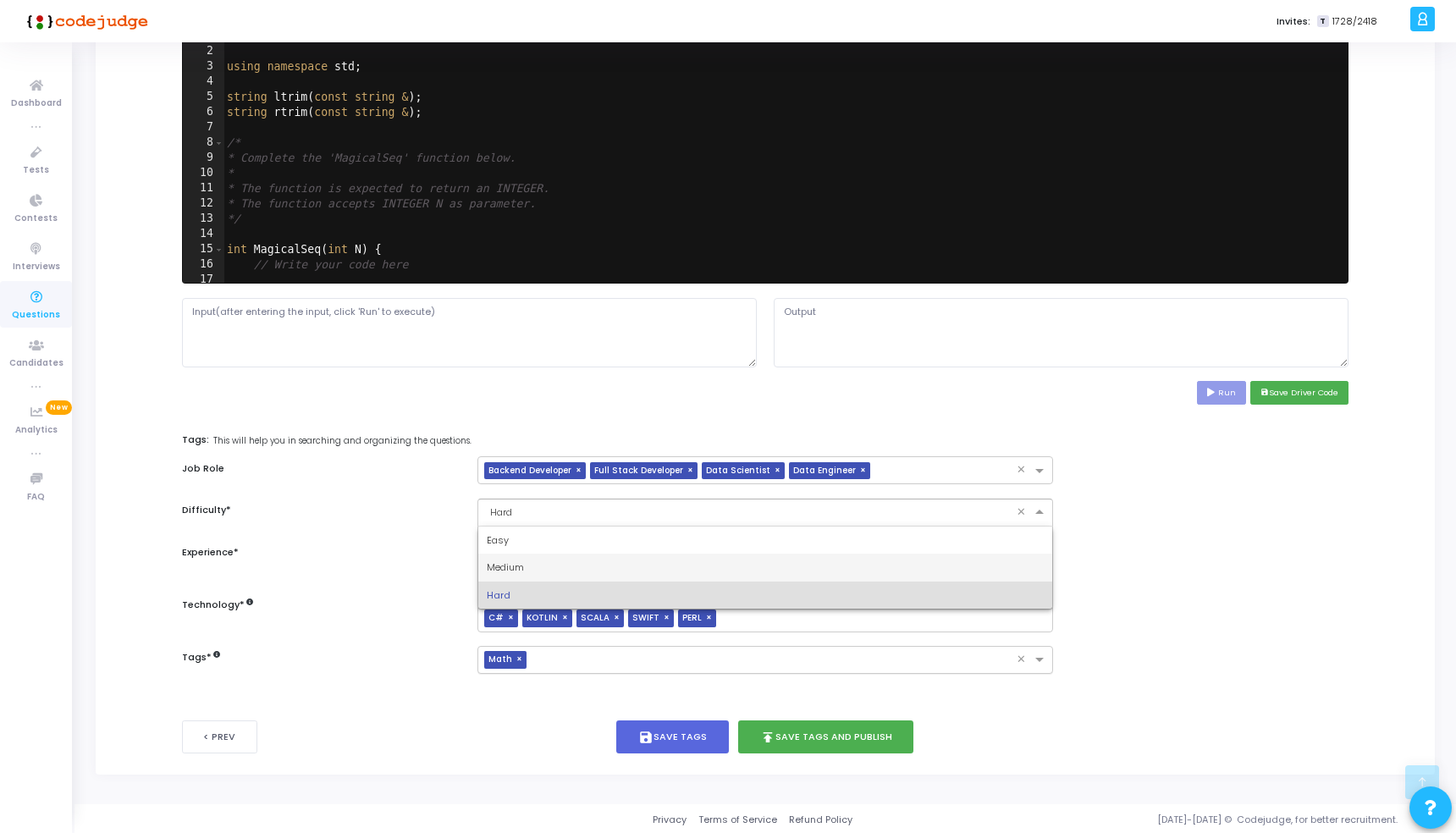
click at [553, 561] on div "Medium" at bounding box center [764, 567] width 573 height 28
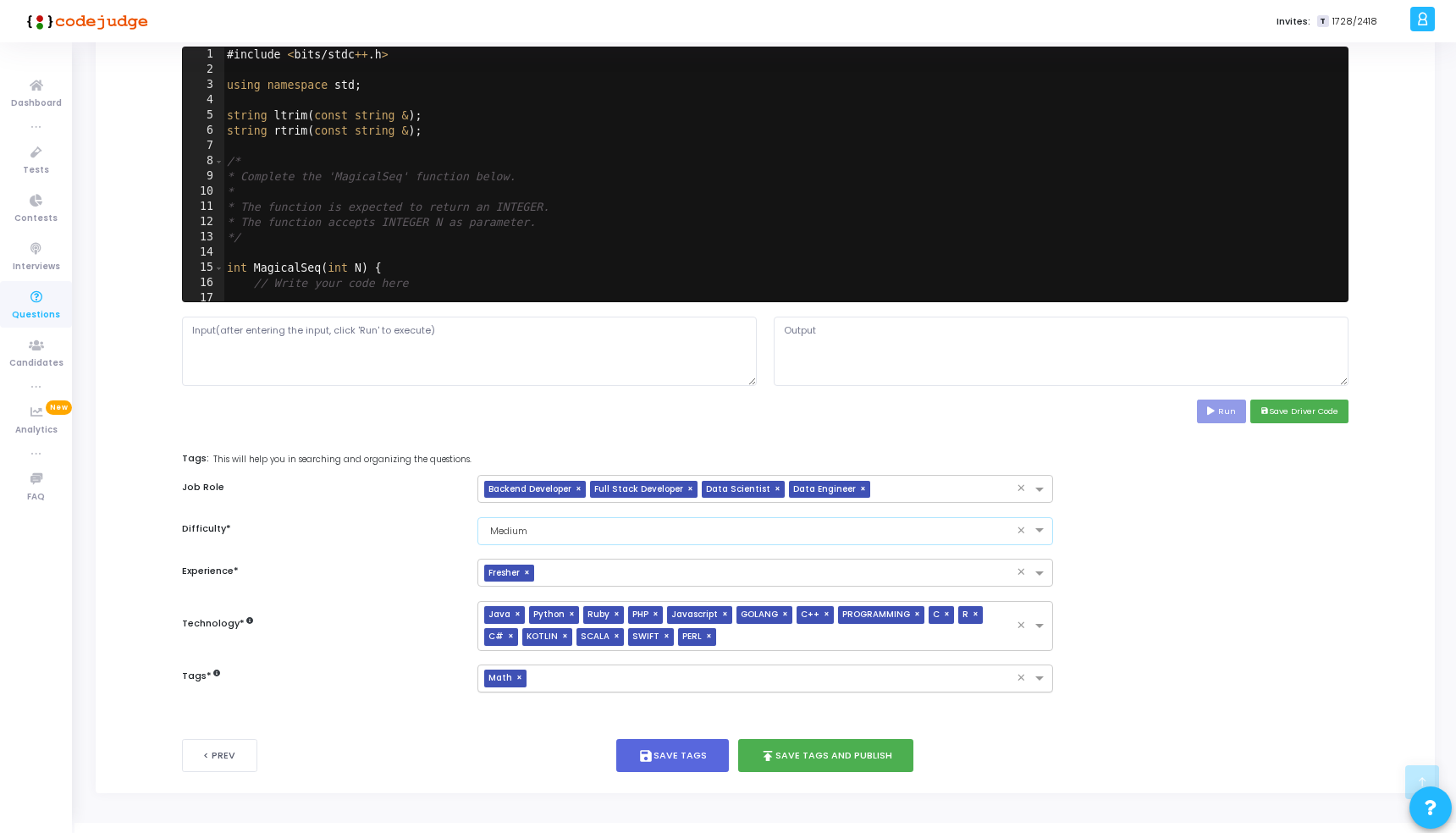
scroll to position [550, 0]
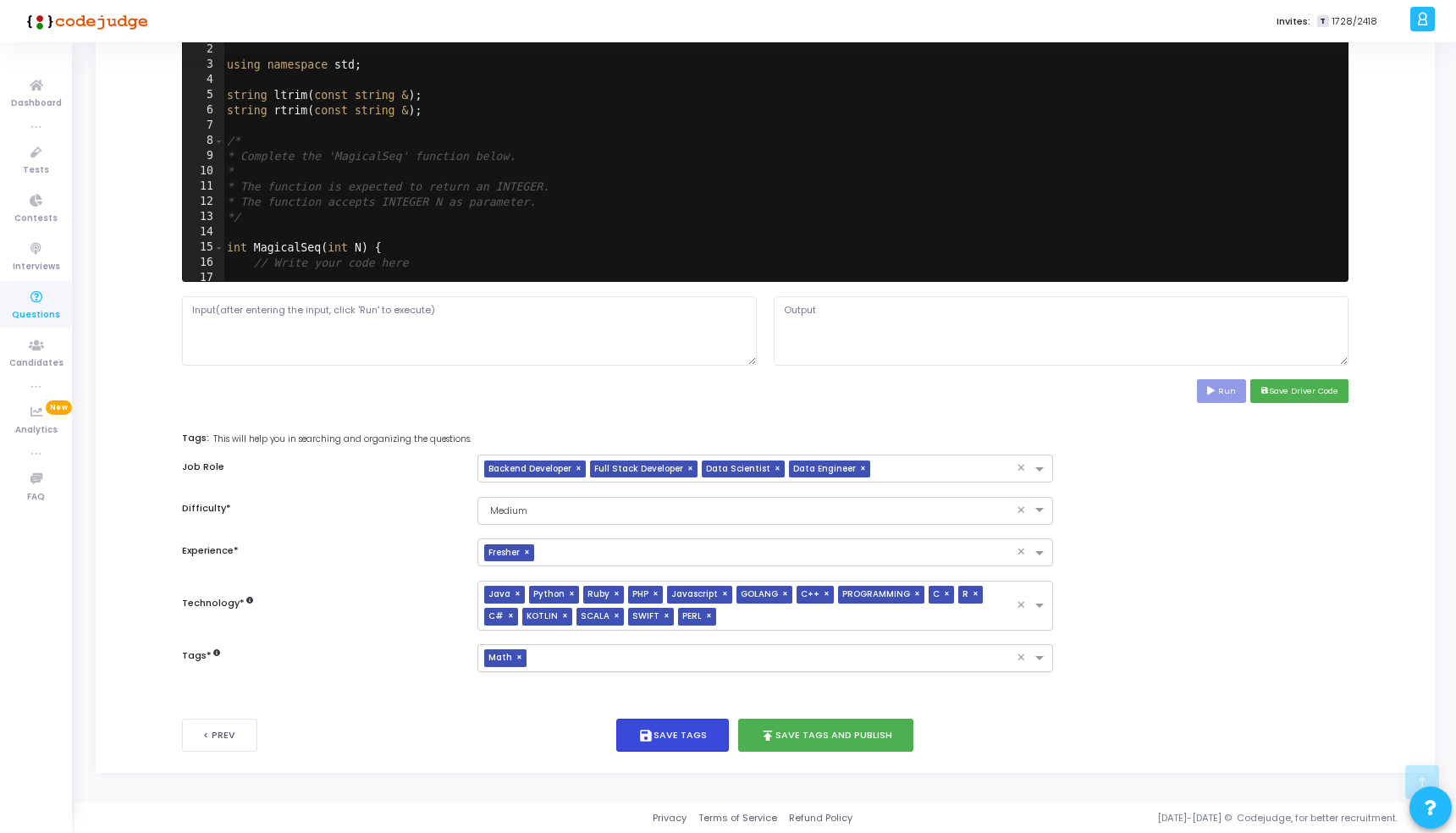
click at [680, 736] on button "save Save Tags" at bounding box center [672, 735] width 112 height 33
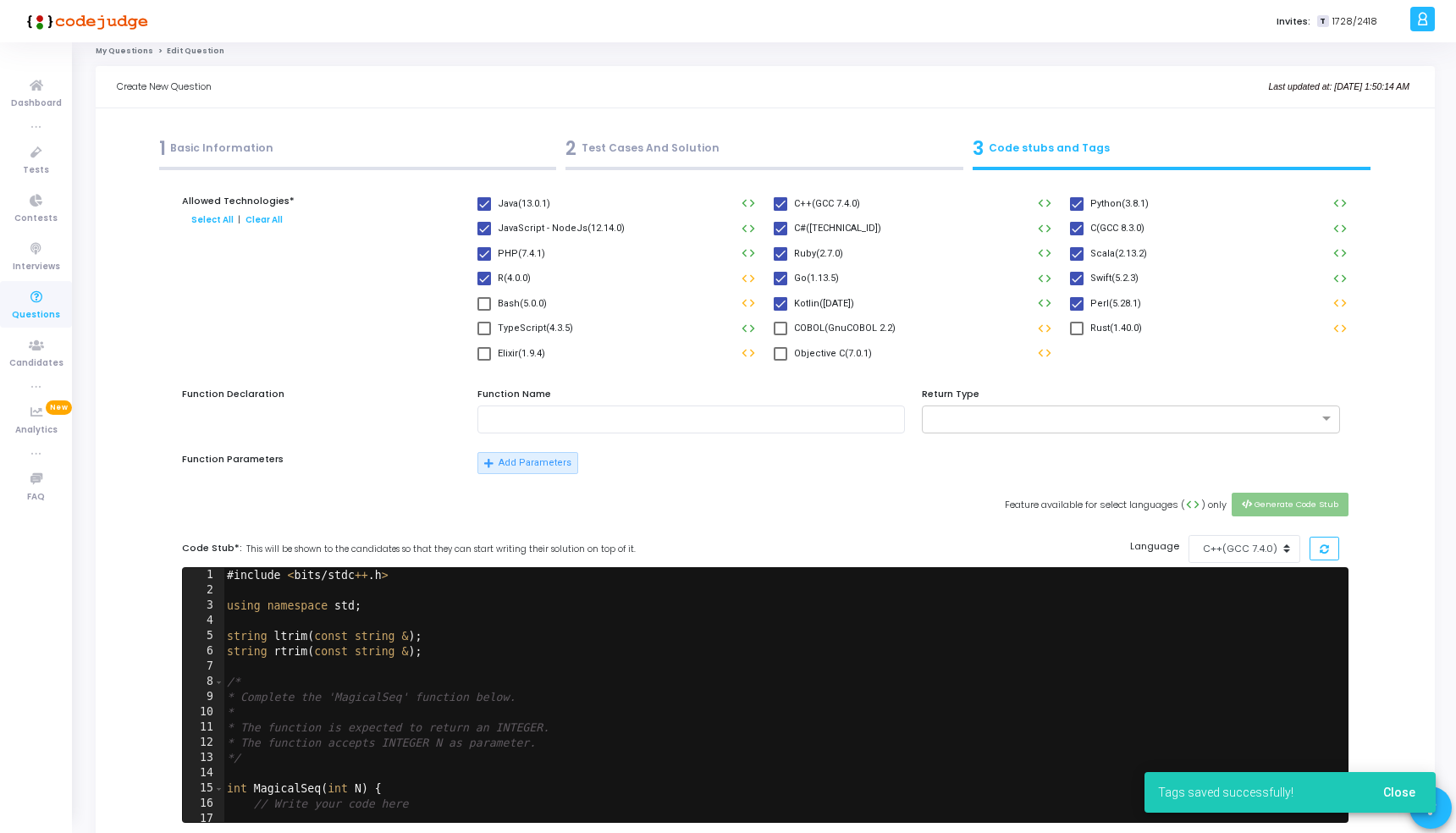
scroll to position [0, 0]
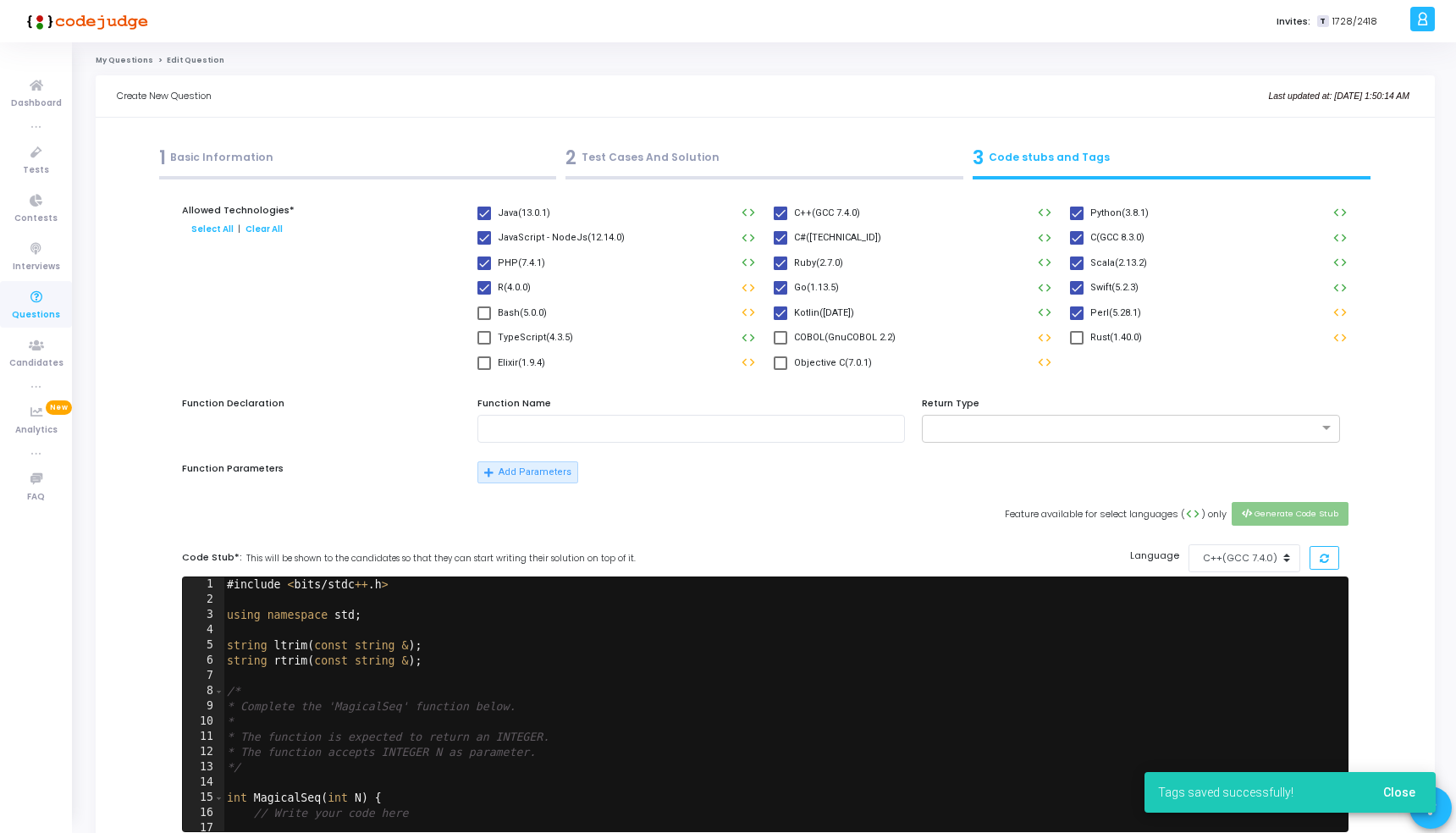
click at [339, 153] on div "1 Basic Information" at bounding box center [357, 158] width 398 height 28
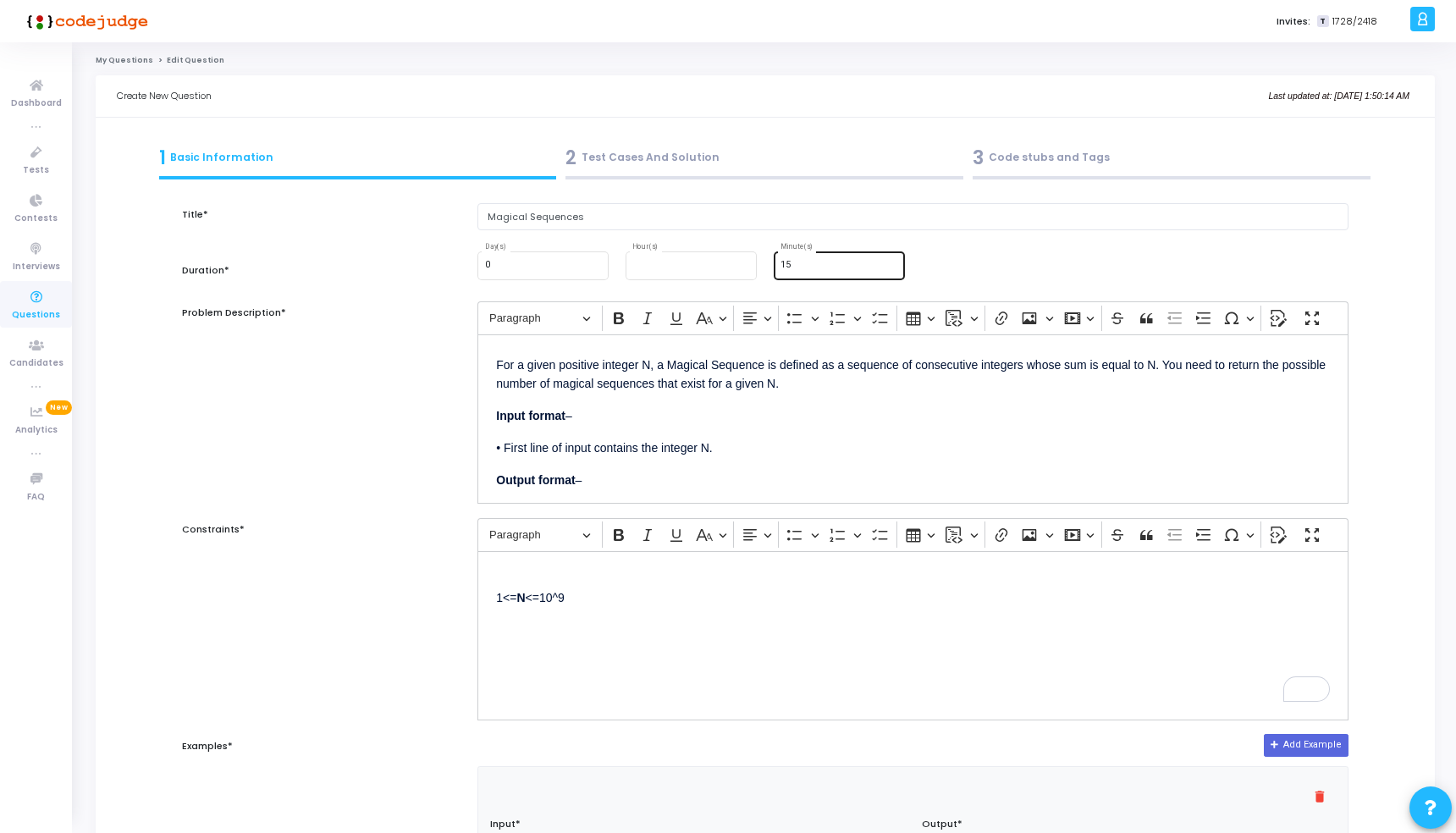
click at [788, 264] on input "15" at bounding box center [839, 264] width 117 height 10
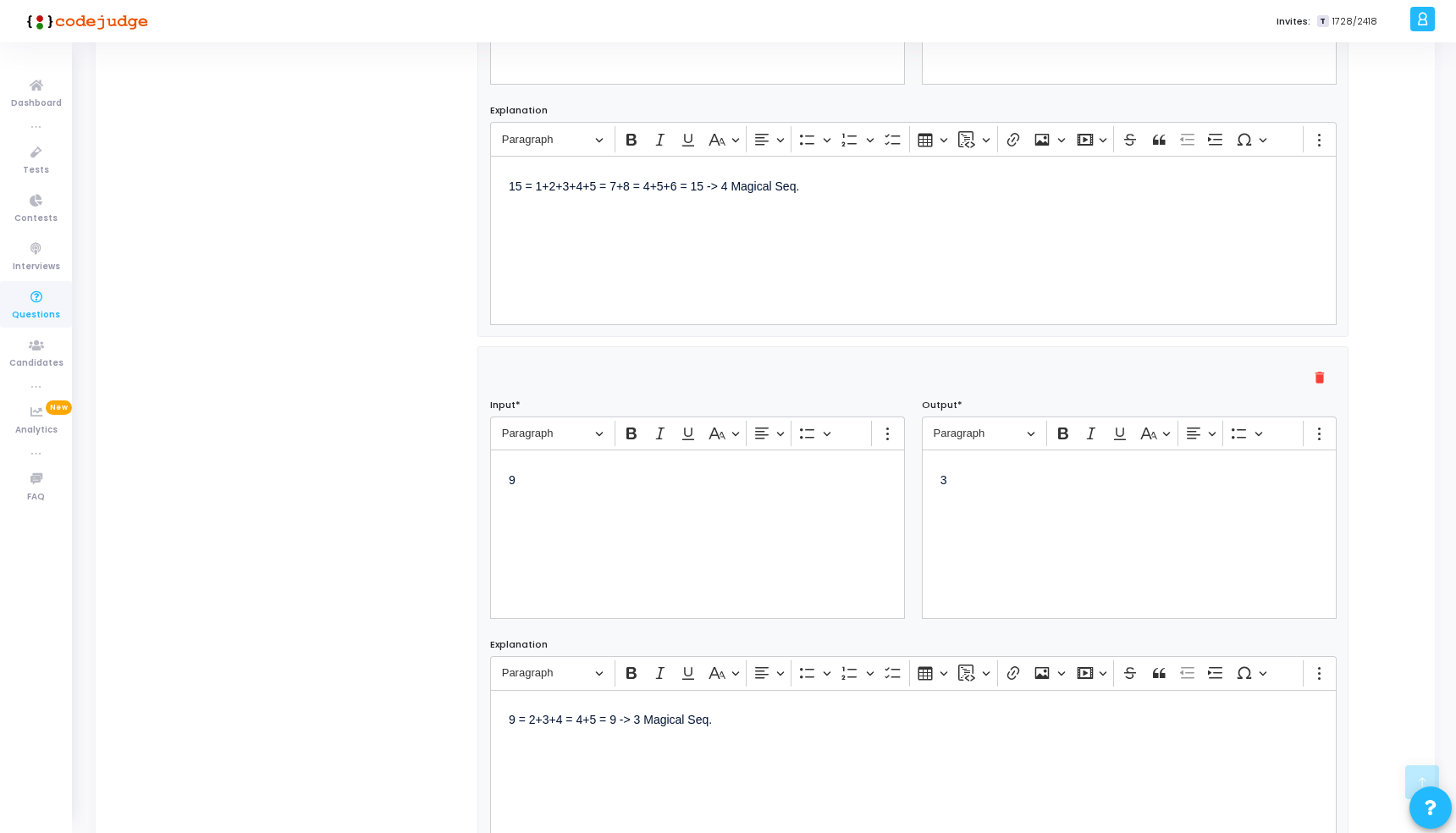
scroll to position [1390, 0]
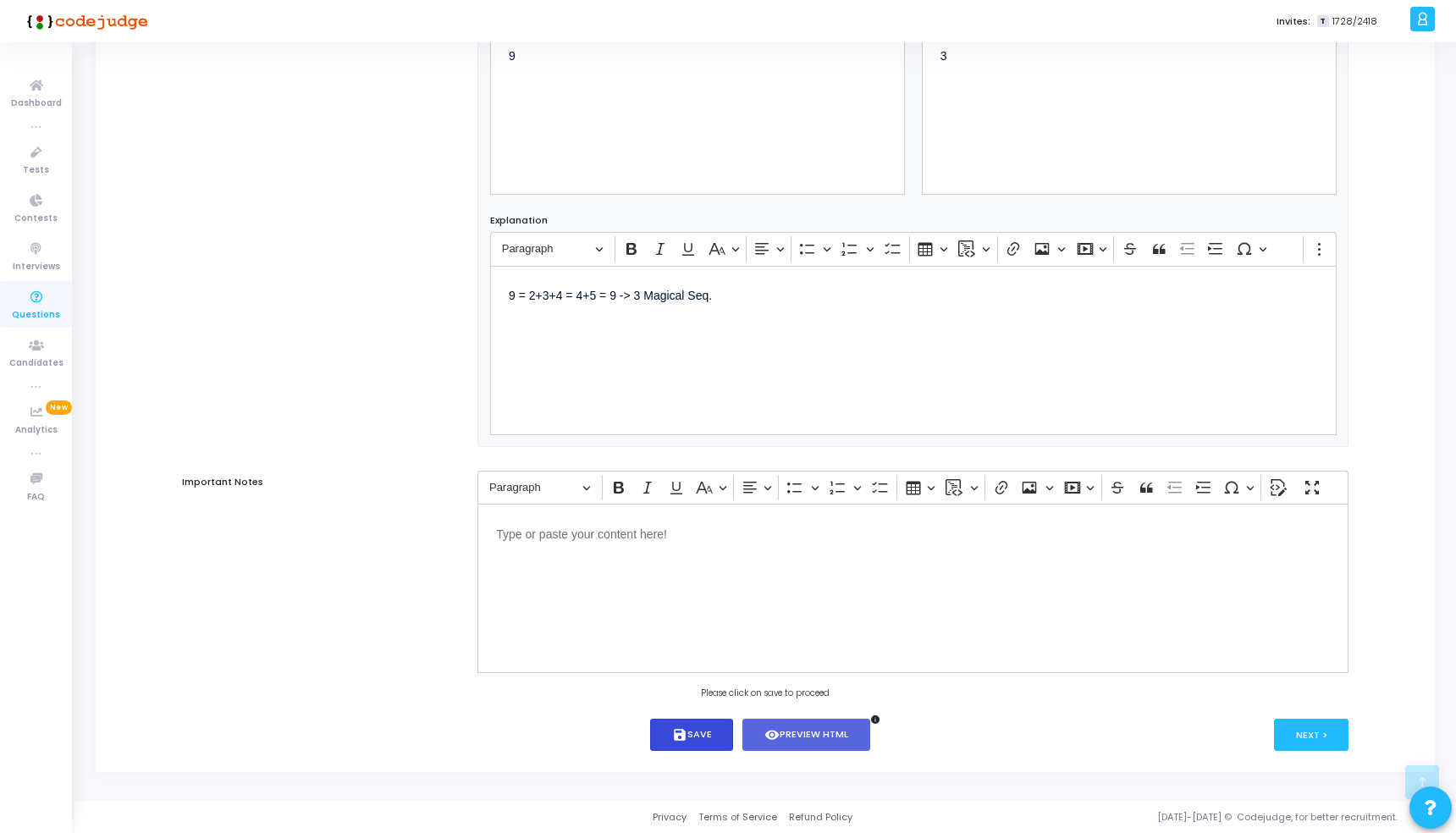
type input "20"
click at [696, 725] on button "save Save" at bounding box center [692, 735] width 83 height 33
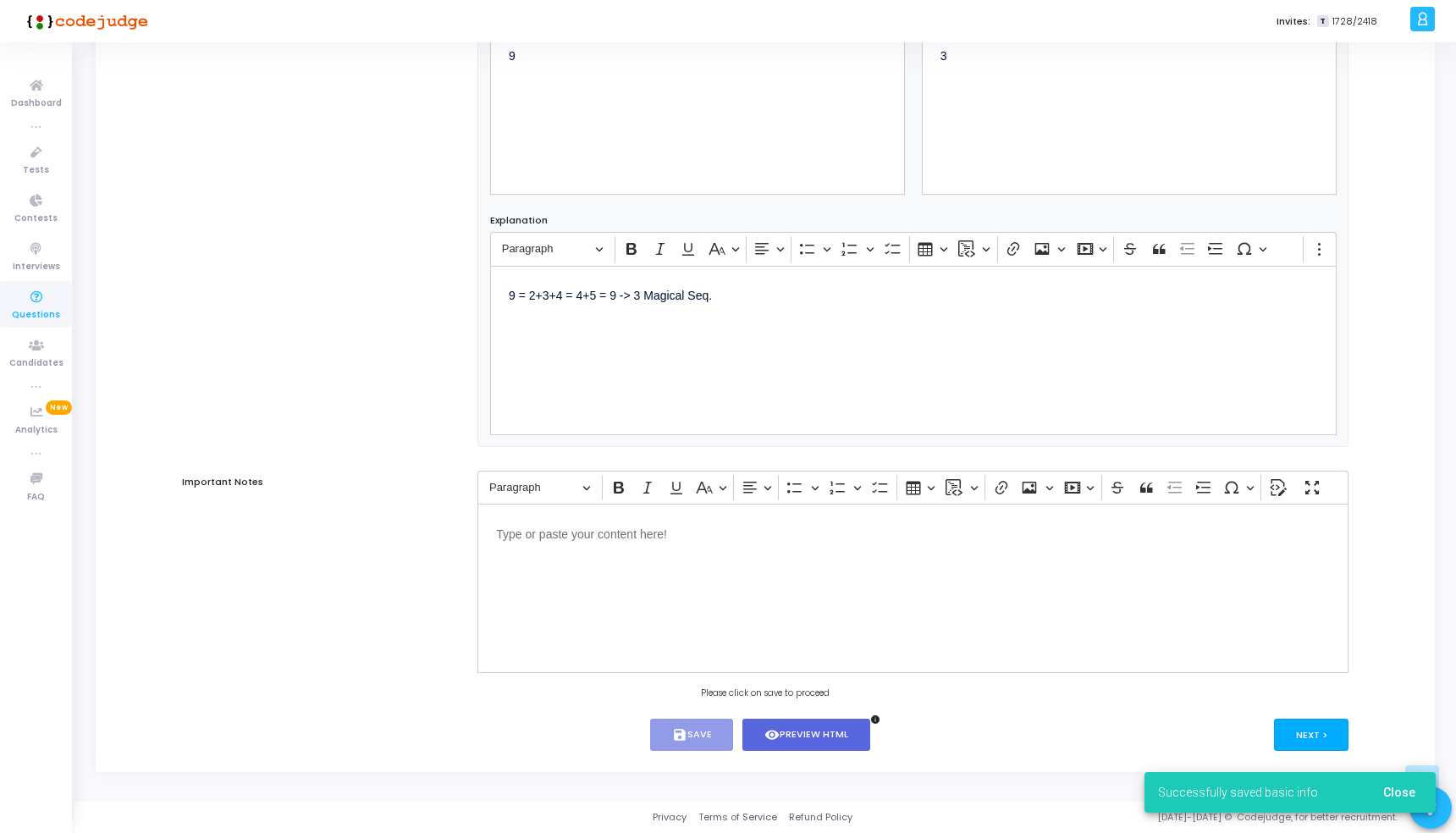
click at [1289, 735] on button "Next >" at bounding box center [1312, 734] width 76 height 31
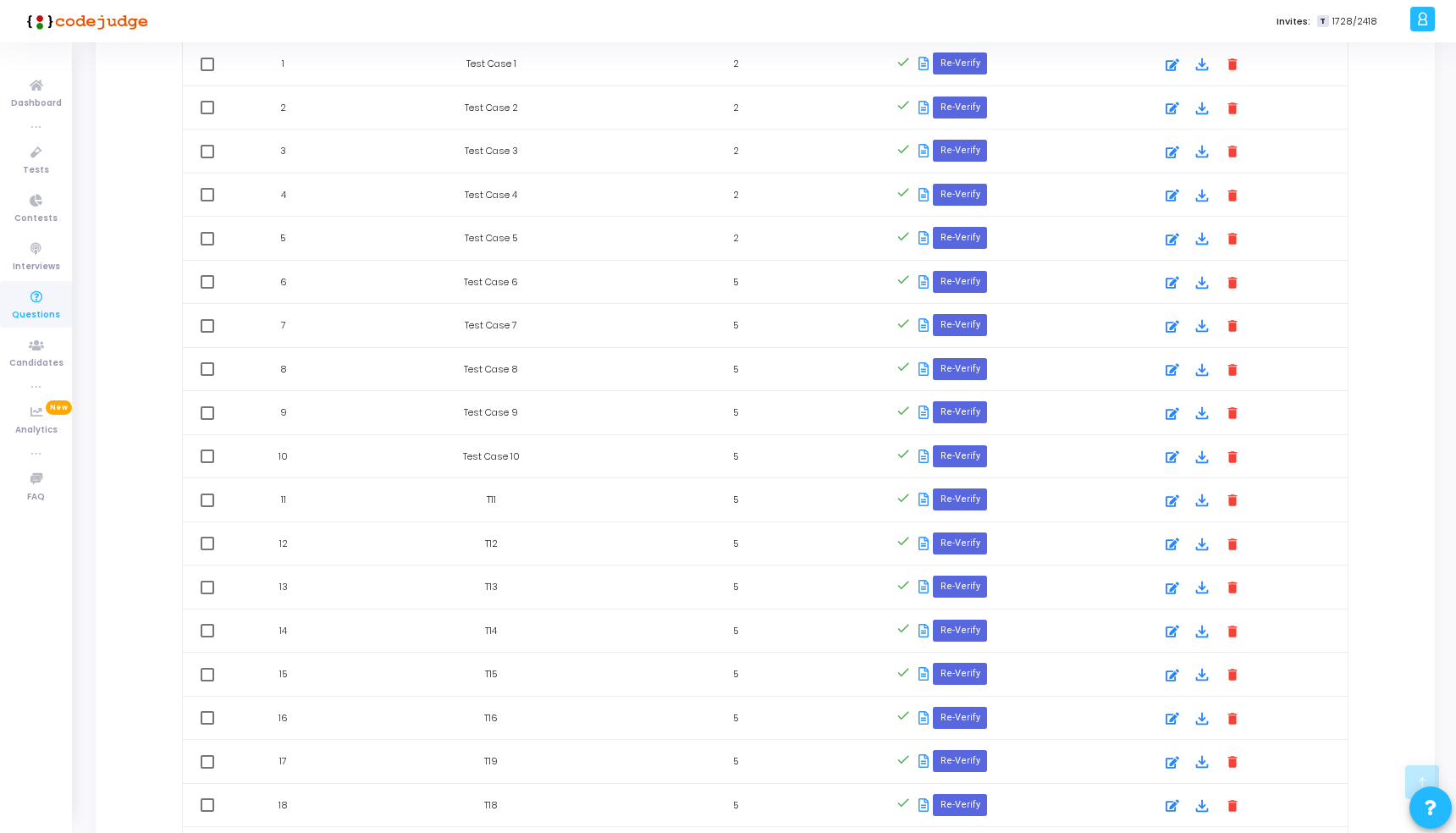
scroll to position [1370, 0]
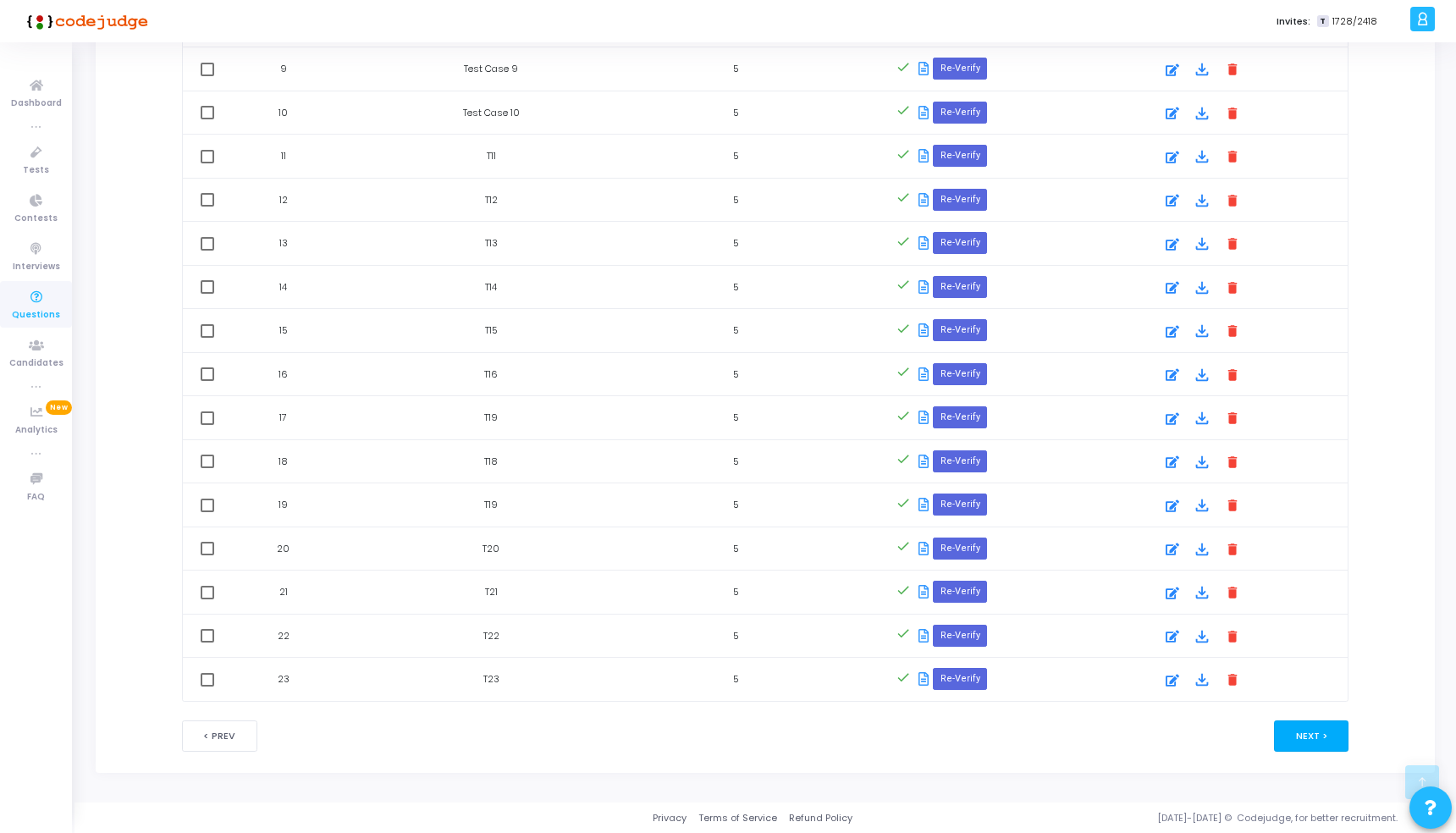
click at [1301, 727] on button "Next >" at bounding box center [1312, 736] width 76 height 31
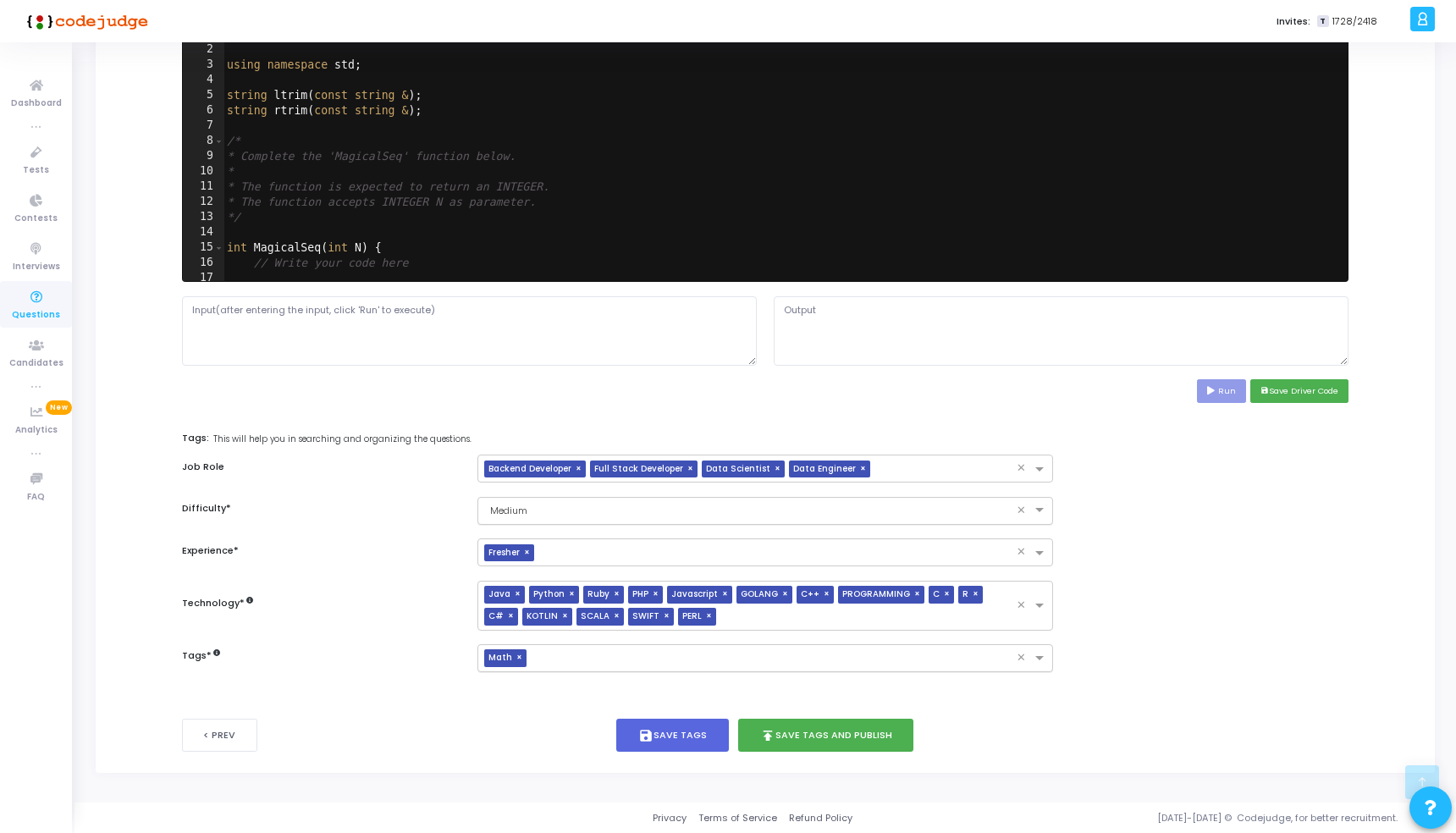
scroll to position [0, 0]
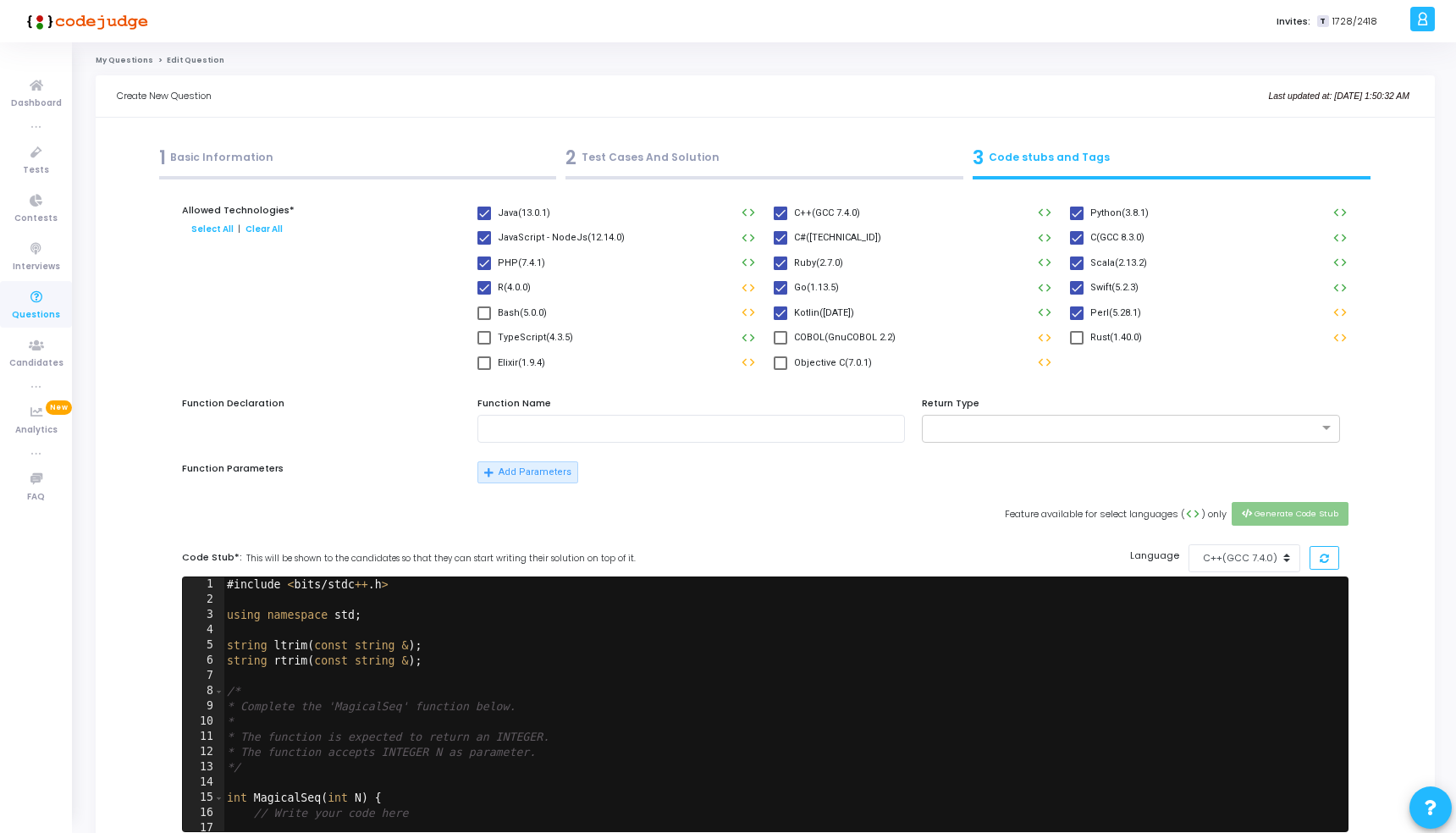
click at [670, 142] on div "2 Test Cases And Solution" at bounding box center [764, 161] width 407 height 46
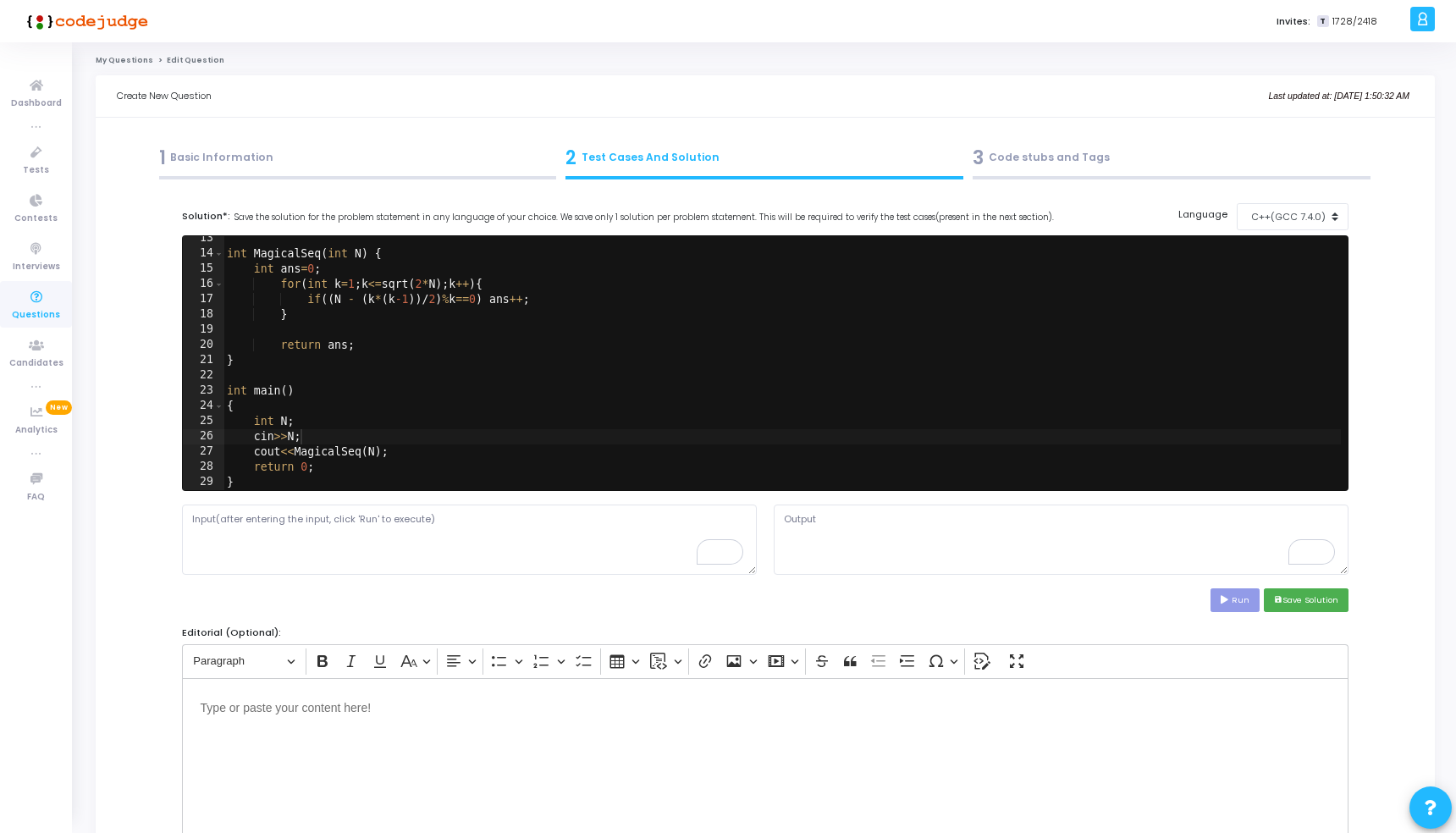
click at [1049, 160] on div "3 Code stubs and Tags" at bounding box center [1171, 158] width 398 height 28
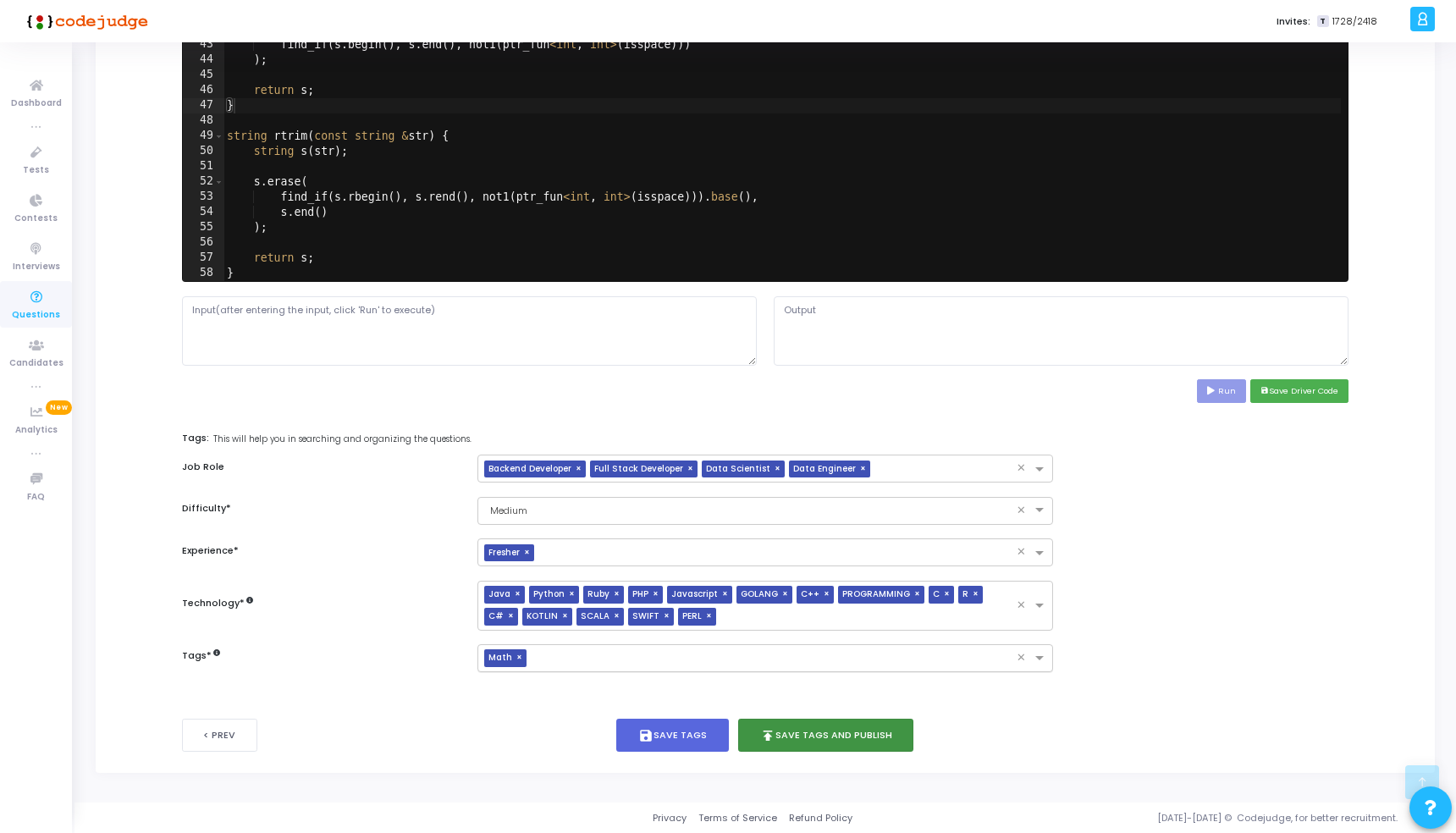
click at [883, 742] on button "publish Save Tags and Publish" at bounding box center [826, 735] width 176 height 33
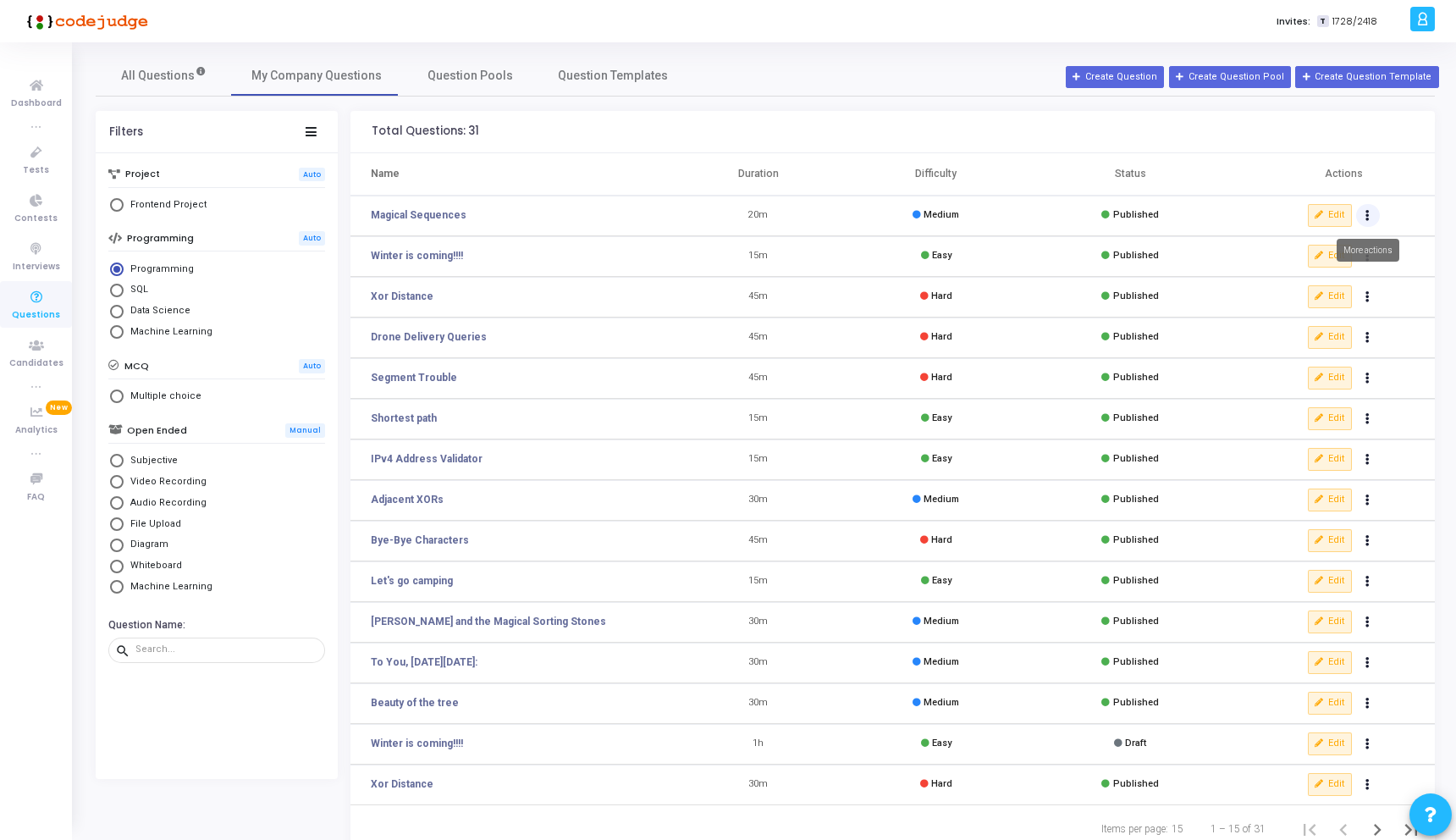
click at [1364, 210] on button "Actions" at bounding box center [1368, 216] width 23 height 23
click at [1256, 216] on td "Edit" at bounding box center [1335, 216] width 200 height 41
click at [427, 211] on link "Magical Sequences" at bounding box center [418, 215] width 96 height 16
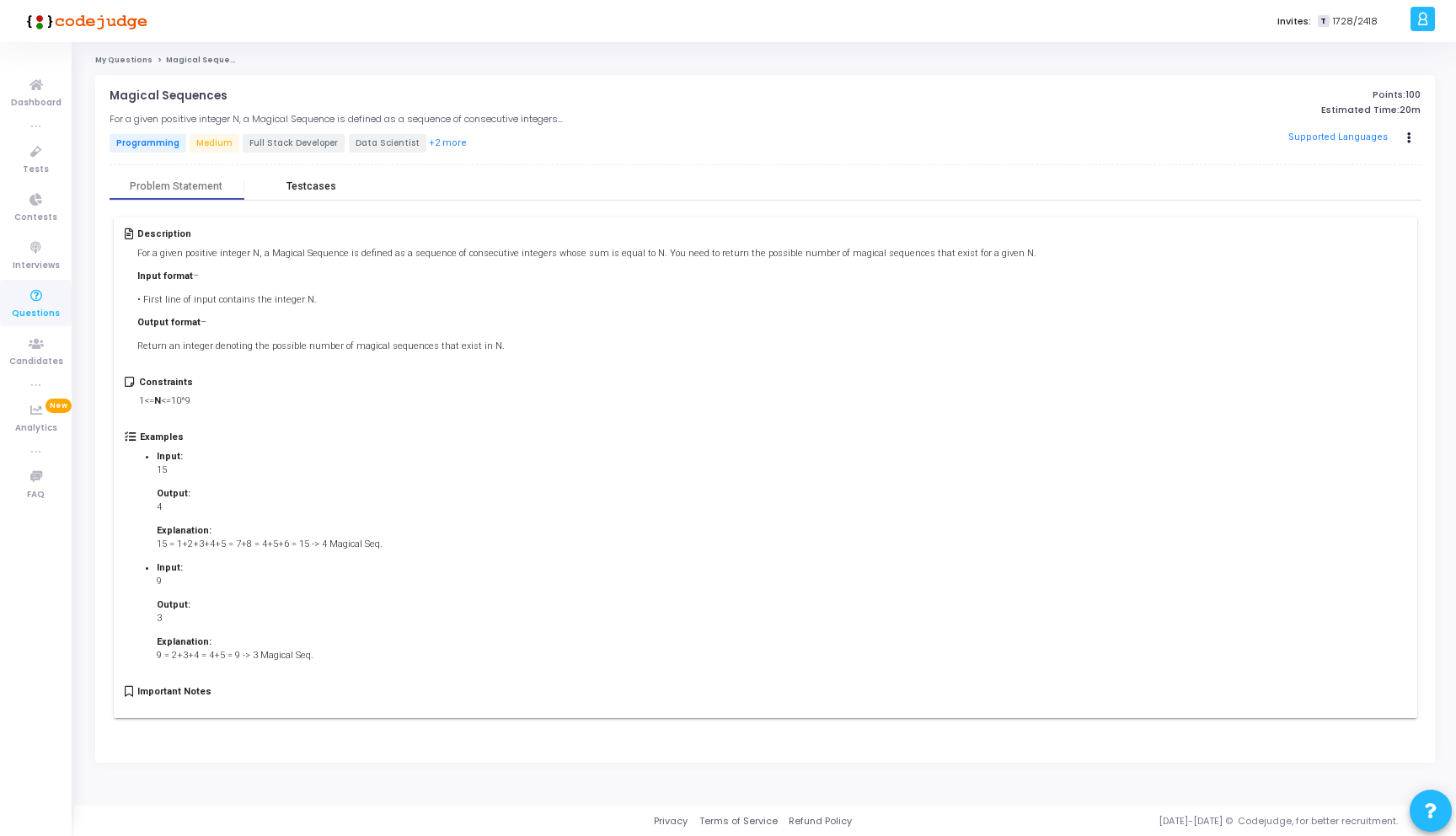
click at [318, 179] on div "Testcases" at bounding box center [311, 187] width 135 height 25
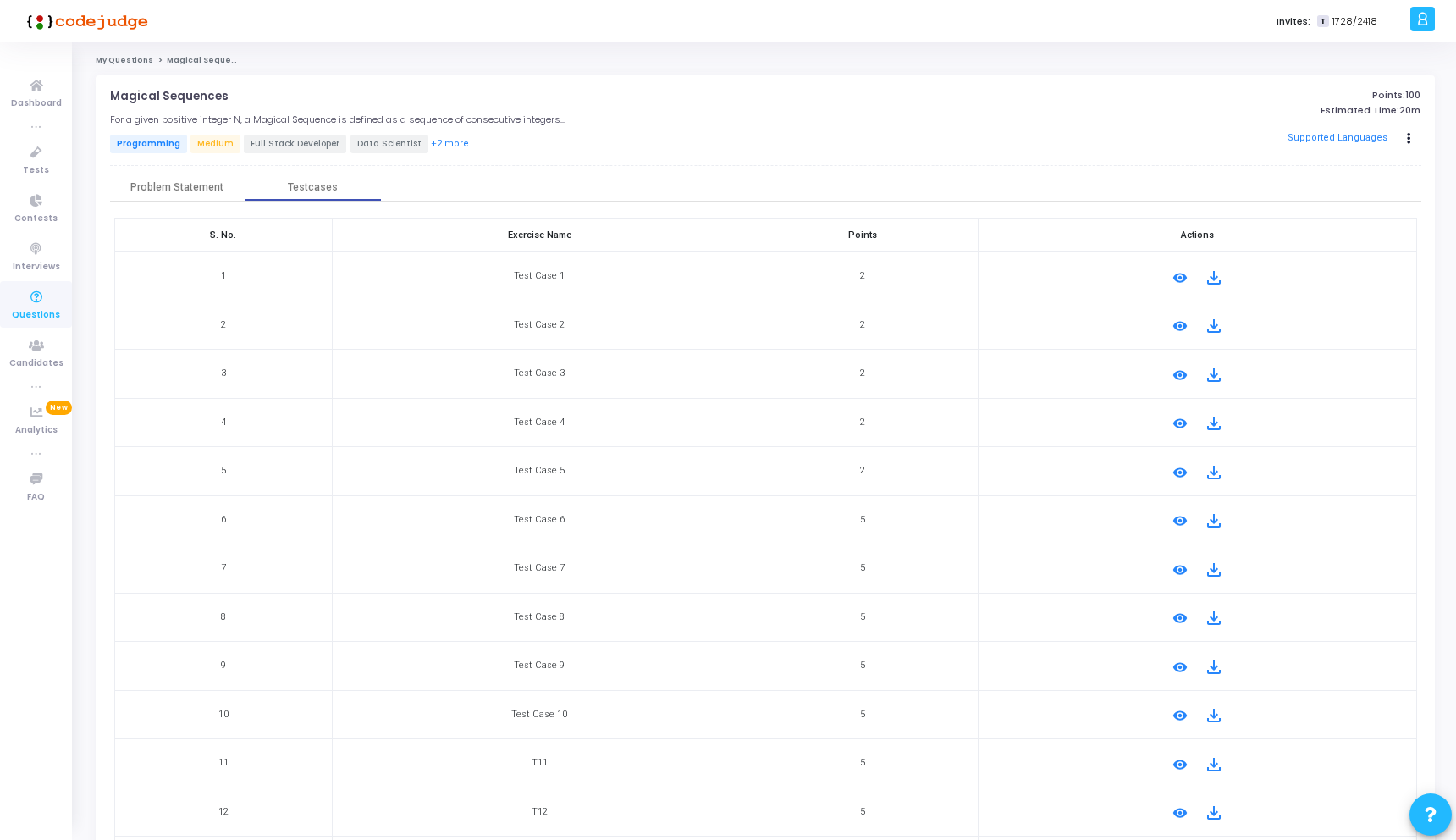
click at [172, 172] on div "Magical Sequences open_in_new For a given positive integer N, a Magical Sequenc…" at bounding box center [765, 718] width 1311 height 1257
click at [171, 178] on div "Problem Statement" at bounding box center [178, 188] width 136 height 25
